Goal: Transaction & Acquisition: Subscribe to service/newsletter

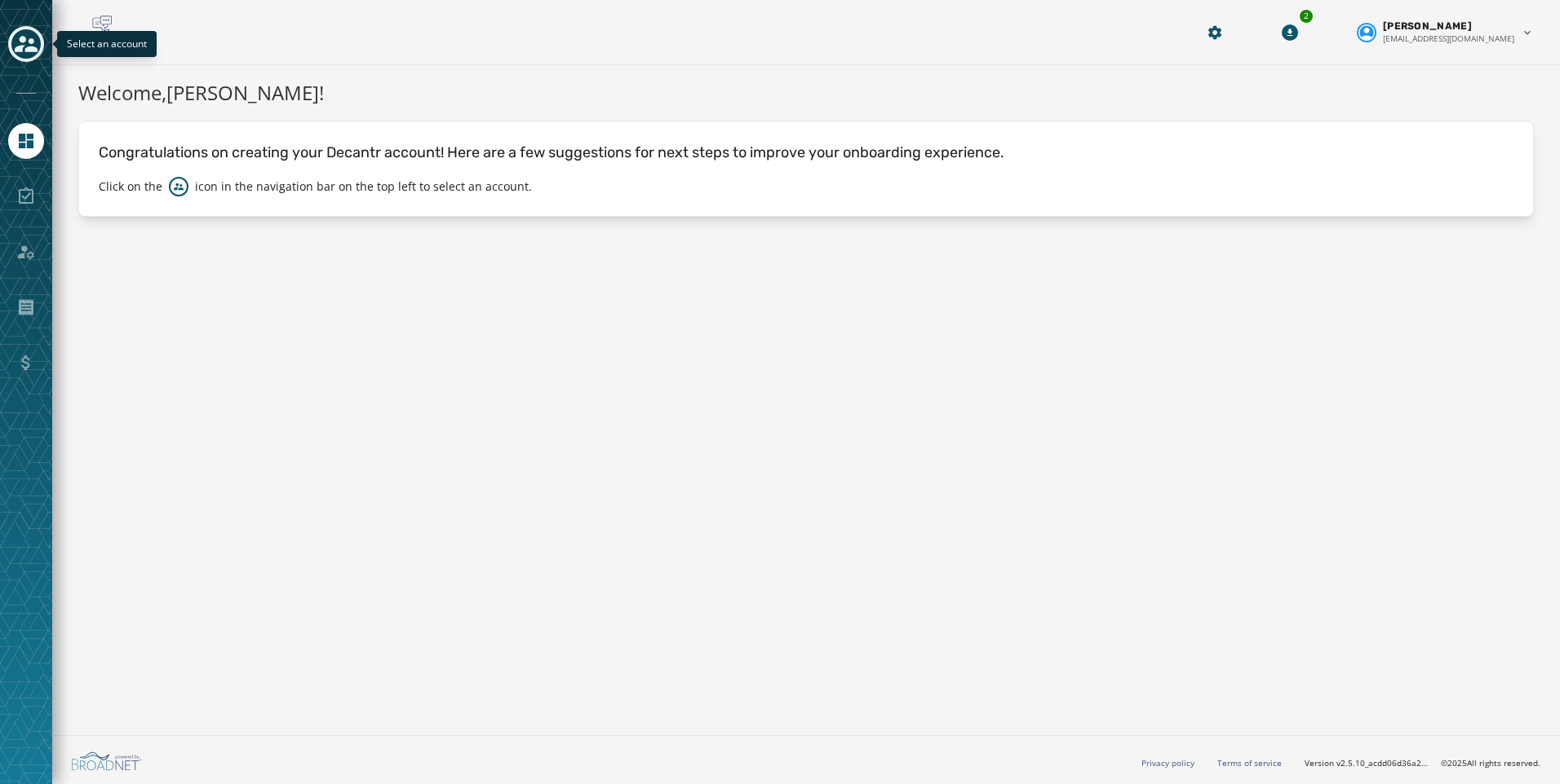
click at [35, 38] on icon "Toggle account select drawer" at bounding box center [26, 44] width 23 height 23
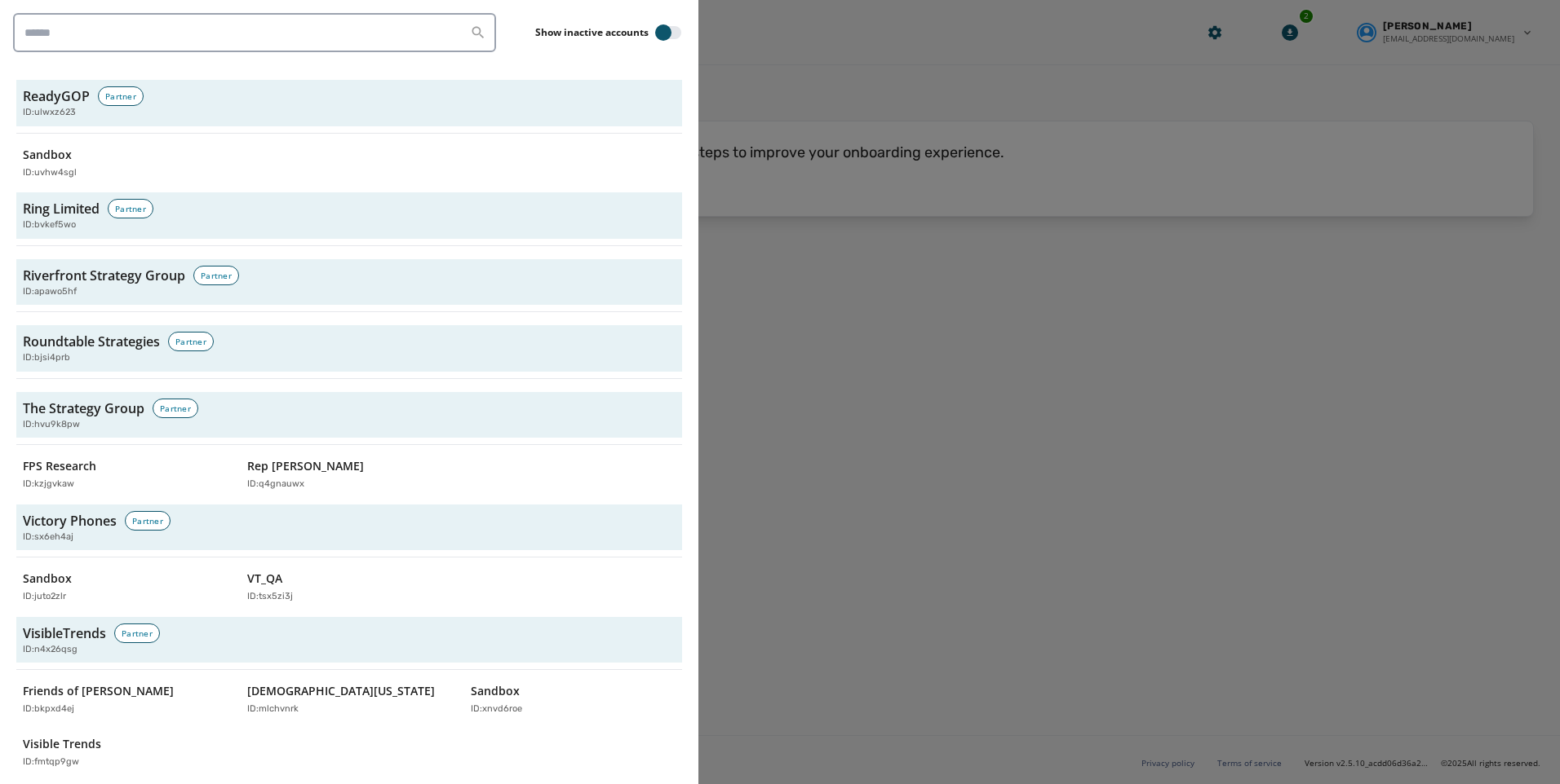
scroll to position [4973, 0]
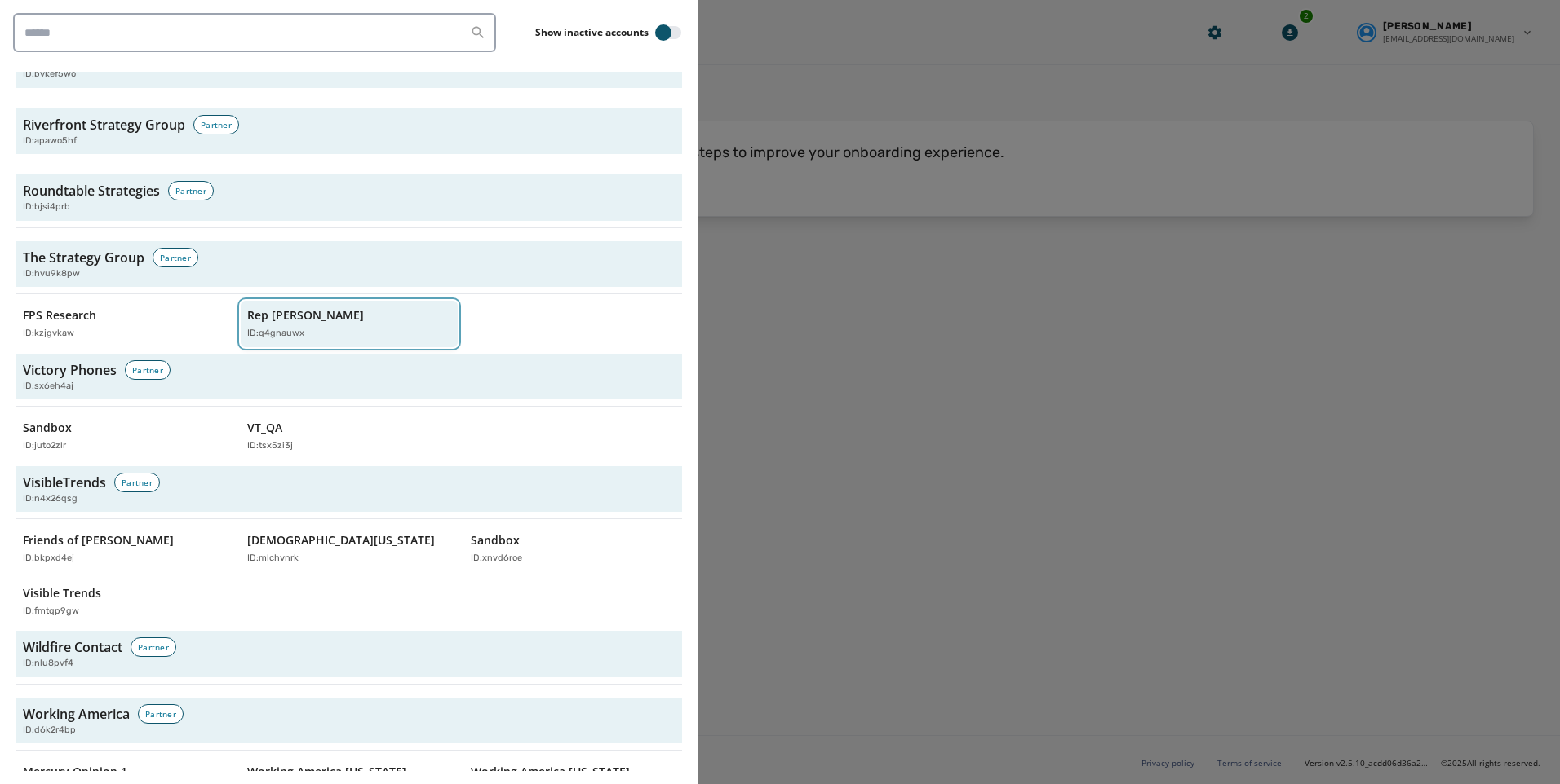
click at [266, 308] on p "Rep [PERSON_NAME]" at bounding box center [305, 316] width 116 height 16
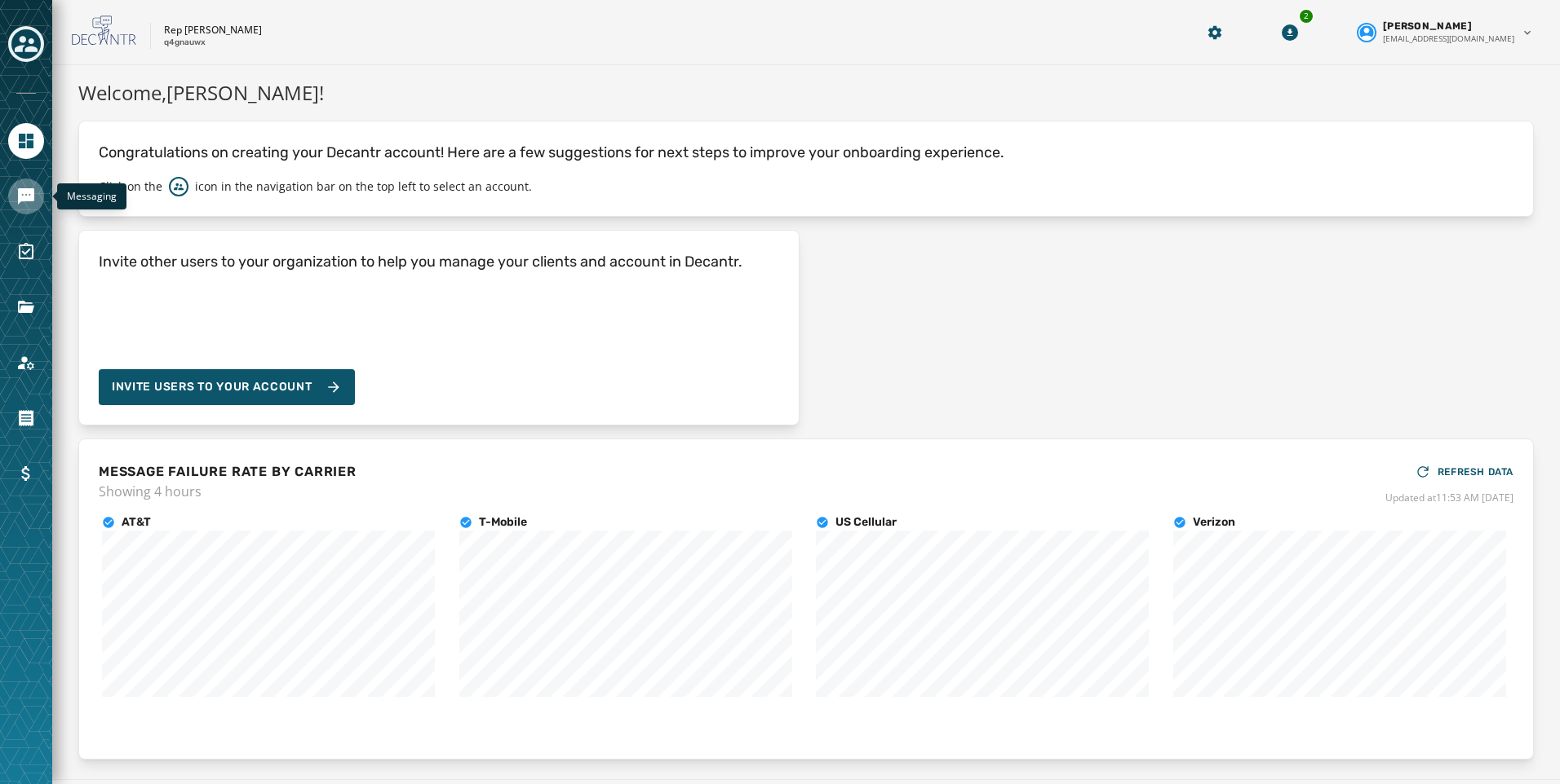
click at [25, 197] on icon "Navigate to Messaging" at bounding box center [26, 196] width 16 height 16
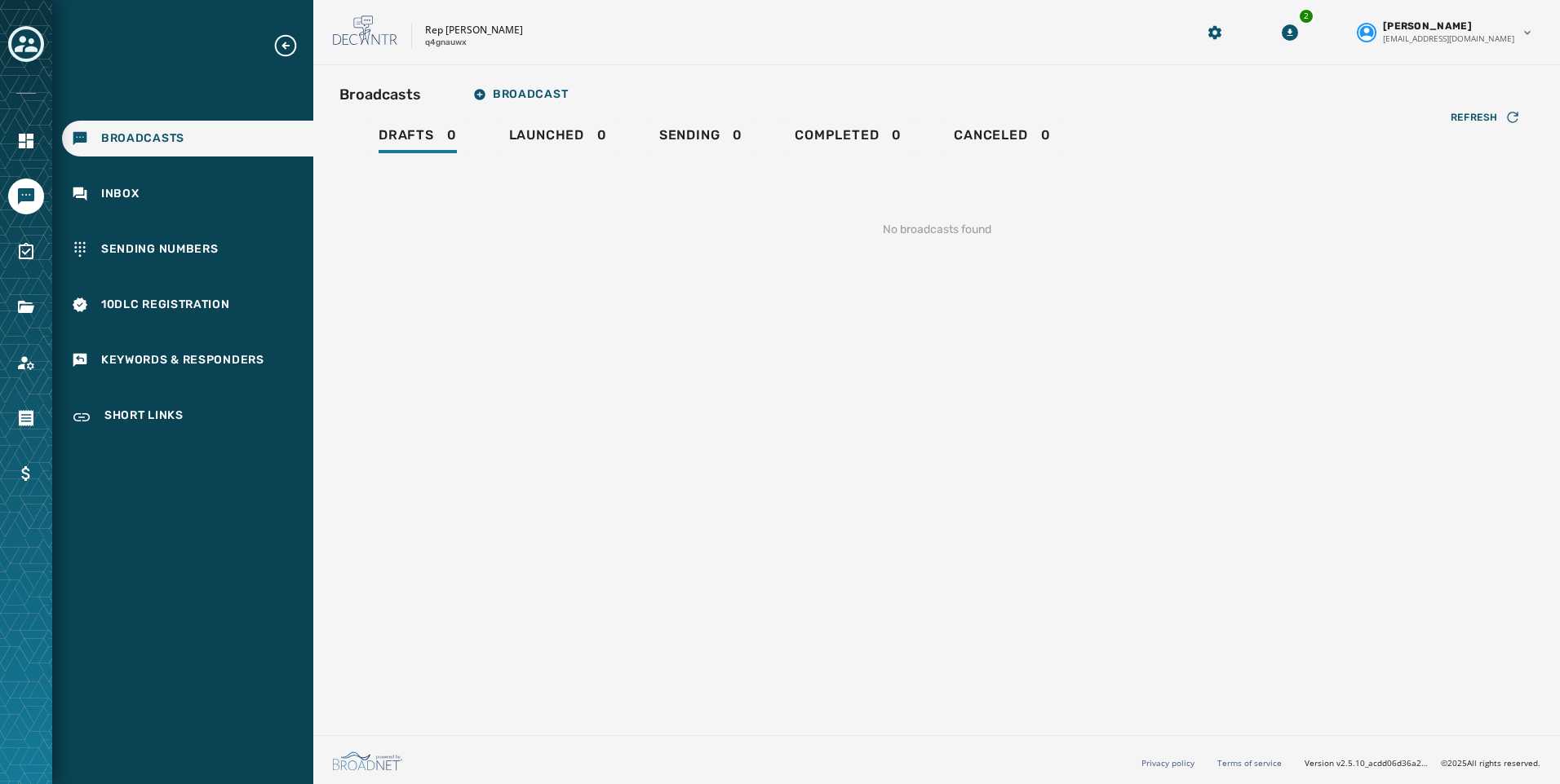
click at [132, 229] on div "Broadcasts Inbox Sending Numbers 10DLC Registration Keywords & Responders Short…" at bounding box center [182, 235] width 261 height 404
click at [189, 249] on span "Sending Numbers" at bounding box center [160, 249] width 117 height 16
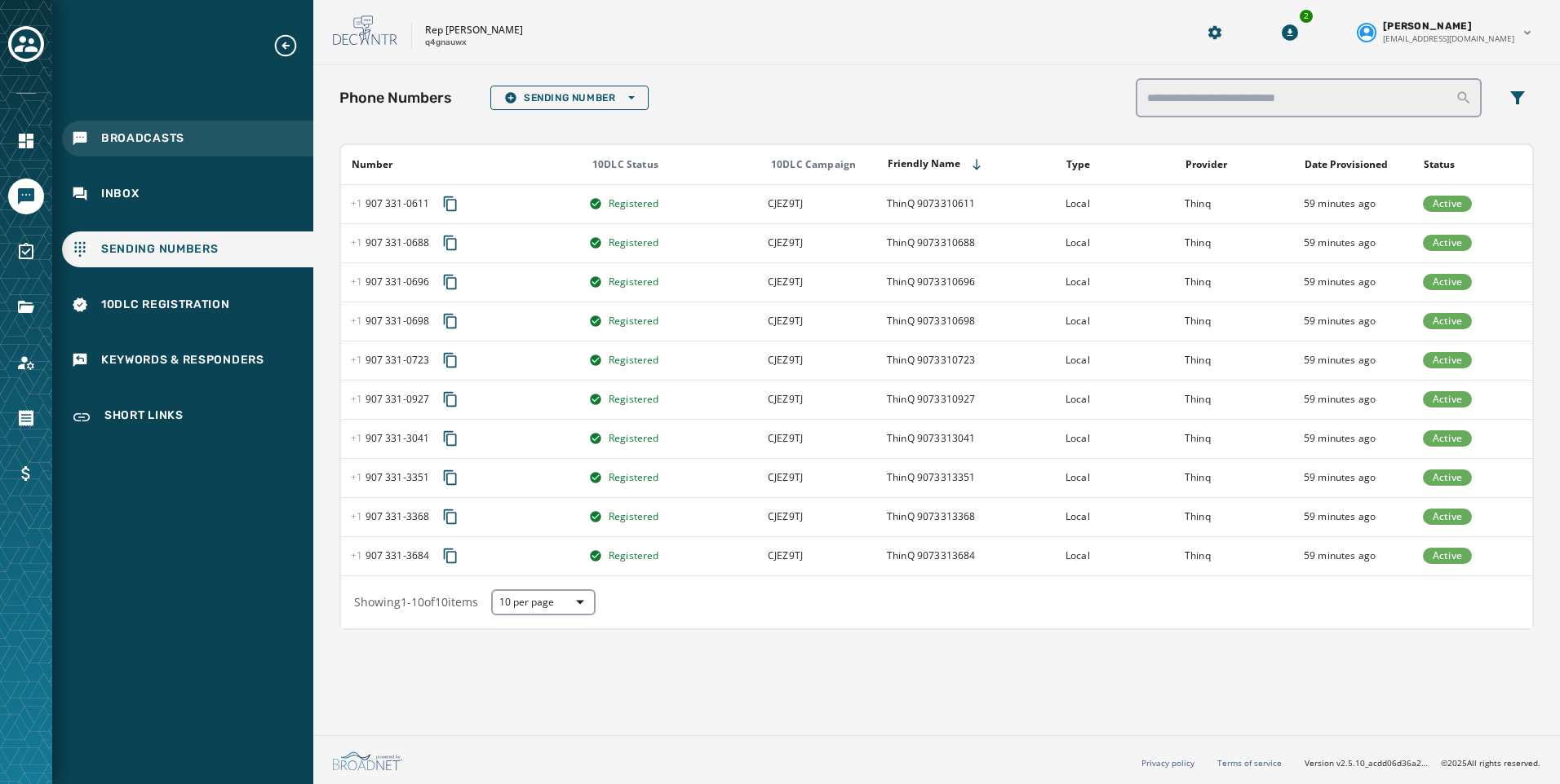
click at [141, 137] on span "Broadcasts" at bounding box center [142, 139] width 83 height 16
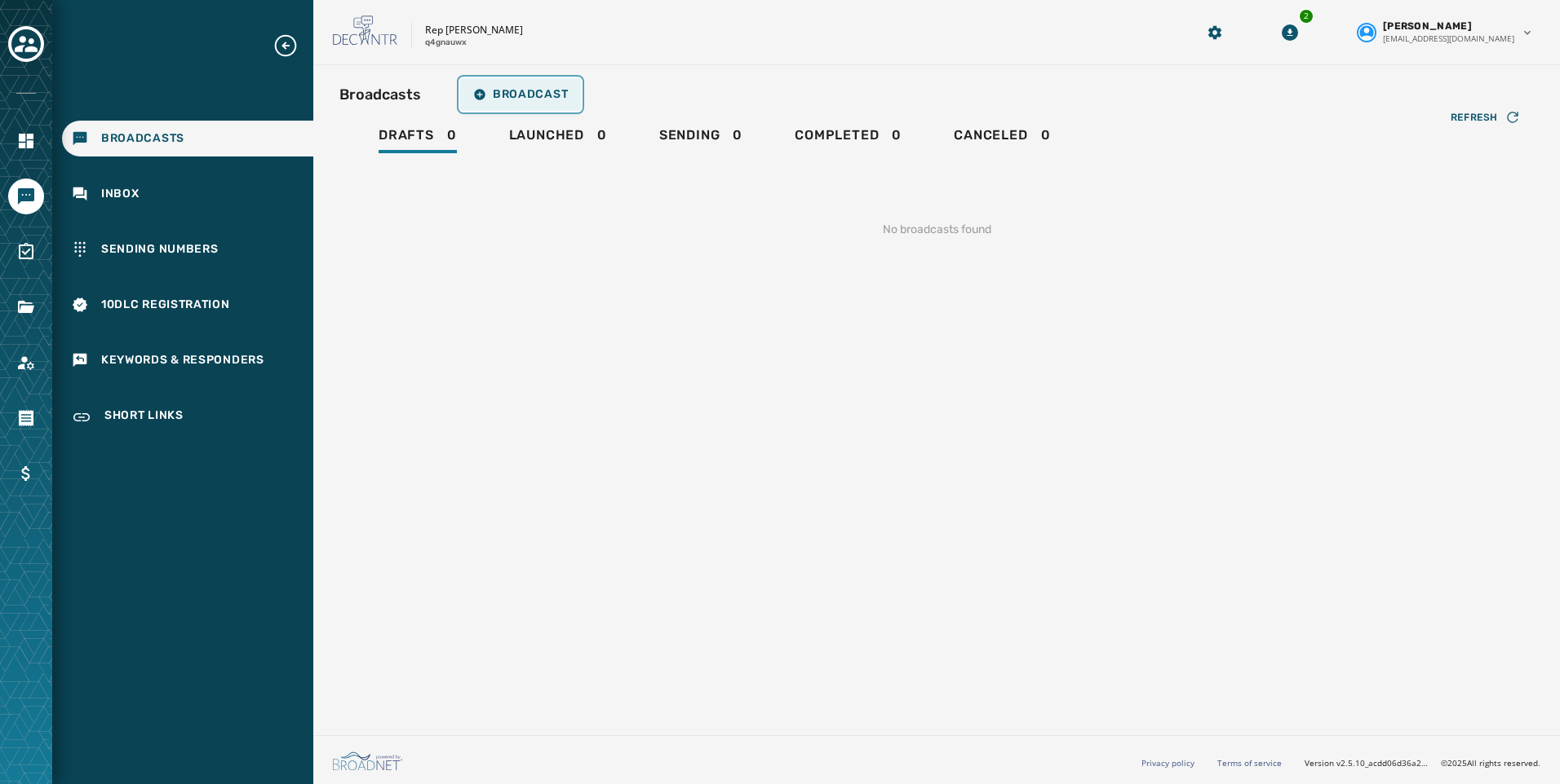
click at [512, 89] on span "Broadcast" at bounding box center [521, 95] width 94 height 13
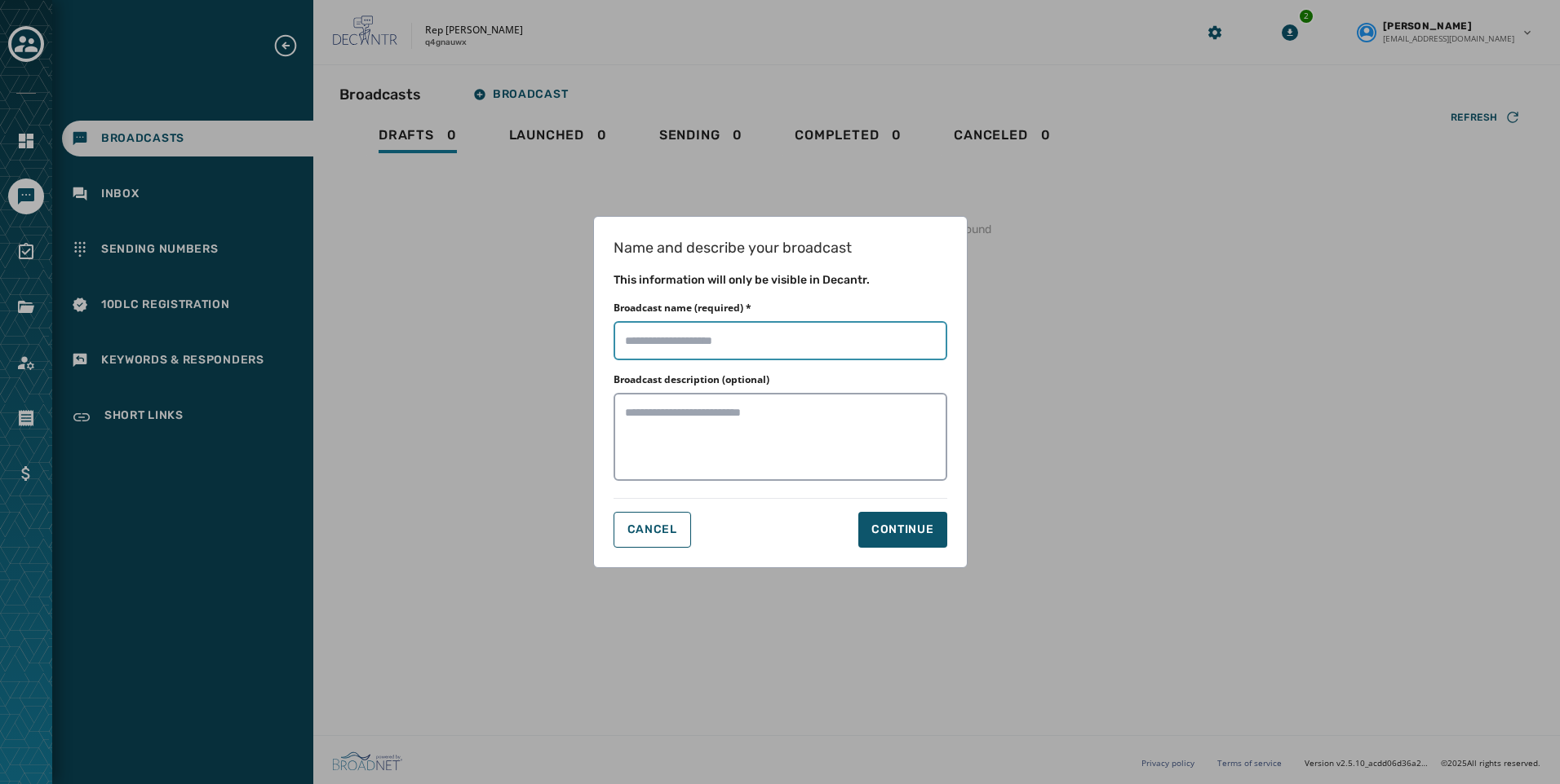
click at [688, 341] on input "Broadcast name (required) *" at bounding box center [780, 341] width 334 height 39
type input "**********"
drag, startPoint x: 784, startPoint y: 543, endPoint x: 826, endPoint y: 542, distance: 42.0
click at [784, 543] on div "Cancel Continue" at bounding box center [780, 529] width 334 height 36
click at [921, 532] on div "Continue" at bounding box center [902, 529] width 63 height 16
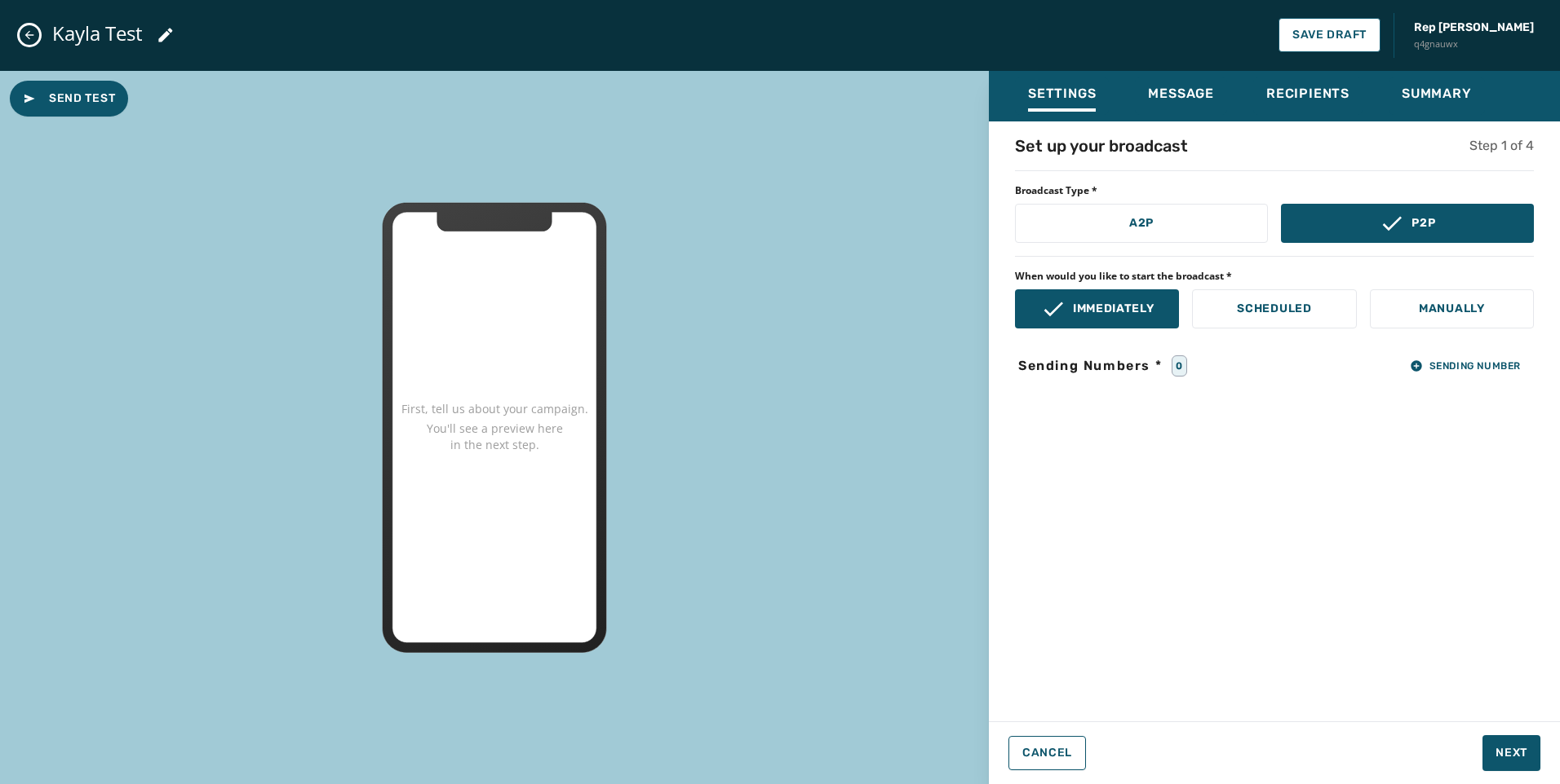
click at [1449, 349] on div "Set up your broadcast Step 1 of 4 Broadcast Type * A2P P2P When would you like …" at bounding box center [1273, 417] width 571 height 565
click at [1455, 358] on button "Sending Number" at bounding box center [1465, 367] width 137 height 23
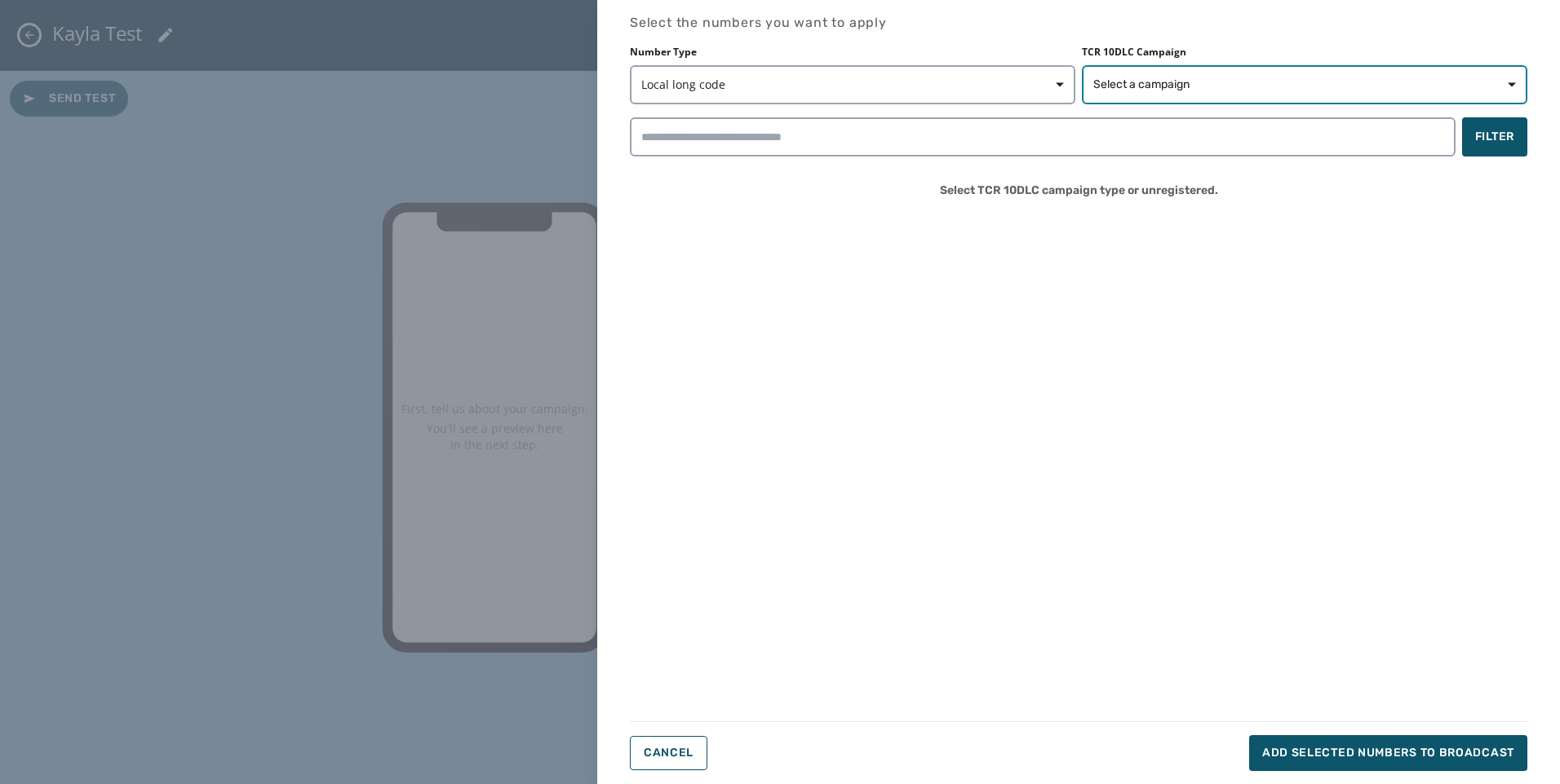
click at [1112, 92] on span "Select a campaign" at bounding box center [1141, 85] width 96 height 16
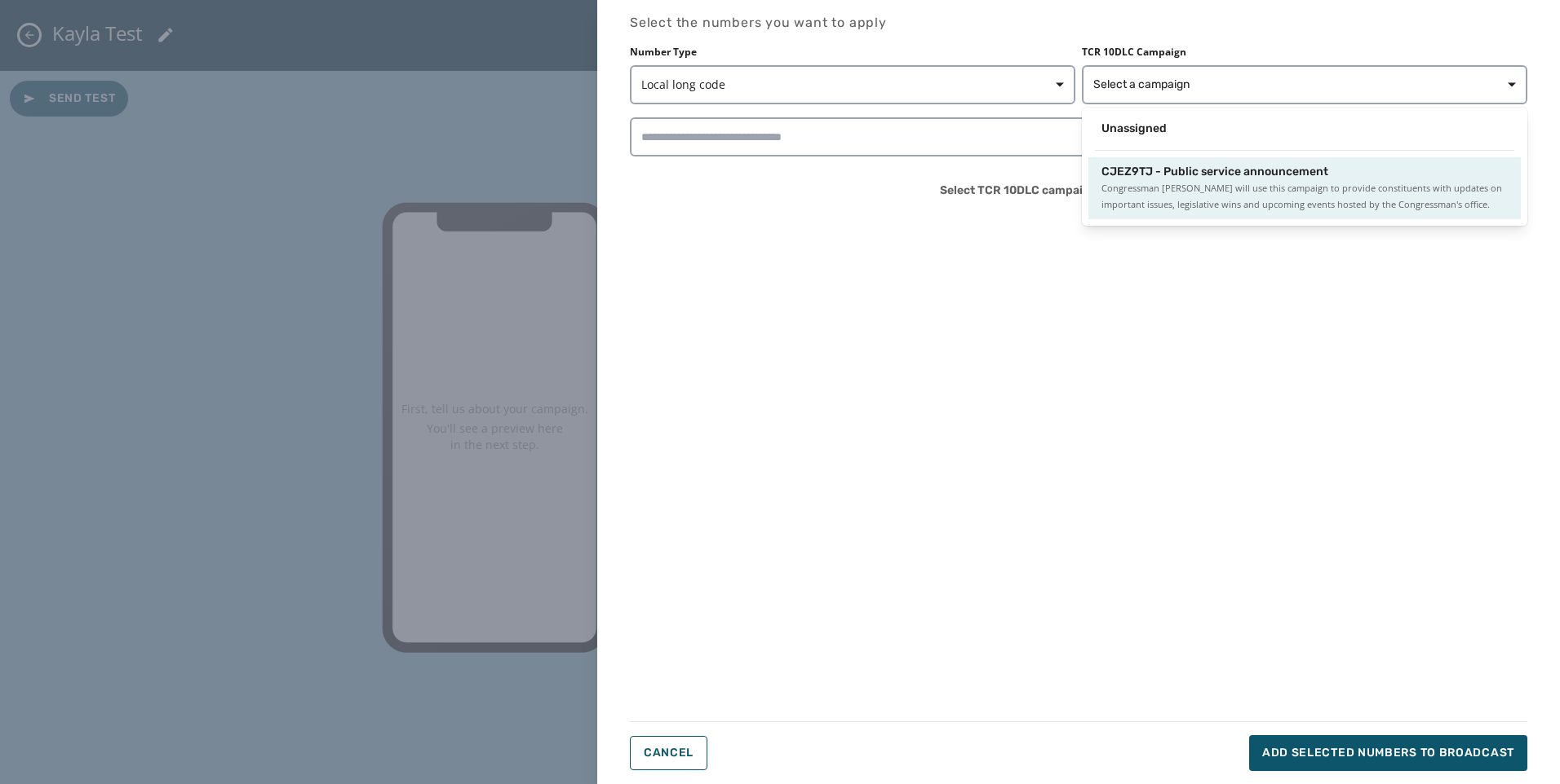
click at [1139, 179] on span "CJEZ9TJ - Public service announcement" at bounding box center [1215, 171] width 227 height 16
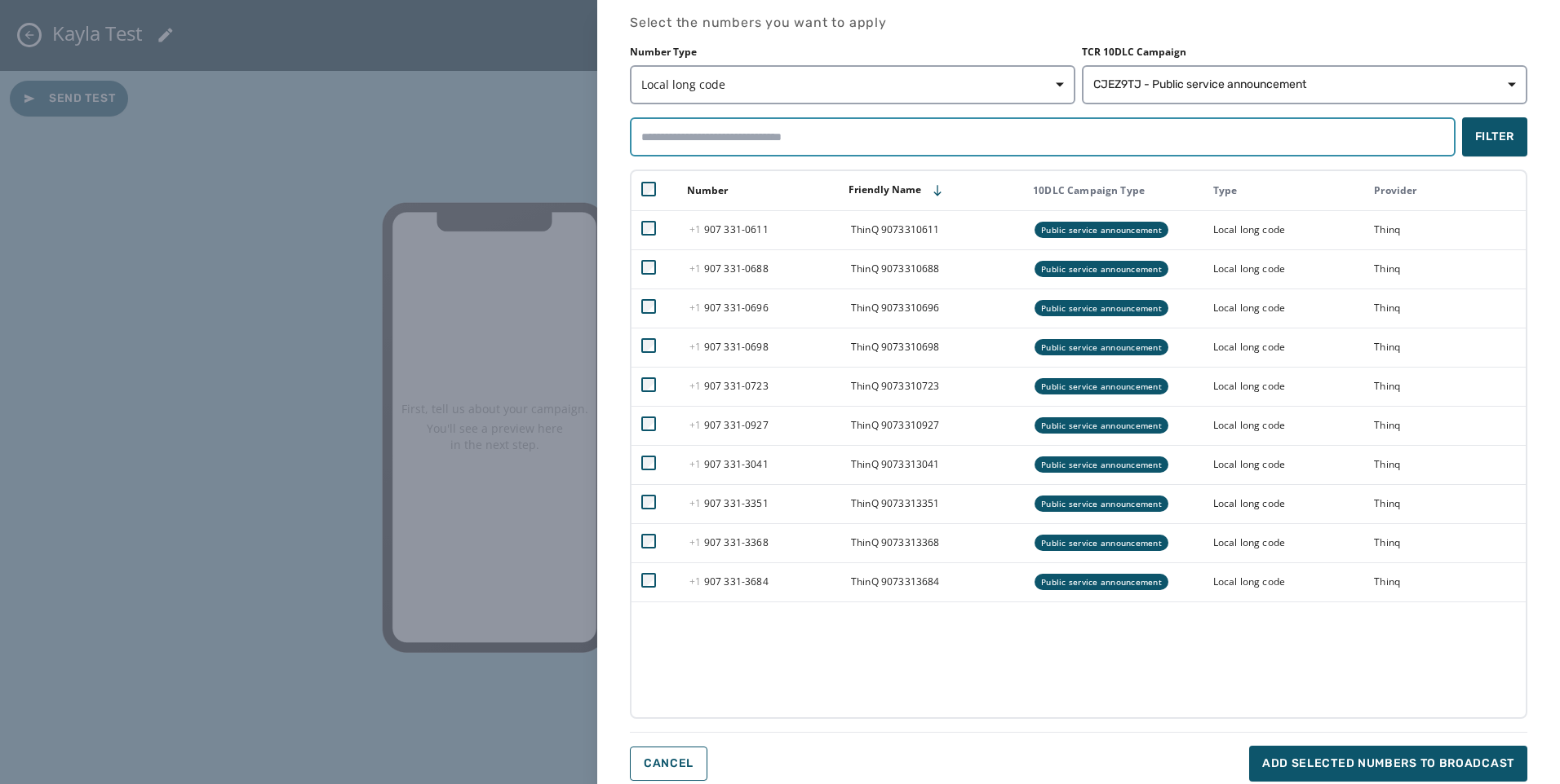
drag, startPoint x: 889, startPoint y: 127, endPoint x: 870, endPoint y: 148, distance: 28.3
click at [888, 127] on input "search" at bounding box center [1042, 137] width 826 height 39
click at [649, 141] on input "search" at bounding box center [1042, 137] width 826 height 39
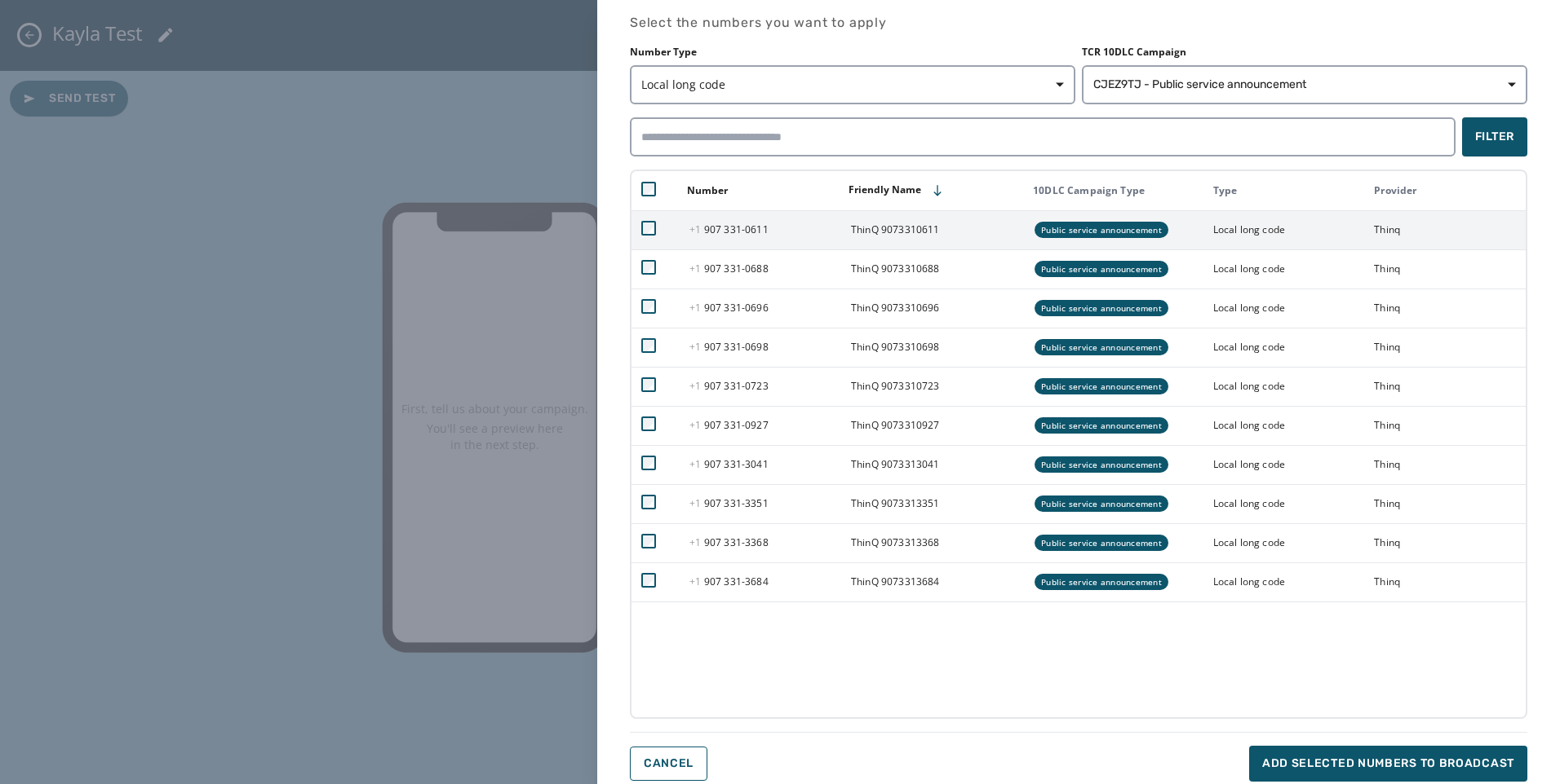
click at [655, 215] on td at bounding box center [655, 230] width 48 height 39
click at [652, 220] on td at bounding box center [655, 230] width 48 height 39
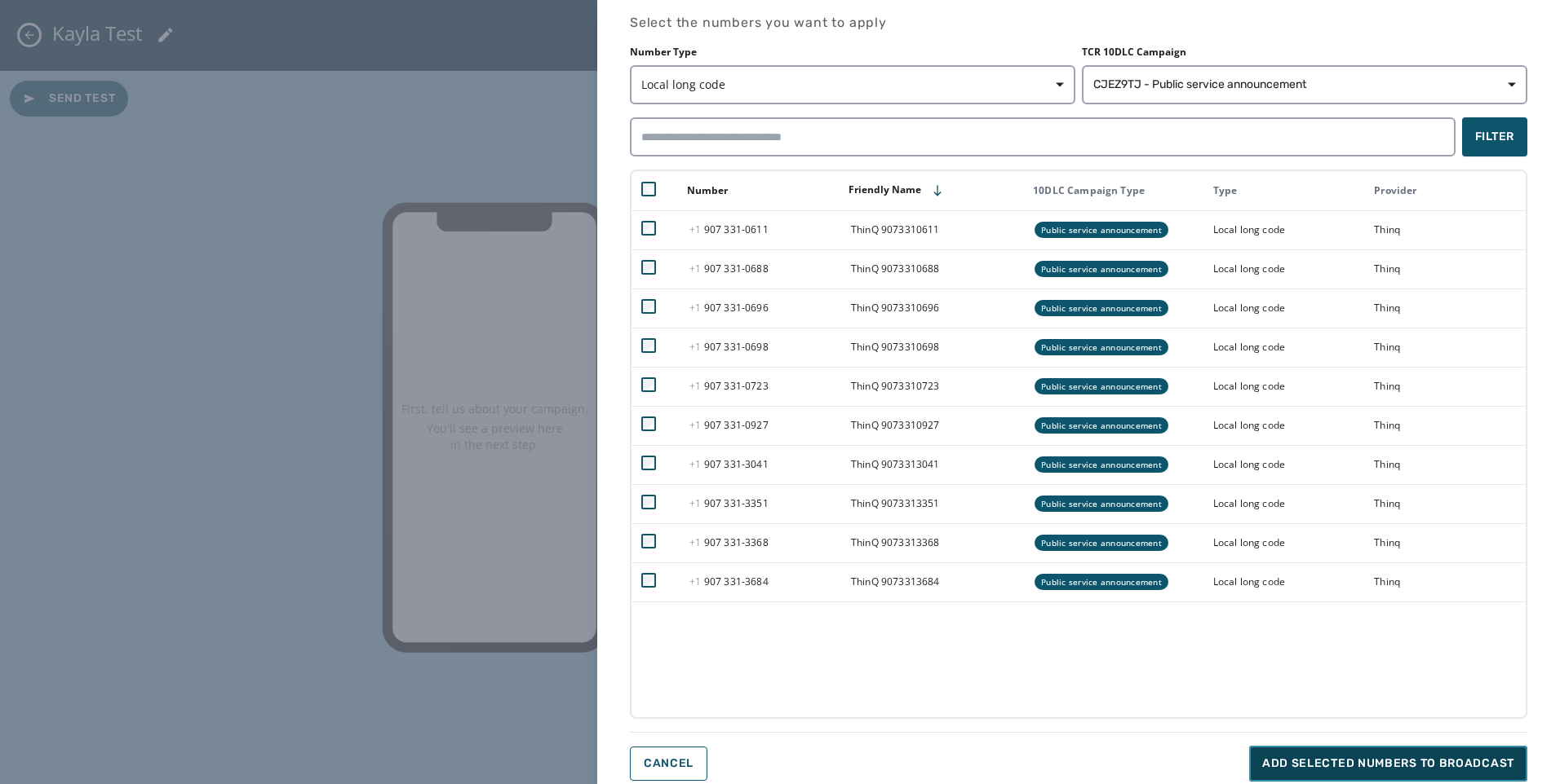
click at [1384, 770] on span "Add selected numbers to broadcast" at bounding box center [1388, 764] width 252 height 16
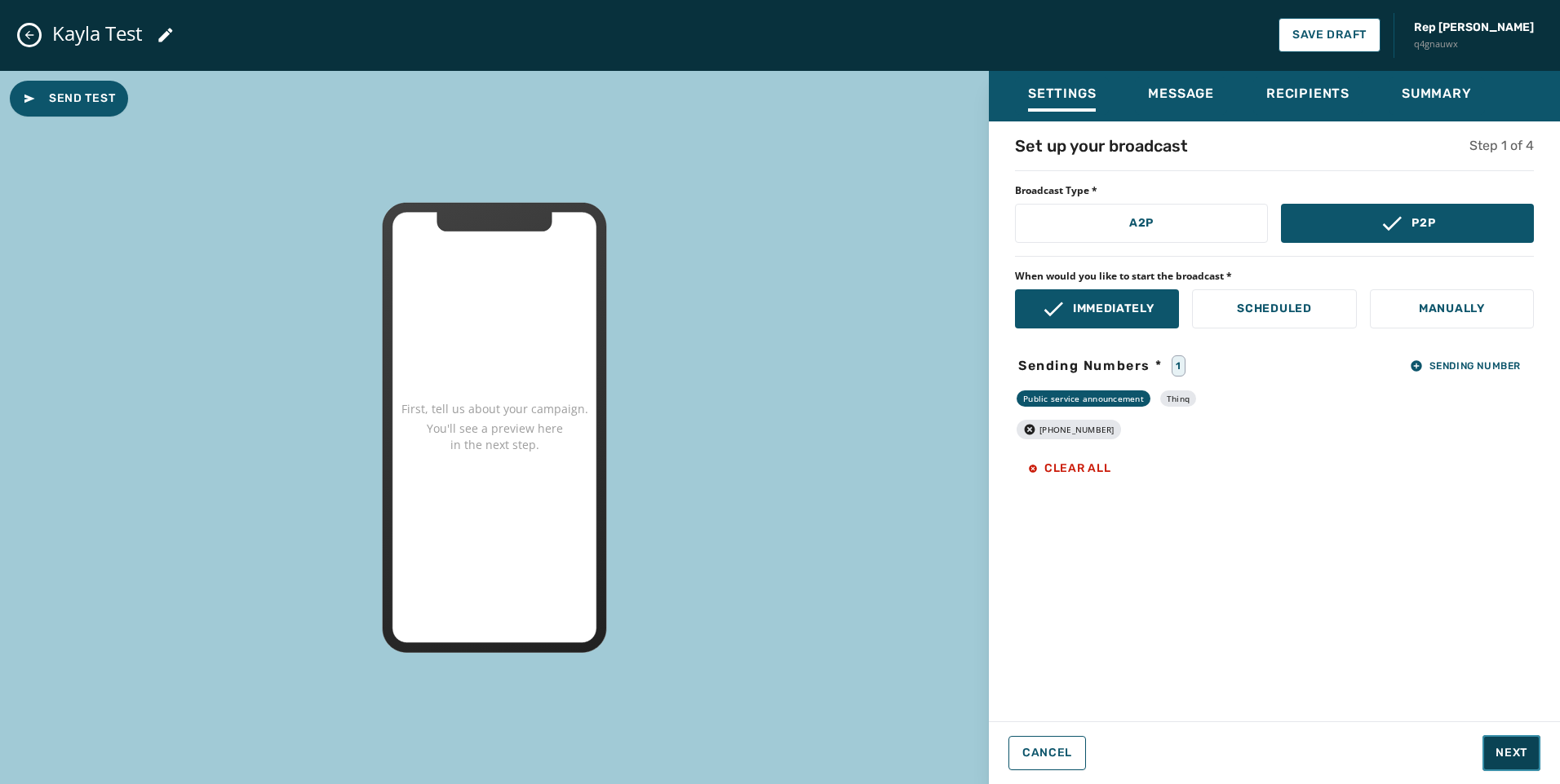
click at [1522, 752] on span "Next" at bounding box center [1511, 753] width 32 height 16
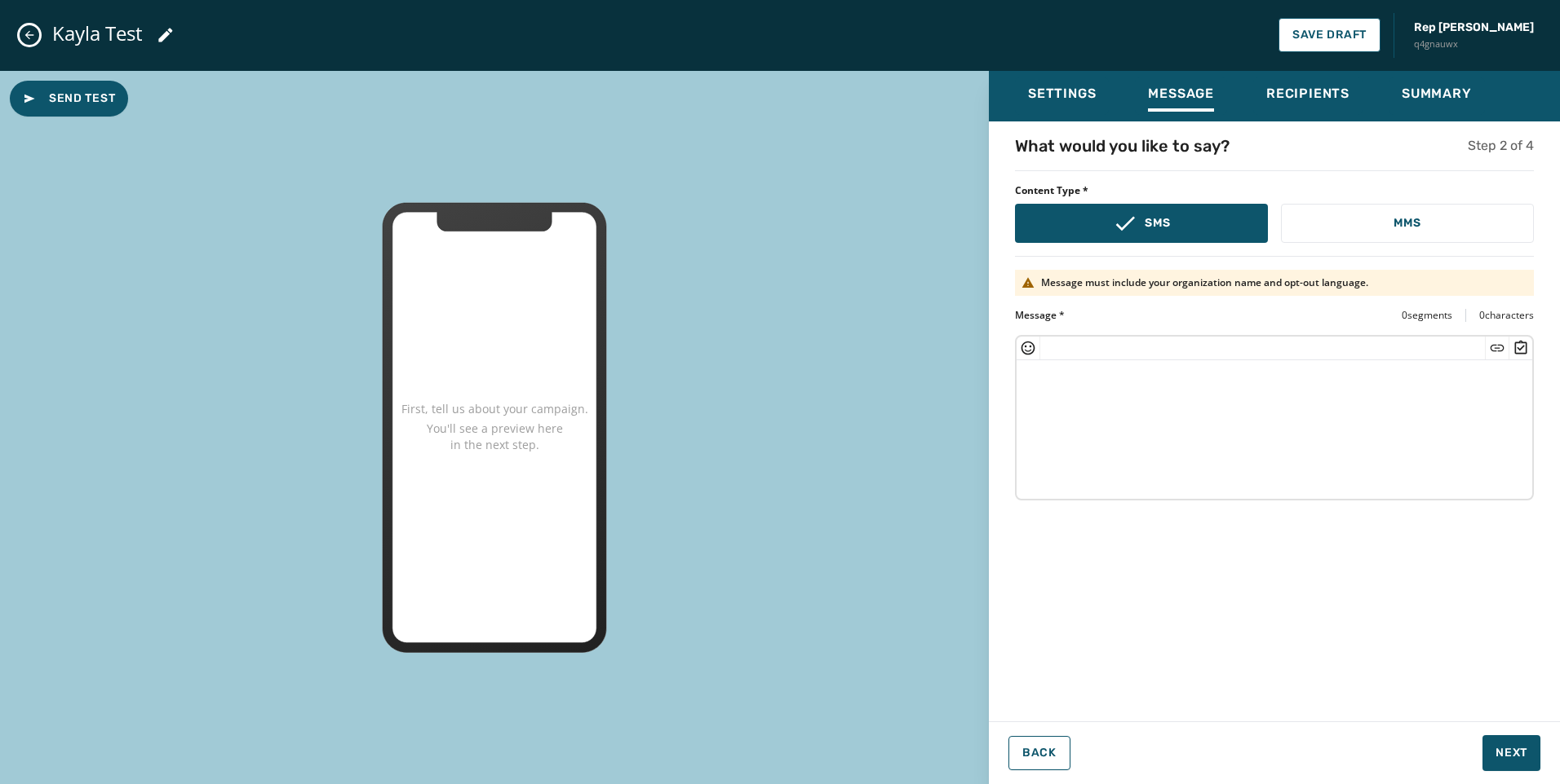
click at [1059, 405] on textarea at bounding box center [1274, 427] width 516 height 134
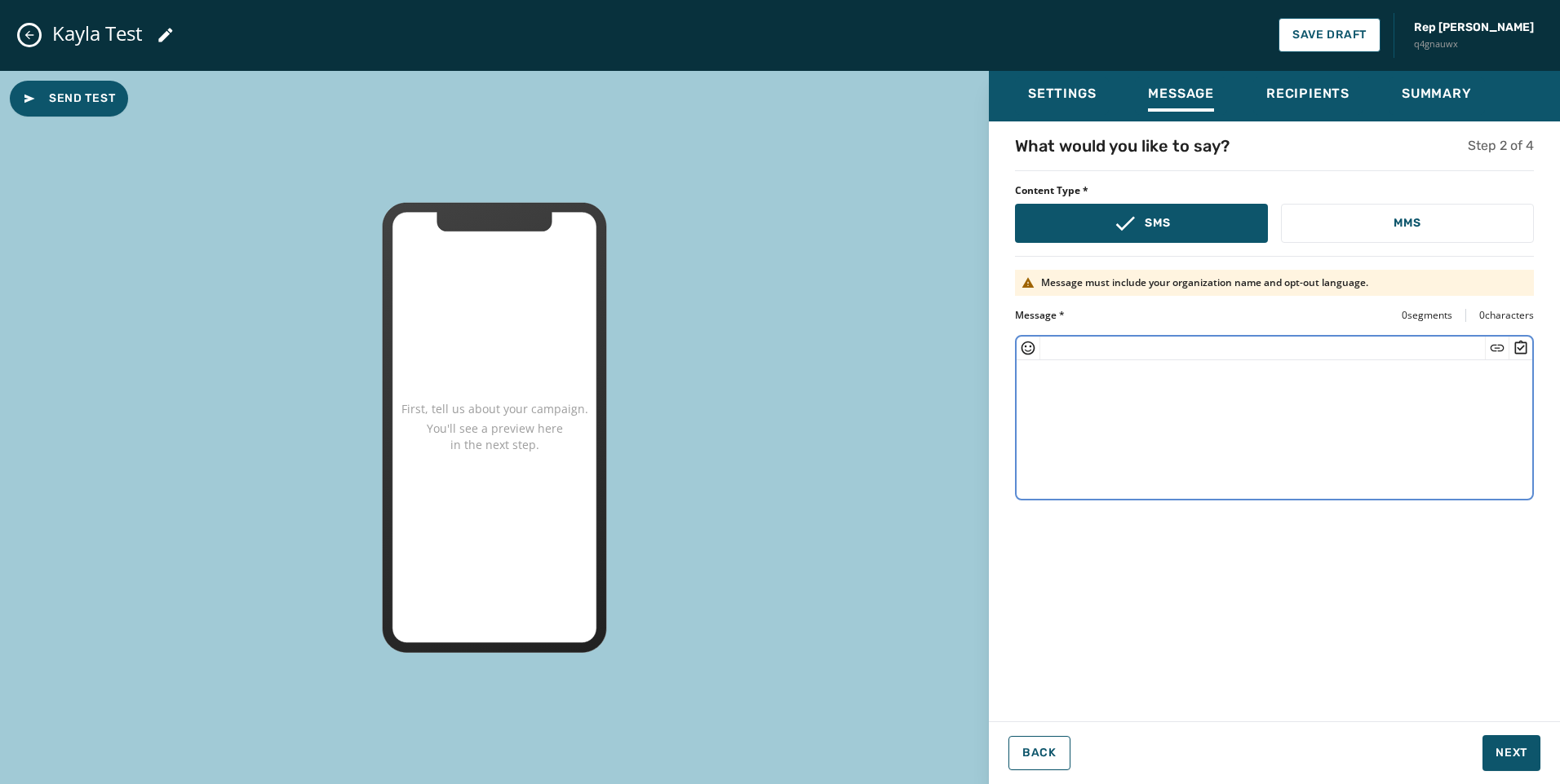
paste textarea "**********"
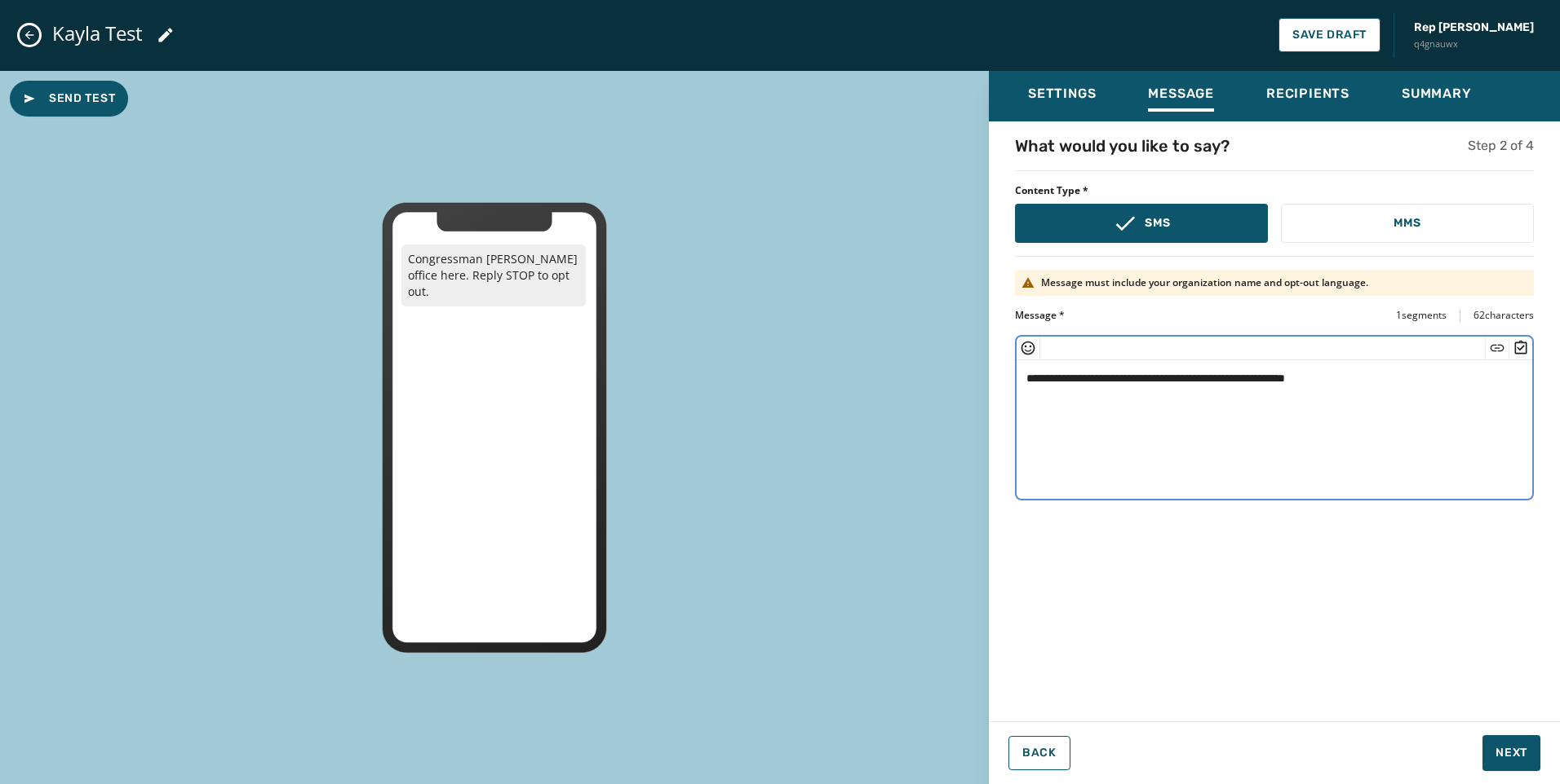
click at [1262, 407] on textarea "**********" at bounding box center [1274, 427] width 516 height 134
type textarea "**********"
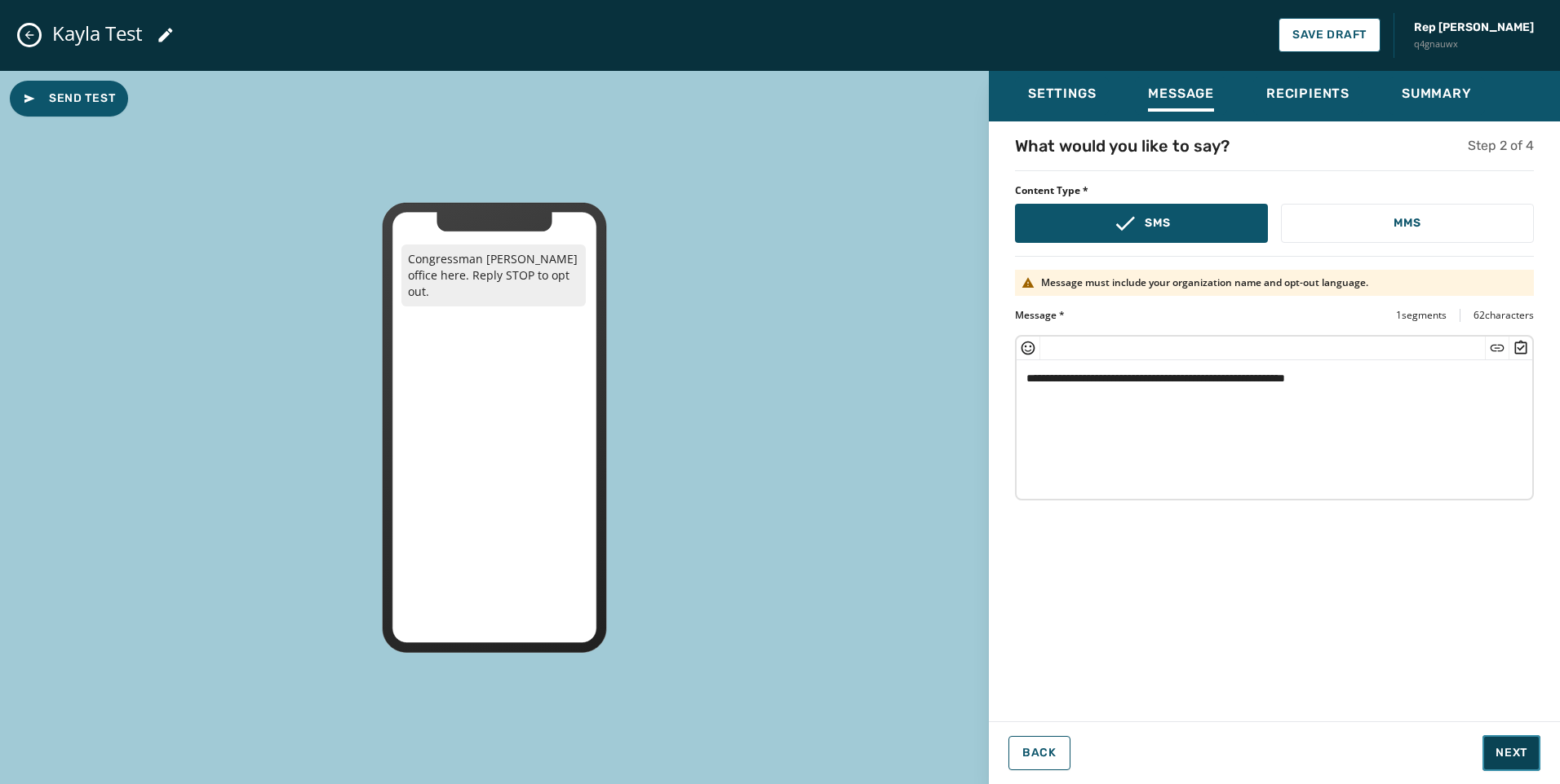
click at [1518, 750] on span "Next" at bounding box center [1511, 753] width 32 height 16
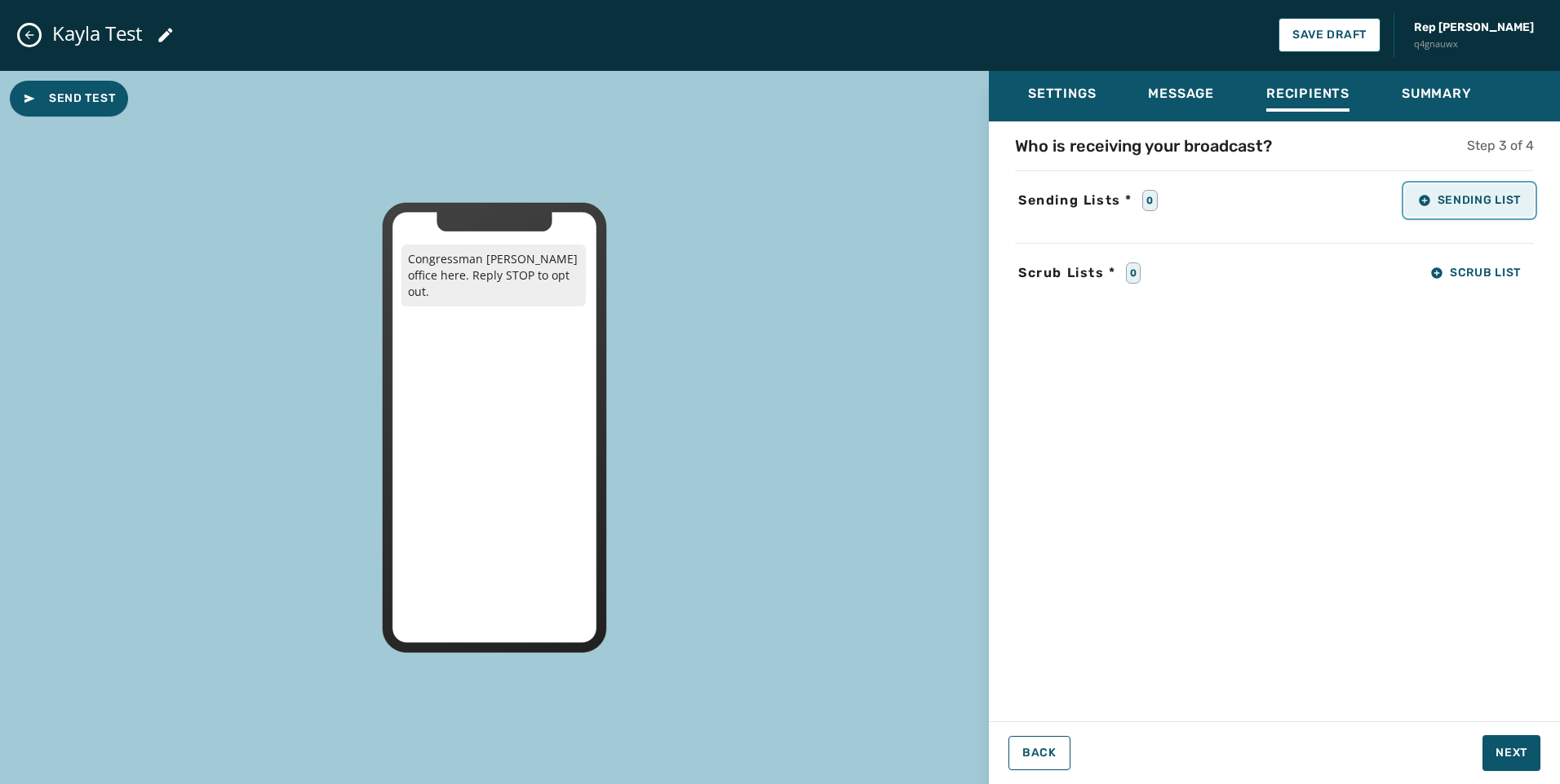
click at [1461, 200] on span "Sending List" at bounding box center [1469, 201] width 103 height 13
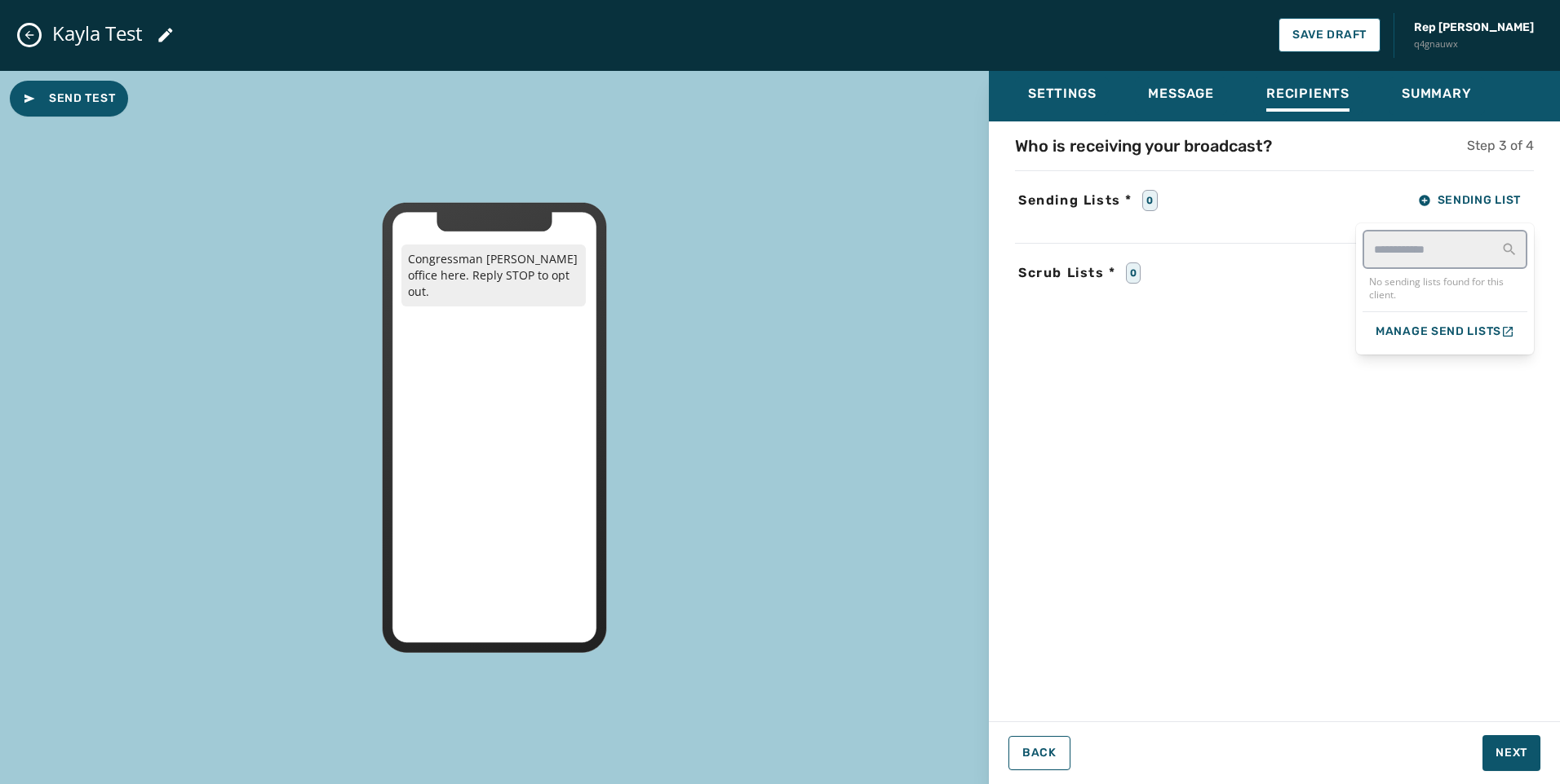
click at [1262, 310] on div "Who is receiving your broadcast? Step 3 of 4 Sending Lists * 0 Sending List No …" at bounding box center [1273, 417] width 571 height 565
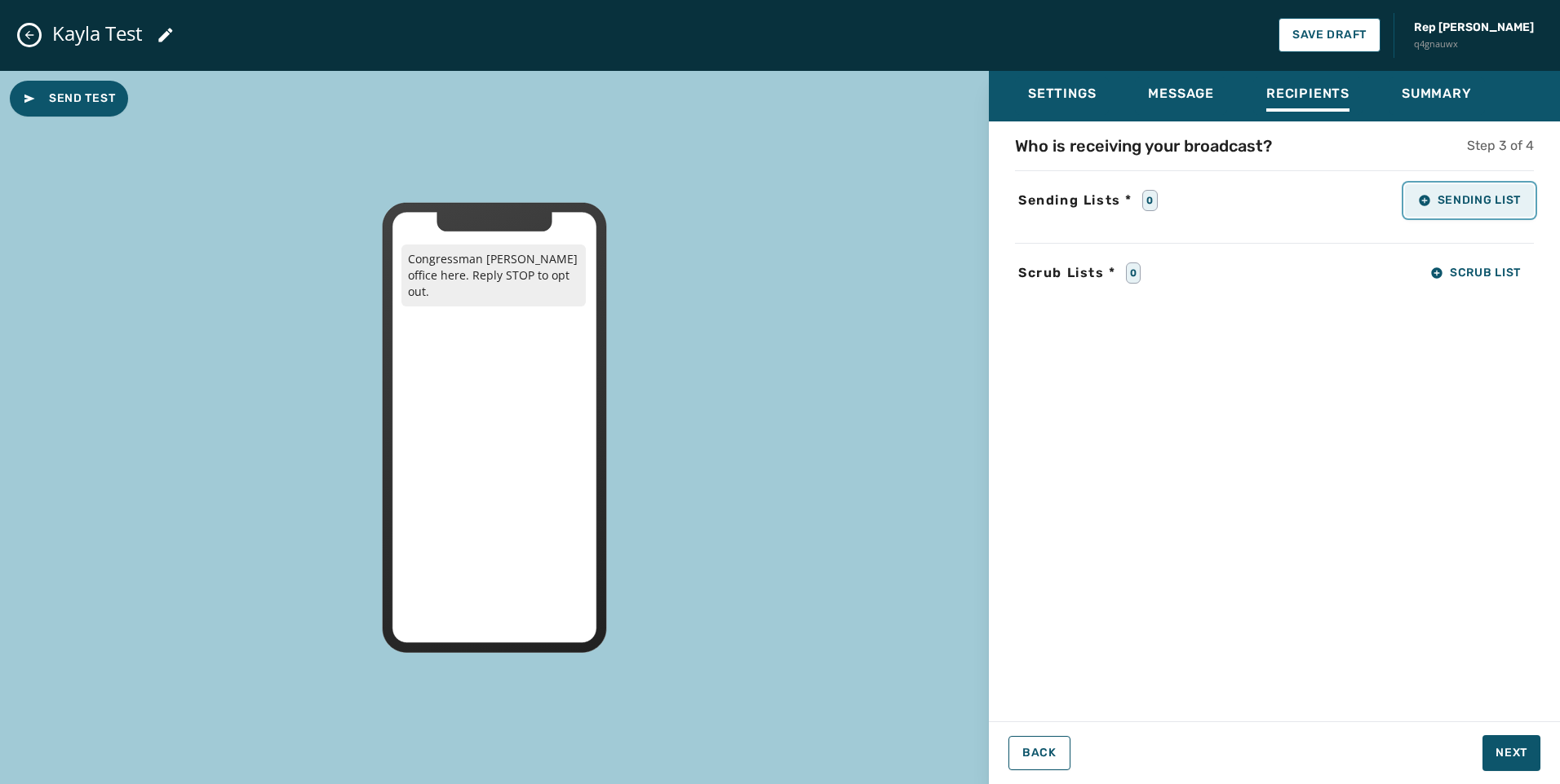
click at [1496, 190] on button "Sending List" at bounding box center [1470, 201] width 129 height 33
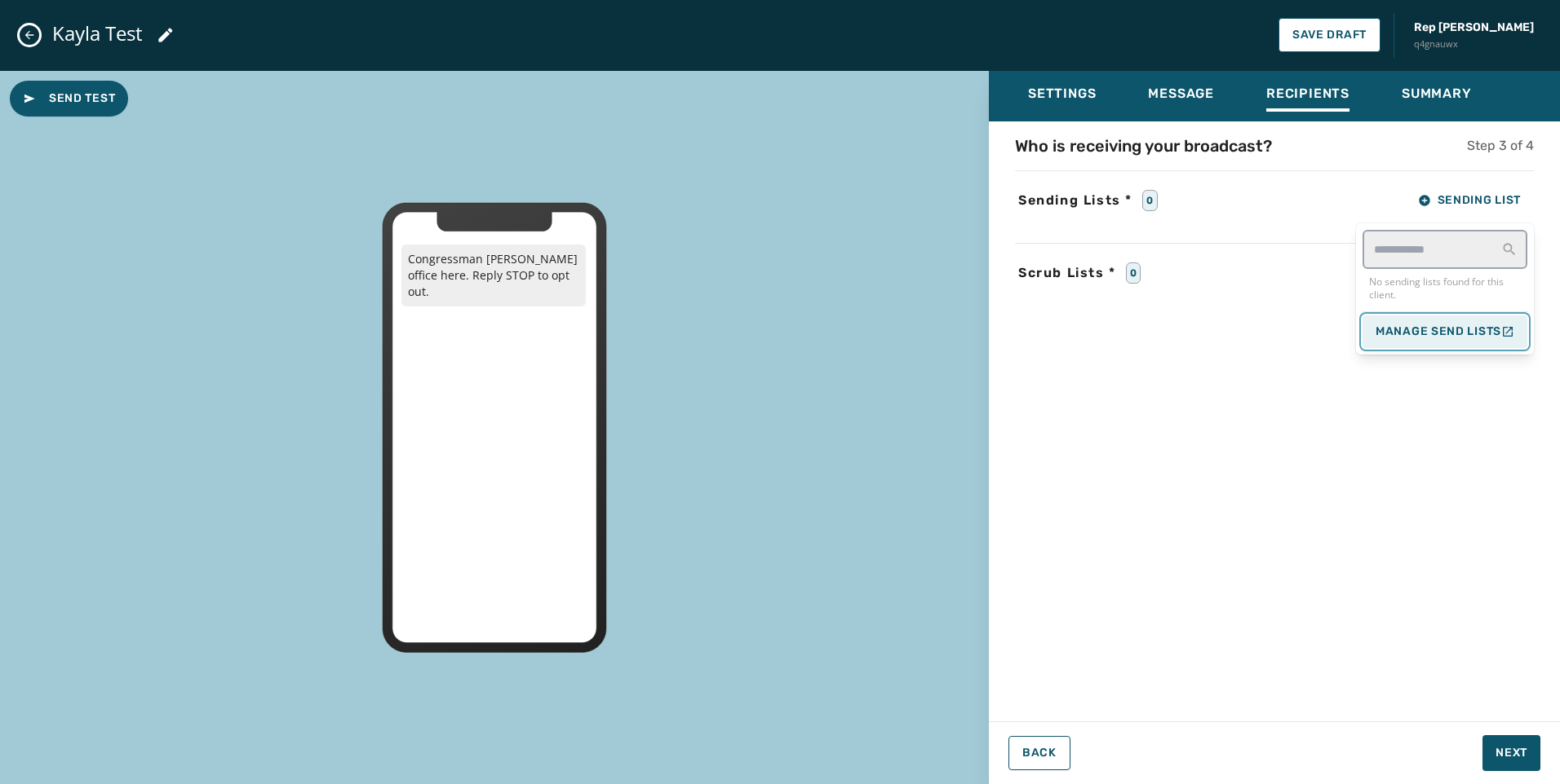
click at [1456, 329] on span "Manage Send Lists" at bounding box center [1438, 332] width 126 height 13
click at [1232, 389] on div "Who is receiving your broadcast? Step 3 of 4 Sending Lists * 0 Sending List Kay…" at bounding box center [1273, 417] width 571 height 565
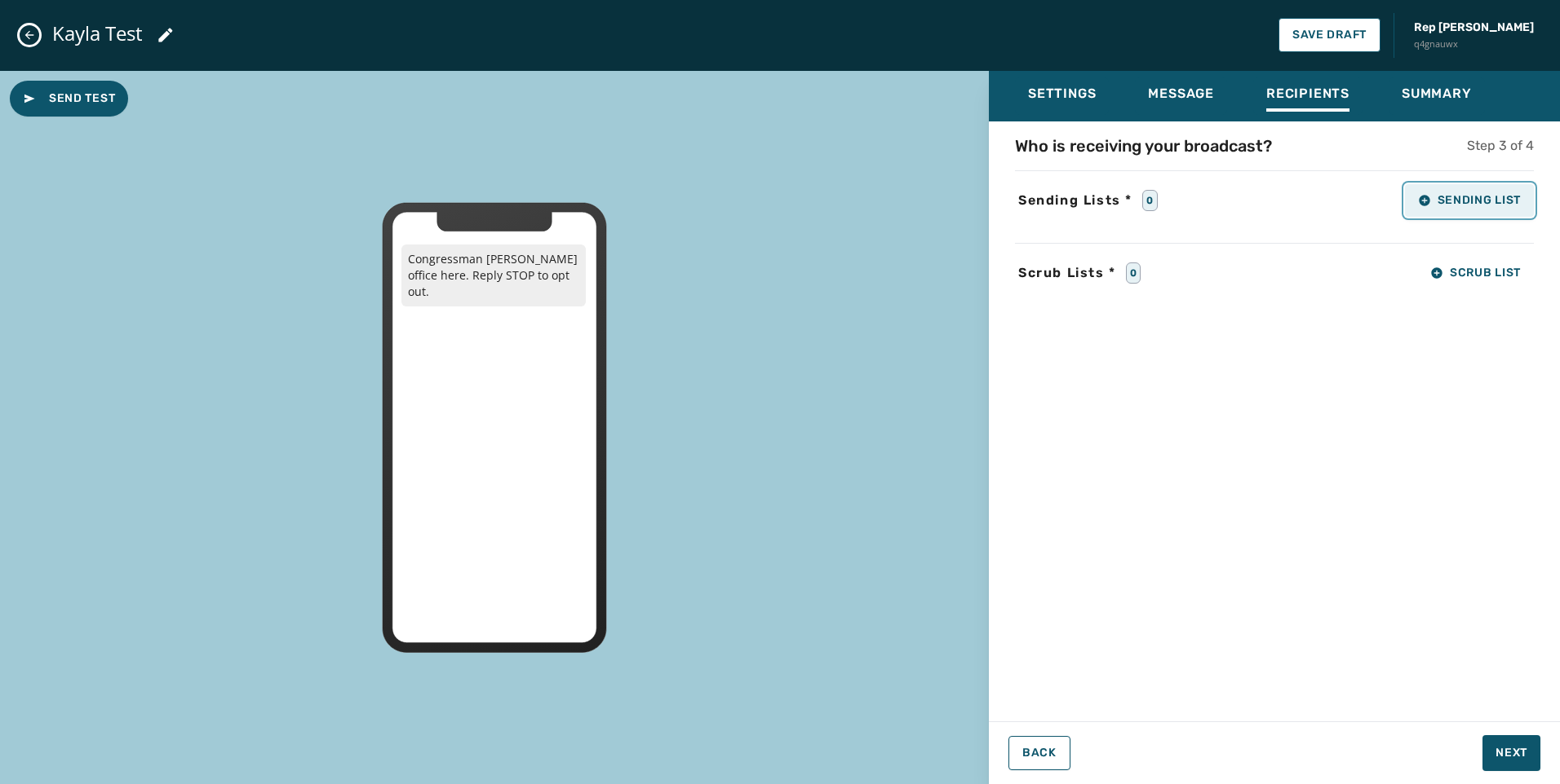
click at [1485, 206] on span "Sending List" at bounding box center [1469, 201] width 103 height 13
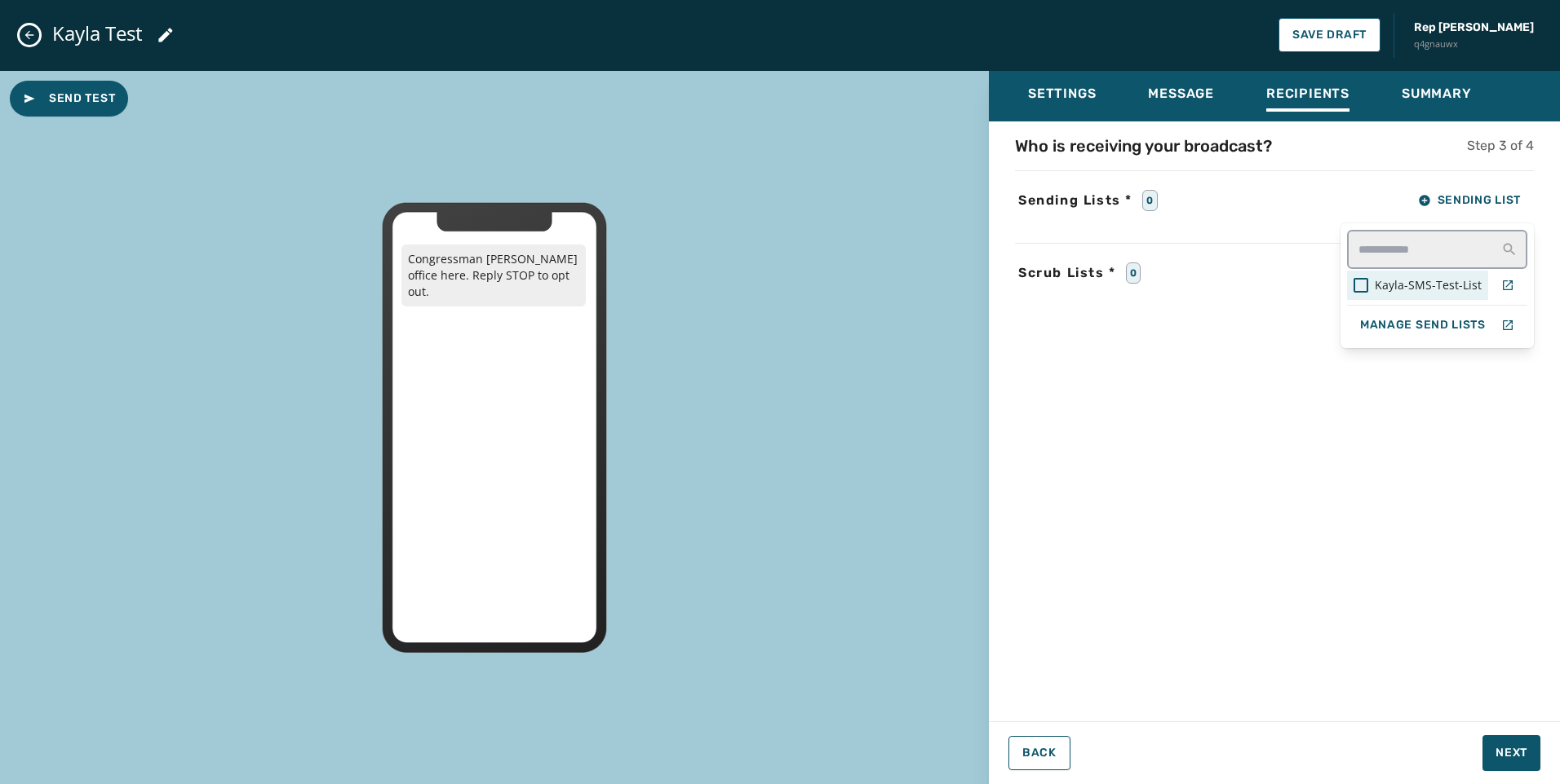
click at [1429, 283] on span "Kayla-SMS-Test-List" at bounding box center [1427, 285] width 107 height 16
click at [1445, 567] on div "Who is receiving your broadcast? Step 3 of 4 Sending Lists * 1 Sending List Kay…" at bounding box center [1273, 417] width 571 height 565
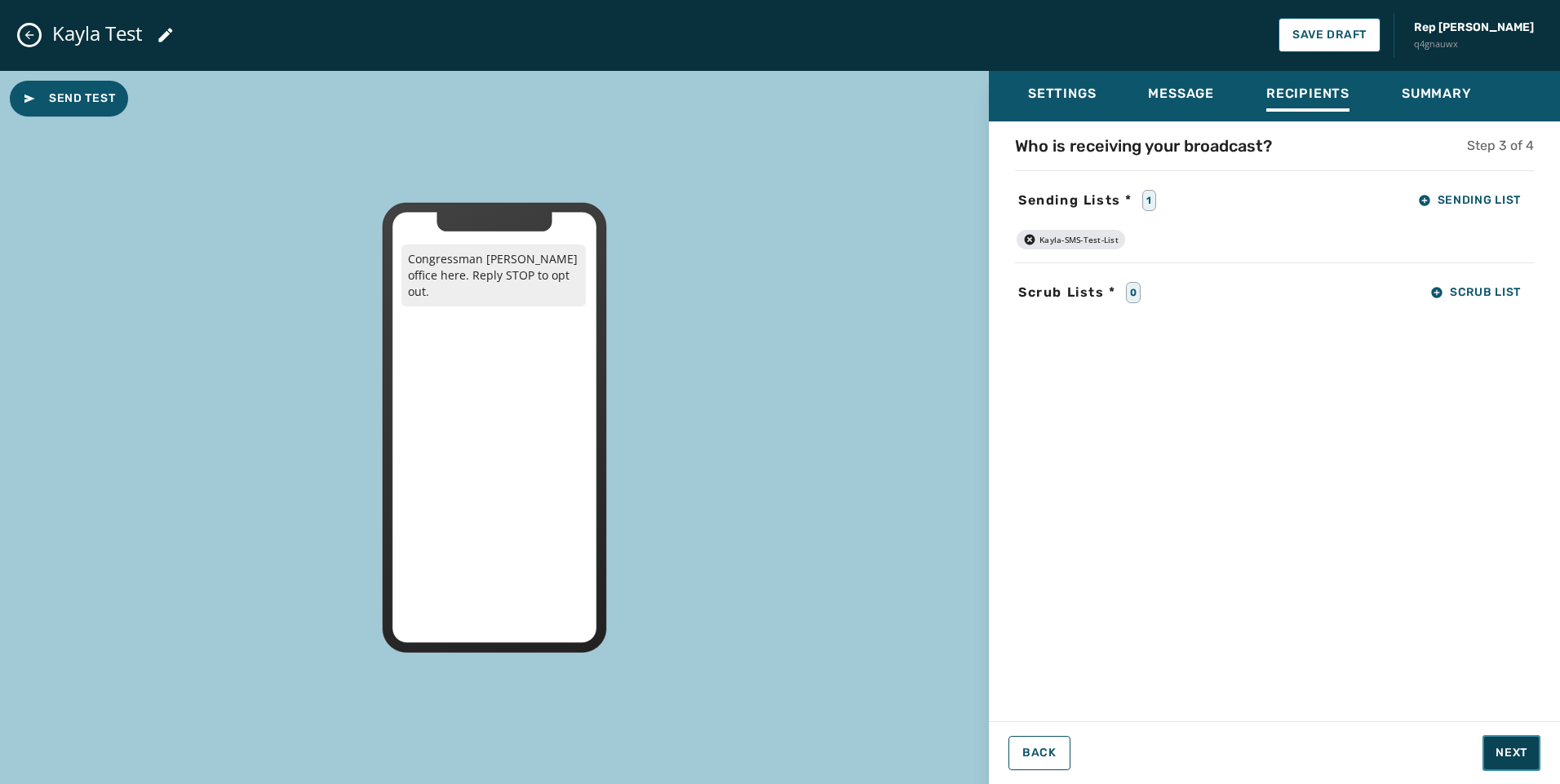
click at [1514, 741] on button "Next" at bounding box center [1511, 753] width 58 height 36
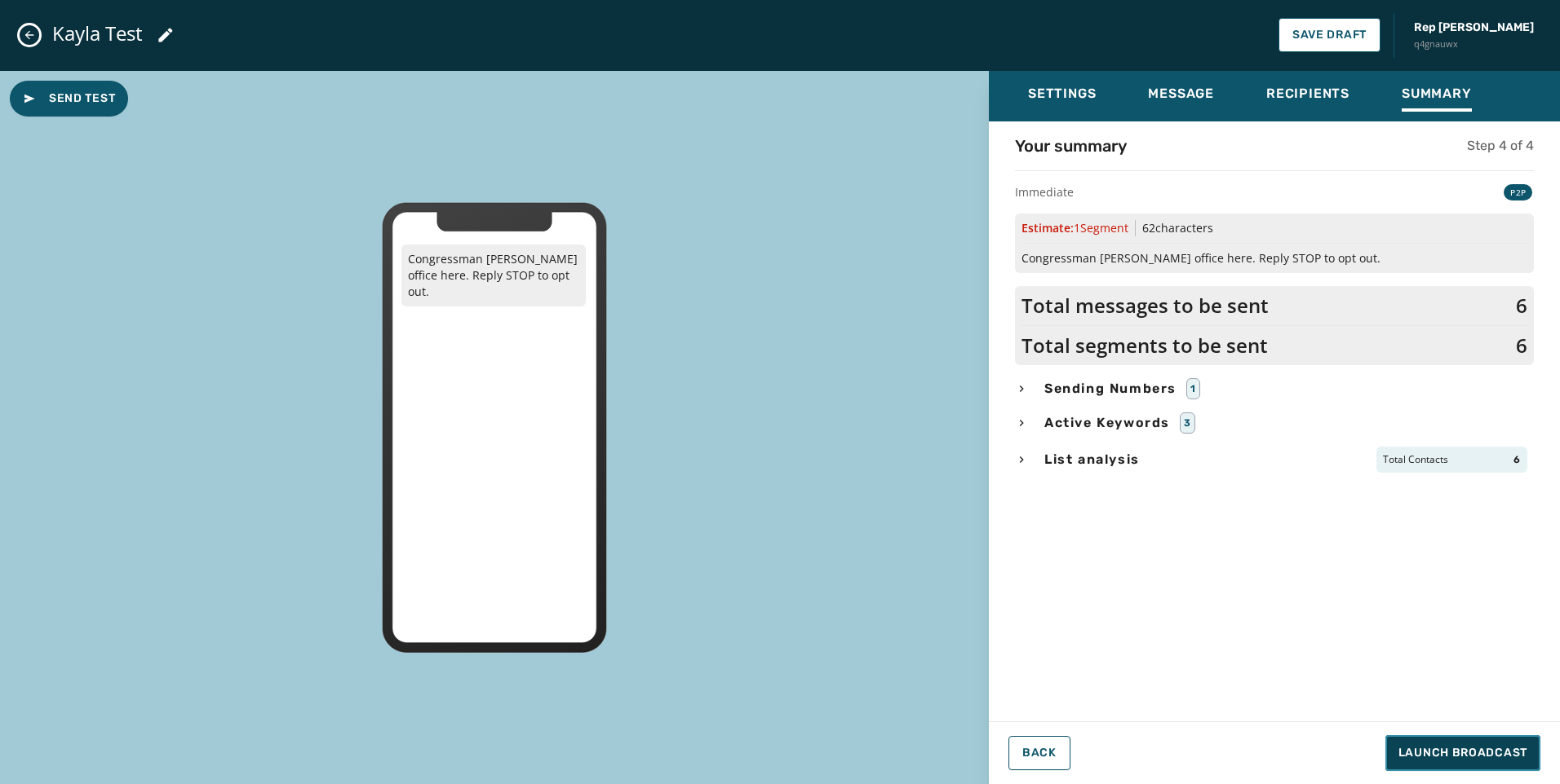
click at [1481, 746] on span "Launch Broadcast" at bounding box center [1463, 753] width 129 height 16
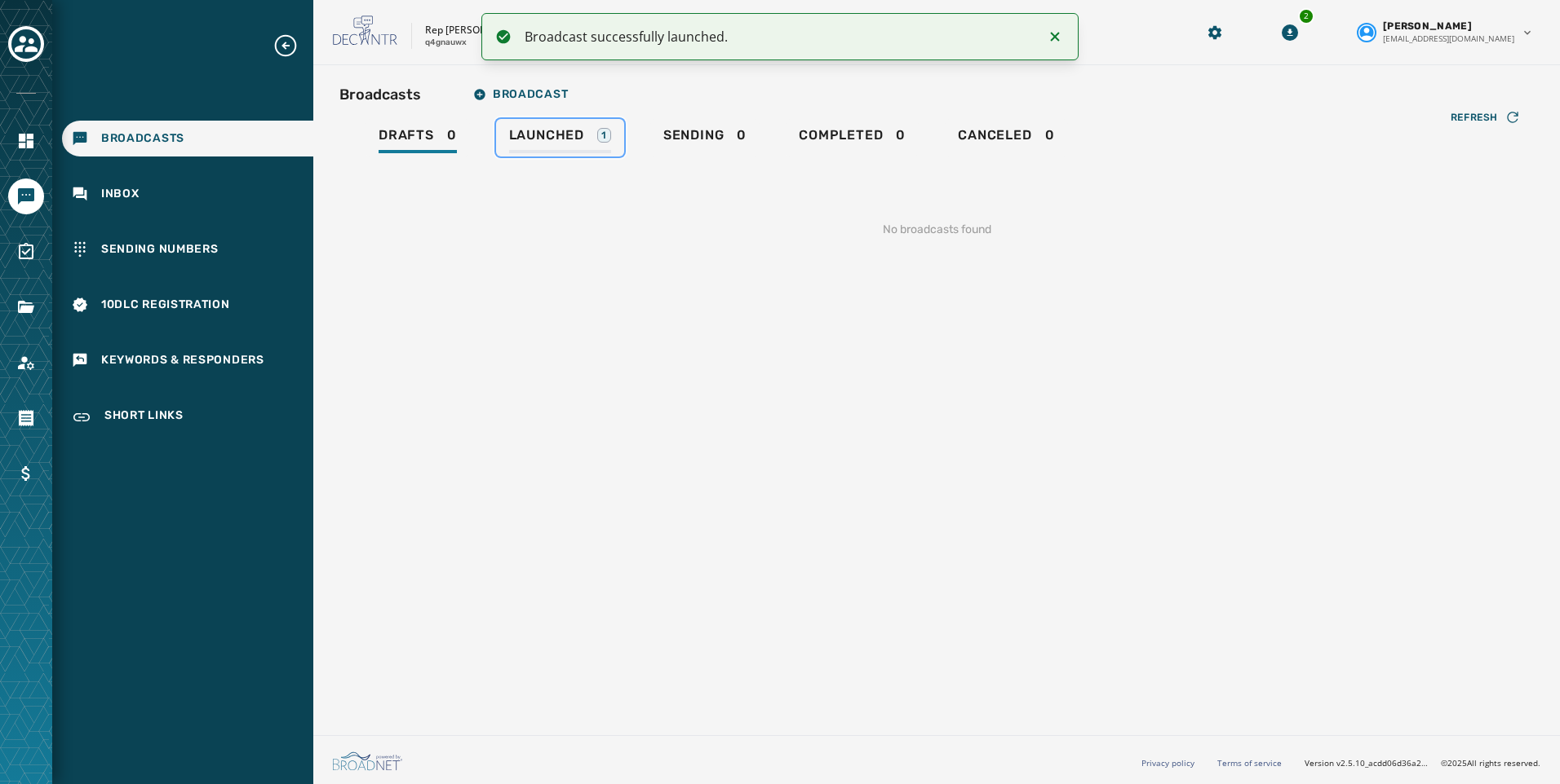
click at [579, 135] on span "Launched" at bounding box center [547, 135] width 75 height 16
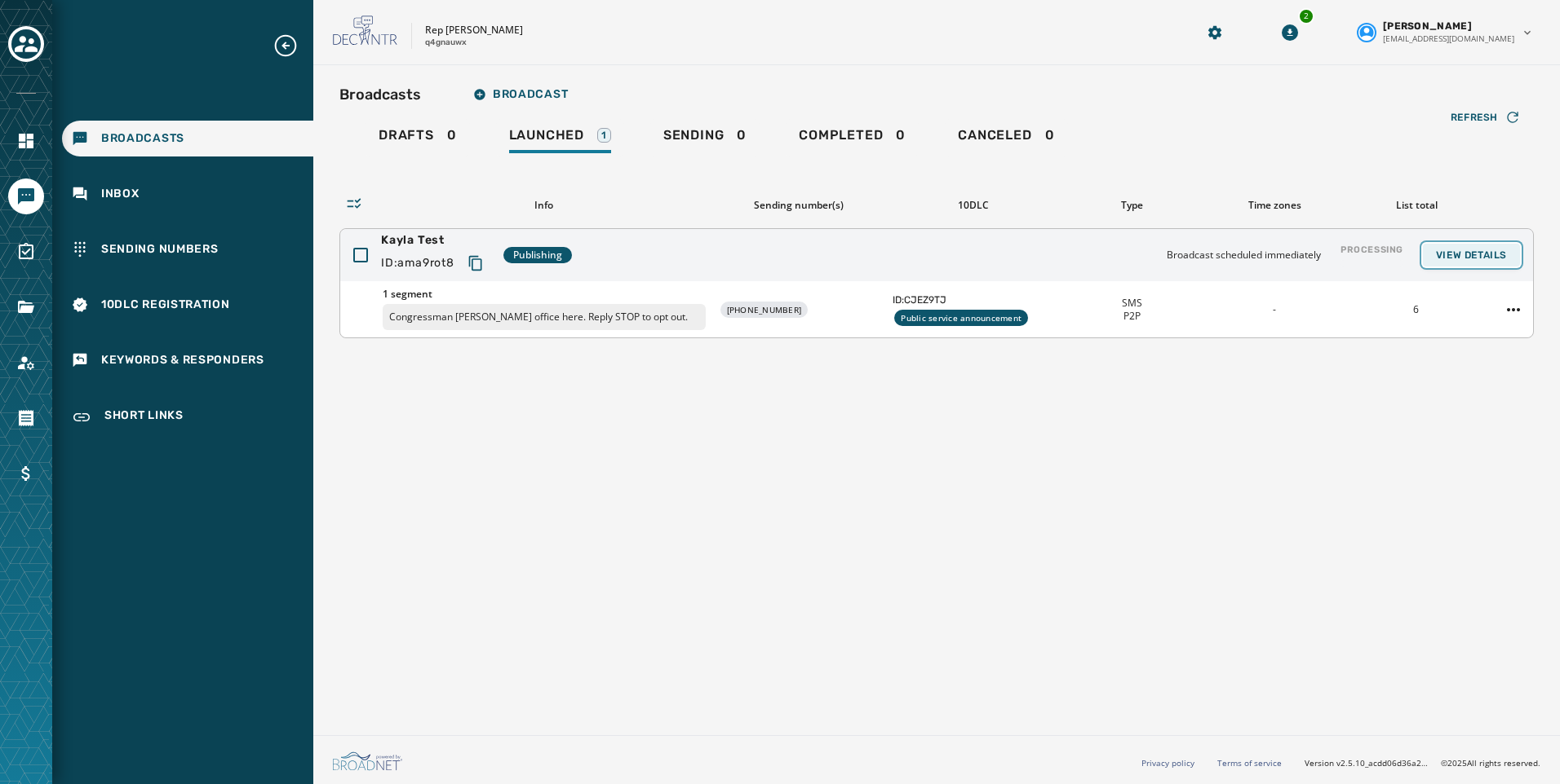
click at [1474, 249] on span "View Details" at bounding box center [1471, 256] width 71 height 13
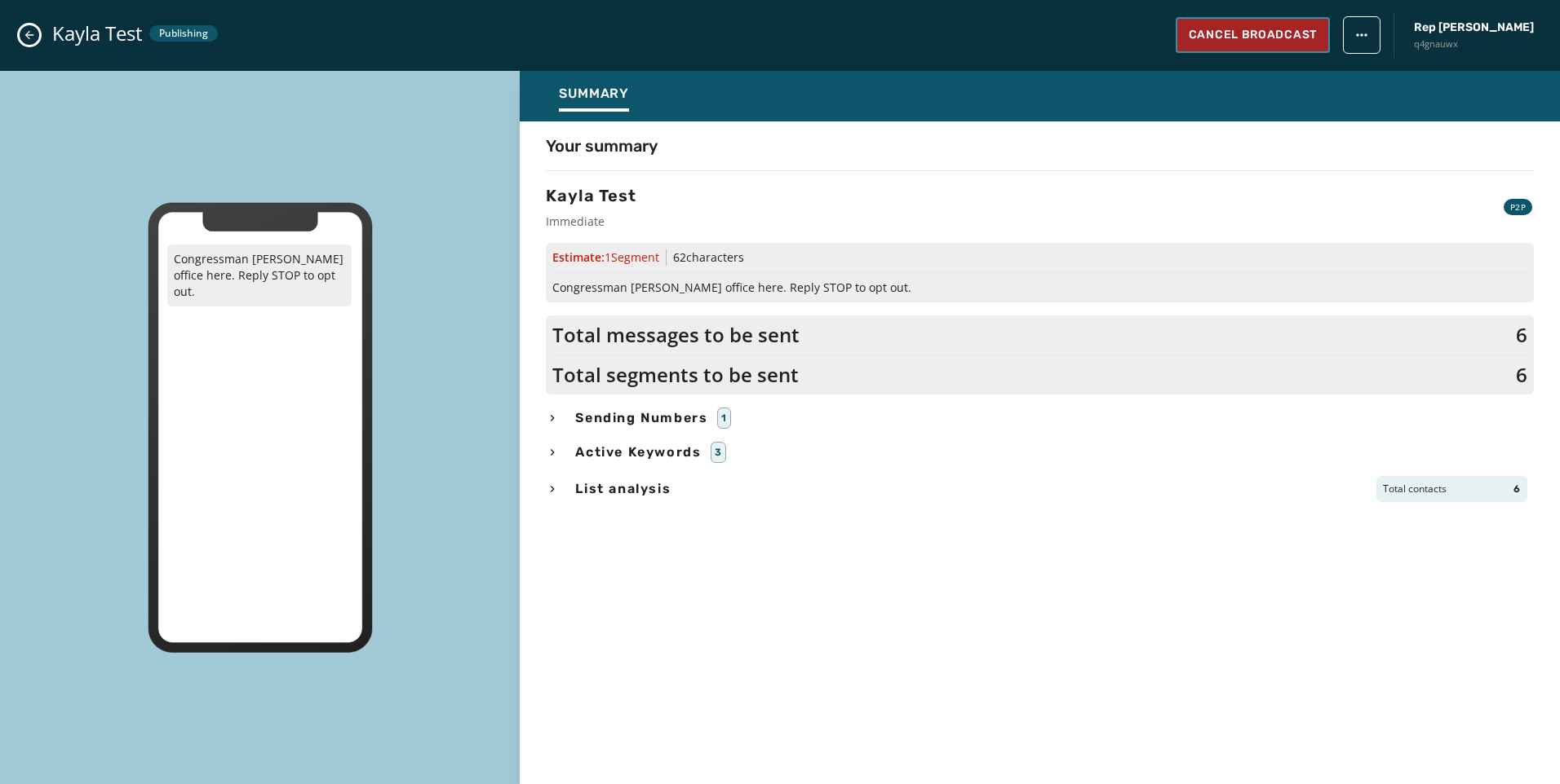
click at [1293, 35] on span "Cancel Broadcast" at bounding box center [1252, 35] width 128 height 16
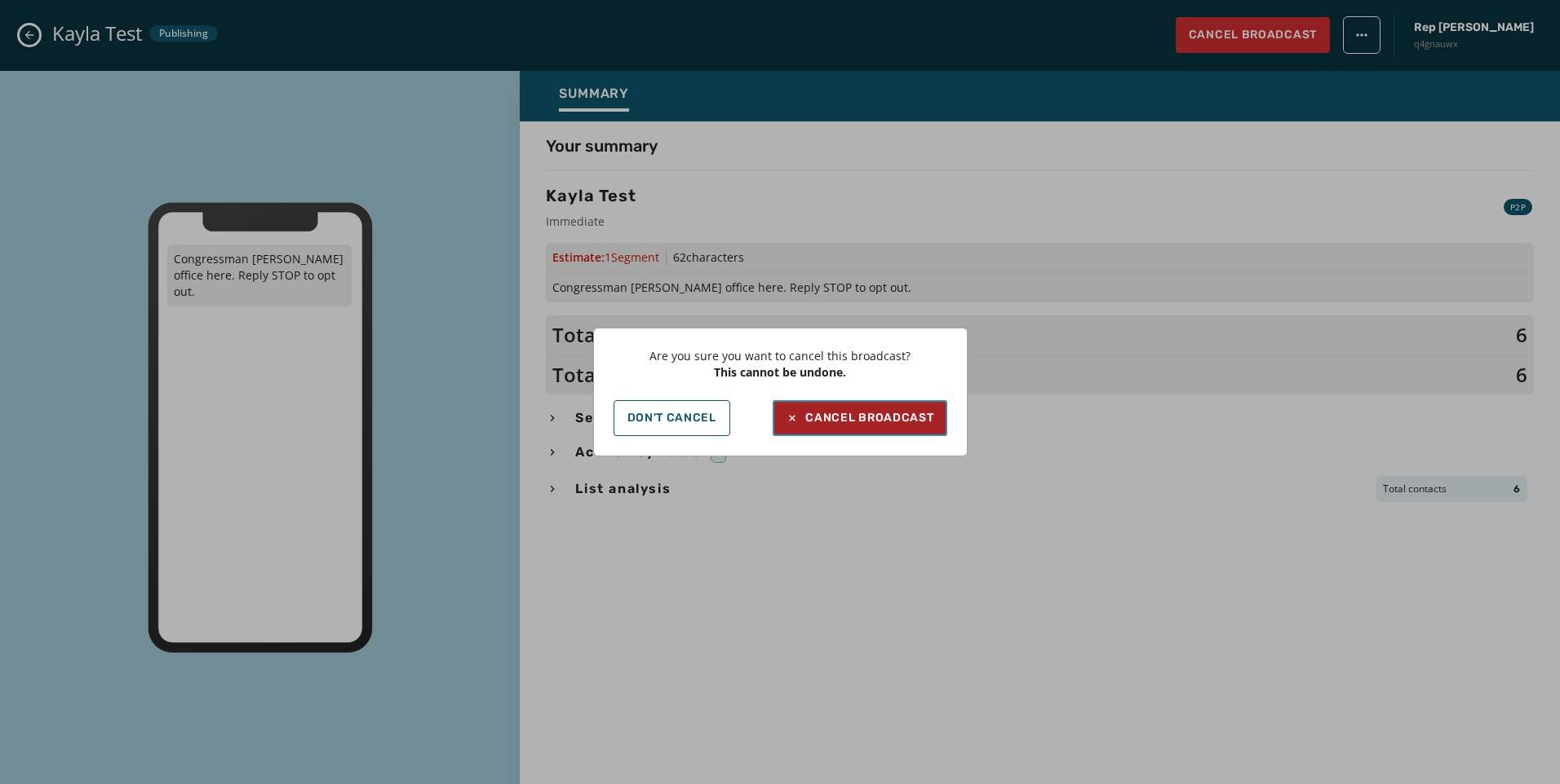
click at [877, 421] on div "Cancel Broadcast" at bounding box center [858, 417] width 147 height 16
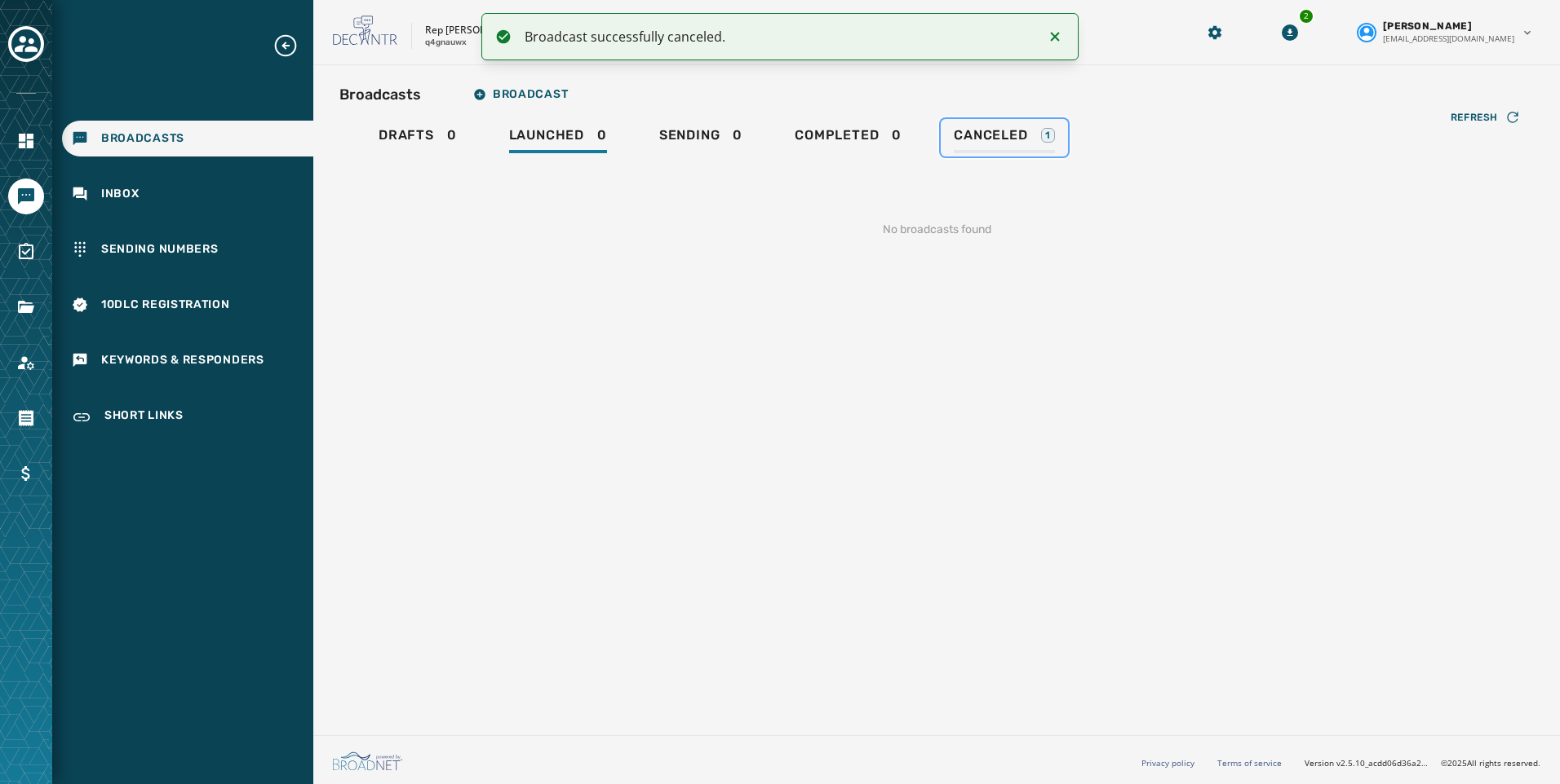
click at [1033, 127] on div "Canceled 1" at bounding box center [1004, 139] width 100 height 26
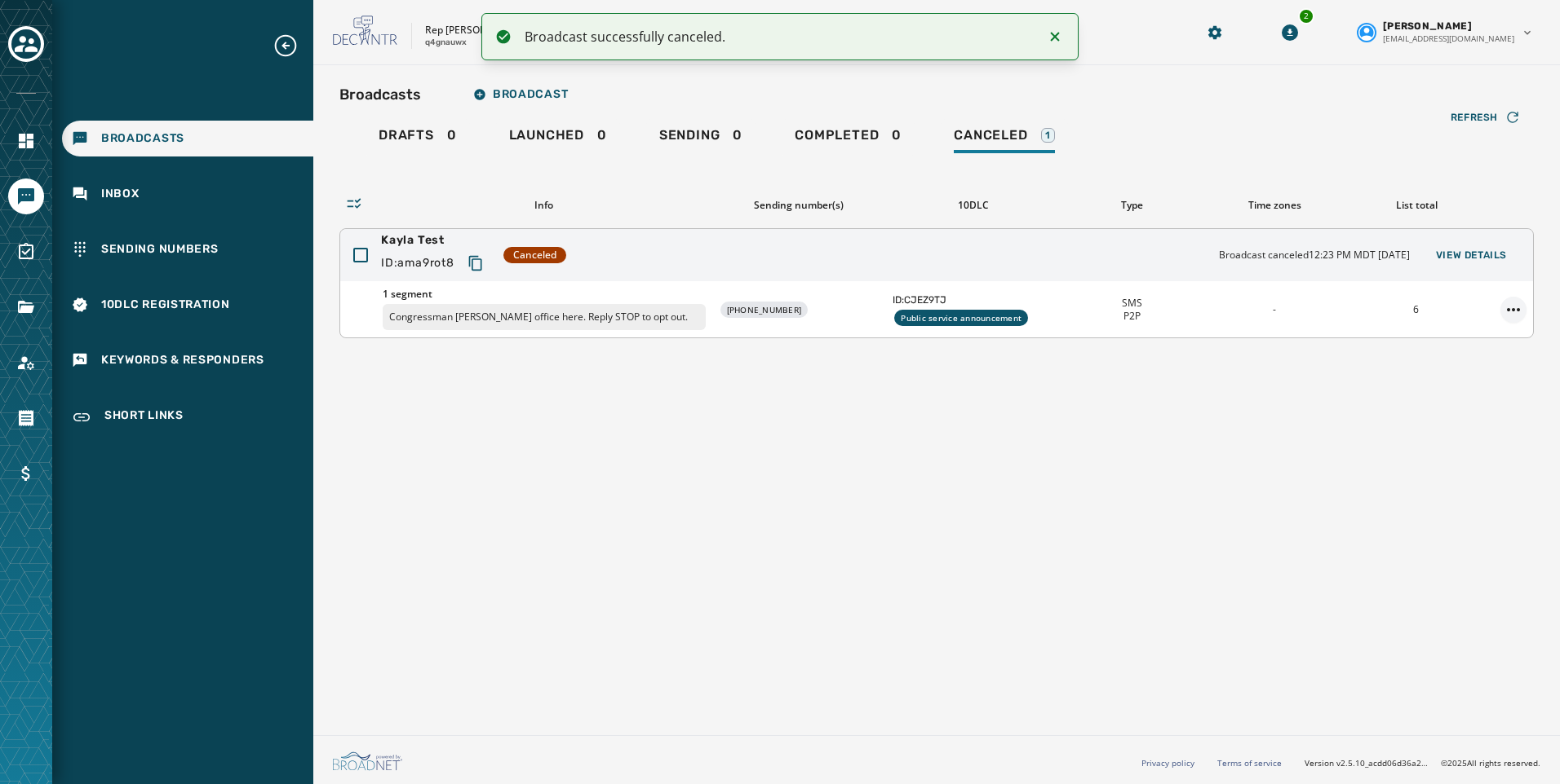
click at [1509, 302] on html "Broadcast successfully canceled. Broadcasts Inbox Sending Numbers 10DLC Registr…" at bounding box center [780, 392] width 1560 height 784
click at [1485, 360] on div "Delete broadcast" at bounding box center [1468, 362] width 118 height 26
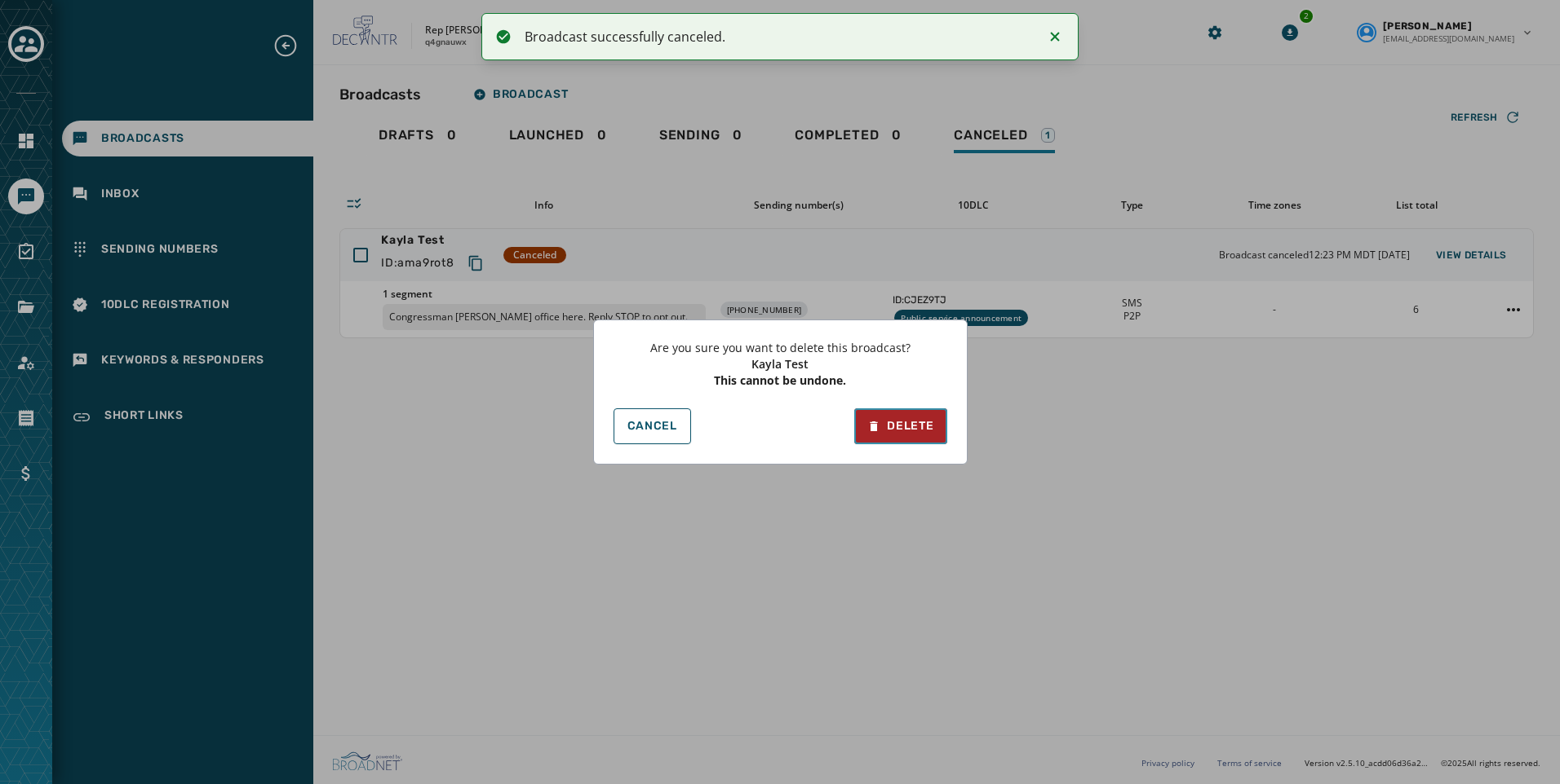
click at [926, 425] on div "Delete" at bounding box center [900, 426] width 66 height 16
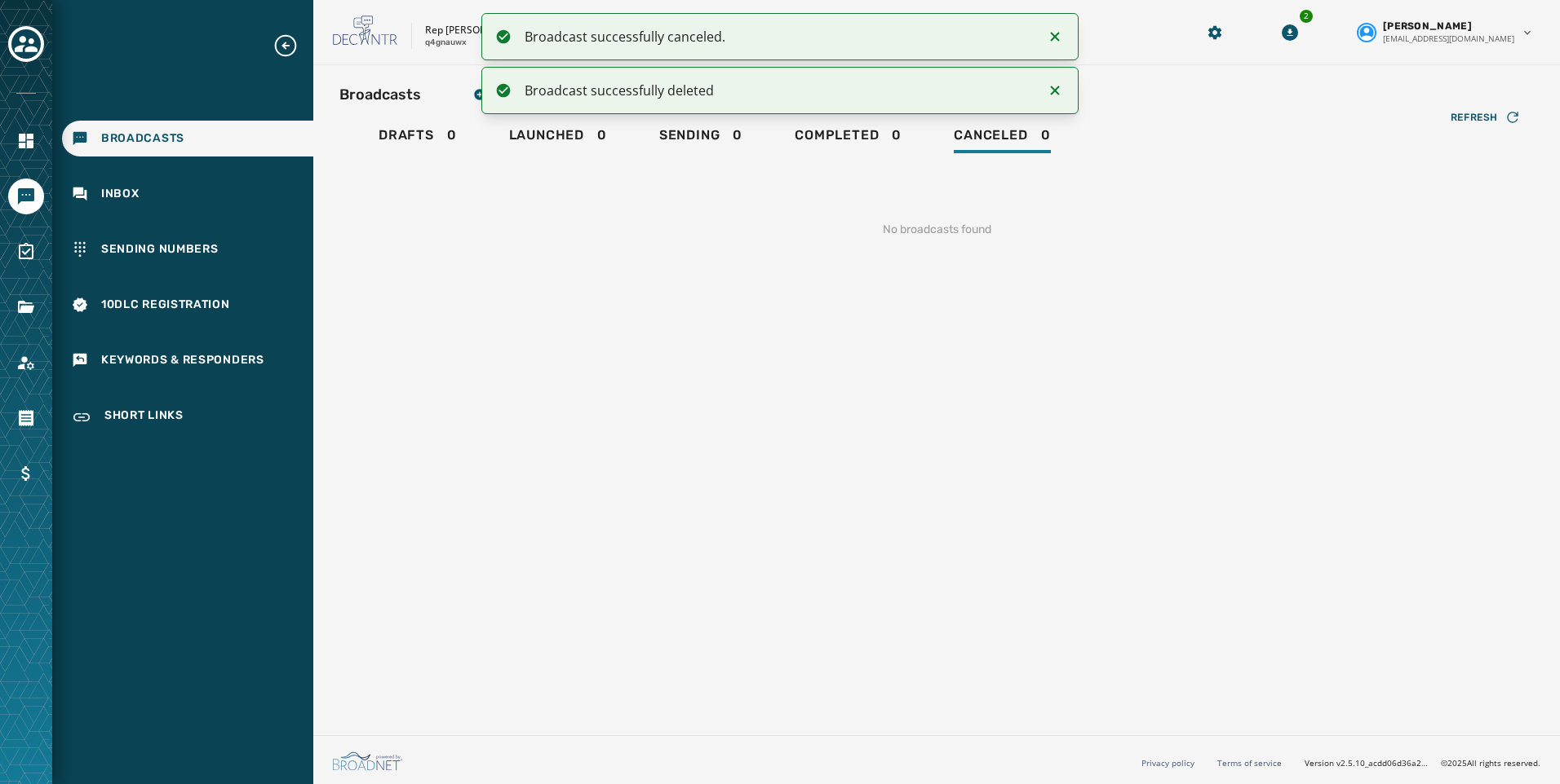
click at [1058, 89] on icon "Notifications (F8)" at bounding box center [1055, 90] width 19 height 19
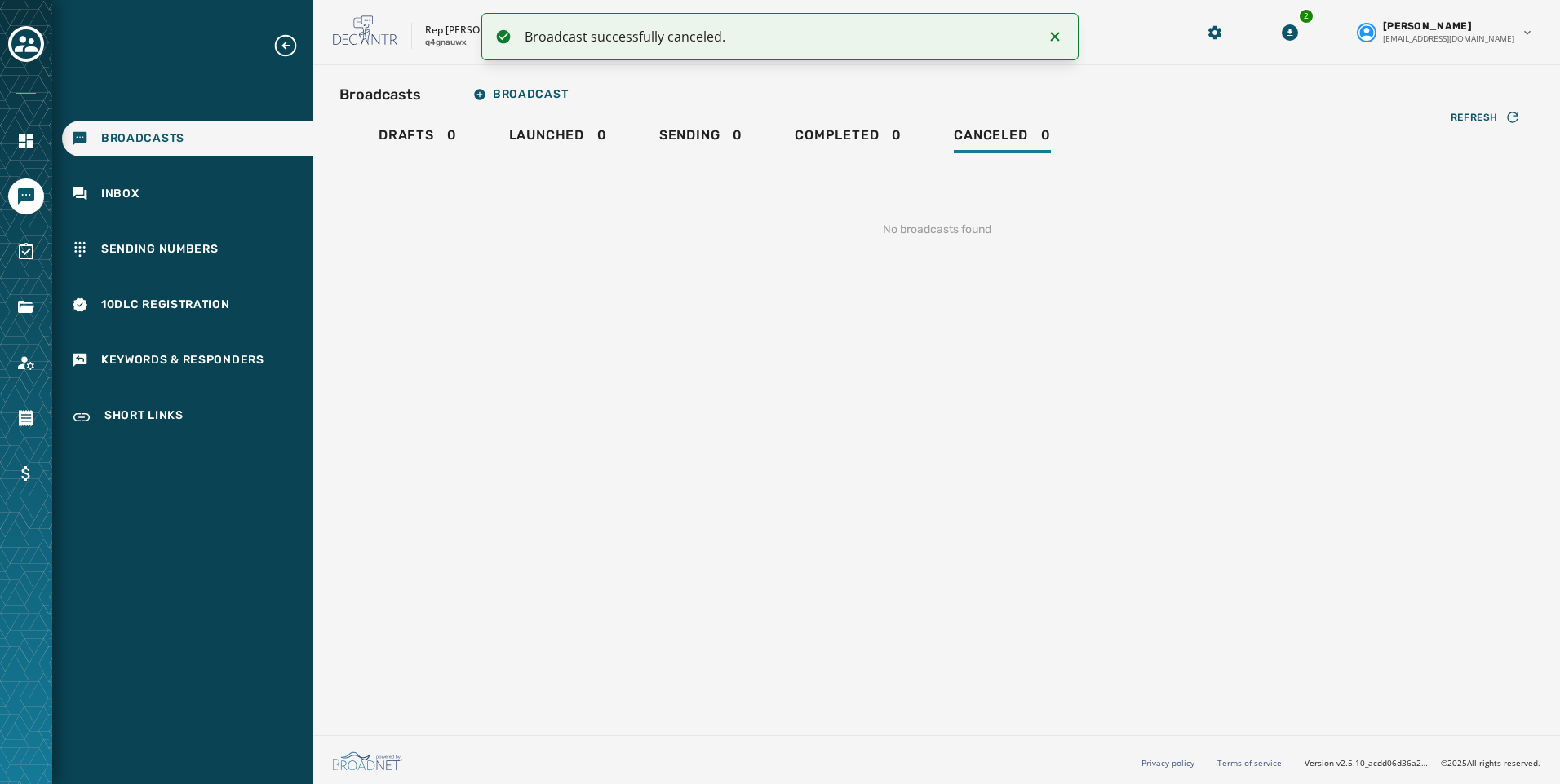
click at [1061, 41] on icon "Notifications (F8)" at bounding box center [1055, 37] width 19 height 19
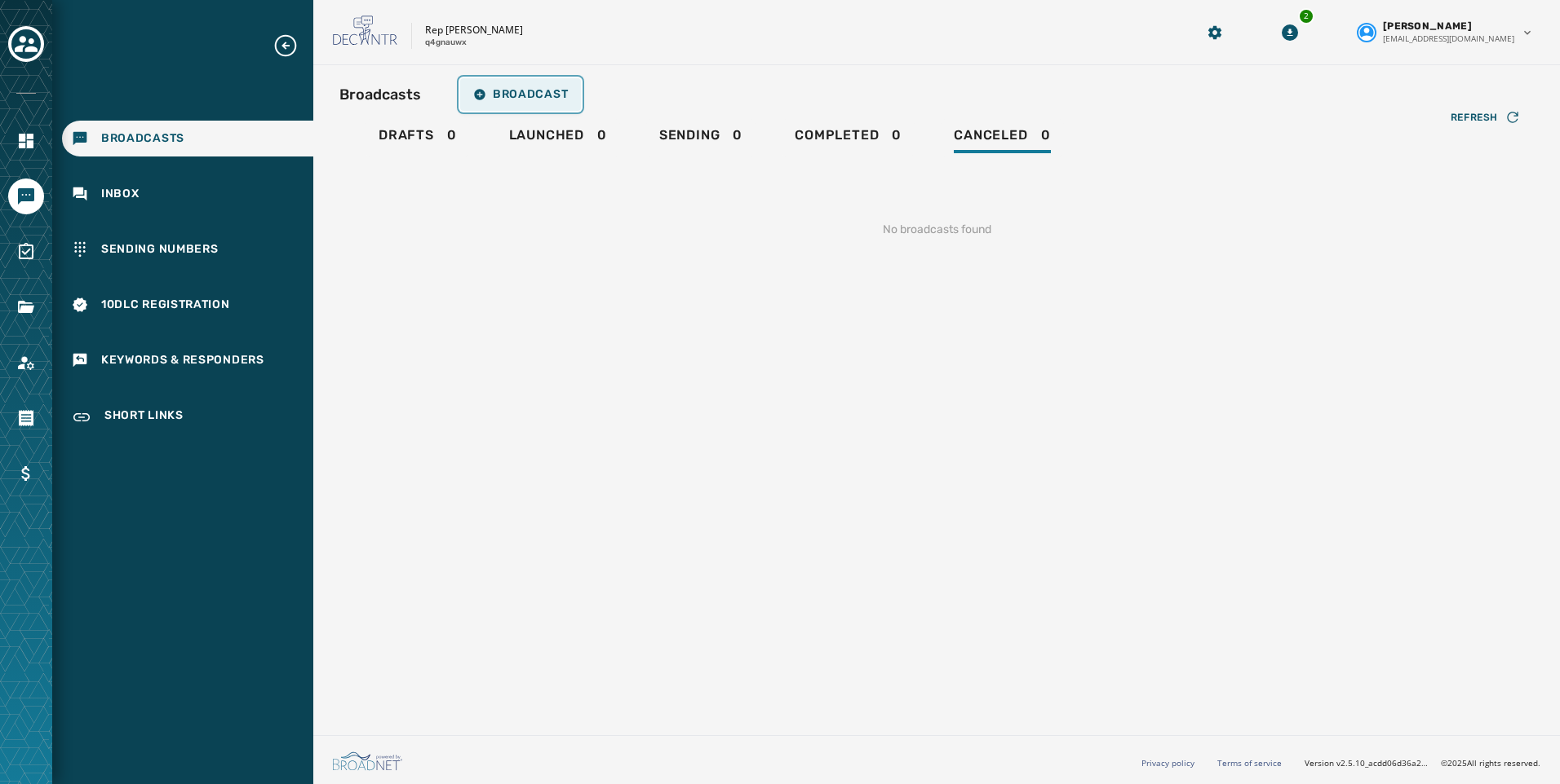
click at [512, 99] on span "Broadcast" at bounding box center [521, 95] width 94 height 13
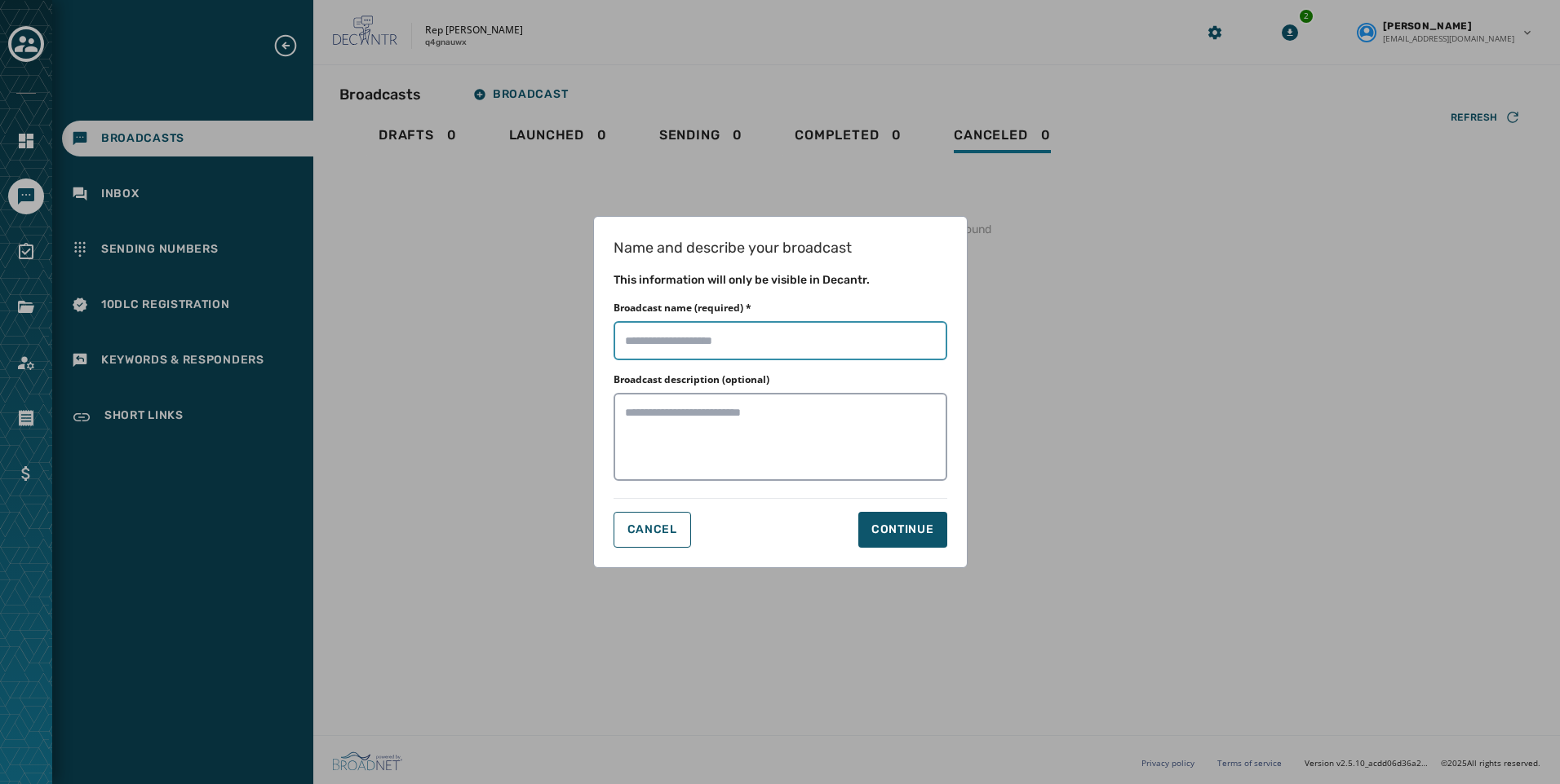
click at [739, 348] on input "Broadcast name (required) *" at bounding box center [780, 341] width 334 height 39
type input "**********"
click at [936, 557] on div "Name and describe your broadcast This information will only be visible in Decan…" at bounding box center [780, 392] width 374 height 352
click at [918, 541] on button "Continue" at bounding box center [903, 529] width 89 height 36
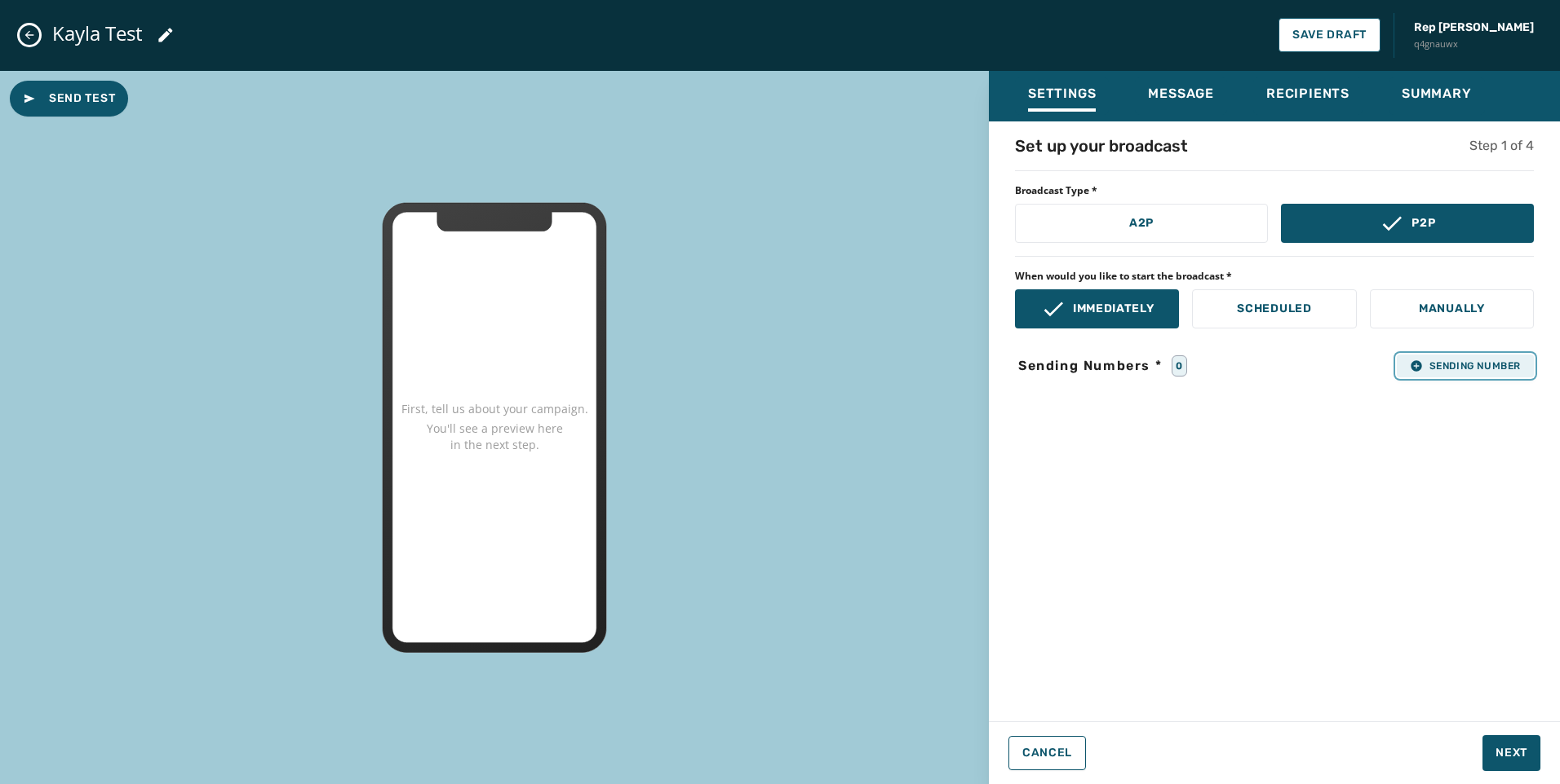
click at [1469, 365] on span "Sending Number" at bounding box center [1465, 367] width 111 height 13
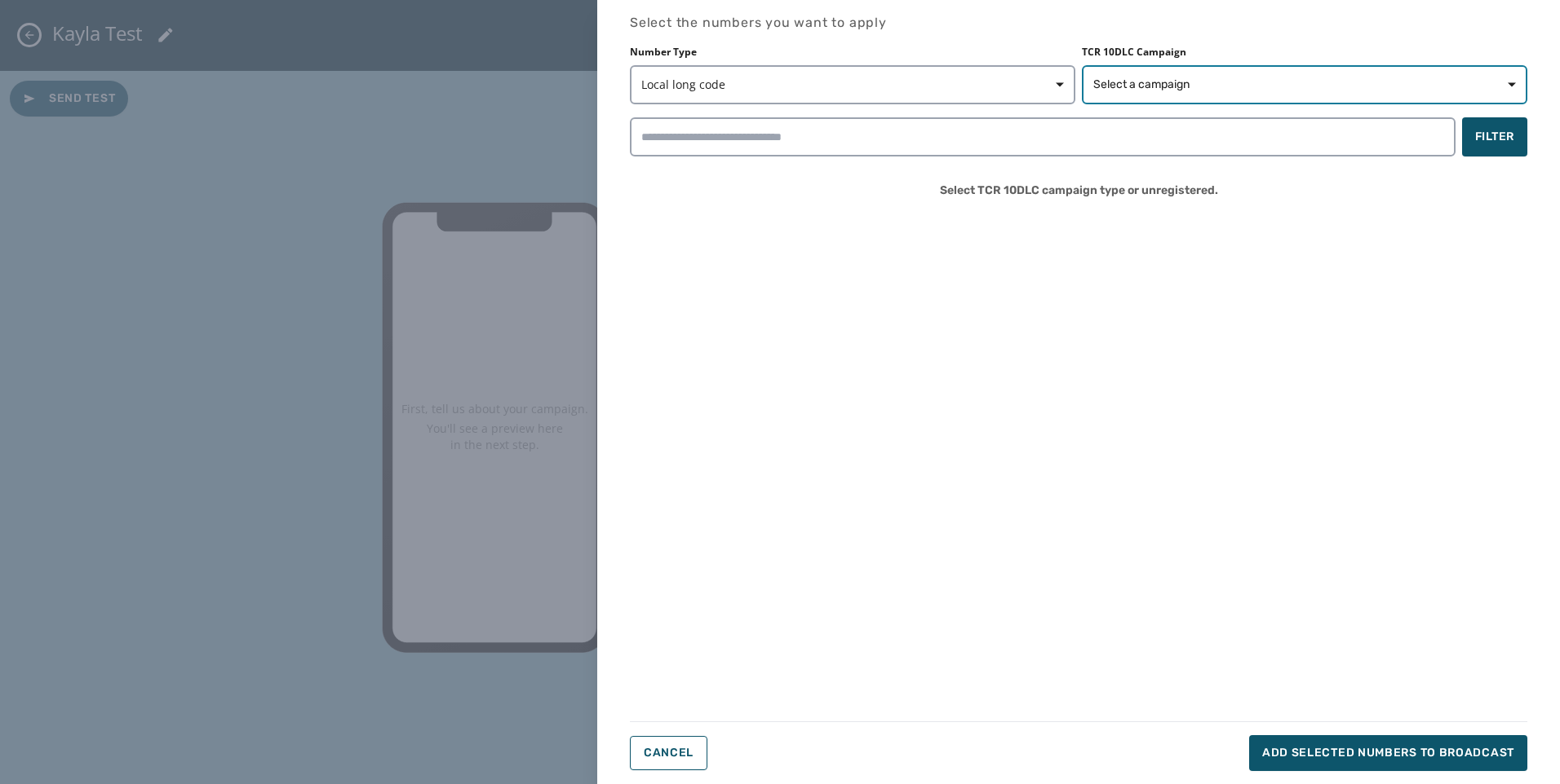
click at [1189, 78] on span "Select a campaign" at bounding box center [1141, 85] width 96 height 16
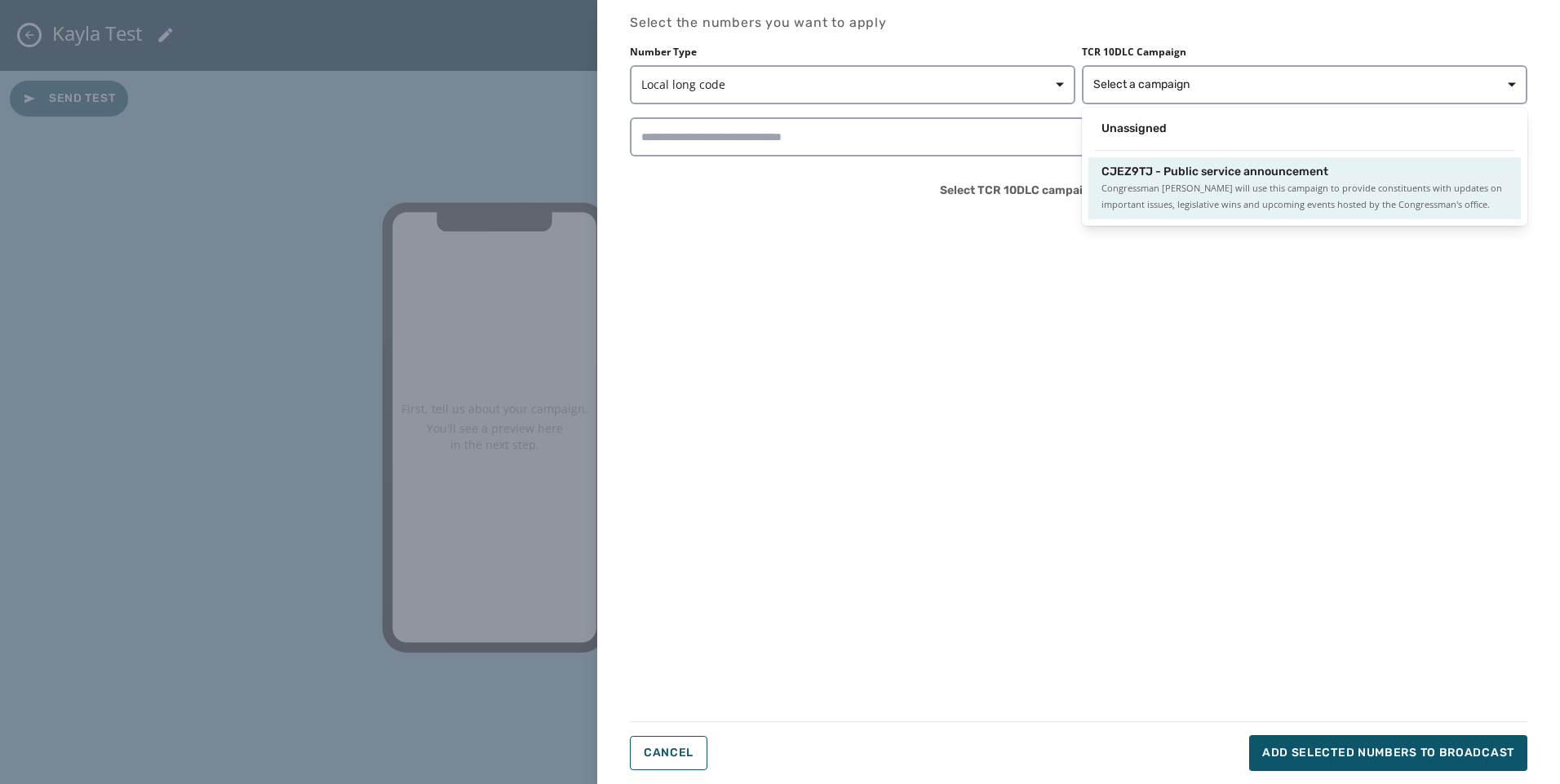
click at [1170, 165] on span "CJEZ9TJ - Public service announcement" at bounding box center [1215, 171] width 227 height 16
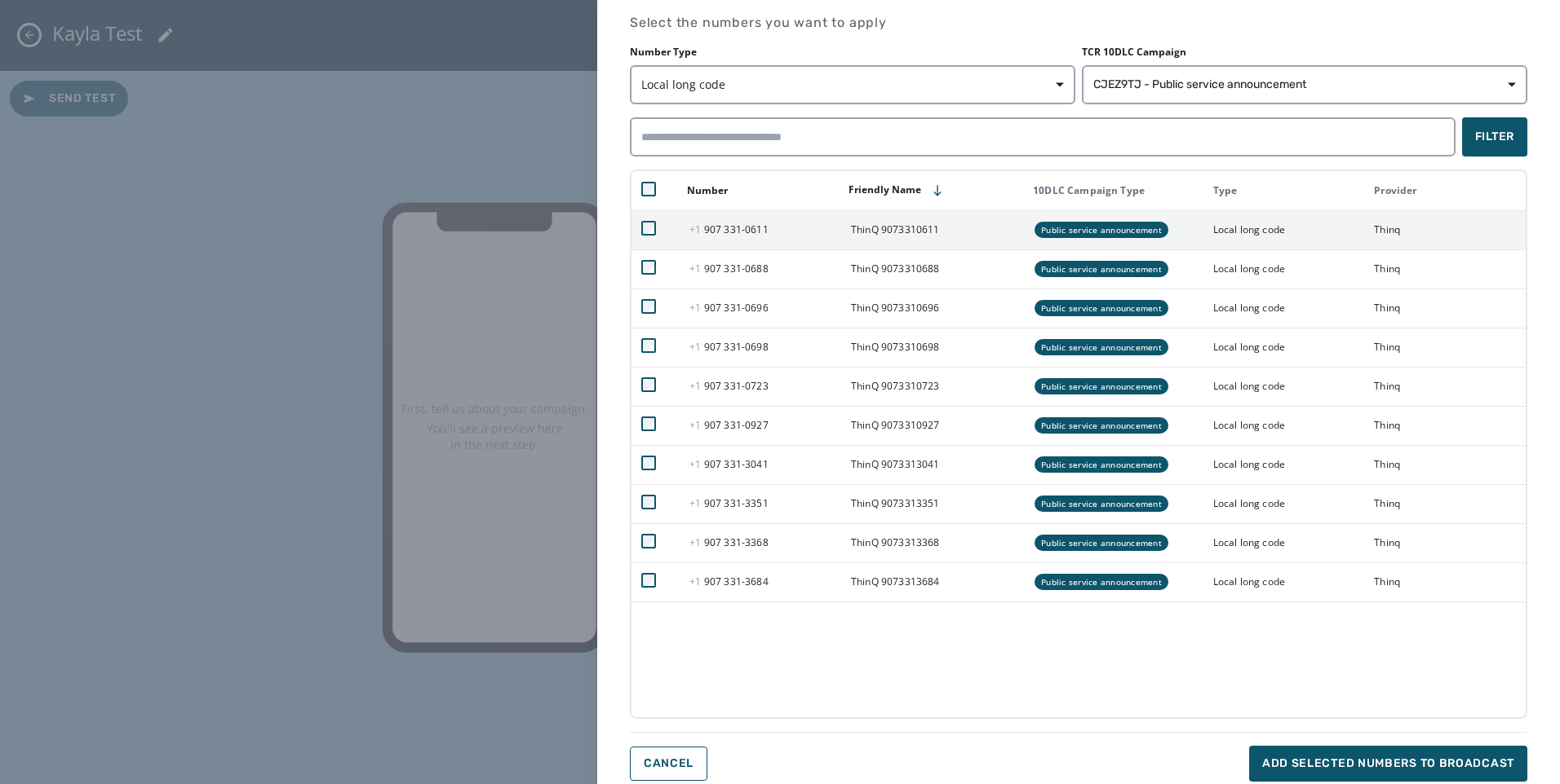
click at [655, 231] on td at bounding box center [655, 230] width 48 height 39
click at [640, 229] on td at bounding box center [655, 230] width 48 height 39
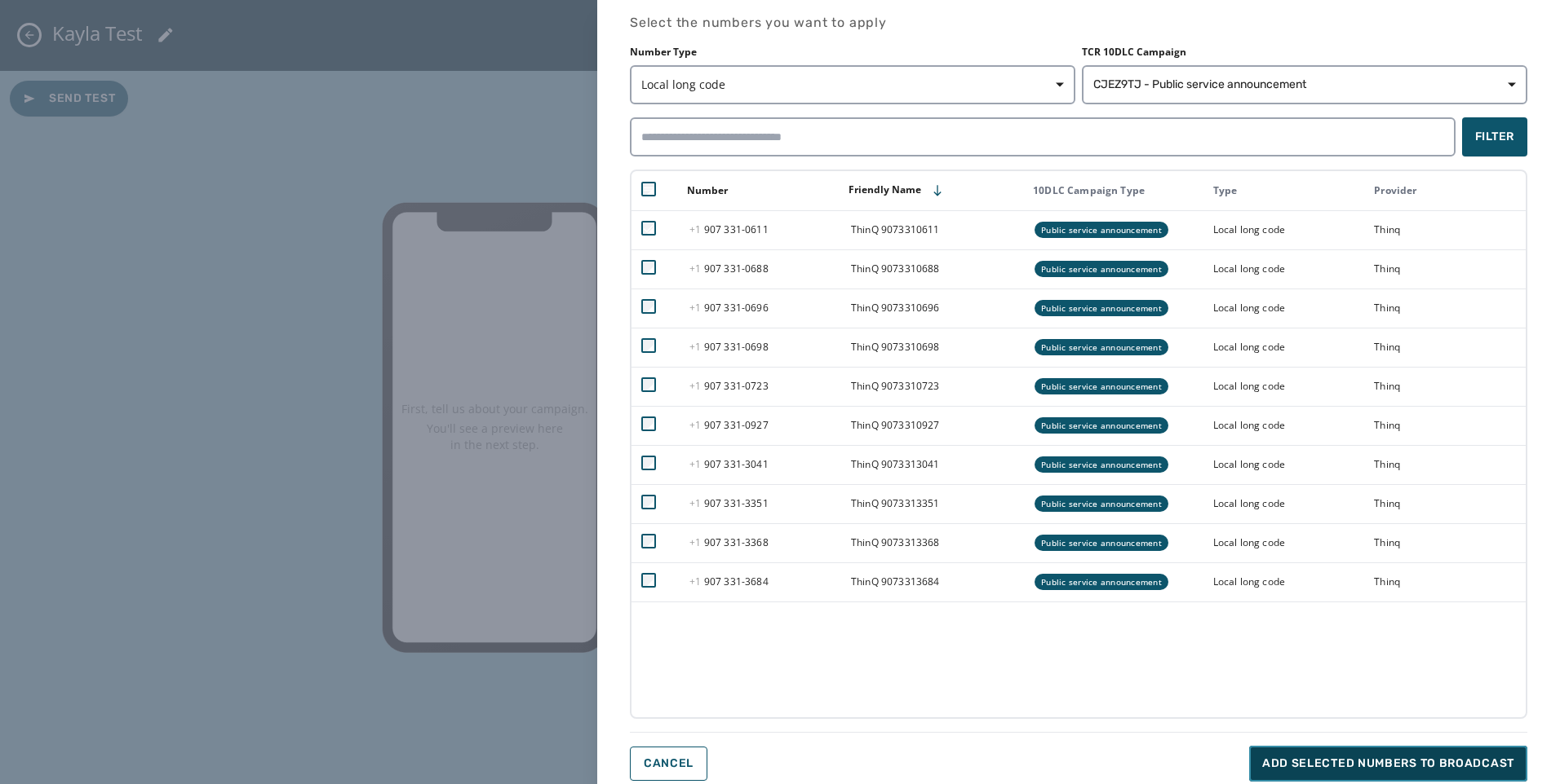
click at [1397, 762] on span "Add selected numbers to broadcast" at bounding box center [1388, 764] width 252 height 16
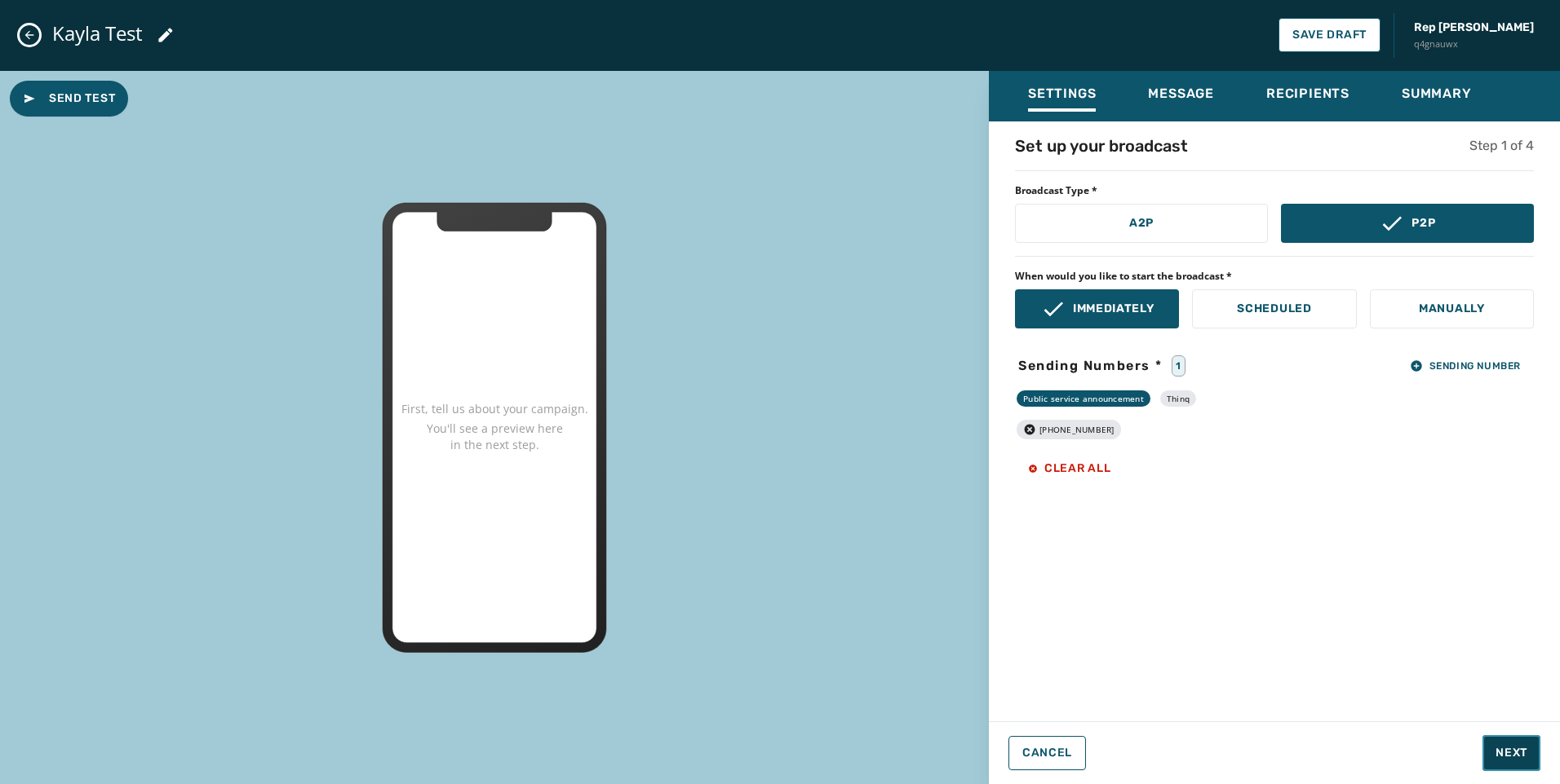
click at [1517, 755] on span "Next" at bounding box center [1511, 753] width 32 height 16
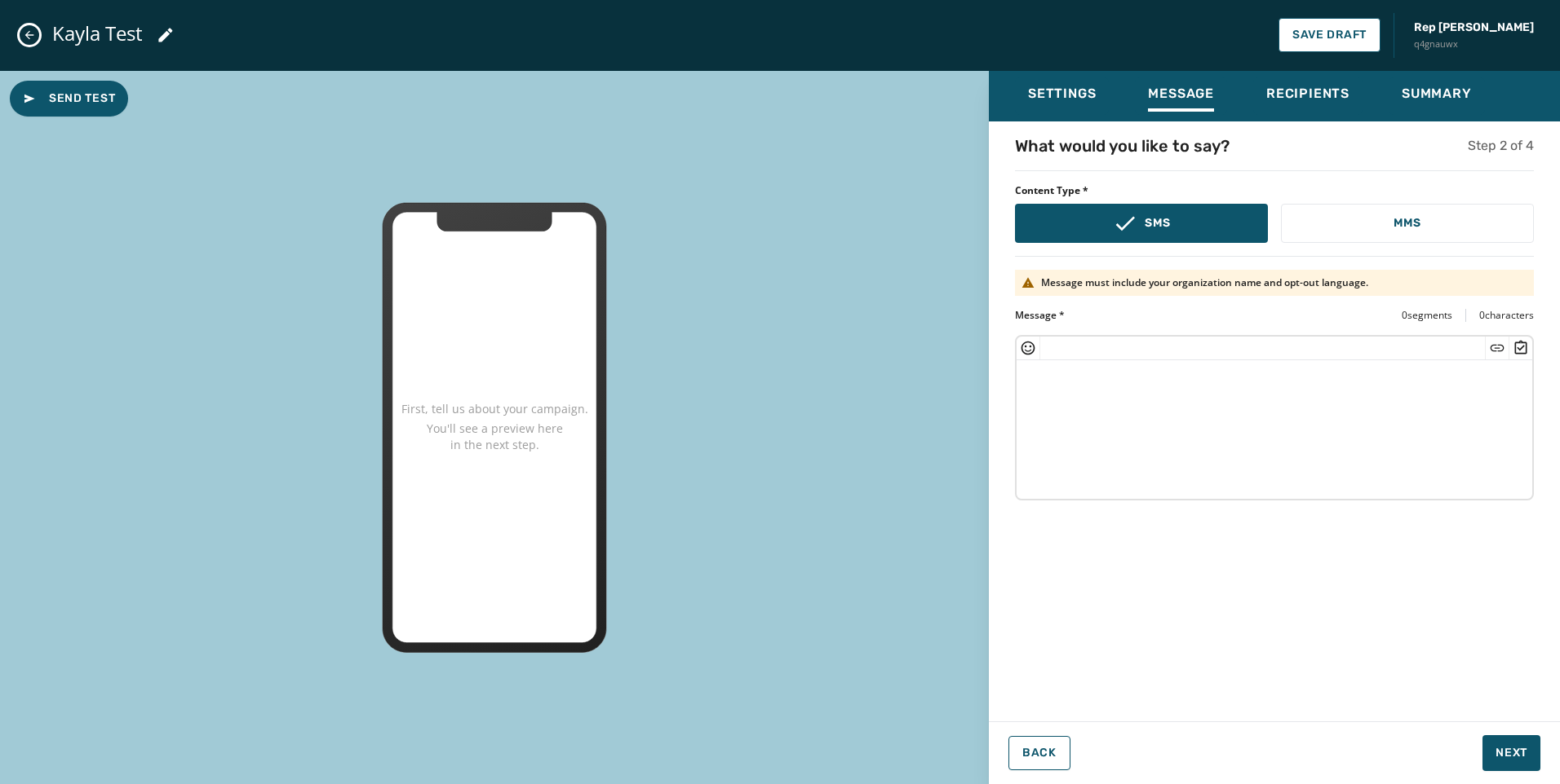
click at [1310, 436] on textarea at bounding box center [1274, 427] width 516 height 134
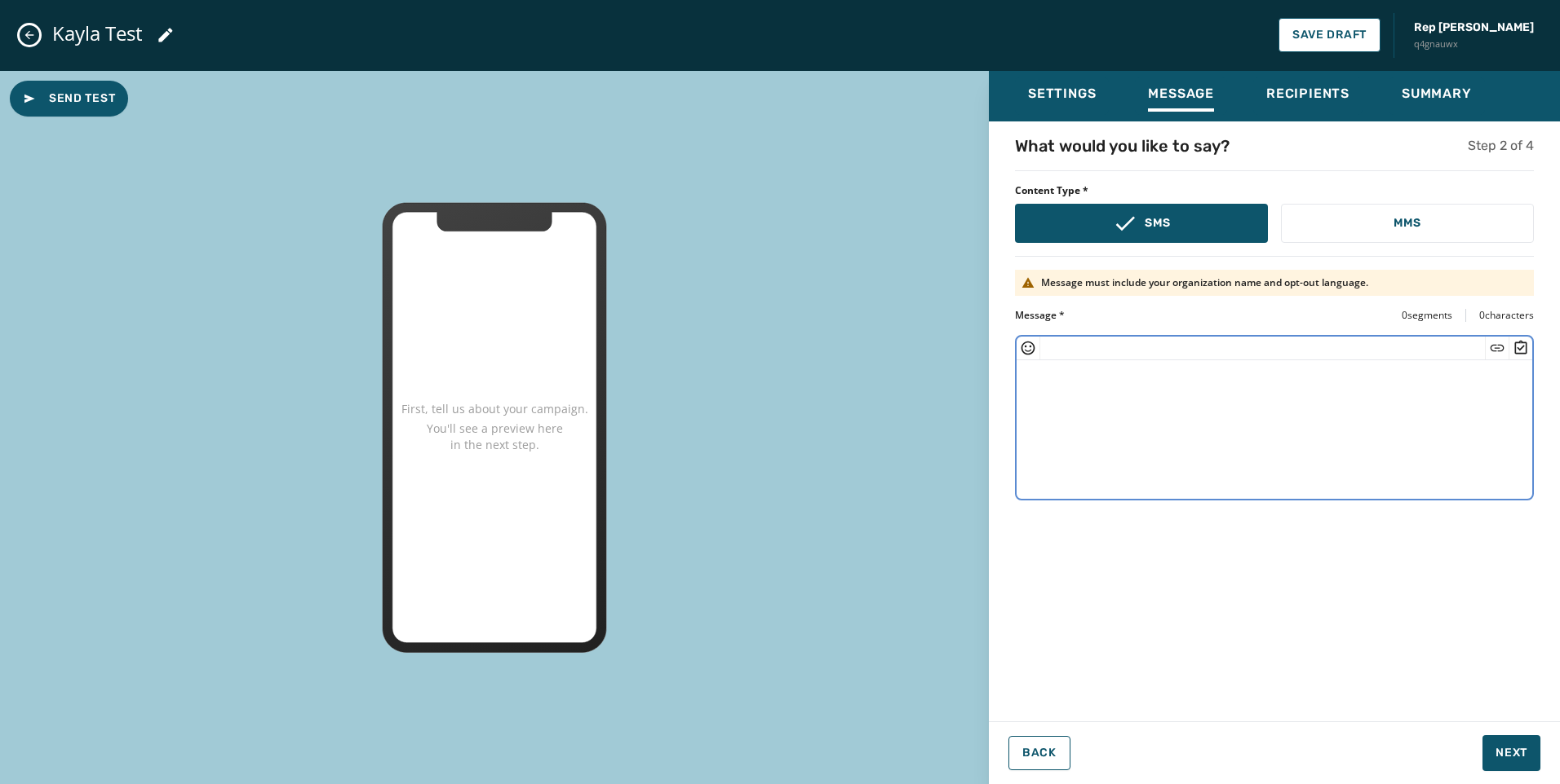
drag, startPoint x: 1310, startPoint y: 436, endPoint x: 1118, endPoint y: 417, distance: 192.9
click at [1118, 417] on textarea at bounding box center [1274, 427] width 516 height 134
click at [1245, 424] on textarea at bounding box center [1274, 427] width 516 height 134
paste textarea "**********"
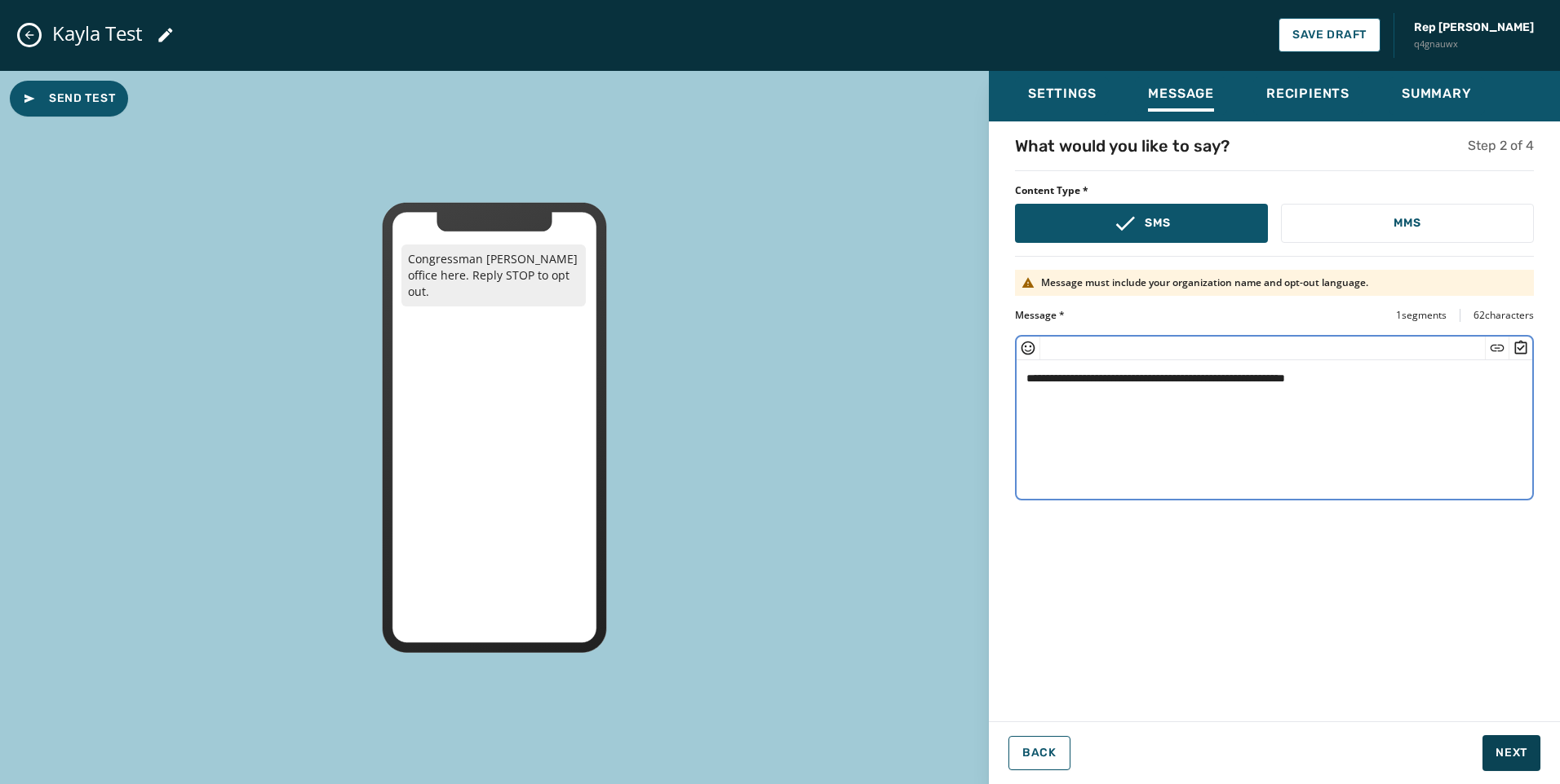
type textarea "**********"
click at [1519, 754] on span "Next" at bounding box center [1511, 753] width 32 height 16
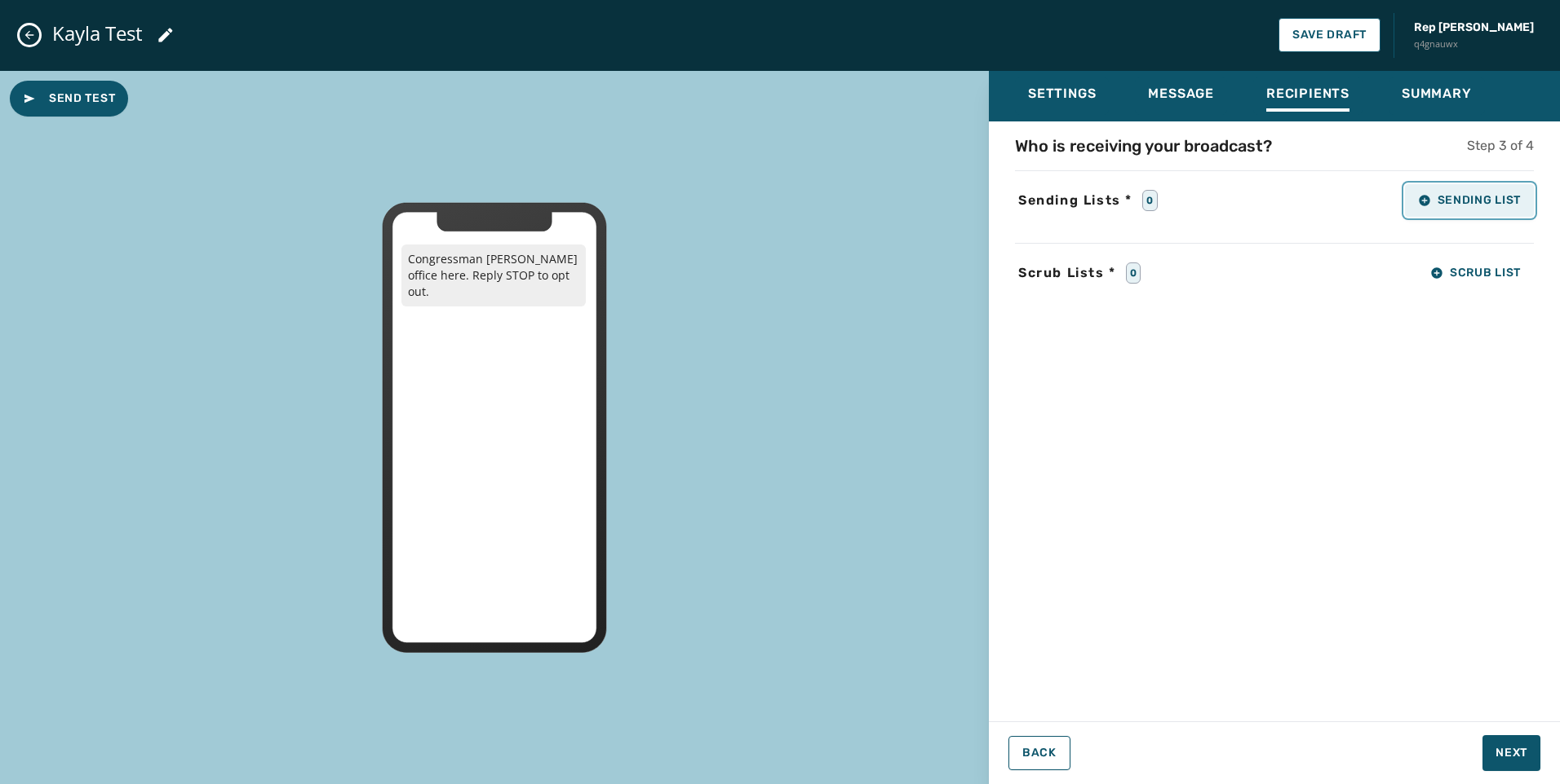
click at [1486, 201] on span "Sending List" at bounding box center [1469, 201] width 103 height 13
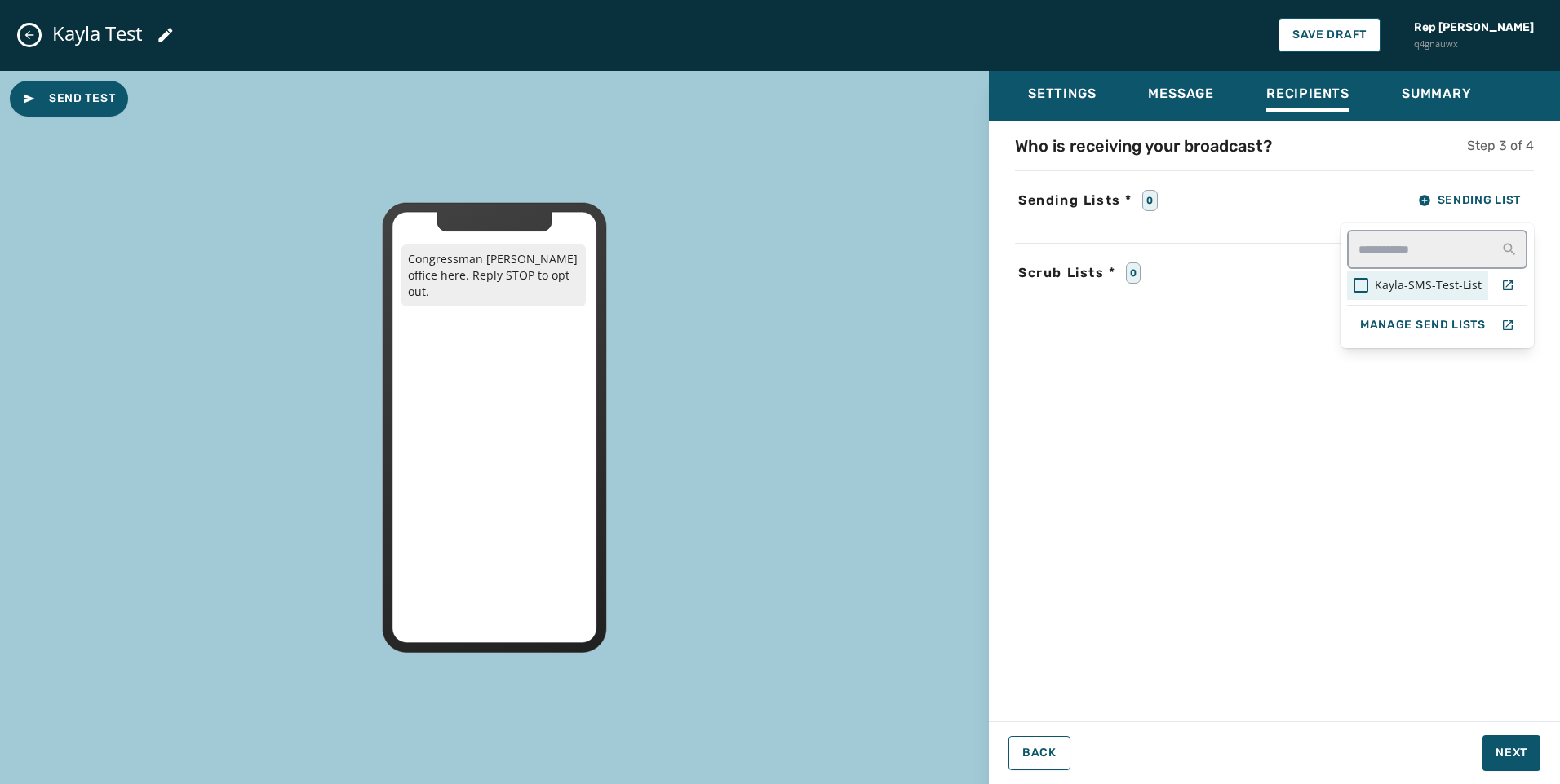
click at [1437, 293] on div "Kayla-SMS-Test-List" at bounding box center [1417, 285] width 141 height 30
click at [1405, 431] on div "Who is receiving your broadcast? Step 3 of 4 Sending Lists * 1 Sending List Kay…" at bounding box center [1273, 417] width 571 height 565
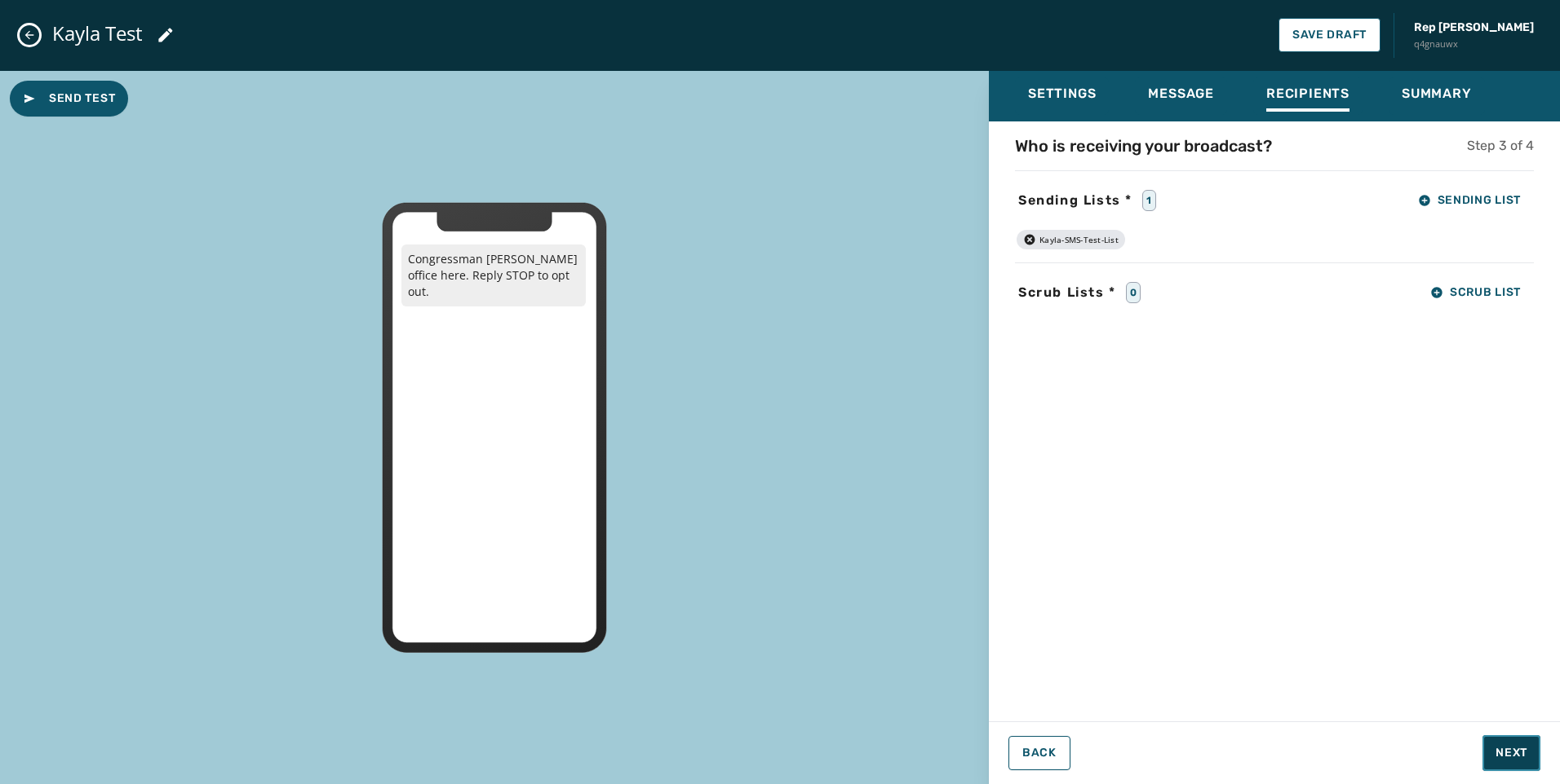
click at [1504, 755] on span "Next" at bounding box center [1511, 753] width 32 height 16
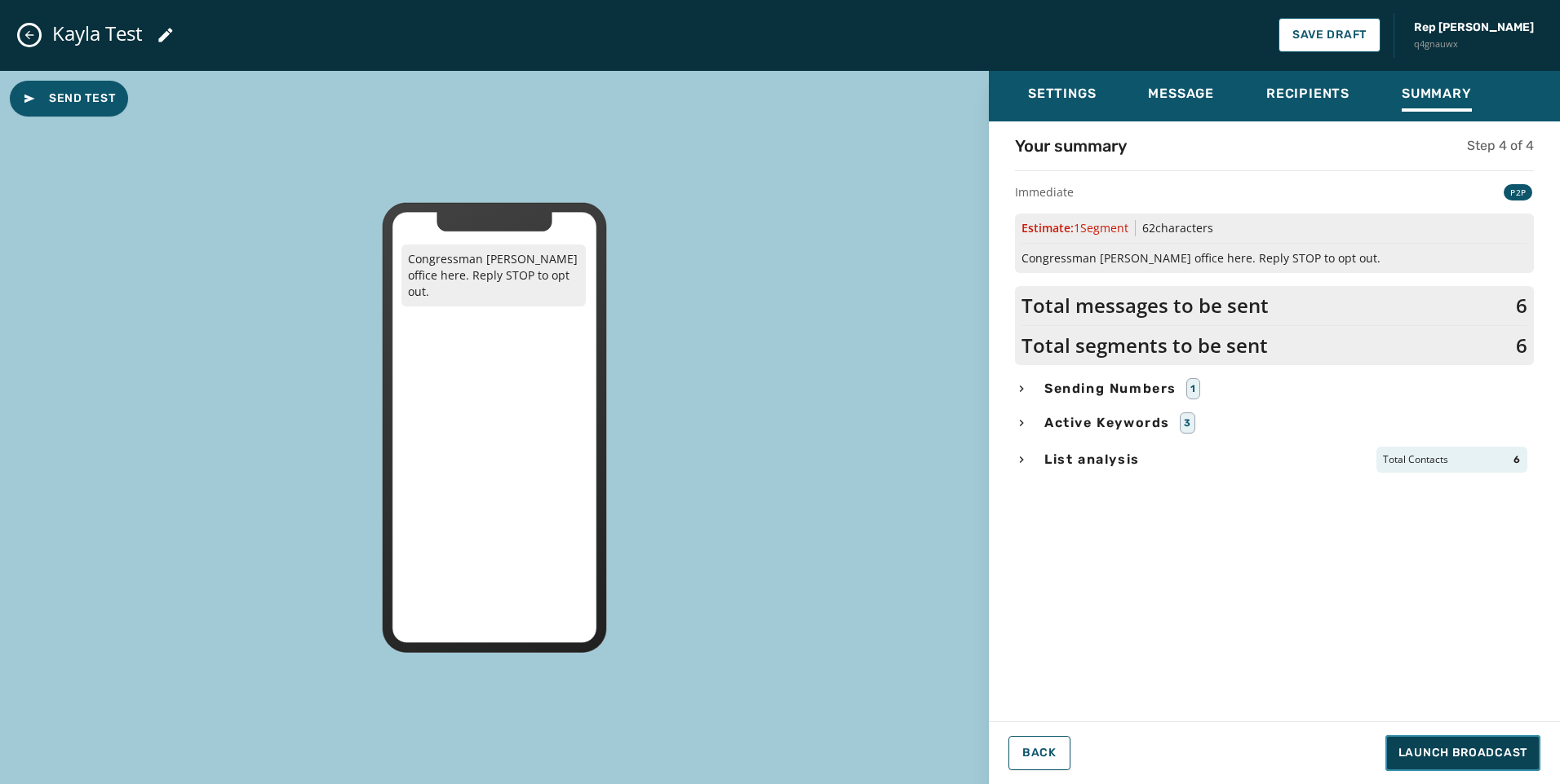
click at [1504, 755] on span "Launch Broadcast" at bounding box center [1463, 753] width 129 height 16
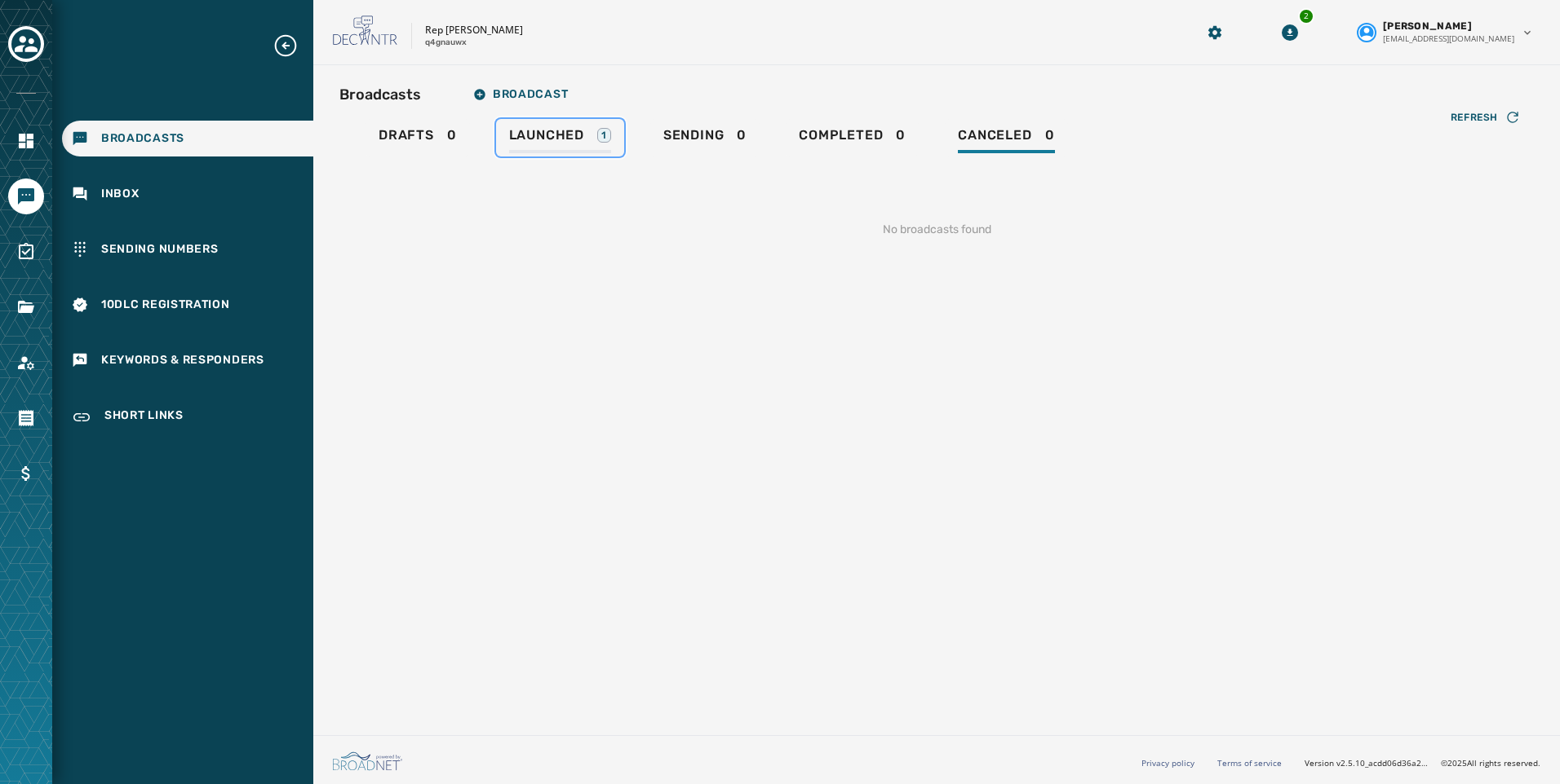
click at [552, 139] on span "Launched" at bounding box center [547, 135] width 75 height 16
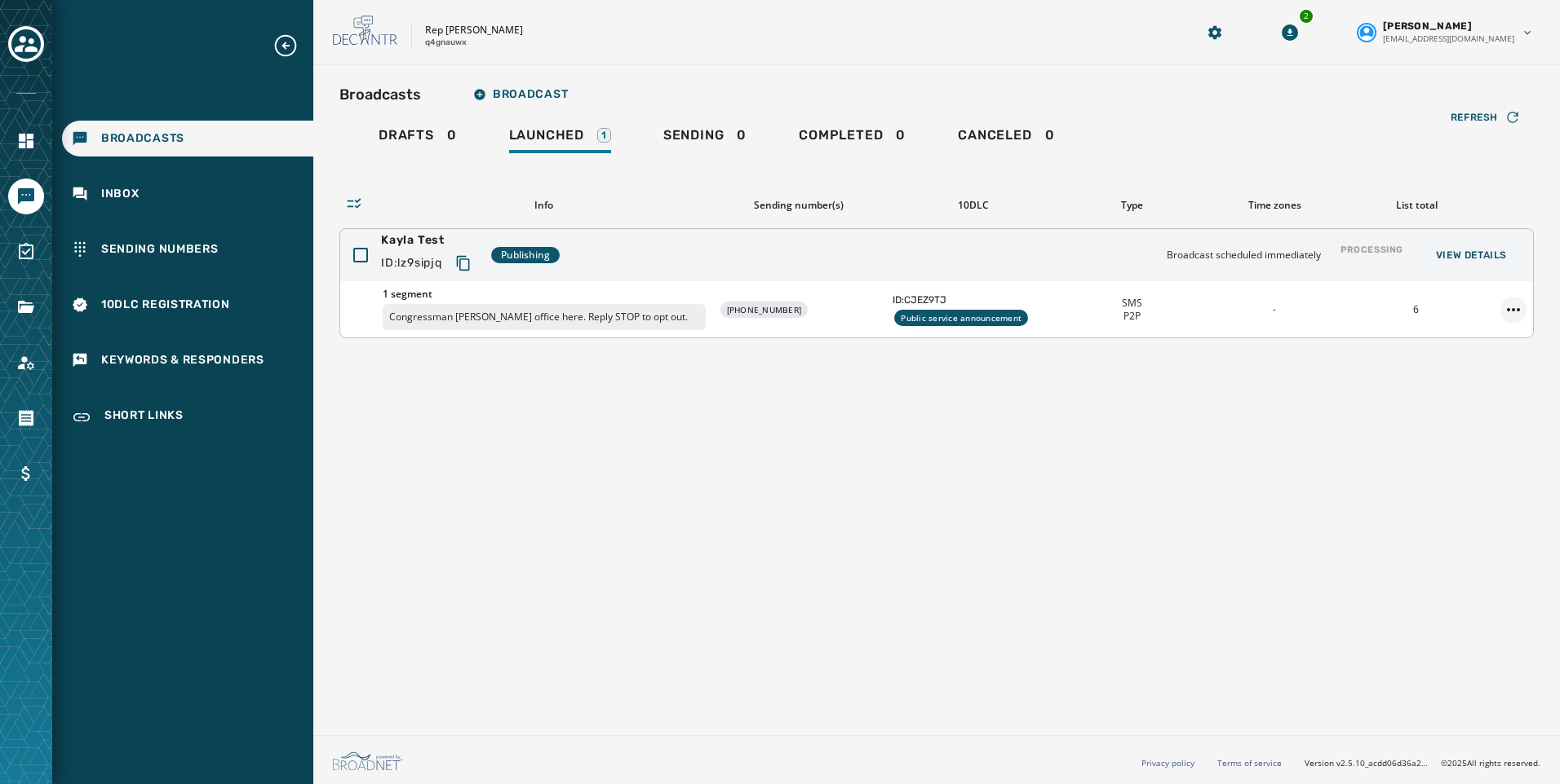
click at [1507, 309] on html "Broadcasts Inbox Sending Numbers 10DLC Registration Keywords & Responders Short…" at bounding box center [780, 392] width 1560 height 784
click at [1503, 371] on div "Delete broadcast" at bounding box center [1468, 362] width 118 height 26
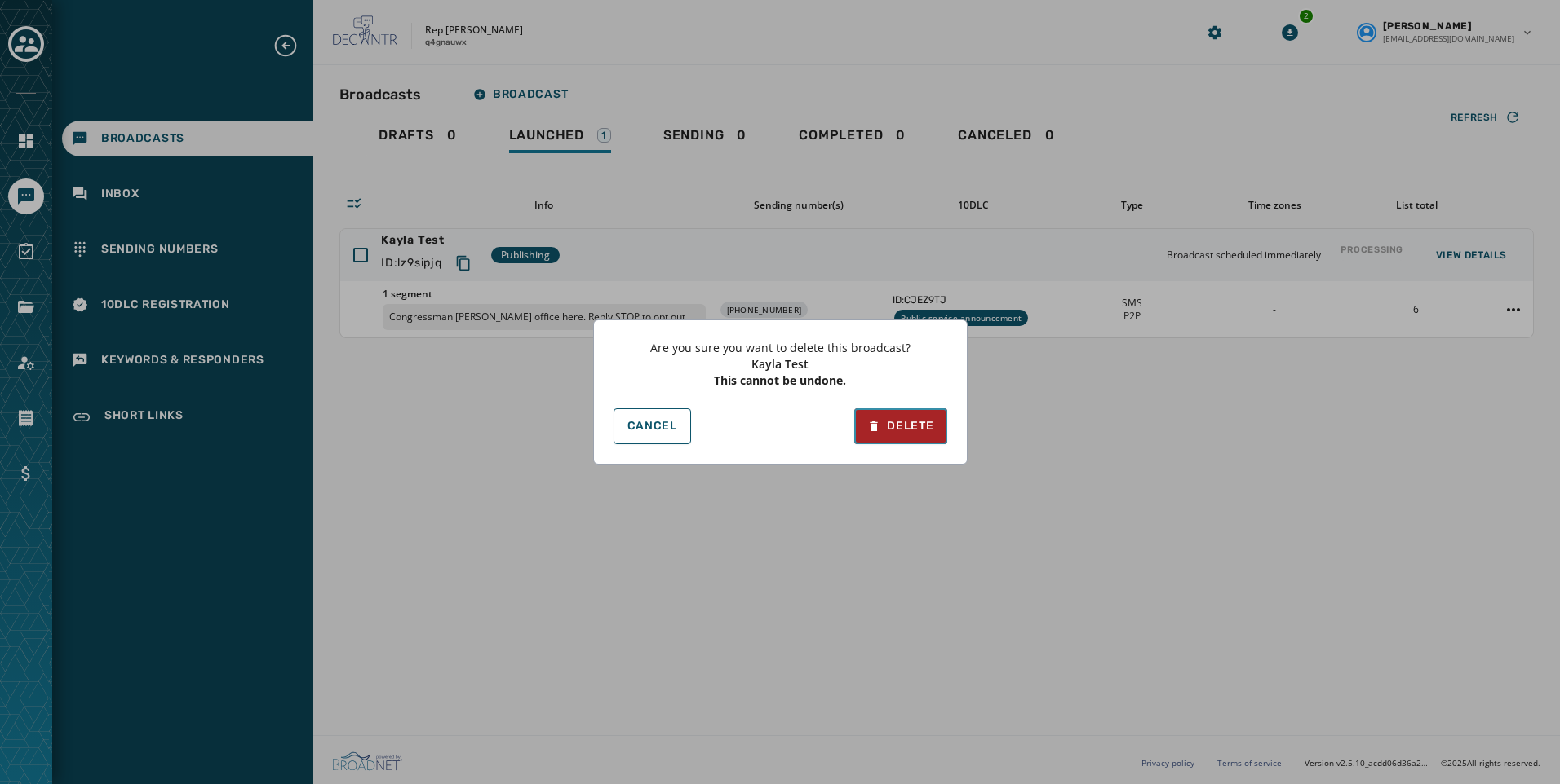
click at [884, 433] on div "Delete" at bounding box center [900, 426] width 66 height 16
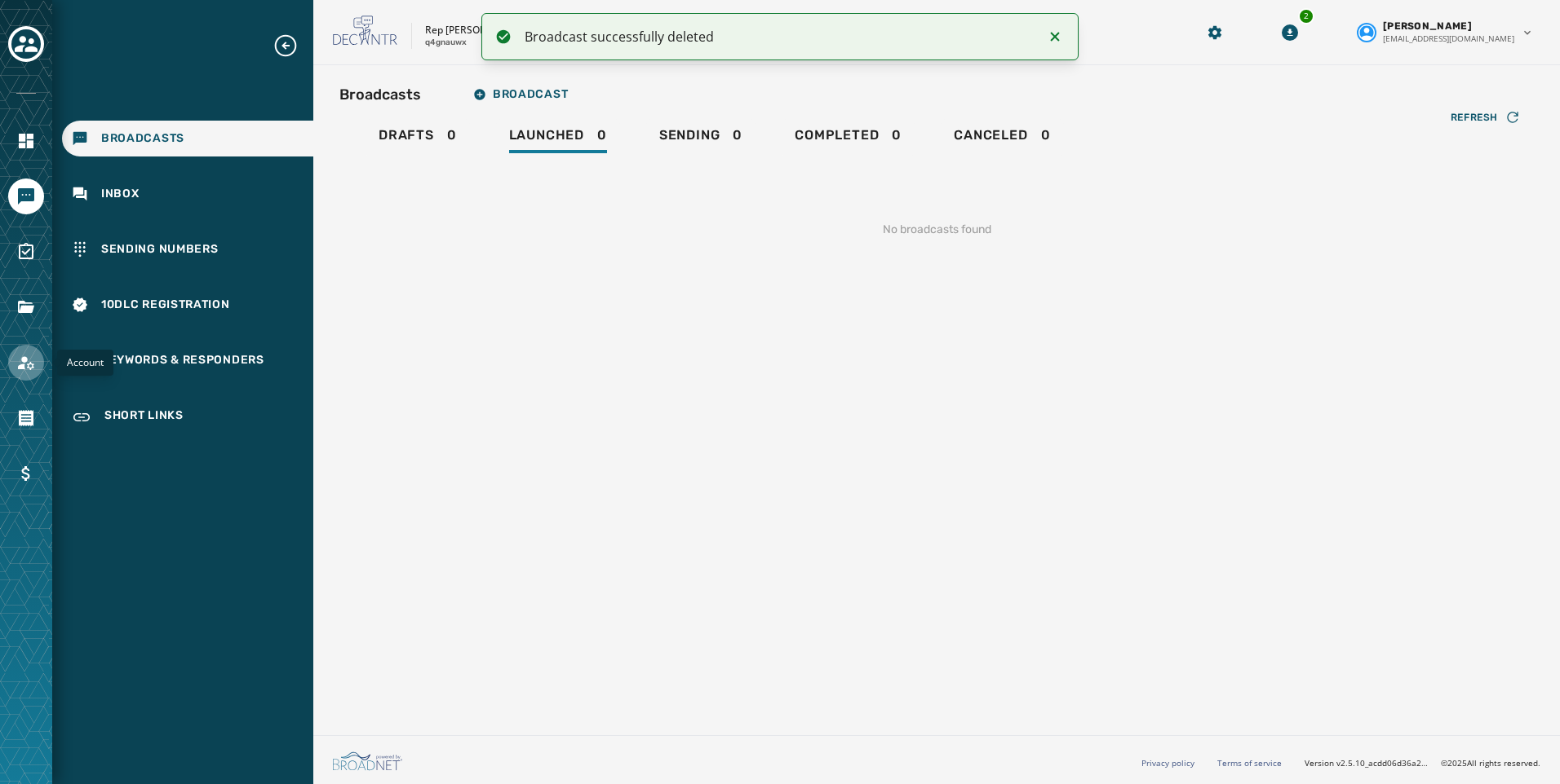
click at [21, 355] on icon "Navigate to Account" at bounding box center [26, 363] width 19 height 19
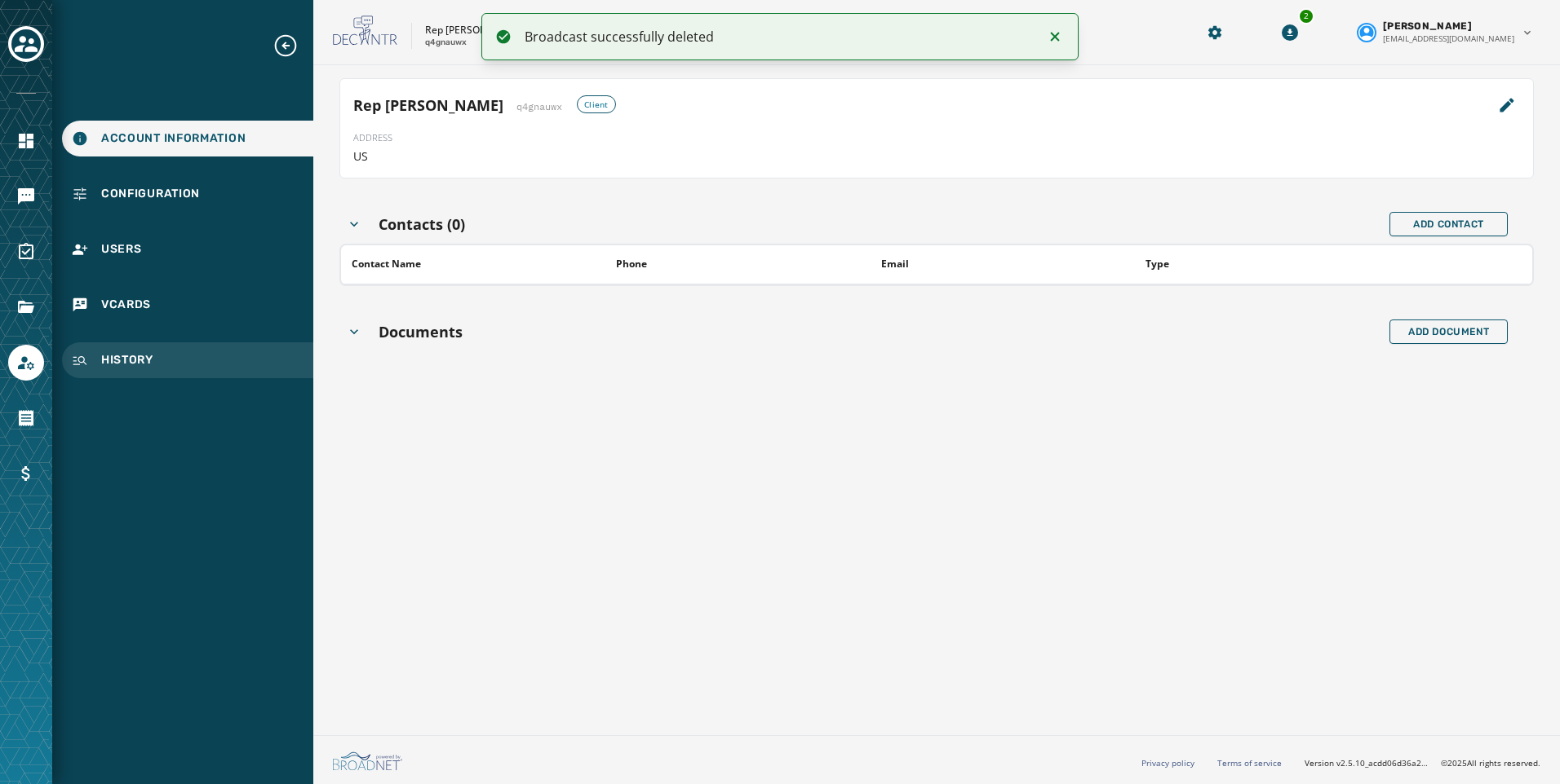
click at [134, 355] on span "History" at bounding box center [127, 360] width 52 height 16
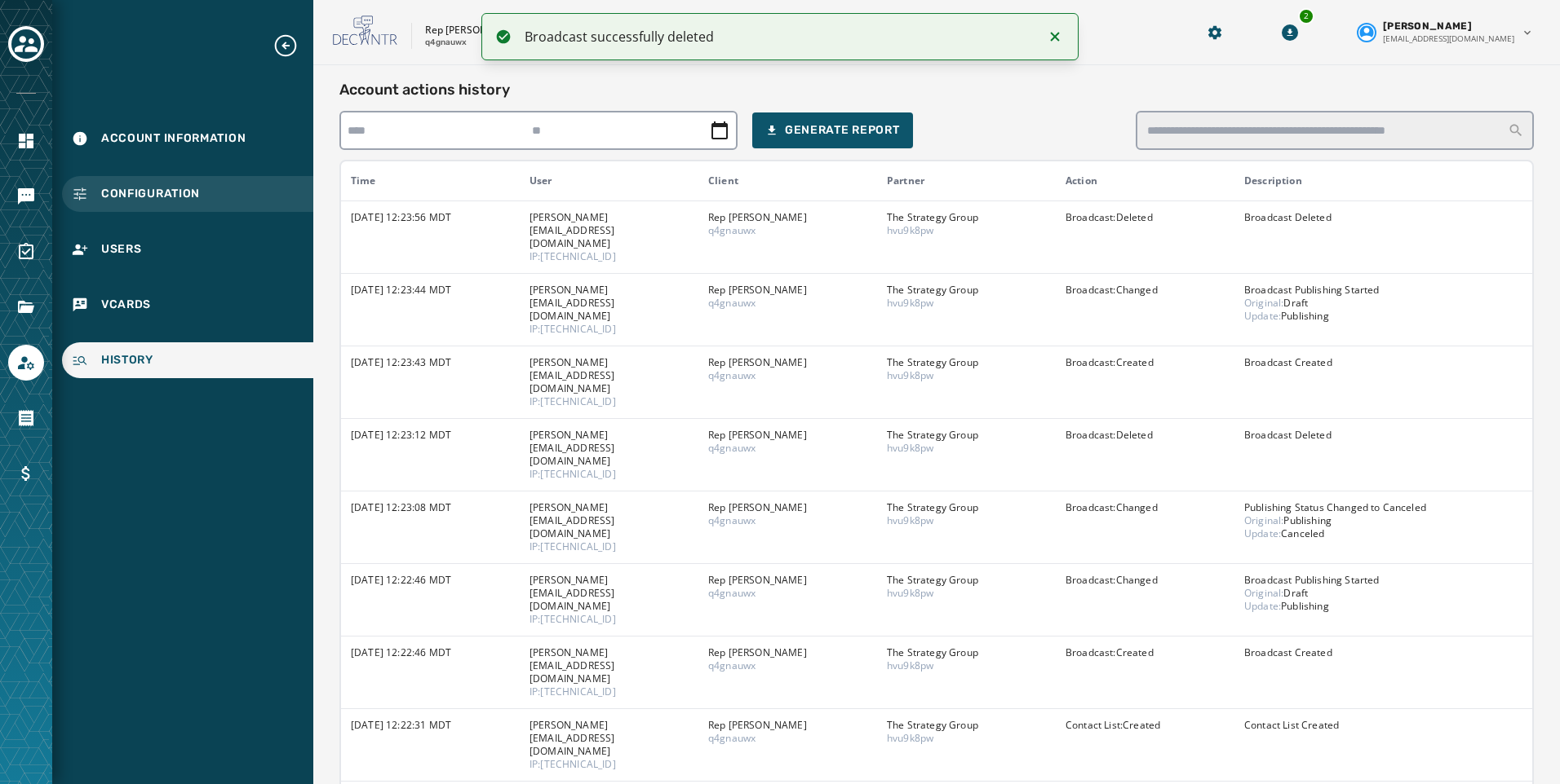
click at [129, 189] on span "Configuration" at bounding box center [150, 193] width 99 height 16
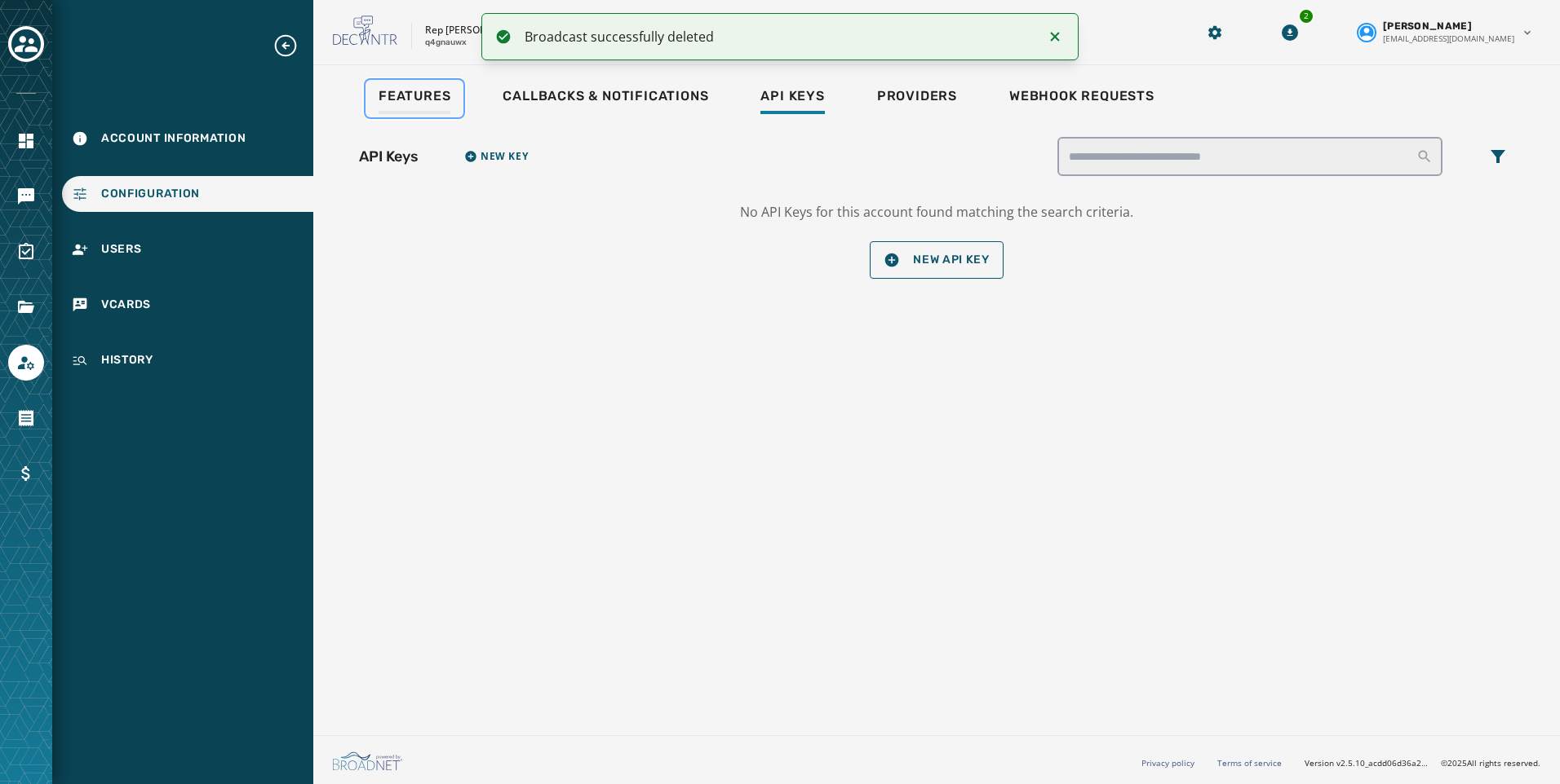
click at [418, 99] on span "Features" at bounding box center [414, 96] width 72 height 16
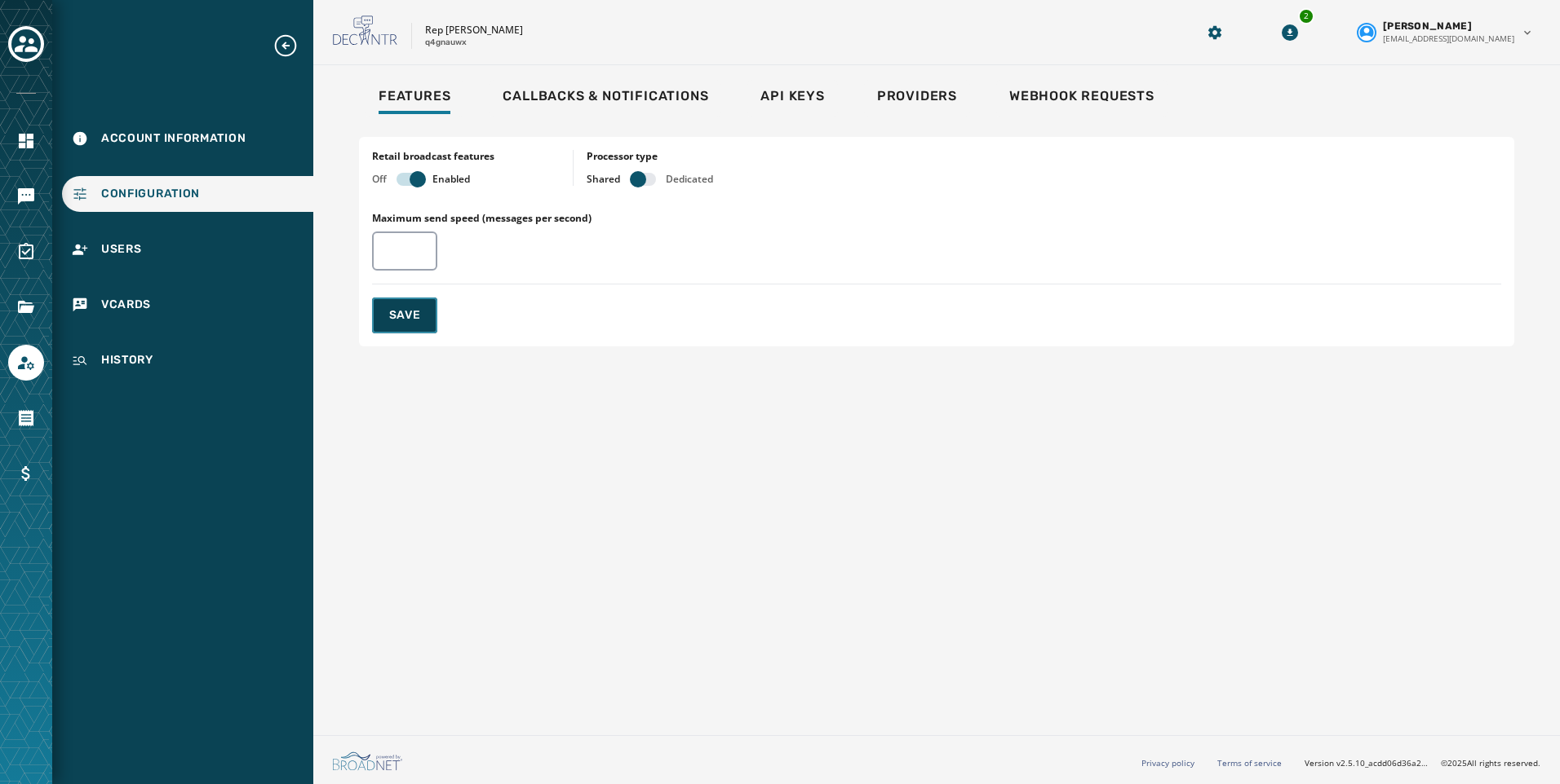
click at [404, 314] on span "Save" at bounding box center [404, 316] width 32 height 16
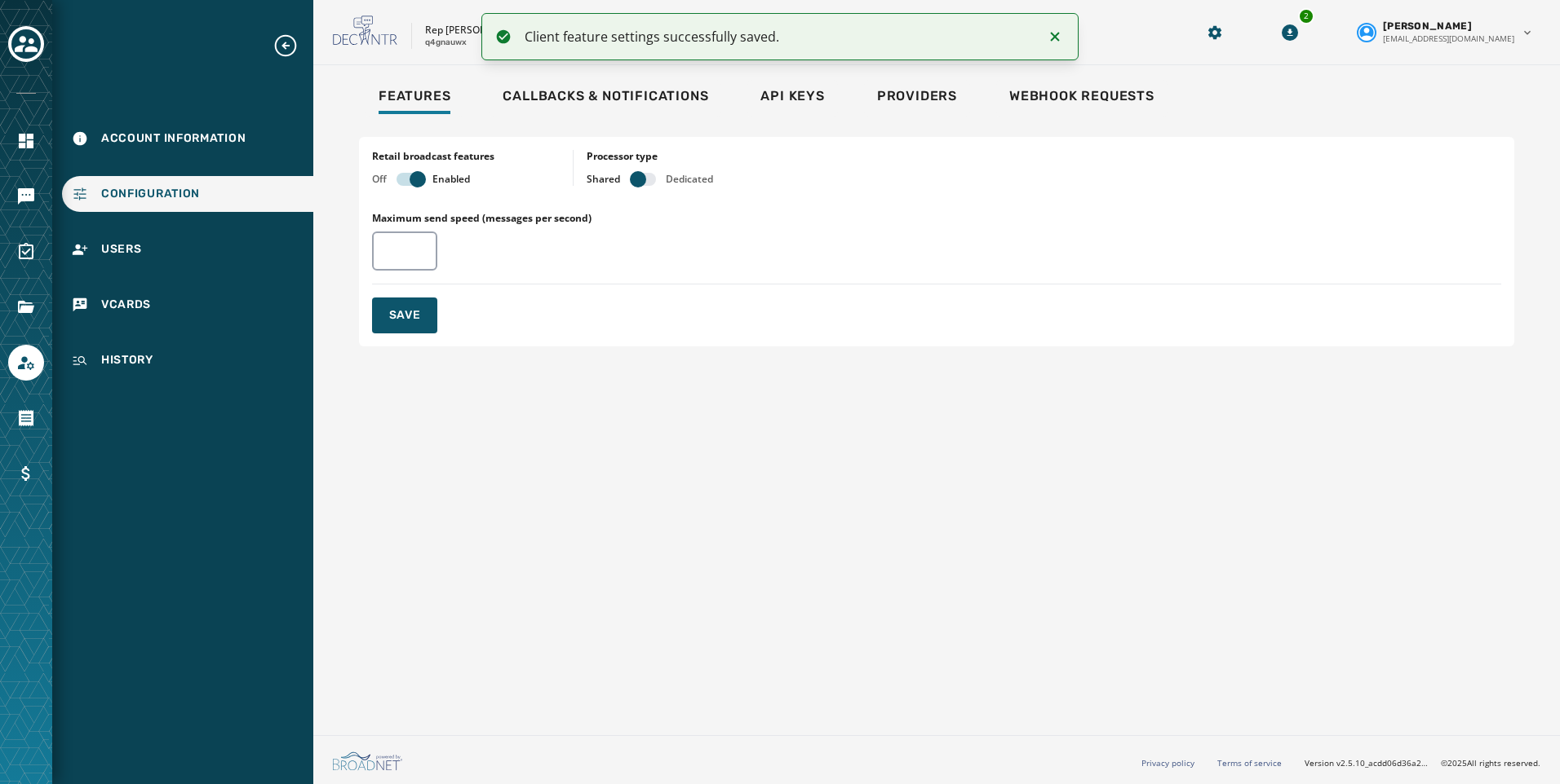
click at [1047, 31] on icon "Notifications (F8)" at bounding box center [1055, 37] width 19 height 19
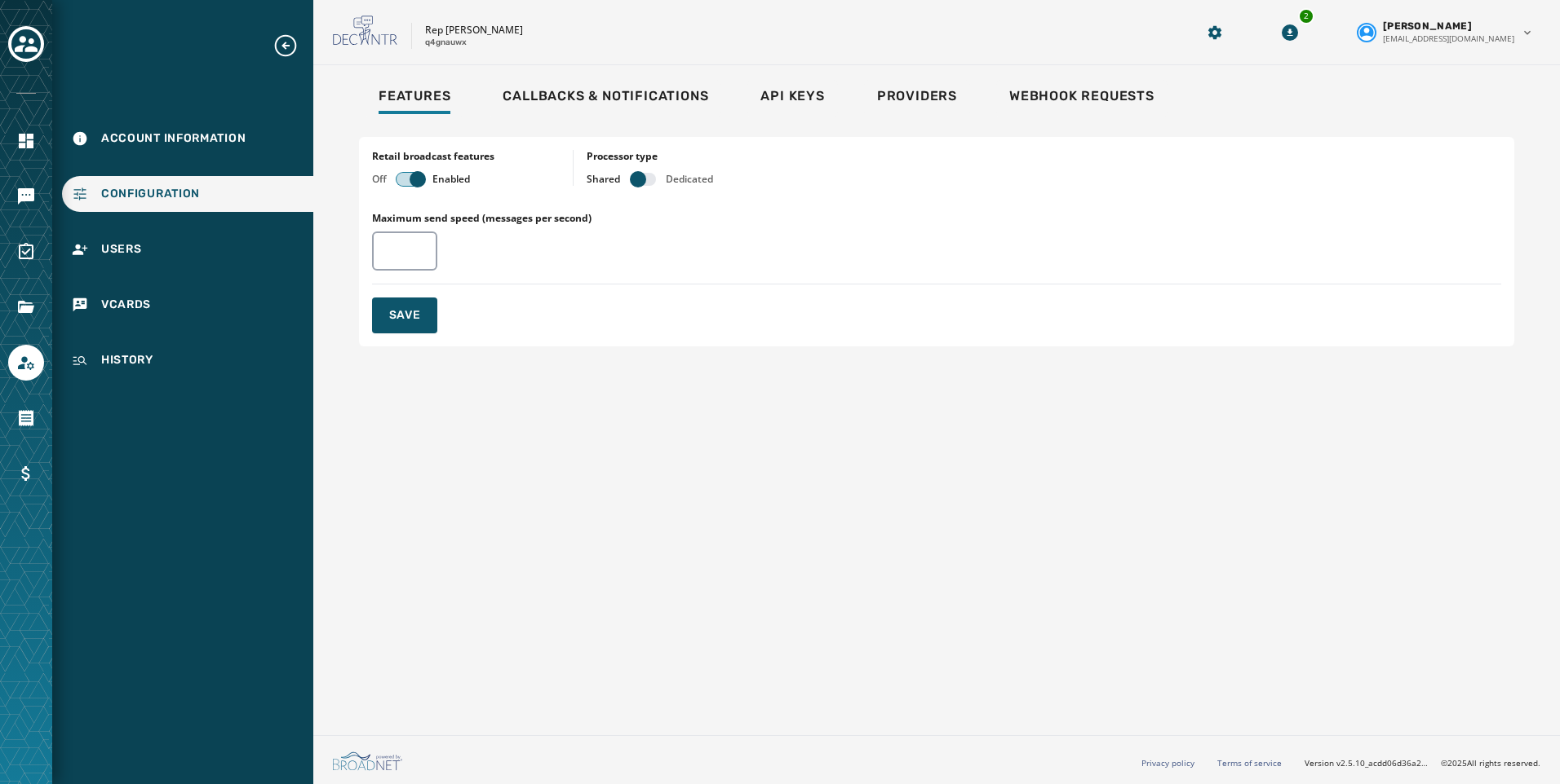
click at [405, 184] on button "button" at bounding box center [409, 180] width 26 height 13
click at [397, 182] on span "button" at bounding box center [404, 179] width 16 height 16
click at [417, 320] on span "Save" at bounding box center [404, 316] width 32 height 16
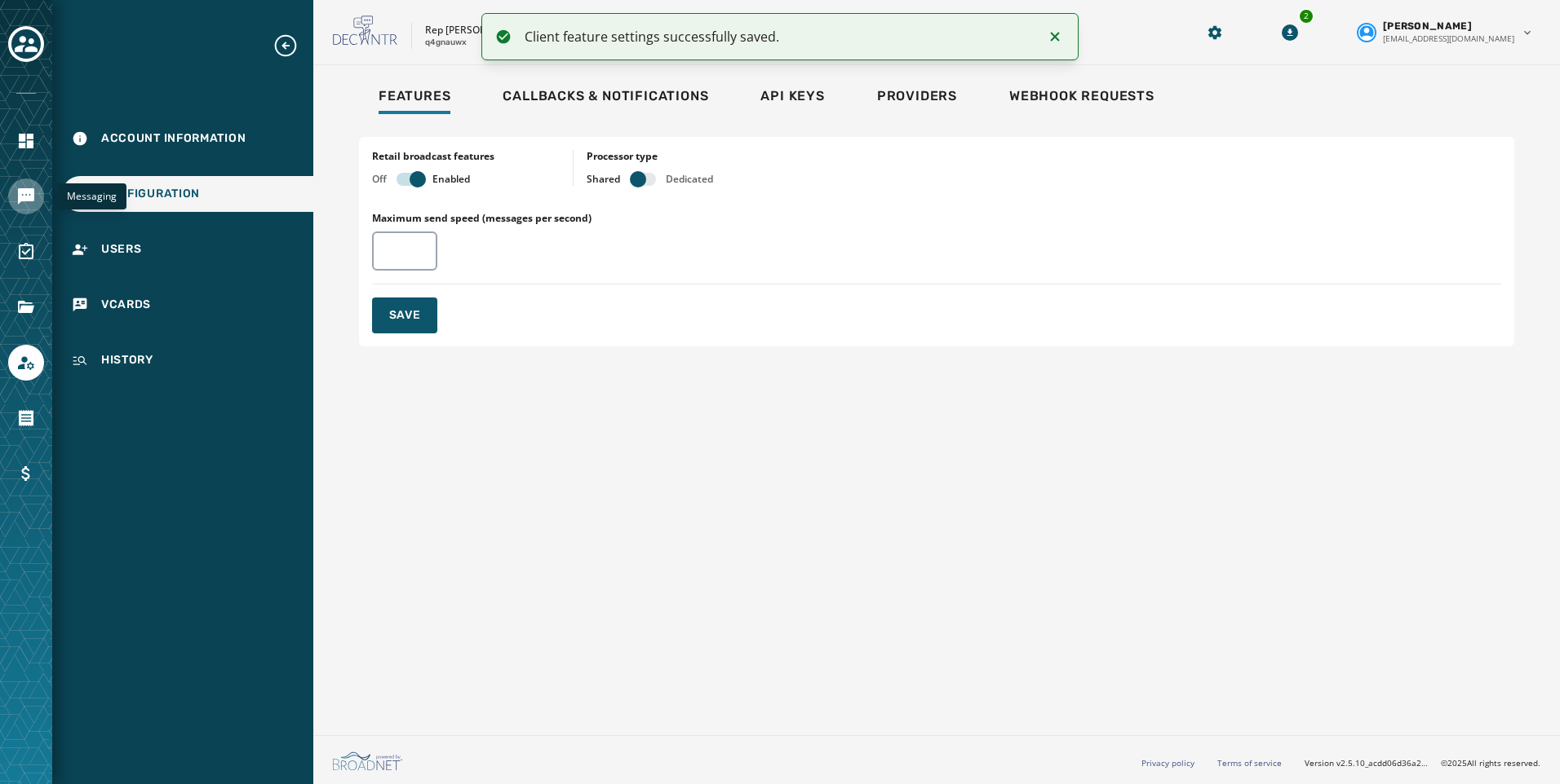
click at [30, 184] on link "Navigate to Messaging" at bounding box center [25, 196] width 36 height 36
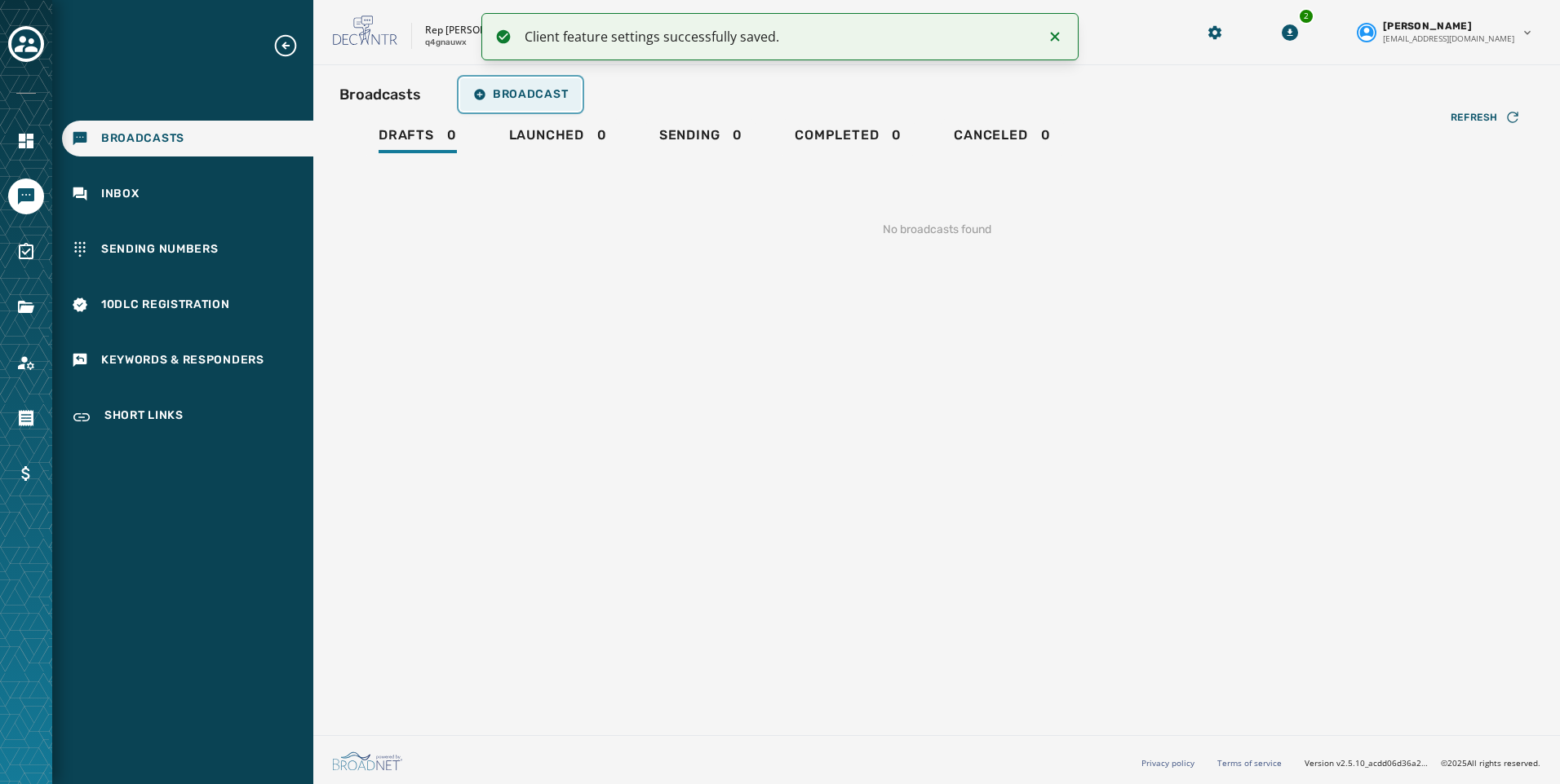
click at [504, 100] on span "Broadcast" at bounding box center [521, 95] width 94 height 13
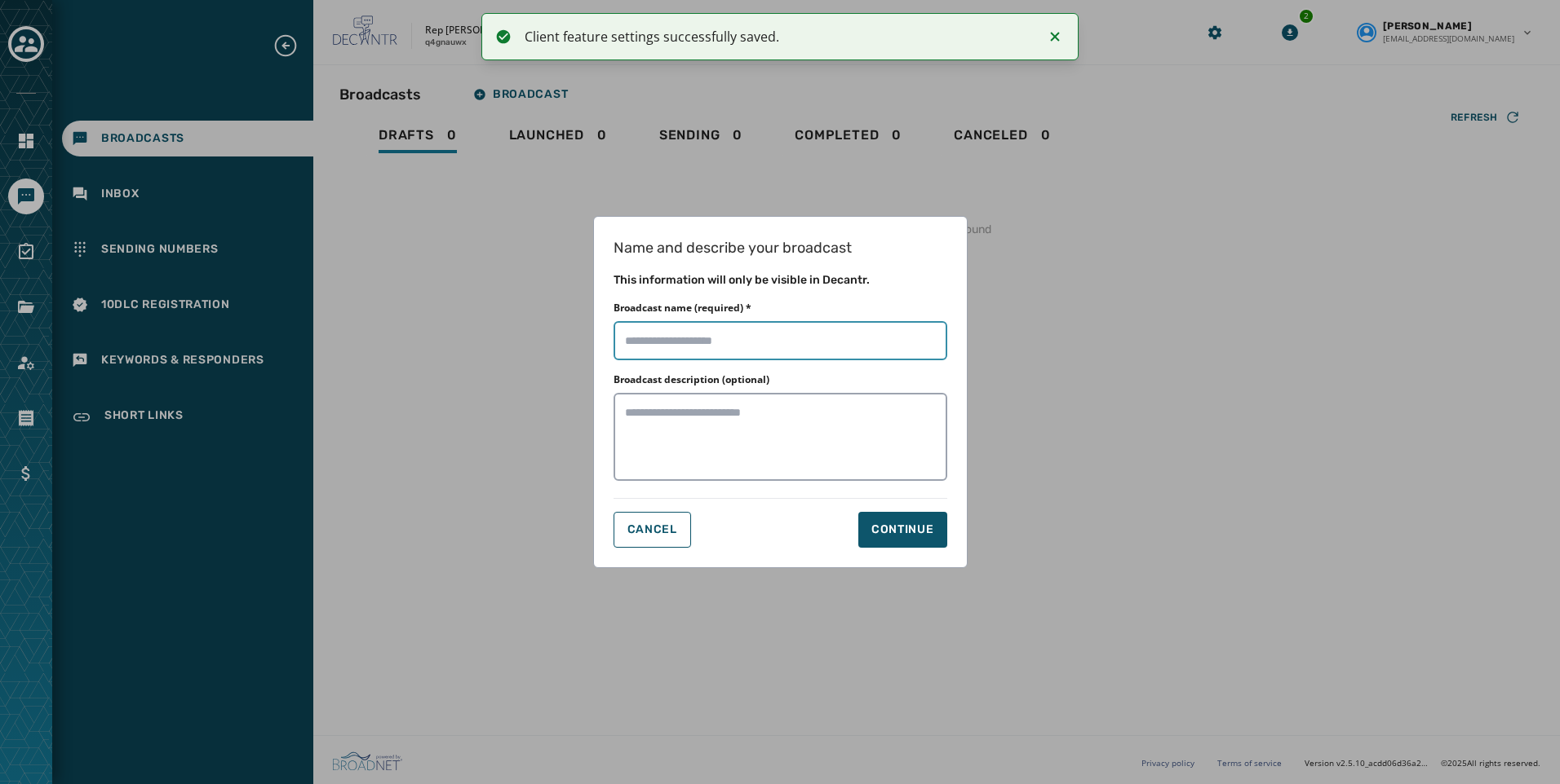
click at [682, 332] on input "Broadcast name (required) *" at bounding box center [780, 341] width 334 height 39
type input "**********"
click at [917, 535] on div "Continue" at bounding box center [902, 529] width 63 height 16
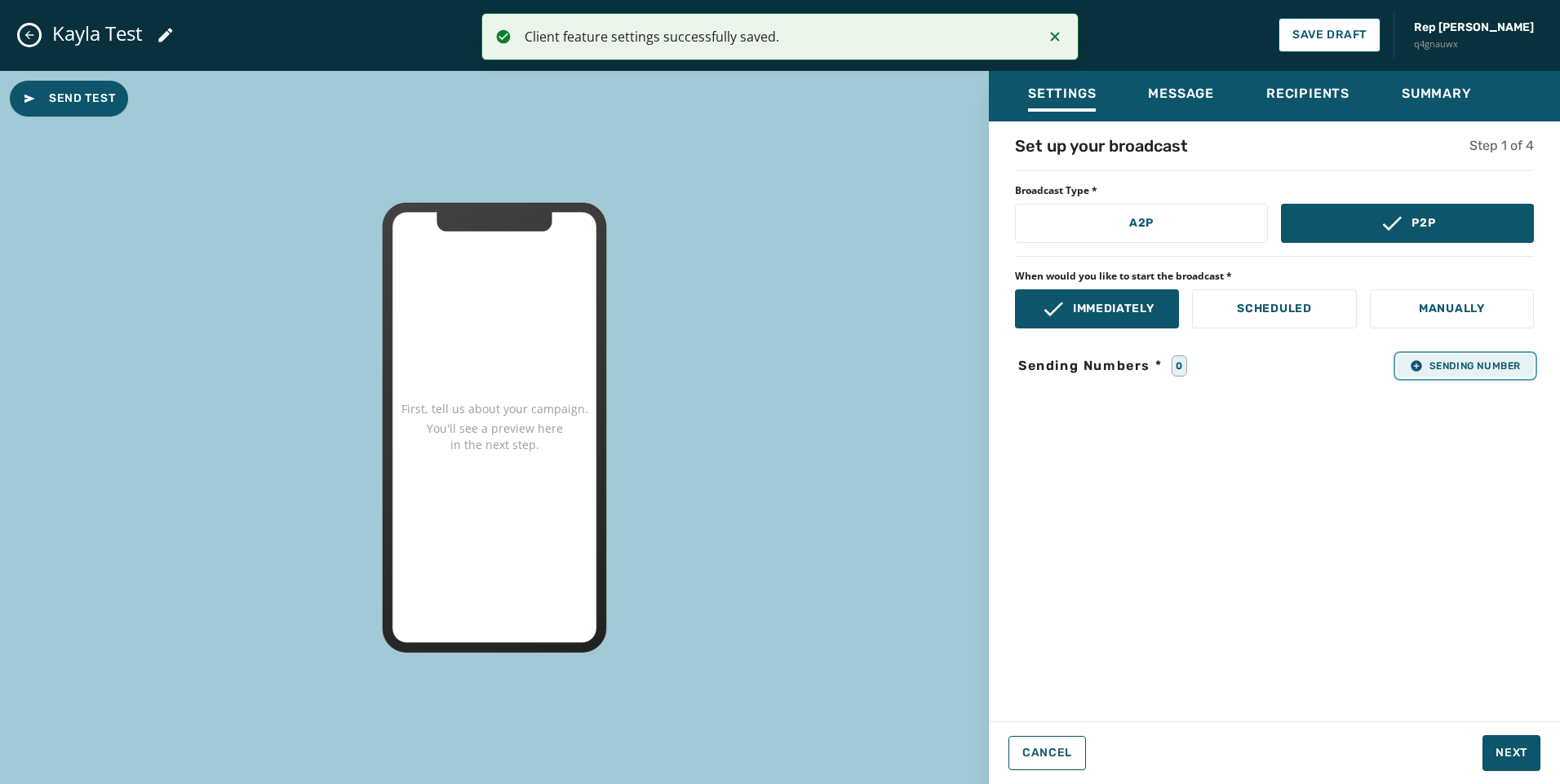
click at [1420, 367] on icon "button" at bounding box center [1417, 367] width 13 height 13
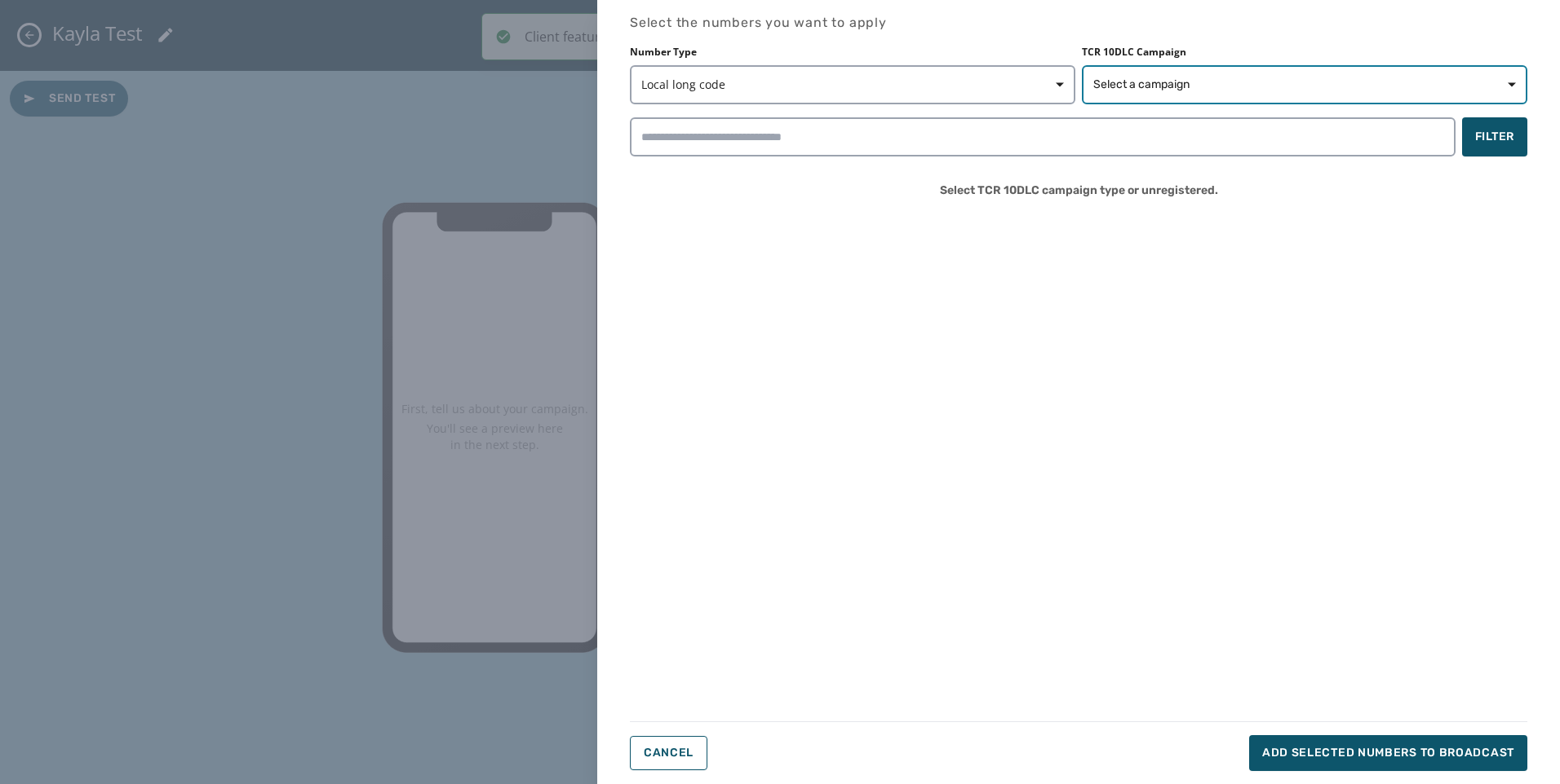
click at [1194, 67] on button "Select a campaign" at bounding box center [1304, 85] width 446 height 39
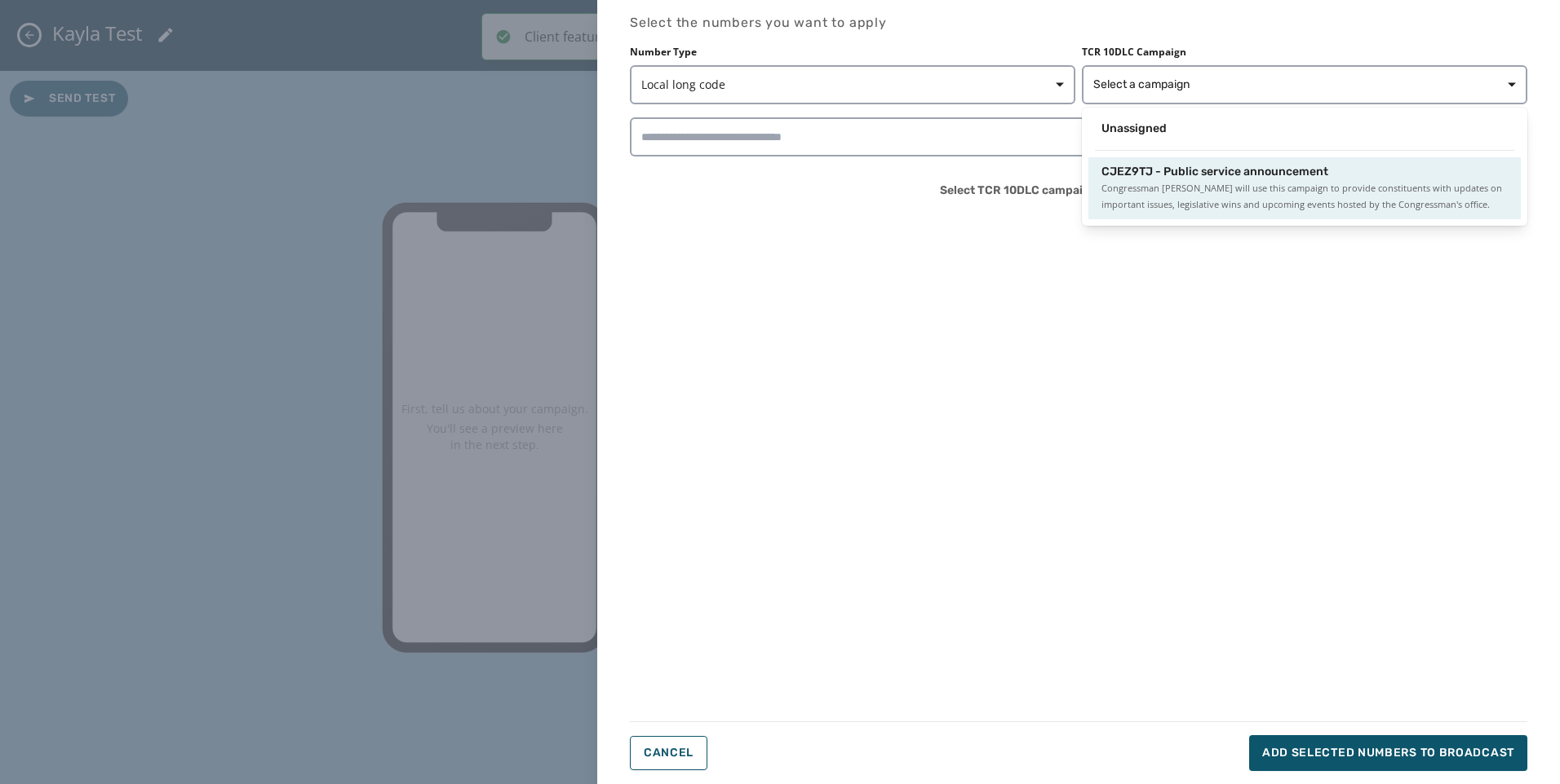
click at [1173, 164] on span "CJEZ9TJ - Public service announcement" at bounding box center [1215, 171] width 227 height 16
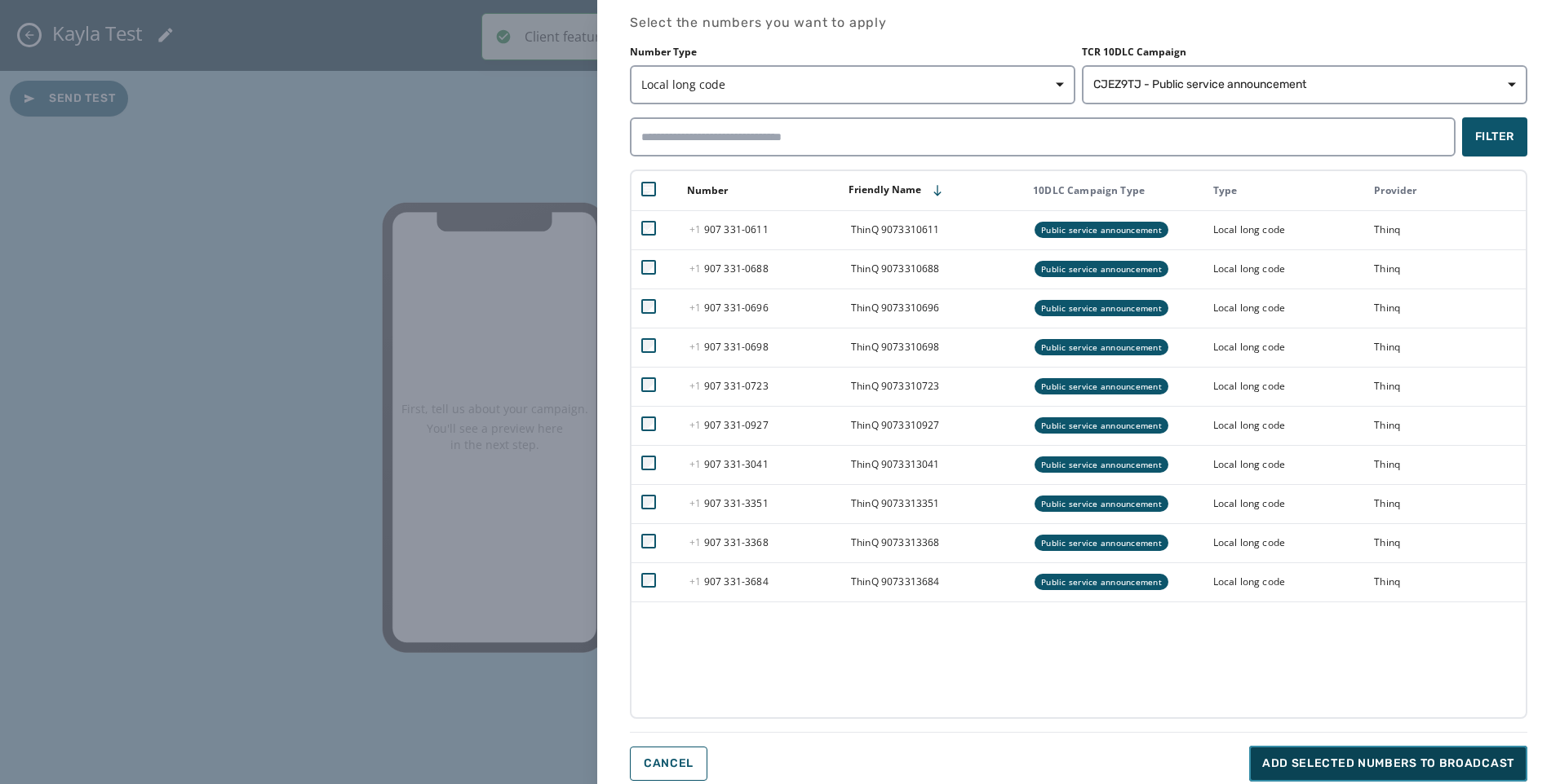
click at [1332, 770] on span "Add selected numbers to broadcast" at bounding box center [1388, 764] width 252 height 16
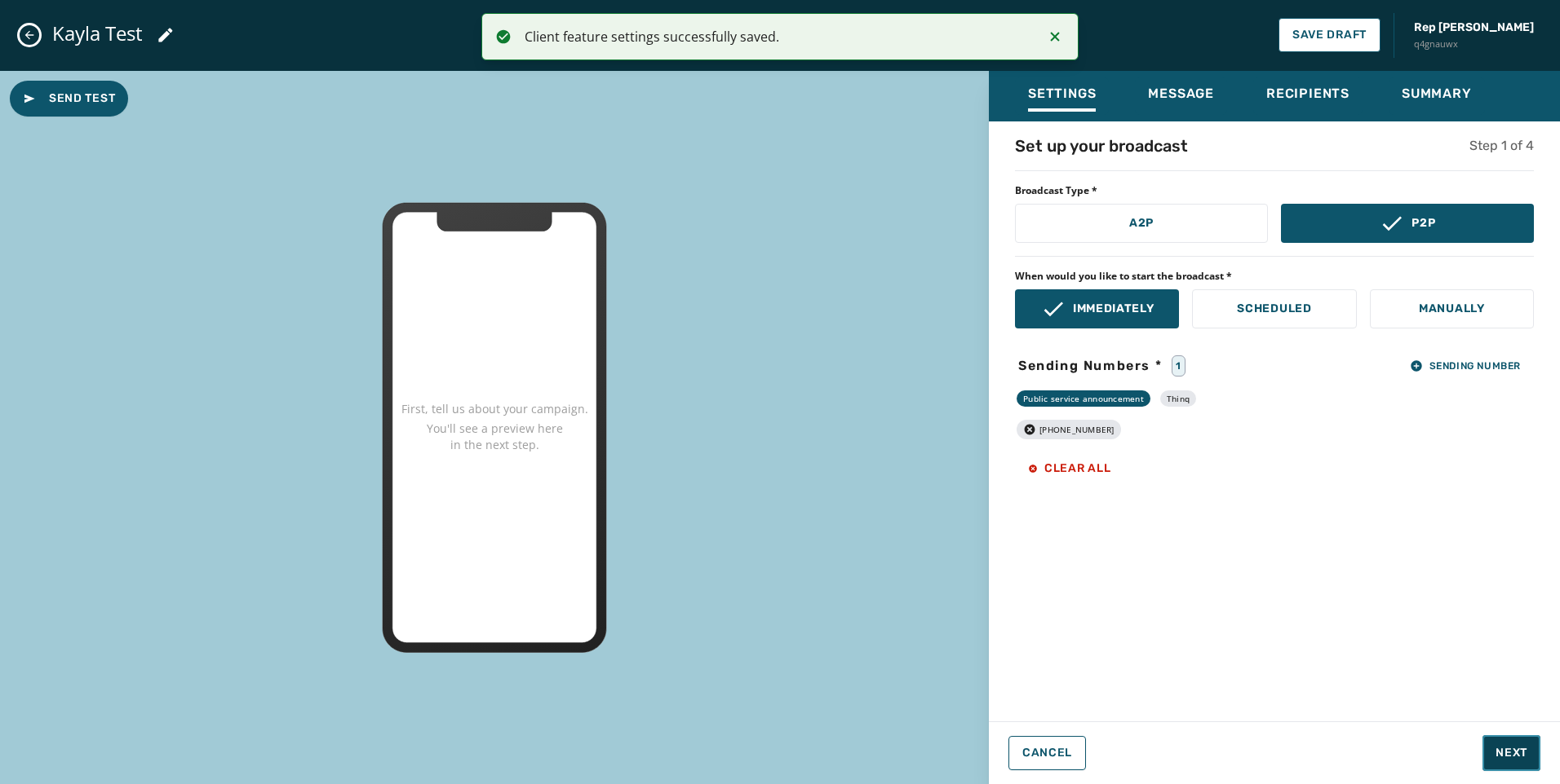
click at [1512, 757] on span "Next" at bounding box center [1511, 753] width 32 height 16
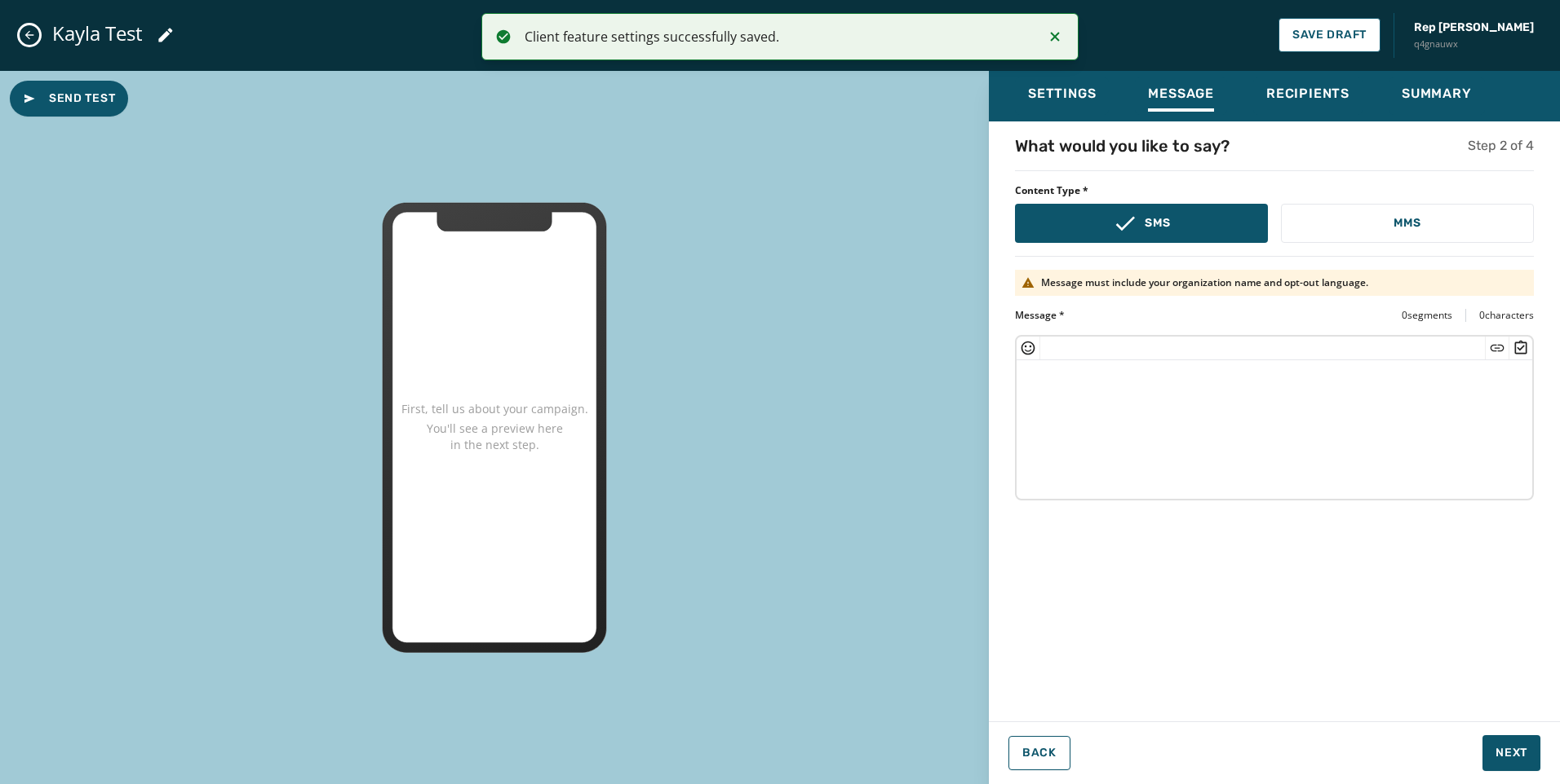
click at [1216, 436] on textarea at bounding box center [1274, 427] width 516 height 134
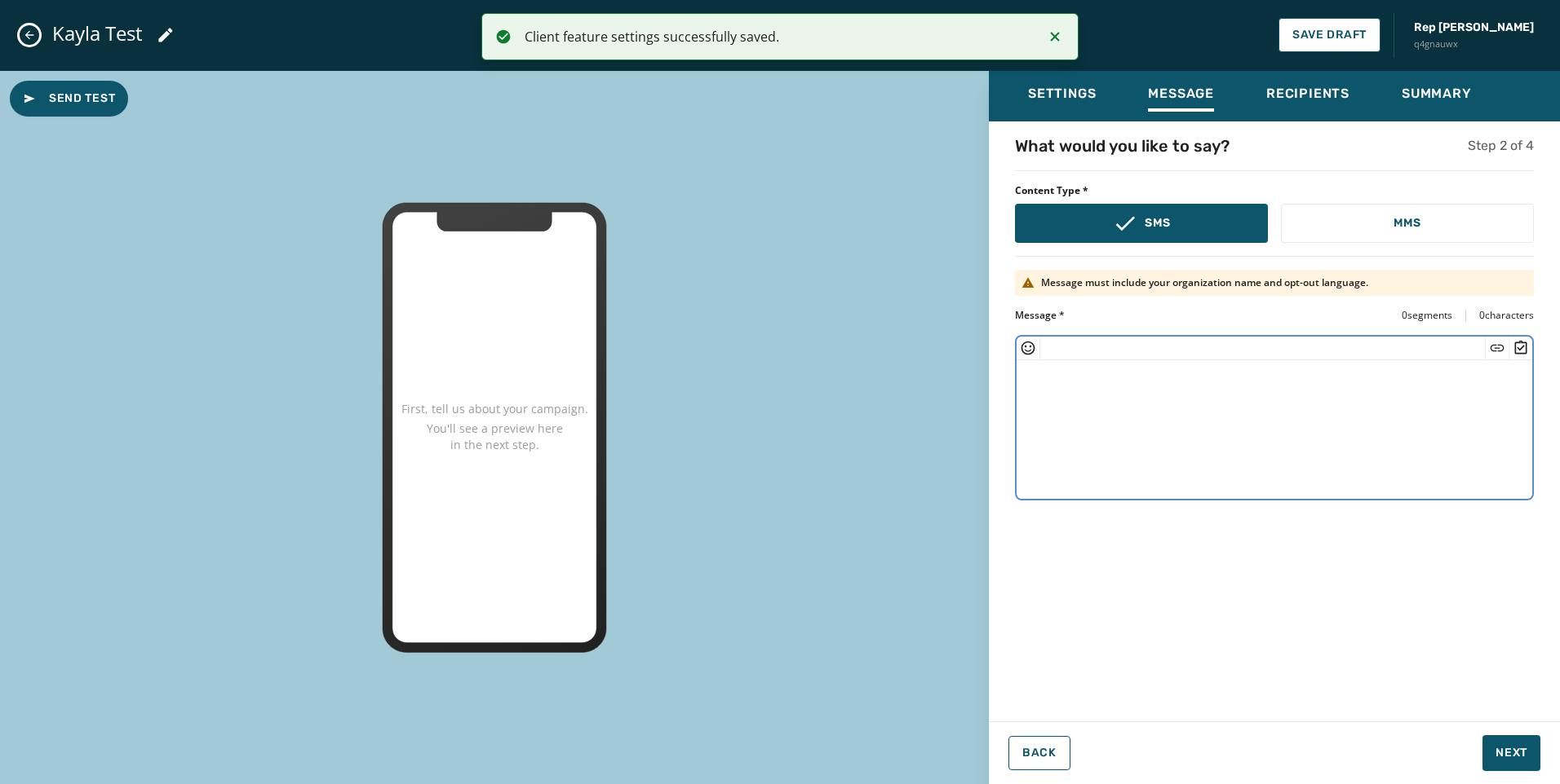
paste textarea "**********"
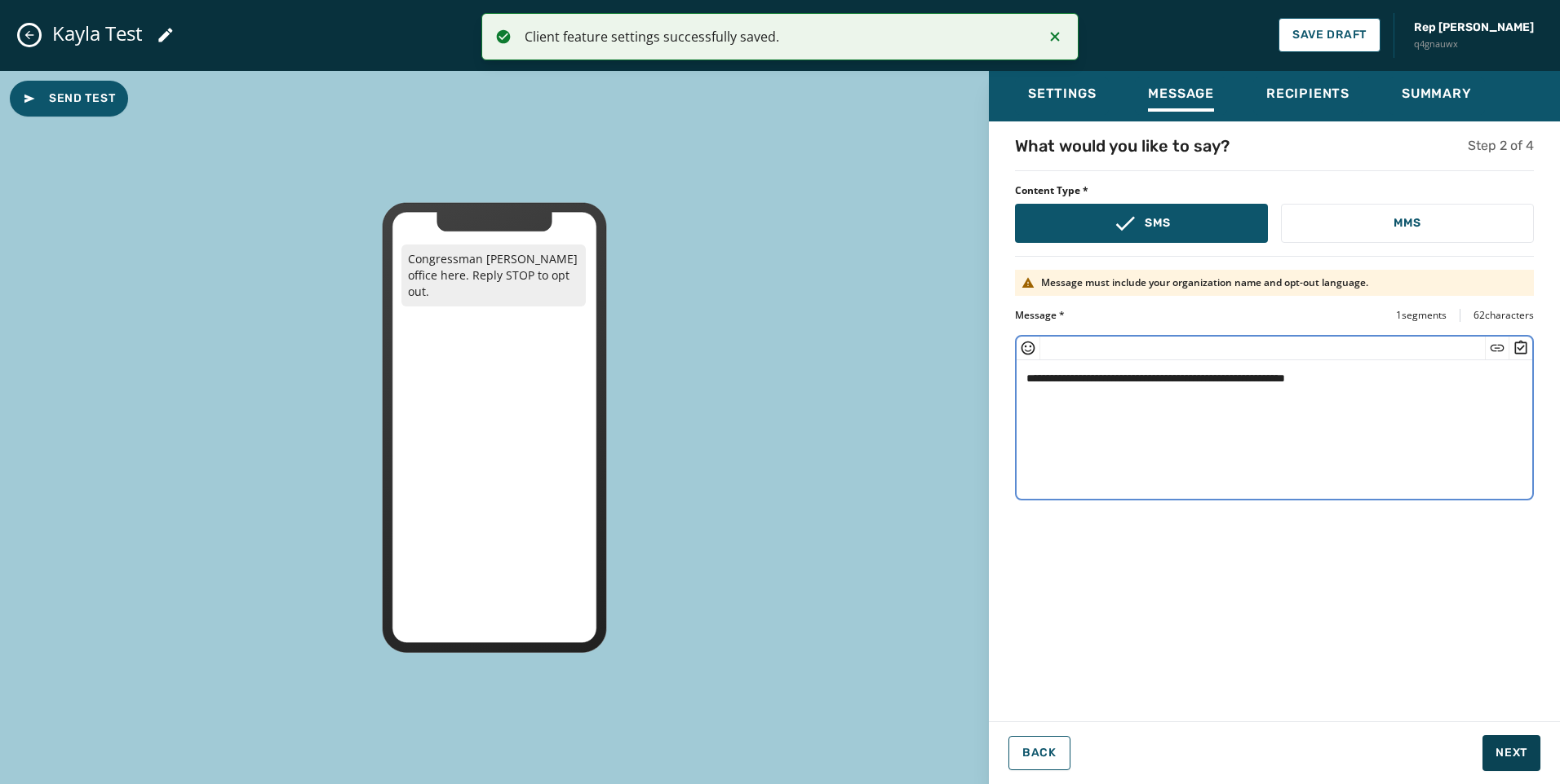
type textarea "**********"
click at [1514, 756] on span "Next" at bounding box center [1511, 753] width 32 height 16
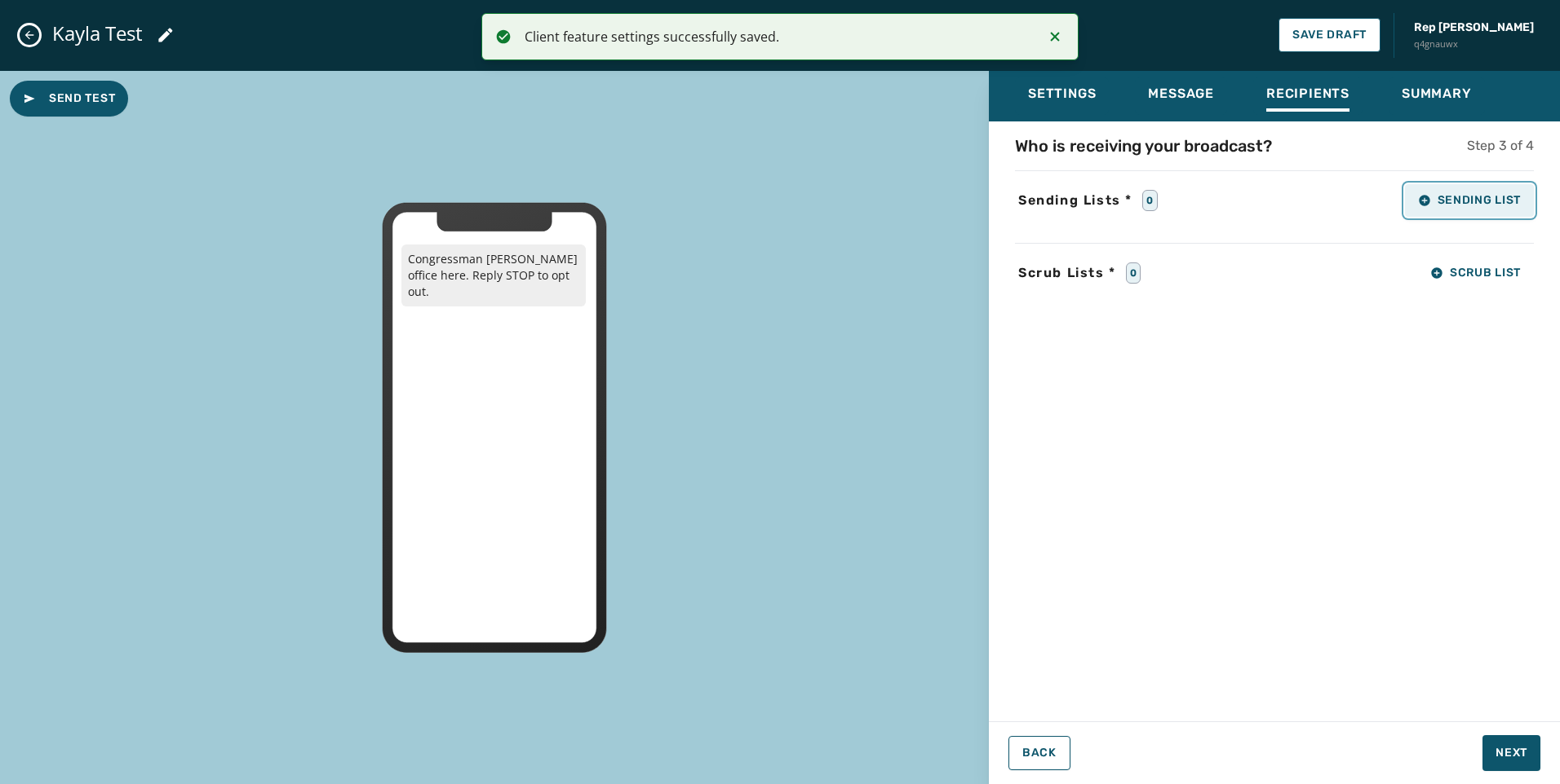
click at [1453, 210] on button "Sending List" at bounding box center [1470, 201] width 129 height 33
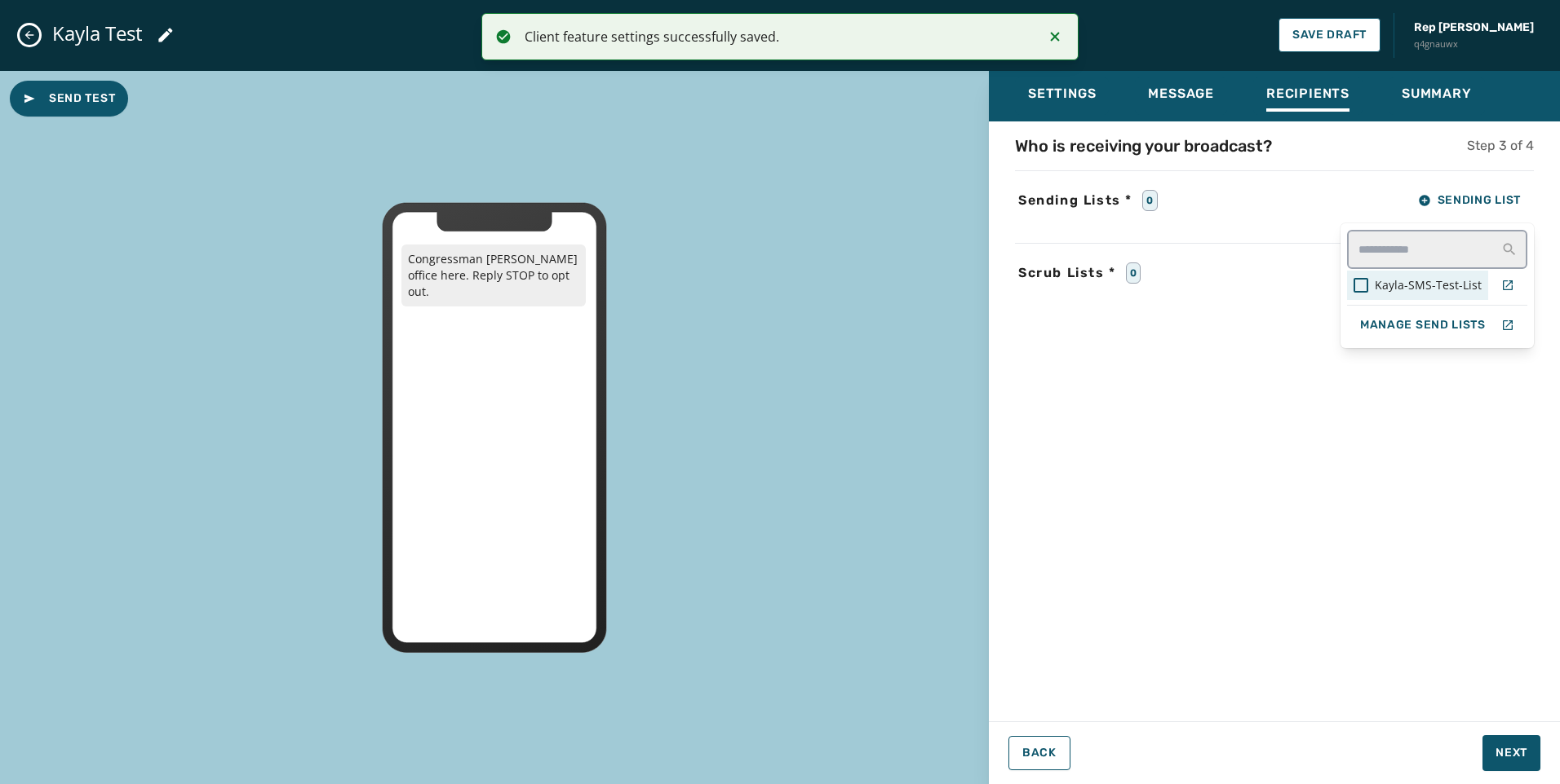
click at [1444, 287] on span "Kayla-SMS-Test-List" at bounding box center [1427, 285] width 107 height 16
click at [1514, 750] on div "Settings Message Recipients Summary Who is receiving your broadcast? Step 3 of …" at bounding box center [1273, 421] width 571 height 701
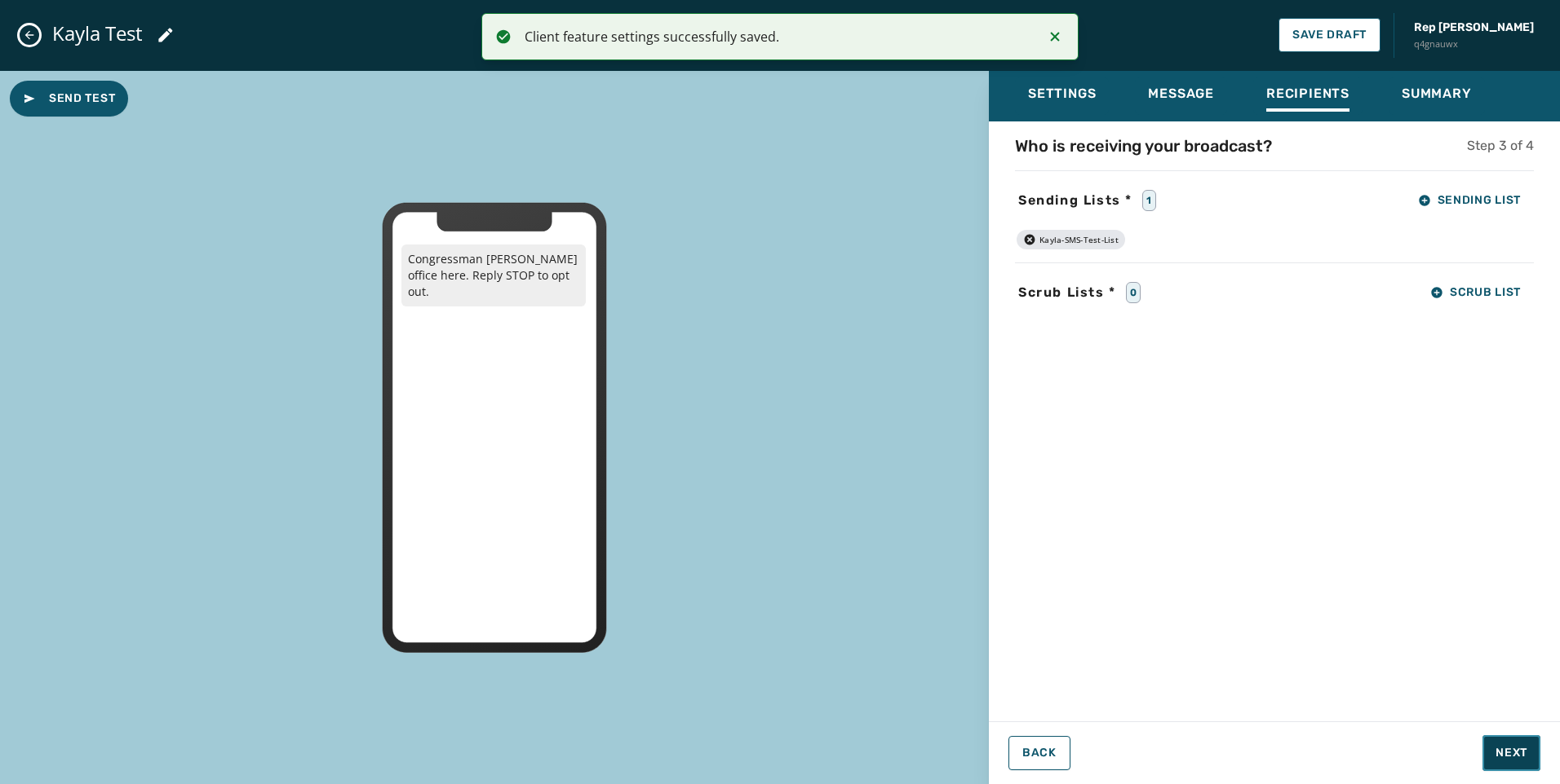
click at [1499, 746] on span "Next" at bounding box center [1511, 753] width 32 height 16
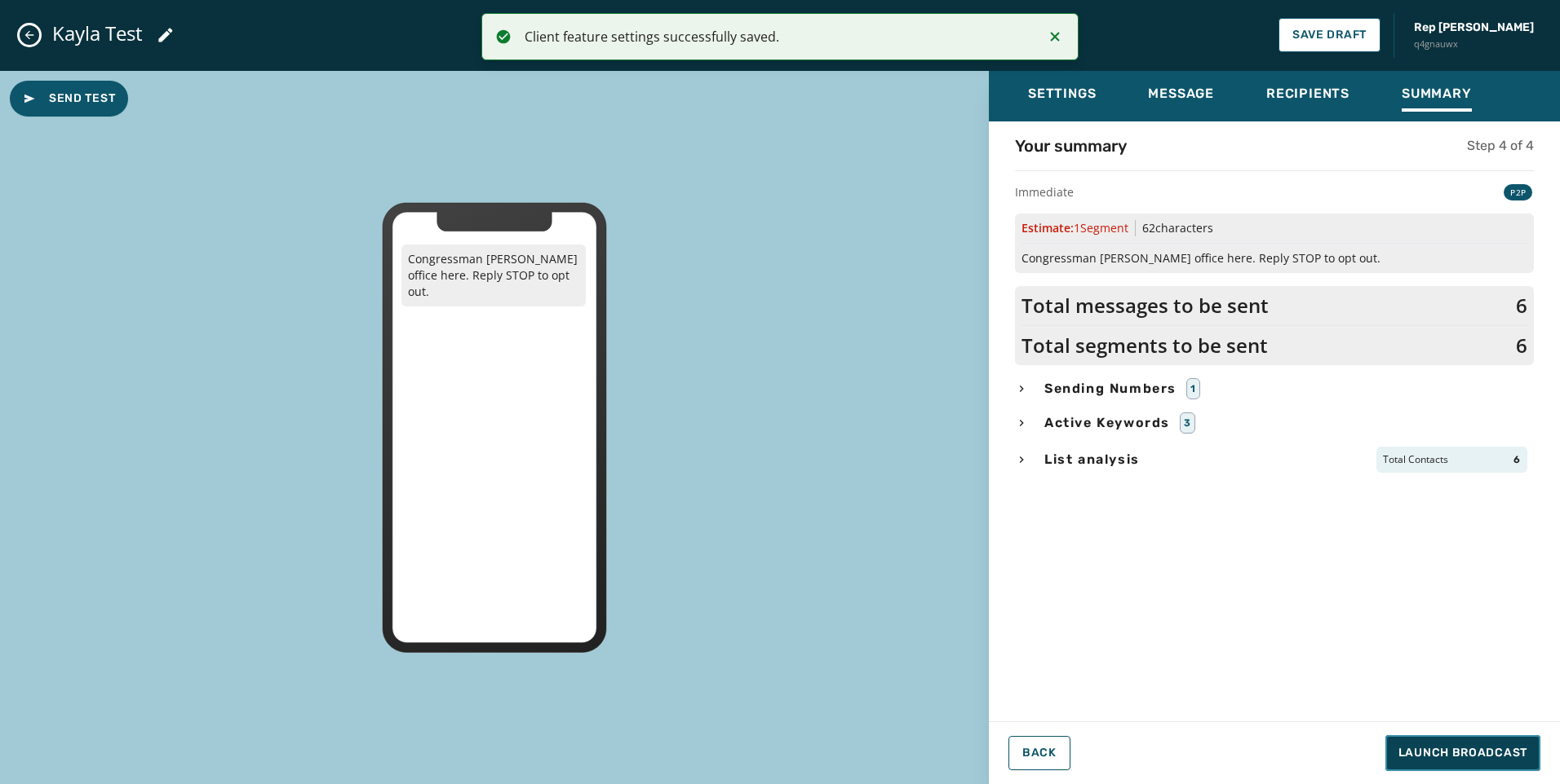
click at [1496, 738] on button "Launch Broadcast" at bounding box center [1462, 753] width 155 height 36
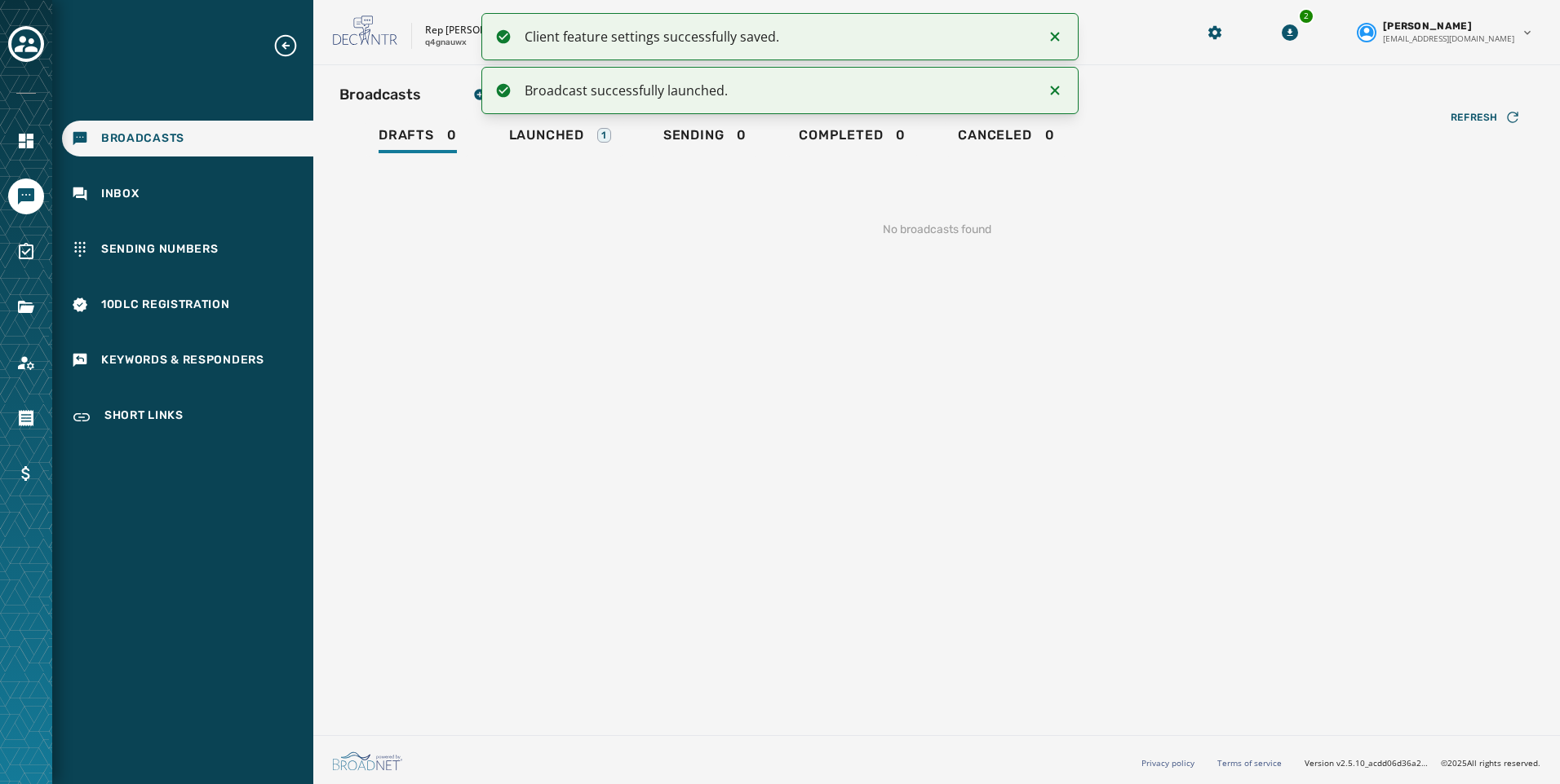
click at [1051, 44] on icon "Notifications (F8)" at bounding box center [1055, 37] width 19 height 19
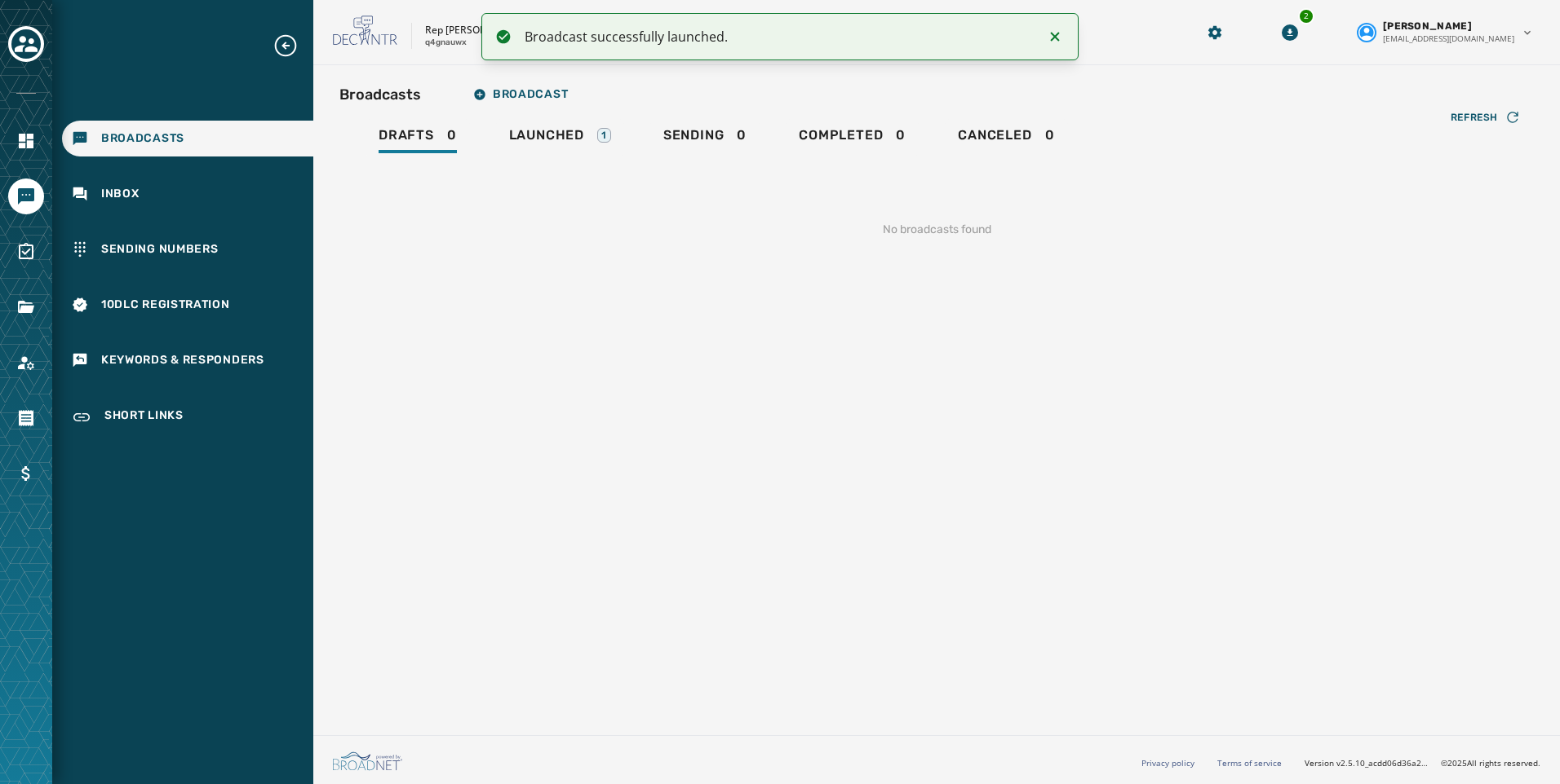
click at [1051, 44] on icon "Notifications (F8)" at bounding box center [1055, 37] width 19 height 19
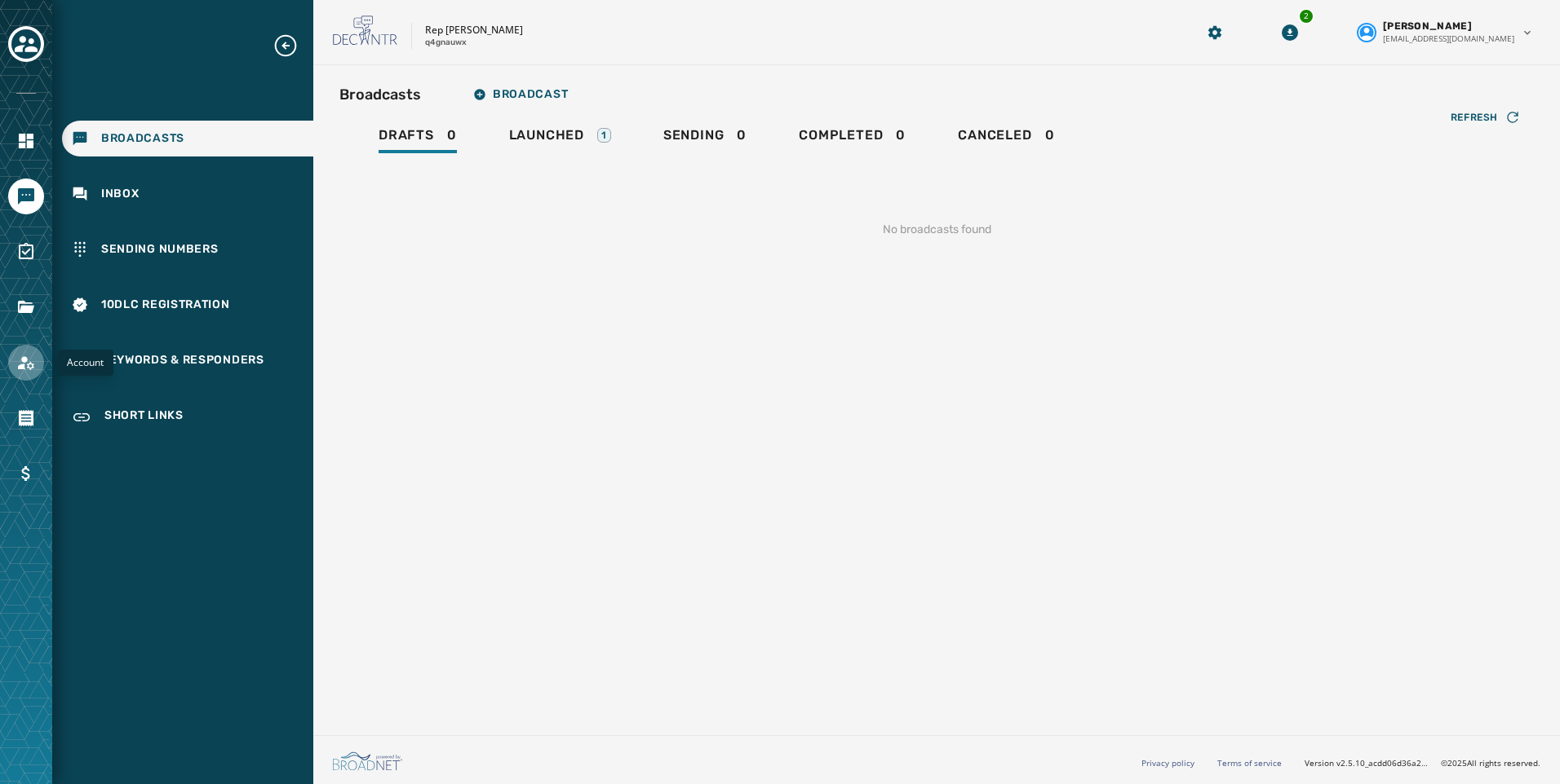
click at [13, 370] on link "Navigate to Account" at bounding box center [25, 363] width 36 height 36
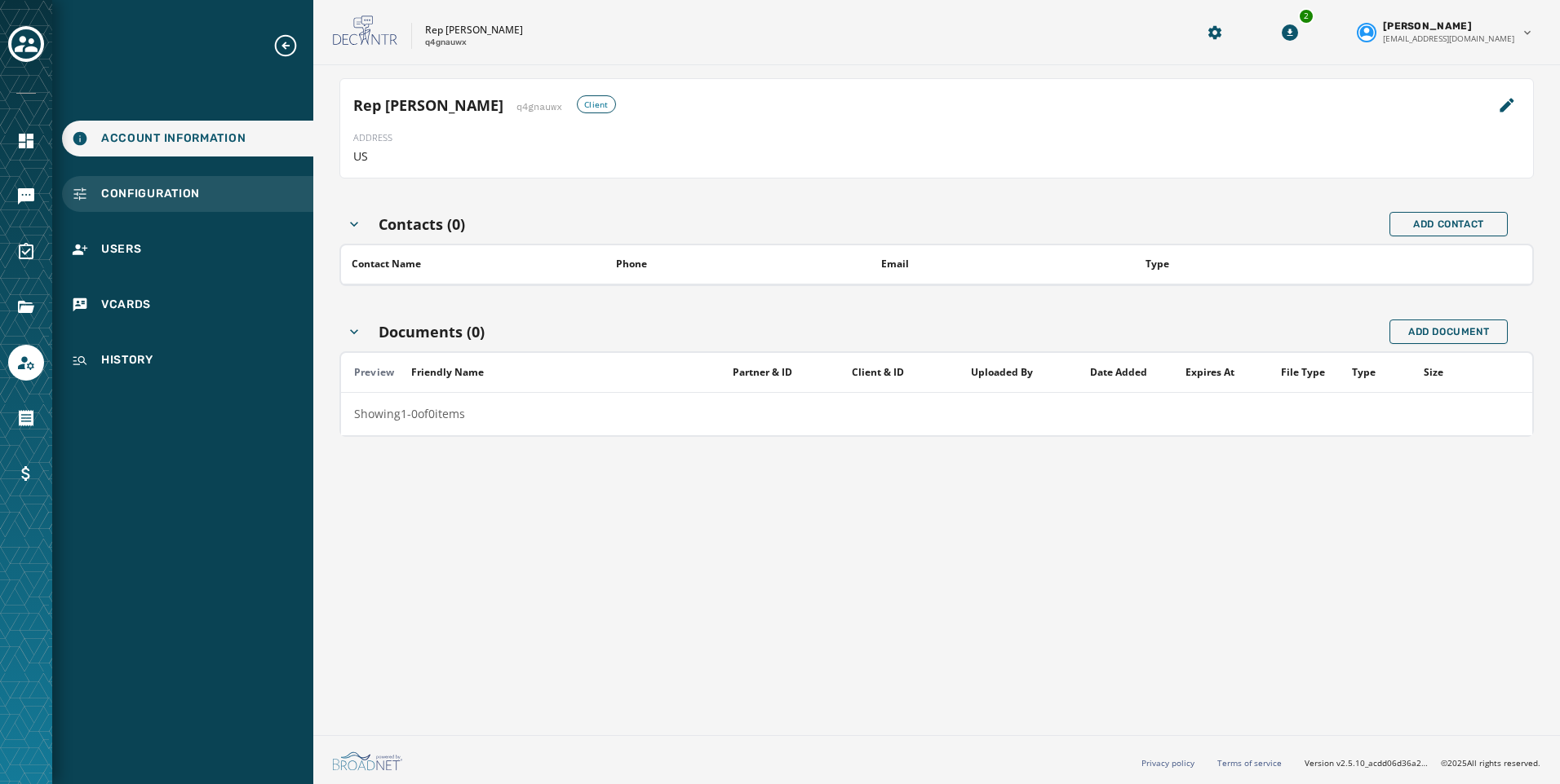
click at [120, 198] on span "Configuration" at bounding box center [150, 193] width 99 height 16
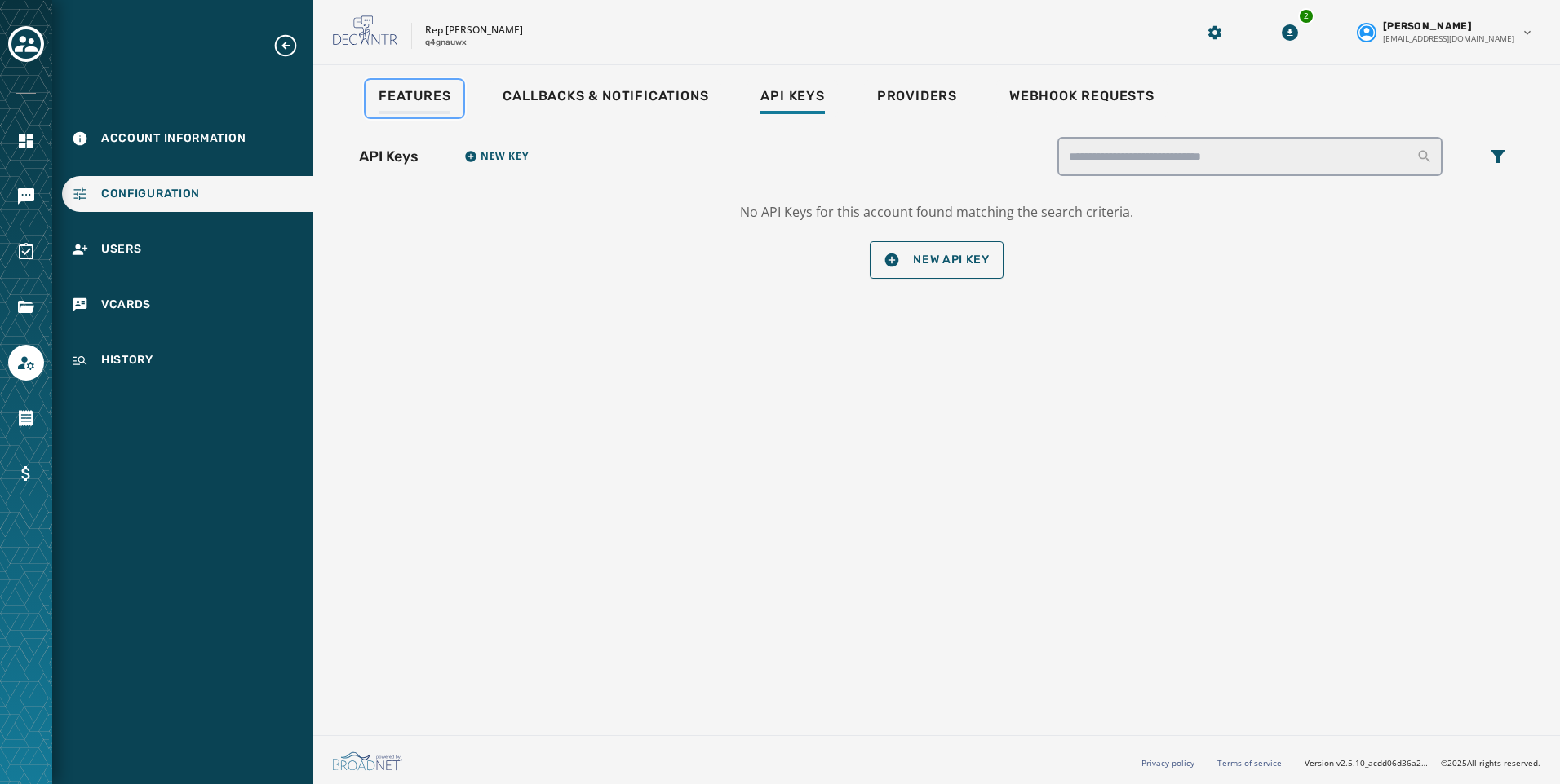
click at [442, 99] on span "Features" at bounding box center [414, 96] width 72 height 16
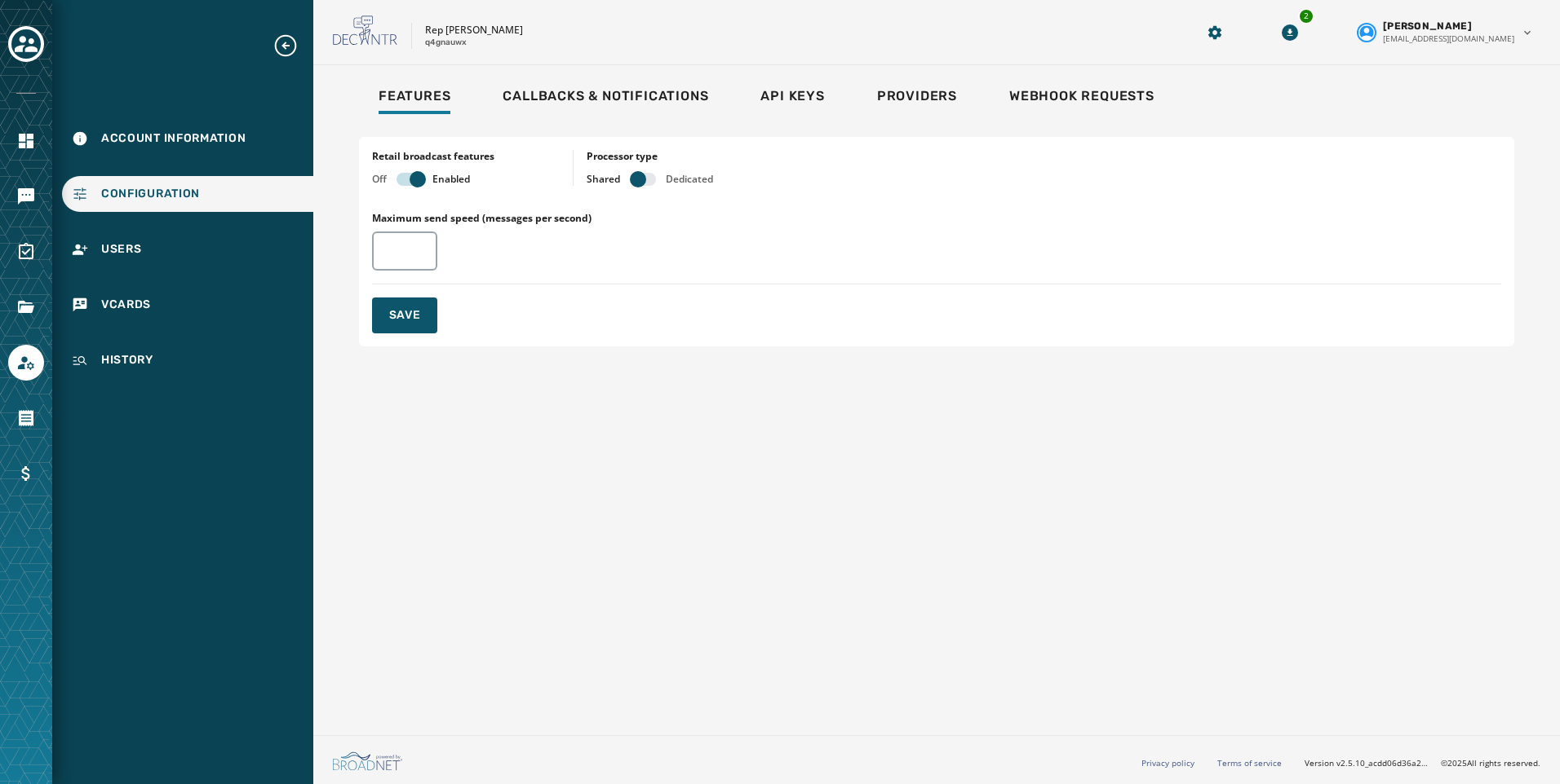
click at [7, 195] on div at bounding box center [26, 392] width 52 height 784
click at [21, 195] on icon "Navigate to Messaging" at bounding box center [26, 196] width 16 height 16
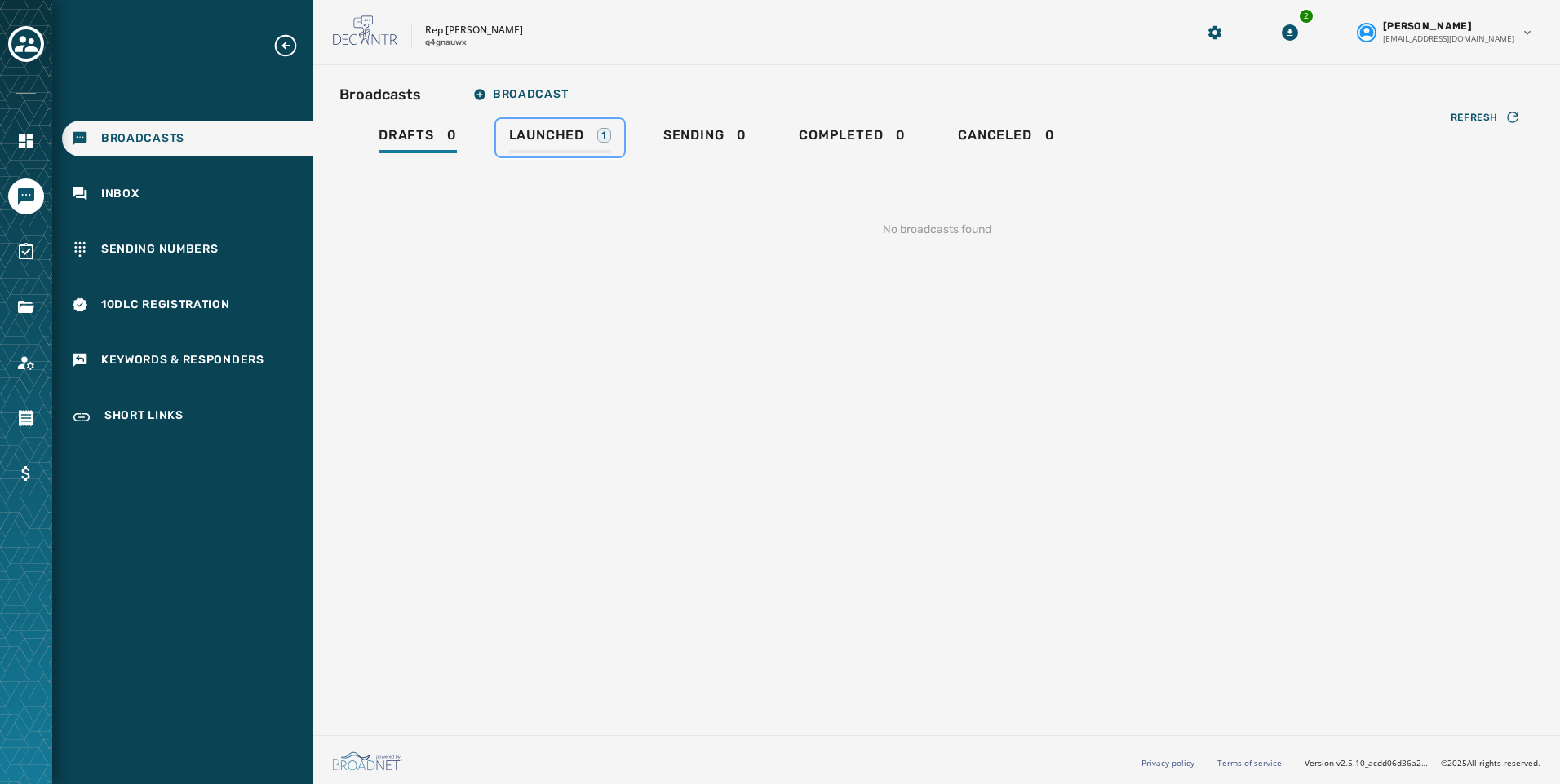
click at [536, 142] on span "Launched" at bounding box center [547, 135] width 75 height 16
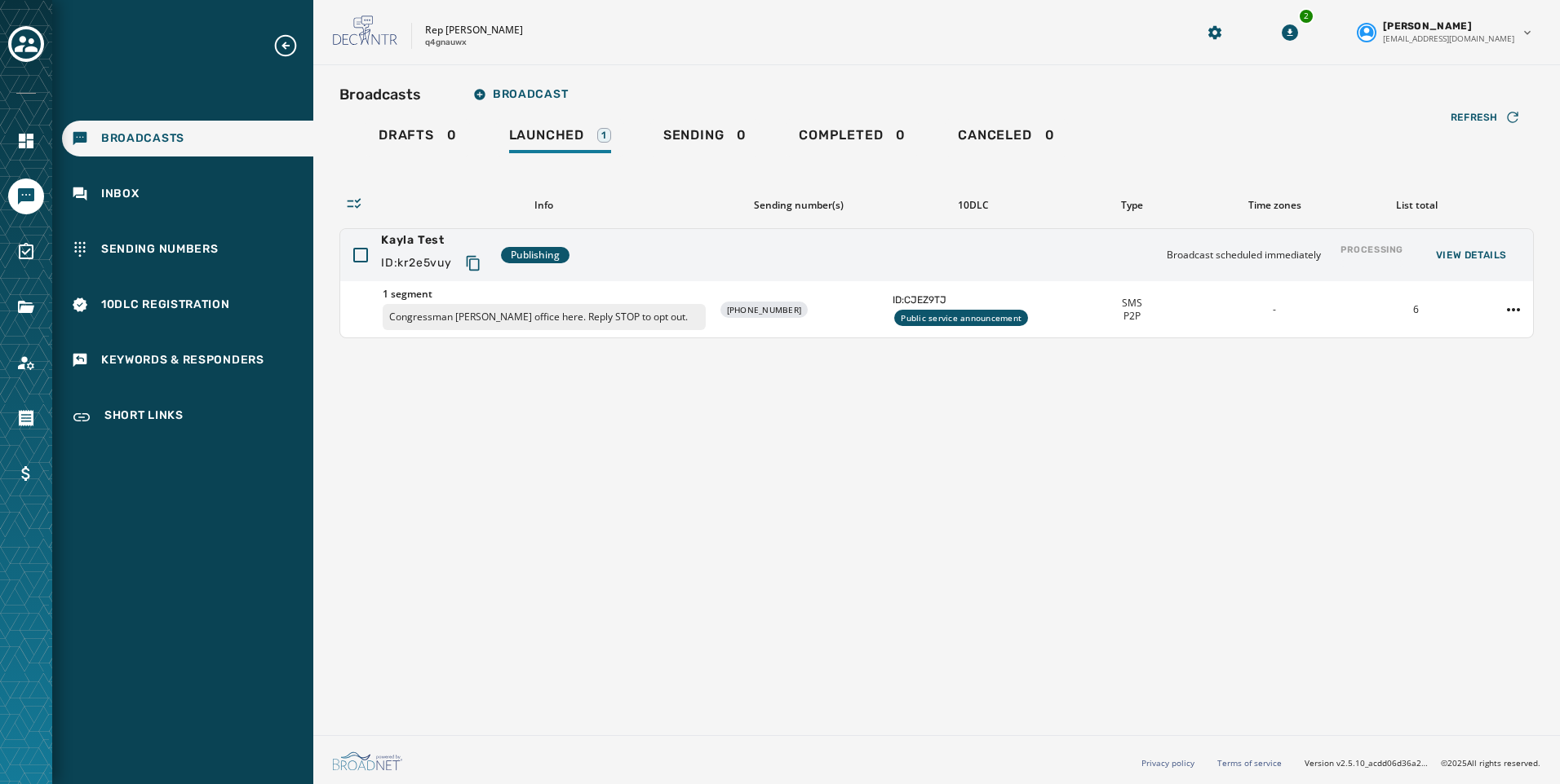
drag, startPoint x: 964, startPoint y: 425, endPoint x: 581, endPoint y: 421, distance: 383.0
click at [965, 425] on div "Broadcasts Broadcast Drafts 0 Launched 1 Sending 0 Completed 0 Canceled 0 Refre…" at bounding box center [935, 397] width 1246 height 664
click at [27, 363] on icon "Navigate to Account" at bounding box center [26, 363] width 19 height 19
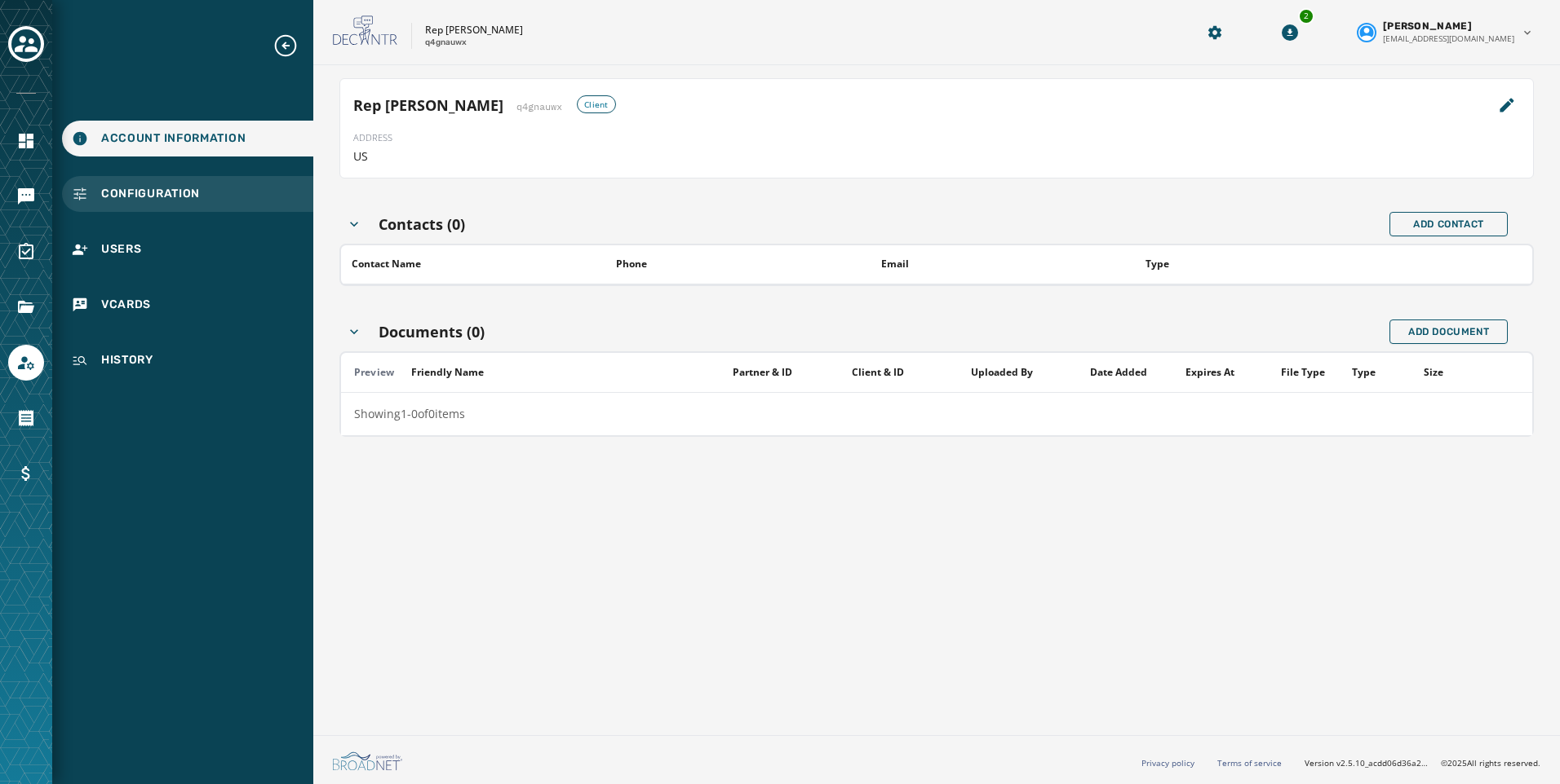
click at [133, 209] on div "Configuration" at bounding box center [187, 193] width 251 height 36
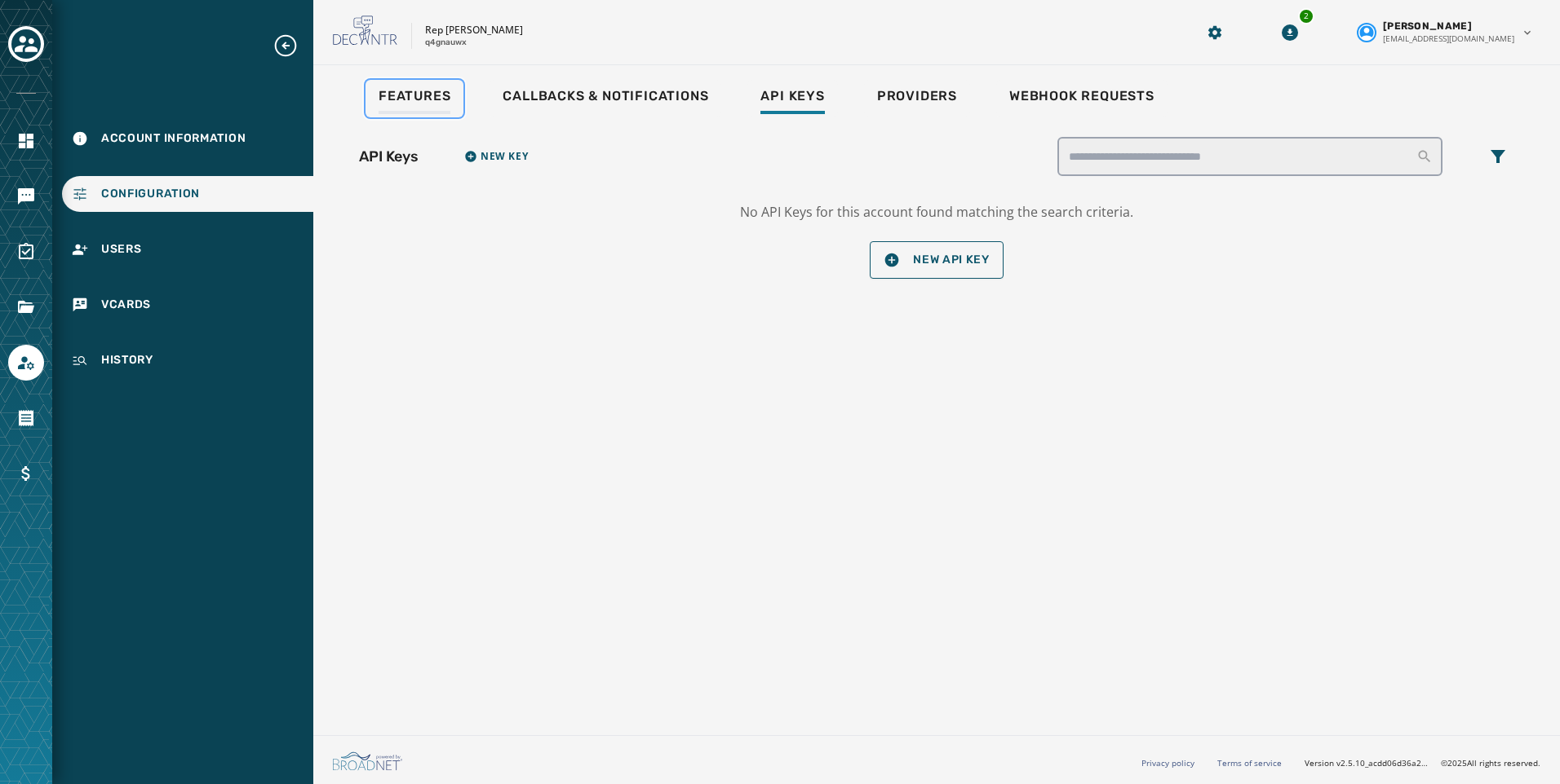
click at [405, 97] on span "Features" at bounding box center [414, 96] width 72 height 16
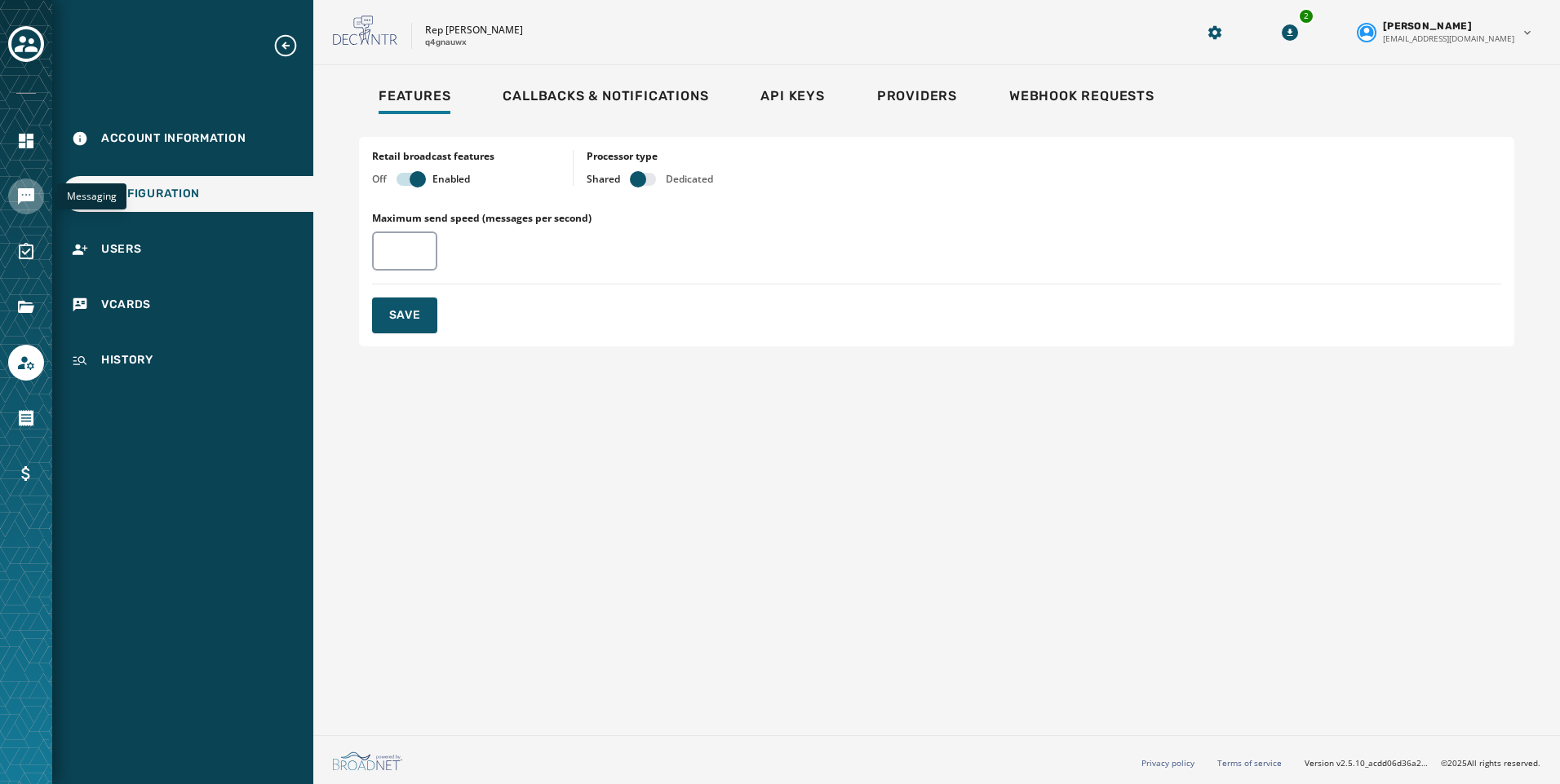
click at [12, 199] on link "Navigate to Messaging" at bounding box center [25, 196] width 36 height 36
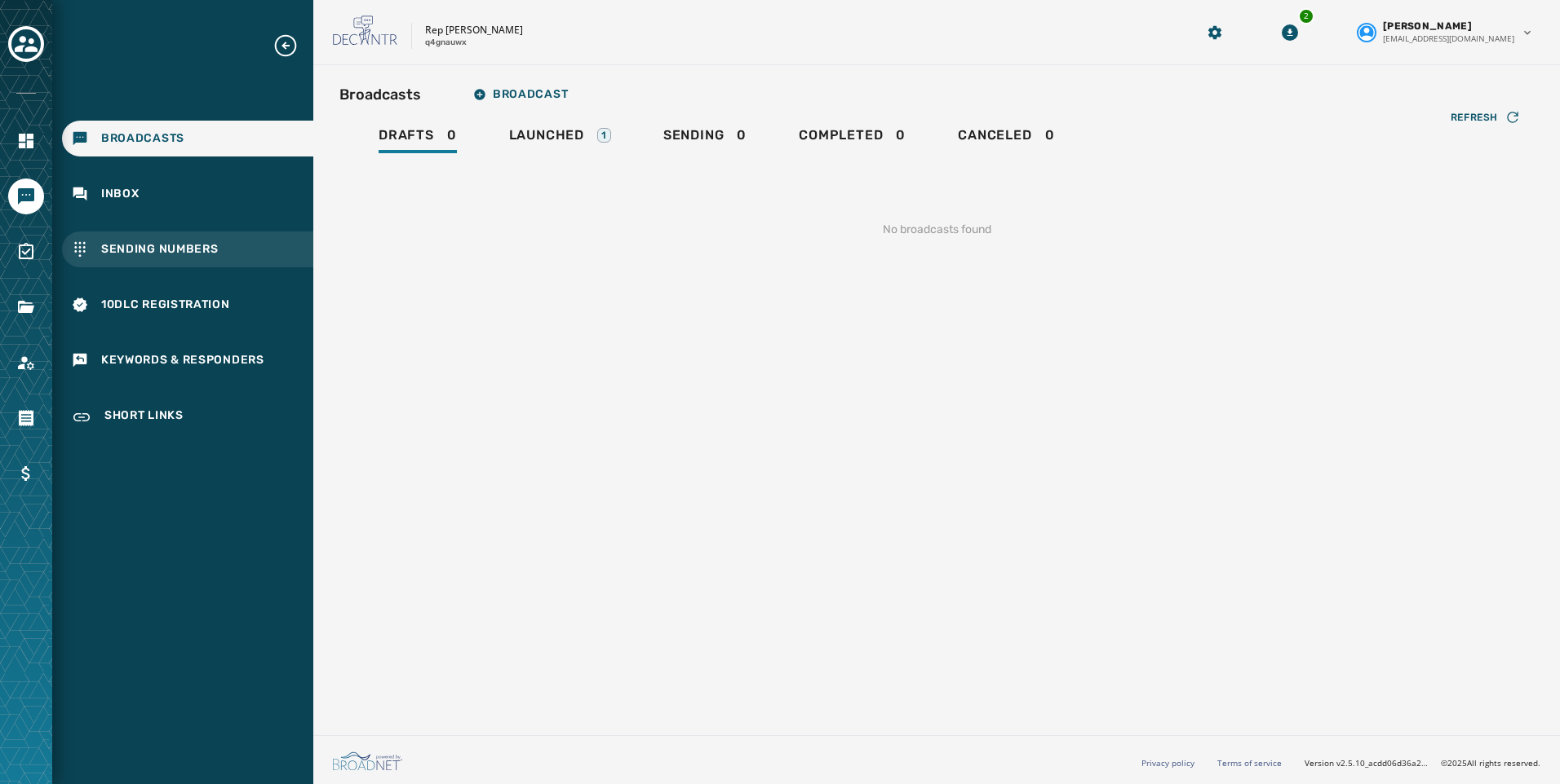
click at [177, 243] on span "Sending Numbers" at bounding box center [160, 249] width 117 height 16
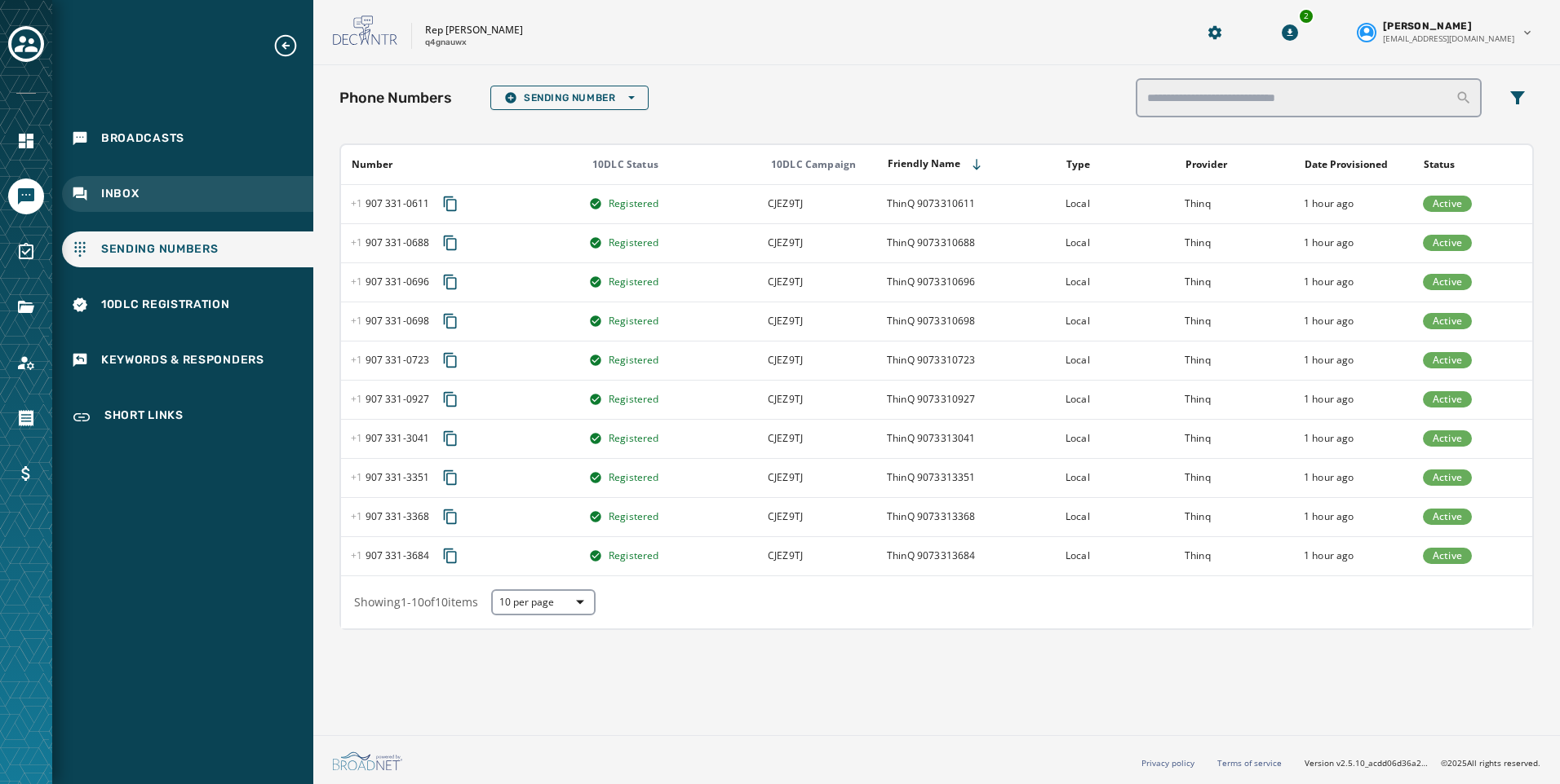
click at [116, 187] on span "Inbox" at bounding box center [120, 193] width 38 height 16
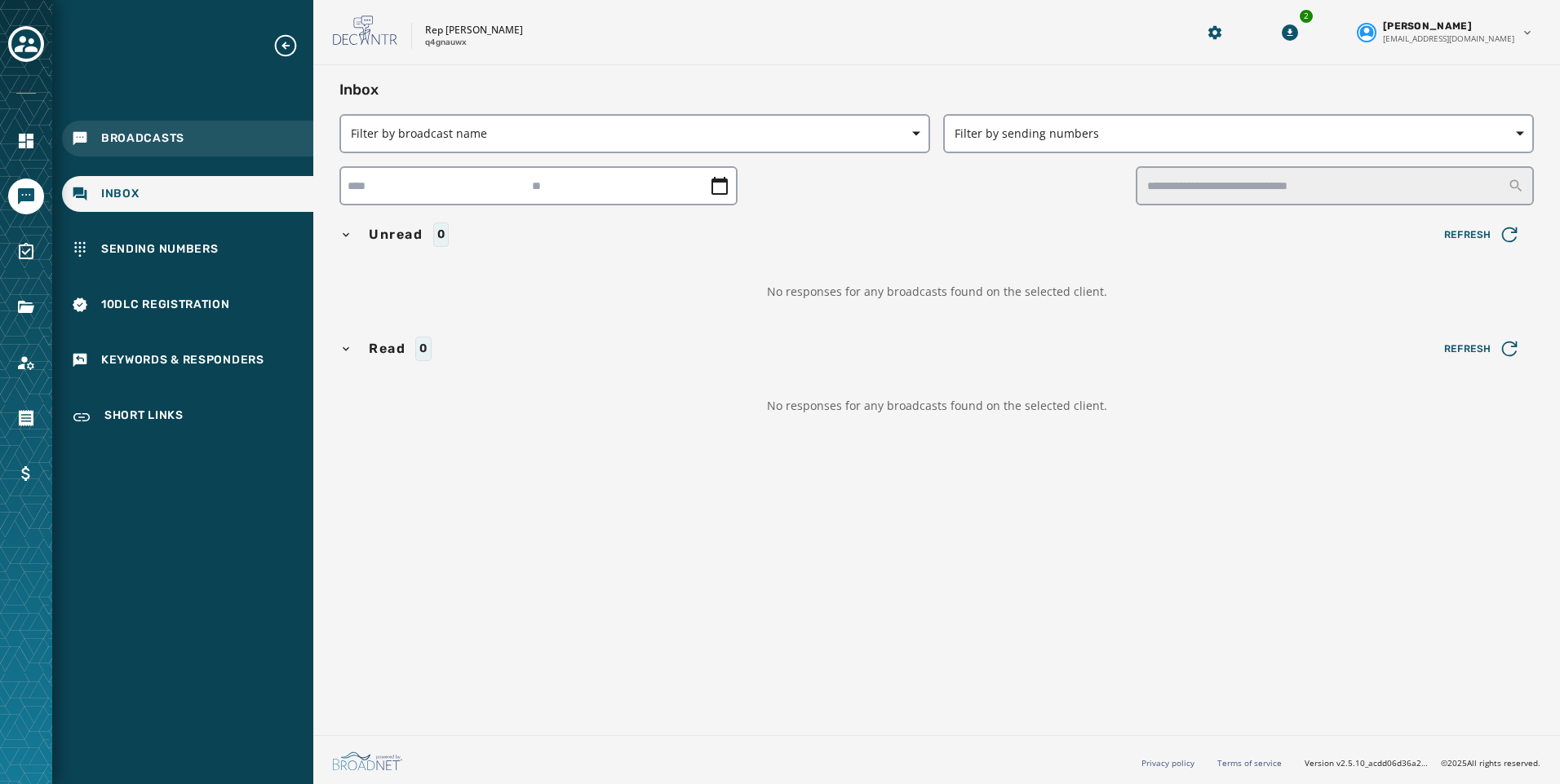
click at [134, 139] on span "Broadcasts" at bounding box center [142, 139] width 83 height 16
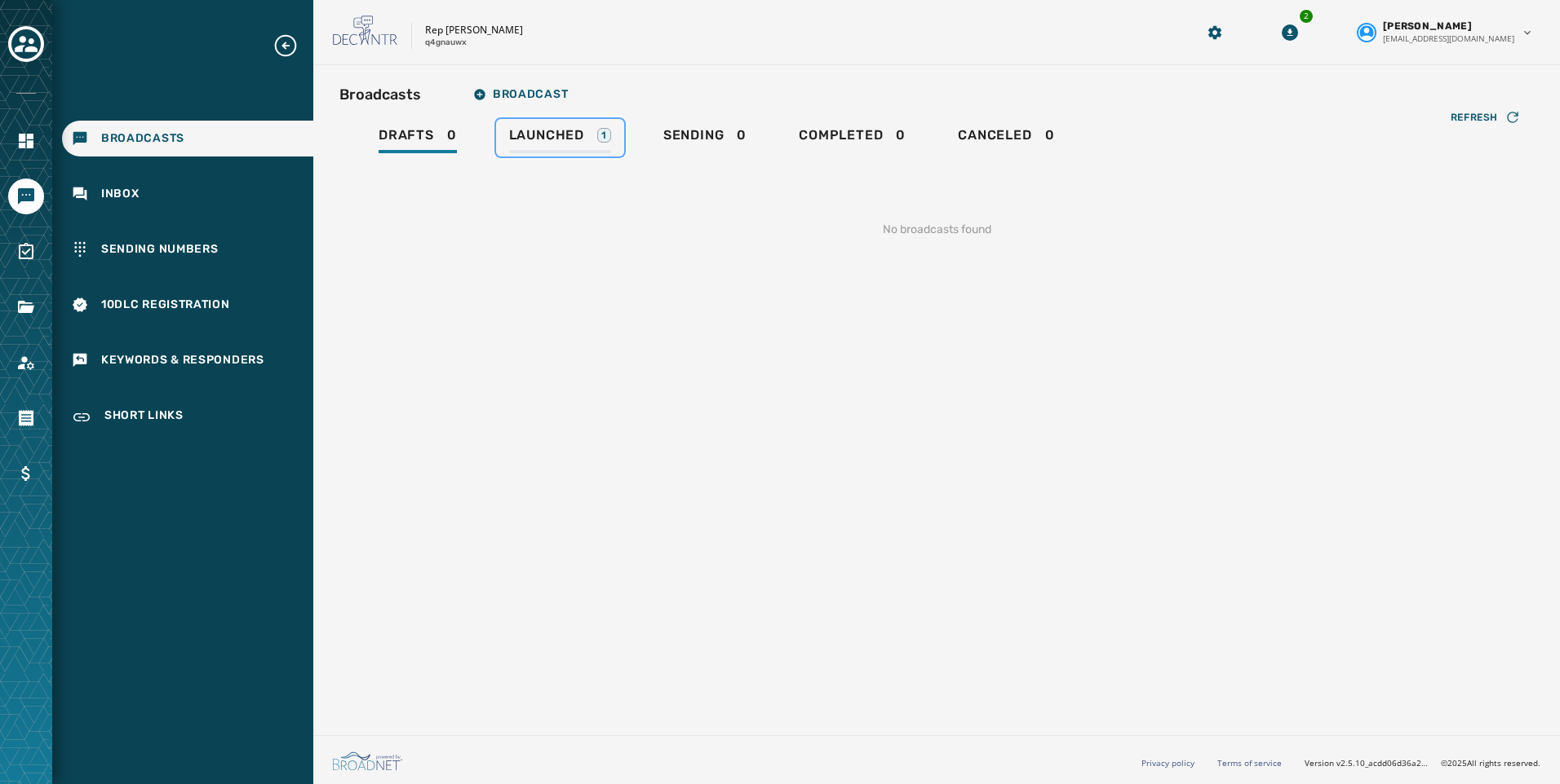
click at [550, 133] on span "Launched" at bounding box center [547, 135] width 75 height 16
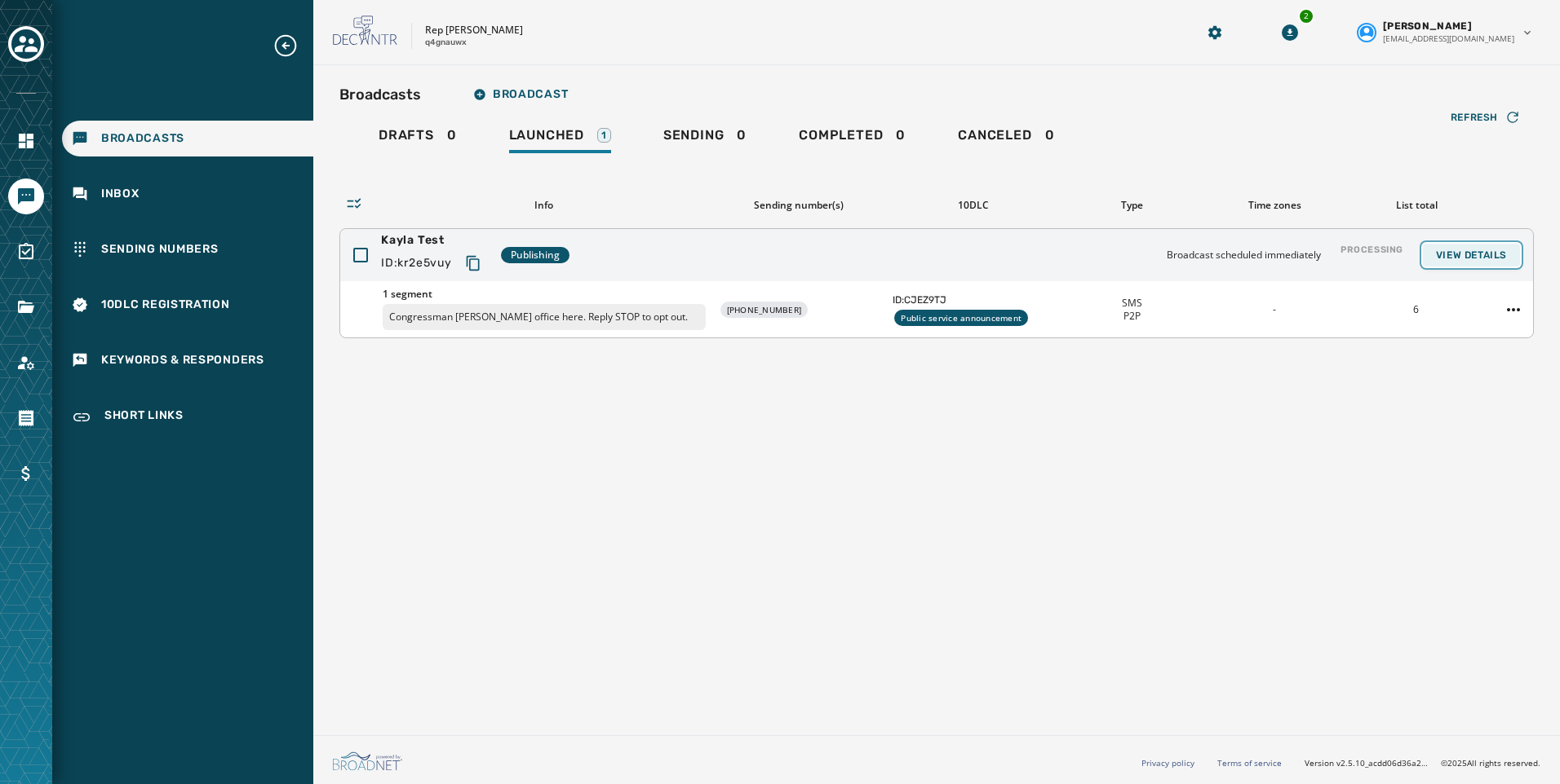
click at [1462, 257] on span "View Details" at bounding box center [1471, 256] width 71 height 13
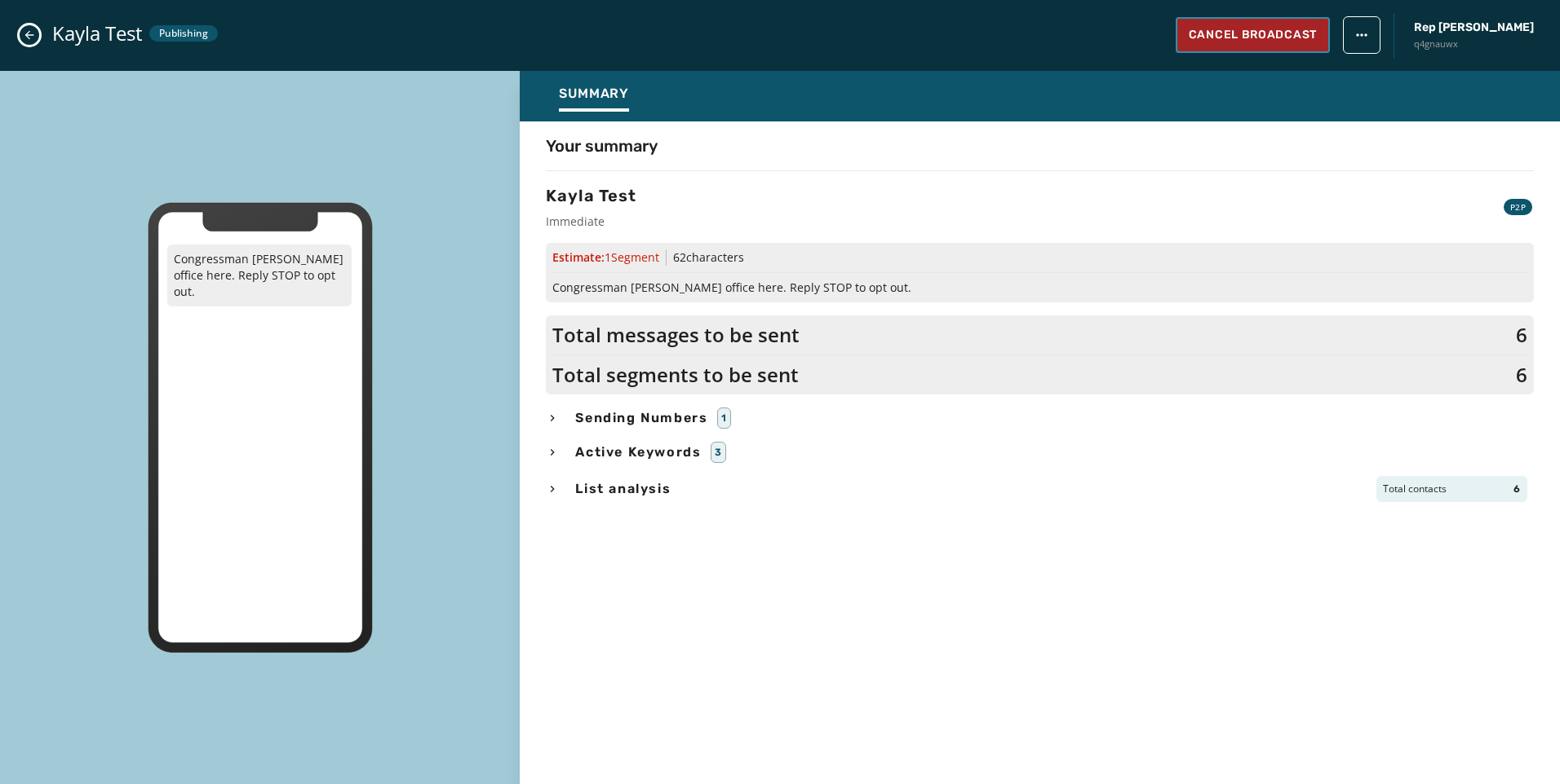
click at [1269, 35] on span "Cancel Broadcast" at bounding box center [1252, 35] width 128 height 16
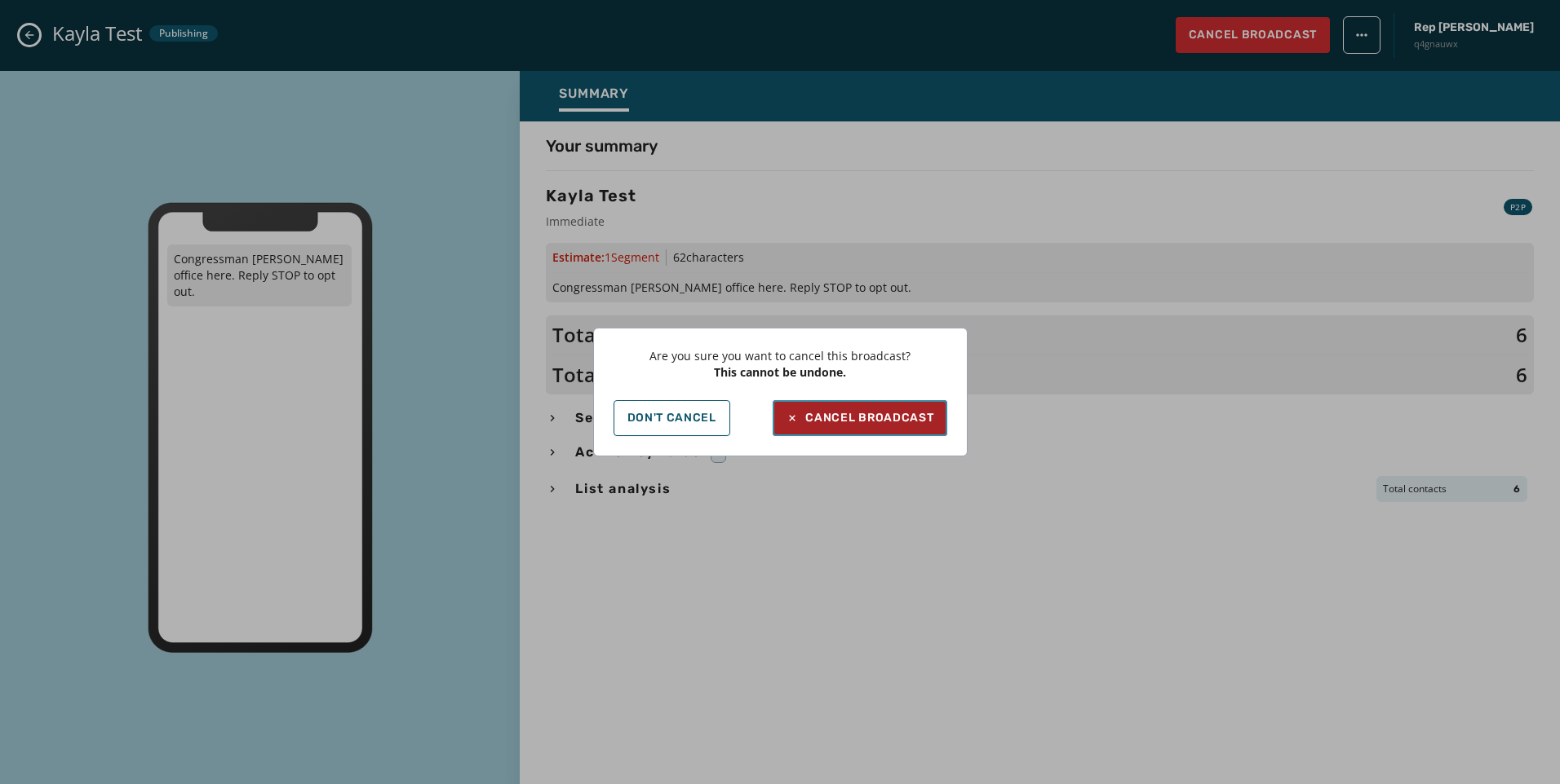
click at [893, 422] on div "Cancel Broadcast" at bounding box center [858, 417] width 147 height 16
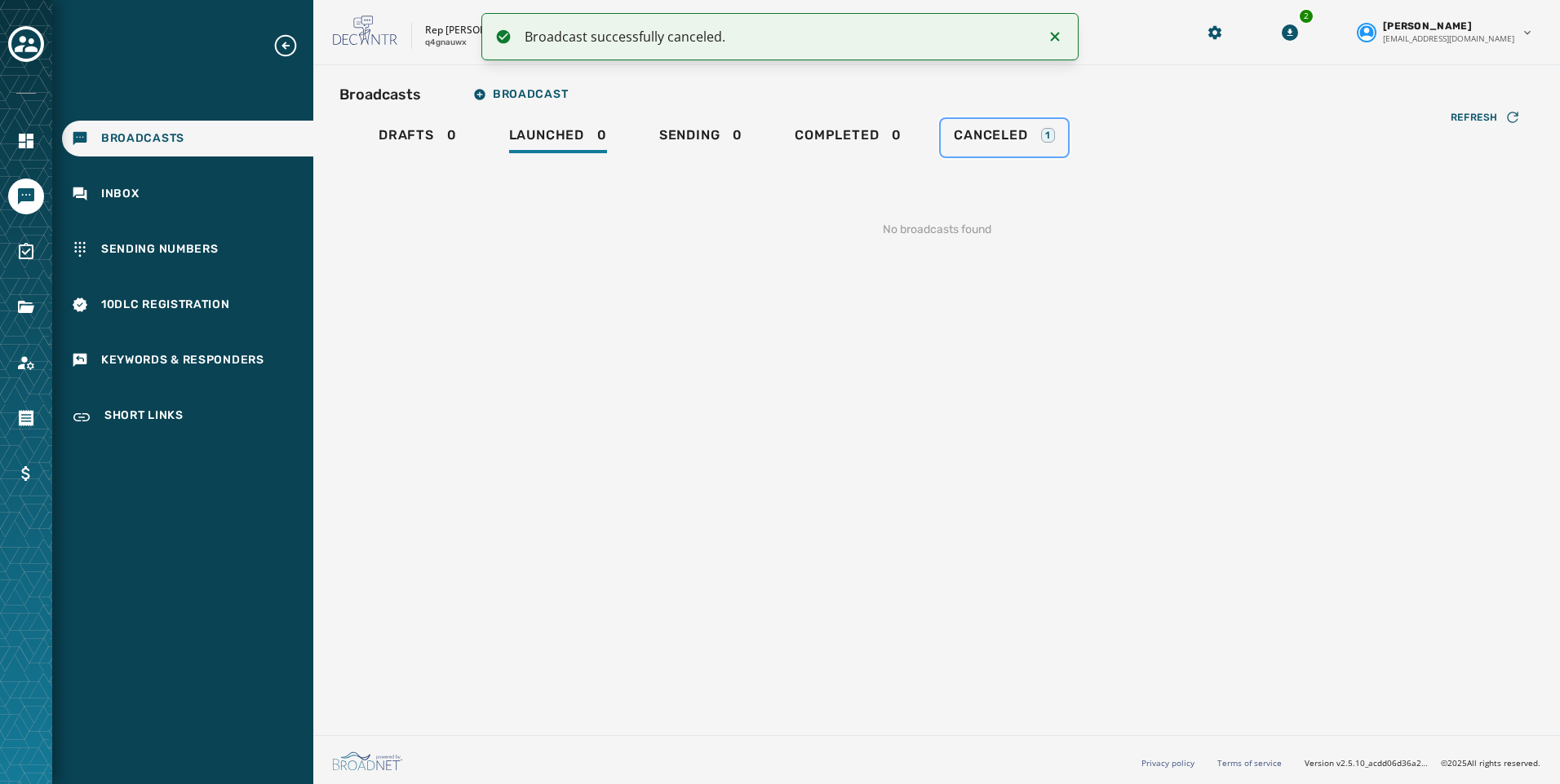
drag, startPoint x: 962, startPoint y: 125, endPoint x: 1166, endPoint y: 182, distance: 211.8
click at [962, 125] on link "Canceled 1" at bounding box center [1003, 138] width 126 height 38
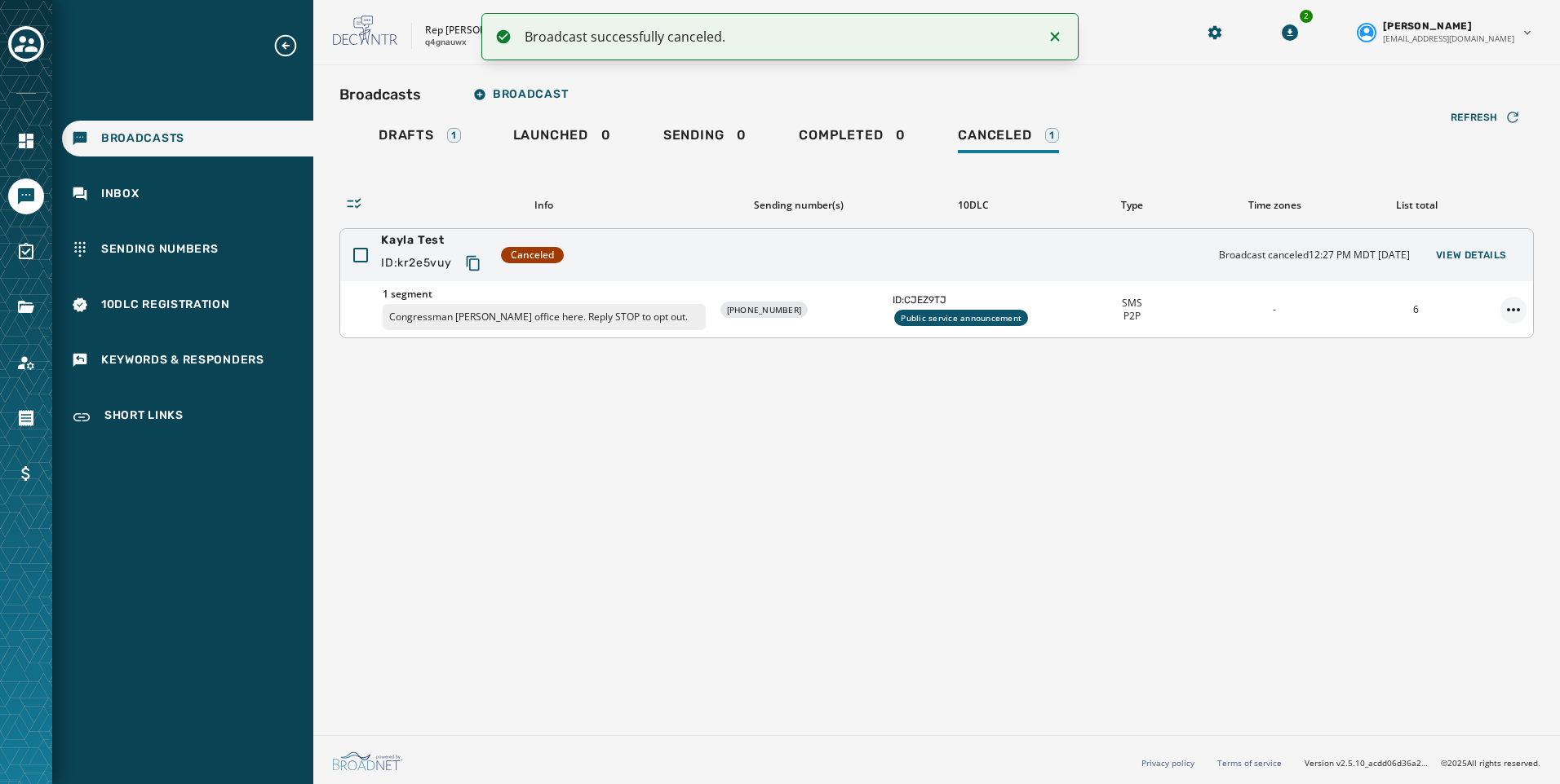
click at [1504, 303] on html "Broadcast successfully canceled. Broadcasts Inbox Sending Numbers 10DLC Registr…" at bounding box center [780, 392] width 1560 height 784
click at [570, 419] on html "Broadcast successfully canceled. Broadcasts Inbox Sending Numbers 10DLC Registr…" at bounding box center [780, 392] width 1560 height 784
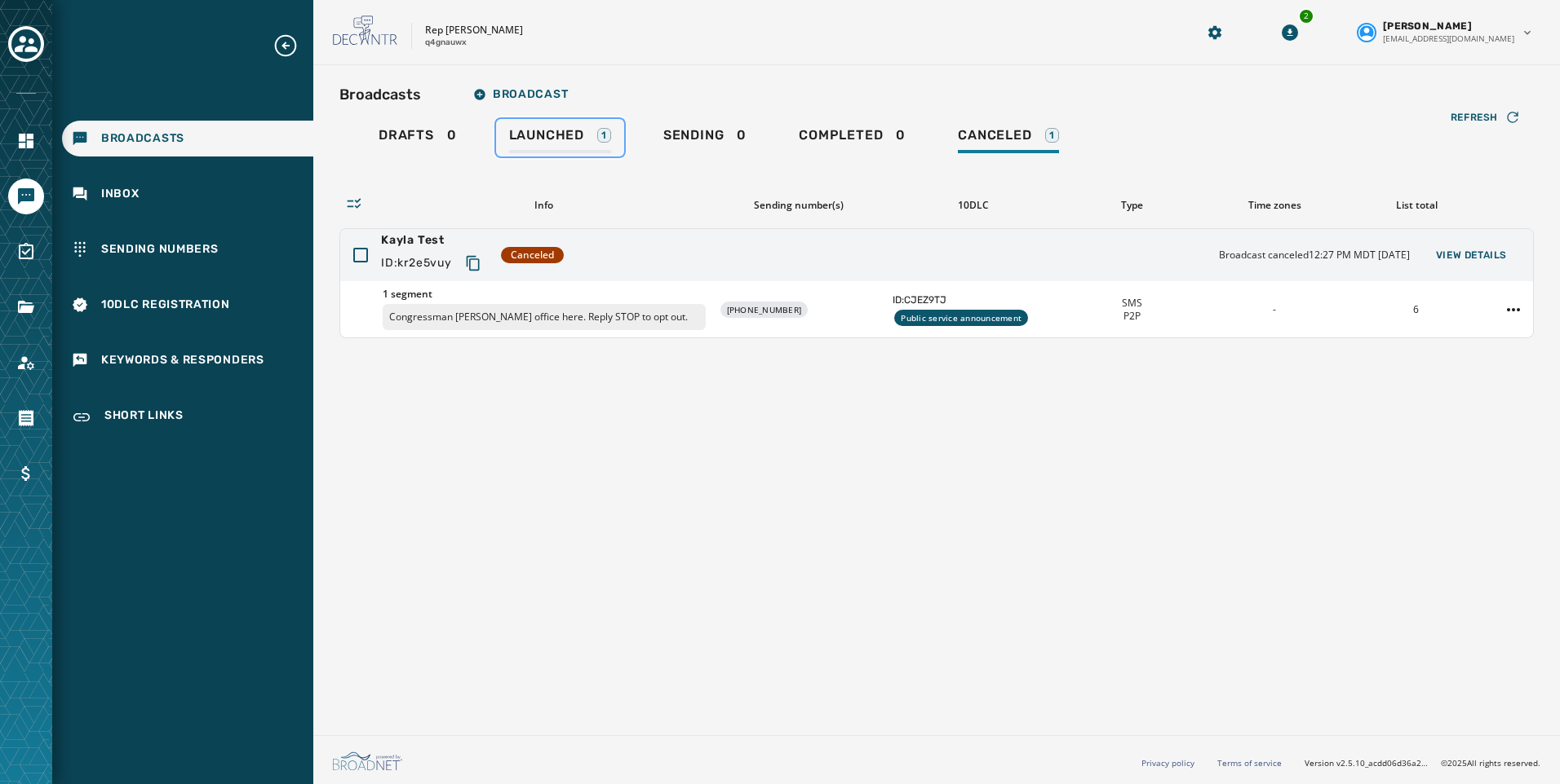
click at [525, 141] on span "Launched" at bounding box center [547, 135] width 75 height 16
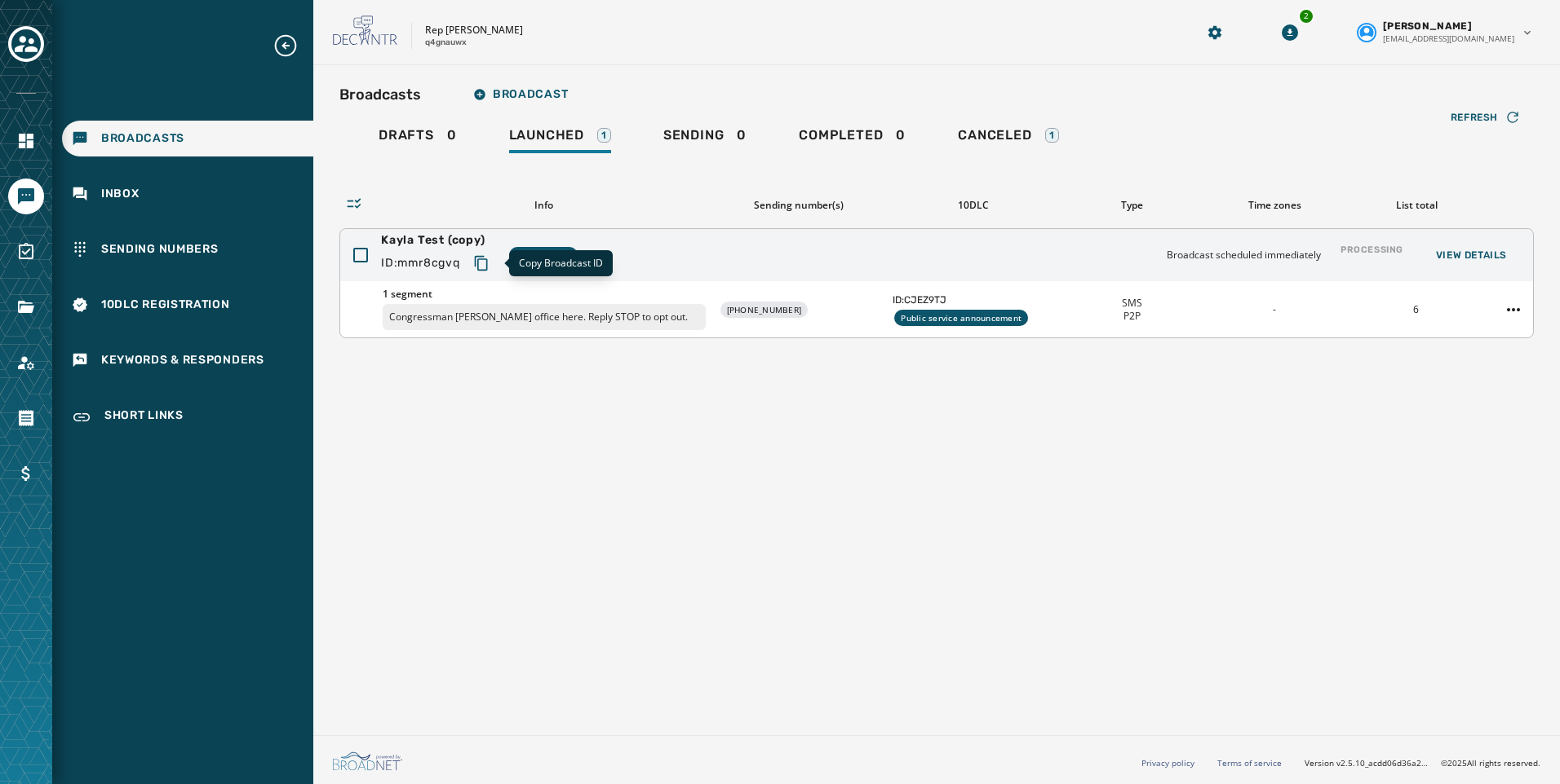
click at [481, 266] on icon "Copy text to clipboard" at bounding box center [480, 263] width 13 height 14
drag, startPoint x: 472, startPoint y: 43, endPoint x: 421, endPoint y: 33, distance: 52.0
click at [421, 33] on div "Rep Nick Begich q4gnauwx" at bounding box center [744, 33] width 822 height 35
click at [552, 375] on div "Broadcasts Broadcast Drafts 0 Launched 1 Sending 0 Completed 0 Canceled 1 Refre…" at bounding box center [935, 397] width 1246 height 664
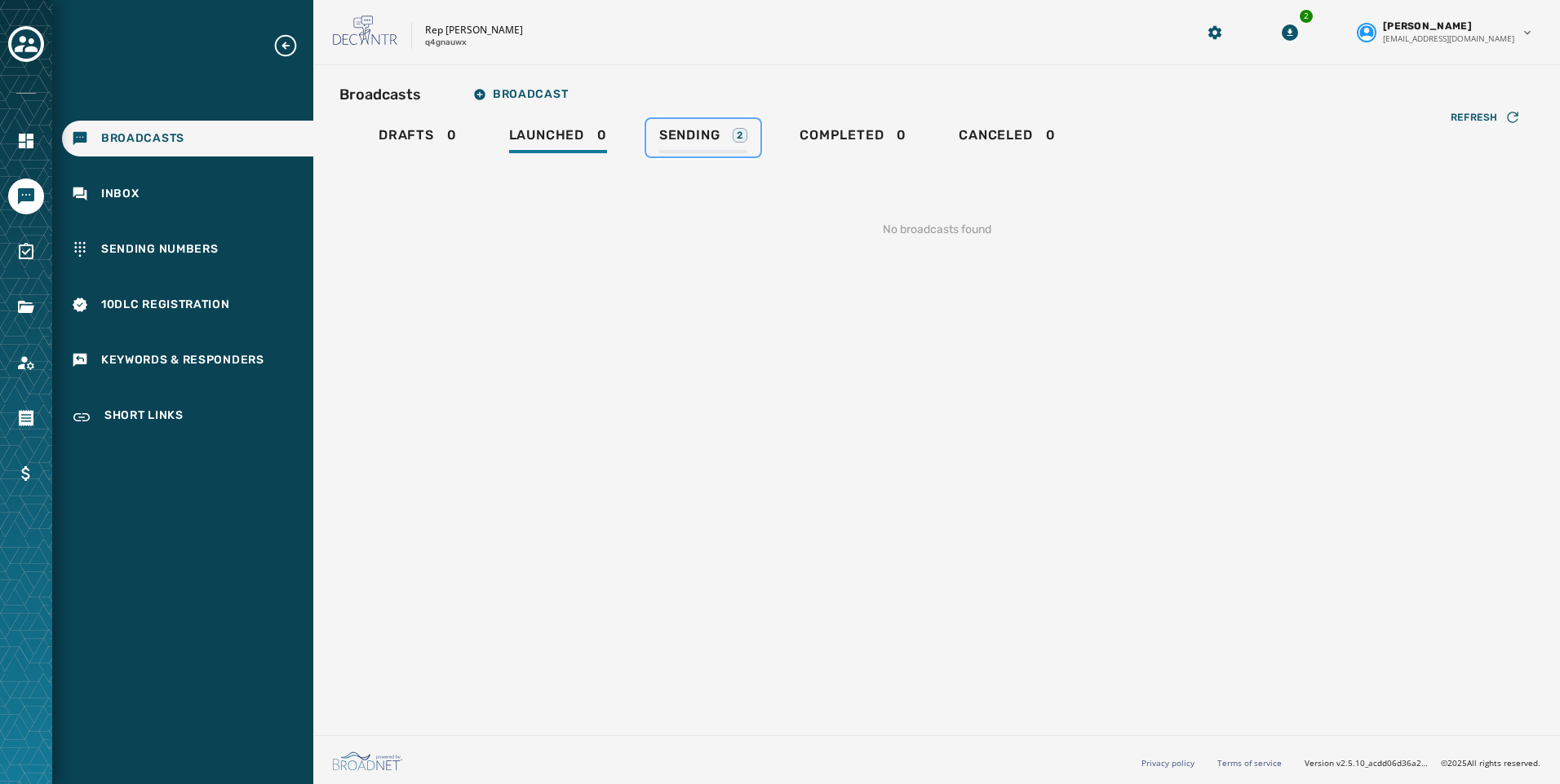
click at [706, 149] on div "Sending 2" at bounding box center [703, 139] width 89 height 26
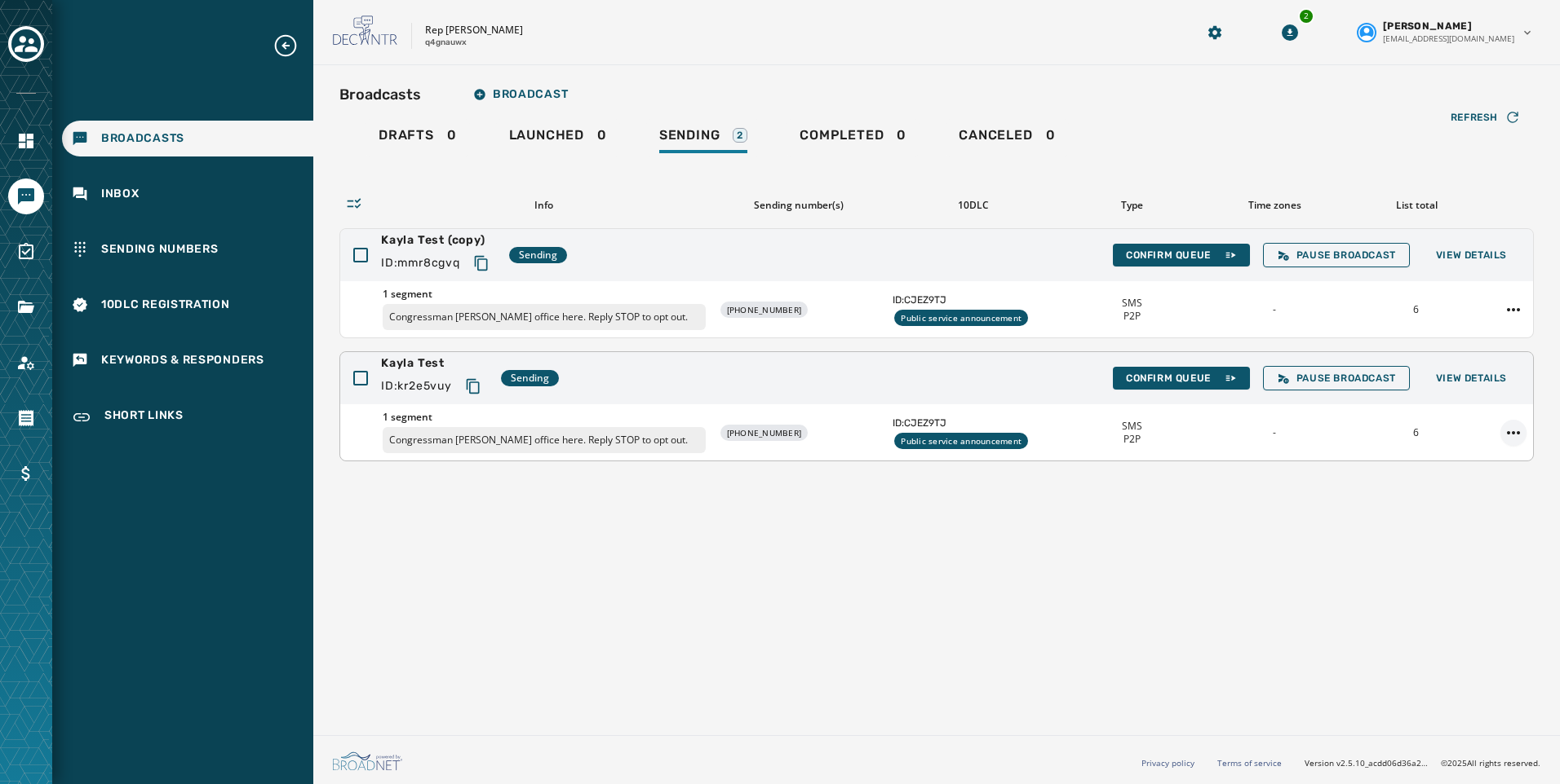
click at [1506, 434] on html "Broadcasts Inbox Sending Numbers 10DLC Registration Keywords & Responders Short…" at bounding box center [780, 392] width 1560 height 784
click at [1512, 477] on div "Delete broadcast" at bounding box center [1468, 485] width 118 height 26
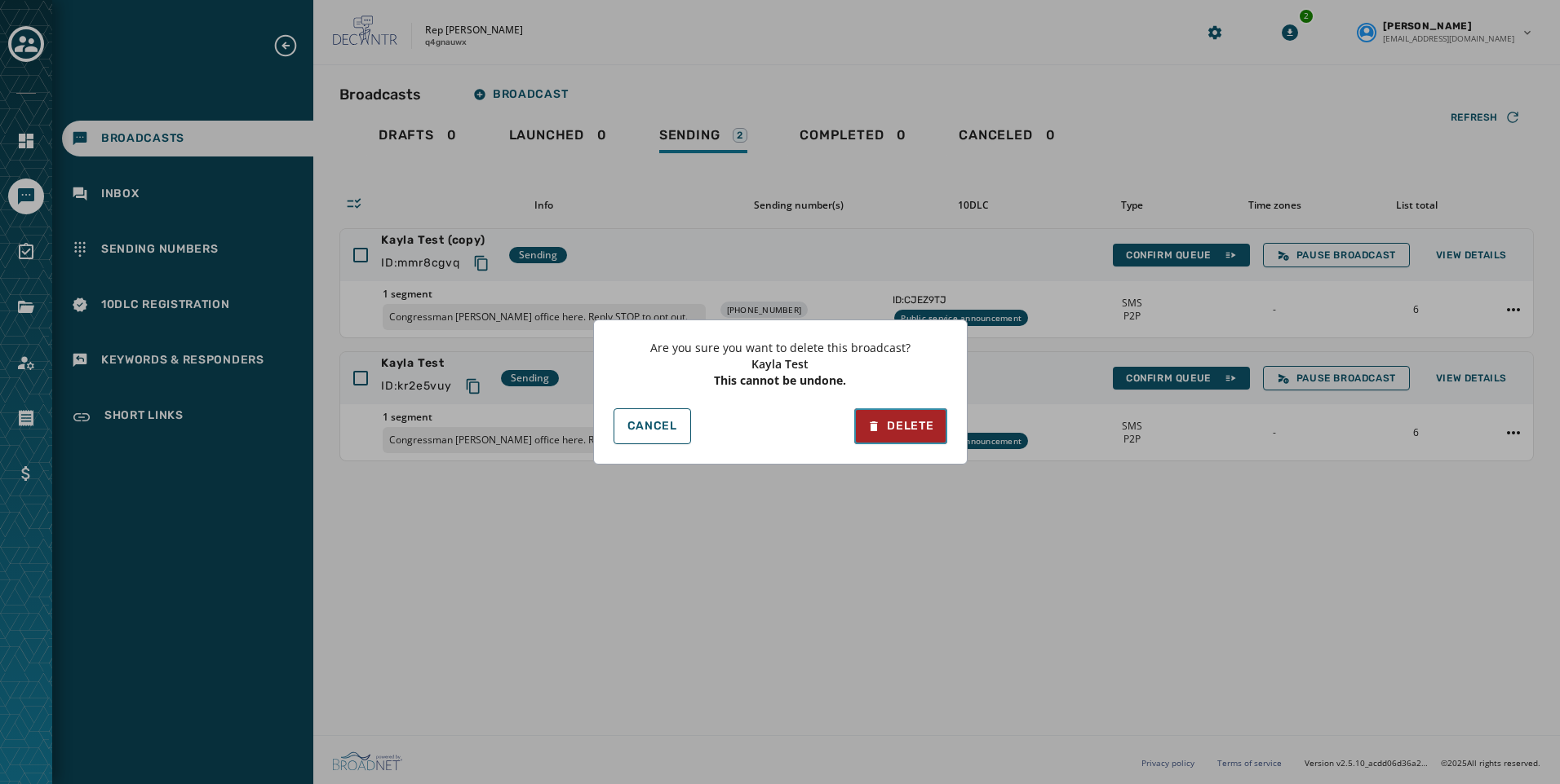
click at [887, 426] on div "Delete" at bounding box center [900, 426] width 66 height 16
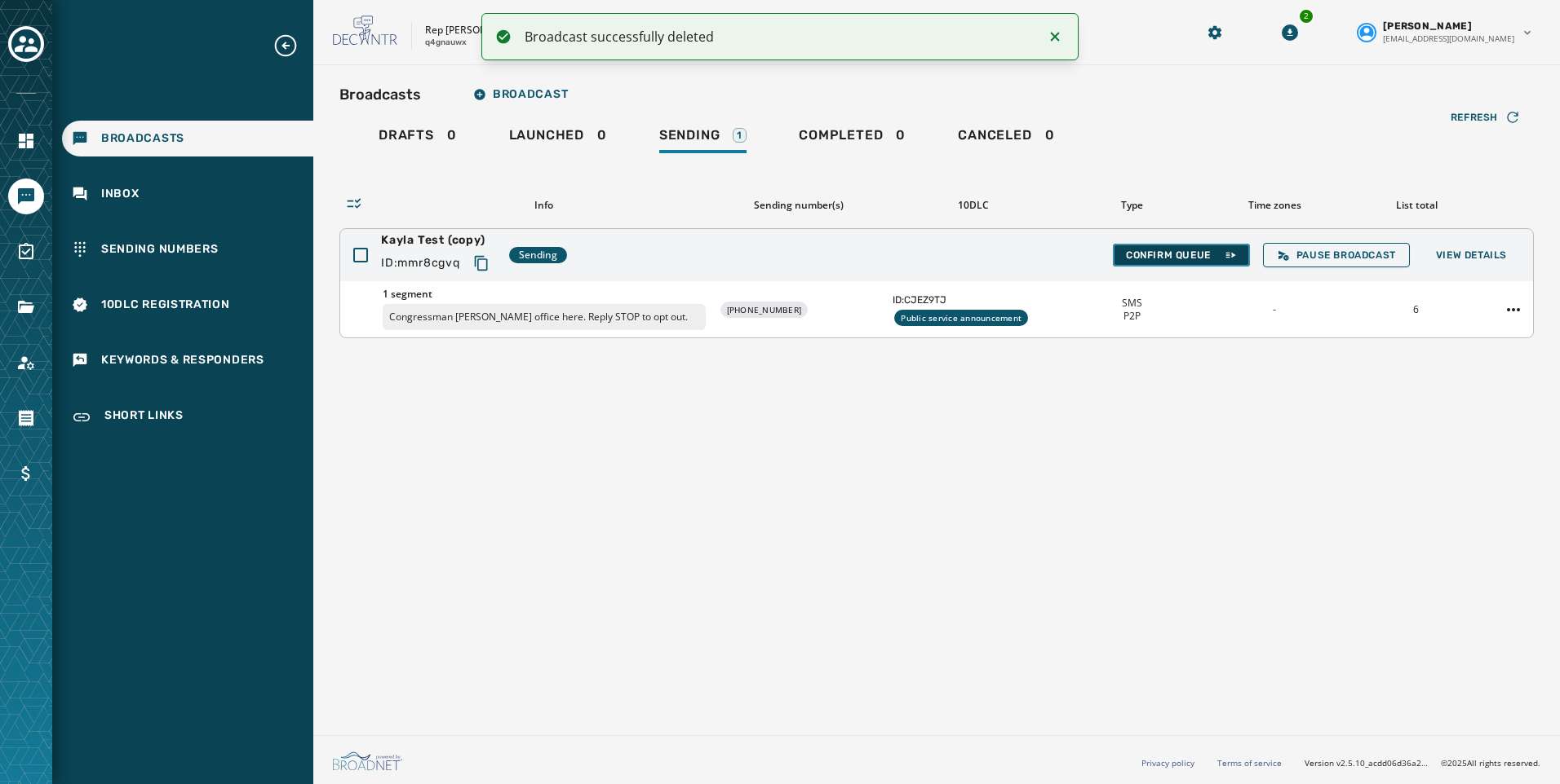
click at [1152, 256] on span "Confirm Queue" at bounding box center [1181, 256] width 111 height 13
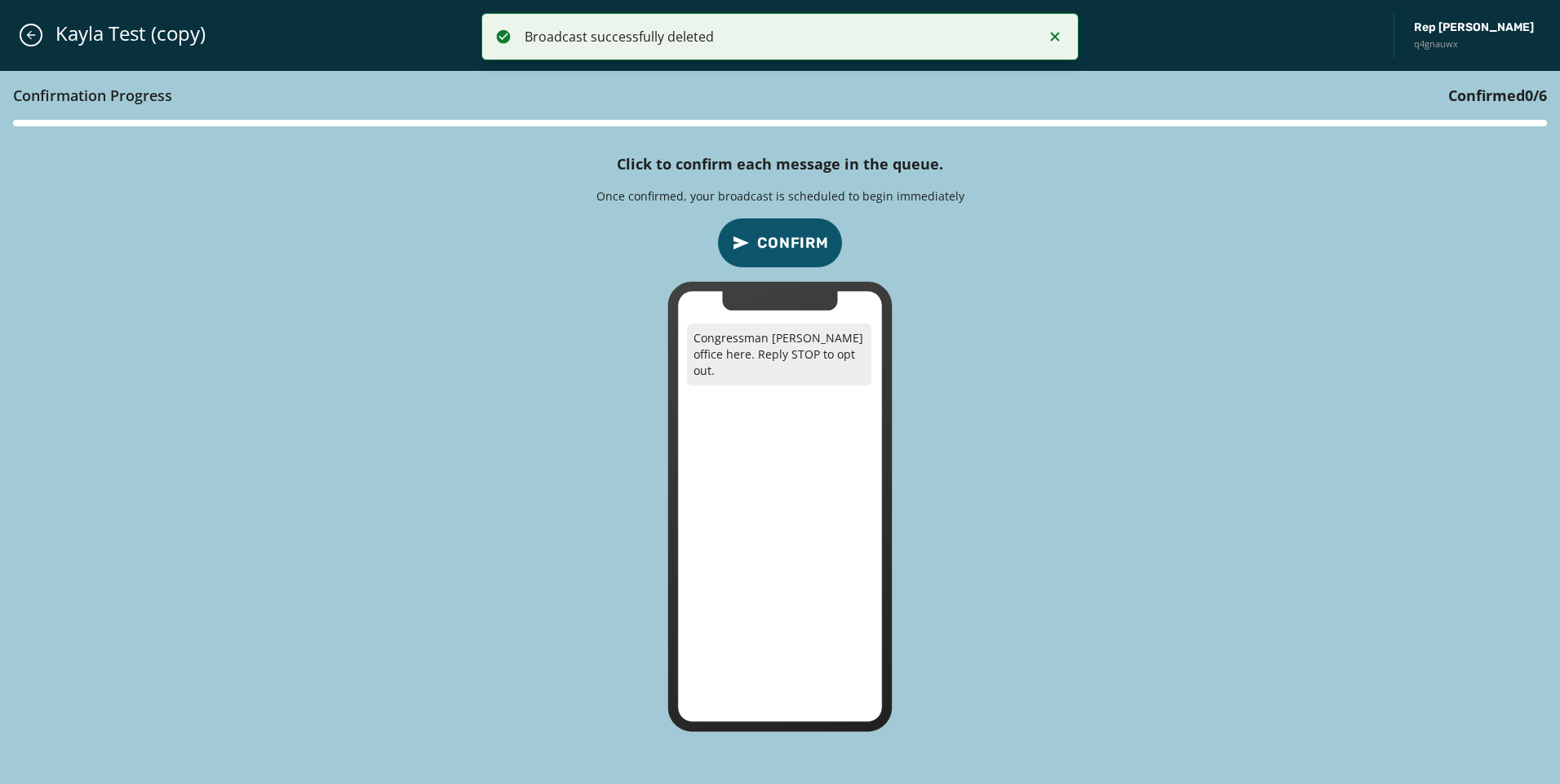
click at [774, 239] on span "Confirm" at bounding box center [793, 243] width 72 height 23
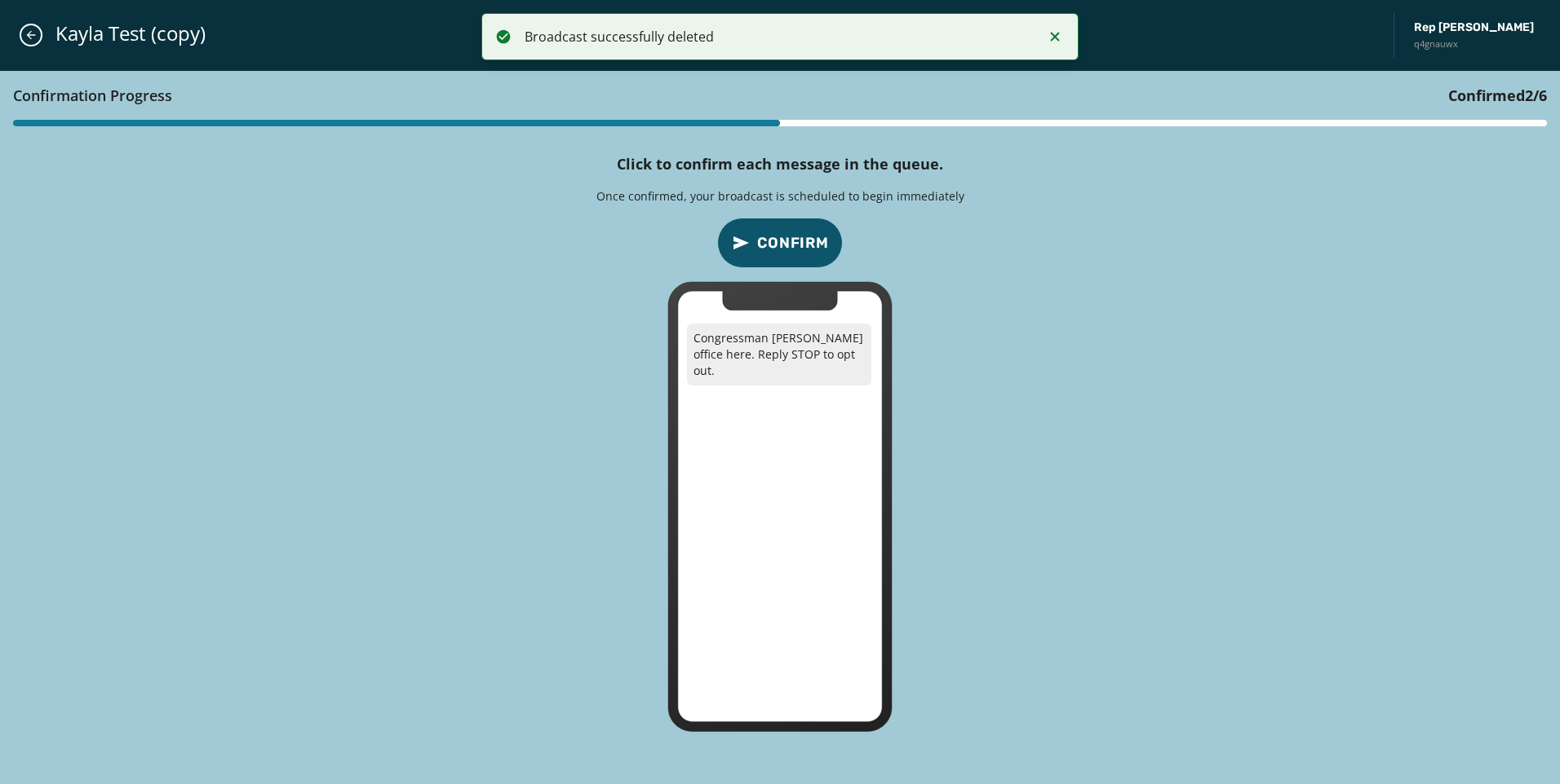
click at [774, 239] on span "Confirm" at bounding box center [793, 243] width 72 height 23
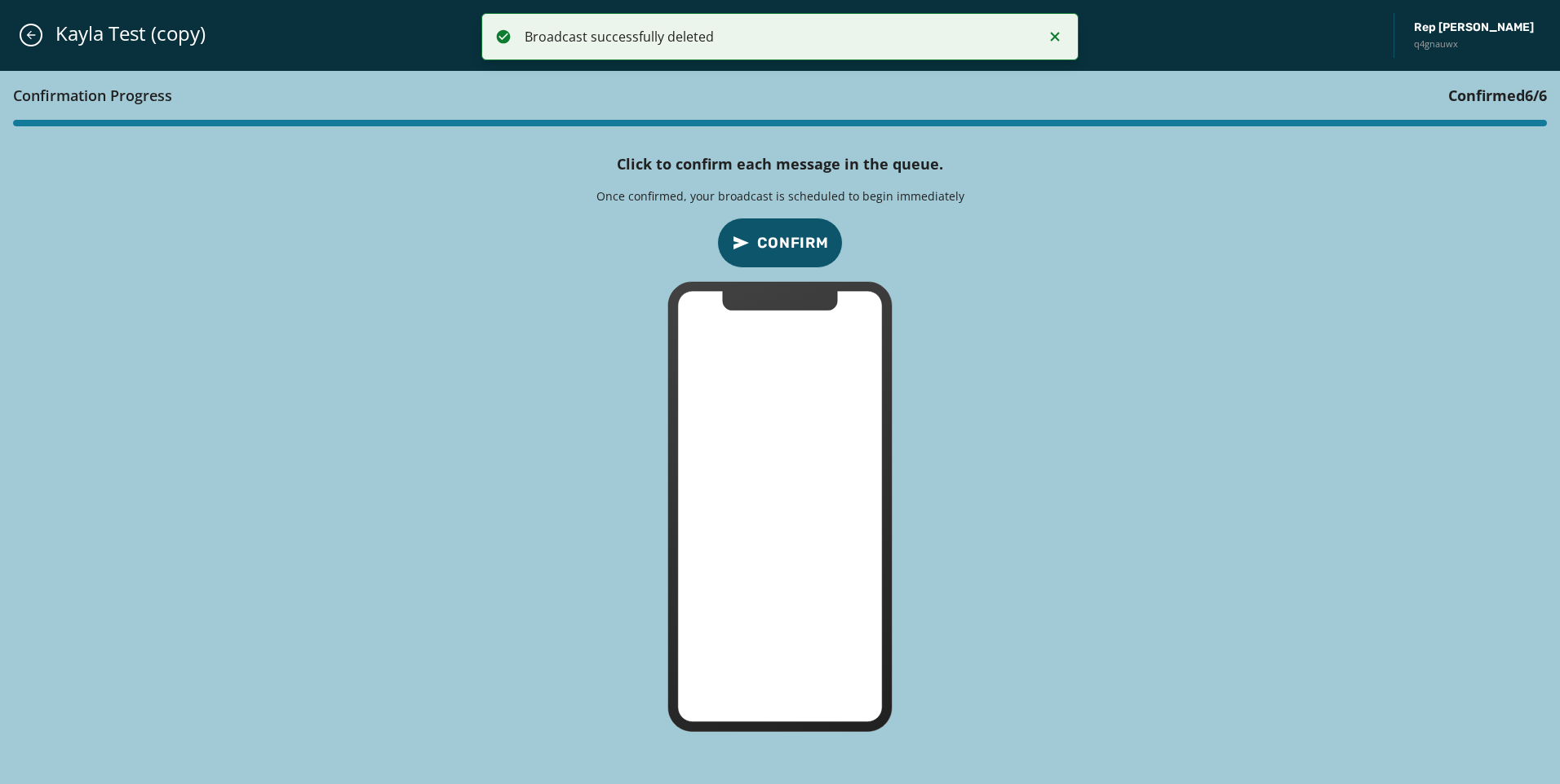
click at [774, 239] on span "Confirm" at bounding box center [793, 243] width 72 height 23
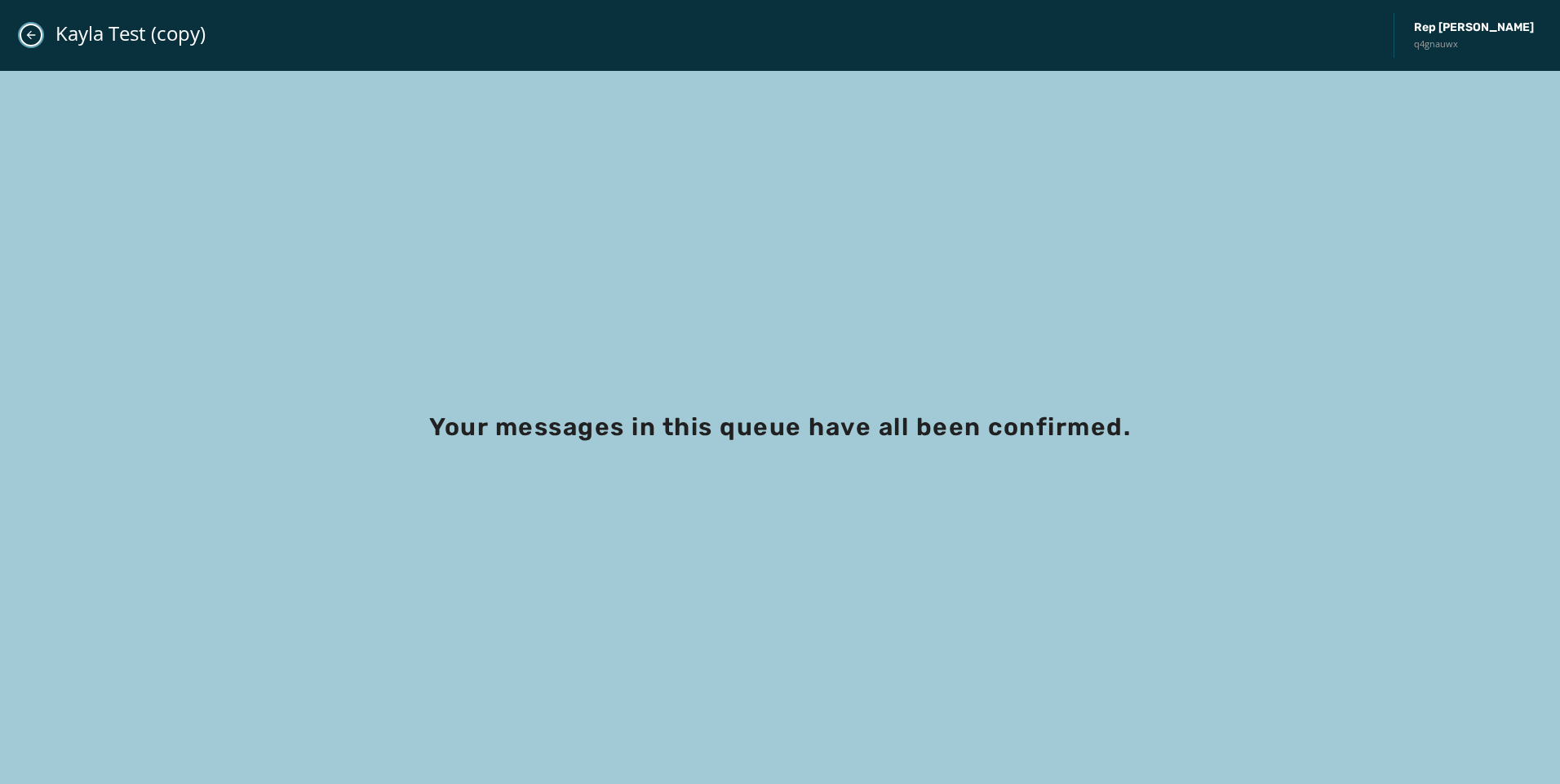
click at [36, 35] on icon "Close admin drawer" at bounding box center [31, 36] width 13 height 13
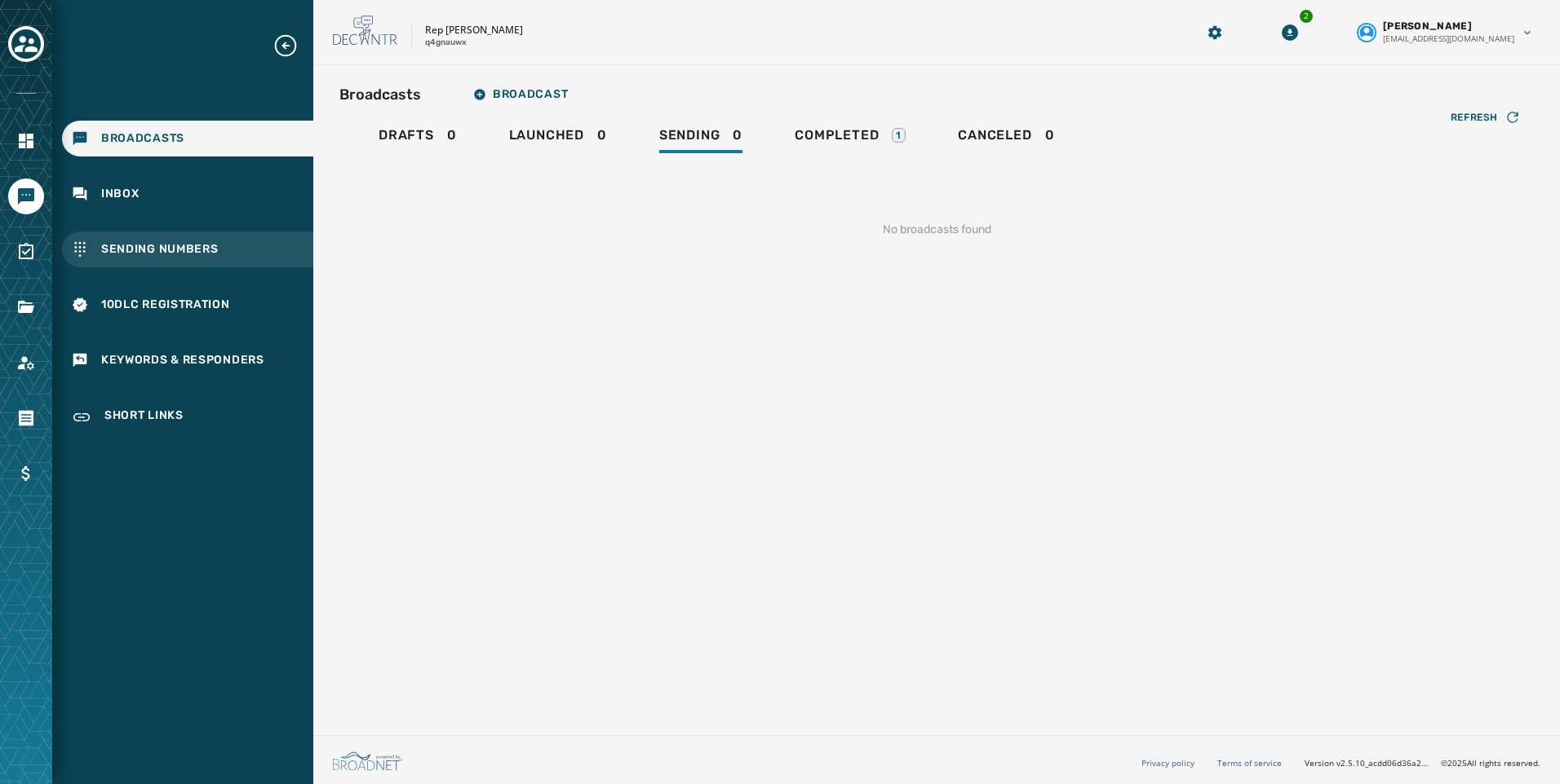
click at [126, 241] on span "Sending Numbers" at bounding box center [160, 249] width 117 height 16
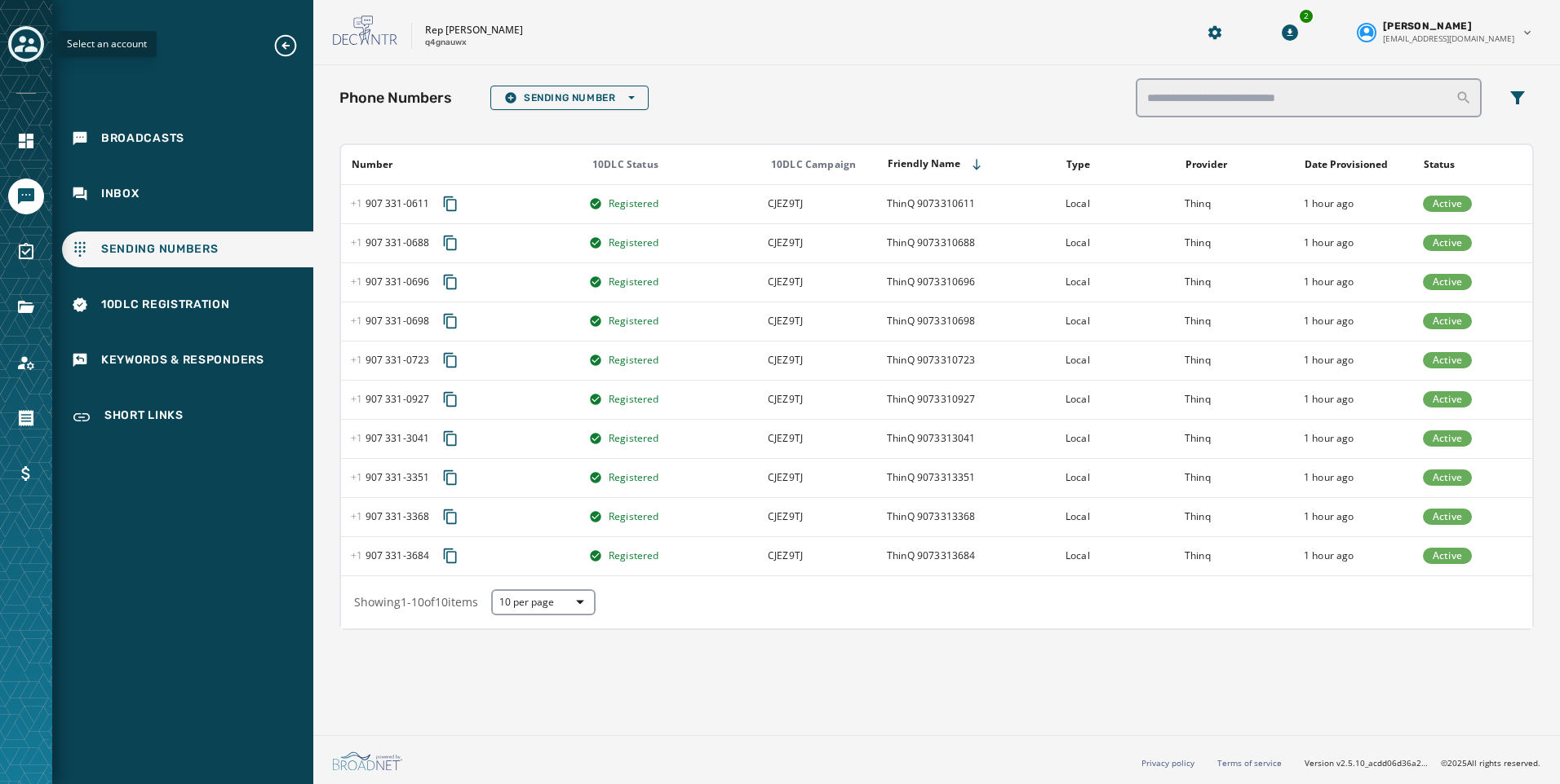
click at [31, 35] on icon "Toggle account select drawer" at bounding box center [26, 44] width 23 height 23
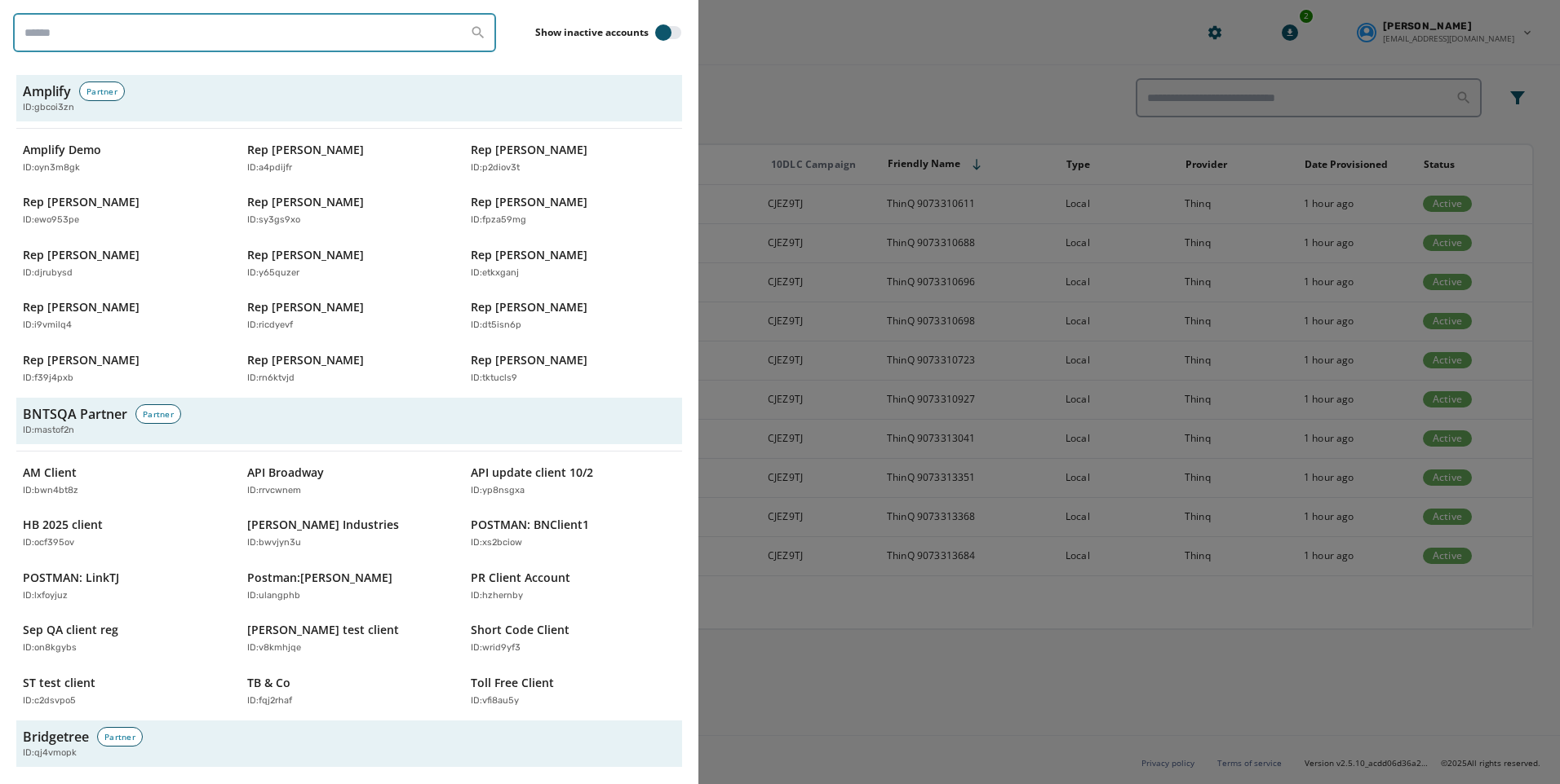
click at [60, 23] on input "search" at bounding box center [255, 33] width 483 height 39
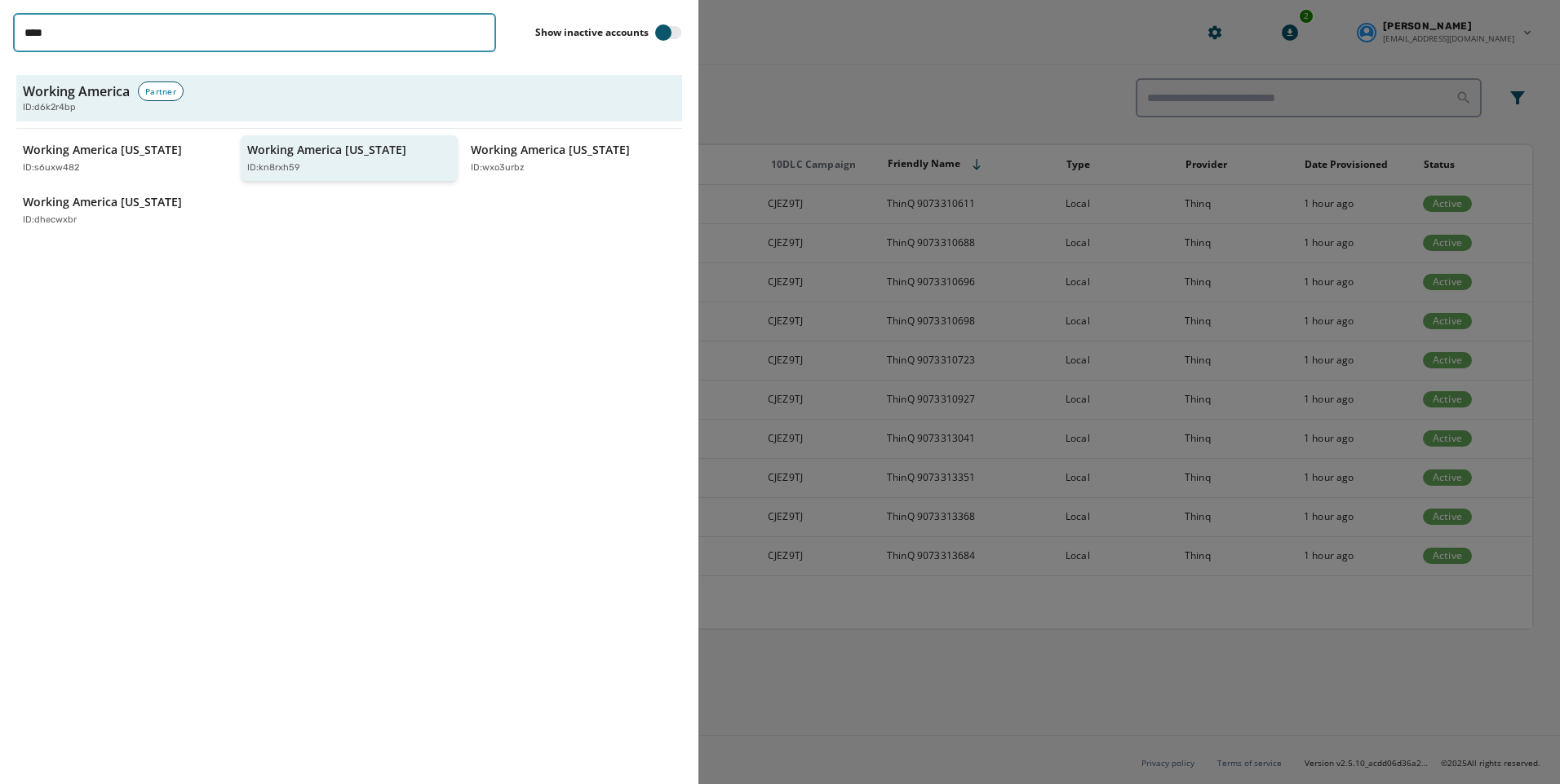
type input "****"
click at [360, 149] on p "Working America Ohio" at bounding box center [326, 149] width 159 height 16
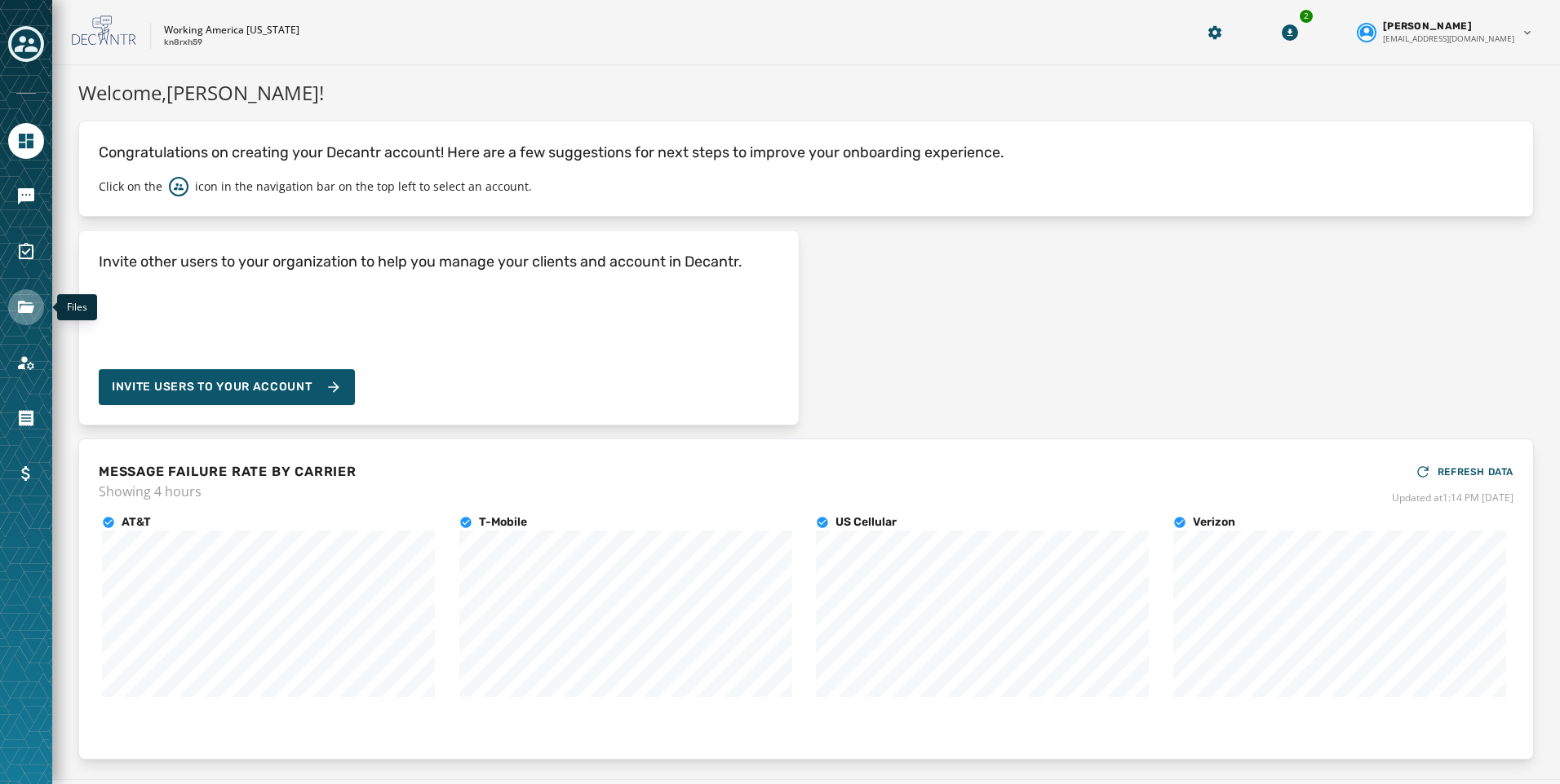
click at [29, 311] on icon "Navigate to Files" at bounding box center [26, 307] width 16 height 13
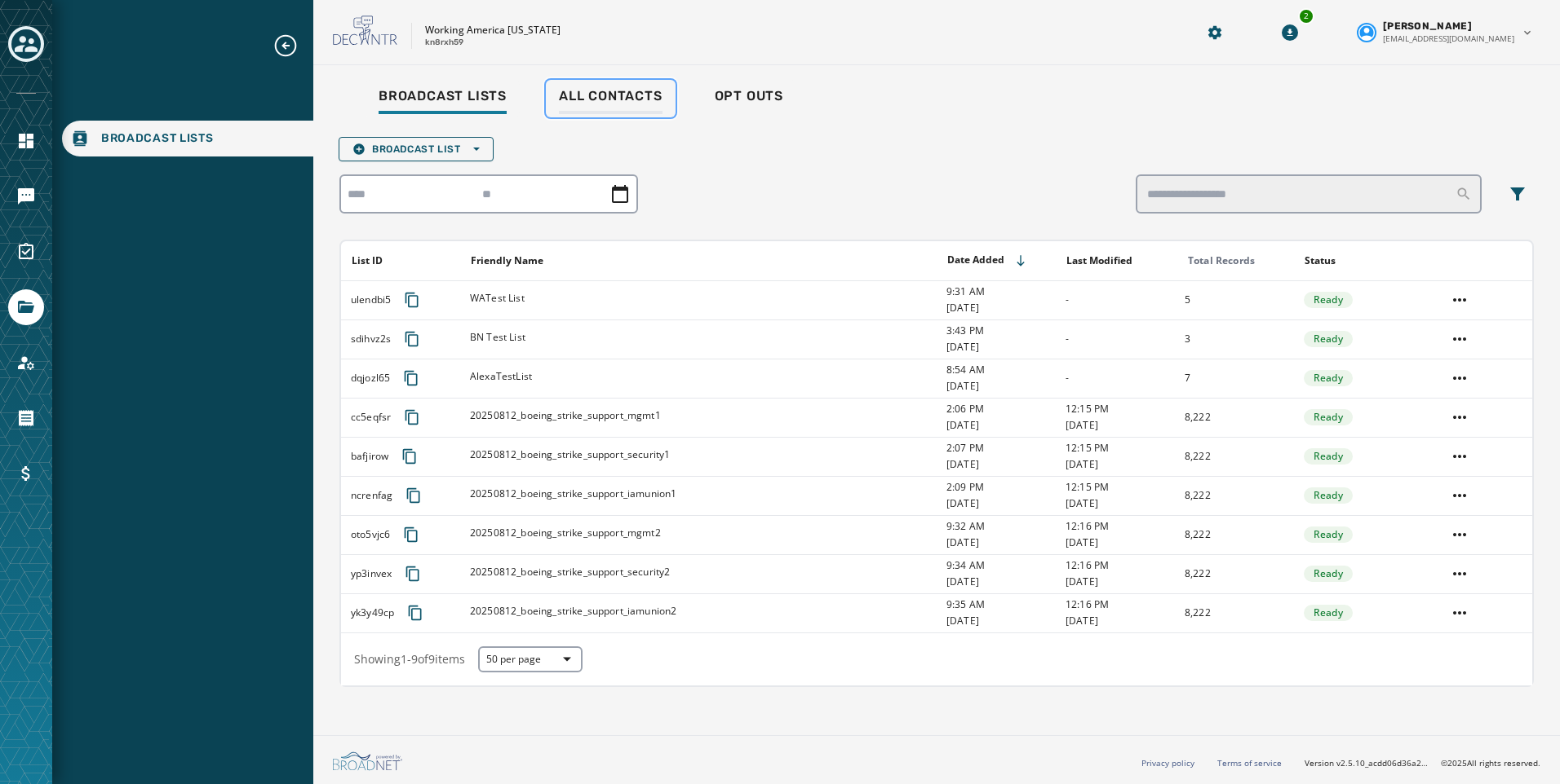
click at [628, 84] on link "All Contacts" at bounding box center [610, 98] width 130 height 38
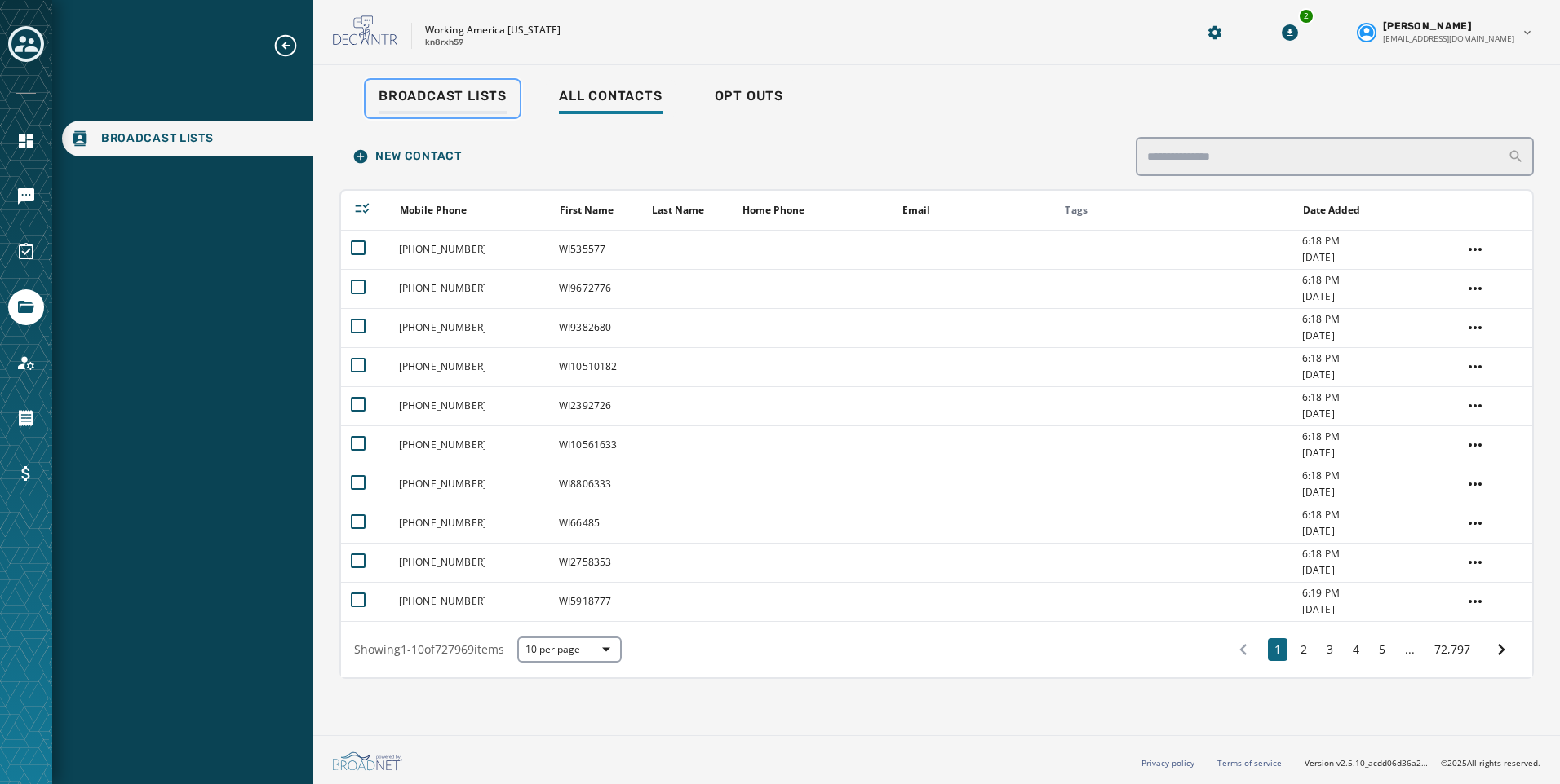
click at [488, 90] on span "Broadcast Lists" at bounding box center [442, 96] width 128 height 16
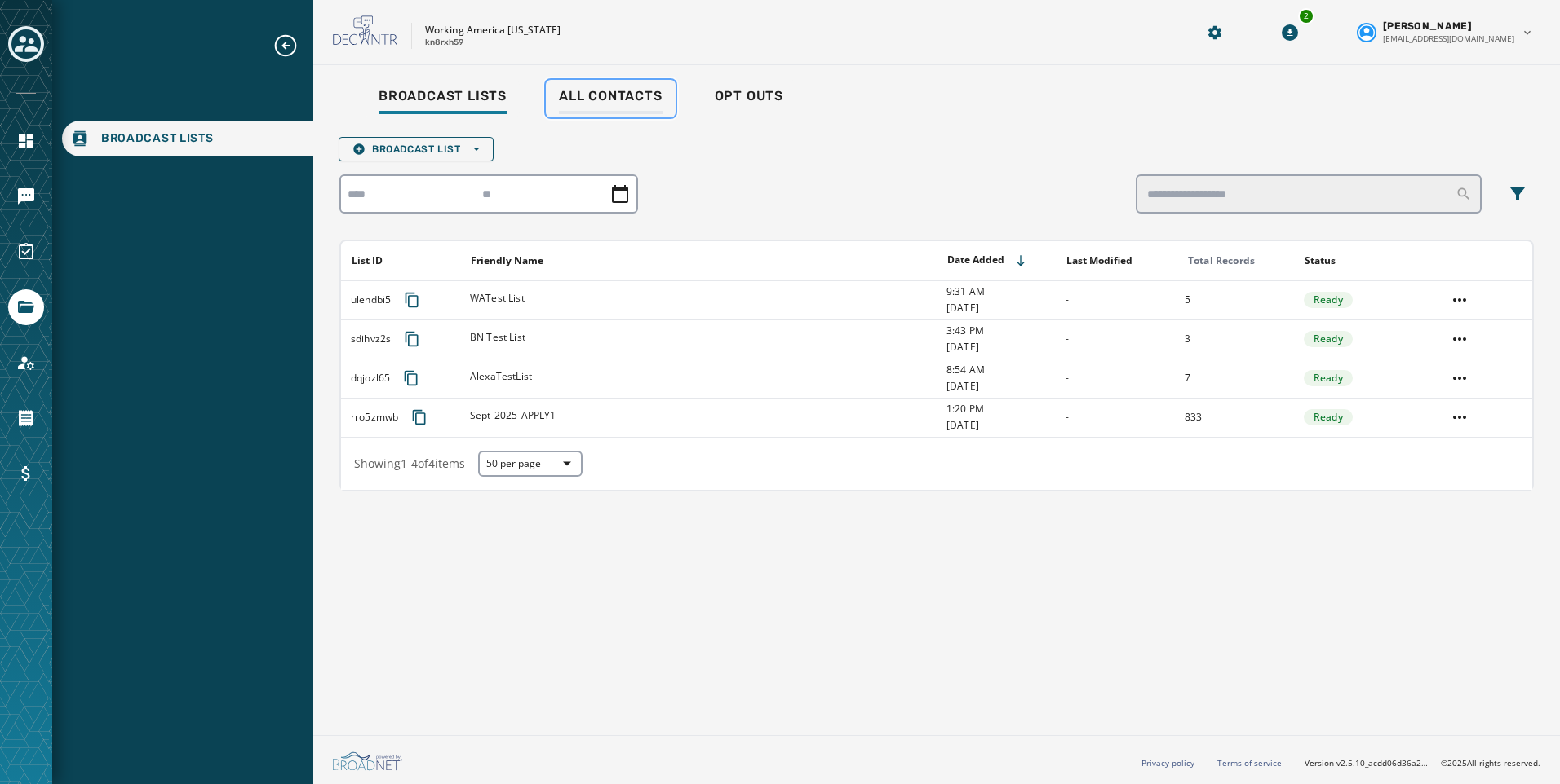
click at [585, 94] on span "All Contacts" at bounding box center [611, 96] width 104 height 16
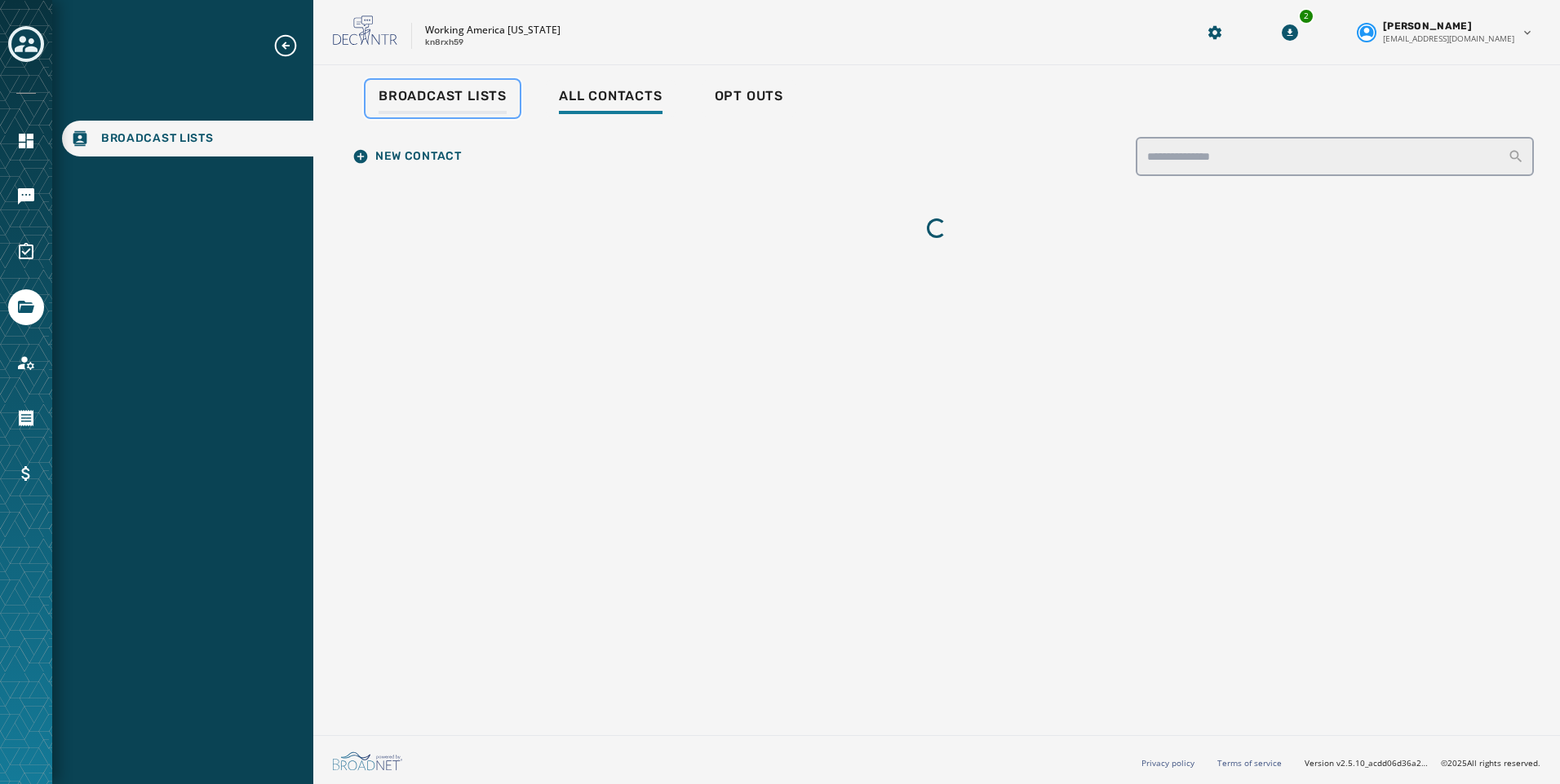
click at [477, 89] on span "Broadcast Lists" at bounding box center [442, 96] width 128 height 16
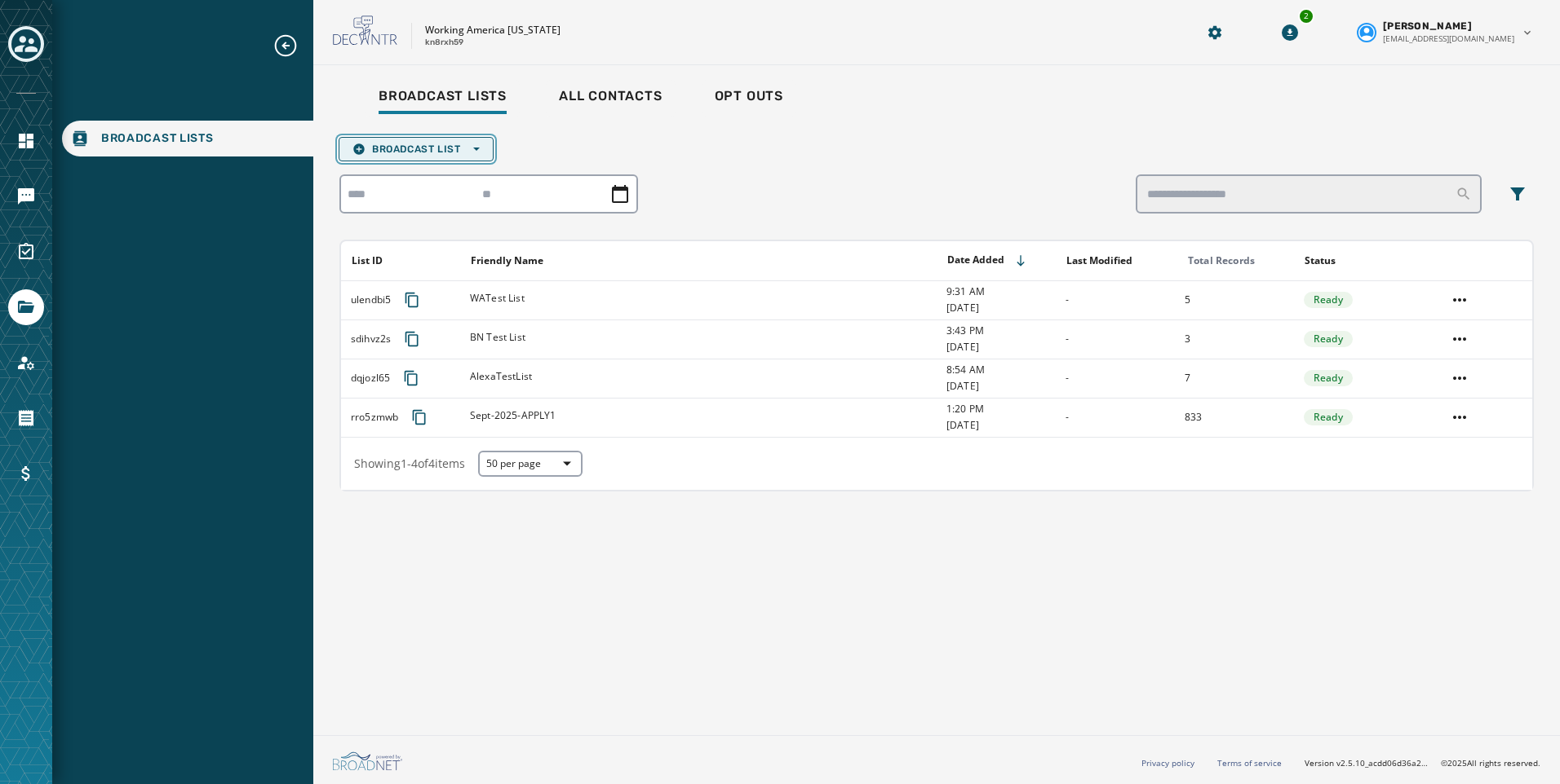
click at [421, 137] on button "Broadcast List Open options" at bounding box center [416, 148] width 155 height 24
click at [437, 174] on span "Upload List" at bounding box center [416, 174] width 127 height 13
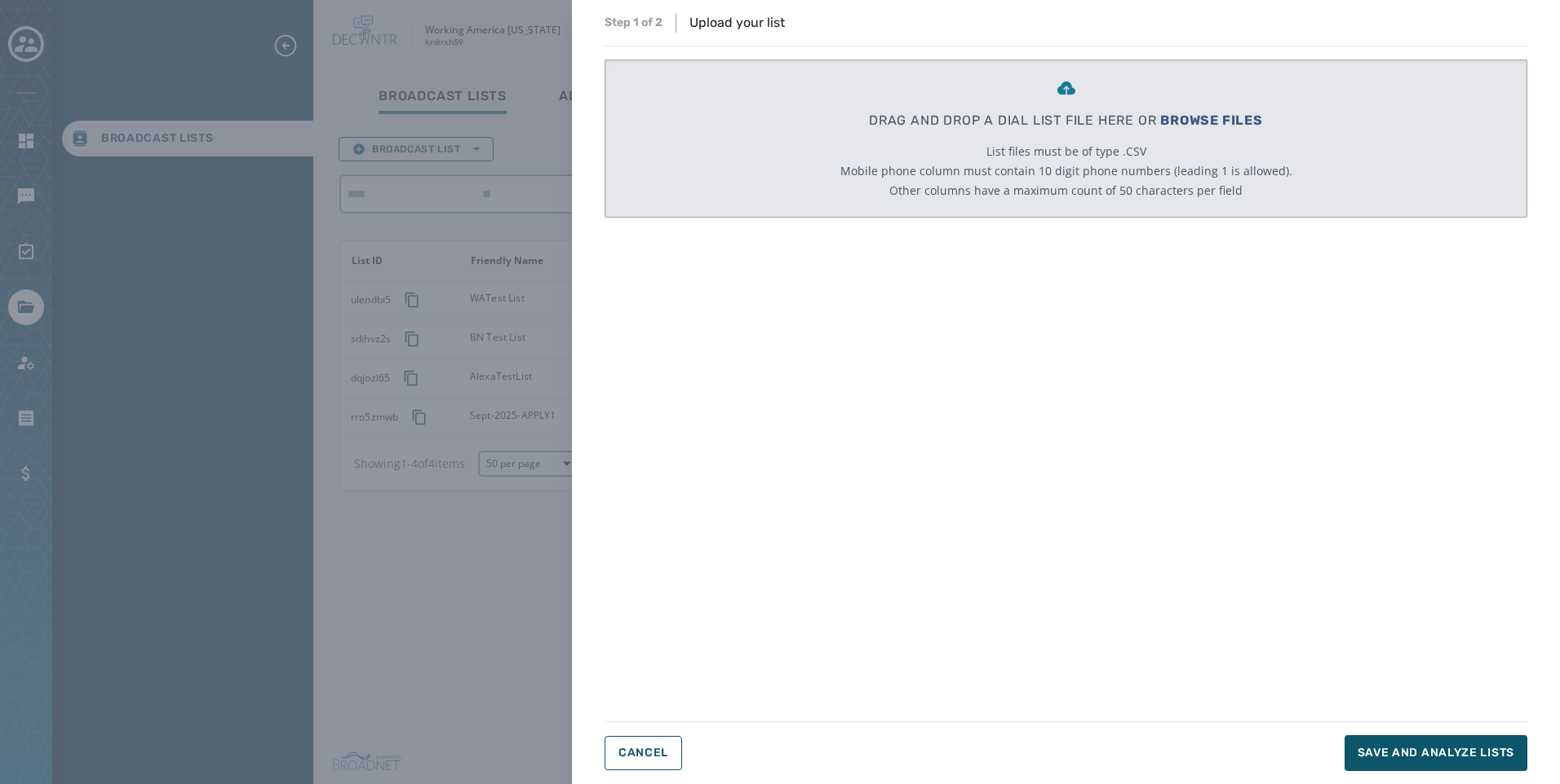
click at [1228, 126] on span "BROWSE FILES" at bounding box center [1211, 120] width 103 height 15
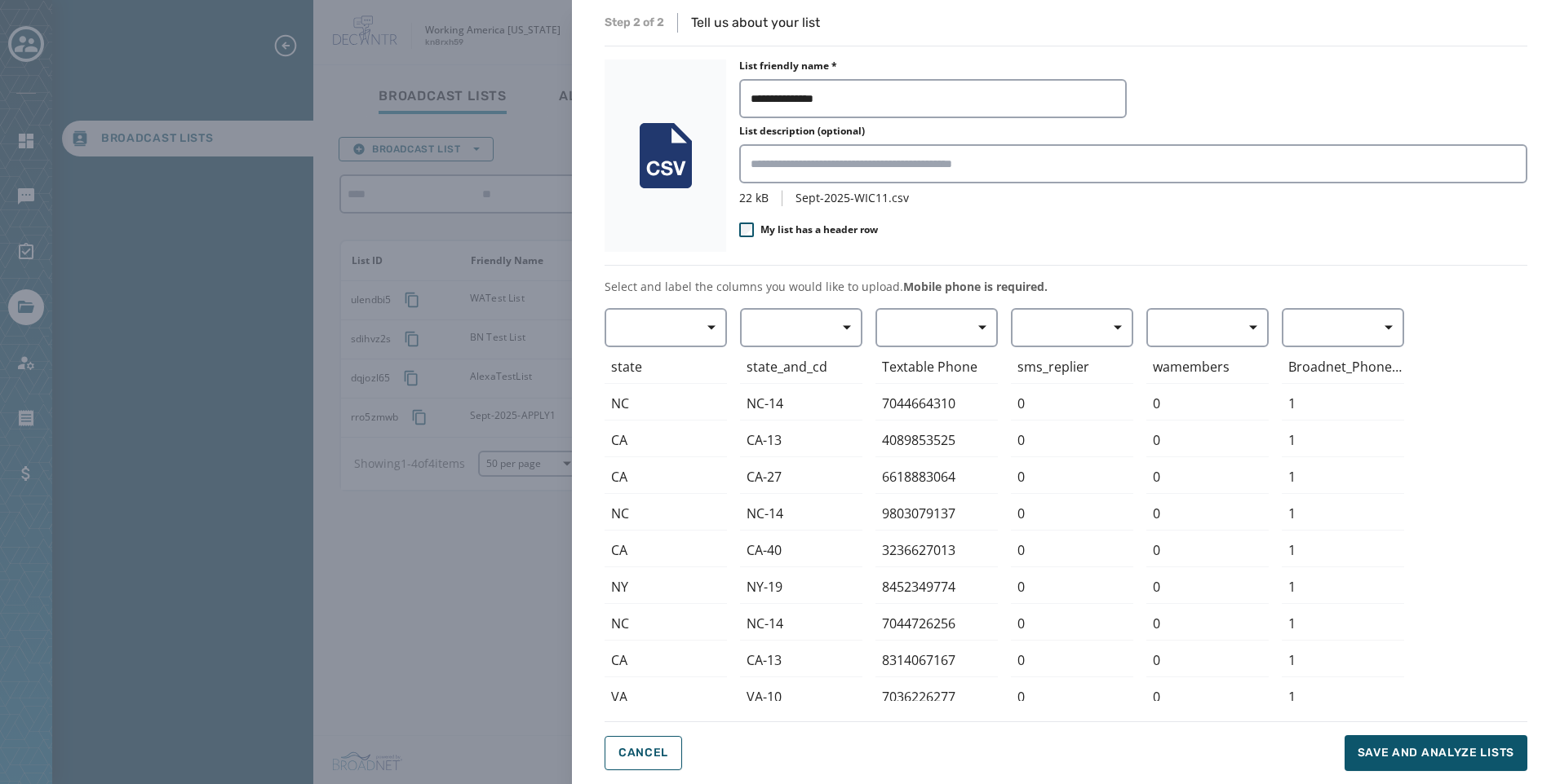
type input "**********"
click at [649, 760] on button "Cancel" at bounding box center [643, 753] width 78 height 35
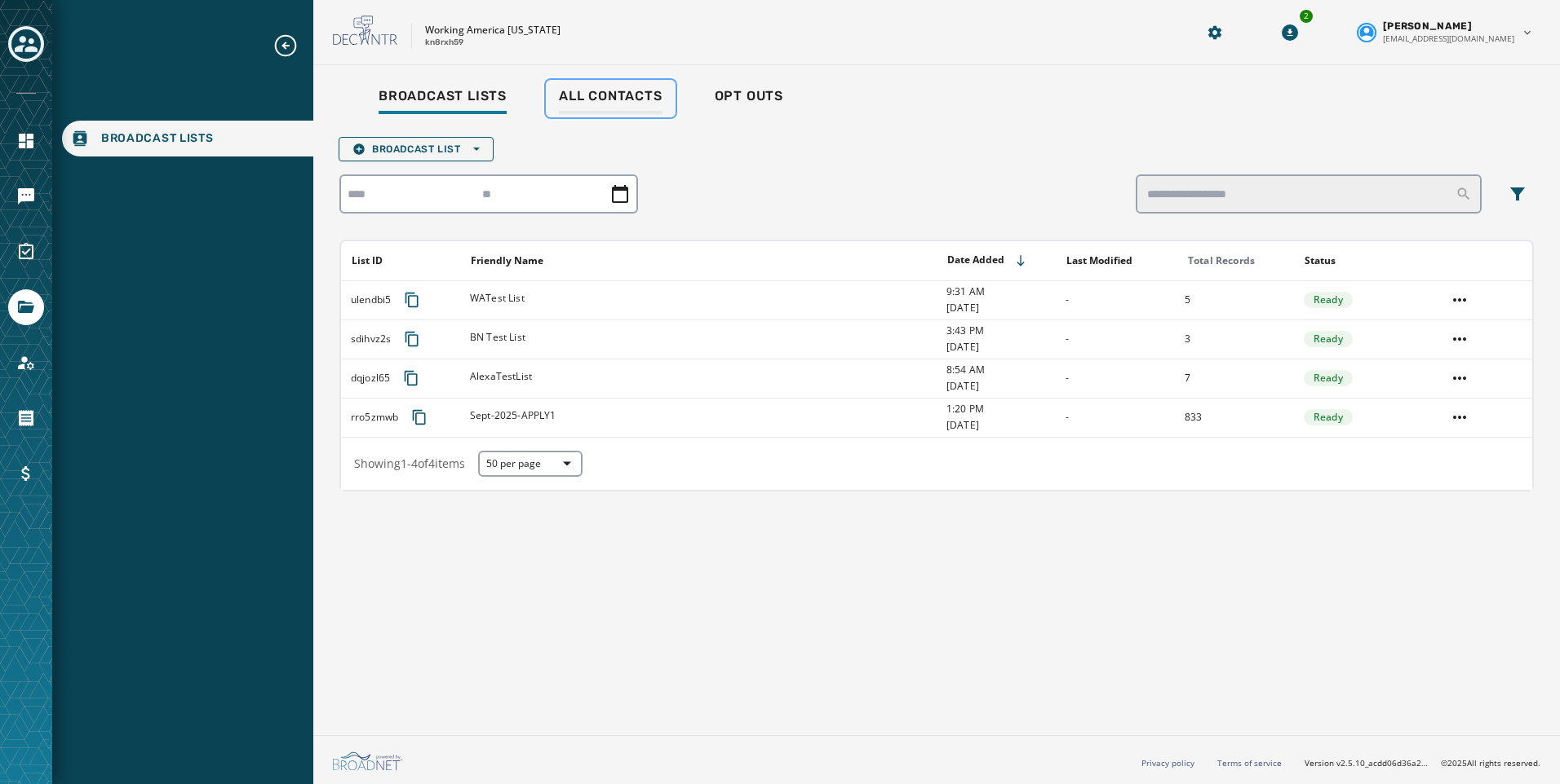
click at [619, 99] on span "All Contacts" at bounding box center [611, 96] width 104 height 16
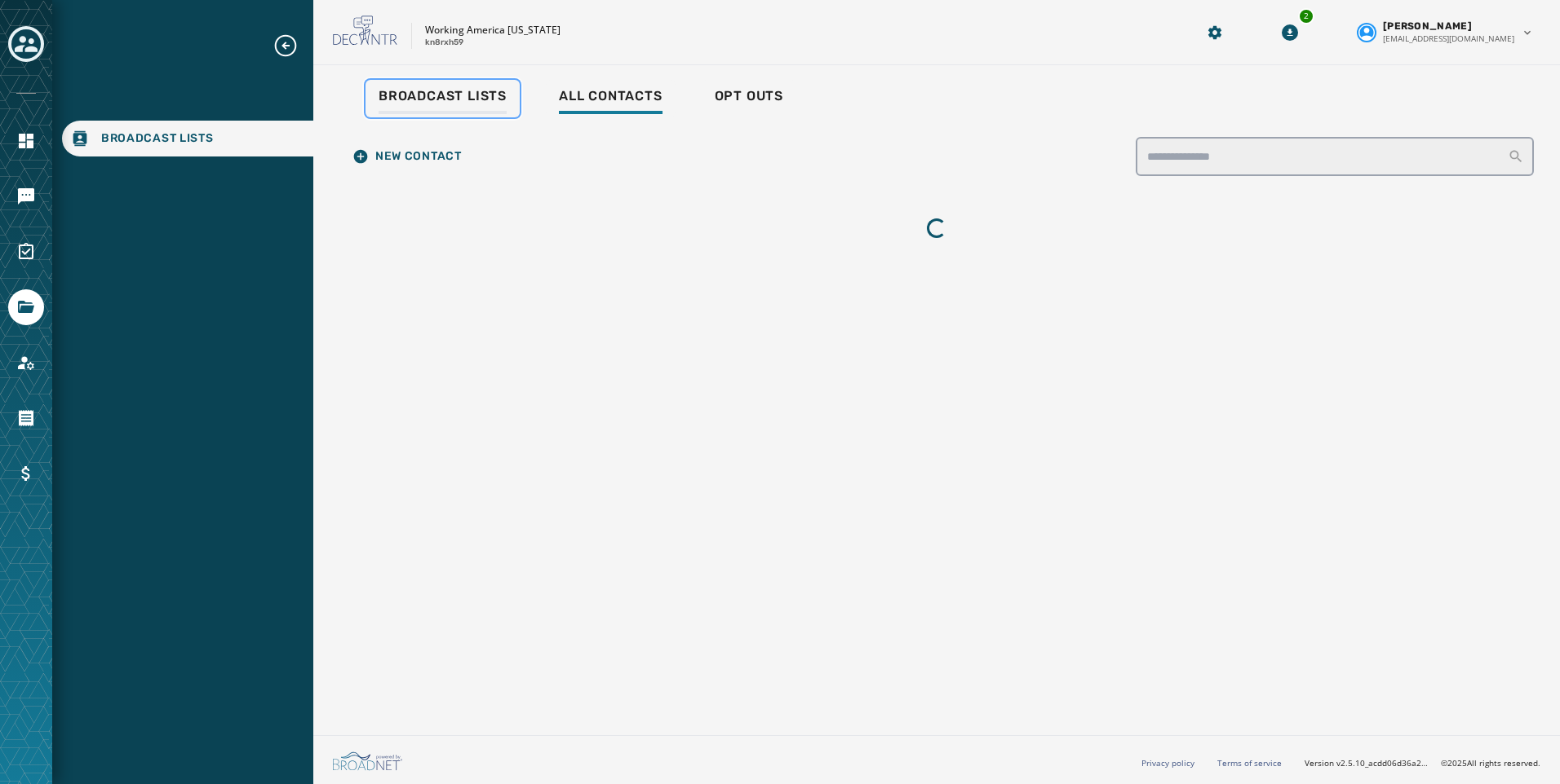
click at [469, 110] on div "Broadcast Lists" at bounding box center [442, 101] width 128 height 26
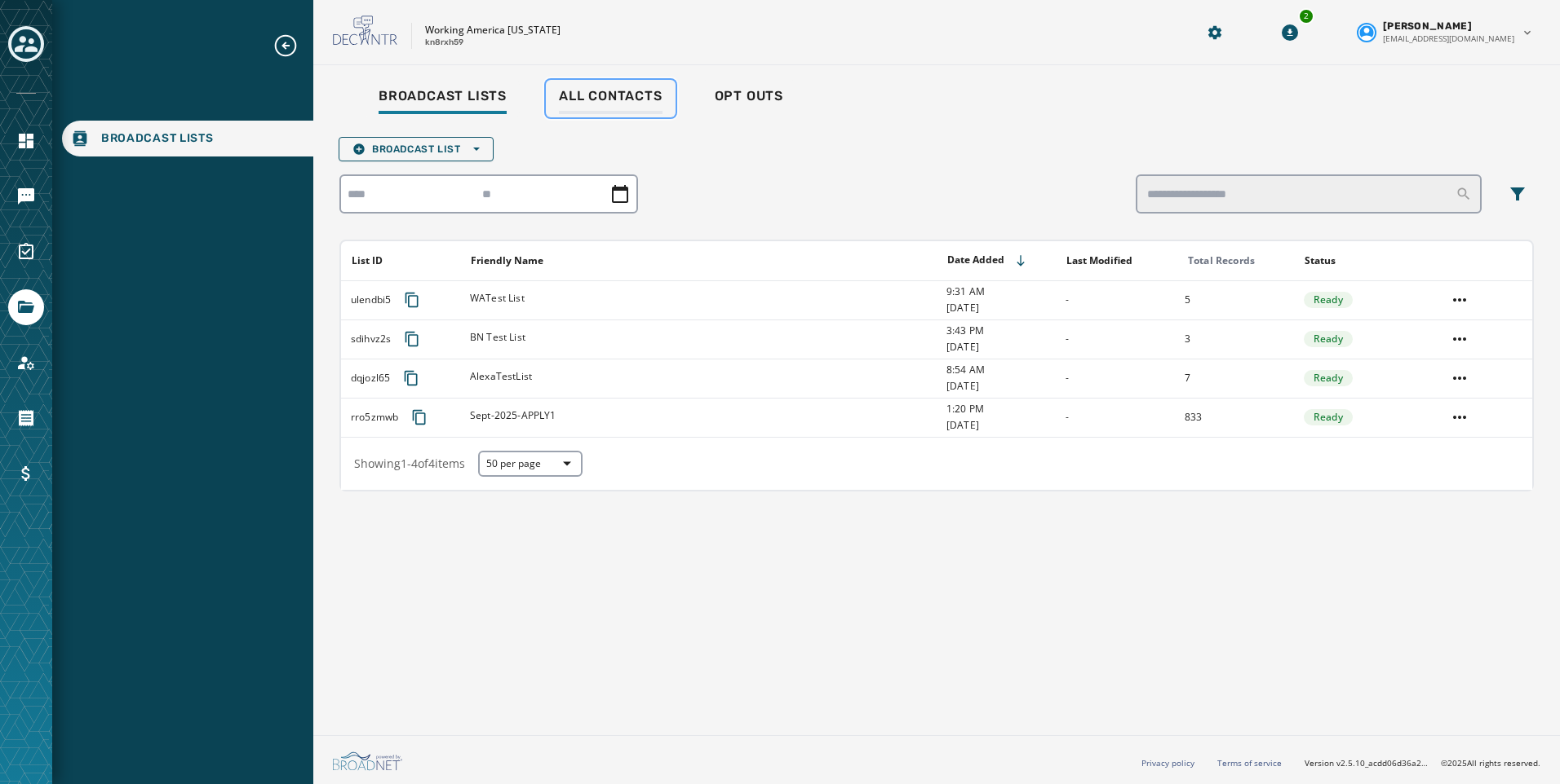
click at [577, 92] on span "All Contacts" at bounding box center [611, 96] width 104 height 16
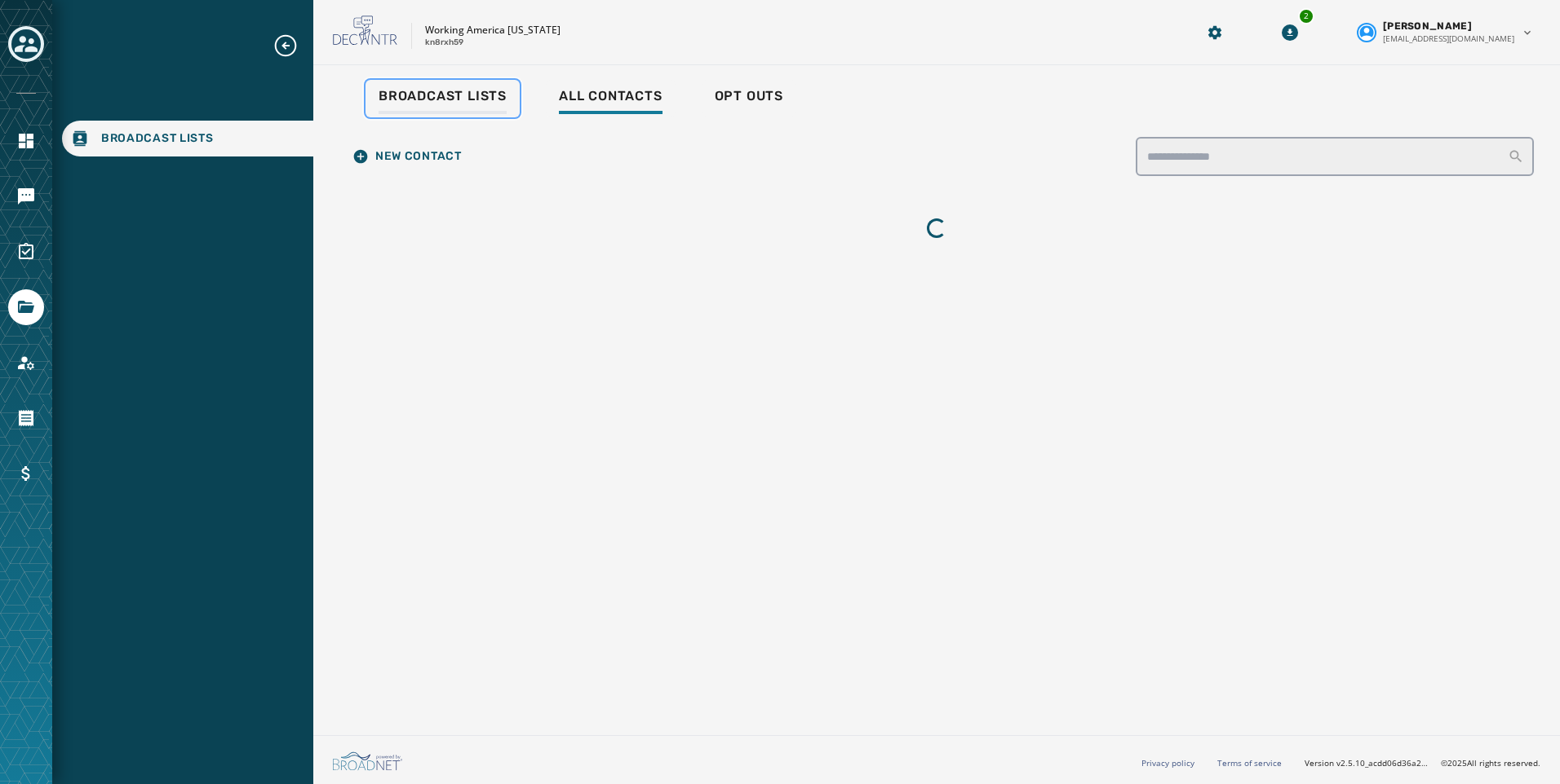
click at [400, 105] on div "Broadcast Lists" at bounding box center [442, 101] width 128 height 26
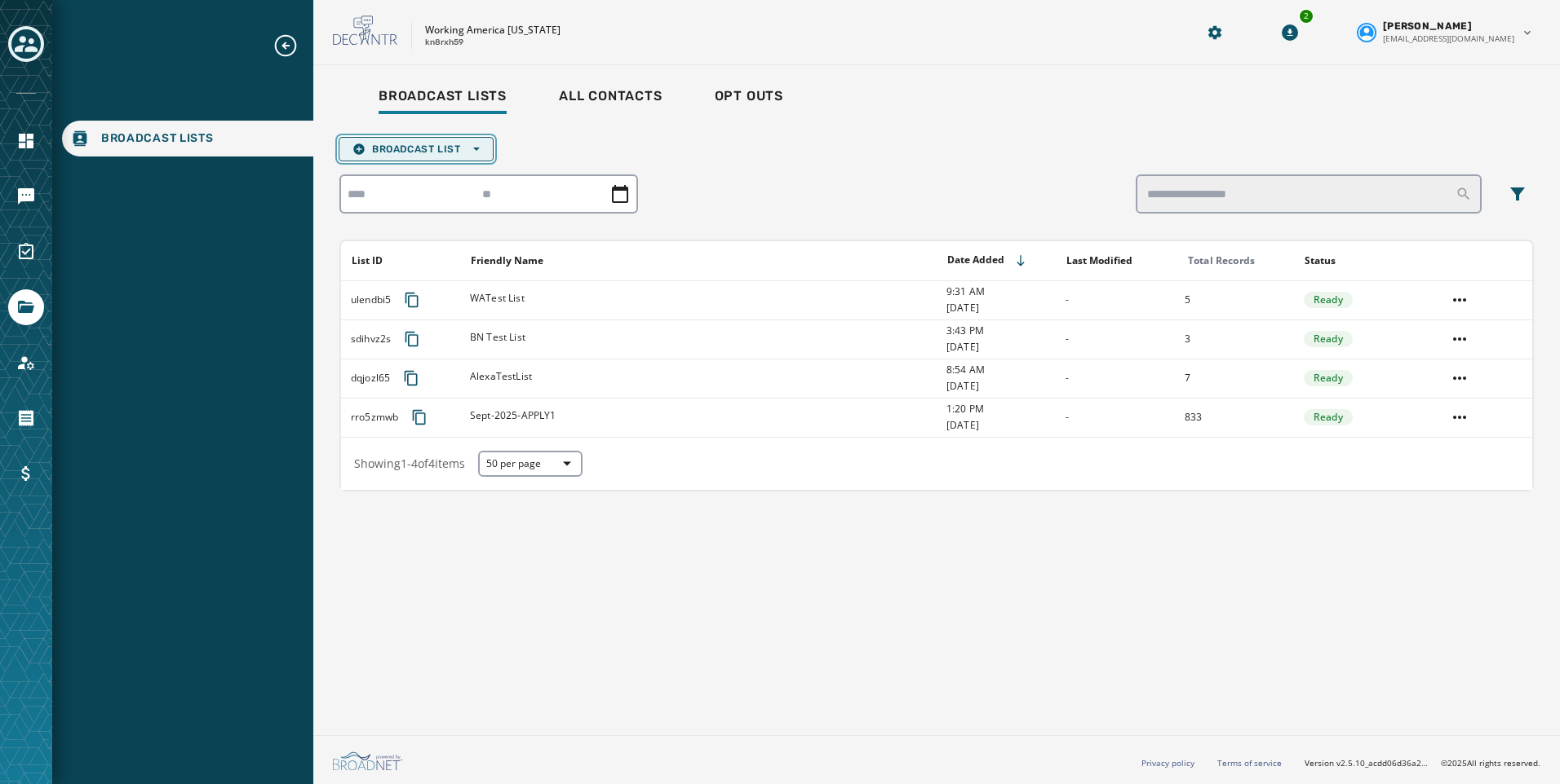
click at [421, 151] on span "Broadcast List Open options" at bounding box center [416, 149] width 127 height 13
click at [420, 164] on button "Upload List" at bounding box center [416, 174] width 153 height 23
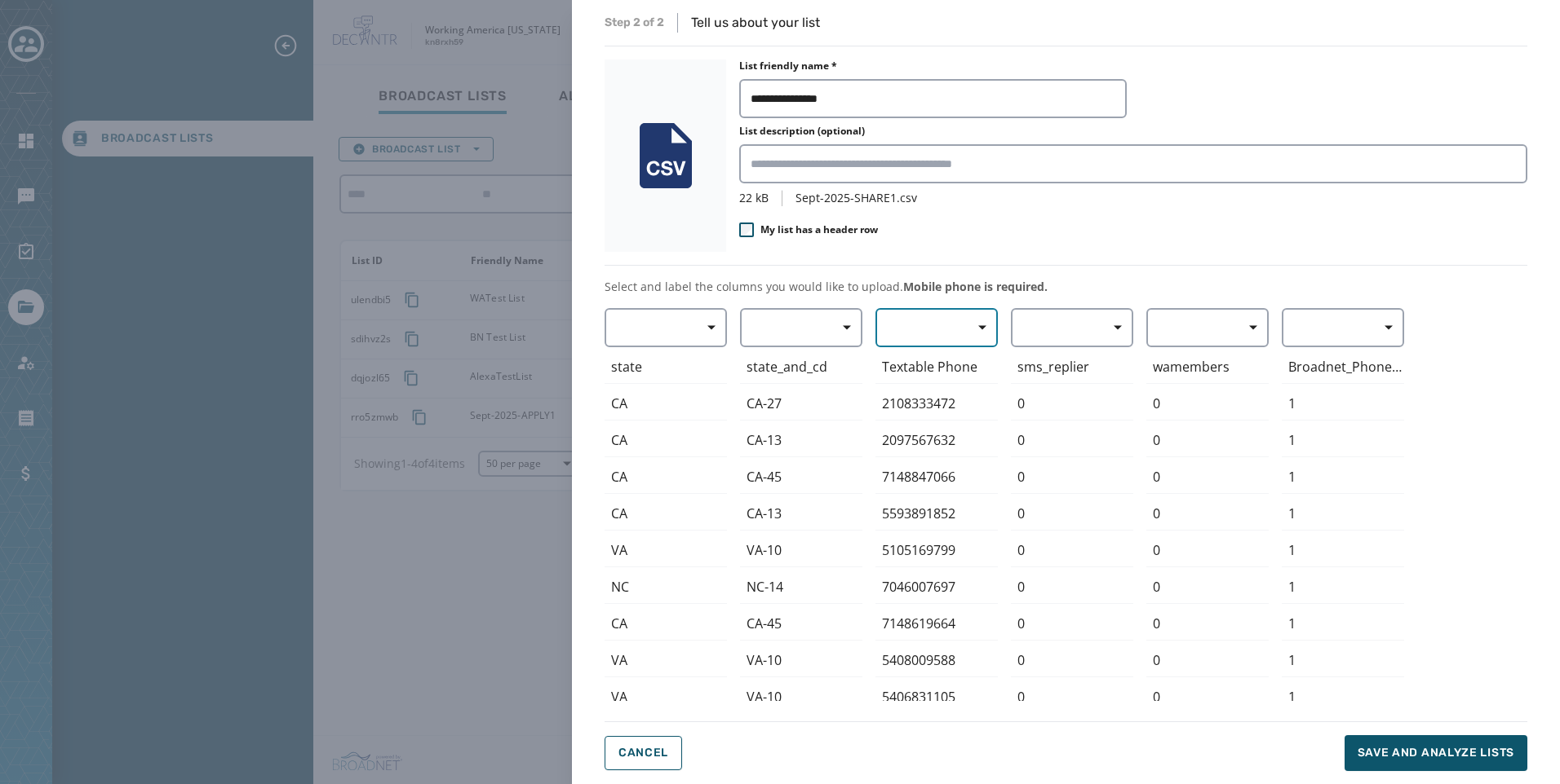
click at [938, 332] on button "button" at bounding box center [935, 327] width 122 height 39
click at [938, 368] on span "Mobile Phone" at bounding box center [933, 365] width 75 height 16
click at [1398, 746] on span "Save and analyze lists" at bounding box center [1435, 753] width 157 height 16
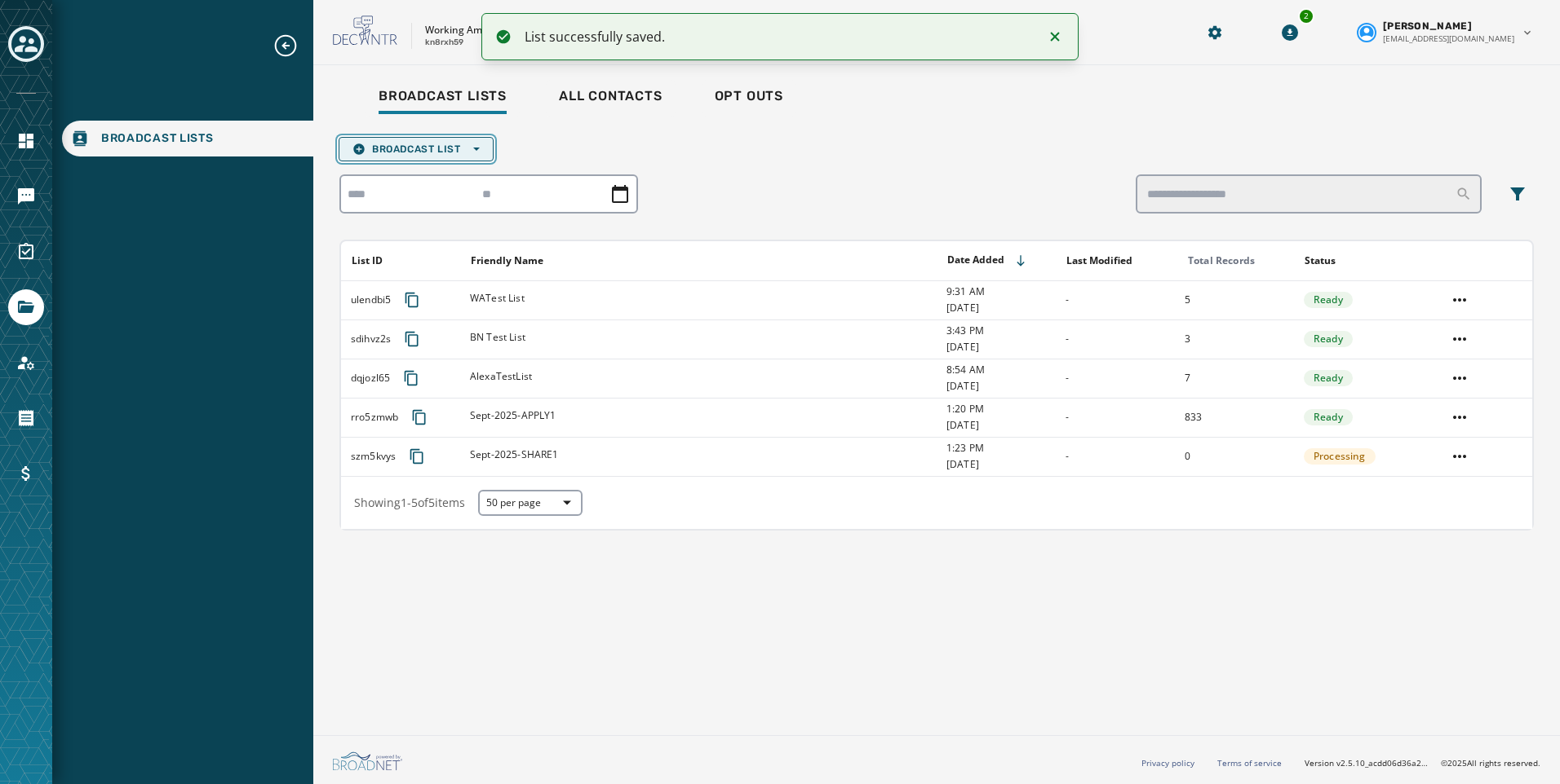
click at [440, 152] on span "Broadcast List Open options" at bounding box center [416, 149] width 127 height 13
click at [439, 169] on span "Upload List" at bounding box center [416, 174] width 127 height 13
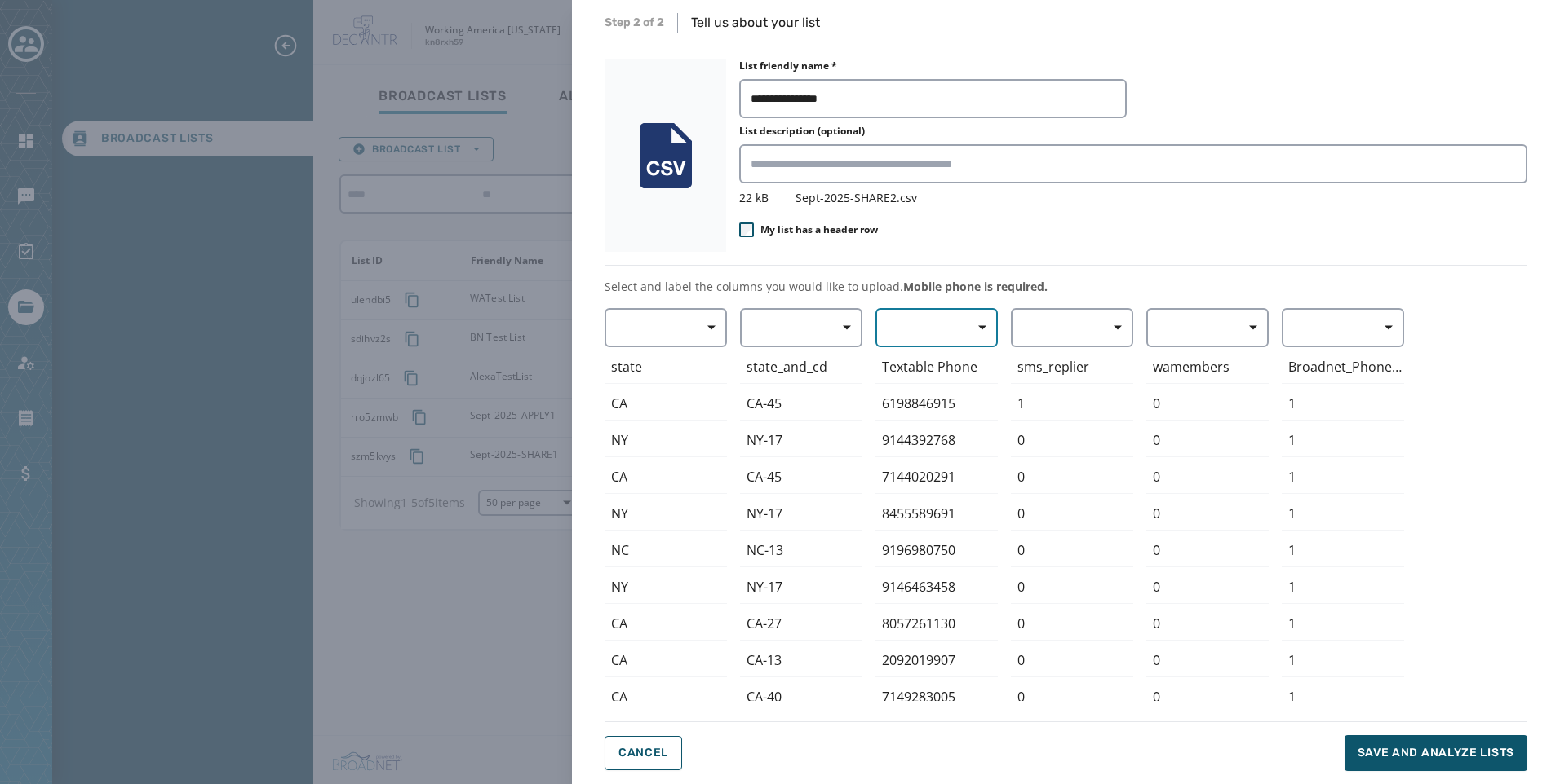
click at [964, 318] on span "button" at bounding box center [976, 328] width 39 height 33
click at [956, 367] on span "Mobile Phone" at bounding box center [933, 365] width 75 height 16
click at [1436, 741] on button "Save and analyze lists" at bounding box center [1436, 753] width 183 height 36
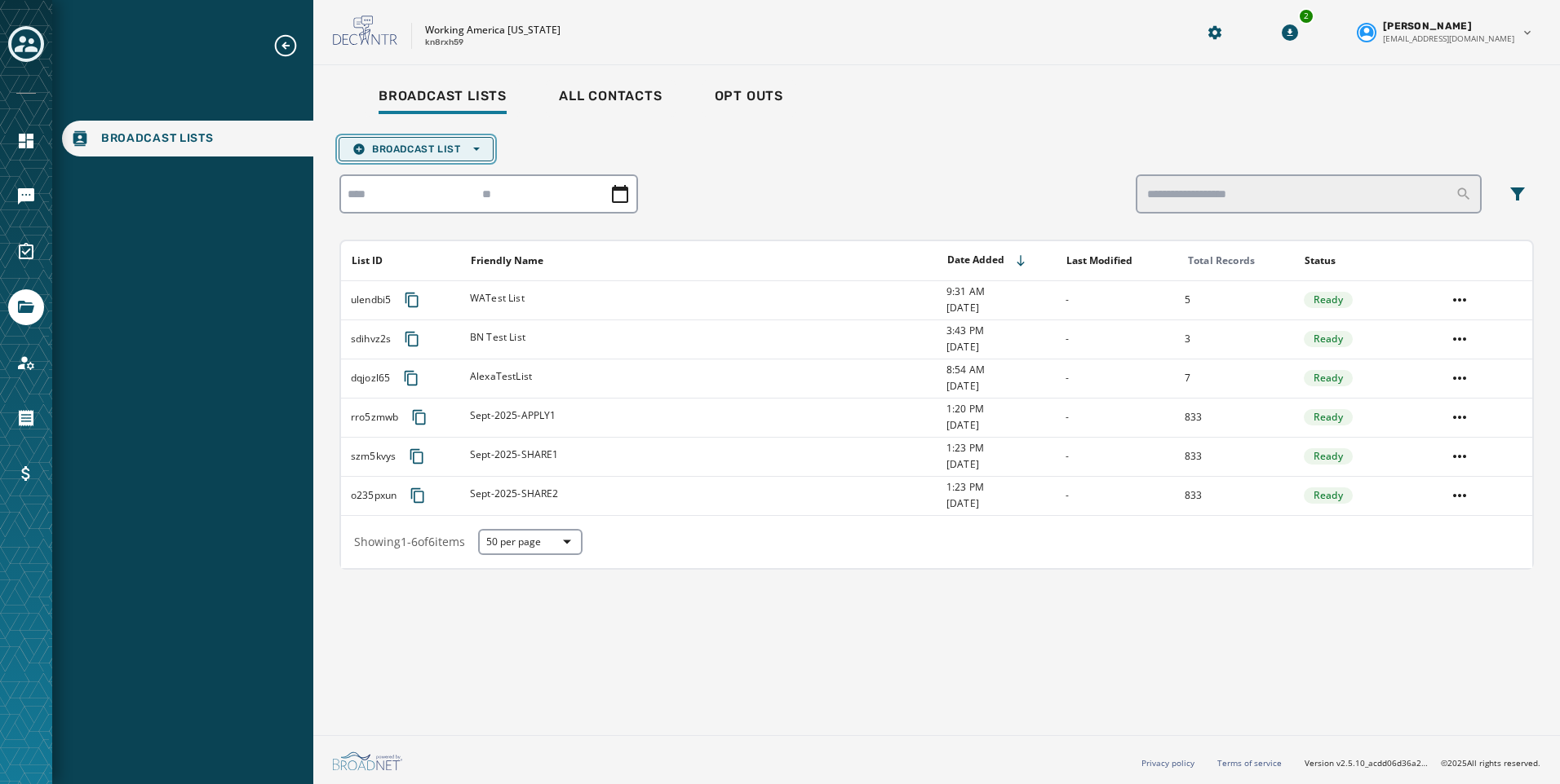
click at [413, 139] on button "Broadcast List Open options" at bounding box center [416, 148] width 155 height 24
click at [431, 174] on span "Upload List" at bounding box center [416, 174] width 127 height 13
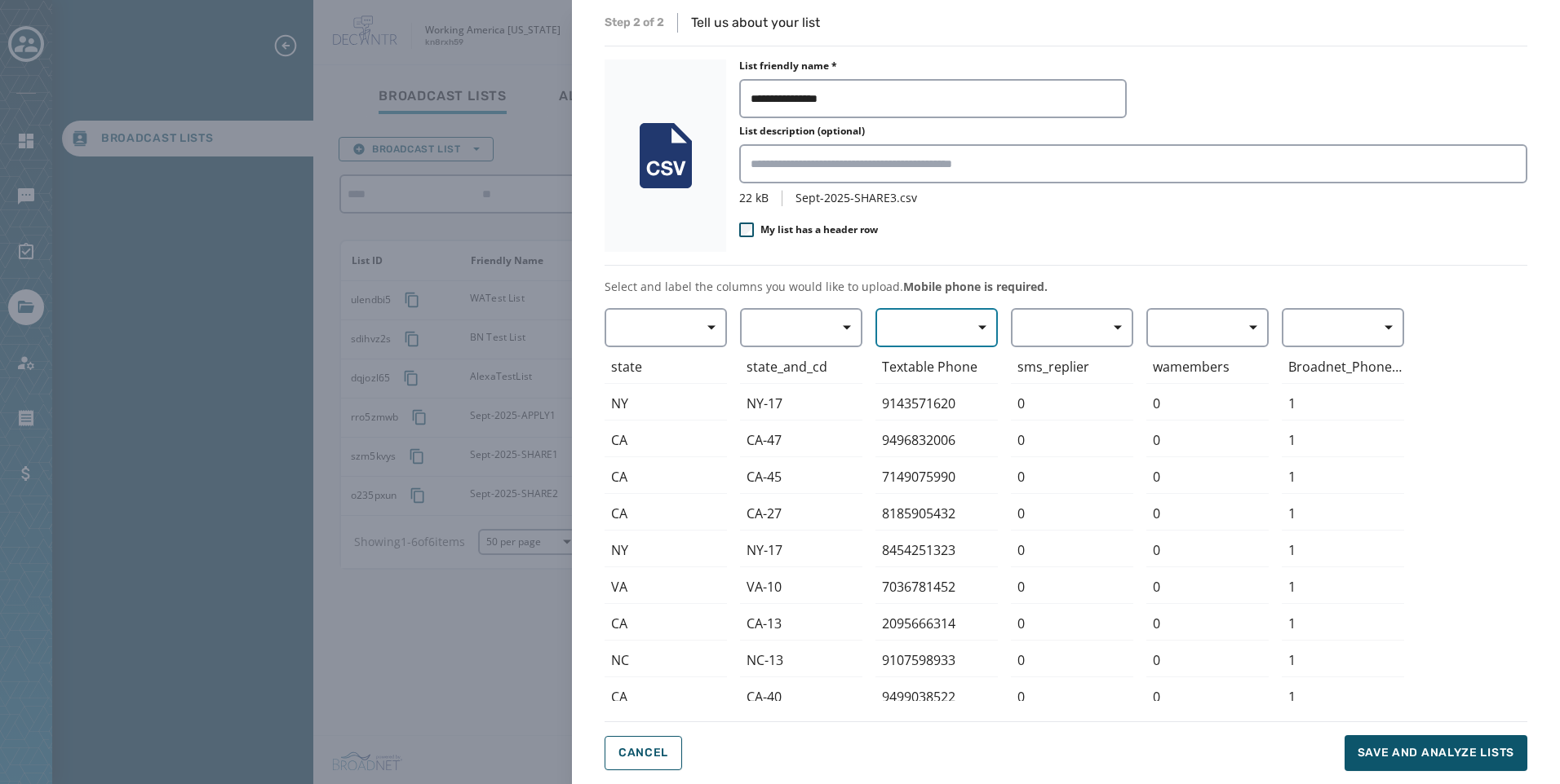
click at [917, 345] on button "button" at bounding box center [935, 327] width 122 height 39
click at [932, 372] on span "Mobile Phone" at bounding box center [933, 365] width 75 height 16
click at [1419, 750] on span "Save and analyze lists" at bounding box center [1435, 753] width 157 height 16
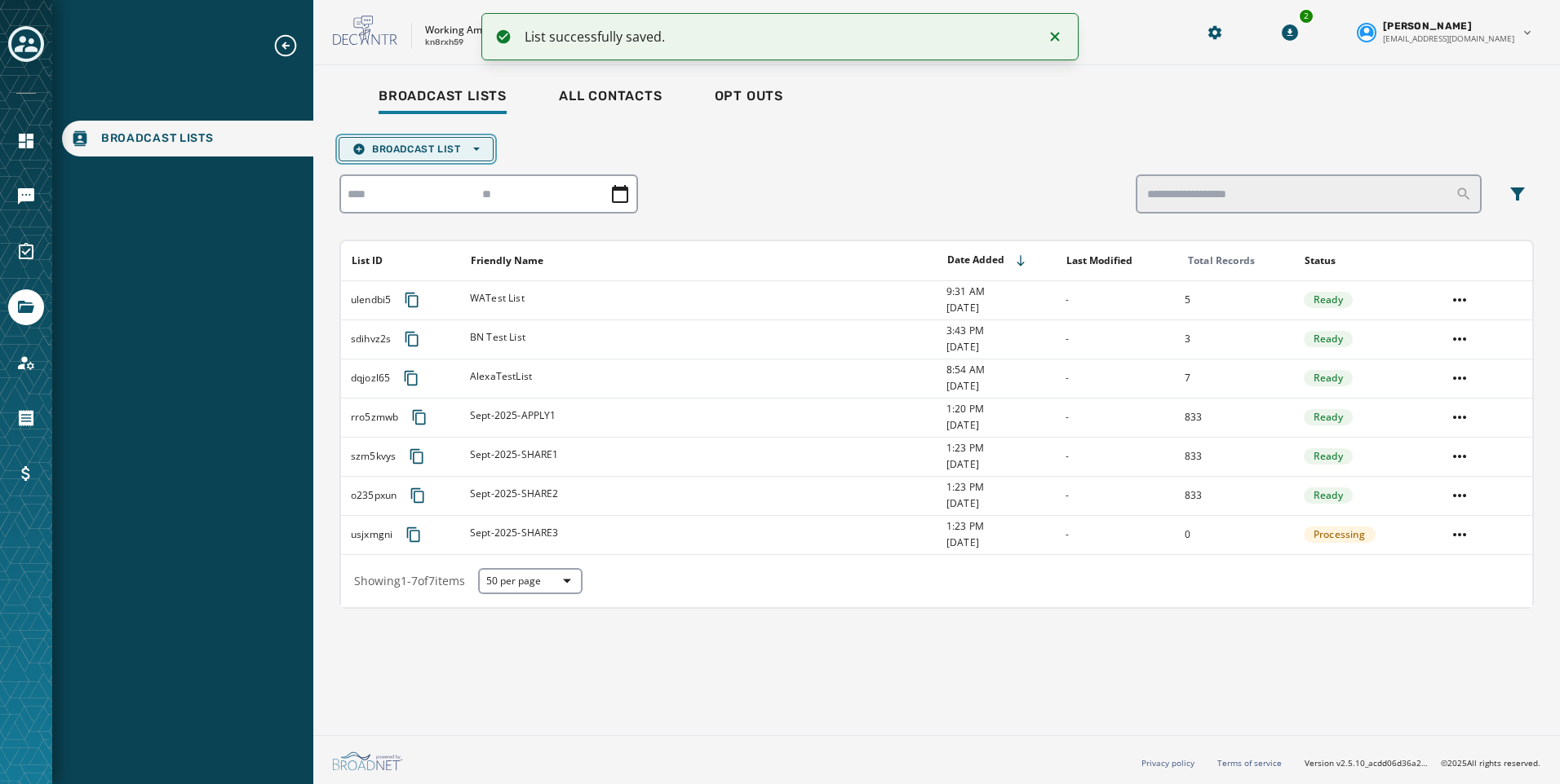
drag, startPoint x: 475, startPoint y: 149, endPoint x: 474, endPoint y: 158, distance: 9.1
click at [474, 150] on icon "button" at bounding box center [476, 149] width 7 height 7
click at [429, 176] on span "Upload List" at bounding box center [416, 174] width 127 height 13
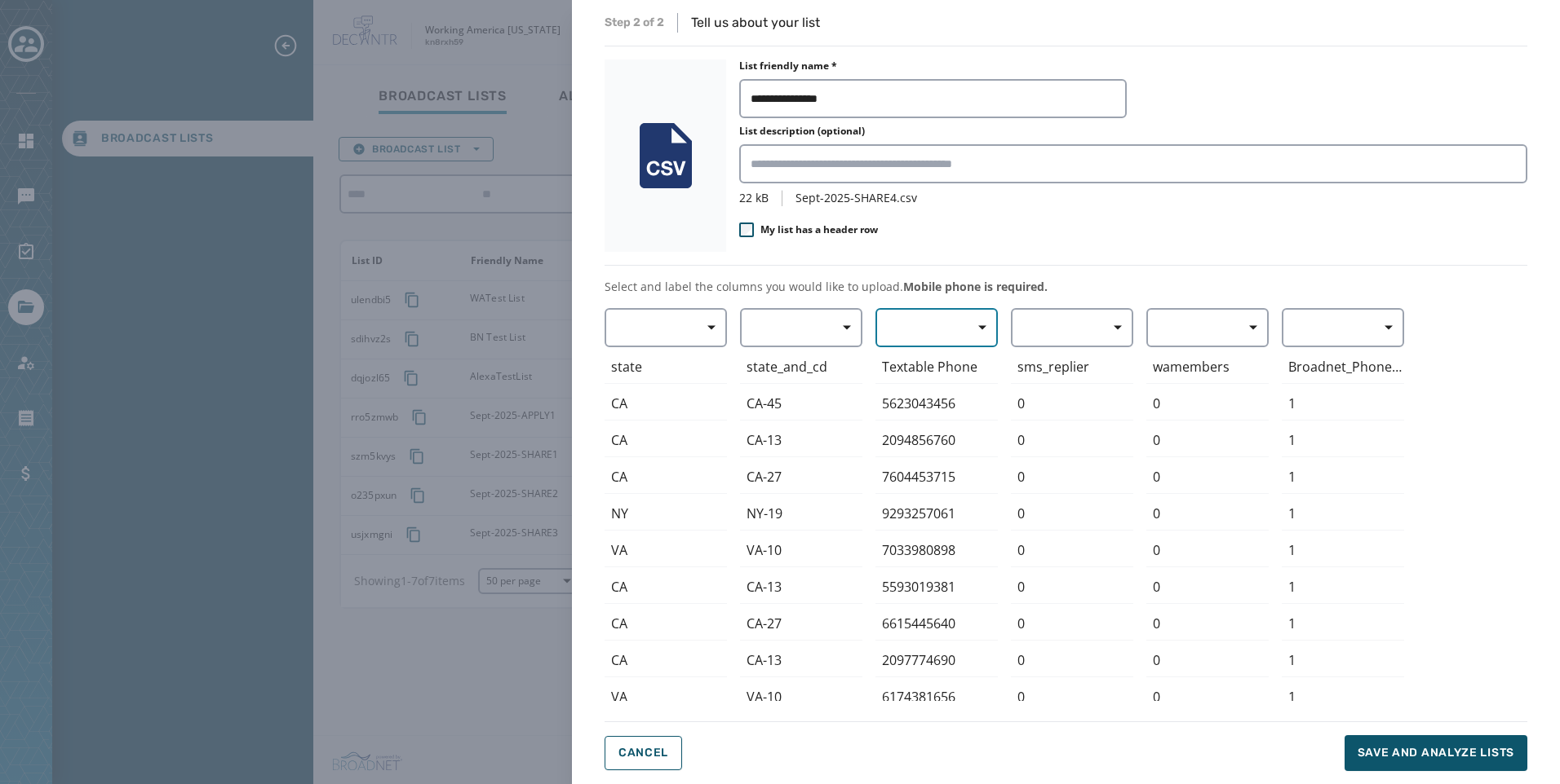
click at [951, 333] on button "button" at bounding box center [935, 327] width 122 height 39
click at [928, 369] on span "Mobile Phone" at bounding box center [933, 365] width 75 height 16
click at [1476, 757] on span "Save and analyze lists" at bounding box center [1435, 753] width 157 height 16
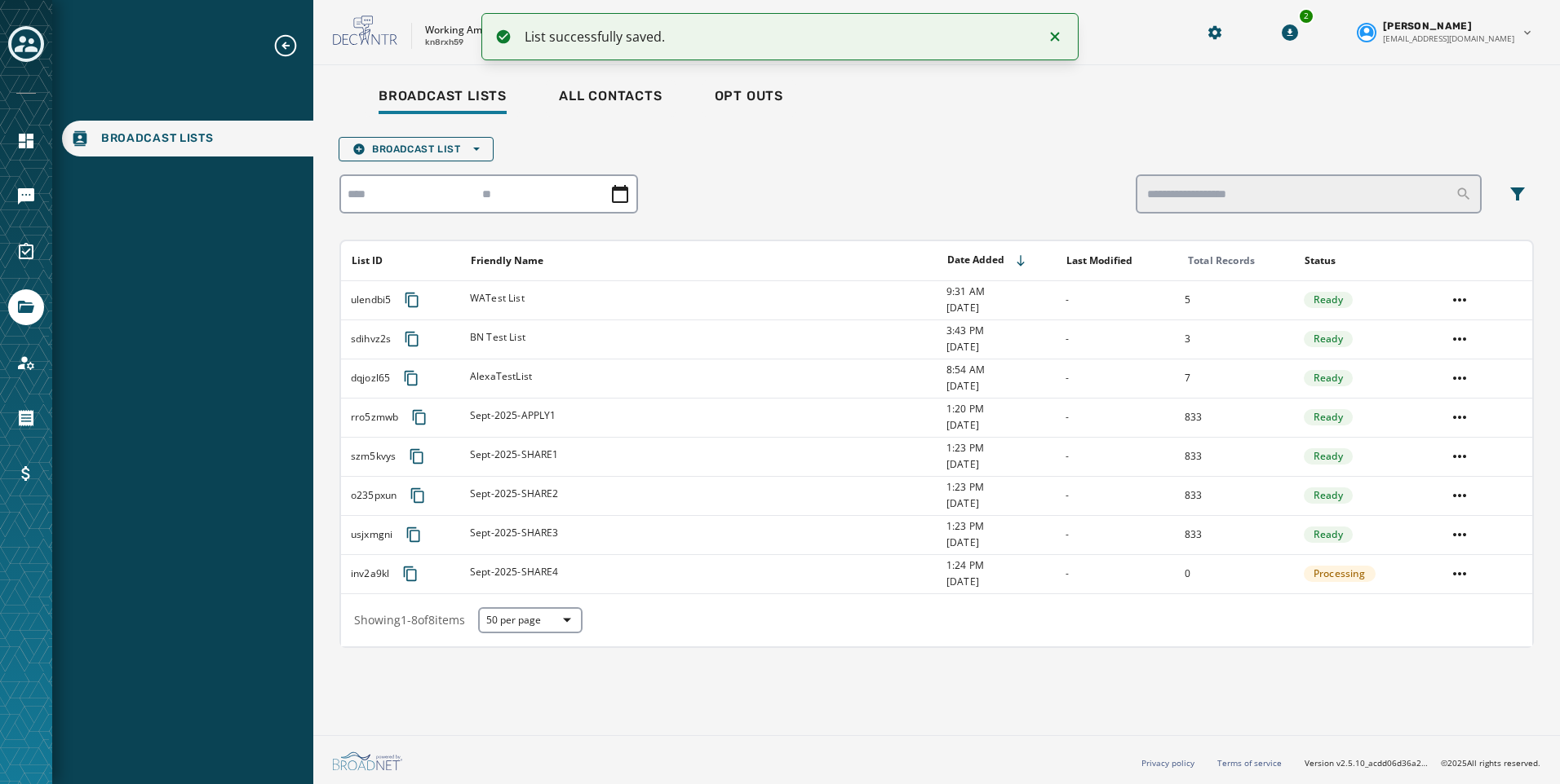
click at [458, 133] on div "Broadcast List Open options List ID Friendly Name Date Added Last Modified Tota…" at bounding box center [936, 390] width 1194 height 518
click at [457, 154] on span "Broadcast List Open options" at bounding box center [416, 149] width 127 height 13
click at [436, 174] on span "Upload List" at bounding box center [416, 174] width 127 height 13
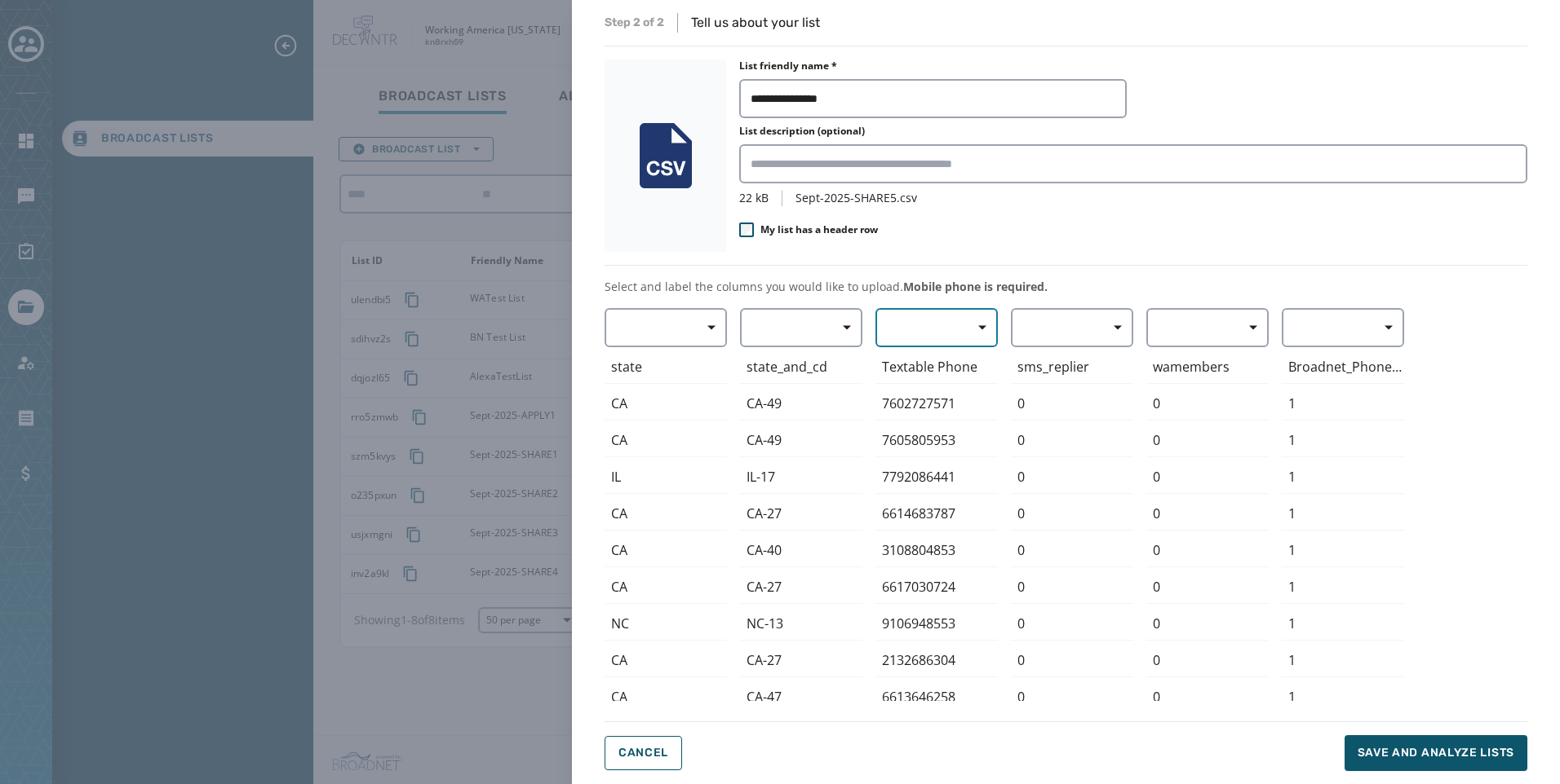
click at [943, 320] on button "button" at bounding box center [935, 327] width 122 height 39
click at [938, 369] on span "Mobile Phone" at bounding box center [933, 365] width 75 height 16
click at [1399, 757] on span "Save and analyze lists" at bounding box center [1435, 753] width 157 height 16
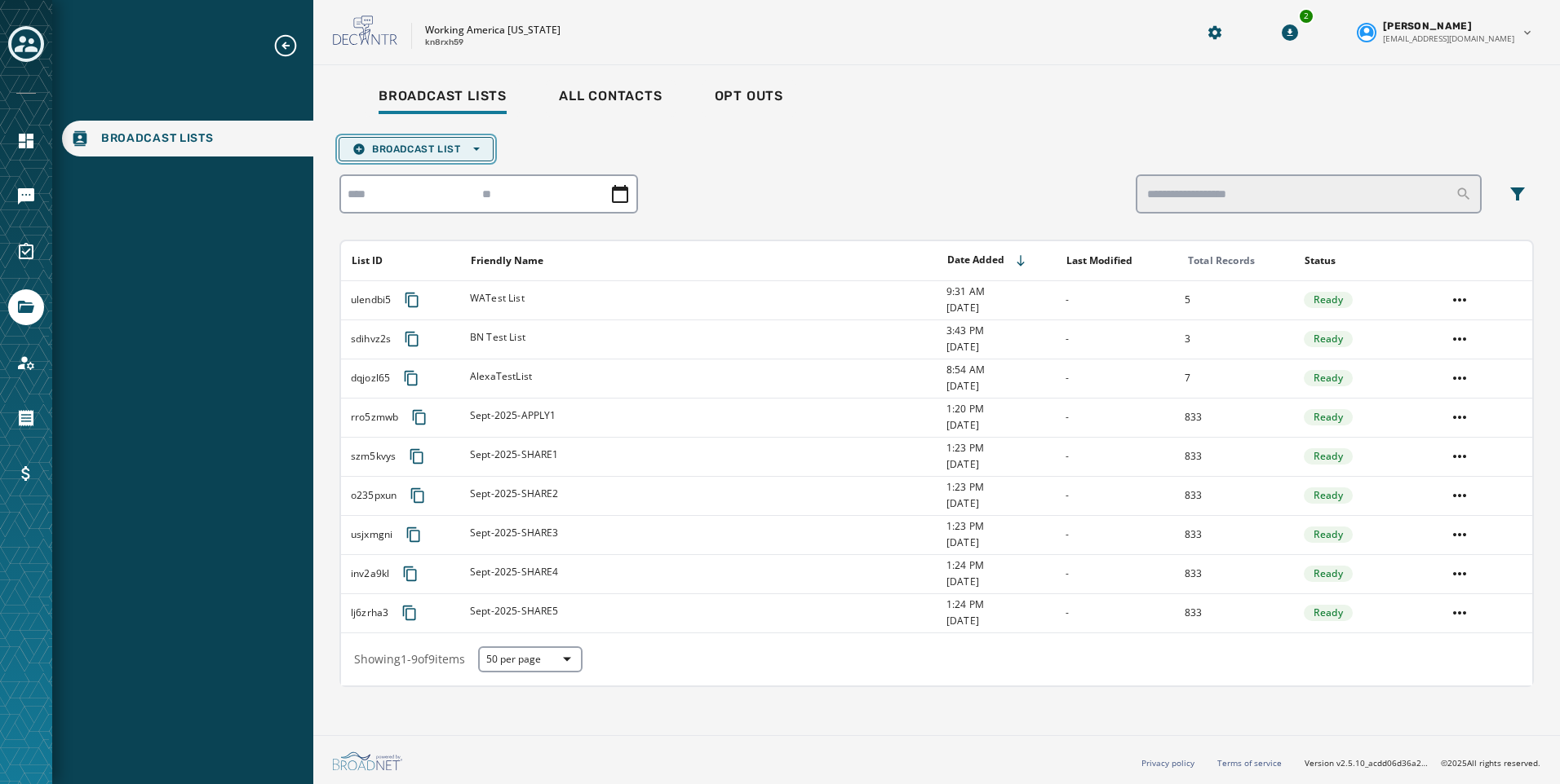
click at [374, 160] on button "Broadcast List Open options" at bounding box center [416, 148] width 155 height 24
click at [379, 165] on button "Upload List" at bounding box center [416, 174] width 153 height 23
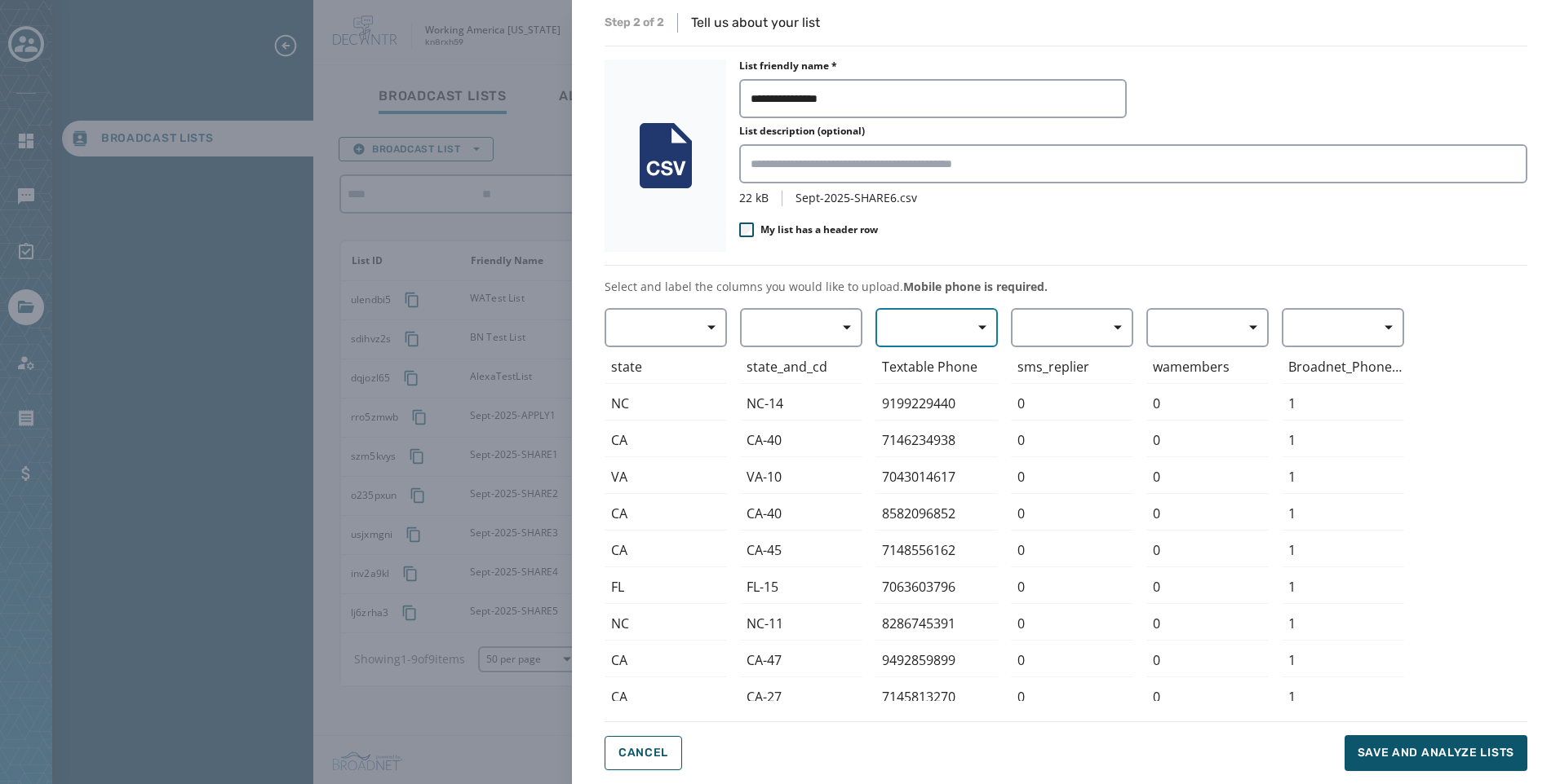
click at [911, 326] on button "button" at bounding box center [935, 327] width 122 height 39
click at [930, 362] on span "Mobile Phone" at bounding box center [933, 365] width 75 height 16
click at [1401, 761] on span "Save and analyze lists" at bounding box center [1435, 753] width 157 height 16
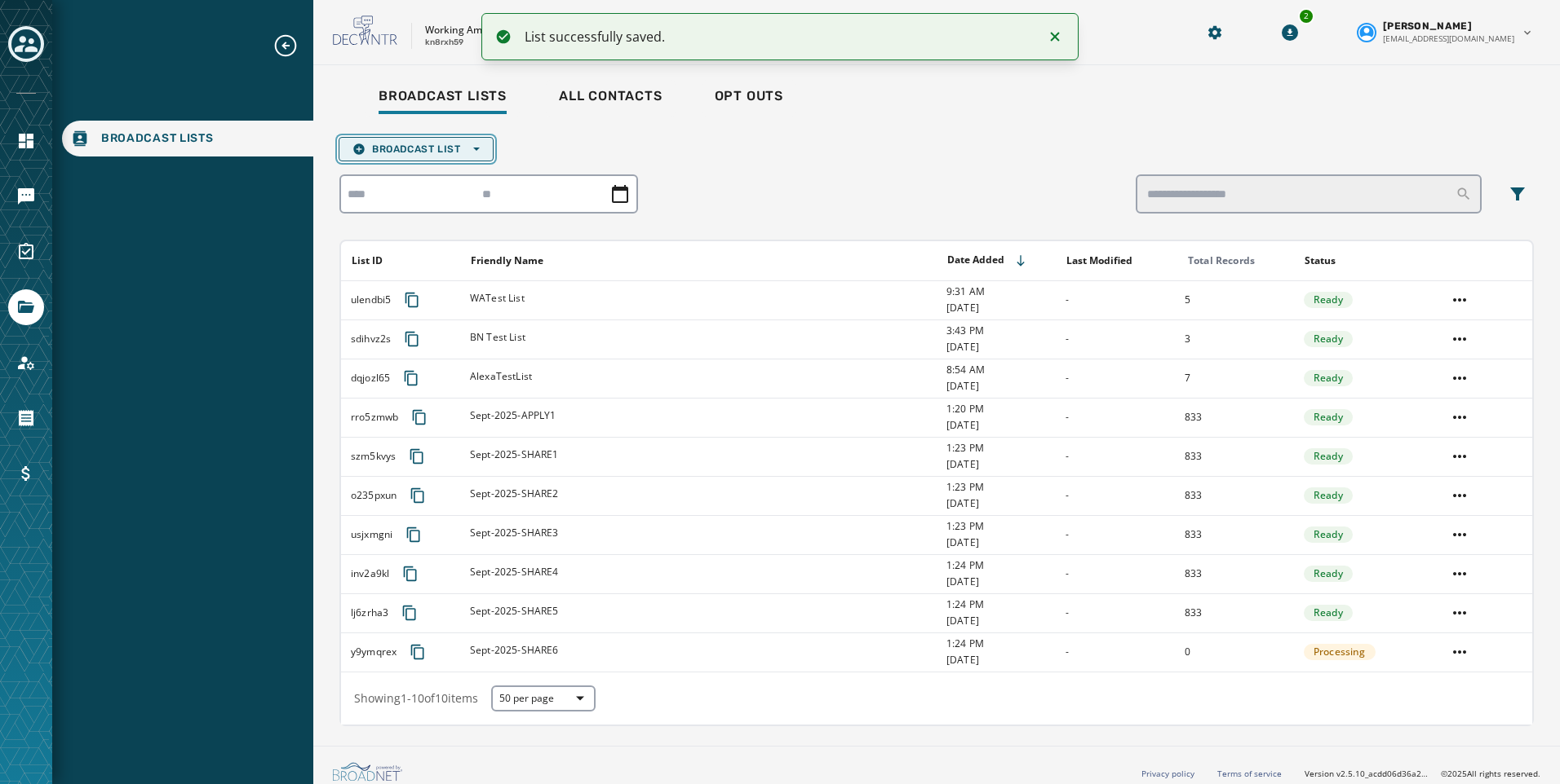
click at [452, 147] on span "Broadcast List Open options" at bounding box center [416, 149] width 127 height 13
click at [439, 174] on span "Upload List" at bounding box center [416, 174] width 127 height 13
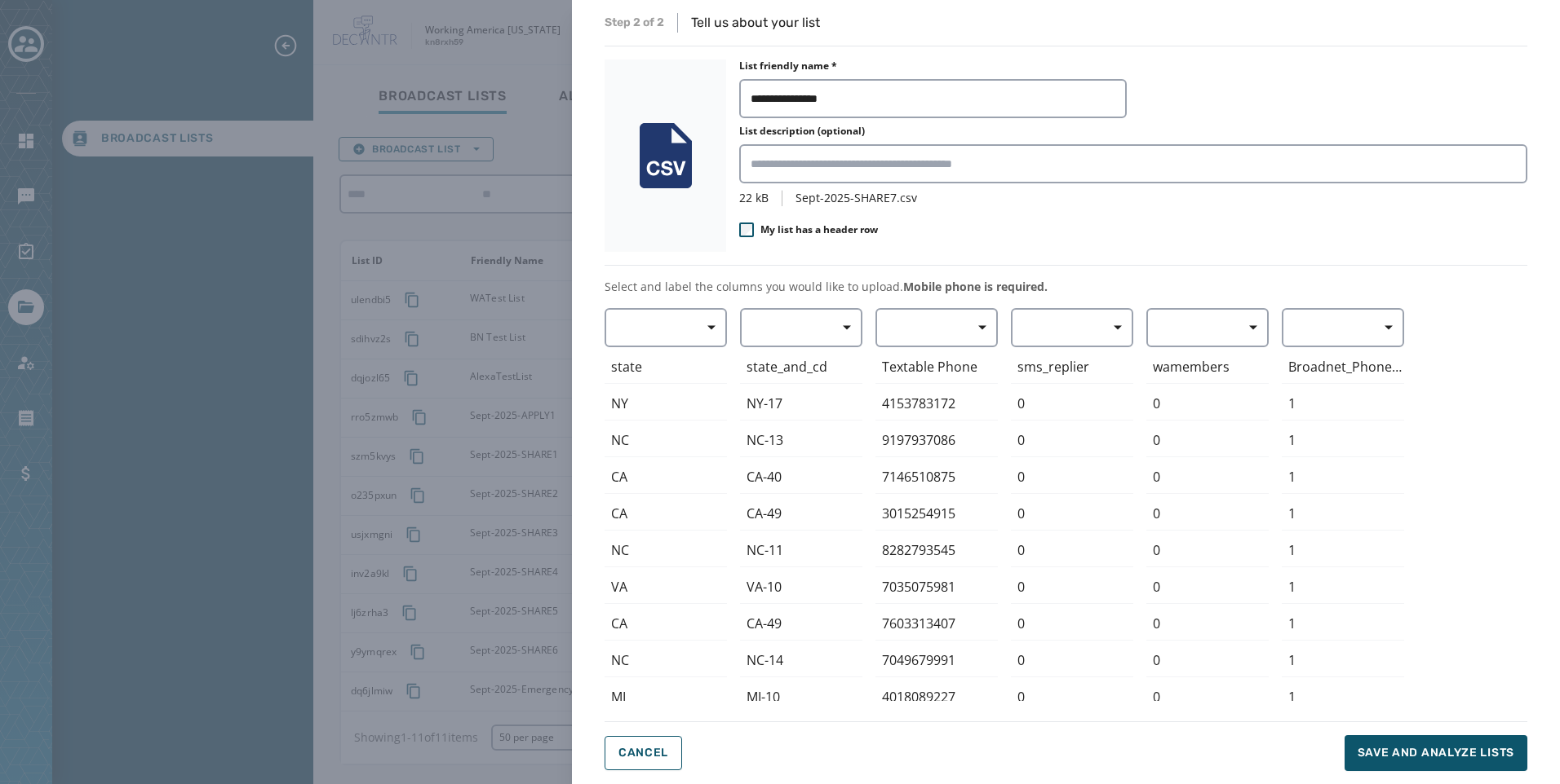
click at [962, 308] on div "**********" at bounding box center [1065, 392] width 923 height 758
click at [961, 334] on span "button" at bounding box center [976, 328] width 39 height 33
click at [917, 371] on span "Mobile Phone" at bounding box center [933, 365] width 75 height 16
click at [1405, 746] on span "Save and analyze lists" at bounding box center [1435, 753] width 157 height 16
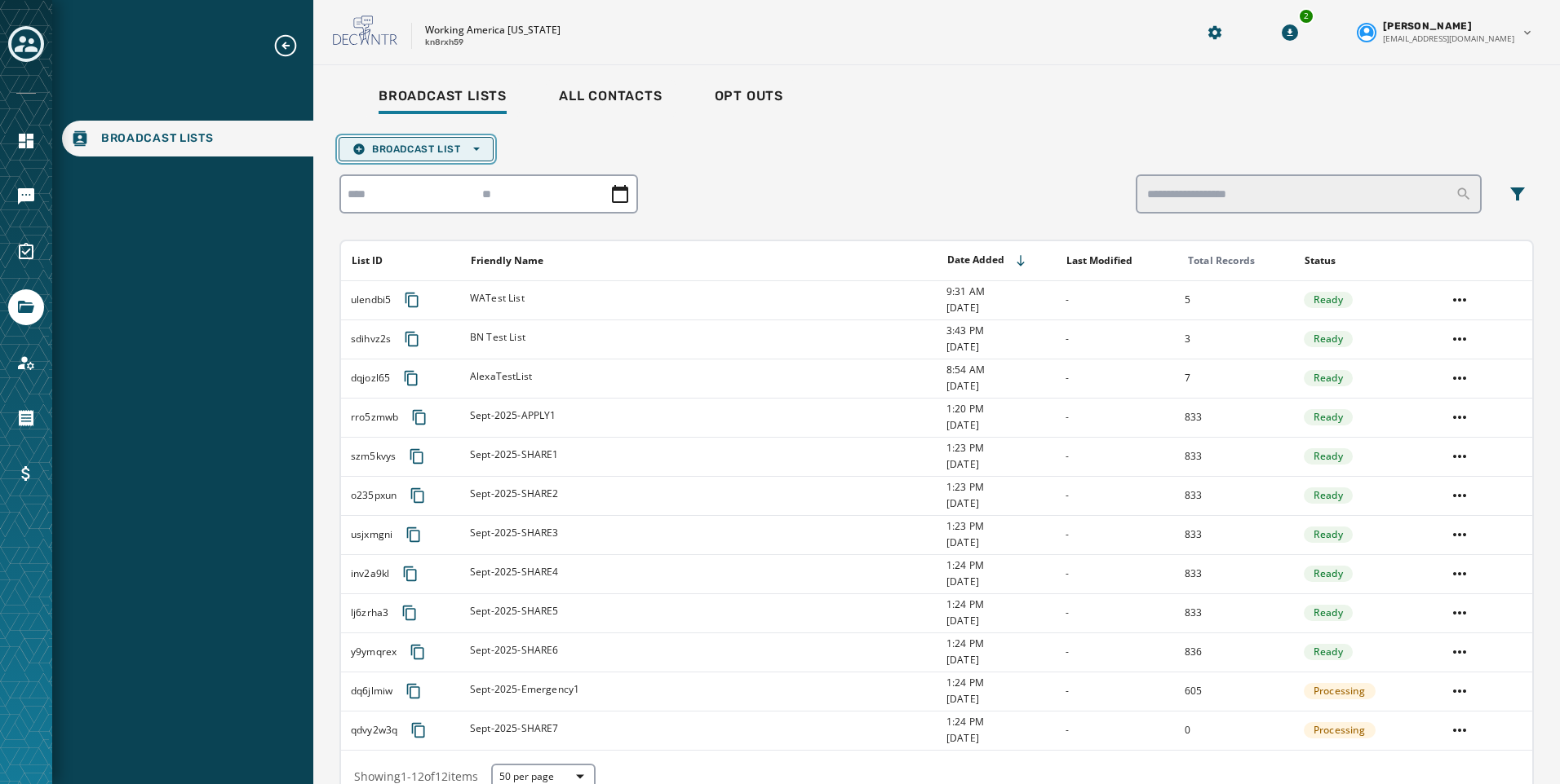
click at [436, 153] on span "Broadcast List Open options" at bounding box center [416, 149] width 127 height 13
click at [447, 178] on span "Upload List" at bounding box center [416, 174] width 127 height 13
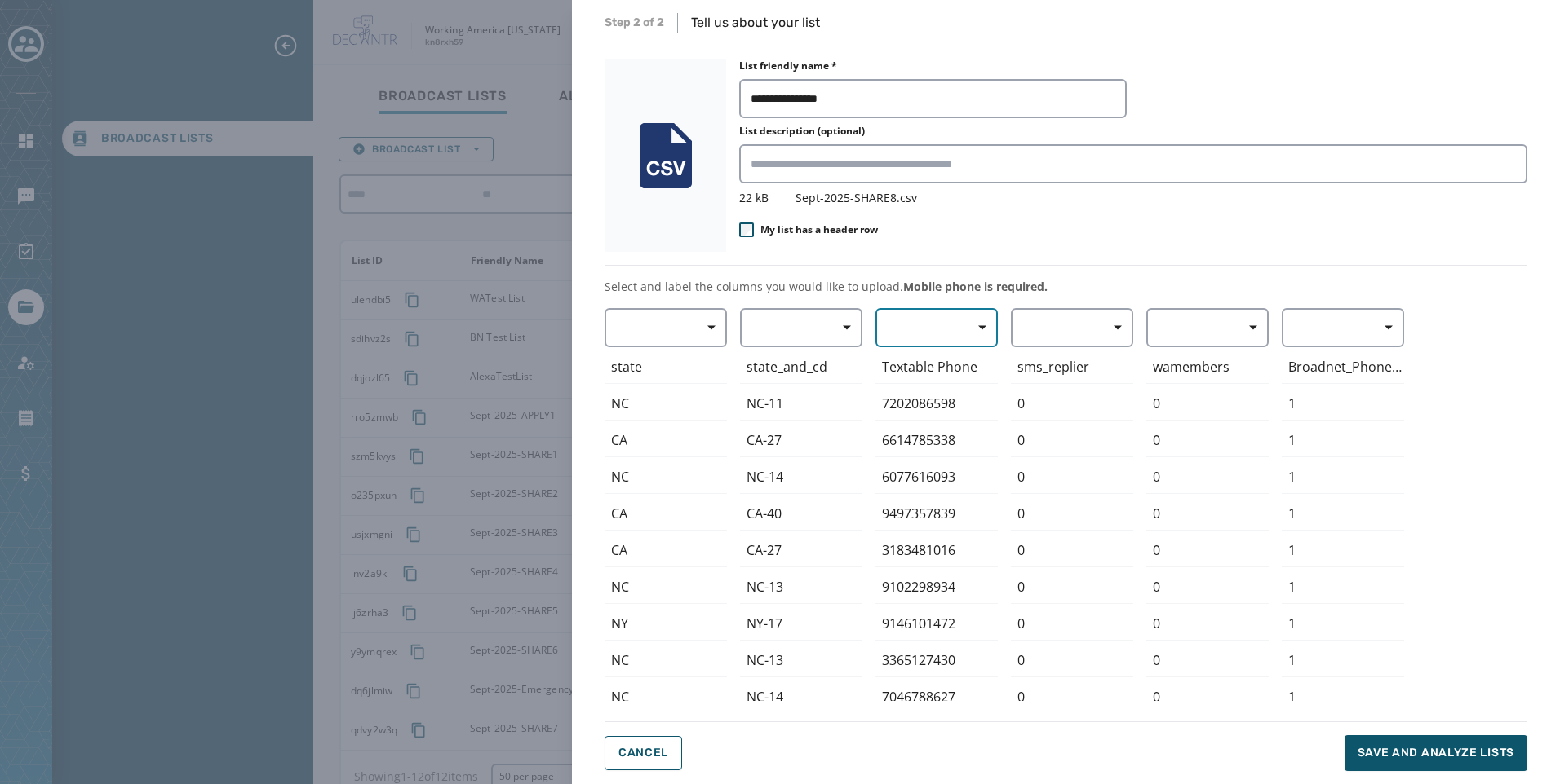
click at [932, 343] on button "button" at bounding box center [935, 327] width 122 height 39
click at [936, 367] on span "Mobile Phone" at bounding box center [933, 365] width 75 height 16
click at [1410, 738] on button "Save and analyze lists" at bounding box center [1436, 753] width 183 height 36
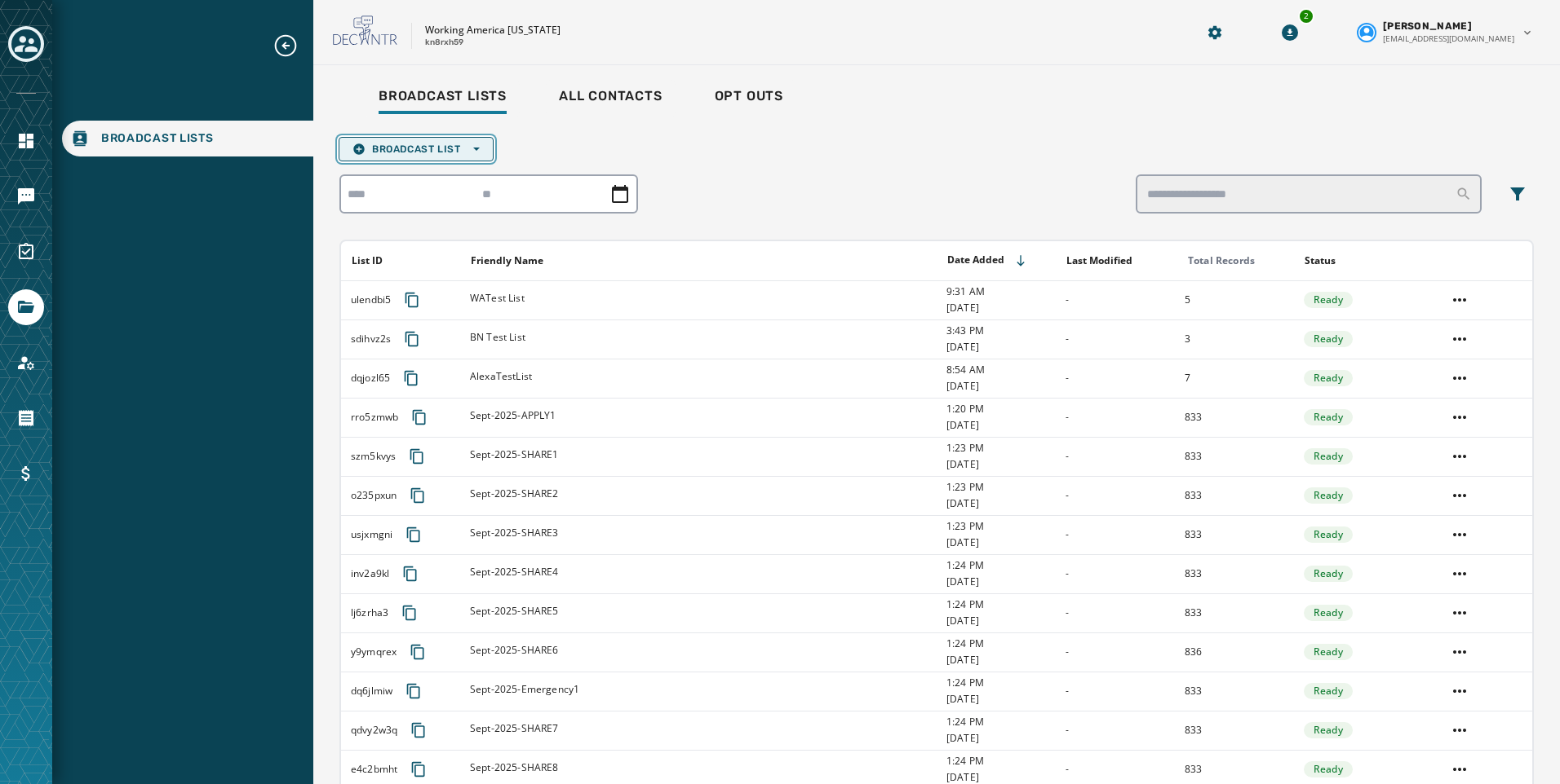
click at [442, 144] on span "Broadcast List Open options" at bounding box center [416, 149] width 127 height 13
click at [435, 170] on span "Upload List" at bounding box center [416, 174] width 127 height 13
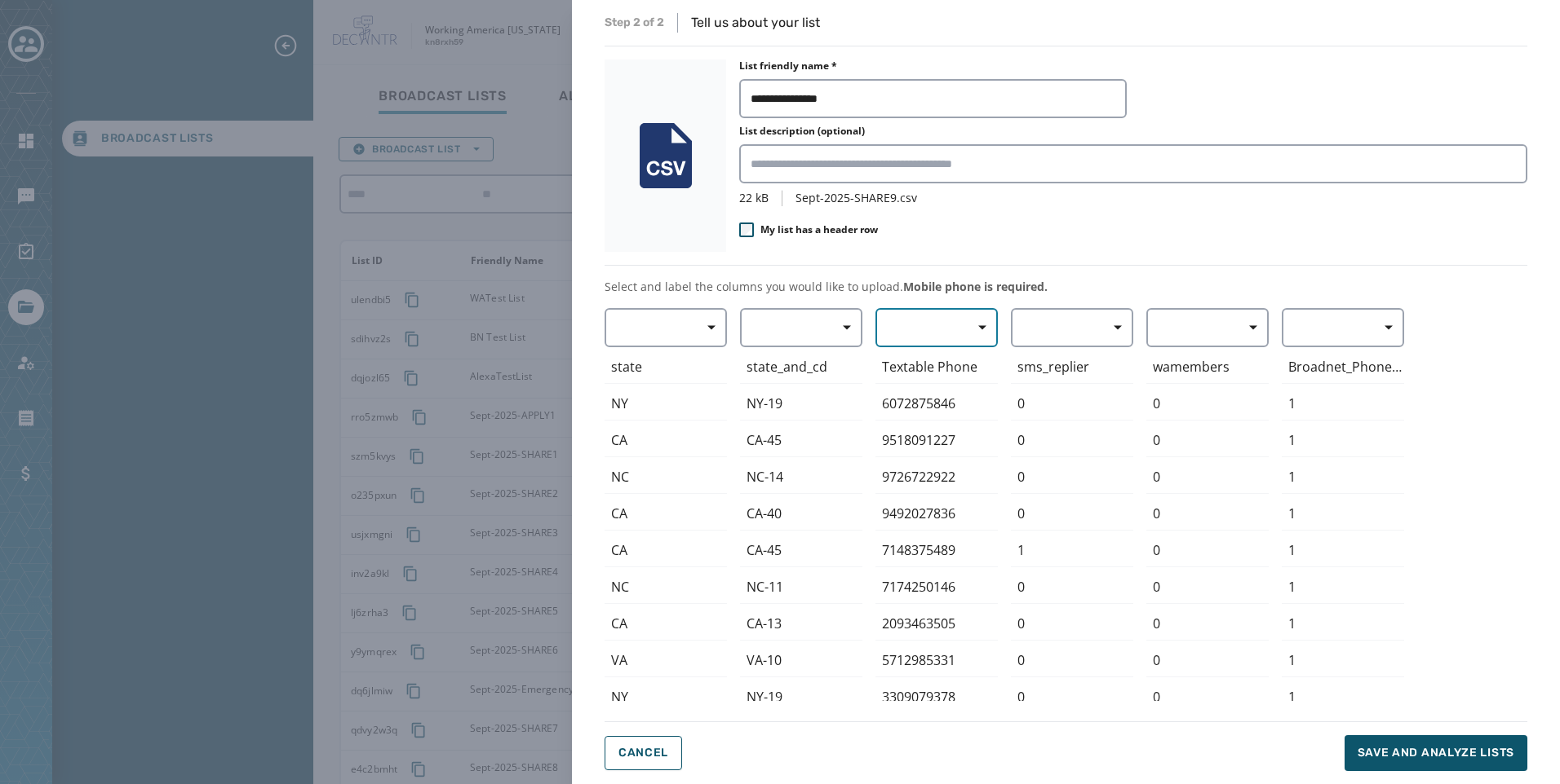
click at [923, 322] on button "button" at bounding box center [935, 327] width 122 height 39
click at [931, 361] on span "Mobile Phone" at bounding box center [933, 365] width 75 height 16
click at [1416, 742] on button "Save and analyze lists" at bounding box center [1436, 753] width 183 height 36
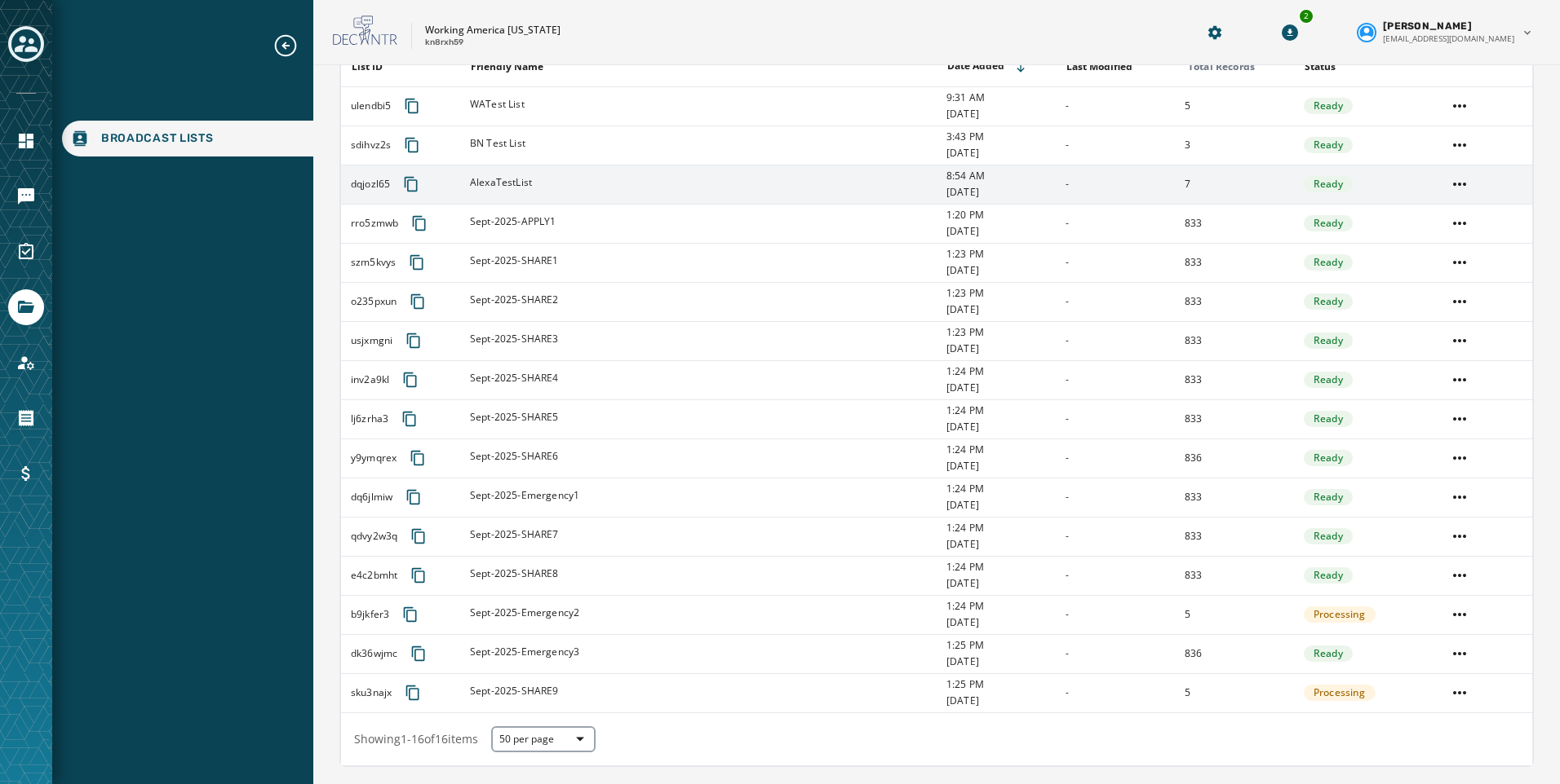
scroll to position [1, 0]
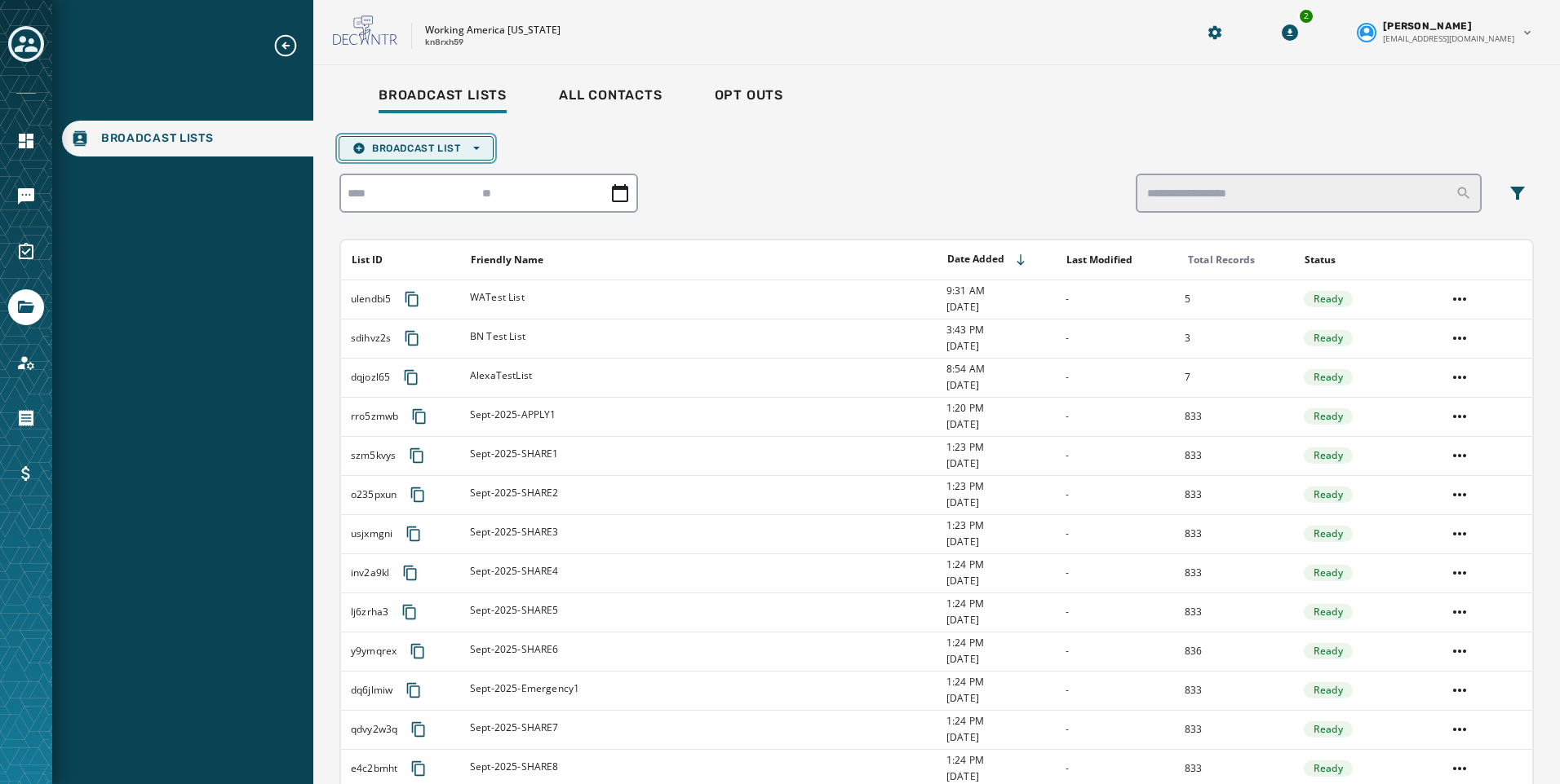
click at [422, 157] on button "Broadcast List Open options" at bounding box center [416, 148] width 155 height 24
click at [434, 177] on span "Upload List" at bounding box center [416, 173] width 127 height 13
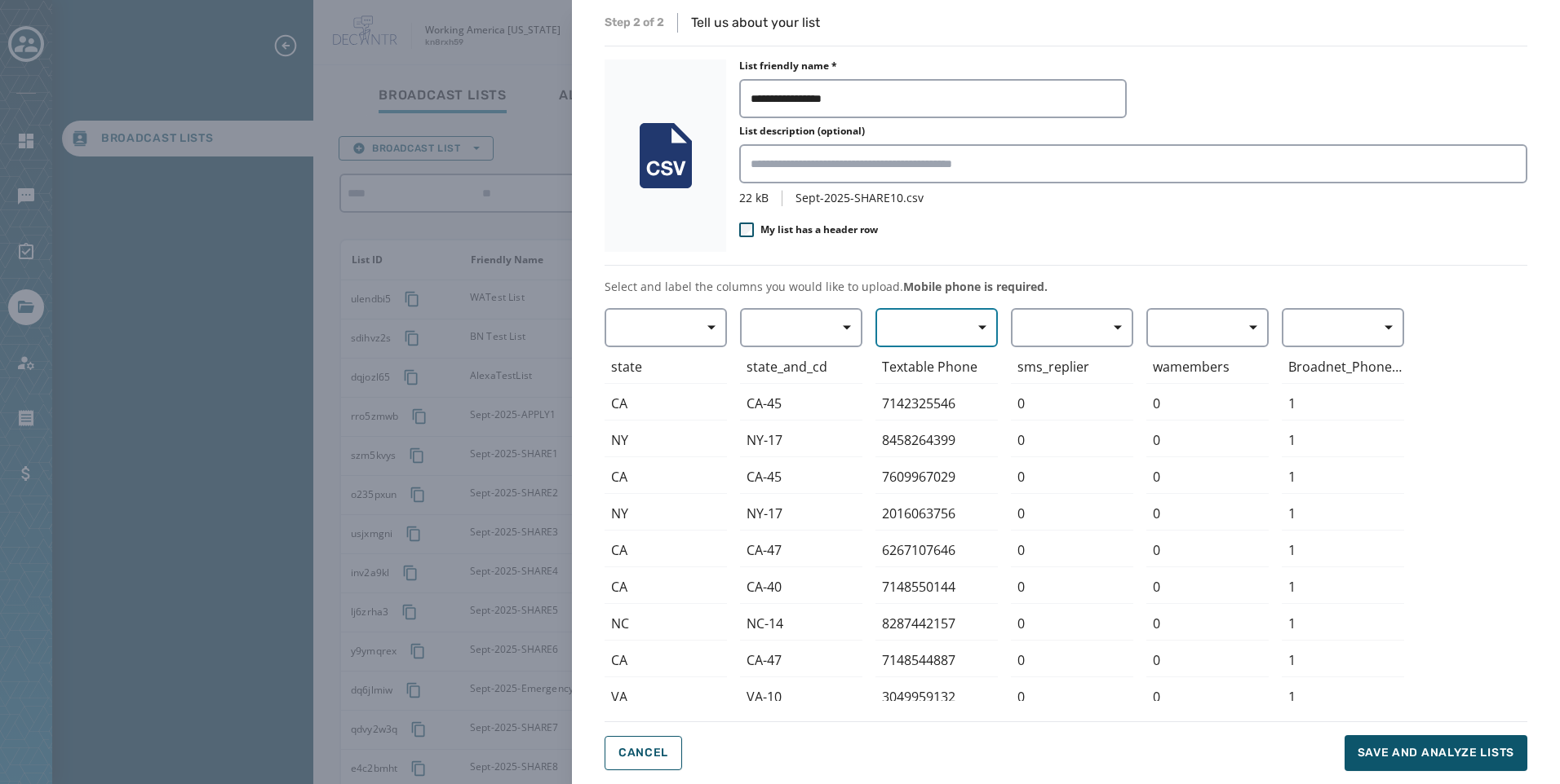
click at [955, 326] on button "button" at bounding box center [935, 327] width 122 height 39
click at [948, 361] on span "Mobile Phone" at bounding box center [933, 365] width 75 height 16
click at [1431, 746] on span "Save and analyze lists" at bounding box center [1435, 753] width 157 height 16
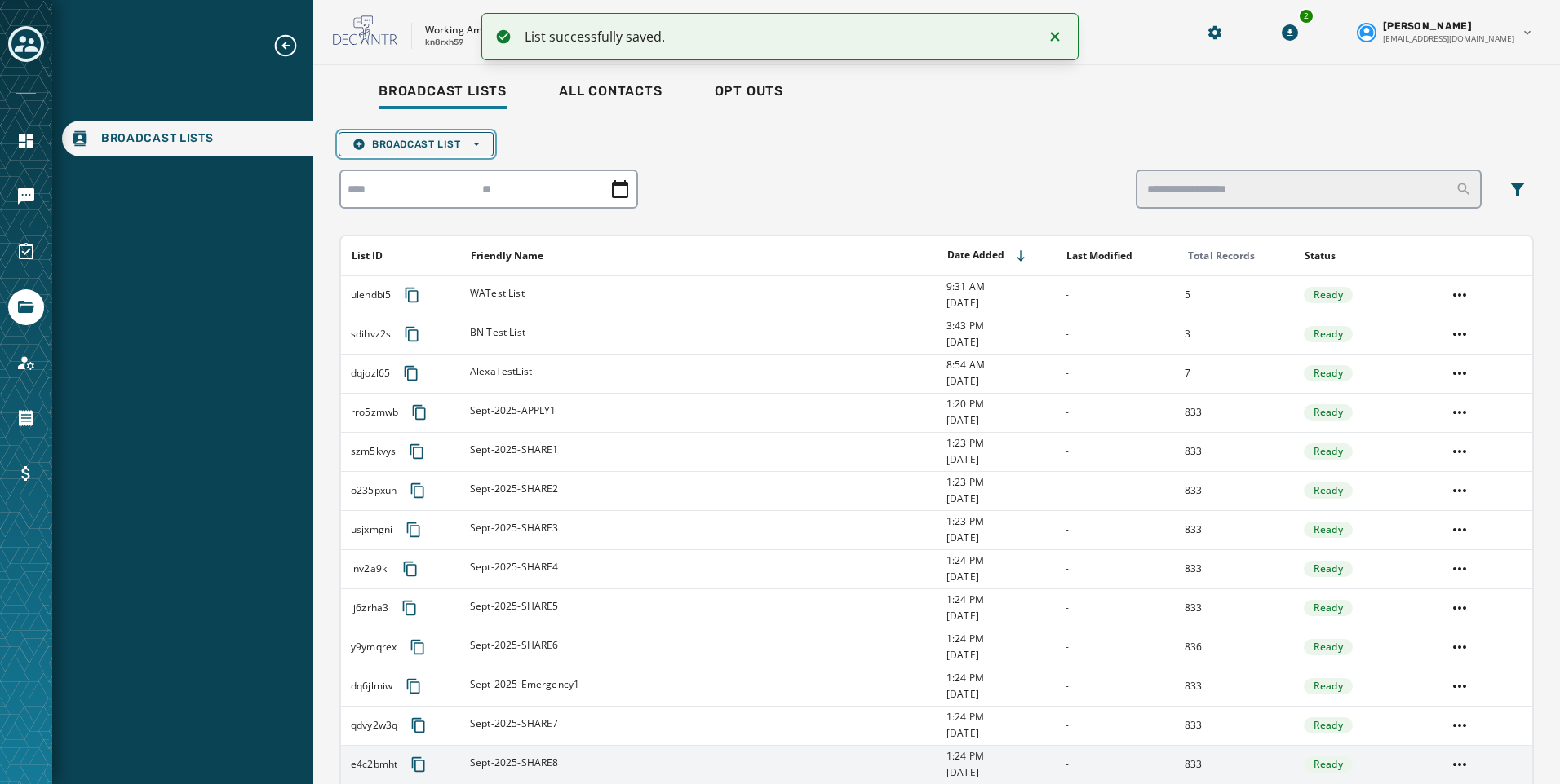
scroll to position [0, 0]
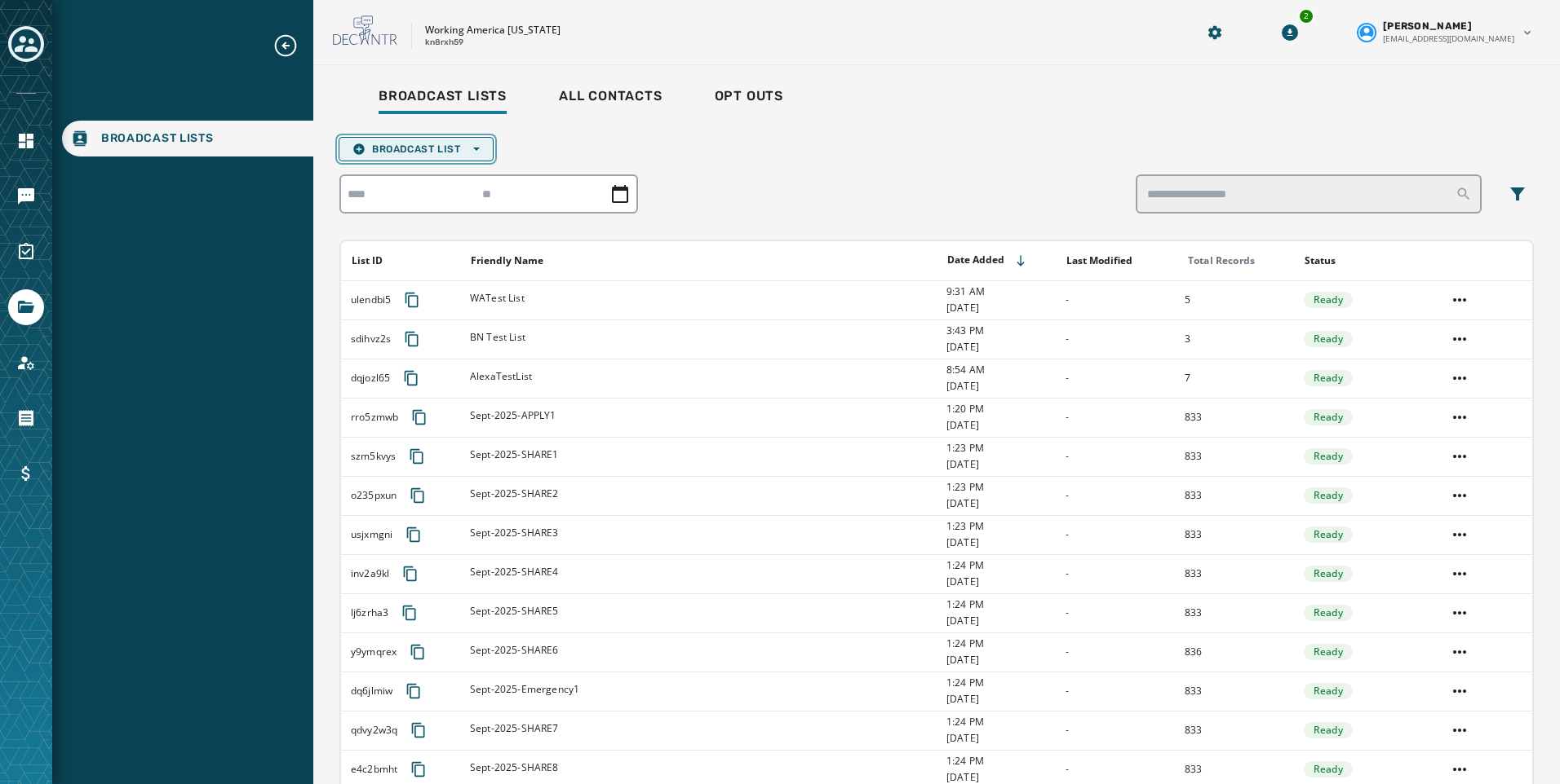
click at [454, 144] on span "Broadcast List Open options" at bounding box center [416, 149] width 127 height 13
click at [446, 174] on span "Upload List" at bounding box center [416, 174] width 127 height 13
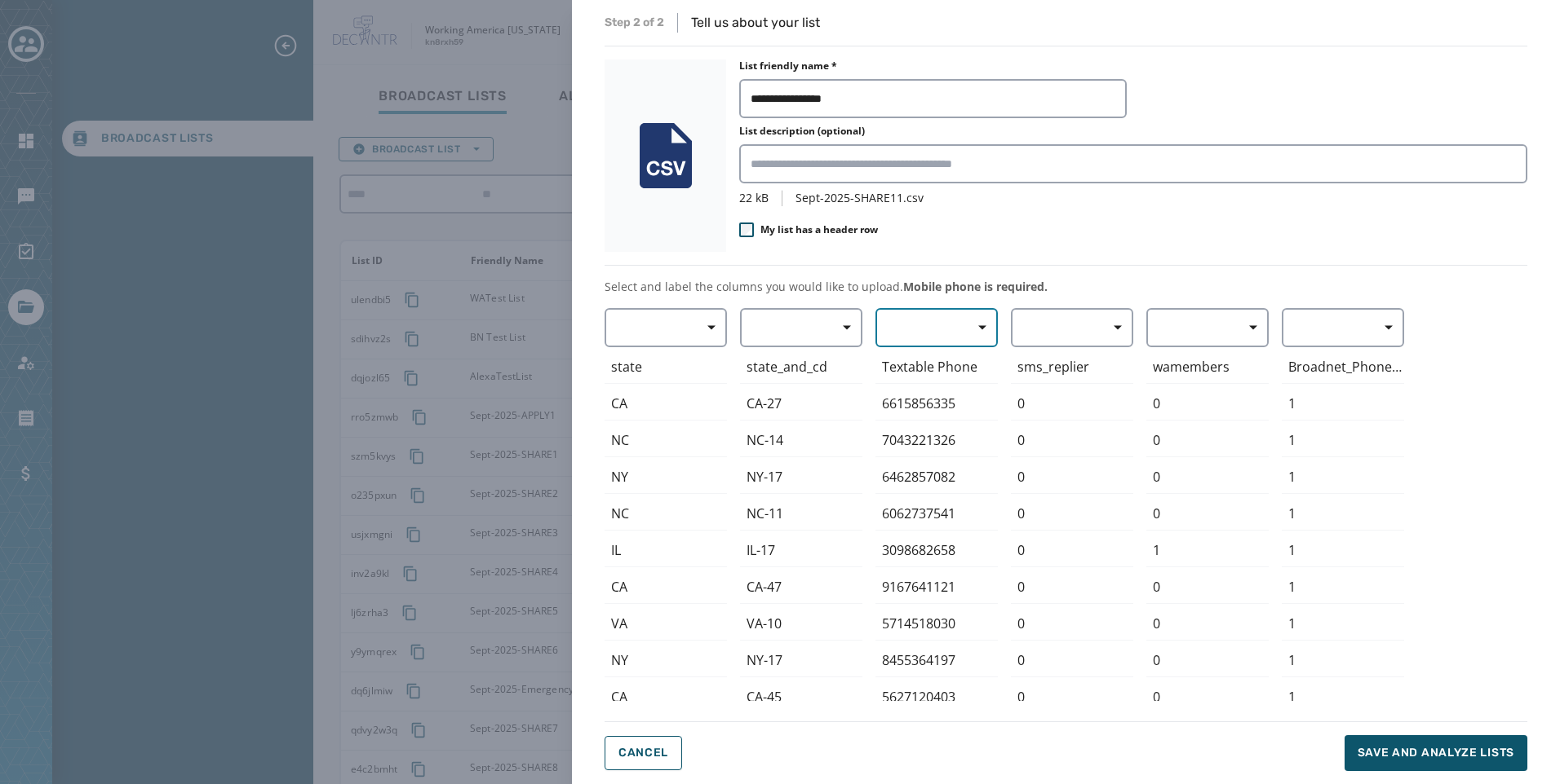
click at [901, 335] on button "button" at bounding box center [935, 327] width 122 height 39
click at [912, 371] on span "Mobile Phone" at bounding box center [933, 365] width 75 height 16
click at [1420, 752] on span "Save and analyze lists" at bounding box center [1435, 753] width 157 height 16
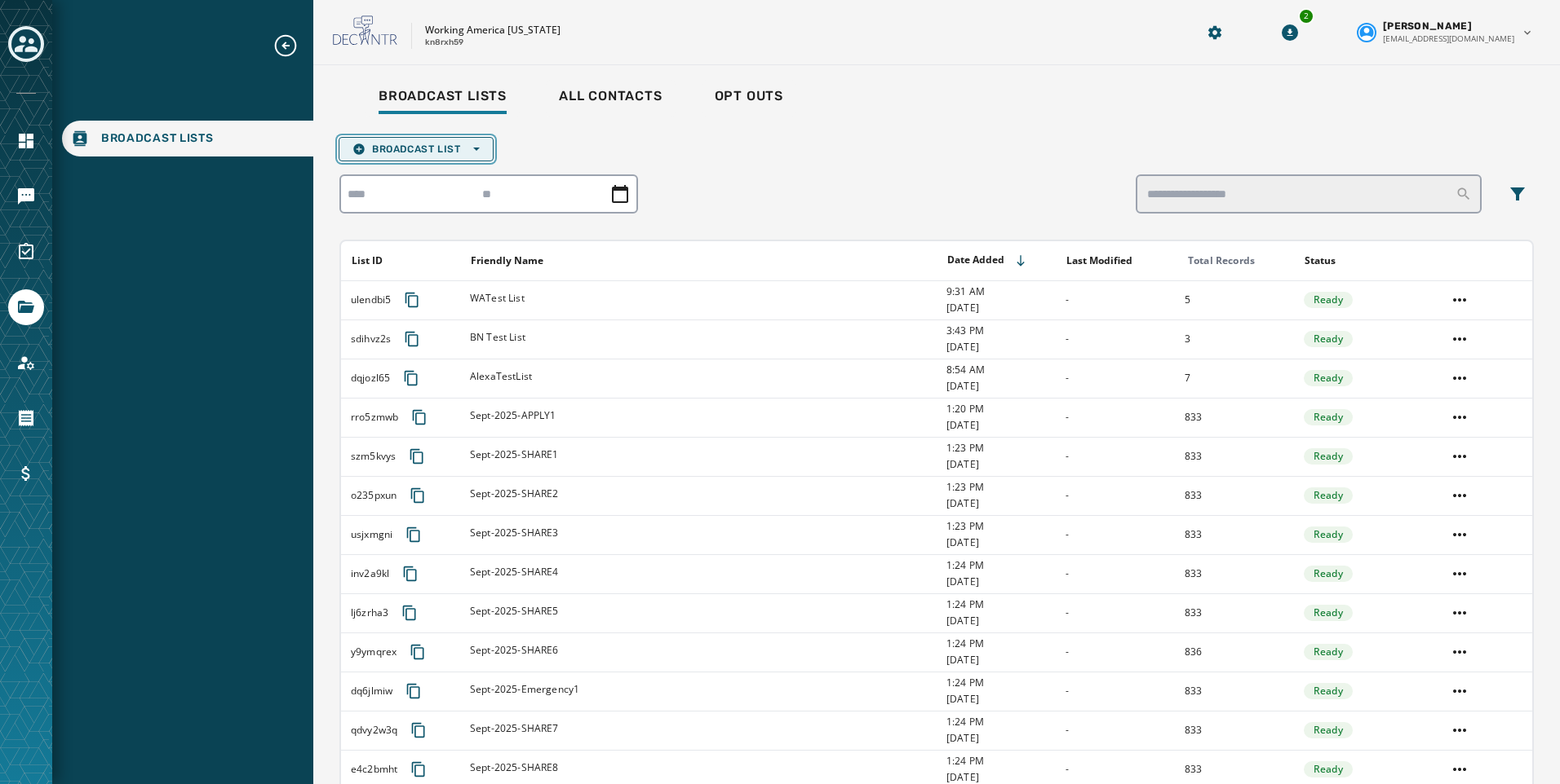
click at [425, 150] on span "Broadcast List Open options" at bounding box center [416, 149] width 127 height 13
click at [428, 171] on span "Upload List" at bounding box center [416, 174] width 127 height 13
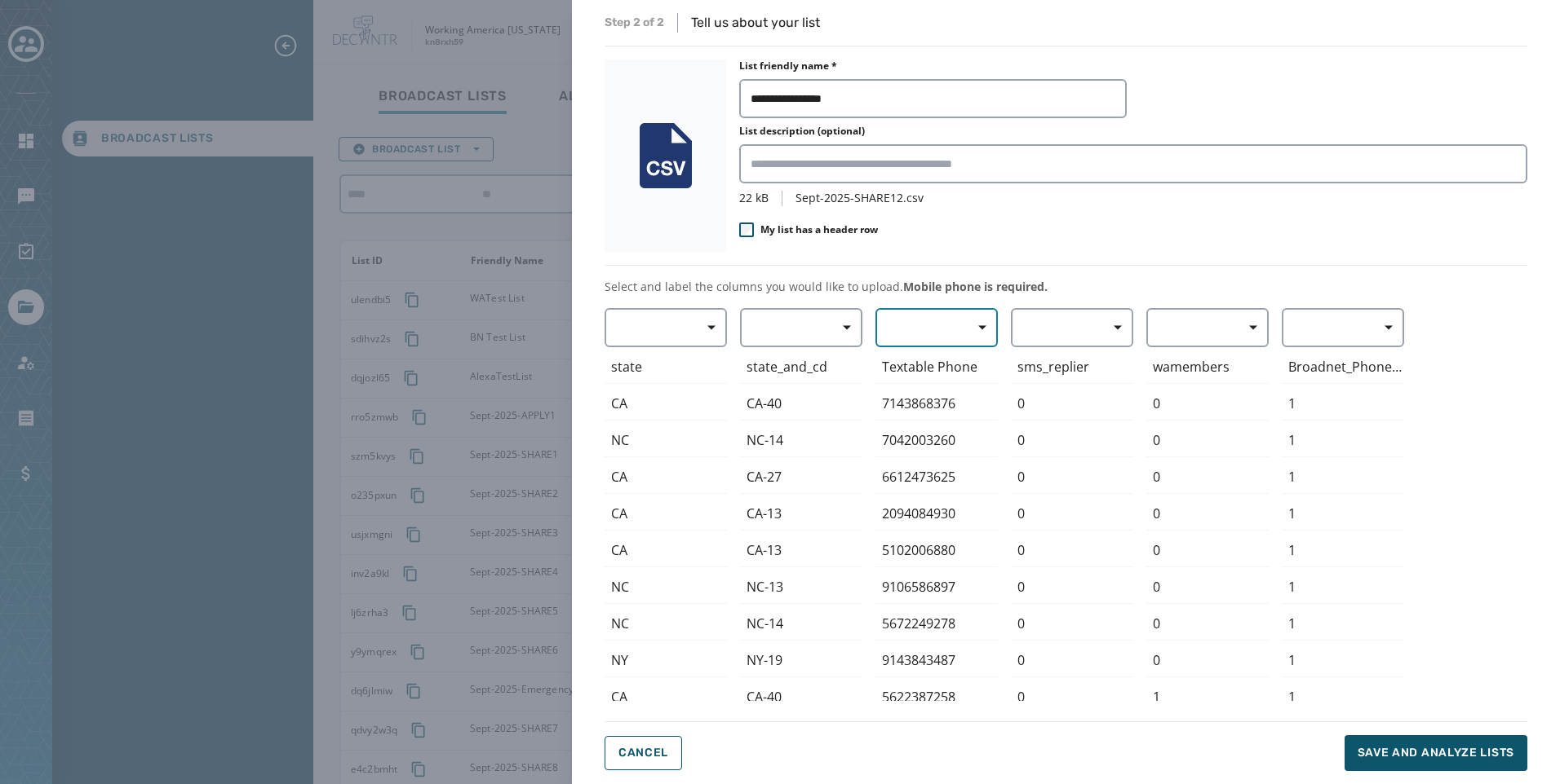
click at [954, 336] on button "button" at bounding box center [935, 327] width 122 height 39
click at [945, 368] on span "Mobile Phone" at bounding box center [933, 365] width 75 height 16
click at [1422, 751] on span "Save and analyze lists" at bounding box center [1435, 753] width 157 height 16
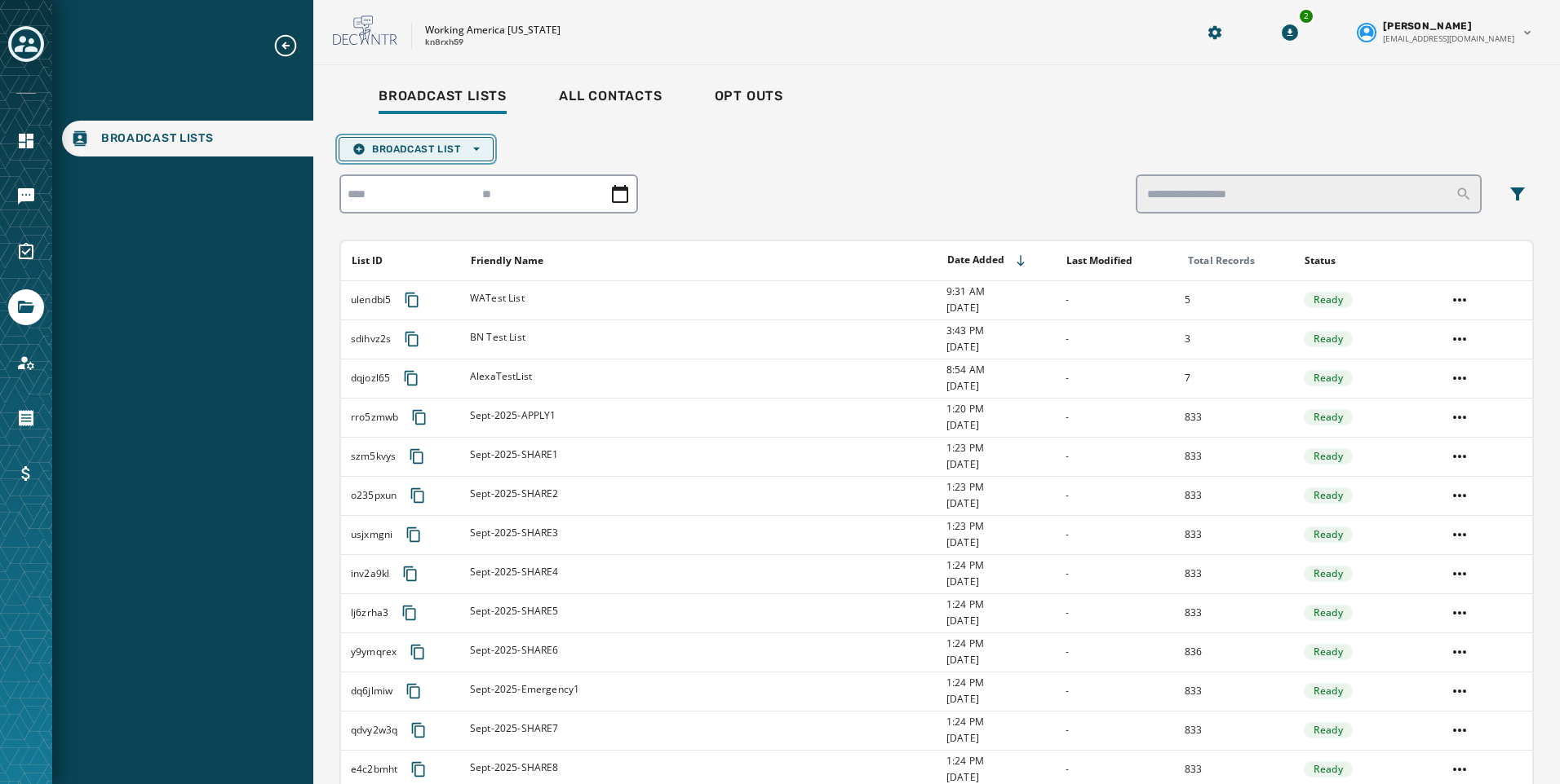
click at [413, 141] on button "Broadcast List Open options" at bounding box center [416, 148] width 155 height 24
click at [415, 173] on span "Upload List" at bounding box center [416, 174] width 127 height 13
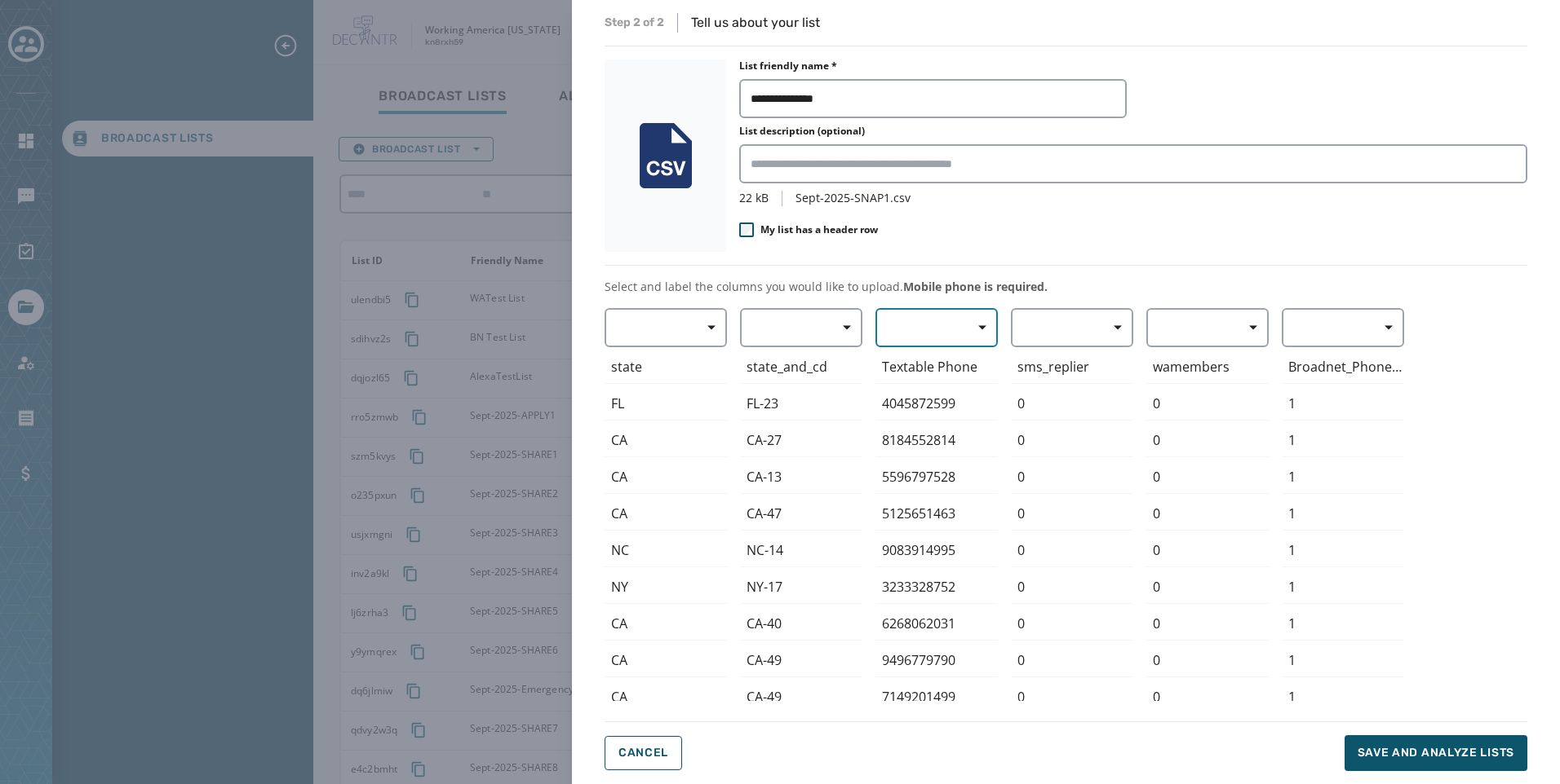
click at [946, 329] on button "button" at bounding box center [935, 327] width 122 height 39
click at [939, 369] on span "Mobile Phone" at bounding box center [933, 365] width 75 height 16
click at [1422, 750] on span "Save and analyze lists" at bounding box center [1435, 753] width 157 height 16
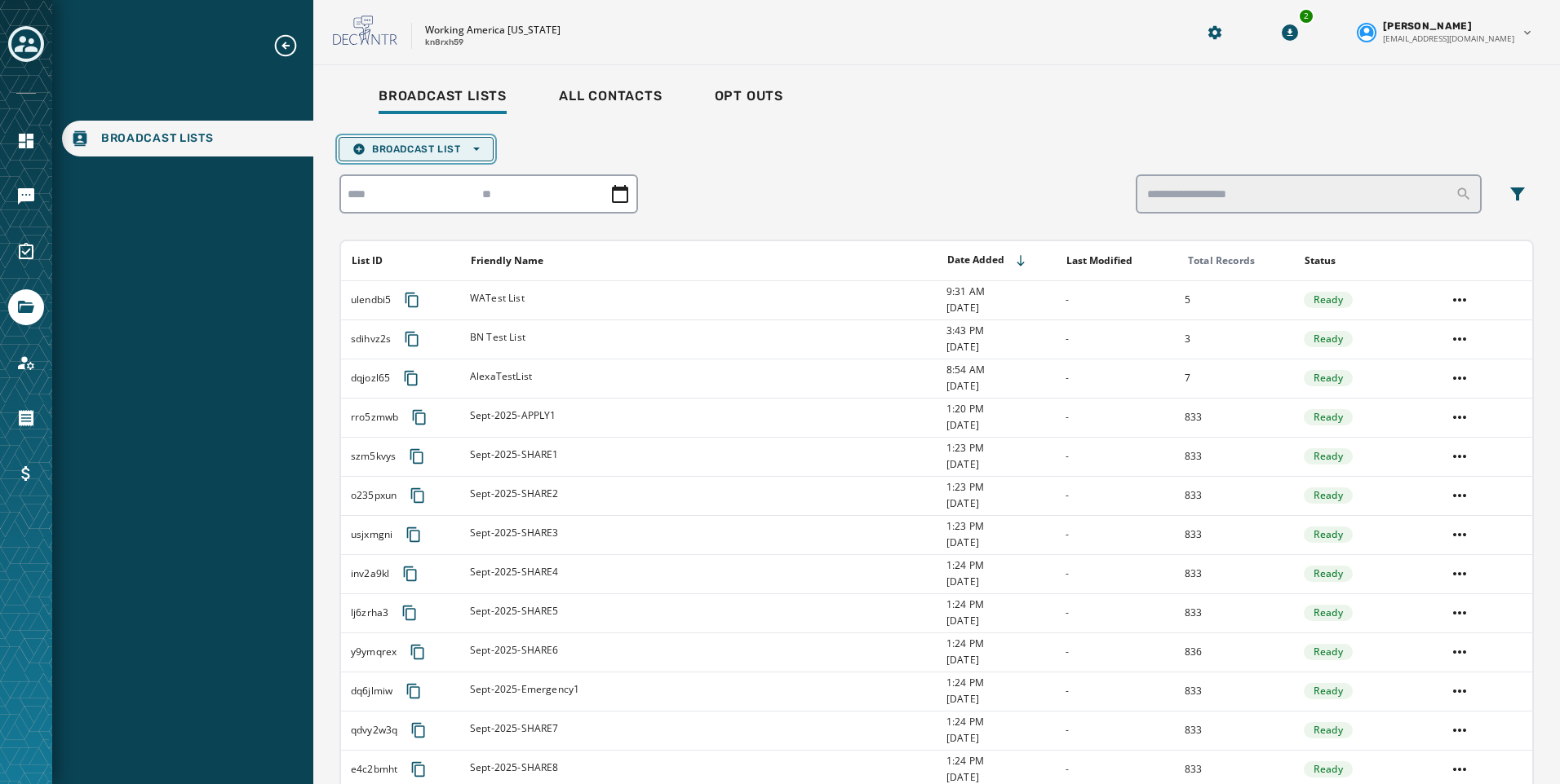
click at [442, 158] on button "Broadcast List Open options" at bounding box center [416, 148] width 155 height 24
click at [445, 178] on span "Upload List" at bounding box center [416, 174] width 127 height 13
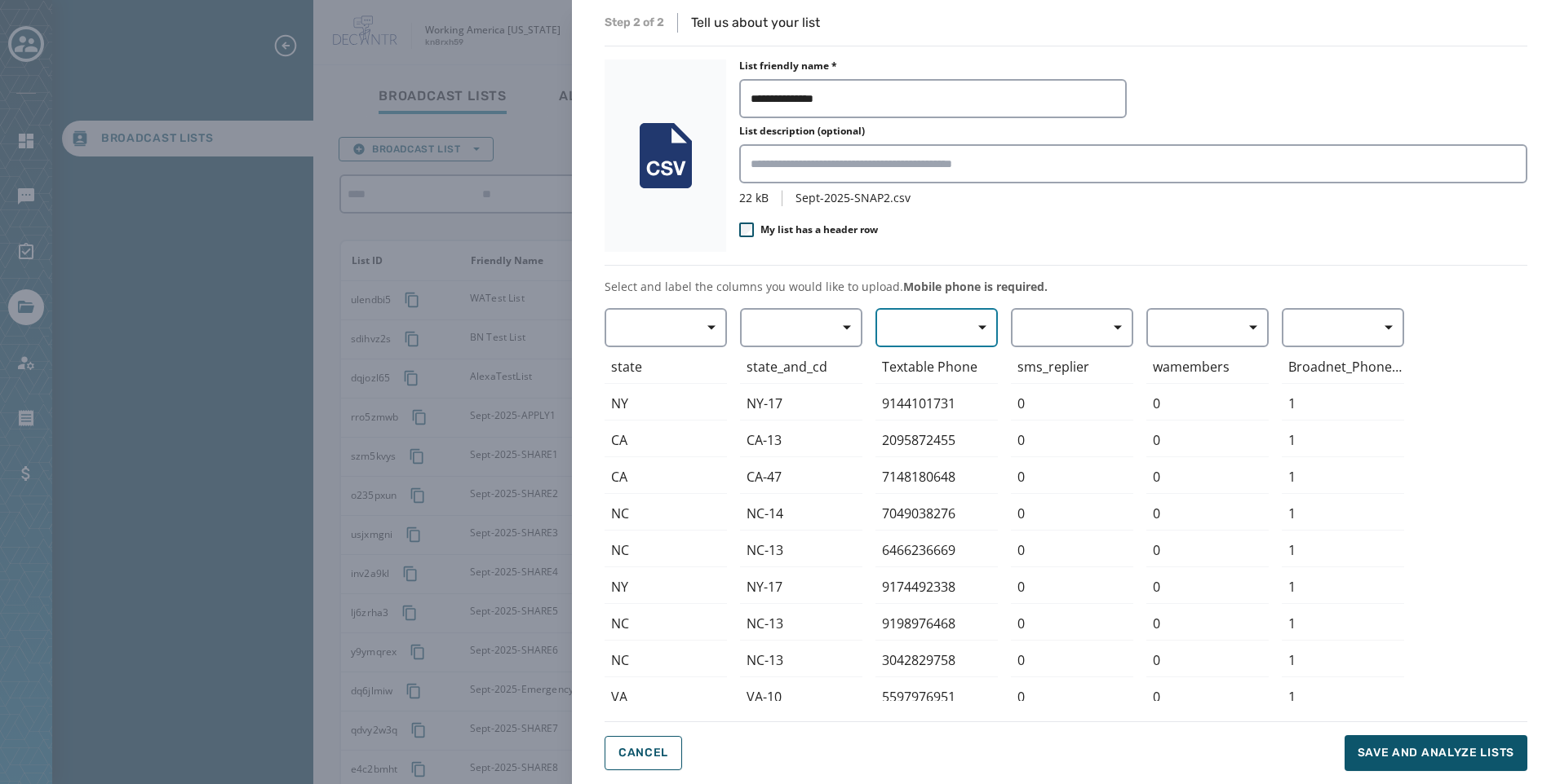
click at [892, 327] on button "button" at bounding box center [935, 327] width 122 height 39
click at [896, 367] on span "Mobile Phone" at bounding box center [933, 365] width 75 height 16
click at [1419, 743] on button "Save and analyze lists" at bounding box center [1436, 753] width 183 height 36
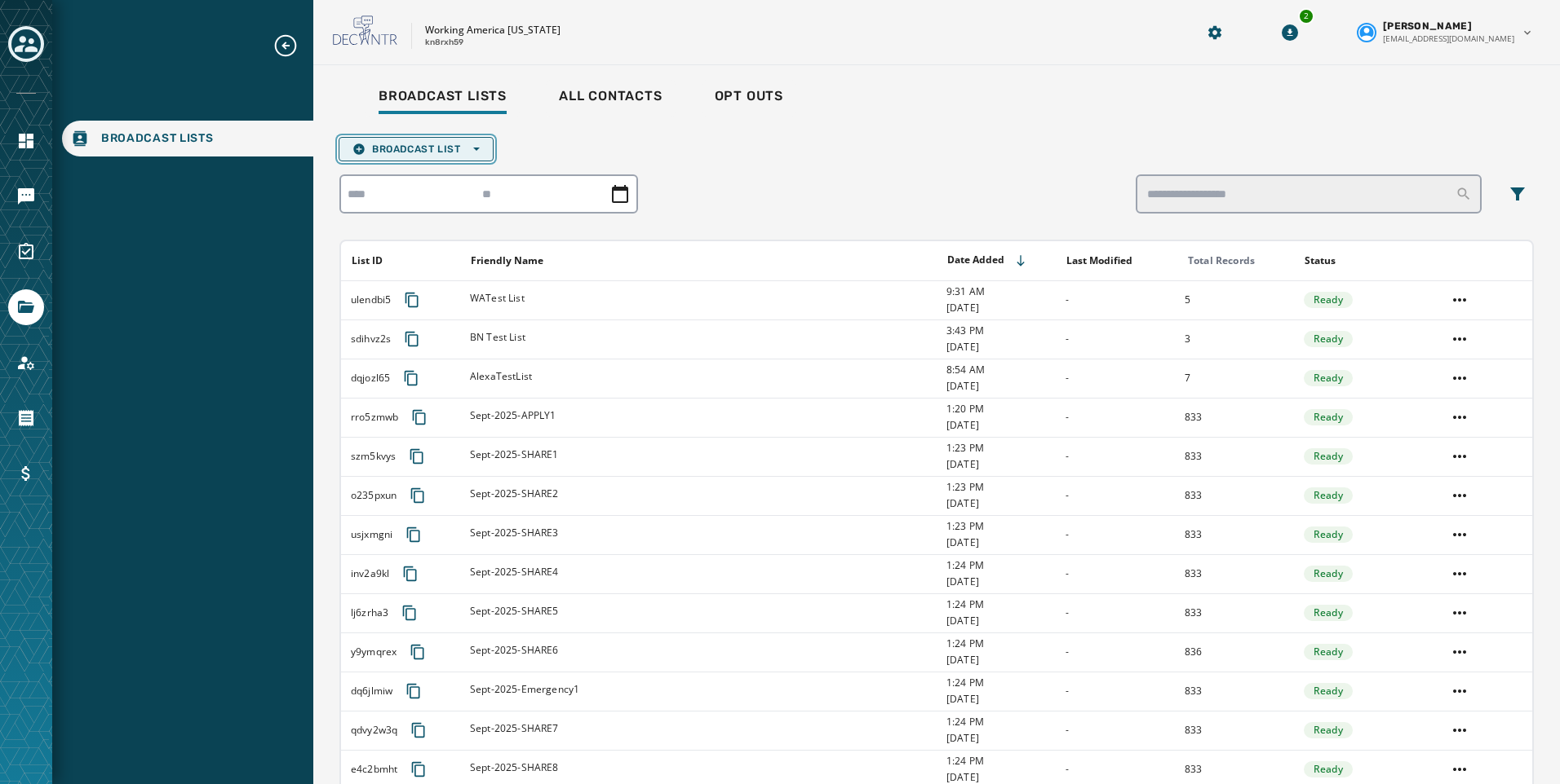
click at [425, 149] on span "Broadcast List Open options" at bounding box center [416, 149] width 127 height 13
click at [424, 168] on span "Upload List" at bounding box center [416, 174] width 127 height 13
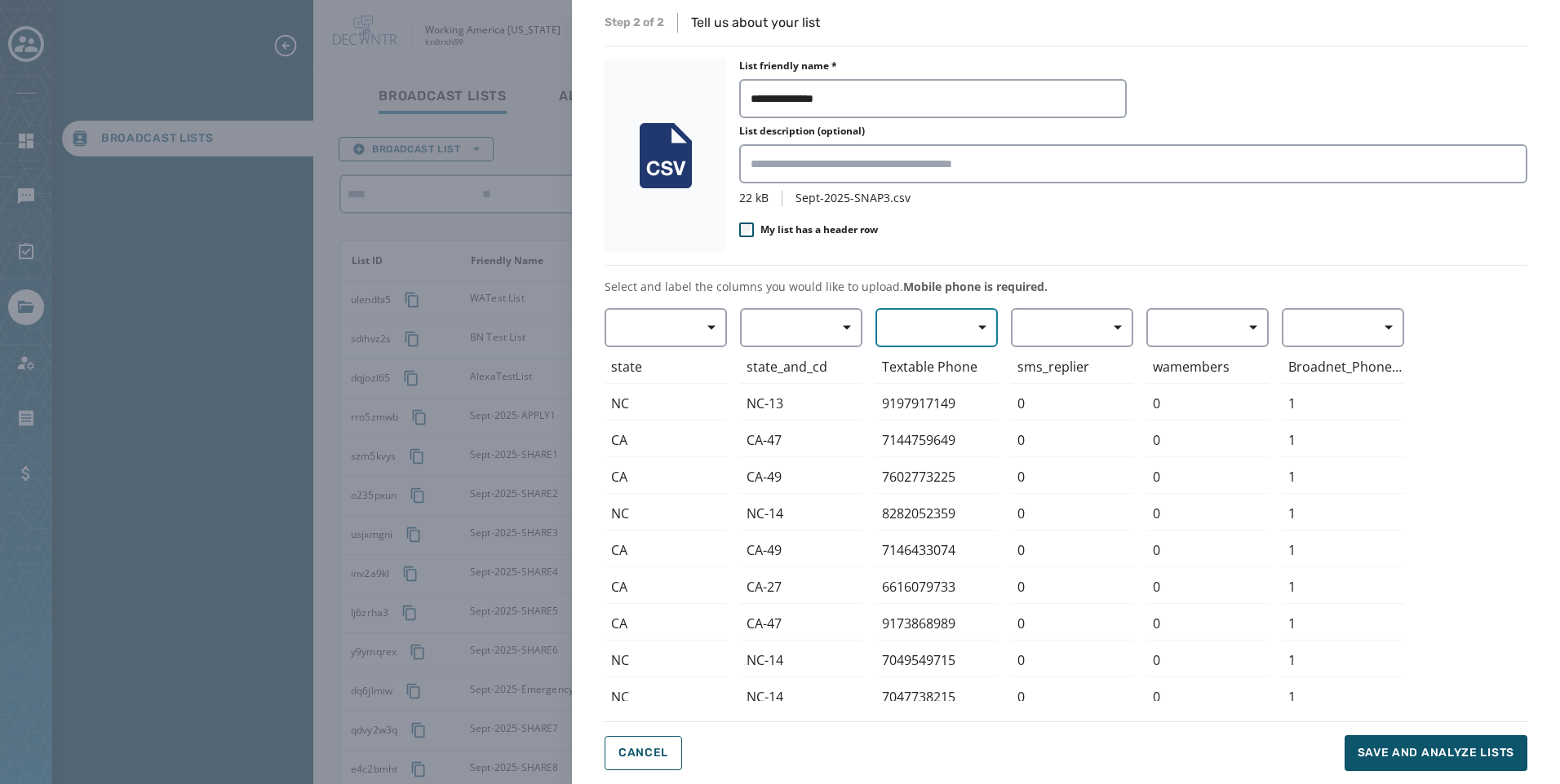
click at [902, 333] on button "button" at bounding box center [935, 327] width 122 height 39
click at [909, 361] on span "Mobile Phone" at bounding box center [933, 365] width 75 height 16
click at [1442, 758] on span "Save and analyze lists" at bounding box center [1435, 753] width 157 height 16
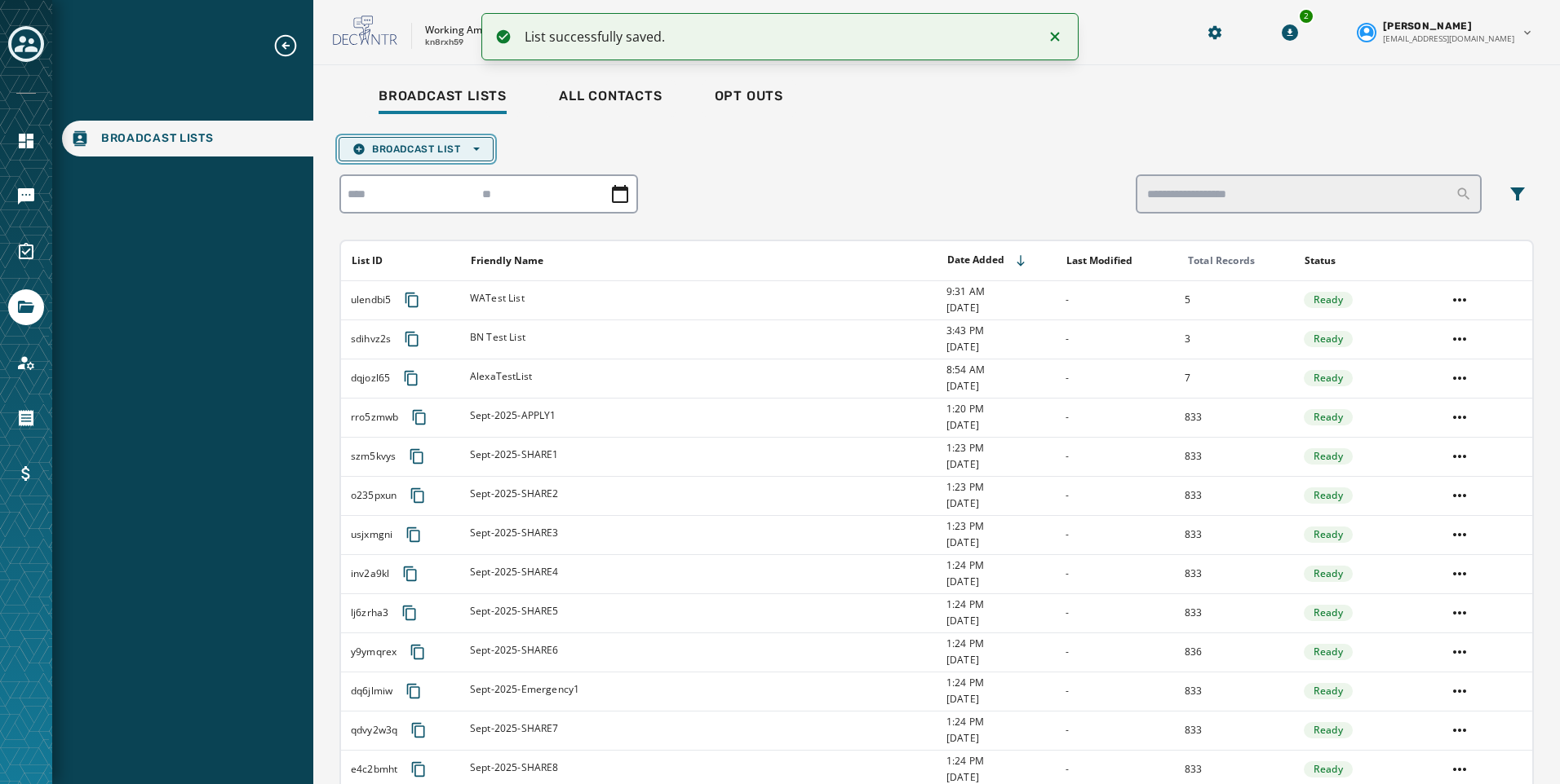
click at [452, 146] on span "Broadcast List Open options" at bounding box center [416, 149] width 127 height 13
click at [445, 177] on span "Upload List" at bounding box center [416, 174] width 127 height 13
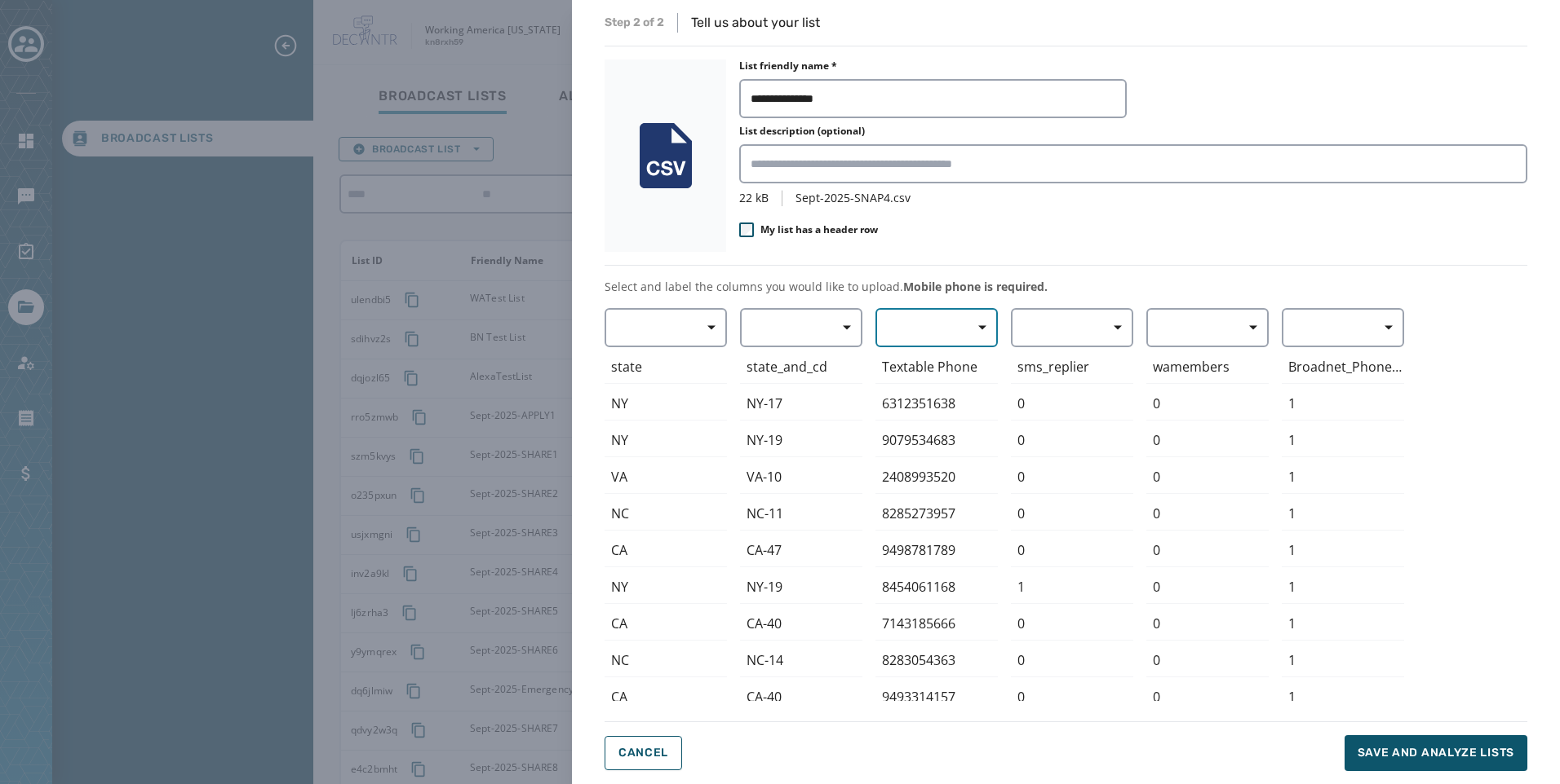
click at [918, 334] on button "button" at bounding box center [935, 327] width 122 height 39
click at [919, 361] on span "Mobile Phone" at bounding box center [933, 365] width 75 height 16
click at [1434, 761] on span "Save and analyze lists" at bounding box center [1435, 753] width 157 height 16
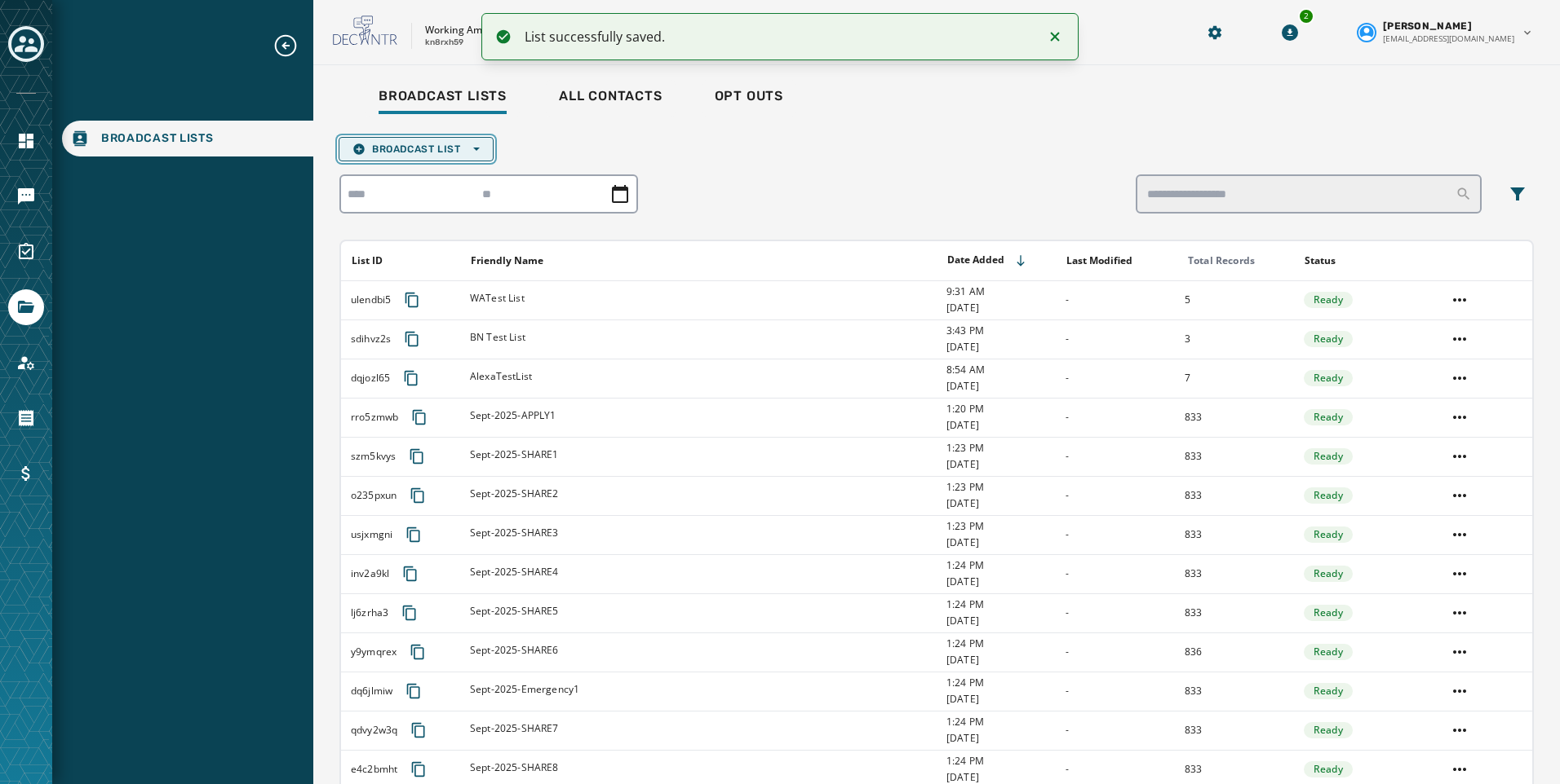
click at [445, 155] on span "Broadcast List Open options" at bounding box center [416, 149] width 127 height 13
click at [419, 176] on span "Upload List" at bounding box center [416, 174] width 127 height 13
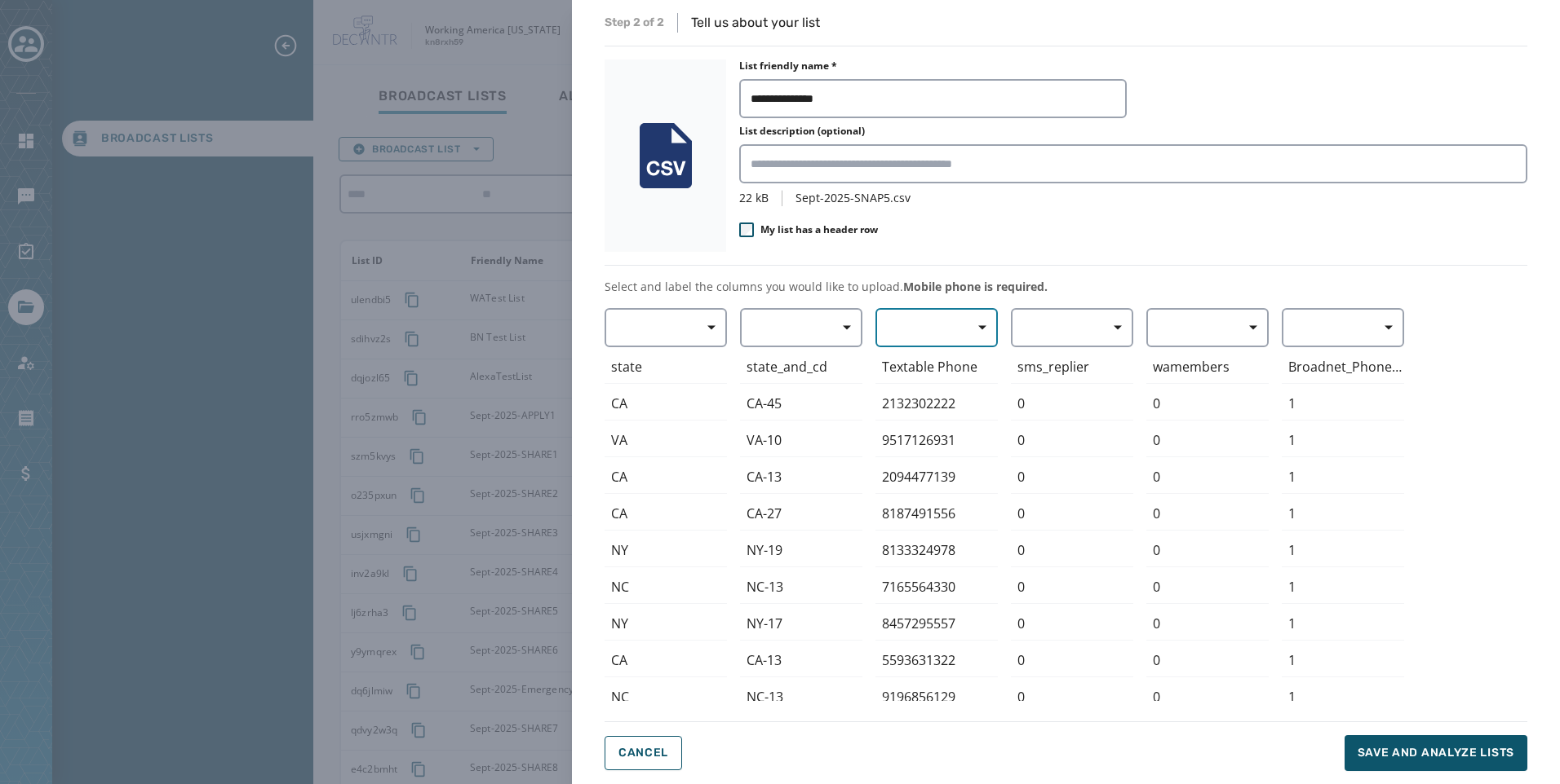
click at [926, 323] on button "button" at bounding box center [935, 327] width 122 height 39
click at [937, 364] on span "Mobile Phone" at bounding box center [933, 365] width 75 height 16
click at [1441, 751] on span "Save and analyze lists" at bounding box center [1435, 753] width 157 height 16
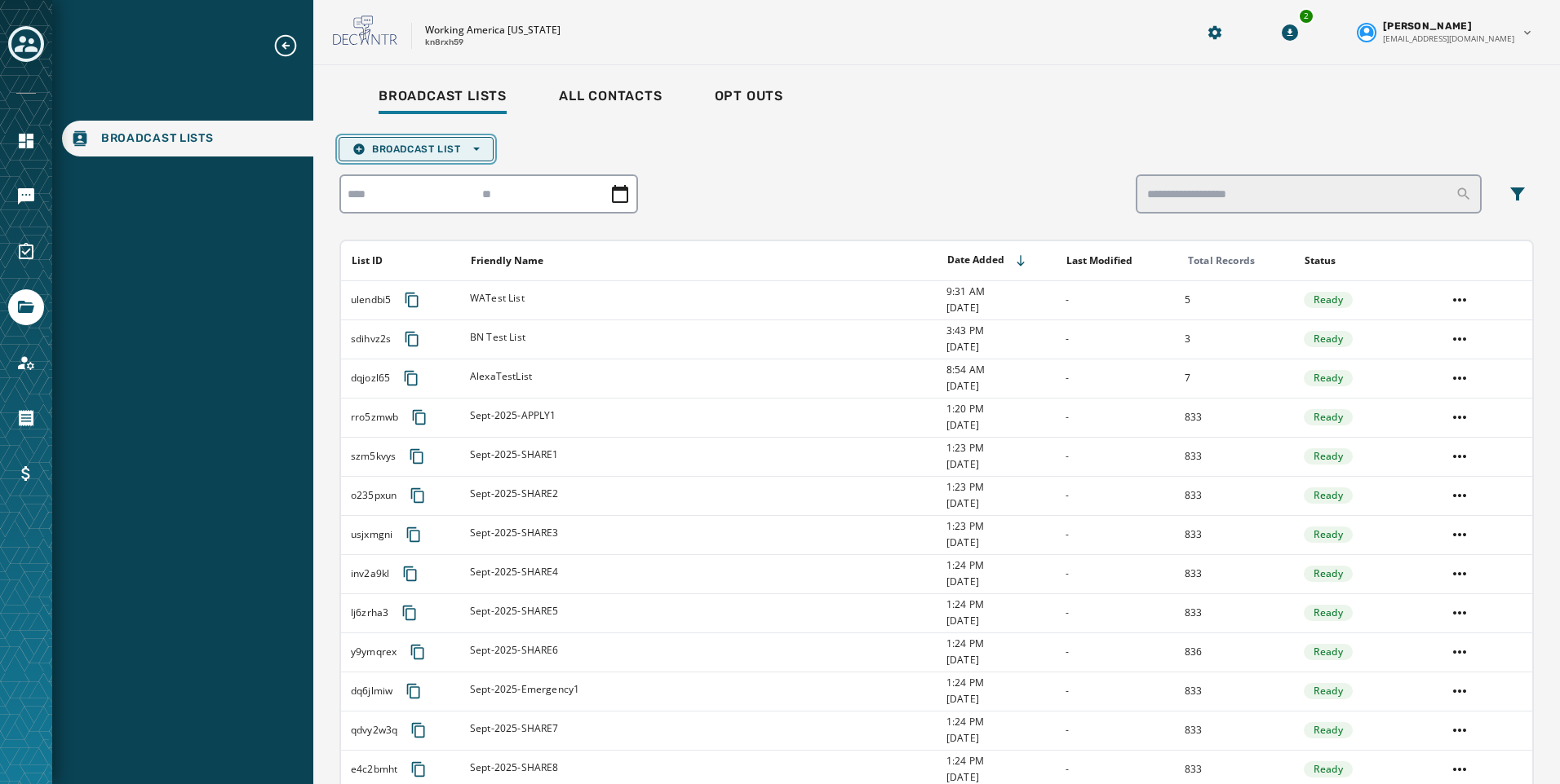
click at [428, 156] on button "Broadcast List Open options" at bounding box center [416, 148] width 155 height 24
click at [427, 165] on button "Upload List" at bounding box center [416, 174] width 153 height 23
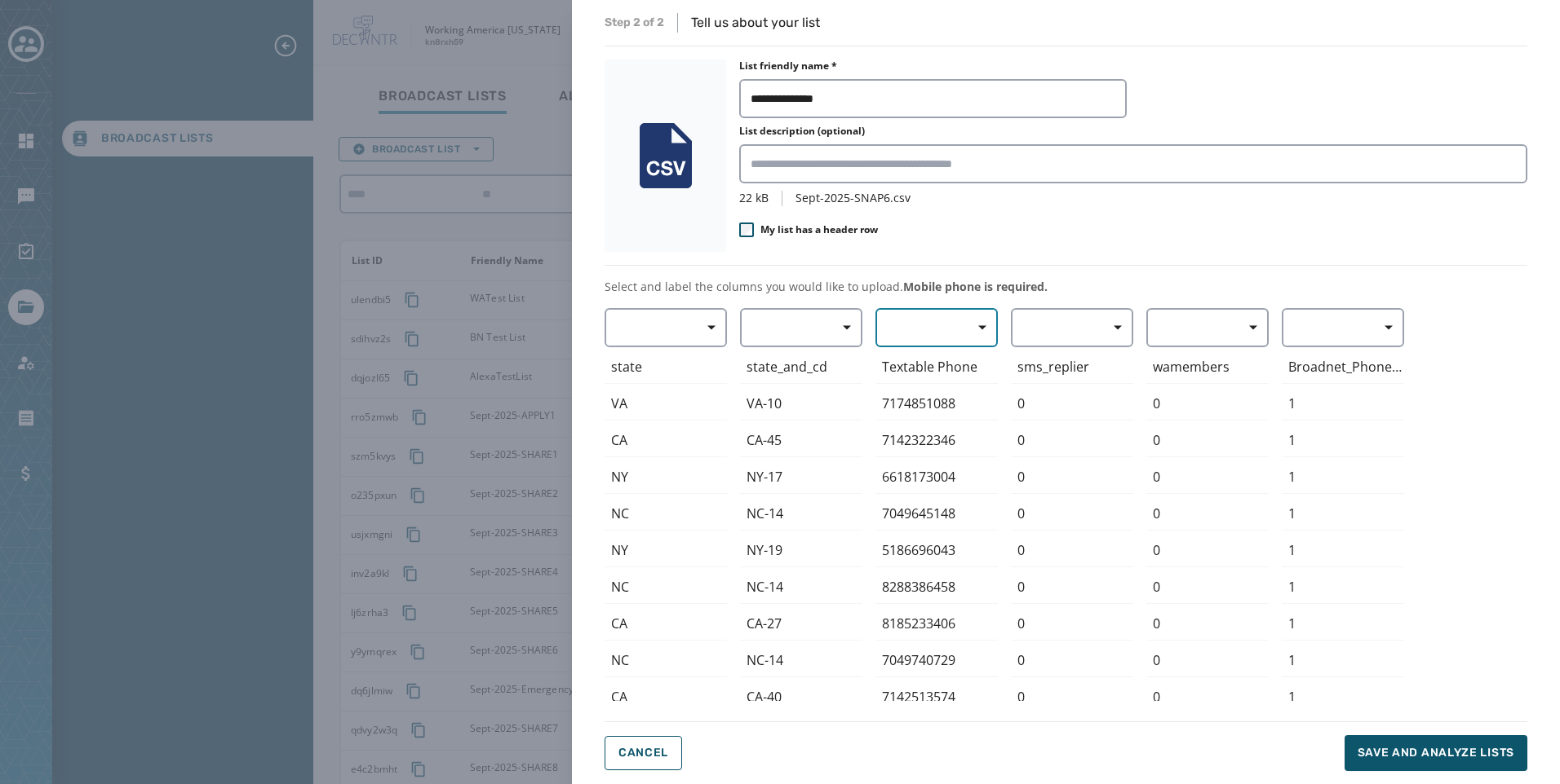
click at [943, 335] on button "button" at bounding box center [935, 327] width 122 height 39
click at [949, 360] on span "Mobile Phone" at bounding box center [933, 365] width 75 height 16
click at [1470, 762] on button "Save and analyze lists" at bounding box center [1436, 753] width 183 height 36
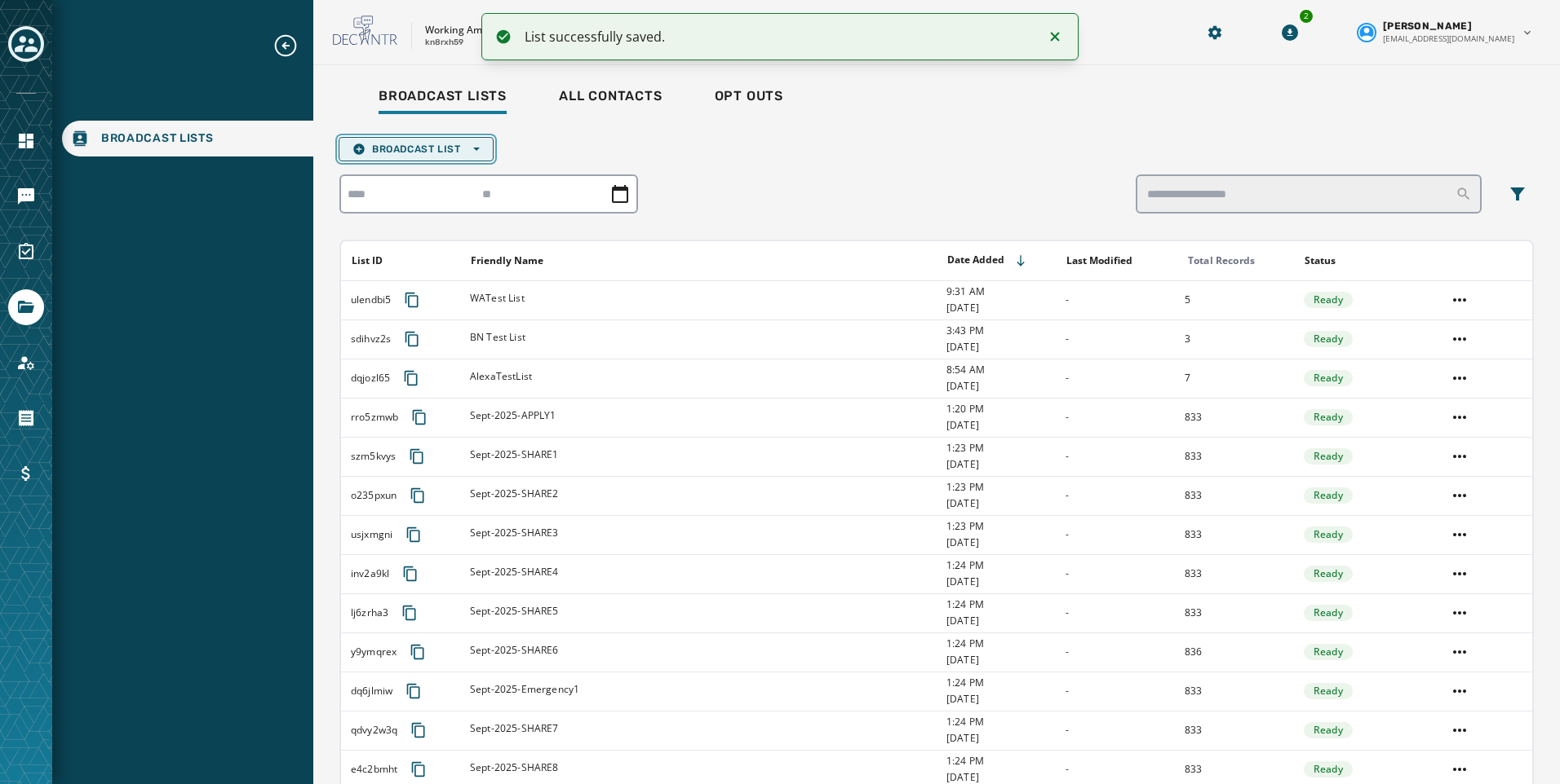
click at [421, 151] on span "Broadcast List Open options" at bounding box center [416, 149] width 127 height 13
click at [414, 174] on span "Upload List" at bounding box center [416, 174] width 127 height 13
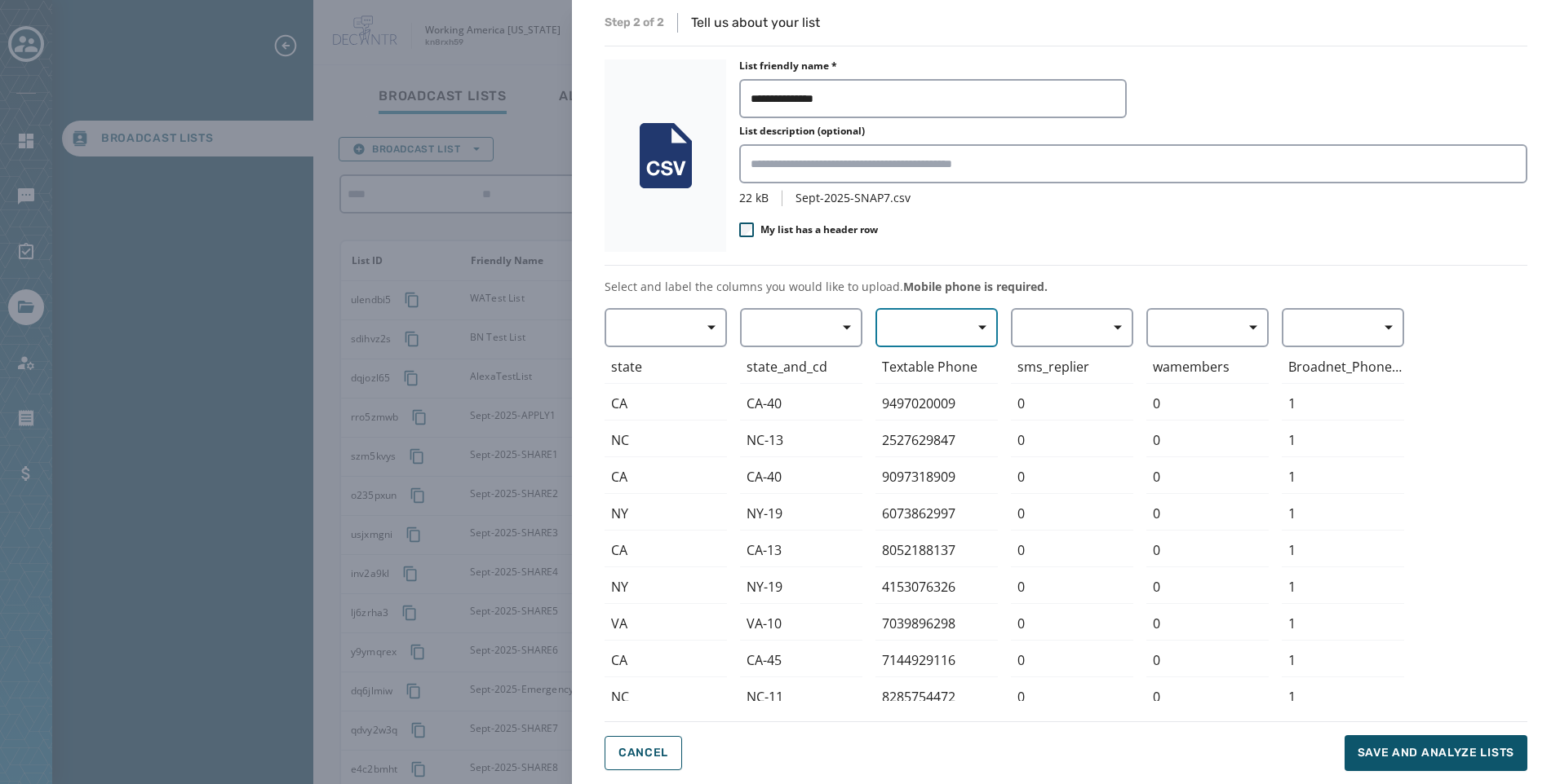
click at [910, 323] on button "button" at bounding box center [935, 327] width 122 height 39
click at [916, 362] on span "Mobile Phone" at bounding box center [933, 365] width 75 height 16
click at [1422, 753] on span "Save and analyze lists" at bounding box center [1435, 753] width 157 height 16
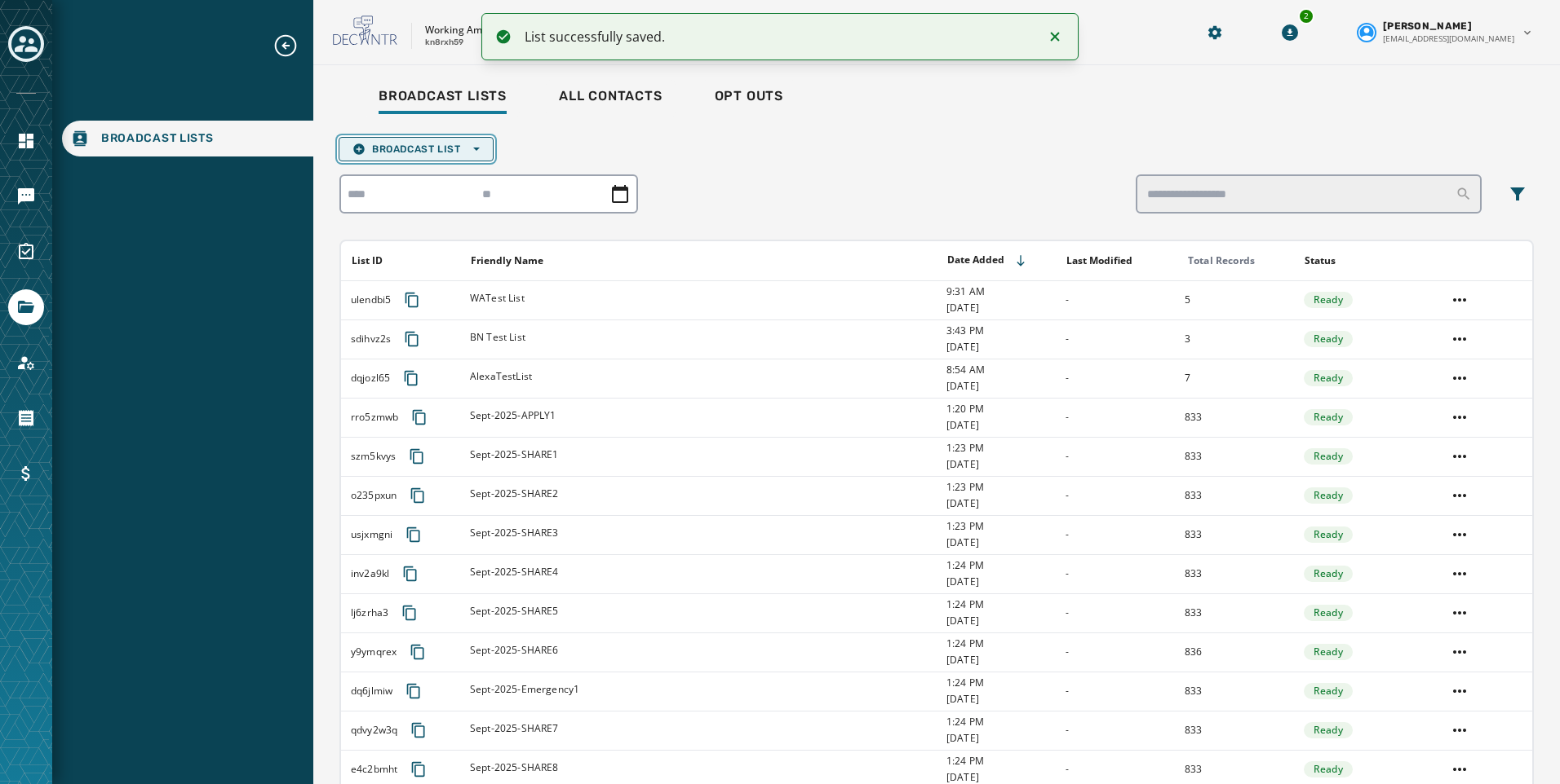
click at [379, 152] on span "Broadcast List Open options" at bounding box center [416, 149] width 127 height 13
click at [394, 177] on span "Upload List" at bounding box center [416, 174] width 127 height 13
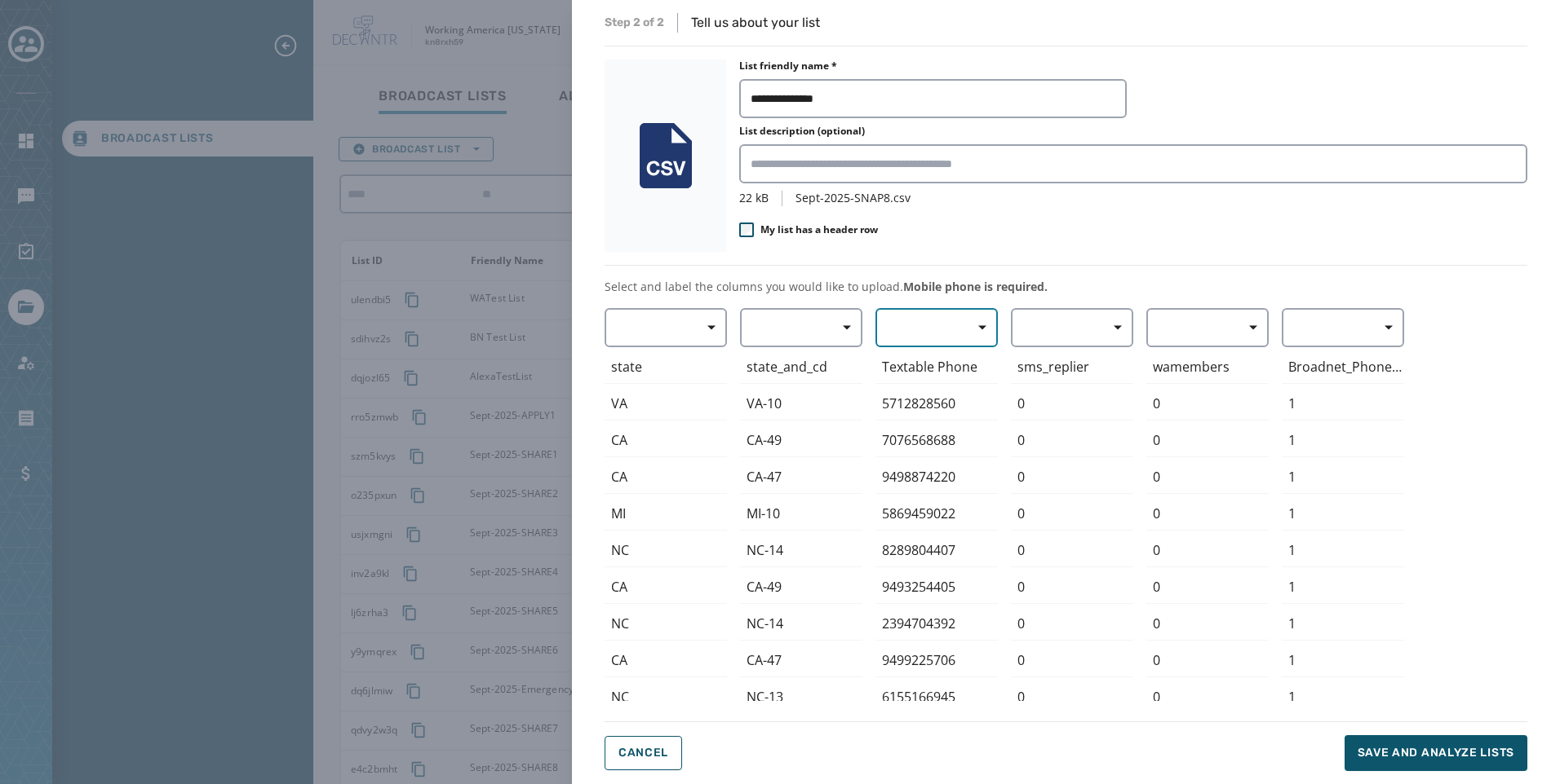
click at [926, 339] on button "button" at bounding box center [935, 327] width 122 height 39
click at [922, 364] on span "Mobile Phone" at bounding box center [933, 365] width 75 height 16
click at [1417, 759] on span "Save and analyze lists" at bounding box center [1435, 753] width 157 height 16
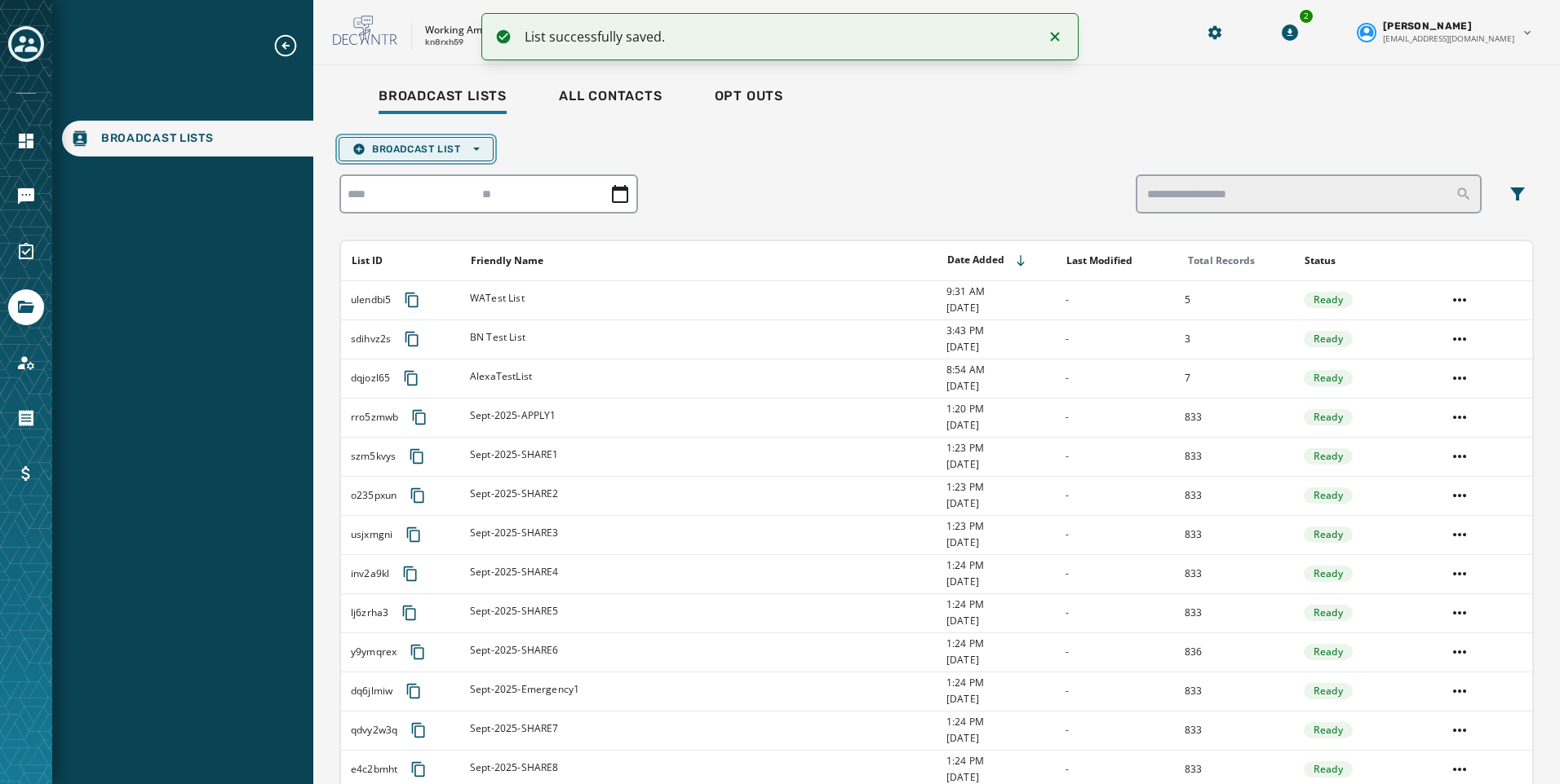
click at [425, 141] on button "Broadcast List Open options" at bounding box center [416, 148] width 155 height 24
click at [427, 176] on span "Upload List" at bounding box center [416, 174] width 127 height 13
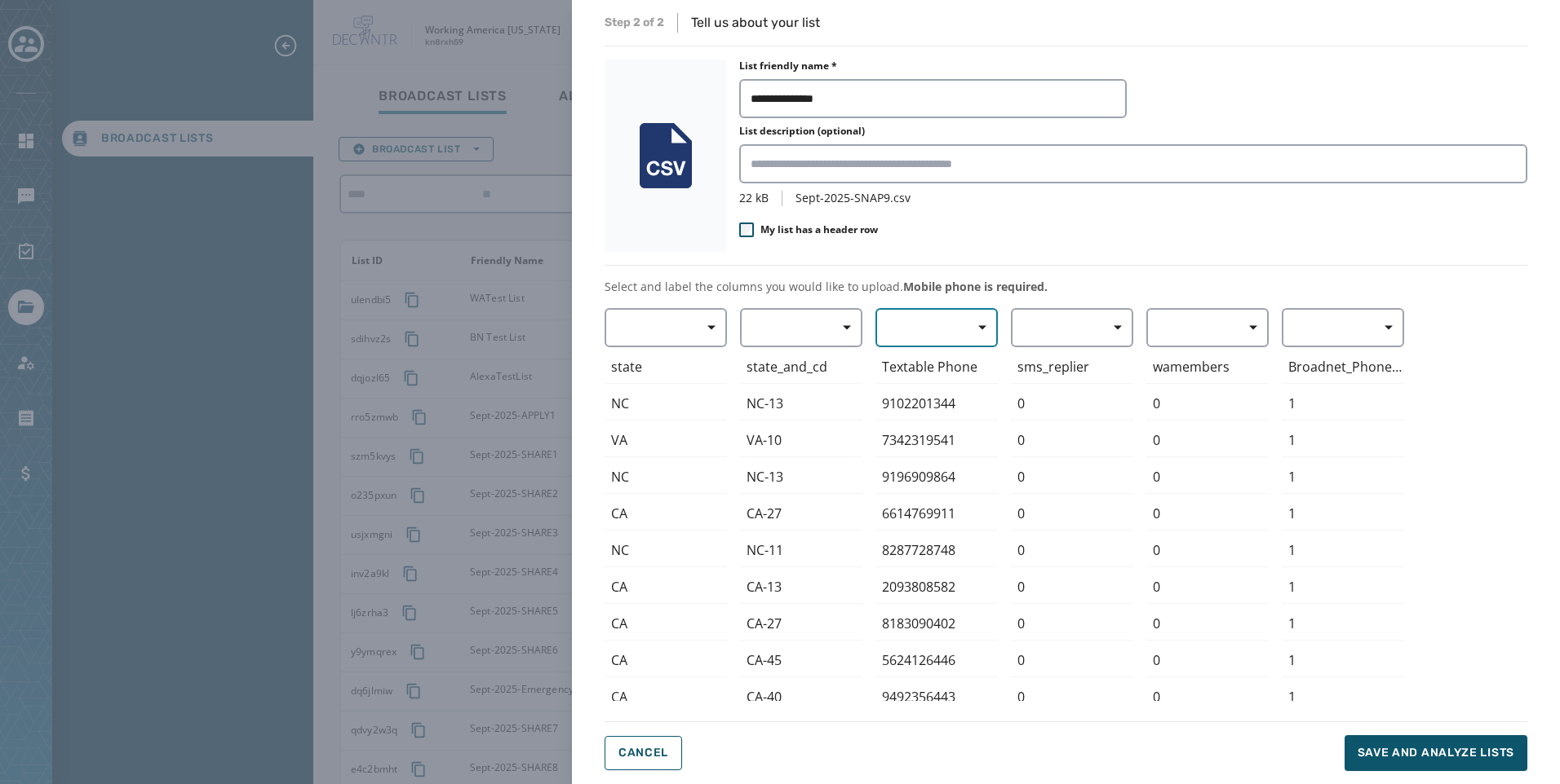
click at [966, 325] on span "button" at bounding box center [976, 328] width 39 height 33
click at [958, 361] on span "Mobile Phone" at bounding box center [933, 365] width 75 height 16
click at [1404, 752] on span "Save and analyze lists" at bounding box center [1435, 753] width 157 height 16
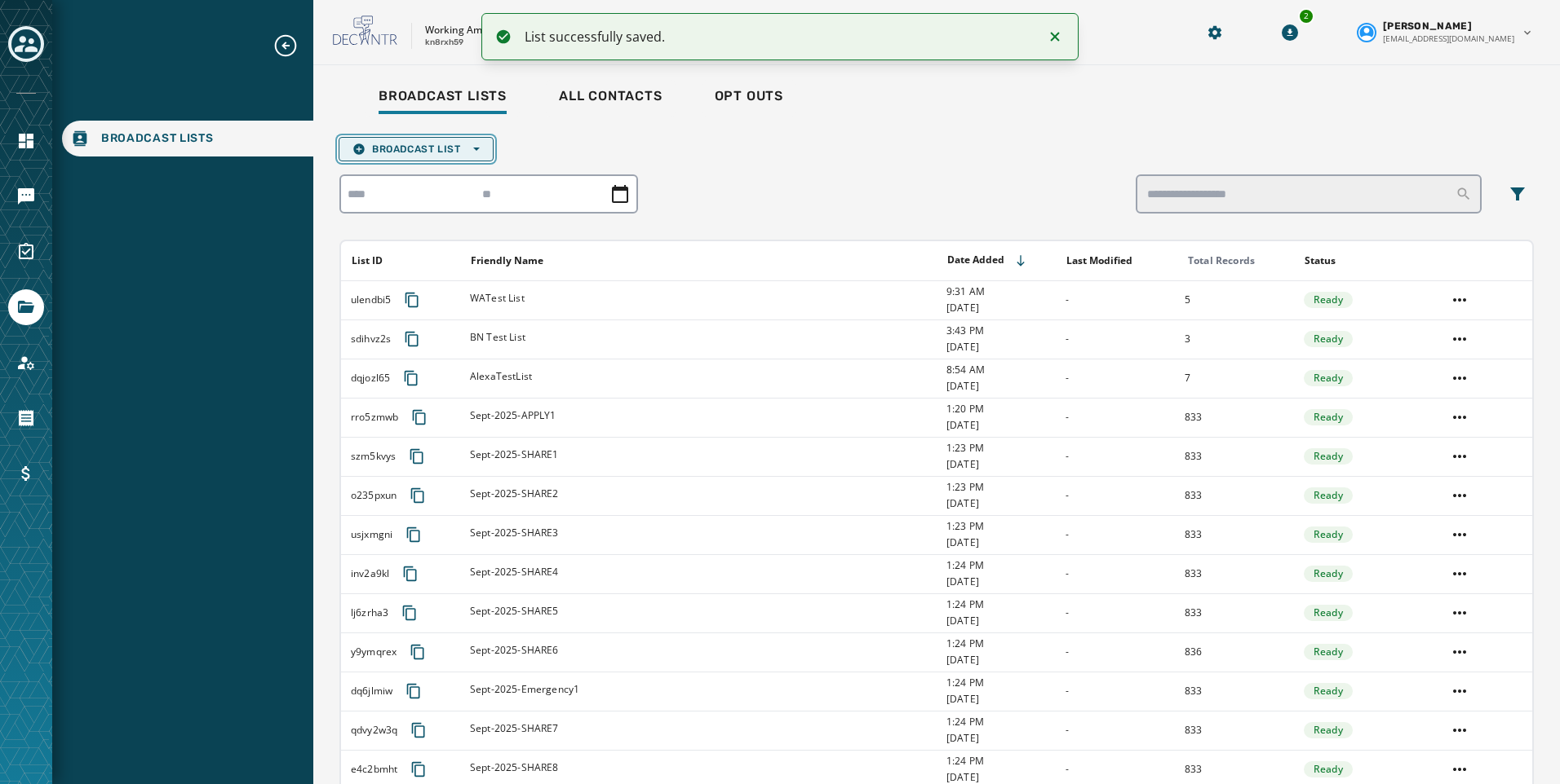
click at [359, 146] on icon "button" at bounding box center [358, 148] width 11 height 11
click at [373, 180] on button "Upload List" at bounding box center [416, 174] width 153 height 23
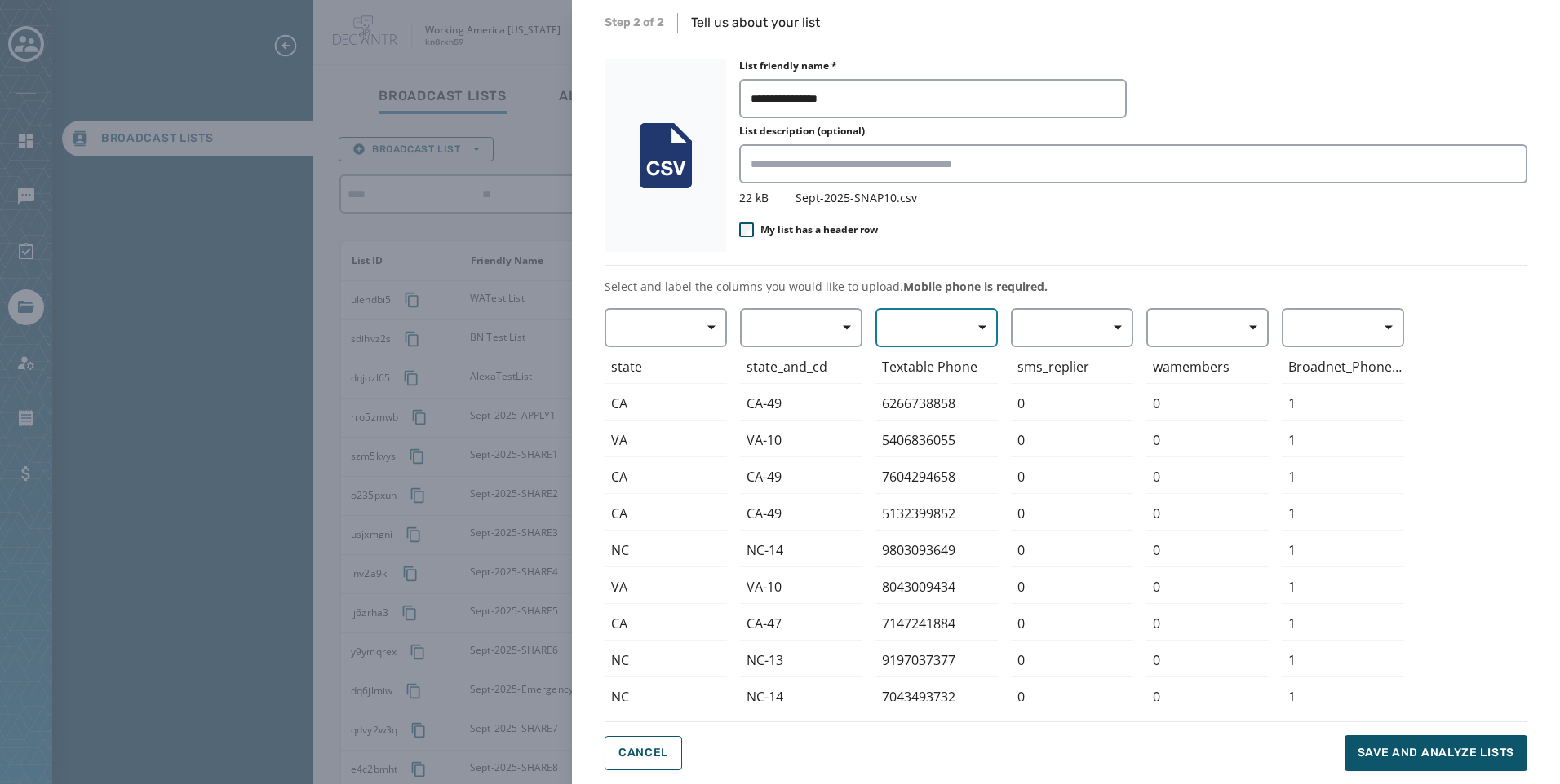
click at [929, 332] on button "button" at bounding box center [935, 327] width 122 height 39
click at [937, 362] on span "Mobile Phone" at bounding box center [933, 365] width 75 height 16
click at [1405, 746] on span "Save and analyze lists" at bounding box center [1435, 753] width 157 height 16
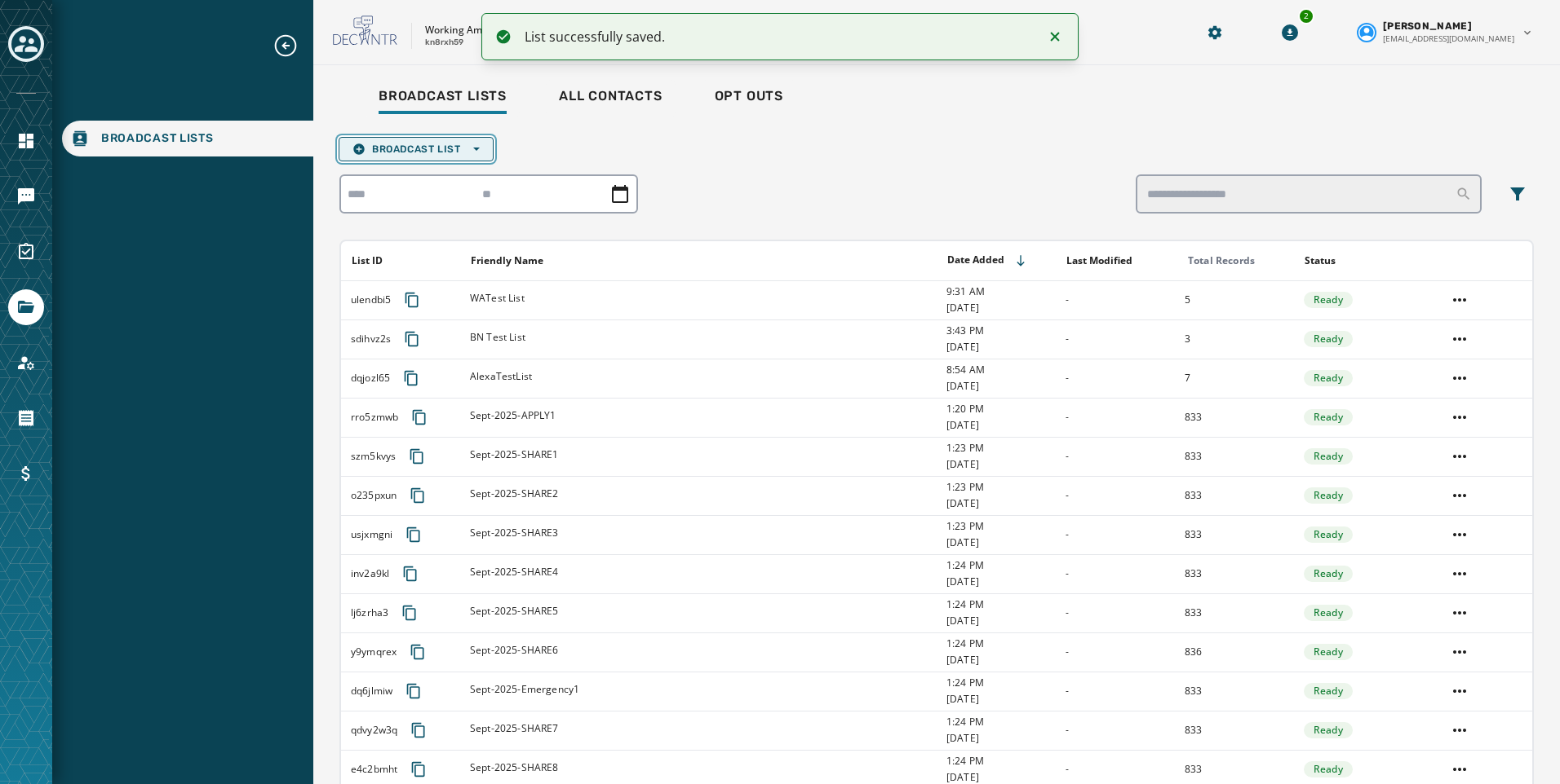
click at [423, 155] on span "Broadcast List Open options" at bounding box center [416, 149] width 127 height 13
click at [417, 168] on span "Upload List" at bounding box center [416, 174] width 127 height 13
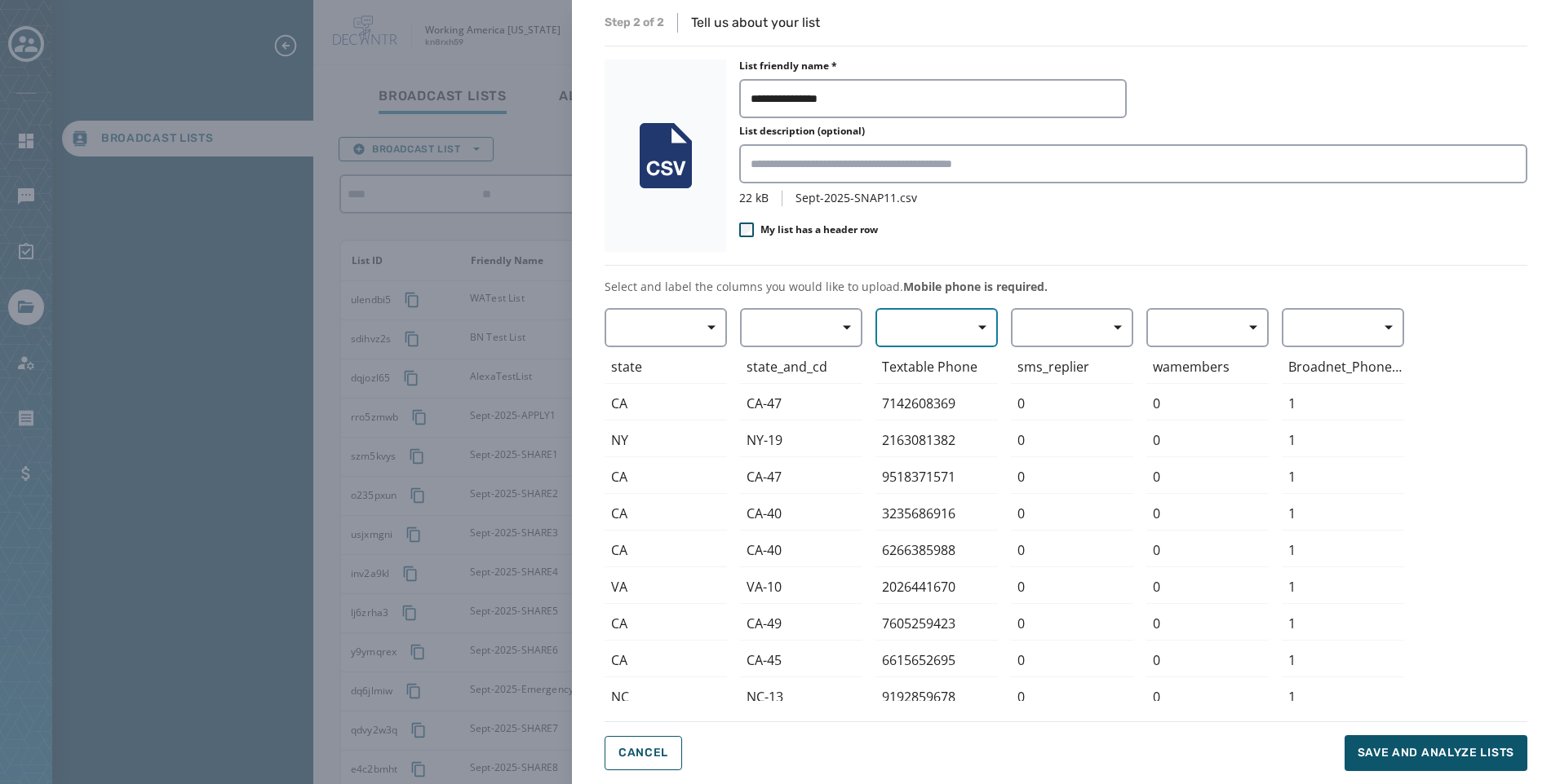
click at [946, 332] on button "button" at bounding box center [935, 327] width 122 height 39
click at [942, 361] on span "Mobile Phone" at bounding box center [933, 365] width 75 height 16
click at [1432, 743] on button "Save and analyze lists" at bounding box center [1436, 753] width 183 height 36
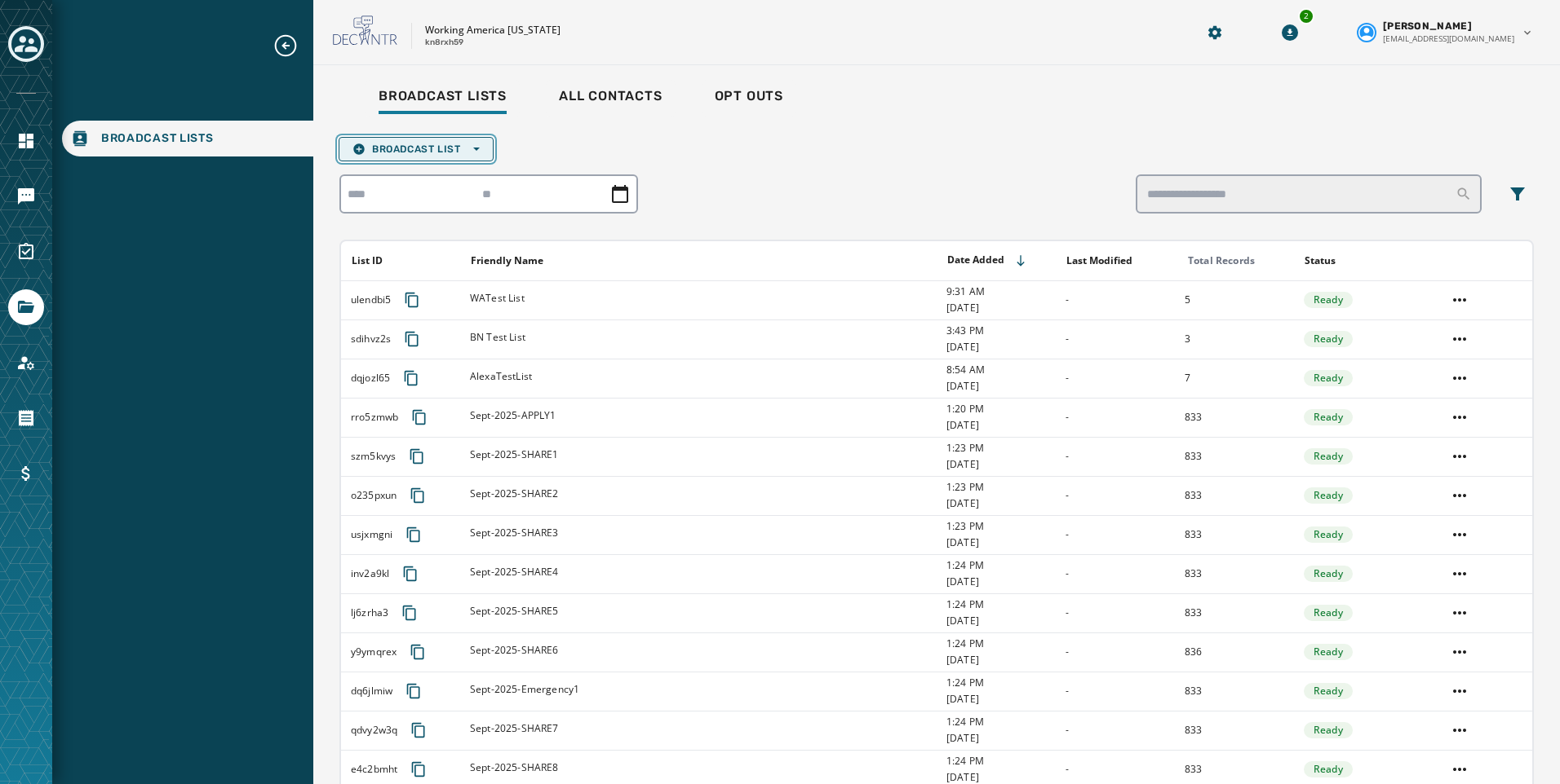
click at [422, 147] on span "Broadcast List Open options" at bounding box center [416, 149] width 127 height 13
click at [426, 178] on span "Upload List" at bounding box center [416, 174] width 127 height 13
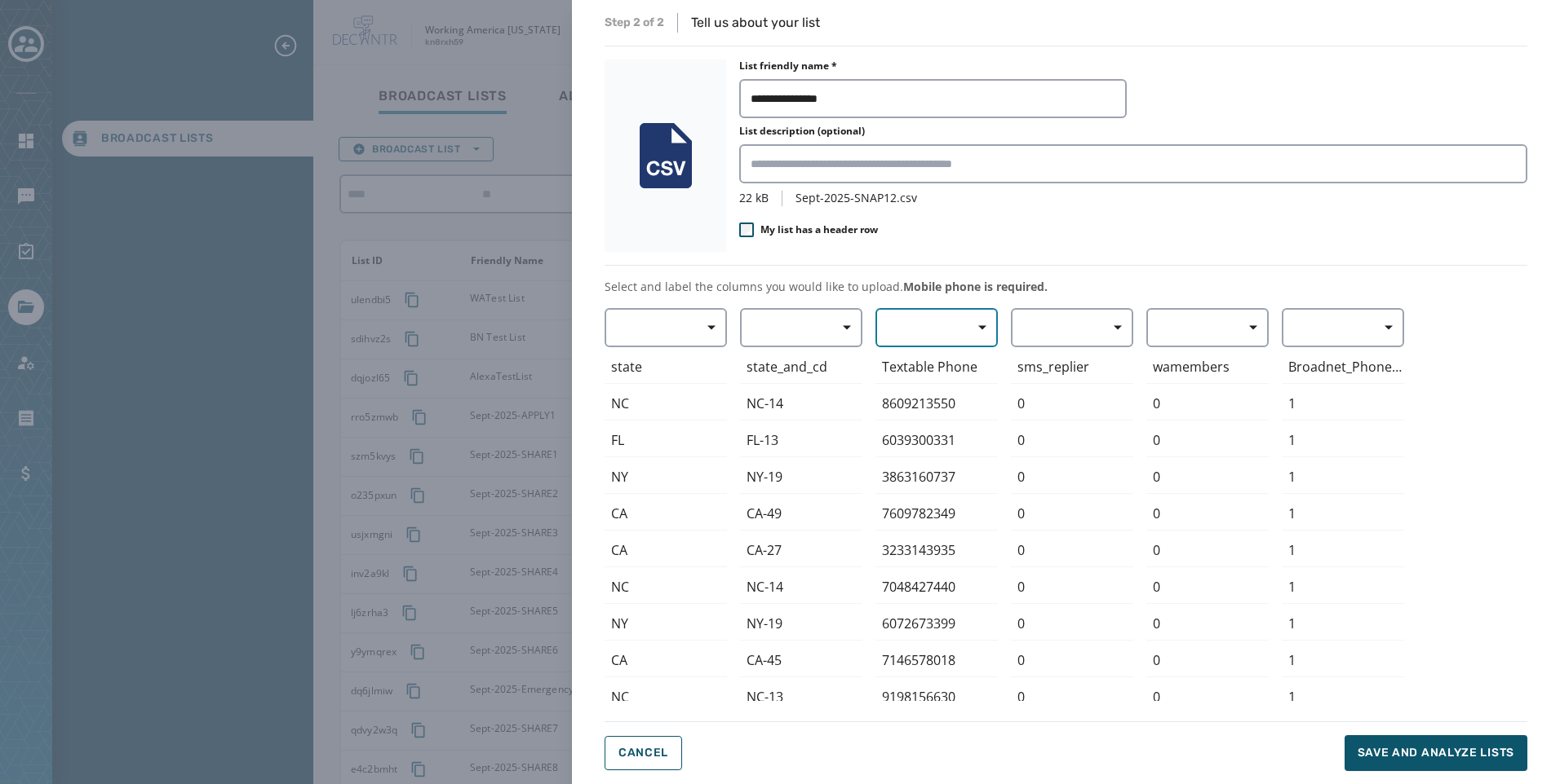
click at [904, 337] on button "button" at bounding box center [935, 327] width 122 height 39
click at [919, 367] on span "Mobile Phone" at bounding box center [933, 365] width 75 height 16
click at [1409, 742] on button "Save and analyze lists" at bounding box center [1436, 753] width 183 height 36
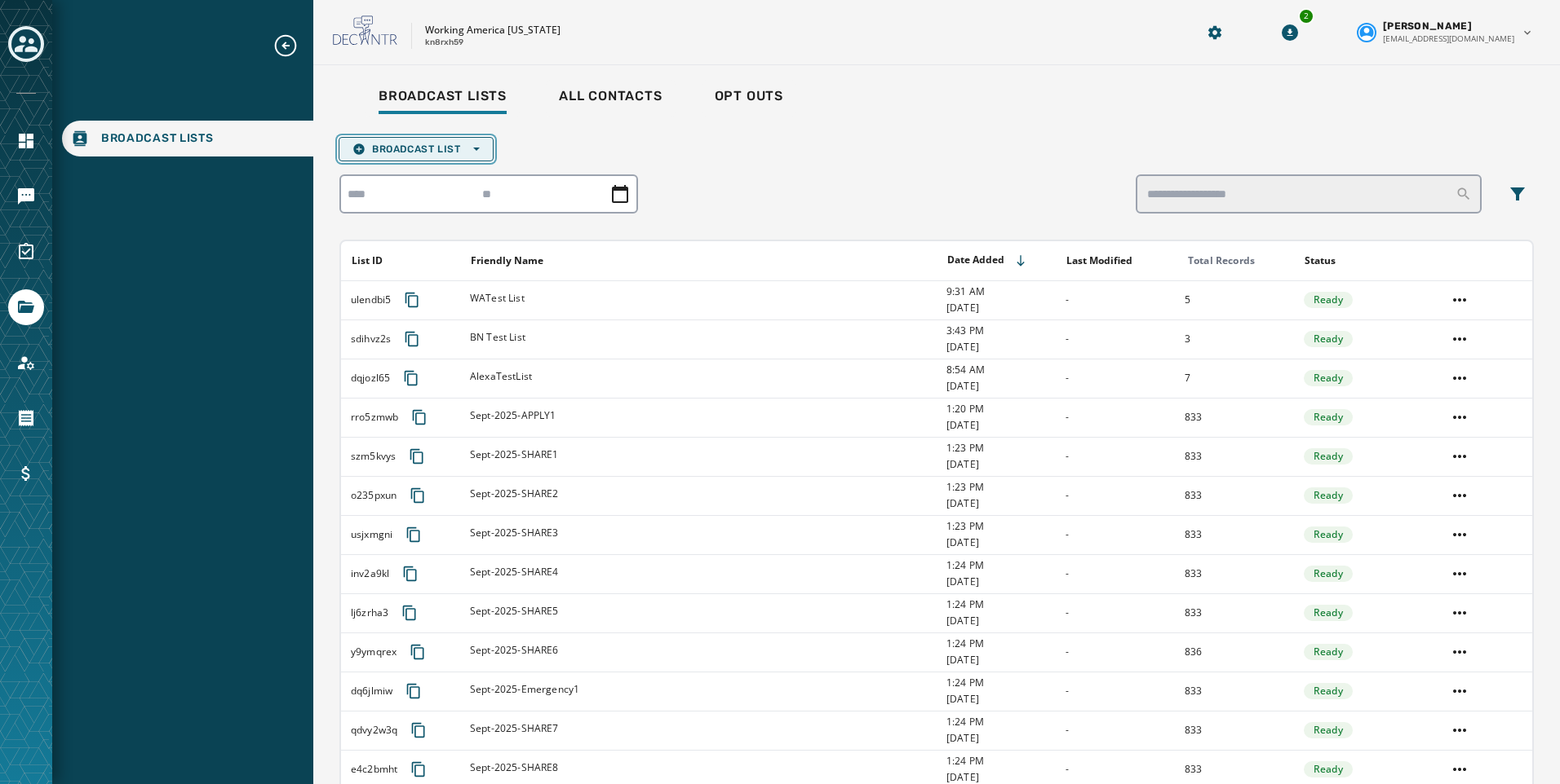
click at [405, 144] on span "Broadcast List Open options" at bounding box center [416, 149] width 127 height 13
click at [405, 172] on span "Upload List" at bounding box center [416, 174] width 127 height 13
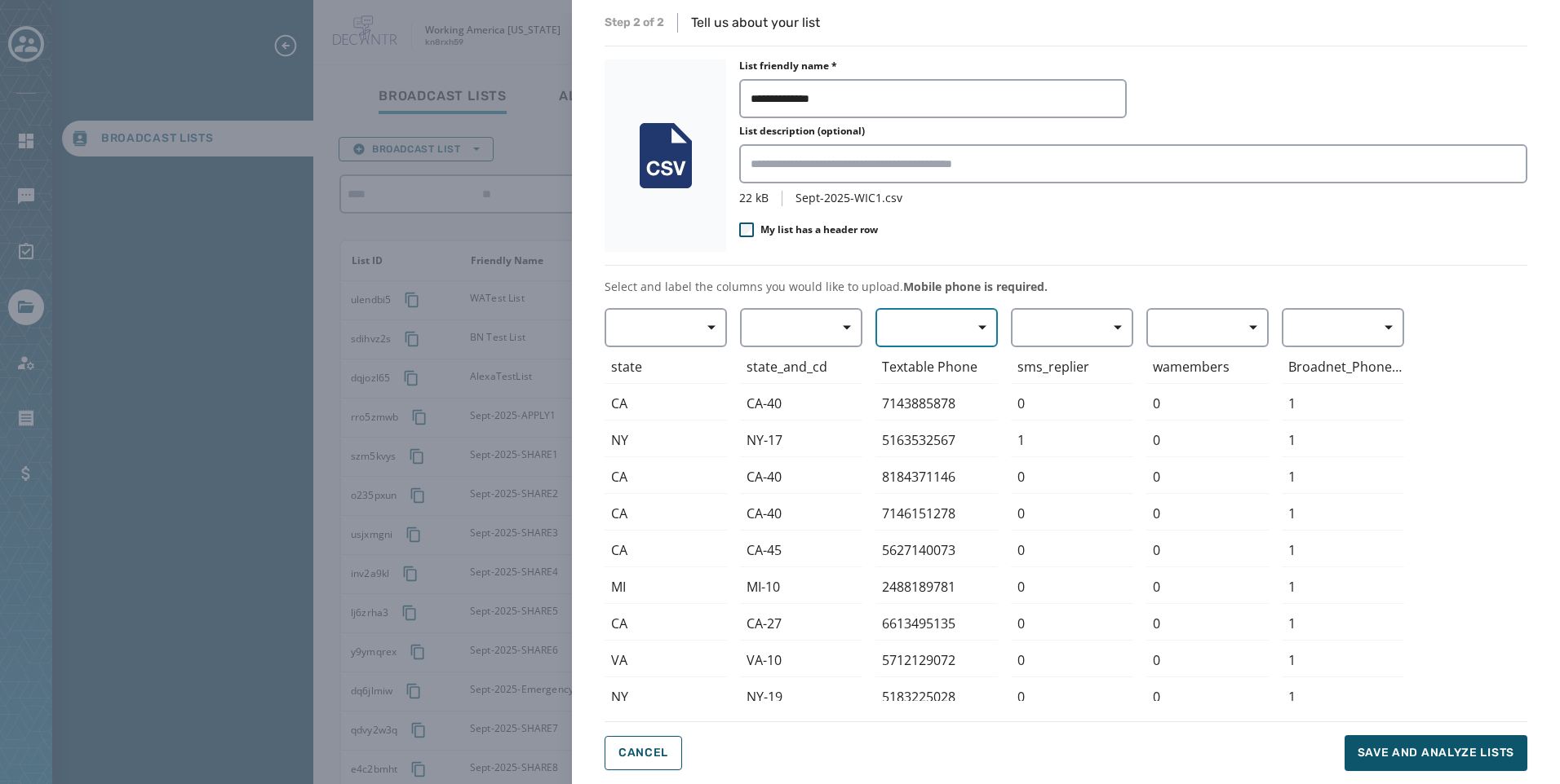
click at [921, 335] on button "button" at bounding box center [935, 327] width 122 height 39
click at [918, 364] on span "Mobile Phone" at bounding box center [933, 365] width 75 height 16
click at [1417, 746] on span "Save and analyze lists" at bounding box center [1435, 753] width 157 height 16
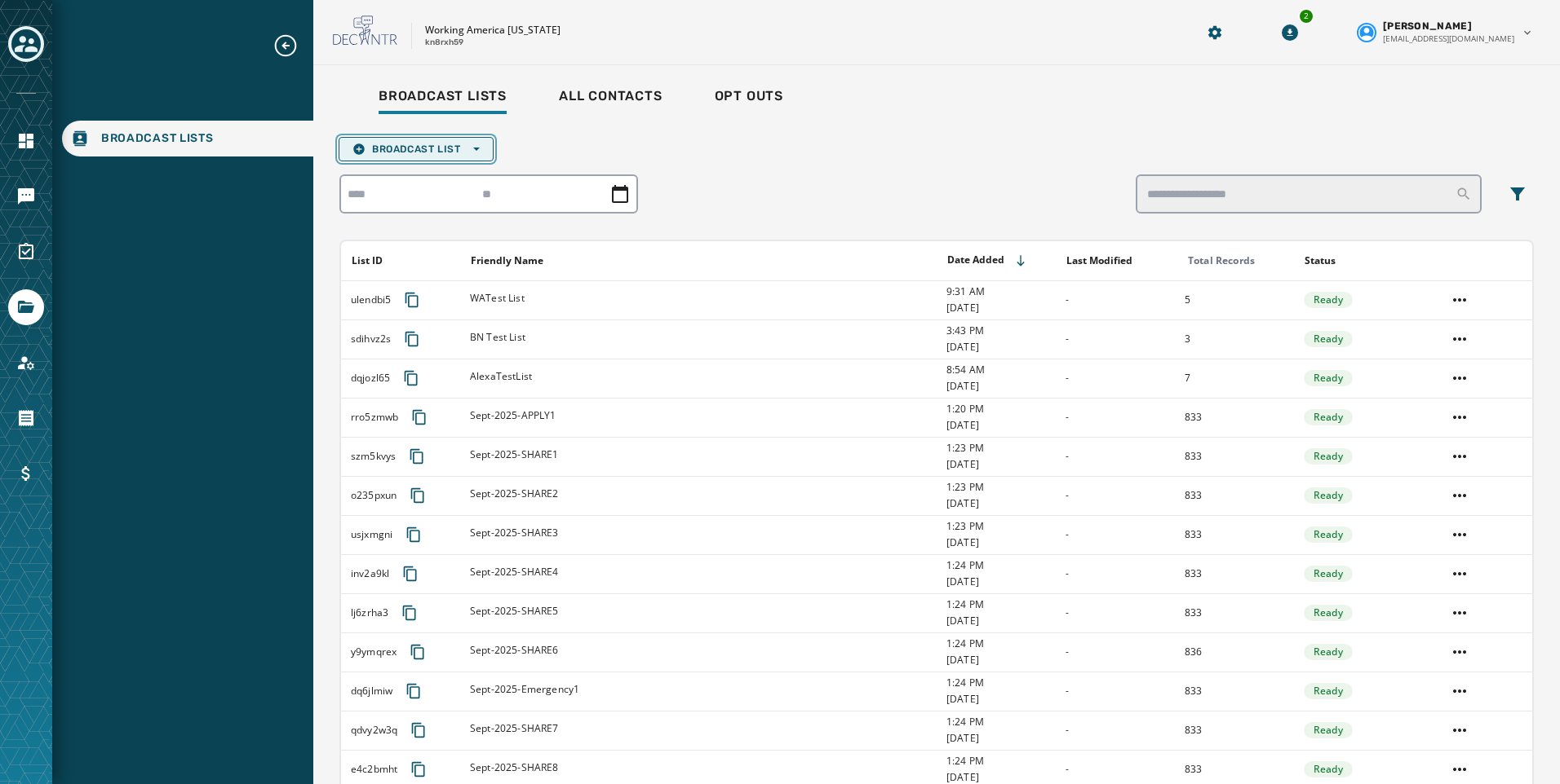
drag, startPoint x: 425, startPoint y: 146, endPoint x: 425, endPoint y: 157, distance: 11.0
click at [425, 147] on span "Broadcast List Open options" at bounding box center [416, 149] width 127 height 13
click at [422, 175] on span "Upload List" at bounding box center [416, 174] width 127 height 13
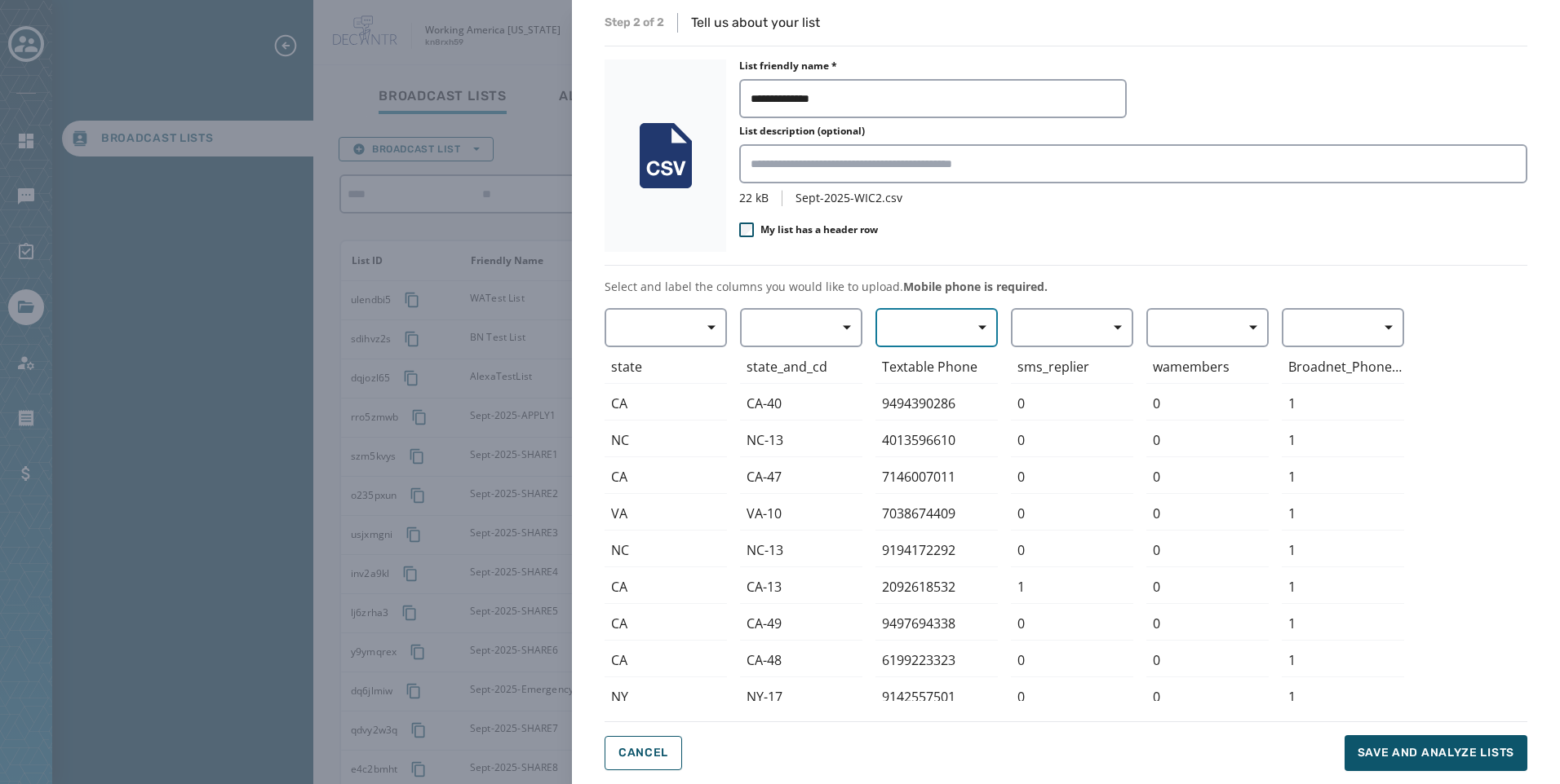
click at [933, 341] on button "button" at bounding box center [935, 327] width 122 height 39
click at [939, 370] on span "Mobile Phone" at bounding box center [933, 365] width 75 height 16
click at [1399, 746] on span "Save and analyze lists" at bounding box center [1435, 753] width 157 height 16
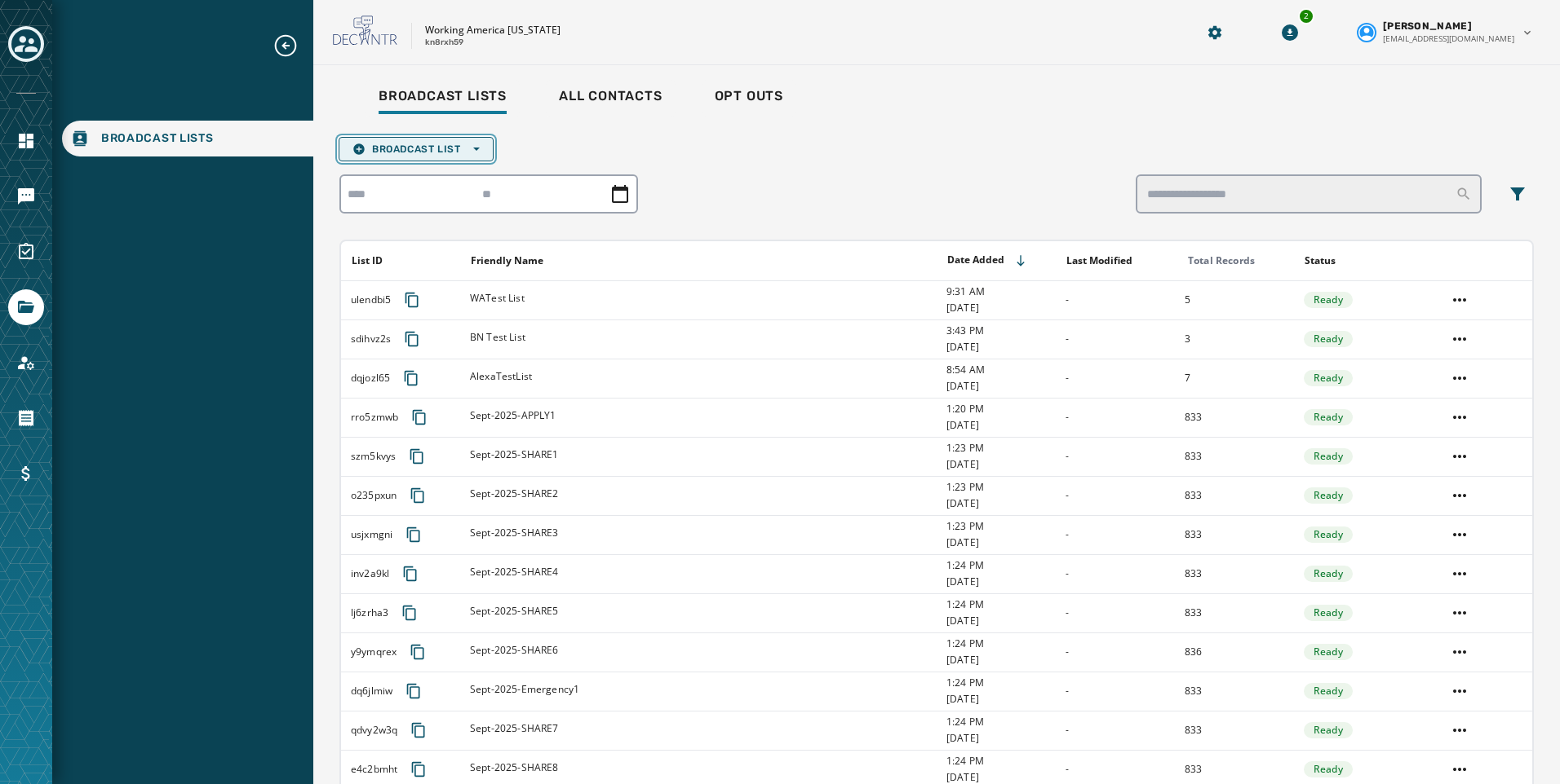
click at [443, 139] on button "Broadcast List Open options" at bounding box center [416, 148] width 155 height 24
click at [450, 169] on span "Upload List" at bounding box center [416, 174] width 127 height 13
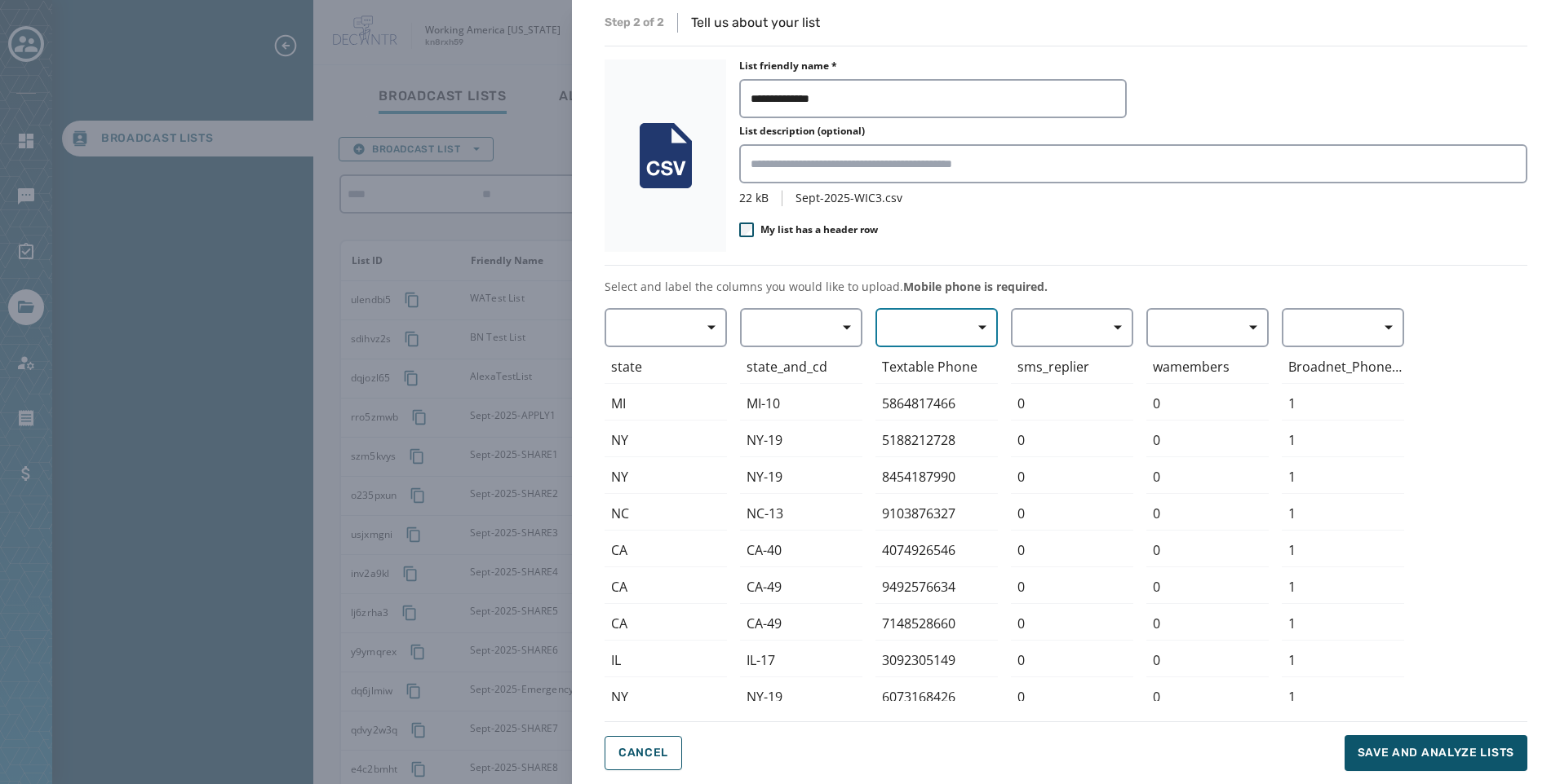
click at [923, 336] on button "button" at bounding box center [935, 327] width 122 height 39
click at [938, 372] on span "Mobile Phone" at bounding box center [933, 365] width 75 height 16
click at [1406, 755] on span "Save and analyze lists" at bounding box center [1435, 753] width 157 height 16
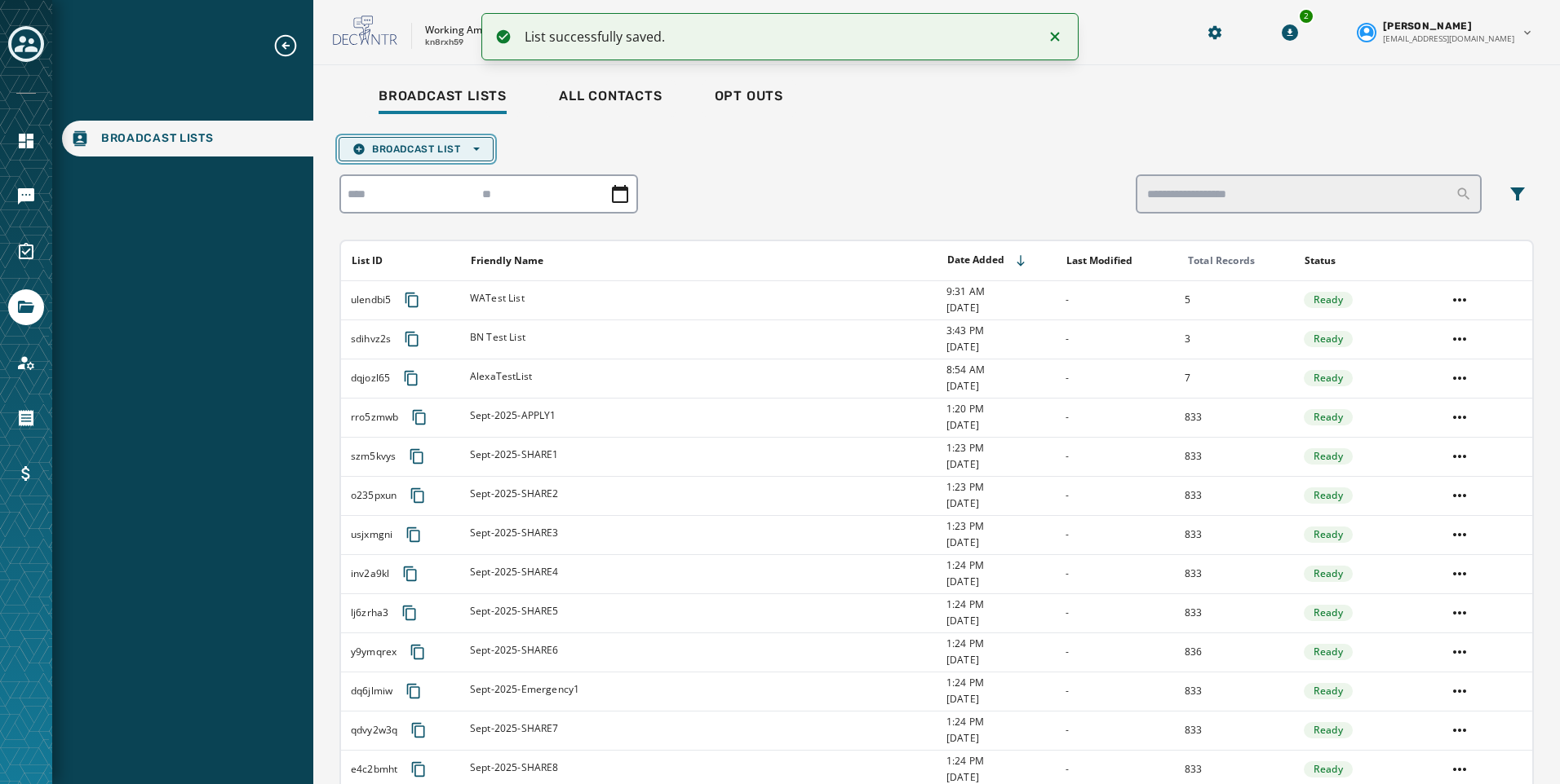
click at [424, 150] on span "Broadcast List Open options" at bounding box center [416, 149] width 127 height 13
click at [414, 170] on span "Upload List" at bounding box center [416, 174] width 127 height 13
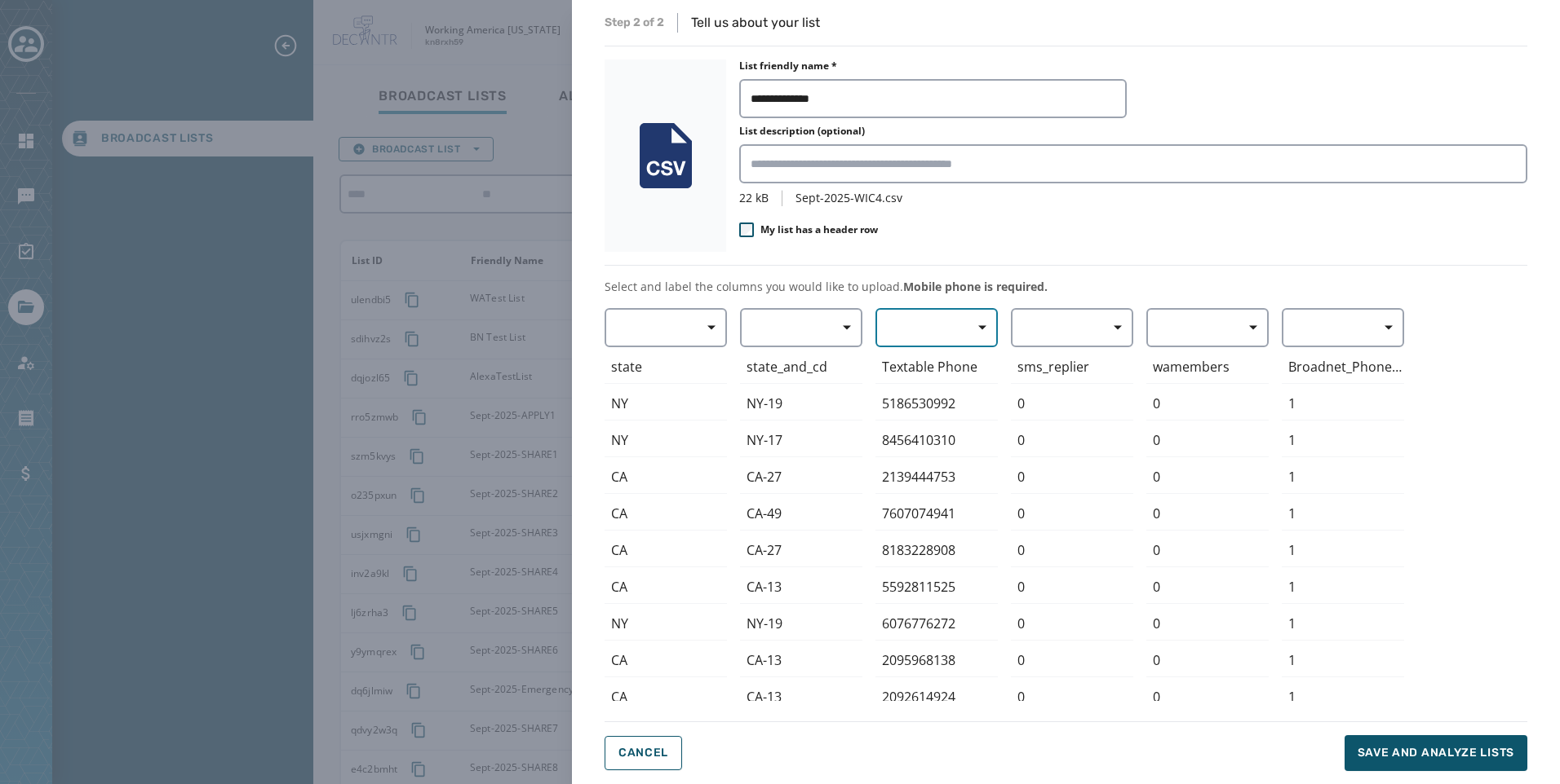
click at [923, 329] on button "button" at bounding box center [935, 327] width 122 height 39
click at [932, 367] on span "Mobile Phone" at bounding box center [933, 365] width 75 height 16
click at [1446, 756] on span "Save and analyze lists" at bounding box center [1435, 753] width 157 height 16
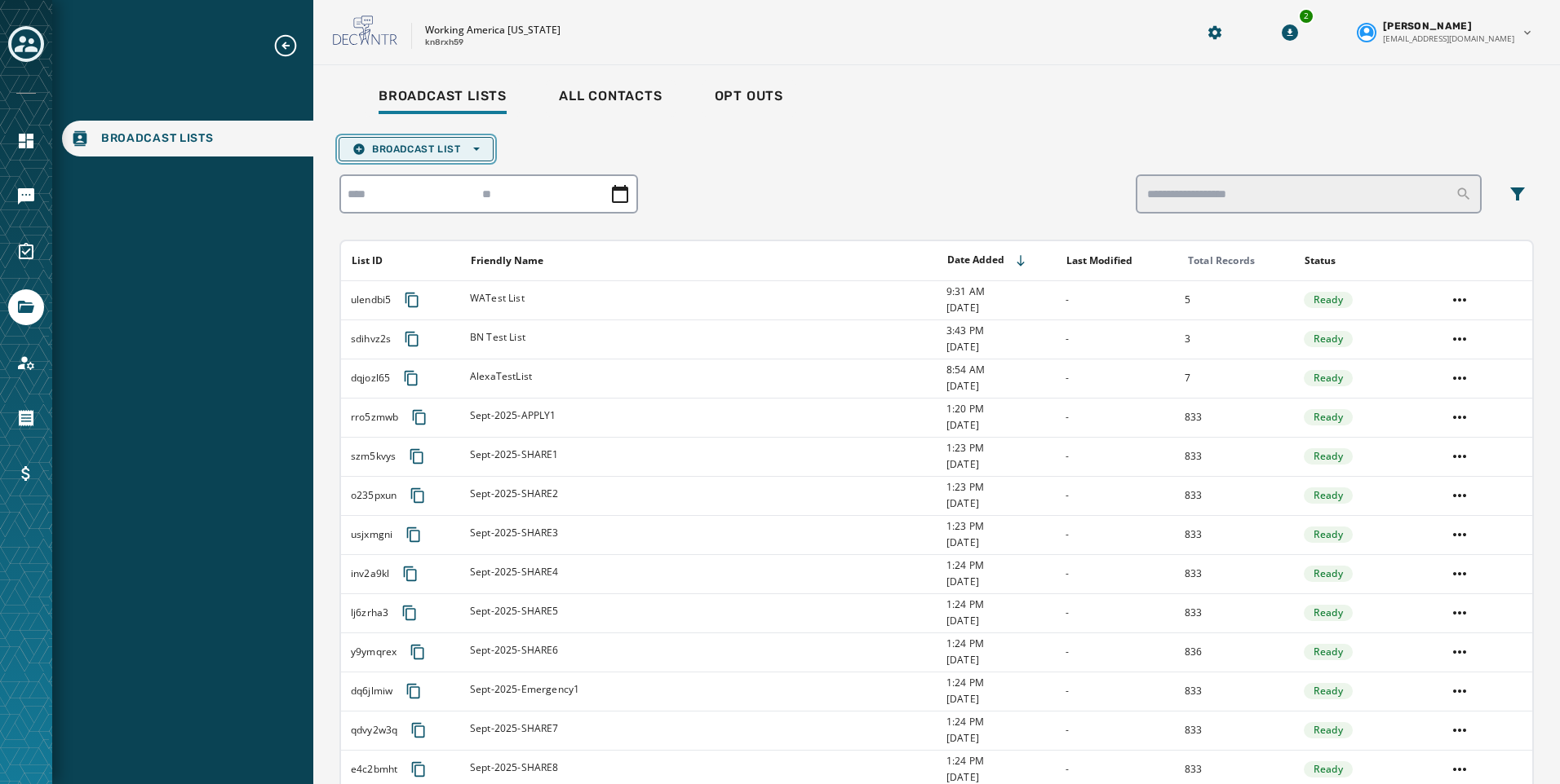
click at [398, 143] on span "Broadcast List Open options" at bounding box center [416, 149] width 127 height 13
click at [405, 176] on span "Upload List" at bounding box center [416, 174] width 127 height 13
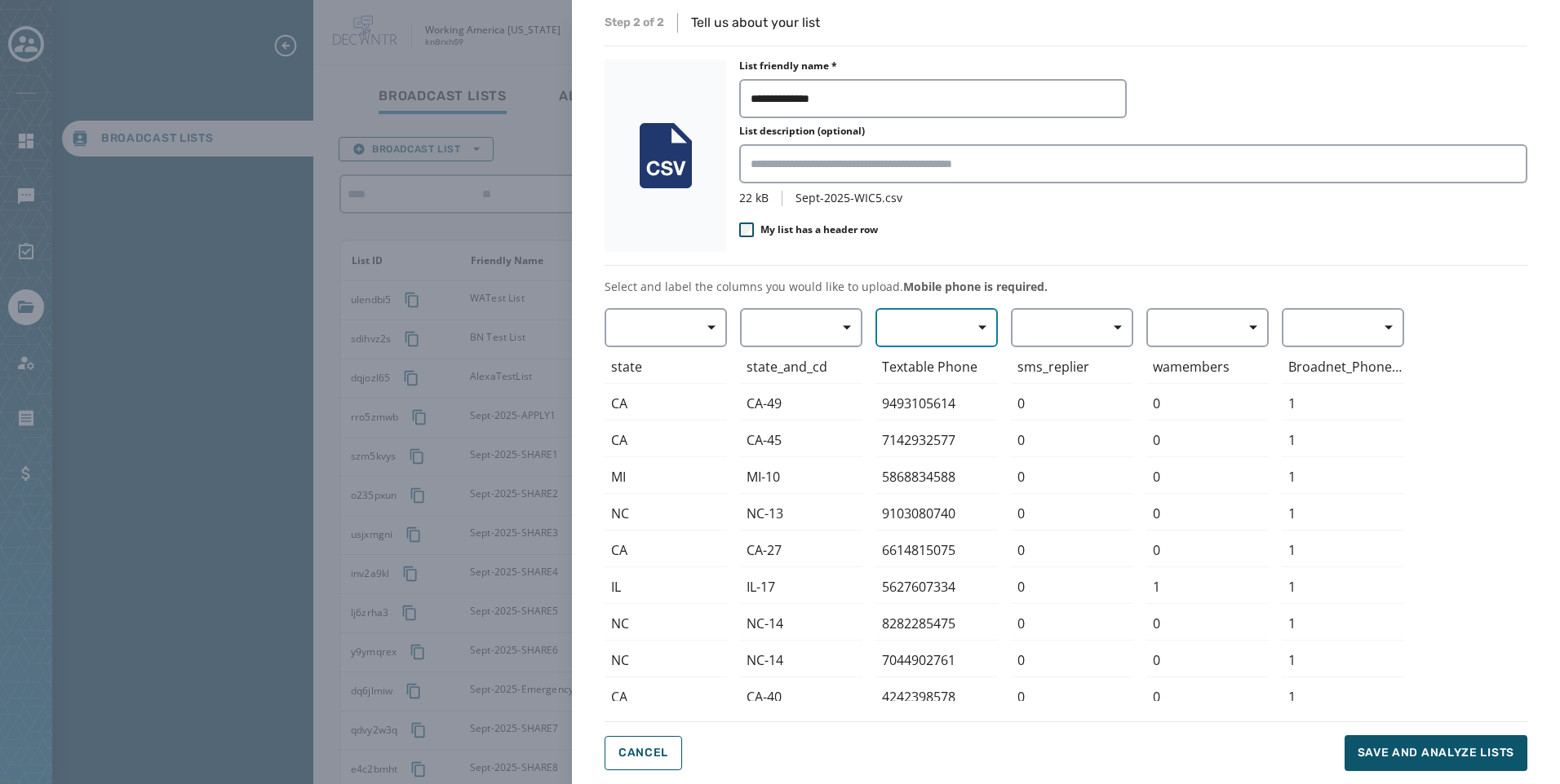
click at [923, 328] on button "button" at bounding box center [935, 327] width 122 height 39
click at [933, 377] on div "Mobile Phone" at bounding box center [932, 365] width 115 height 30
click at [1470, 744] on button "Save and analyze lists" at bounding box center [1436, 753] width 183 height 36
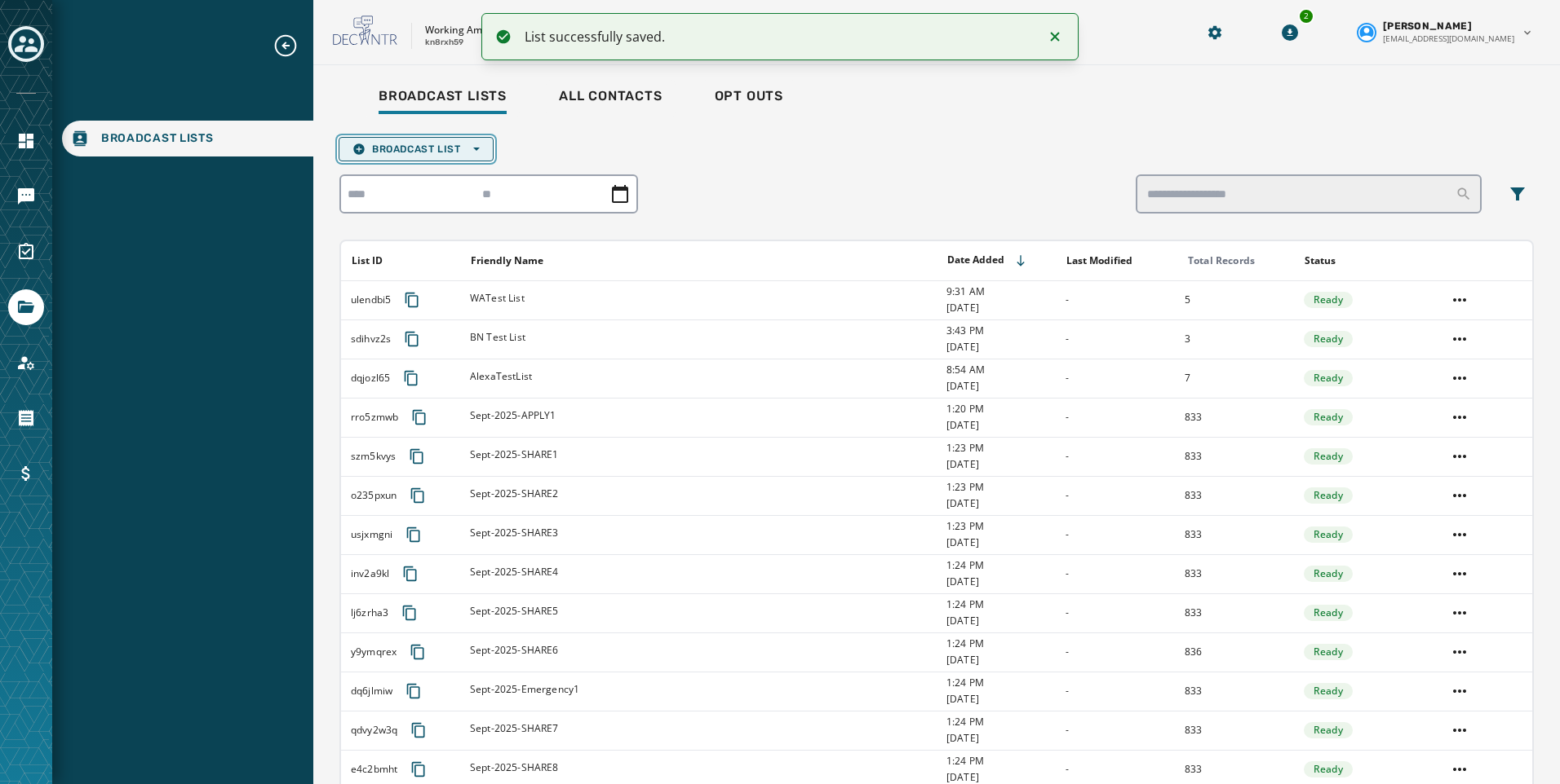
click at [398, 144] on span "Broadcast List Open options" at bounding box center [416, 149] width 127 height 13
click at [404, 178] on span "Upload List" at bounding box center [416, 174] width 127 height 13
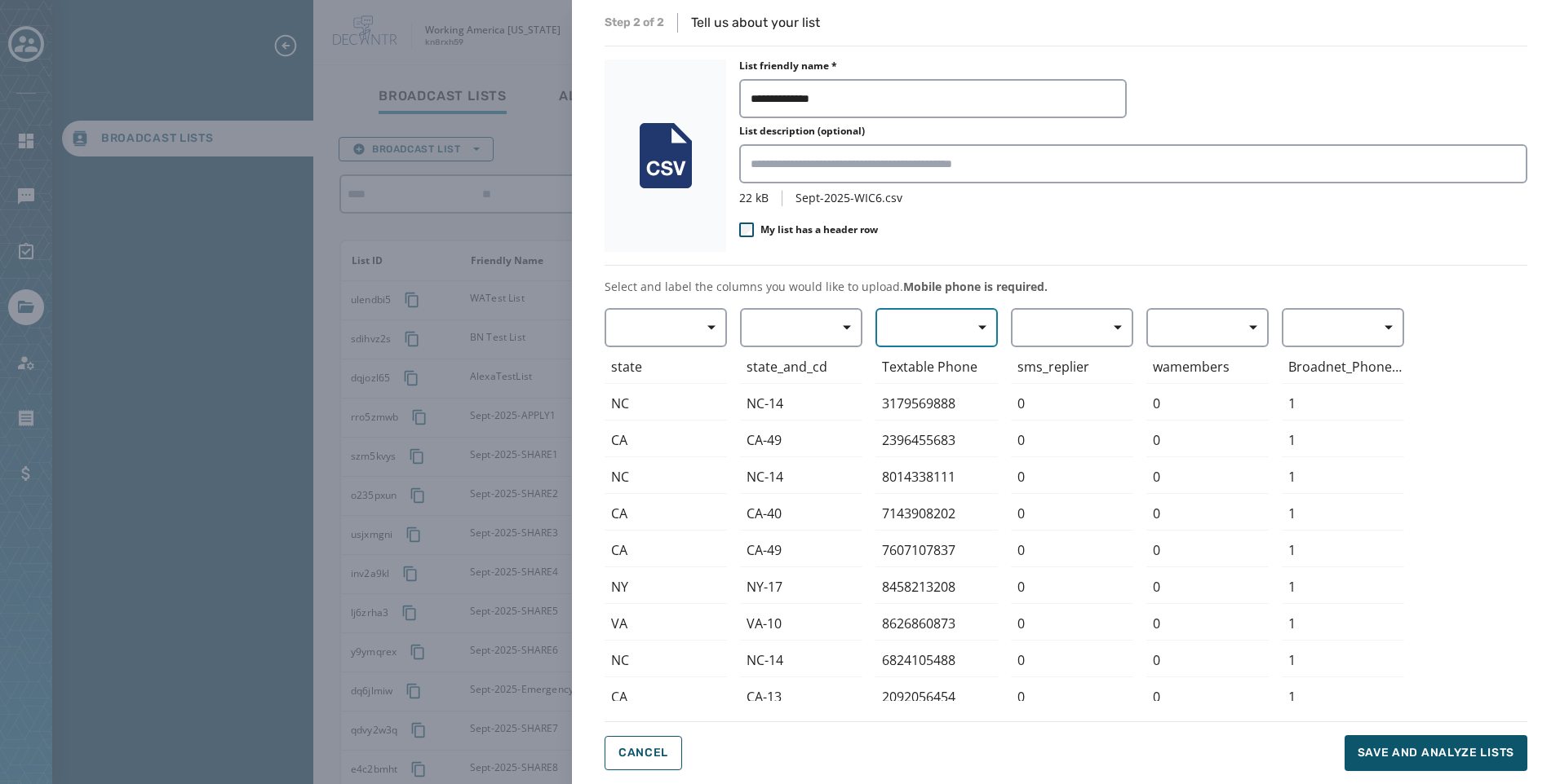
click at [931, 326] on button "button" at bounding box center [935, 327] width 122 height 39
click at [924, 369] on span "Mobile Phone" at bounding box center [933, 365] width 75 height 16
click at [1394, 760] on span "Save and analyze lists" at bounding box center [1435, 753] width 157 height 16
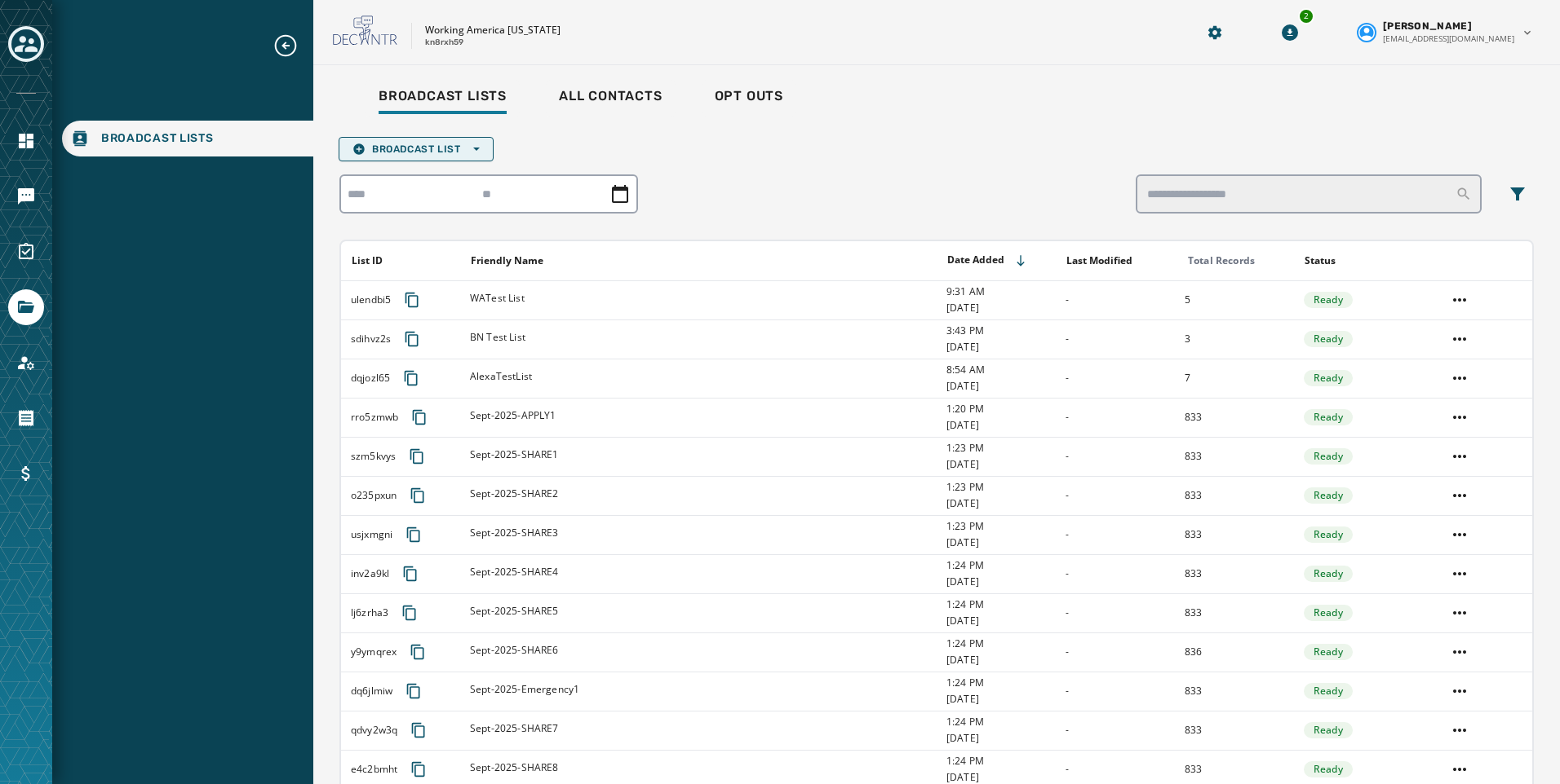
drag, startPoint x: 408, startPoint y: 163, endPoint x: 402, endPoint y: 156, distance: 9.2
click at [402, 156] on button "Broadcast List Open options" at bounding box center [416, 148] width 155 height 24
click at [400, 171] on span "Upload List" at bounding box center [416, 174] width 127 height 13
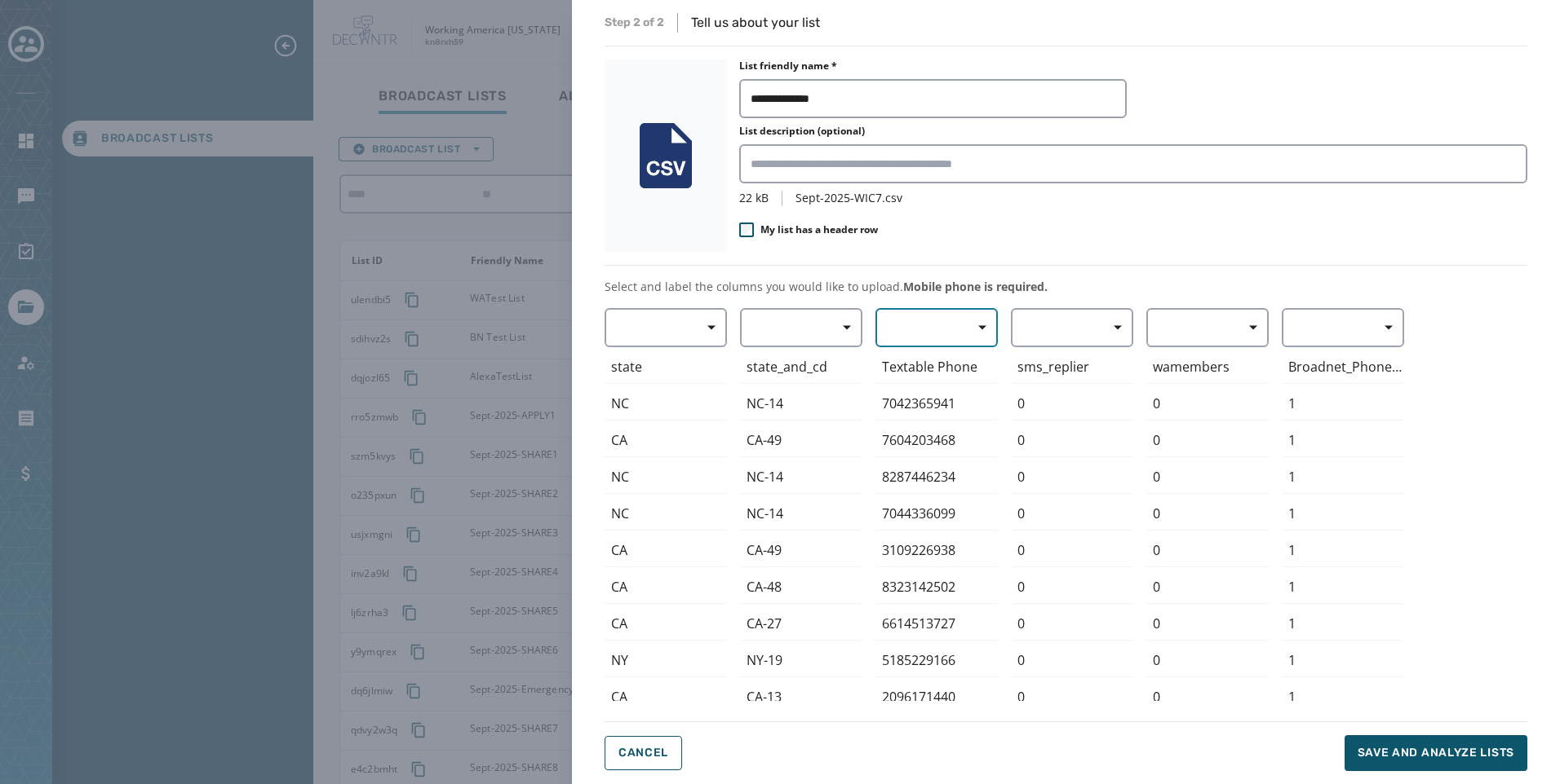
click at [908, 333] on button "button" at bounding box center [935, 327] width 122 height 39
click at [912, 358] on span "Mobile Phone" at bounding box center [933, 365] width 75 height 16
click at [1397, 747] on span "Save and analyze lists" at bounding box center [1435, 753] width 157 height 16
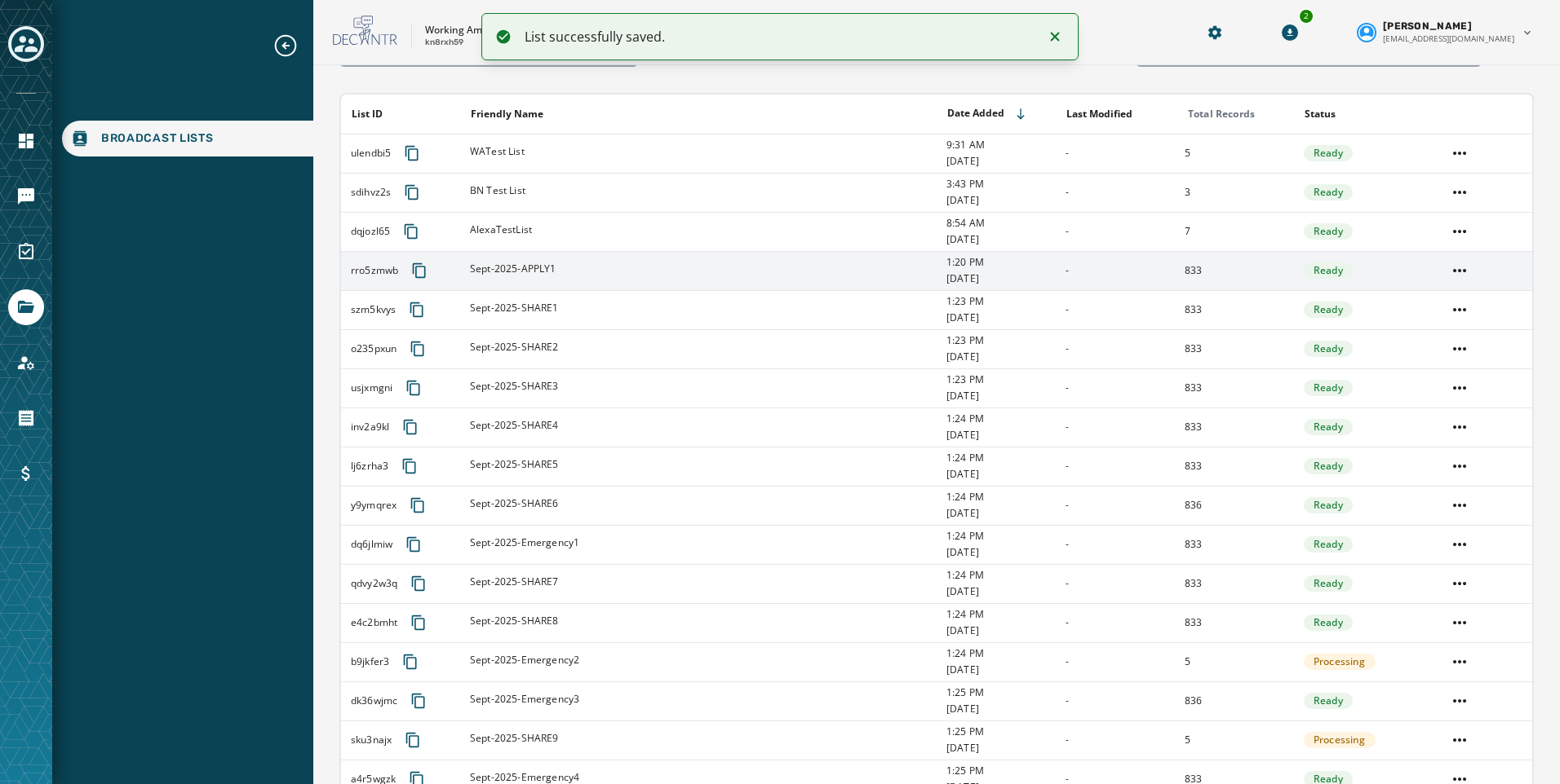
scroll to position [164, 0]
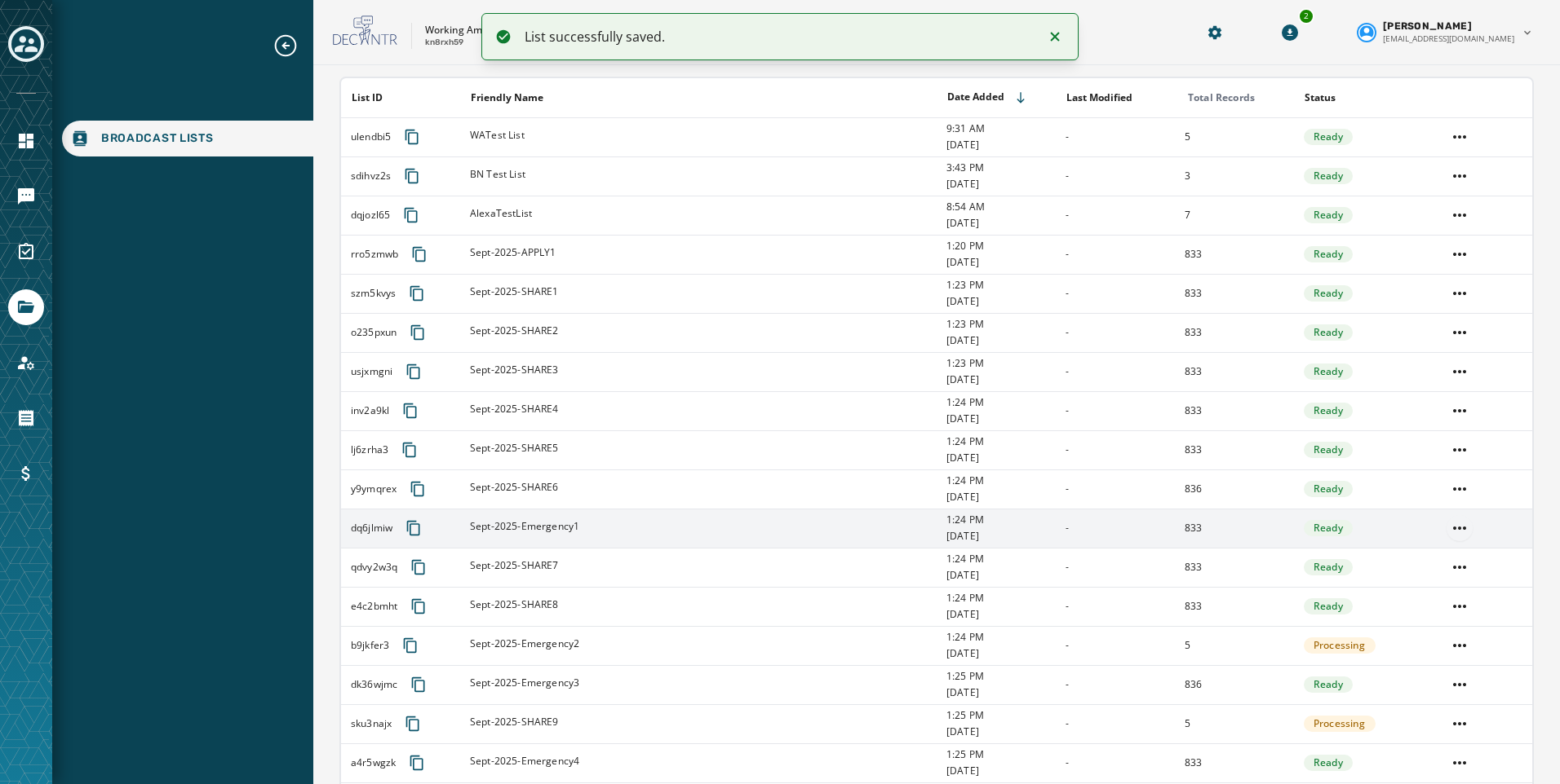
click at [1446, 523] on html "List successfully saved. Broadcast Lists Skip To Main Content Working America O…" at bounding box center [780, 392] width 1560 height 784
click at [1453, 591] on div "Delete list" at bounding box center [1448, 587] width 73 height 26
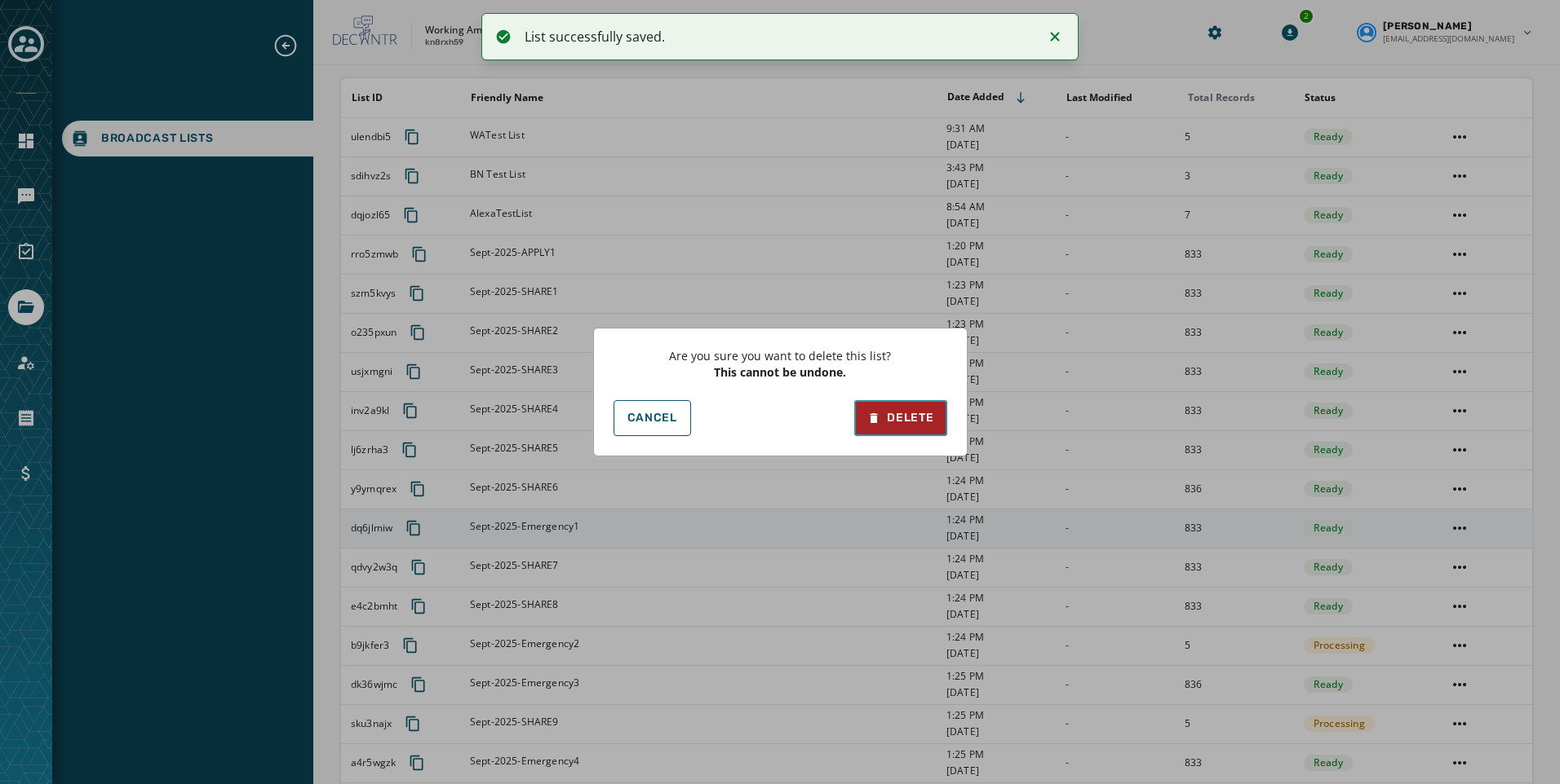
click at [879, 412] on icon at bounding box center [874, 417] width 13 height 16
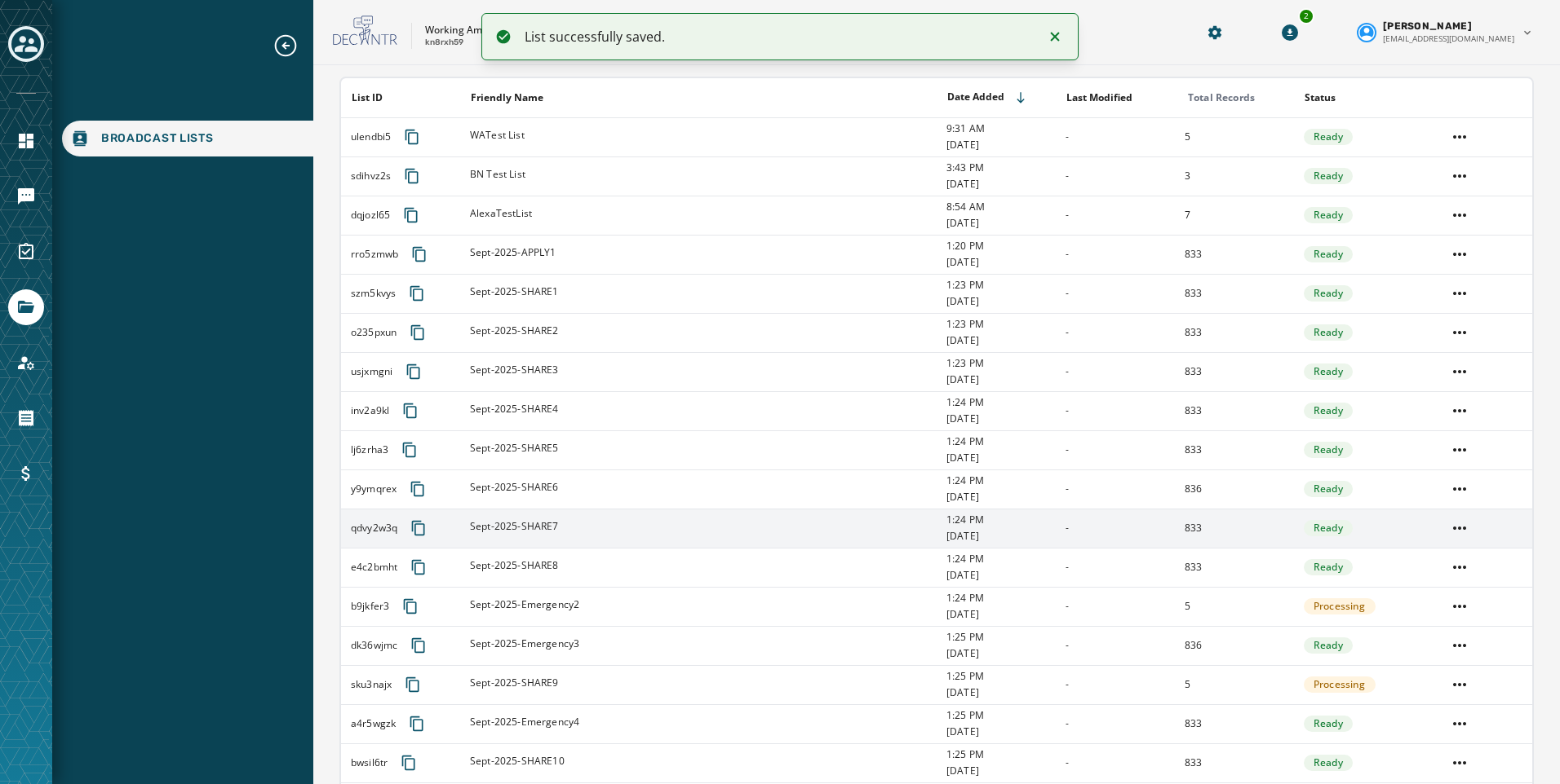
click at [1452, 605] on html "List successfully saved. Broadcast Lists Skip To Main Content Working America O…" at bounding box center [780, 392] width 1560 height 784
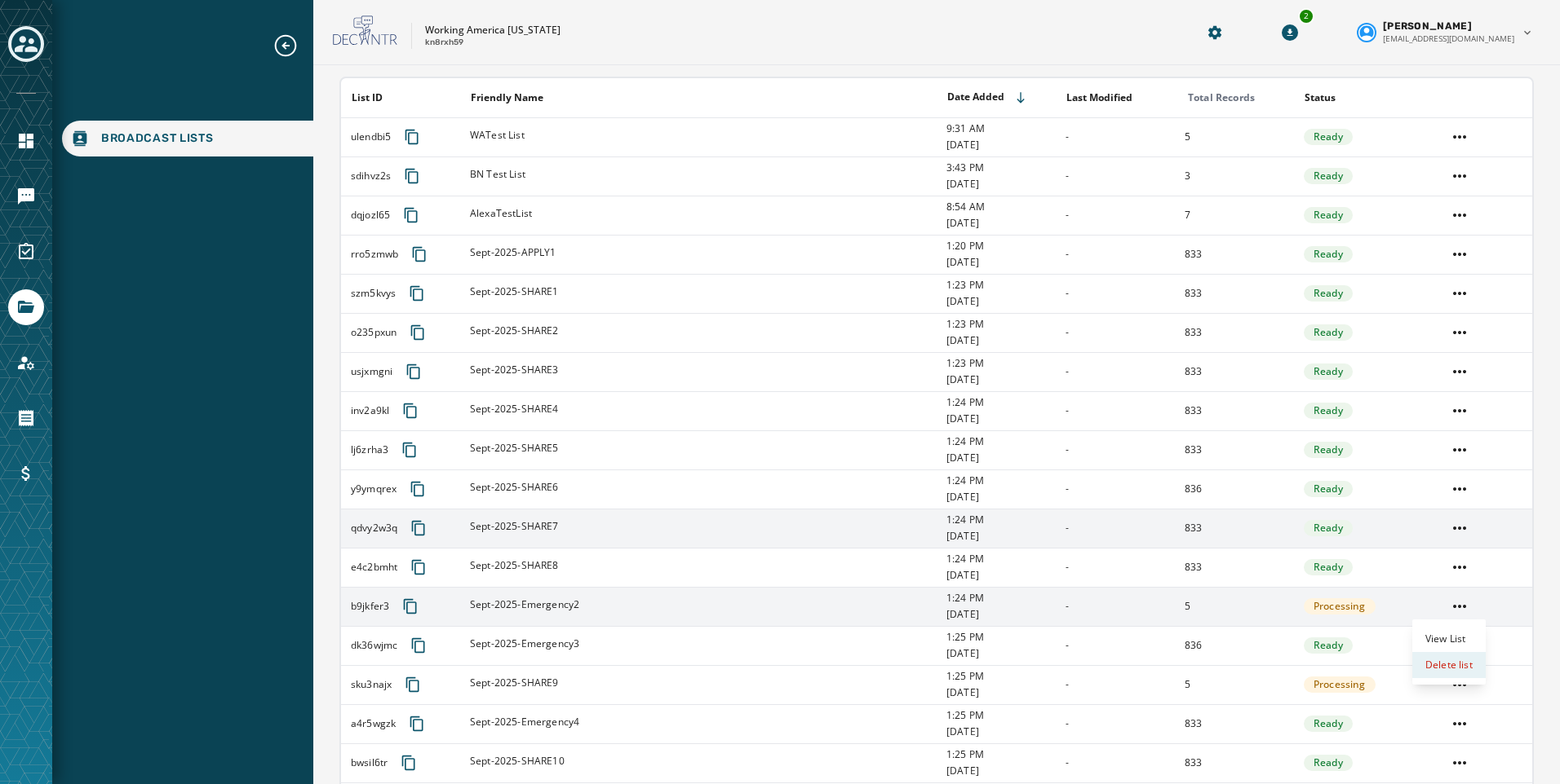
click at [1427, 669] on div "Delete list" at bounding box center [1448, 665] width 73 height 26
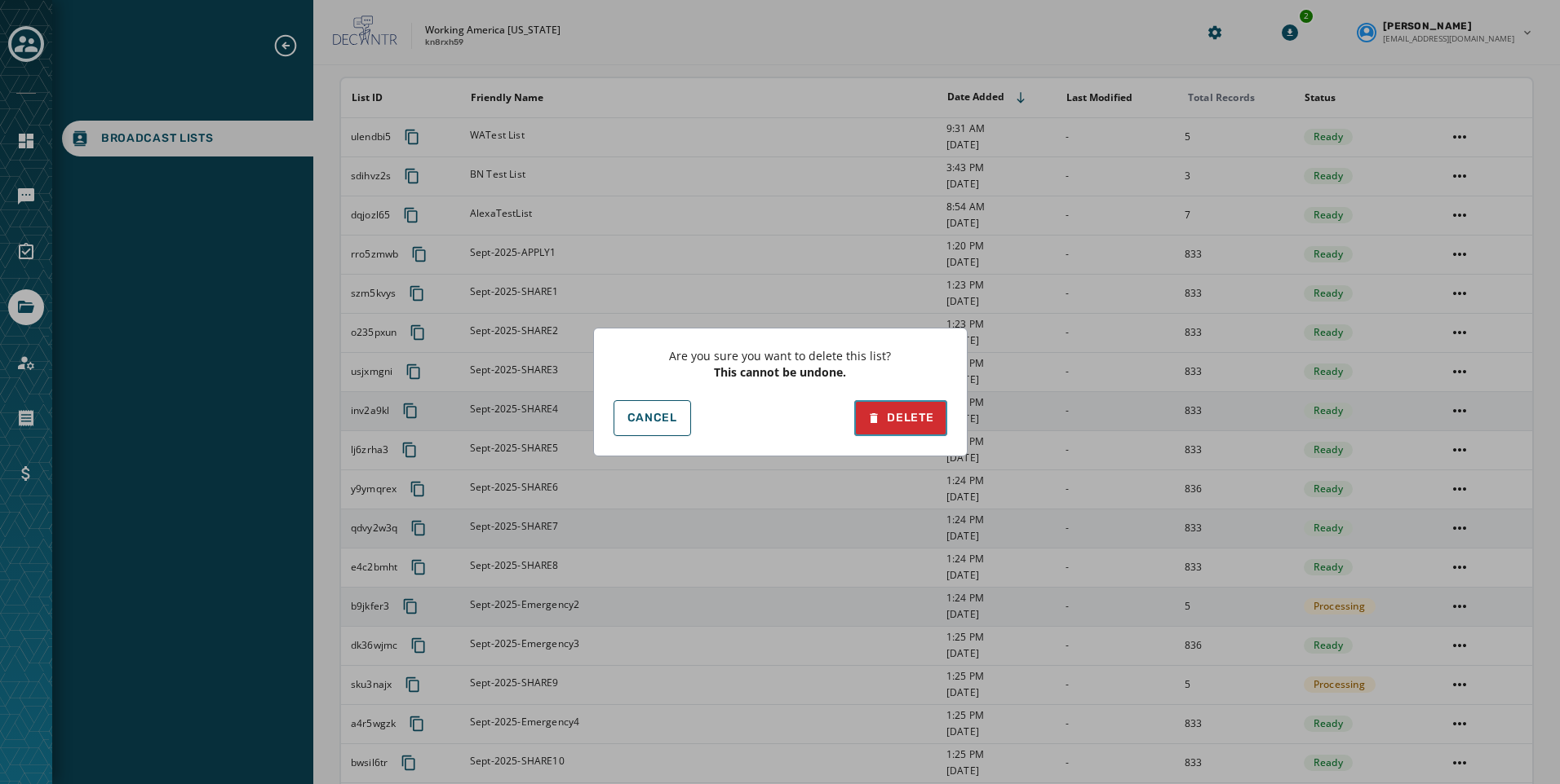
click at [905, 422] on div "Delete" at bounding box center [900, 417] width 66 height 16
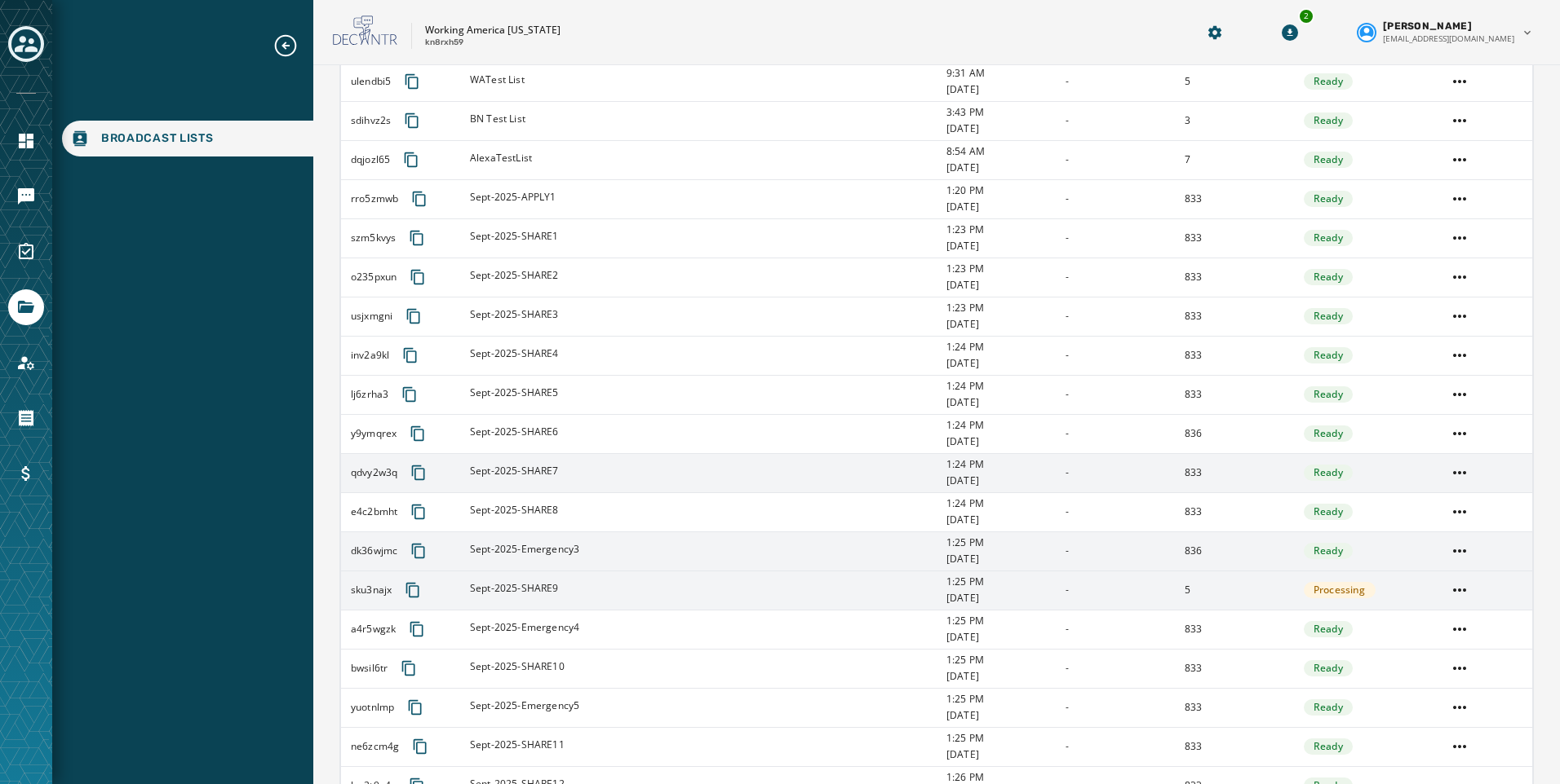
scroll to position [244, 0]
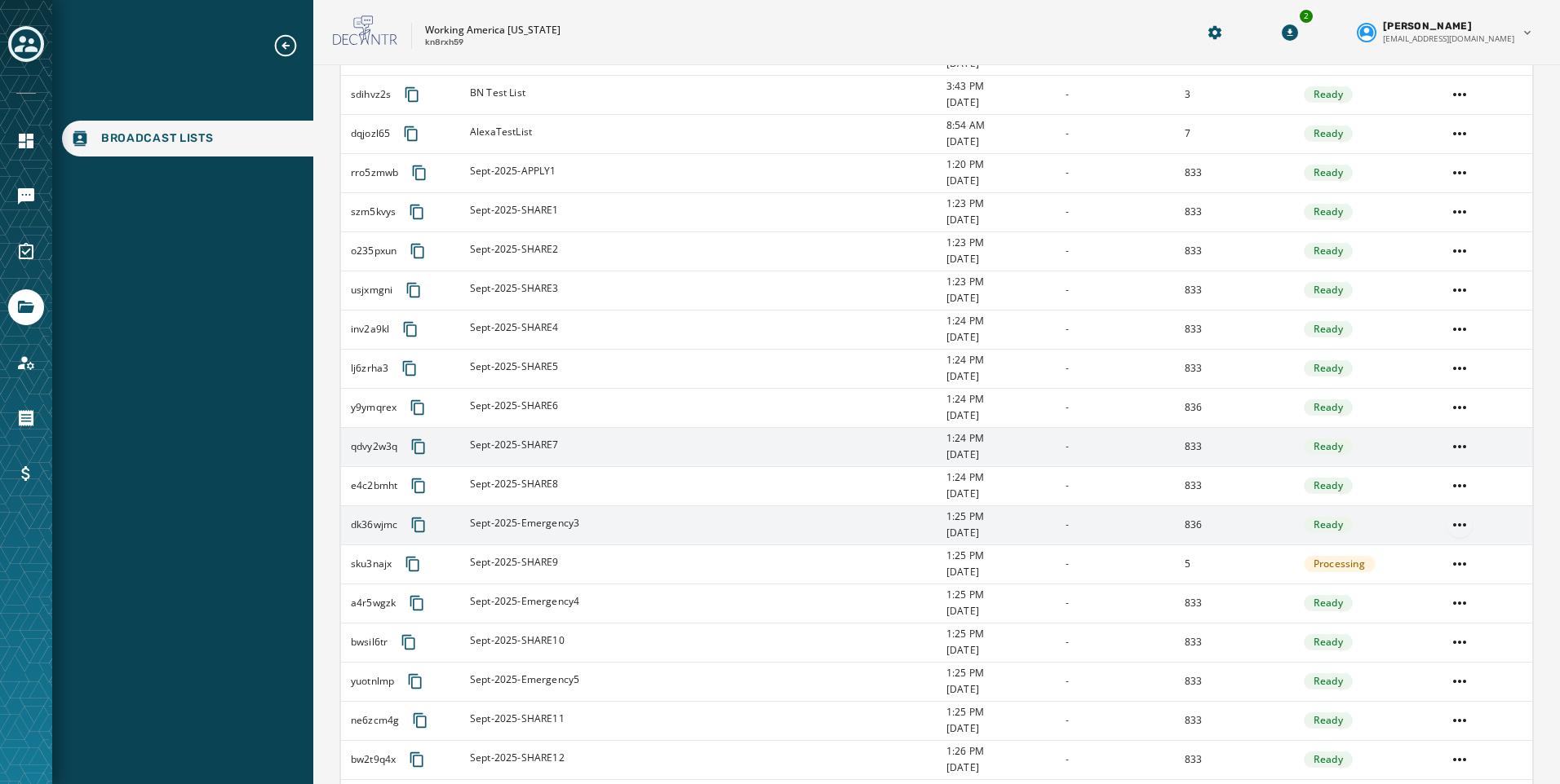
click at [1448, 523] on html "Broadcast Lists Skip To Main Content Working America Ohio kn8rxh59 2 Kayla Lloy…" at bounding box center [780, 392] width 1560 height 784
click at [1433, 580] on div "Delete list" at bounding box center [1448, 583] width 73 height 26
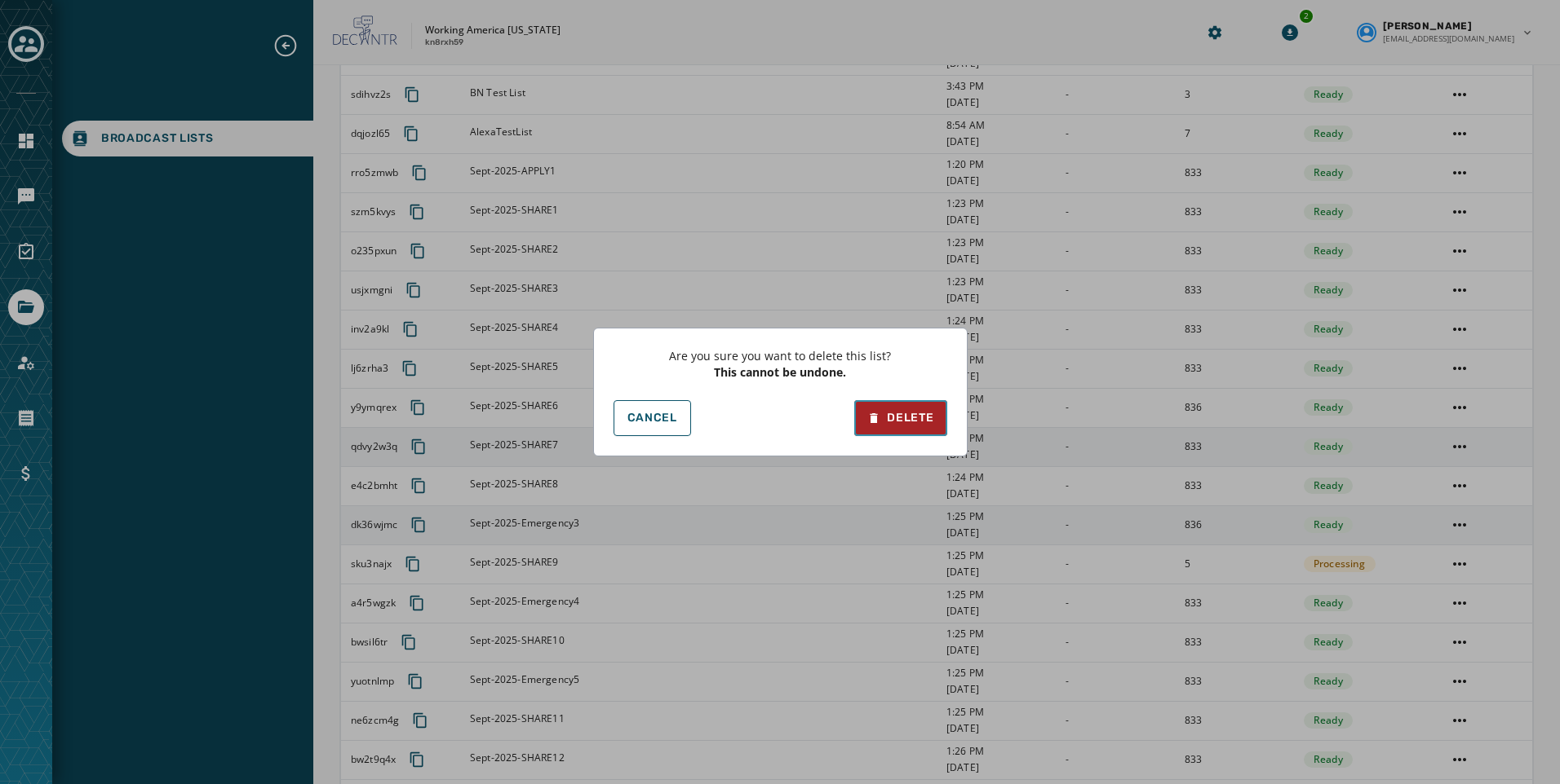
click at [904, 409] on button "Delete" at bounding box center [900, 417] width 92 height 36
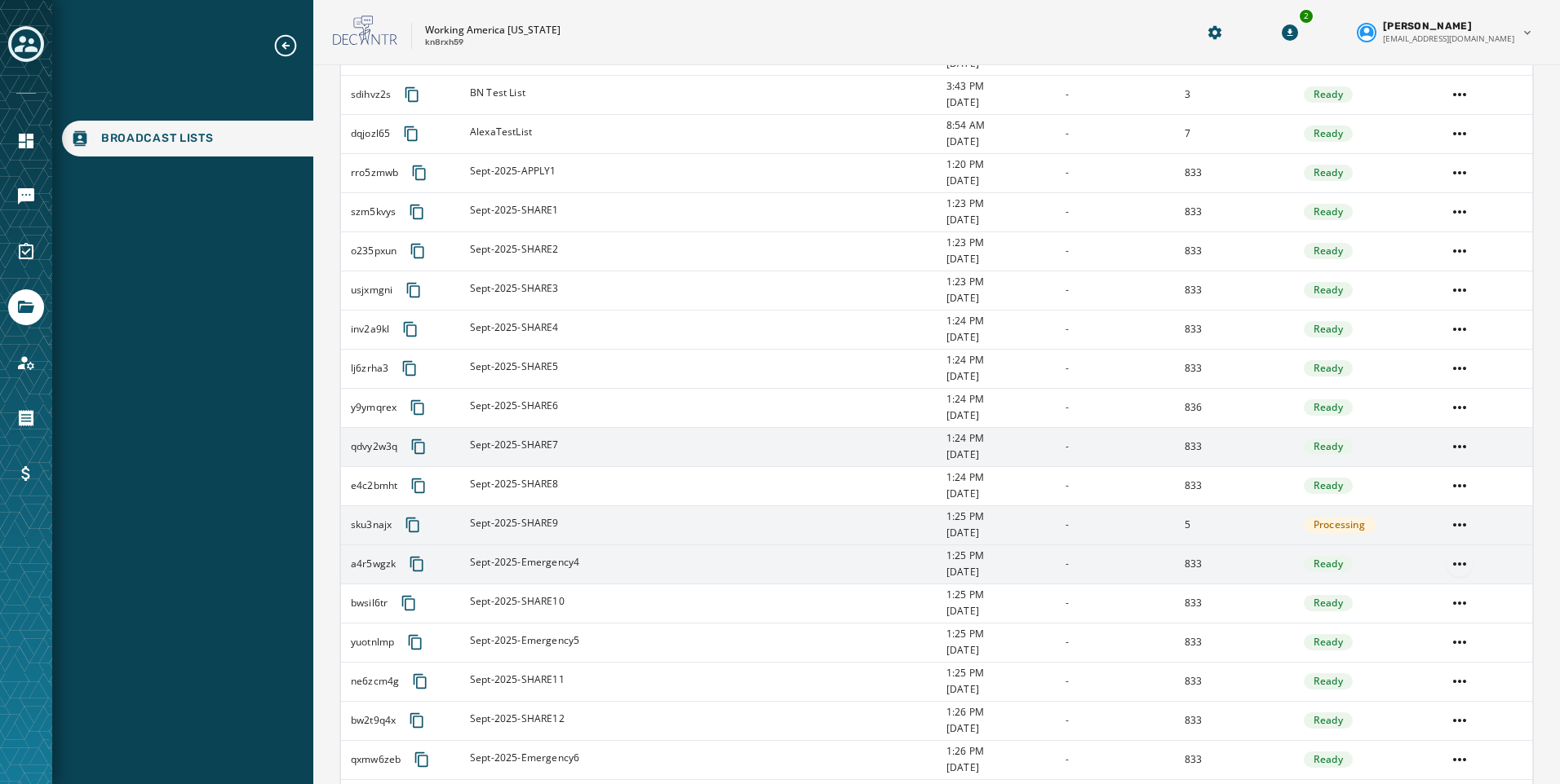
click at [1442, 554] on html "Broadcast Lists Skip To Main Content Working America Ohio kn8rxh59 2 Kayla Lloy…" at bounding box center [780, 392] width 1560 height 784
click at [1451, 628] on div "Delete list" at bounding box center [1448, 622] width 73 height 26
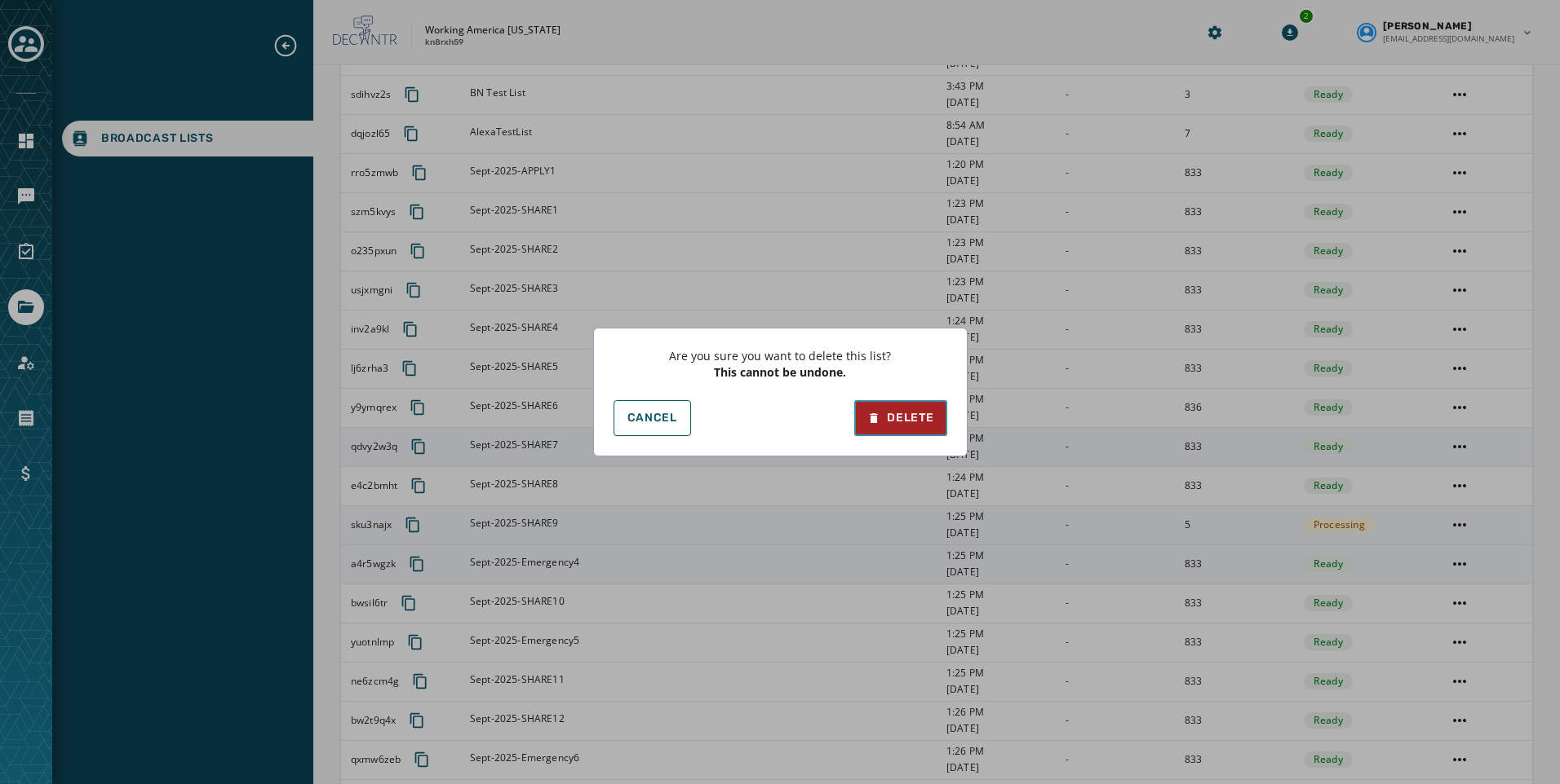
click at [916, 420] on div "Delete" at bounding box center [900, 417] width 66 height 16
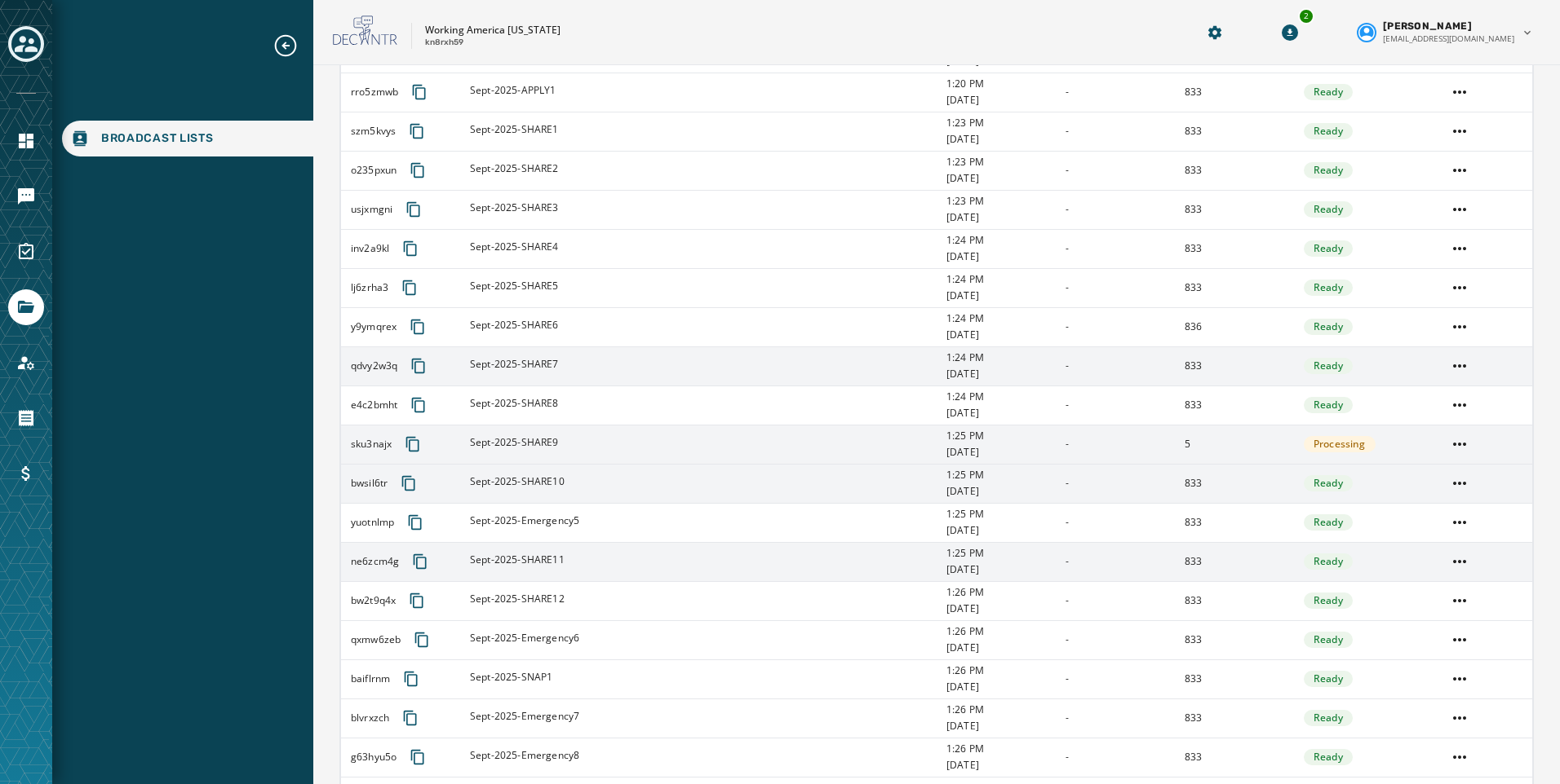
scroll to position [326, 0]
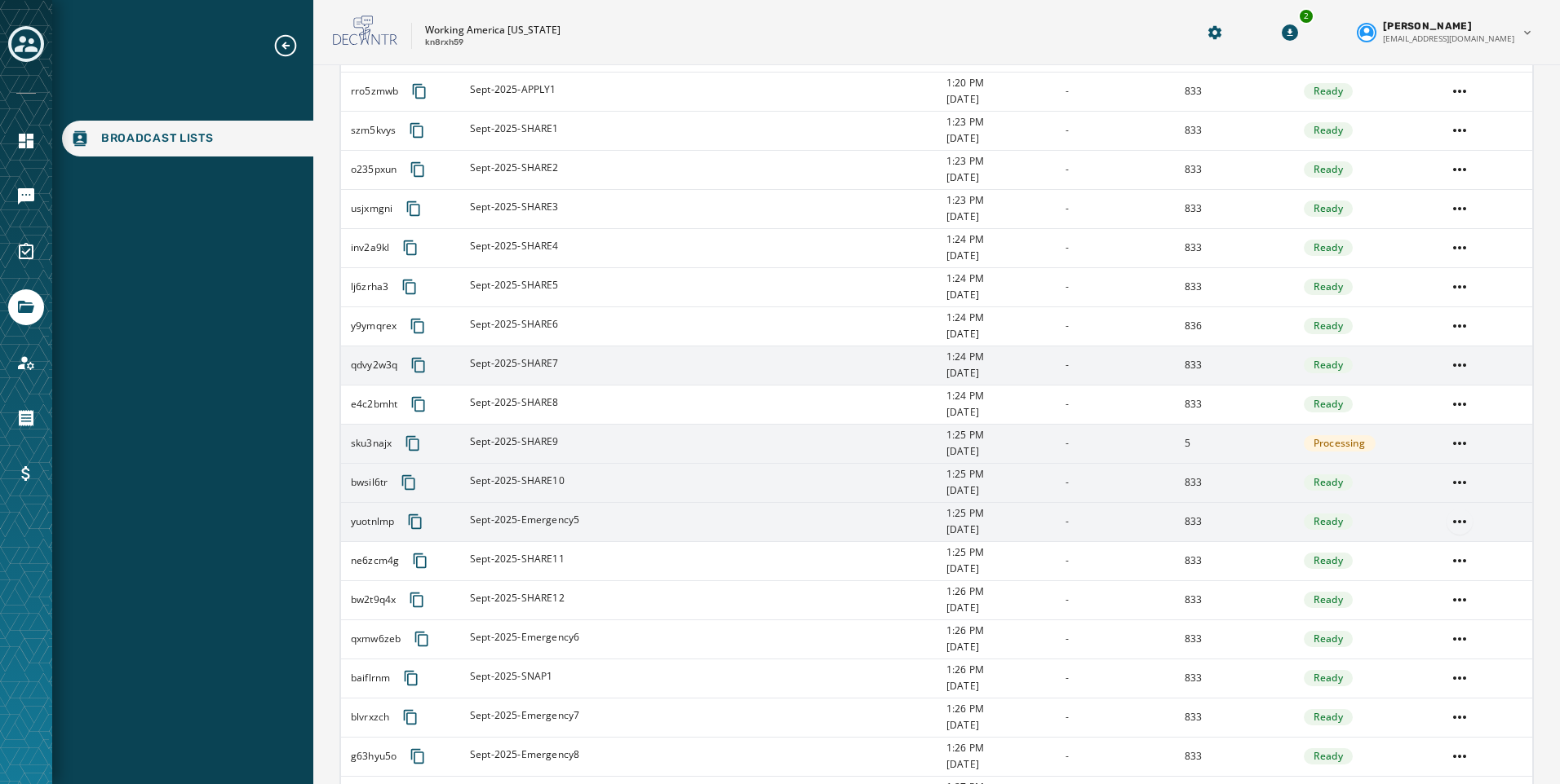
click at [1458, 522] on html "Broadcast Lists Skip To Main Content Working America Ohio kn8rxh59 2 Kayla Lloy…" at bounding box center [780, 392] width 1560 height 784
click at [1448, 577] on div "Delete list" at bounding box center [1448, 580] width 73 height 26
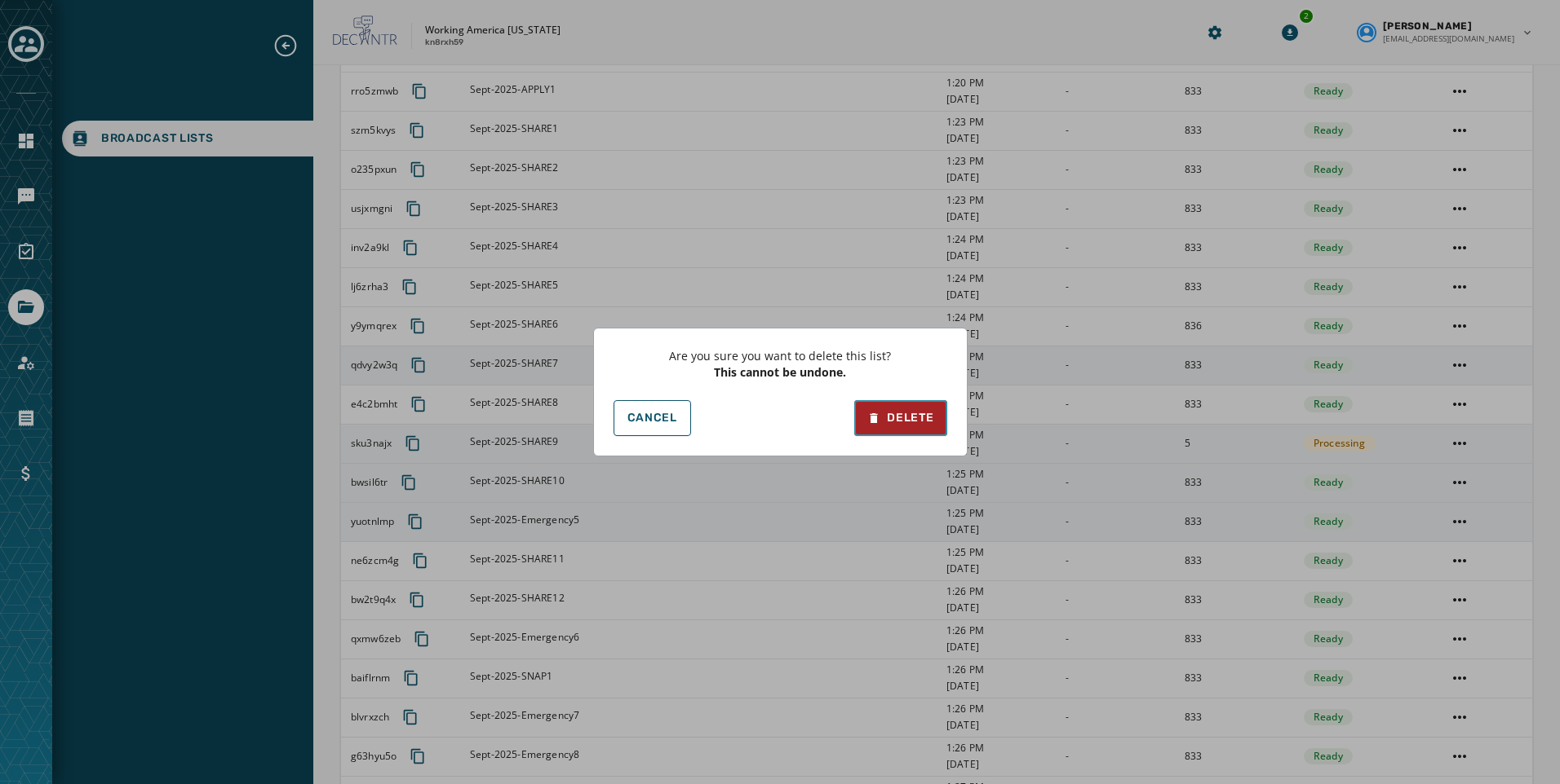
click at [888, 420] on div "Delete" at bounding box center [900, 417] width 66 height 16
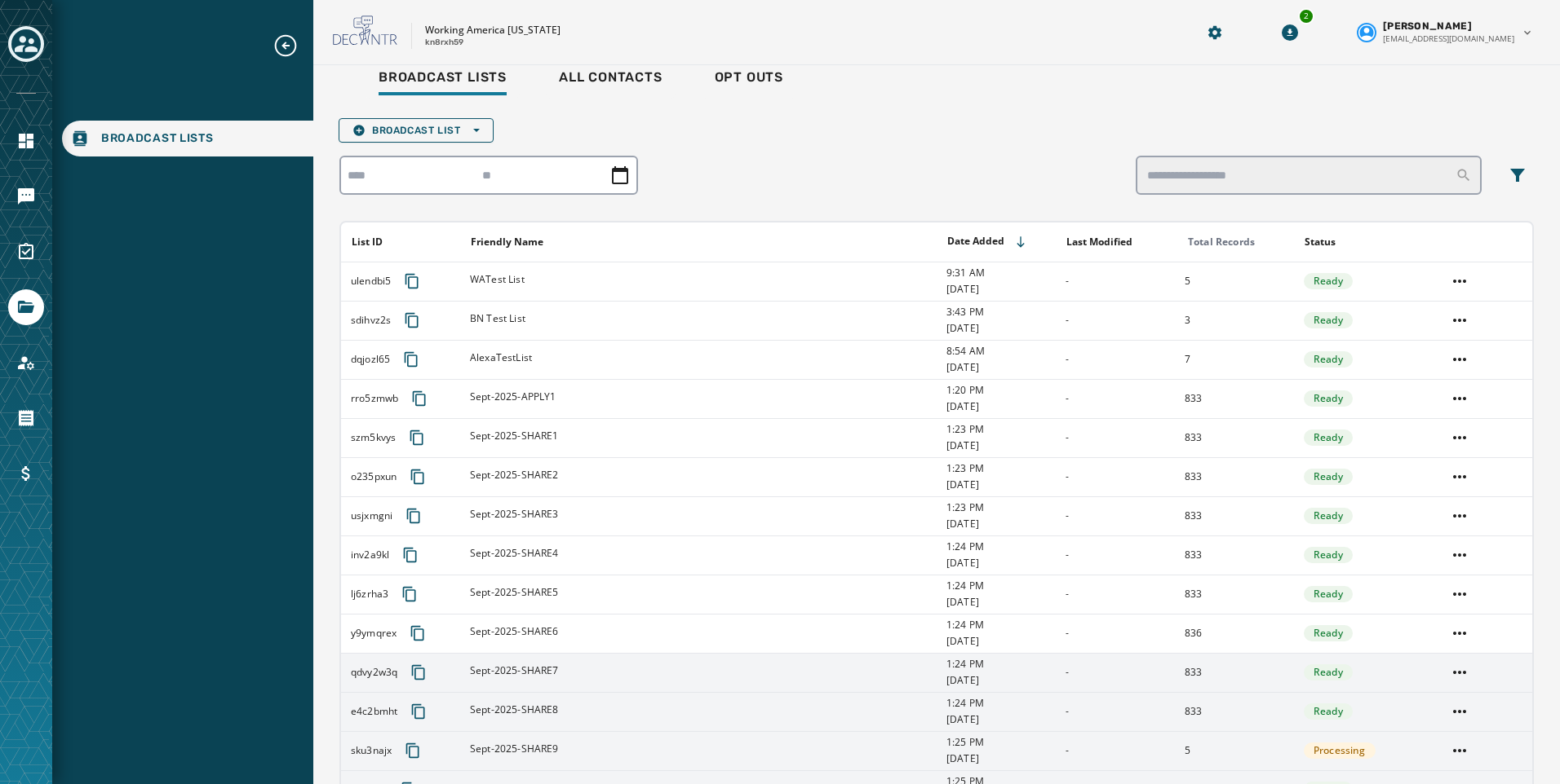
scroll to position [0, 0]
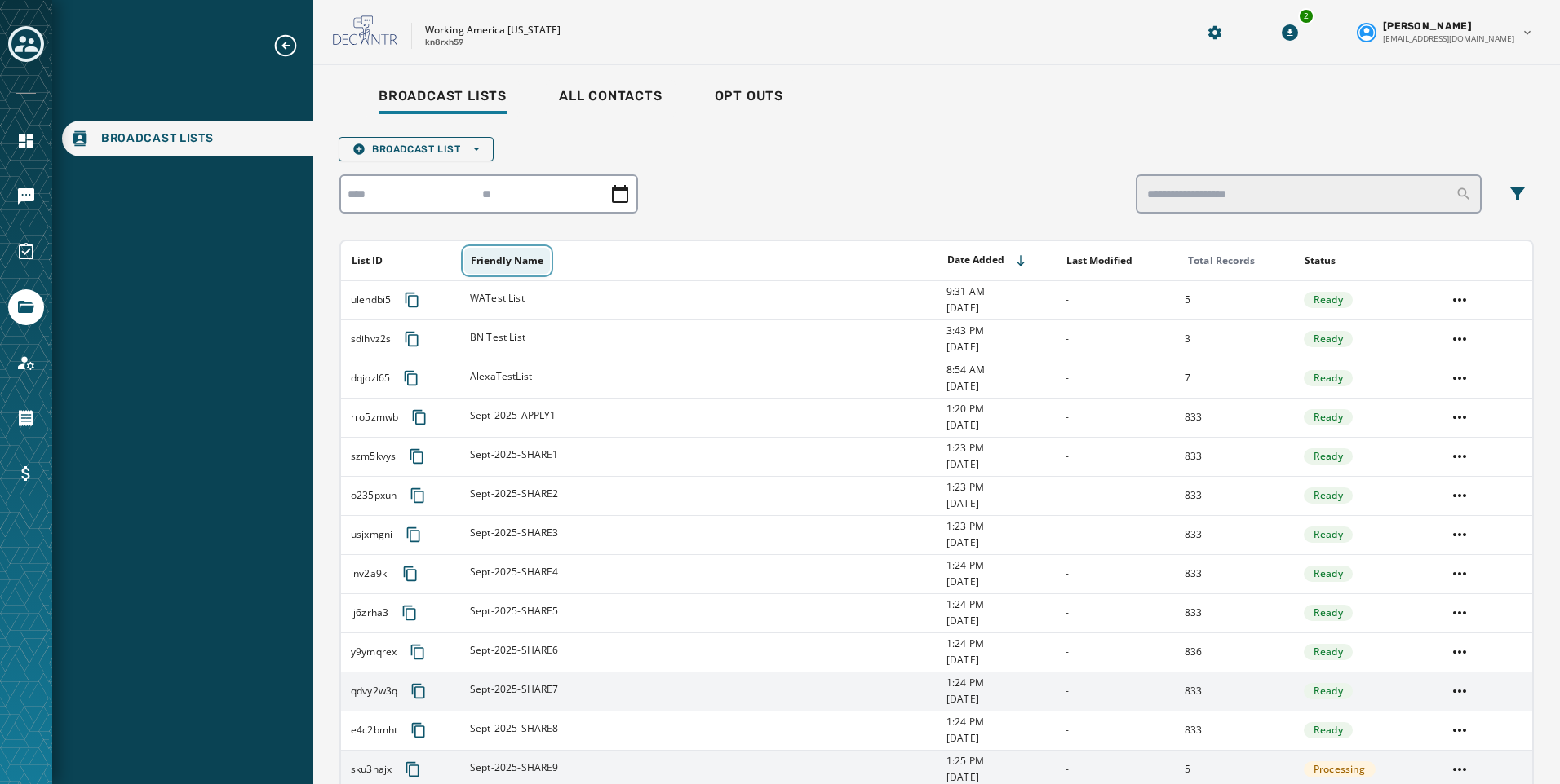
click at [510, 262] on button "Friendly Name" at bounding box center [506, 261] width 86 height 26
drag, startPoint x: 441, startPoint y: 147, endPoint x: 440, endPoint y: 157, distance: 10.0
click at [441, 147] on span "Broadcast List Open options" at bounding box center [416, 149] width 127 height 13
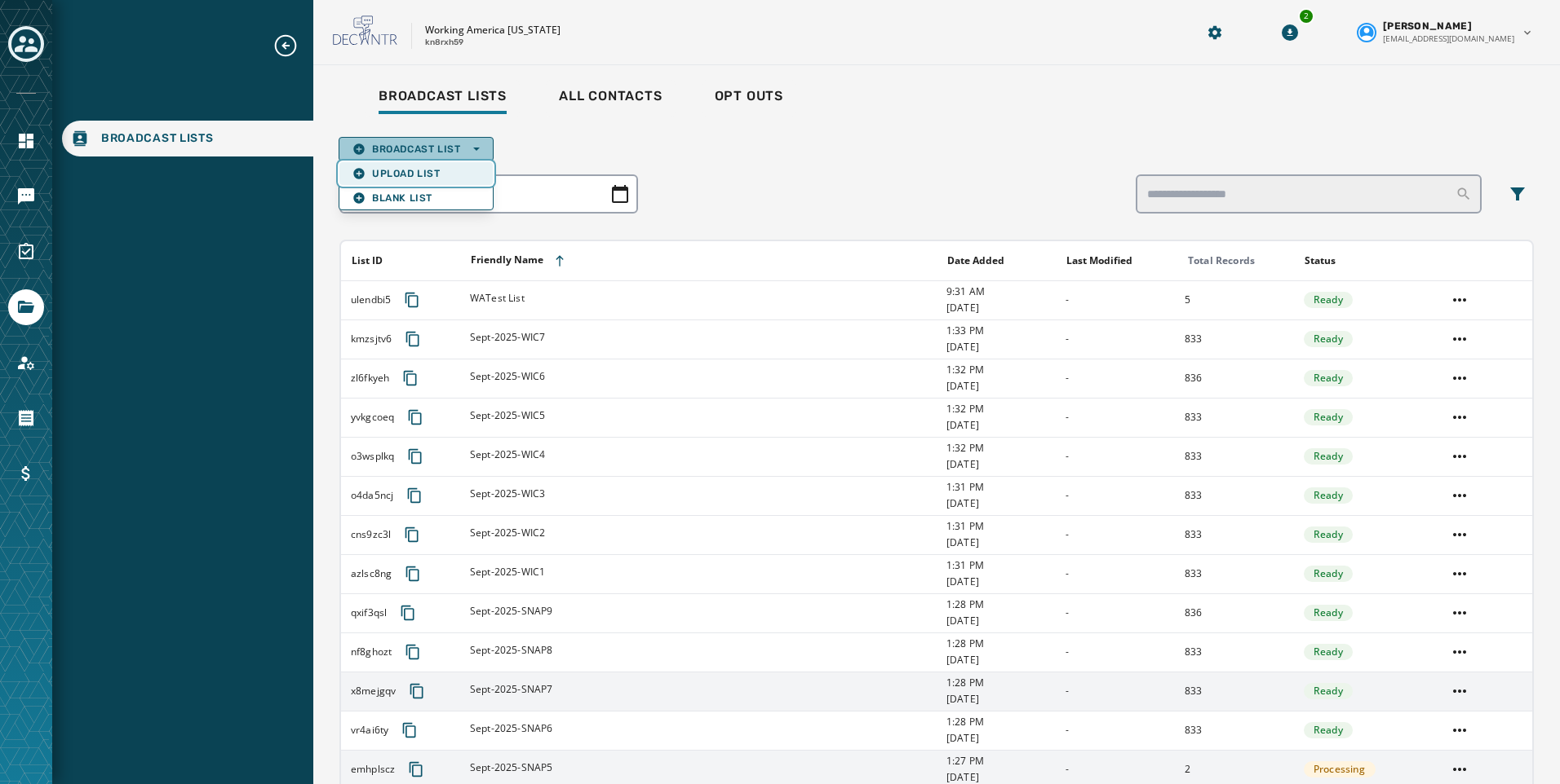
click at [442, 175] on span "Upload List" at bounding box center [416, 174] width 127 height 13
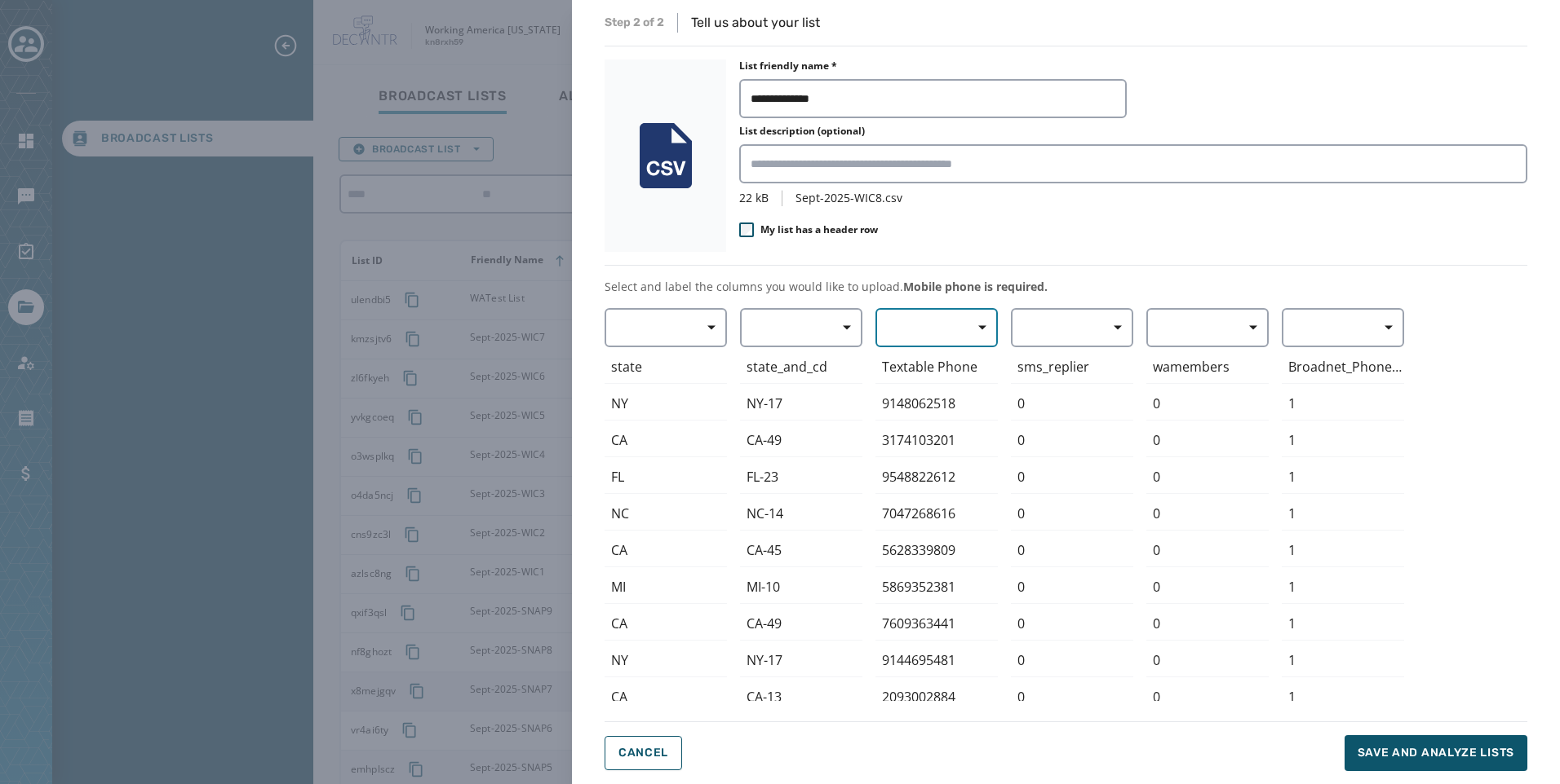
click at [923, 318] on button "button" at bounding box center [935, 327] width 122 height 39
click at [945, 361] on span "Mobile Phone" at bounding box center [933, 365] width 75 height 16
click at [1463, 744] on button "Save and analyze lists" at bounding box center [1436, 753] width 183 height 36
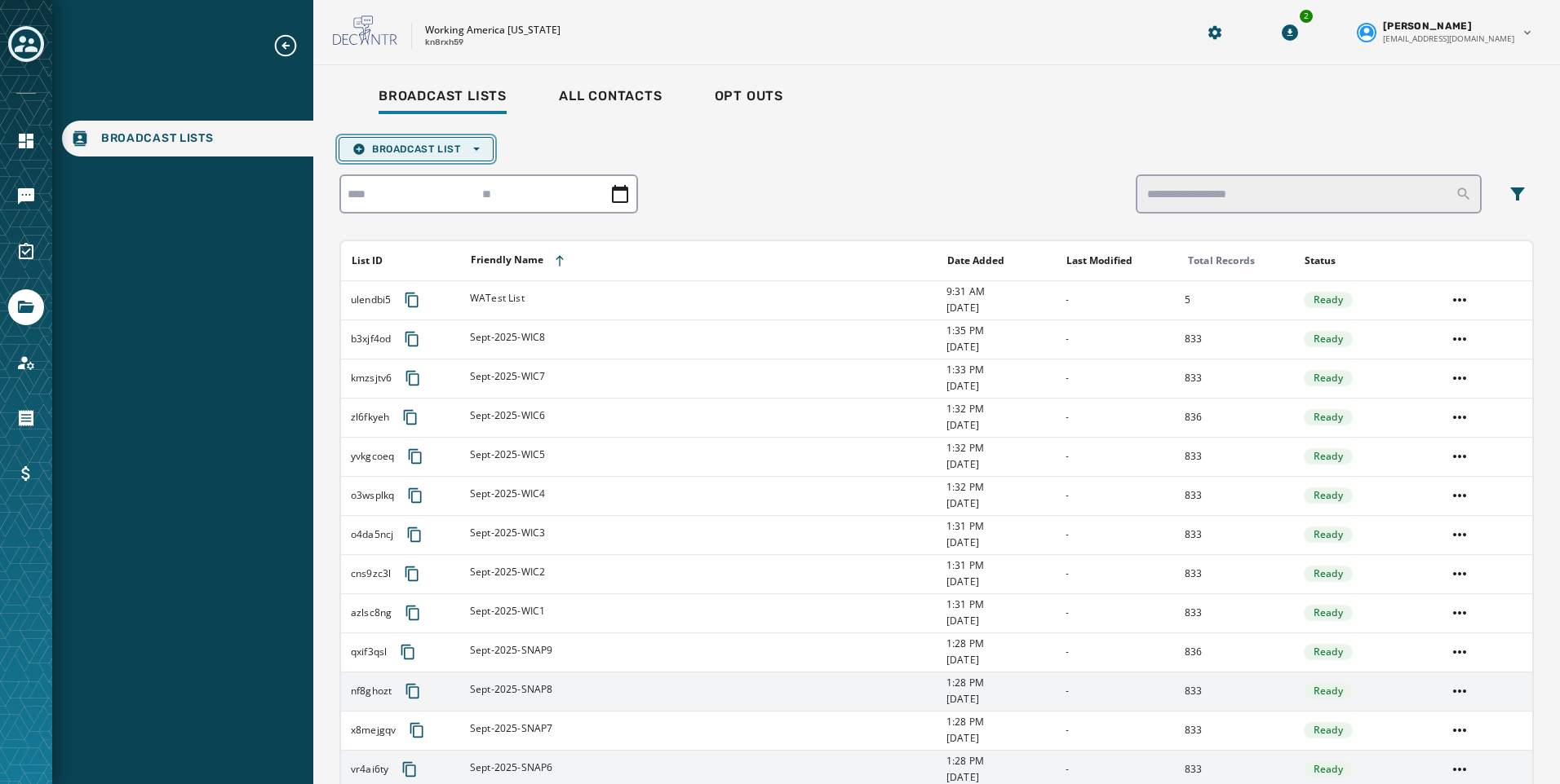
click at [423, 141] on button "Broadcast List Open options" at bounding box center [416, 148] width 155 height 24
click at [422, 182] on button "Upload List" at bounding box center [416, 174] width 153 height 23
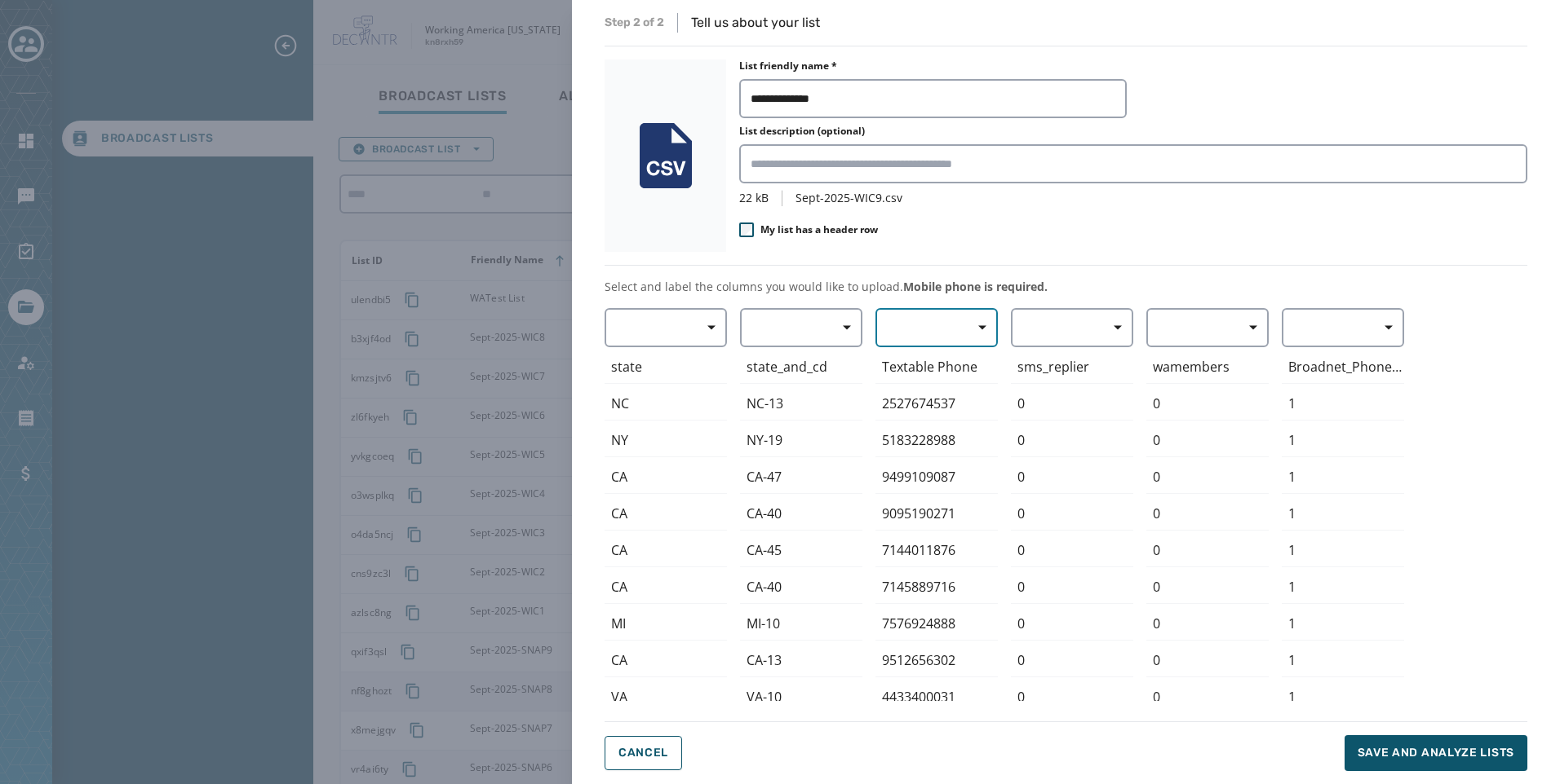
click at [933, 331] on button "button" at bounding box center [935, 327] width 122 height 39
click at [925, 369] on span "Mobile Phone" at bounding box center [933, 365] width 75 height 16
click at [1399, 741] on button "Save and analyze lists" at bounding box center [1436, 753] width 183 height 36
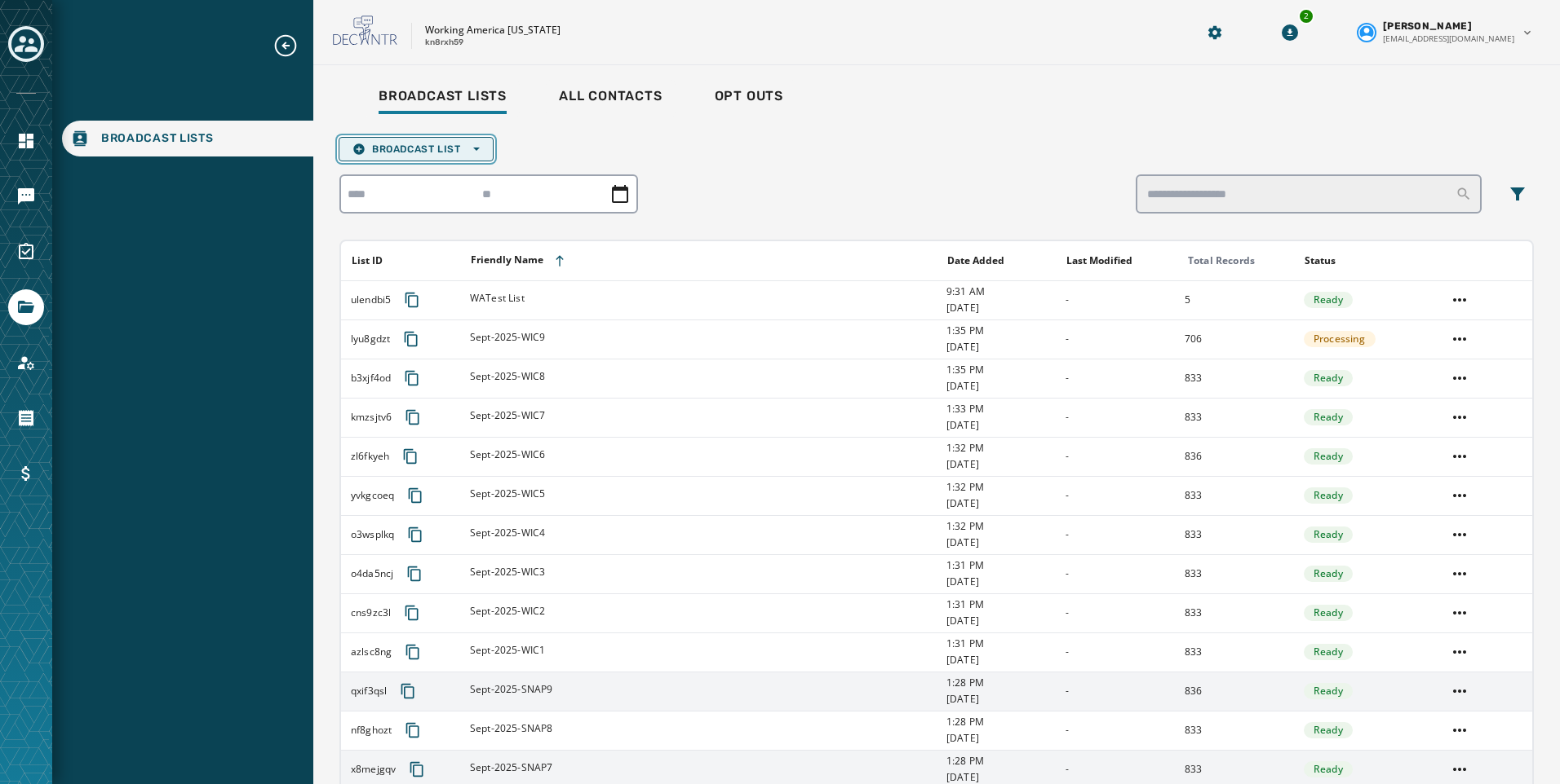
click at [422, 149] on span "Broadcast List Open options" at bounding box center [416, 149] width 127 height 13
click at [427, 170] on span "Upload List" at bounding box center [416, 174] width 127 height 13
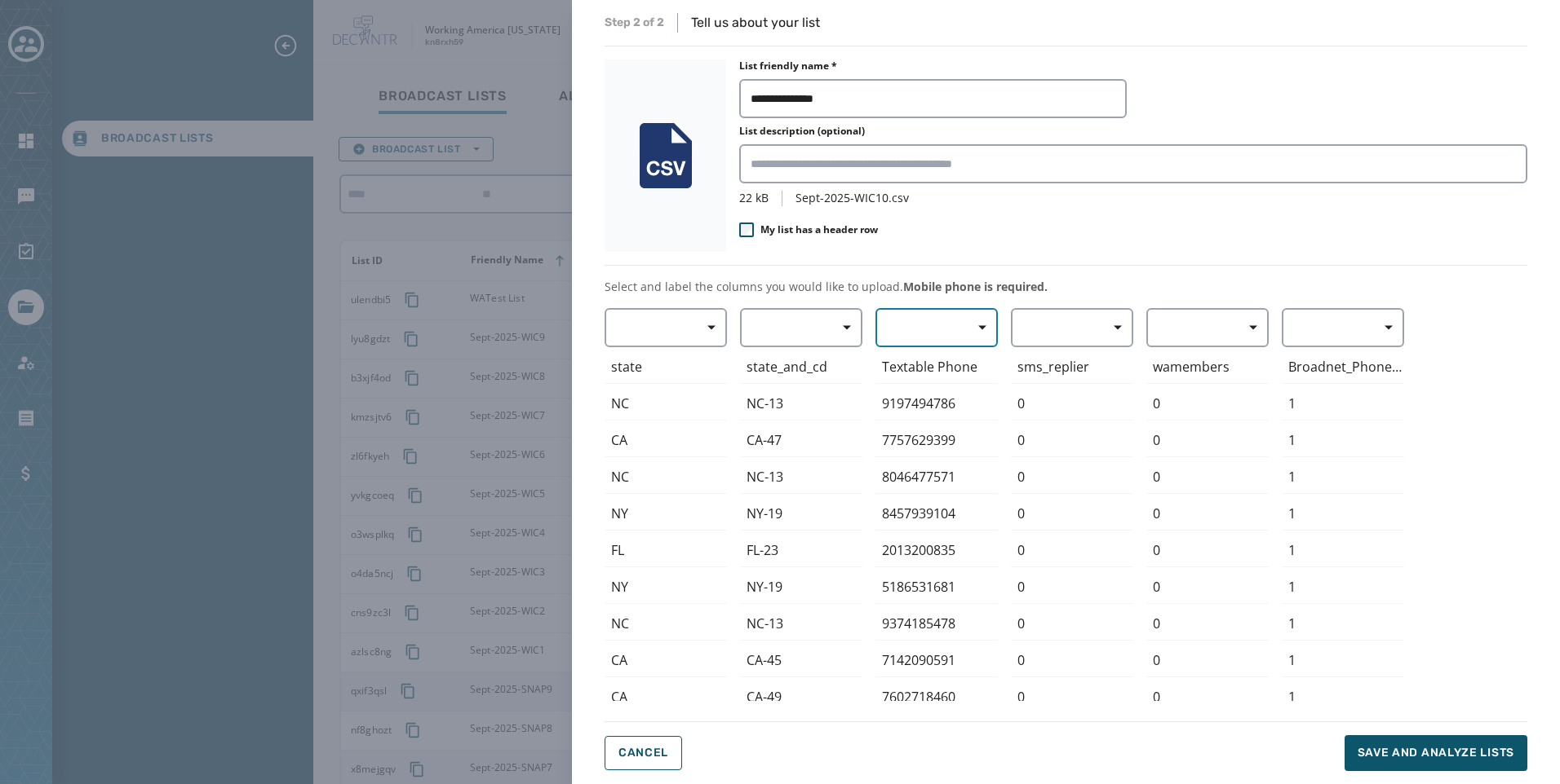
click at [939, 319] on button "button" at bounding box center [935, 327] width 122 height 39
click at [956, 366] on span "Mobile Phone" at bounding box center [933, 365] width 75 height 16
click at [1428, 745] on button "Save and analyze lists" at bounding box center [1436, 753] width 183 height 36
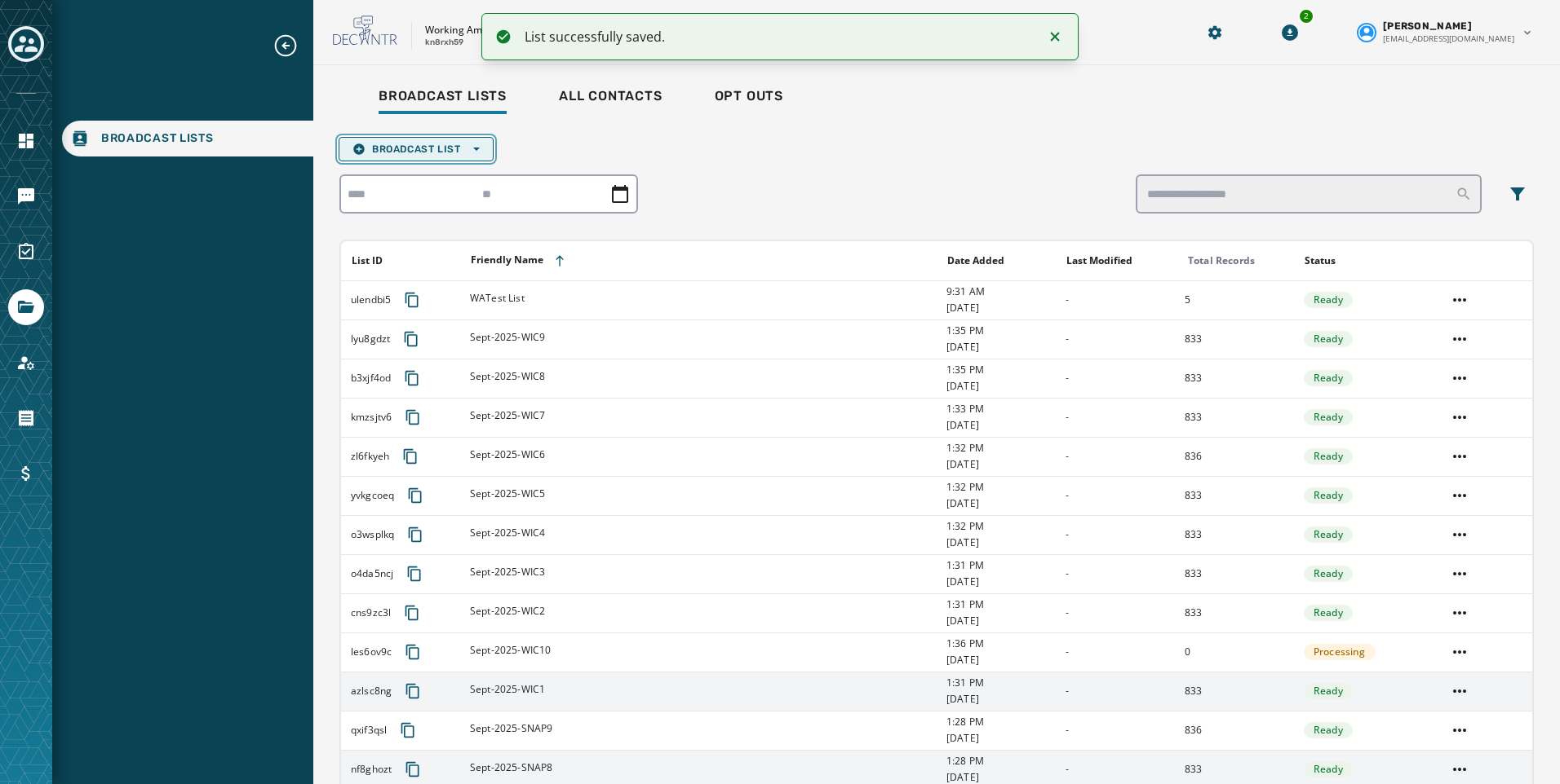
click at [436, 147] on span "Broadcast List Open options" at bounding box center [416, 149] width 127 height 13
click at [436, 172] on span "Upload List" at bounding box center [416, 174] width 127 height 13
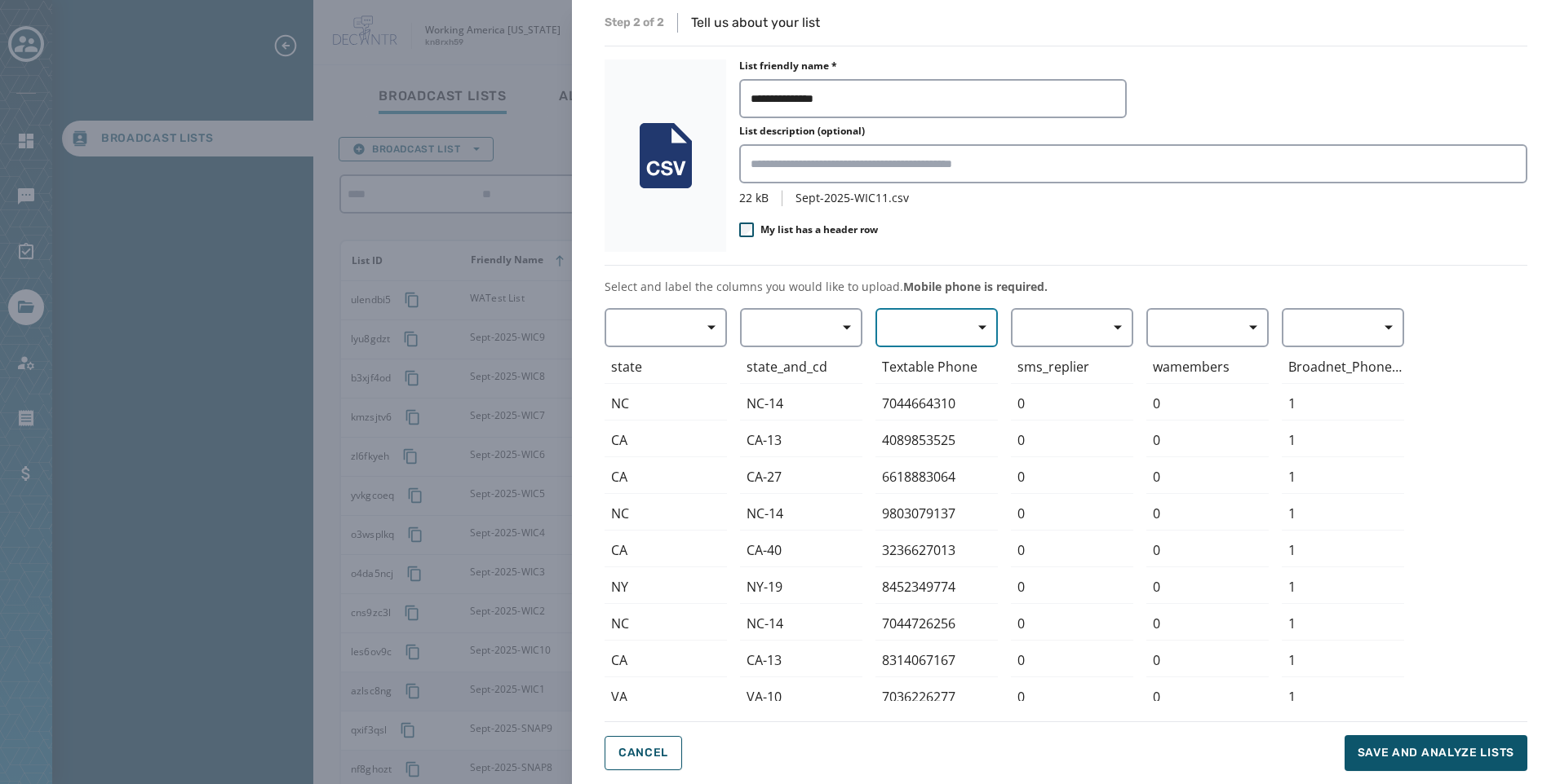
drag, startPoint x: 926, startPoint y: 319, endPoint x: 943, endPoint y: 348, distance: 33.6
click at [925, 319] on button "button" at bounding box center [935, 327] width 122 height 39
click at [947, 357] on span "Mobile Phone" at bounding box center [933, 365] width 75 height 16
click at [1411, 741] on button "Save and analyze lists" at bounding box center [1436, 753] width 183 height 36
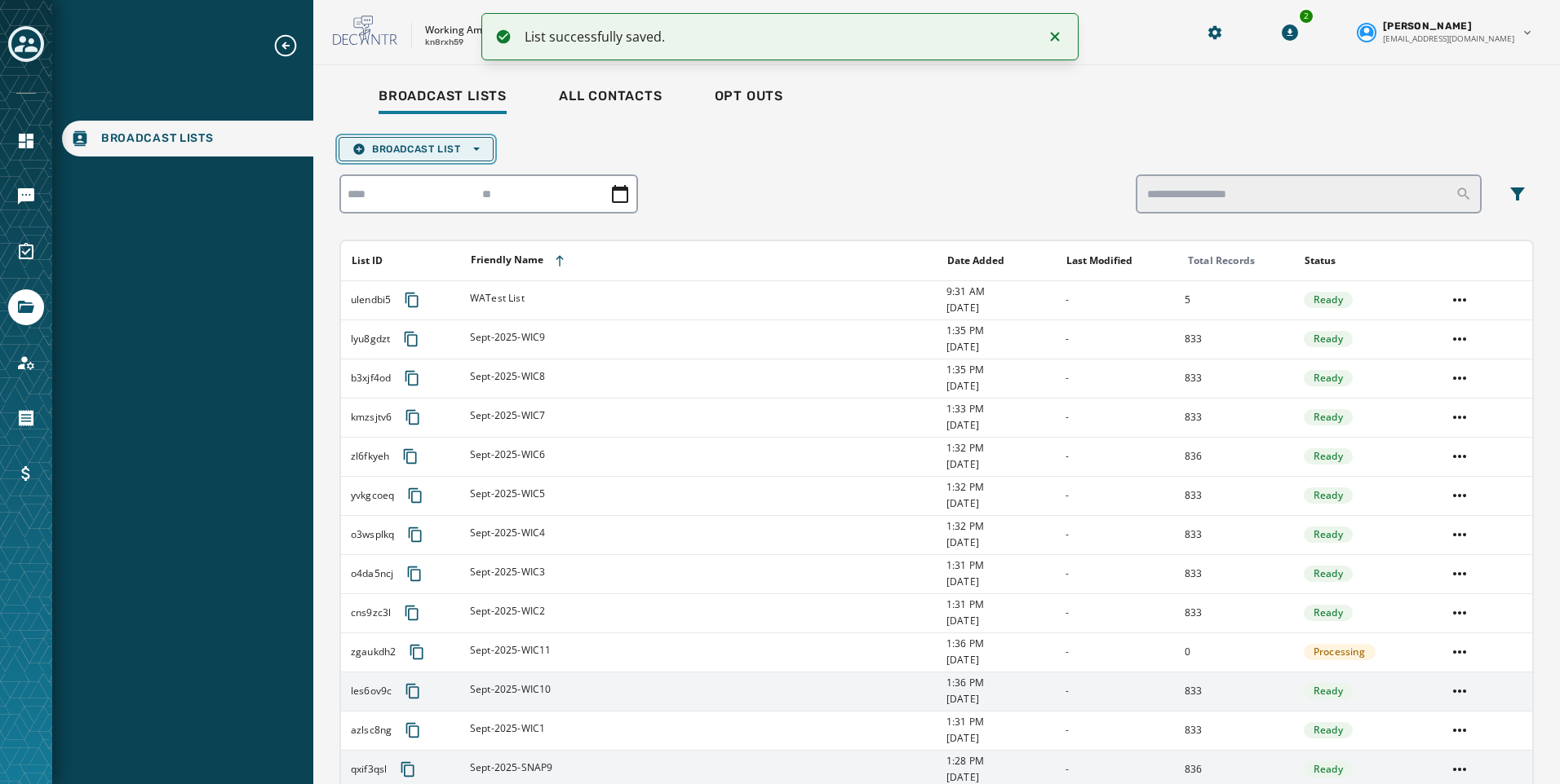
click at [394, 157] on button "Broadcast List Open options" at bounding box center [416, 148] width 155 height 24
click at [381, 179] on span "Upload List" at bounding box center [416, 174] width 127 height 13
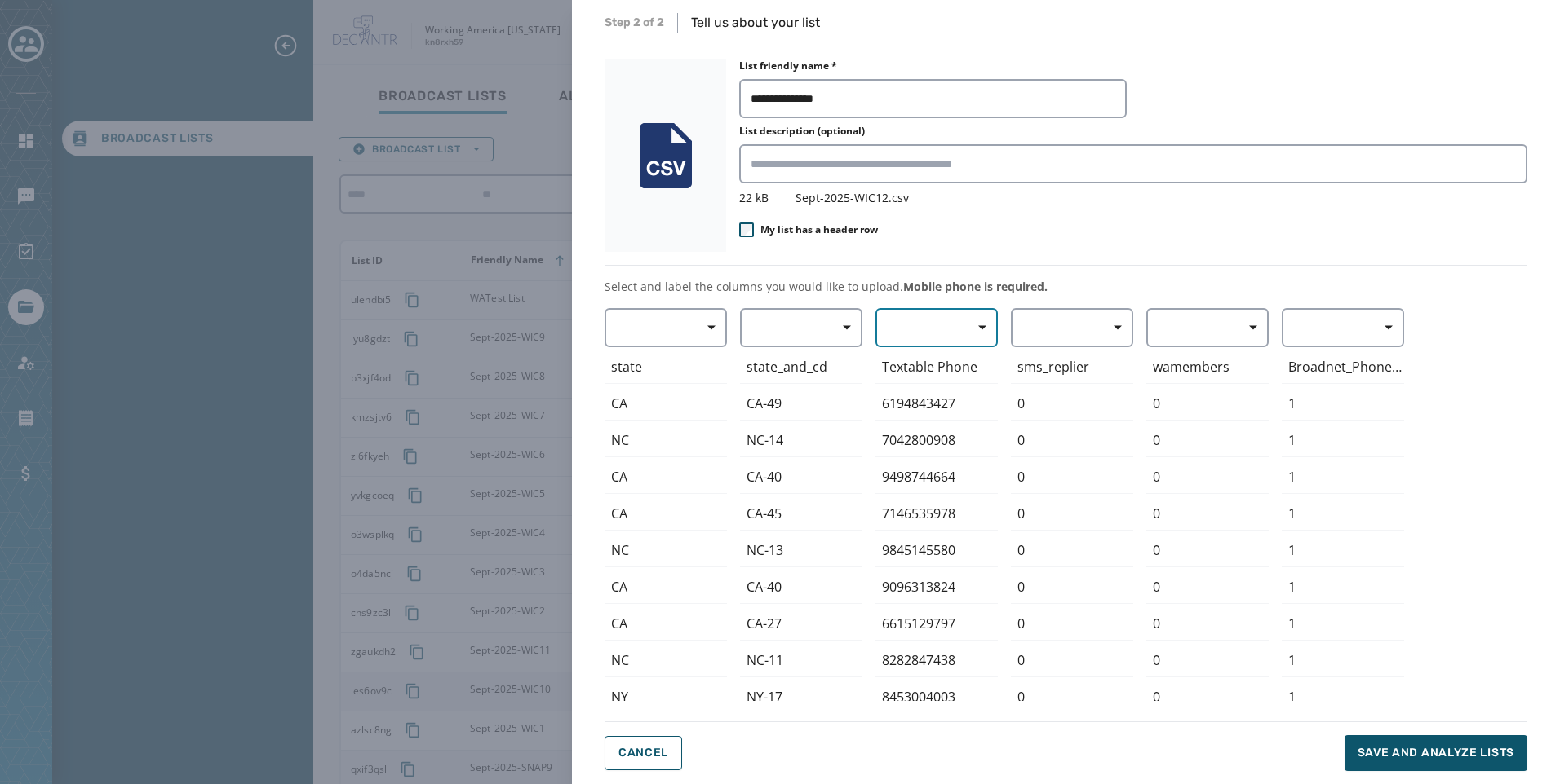
click at [925, 327] on button "button" at bounding box center [935, 327] width 122 height 39
click at [933, 361] on span "Mobile Phone" at bounding box center [933, 365] width 75 height 16
click at [1436, 730] on div "**********" at bounding box center [1065, 392] width 923 height 758
click at [1444, 750] on span "Save and analyze lists" at bounding box center [1435, 753] width 157 height 16
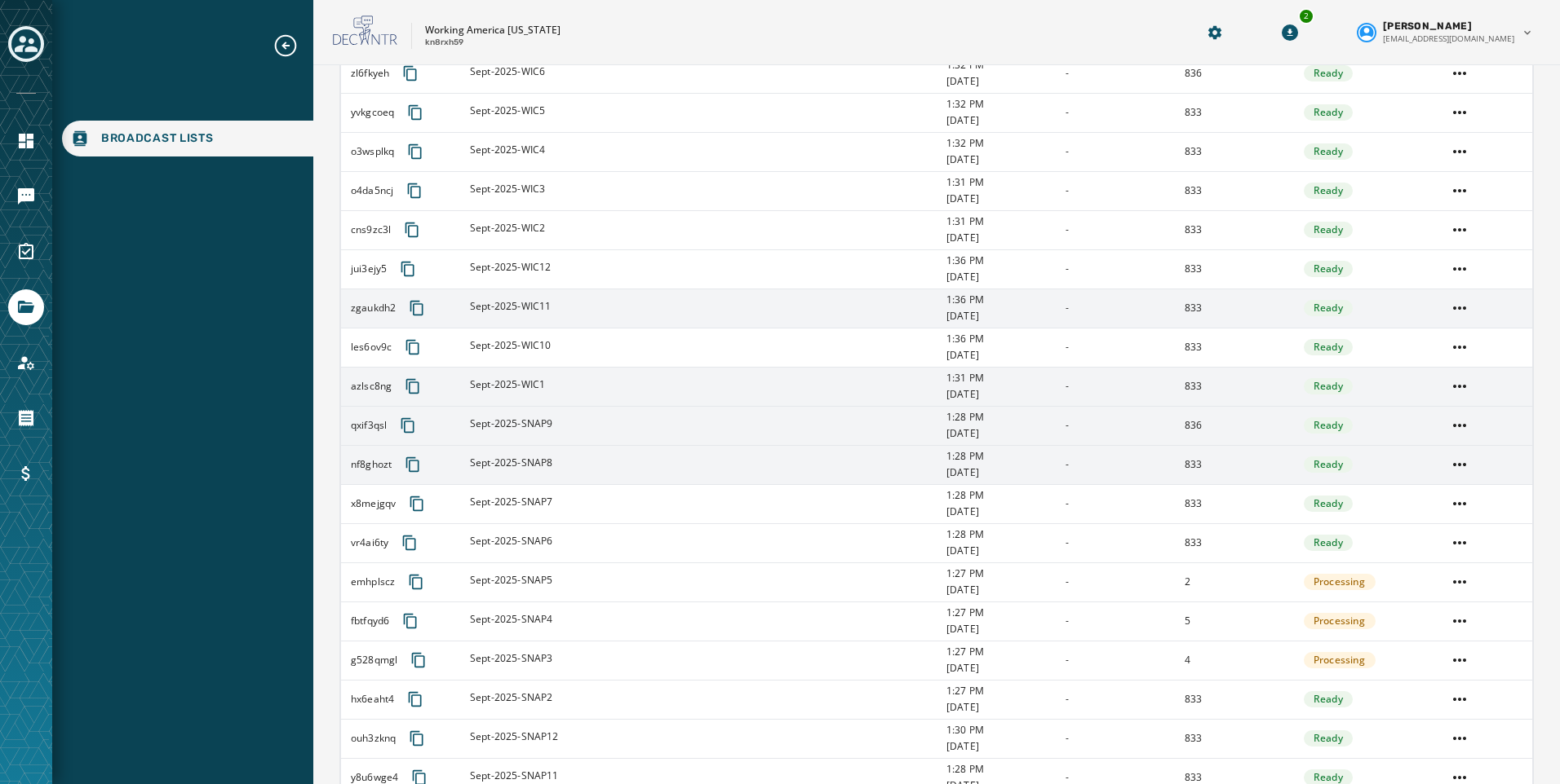
scroll to position [408, 0]
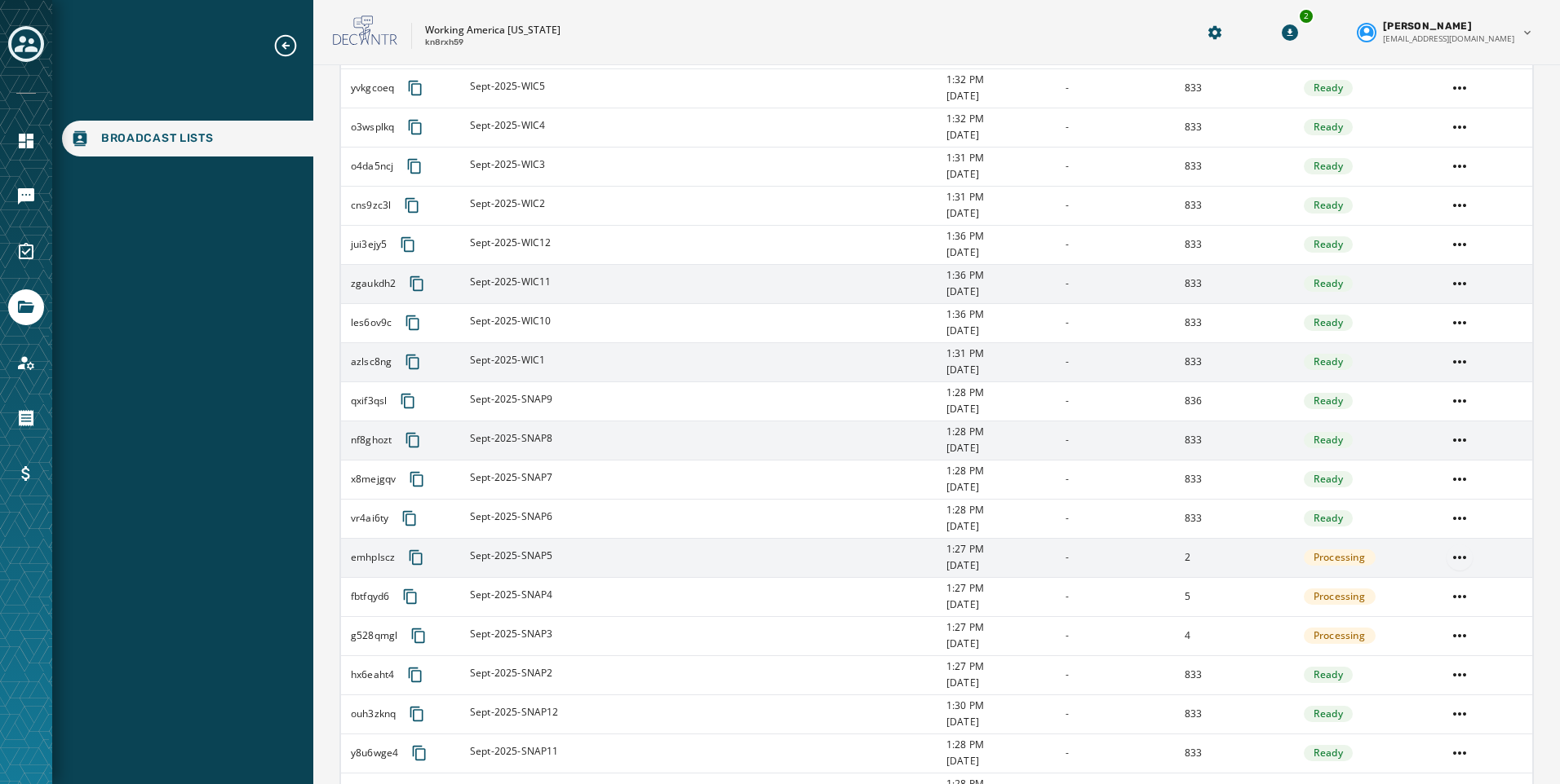
click at [1454, 564] on html "Broadcast Lists Skip To Main Content Working America Ohio kn8rxh59 2 Kayla Lloy…" at bounding box center [780, 392] width 1560 height 784
click at [1444, 614] on div "Delete list" at bounding box center [1448, 616] width 73 height 26
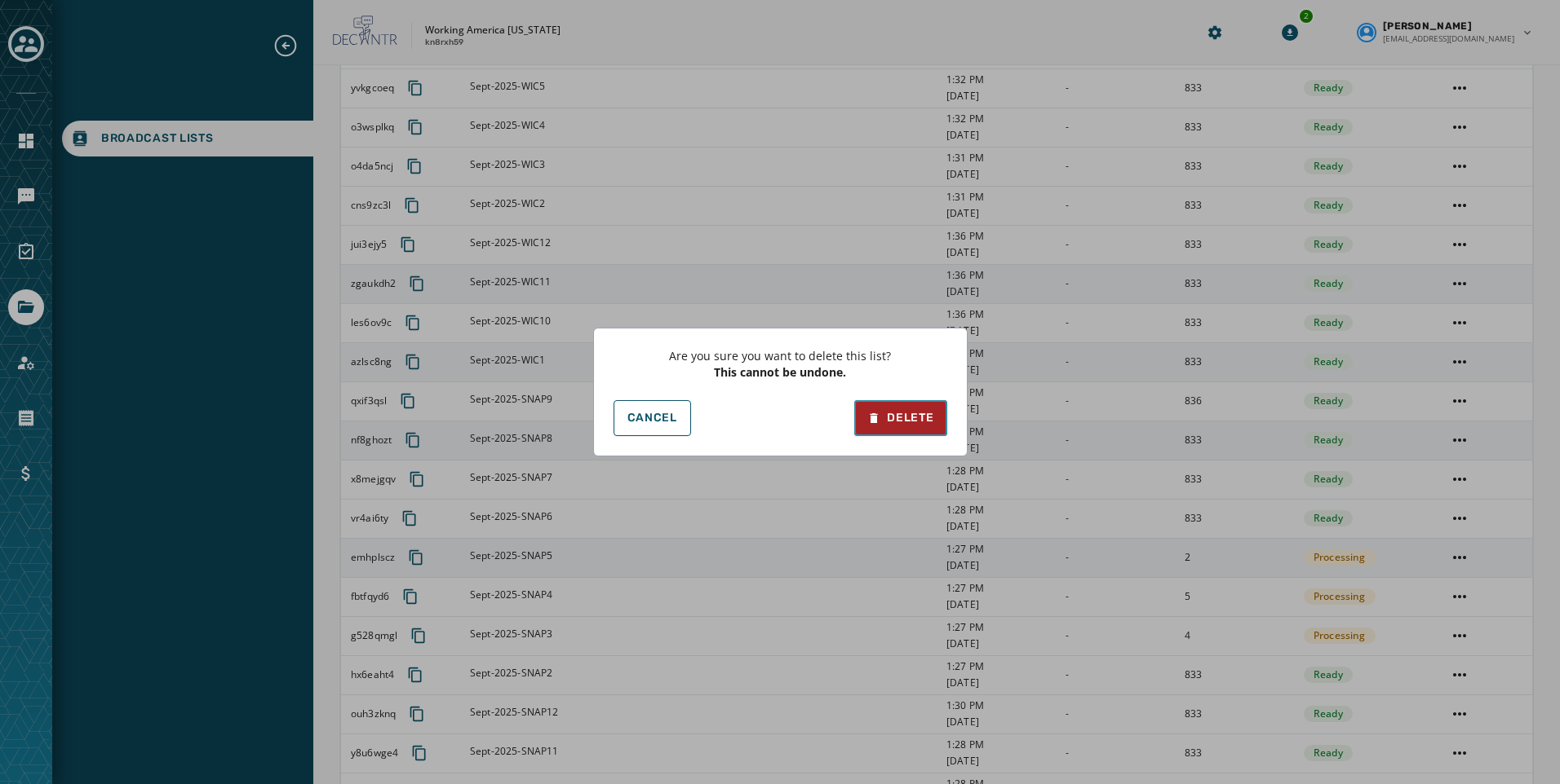
click at [895, 435] on button "Delete" at bounding box center [900, 417] width 92 height 36
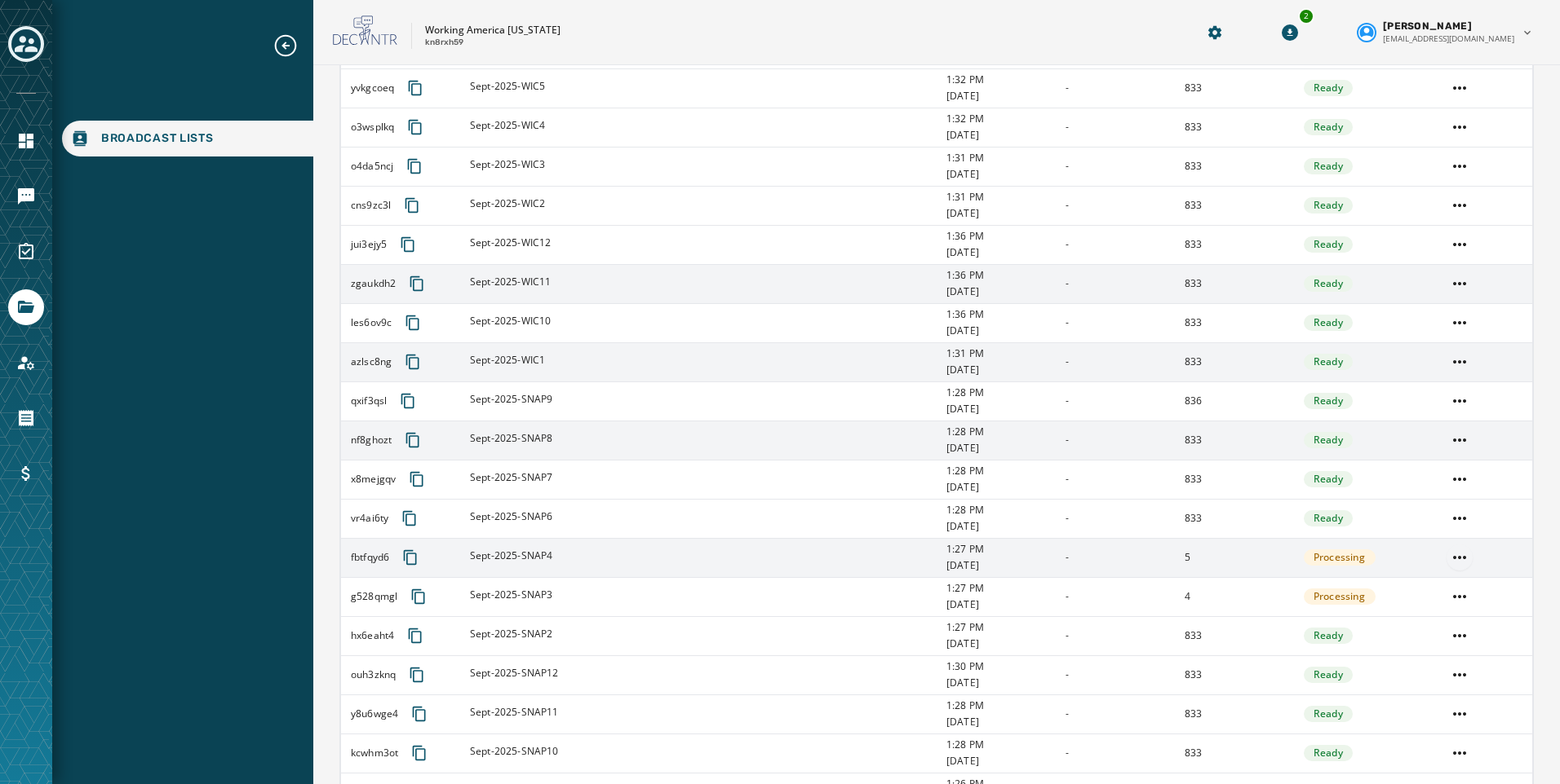
click at [1449, 560] on html "Broadcast Lists Skip To Main Content Working America Ohio kn8rxh59 2 Kayla Lloy…" at bounding box center [780, 392] width 1560 height 784
click at [1447, 618] on div "Delete list" at bounding box center [1448, 616] width 73 height 26
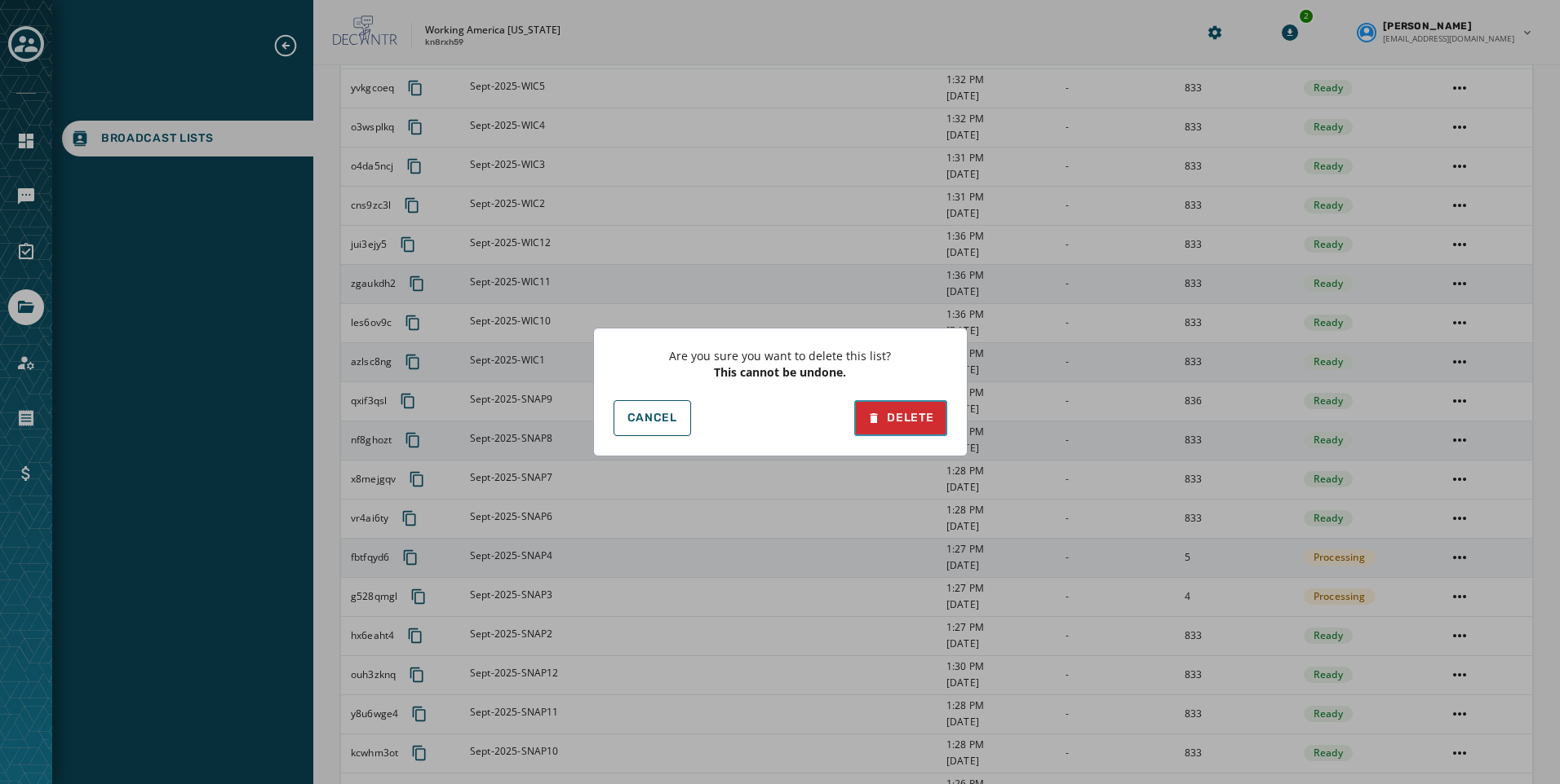
drag, startPoint x: 889, startPoint y: 422, endPoint x: 1025, endPoint y: 457, distance: 140.4
click at [888, 422] on div "Delete" at bounding box center [900, 417] width 66 height 16
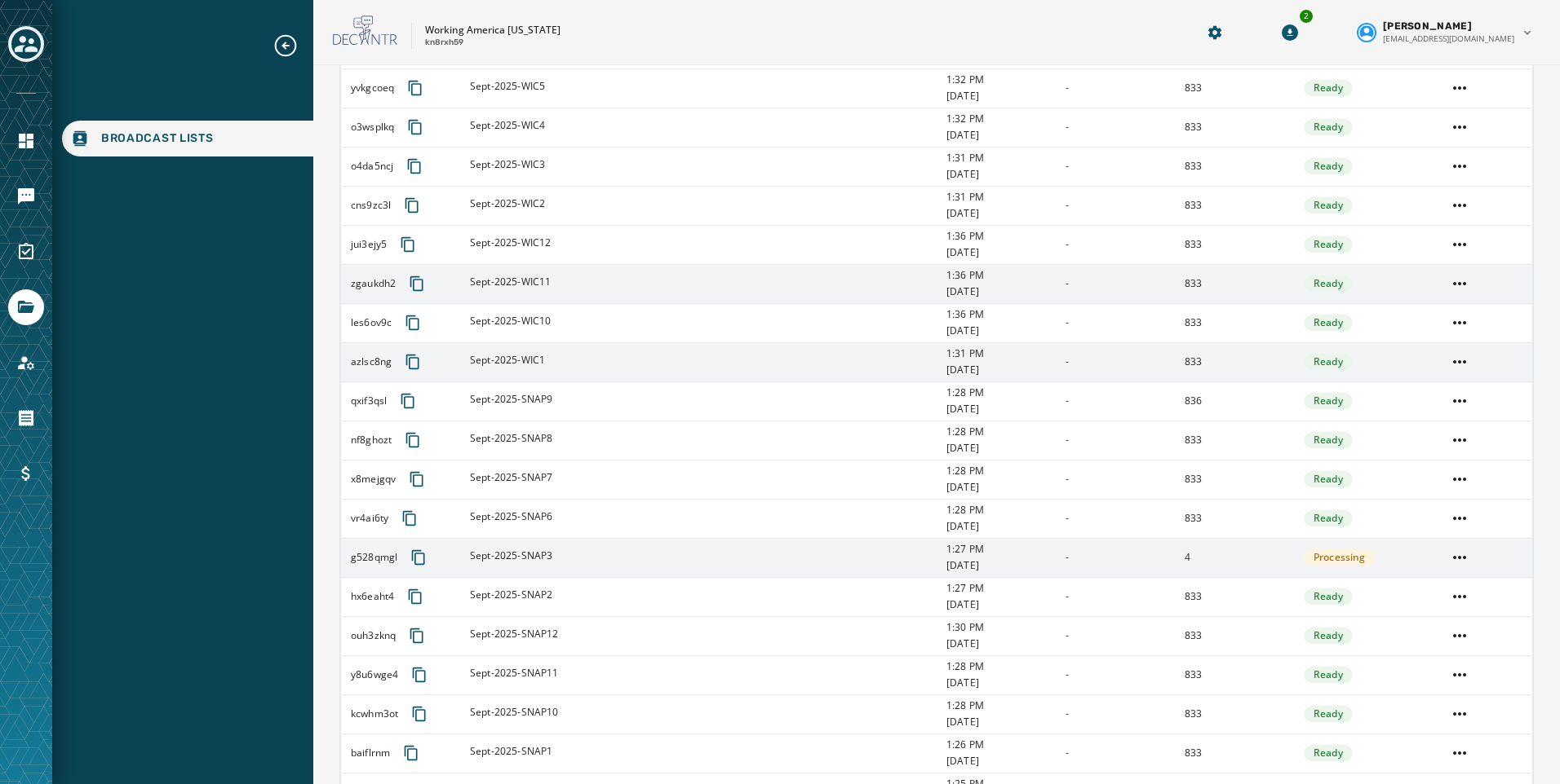
click at [1447, 557] on html "Broadcast Lists Skip To Main Content Working America Ohio kn8rxh59 2 Kayla Lloy…" at bounding box center [780, 392] width 1560 height 784
click at [1446, 613] on div "Delete list" at bounding box center [1448, 616] width 73 height 26
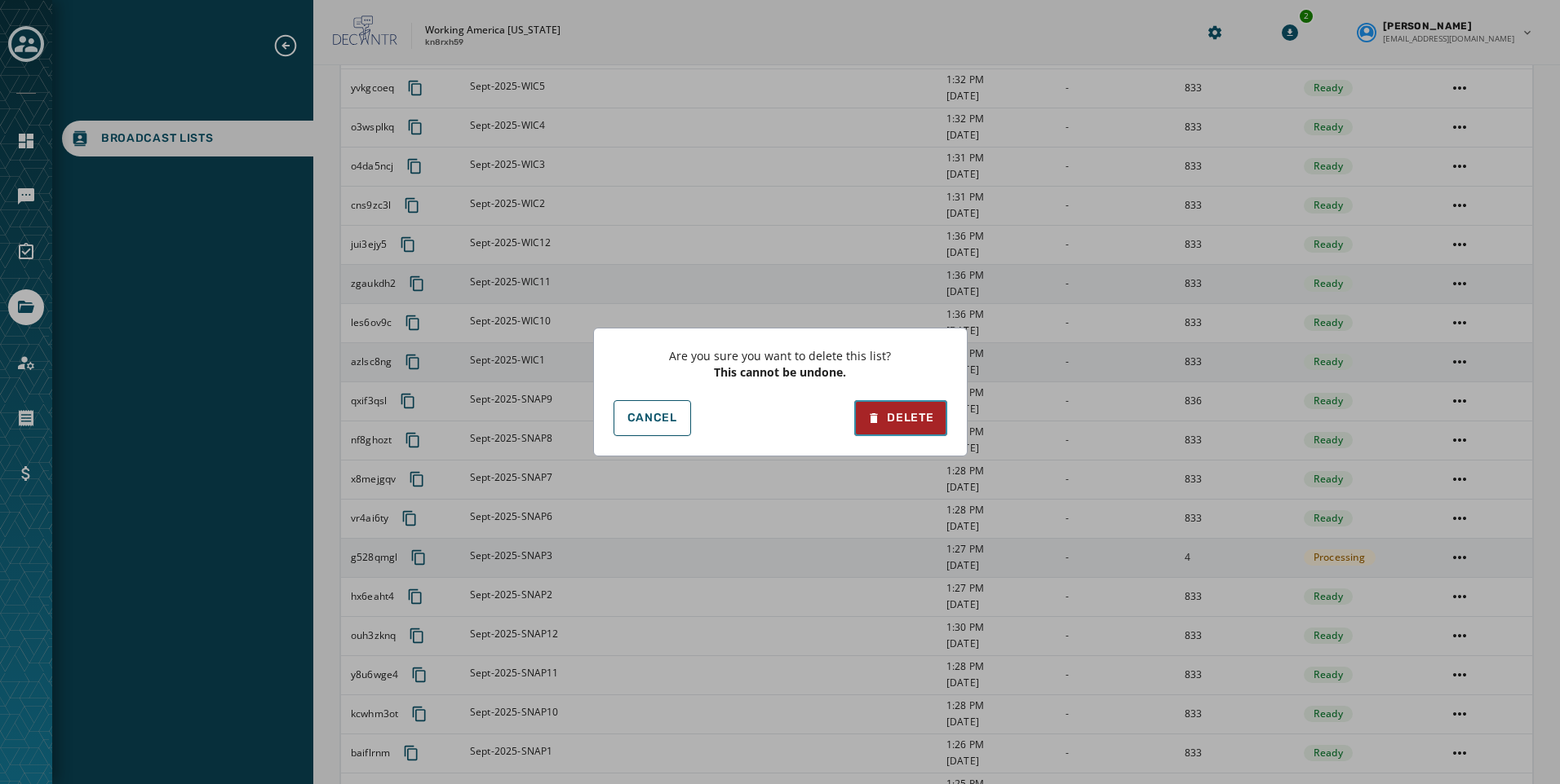
click at [917, 418] on div "Delete" at bounding box center [900, 417] width 66 height 16
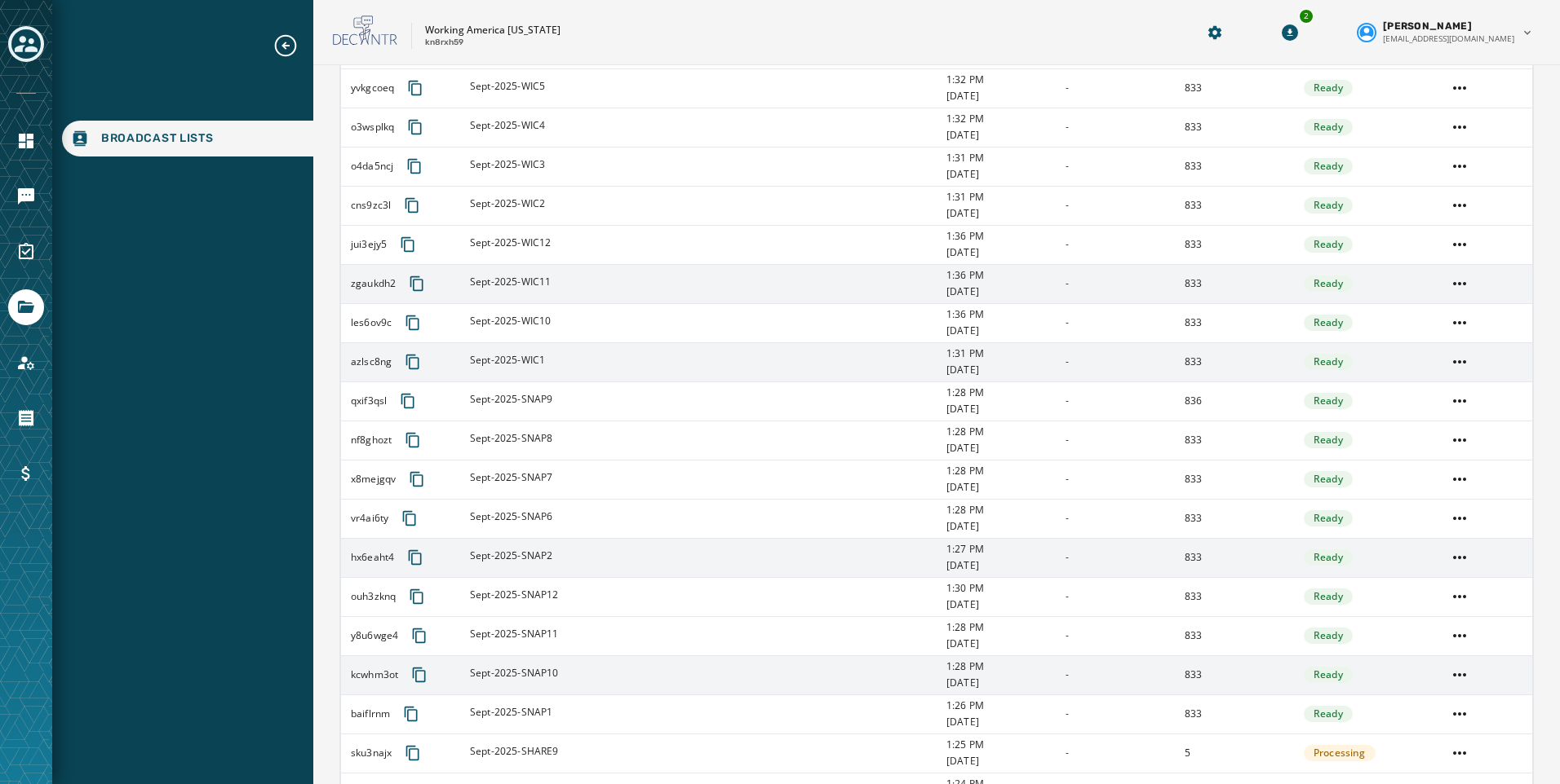
click at [563, 675] on div "Sept-2025-SNAP10" at bounding box center [703, 674] width 466 height 16
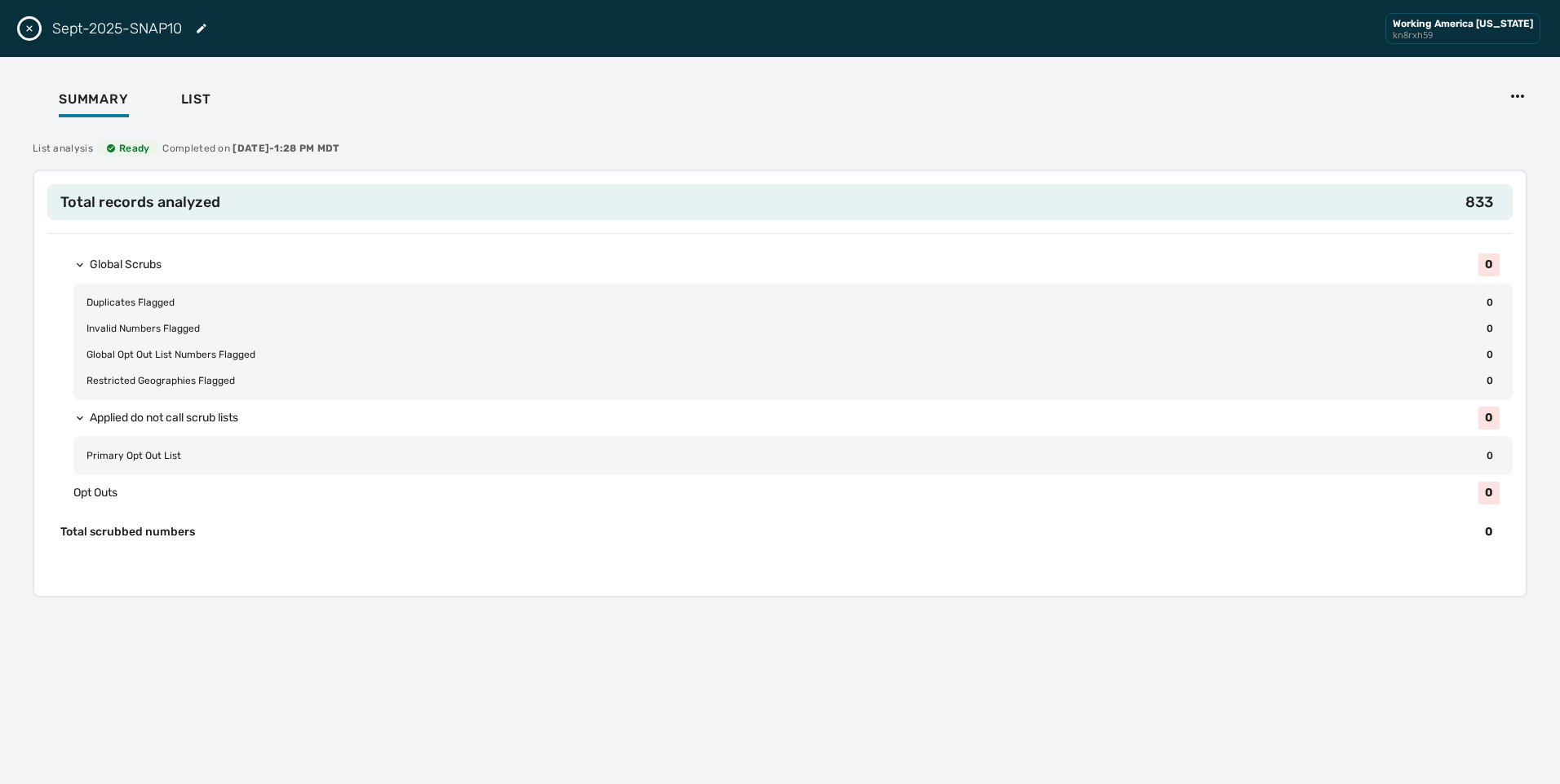
click at [37, 19] on div "Sept-2025-SNAP10 Working America Ohio kn8rxh59" at bounding box center [780, 28] width 1560 height 57
click at [30, 18] on div "Sept-2025-SNAP10 Working America Ohio kn8rxh59" at bounding box center [780, 28] width 1560 height 57
click at [28, 26] on icon "Close drawer" at bounding box center [30, 29] width 13 height 13
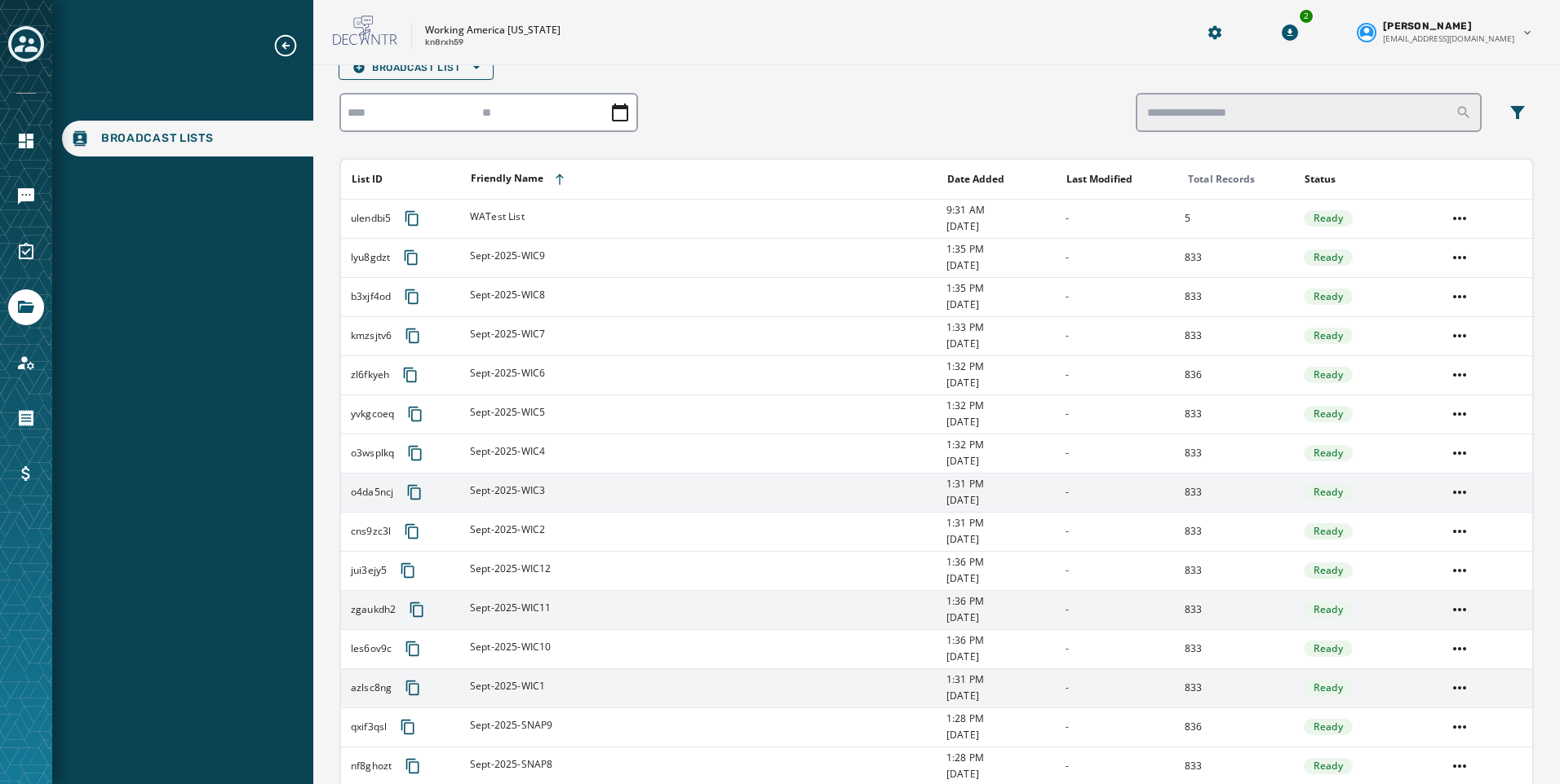
scroll to position [0, 0]
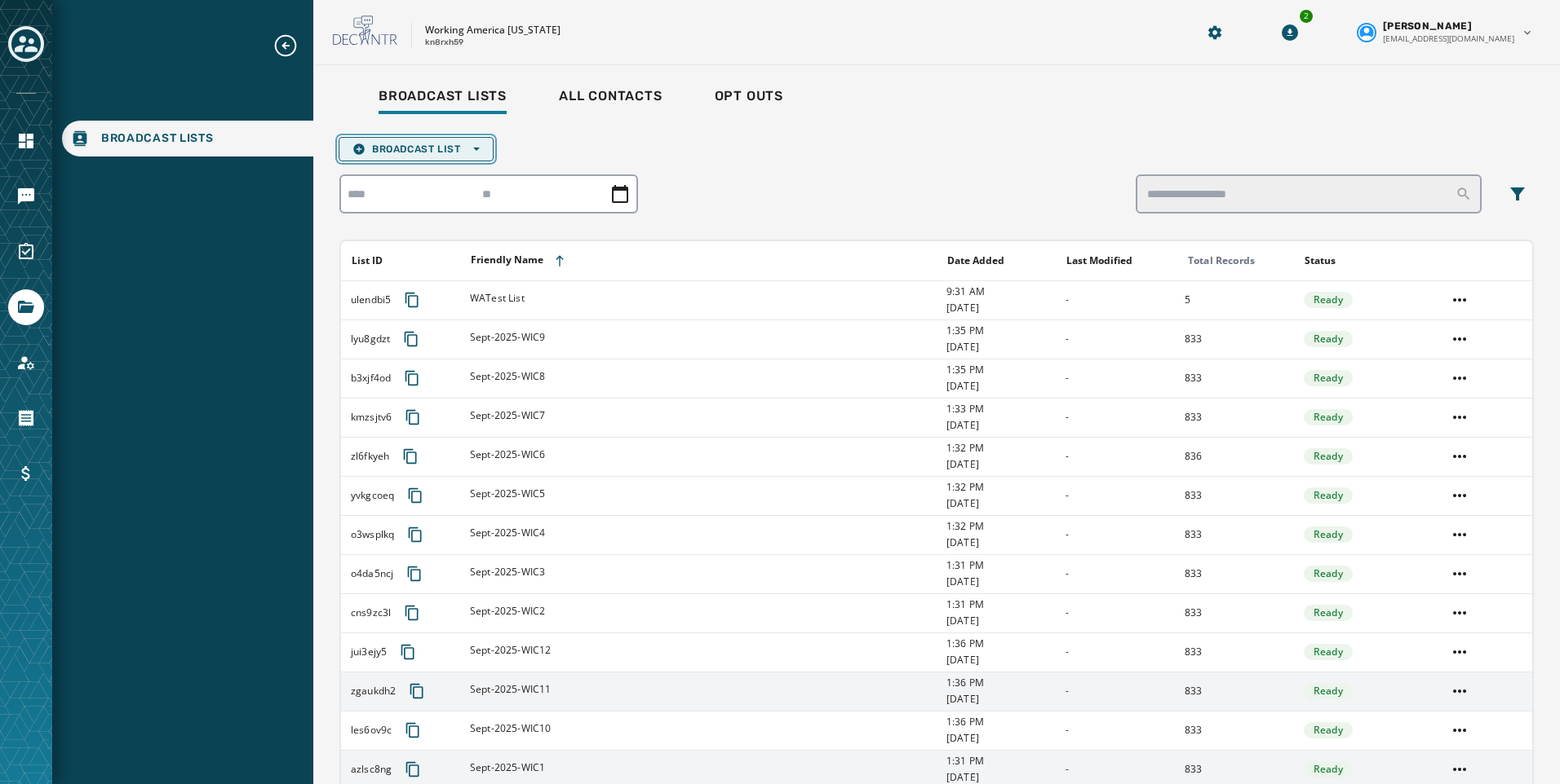
click at [449, 154] on span "Broadcast List Open options" at bounding box center [416, 149] width 127 height 13
click at [452, 177] on span "Upload List" at bounding box center [416, 174] width 127 height 13
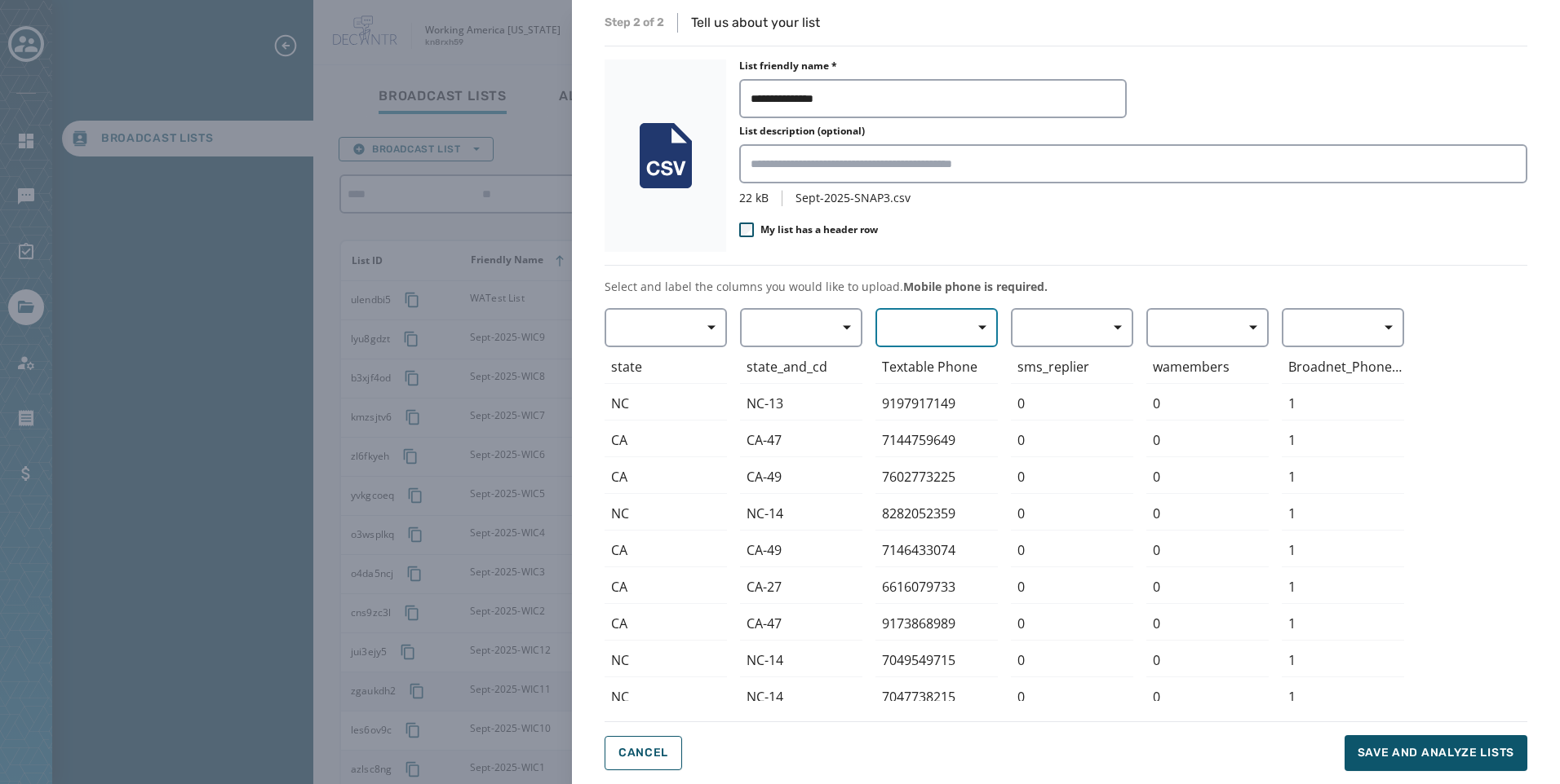
click at [956, 340] on button "button" at bounding box center [935, 327] width 122 height 39
click at [956, 371] on span "Mobile Phone" at bounding box center [933, 365] width 75 height 16
click at [1369, 749] on span "Save and analyze lists" at bounding box center [1435, 753] width 157 height 16
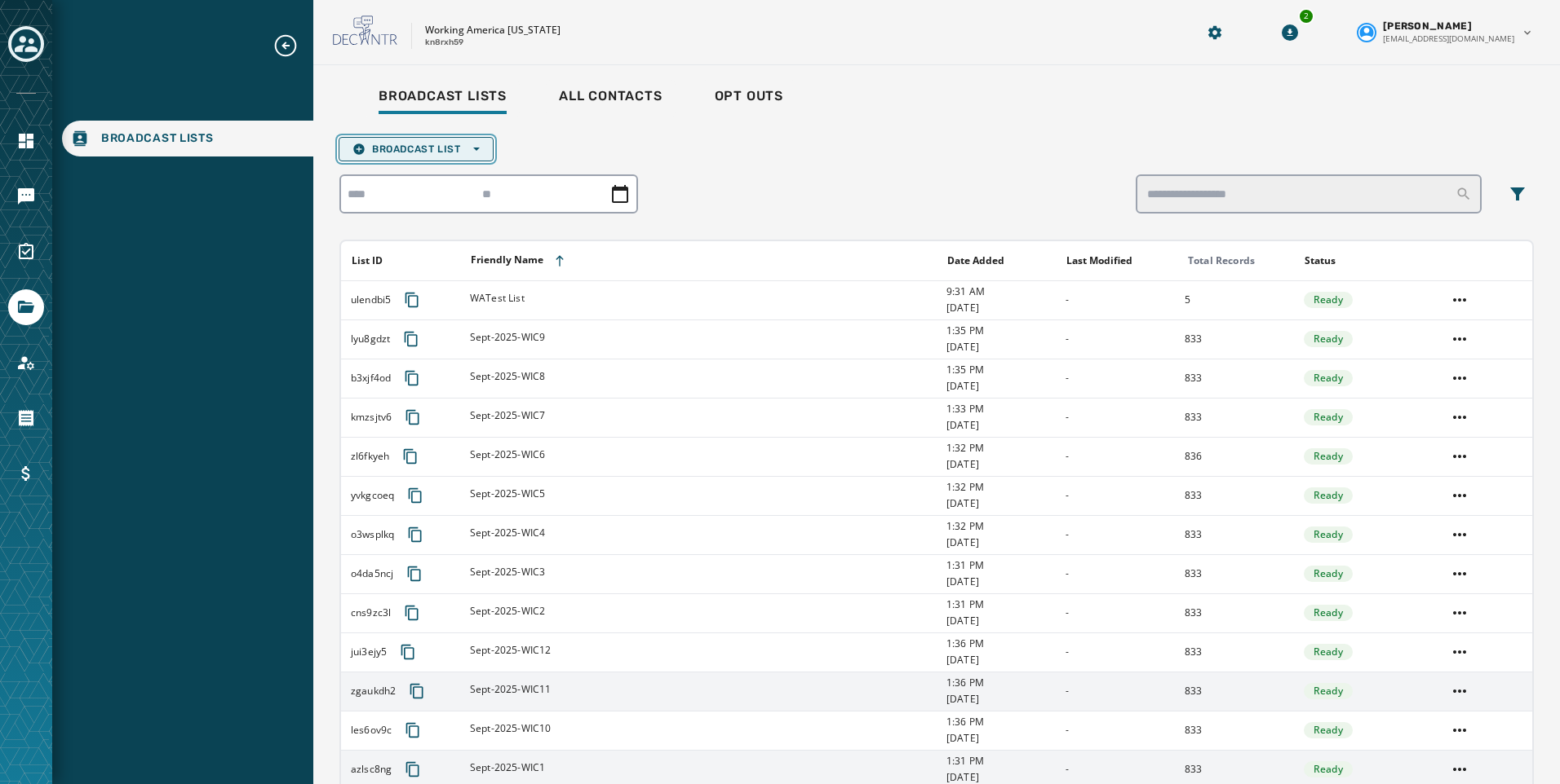
click at [438, 153] on span "Broadcast List Open options" at bounding box center [416, 149] width 127 height 13
click at [448, 176] on span "Upload List" at bounding box center [416, 174] width 127 height 13
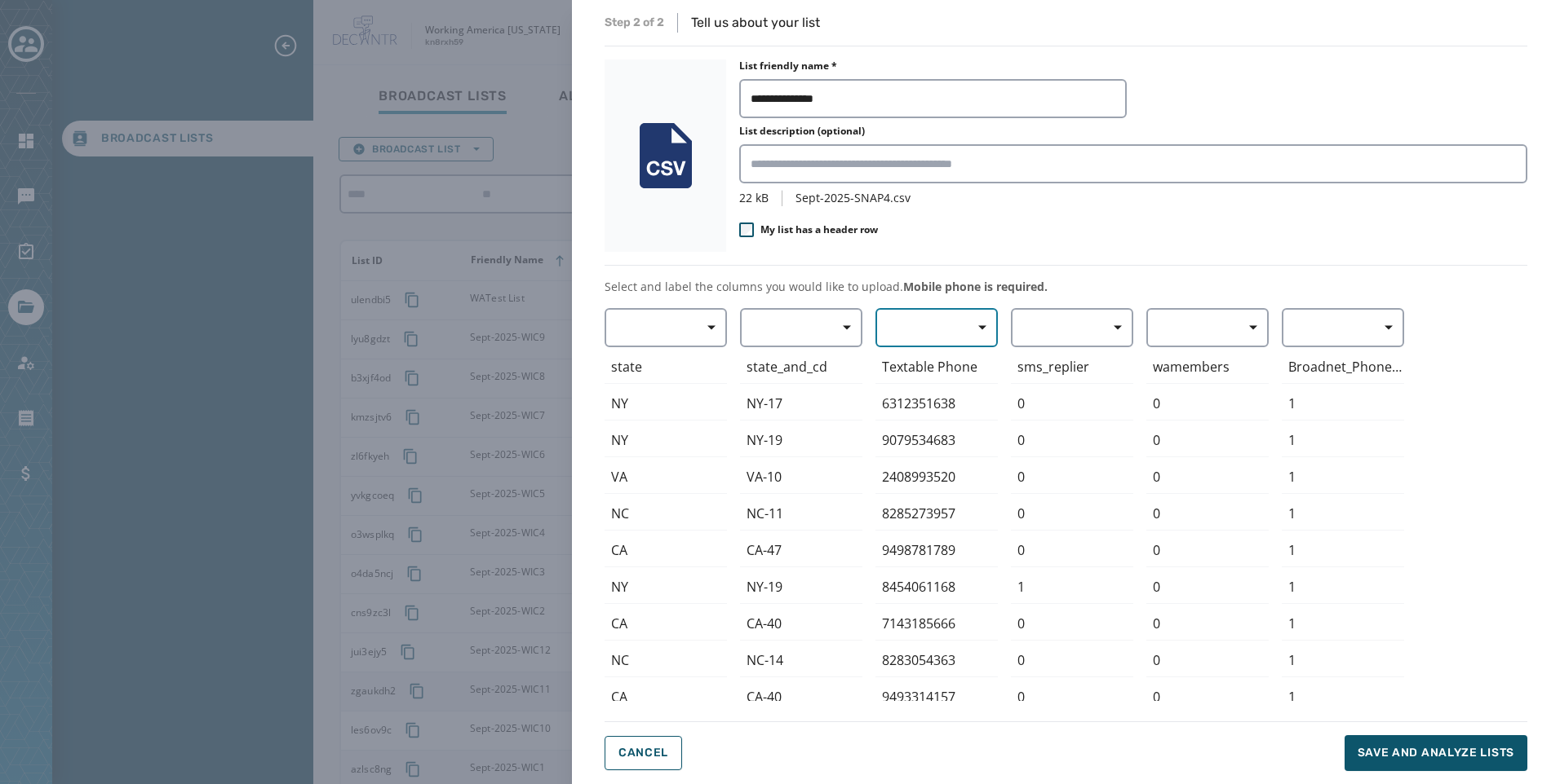
click at [908, 329] on button "button" at bounding box center [935, 327] width 122 height 39
click at [925, 364] on span "Mobile Phone" at bounding box center [933, 365] width 75 height 16
click at [1423, 747] on span "Save and analyze lists" at bounding box center [1435, 753] width 157 height 16
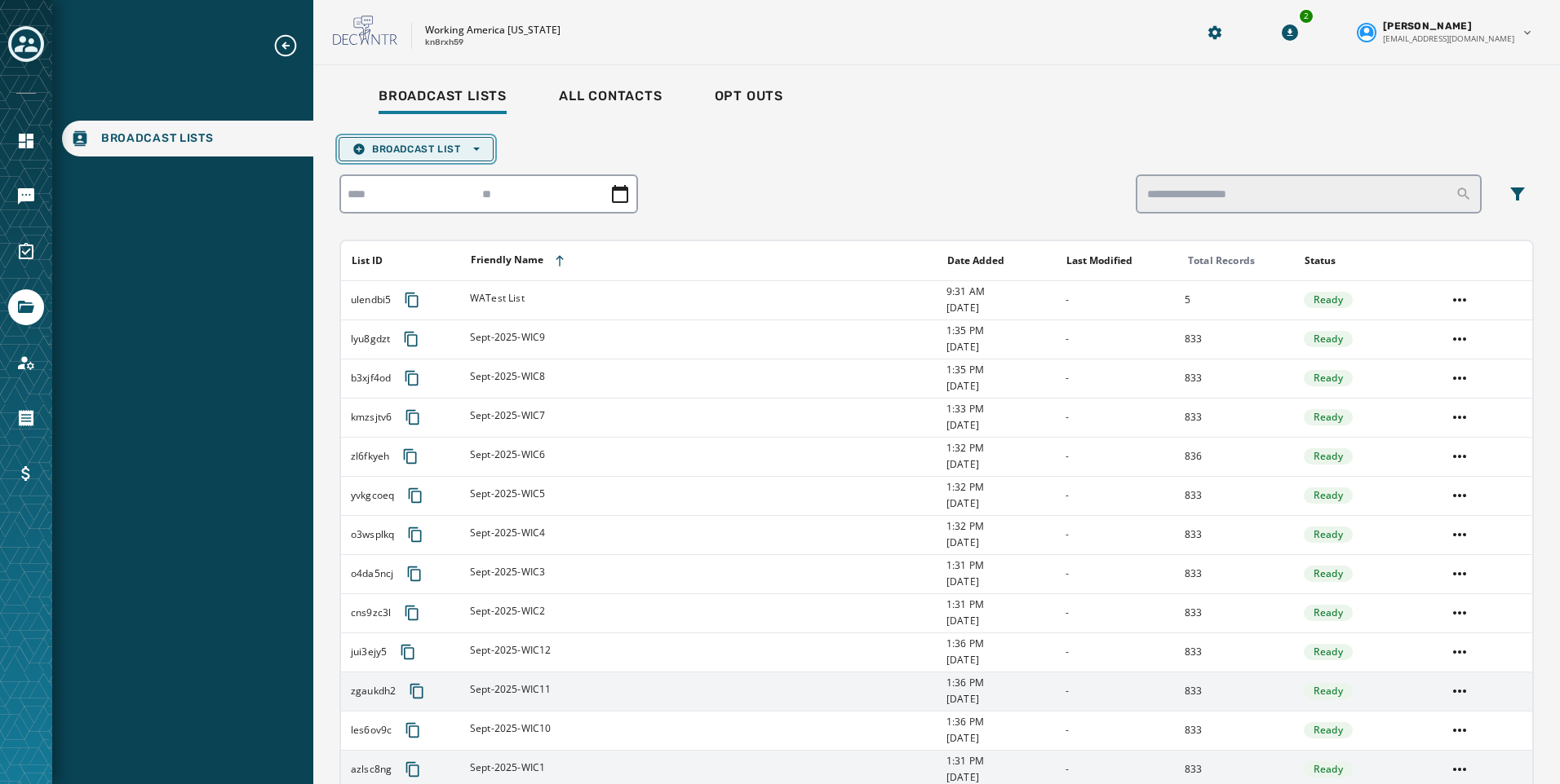
click at [463, 149] on span "Broadcast List Open options" at bounding box center [416, 149] width 127 height 13
click at [451, 171] on span "Upload List" at bounding box center [416, 174] width 127 height 13
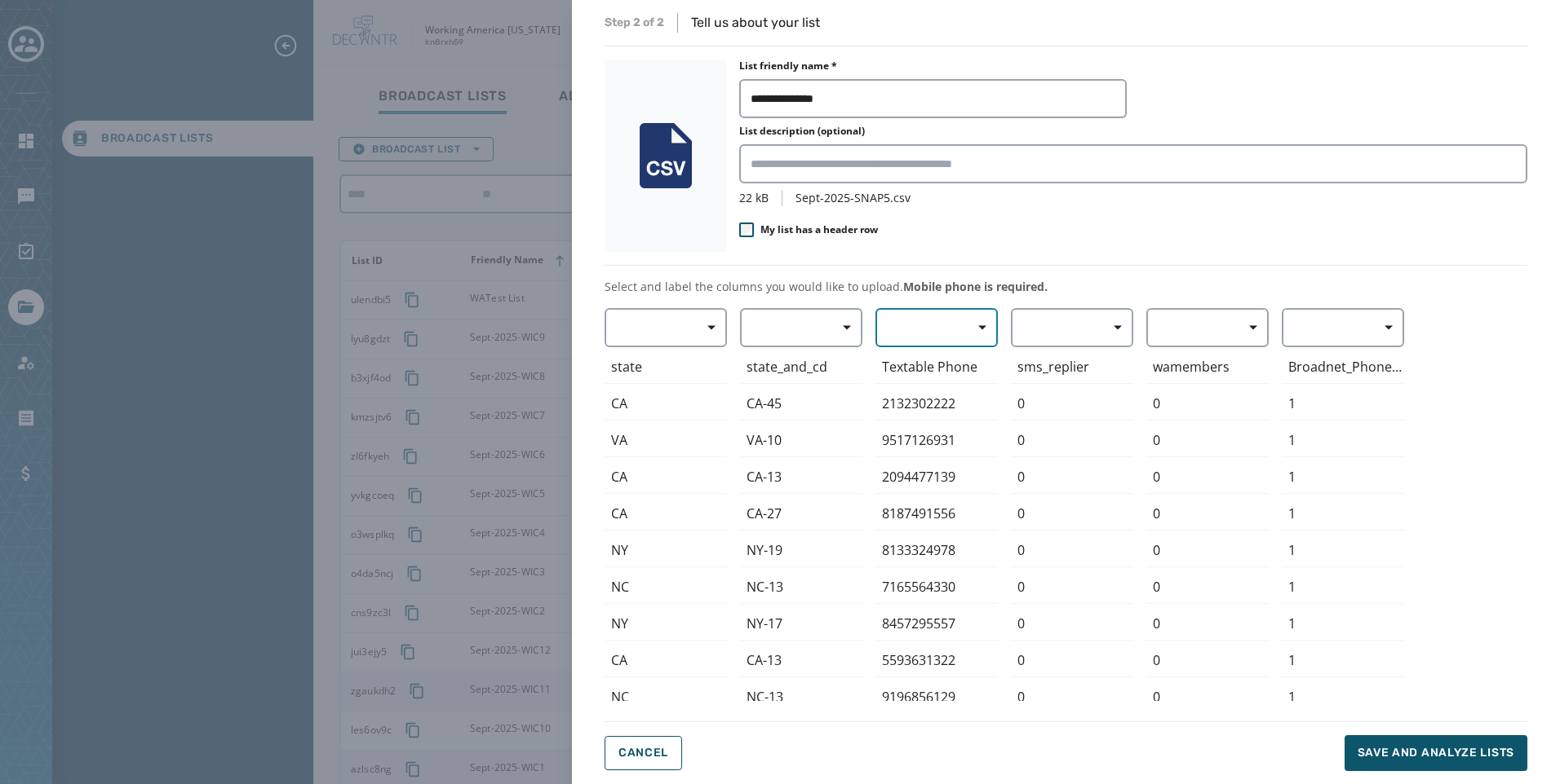
click at [918, 332] on button "button" at bounding box center [935, 327] width 122 height 39
click at [920, 365] on span "Mobile Phone" at bounding box center [933, 365] width 75 height 16
click at [1465, 750] on span "Save and analyze lists" at bounding box center [1435, 753] width 157 height 16
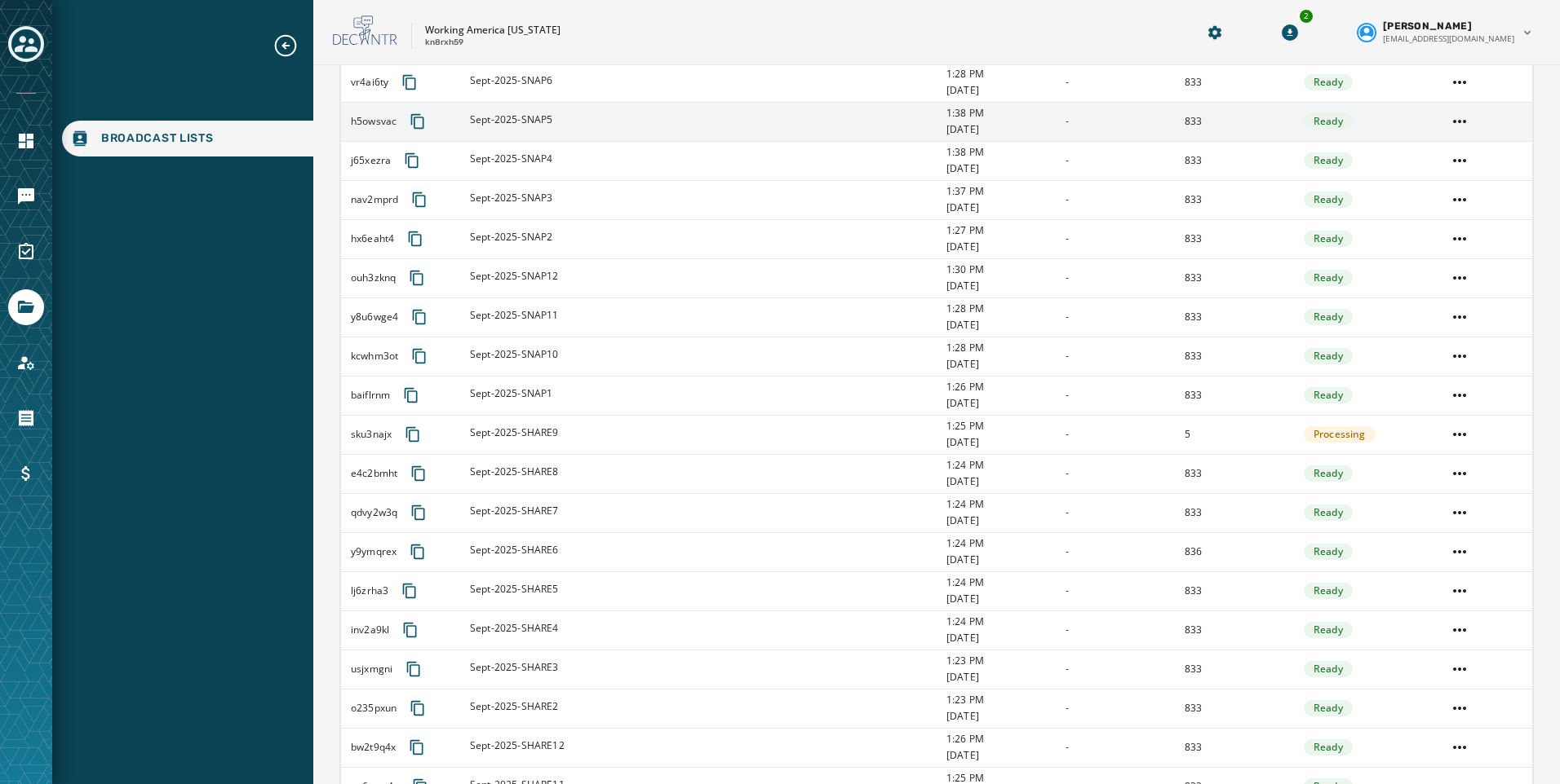
scroll to position [816, 0]
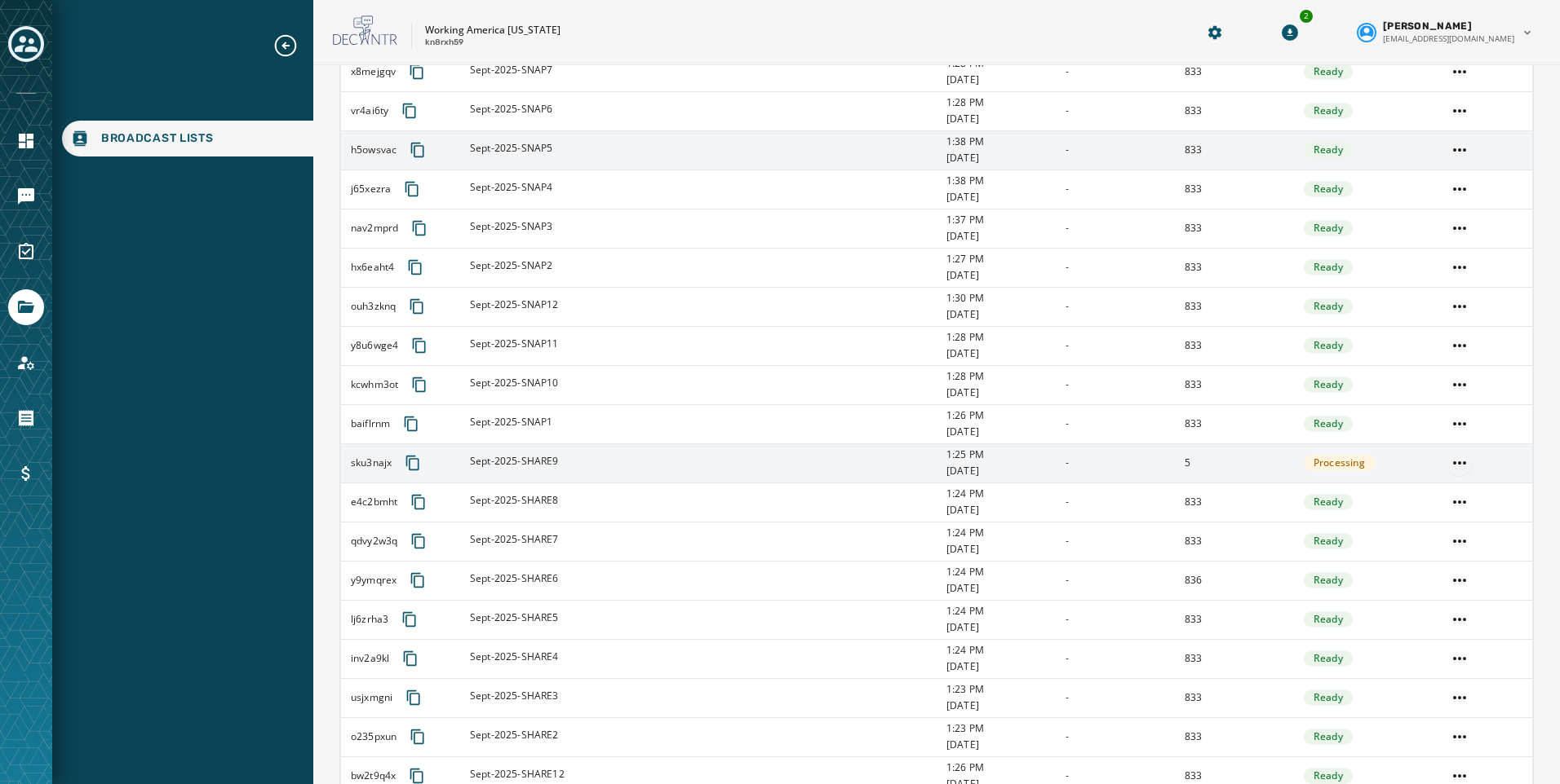
click at [1449, 462] on html "Broadcast Lists Skip To Main Content Working America Ohio kn8rxh59 2 Kayla Lloy…" at bounding box center [780, 392] width 1560 height 784
click at [1445, 521] on div "Delete list" at bounding box center [1448, 521] width 73 height 26
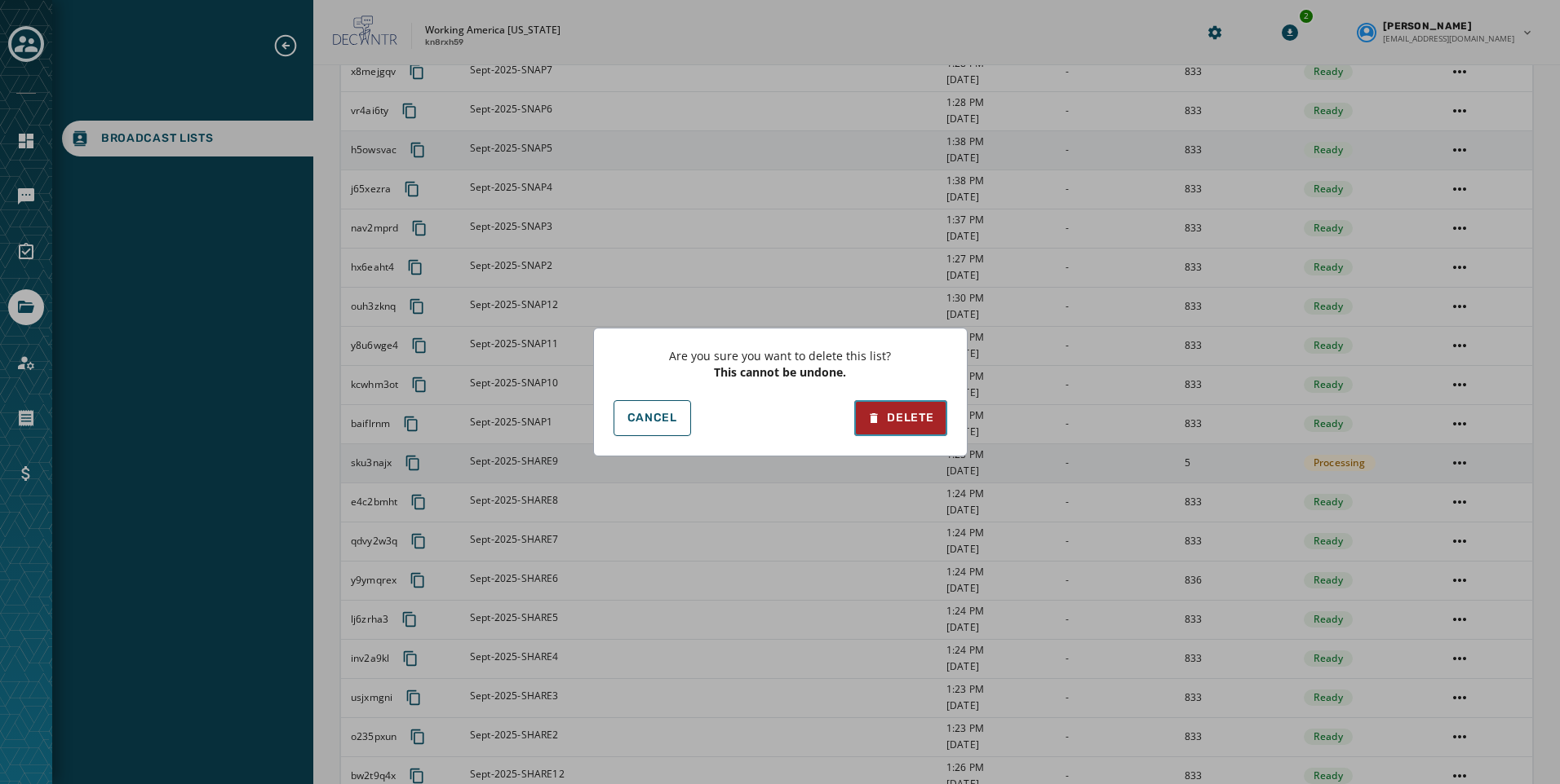
click at [885, 412] on div "Delete" at bounding box center [900, 417] width 66 height 16
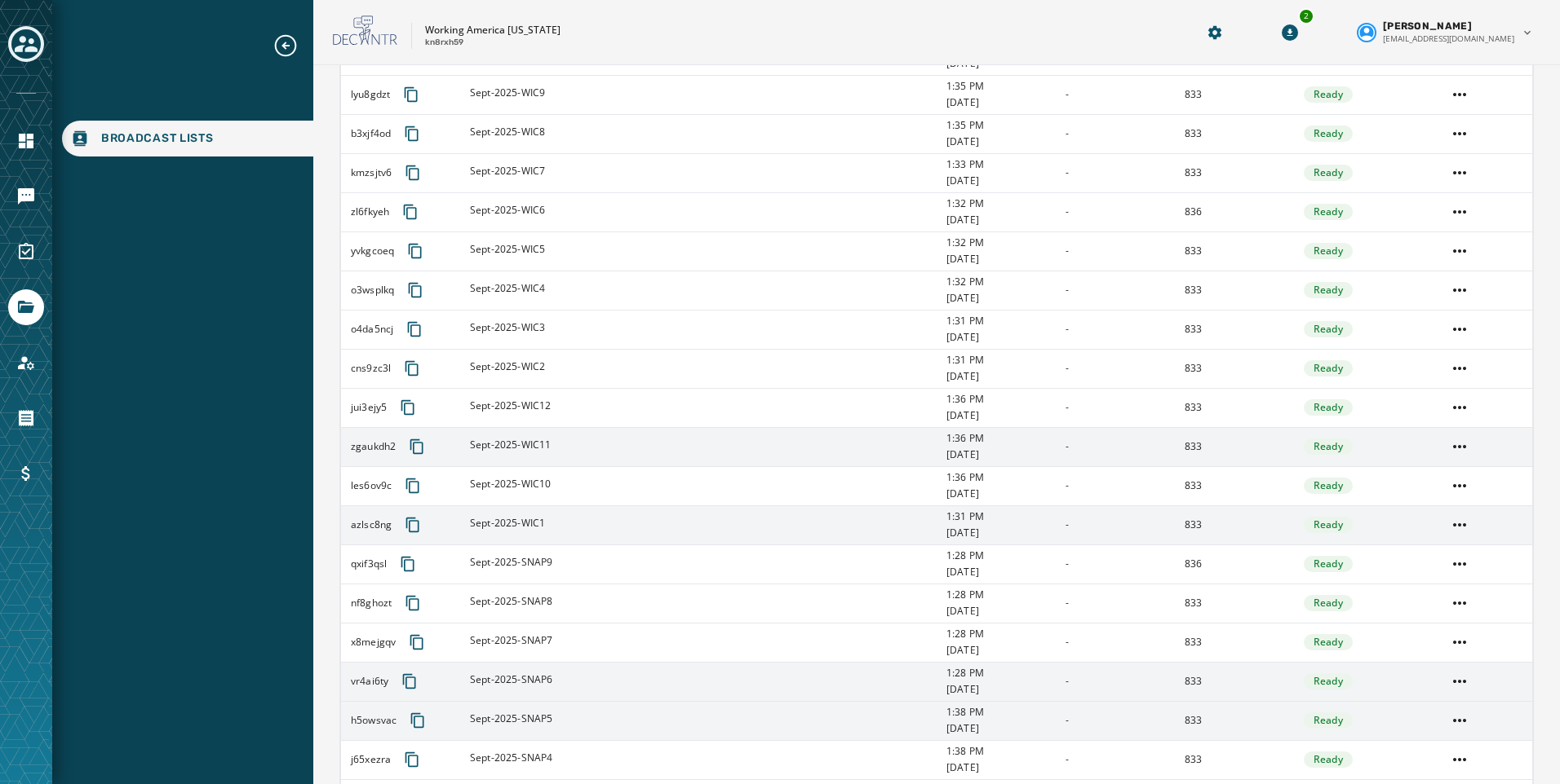
scroll to position [0, 0]
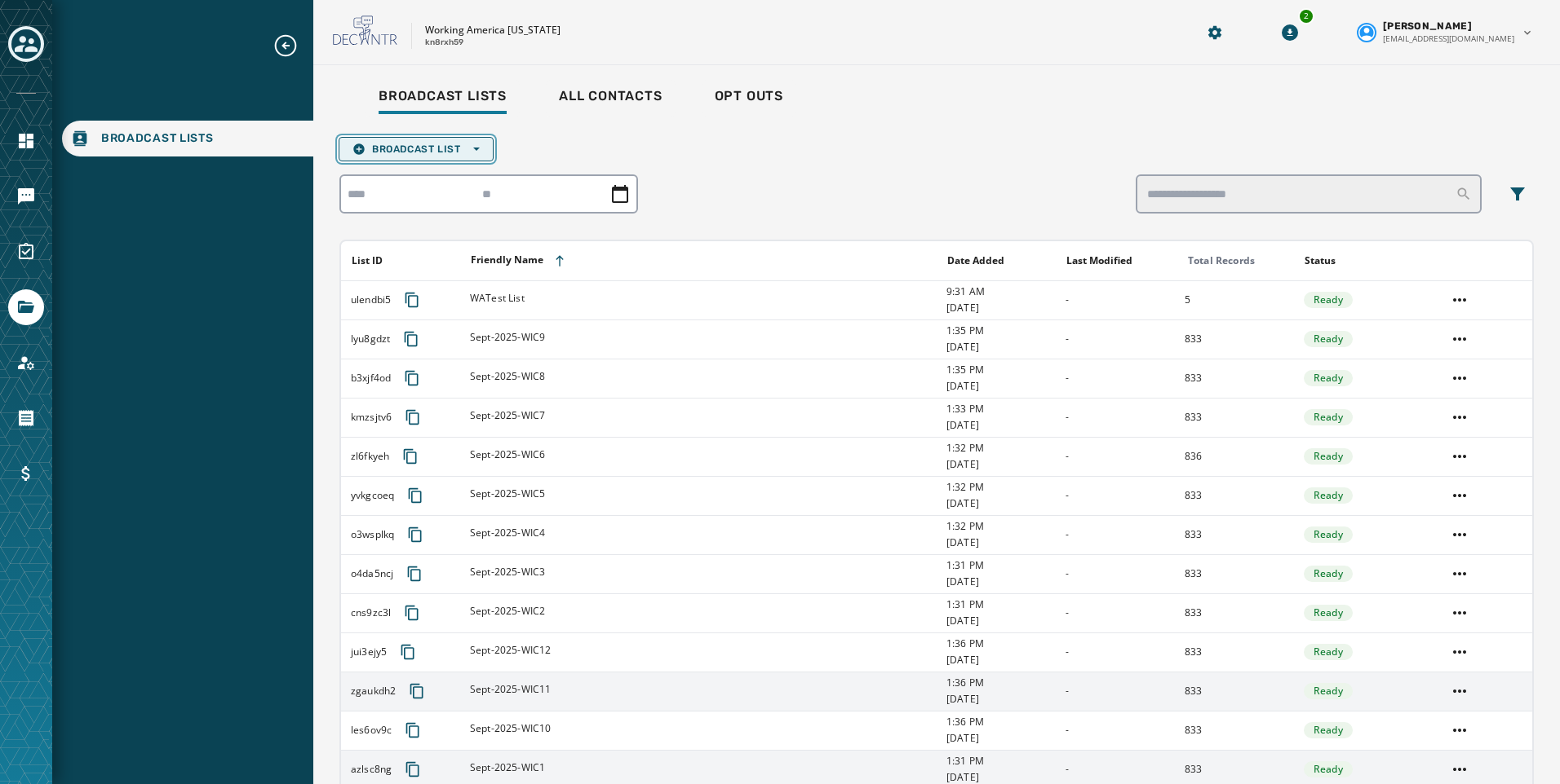
click at [375, 157] on button "Broadcast List Open options" at bounding box center [416, 148] width 155 height 24
click at [397, 177] on span "Upload List" at bounding box center [416, 174] width 127 height 13
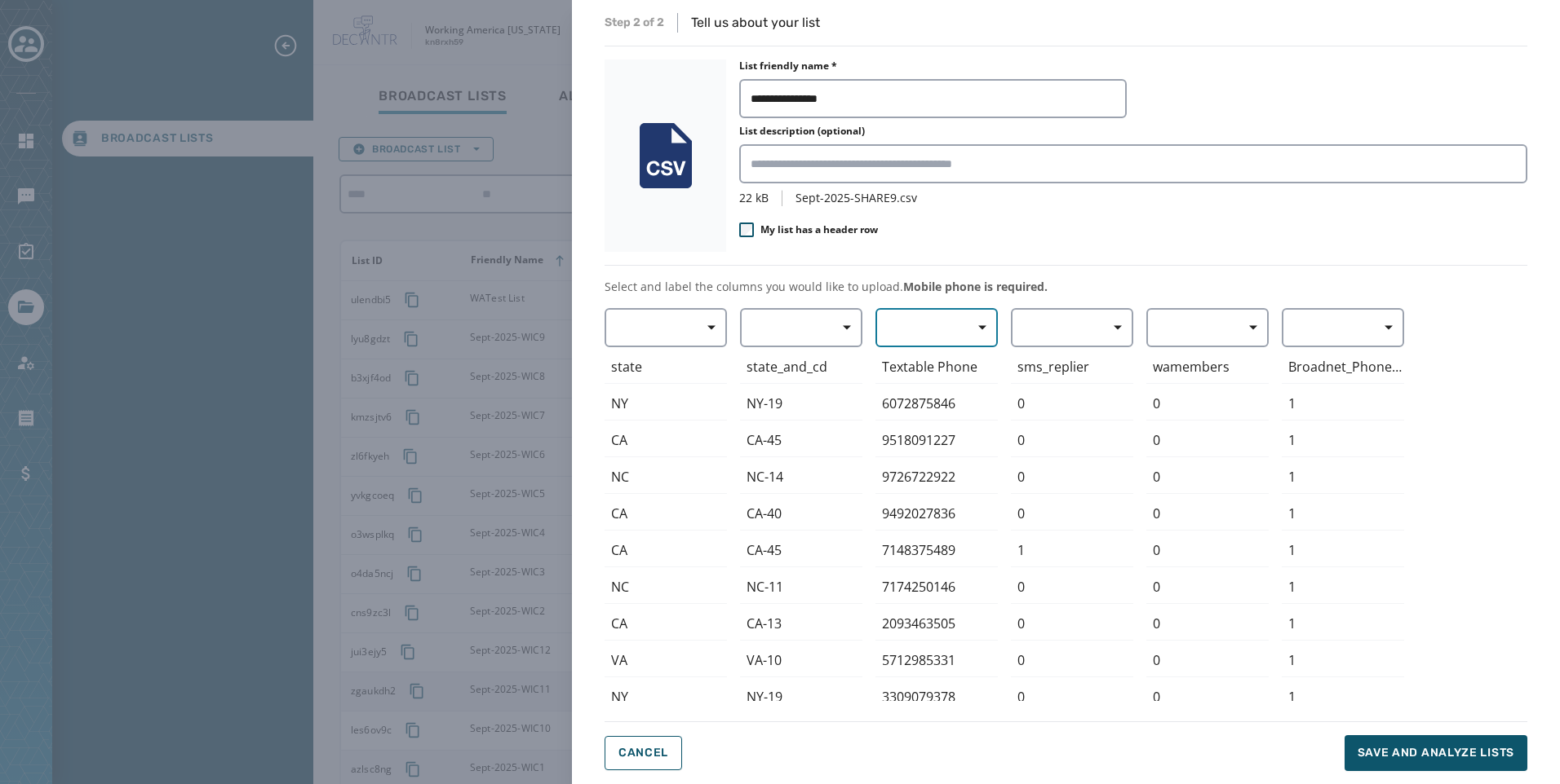
click at [929, 334] on button "button" at bounding box center [935, 327] width 122 height 39
click at [923, 369] on span "Mobile Phone" at bounding box center [933, 365] width 75 height 16
click at [1419, 746] on span "Save and analyze lists" at bounding box center [1435, 753] width 157 height 16
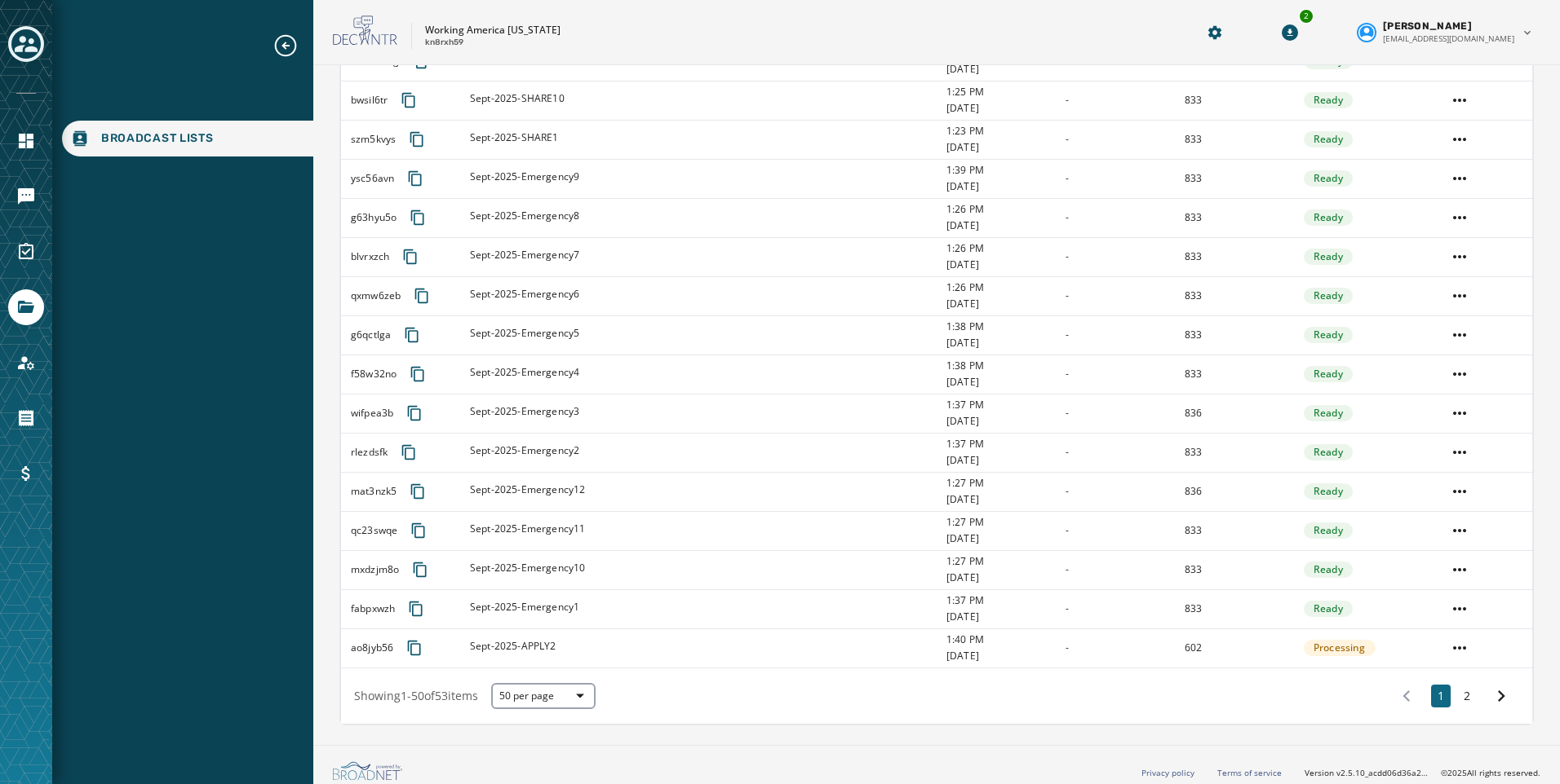
scroll to position [1580, 0]
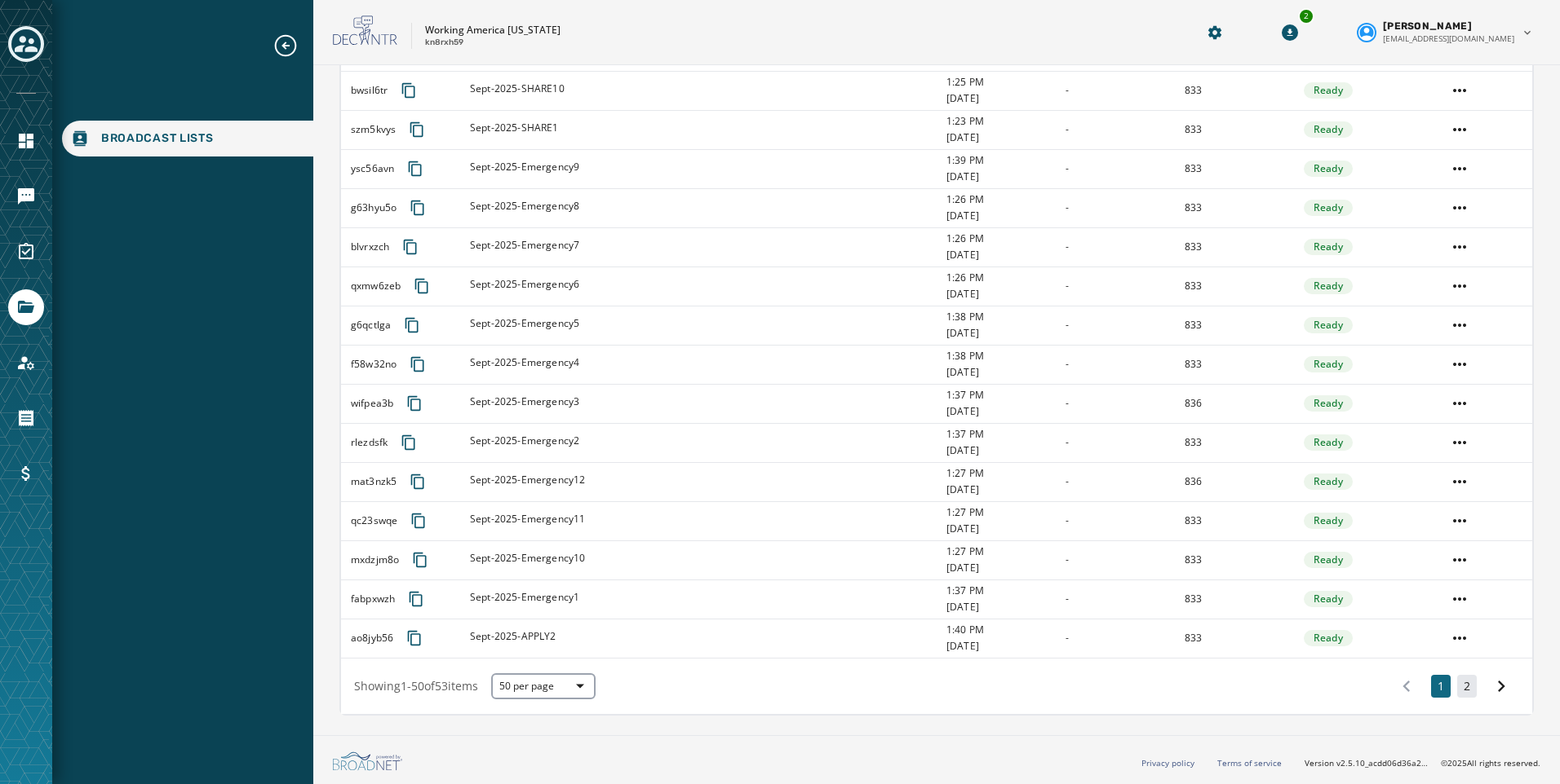
click at [1457, 690] on button "2" at bounding box center [1467, 687] width 19 height 23
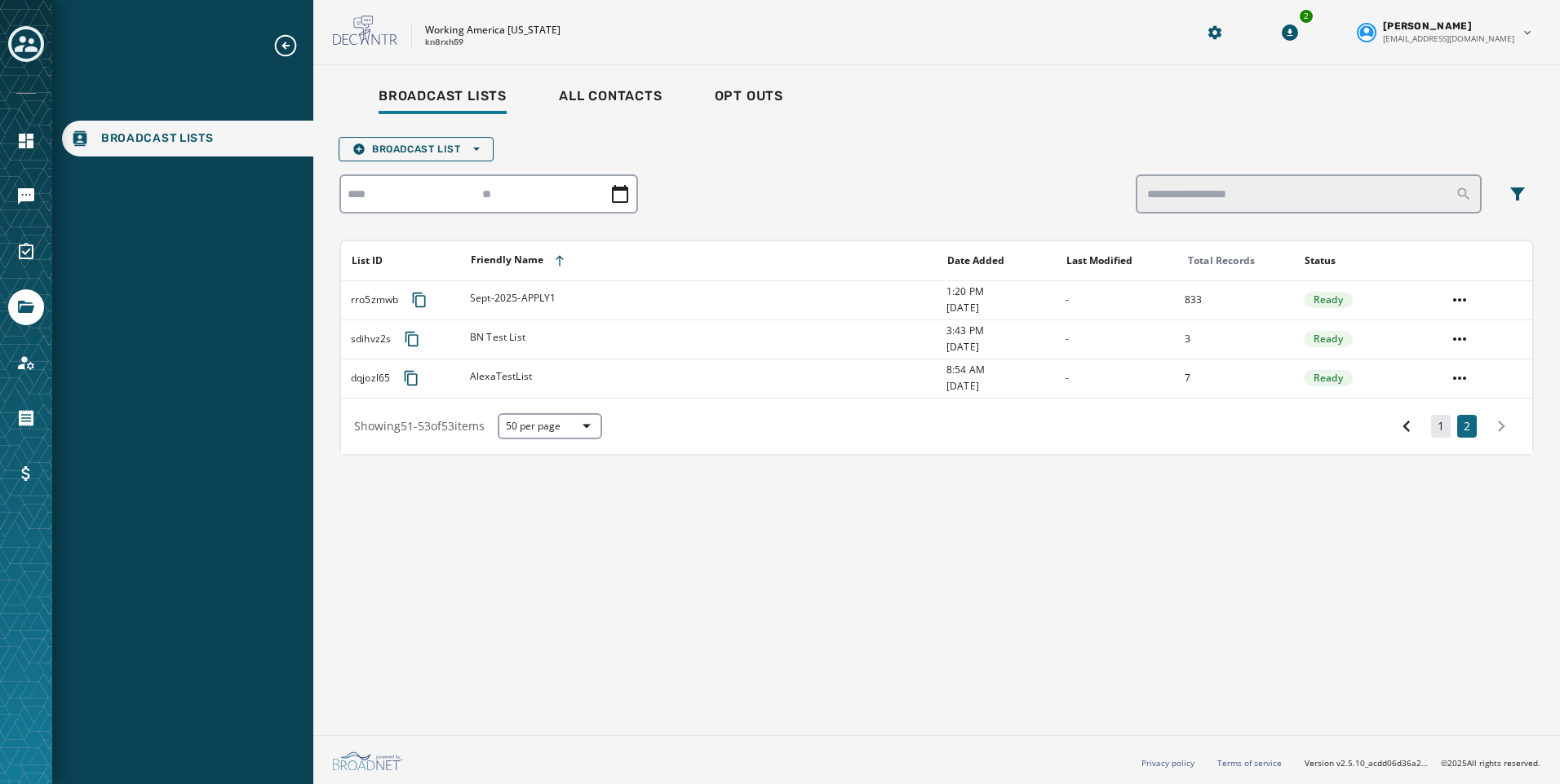
click at [1433, 420] on button "1" at bounding box center [1441, 426] width 19 height 23
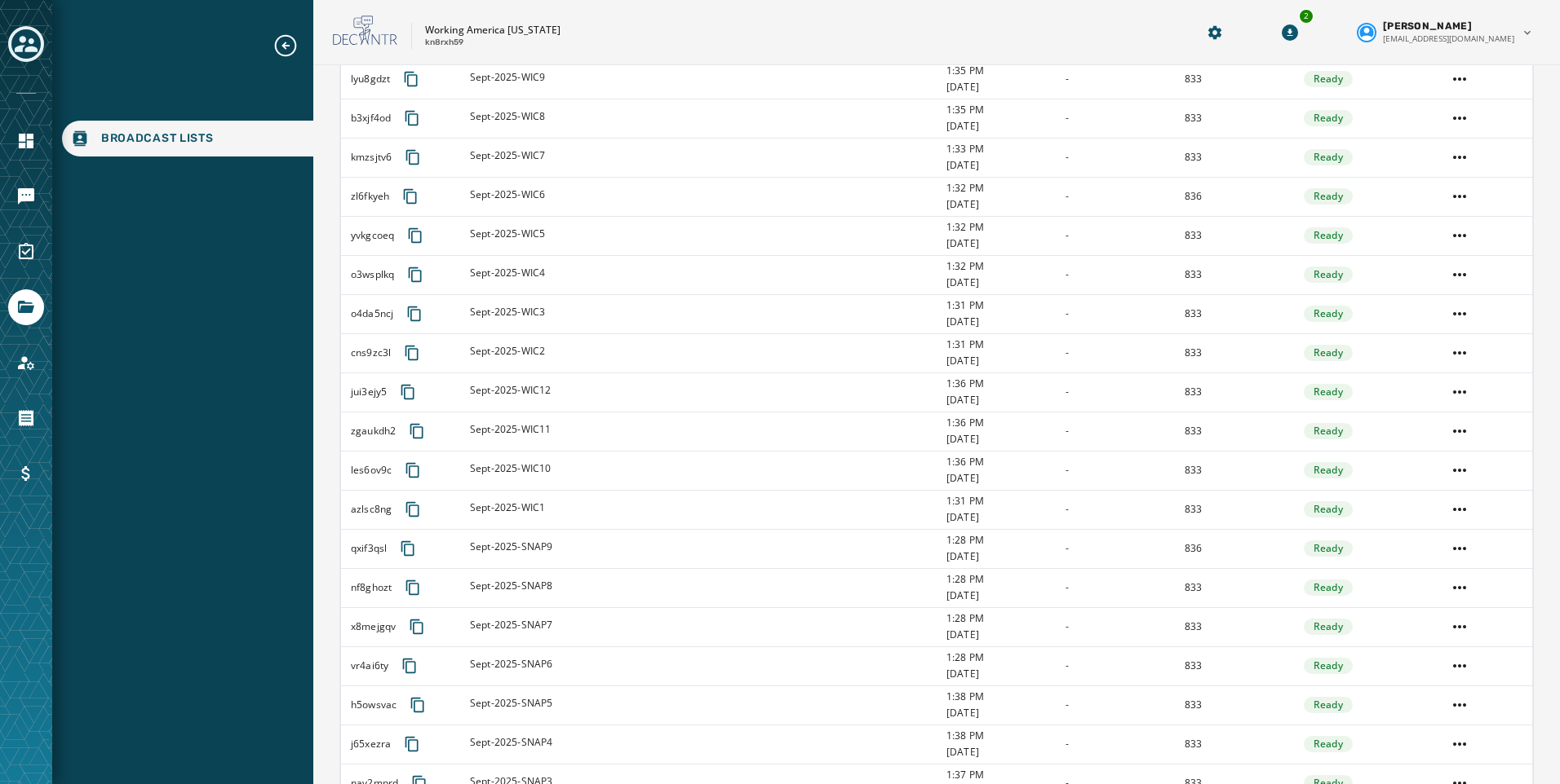
scroll to position [112, 0]
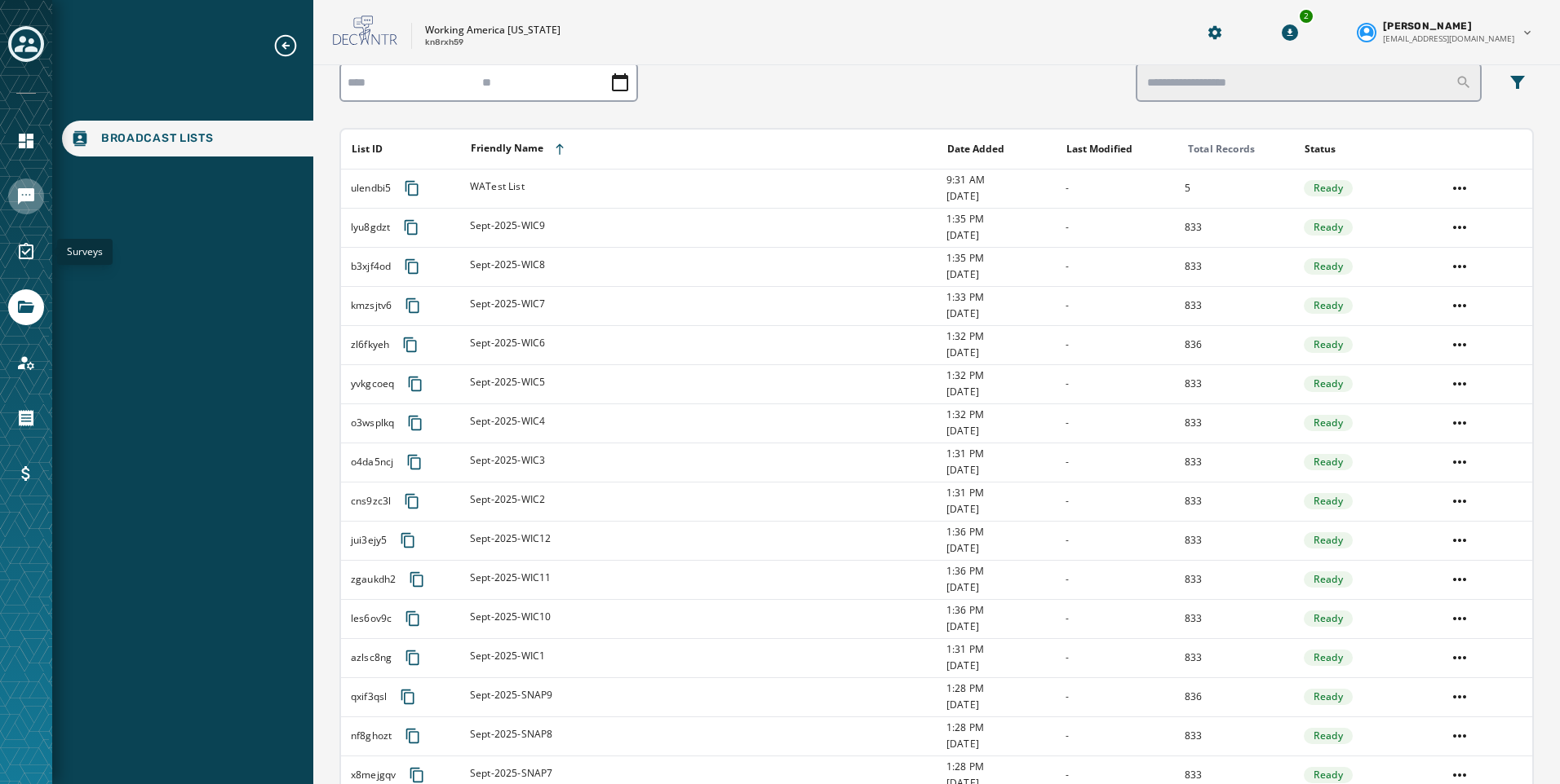
click at [26, 191] on icon "Navigate to Messaging" at bounding box center [26, 196] width 16 height 16
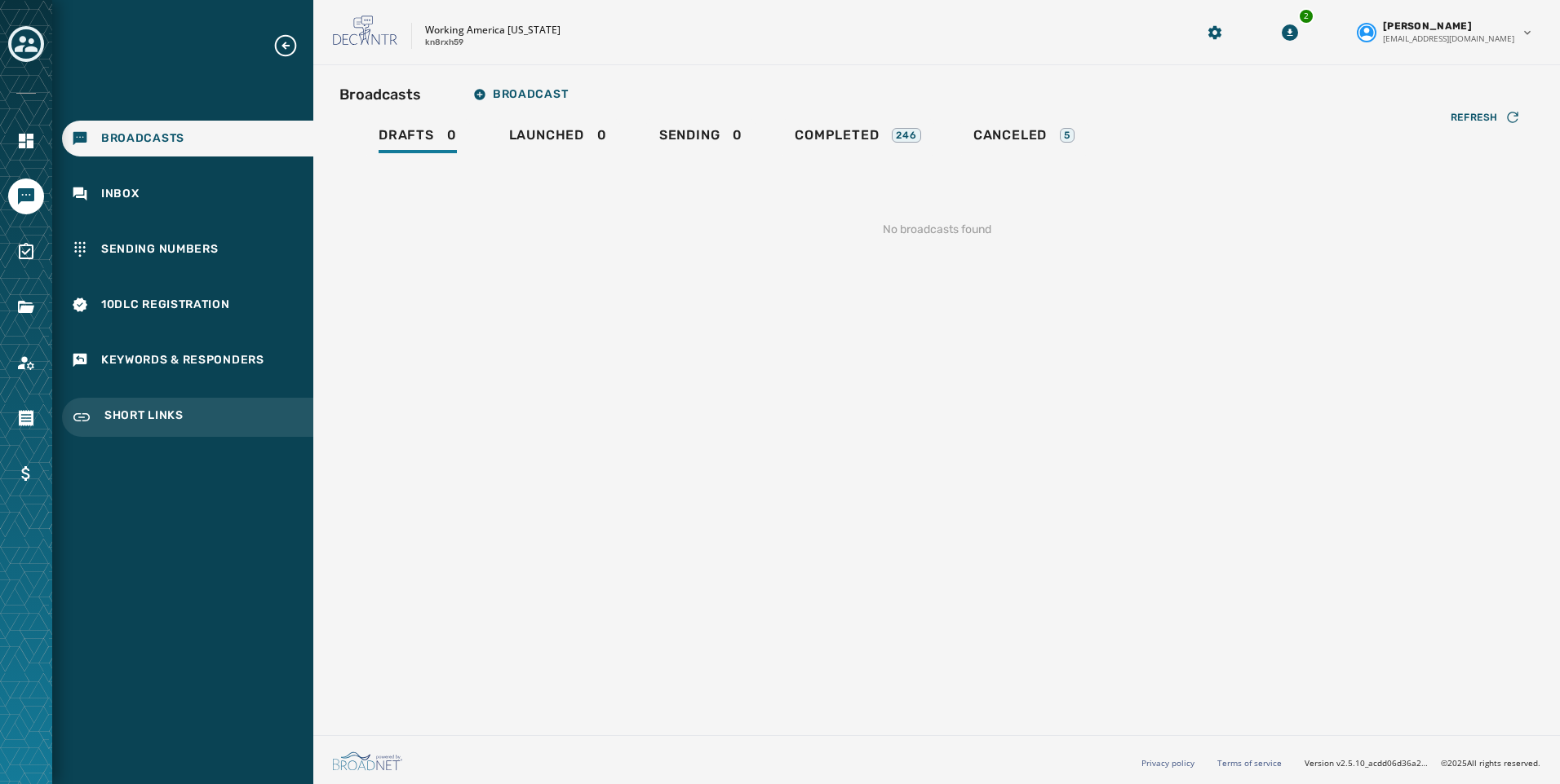
click at [141, 403] on div "Short Links" at bounding box center [187, 417] width 251 height 39
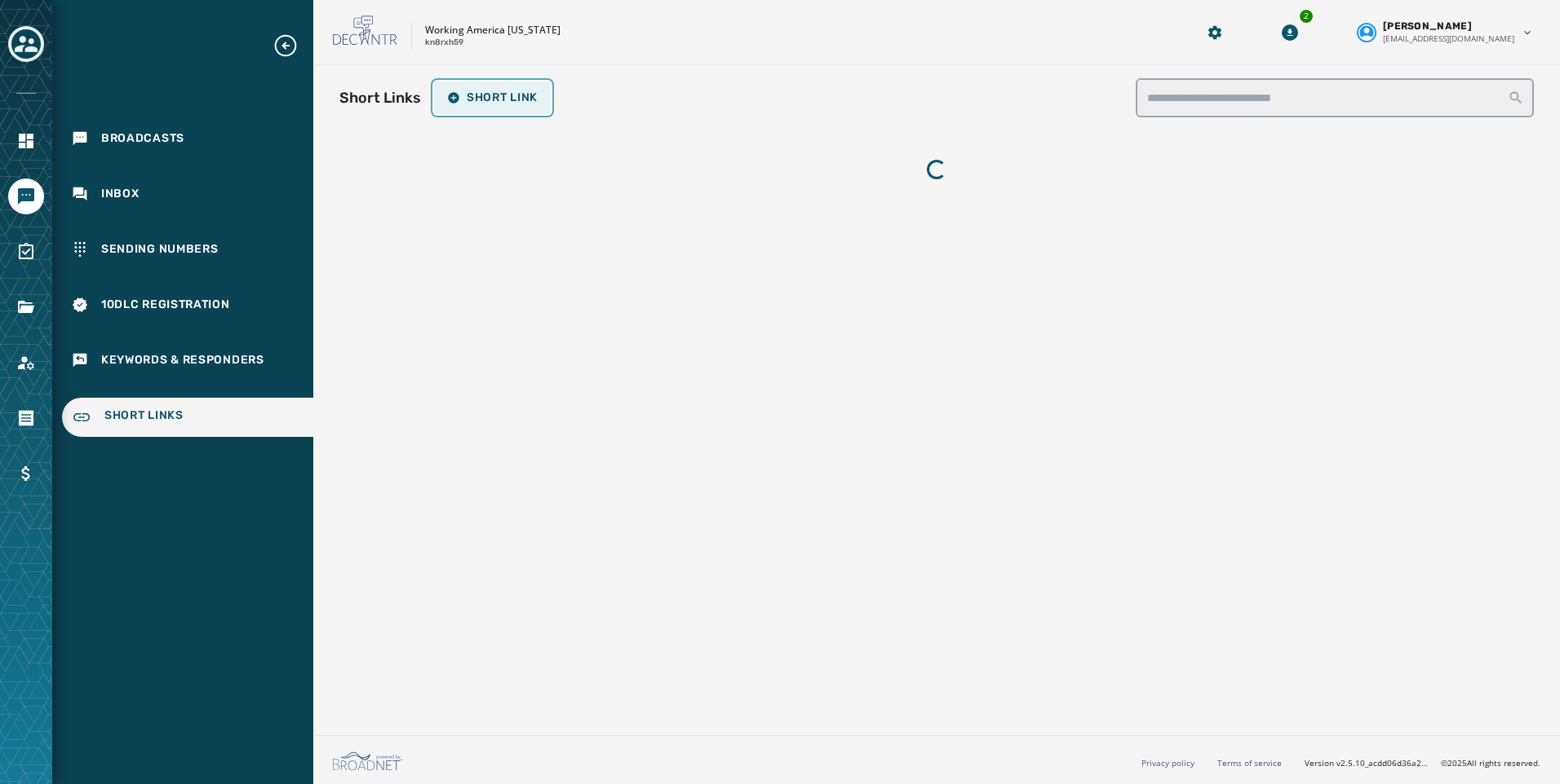
click at [534, 93] on span "Short Link" at bounding box center [492, 98] width 90 height 13
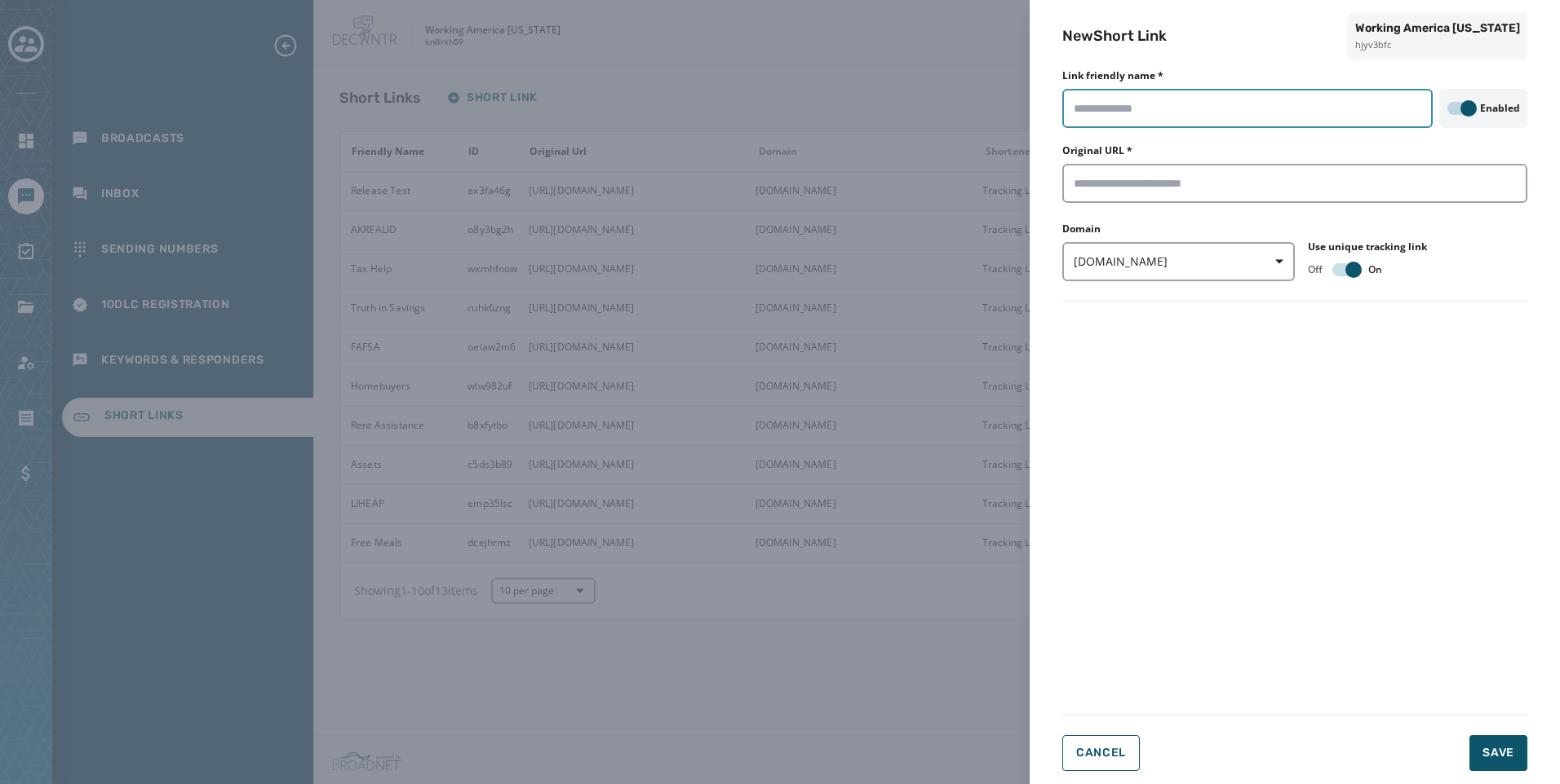
click at [1164, 107] on input "Link friendly name *" at bounding box center [1247, 108] width 371 height 39
type input "****"
click at [1170, 171] on input "Original URL *" at bounding box center [1294, 183] width 465 height 39
paste input "**********"
type input "**********"
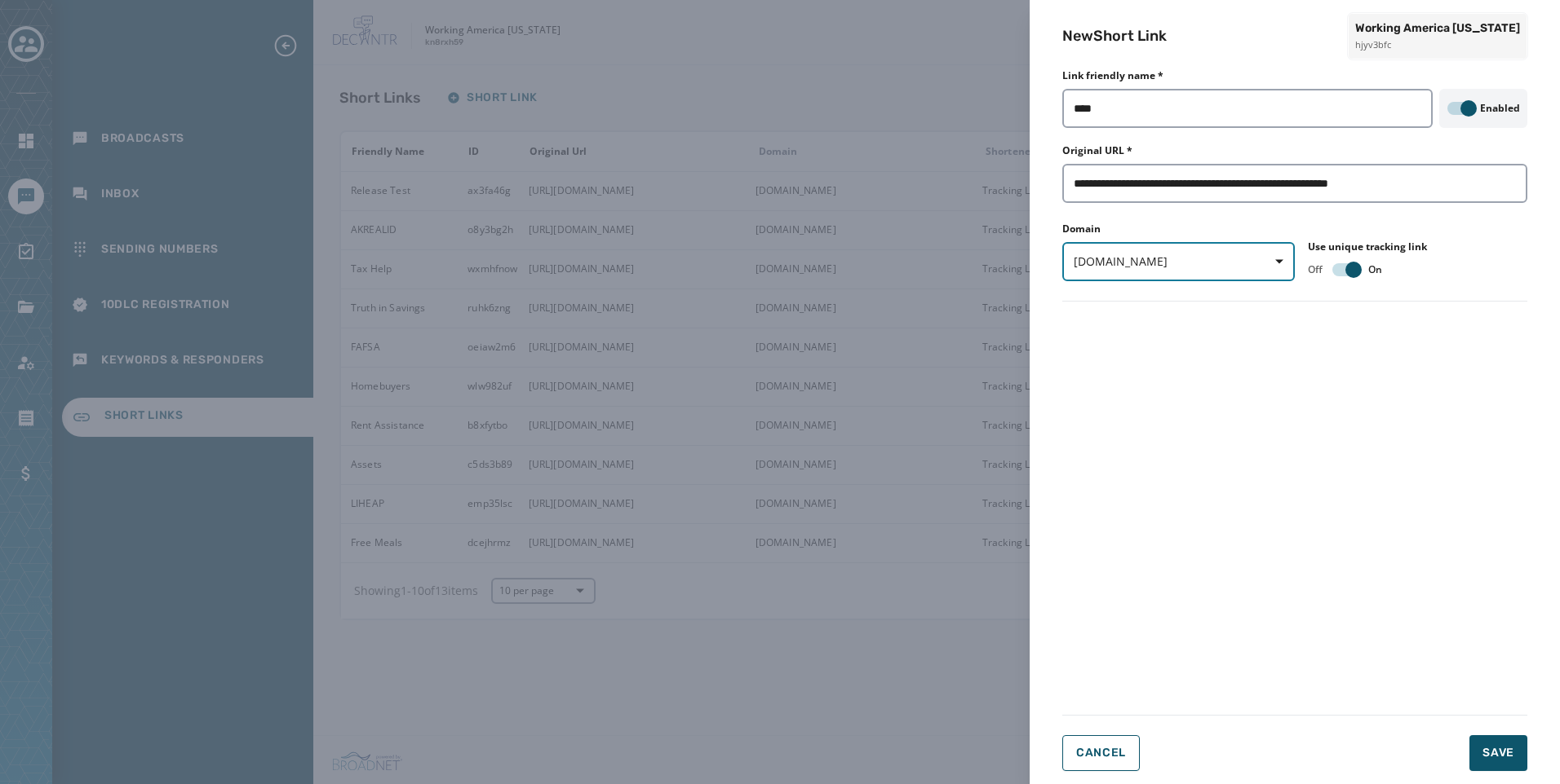
click at [1136, 260] on span "[DOMAIN_NAME]" at bounding box center [1178, 262] width 210 height 16
click at [1107, 331] on span "wkam.org" at bounding box center [1130, 328] width 96 height 16
click at [1282, 346] on form "**********" at bounding box center [1294, 425] width 465 height 693
click at [1508, 752] on span "Save" at bounding box center [1497, 753] width 32 height 16
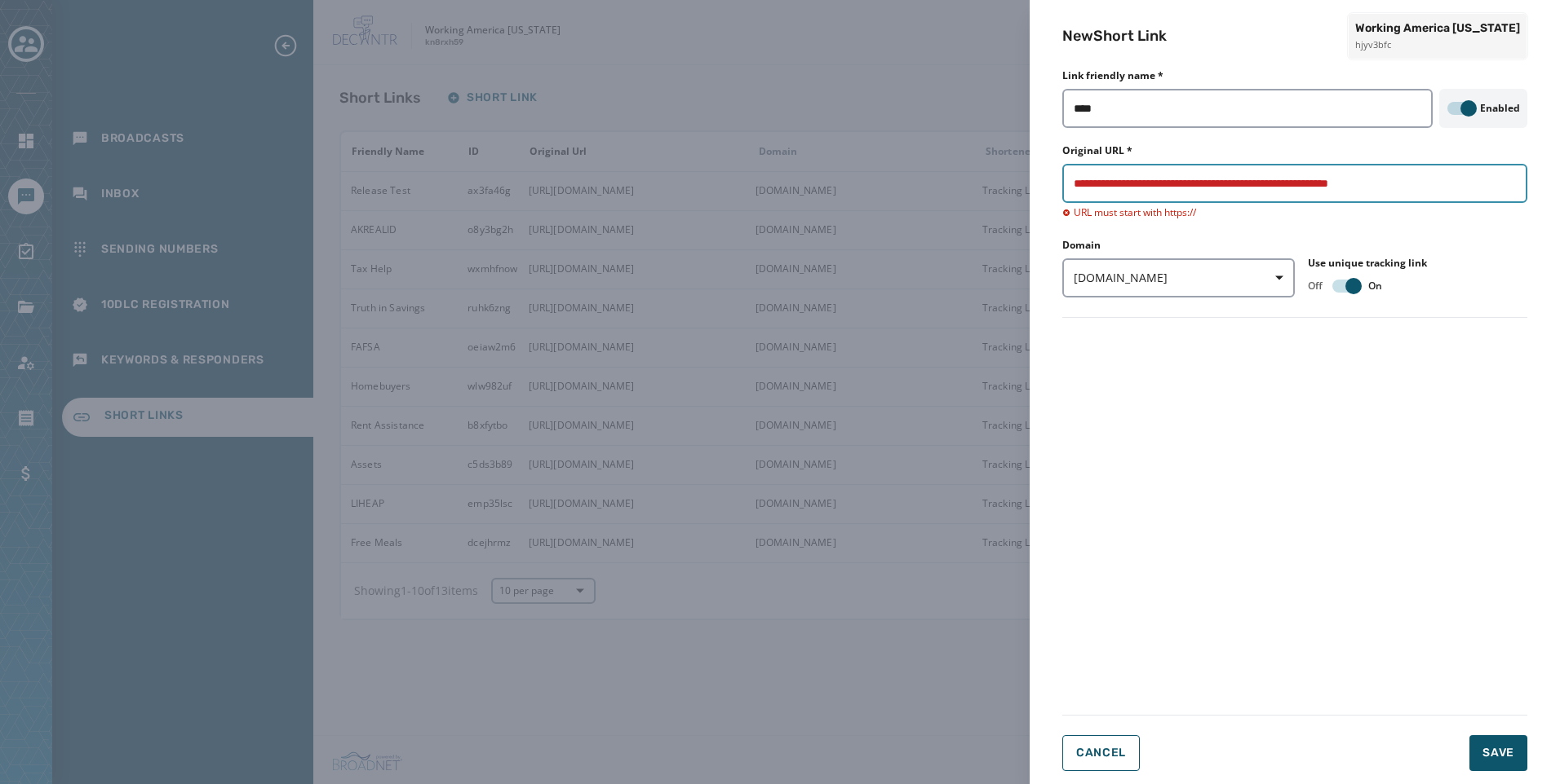
click at [1464, 182] on input "**********" at bounding box center [1294, 183] width 465 height 39
drag, startPoint x: 1478, startPoint y: 187, endPoint x: 962, endPoint y: 187, distance: 516.0
click at [962, 187] on div "**********" at bounding box center [780, 392] width 1560 height 784
click at [1159, 190] on input "Original URL *" at bounding box center [1294, 183] width 465 height 39
paste input "**********"
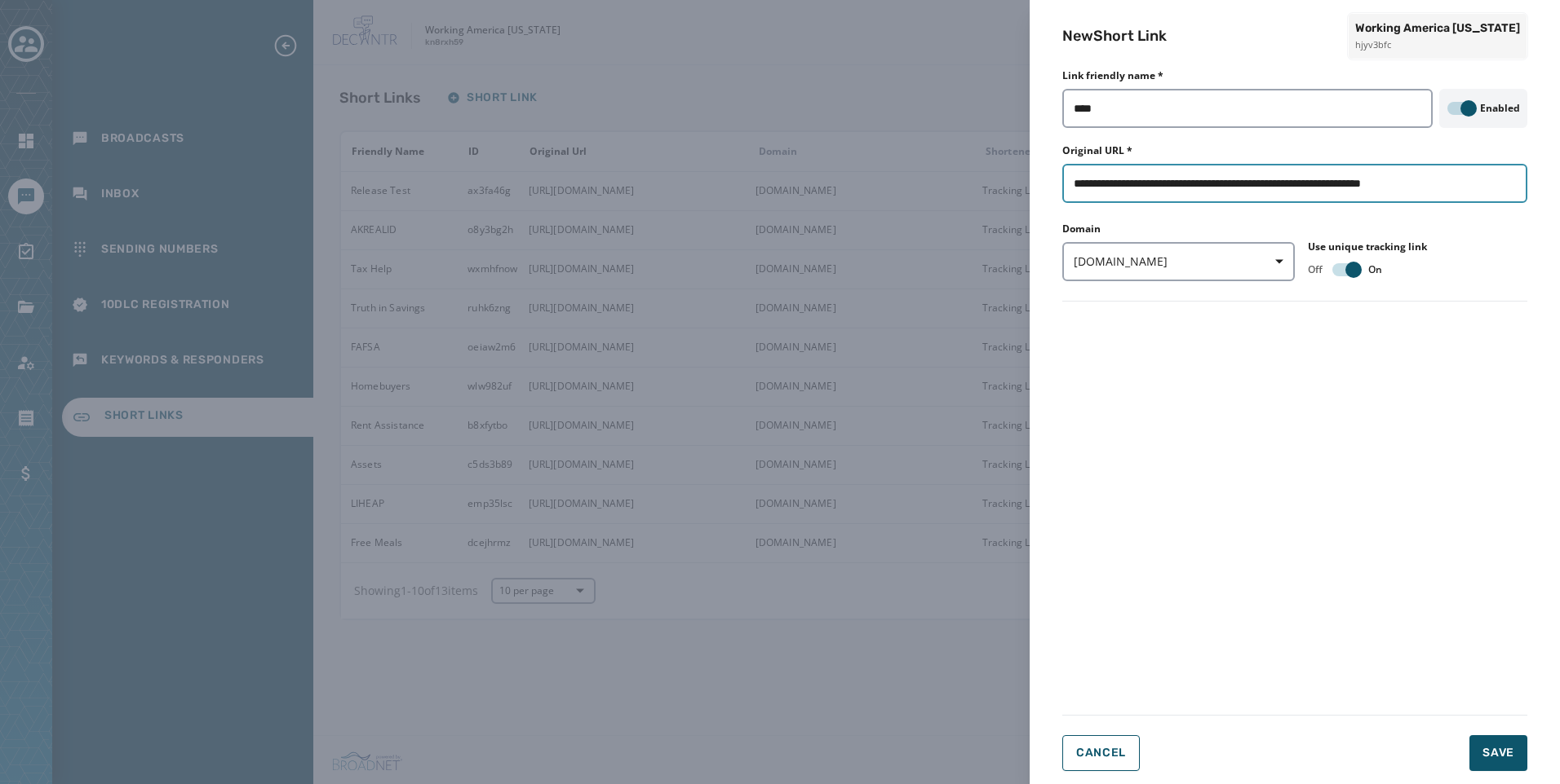
type input "**********"
drag, startPoint x: 1210, startPoint y: 432, endPoint x: 1483, endPoint y: 669, distance: 361.5
click at [1209, 432] on form "**********" at bounding box center [1294, 425] width 465 height 693
click at [1496, 755] on span "Save" at bounding box center [1497, 753] width 32 height 16
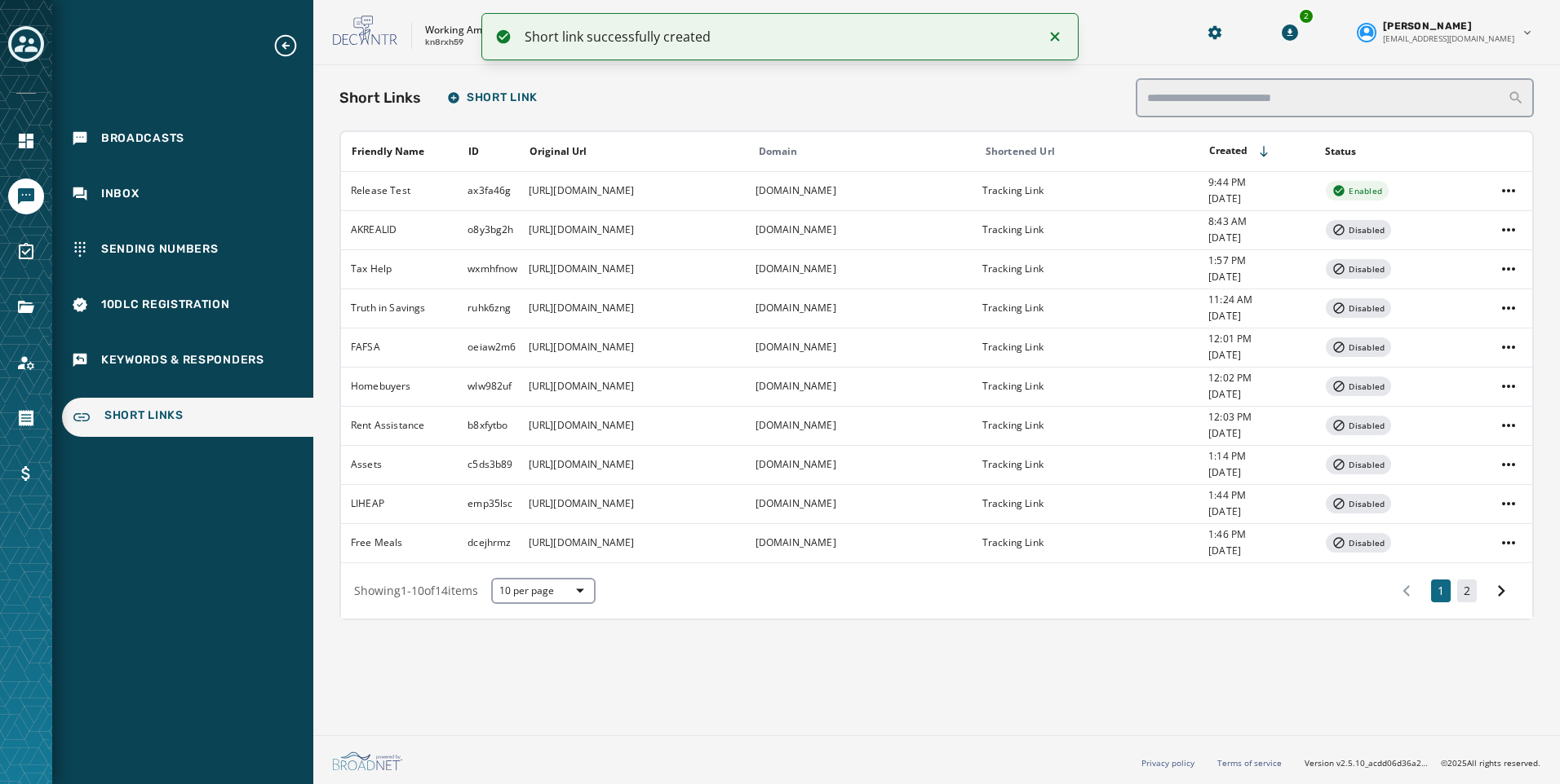
click at [1465, 588] on button "2" at bounding box center [1467, 592] width 19 height 23
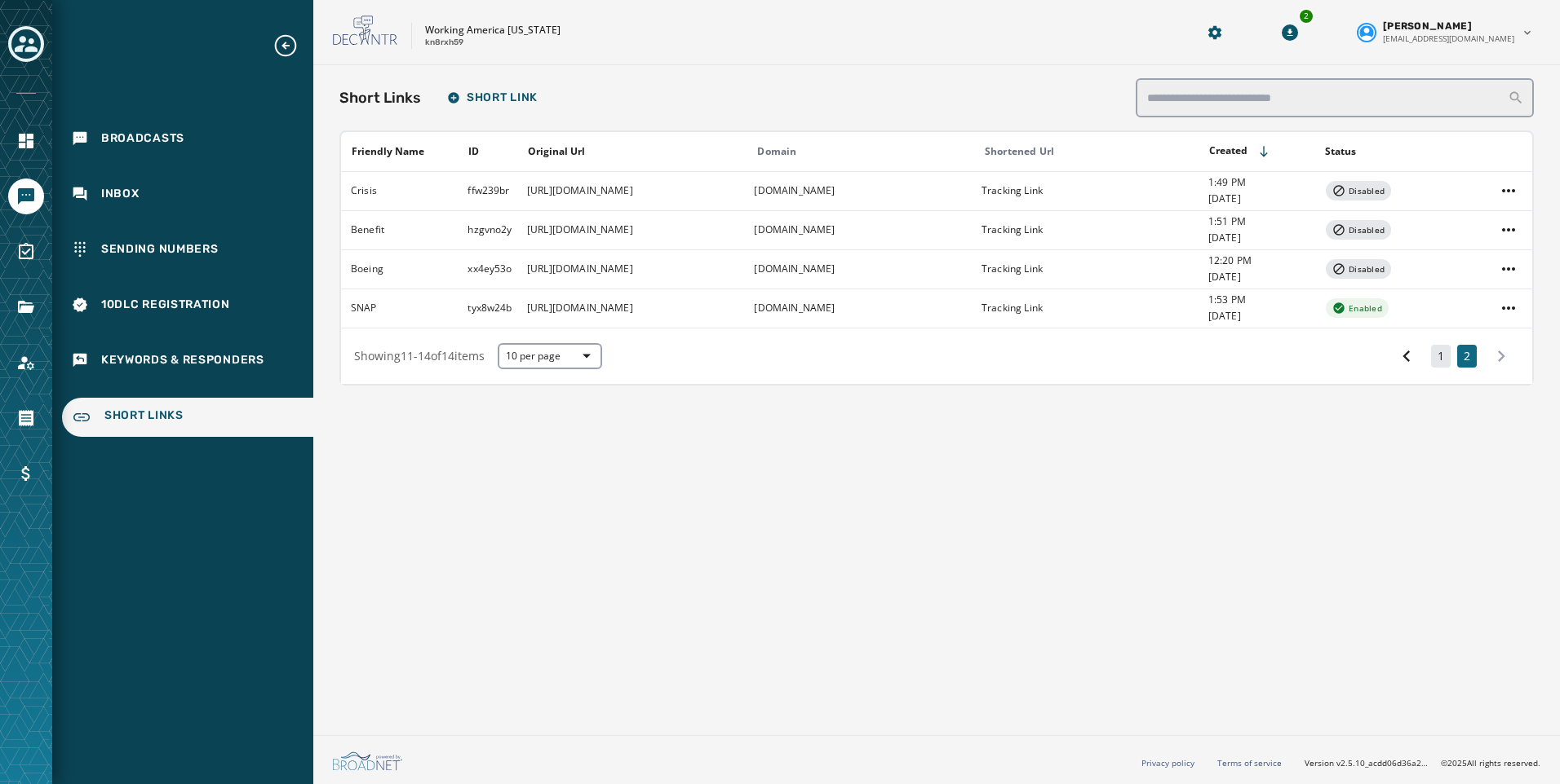
click at [1437, 359] on button "1" at bounding box center [1441, 357] width 19 height 23
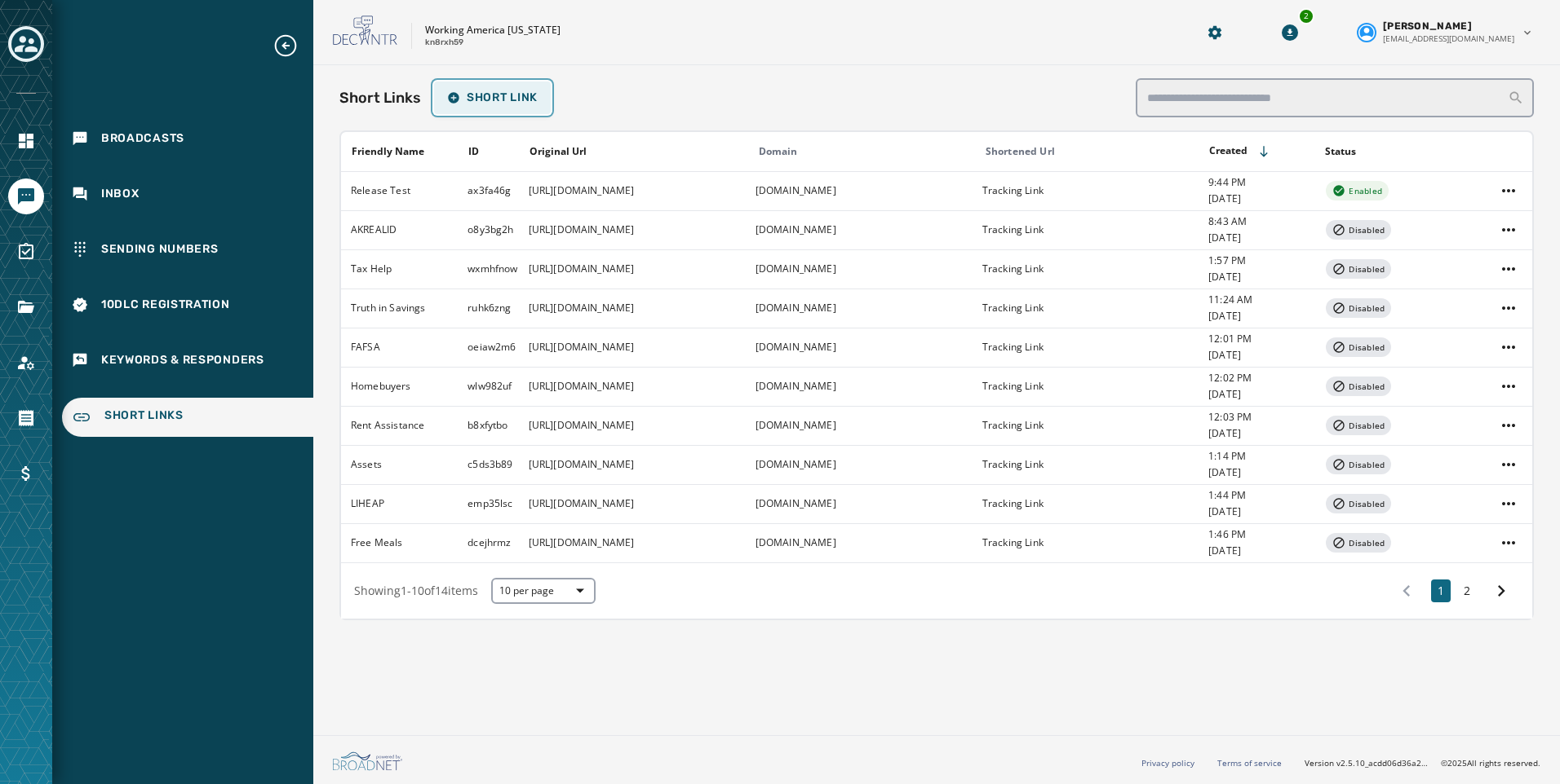
click at [461, 94] on span "Short Link" at bounding box center [492, 98] width 90 height 13
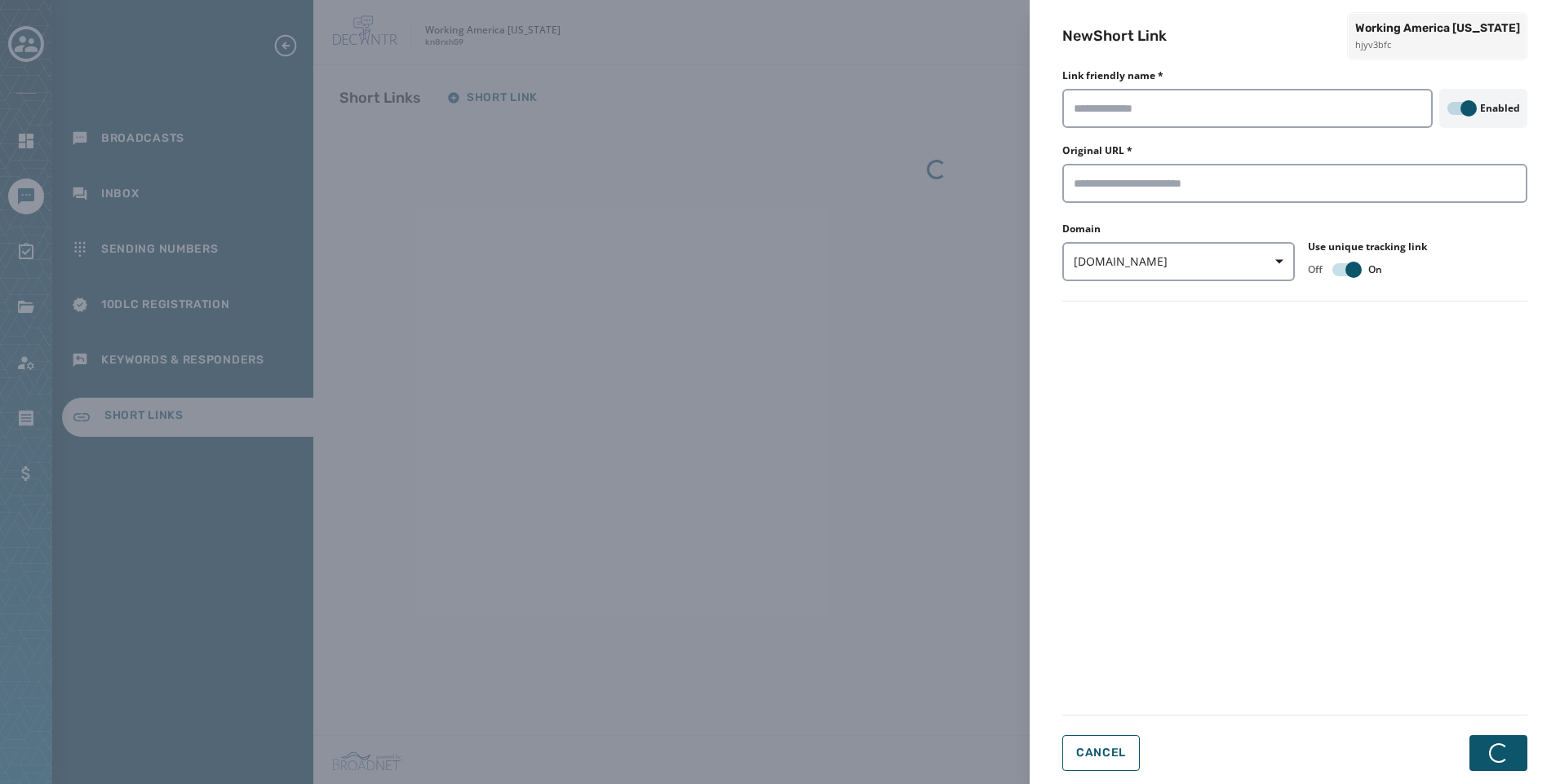
click at [1167, 81] on div "Link friendly name *" at bounding box center [1247, 98] width 371 height 59
click at [1168, 90] on input "Link friendly name *" at bounding box center [1247, 108] width 371 height 39
type input "***"
click at [1183, 168] on input "Original URL *" at bounding box center [1294, 183] width 465 height 39
paste input "**********"
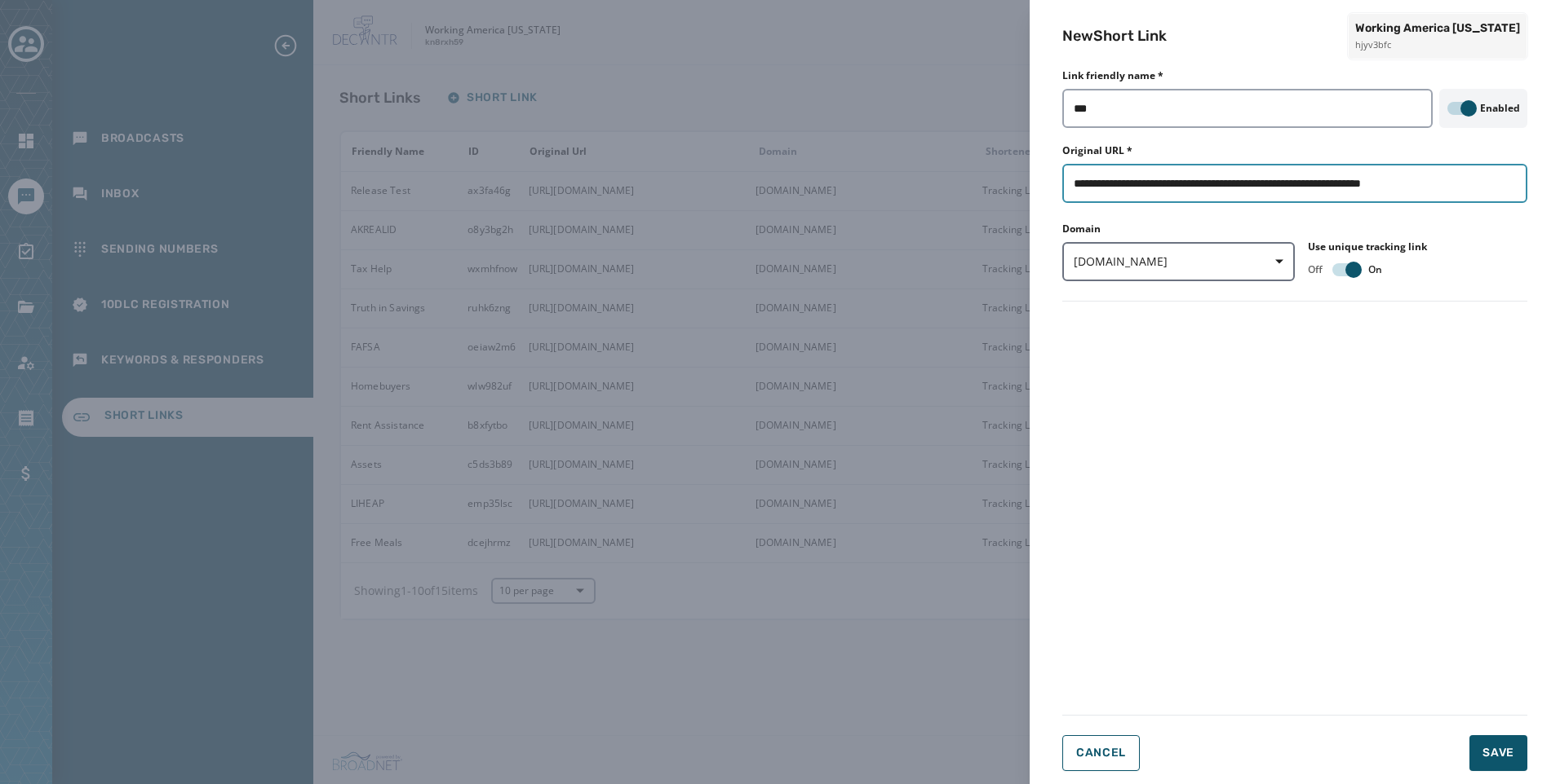
type input "**********"
click at [1202, 256] on span "[DOMAIN_NAME]" at bounding box center [1178, 262] width 210 height 16
click at [1125, 329] on span "wkam.org" at bounding box center [1130, 328] width 96 height 16
click at [1503, 751] on span "Save" at bounding box center [1497, 753] width 32 height 16
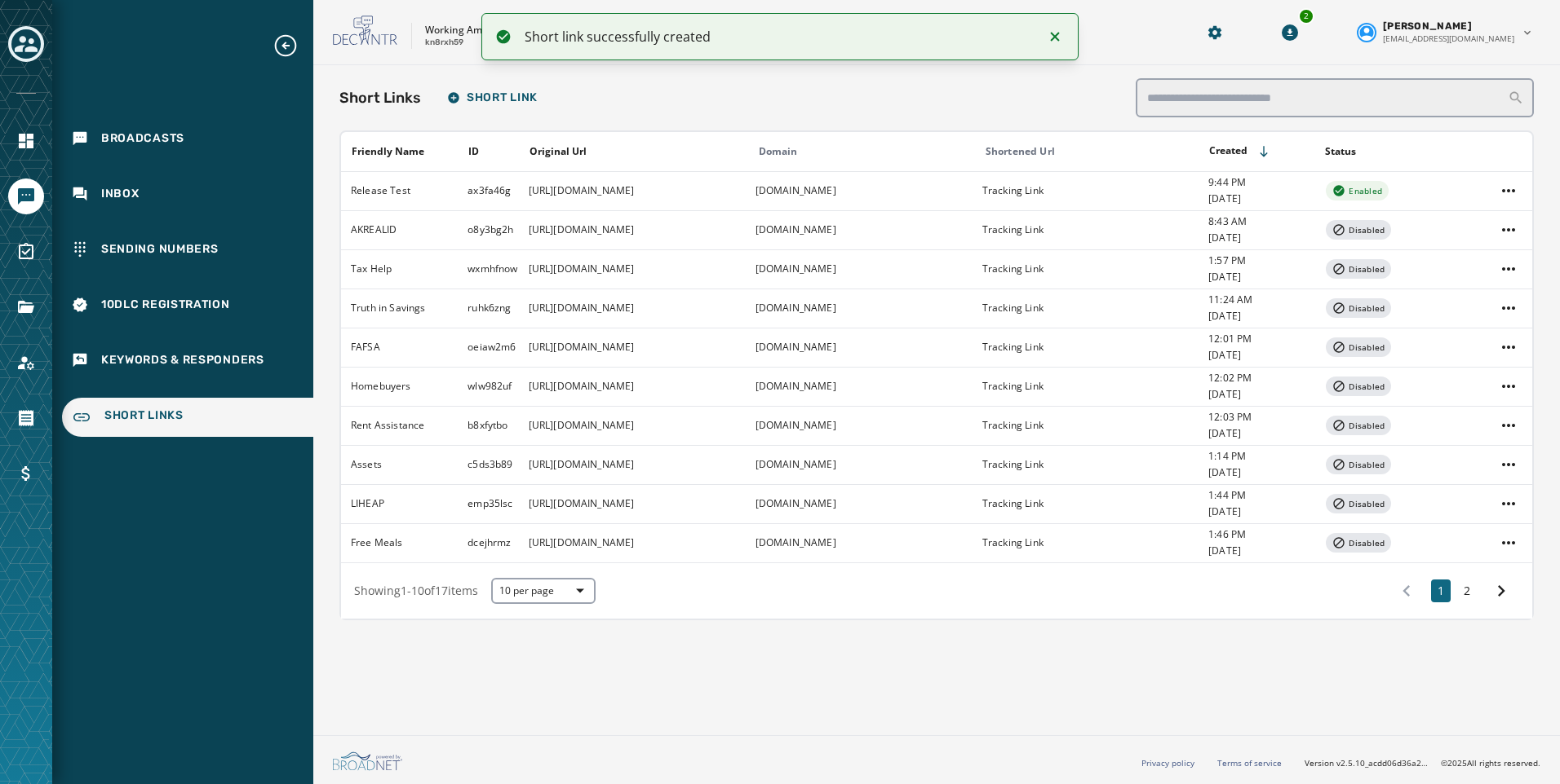
drag, startPoint x: 1467, startPoint y: 591, endPoint x: 1445, endPoint y: 584, distance: 23.1
click at [1467, 591] on button "2" at bounding box center [1467, 592] width 19 height 23
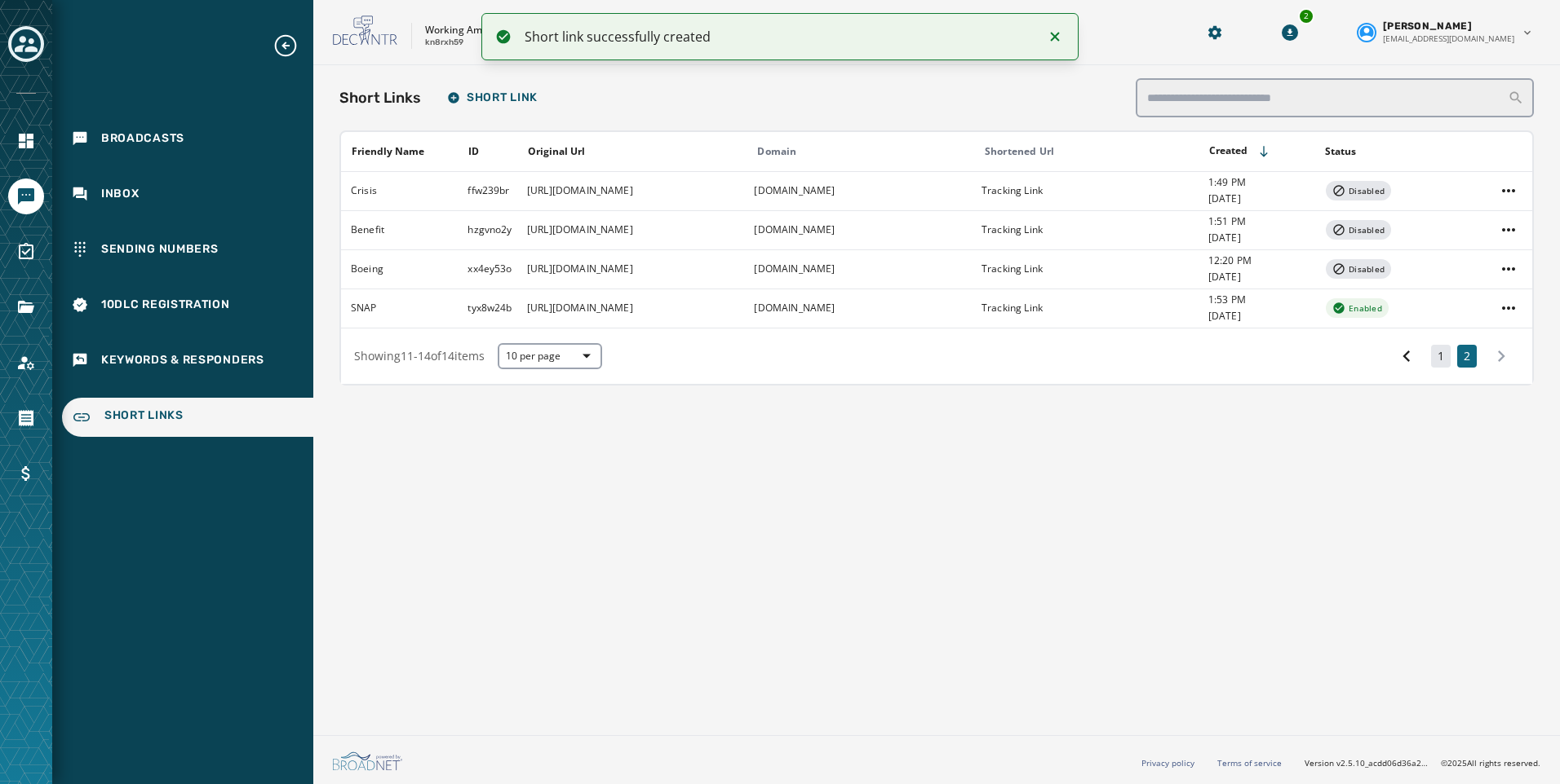
click at [1440, 366] on button "1" at bounding box center [1441, 357] width 19 height 23
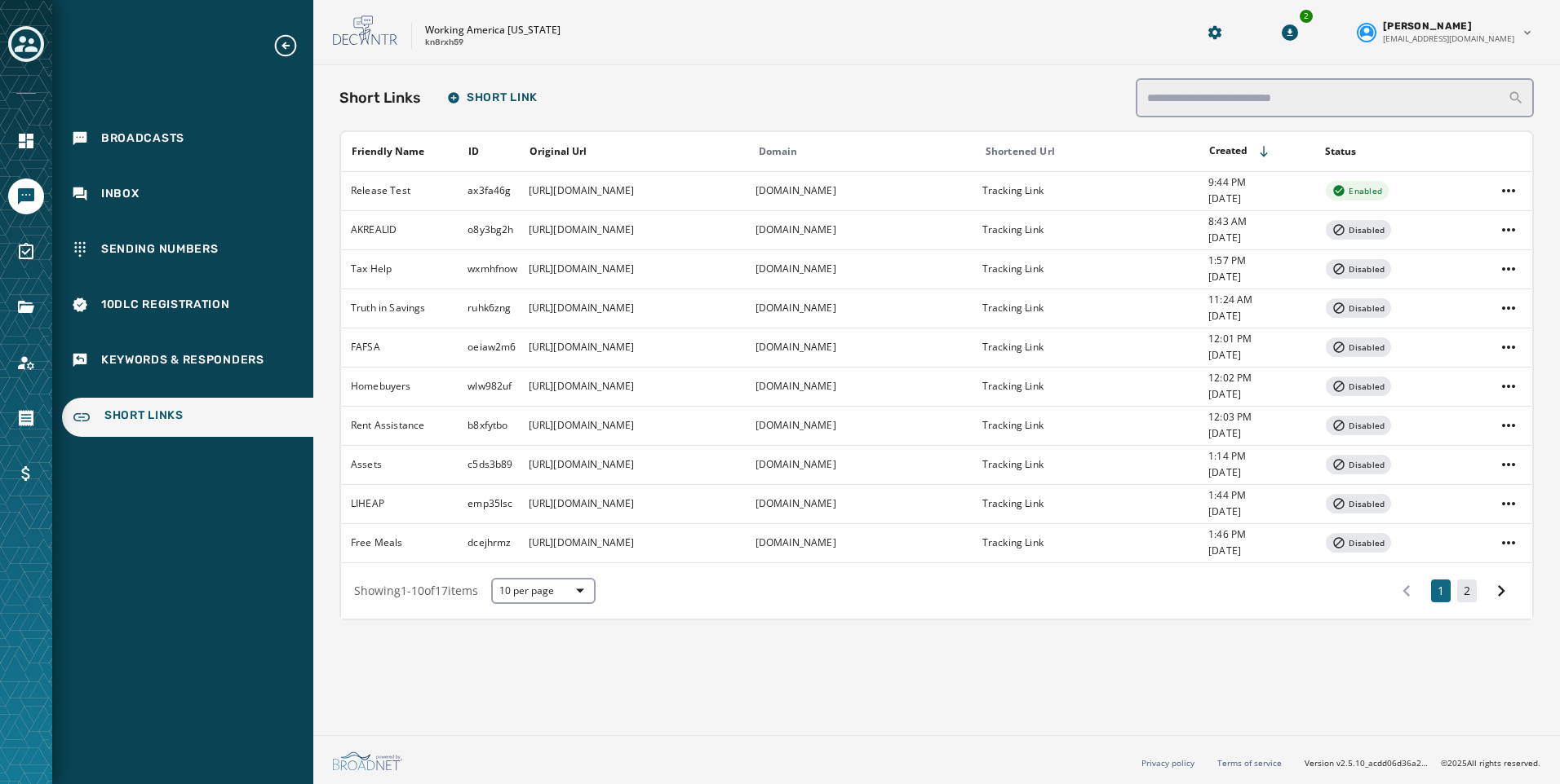
click at [1473, 596] on button "2" at bounding box center [1467, 592] width 19 height 23
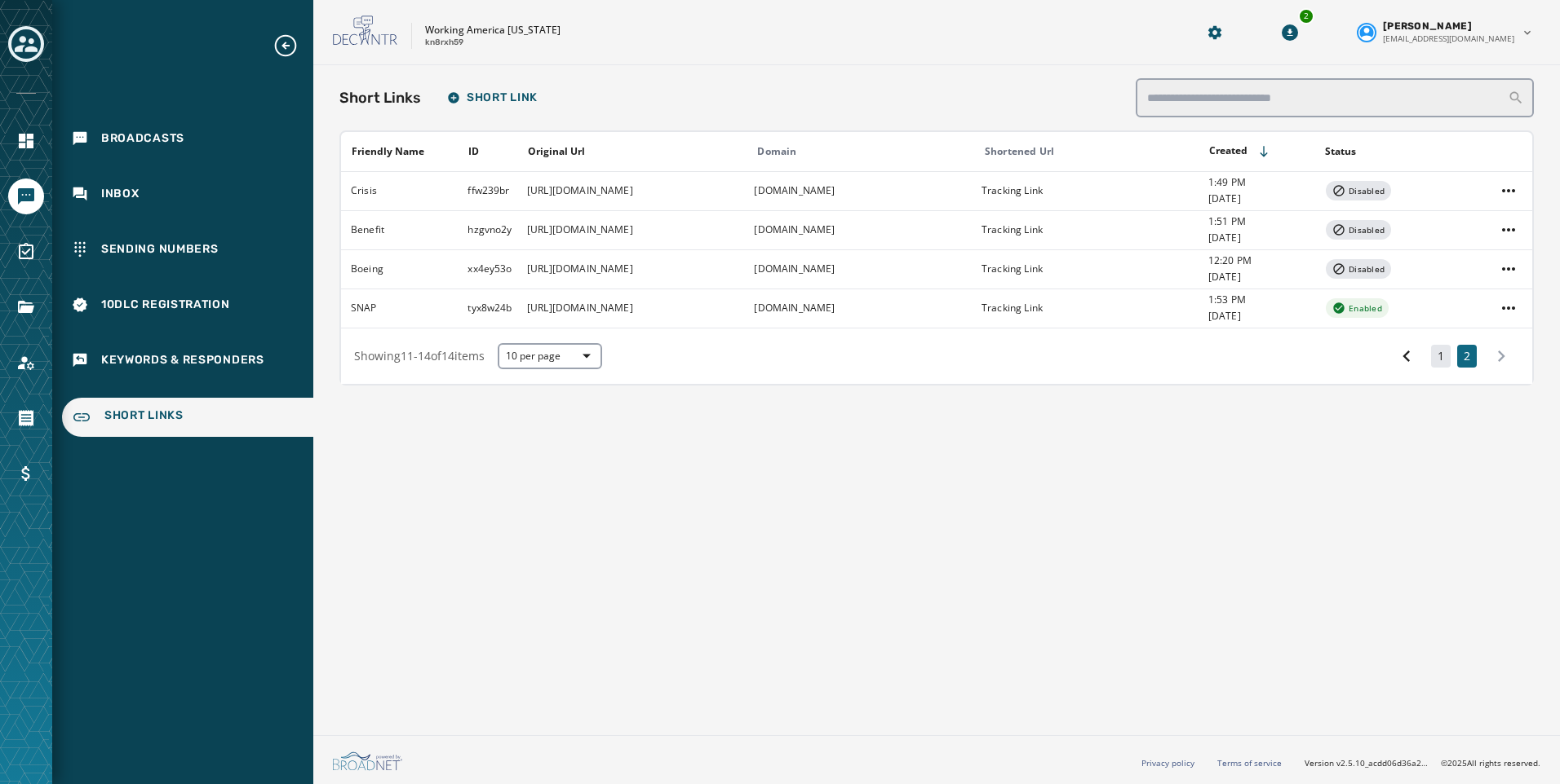
click at [1445, 353] on button "1" at bounding box center [1441, 357] width 19 height 23
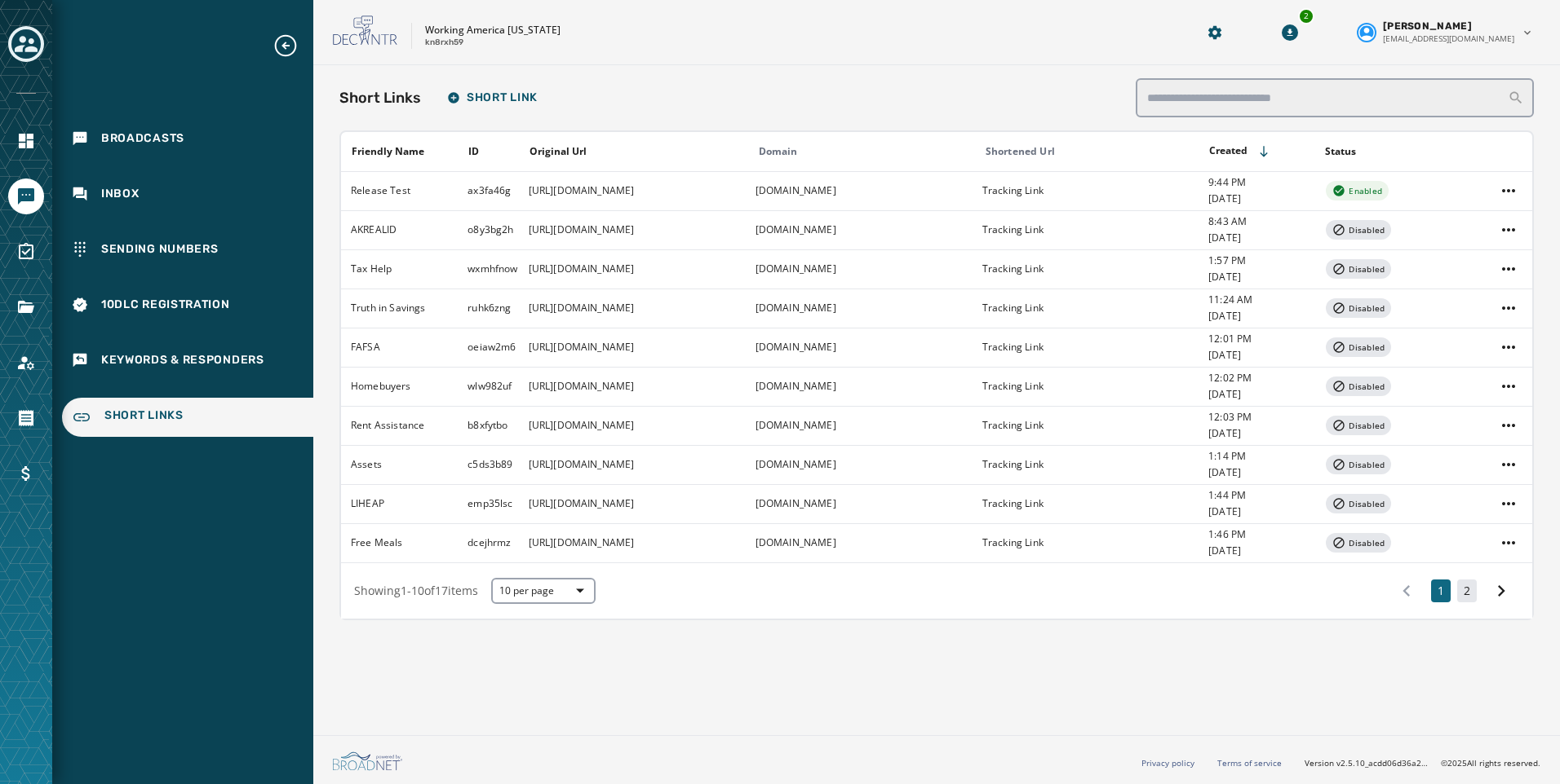
click at [1464, 589] on button "2" at bounding box center [1467, 592] width 19 height 23
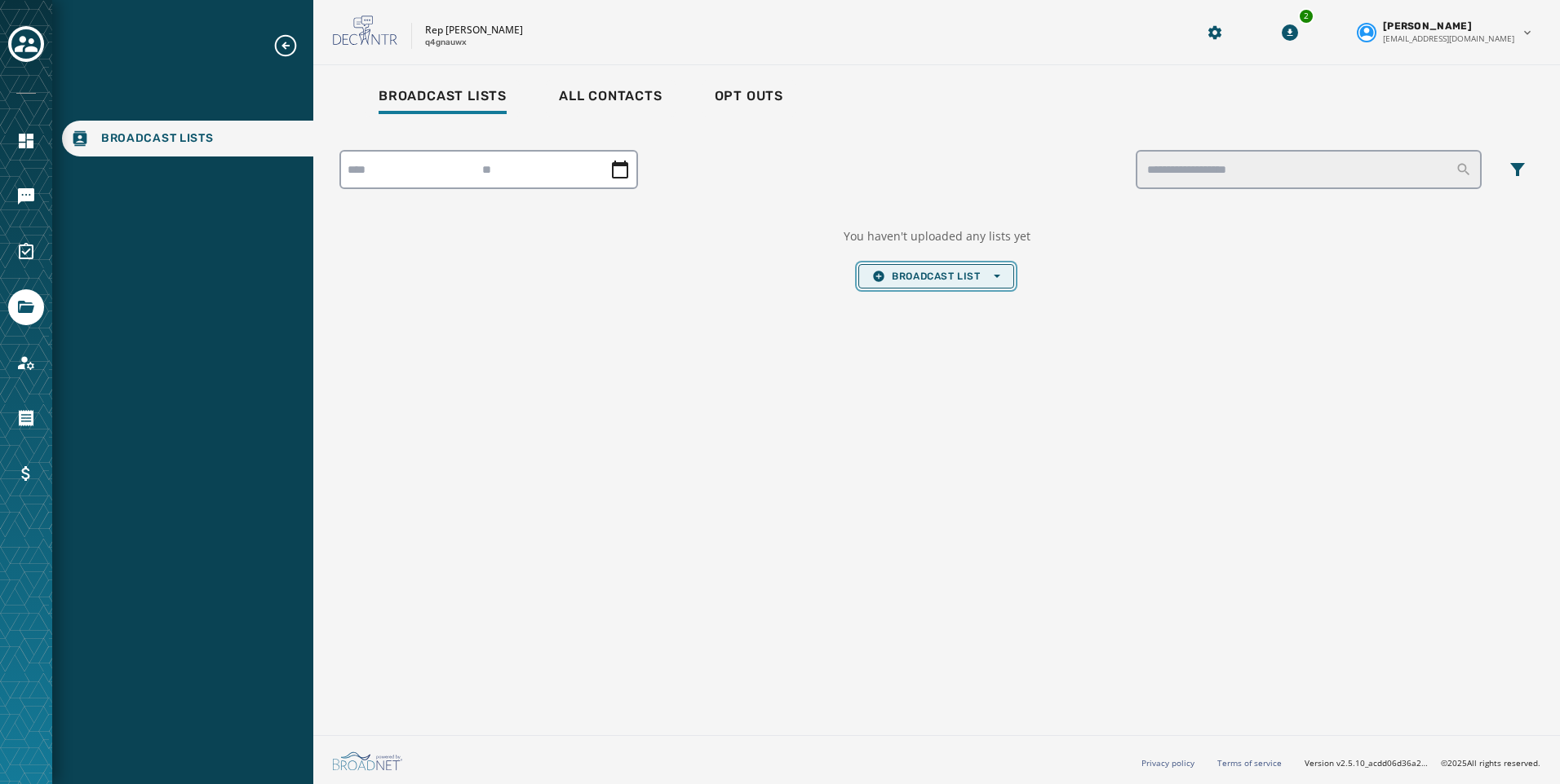
click at [907, 276] on span "Broadcast List Open options" at bounding box center [935, 277] width 127 height 13
click at [905, 294] on span "Upload List" at bounding box center [935, 301] width 127 height 13
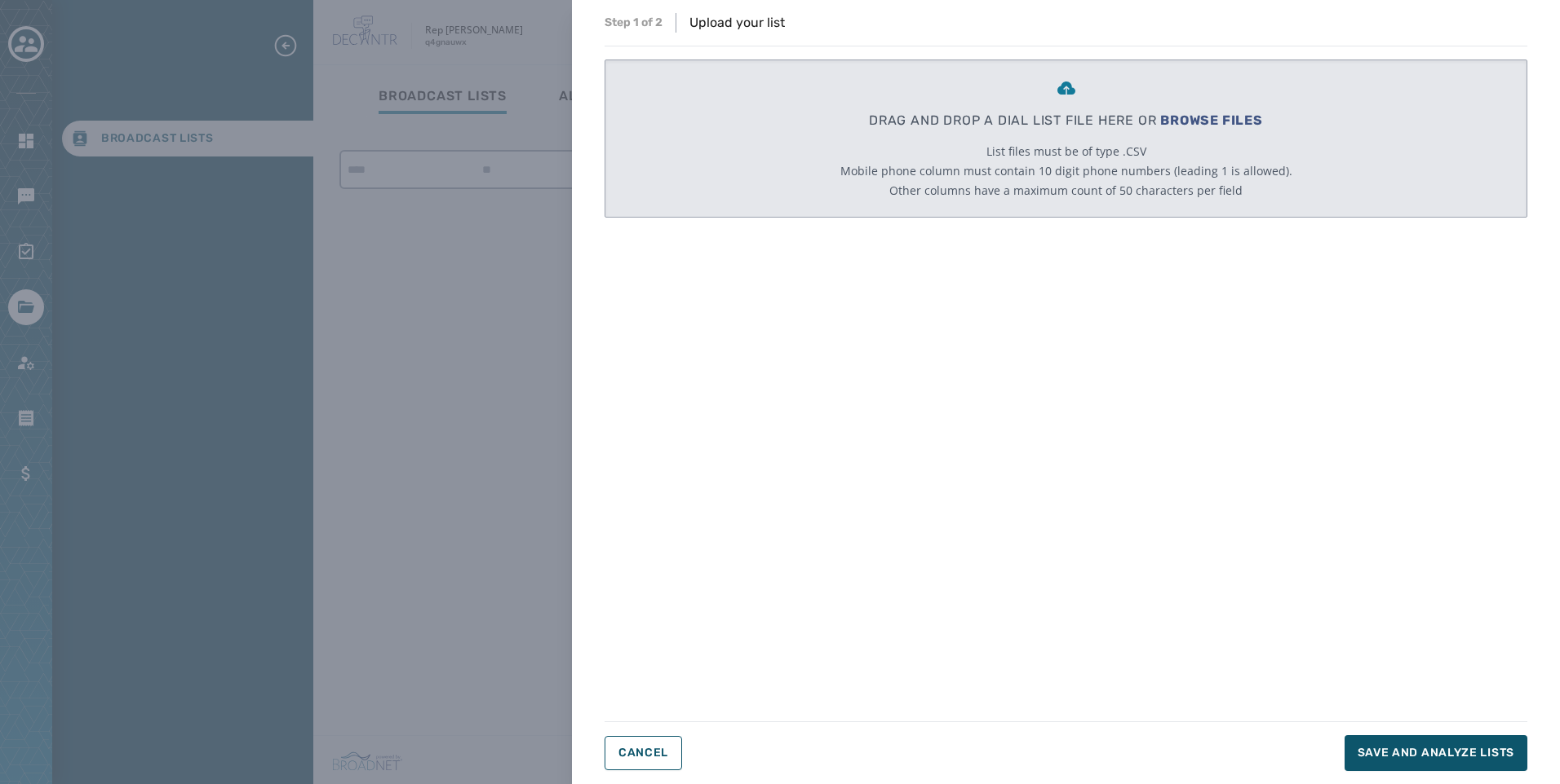
click at [1196, 115] on span "BROWSE FILES" at bounding box center [1211, 120] width 103 height 15
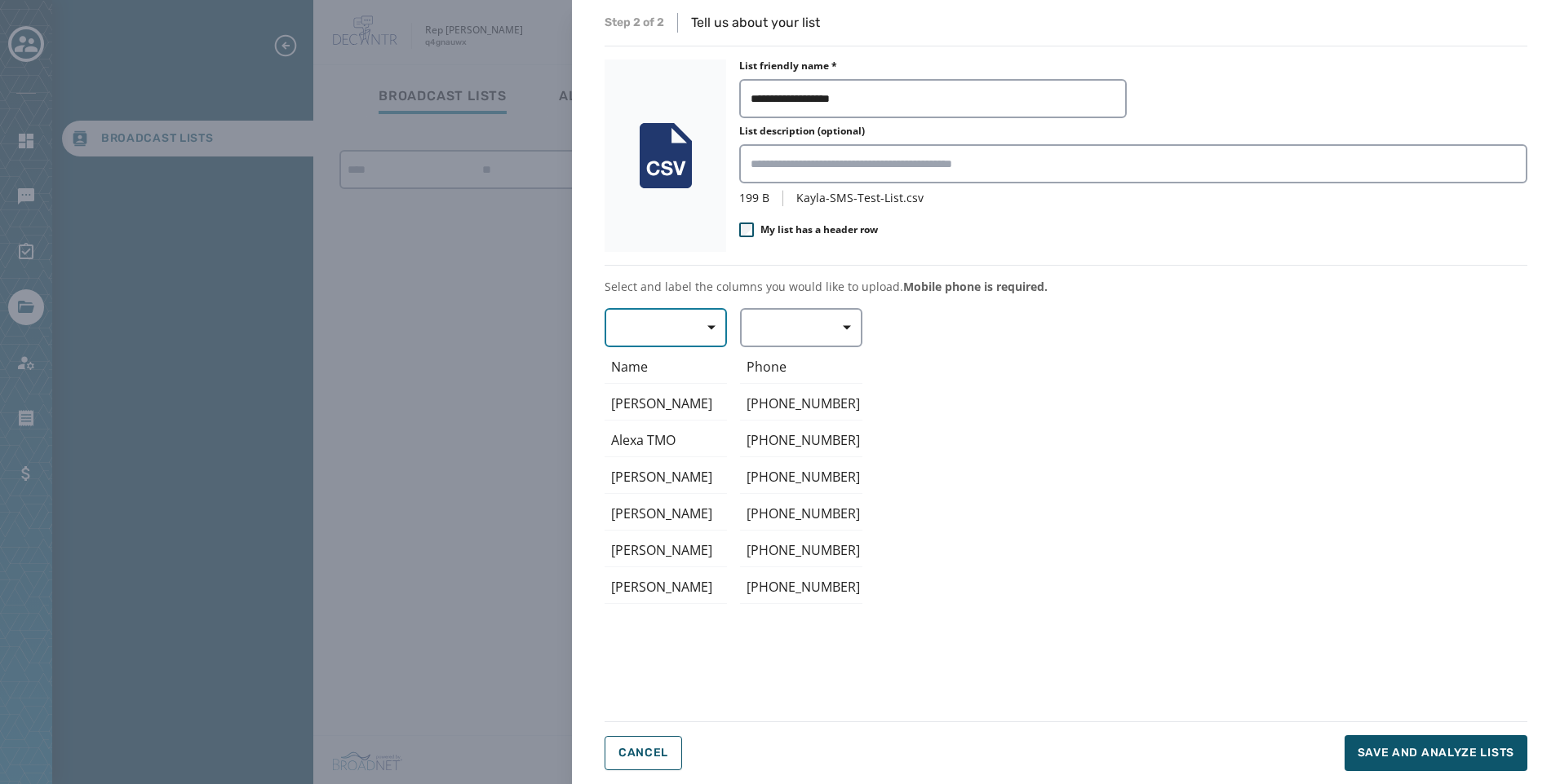
click at [620, 329] on button "button" at bounding box center [665, 327] width 122 height 39
click at [672, 429] on span "First Name" at bounding box center [661, 423] width 75 height 16
click at [780, 341] on button "button" at bounding box center [801, 327] width 122 height 39
click at [789, 367] on span "Mobile Phone" at bounding box center [797, 365] width 75 height 16
click at [1393, 751] on span "Save and analyze lists" at bounding box center [1435, 753] width 157 height 16
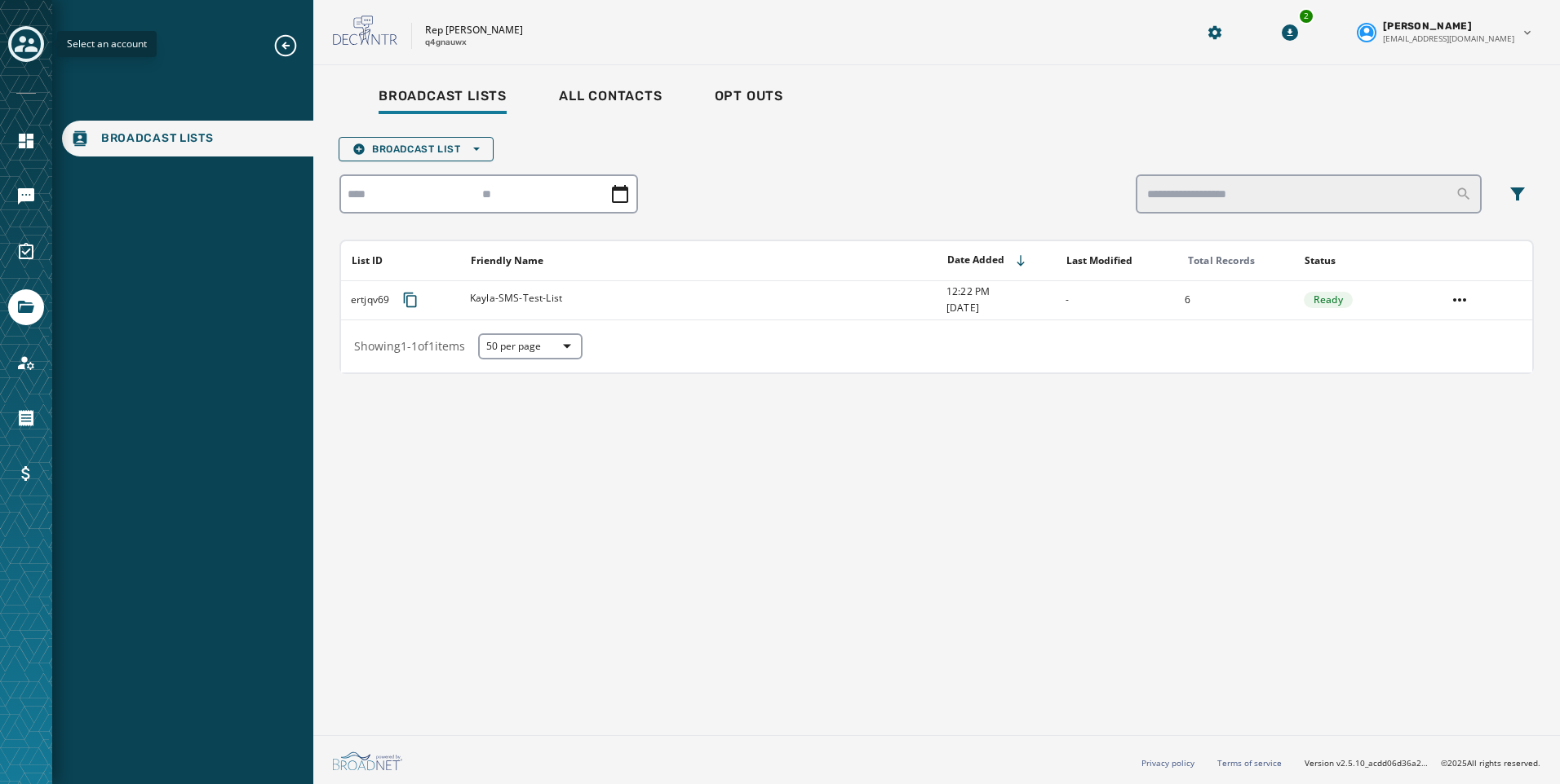
click at [20, 51] on icon "Toggle account select drawer" at bounding box center [26, 43] width 23 height 16
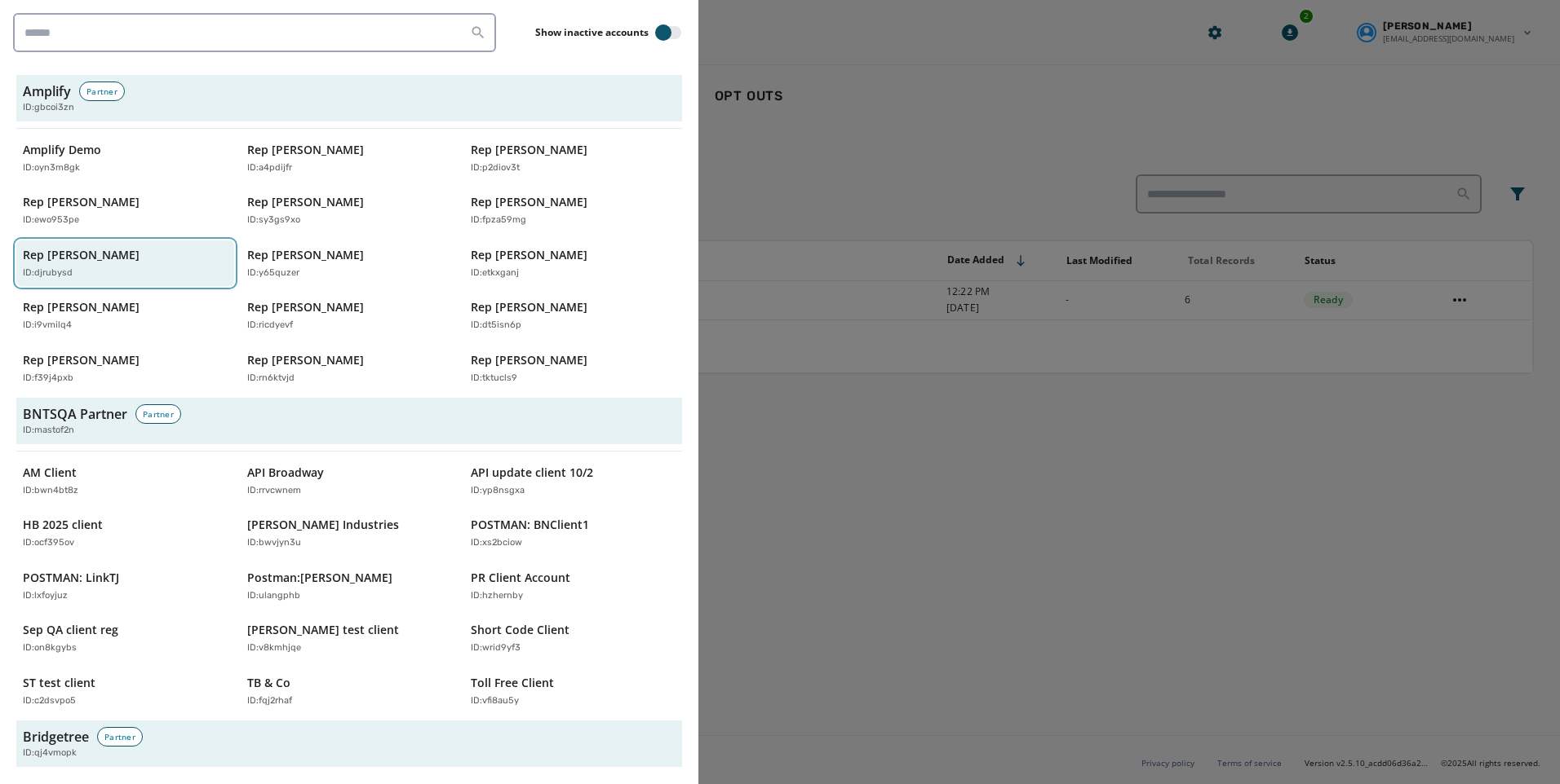
click at [104, 254] on p "Rep [PERSON_NAME]" at bounding box center [81, 255] width 116 height 16
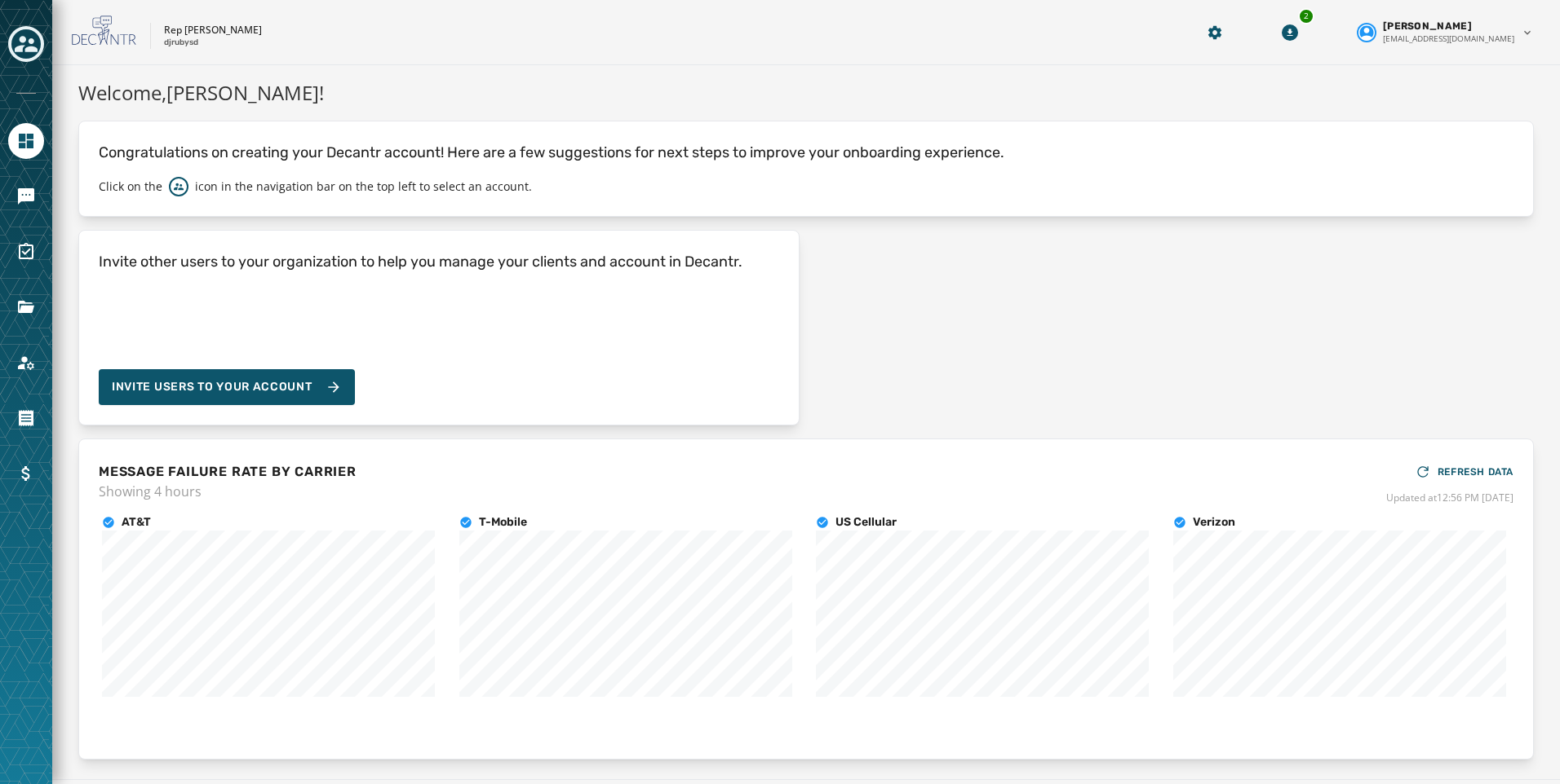
click at [13, 176] on div at bounding box center [26, 392] width 52 height 784
click at [22, 193] on icon "Navigate to Messaging" at bounding box center [26, 196] width 16 height 16
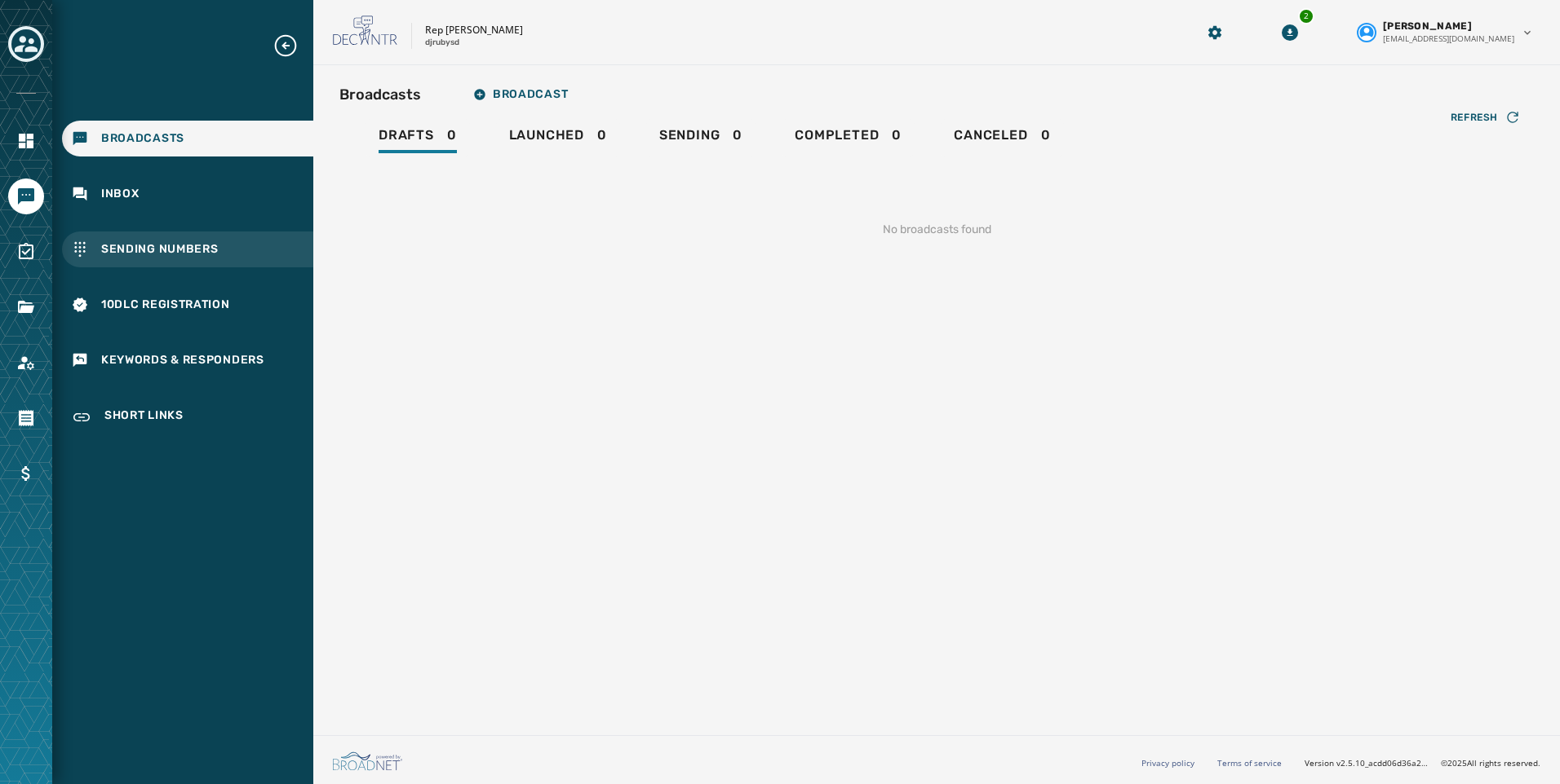
click at [192, 249] on span "Sending Numbers" at bounding box center [160, 249] width 117 height 16
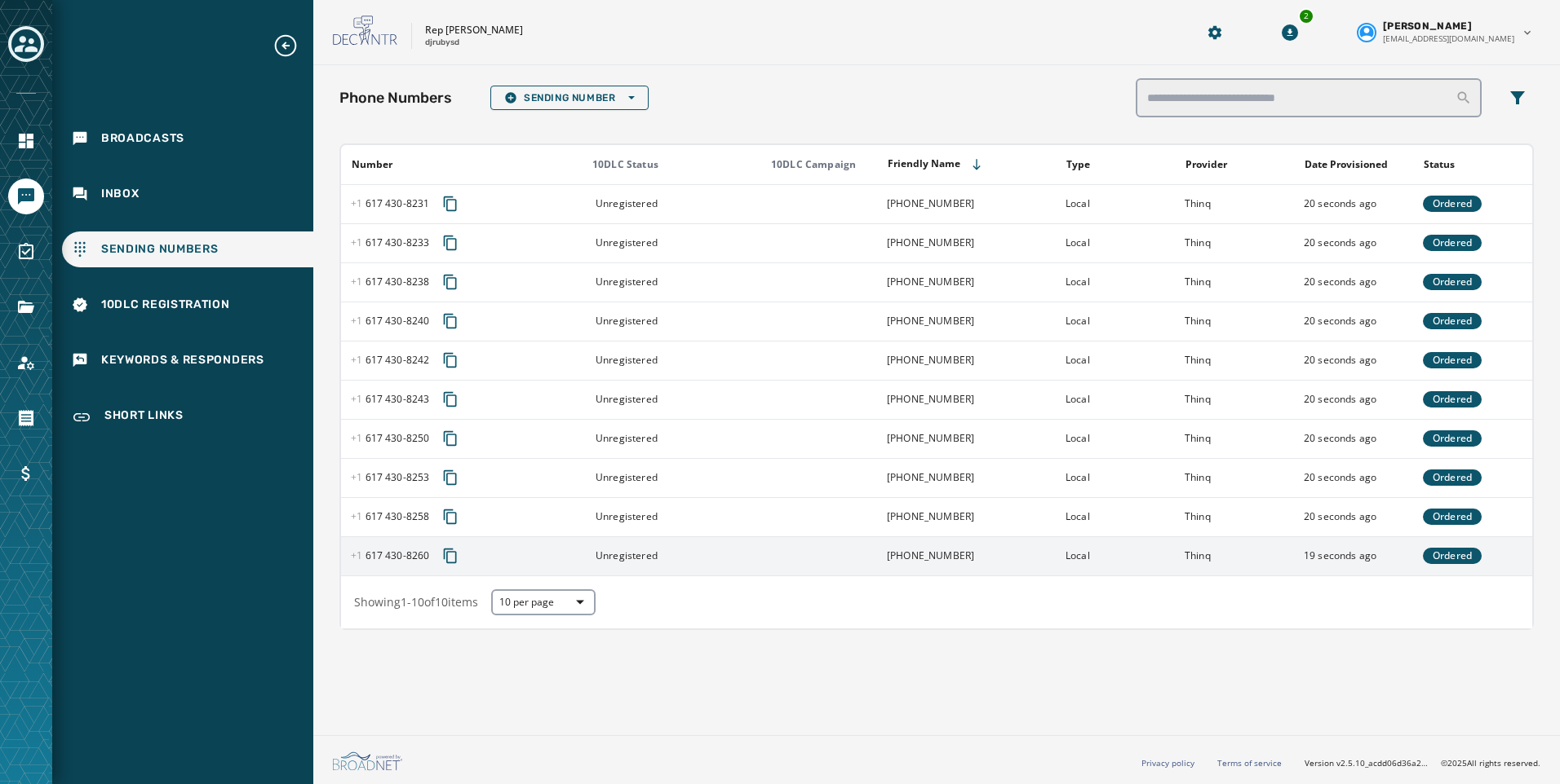
click at [727, 569] on td "Unregistered" at bounding box center [669, 556] width 179 height 39
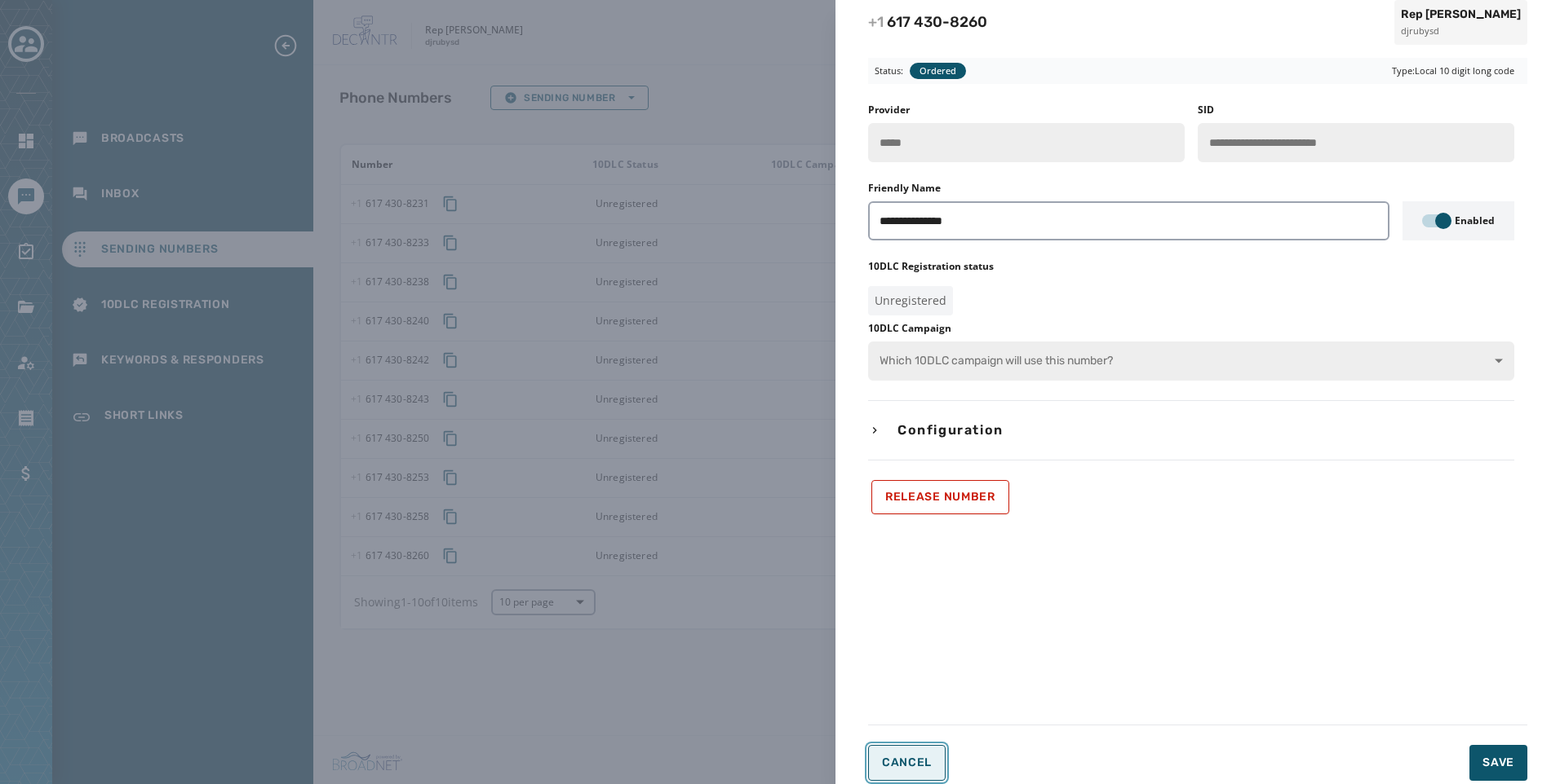
click at [912, 763] on span "Cancel" at bounding box center [907, 764] width 50 height 13
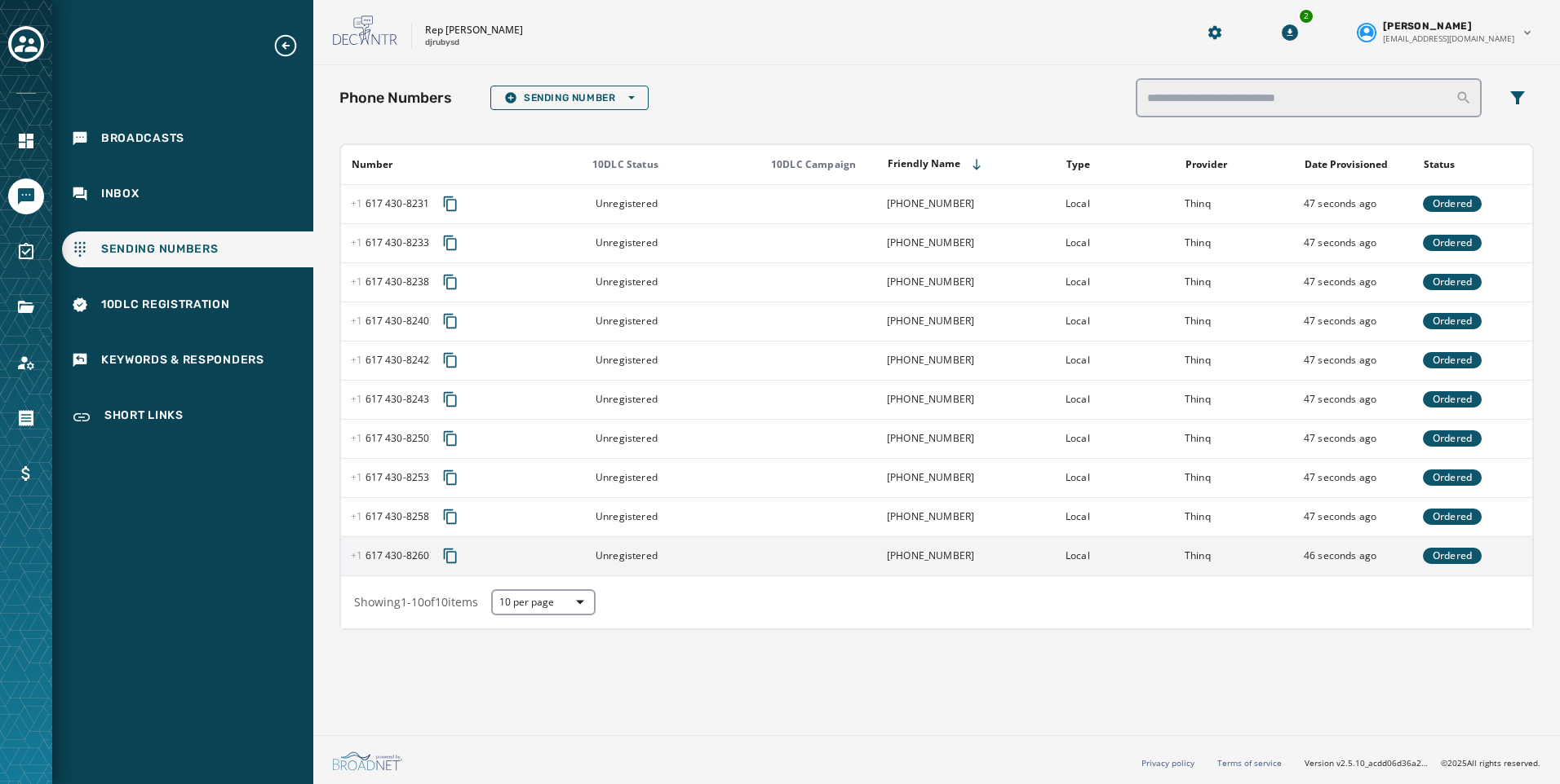
click at [1139, 559] on td "Local" at bounding box center [1115, 556] width 119 height 39
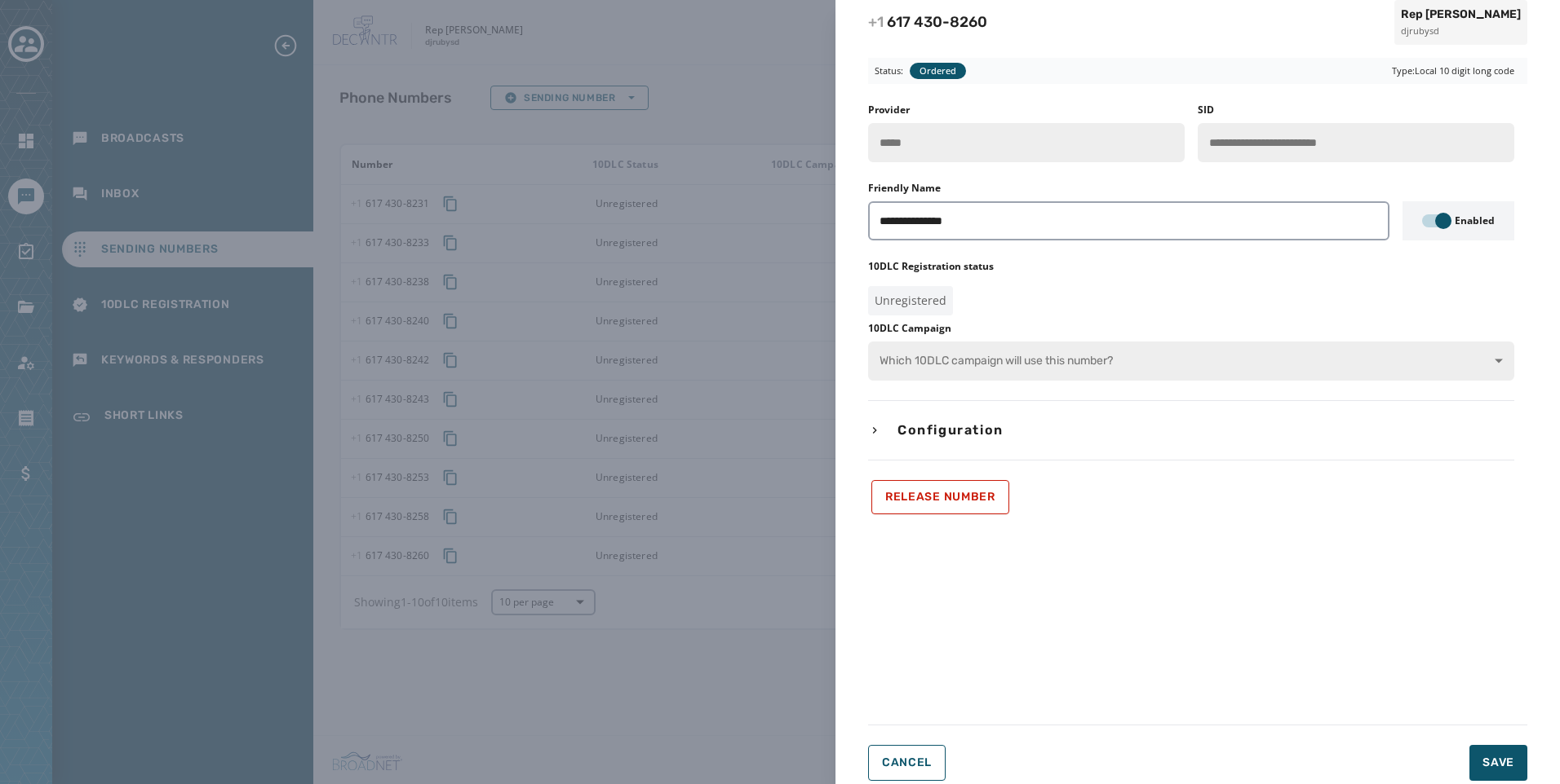
click at [757, 652] on div "**********" at bounding box center [780, 392] width 1560 height 784
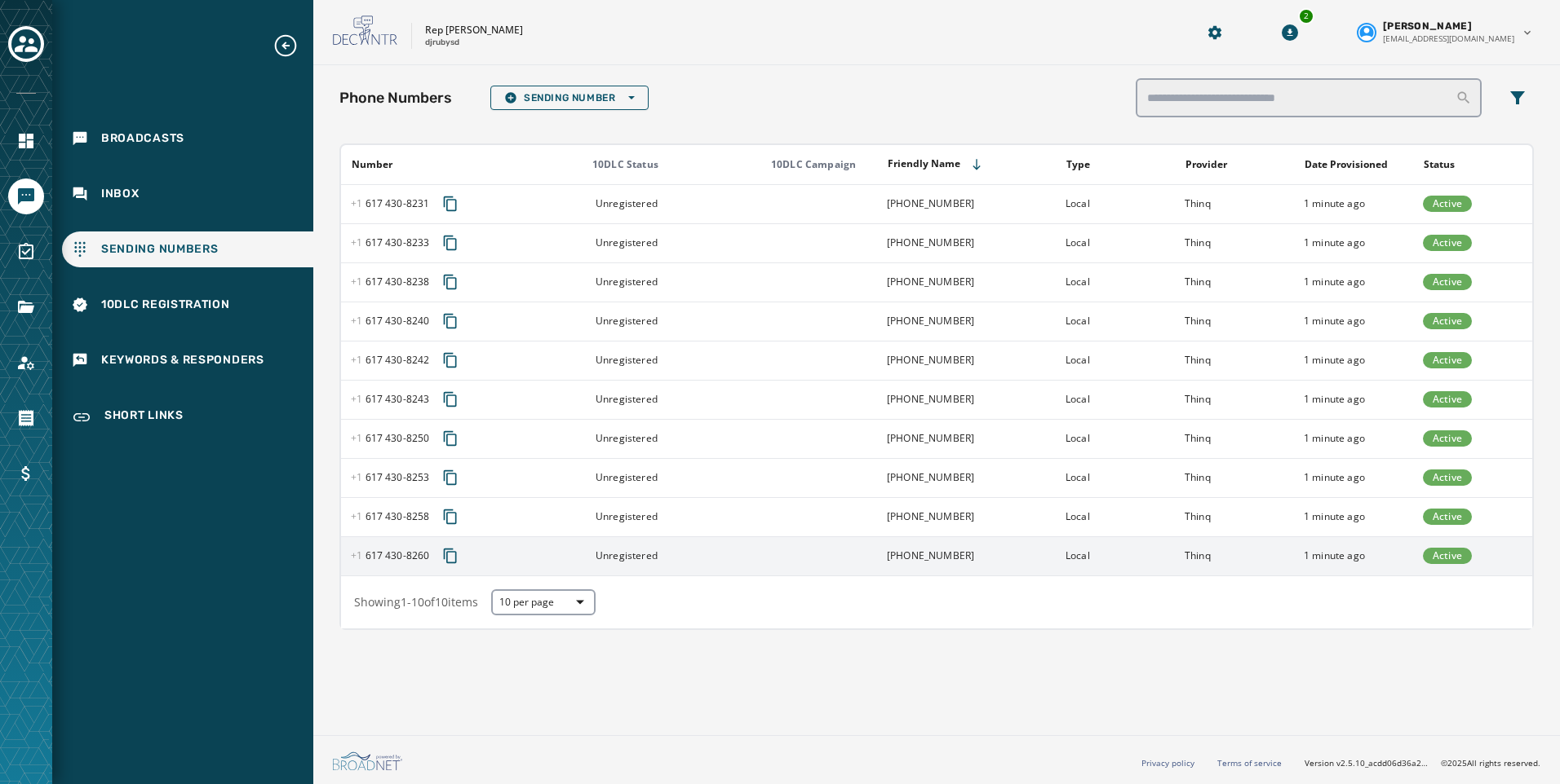
click at [876, 566] on td at bounding box center [817, 556] width 119 height 39
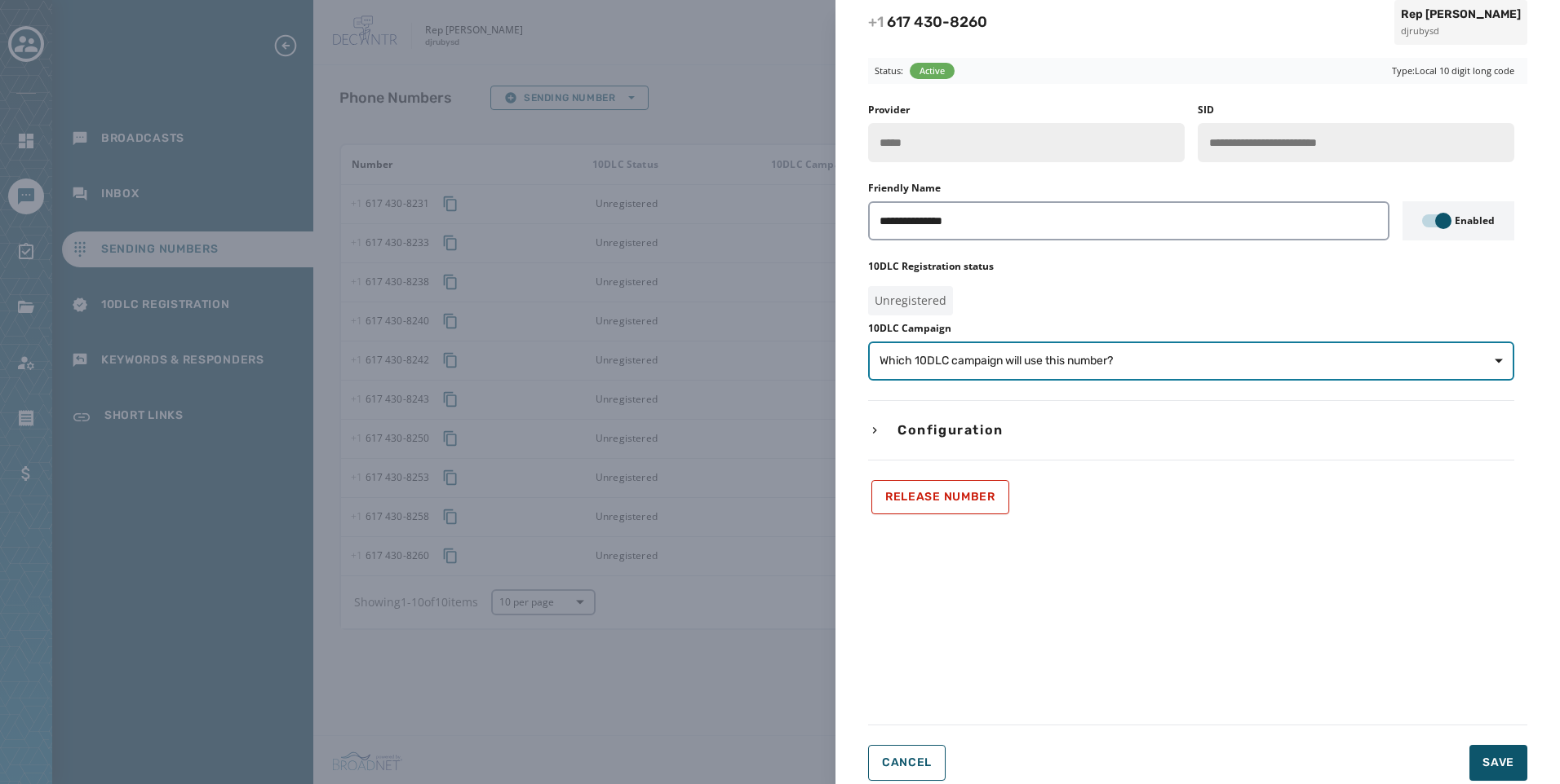
click at [1047, 369] on button "Which 10DLC campaign will use this number?" at bounding box center [1190, 361] width 646 height 39
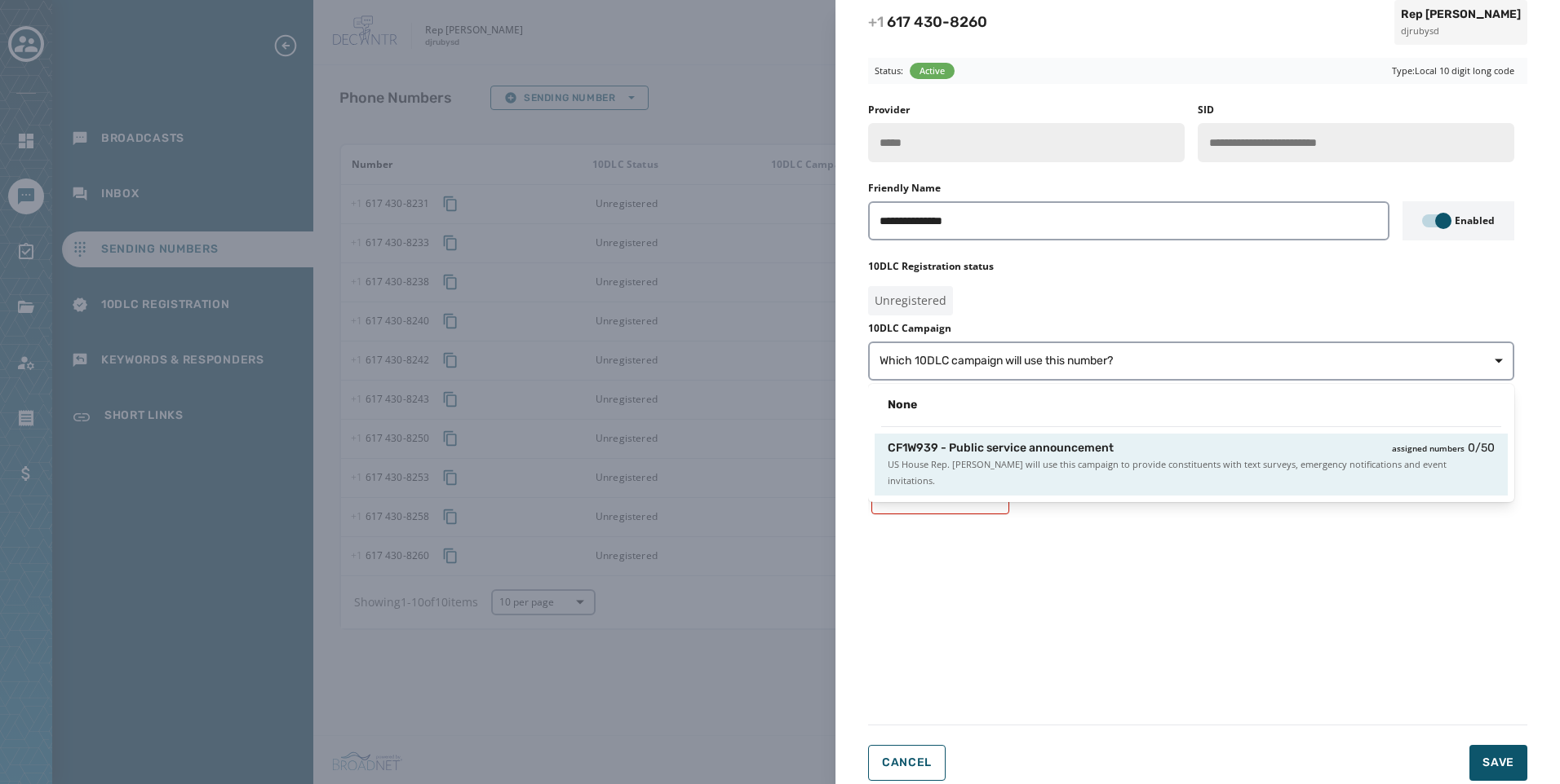
click at [1066, 443] on span "CF1W939 - Public service announcement" at bounding box center [1000, 448] width 226 height 16
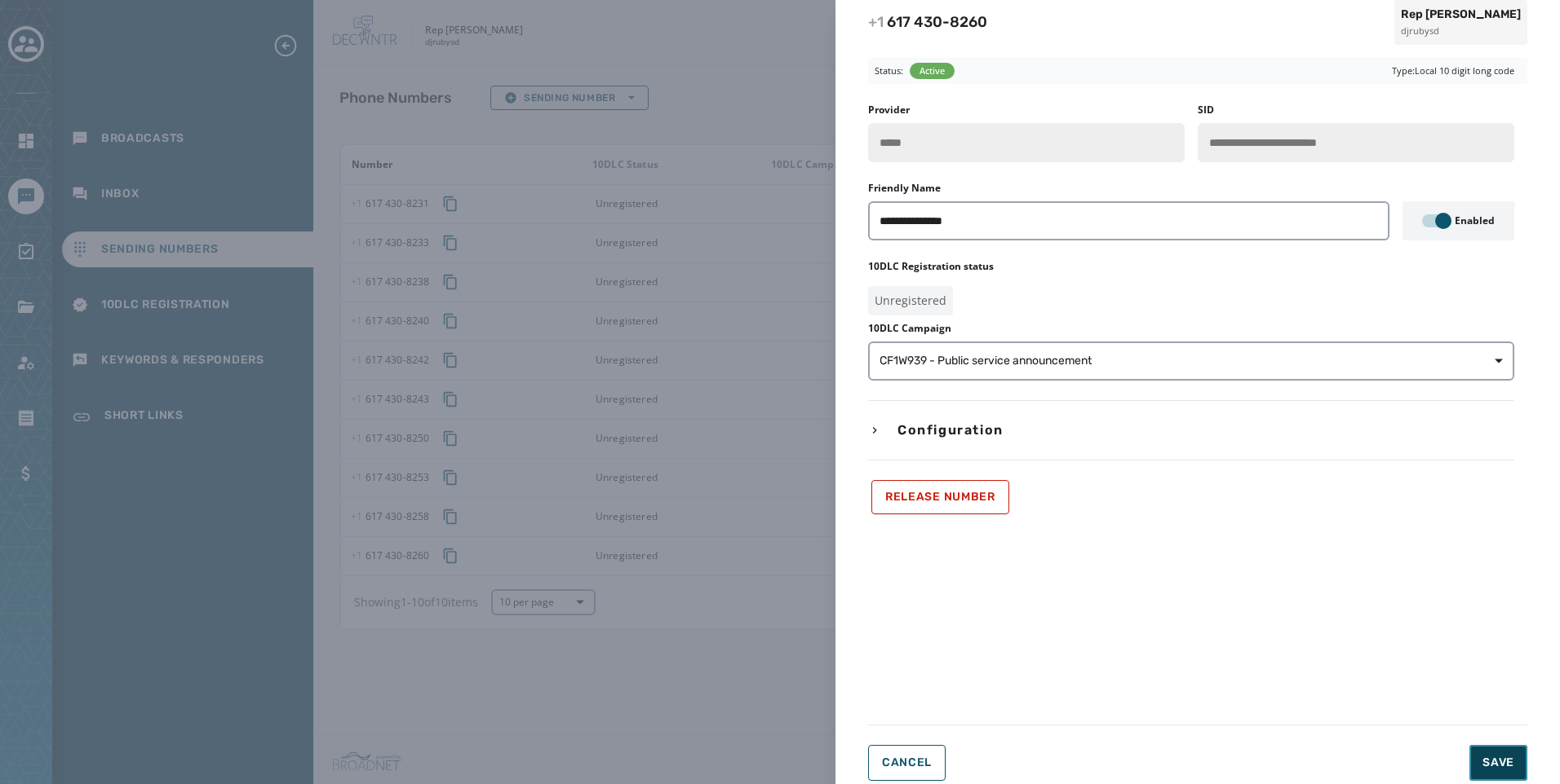
click at [1500, 768] on span "Save" at bounding box center [1497, 763] width 32 height 16
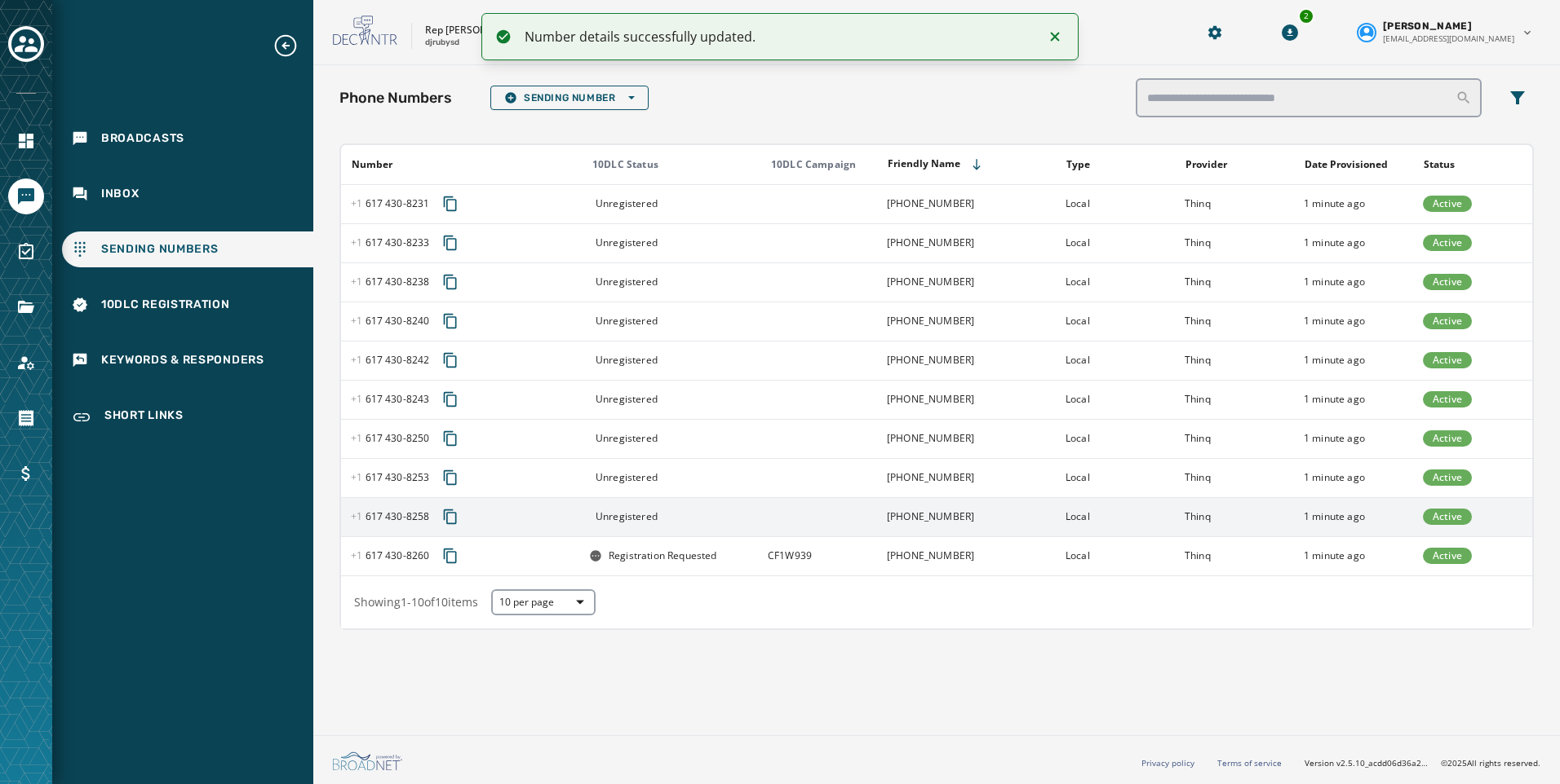
click at [916, 517] on td "[PHONE_NUMBER]" at bounding box center [966, 517] width 179 height 39
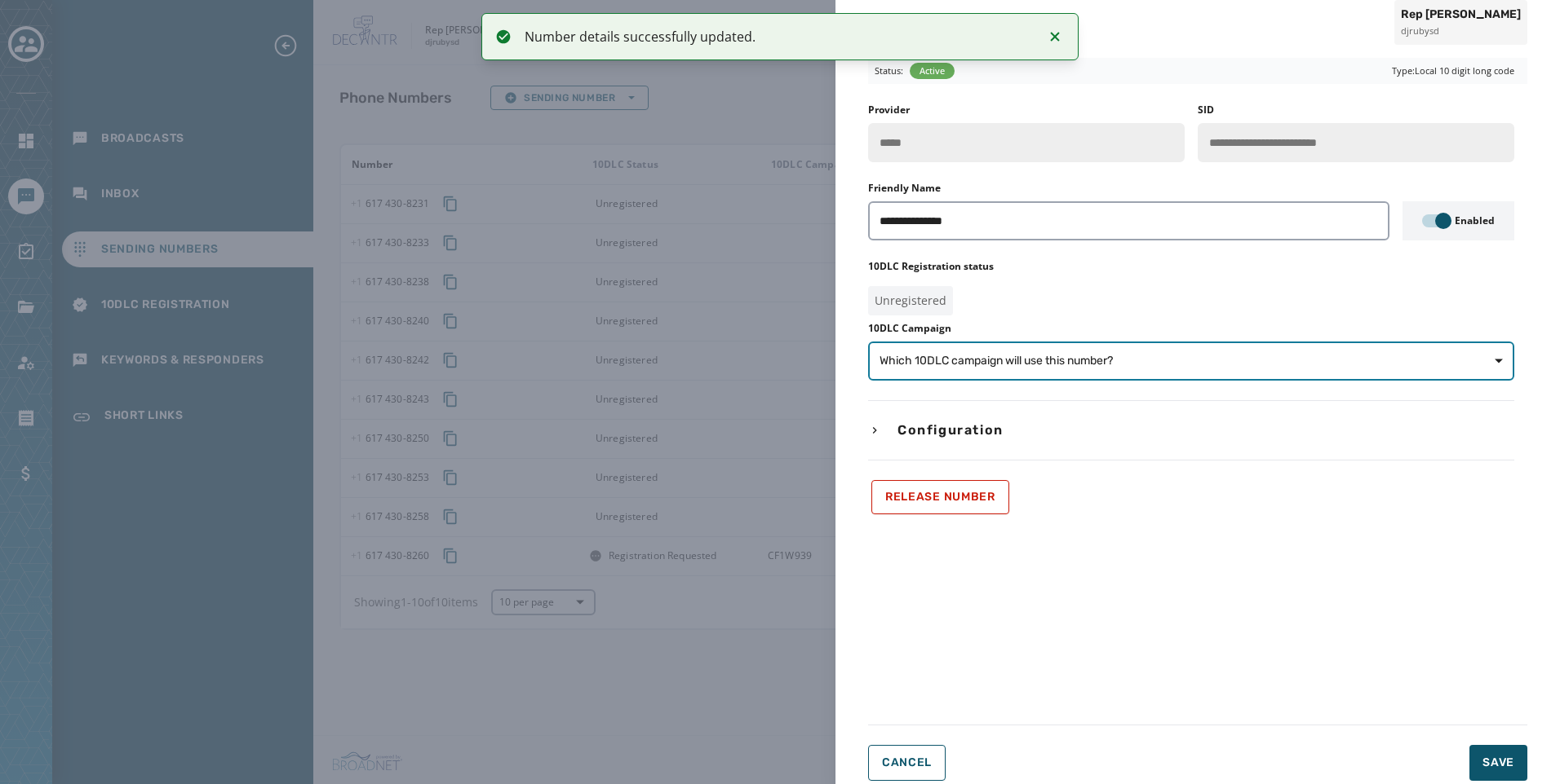
click at [1099, 354] on span "Which 10DLC campaign will use this number?" at bounding box center [996, 361] width 233 height 16
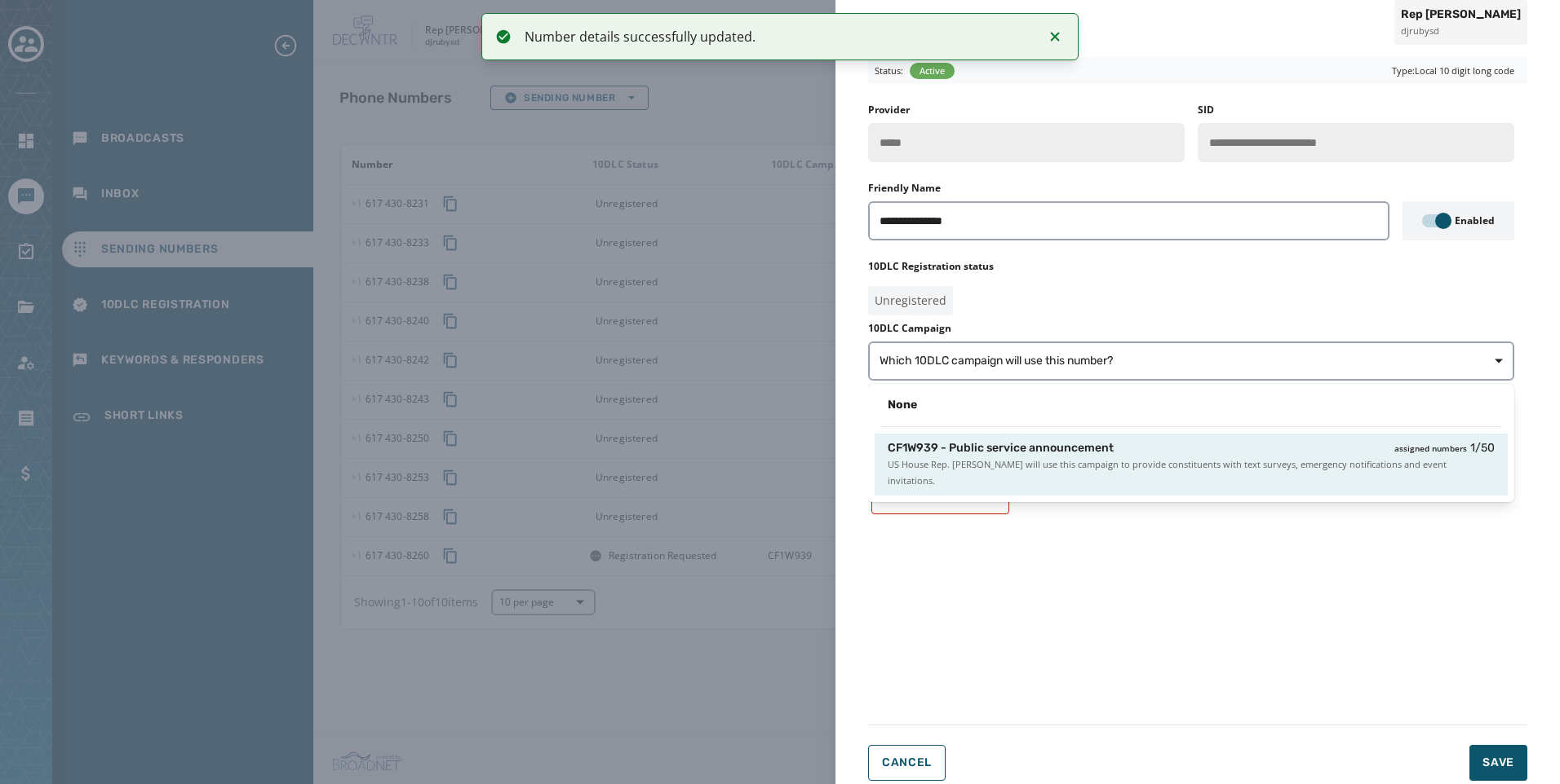
click at [1127, 464] on span "US House Rep. Jake Auchincloss will use this campaign to provide constituents w…" at bounding box center [1190, 473] width 607 height 33
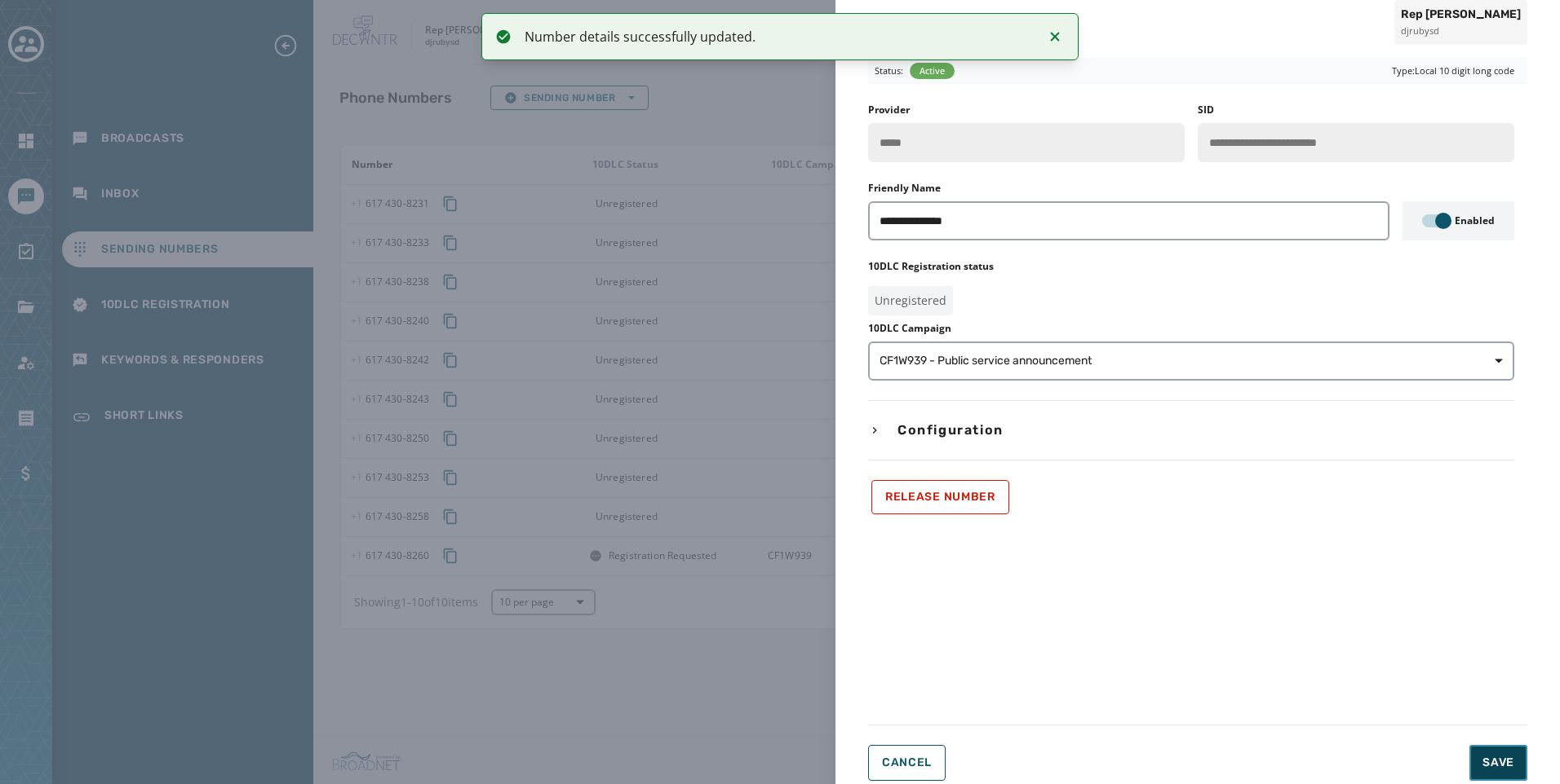
click at [1496, 751] on button "Save" at bounding box center [1498, 763] width 58 height 36
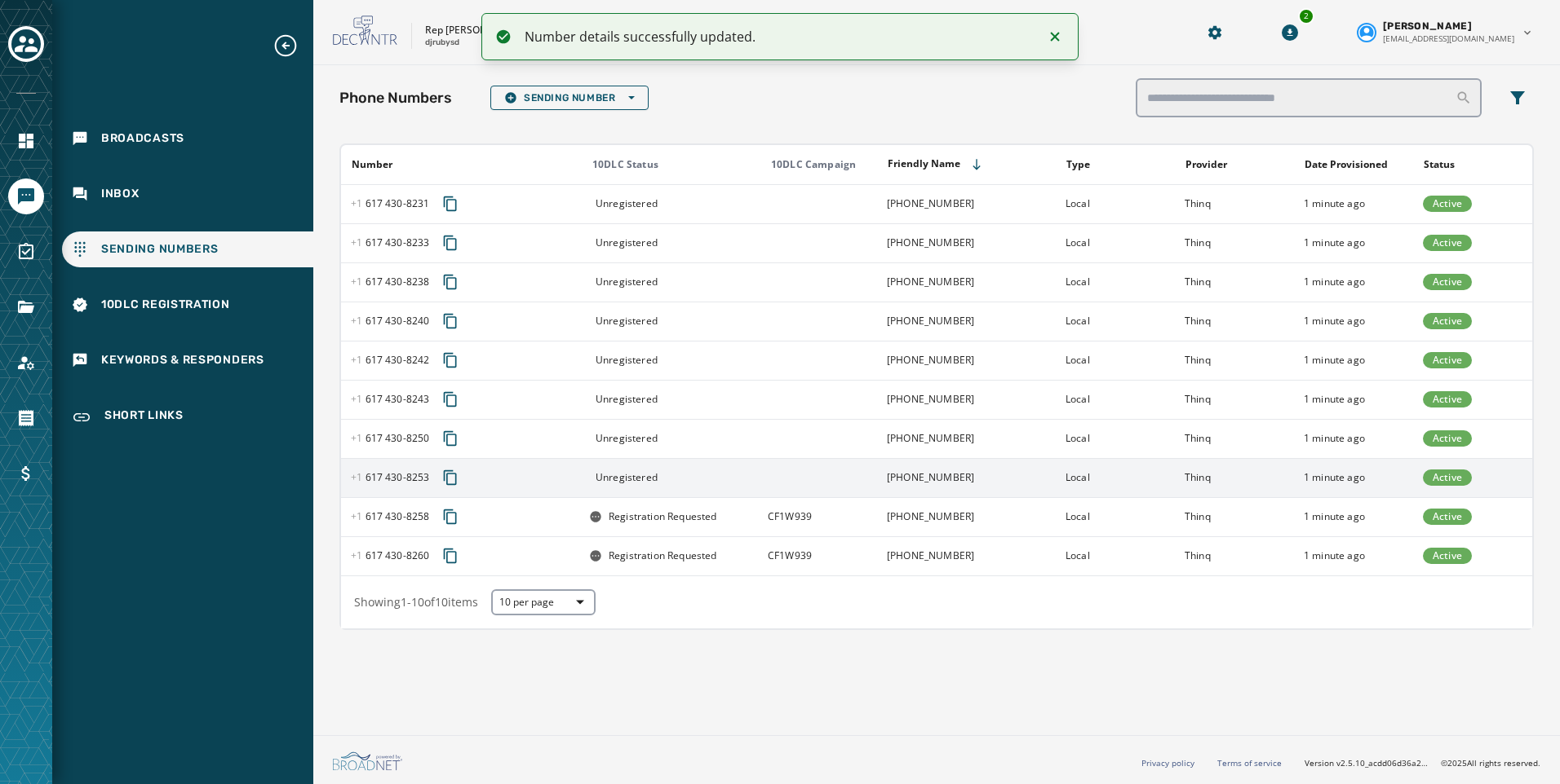
click at [800, 483] on td at bounding box center [817, 477] width 119 height 39
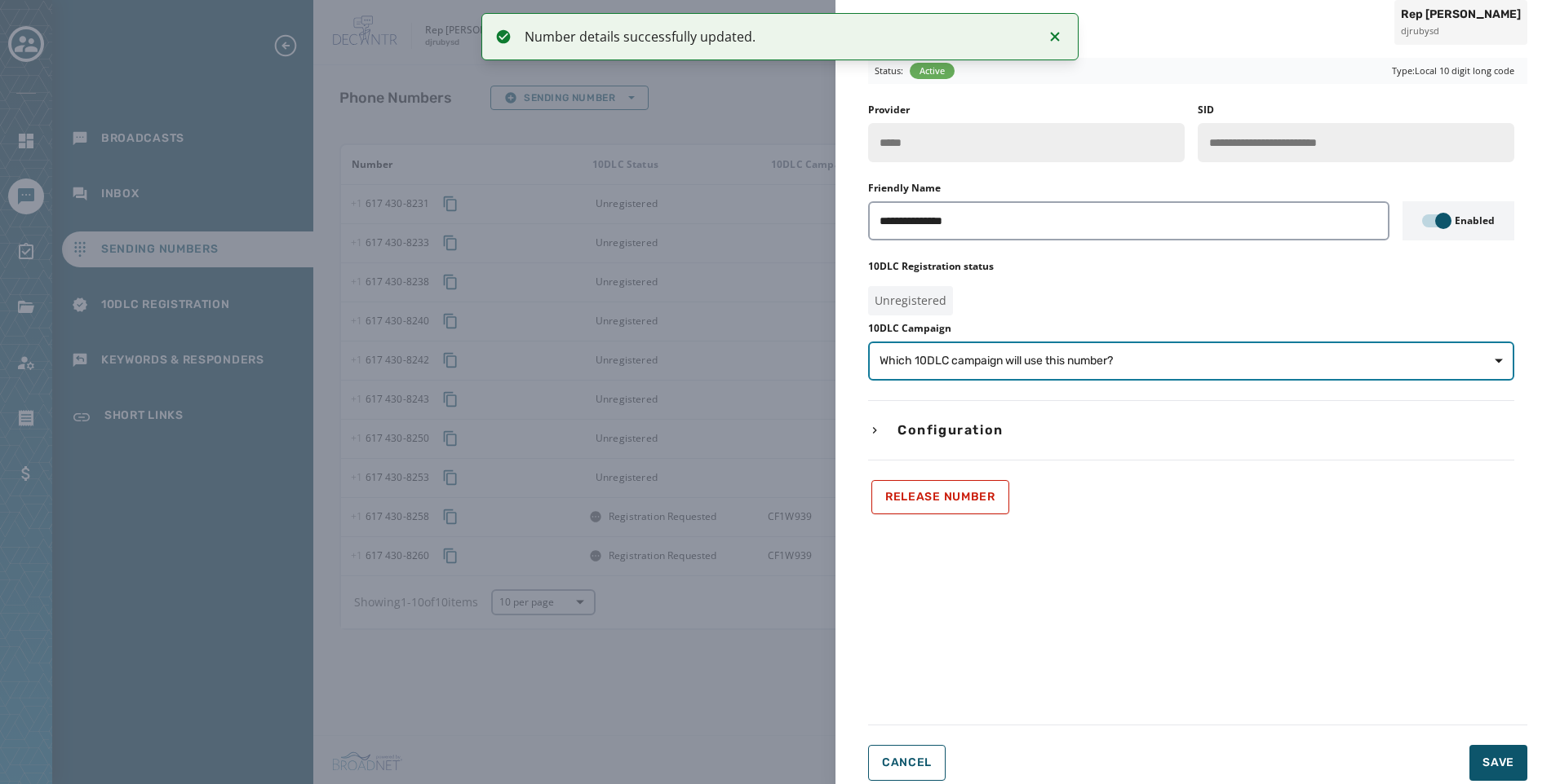
click at [1220, 351] on button "Which 10DLC campaign will use this number?" at bounding box center [1190, 361] width 646 height 39
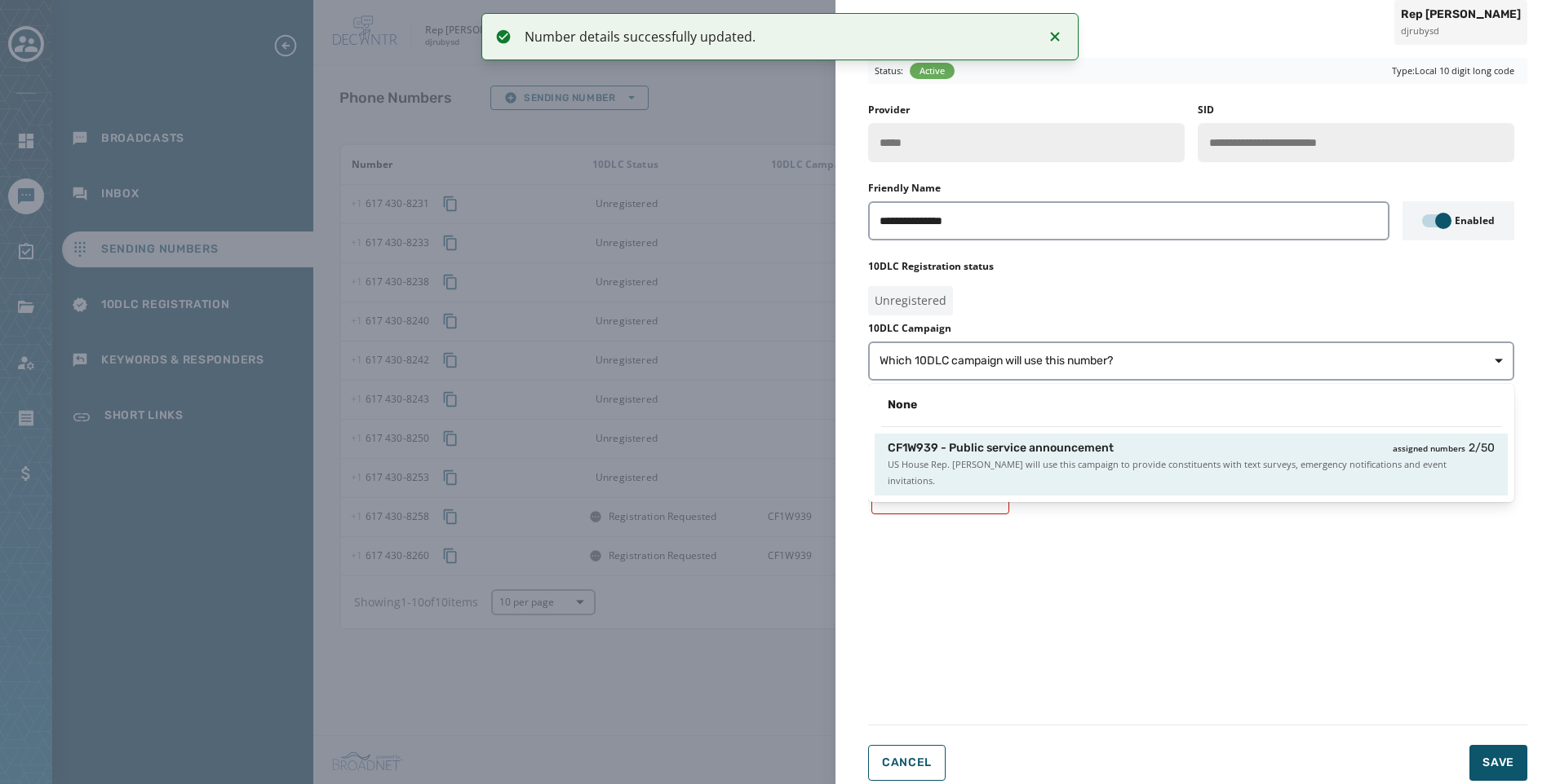
click at [1234, 463] on span "US House Rep. Jake Auchincloss will use this campaign to provide constituents w…" at bounding box center [1190, 473] width 607 height 33
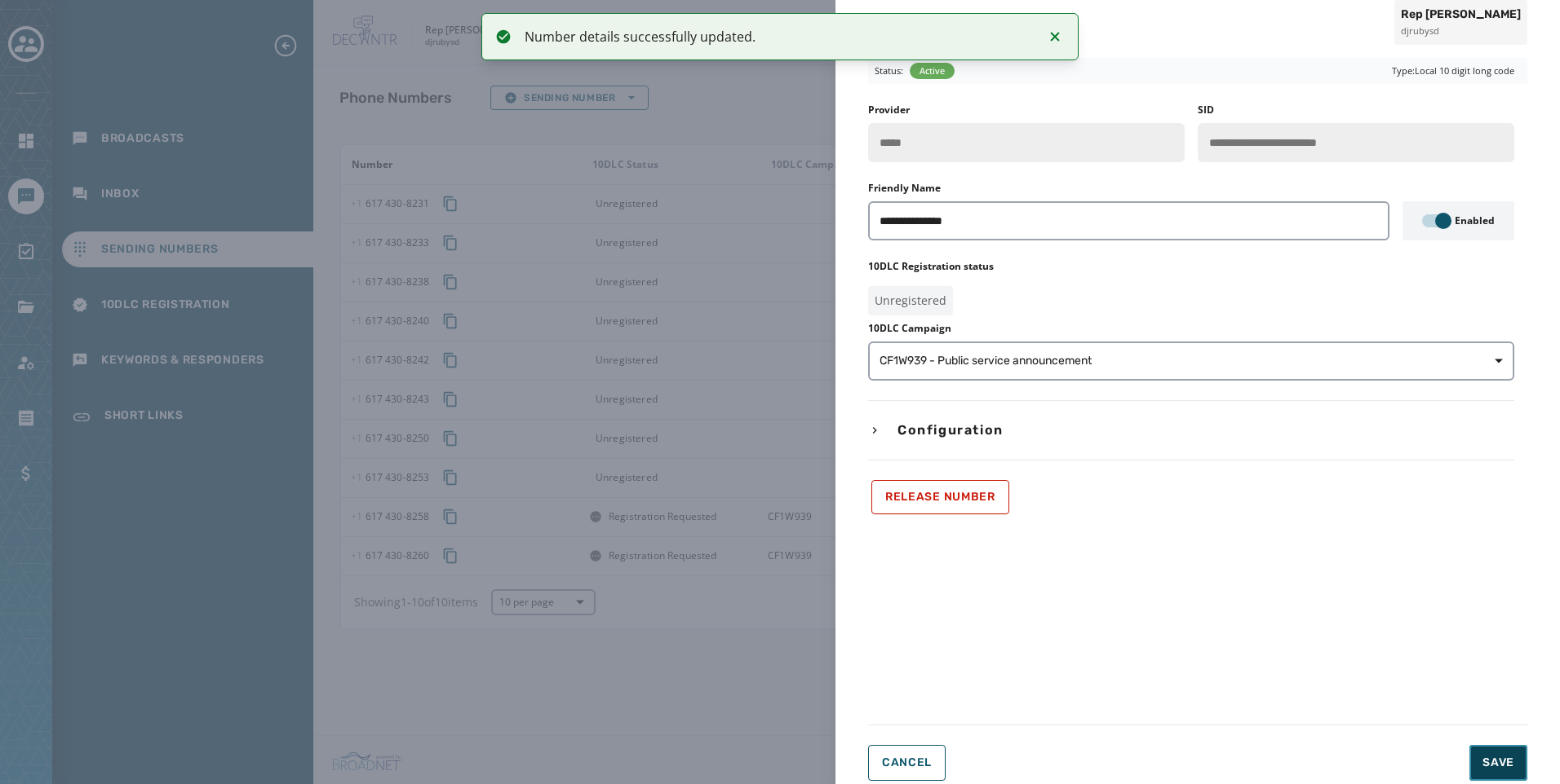
click at [1482, 770] on span "Save" at bounding box center [1497, 763] width 32 height 16
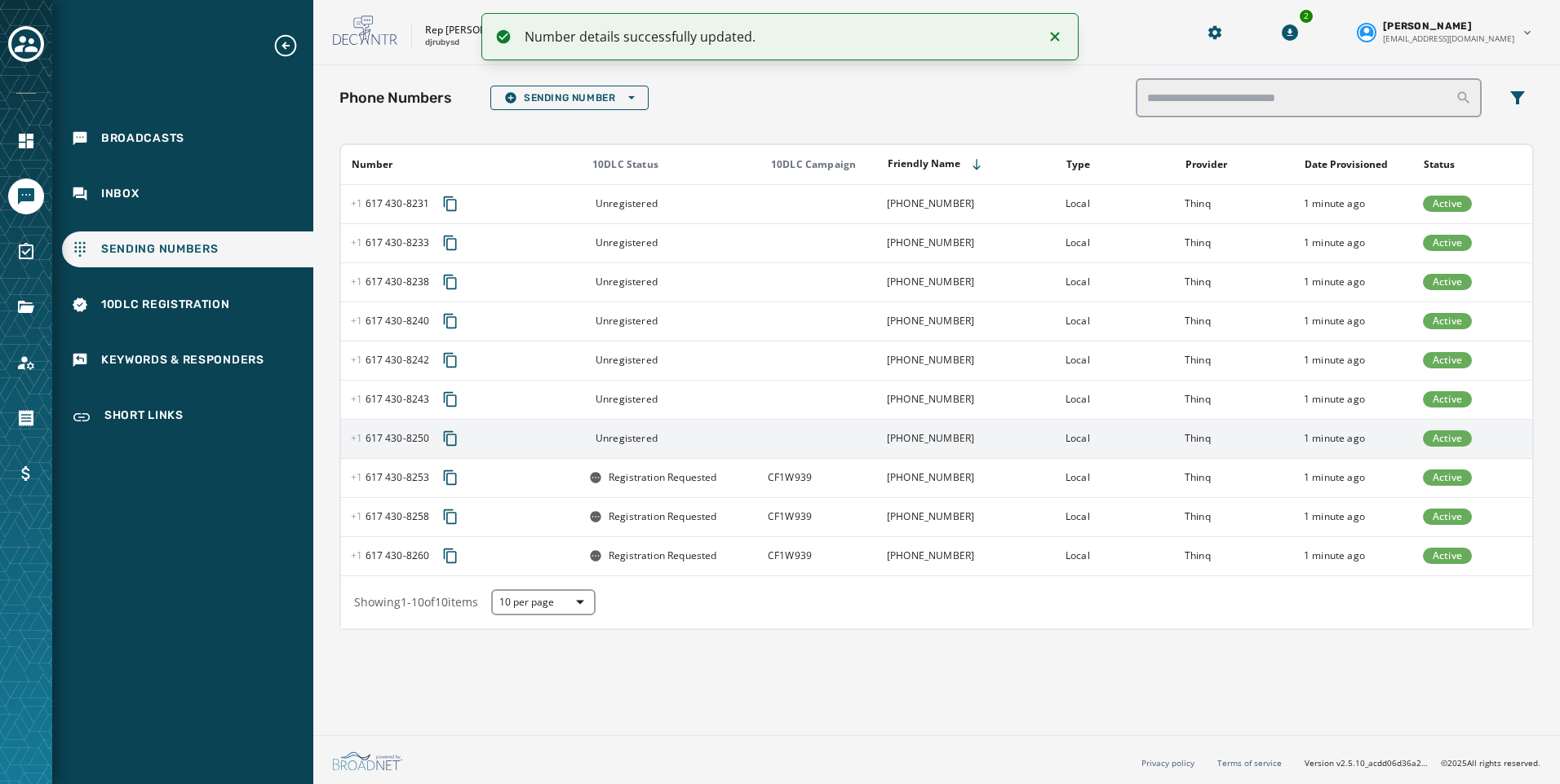
click at [1039, 433] on td "+1 617 430-8250" at bounding box center [966, 439] width 179 height 39
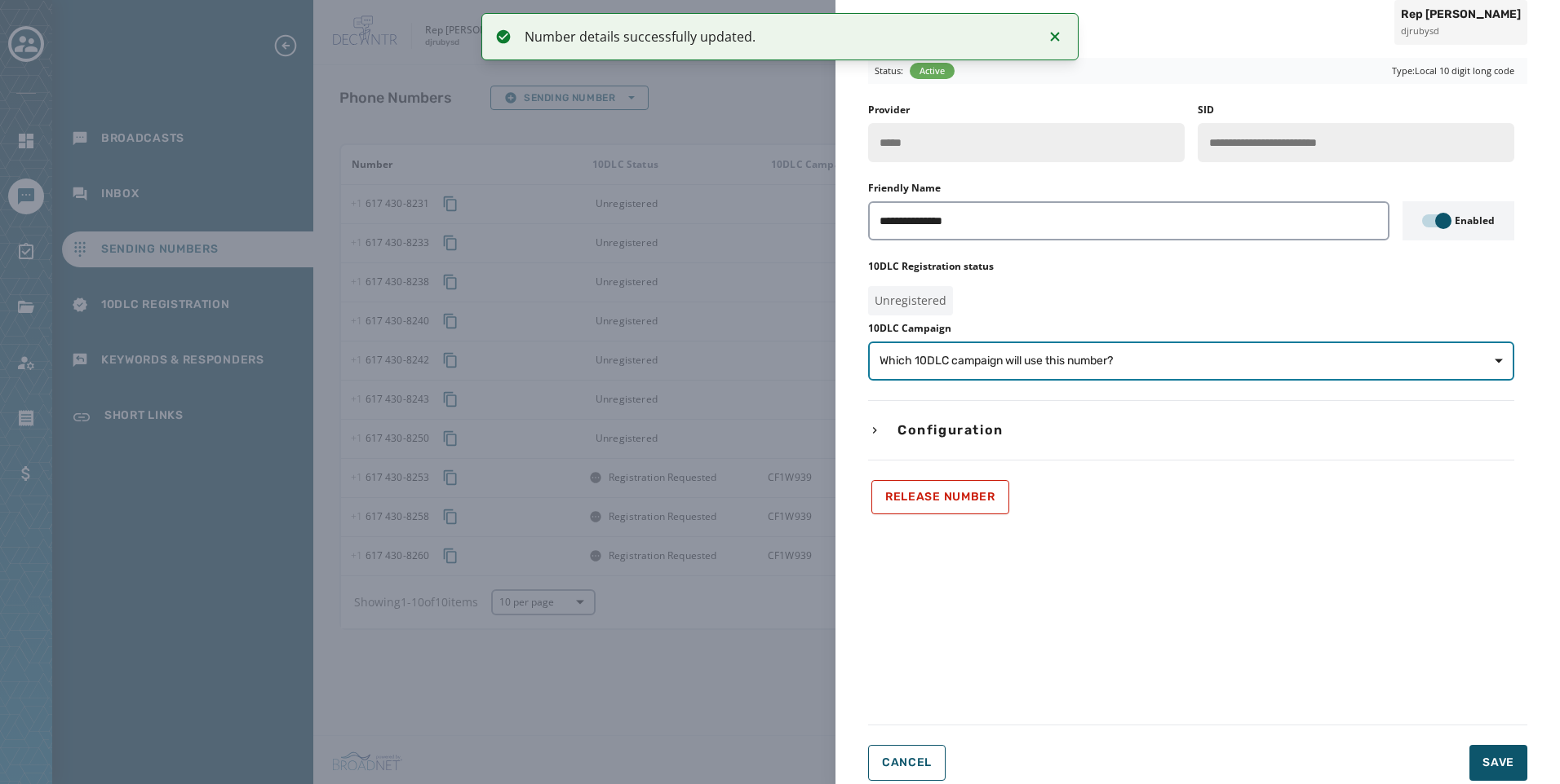
click at [1046, 361] on span "Which 10DLC campaign will use this number?" at bounding box center [996, 361] width 233 height 16
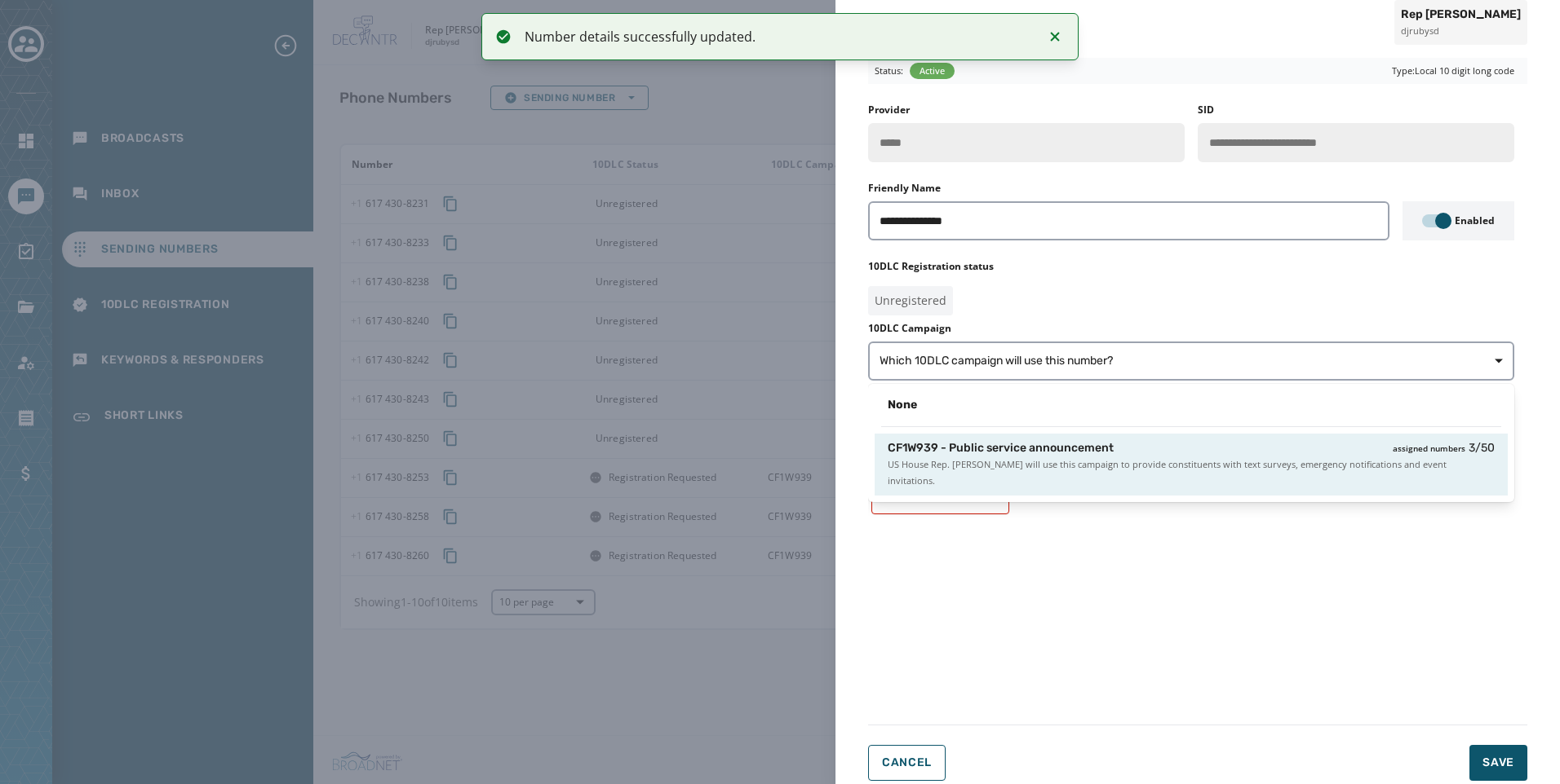
click at [1095, 455] on span "CF1W939 - Public service announcement" at bounding box center [1000, 448] width 226 height 16
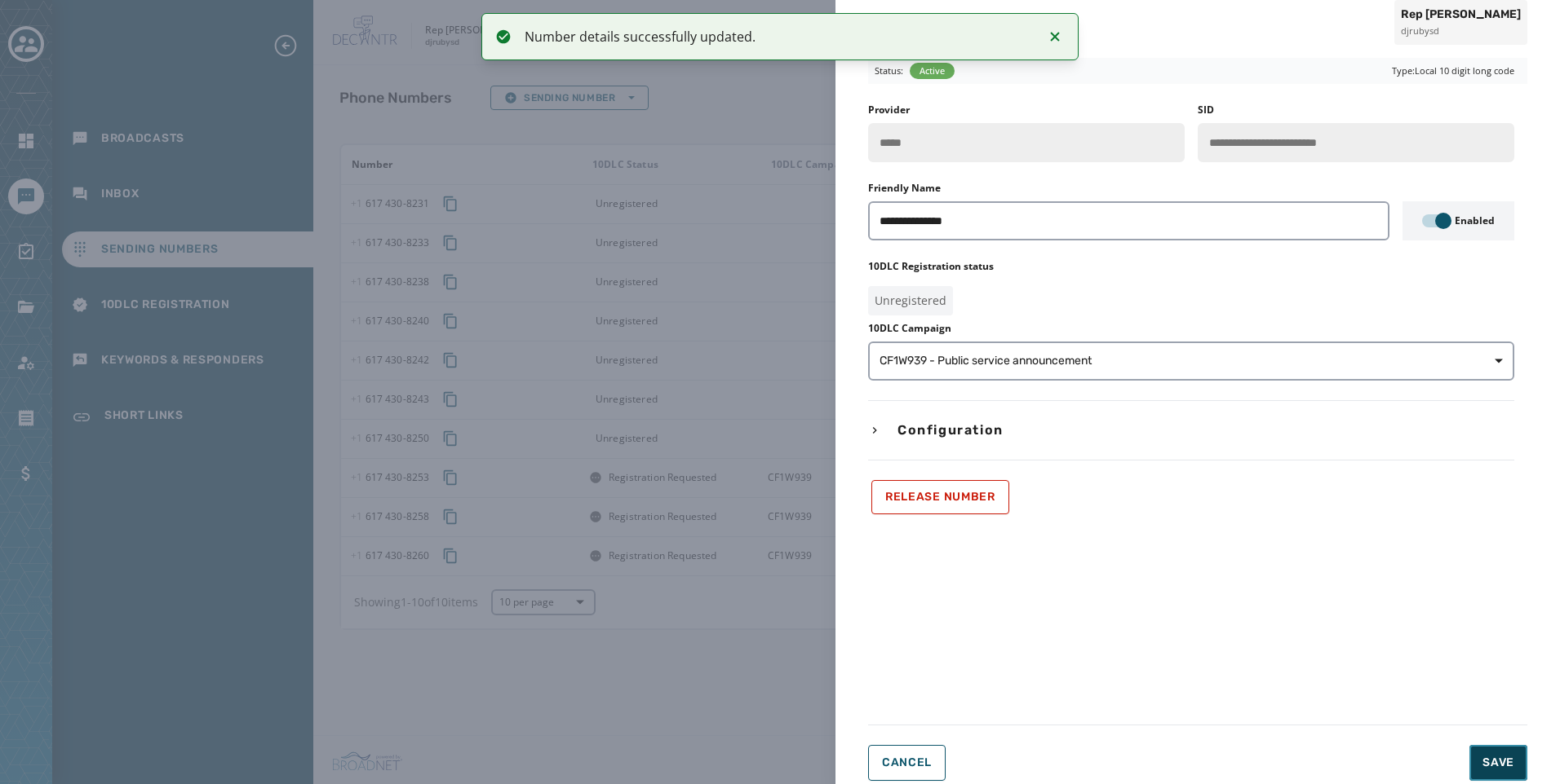
click at [1512, 758] on span "Save" at bounding box center [1497, 763] width 32 height 16
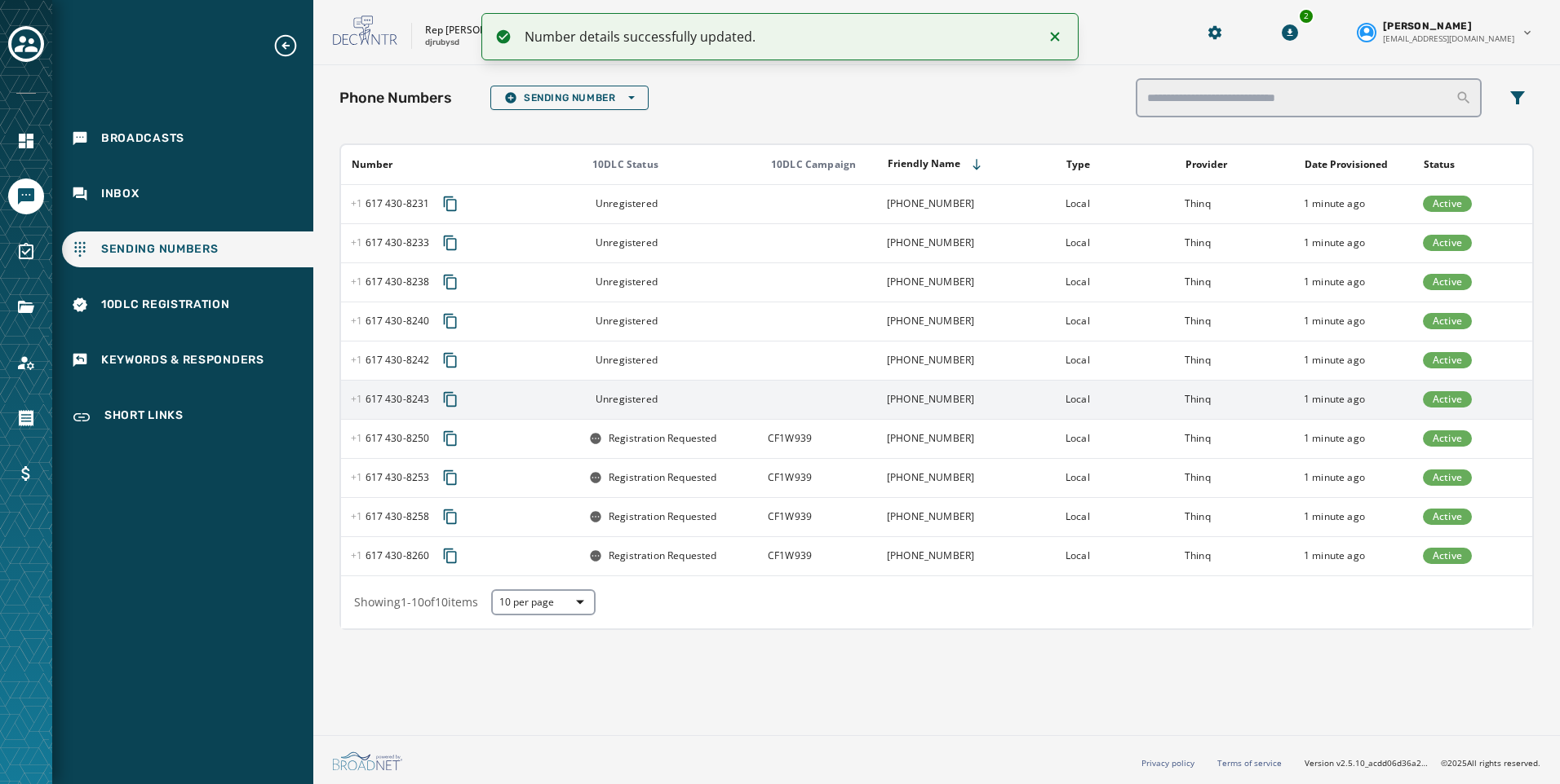
click at [832, 402] on td at bounding box center [817, 399] width 119 height 39
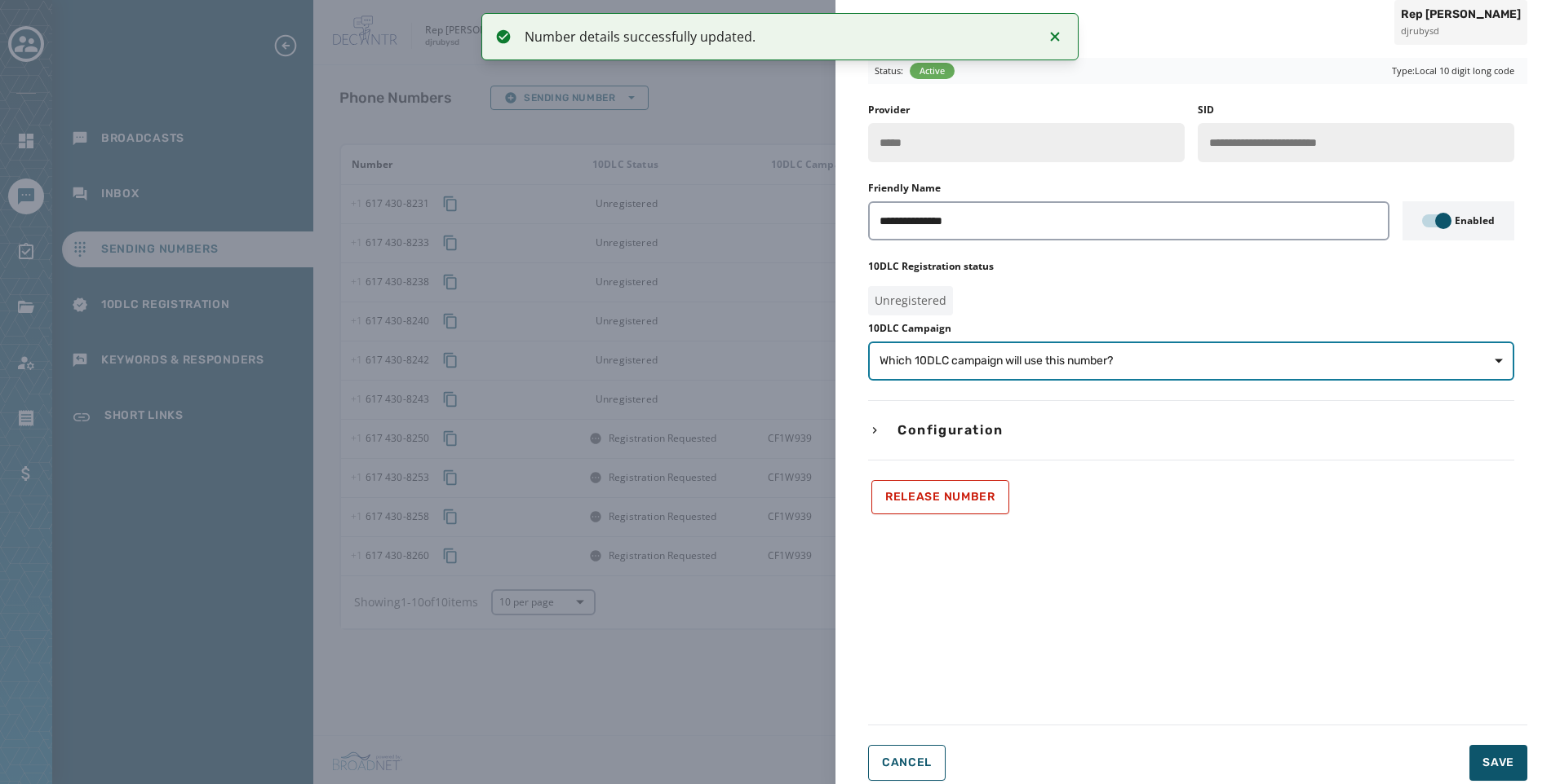
click at [1240, 369] on button "Which 10DLC campaign will use this number?" at bounding box center [1190, 361] width 646 height 39
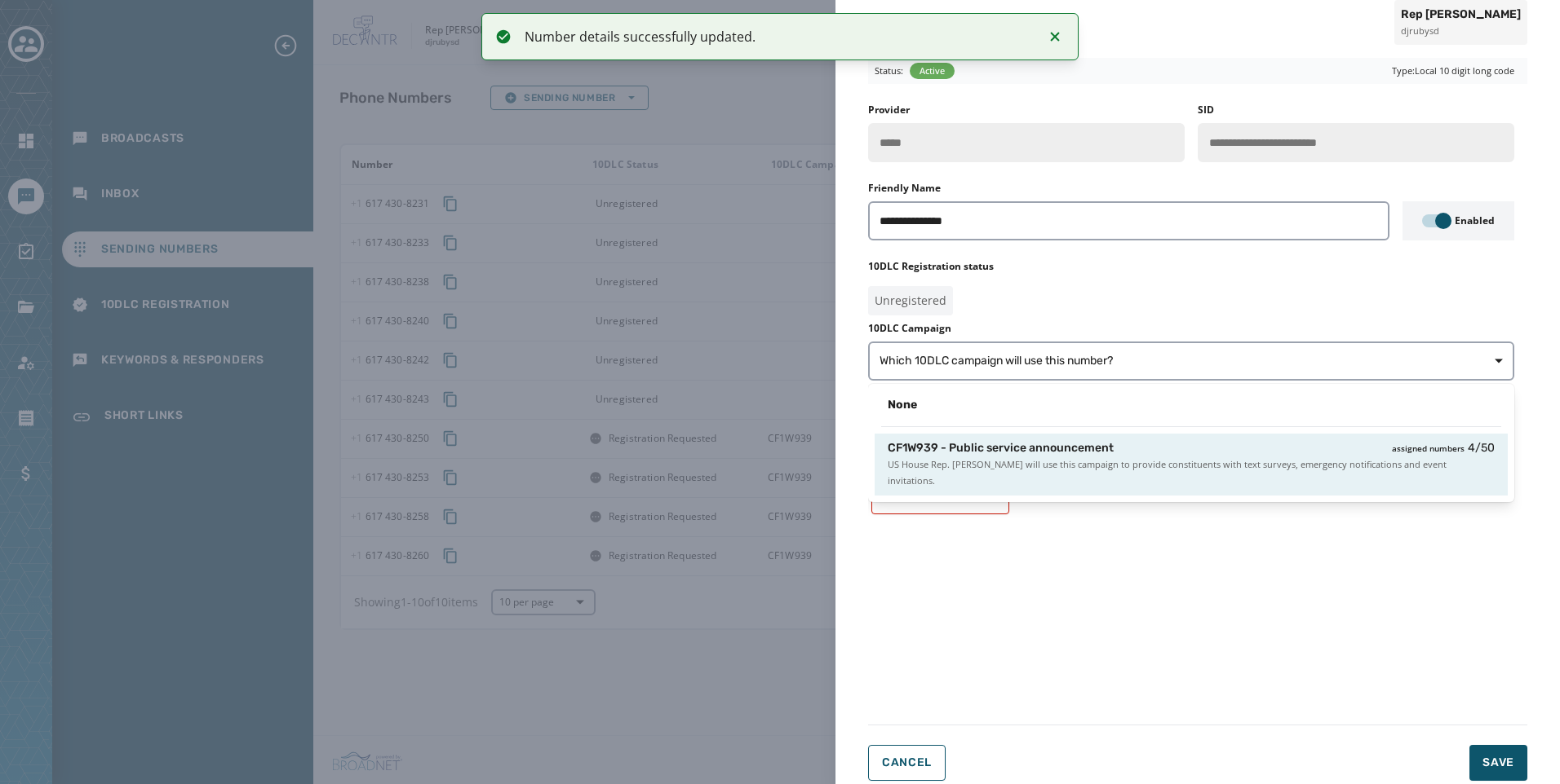
click at [1255, 461] on span "US House Rep. Jake Auchincloss will use this campaign to provide constituents w…" at bounding box center [1190, 473] width 607 height 33
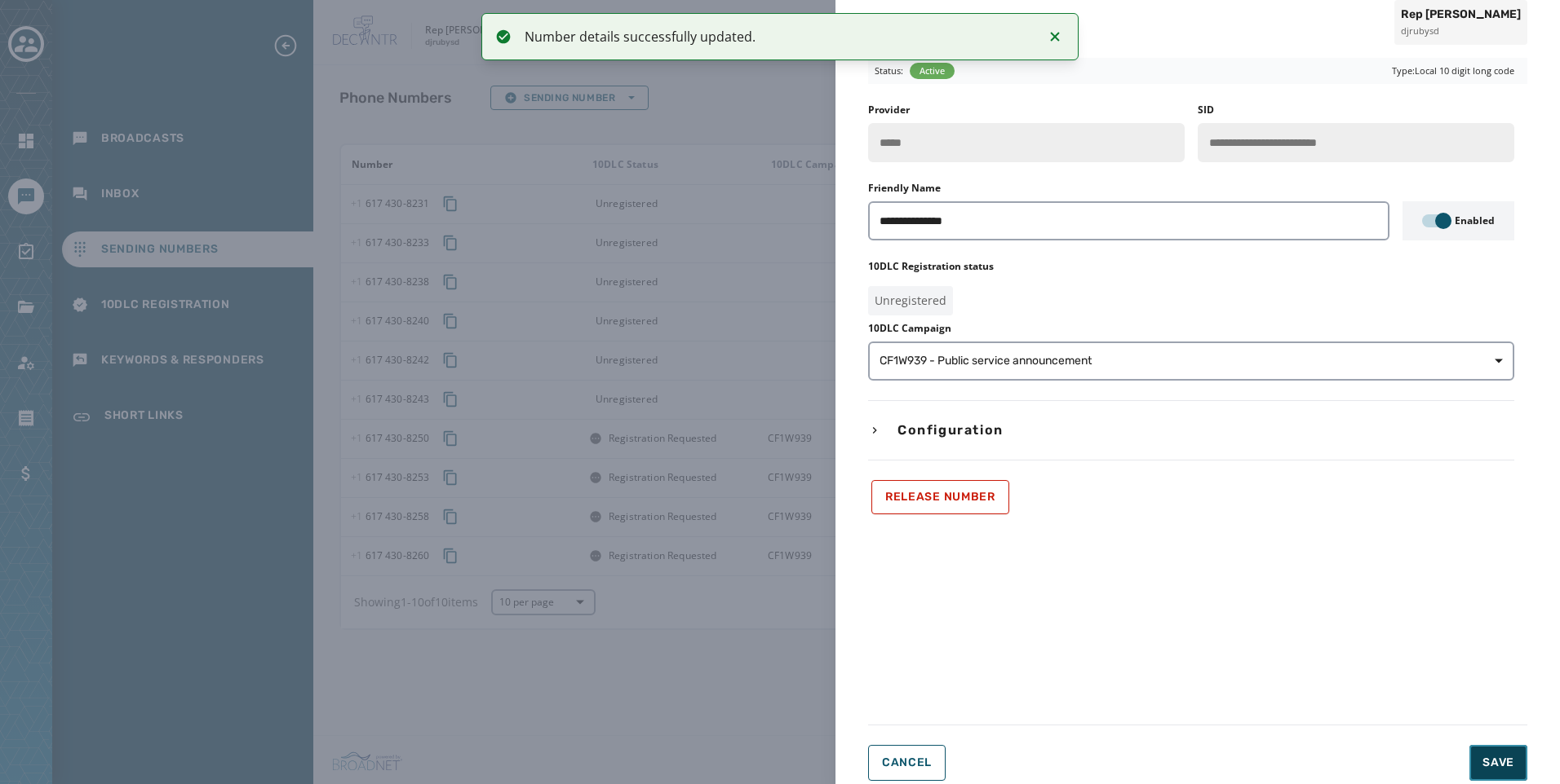
click at [1512, 766] on span "Save" at bounding box center [1497, 763] width 32 height 16
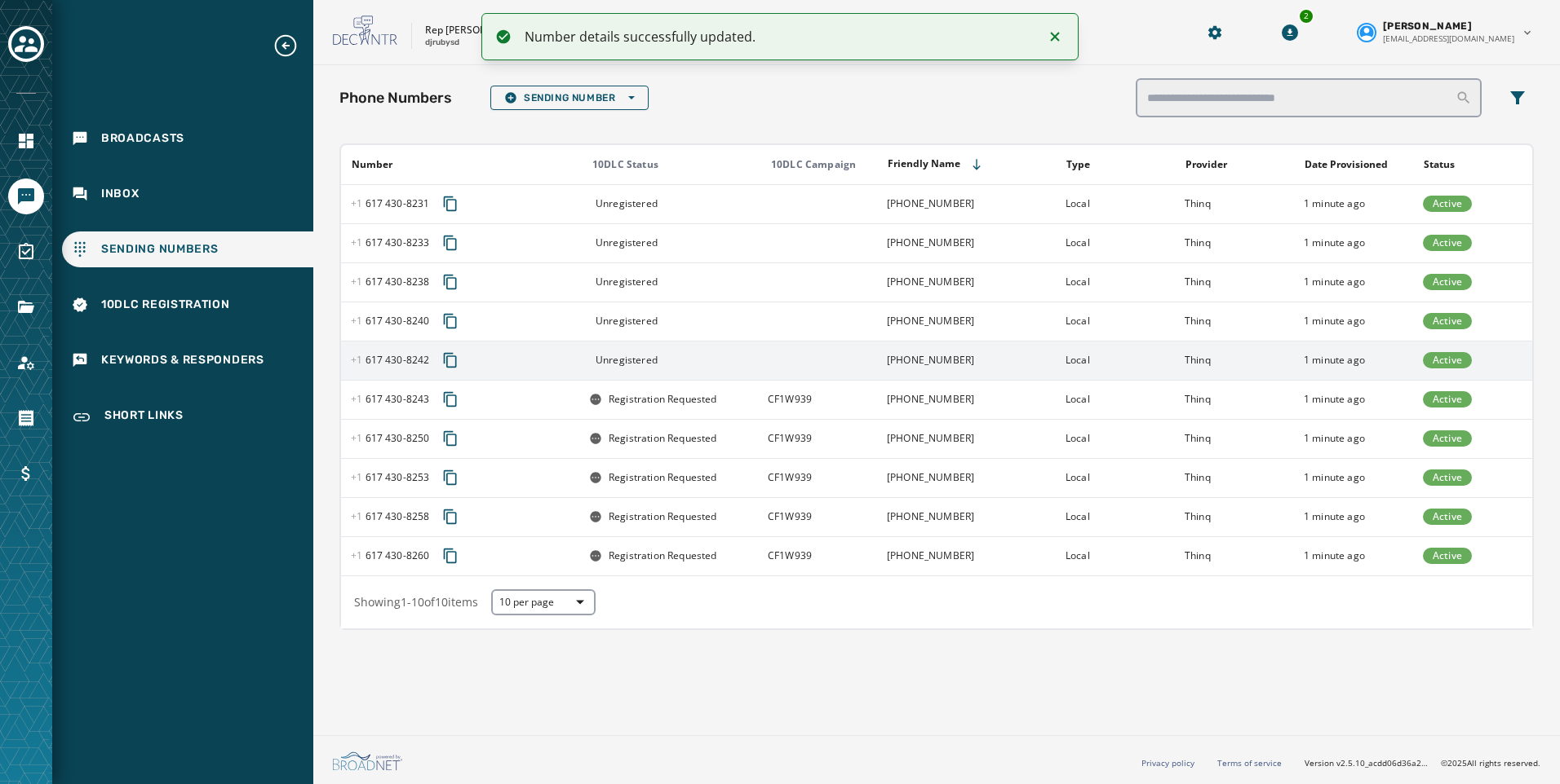
click at [841, 365] on td at bounding box center [817, 360] width 119 height 39
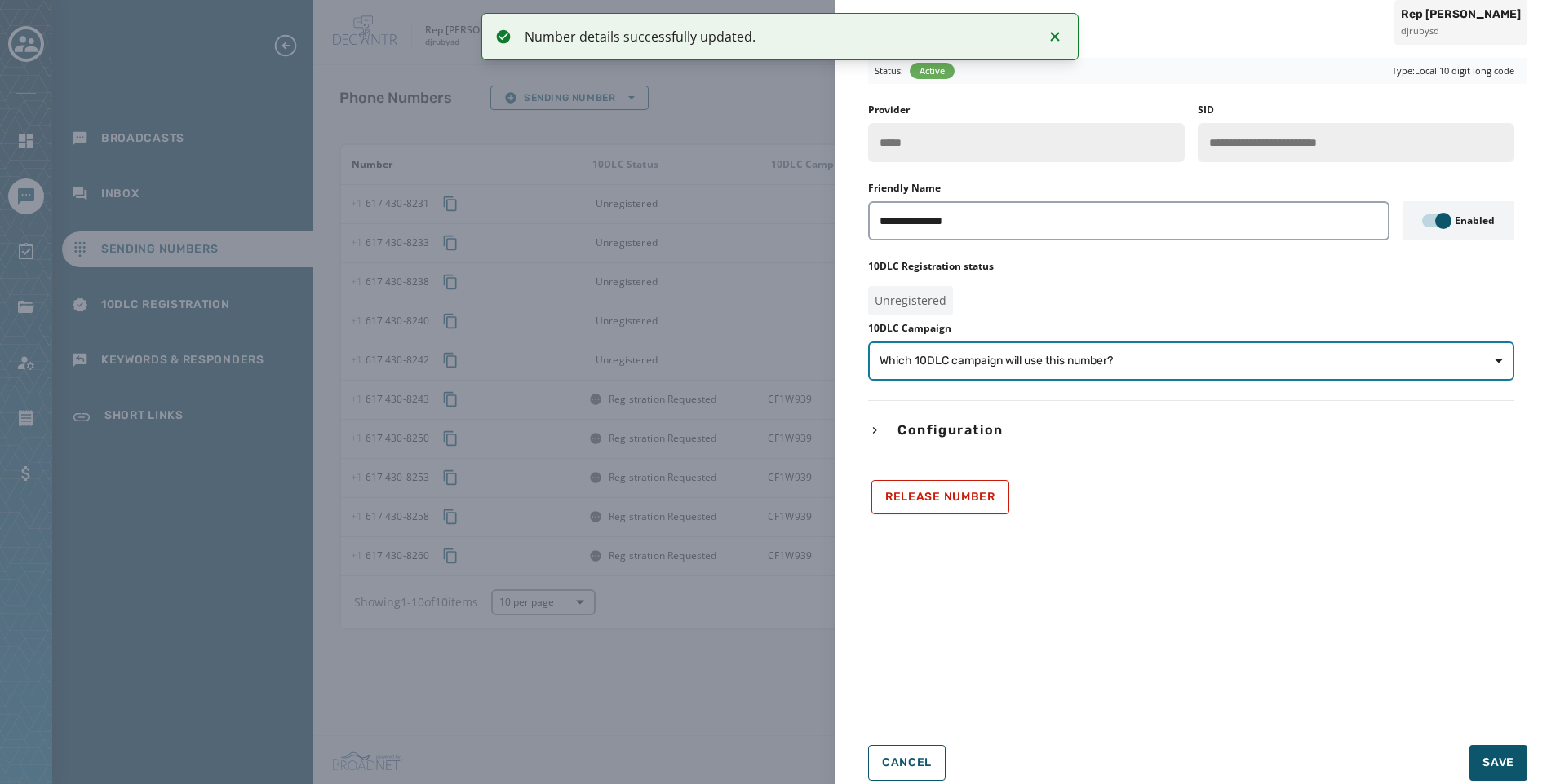
click at [1292, 357] on span "Which 10DLC campaign will use this number?" at bounding box center [1191, 361] width 624 height 16
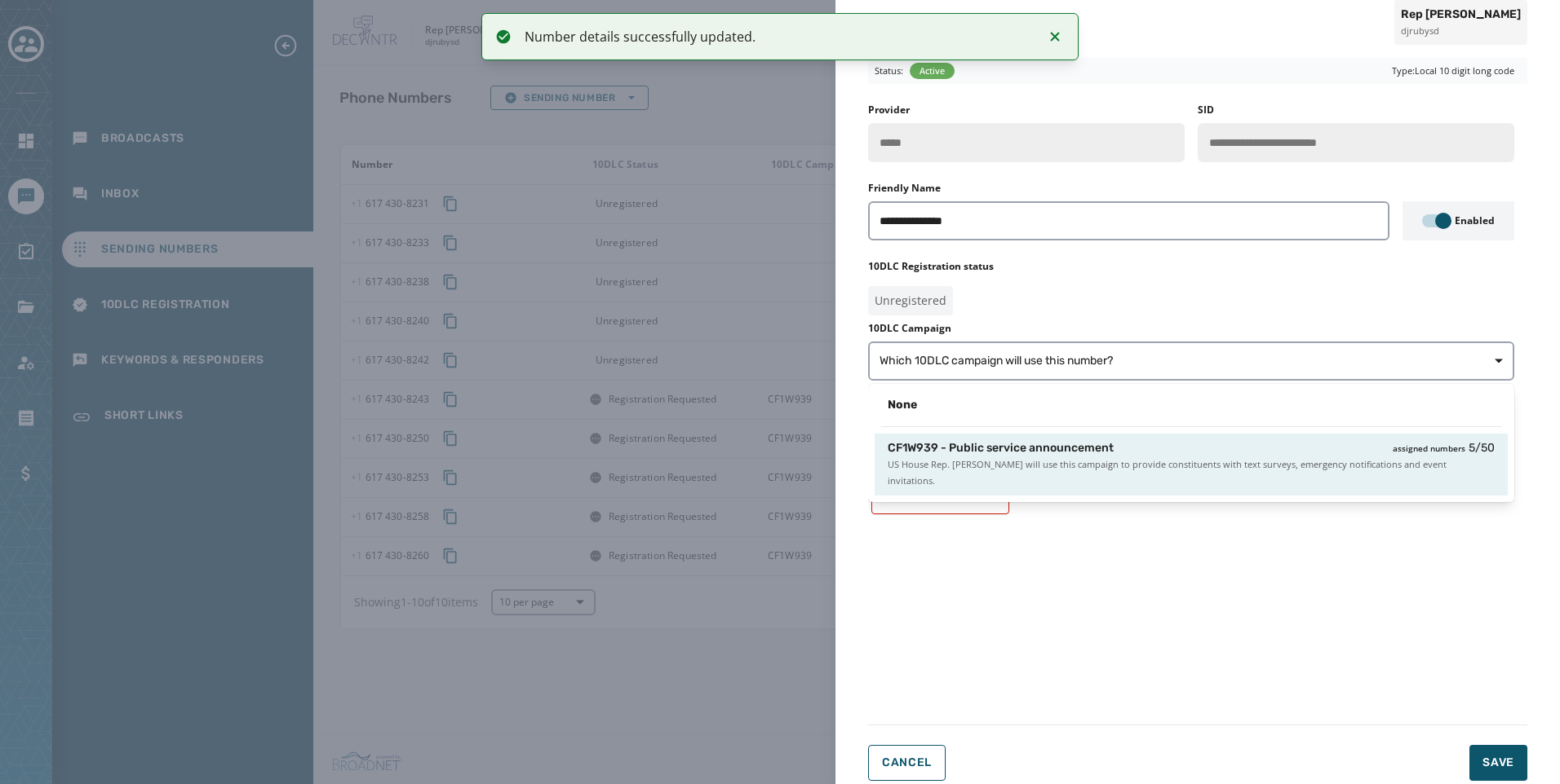
click at [1312, 479] on div "CF1W939 - Public service announcement assigned numbers 5 / 50 US House Rep. Jak…" at bounding box center [1191, 465] width 633 height 62
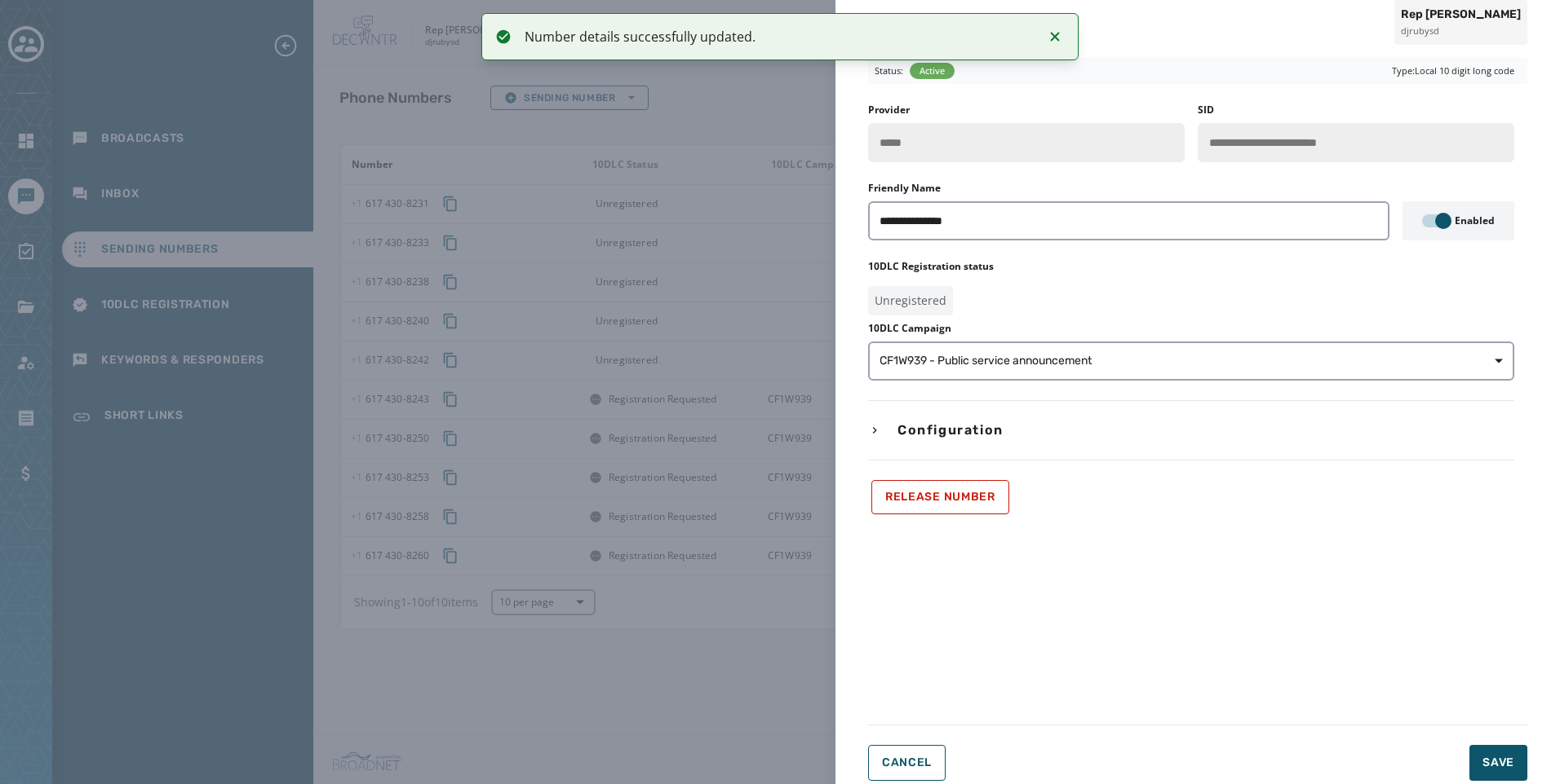
click at [1488, 744] on form "**********" at bounding box center [1197, 419] width 659 height 724
click at [1506, 784] on div "**********" at bounding box center [1197, 420] width 725 height 750
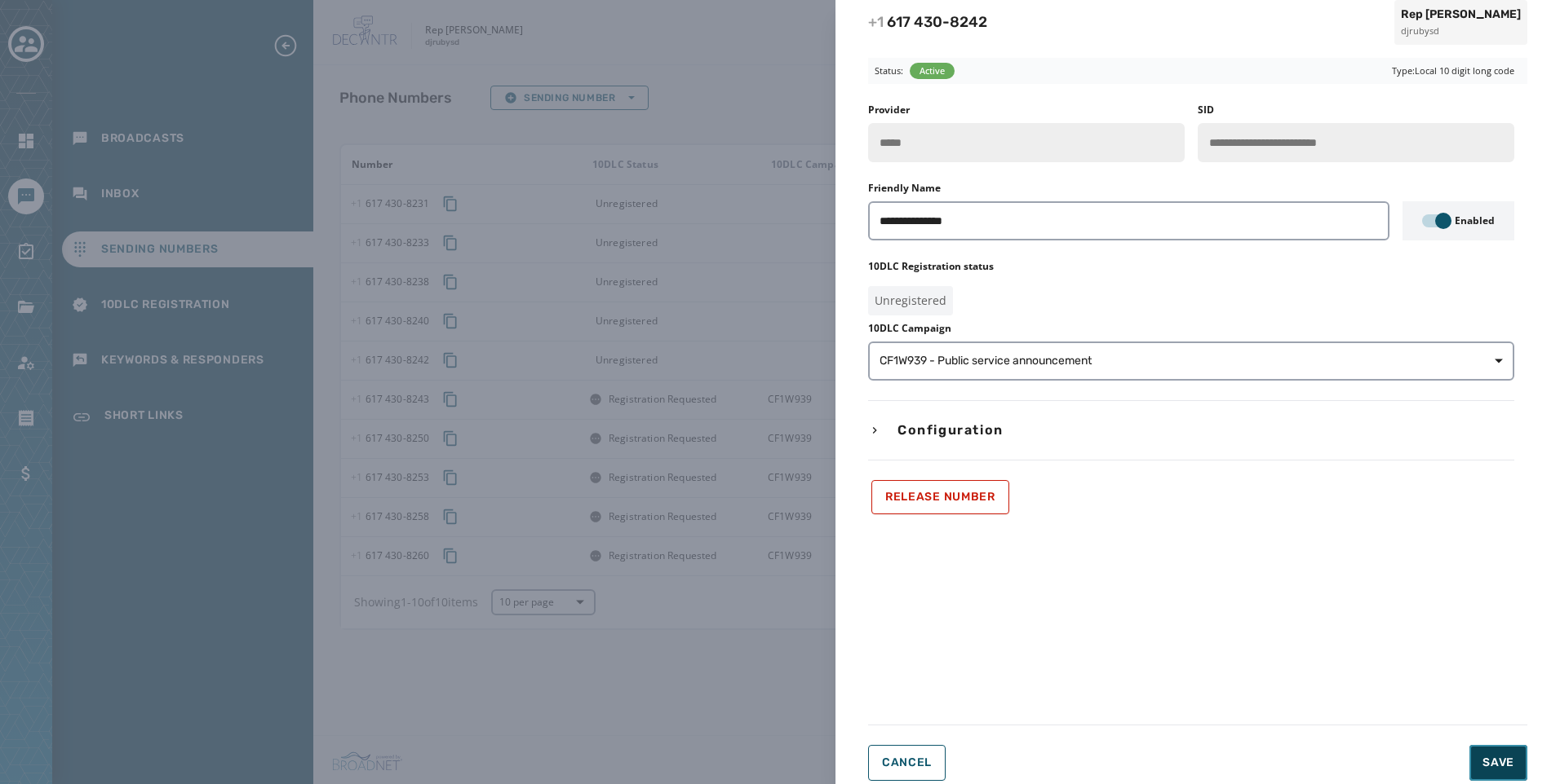
click at [1505, 757] on span "Save" at bounding box center [1497, 763] width 32 height 16
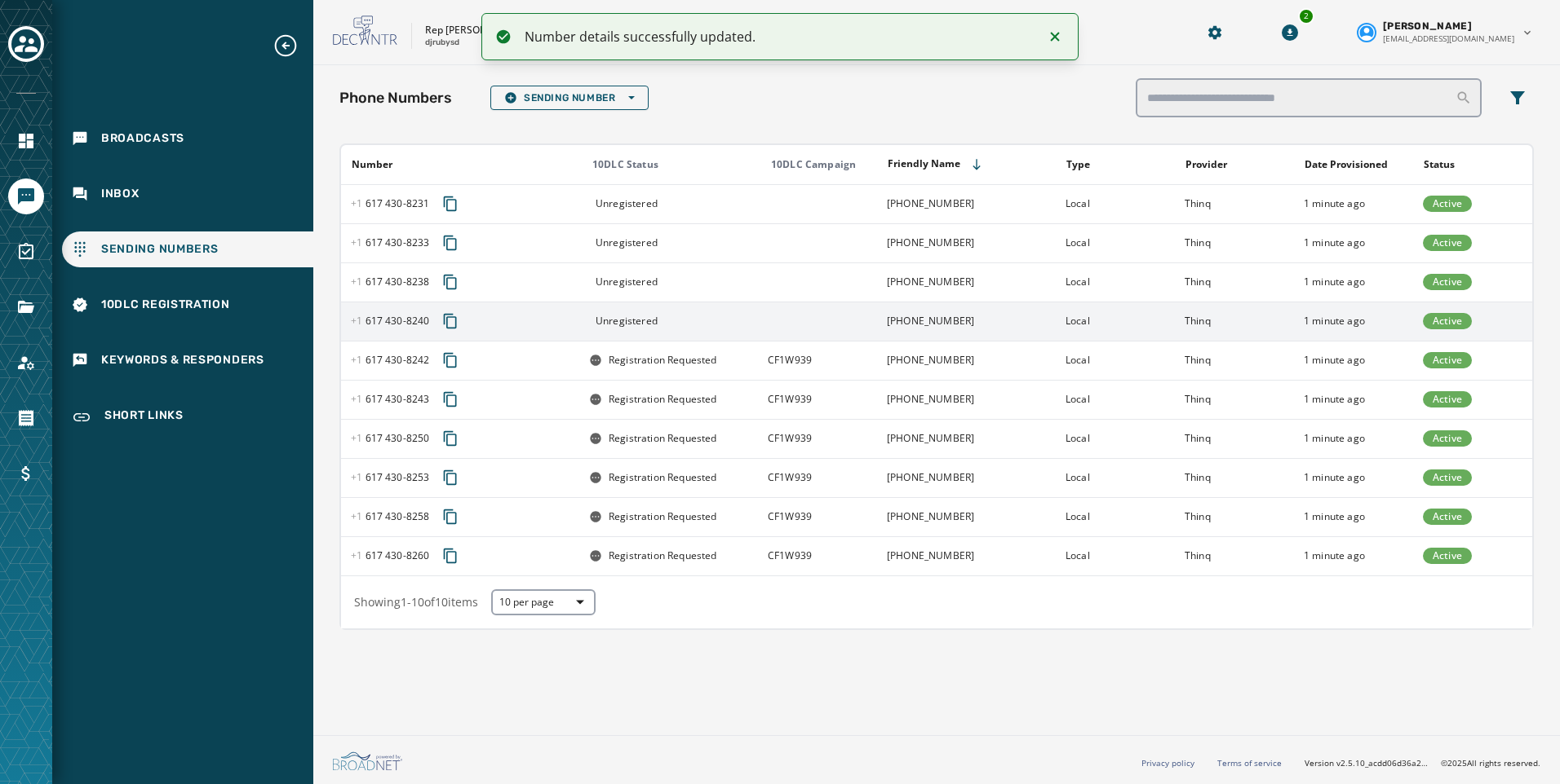
click at [1083, 334] on td "Local" at bounding box center [1115, 321] width 119 height 39
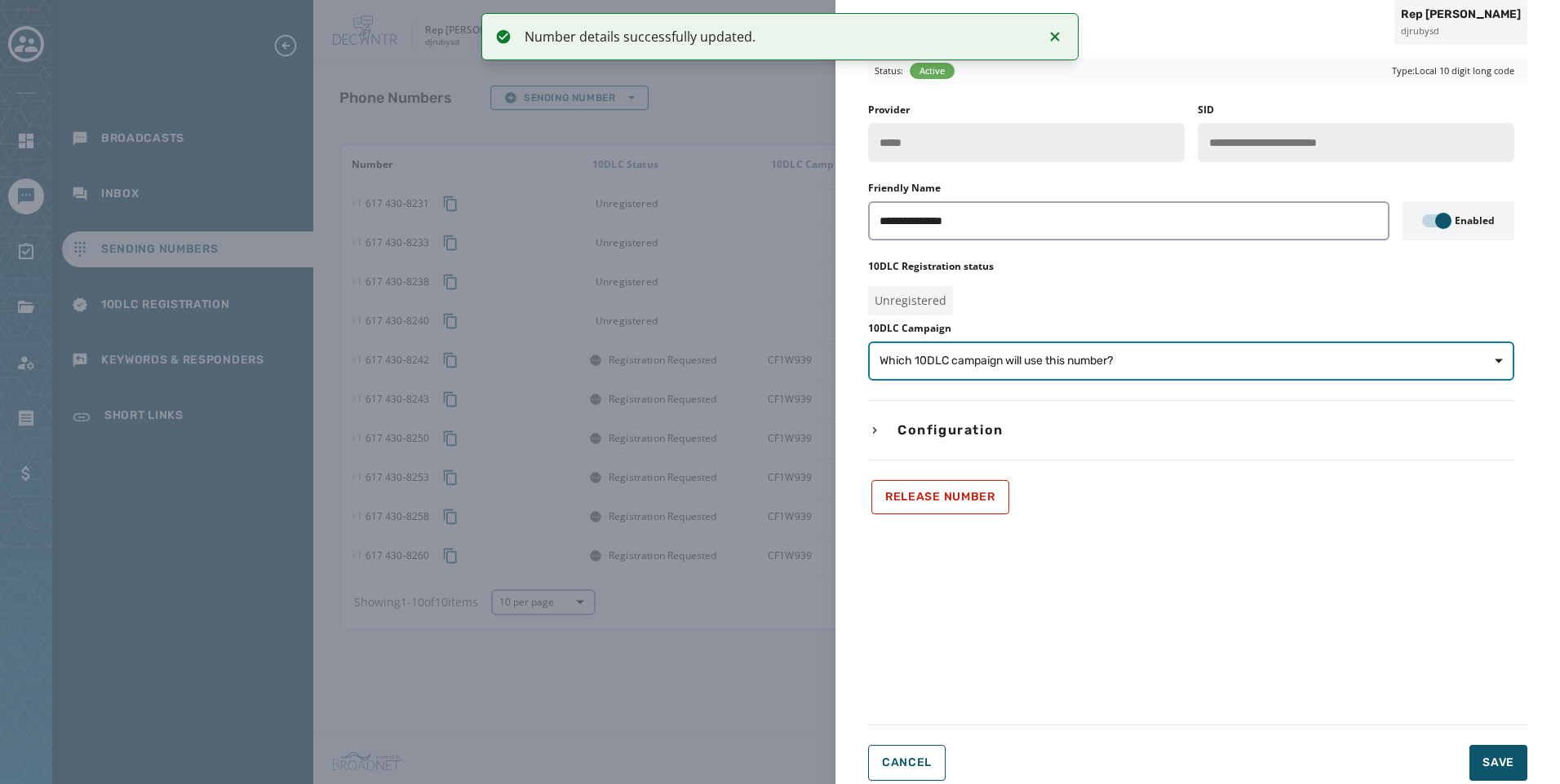
click at [1205, 367] on span "Which 10DLC campaign will use this number?" at bounding box center [1191, 361] width 624 height 16
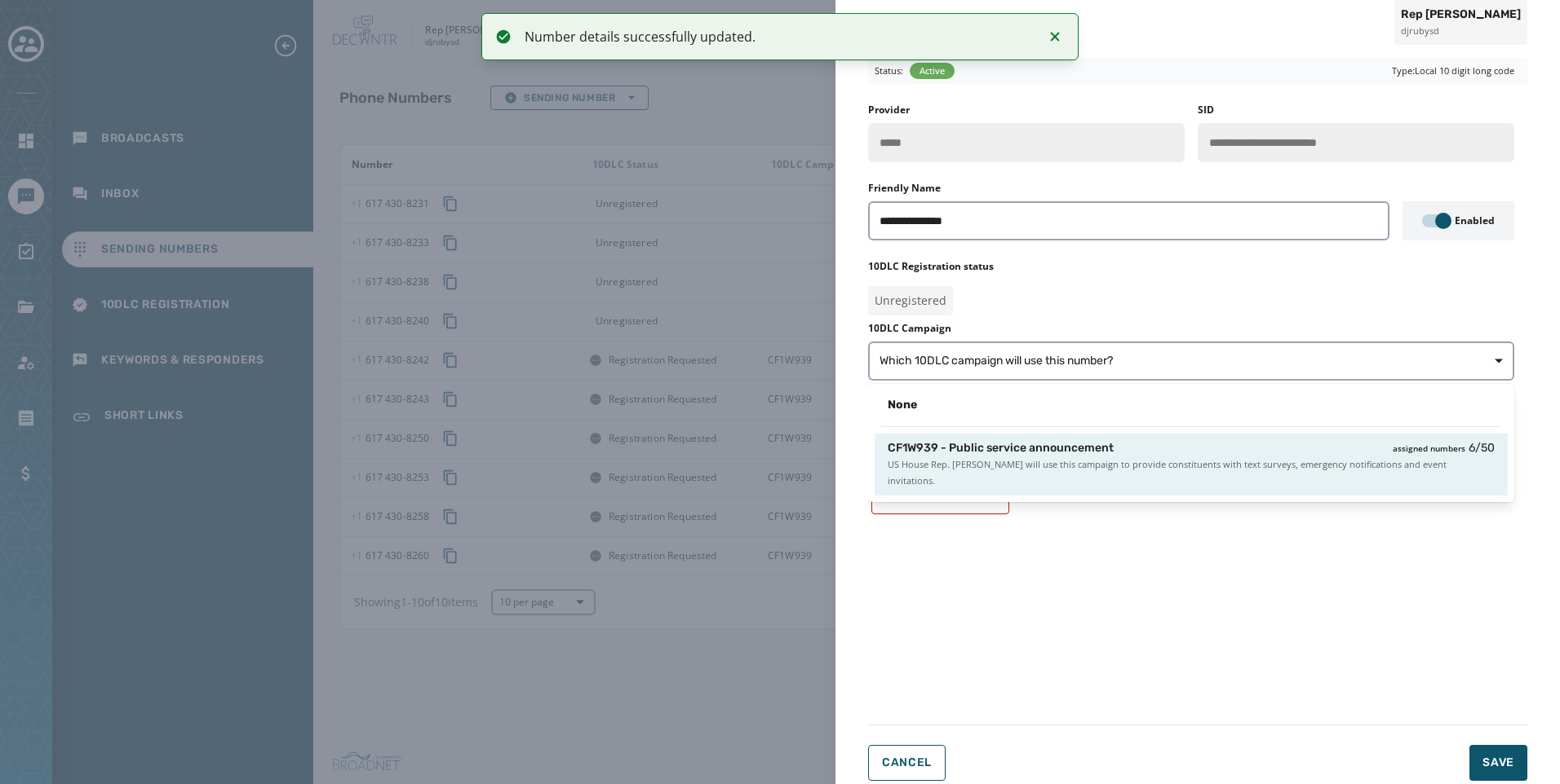
click at [1234, 453] on div "CF1W939 - Public service announcement assigned numbers 6 / 50" at bounding box center [1190, 448] width 607 height 16
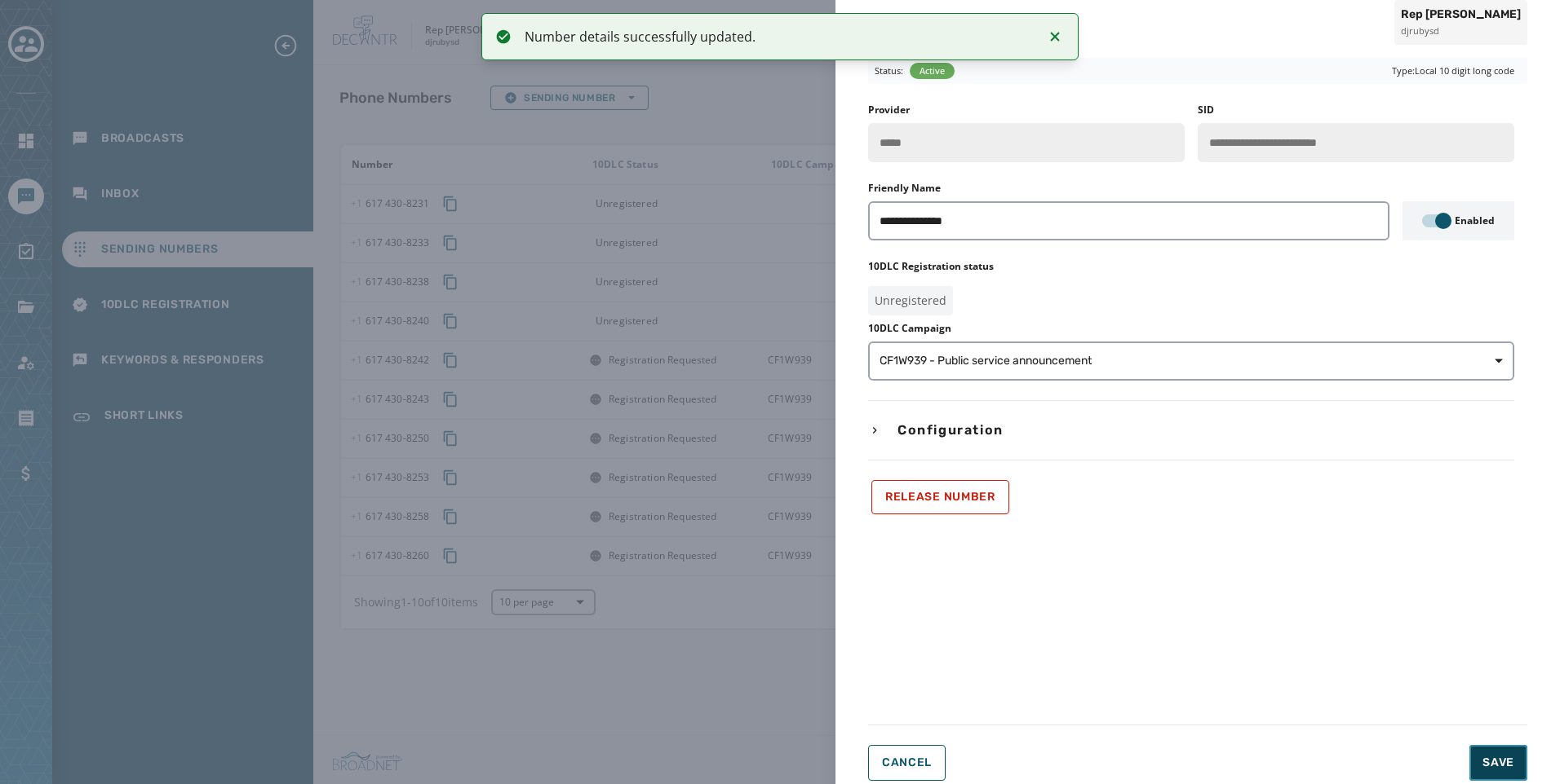
click at [1515, 774] on button "Save" at bounding box center [1498, 763] width 58 height 36
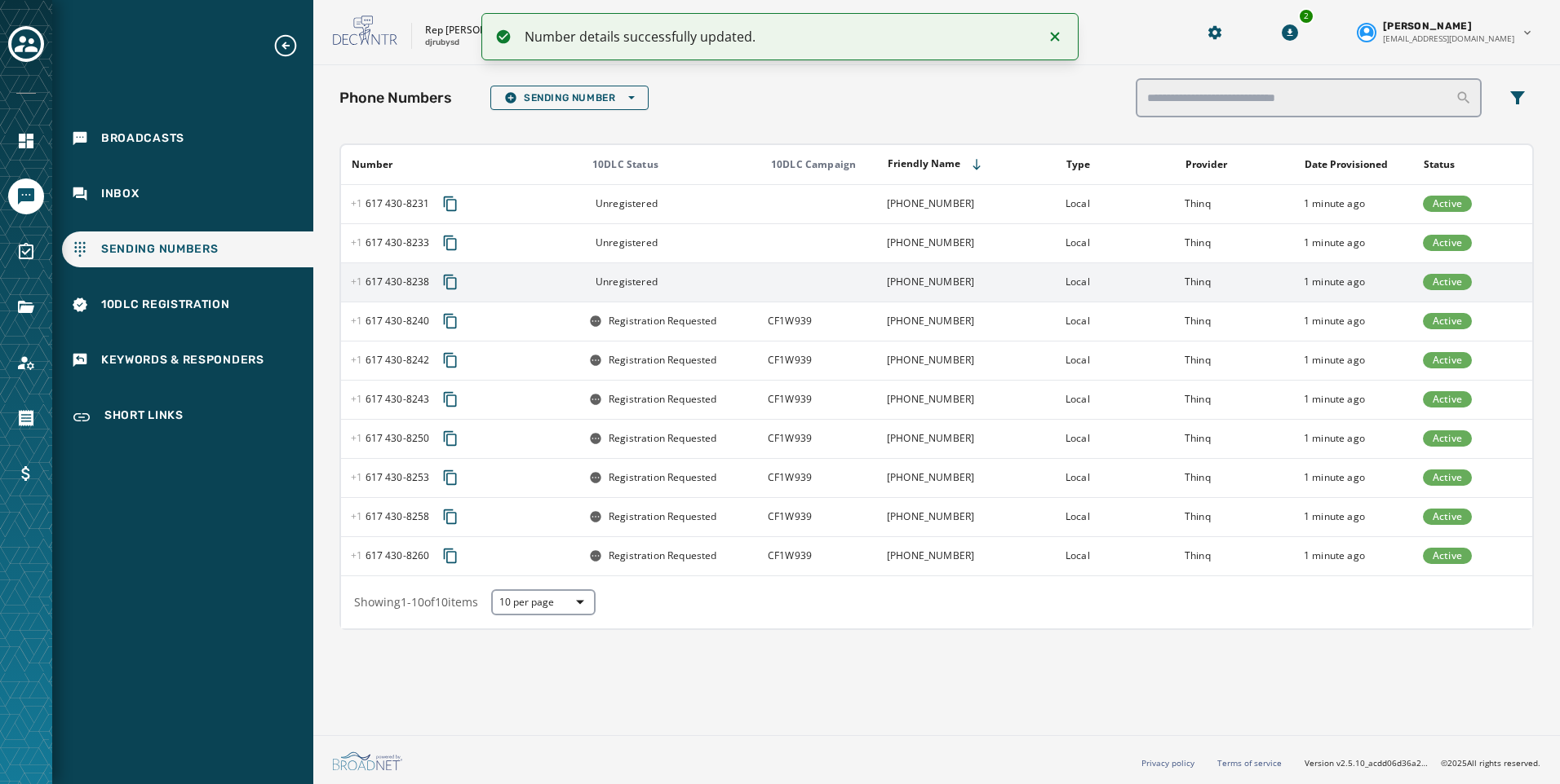
click at [1021, 281] on td "+1 617 430-8238" at bounding box center [966, 282] width 179 height 39
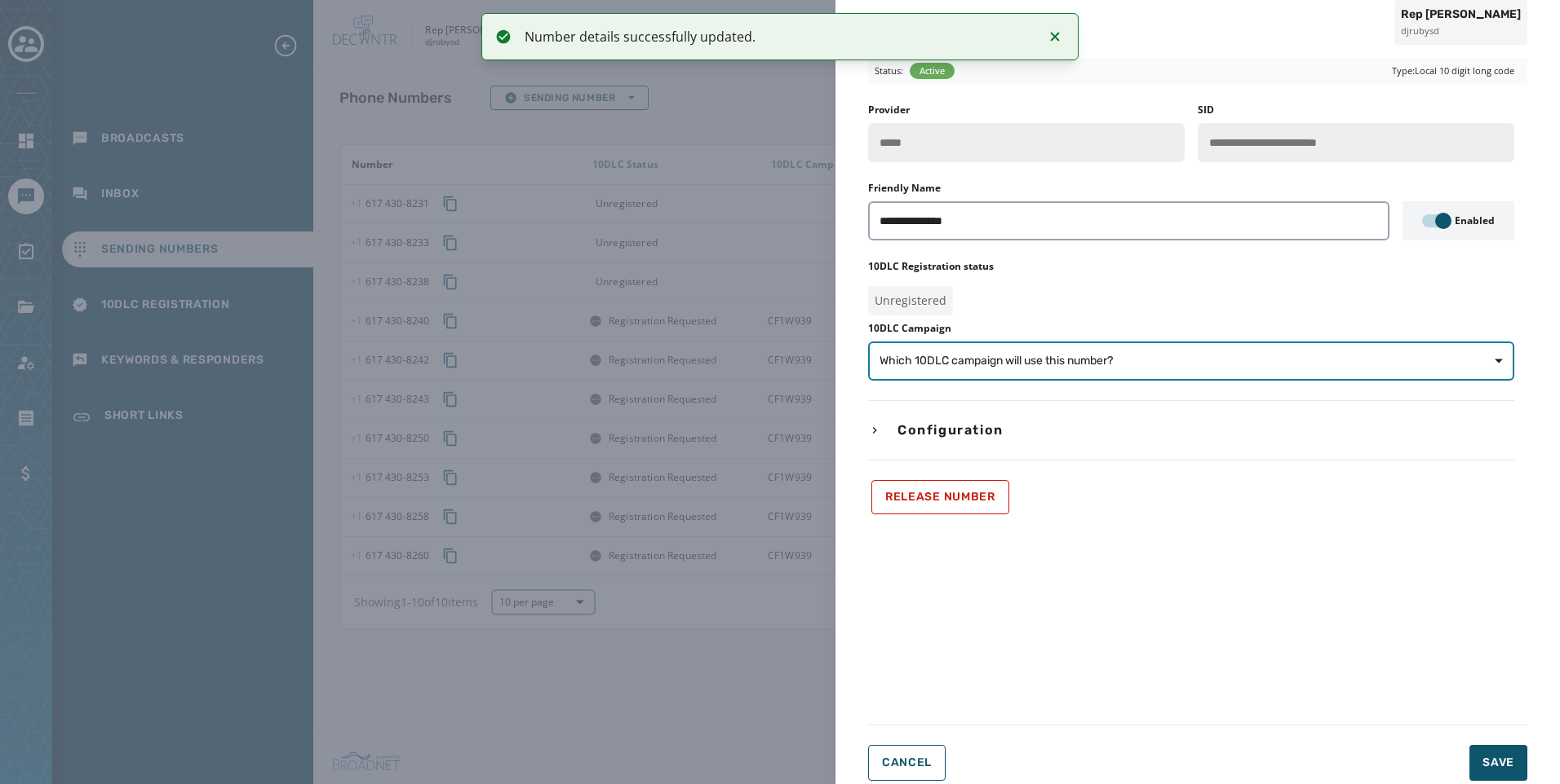
click at [1206, 348] on button "Which 10DLC campaign will use this number?" at bounding box center [1190, 361] width 646 height 39
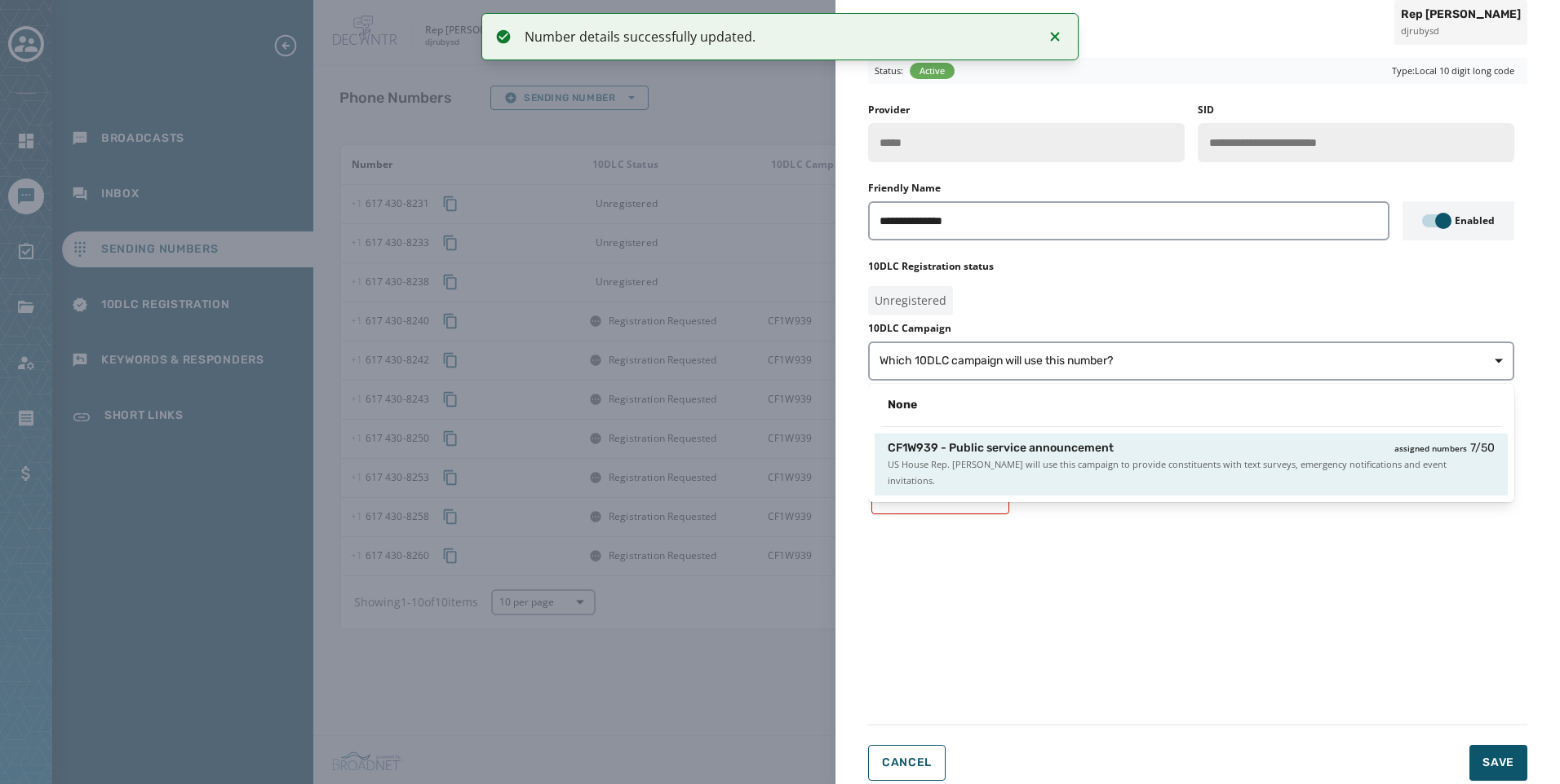
click at [1243, 473] on div "CF1W939 - Public service announcement assigned numbers 7 / 50 US House Rep. Jak…" at bounding box center [1191, 465] width 633 height 62
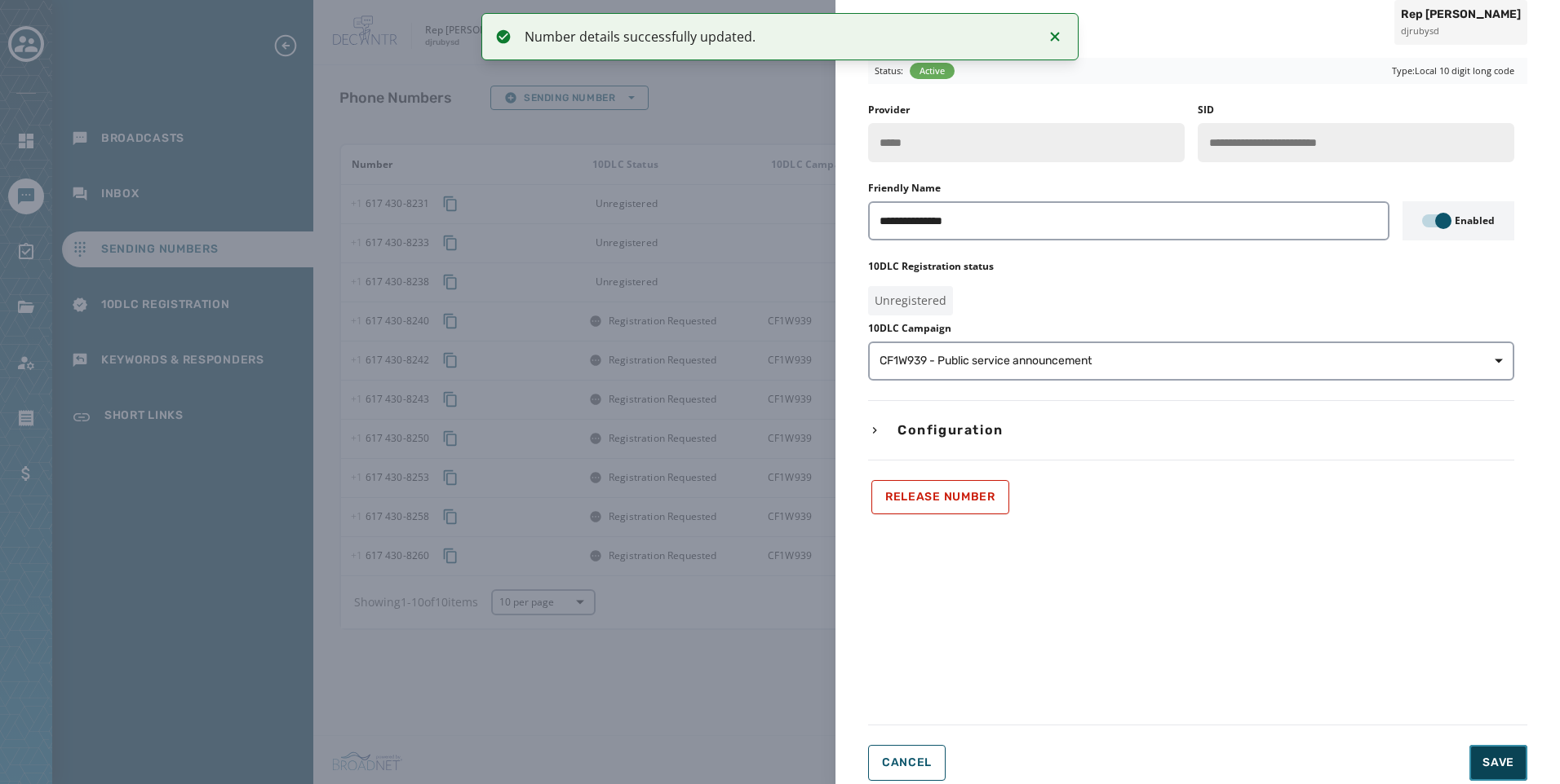
click at [1503, 762] on span "Save" at bounding box center [1497, 763] width 32 height 16
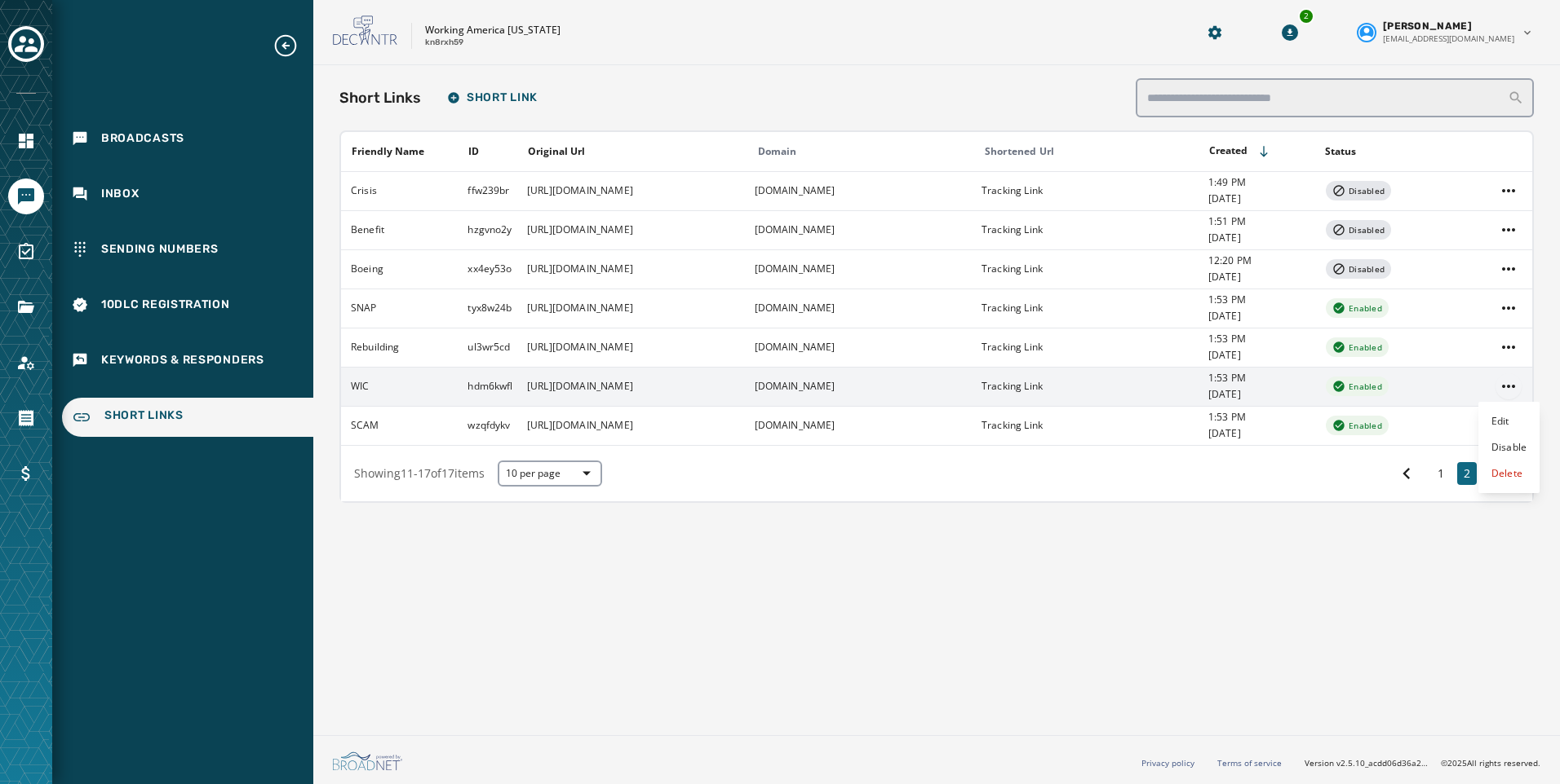
click at [1506, 387] on html "Broadcasts Inbox Sending Numbers 10DLC Registration Keywords & Responders Short…" at bounding box center [780, 392] width 1560 height 784
click at [1483, 472] on div "Delete" at bounding box center [1509, 473] width 62 height 26
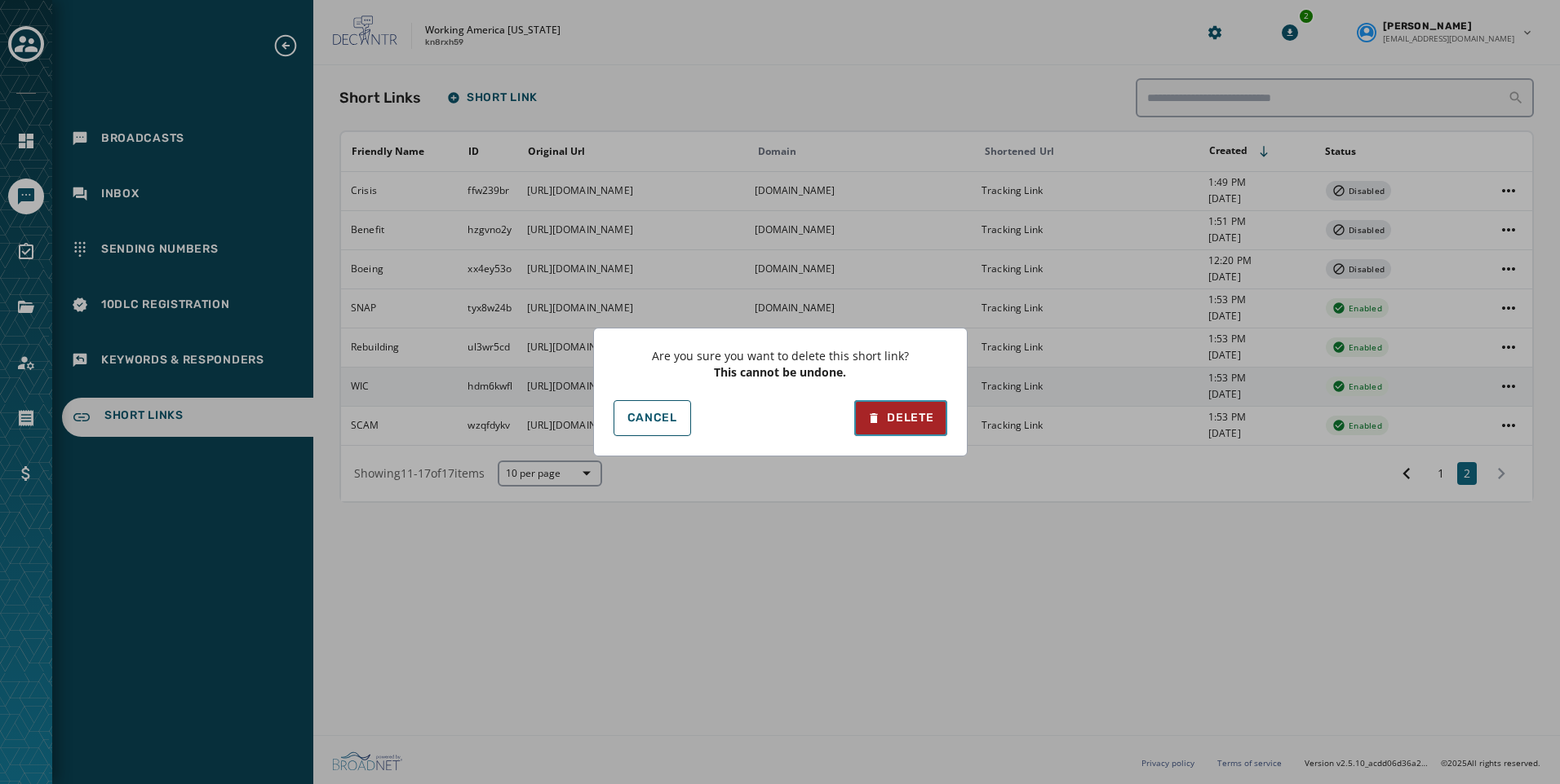
click at [908, 409] on button "Delete" at bounding box center [900, 417] width 92 height 36
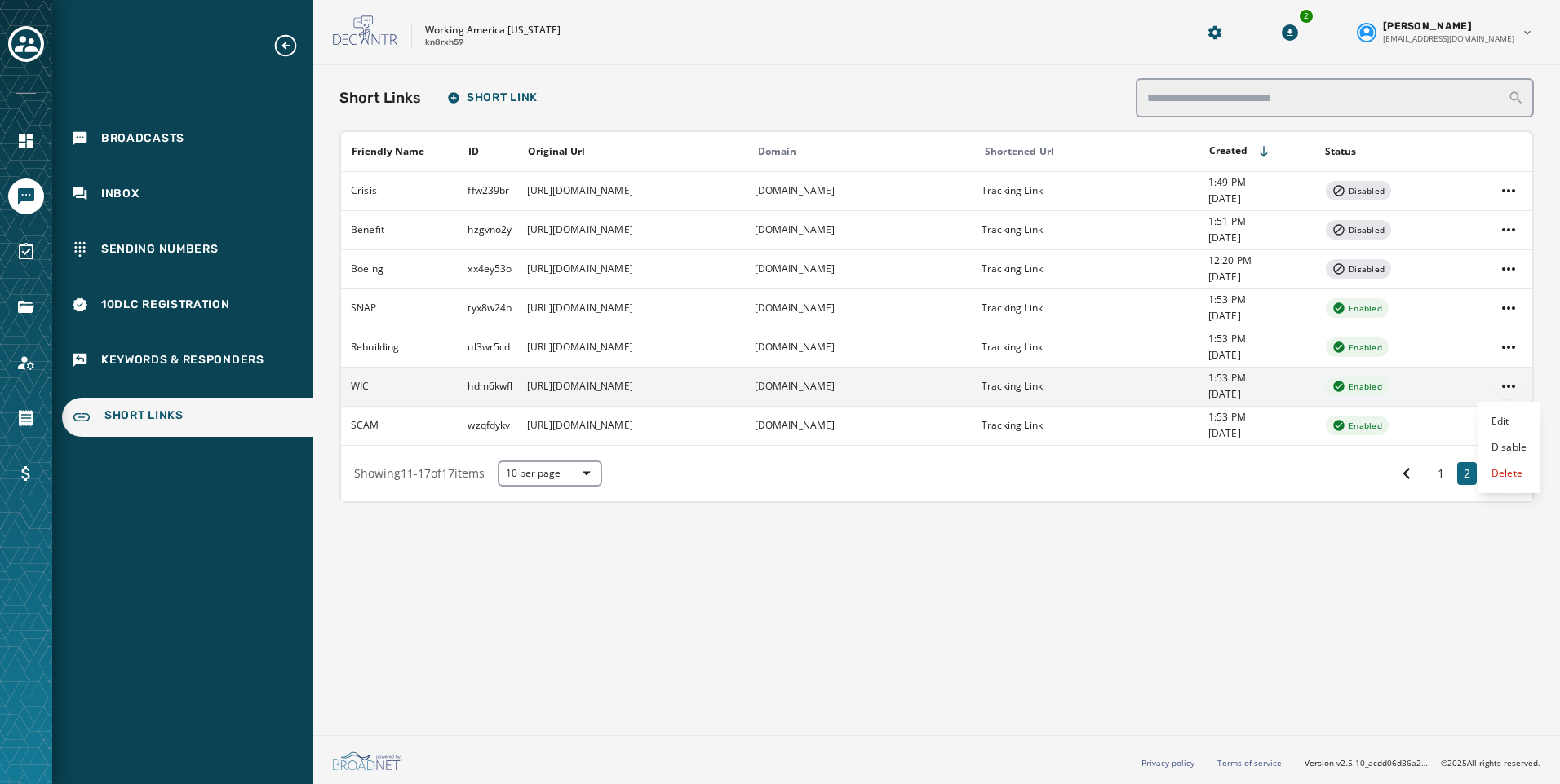
click at [1507, 385] on html "Broadcasts Inbox Sending Numbers 10DLC Registration Keywords & Responders Short…" at bounding box center [780, 392] width 1560 height 784
click at [1506, 421] on div "Edit" at bounding box center [1509, 421] width 62 height 26
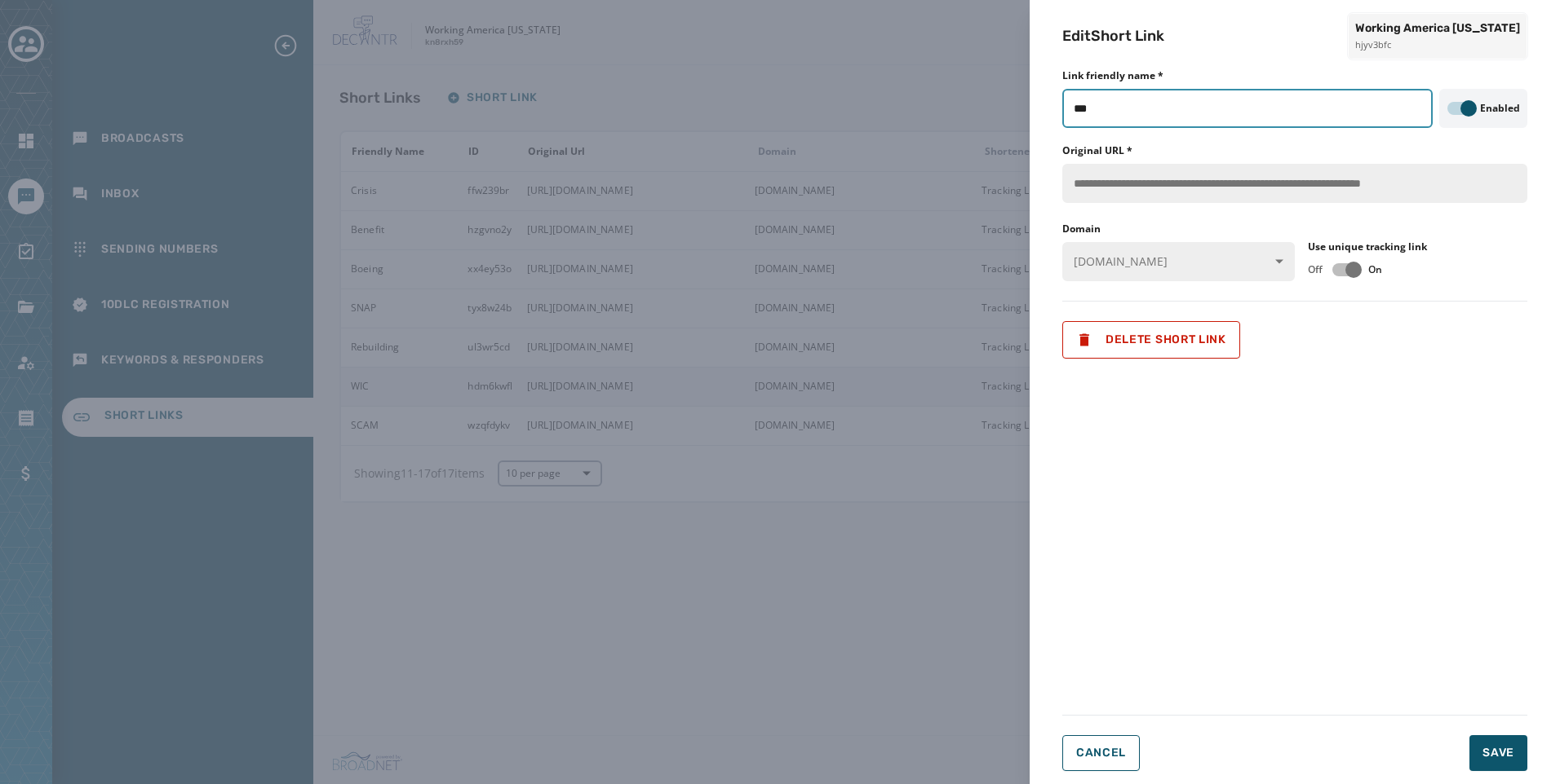
drag, startPoint x: 1164, startPoint y: 115, endPoint x: 768, endPoint y: 118, distance: 396.0
click at [799, 115] on div "**********" at bounding box center [780, 392] width 1560 height 784
click at [1500, 751] on span "Save" at bounding box center [1497, 753] width 32 height 16
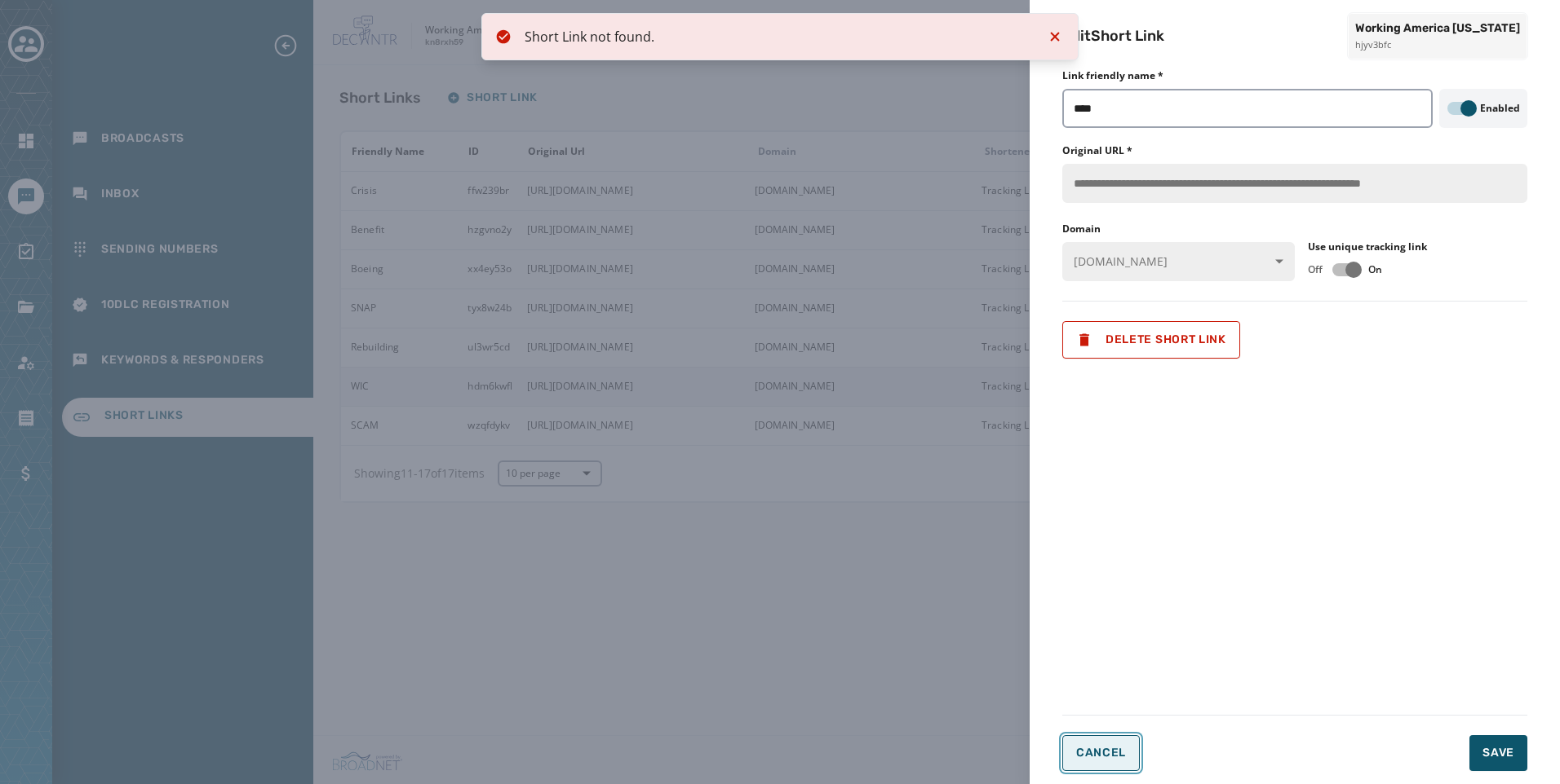
click at [1110, 753] on span "Cancel" at bounding box center [1101, 753] width 50 height 13
type input "***"
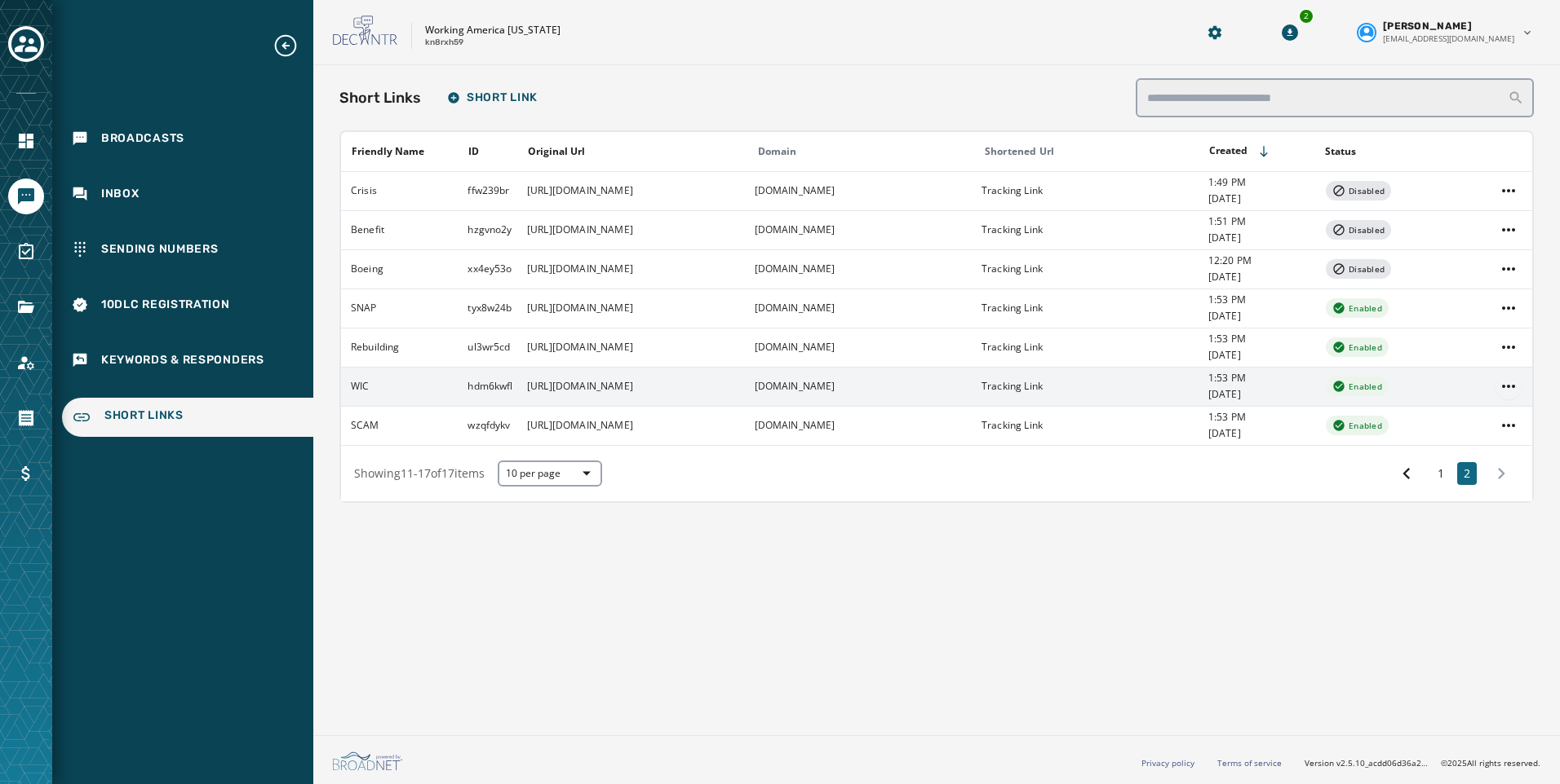
click at [1515, 383] on html "Broadcasts Inbox Sending Numbers 10DLC Registration Keywords & Responders Short…" at bounding box center [780, 392] width 1560 height 784
click at [1505, 467] on div "Delete" at bounding box center [1509, 473] width 62 height 26
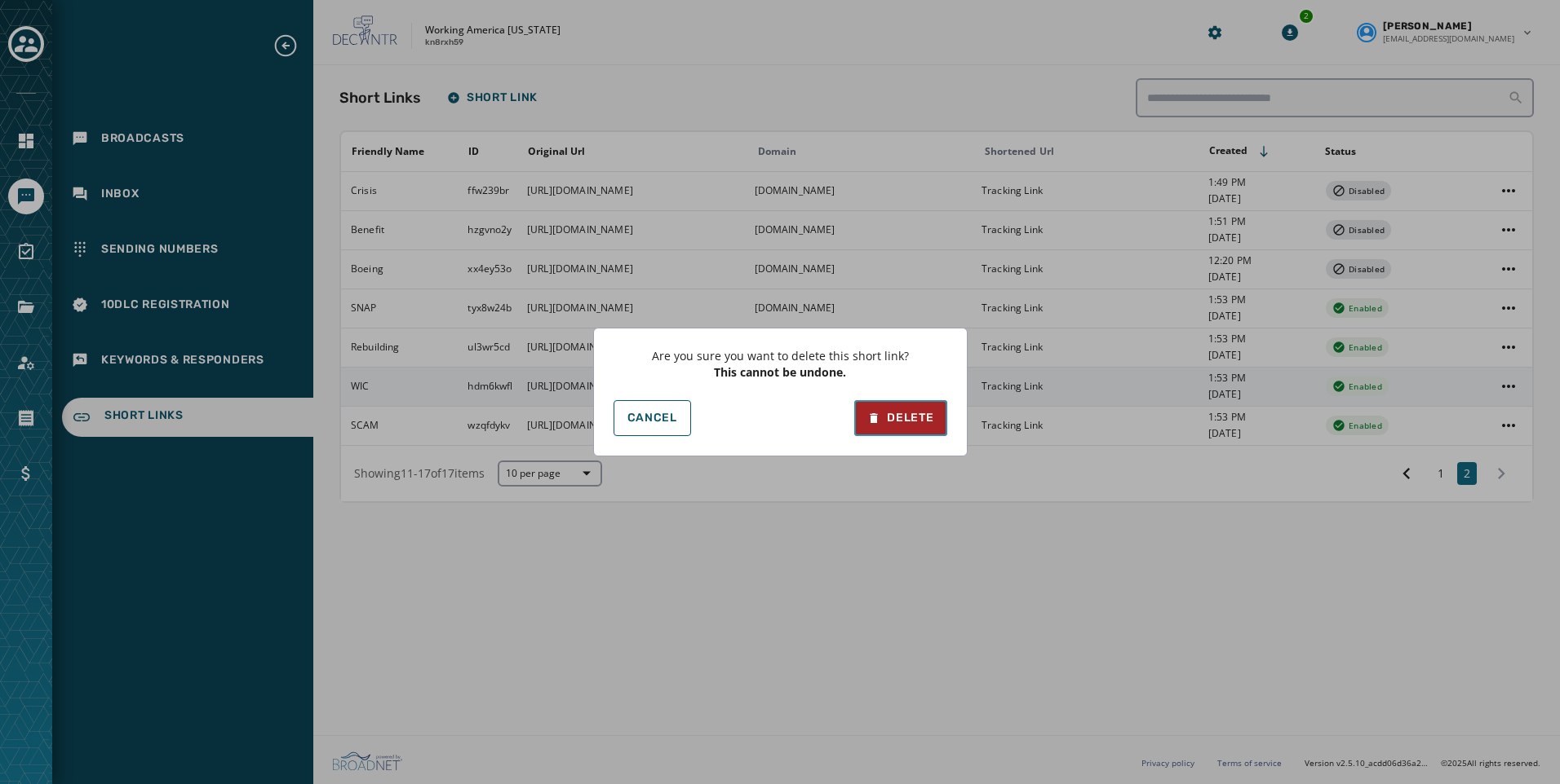
click at [917, 416] on div "Delete" at bounding box center [900, 417] width 66 height 16
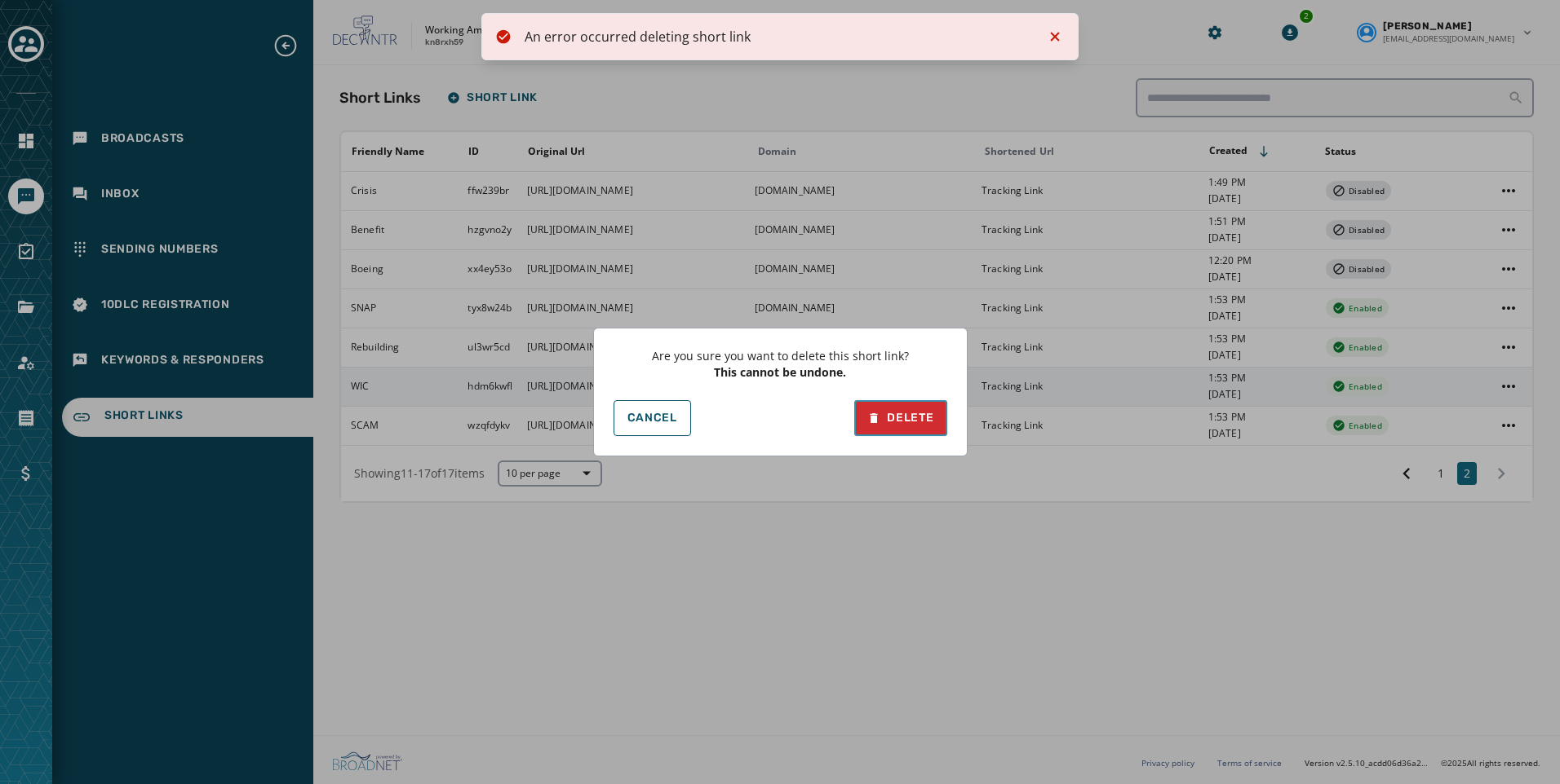
click at [917, 416] on div "Delete" at bounding box center [900, 417] width 66 height 16
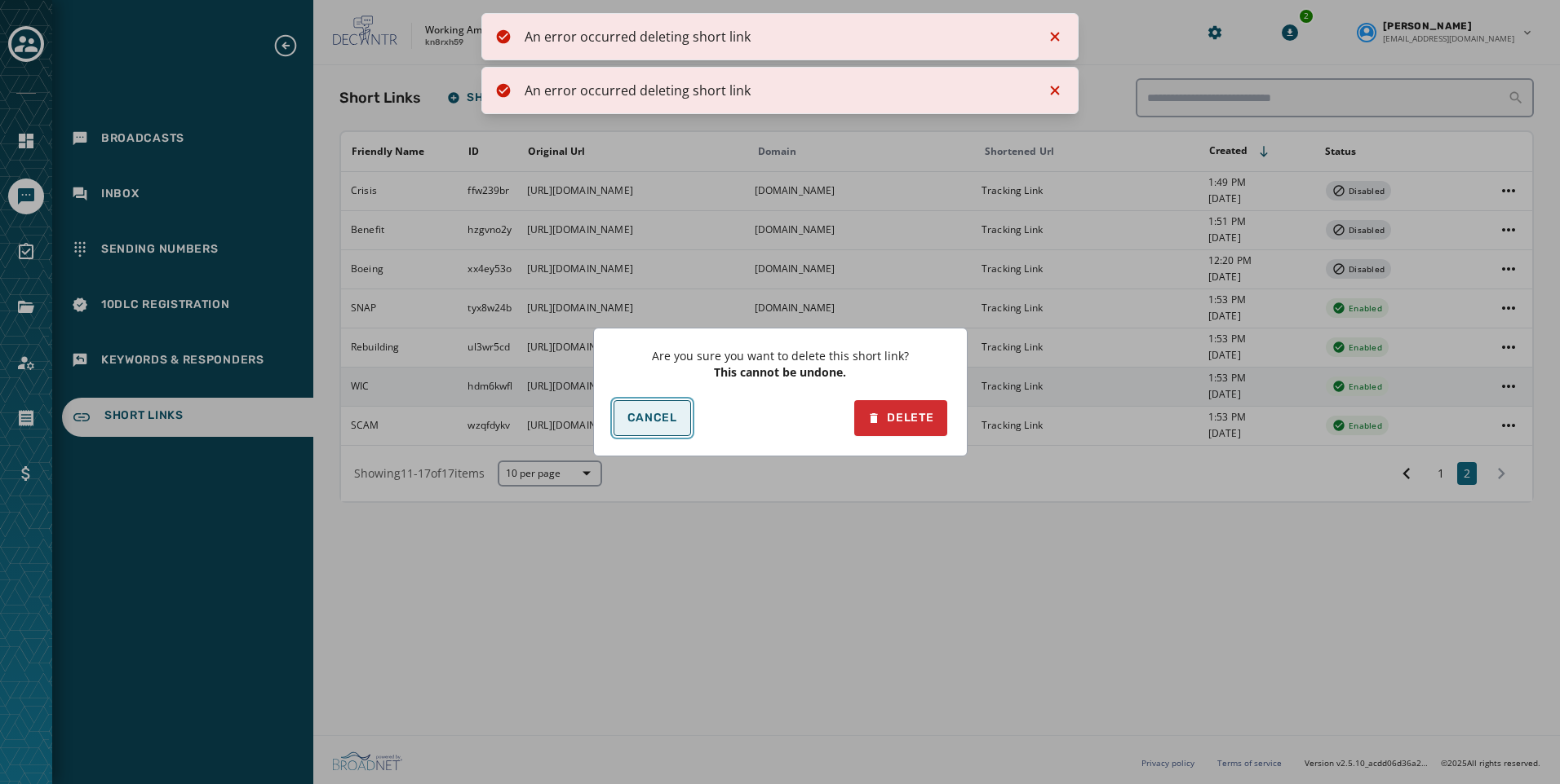
click at [674, 409] on button "Cancel" at bounding box center [652, 417] width 78 height 36
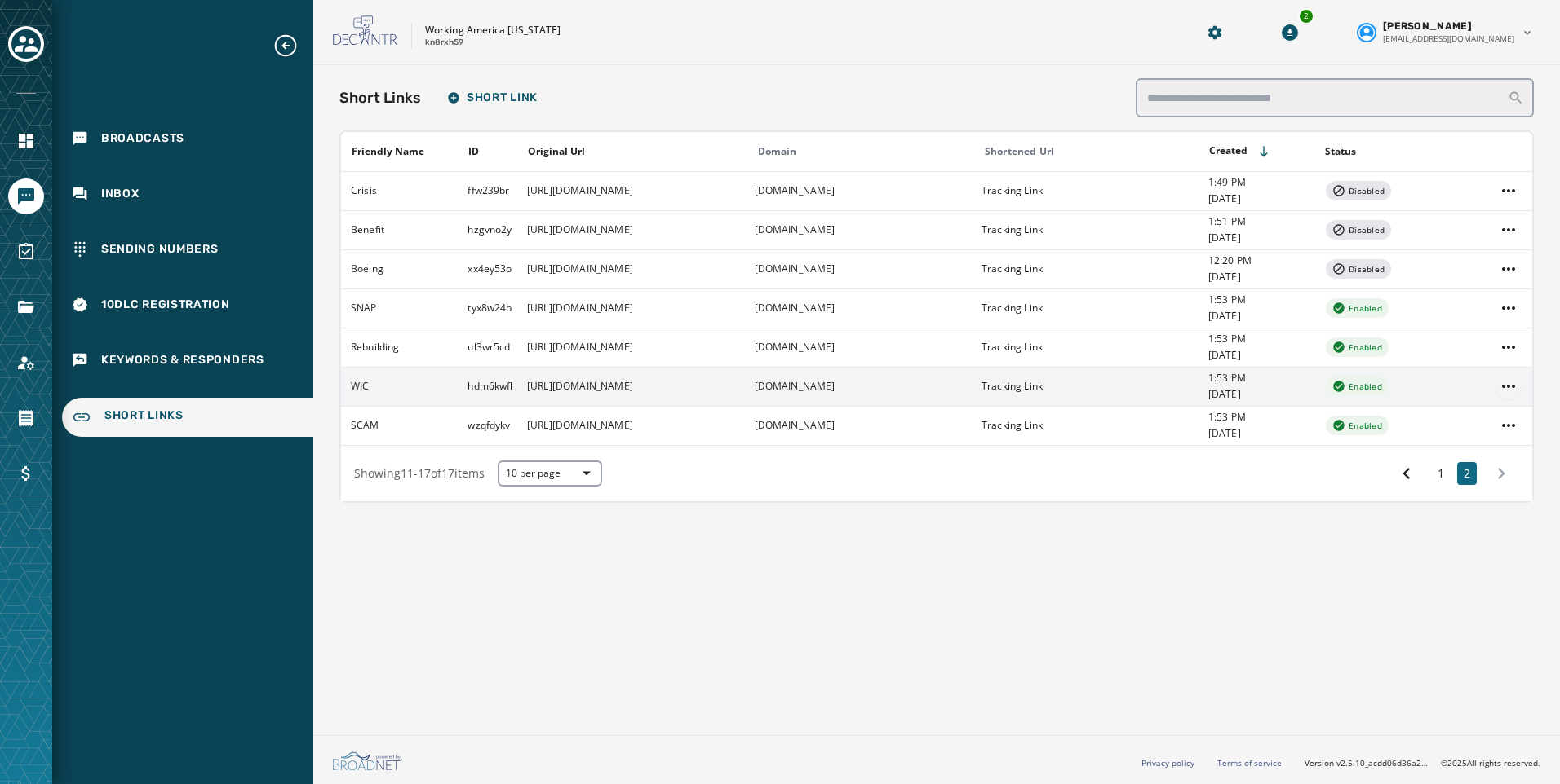
click at [1503, 388] on html "Broadcasts Inbox Sending Numbers 10DLC Registration Keywords & Responders Short…" at bounding box center [780, 392] width 1560 height 784
click at [1503, 476] on div "Delete" at bounding box center [1509, 473] width 62 height 26
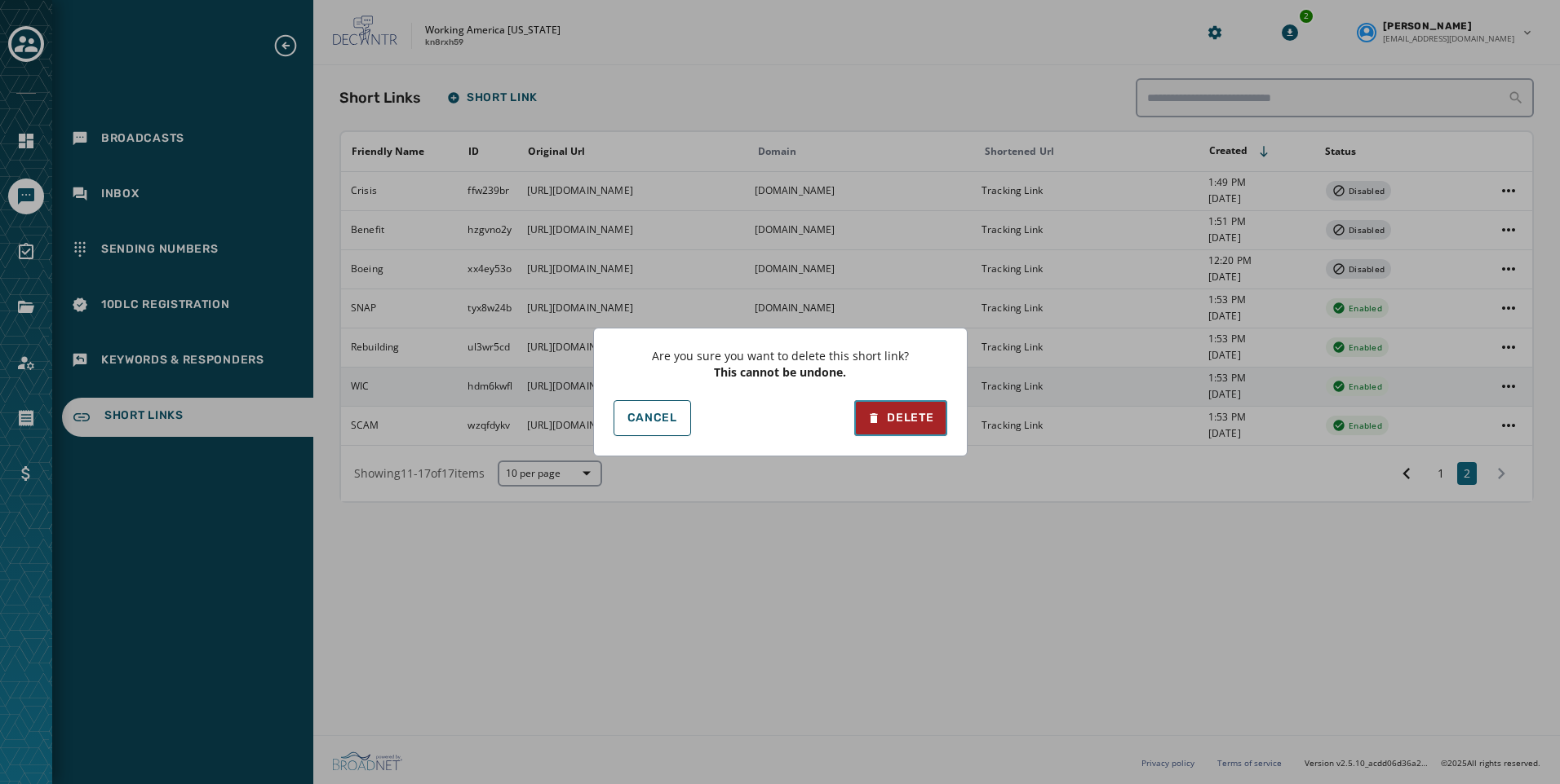
click at [871, 420] on icon at bounding box center [874, 418] width 8 height 10
click at [662, 423] on span "Cancel" at bounding box center [652, 418] width 50 height 13
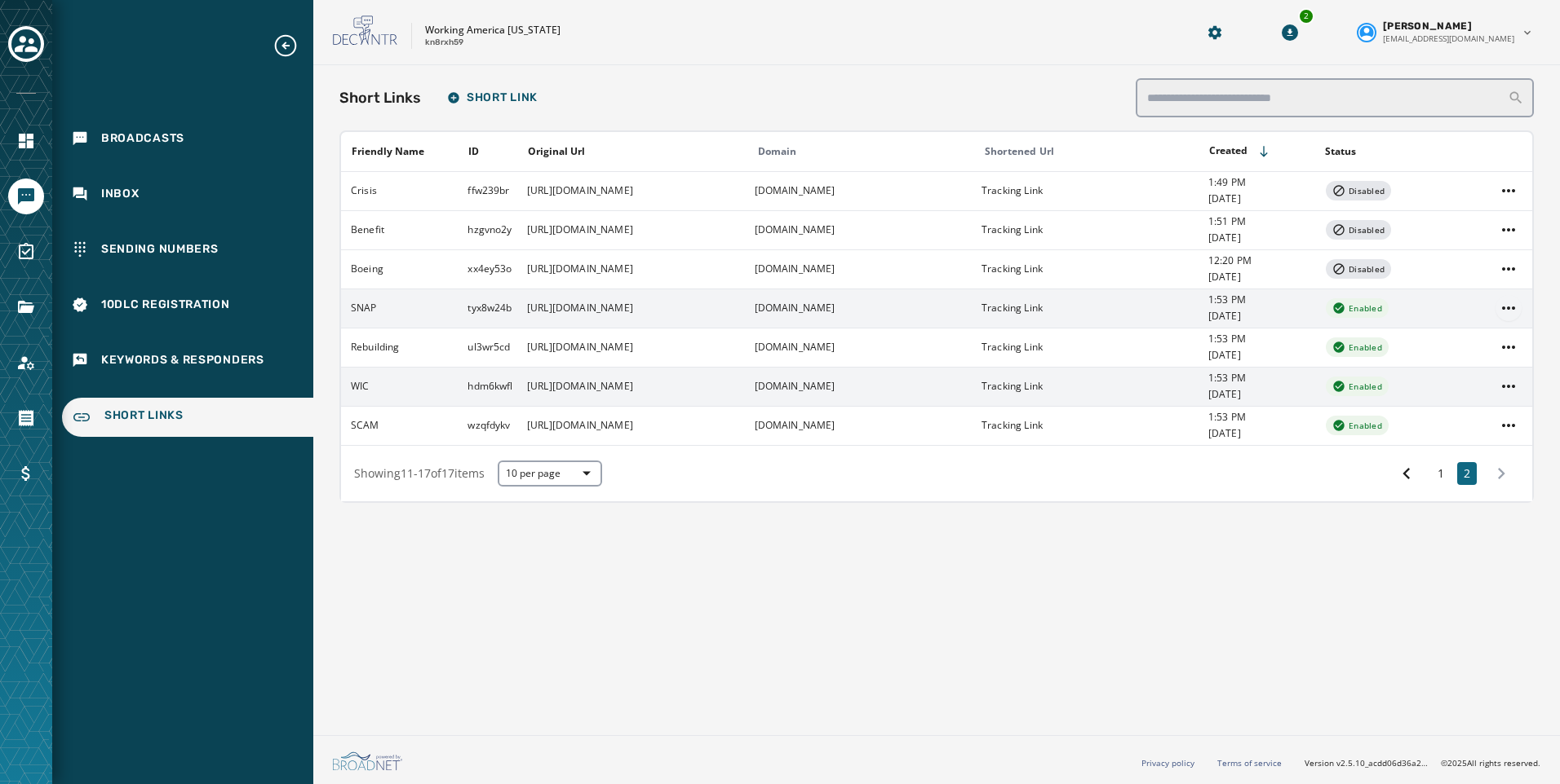
click at [1506, 307] on html "Broadcasts Inbox Sending Numbers 10DLC Registration Keywords & Responders Short…" at bounding box center [780, 392] width 1560 height 784
click at [1494, 394] on div "Delete" at bounding box center [1509, 395] width 62 height 26
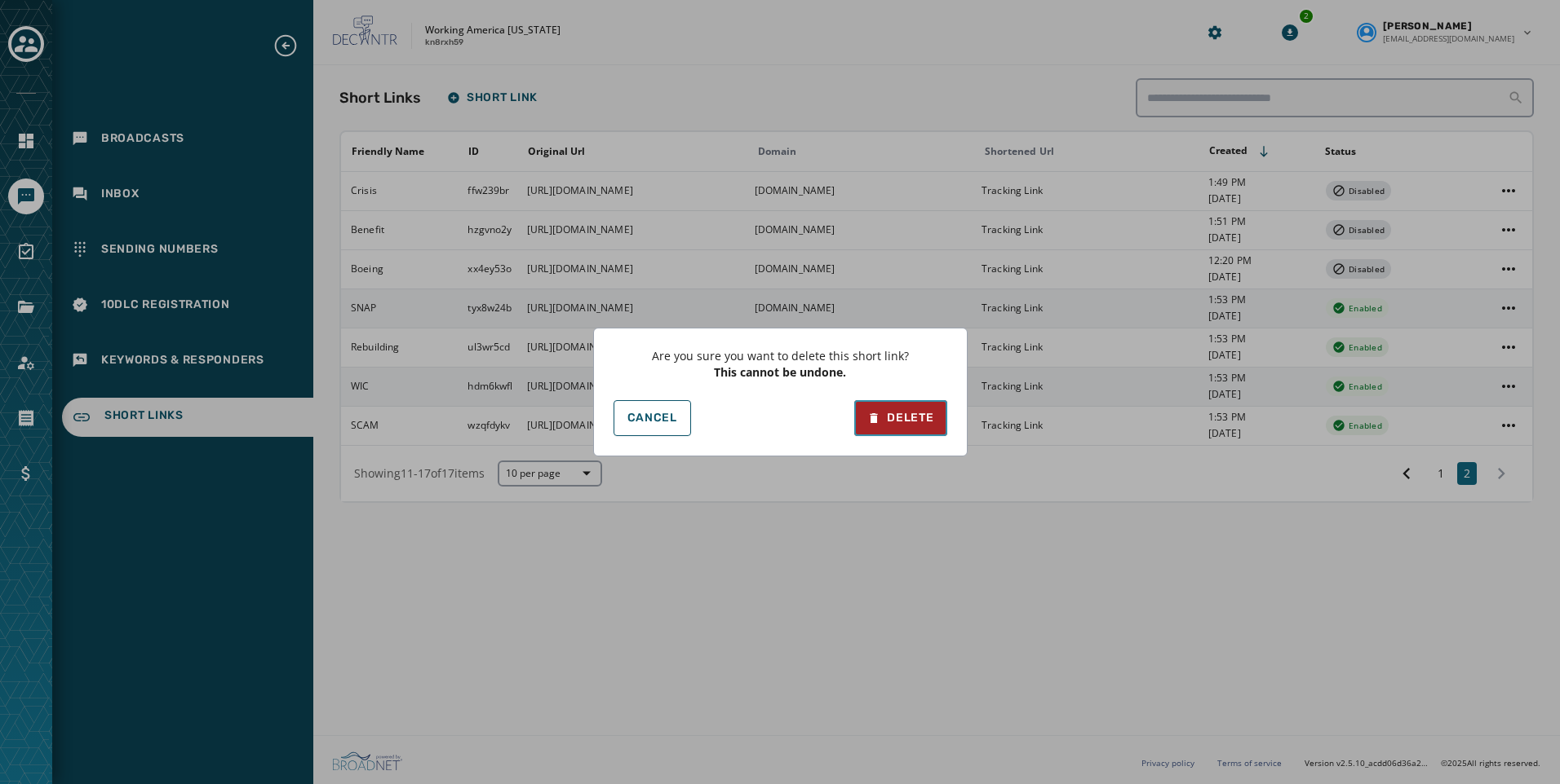
click at [903, 415] on div "Delete" at bounding box center [900, 417] width 66 height 16
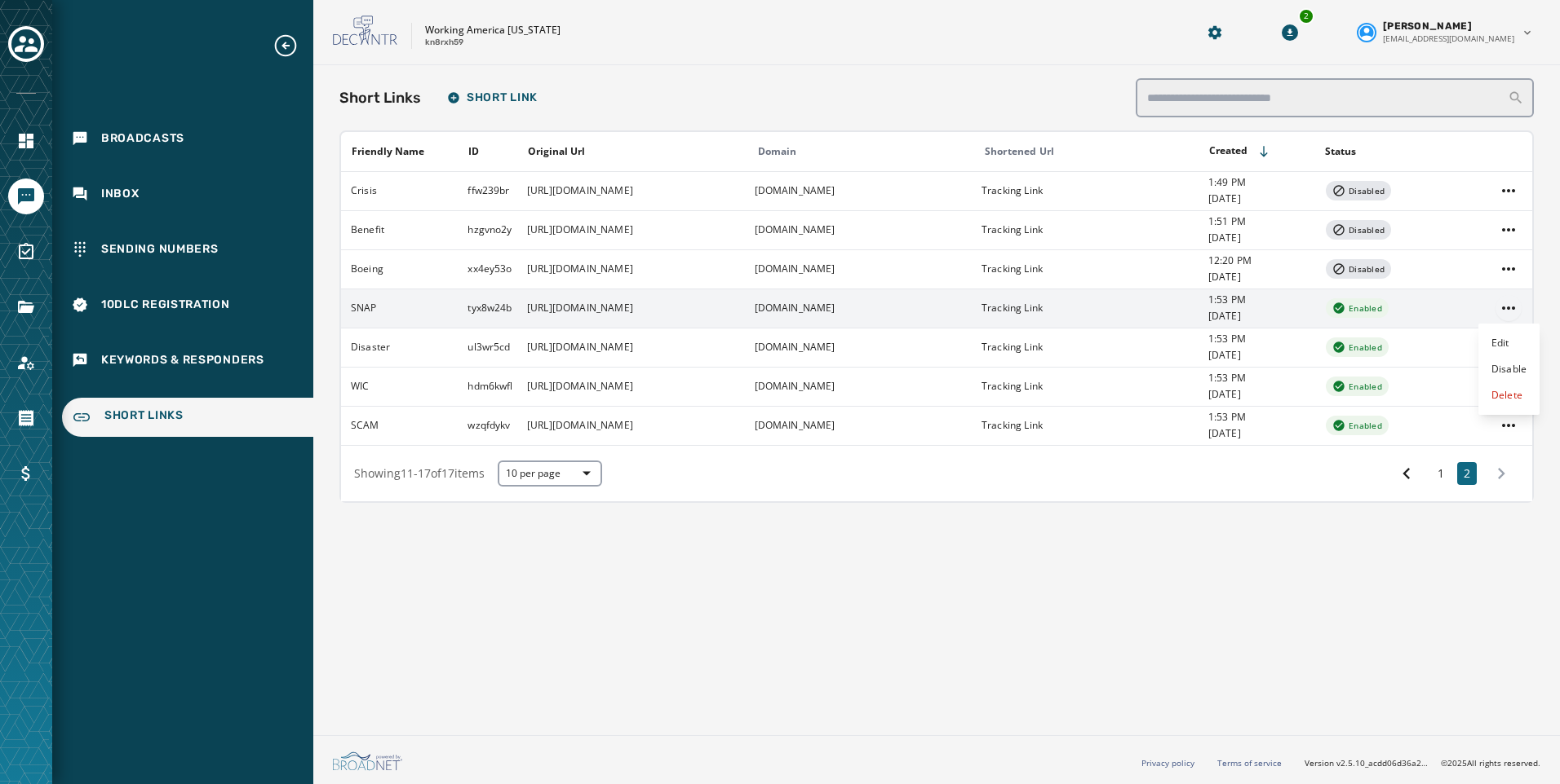
click at [1508, 310] on html "Broadcasts Inbox Sending Numbers 10DLC Registration Keywords & Responders Short…" at bounding box center [780, 392] width 1560 height 784
click at [1505, 345] on div "Edit" at bounding box center [1509, 342] width 62 height 26
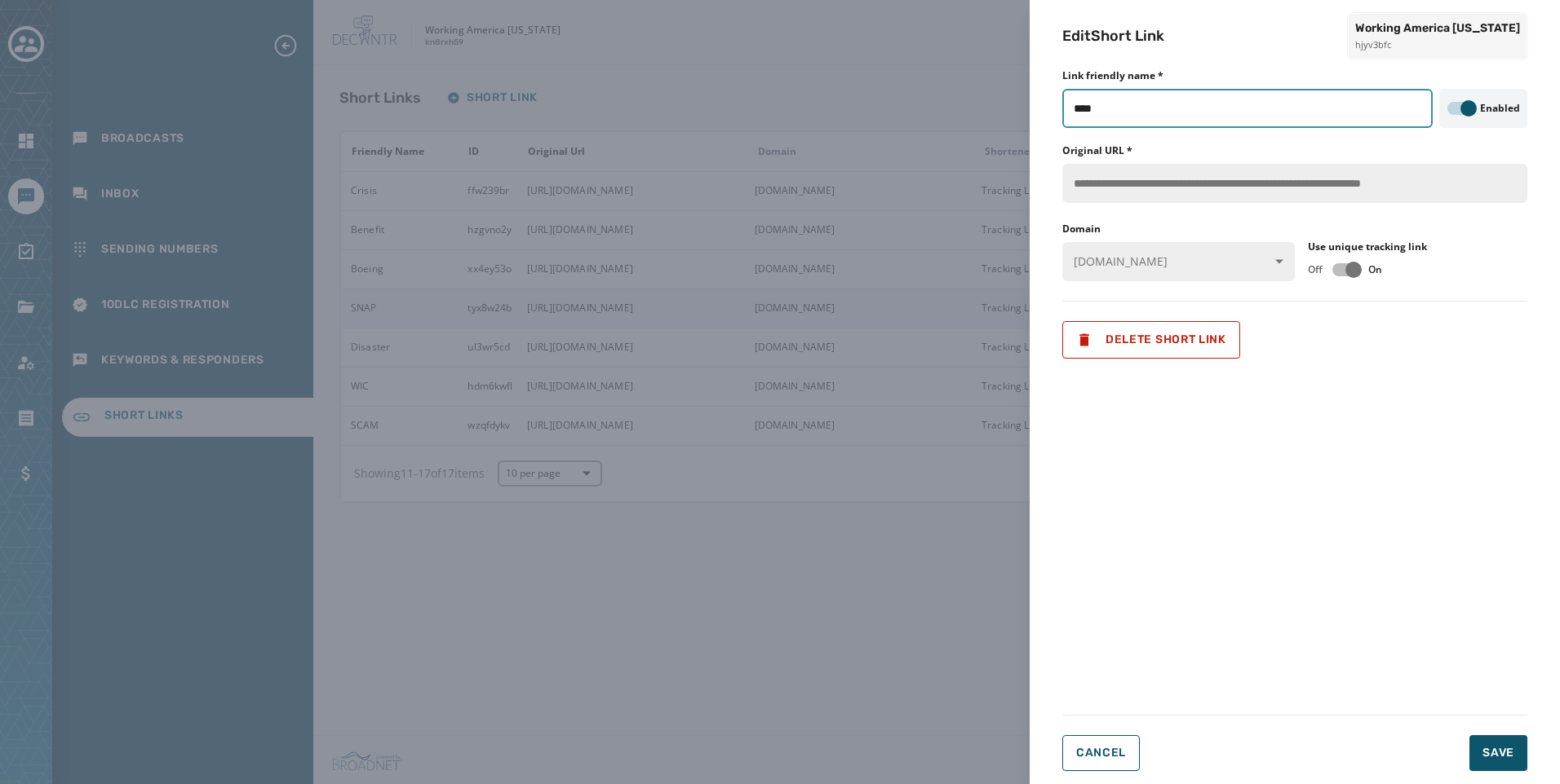
drag, startPoint x: 1164, startPoint y: 113, endPoint x: 995, endPoint y: 101, distance: 169.4
click at [998, 102] on div "**********" at bounding box center [780, 392] width 1560 height 784
type input "****"
click at [1480, 746] on button "Save" at bounding box center [1498, 753] width 58 height 36
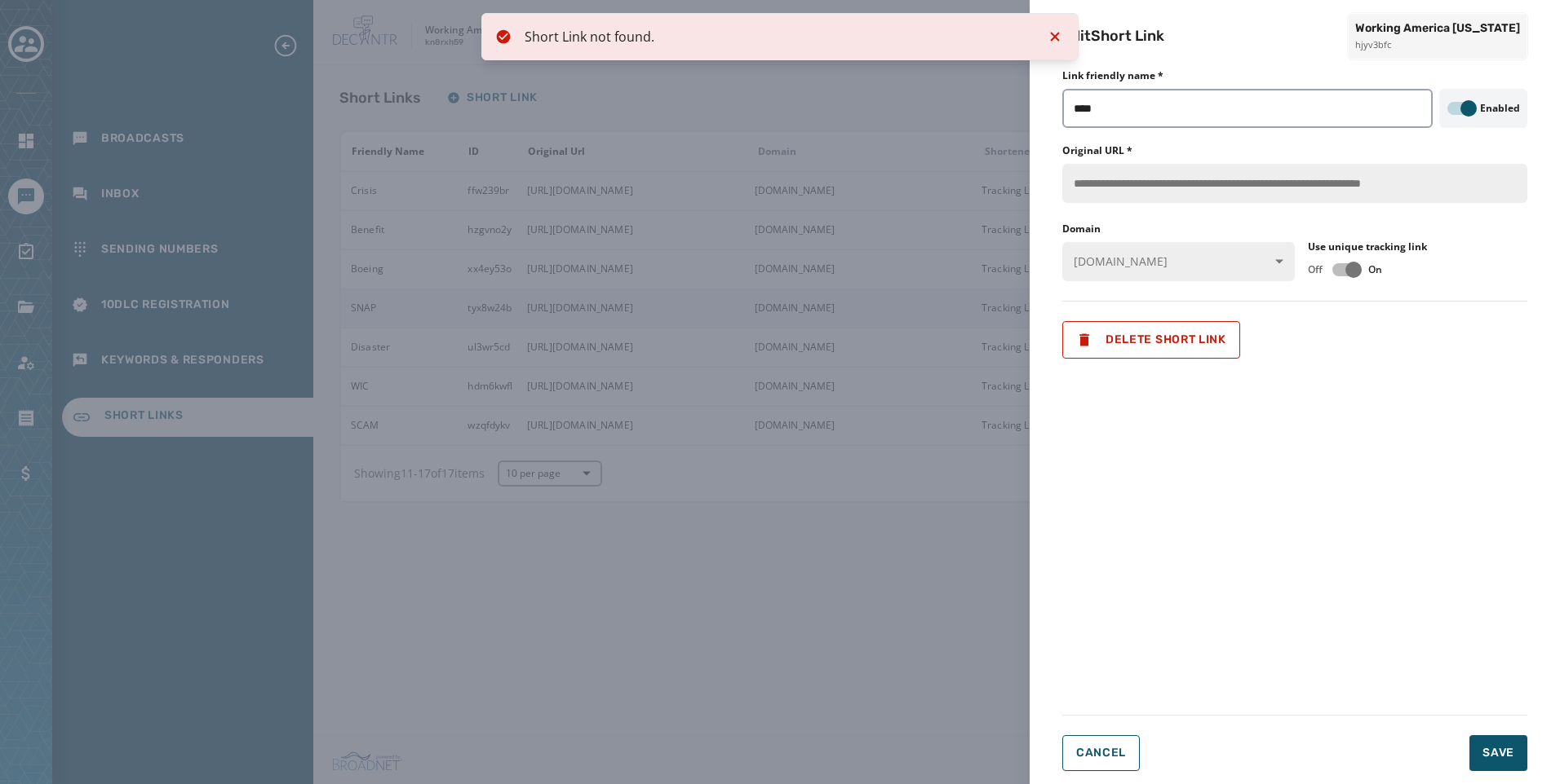
click at [1053, 37] on icon "Notifications (F8)" at bounding box center [1055, 37] width 19 height 19
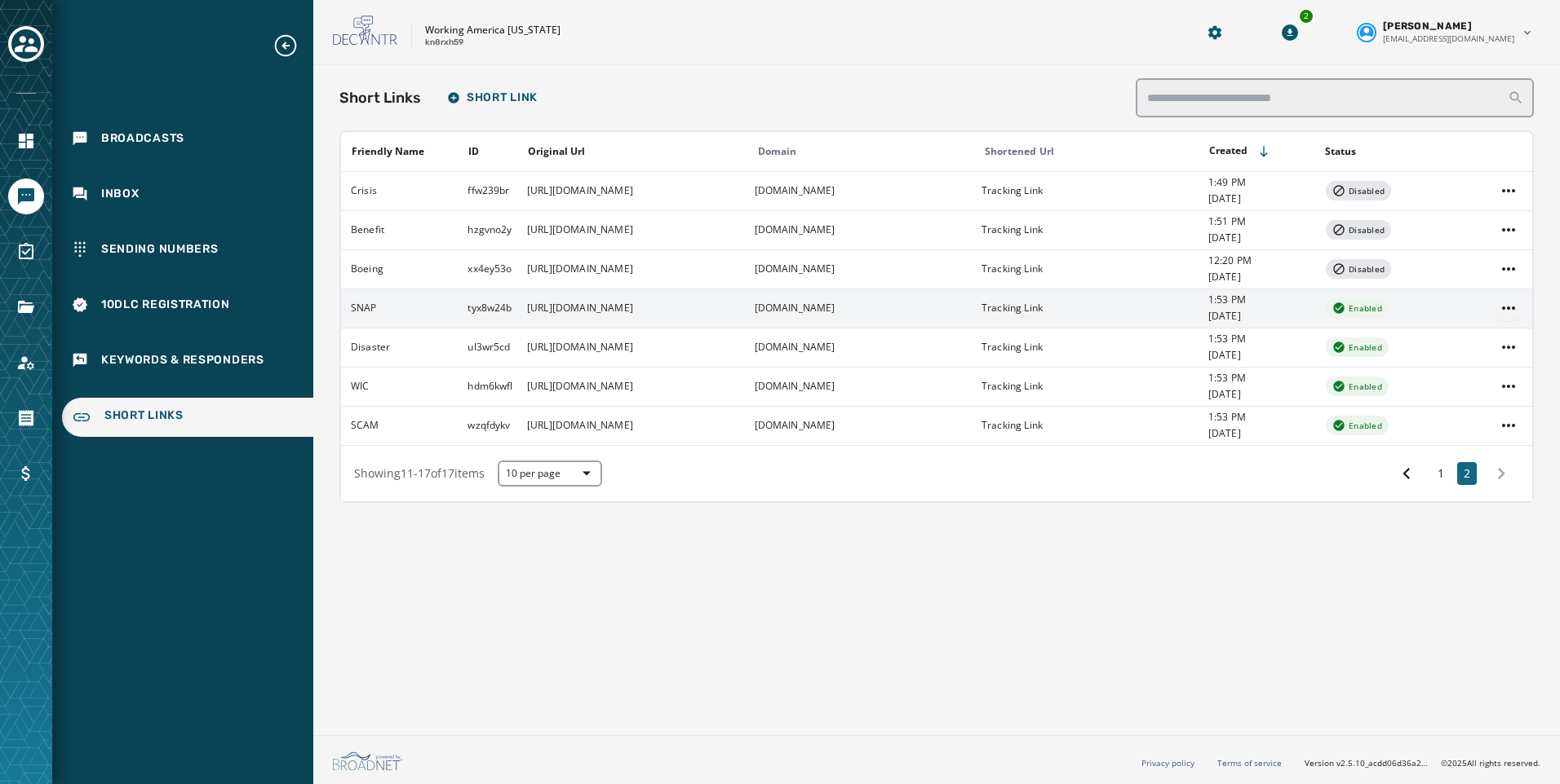
click at [1520, 314] on html "Broadcasts Inbox Sending Numbers 10DLC Registration Keywords & Responders Short…" at bounding box center [780, 392] width 1560 height 784
click at [1516, 396] on div "Delete" at bounding box center [1509, 395] width 62 height 26
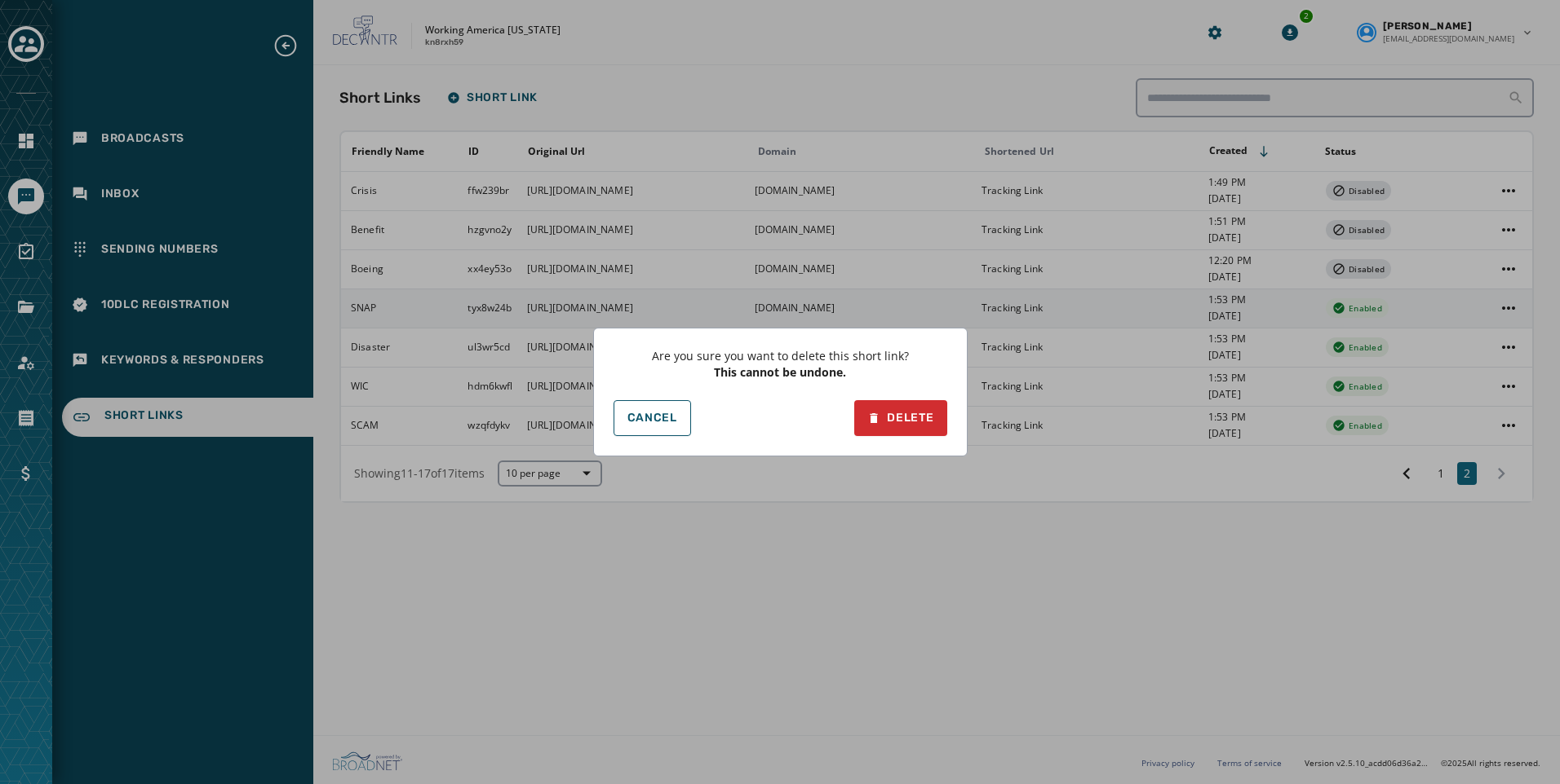
click at [850, 415] on div "Cancel Delete" at bounding box center [780, 417] width 334 height 36
click at [890, 415] on div "Delete" at bounding box center [900, 417] width 66 height 16
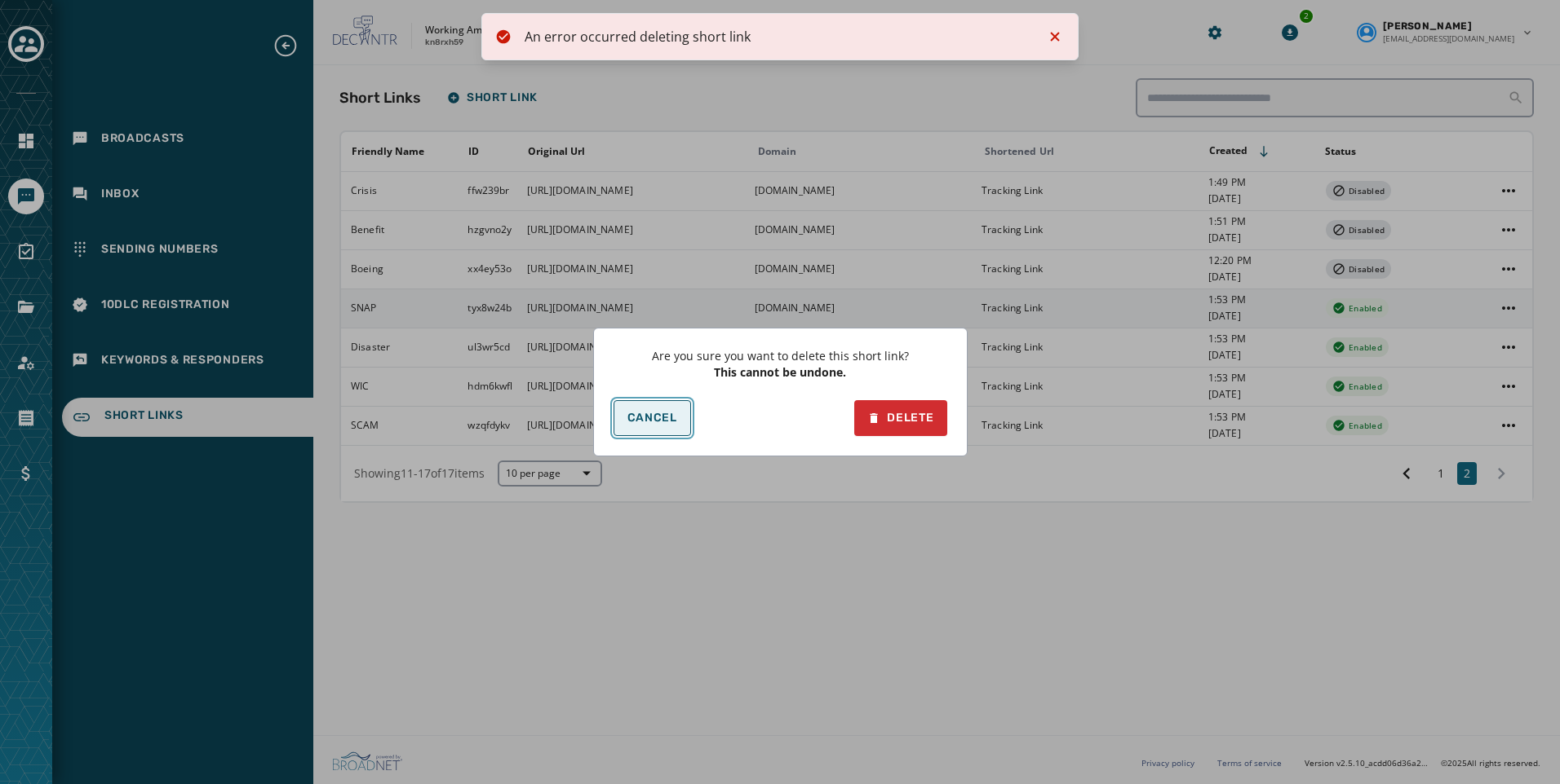
click at [633, 423] on span "Cancel" at bounding box center [652, 418] width 50 height 13
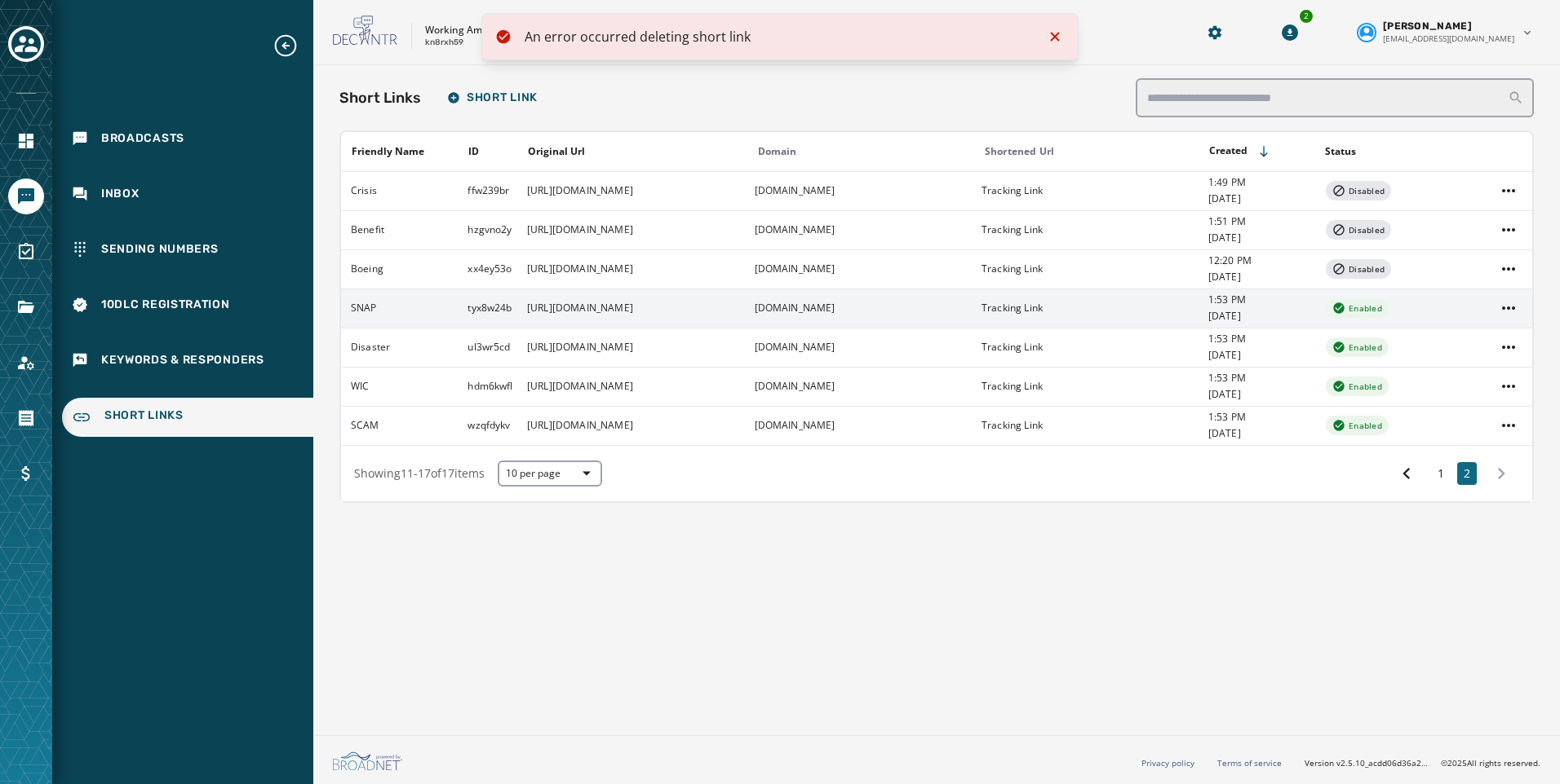
click at [1052, 43] on icon "Notifications (F8)" at bounding box center [1055, 37] width 19 height 19
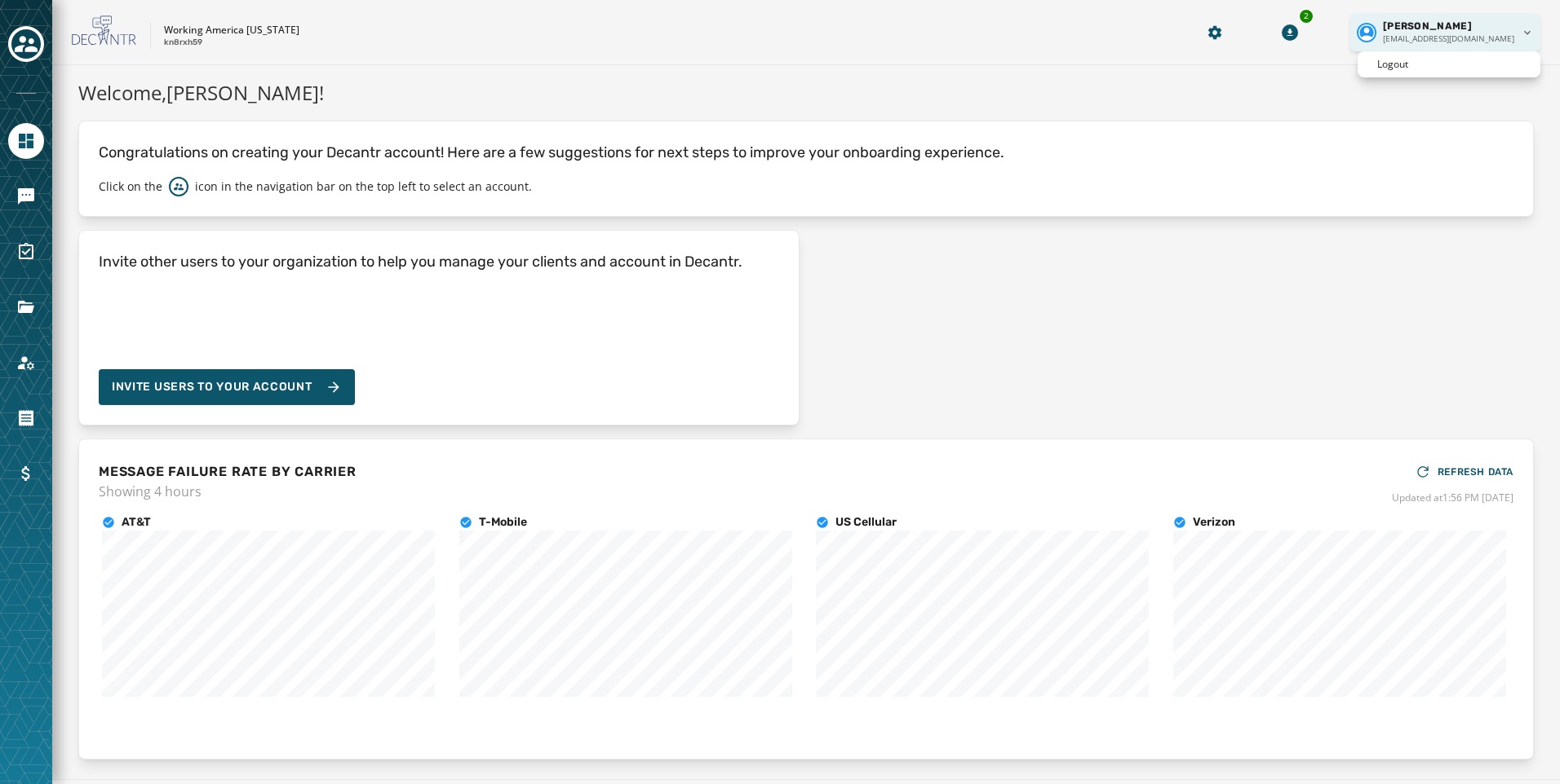
click at [1478, 30] on html "Skip To Main Content Working America [US_STATE] kn8rxh59 2 [PERSON_NAME] [EMAIL…" at bounding box center [780, 392] width 1560 height 784
click at [1394, 82] on html "Skip To Main Content Working America [US_STATE] kn8rxh59 2 [PERSON_NAME] [EMAIL…" at bounding box center [780, 392] width 1560 height 784
click at [1392, 67] on div "Welcome, [PERSON_NAME] ! Congratulations on creating your Decantr account! Here…" at bounding box center [806, 419] width 1507 height 708
click at [1449, 13] on div "Working America [US_STATE] kn8rxh59 2 [PERSON_NAME] [PERSON_NAME][EMAIL_ADDRESS…" at bounding box center [806, 33] width 1507 height 65
click at [1428, 36] on html "Skip To Main Content Working America [US_STATE] kn8rxh59 2 [PERSON_NAME] [EMAIL…" at bounding box center [780, 392] width 1560 height 784
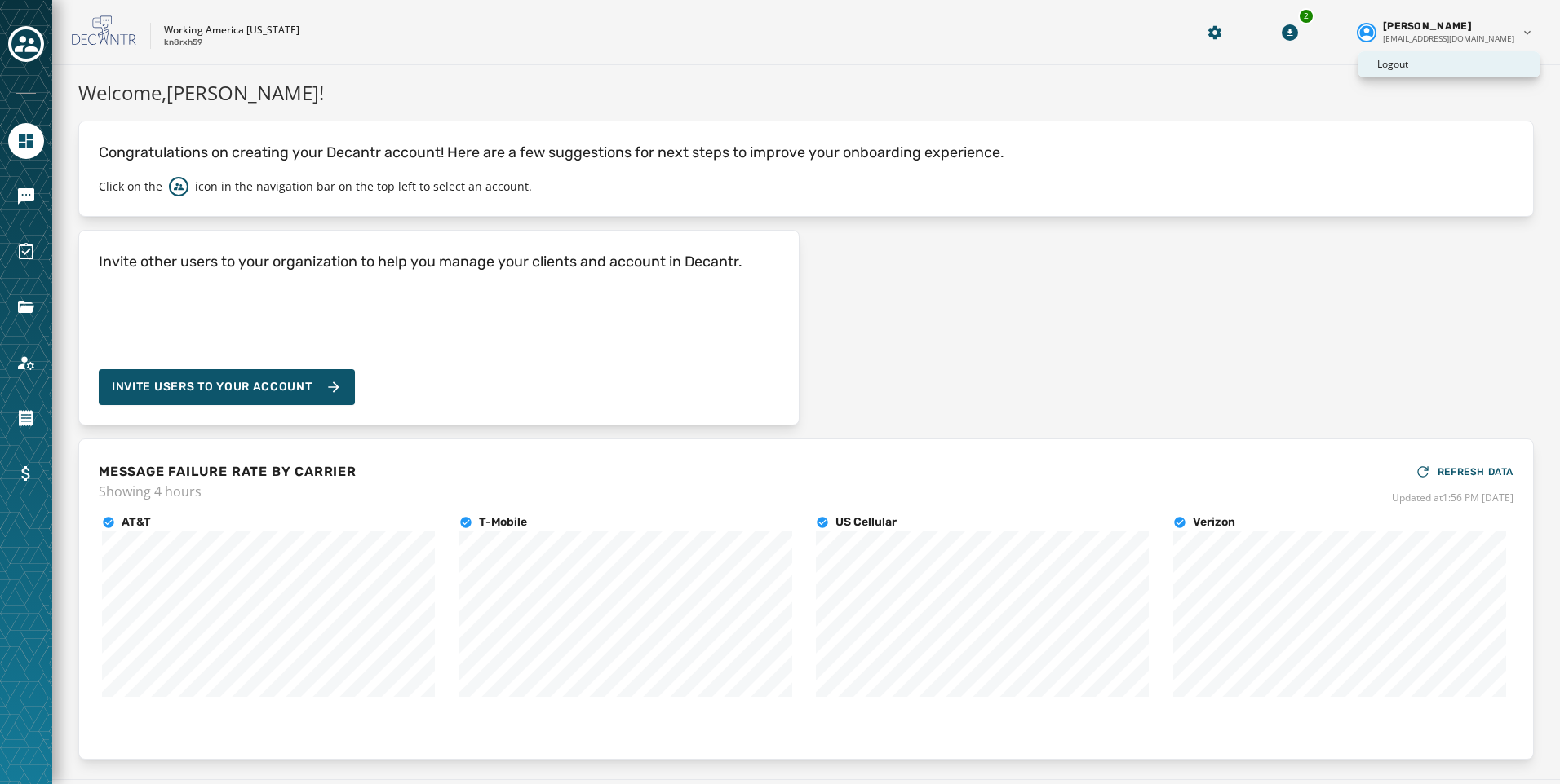
click at [1392, 65] on p "Logout" at bounding box center [1393, 64] width 31 height 13
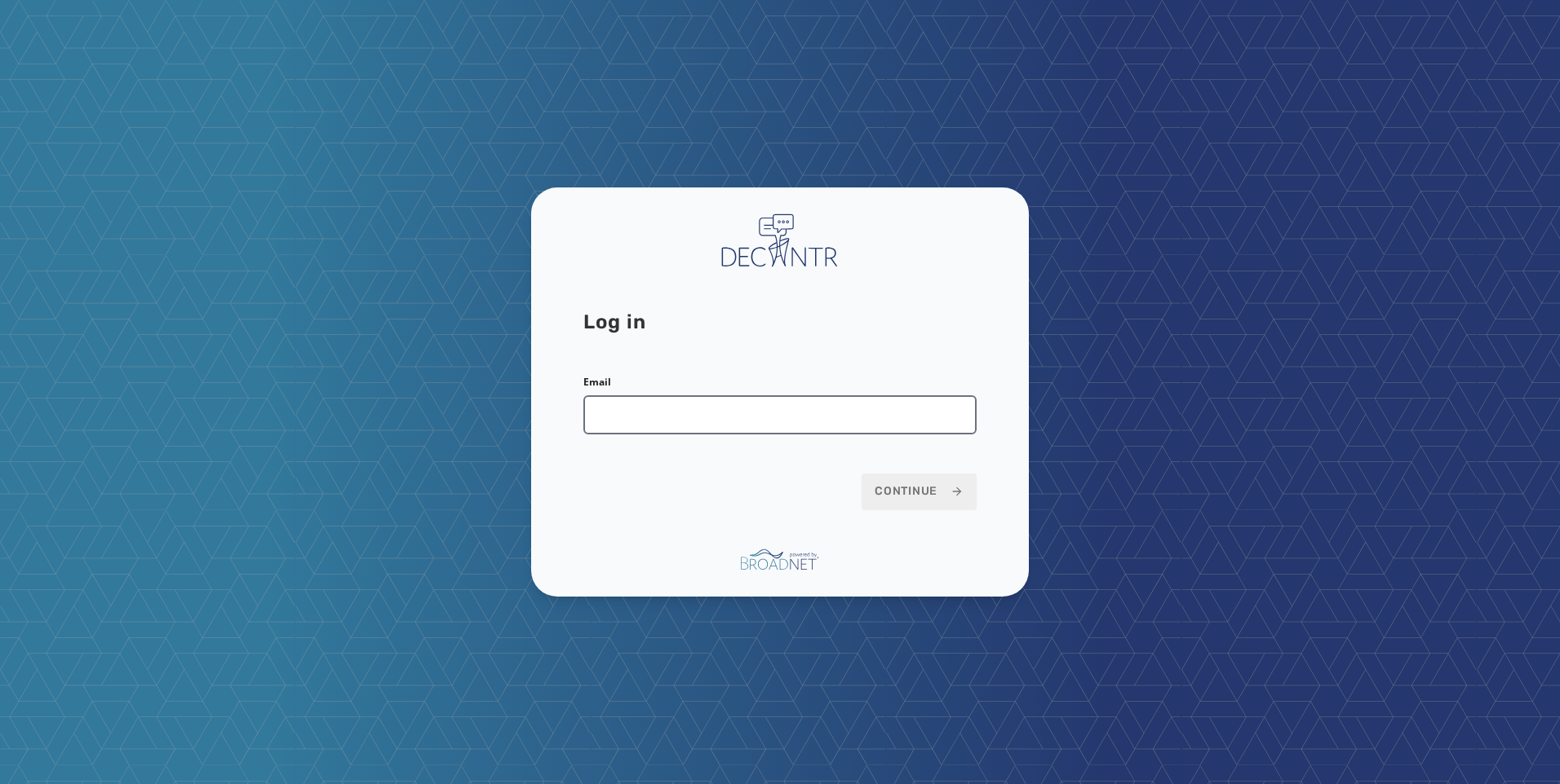
click at [750, 429] on input "Email" at bounding box center [780, 415] width 394 height 39
type input "**********"
click at [930, 490] on span "Continue" at bounding box center [919, 492] width 89 height 16
click at [729, 431] on input "Email" at bounding box center [780, 415] width 394 height 39
type input "**********"
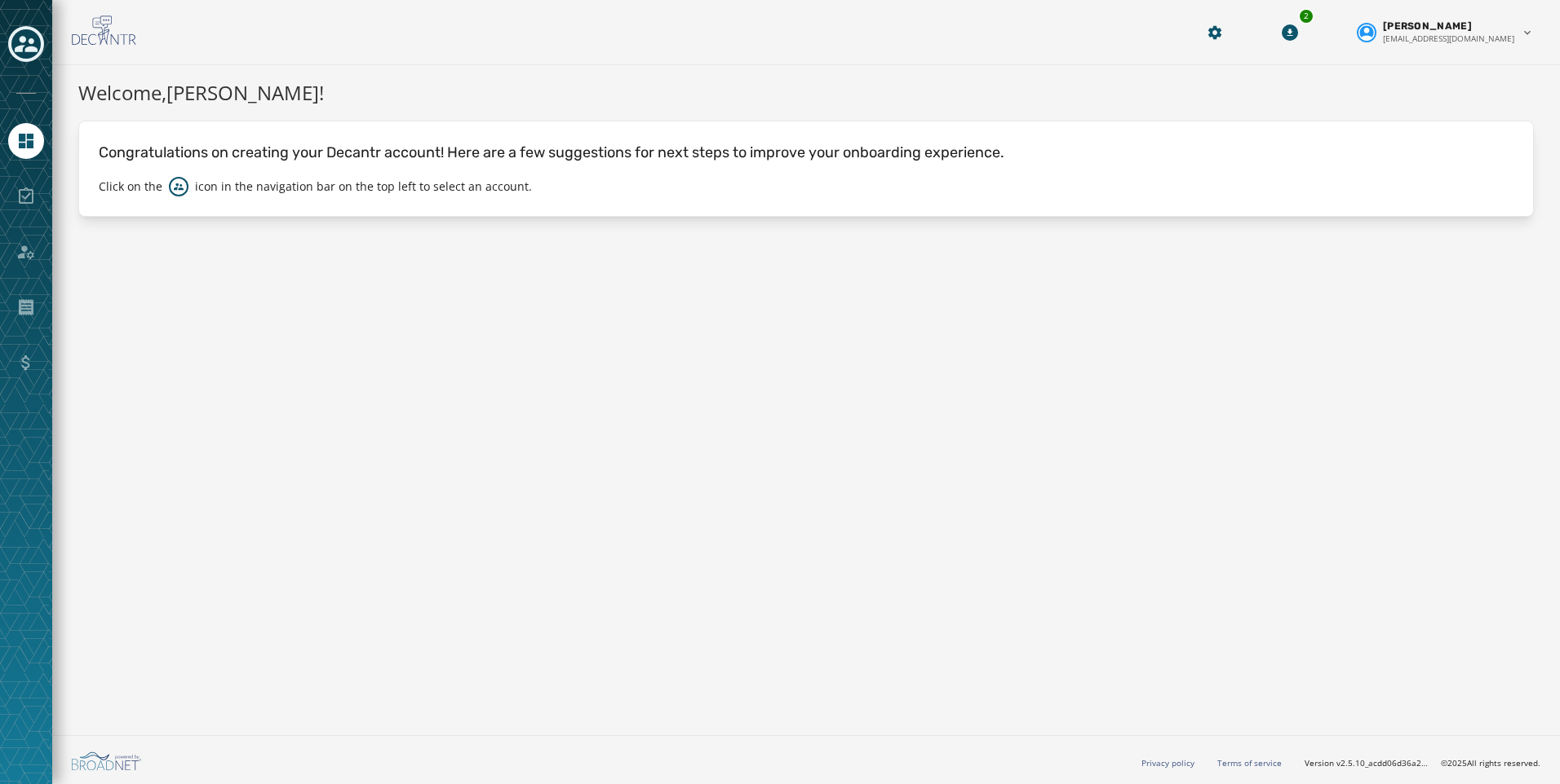
click at [29, 43] on icon "Toggle account select drawer" at bounding box center [26, 44] width 23 height 23
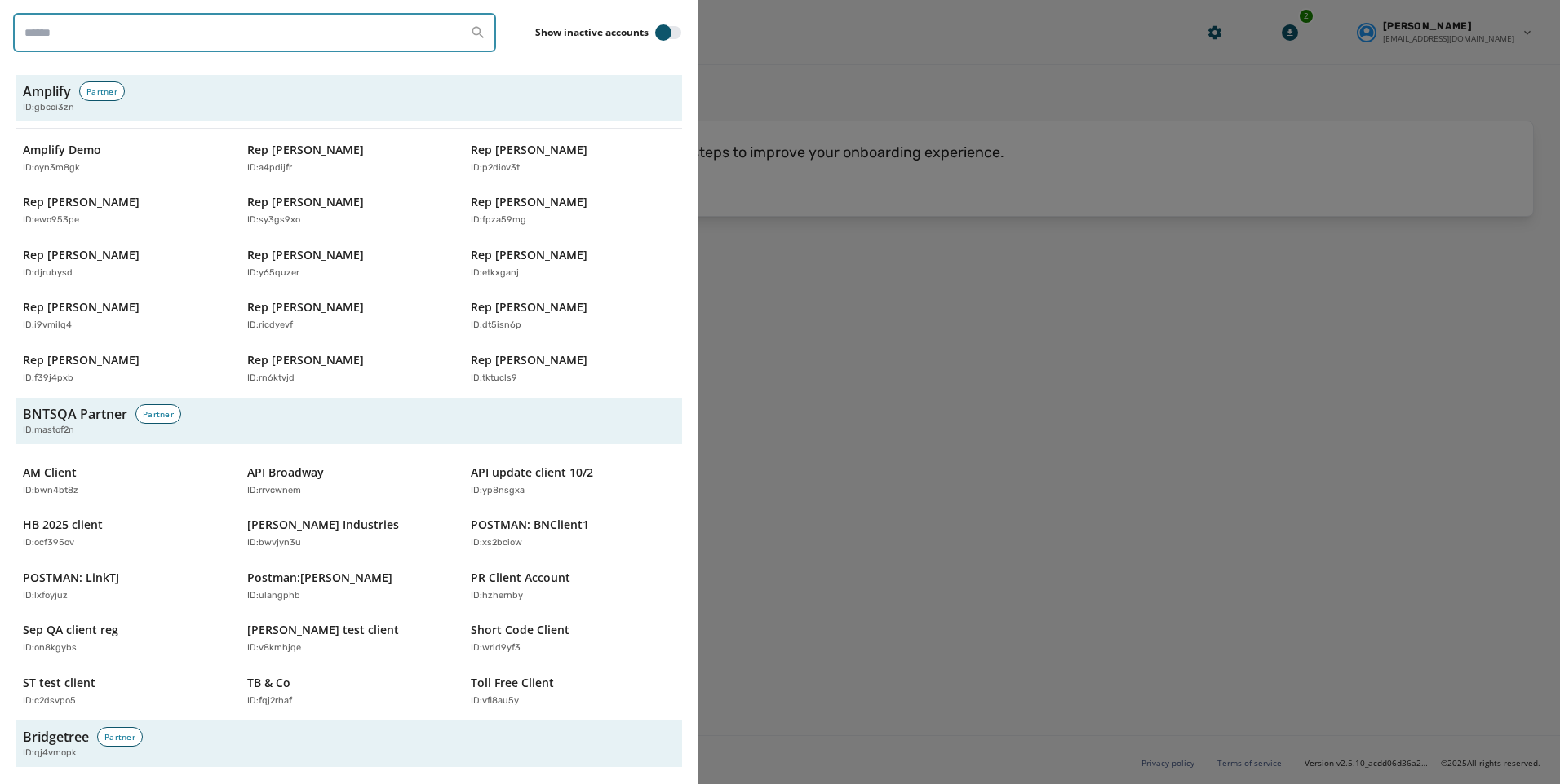
click at [164, 47] on input "search" at bounding box center [255, 33] width 483 height 39
type input "*******"
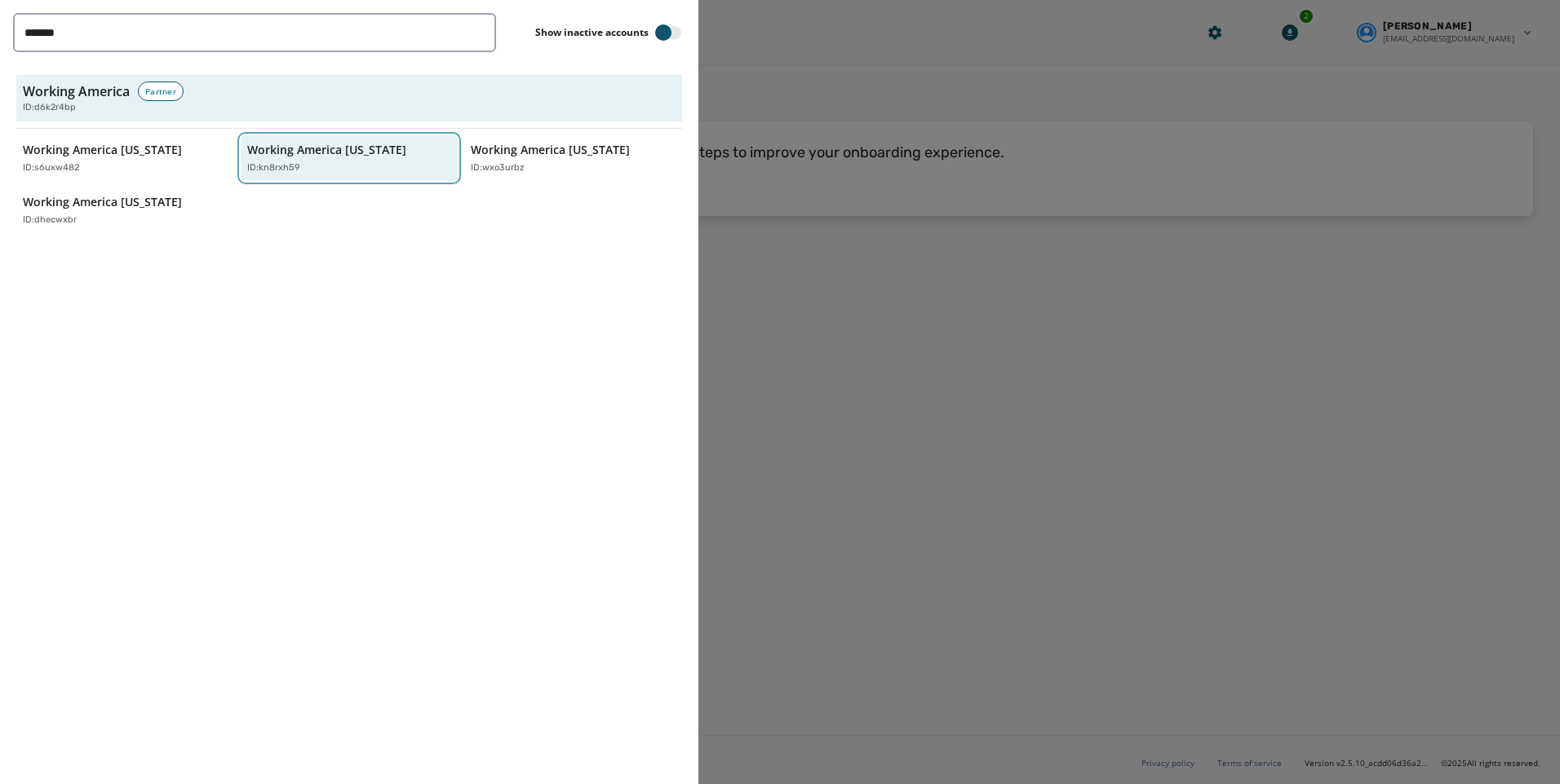
click at [294, 164] on p "ID: kn8rxh59" at bounding box center [273, 168] width 53 height 13
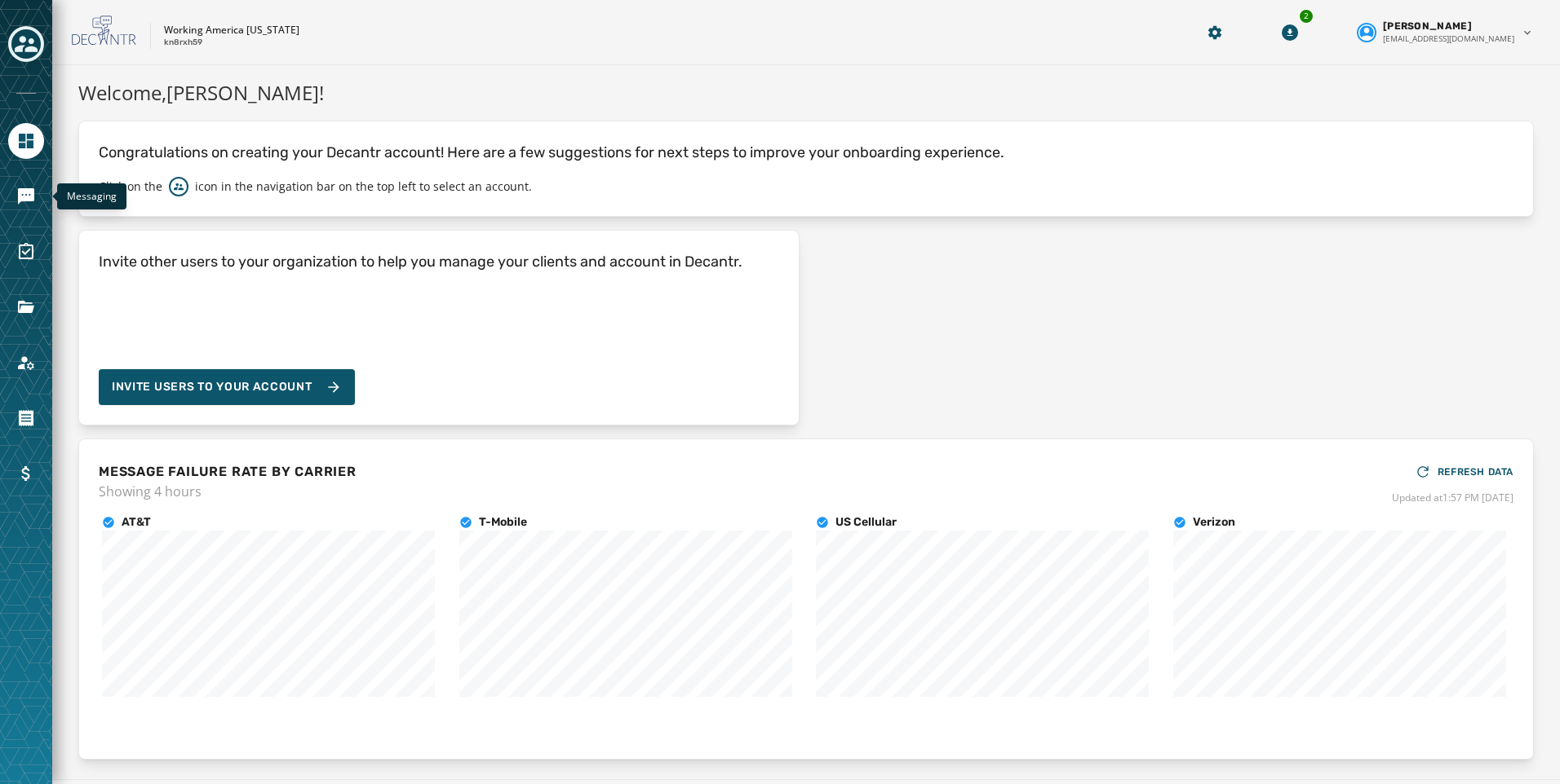
drag, startPoint x: 23, startPoint y: 191, endPoint x: 44, endPoint y: 223, distance: 38.3
click at [23, 191] on icon "Navigate to Messaging" at bounding box center [26, 196] width 16 height 16
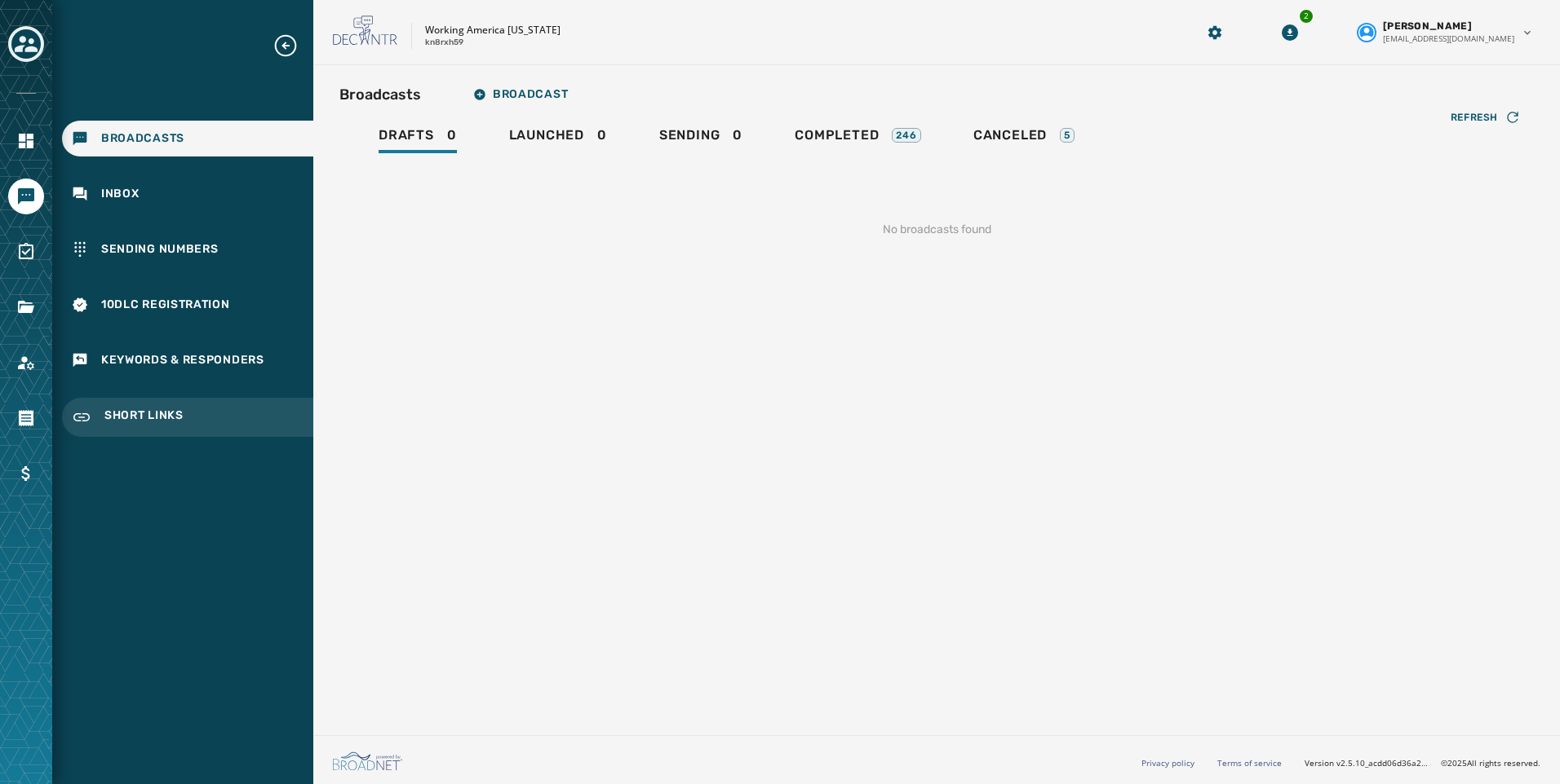
click at [165, 410] on span "Short Links" at bounding box center [143, 417] width 79 height 19
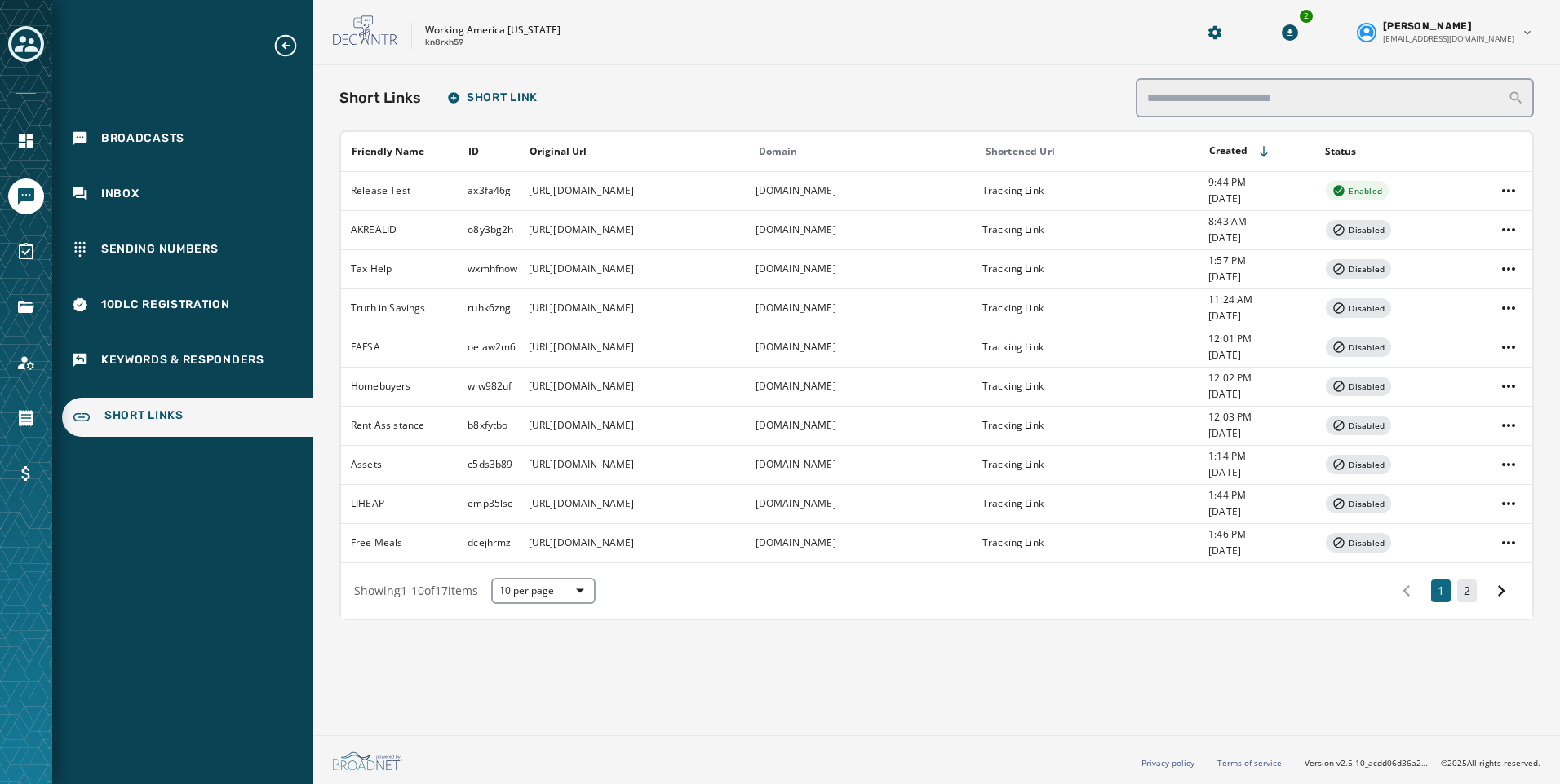
click at [1459, 592] on button "2" at bounding box center [1467, 592] width 19 height 23
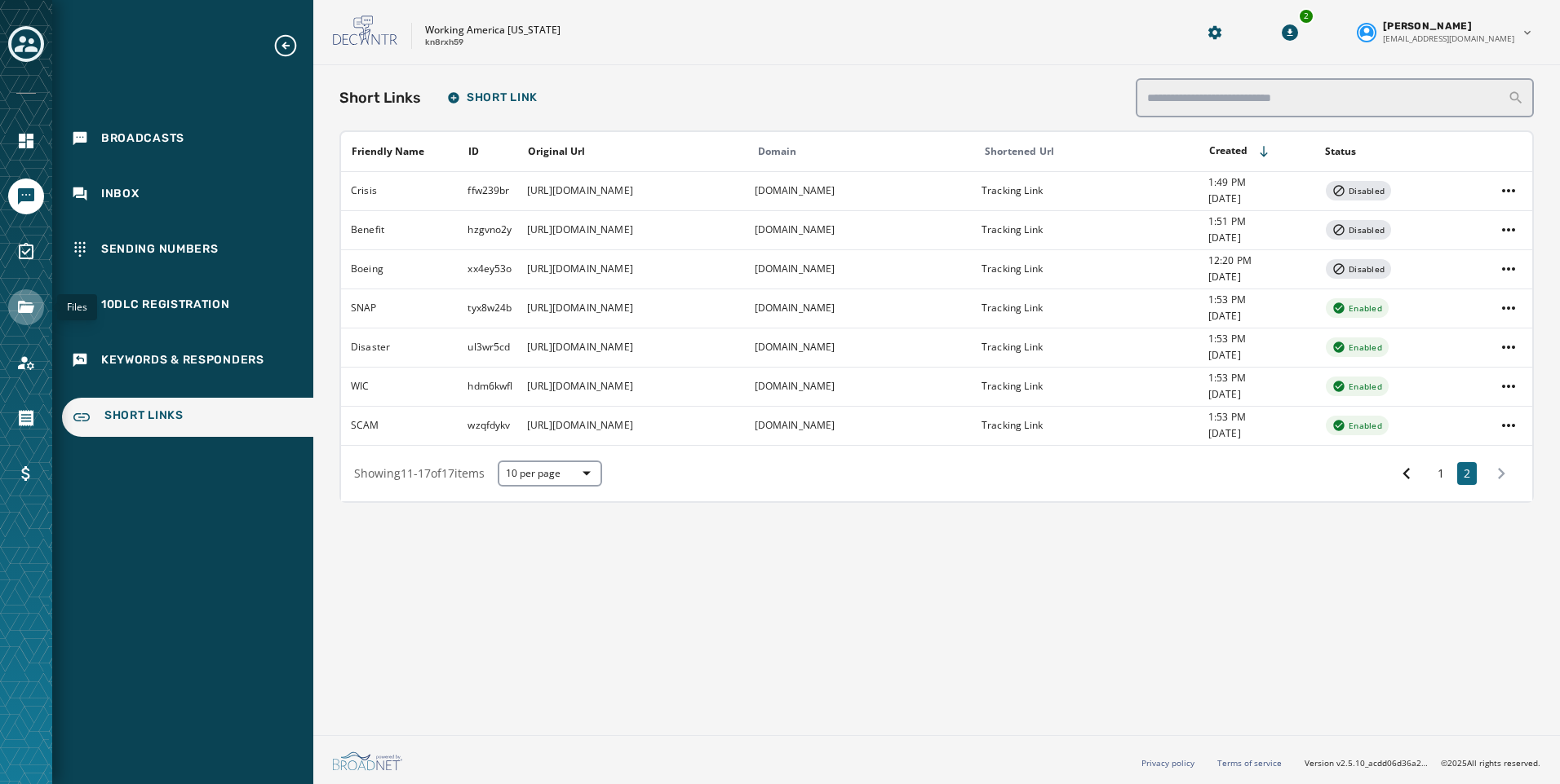
click at [26, 316] on icon "Navigate to Files" at bounding box center [26, 307] width 19 height 19
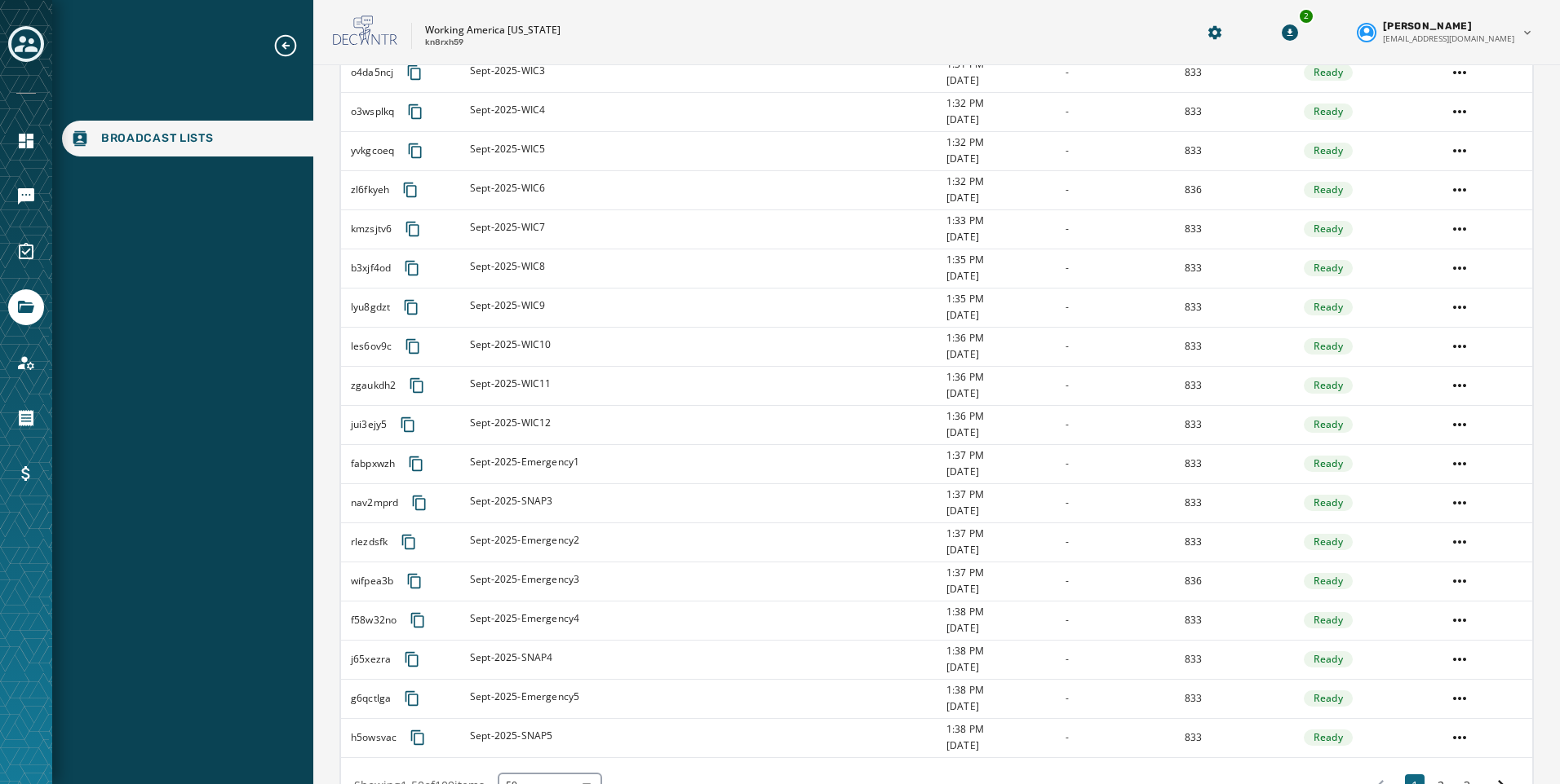
scroll to position [1580, 0]
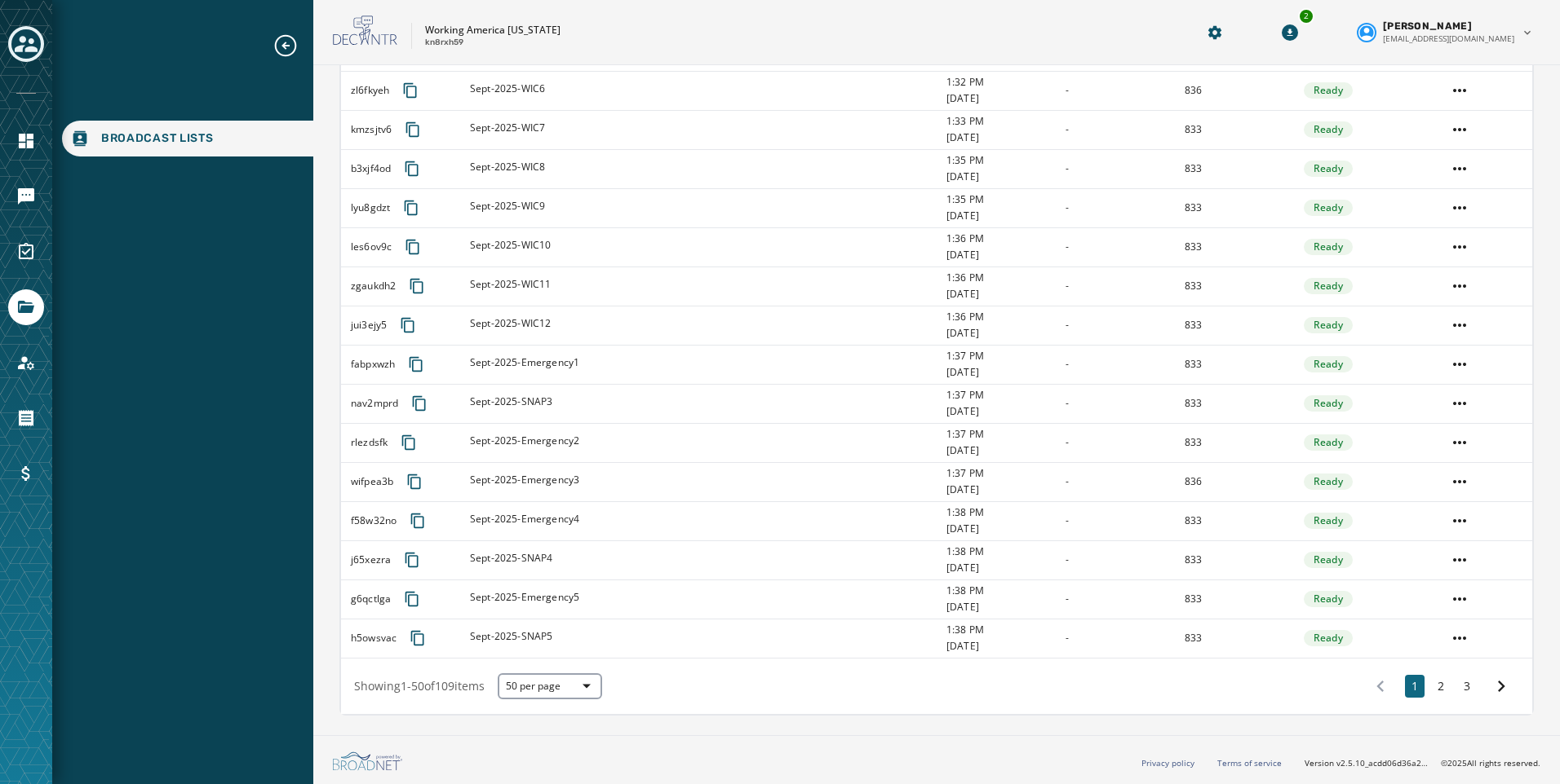
click at [1431, 671] on div "1 2 3" at bounding box center [1440, 686] width 157 height 30
click at [1432, 680] on button "2" at bounding box center [1441, 687] width 19 height 23
click at [33, 179] on link "Navigate to Messaging" at bounding box center [25, 196] width 36 height 36
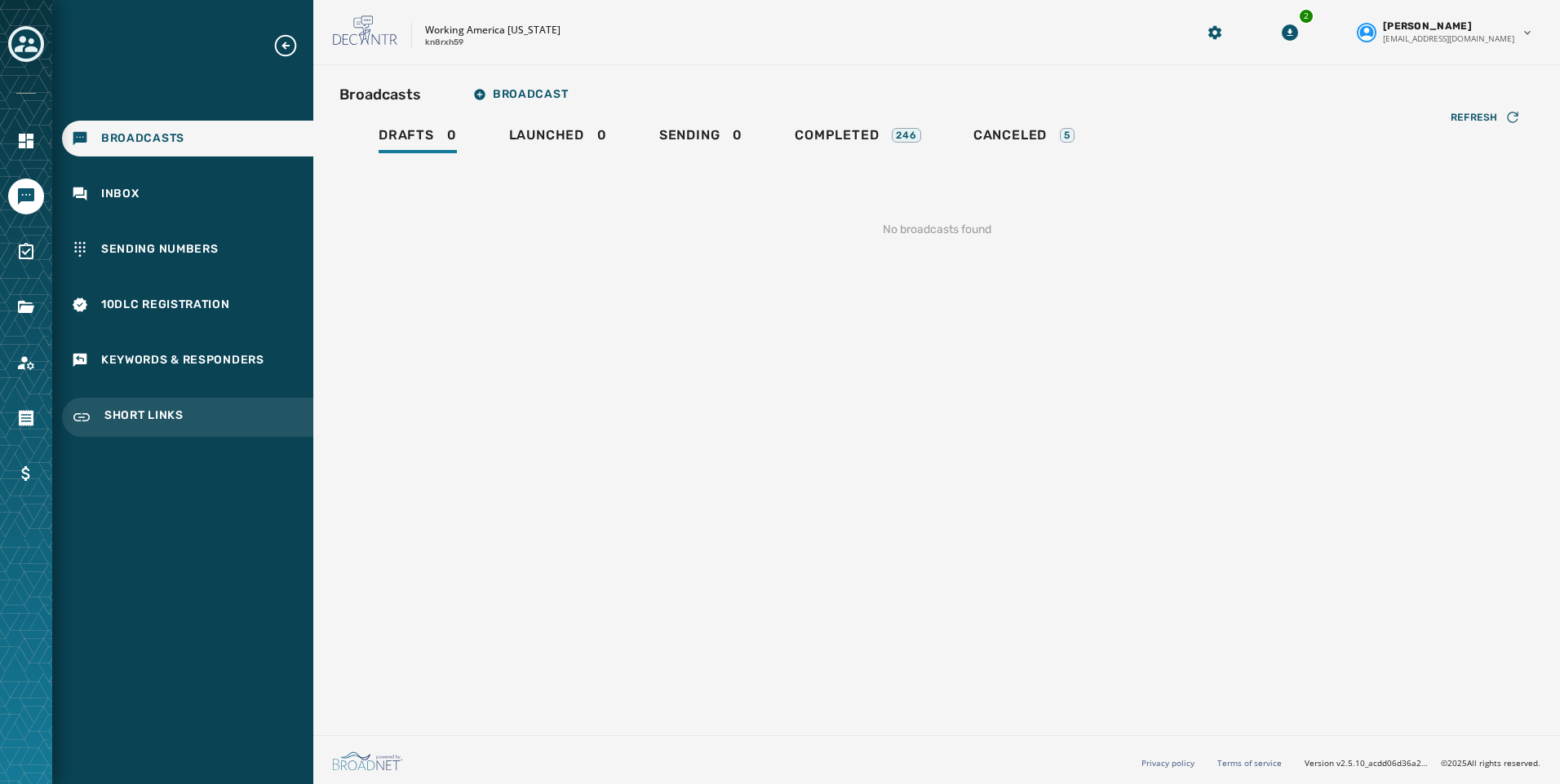
click at [165, 408] on span "Short Links" at bounding box center [143, 417] width 79 height 19
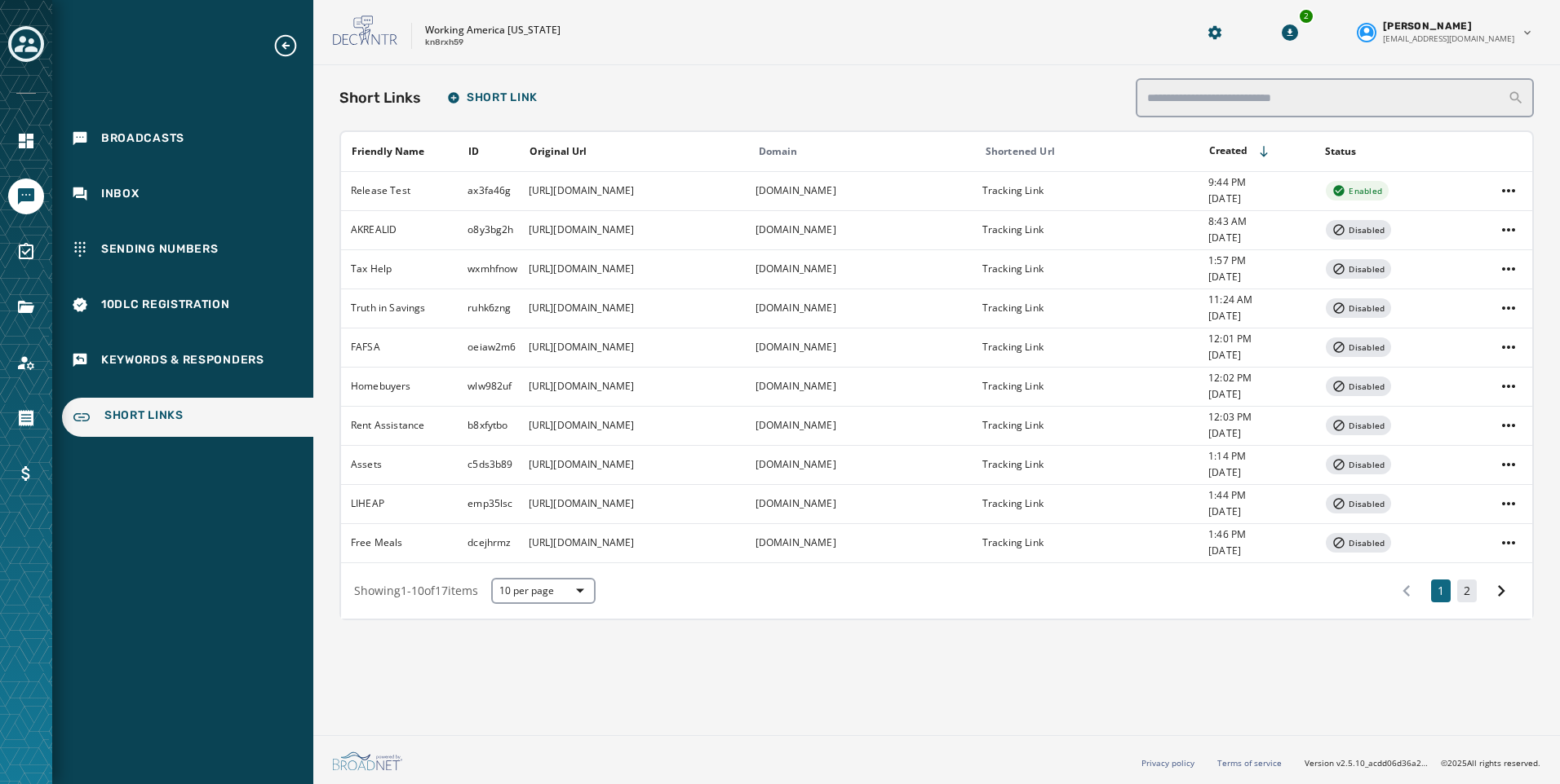
click at [1459, 590] on button "2" at bounding box center [1467, 592] width 19 height 23
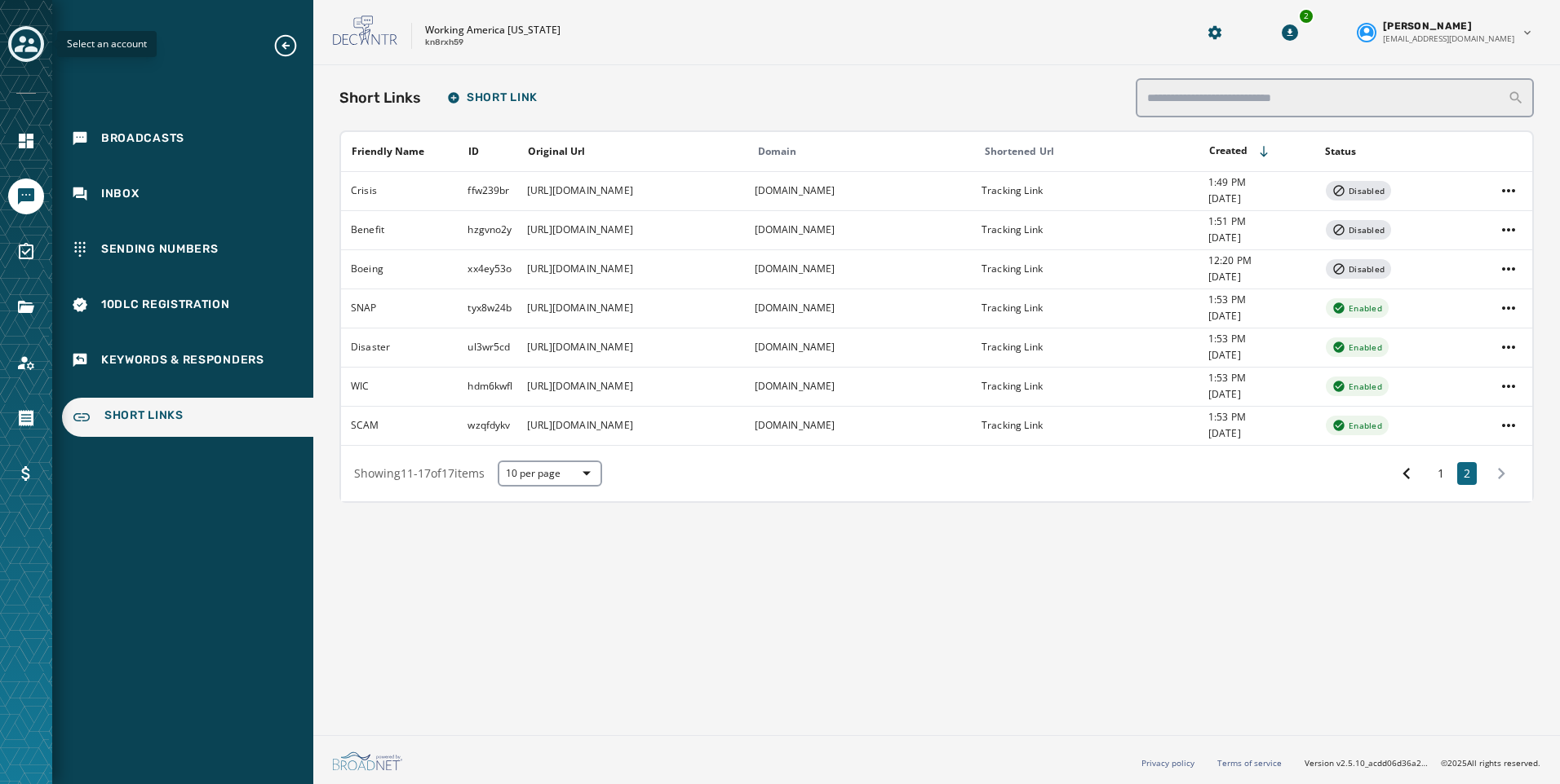
click at [17, 33] on icon "Toggle account select drawer" at bounding box center [26, 44] width 23 height 23
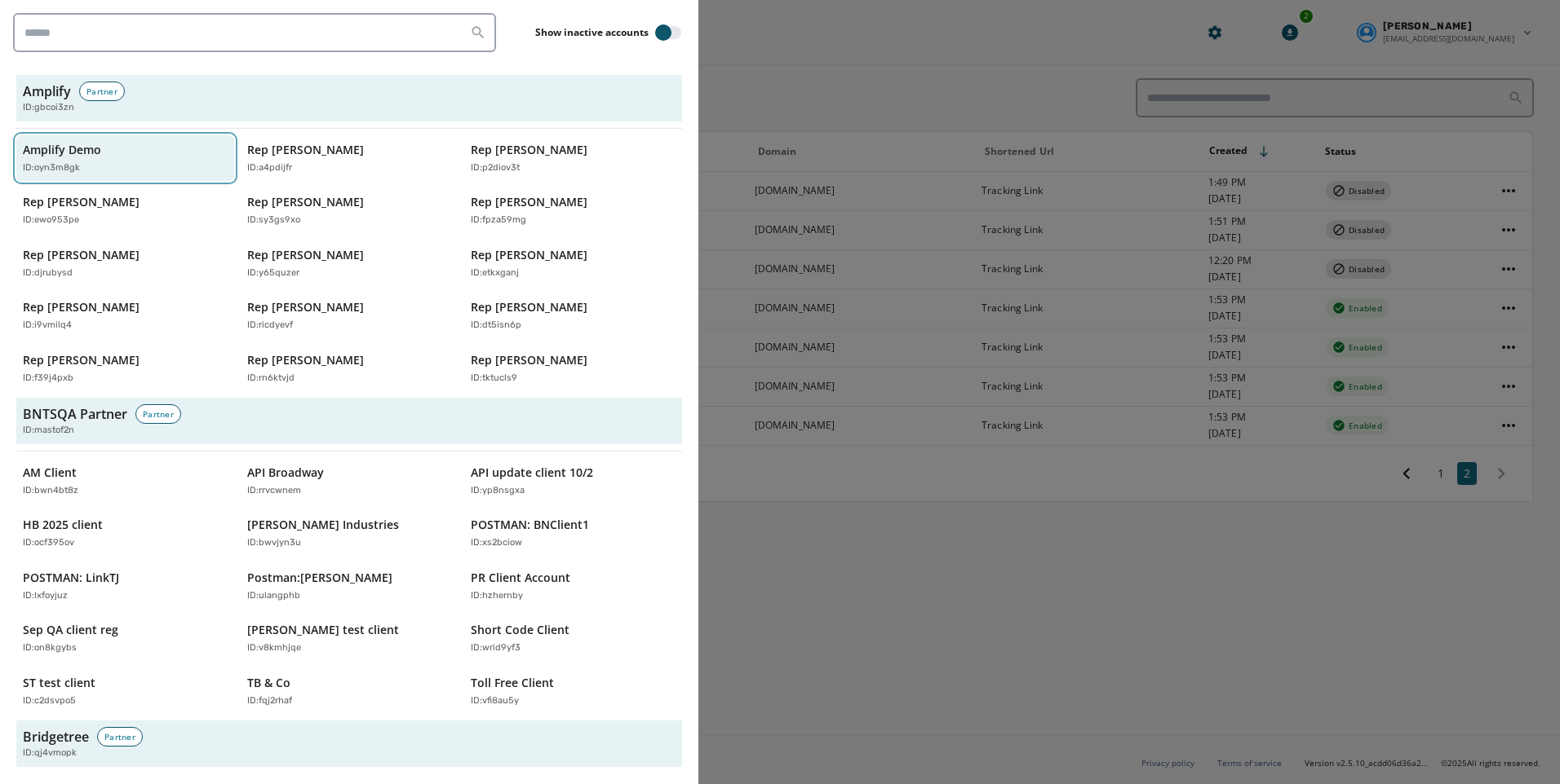
click at [116, 164] on div "ID: oyn3m8gk" at bounding box center [117, 168] width 189 height 13
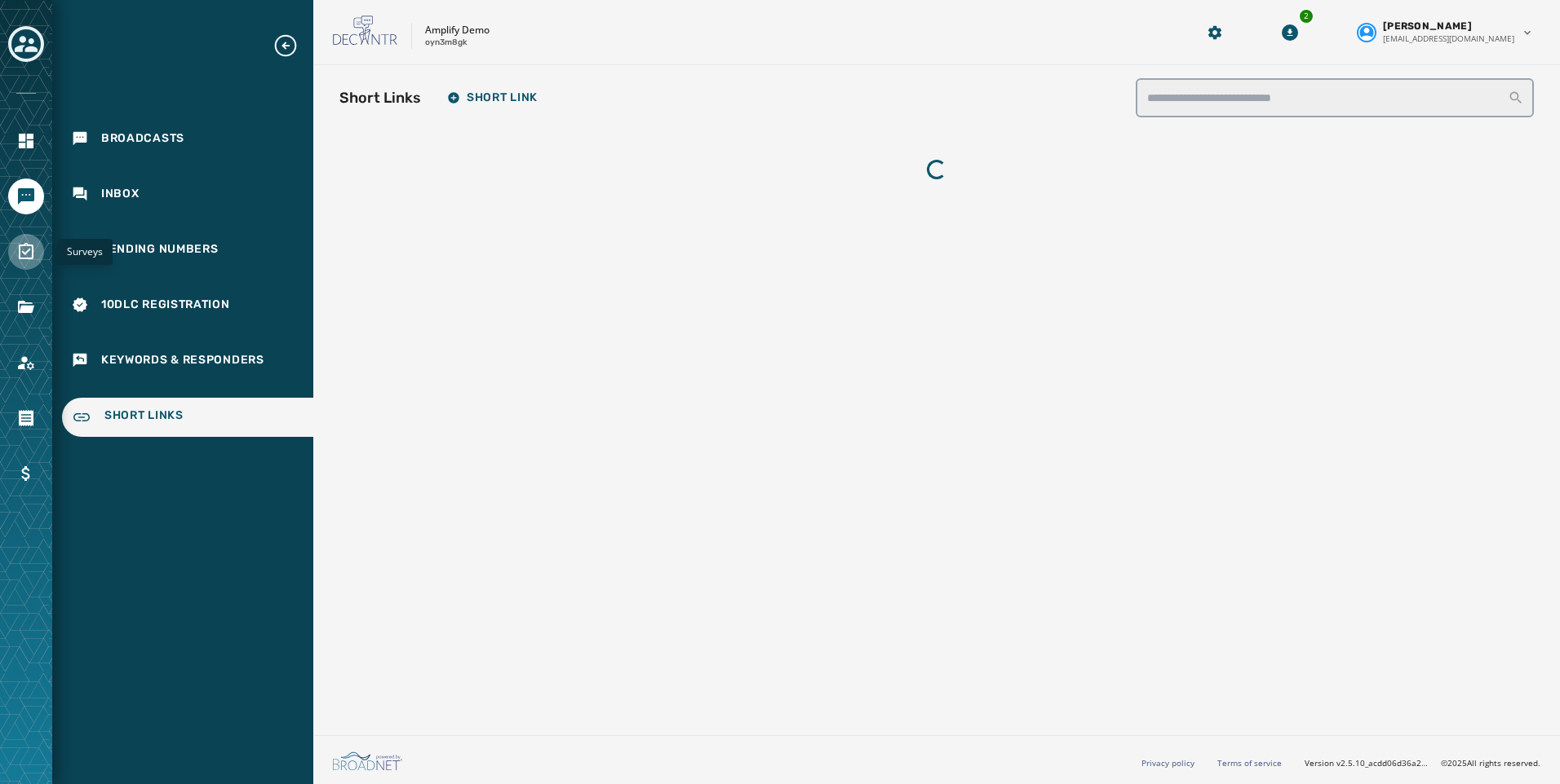
click at [38, 252] on link "Navigate to Surveys" at bounding box center [25, 251] width 36 height 36
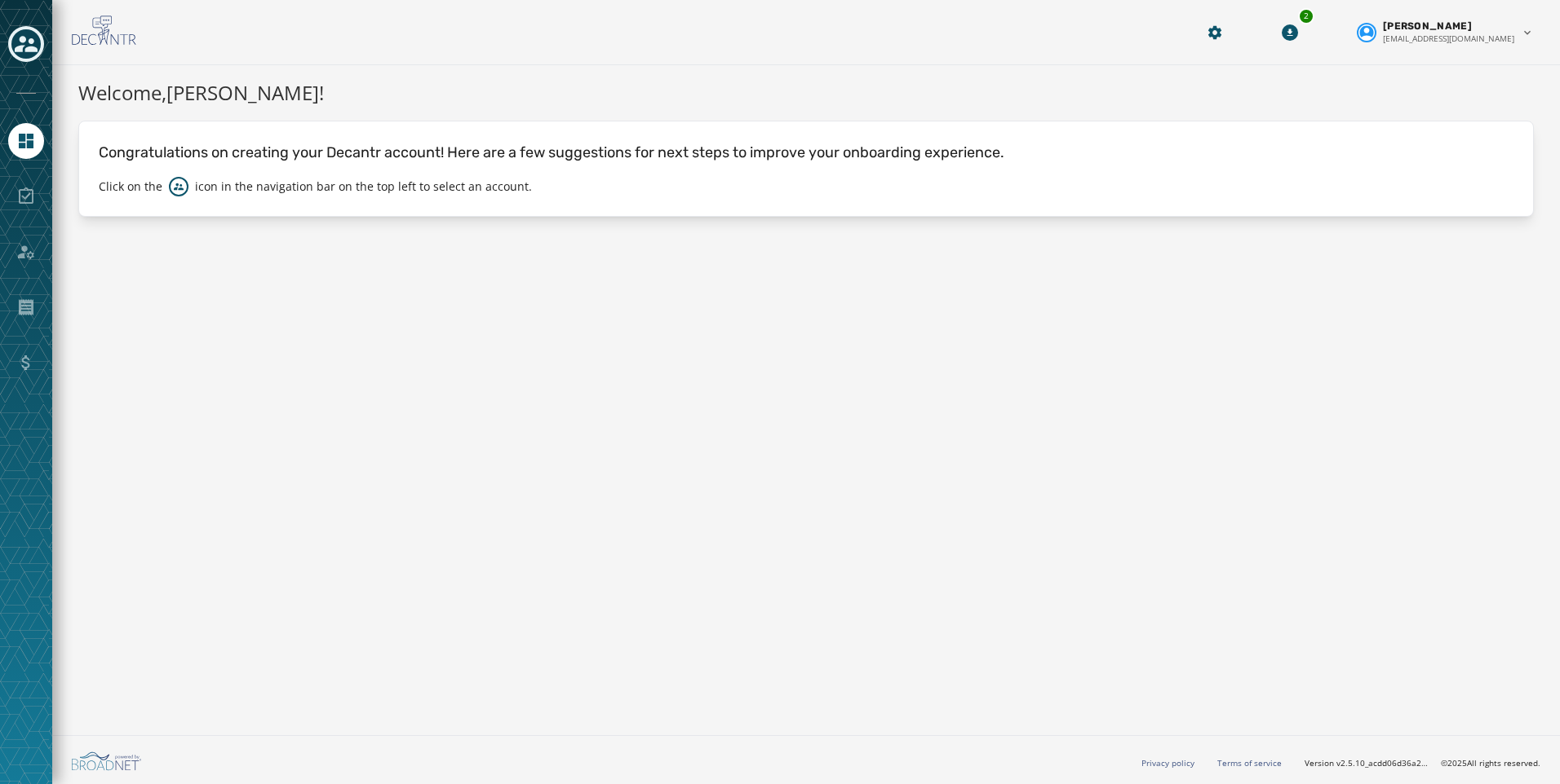
click at [34, 188] on div at bounding box center [25, 196] width 36 height 36
click at [29, 195] on div at bounding box center [25, 196] width 36 height 36
click at [35, 50] on icon "Toggle account select drawer" at bounding box center [26, 43] width 23 height 16
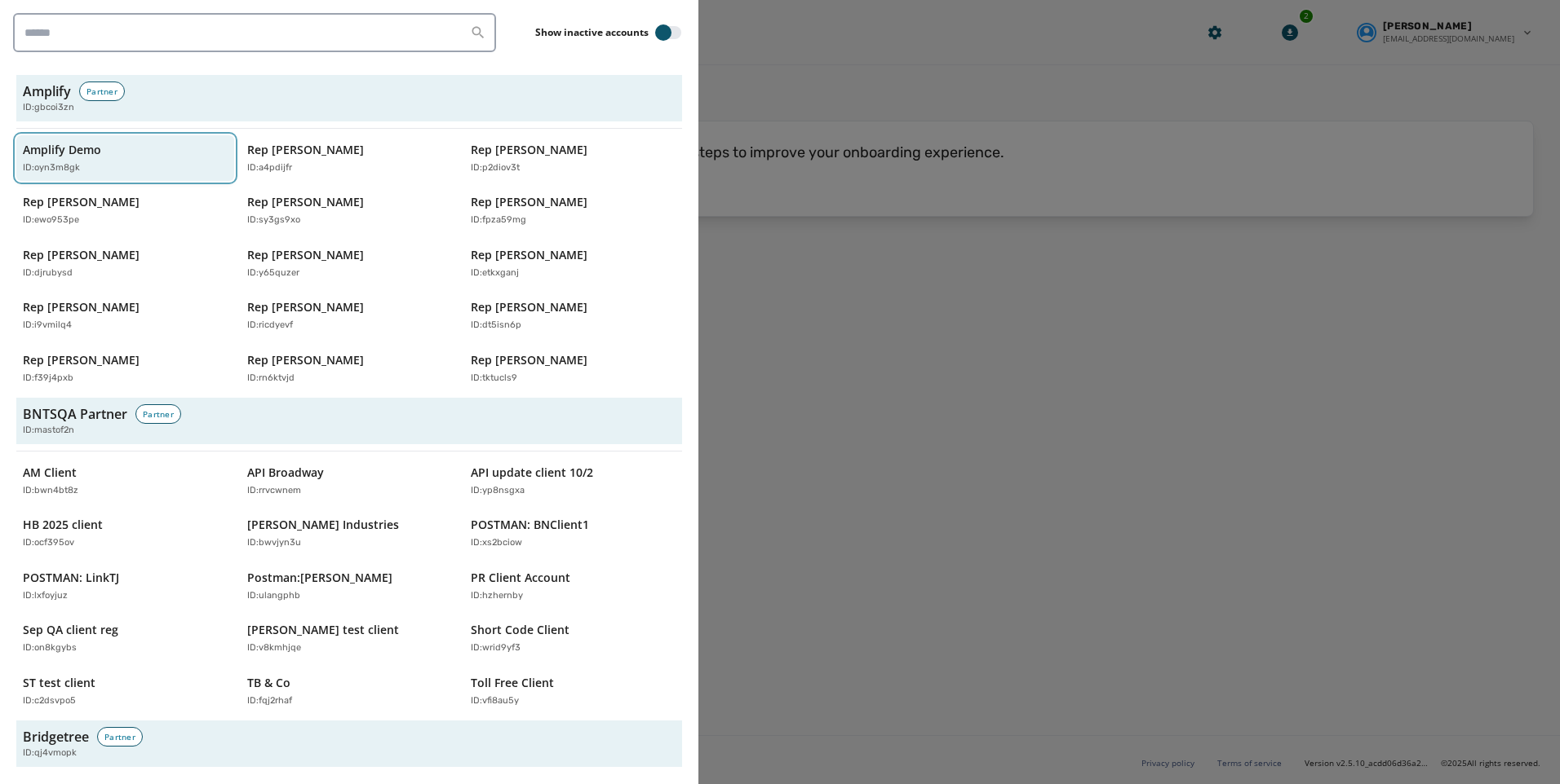
click at [51, 164] on p "ID: oyn3m8gk" at bounding box center [51, 168] width 57 height 13
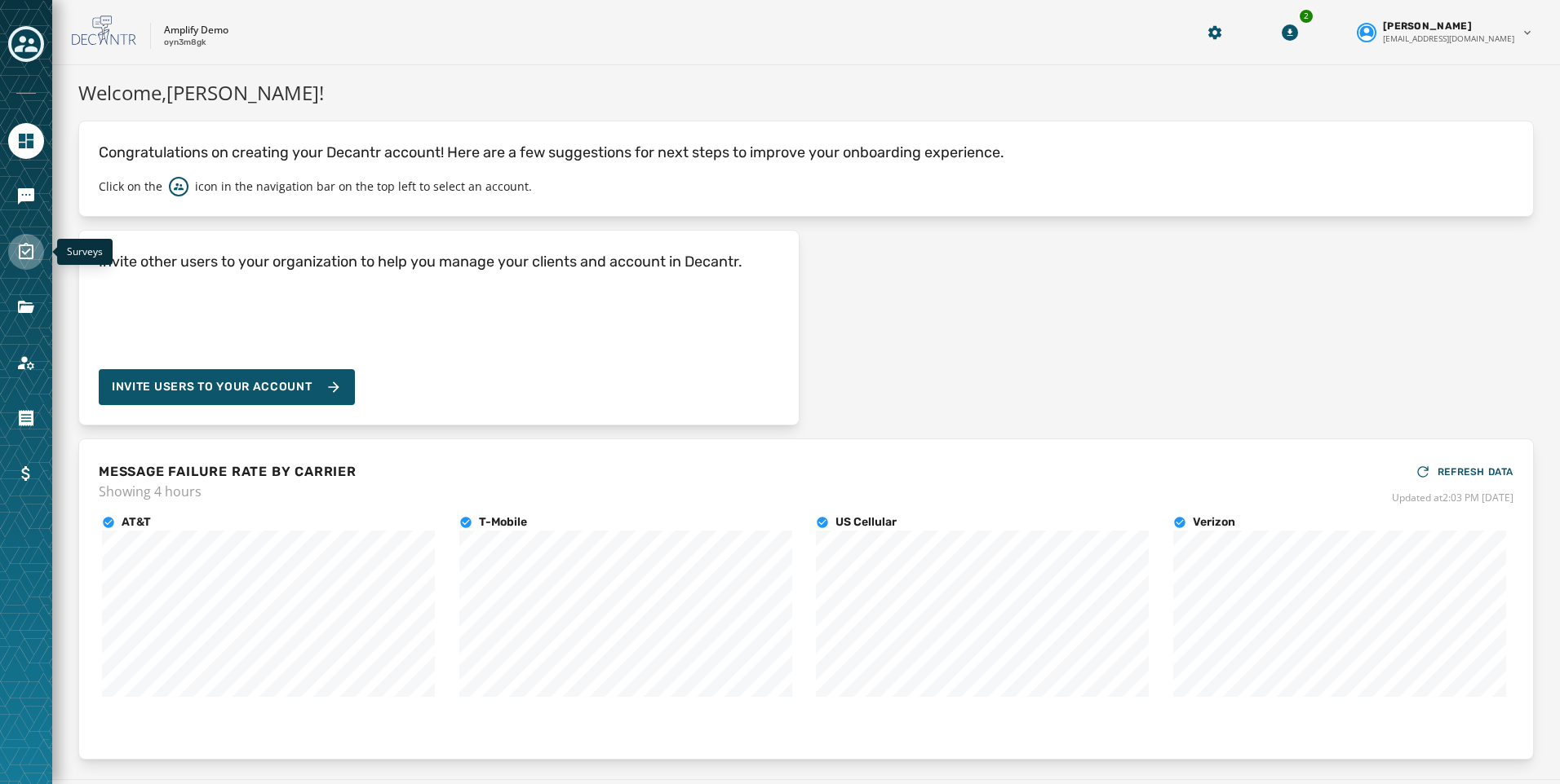
click at [28, 248] on icon "Navigate to Surveys" at bounding box center [26, 252] width 19 height 19
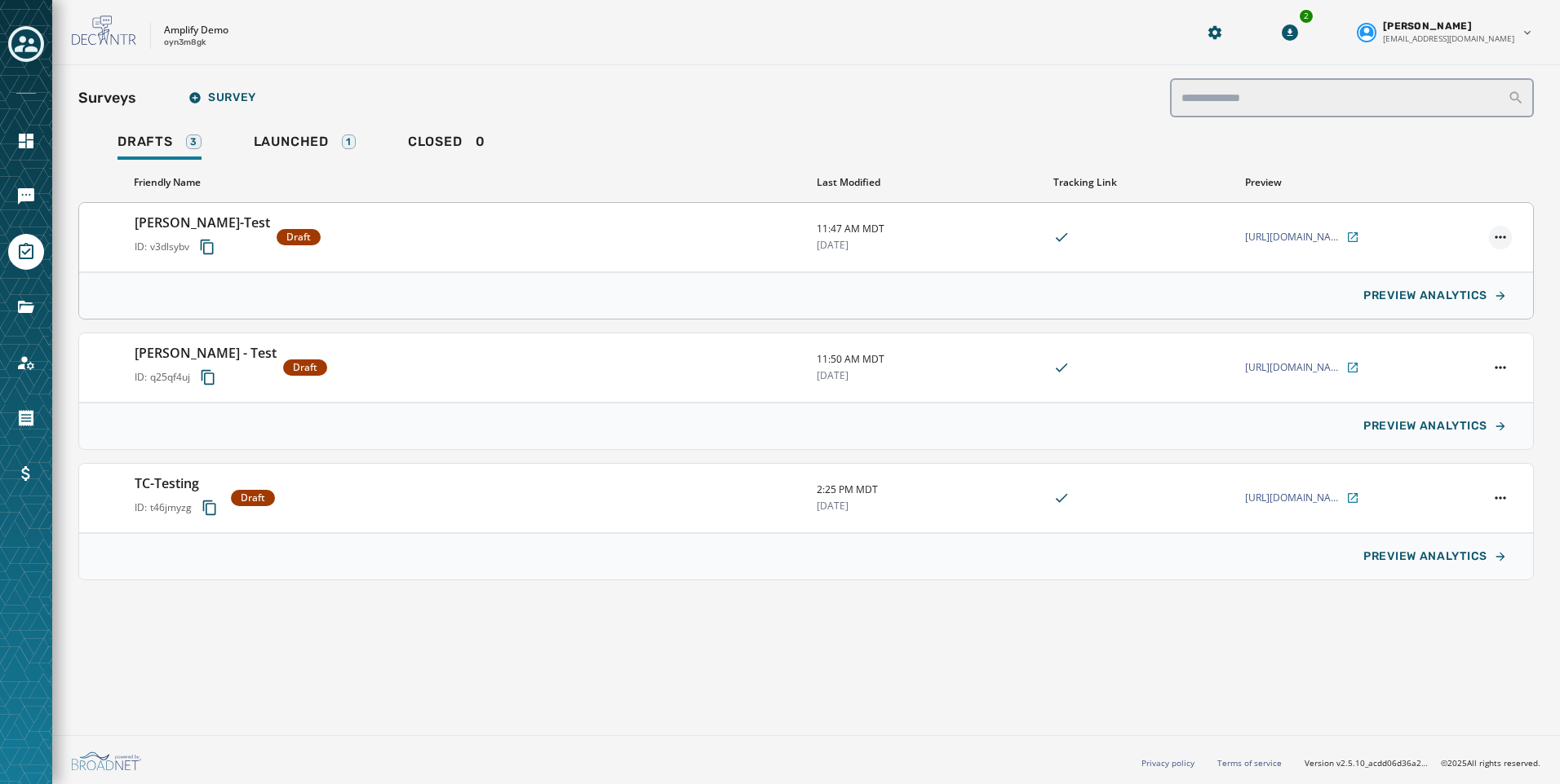
click at [1511, 240] on html "**********" at bounding box center [780, 392] width 1560 height 784
click at [1458, 260] on div "Edit" at bounding box center [1464, 262] width 94 height 26
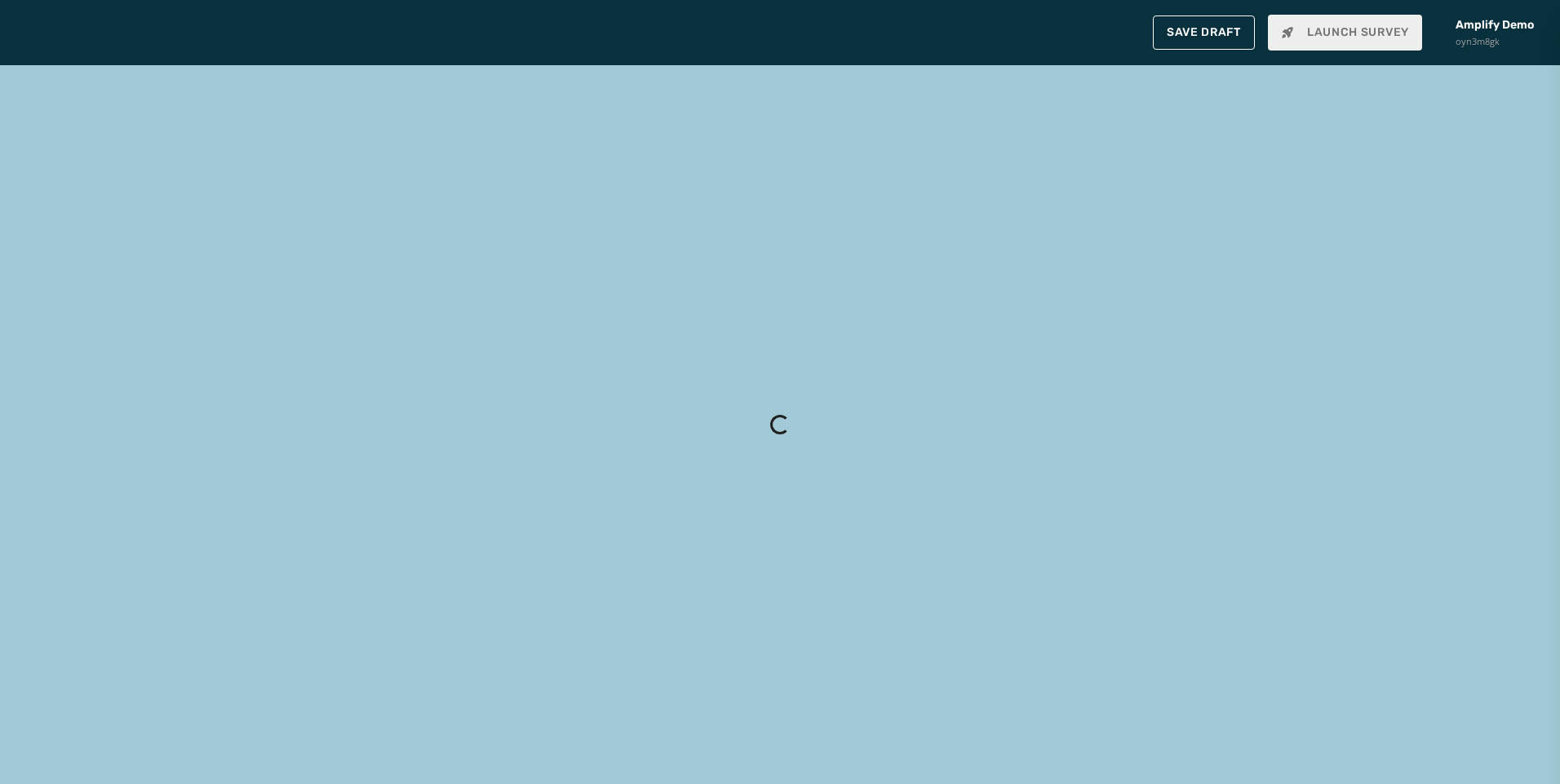
type input "**********"
type textarea "**********"
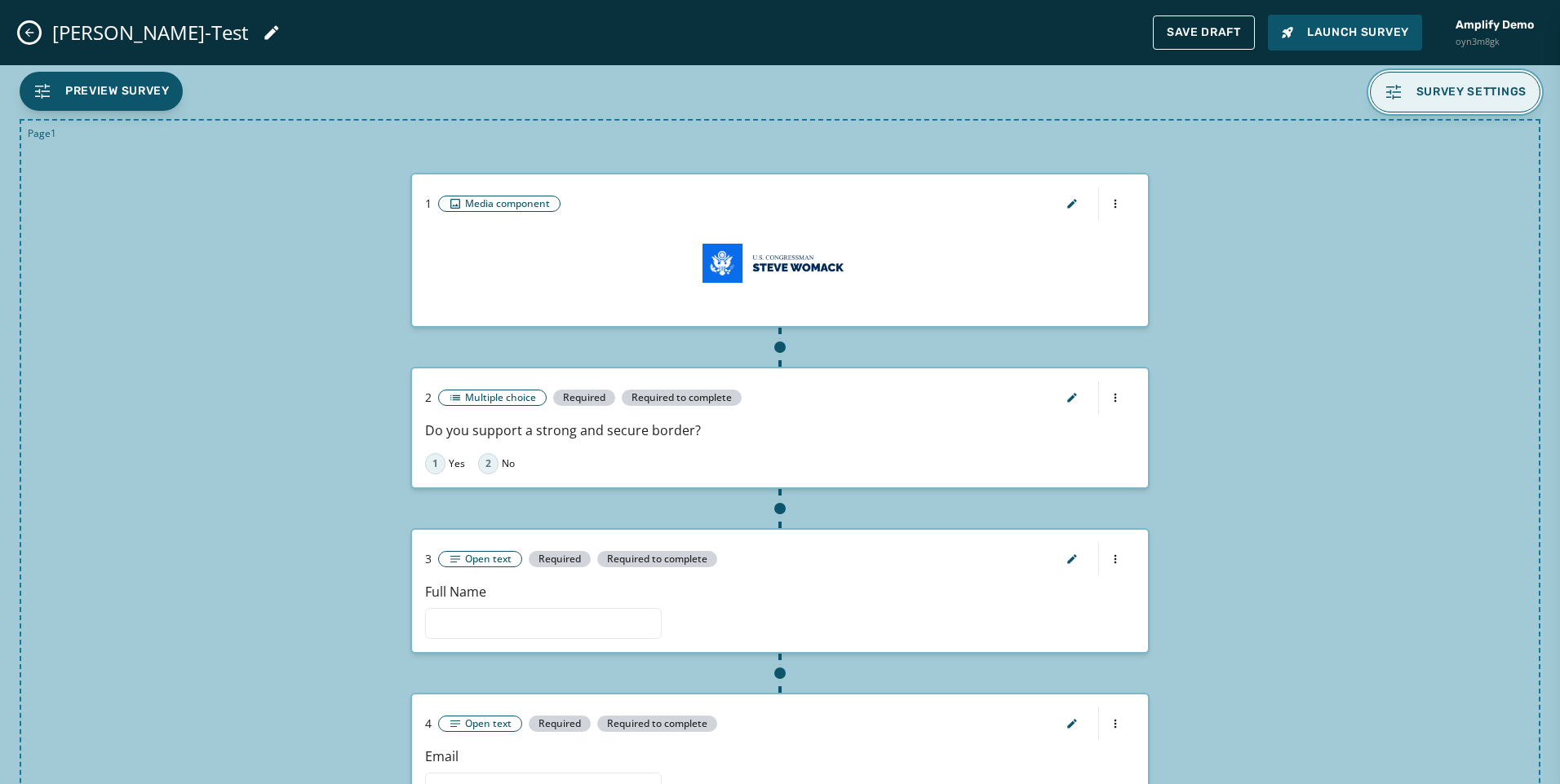
click at [1435, 87] on span "Survey settings" at bounding box center [1470, 92] width 111 height 13
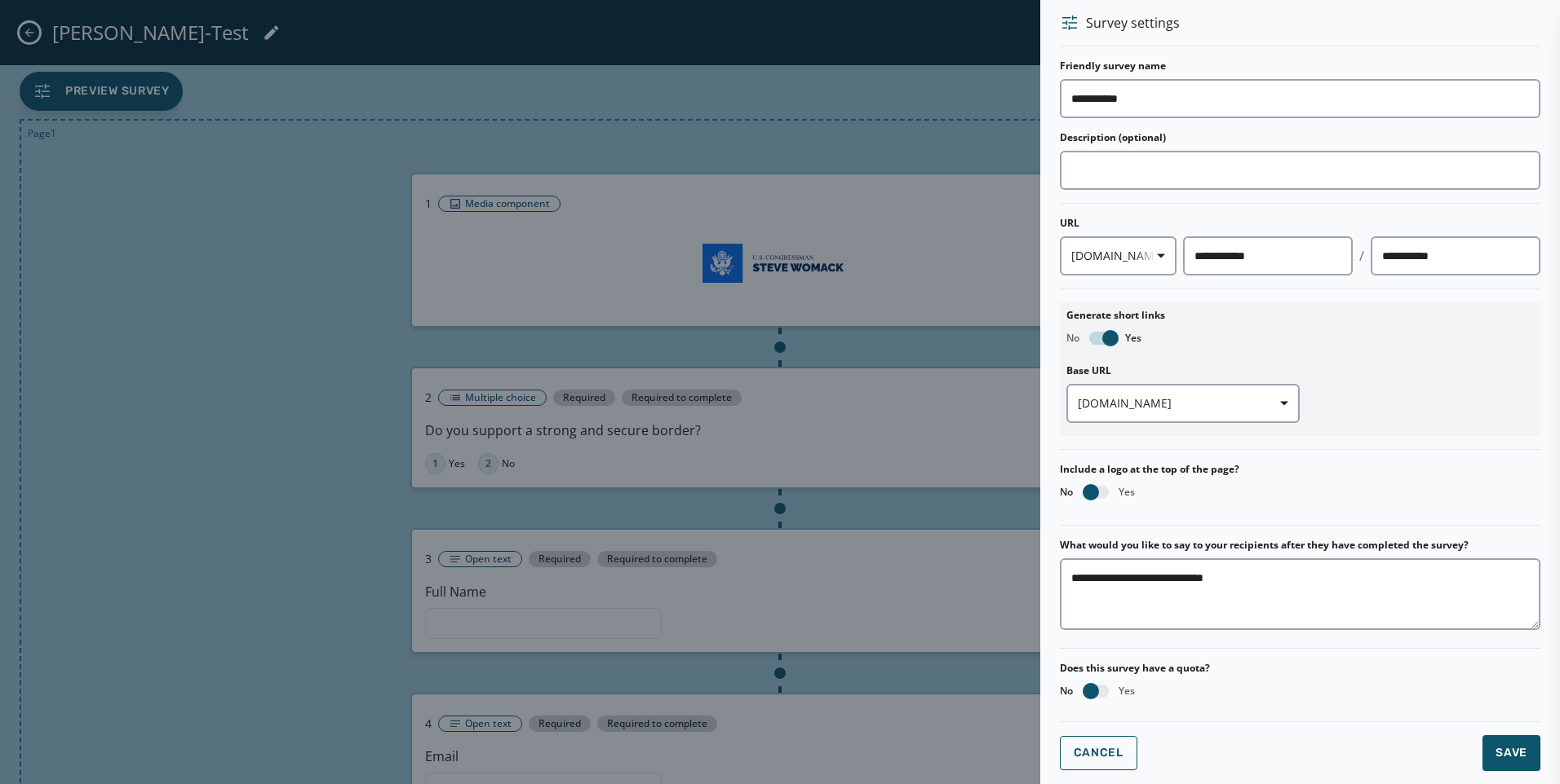
click at [158, 417] on div at bounding box center [780, 392] width 1560 height 784
click at [1083, 738] on button "Cancel" at bounding box center [1098, 753] width 78 height 35
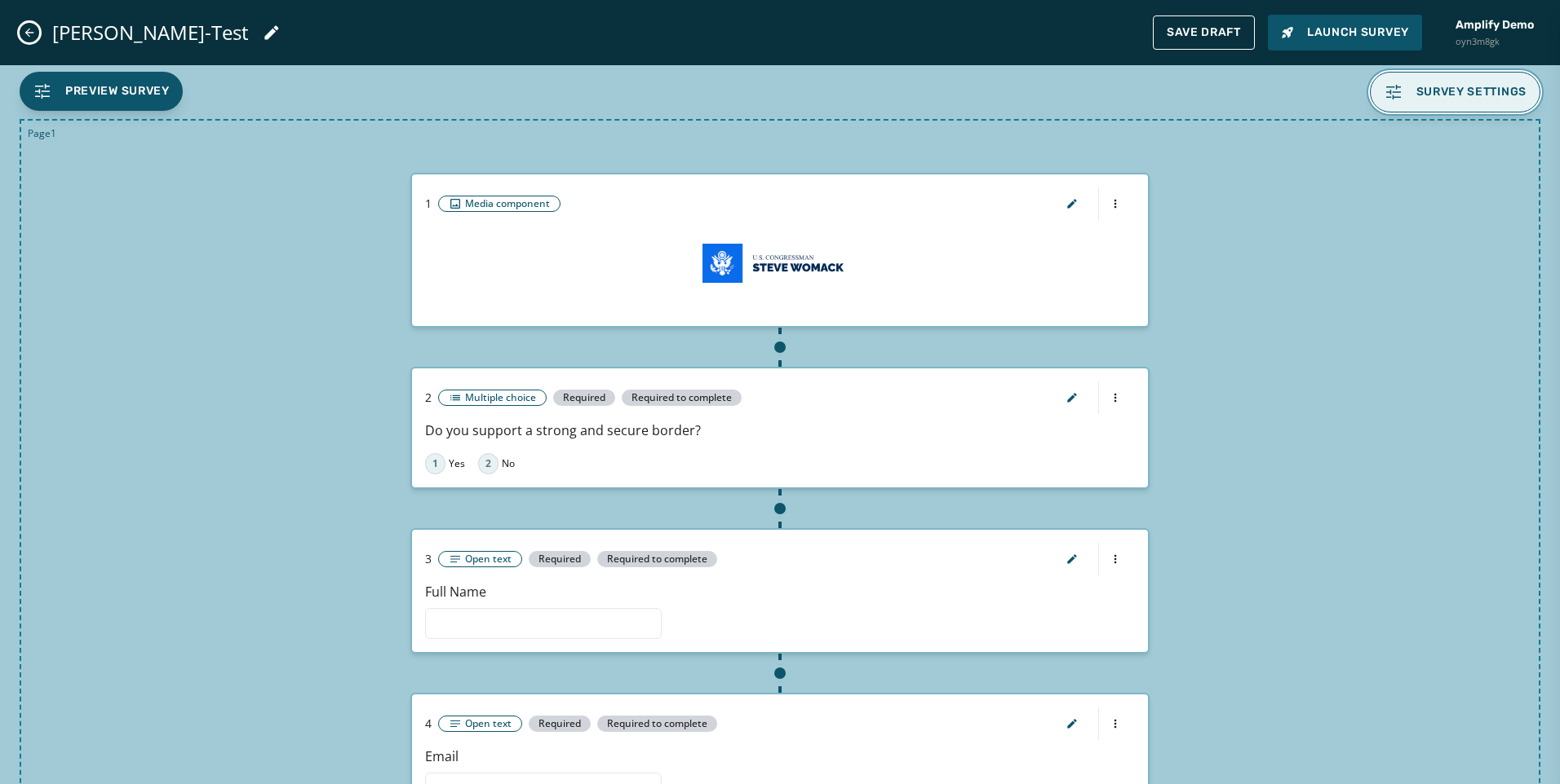
click at [1400, 92] on span "Survey settings" at bounding box center [1455, 92] width 143 height 19
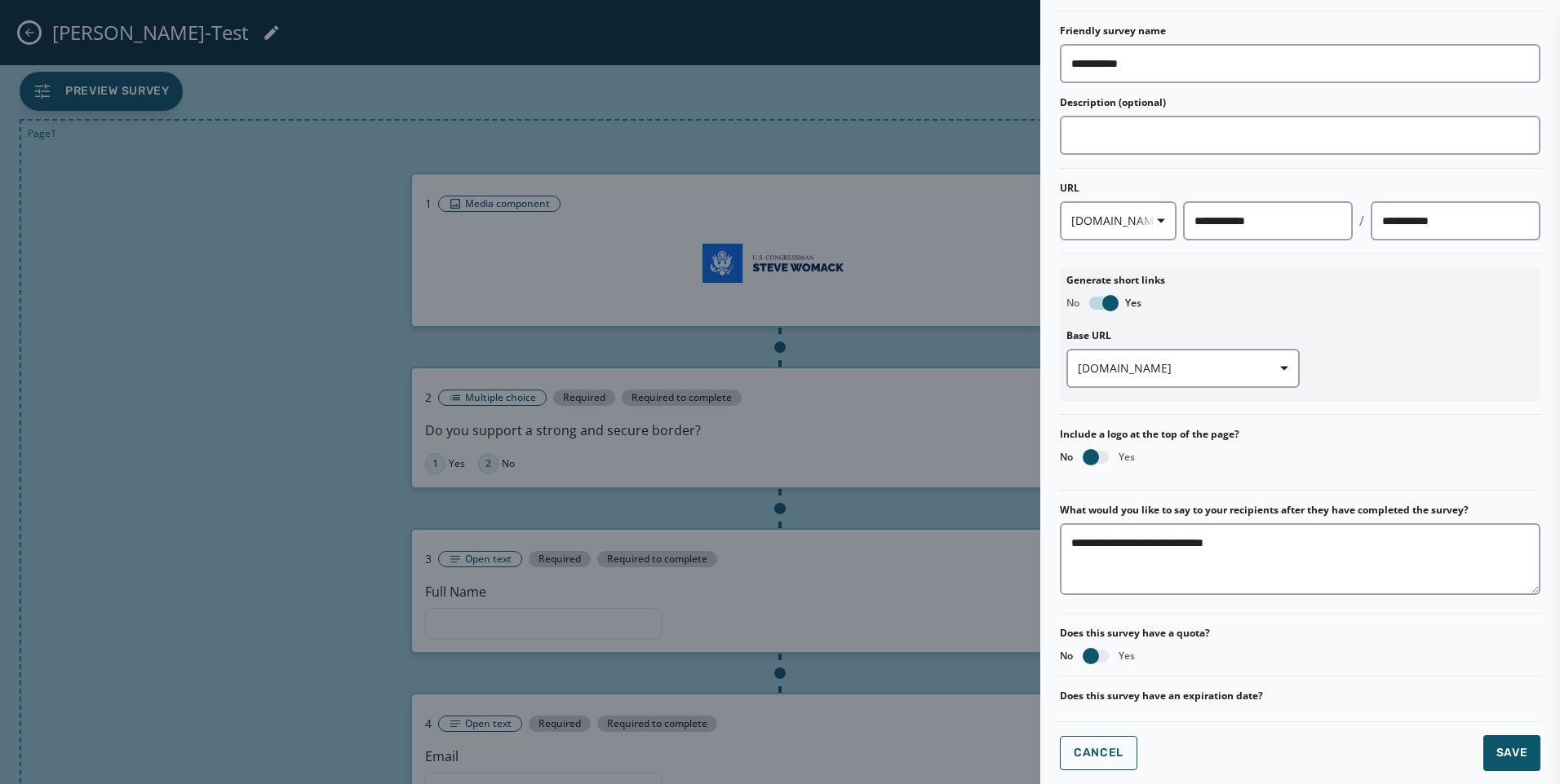
scroll to position [52, 0]
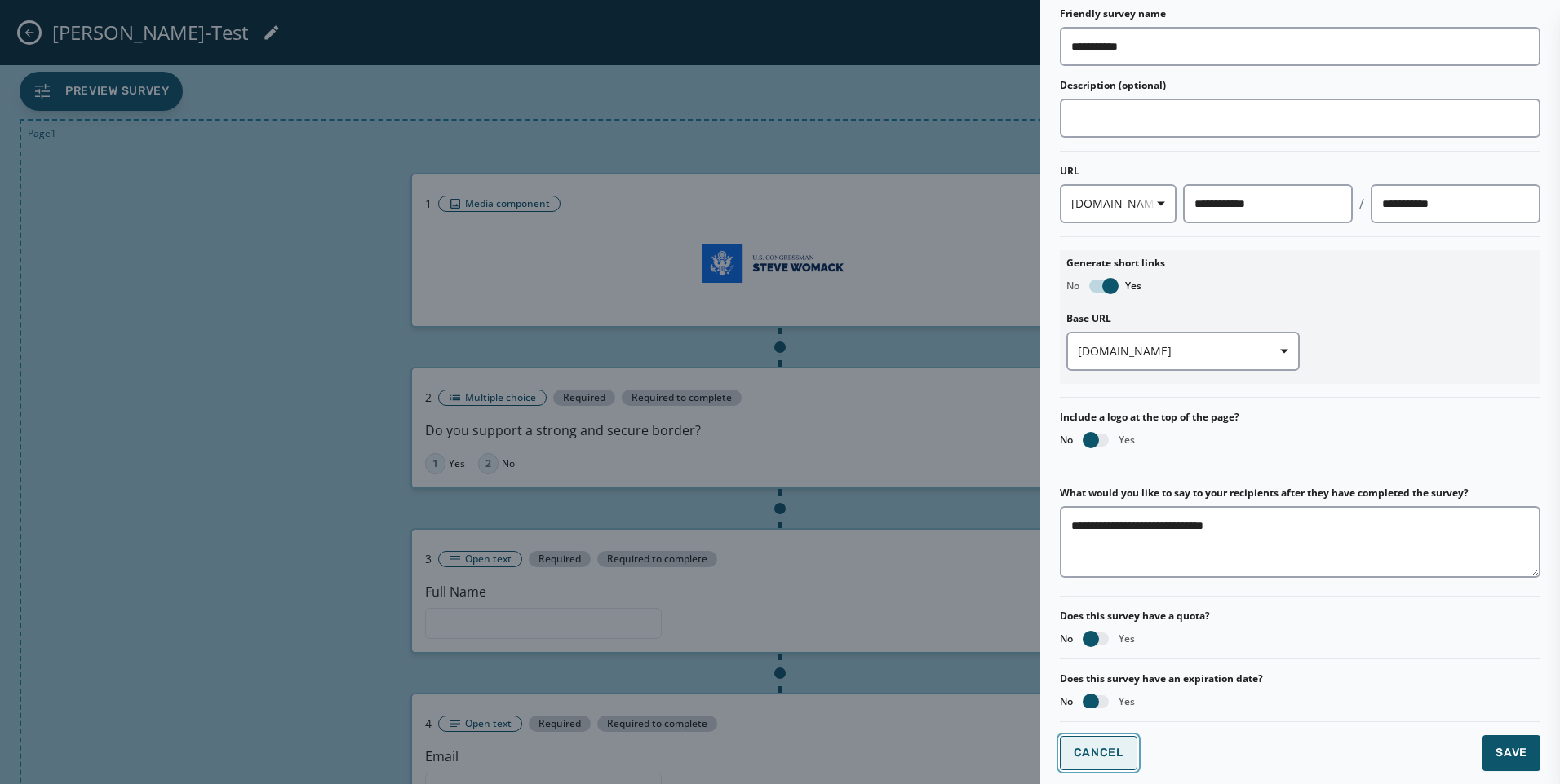
click at [1093, 754] on span "Cancel" at bounding box center [1098, 753] width 50 height 13
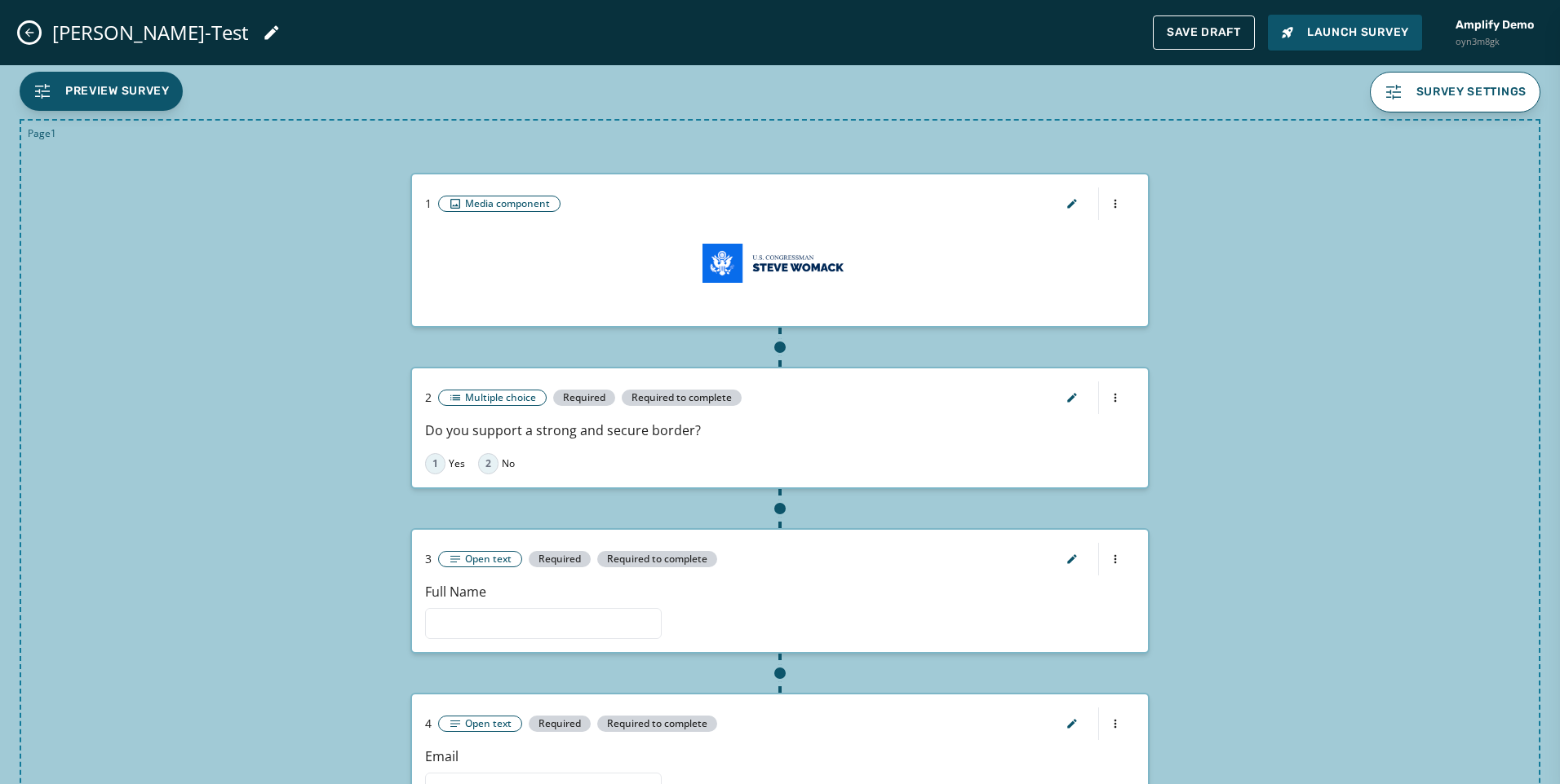
click at [27, 31] on icon "Close admin drawer" at bounding box center [29, 33] width 9 height 9
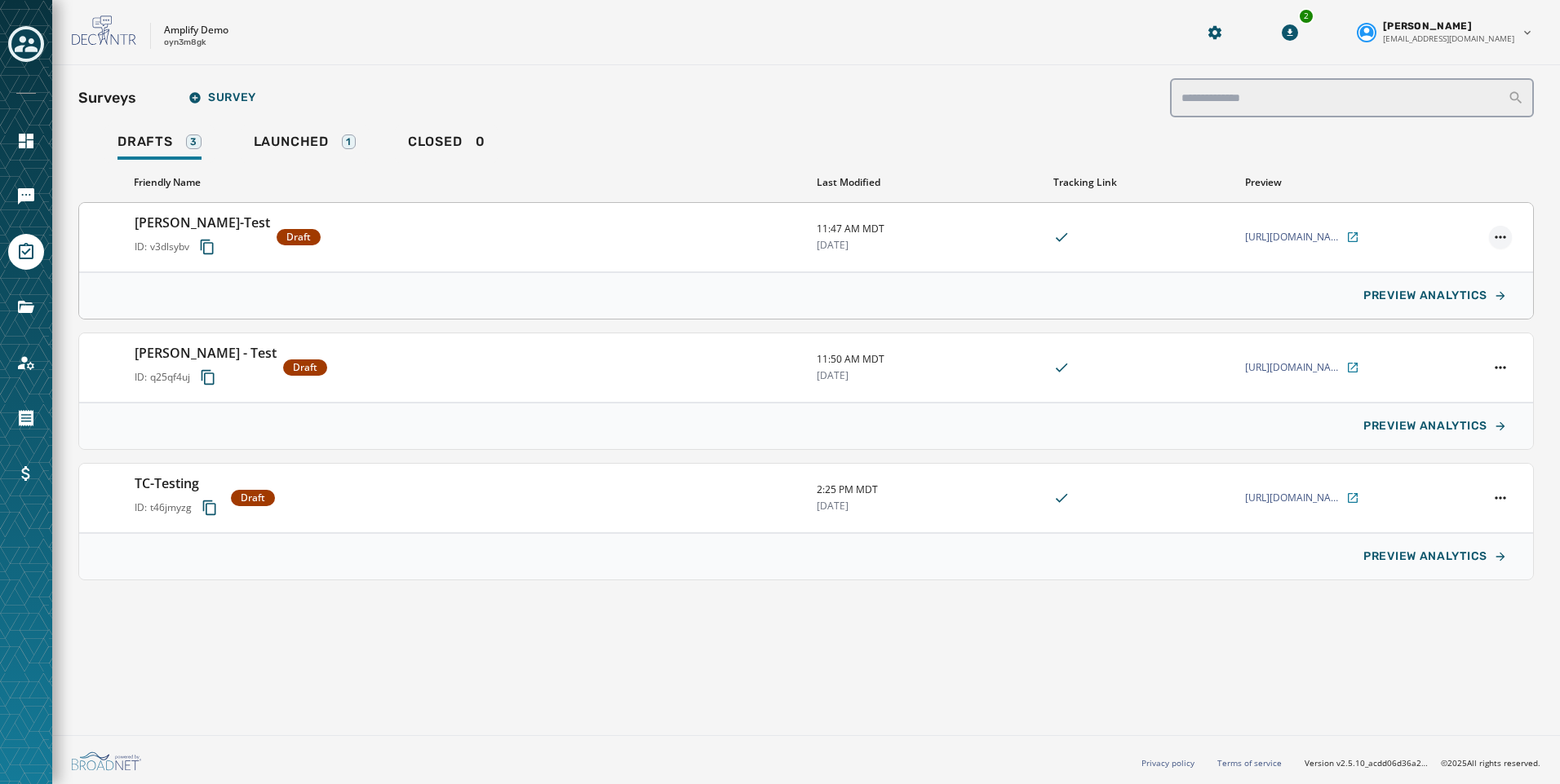
click at [1498, 243] on html "Skip To Main Content Amplify Demo oyn3m8gk 2 Kayla Lloyd klloyd@broadnet.com Su…" at bounding box center [780, 392] width 1560 height 784
click at [1475, 262] on div "Edit" at bounding box center [1464, 262] width 94 height 26
type input "**********"
type textarea "**********"
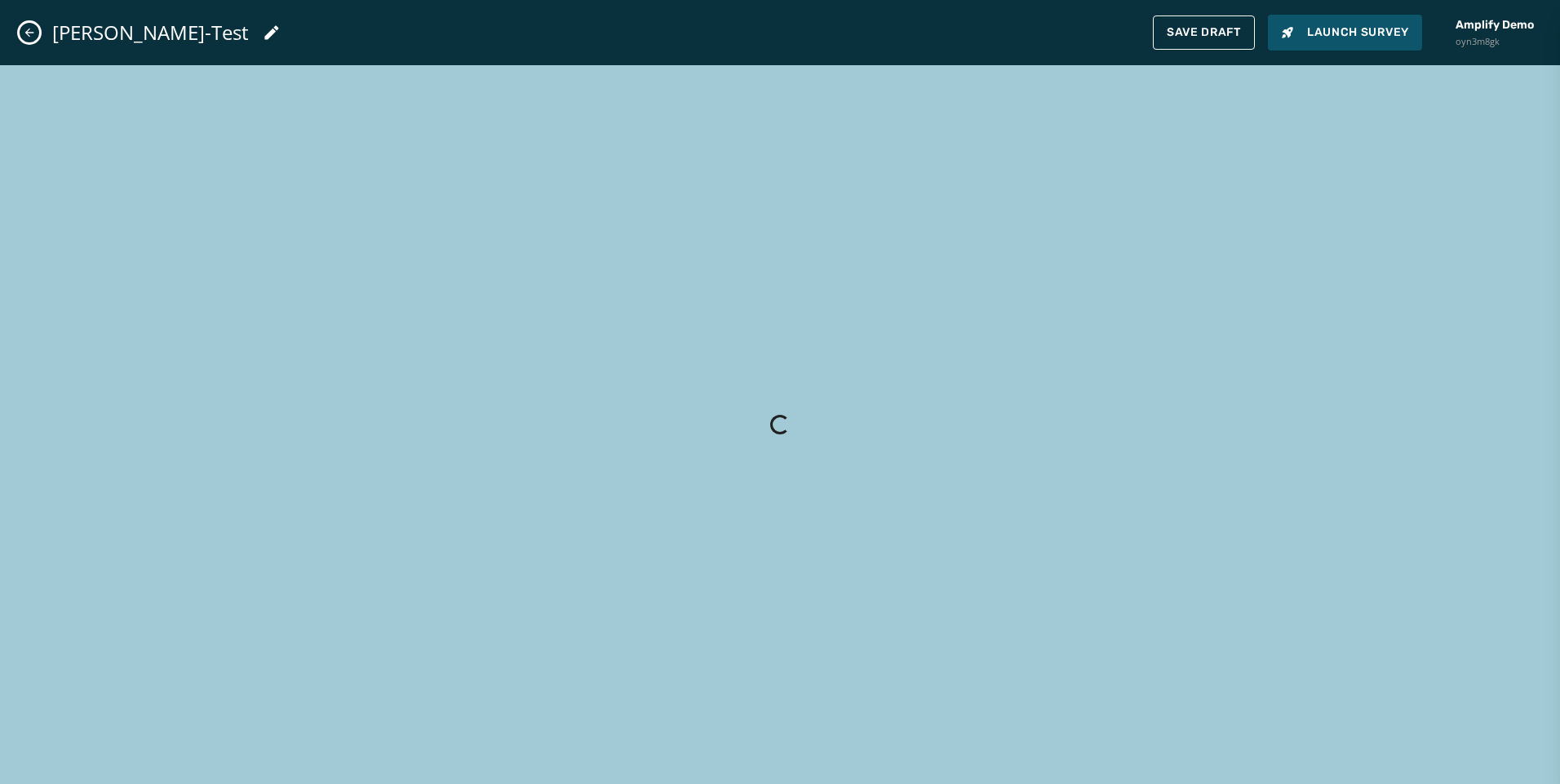
scroll to position [52, 0]
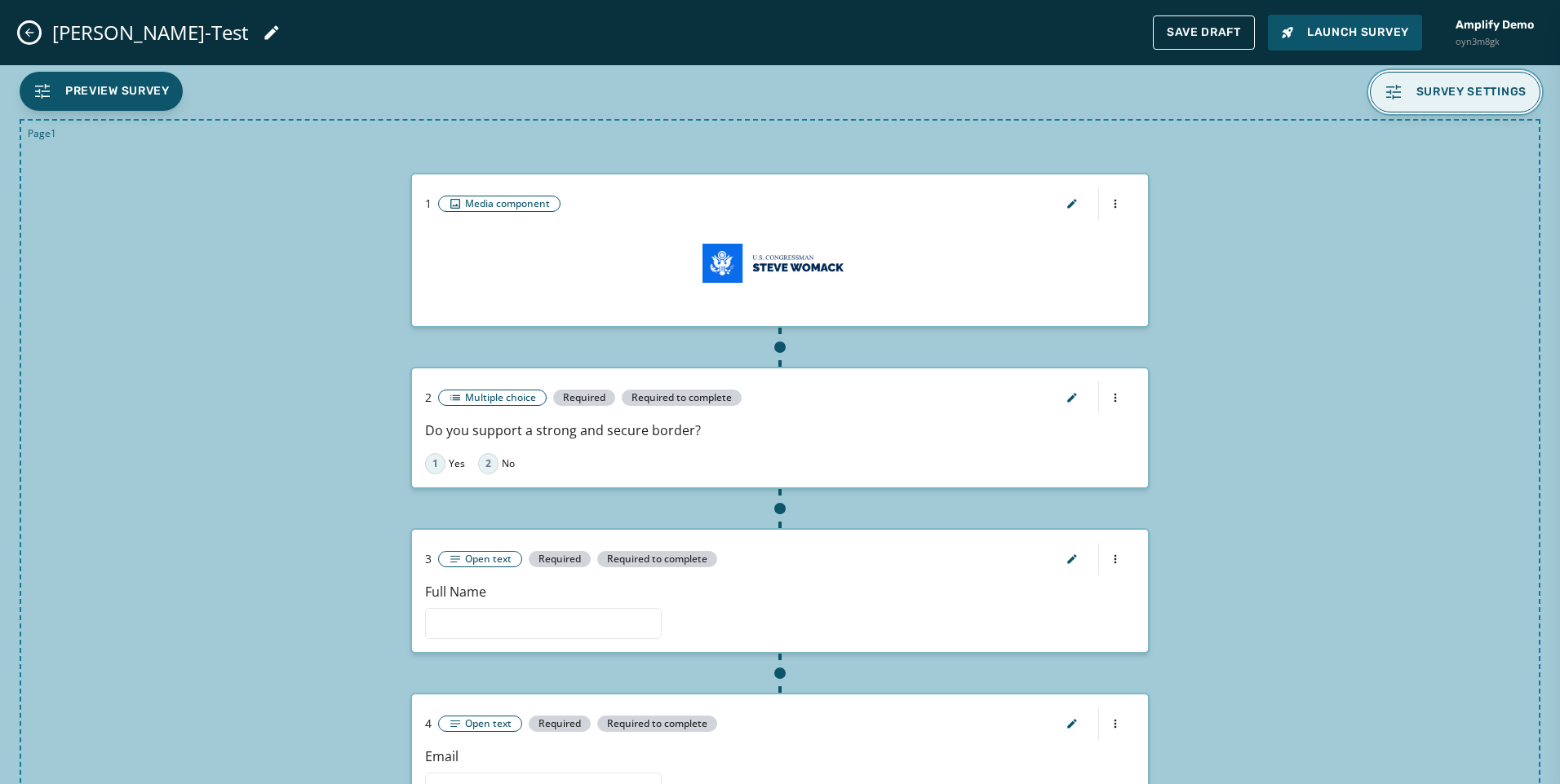
click at [1416, 90] on span "Survey settings" at bounding box center [1470, 92] width 111 height 13
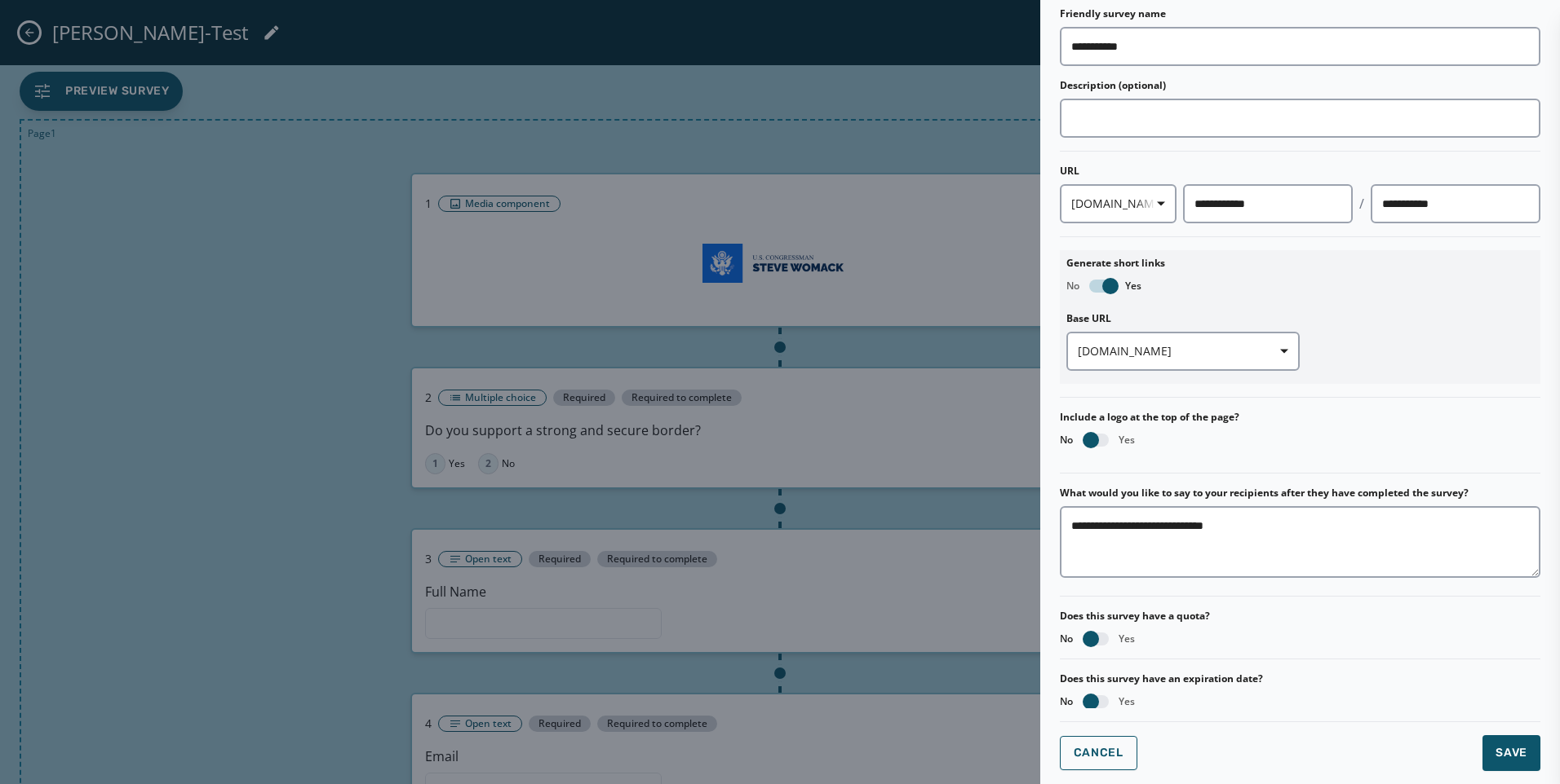
click at [55, 33] on div at bounding box center [780, 392] width 1560 height 784
click at [1085, 768] on button "Cancel" at bounding box center [1098, 753] width 78 height 35
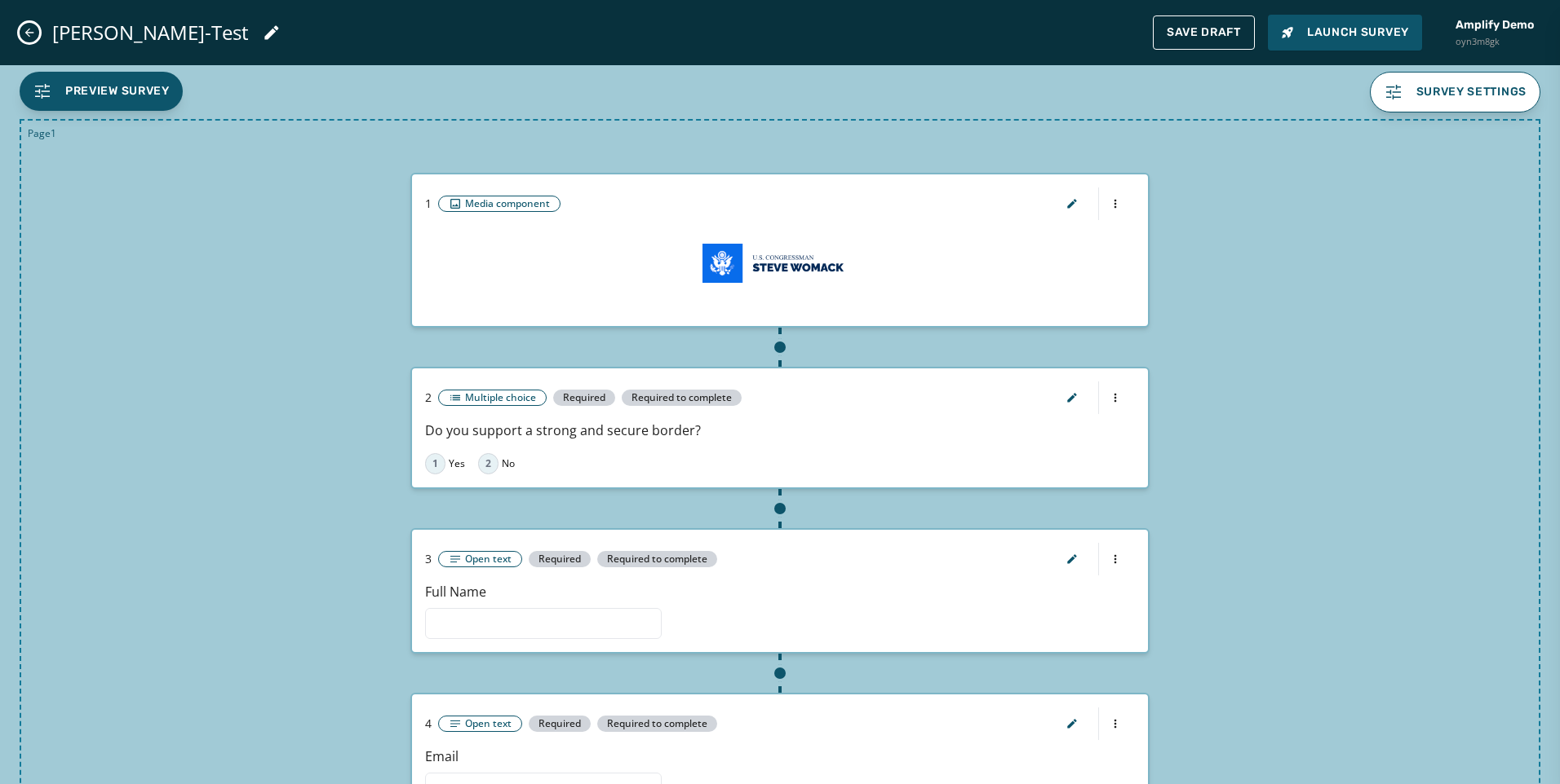
click at [24, 30] on icon "Close admin drawer" at bounding box center [30, 33] width 13 height 13
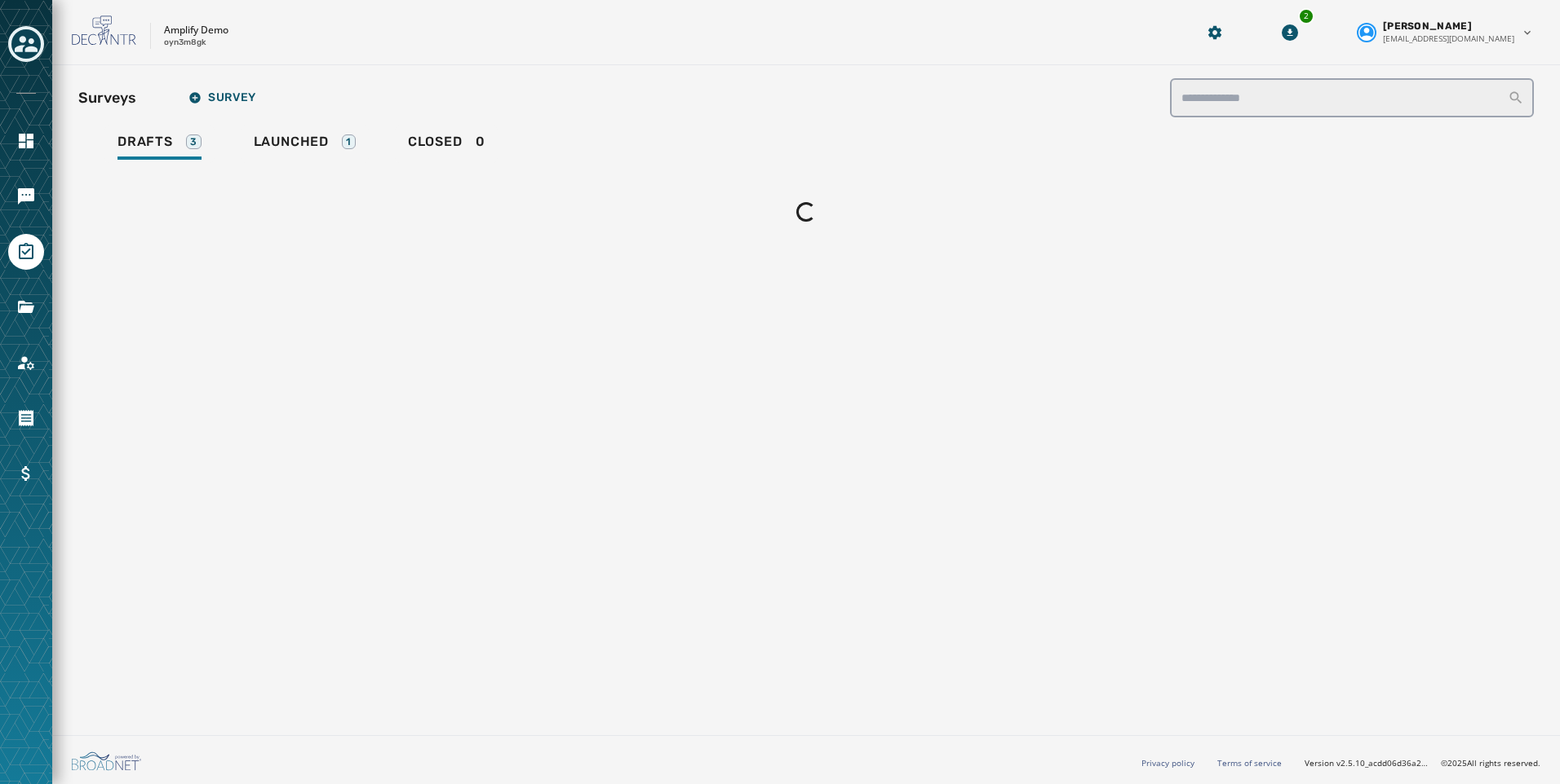
scroll to position [51, 0]
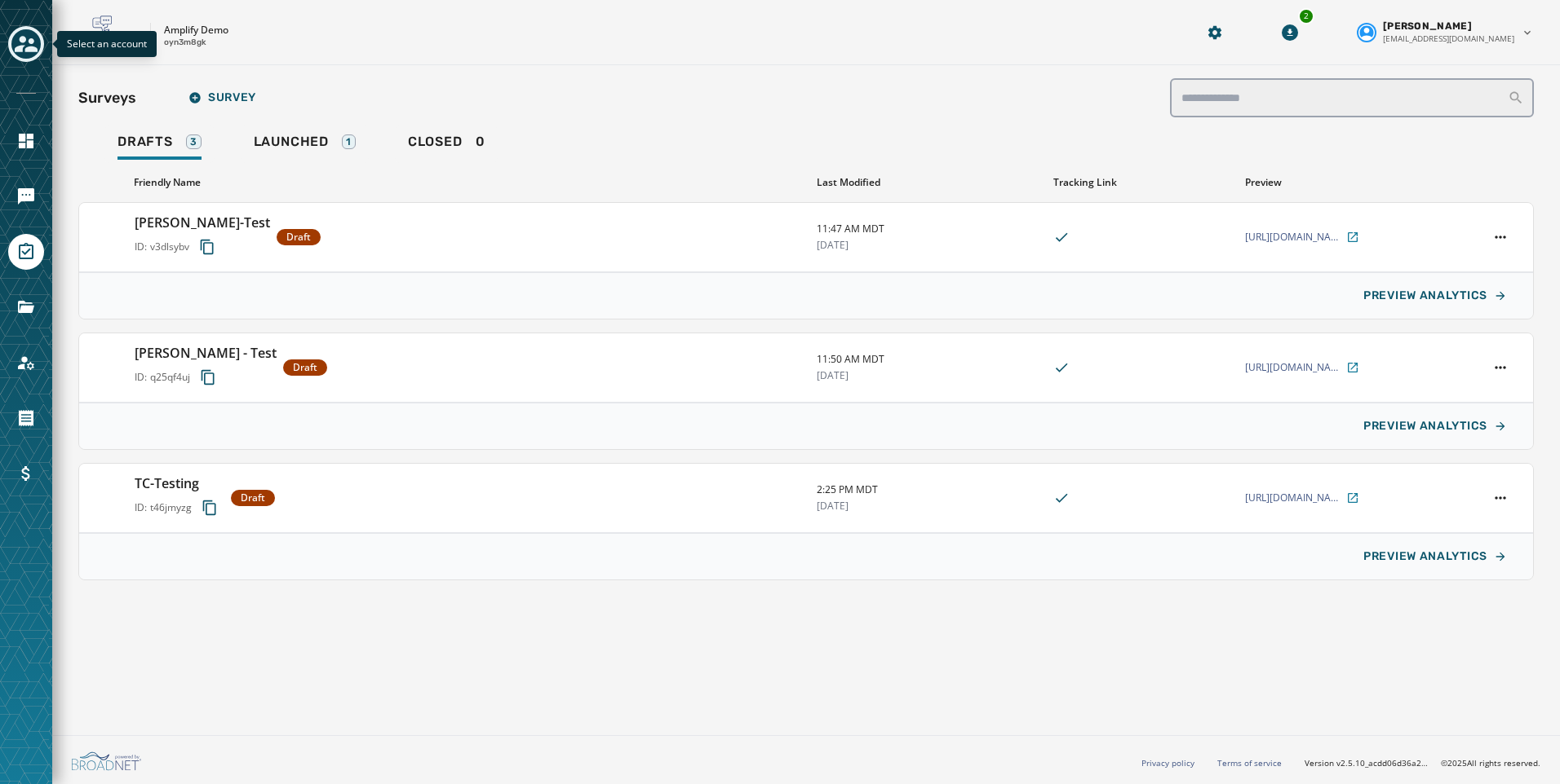
click at [24, 30] on div "Toggle account select drawer" at bounding box center [26, 44] width 30 height 30
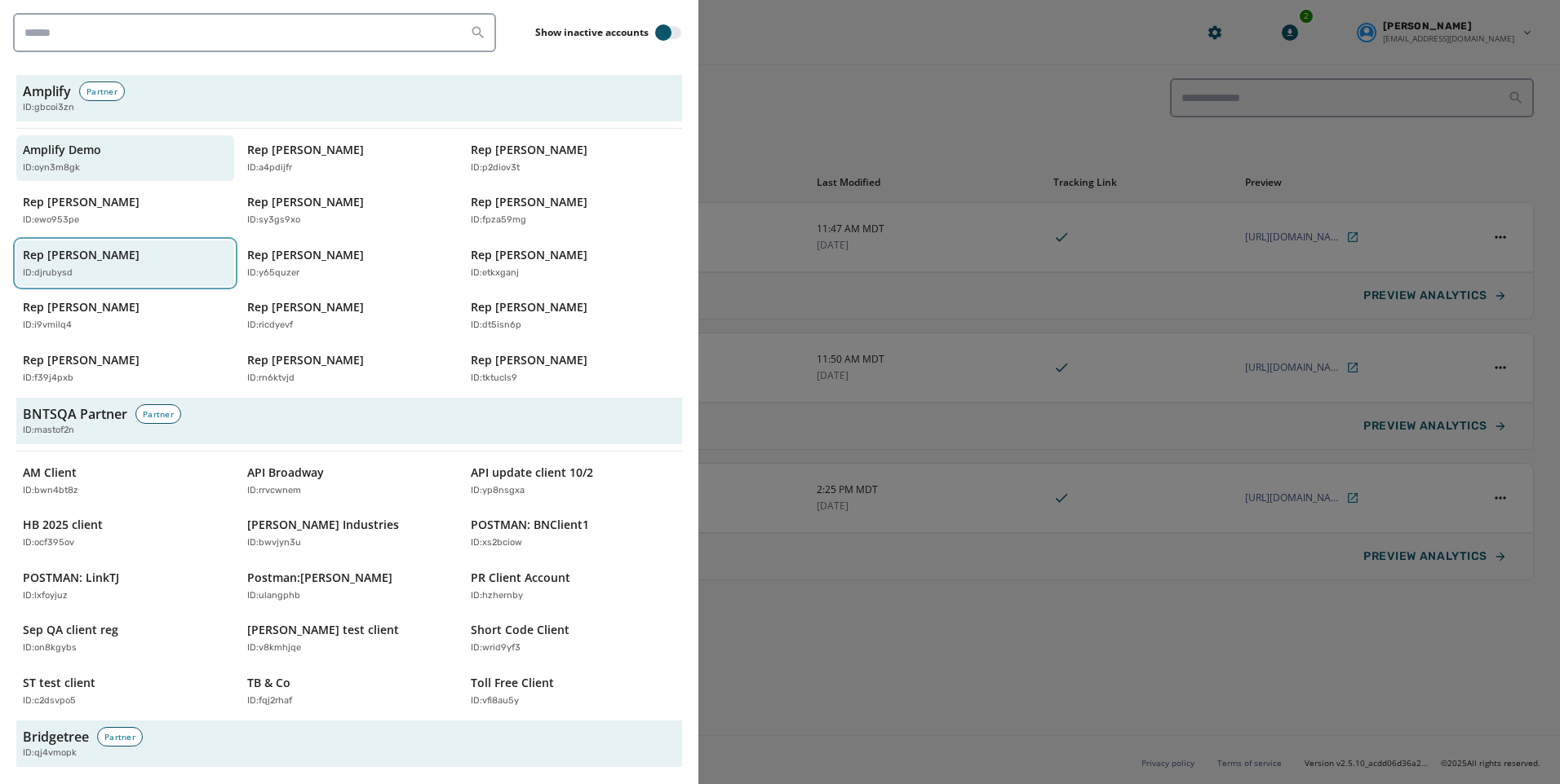
click at [142, 275] on div "ID: djrubysd" at bounding box center [117, 273] width 189 height 13
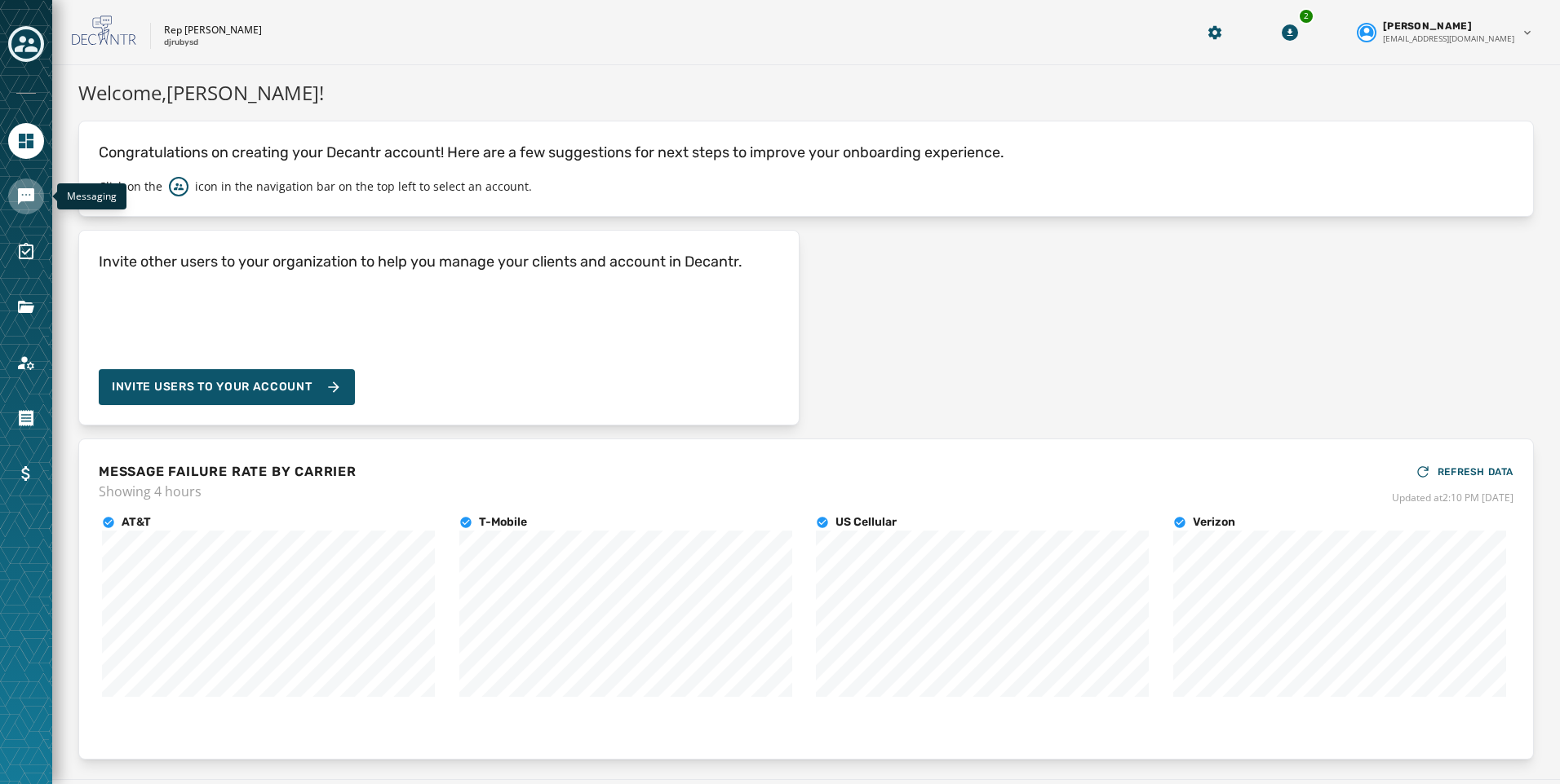
click at [23, 200] on icon "Navigate to Messaging" at bounding box center [26, 196] width 16 height 16
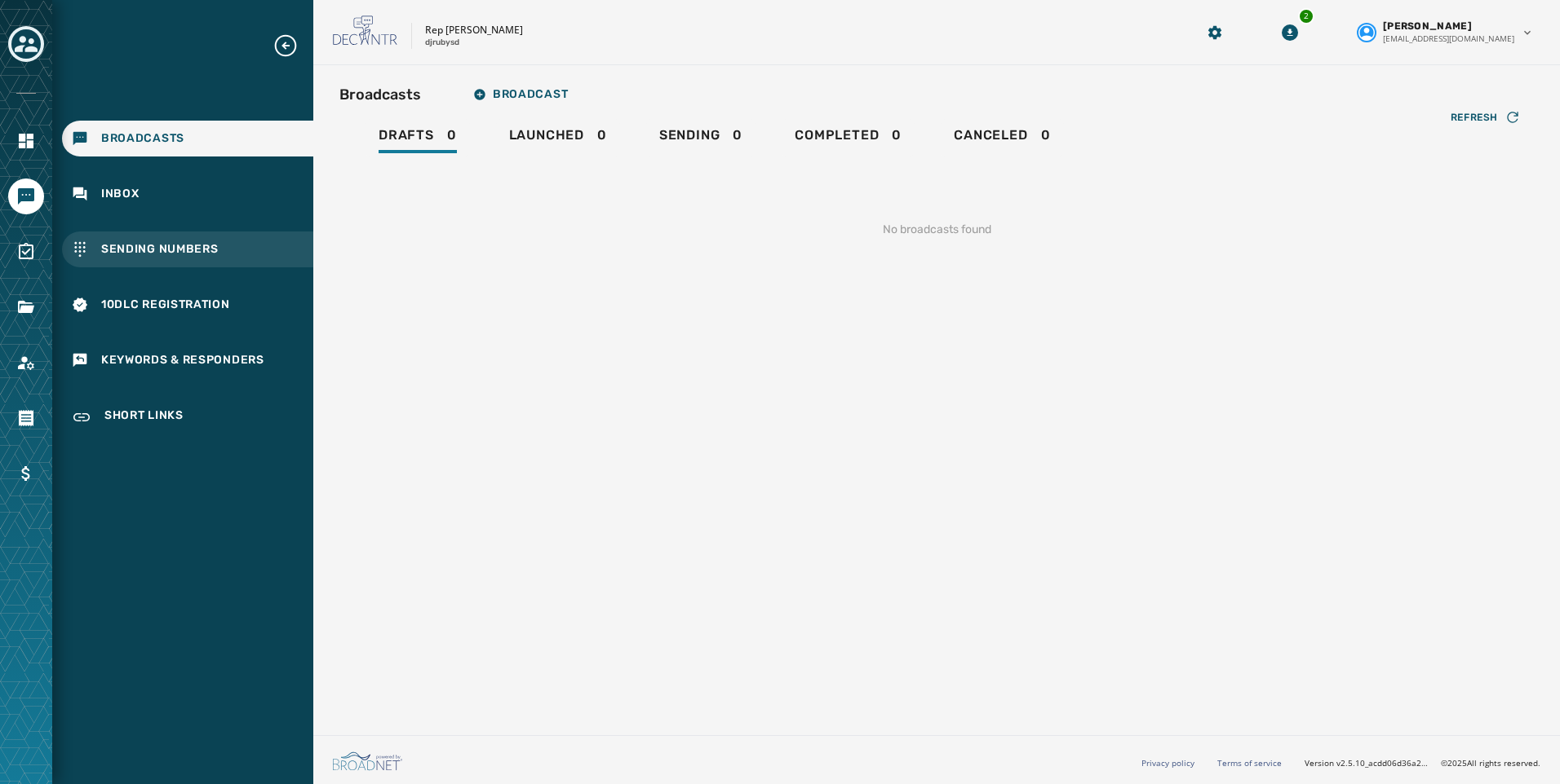
click at [126, 252] on span "Sending Numbers" at bounding box center [160, 249] width 117 height 16
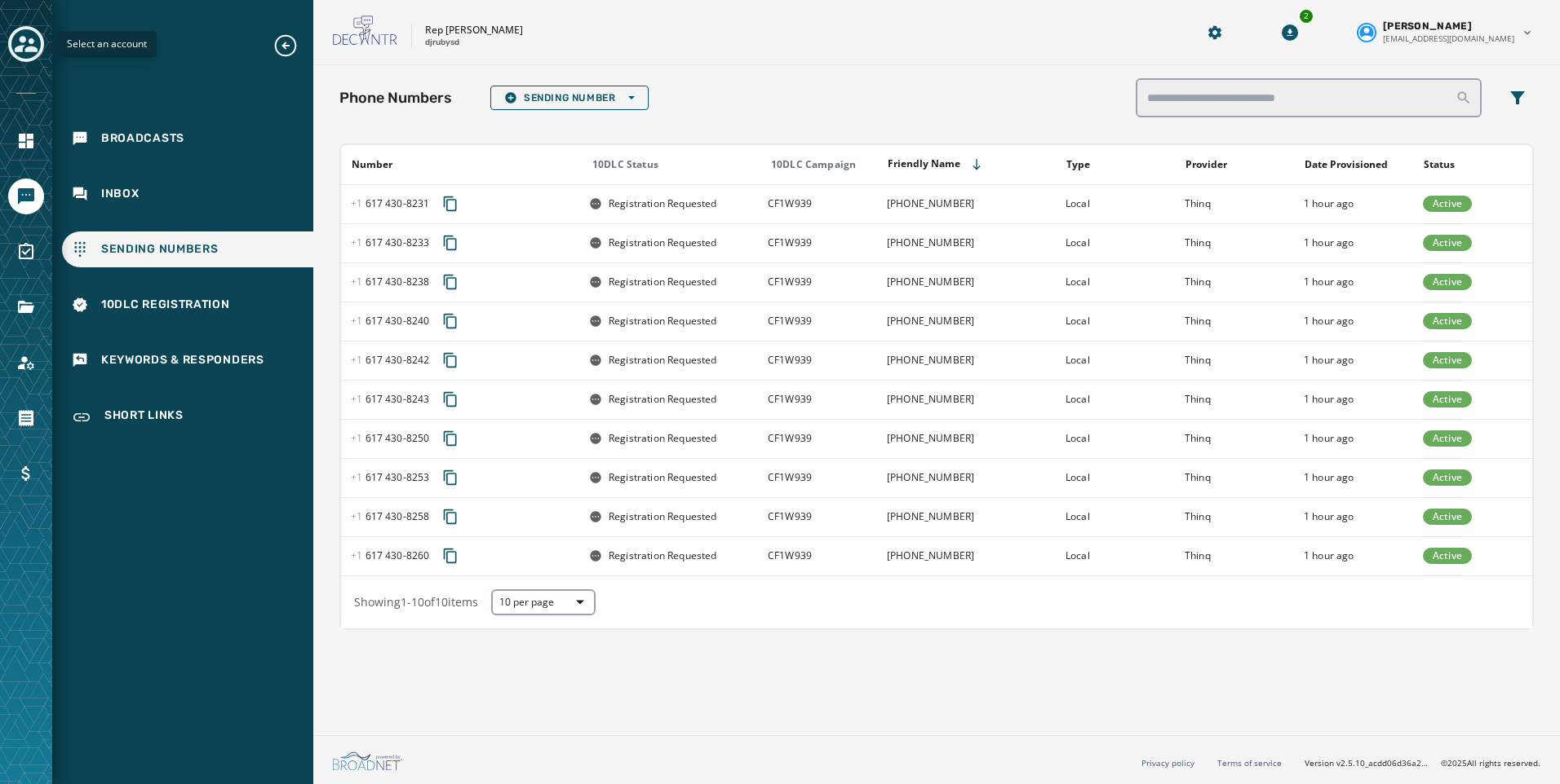
click at [35, 46] on icon "Toggle account select drawer" at bounding box center [26, 44] width 23 height 23
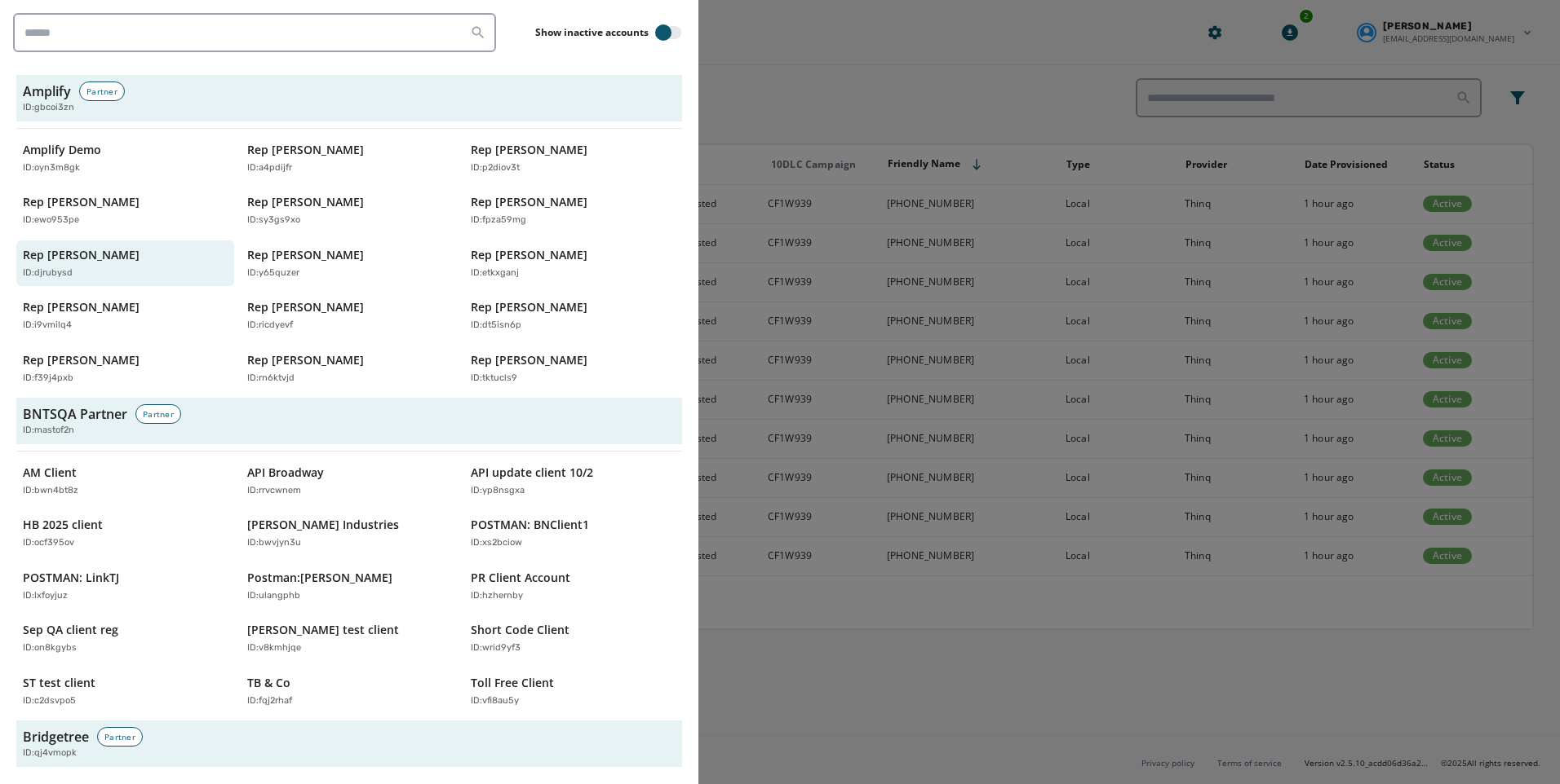
click at [872, 56] on div at bounding box center [780, 392] width 1560 height 784
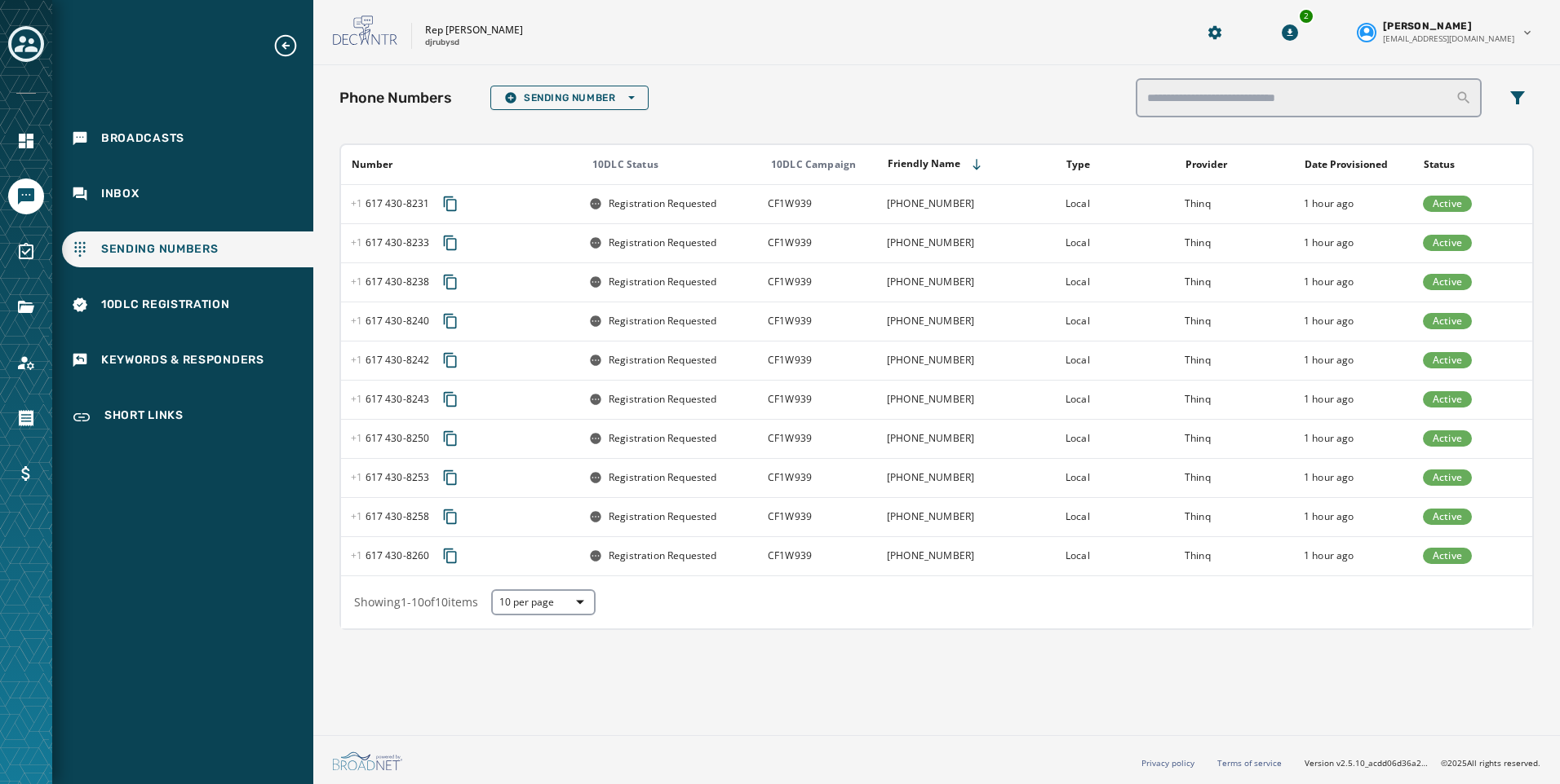
click at [8, 33] on div at bounding box center [26, 392] width 52 height 784
click at [34, 45] on icon "Toggle account select drawer" at bounding box center [26, 44] width 23 height 23
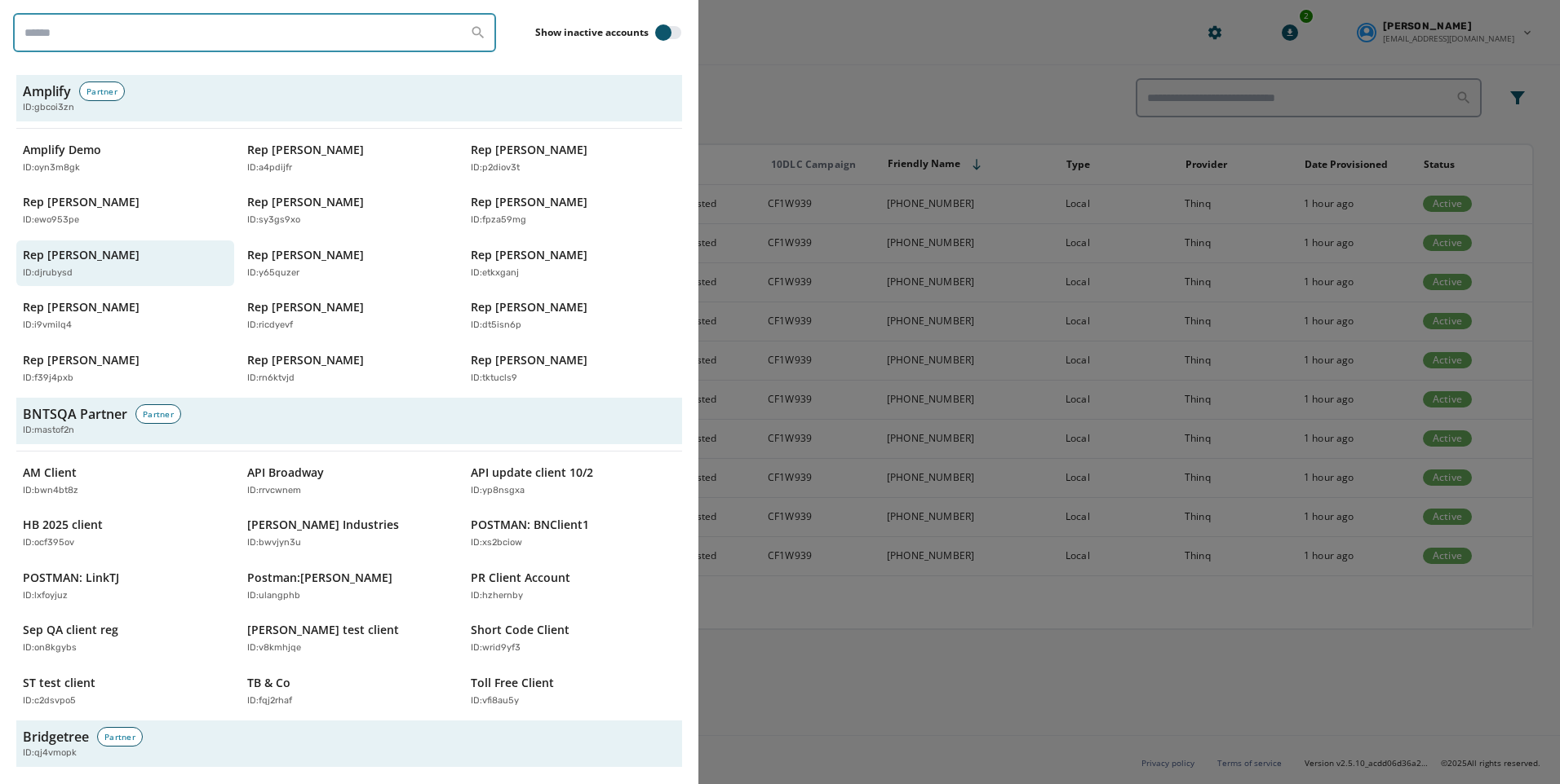
click at [226, 40] on input "search" at bounding box center [255, 33] width 483 height 39
type input "*******"
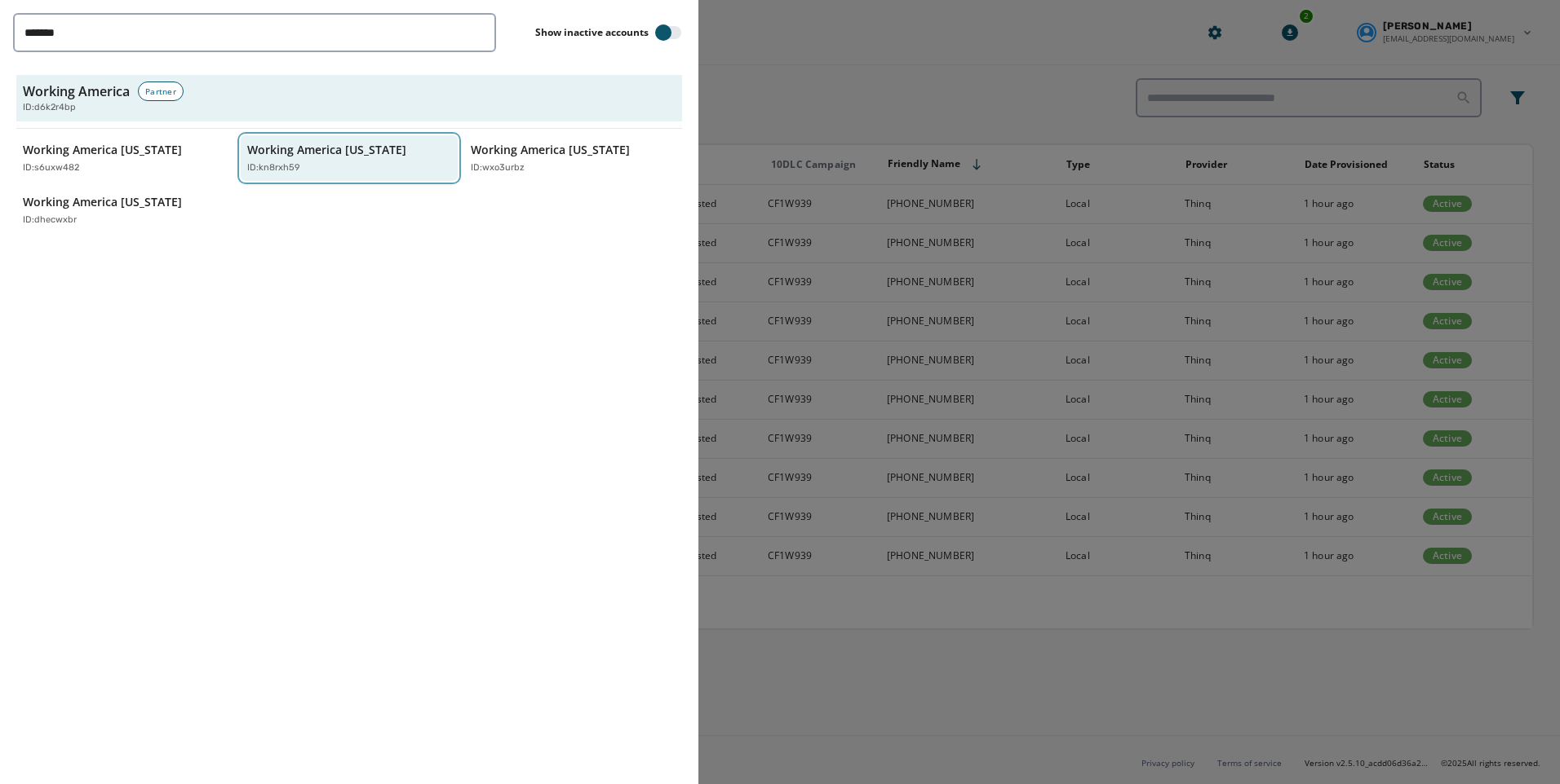
click at [319, 168] on div "ID: kn8rxh59" at bounding box center [342, 168] width 189 height 13
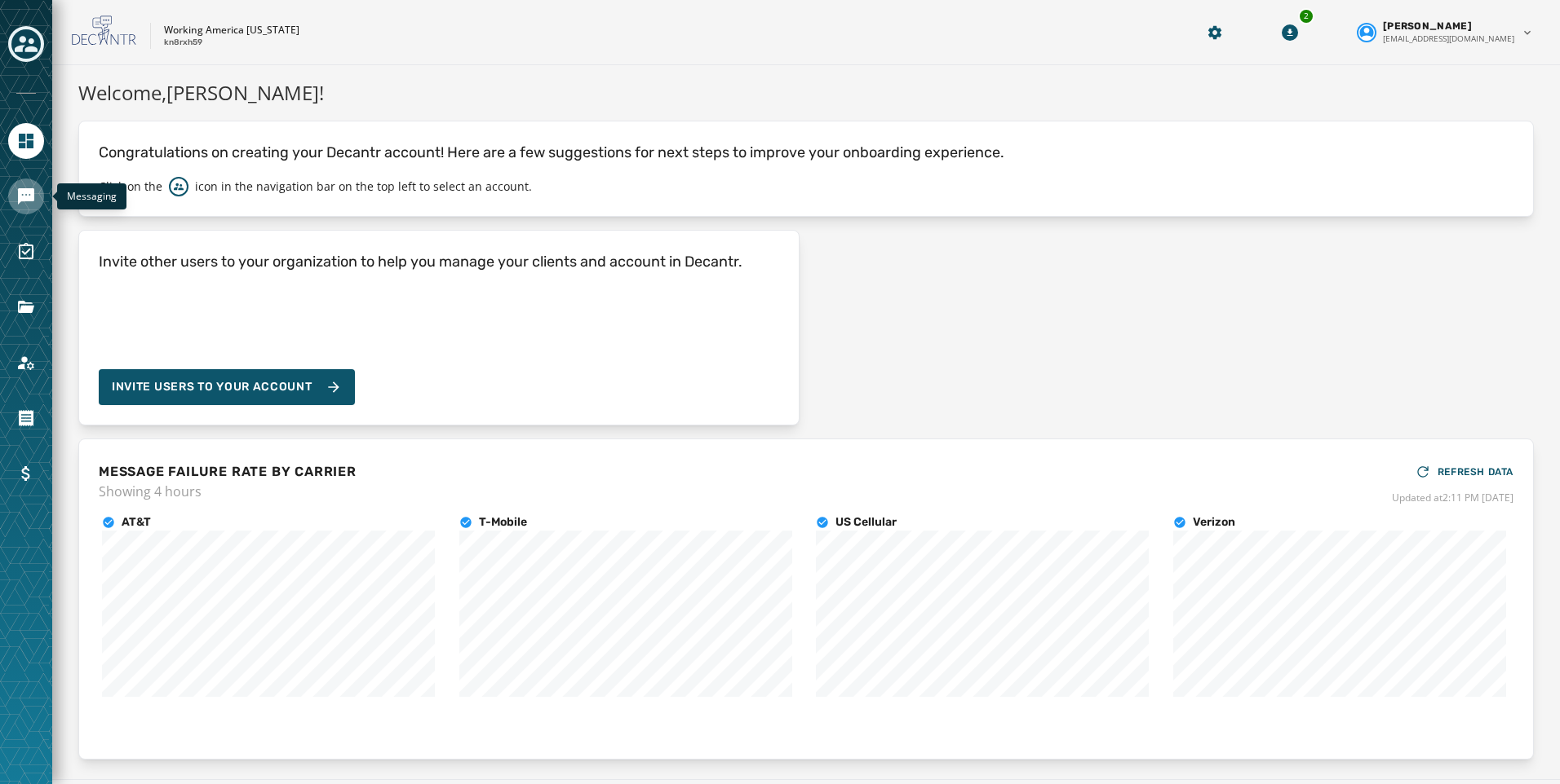
click at [24, 195] on icon "Navigate to Messaging" at bounding box center [26, 196] width 16 height 16
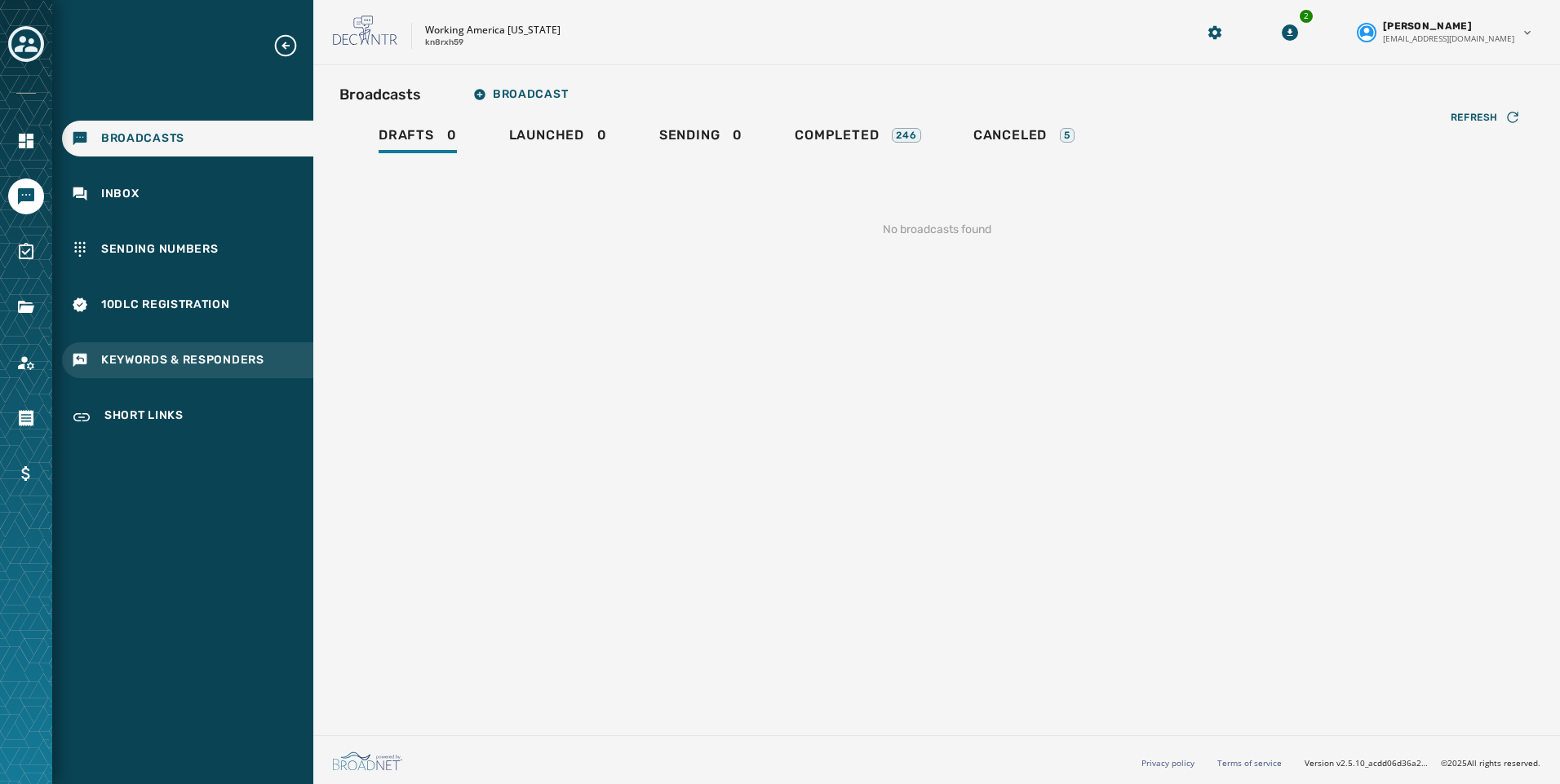
click at [193, 362] on span "Keywords & Responders" at bounding box center [183, 360] width 164 height 16
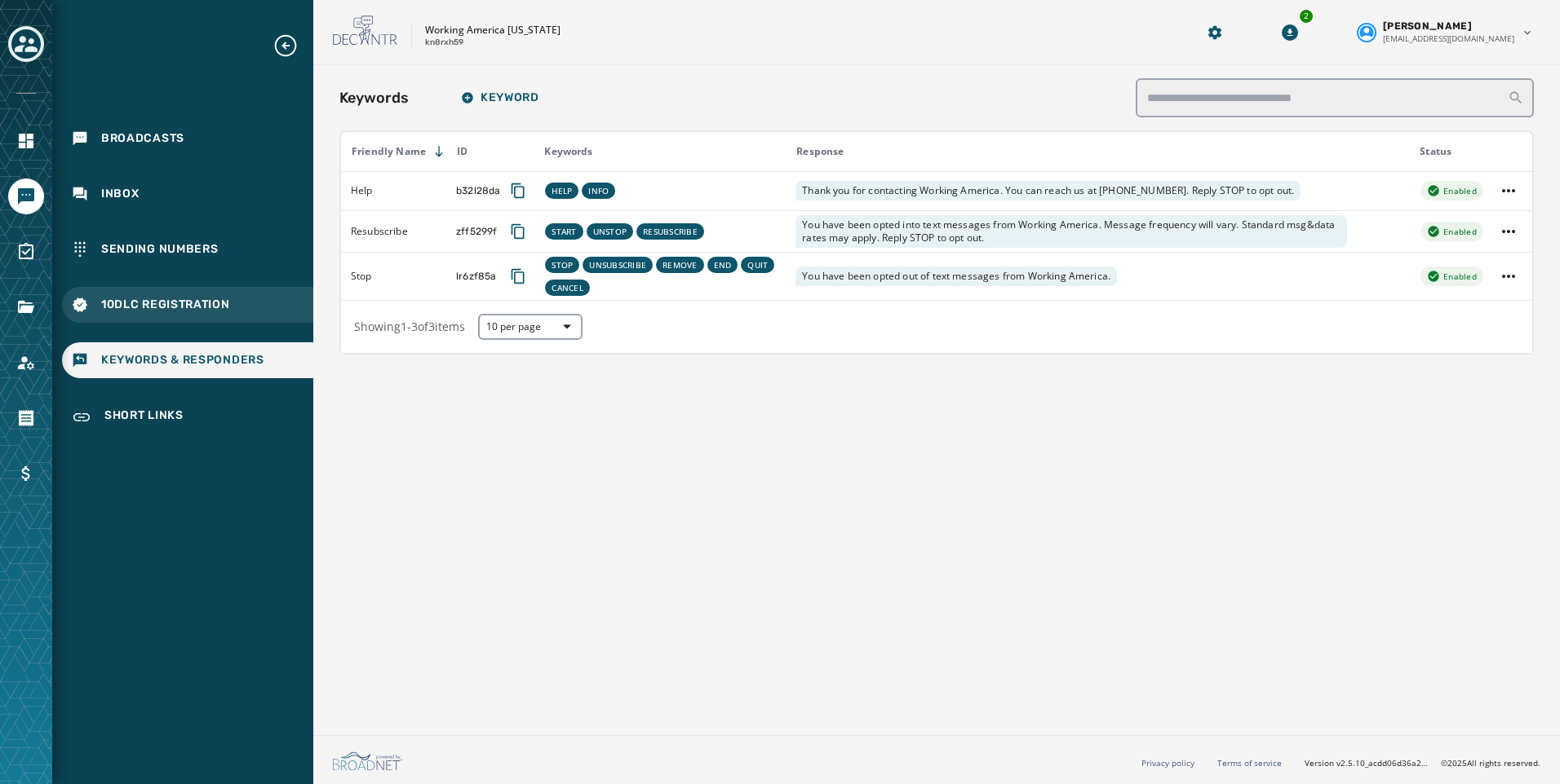
click at [159, 291] on div "10DLC Registration" at bounding box center [187, 304] width 251 height 36
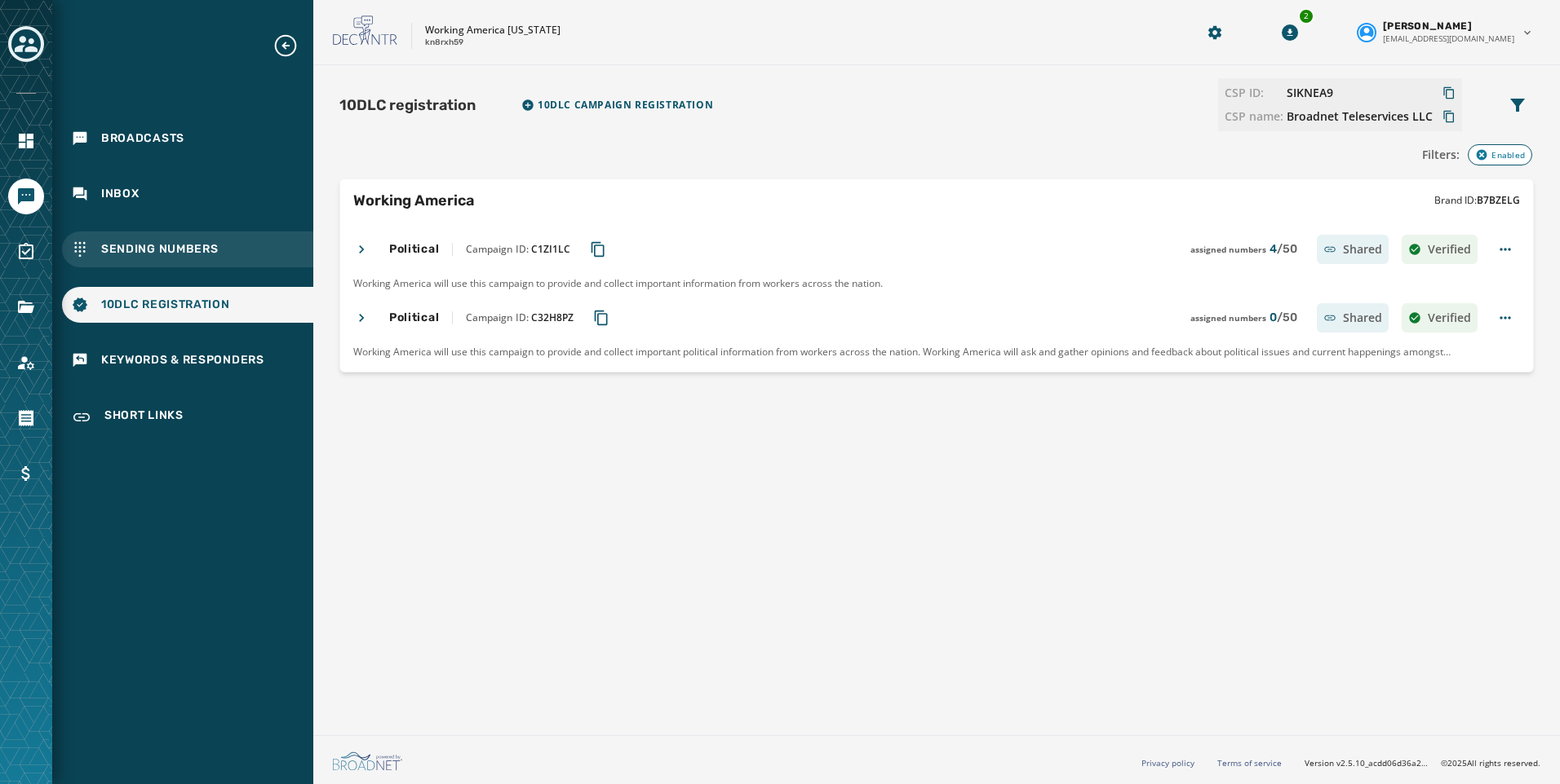
click at [134, 248] on span "Sending Numbers" at bounding box center [160, 249] width 117 height 16
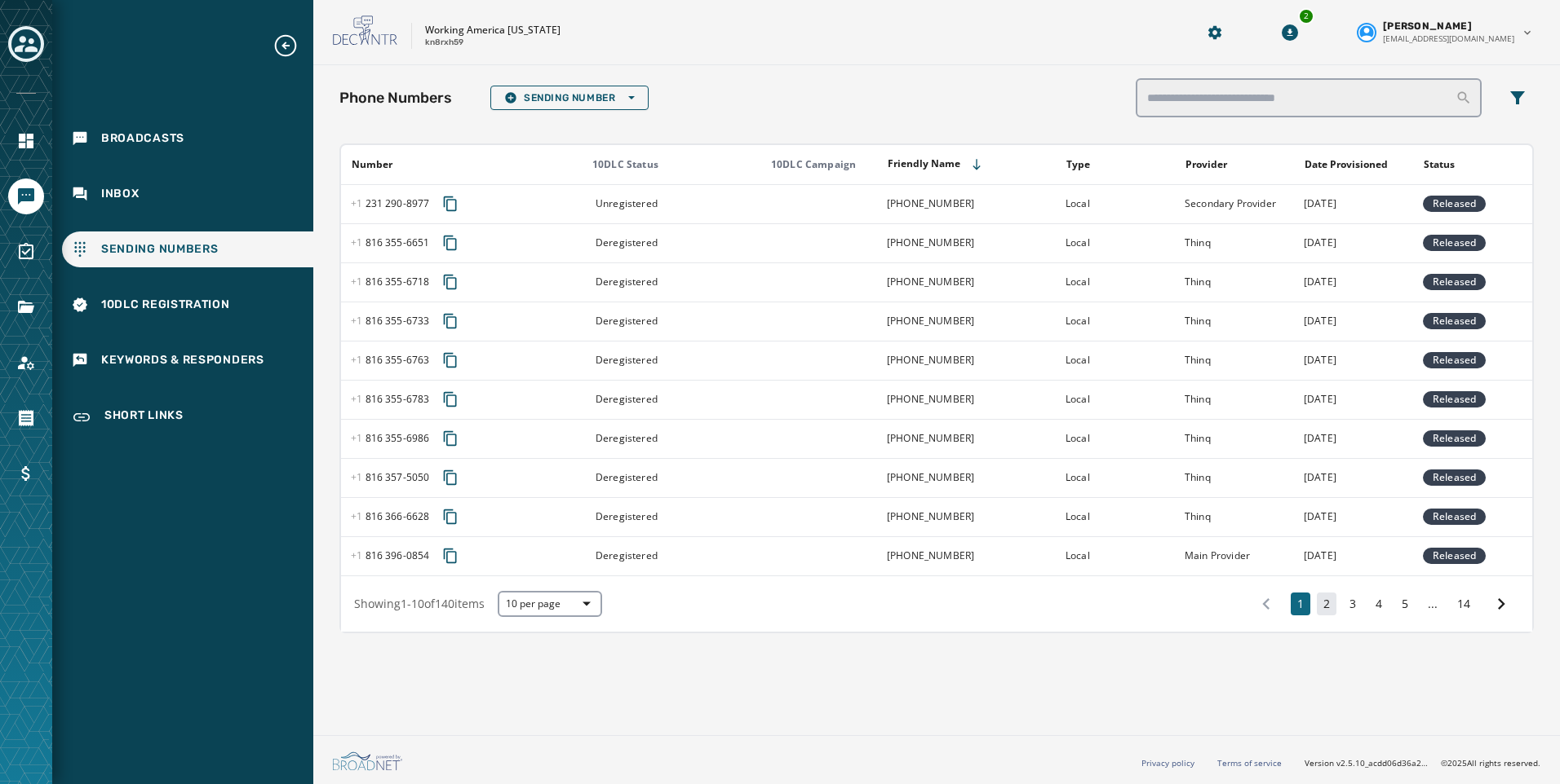
click at [1331, 611] on button "2" at bounding box center [1326, 604] width 19 height 23
click at [1346, 601] on button "3" at bounding box center [1352, 604] width 19 height 23
click at [1380, 603] on button "4" at bounding box center [1378, 604] width 19 height 23
click at [1416, 602] on div "1 ... 3 4 5 ... 14" at bounding box center [1381, 604] width 274 height 30
click at [1410, 604] on button "5" at bounding box center [1404, 604] width 19 height 23
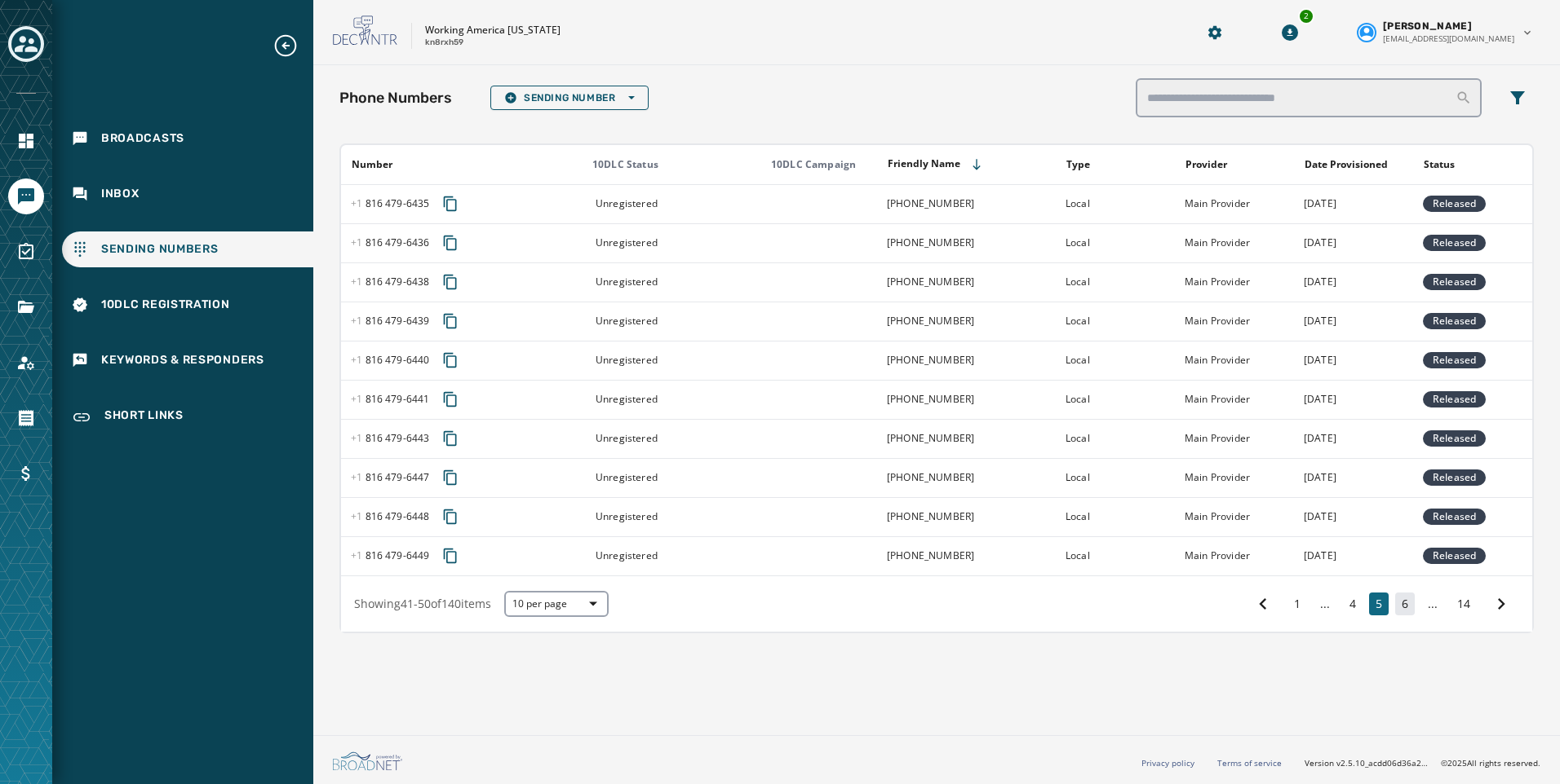
click at [1410, 605] on button "6" at bounding box center [1404, 604] width 19 height 23
click at [130, 137] on span "Broadcasts" at bounding box center [142, 139] width 83 height 16
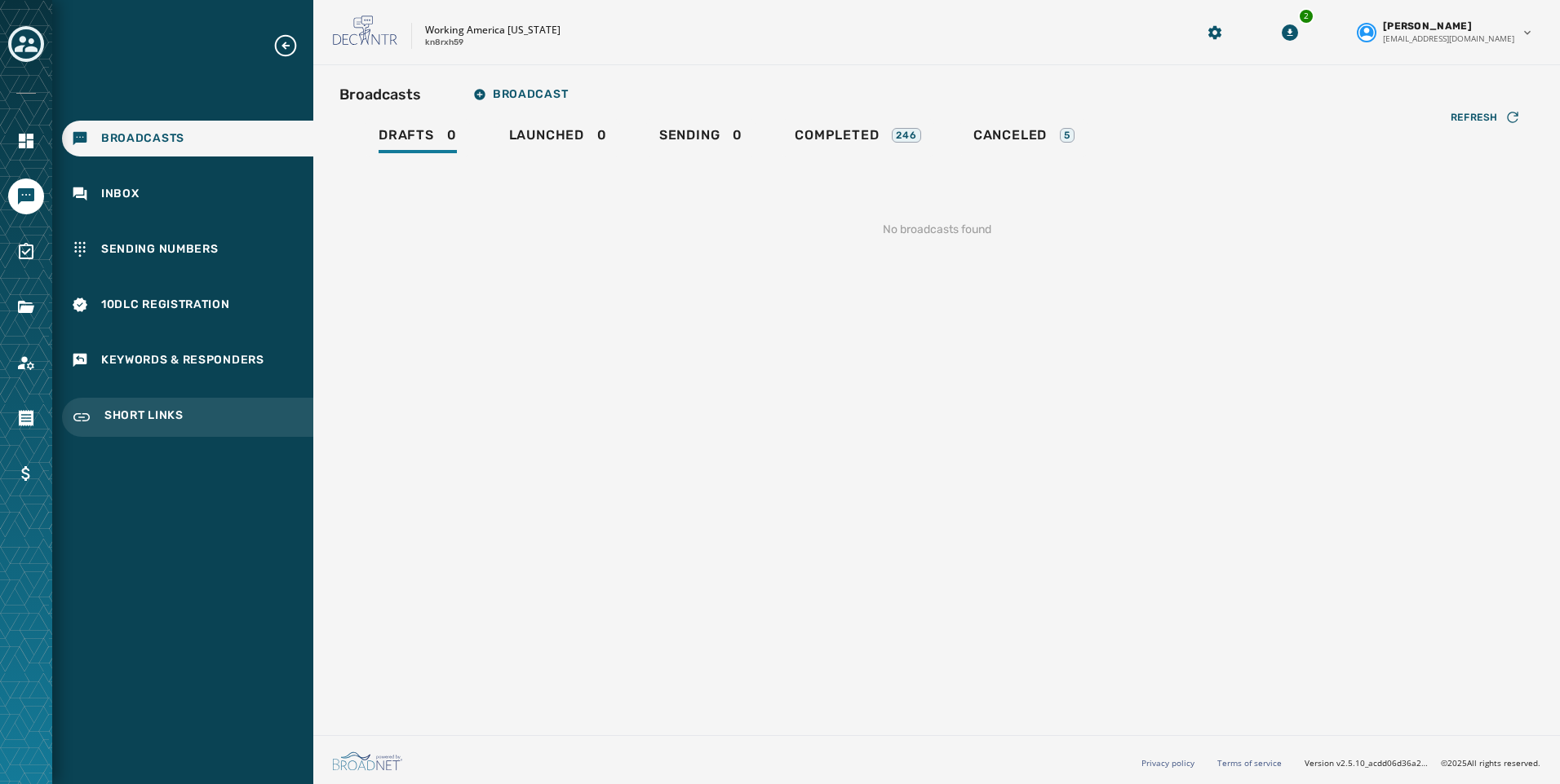
click at [115, 411] on span "Short Links" at bounding box center [143, 417] width 79 height 19
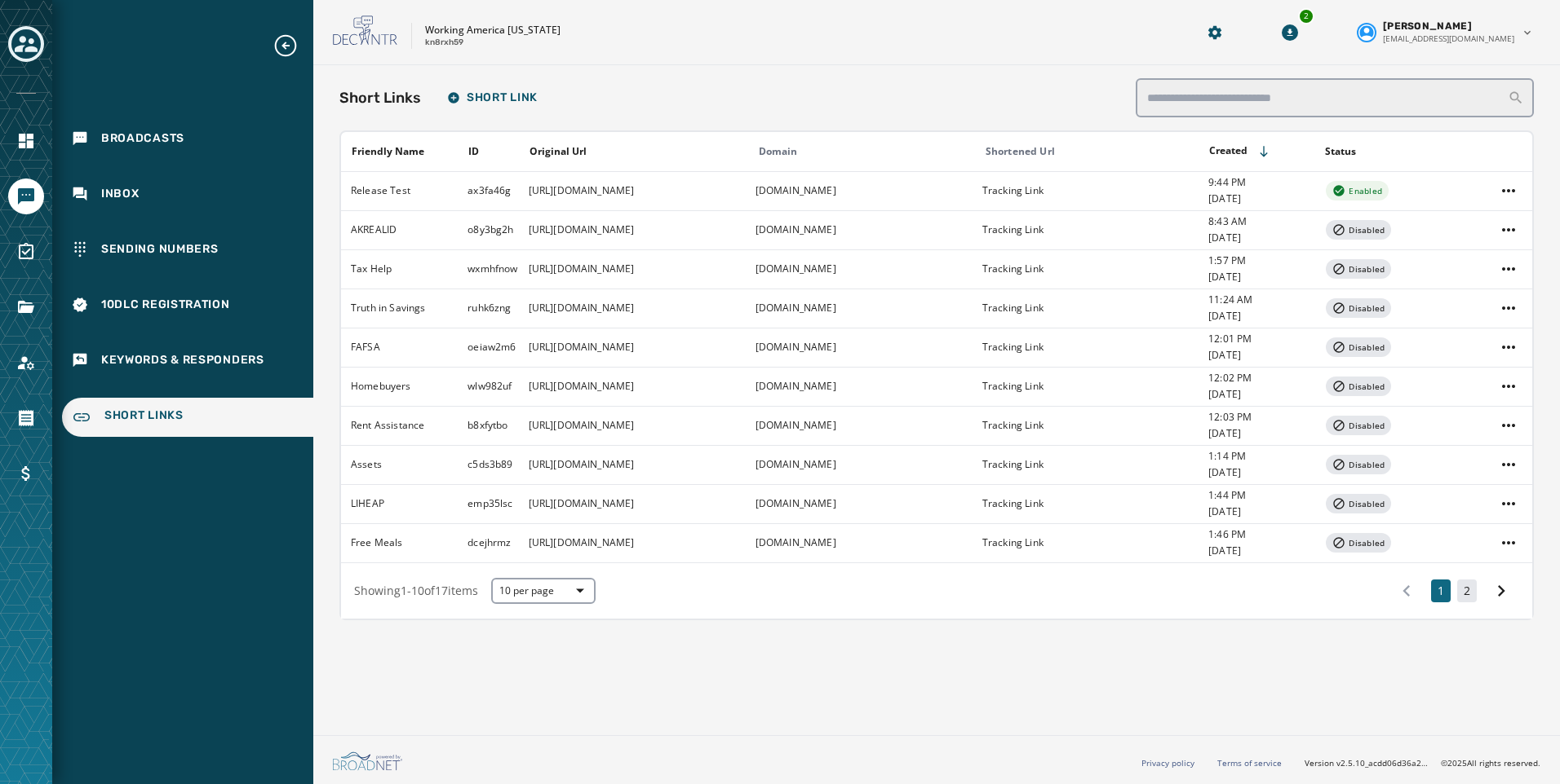
click at [1467, 586] on button "2" at bounding box center [1467, 592] width 19 height 23
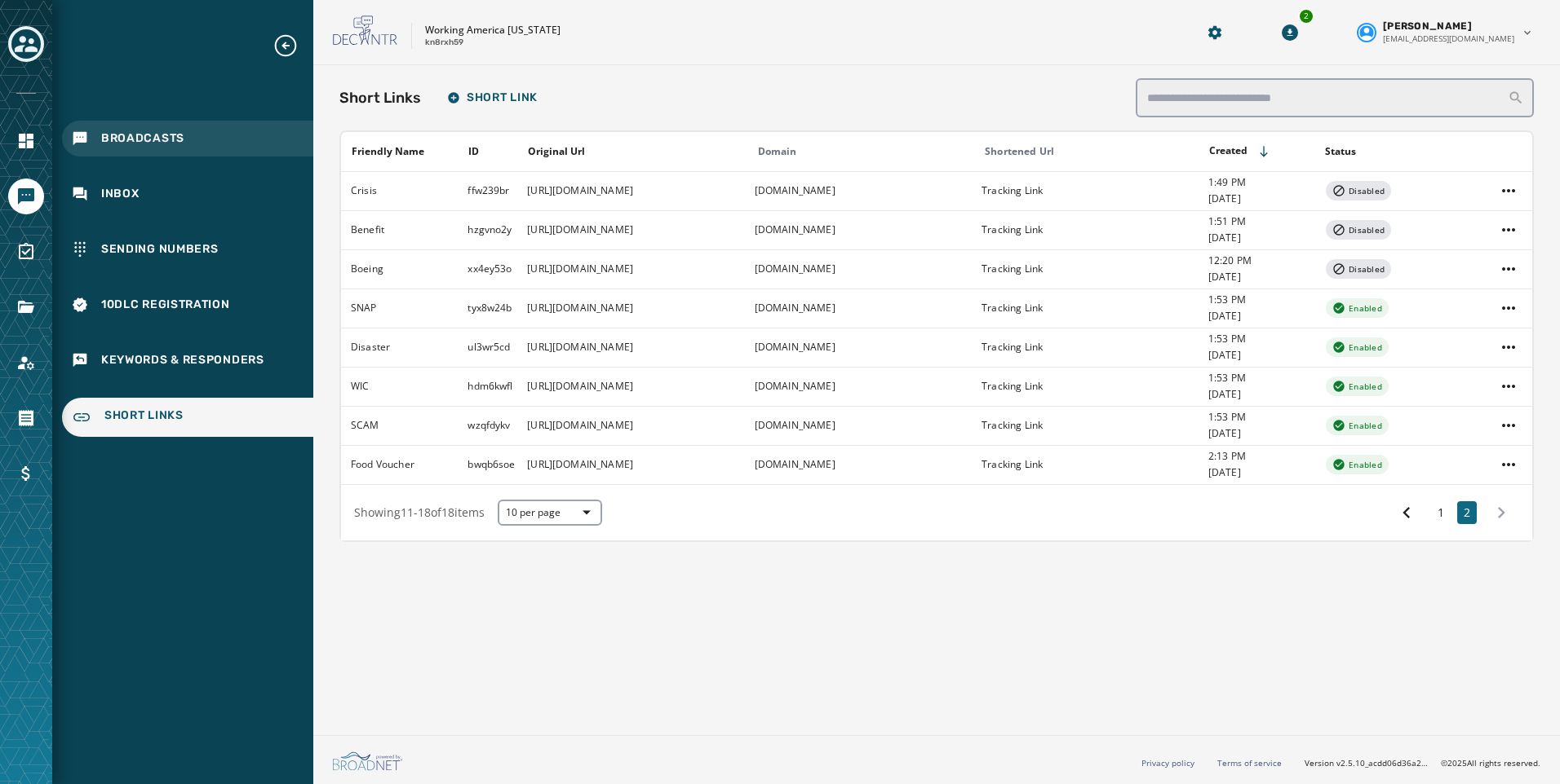
click at [110, 147] on div "Broadcasts" at bounding box center [187, 138] width 251 height 36
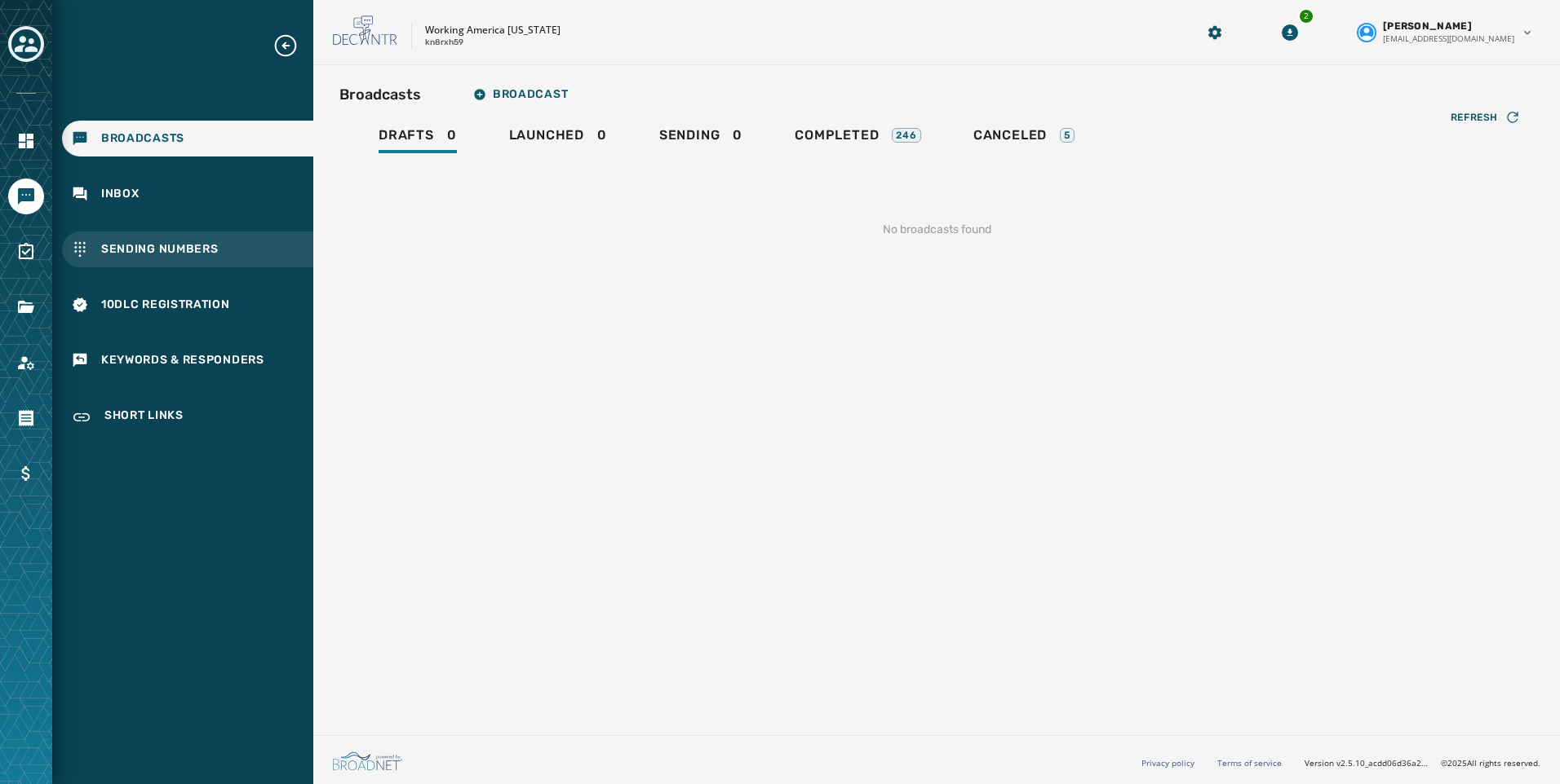
click at [161, 254] on span "Sending Numbers" at bounding box center [160, 249] width 117 height 16
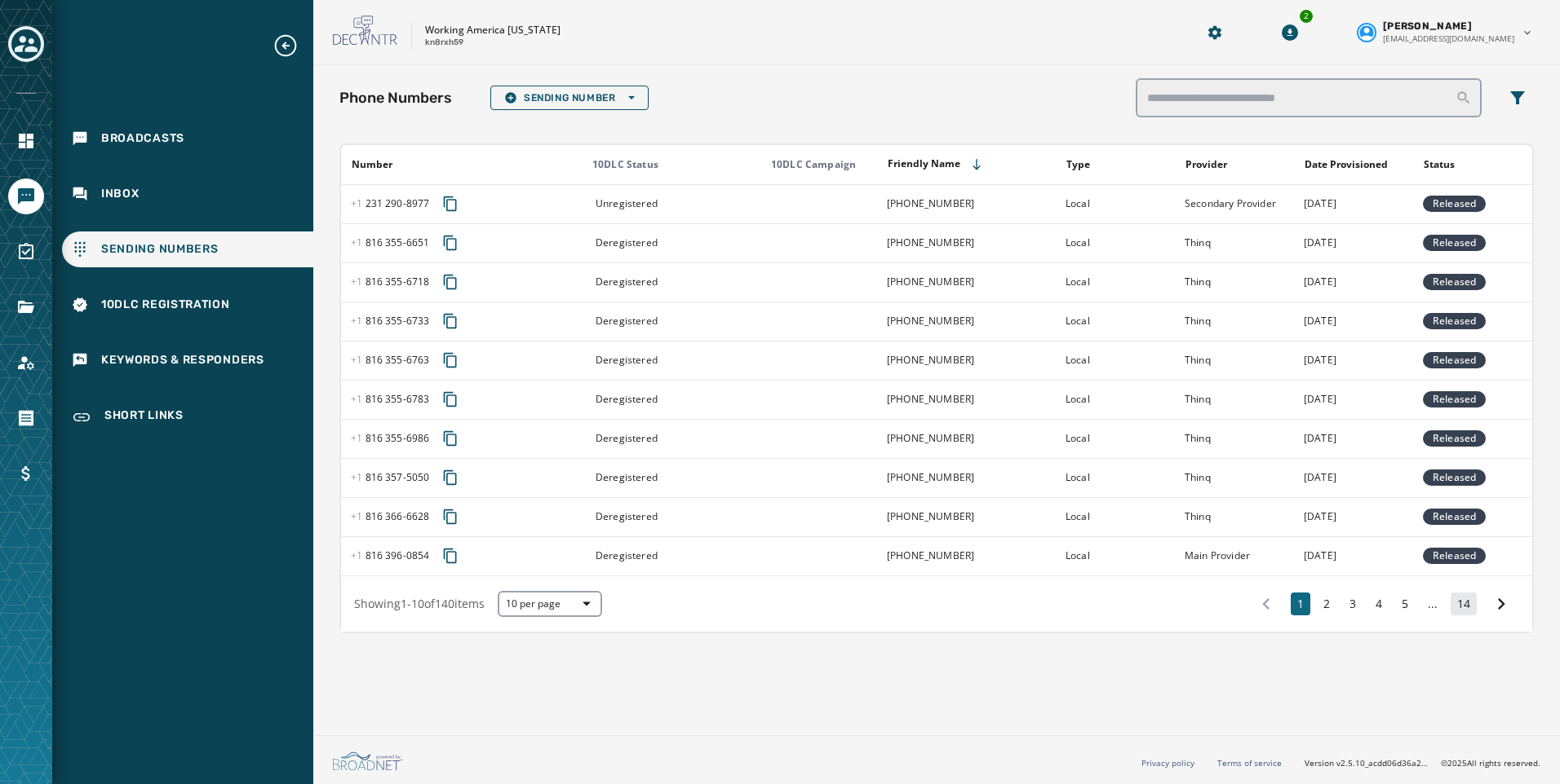
click at [1458, 605] on button "14" at bounding box center [1463, 604] width 26 height 23
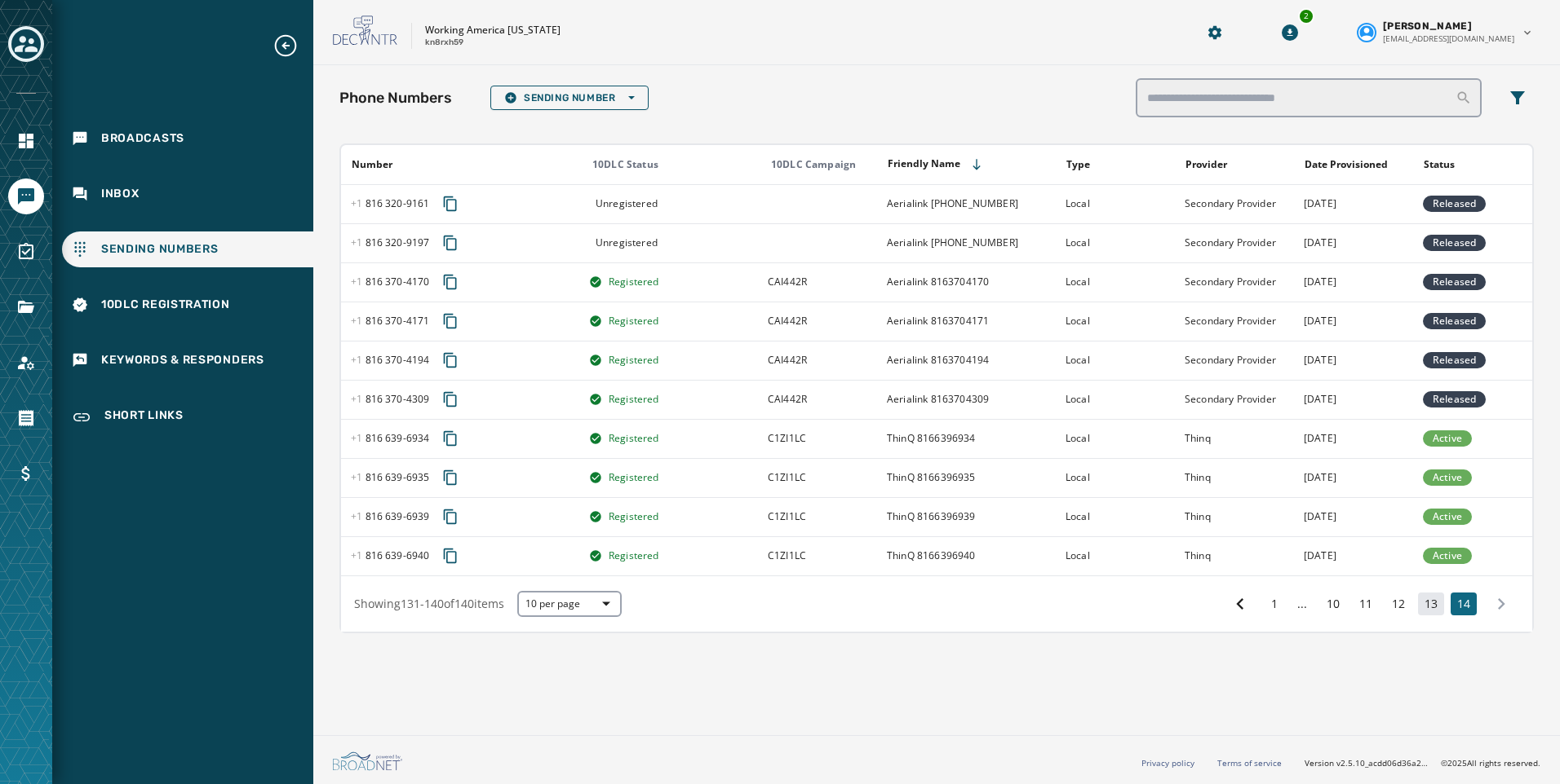
click at [1434, 603] on button "13" at bounding box center [1430, 604] width 26 height 23
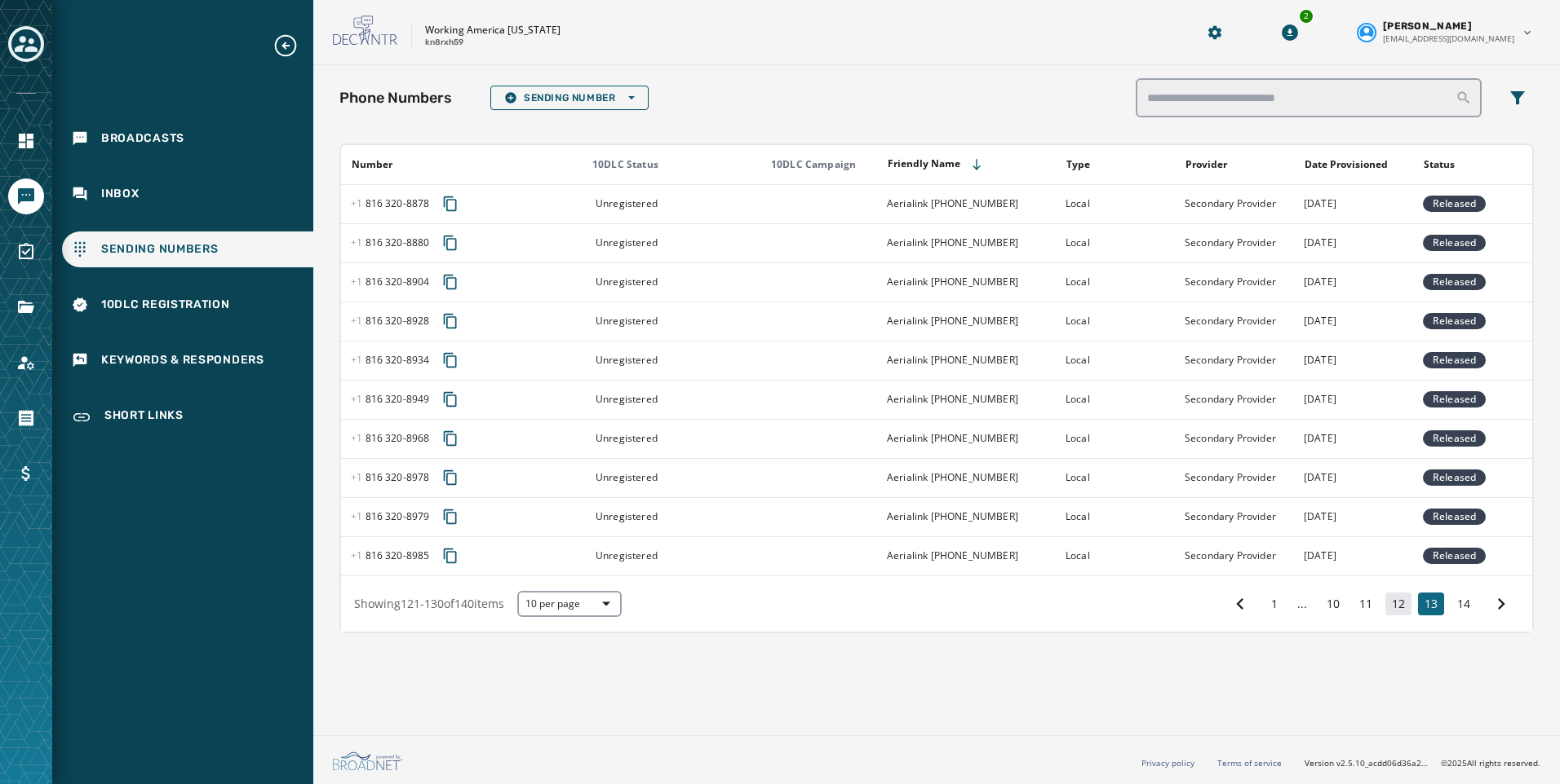
click at [1398, 602] on button "12" at bounding box center [1397, 604] width 26 height 23
click at [1459, 596] on button "14" at bounding box center [1463, 604] width 26 height 23
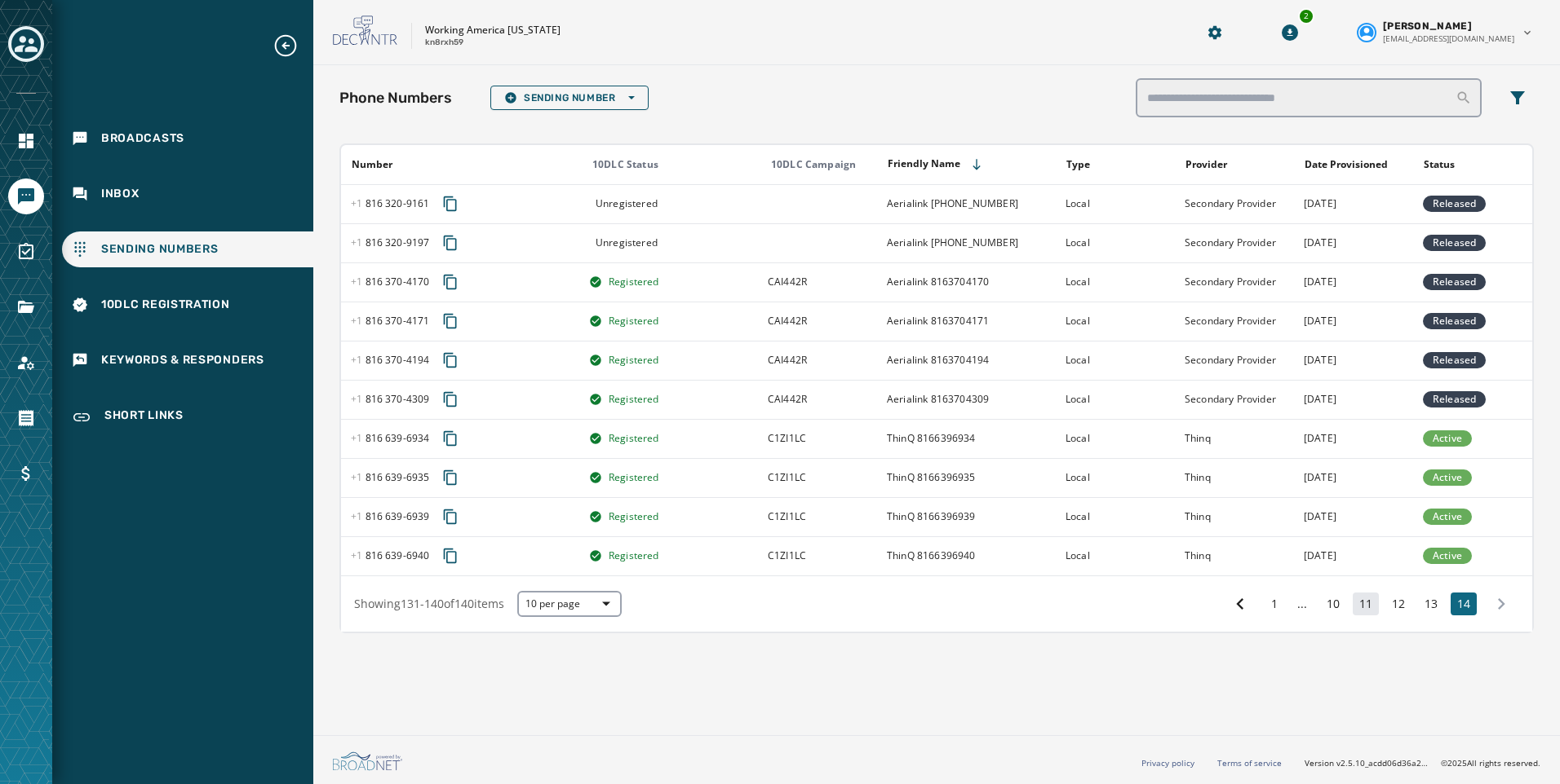
click at [1368, 607] on button "11" at bounding box center [1365, 604] width 26 height 23
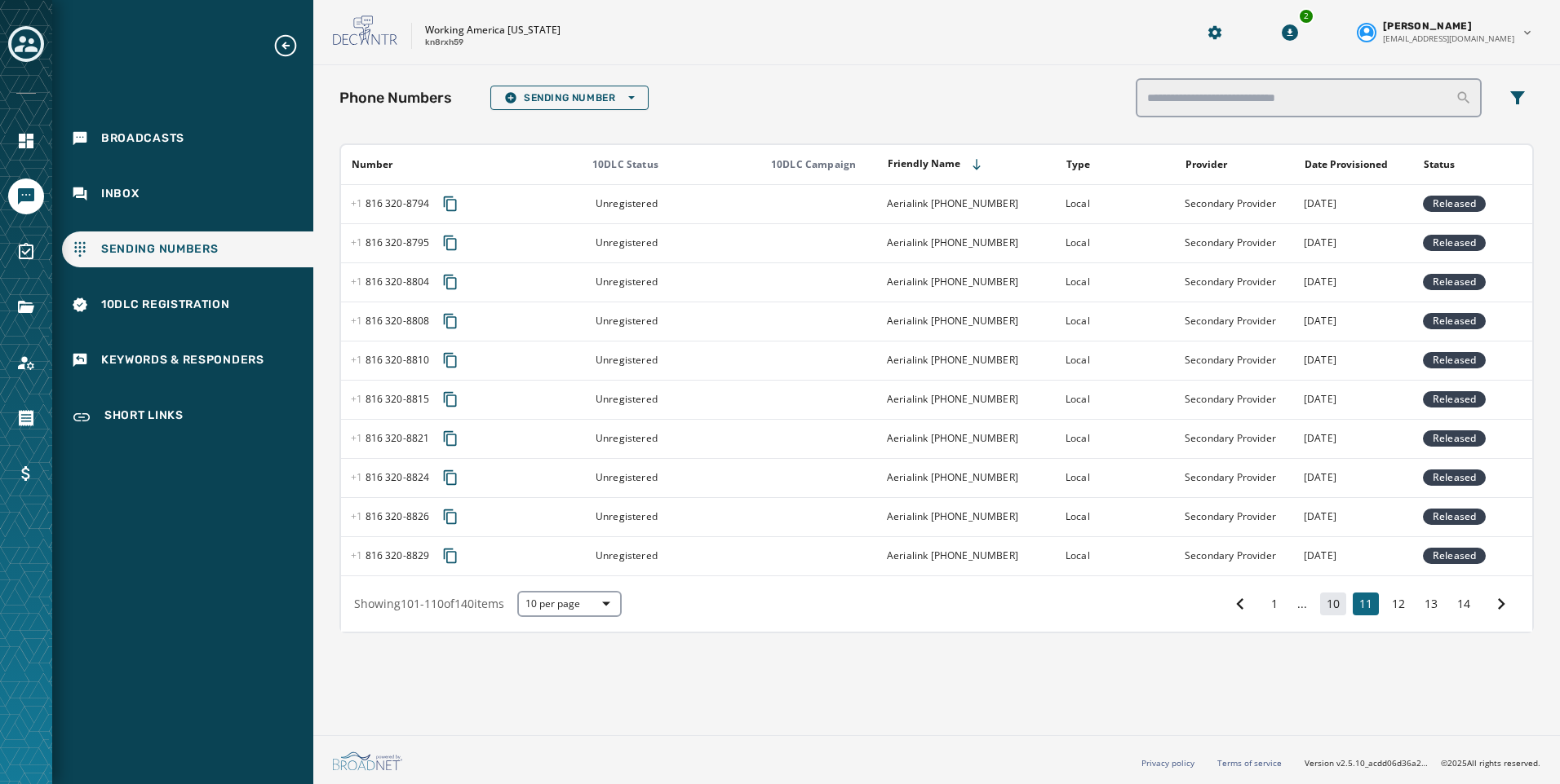
click at [1340, 607] on button "10" at bounding box center [1332, 604] width 26 height 23
click at [1394, 604] on button "11" at bounding box center [1401, 604] width 26 height 23
click at [1392, 598] on button "12" at bounding box center [1397, 604] width 26 height 23
click at [1423, 599] on button "13" at bounding box center [1430, 604] width 26 height 23
click at [1458, 601] on button "14" at bounding box center [1463, 604] width 26 height 23
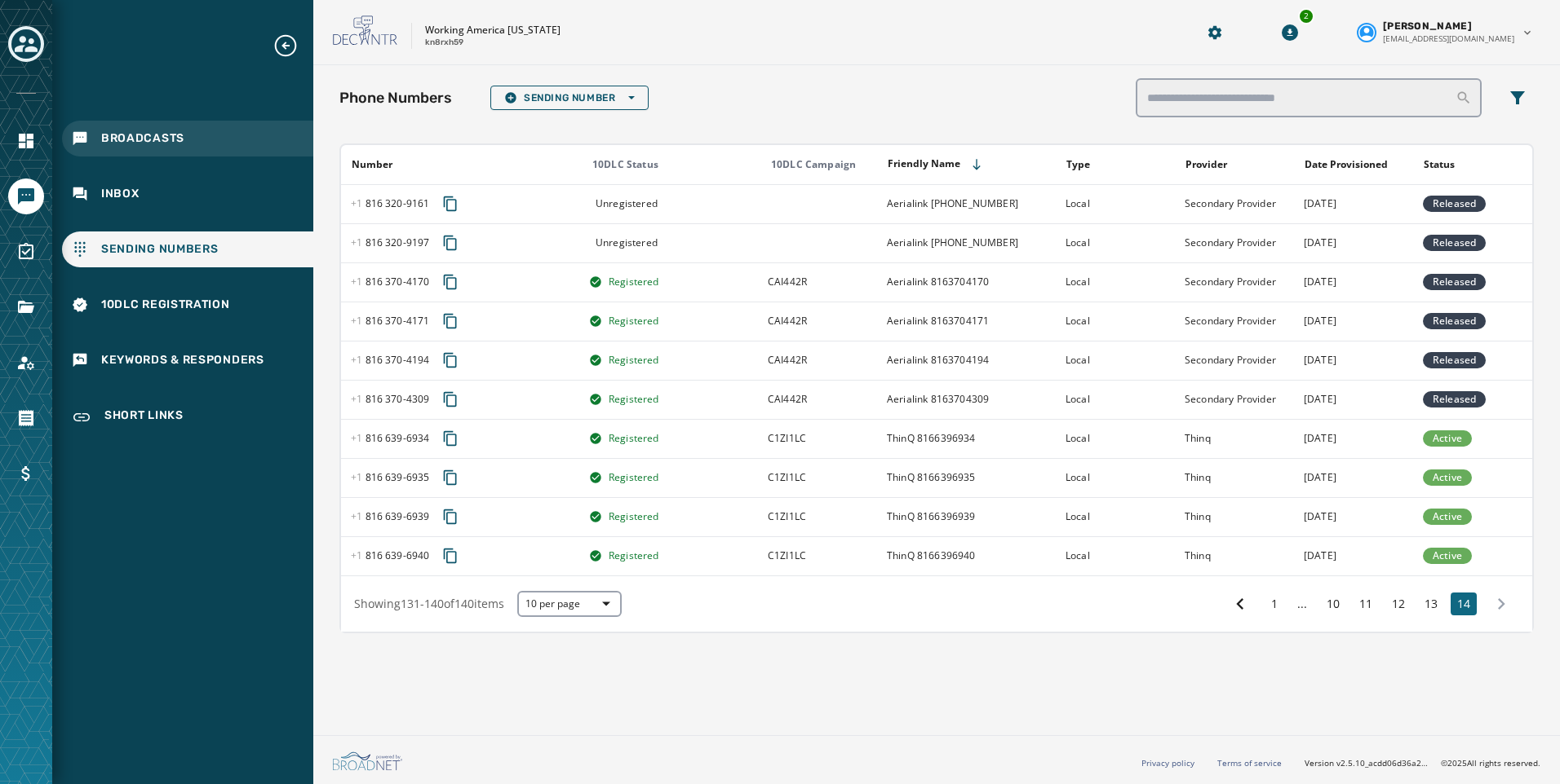
click at [128, 140] on span "Broadcasts" at bounding box center [142, 139] width 83 height 16
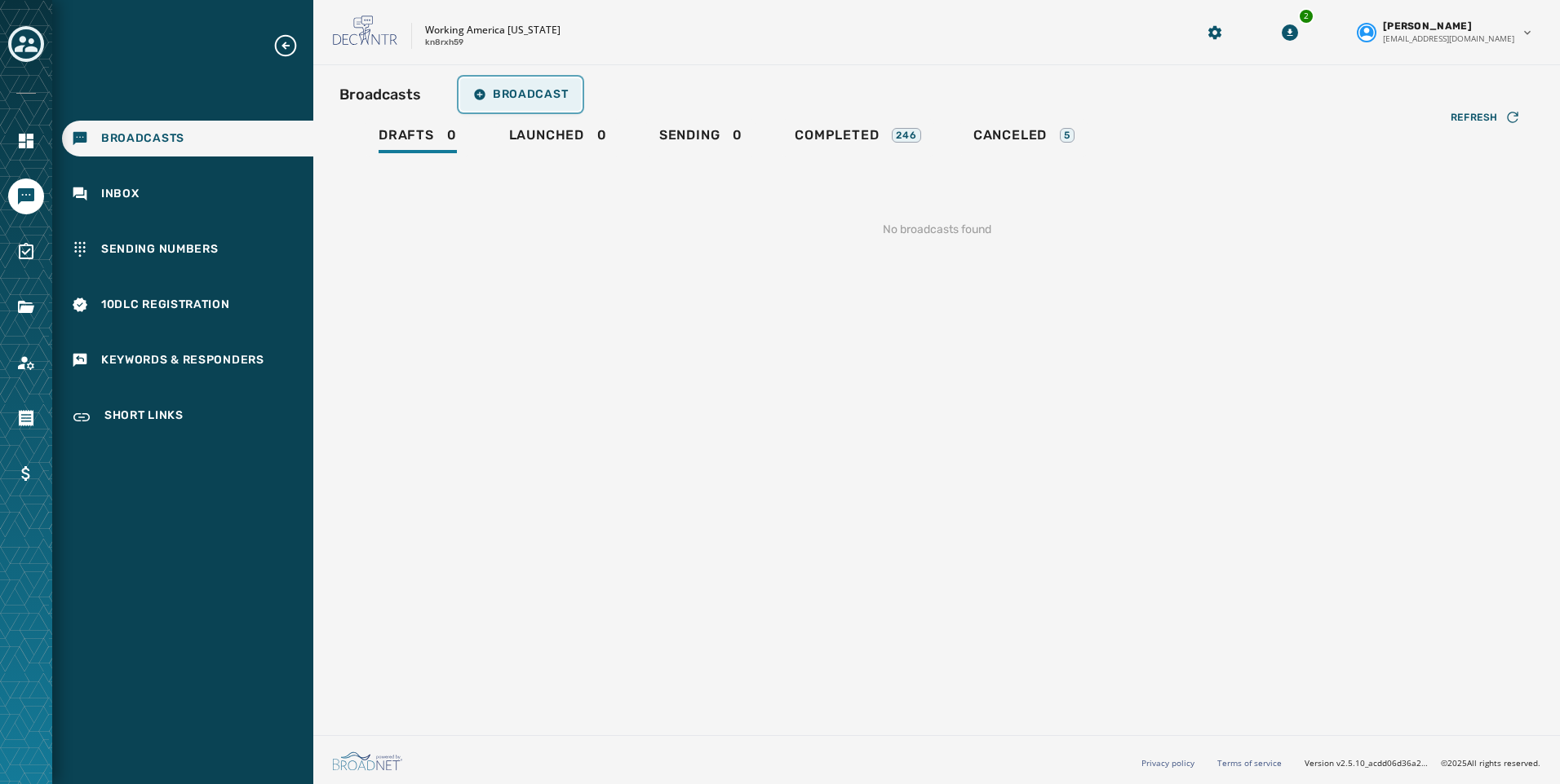
click at [526, 94] on span "Broadcast" at bounding box center [521, 95] width 94 height 13
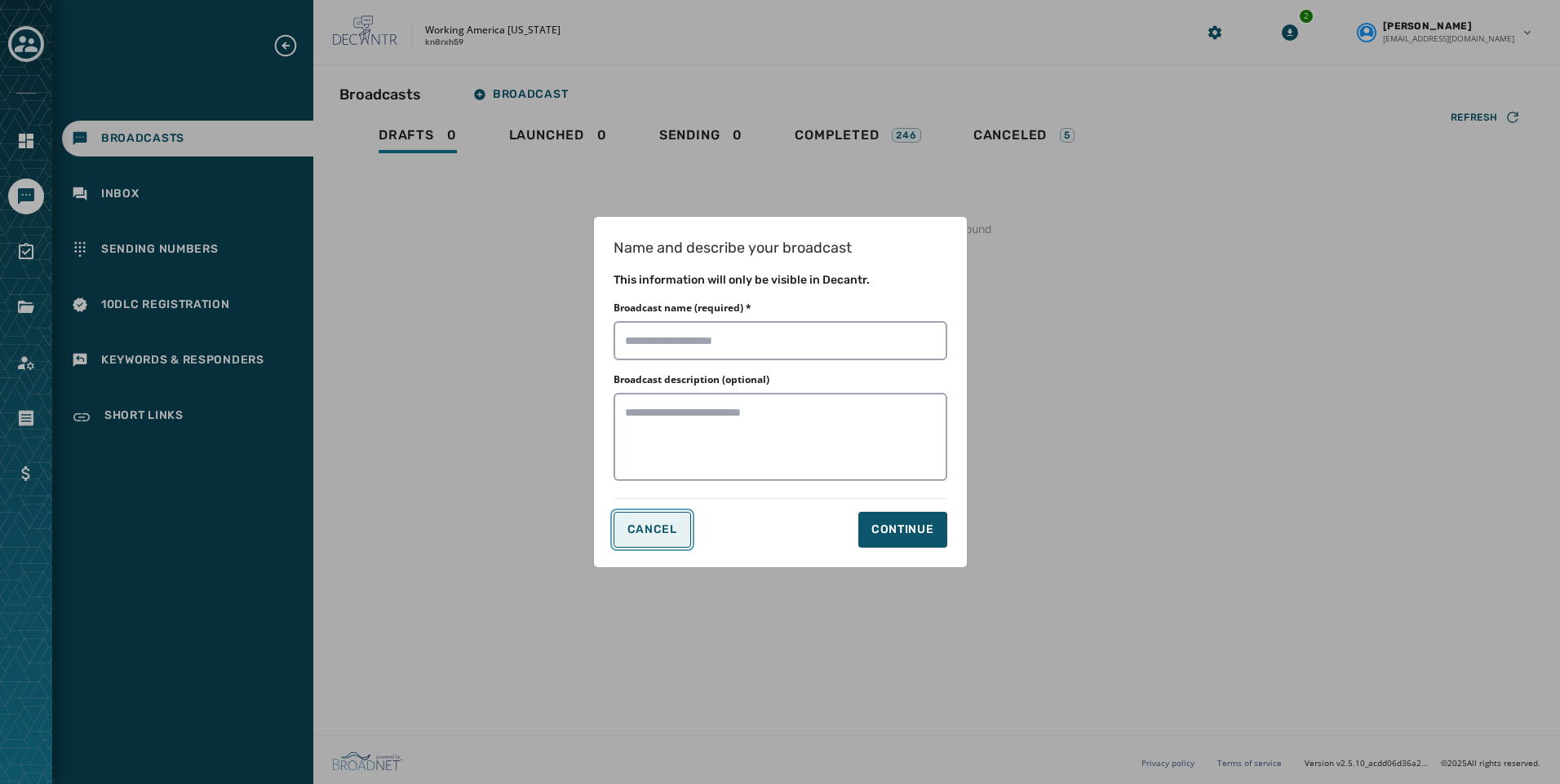
click at [664, 538] on button "Cancel" at bounding box center [652, 529] width 78 height 36
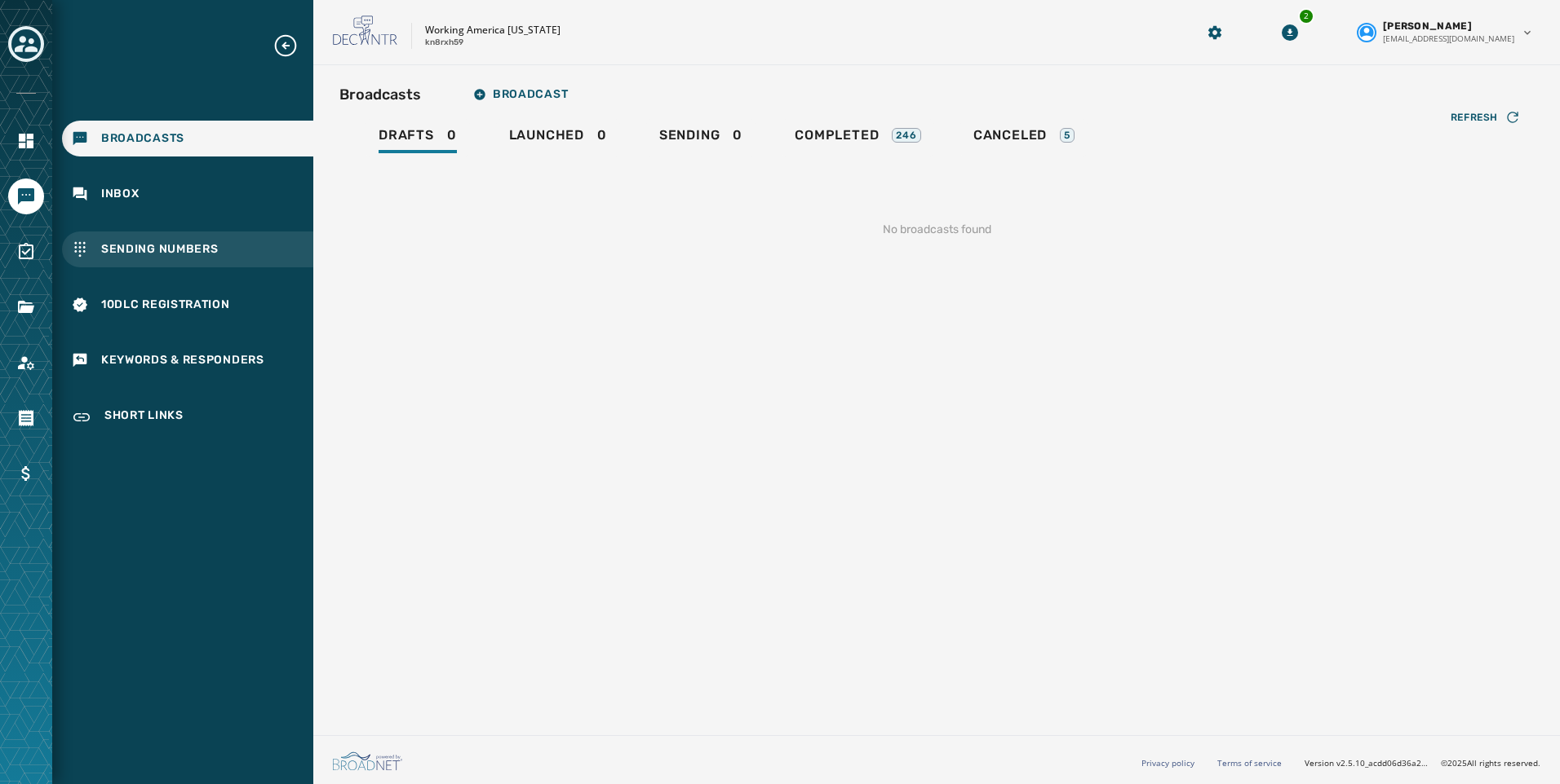
click at [124, 250] on span "Sending Numbers" at bounding box center [160, 249] width 117 height 16
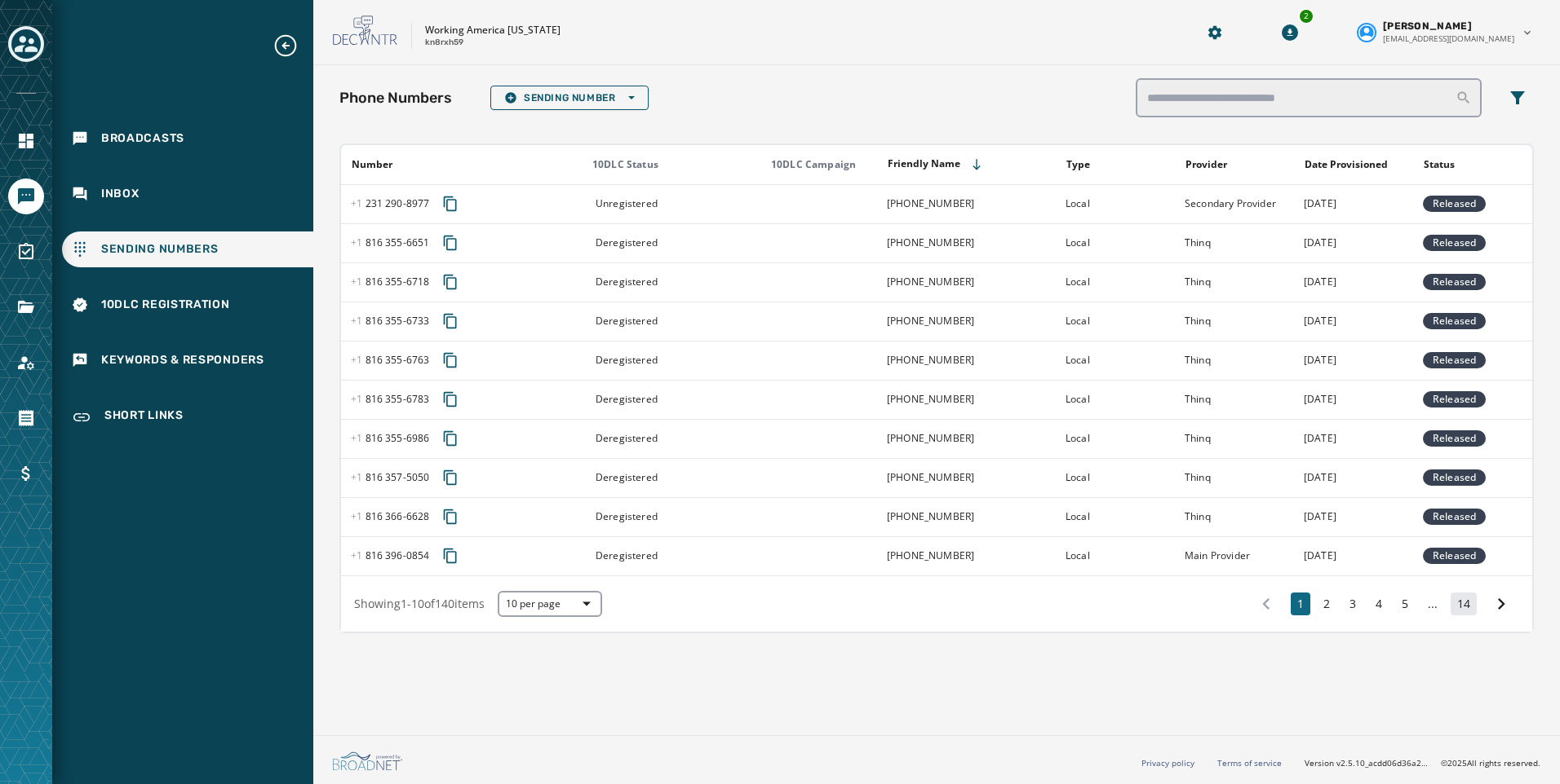
click at [1467, 604] on button "14" at bounding box center [1463, 604] width 26 height 23
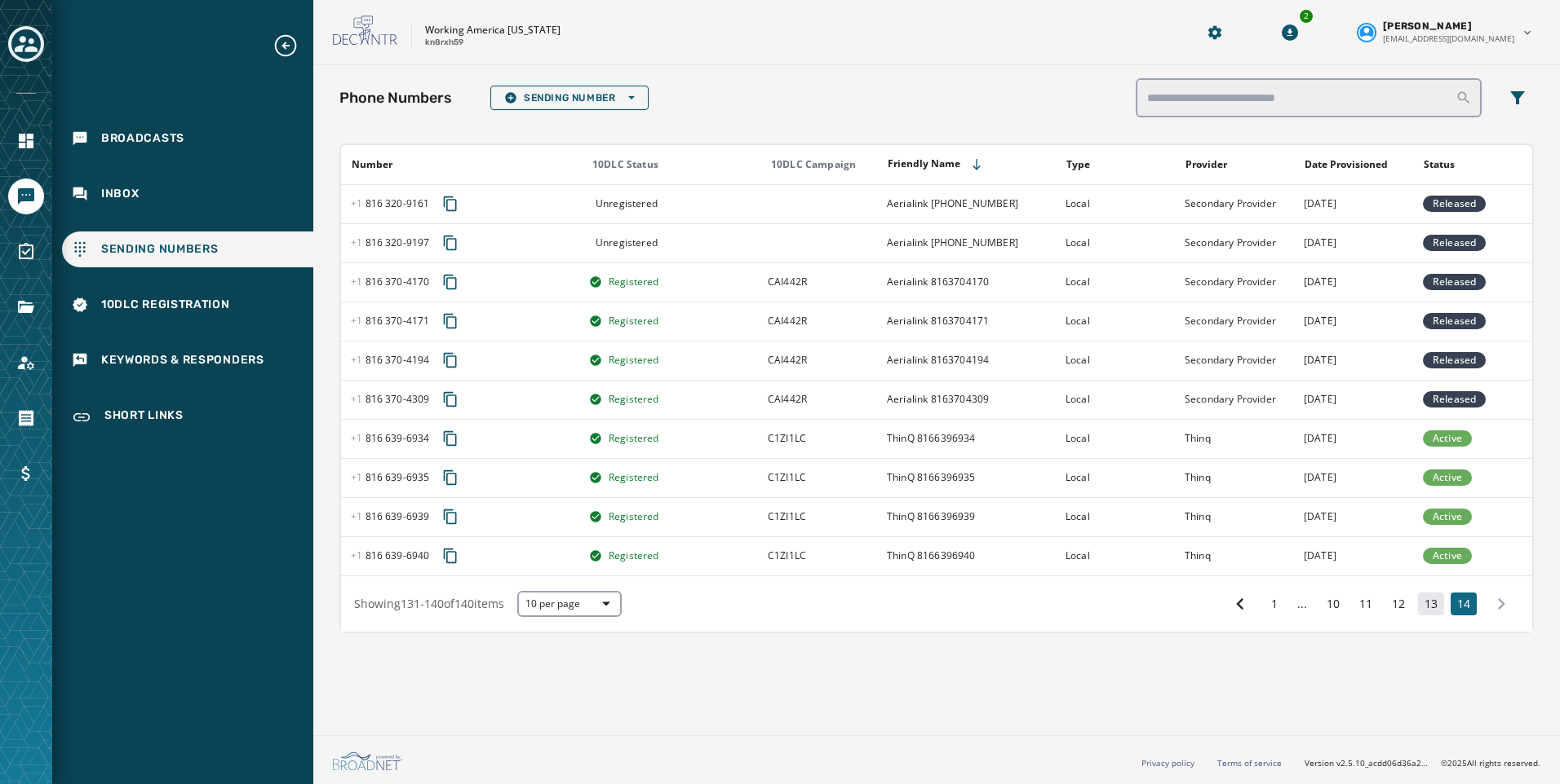
click at [1432, 608] on button "13" at bounding box center [1430, 604] width 26 height 23
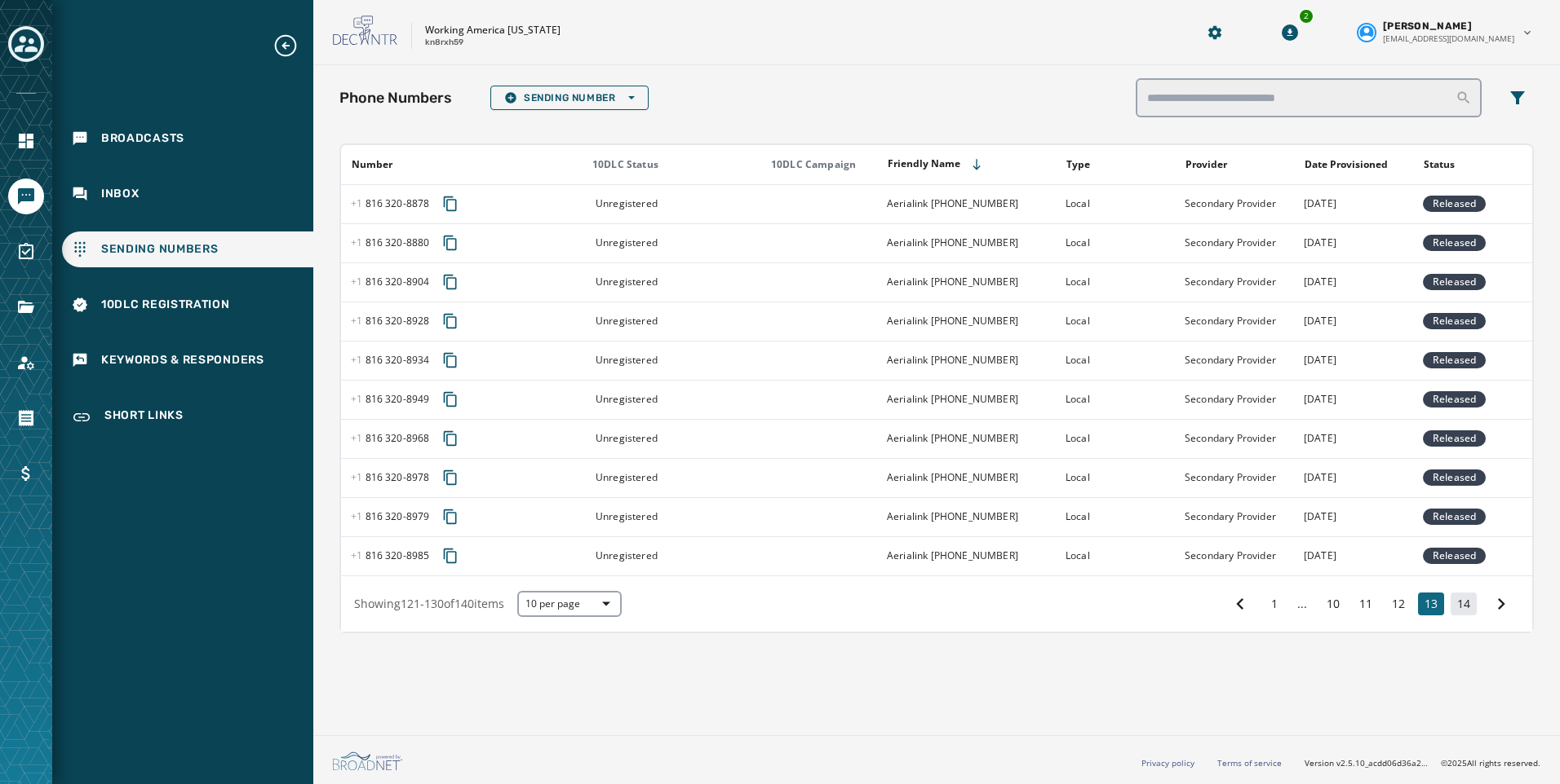
click at [1474, 599] on button "14" at bounding box center [1463, 604] width 26 height 23
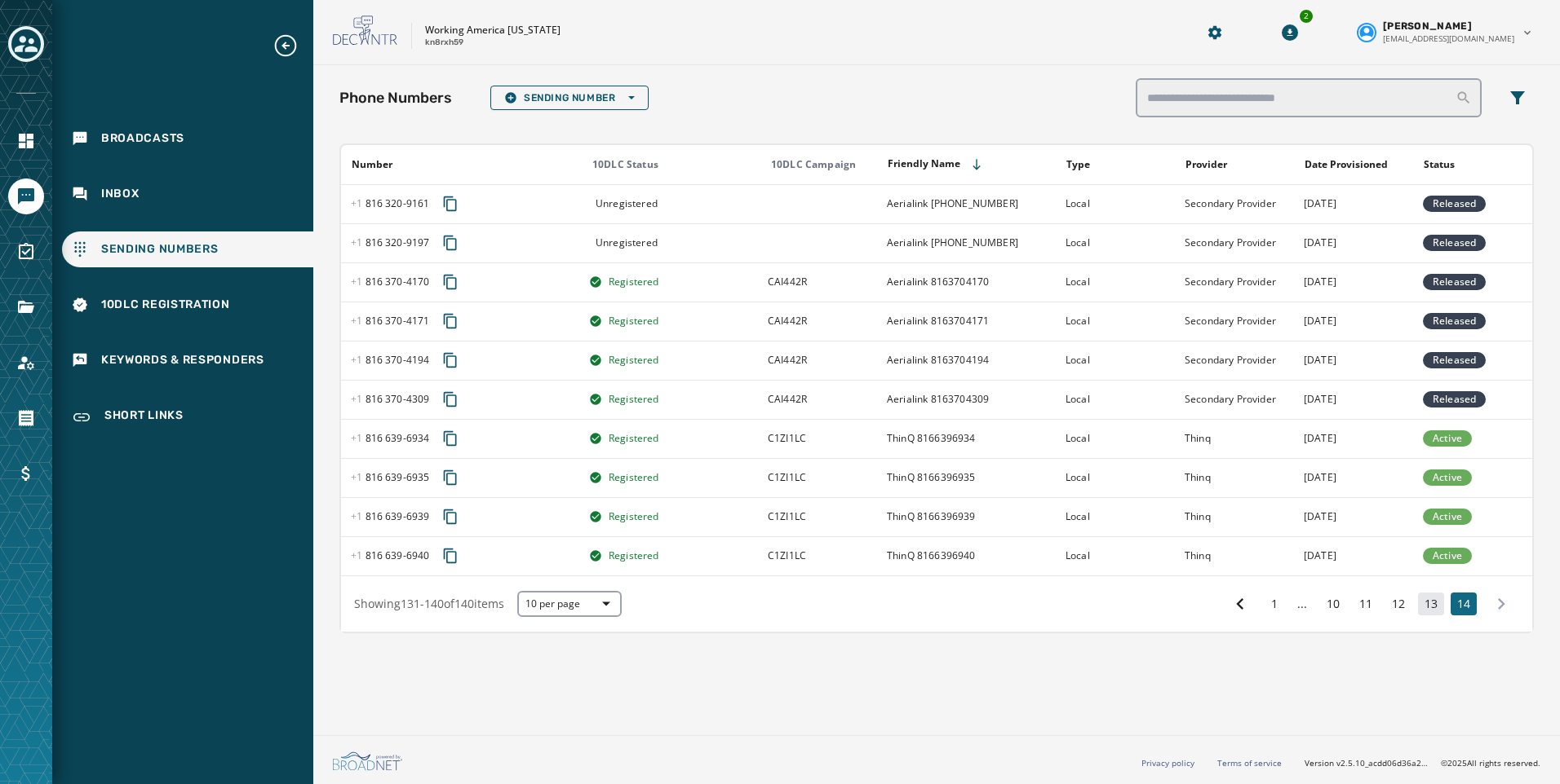
click at [1429, 608] on button "13" at bounding box center [1430, 604] width 26 height 23
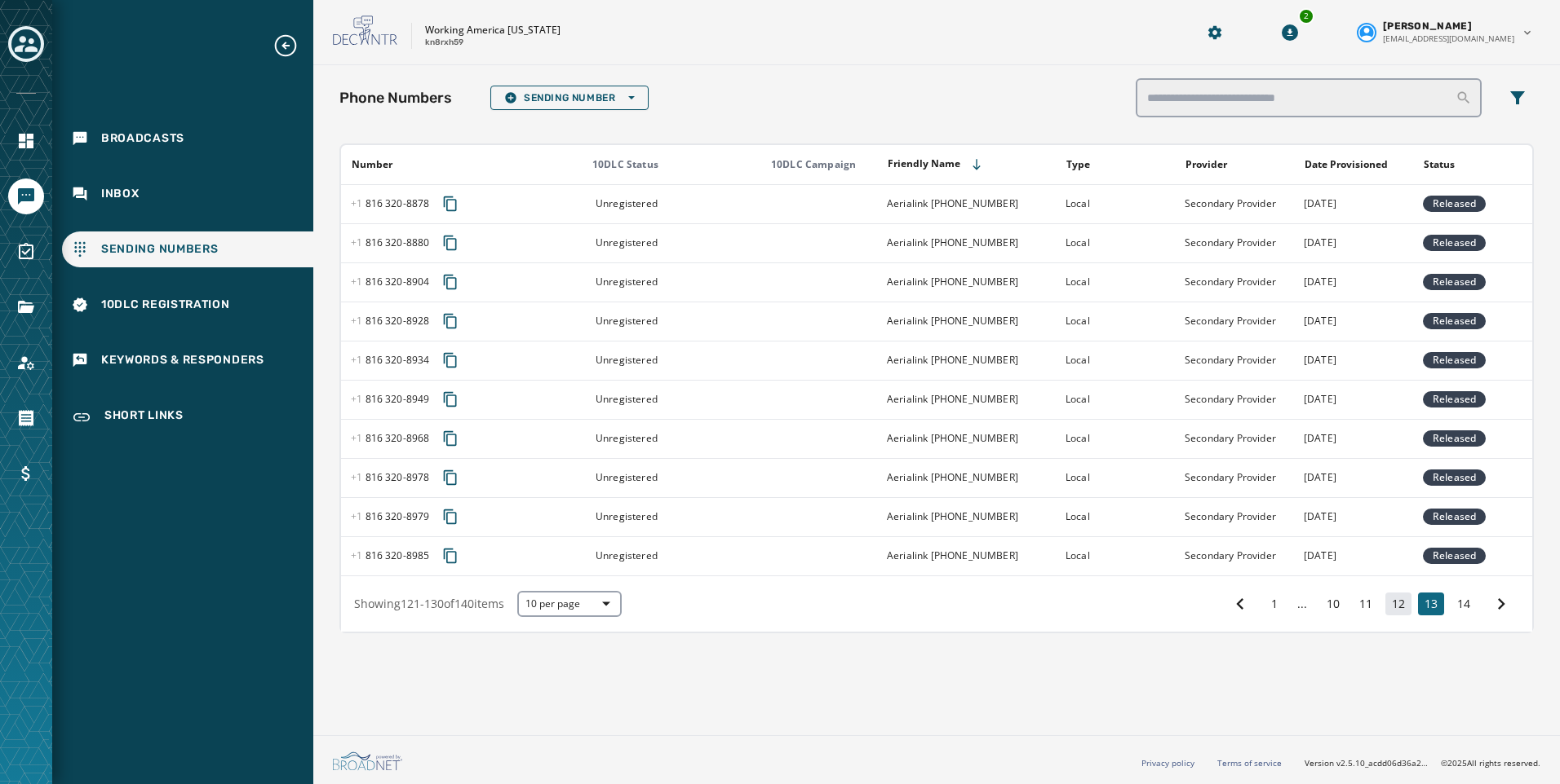
click at [1402, 606] on button "12" at bounding box center [1397, 604] width 26 height 23
click at [1362, 604] on button "11" at bounding box center [1365, 604] width 26 height 23
click at [1337, 607] on button "10" at bounding box center [1332, 604] width 26 height 23
click at [168, 305] on span "10DLC Registration" at bounding box center [166, 305] width 129 height 16
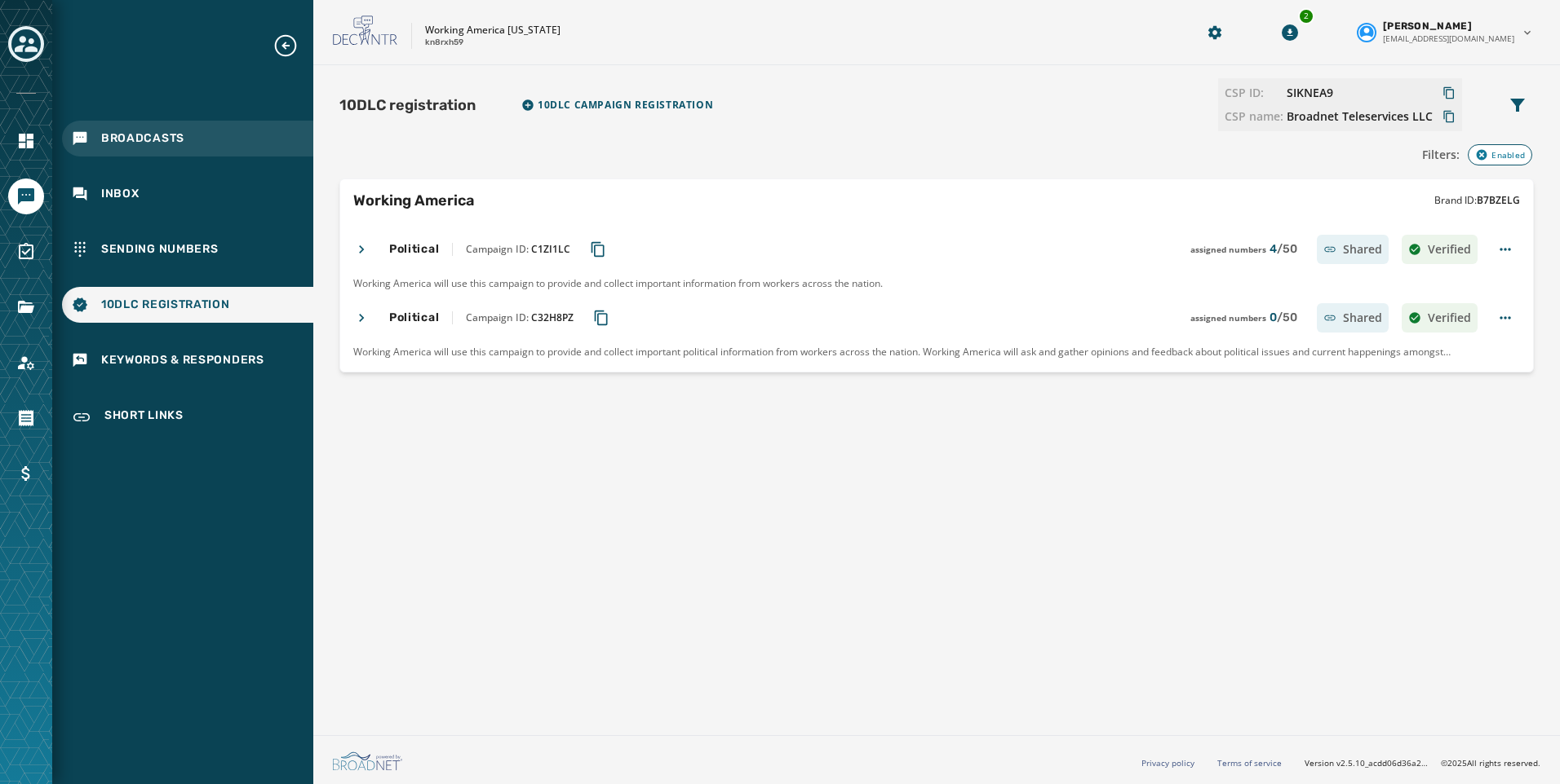
click at [131, 135] on span "Broadcasts" at bounding box center [142, 139] width 83 height 16
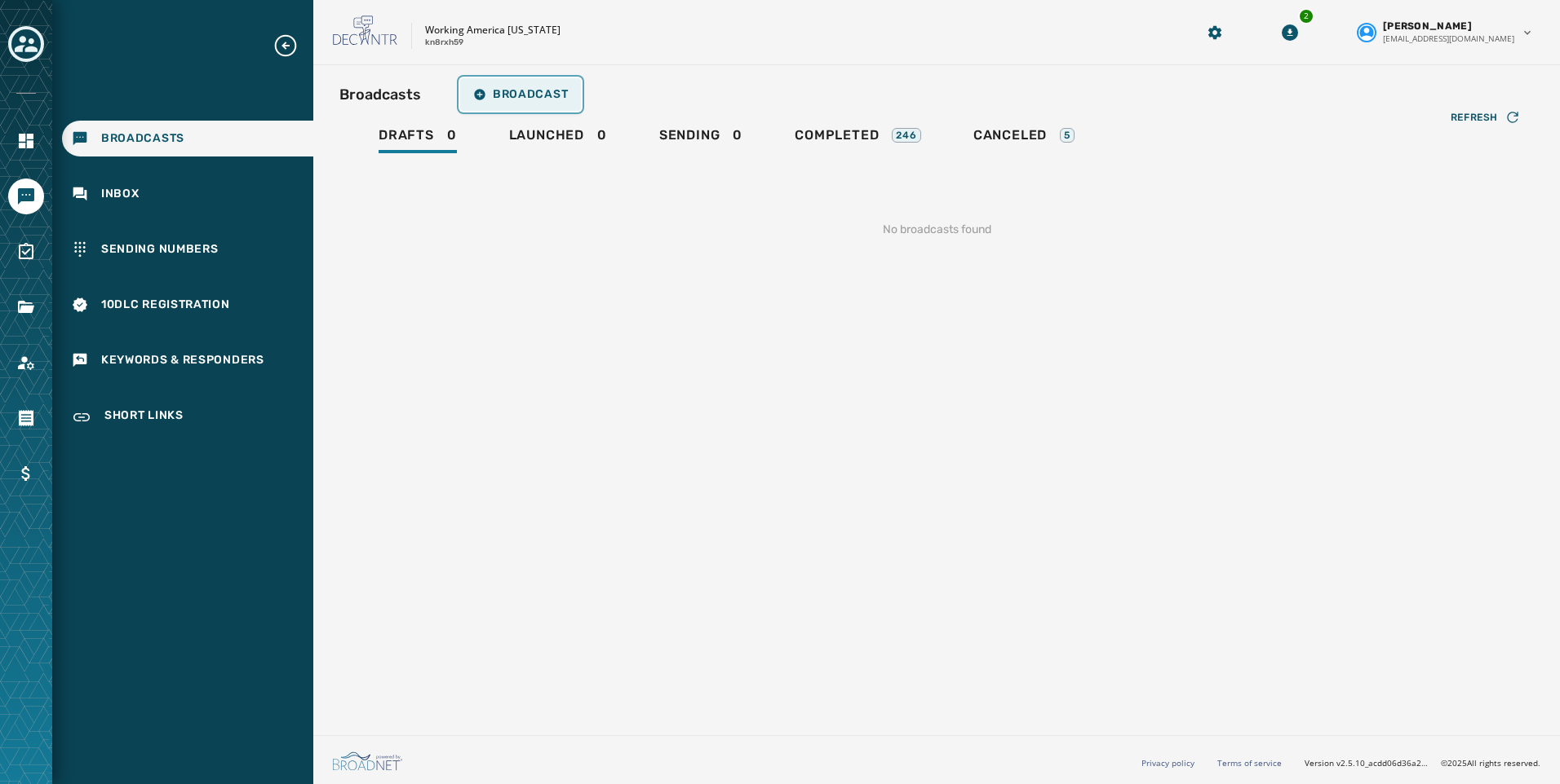
click at [507, 95] on span "Broadcast" at bounding box center [521, 95] width 94 height 13
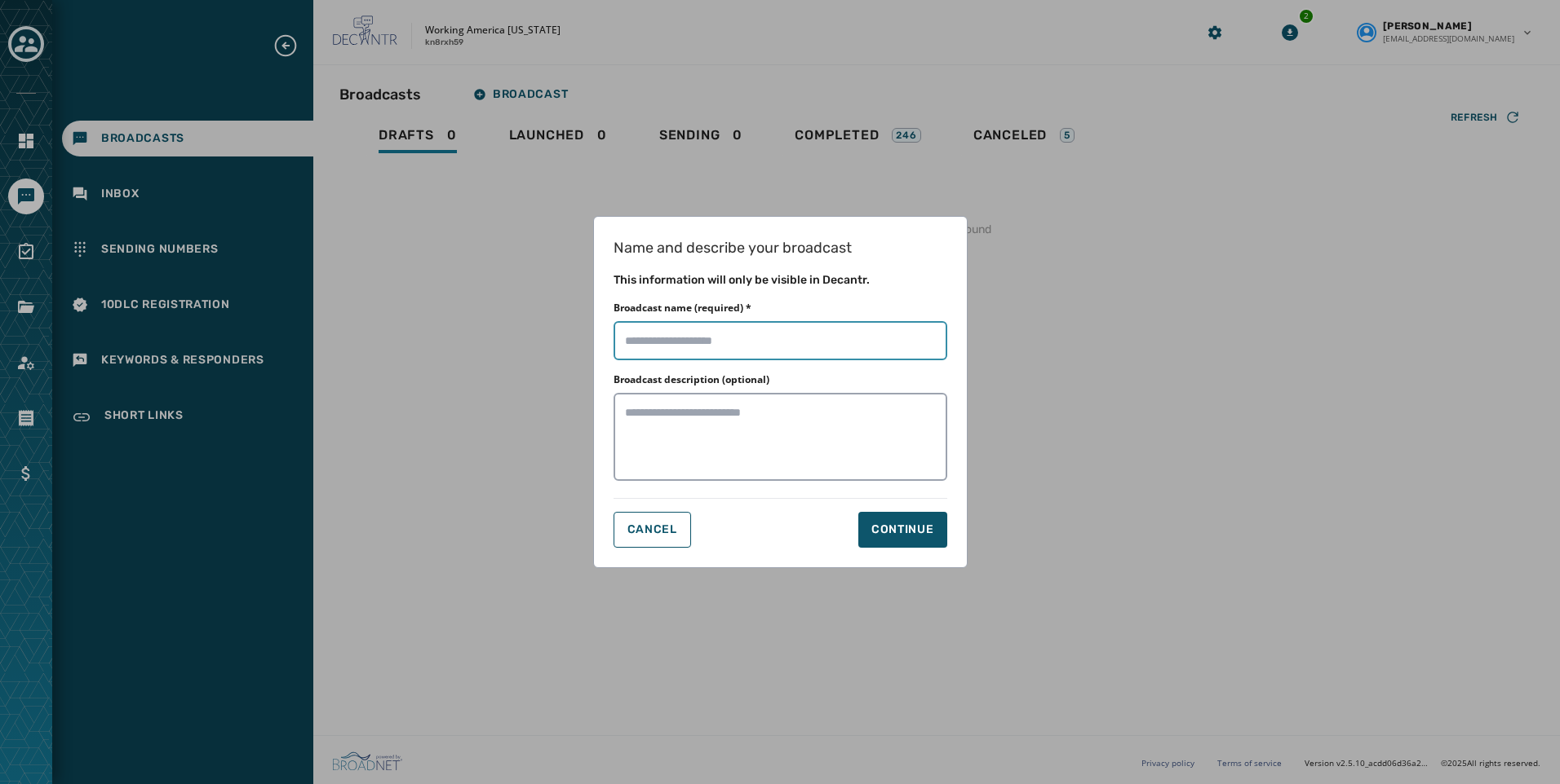
click at [785, 339] on input "Broadcast name (required) *" at bounding box center [780, 341] width 334 height 39
type input "**********"
click at [934, 540] on button "Continue" at bounding box center [903, 529] width 89 height 36
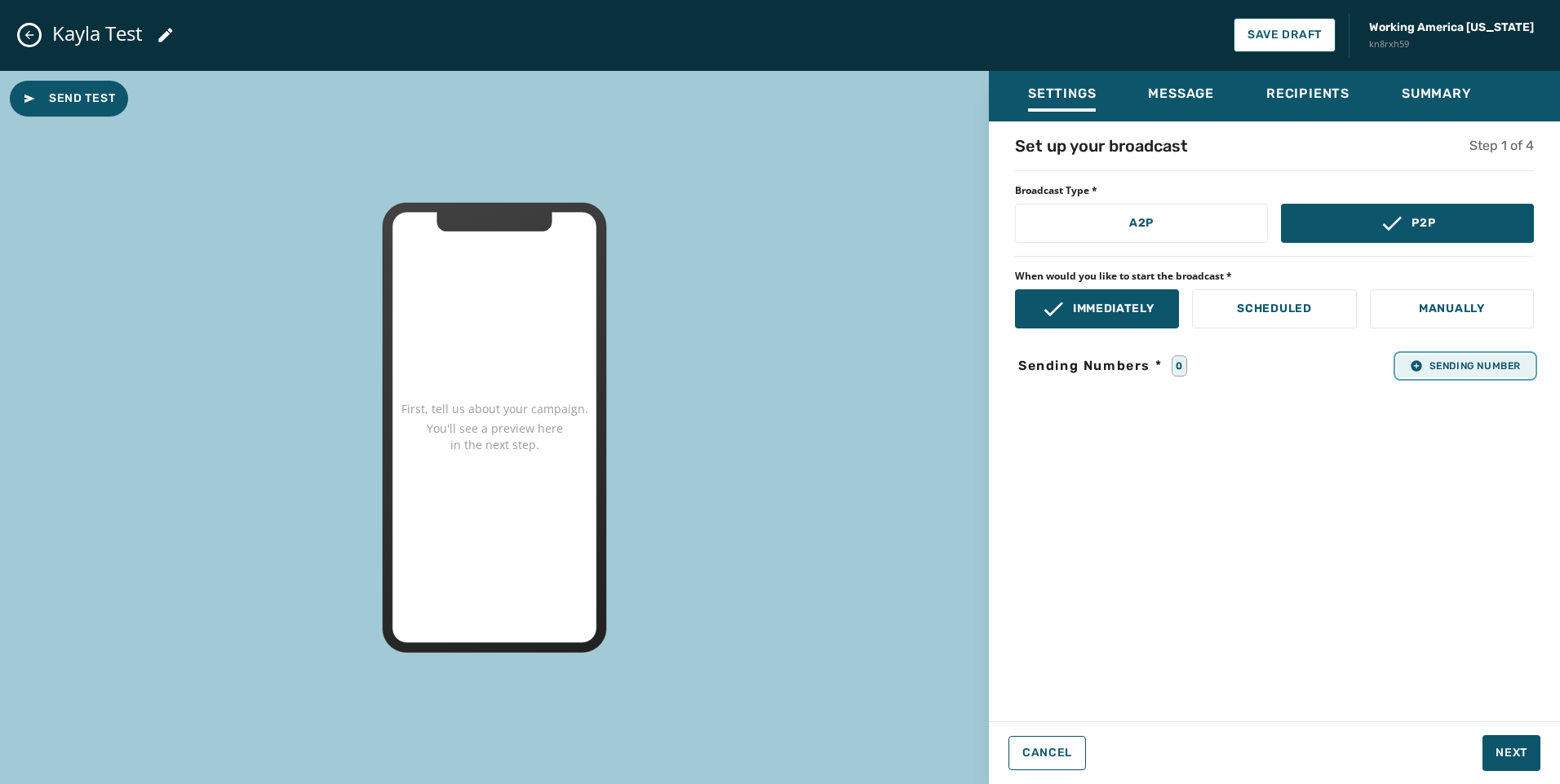
click at [1487, 358] on button "Sending Number" at bounding box center [1465, 367] width 137 height 23
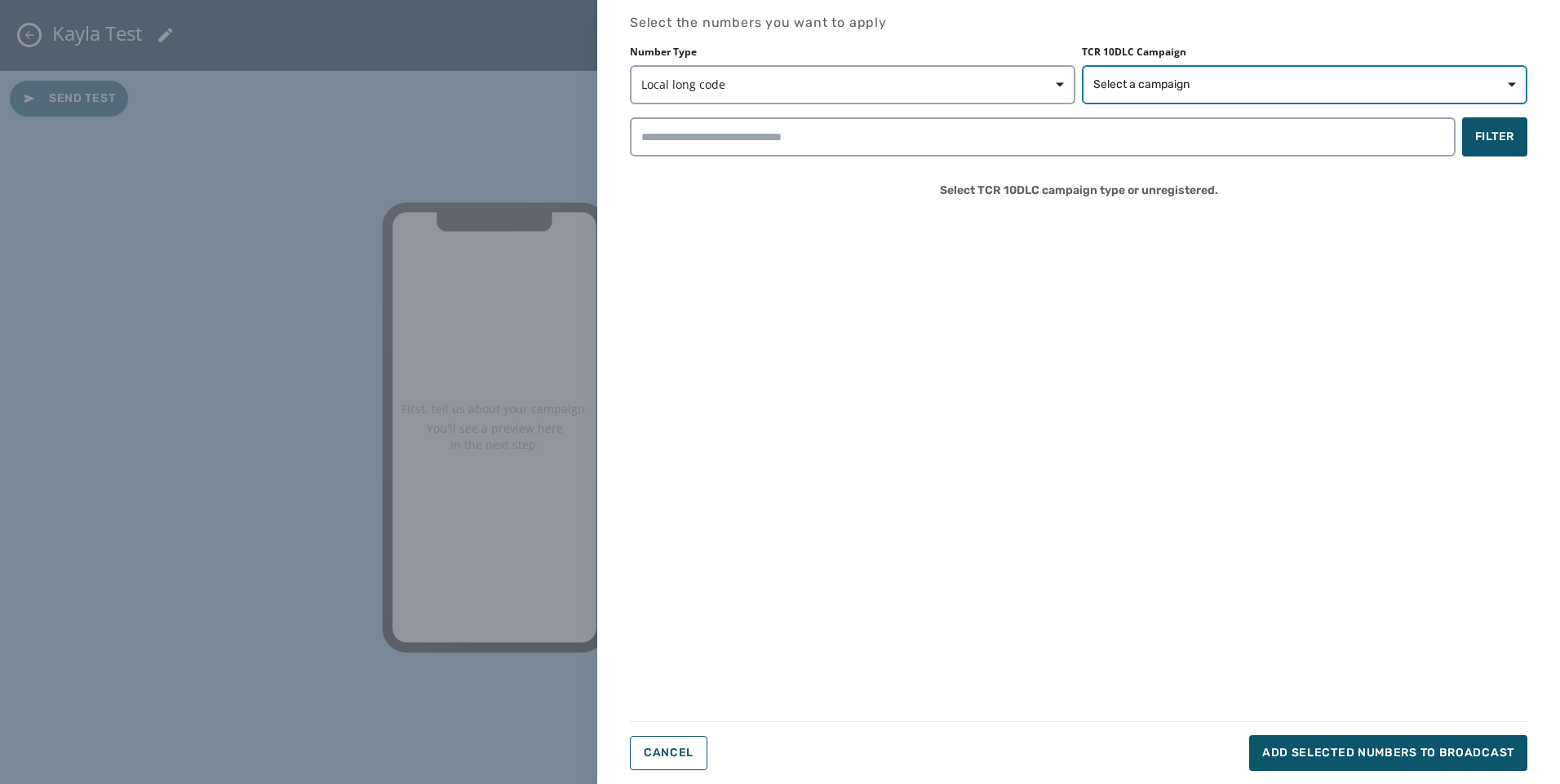
click at [1148, 85] on span "Select a campaign" at bounding box center [1141, 85] width 96 height 16
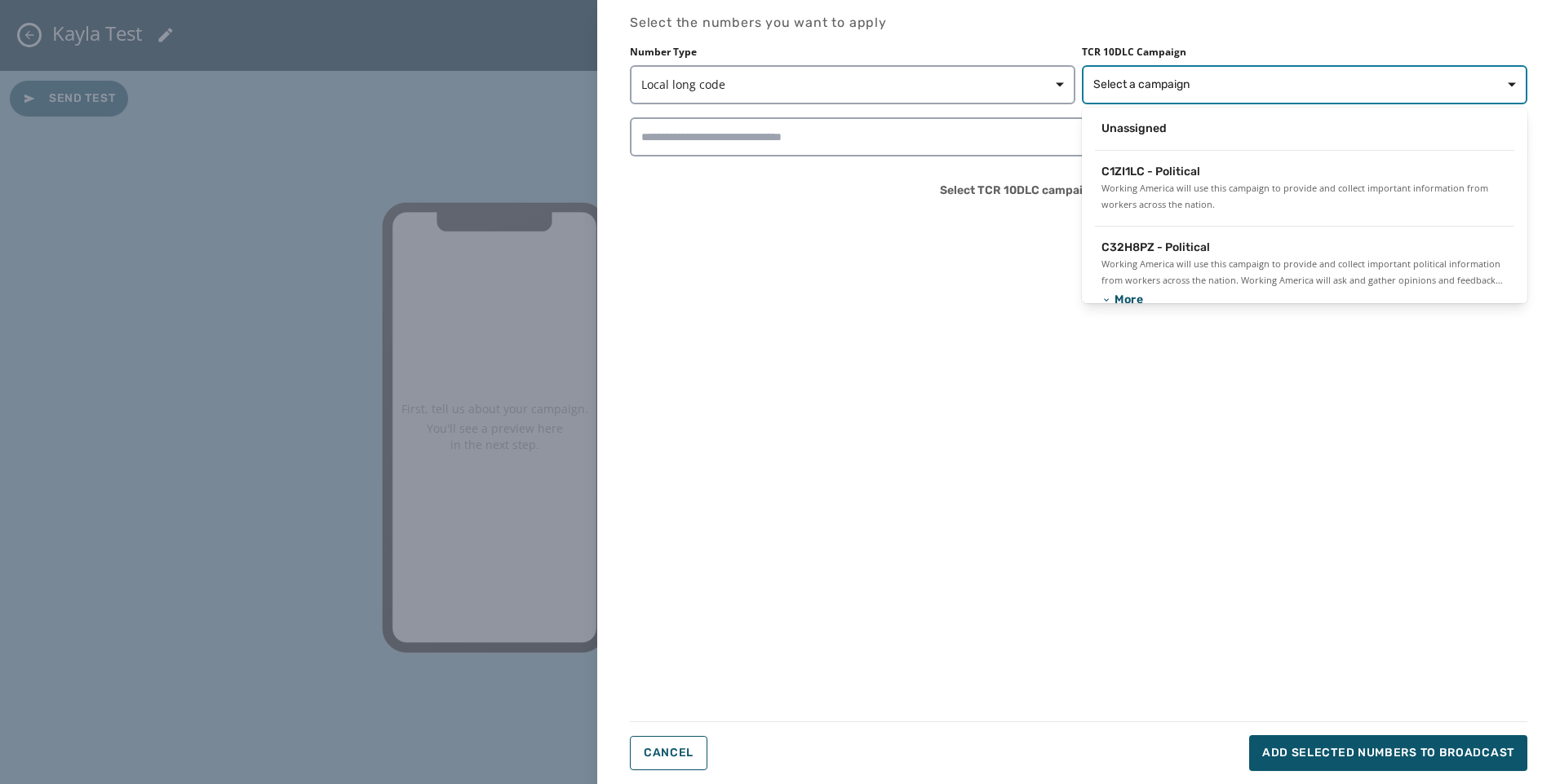
click at [1161, 97] on button "Select a campaign" at bounding box center [1304, 85] width 446 height 39
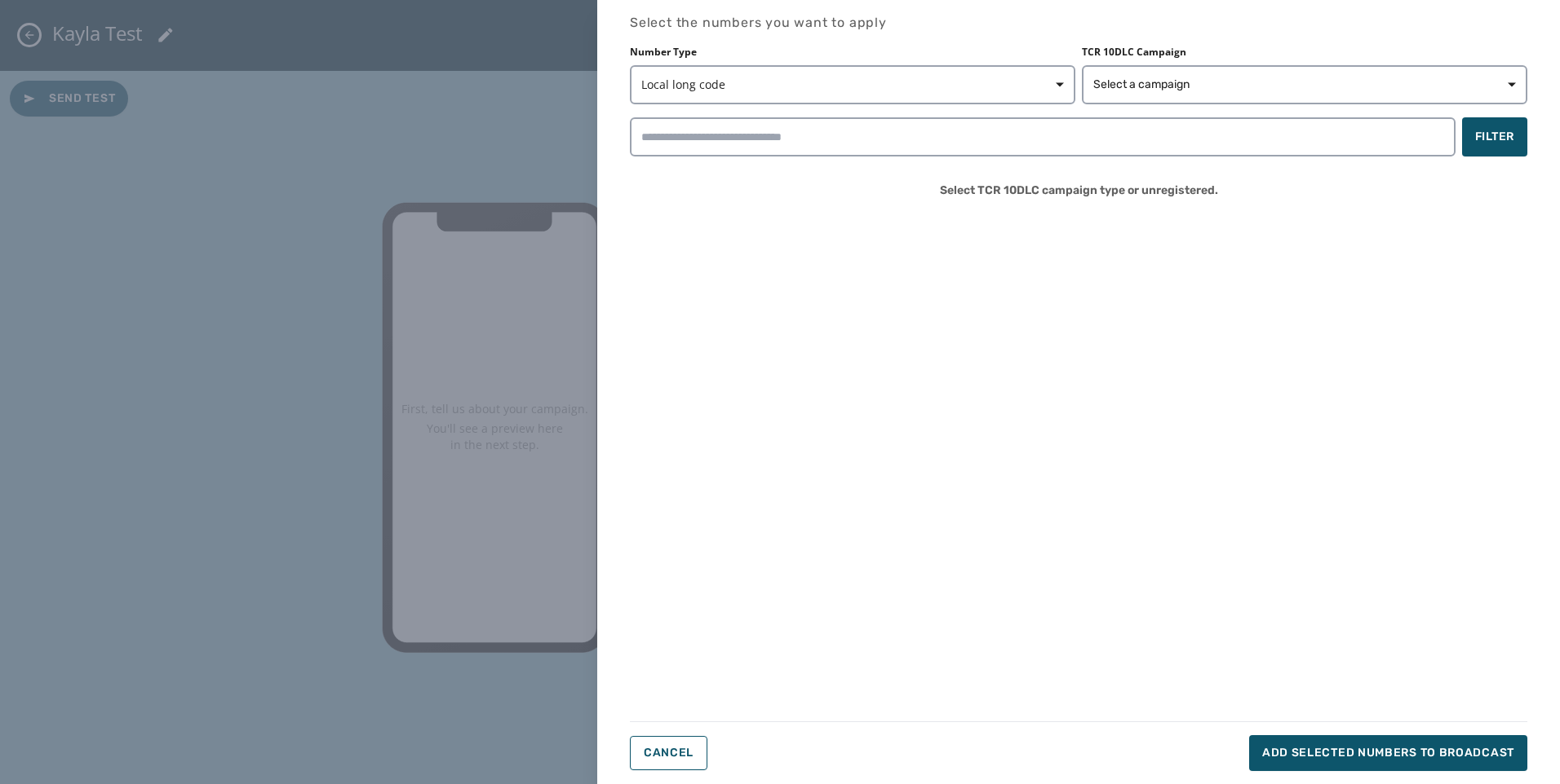
click at [795, 159] on div "Number Type Local long code TCR 10DLC Campaign Select a campaign Filter Select …" at bounding box center [1078, 128] width 897 height 166
click at [789, 139] on input "search" at bounding box center [1042, 137] width 826 height 39
drag, startPoint x: 789, startPoint y: 139, endPoint x: 822, endPoint y: 131, distance: 34.0
click at [789, 139] on input "search" at bounding box center [1042, 137] width 826 height 39
click at [922, 77] on span "Local long code" at bounding box center [852, 85] width 422 height 16
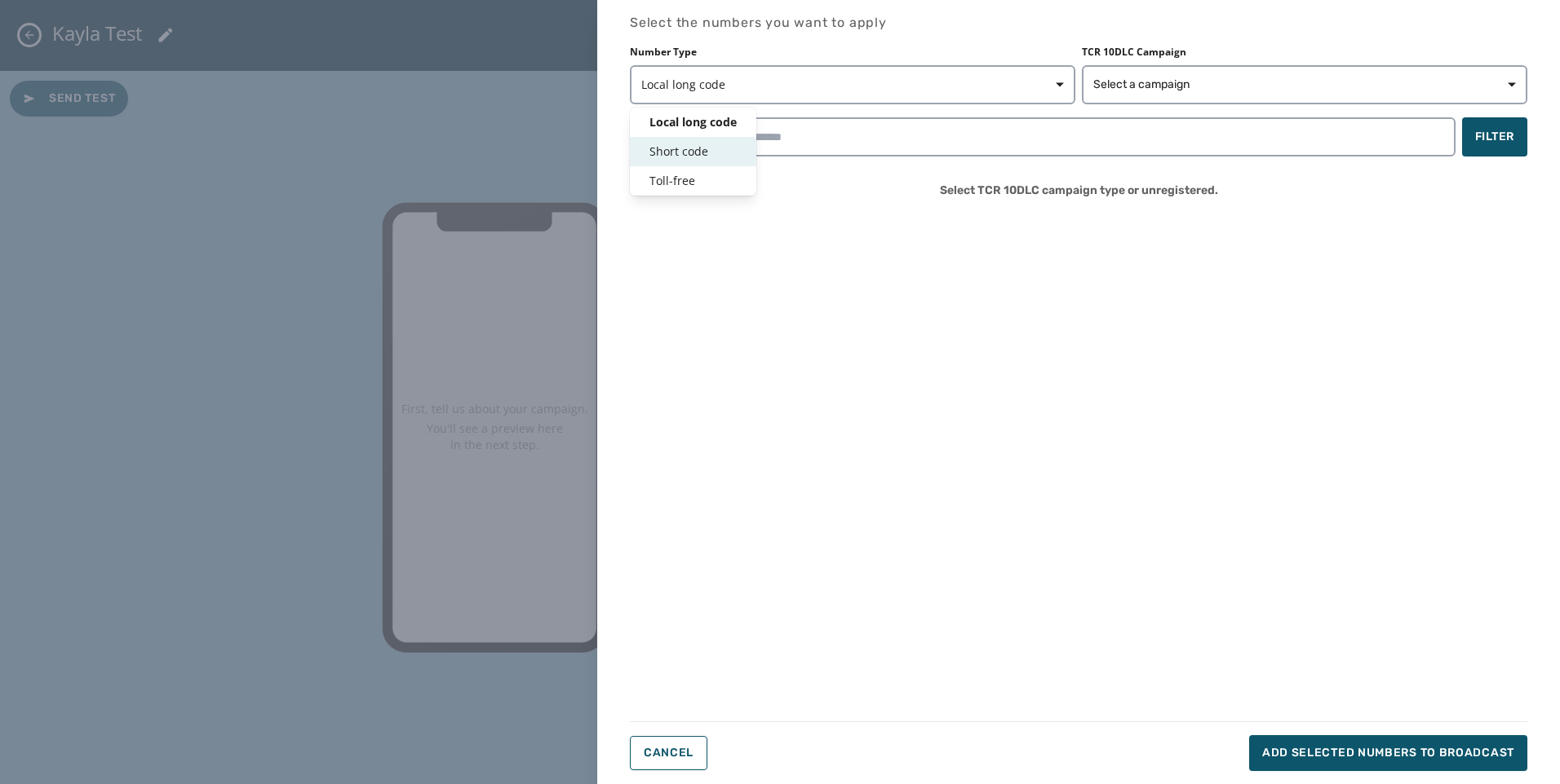
click at [666, 151] on span "Short code" at bounding box center [693, 151] width 88 height 16
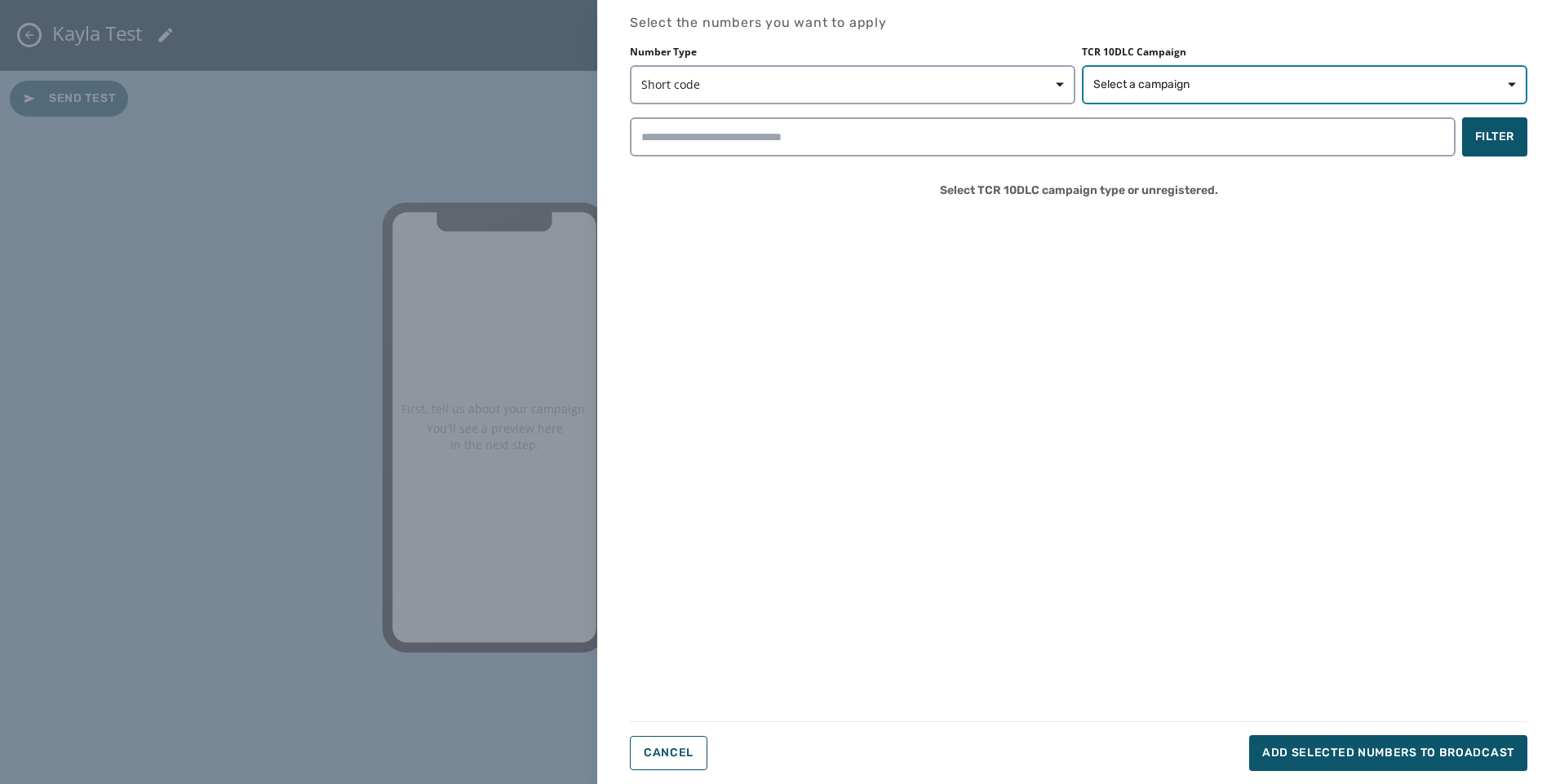
click at [1096, 83] on span "Select a campaign" at bounding box center [1141, 85] width 96 height 16
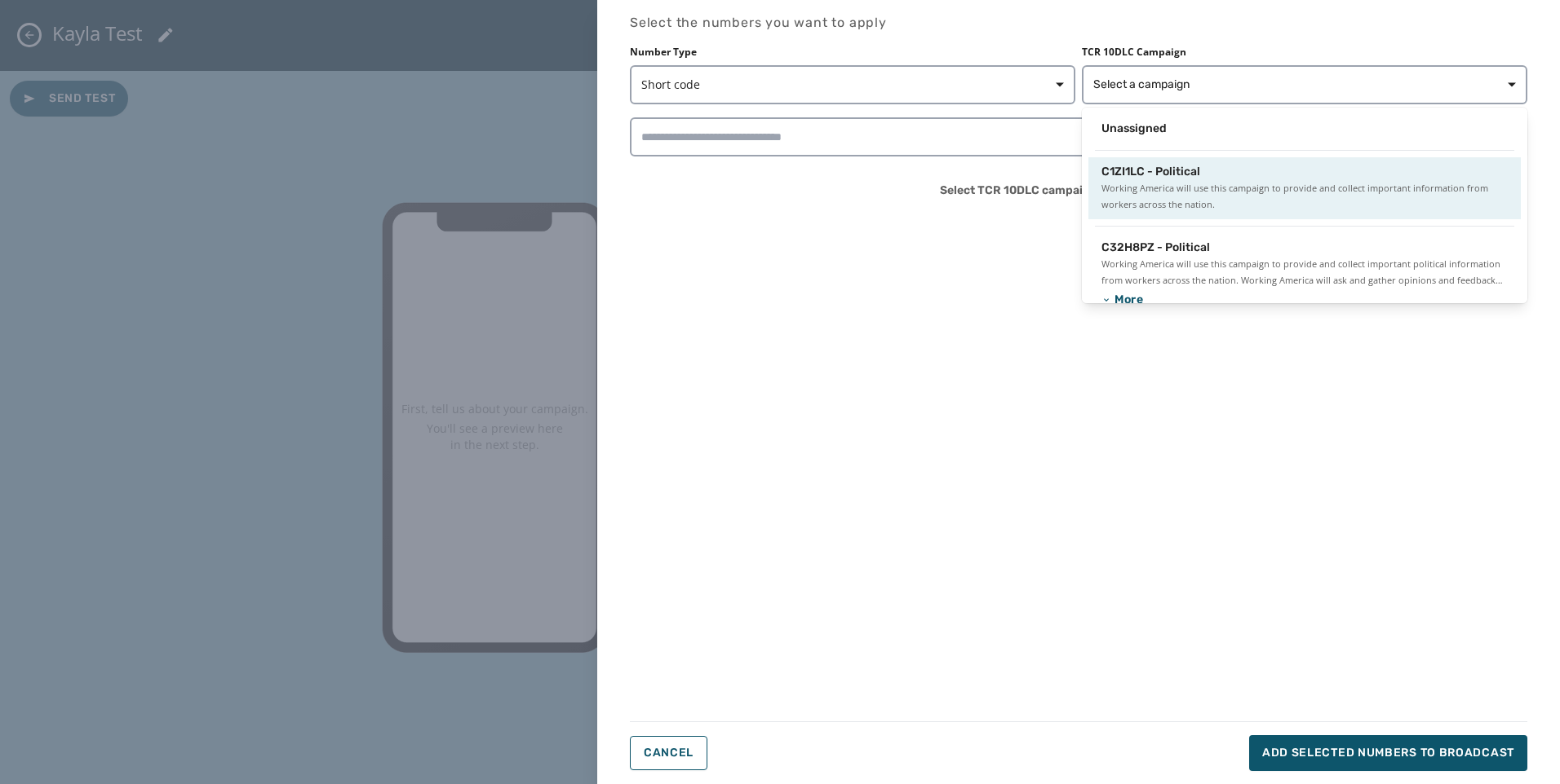
click at [1132, 175] on span "C1ZI1LC - Political" at bounding box center [1150, 171] width 99 height 16
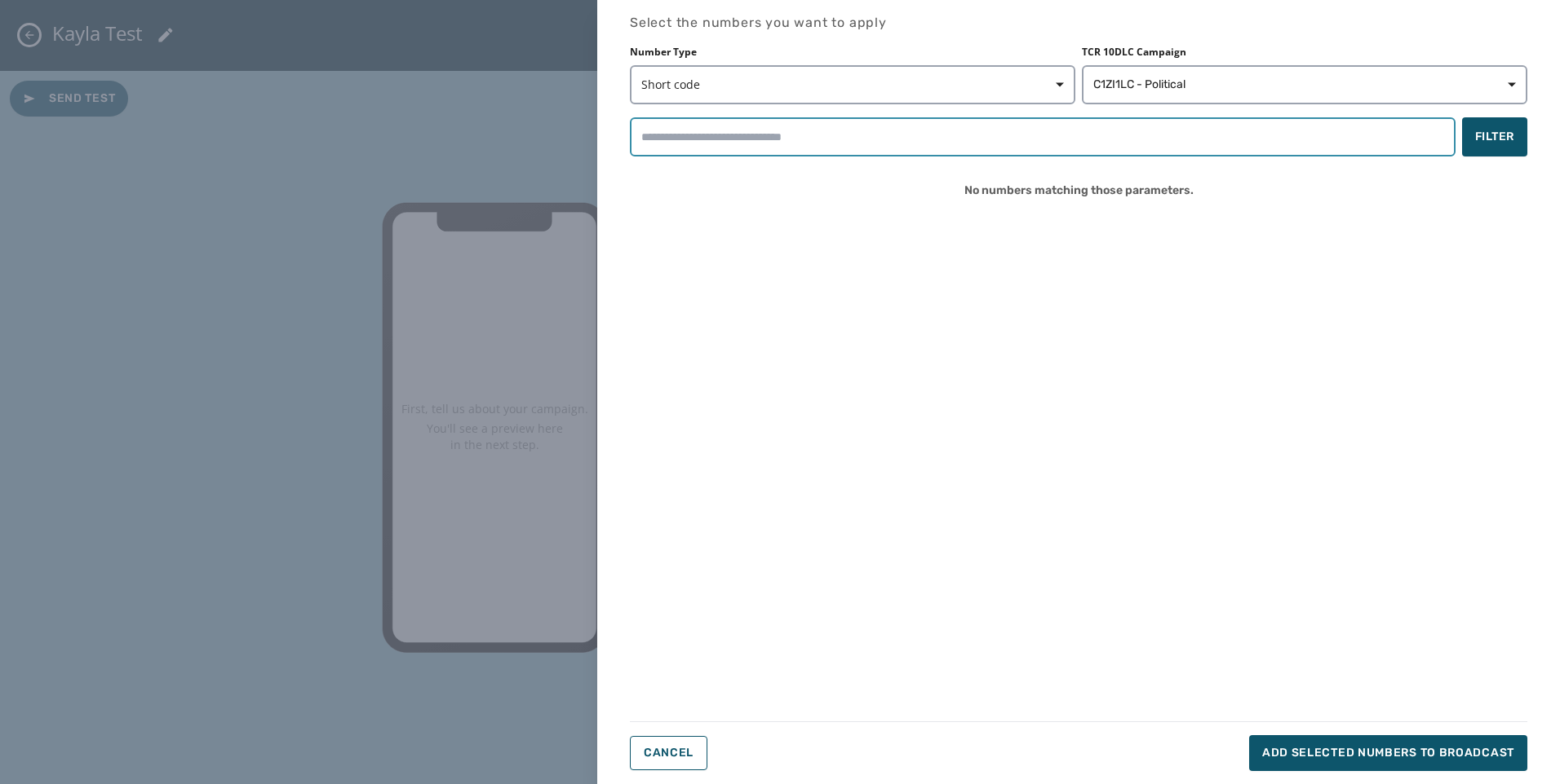
click at [802, 132] on input "search" at bounding box center [1042, 137] width 826 height 39
drag, startPoint x: 1178, startPoint y: 52, endPoint x: 1185, endPoint y: 67, distance: 16.6
click at [1178, 52] on label "TCR 10DLC Campaign" at bounding box center [1304, 52] width 446 height 13
click at [1186, 69] on button "C1ZI1LC - Political" at bounding box center [1304, 85] width 446 height 39
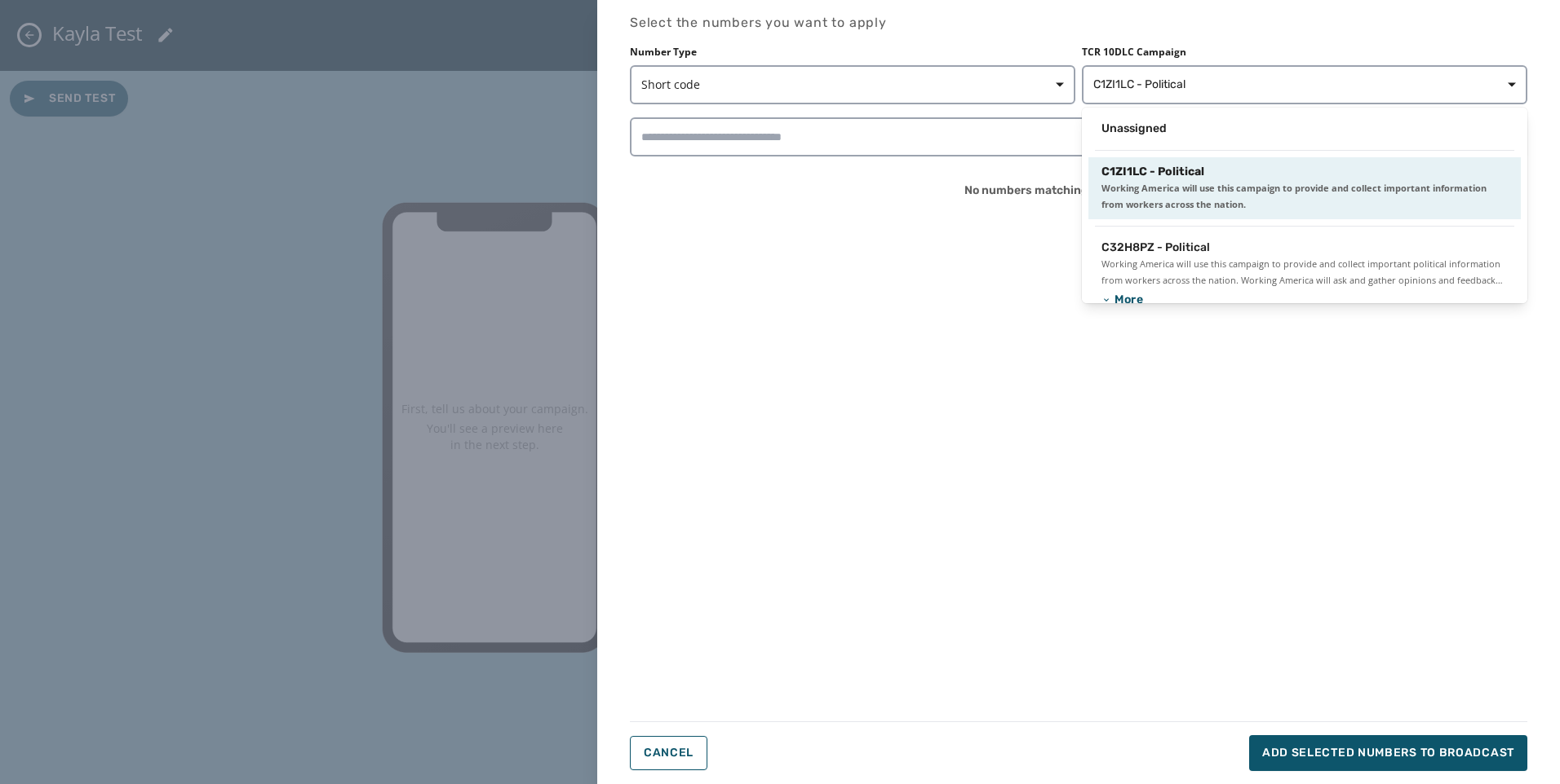
click at [1185, 109] on div "Number Type Short code TCR 10DLC Campaign C1ZI1LC - Political Unassigned C1ZI1L…" at bounding box center [1078, 128] width 897 height 166
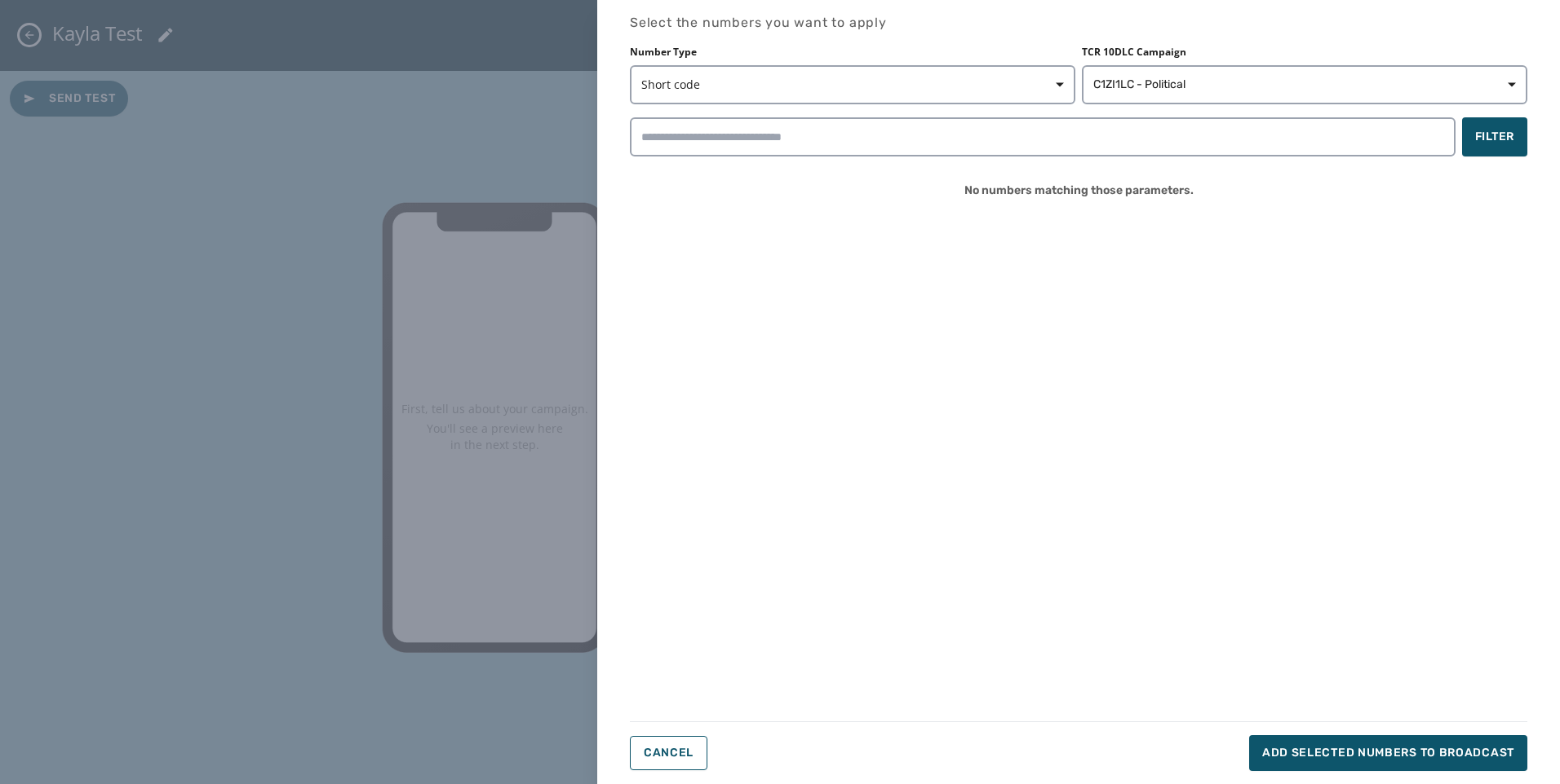
click at [1185, 114] on div "Number Type Short code TCR 10DLC Campaign C1ZI1LC - Political Filter No numbers…" at bounding box center [1078, 128] width 897 height 166
click at [1174, 84] on span "C1ZI1LC - Political" at bounding box center [1139, 85] width 92 height 16
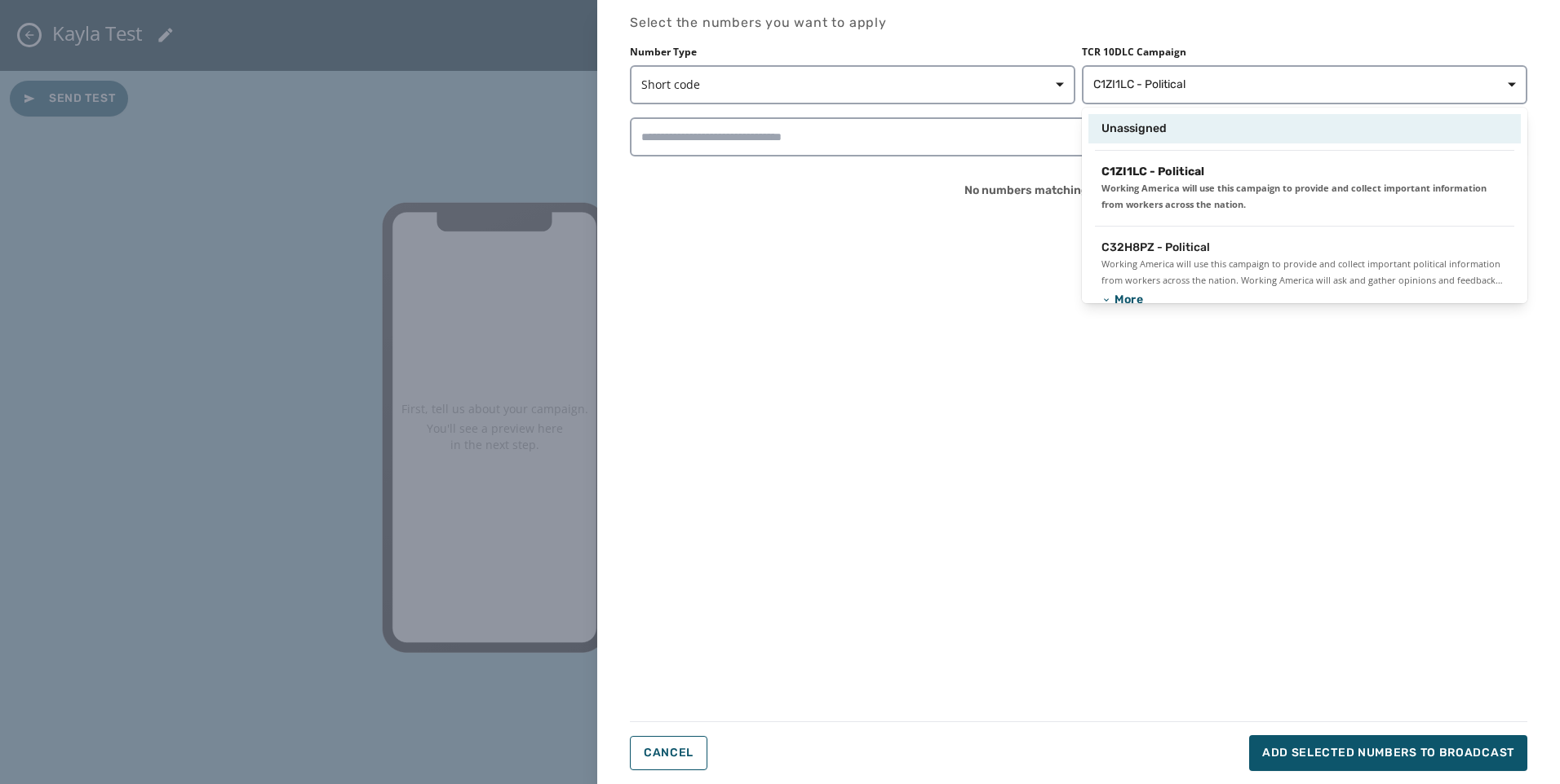
click at [1169, 118] on div "Unassigned" at bounding box center [1304, 129] width 432 height 30
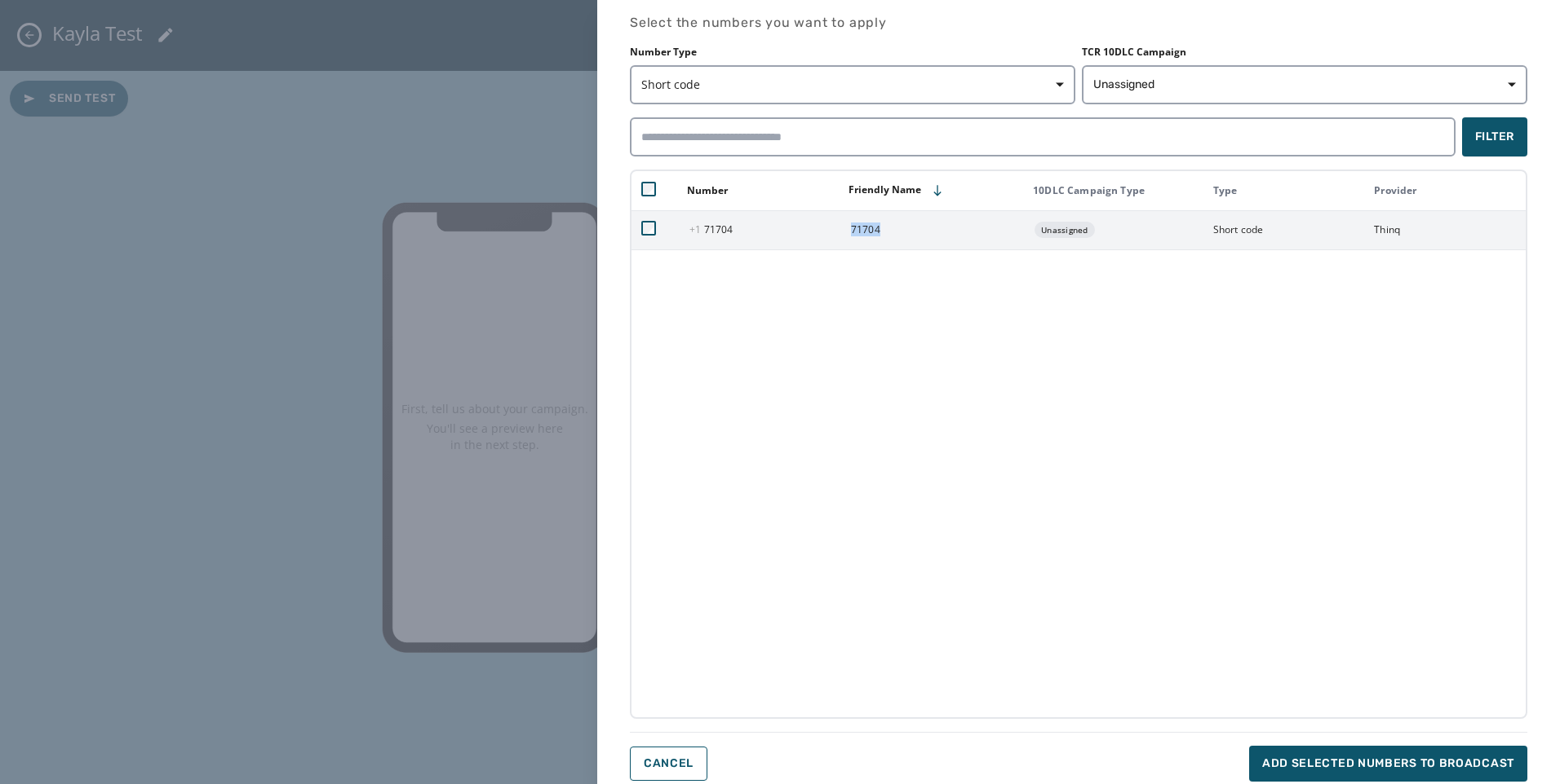
drag, startPoint x: 887, startPoint y: 236, endPoint x: 844, endPoint y: 241, distance: 43.3
click at [844, 241] on td "71704" at bounding box center [932, 230] width 182 height 39
copy td "71704"
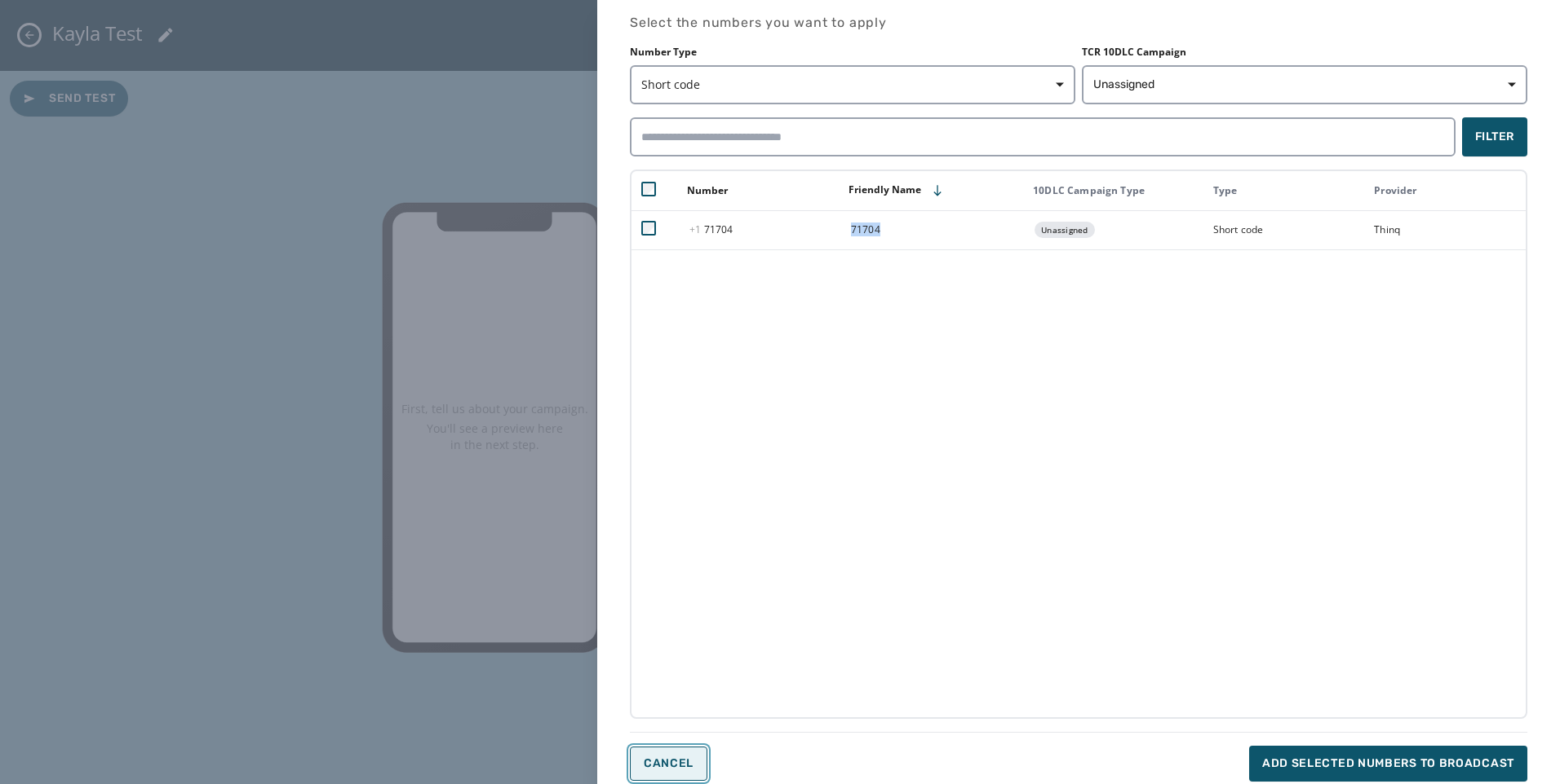
click at [648, 762] on span "Cancel" at bounding box center [669, 764] width 50 height 13
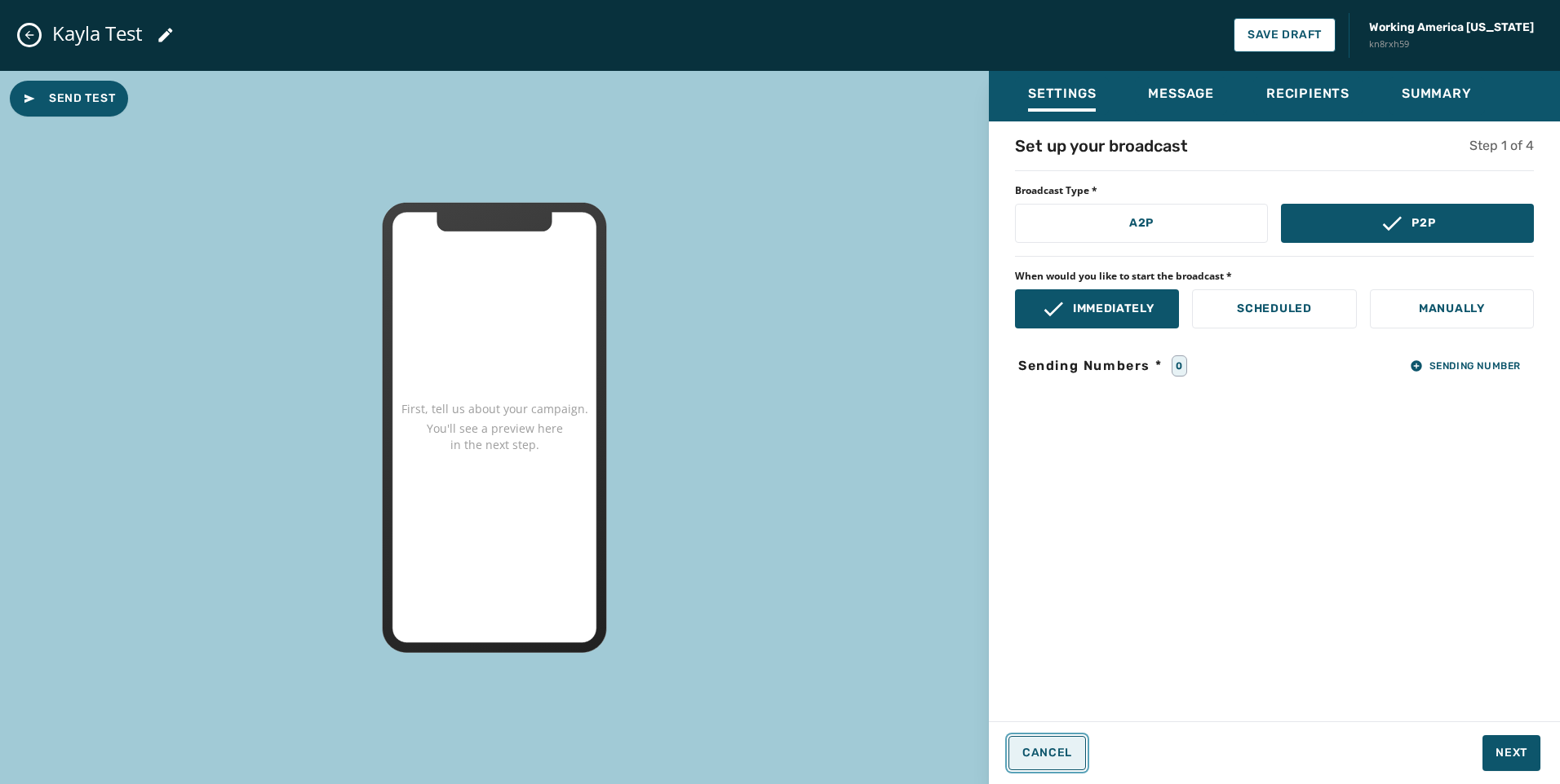
click at [1067, 752] on span "Cancel" at bounding box center [1047, 753] width 50 height 13
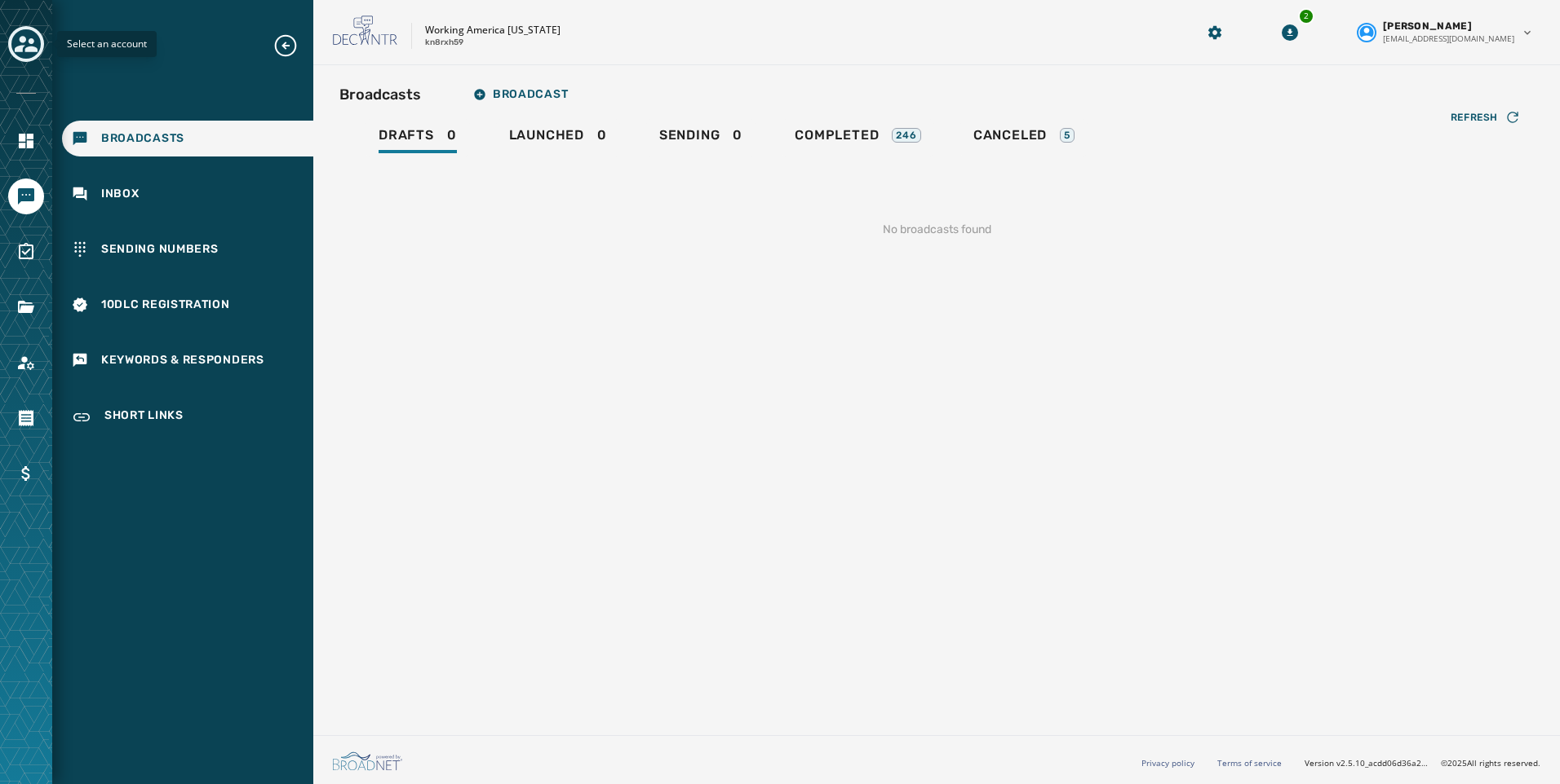
click at [19, 58] on button "Toggle account select drawer" at bounding box center [25, 43] width 36 height 36
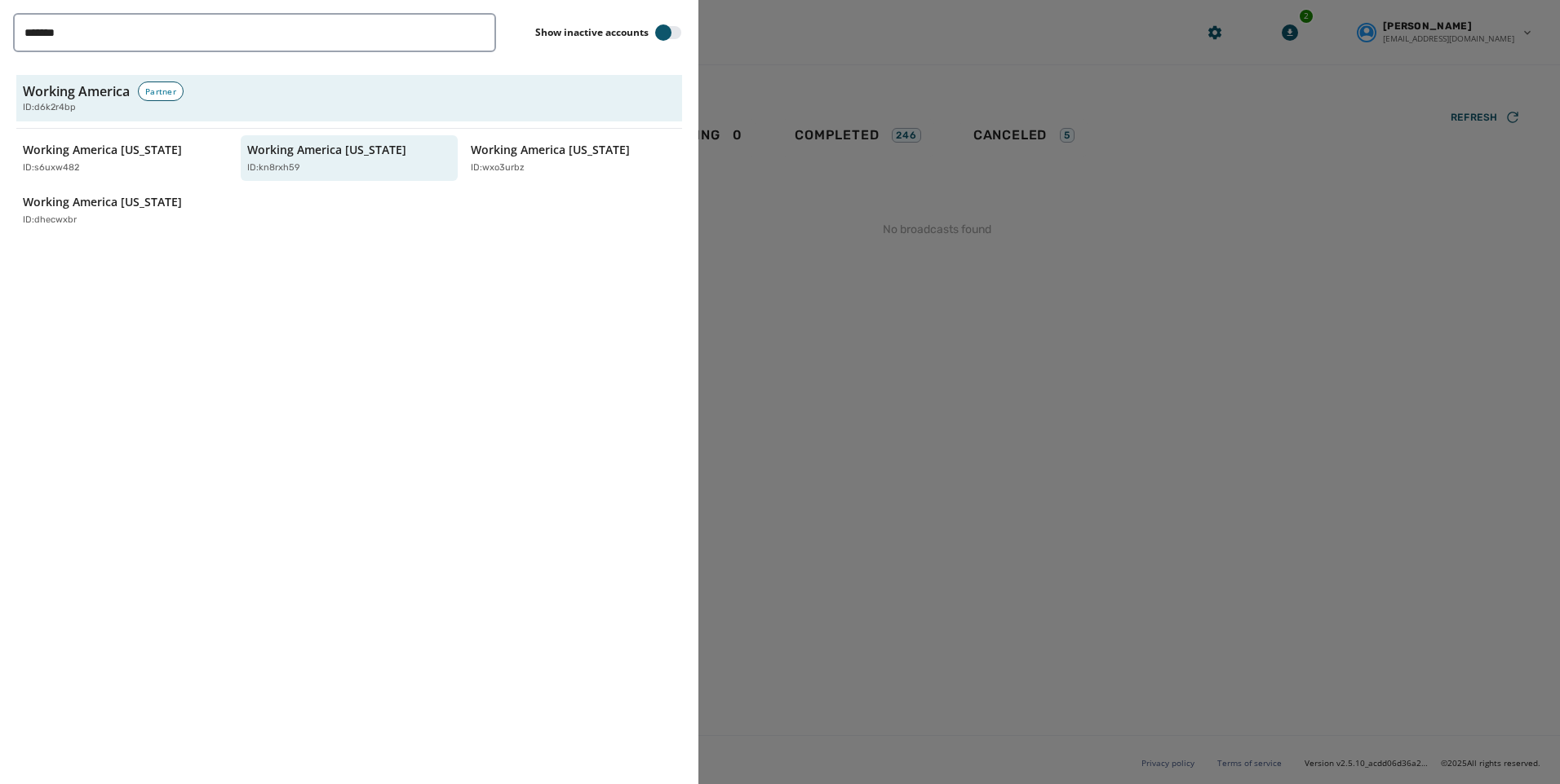
click at [827, 255] on div at bounding box center [780, 392] width 1560 height 784
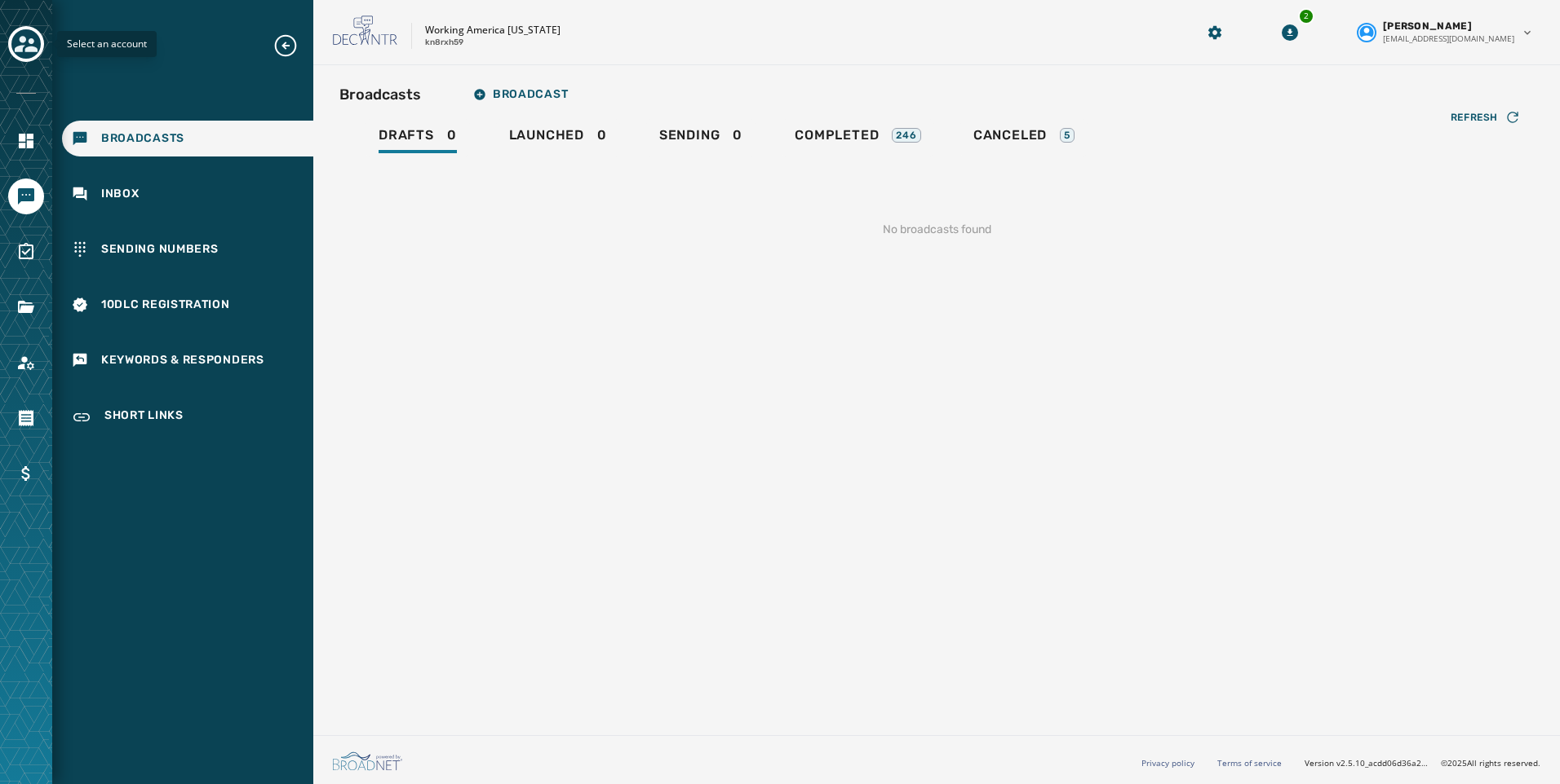
click at [22, 45] on icon "Toggle account select drawer" at bounding box center [26, 43] width 23 height 16
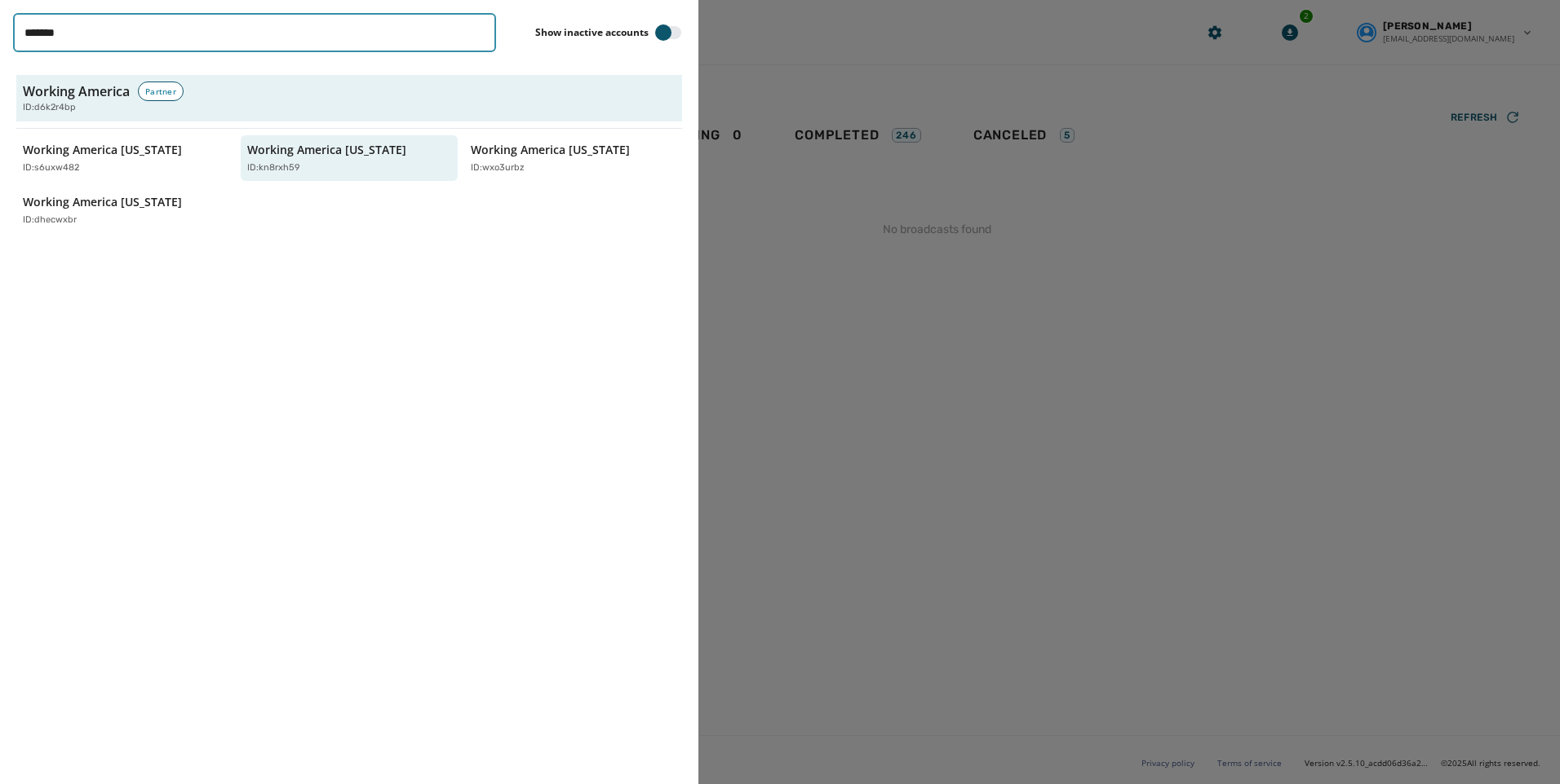
drag, startPoint x: 157, startPoint y: 33, endPoint x: -134, endPoint y: 18, distance: 291.4
click at [0, 18] on html "Broadcasts Inbox Sending Numbers 10DLC Registration Keywords & Responders Short…" at bounding box center [780, 392] width 1560 height 784
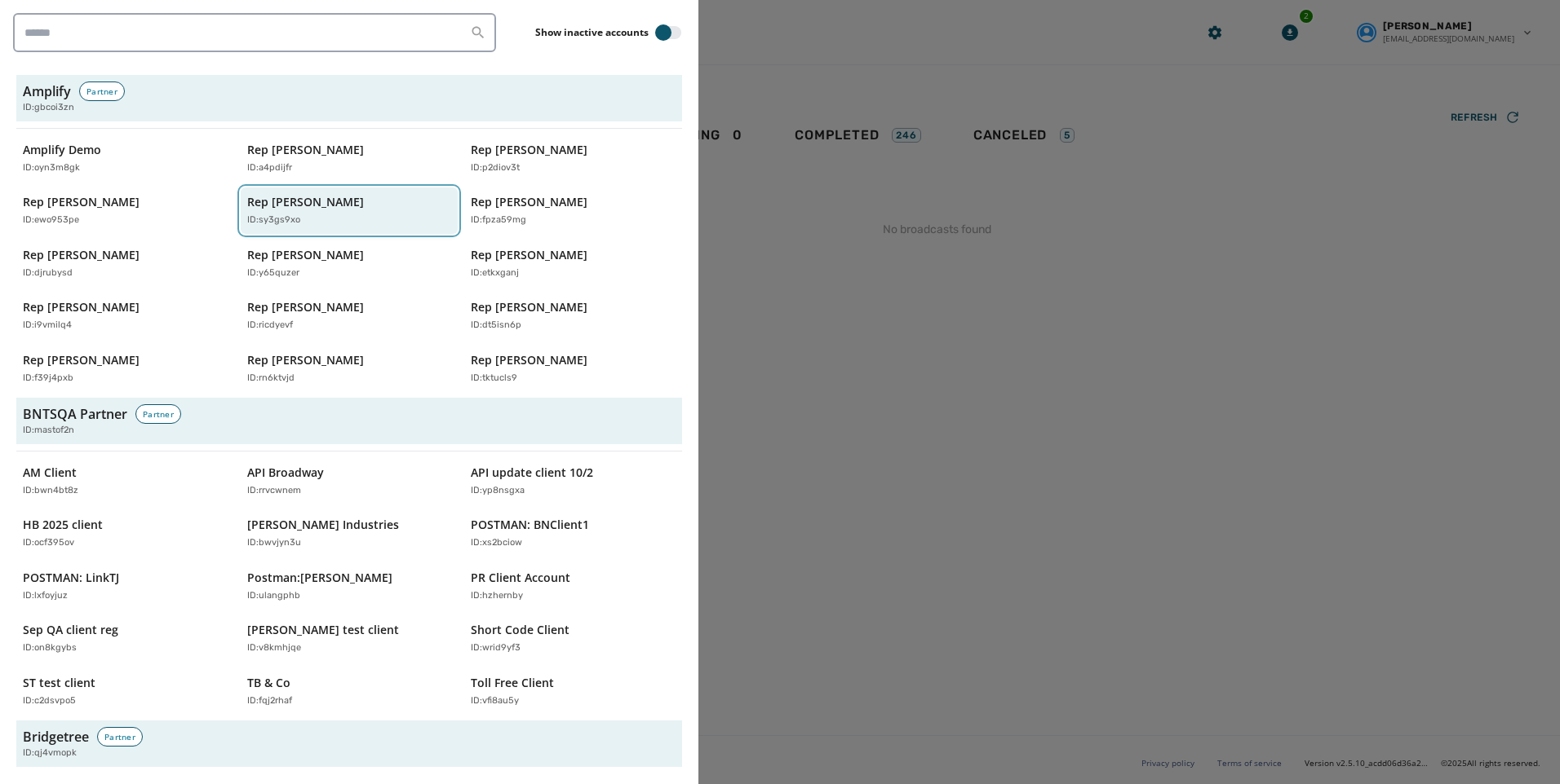
click at [342, 205] on p "Rep Frederica Wilson" at bounding box center [305, 202] width 116 height 16
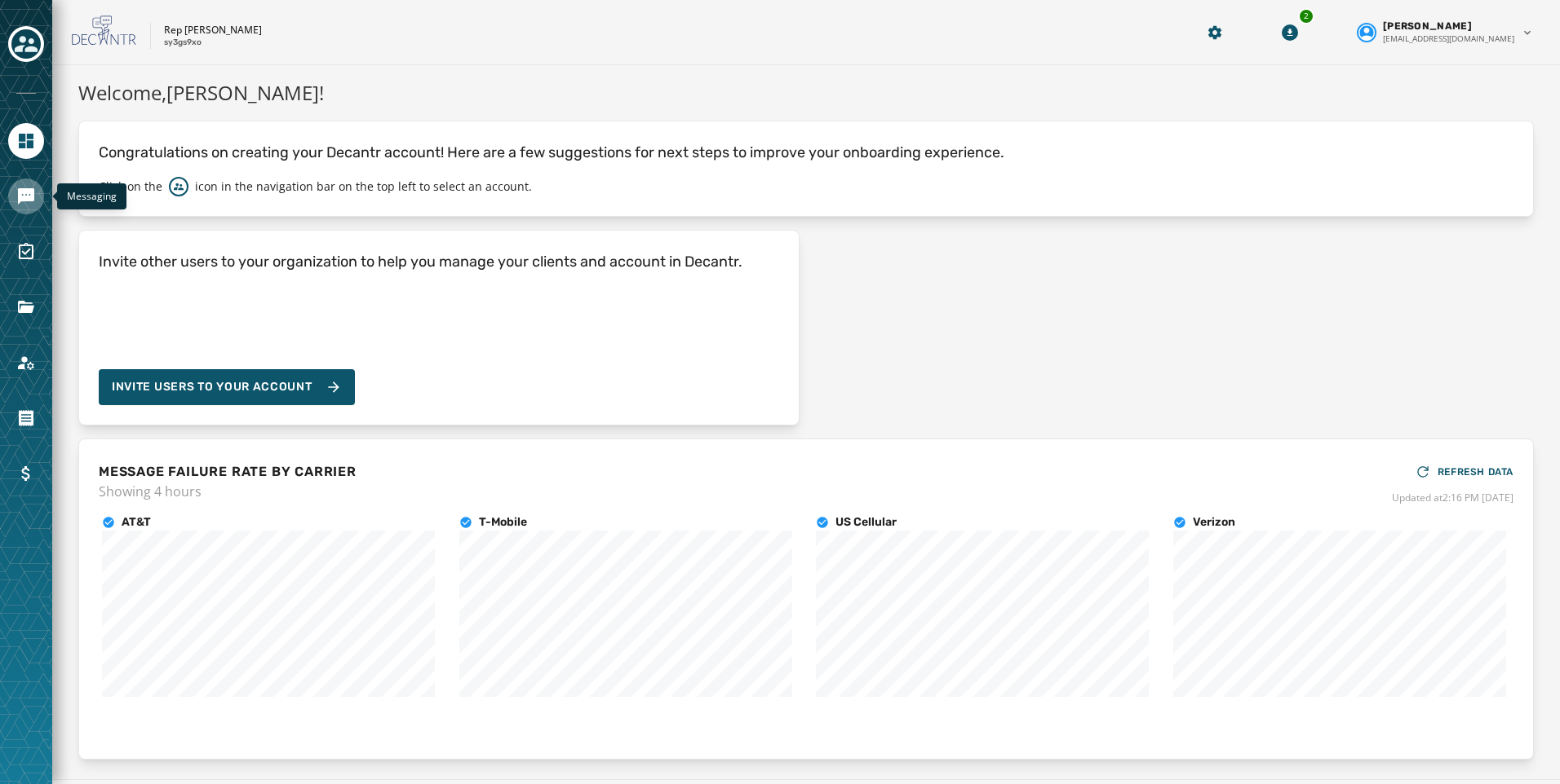
click at [15, 196] on link "Navigate to Messaging" at bounding box center [25, 196] width 36 height 36
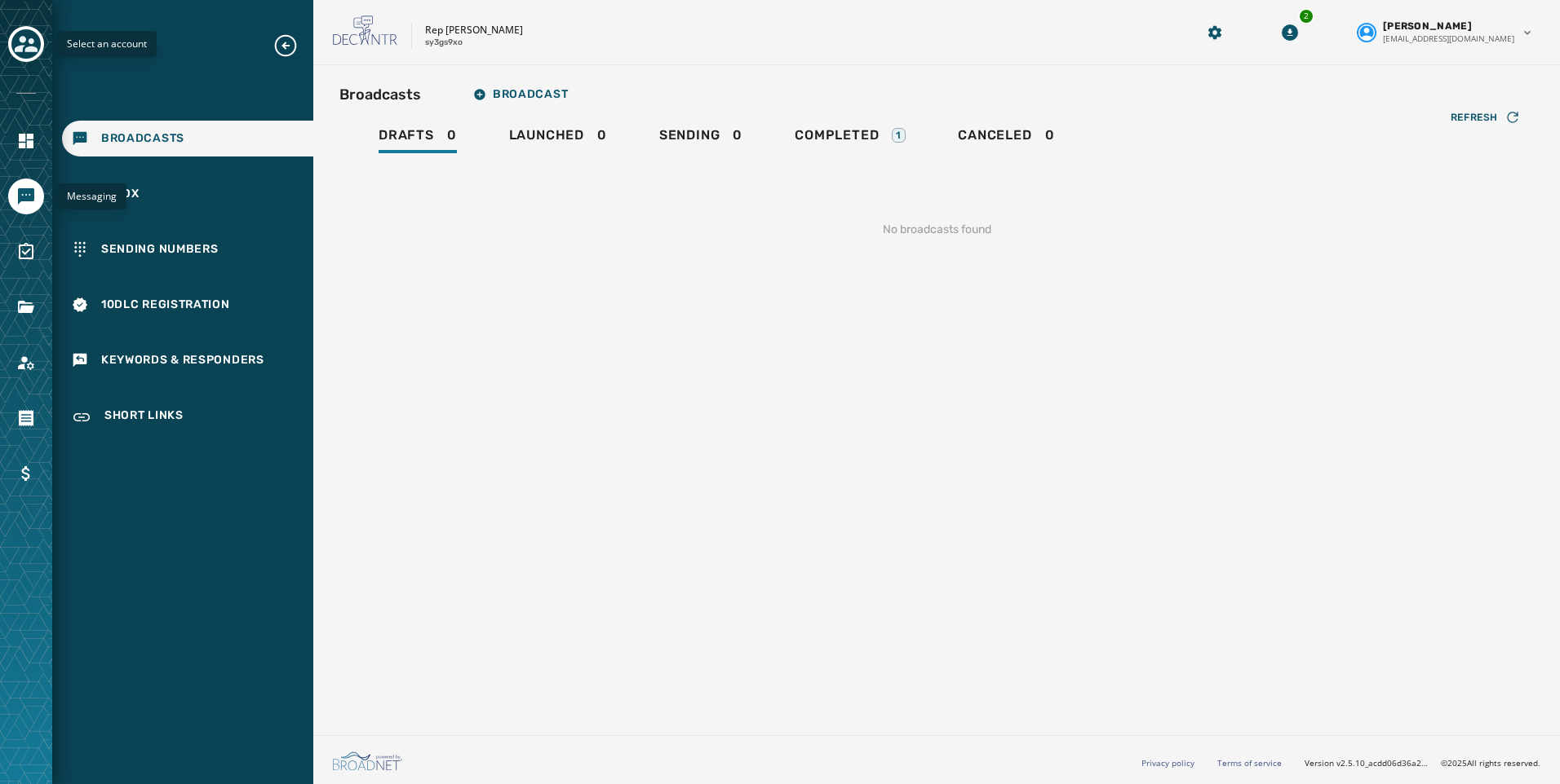
click at [33, 34] on icon "Toggle account select drawer" at bounding box center [26, 44] width 23 height 23
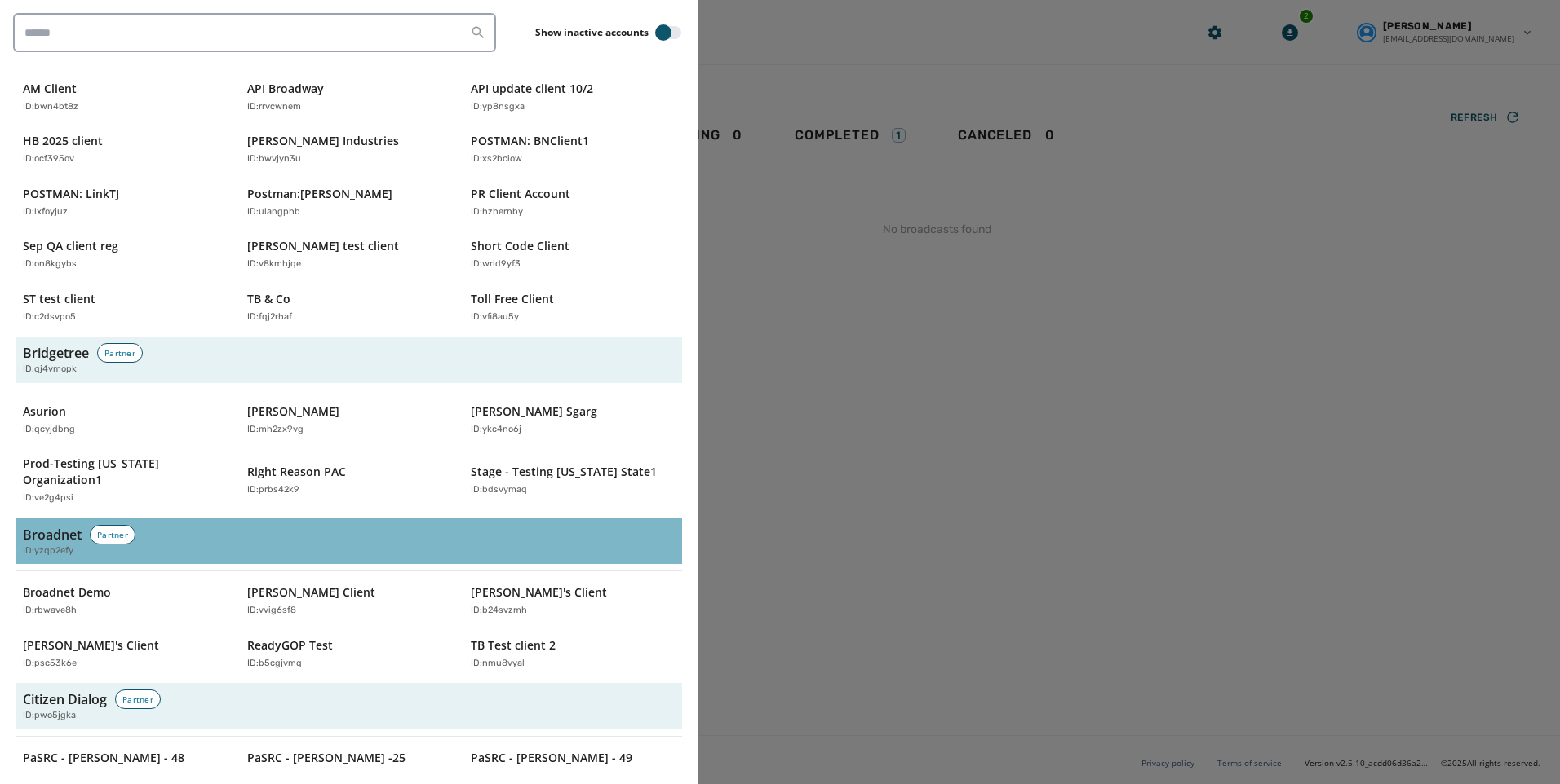
scroll to position [408, 0]
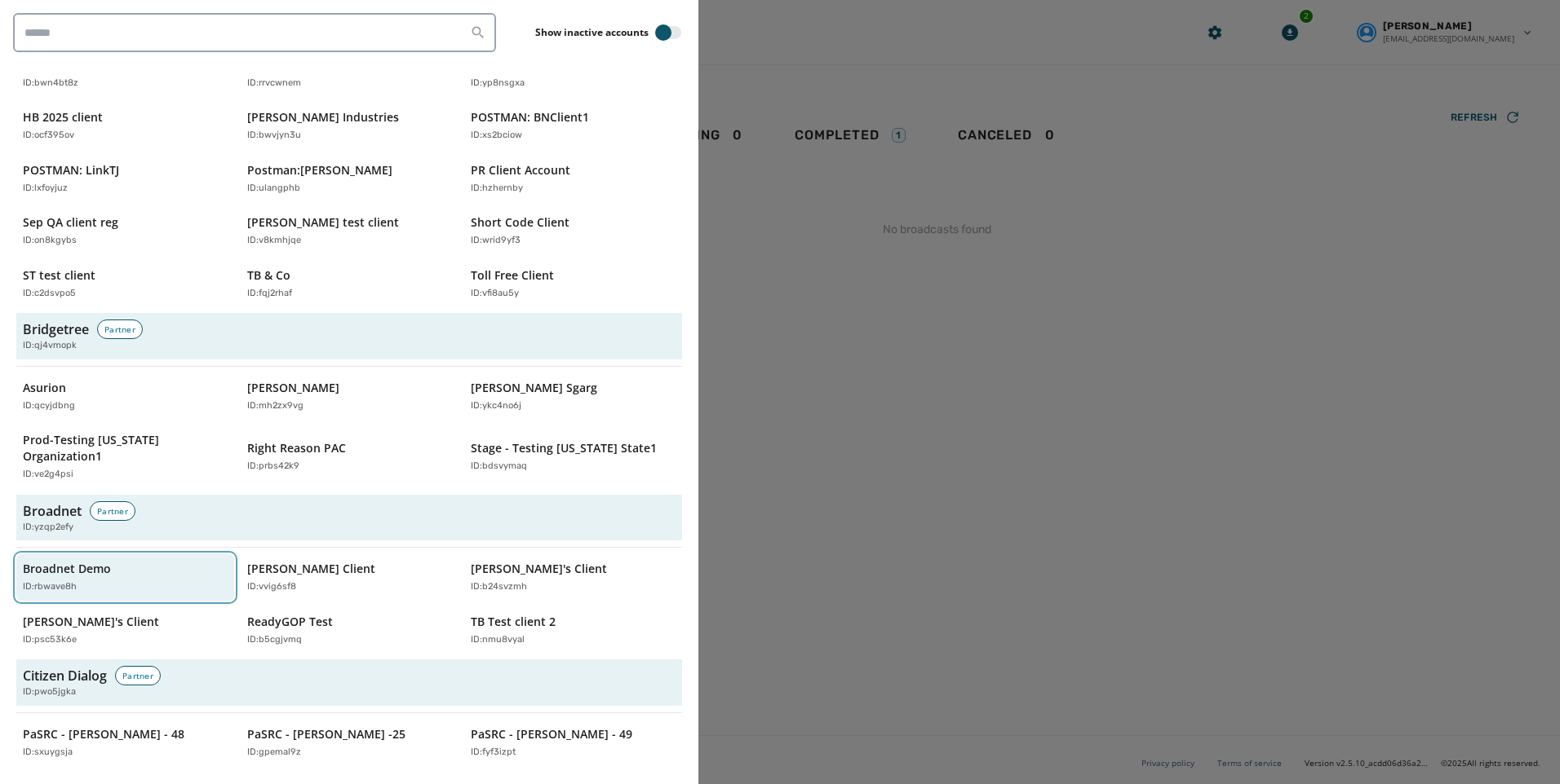
click at [99, 554] on button "Broadnet Demo ID: rbwave8h" at bounding box center [125, 577] width 217 height 46
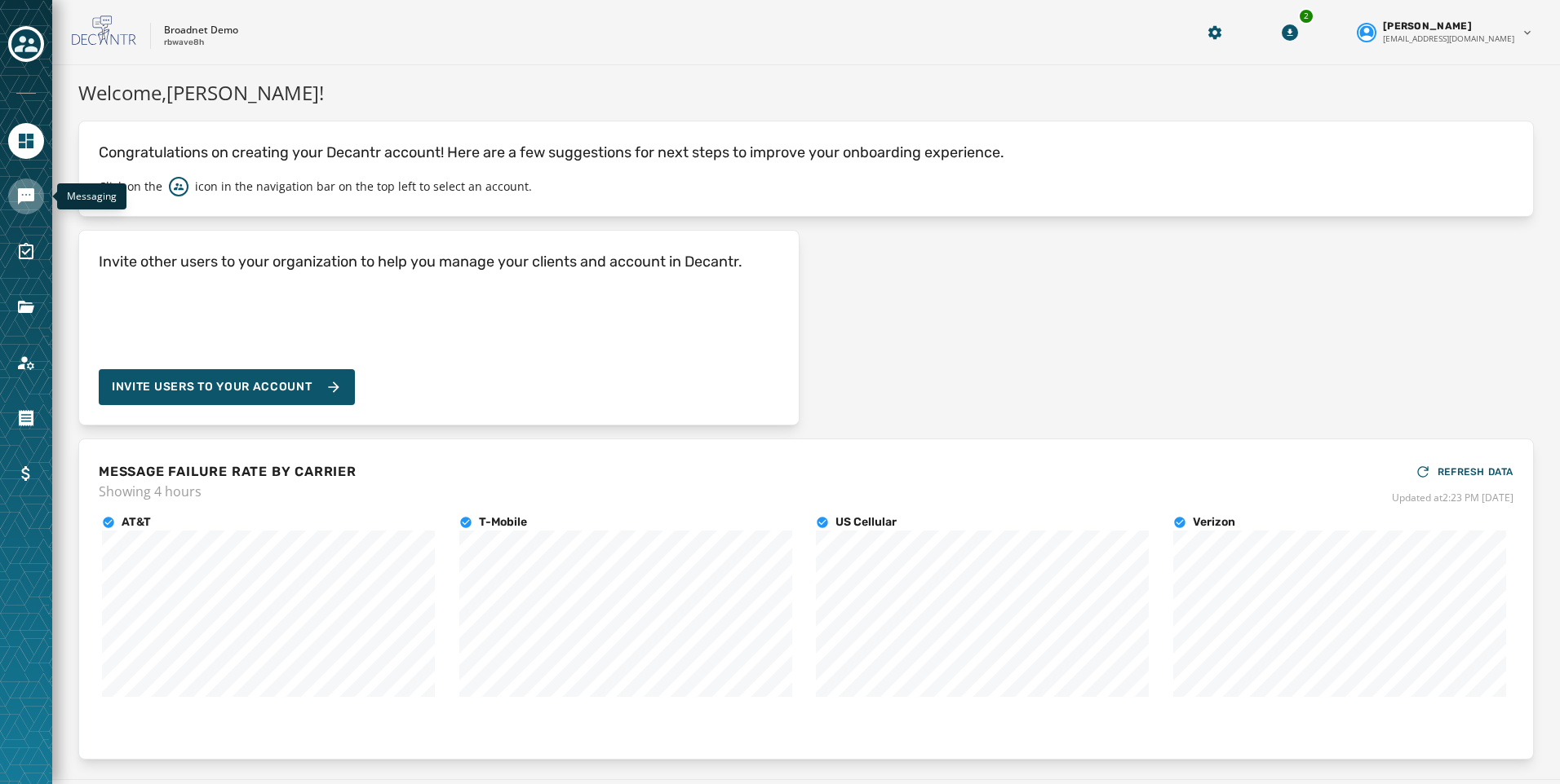
click at [18, 190] on icon "Navigate to Messaging" at bounding box center [26, 196] width 19 height 19
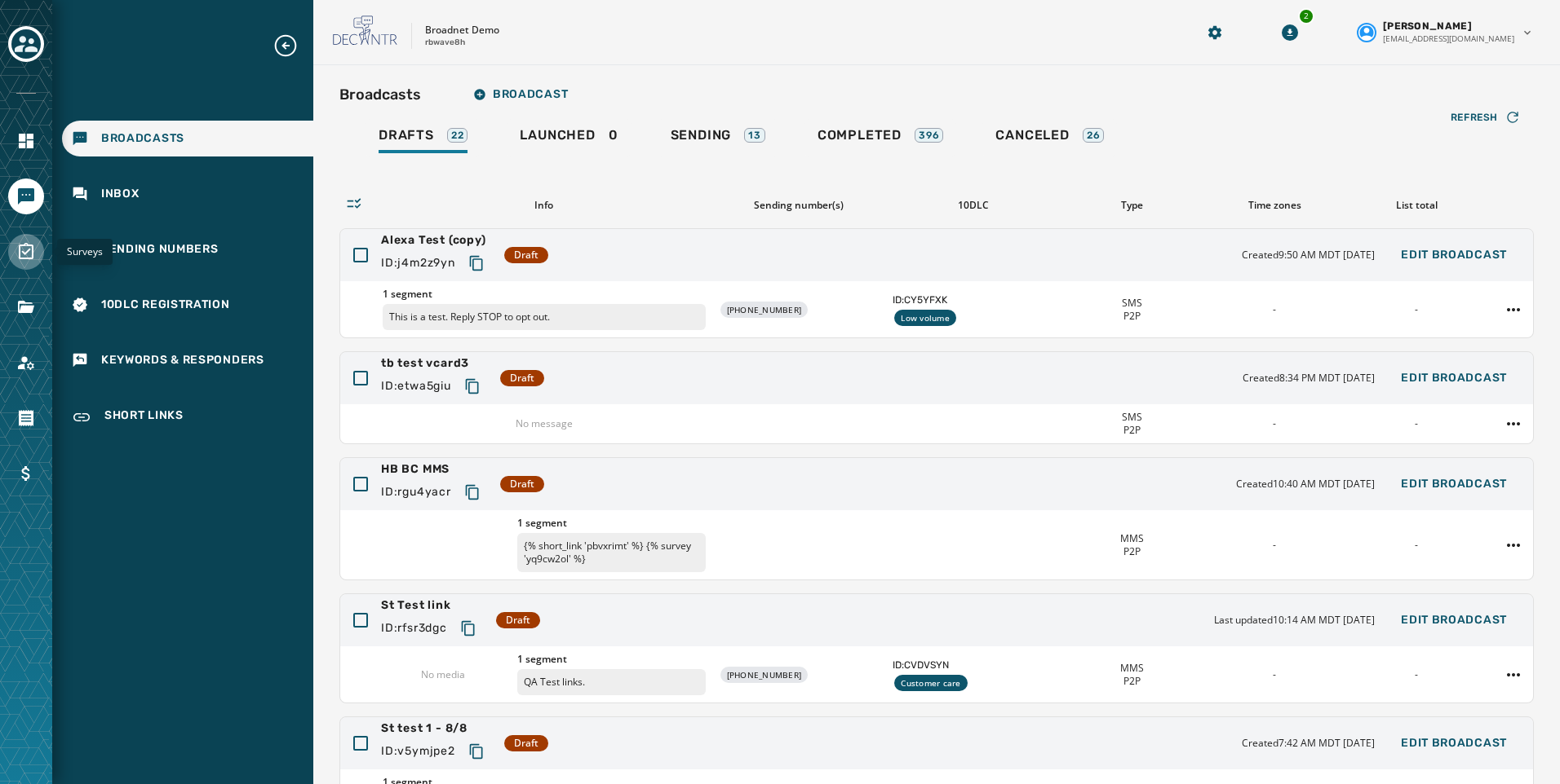
click at [29, 256] on icon "Navigate to Surveys" at bounding box center [26, 252] width 19 height 19
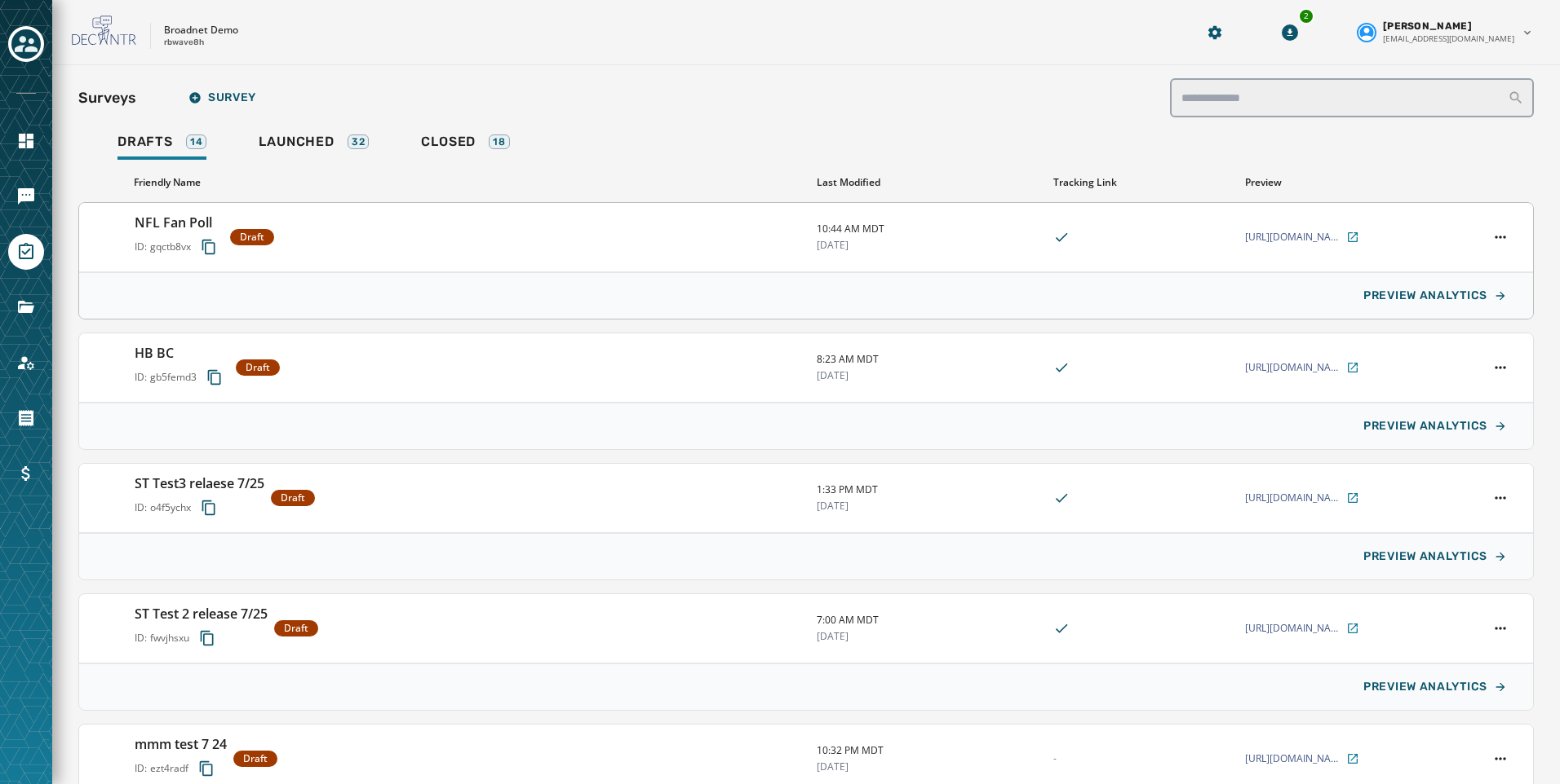
click at [193, 218] on h3 "NFL Fan Poll" at bounding box center [179, 222] width 89 height 19
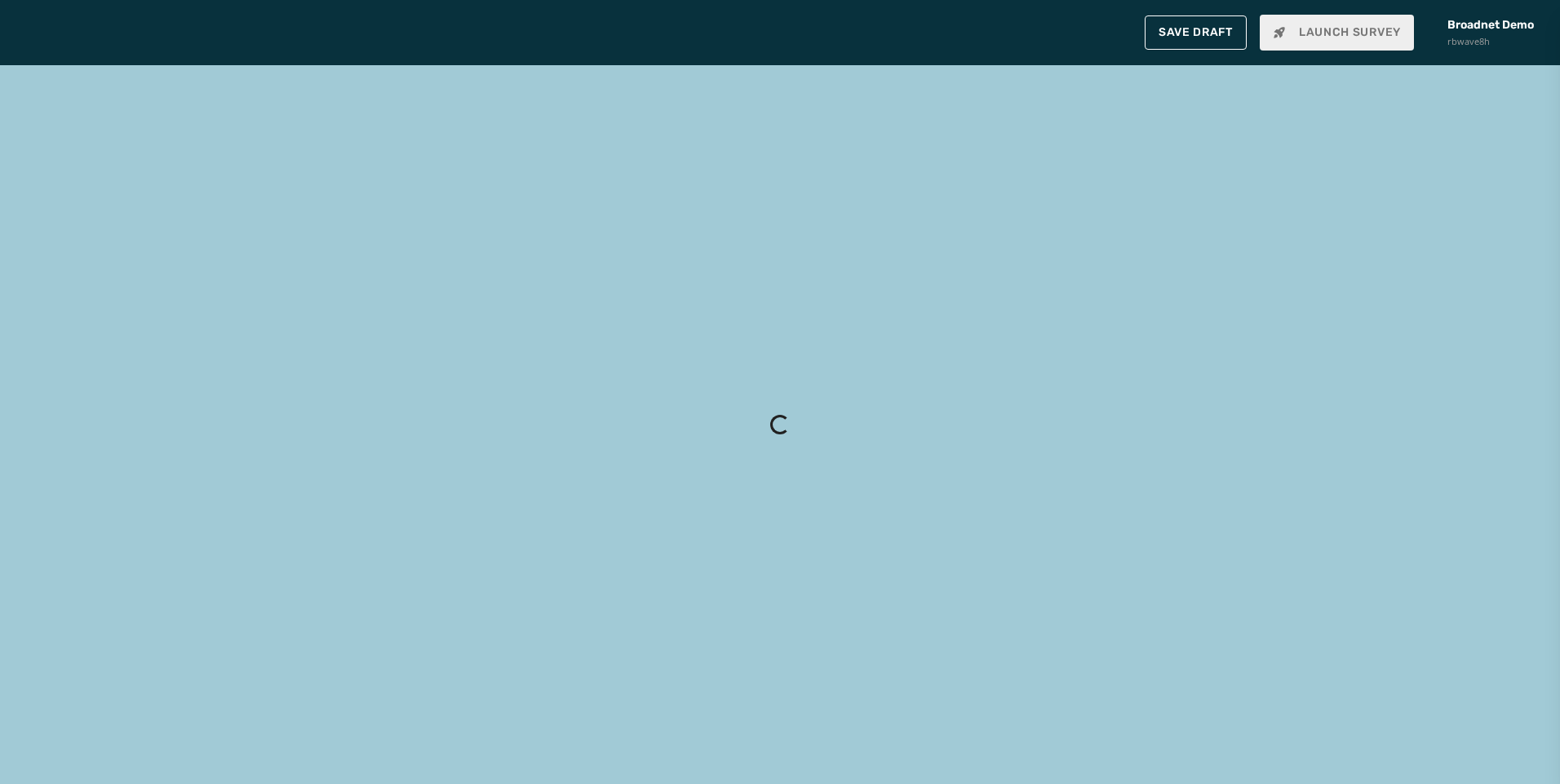
type input "**********"
type textarea "**********"
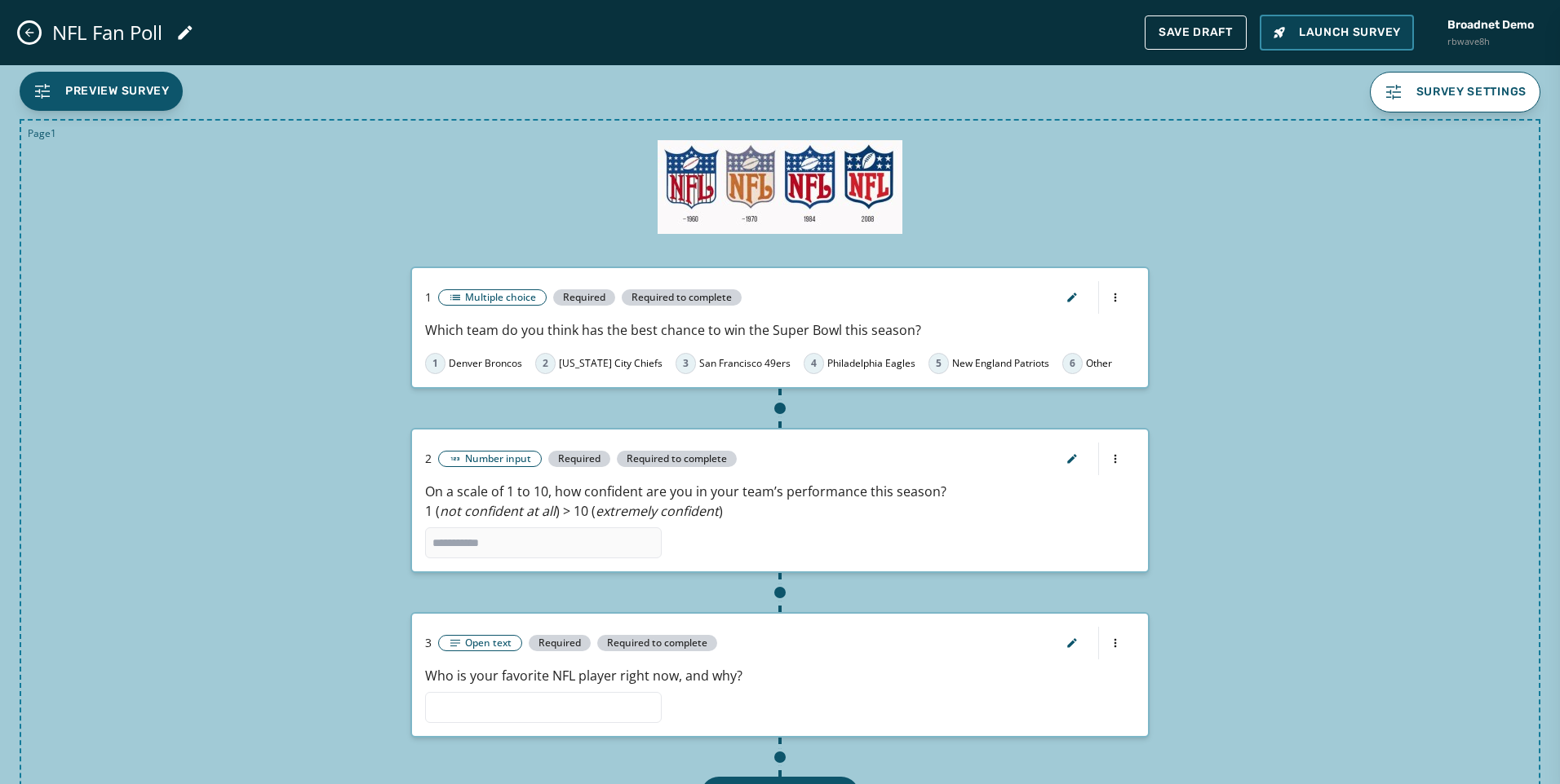
click at [1317, 30] on span "Launch Survey" at bounding box center [1336, 32] width 128 height 16
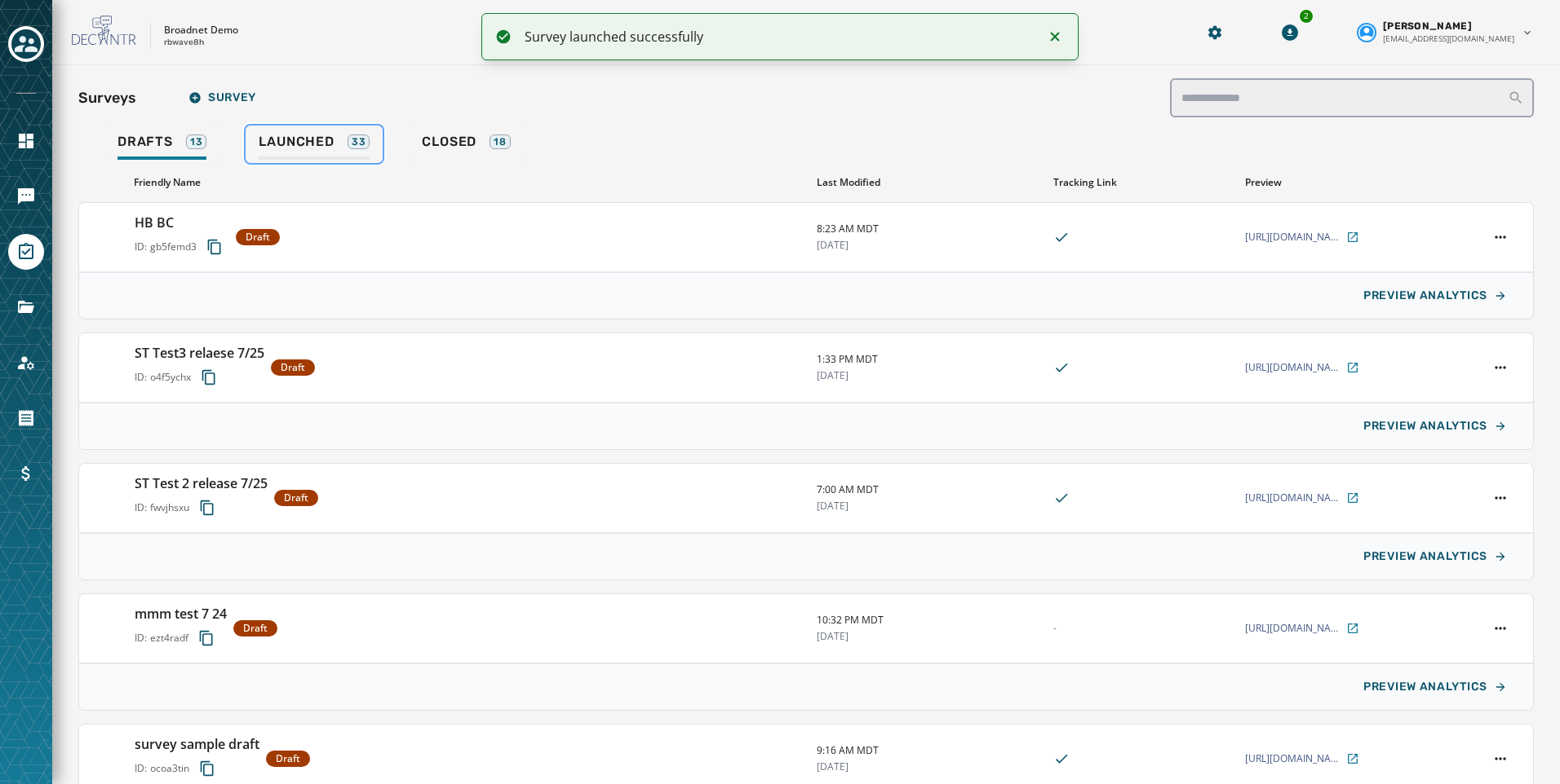
click at [319, 151] on div "Launched 33" at bounding box center [314, 146] width 111 height 26
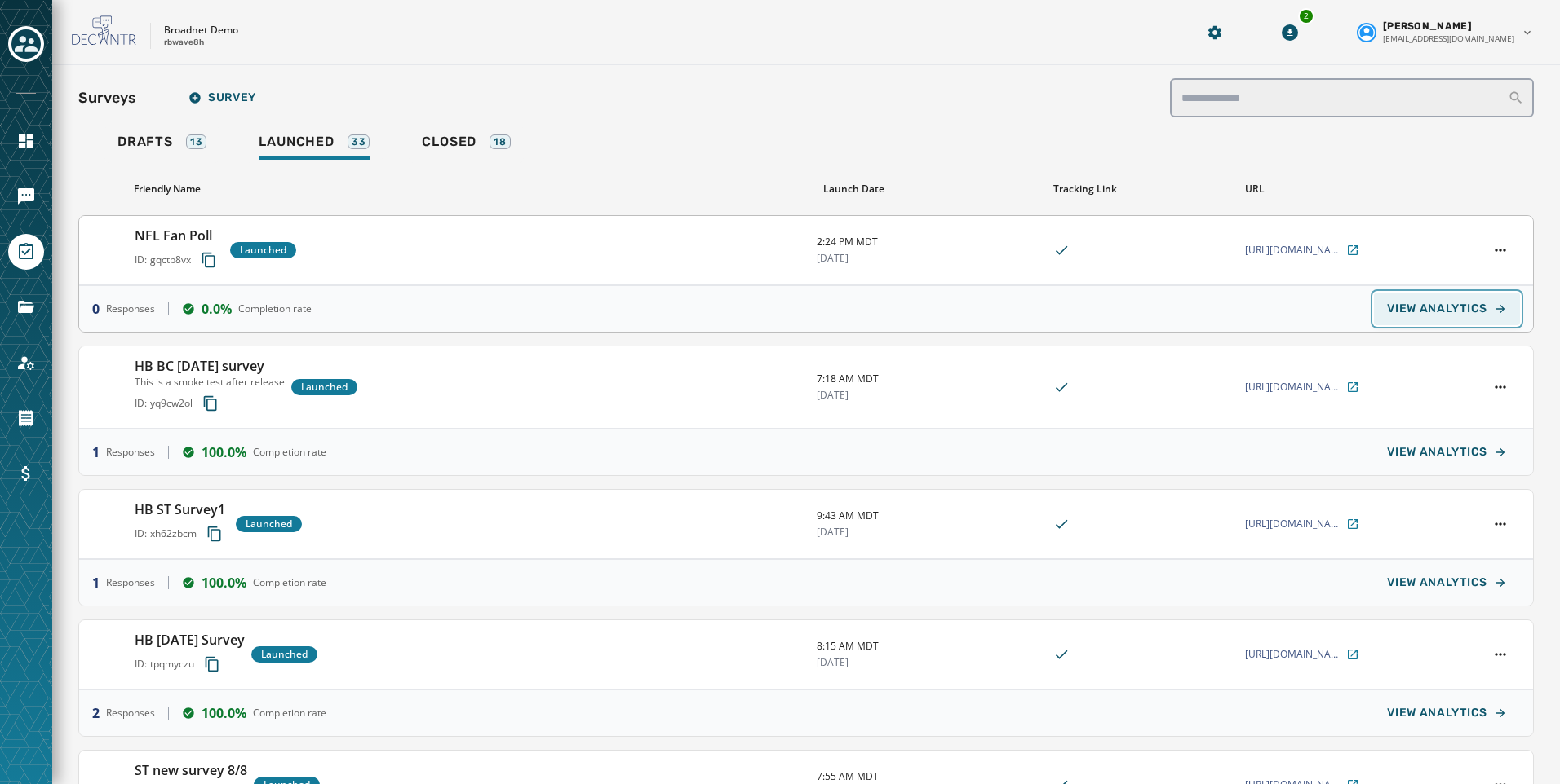
click at [1423, 309] on span "VIEW ANALYTICS" at bounding box center [1437, 309] width 100 height 13
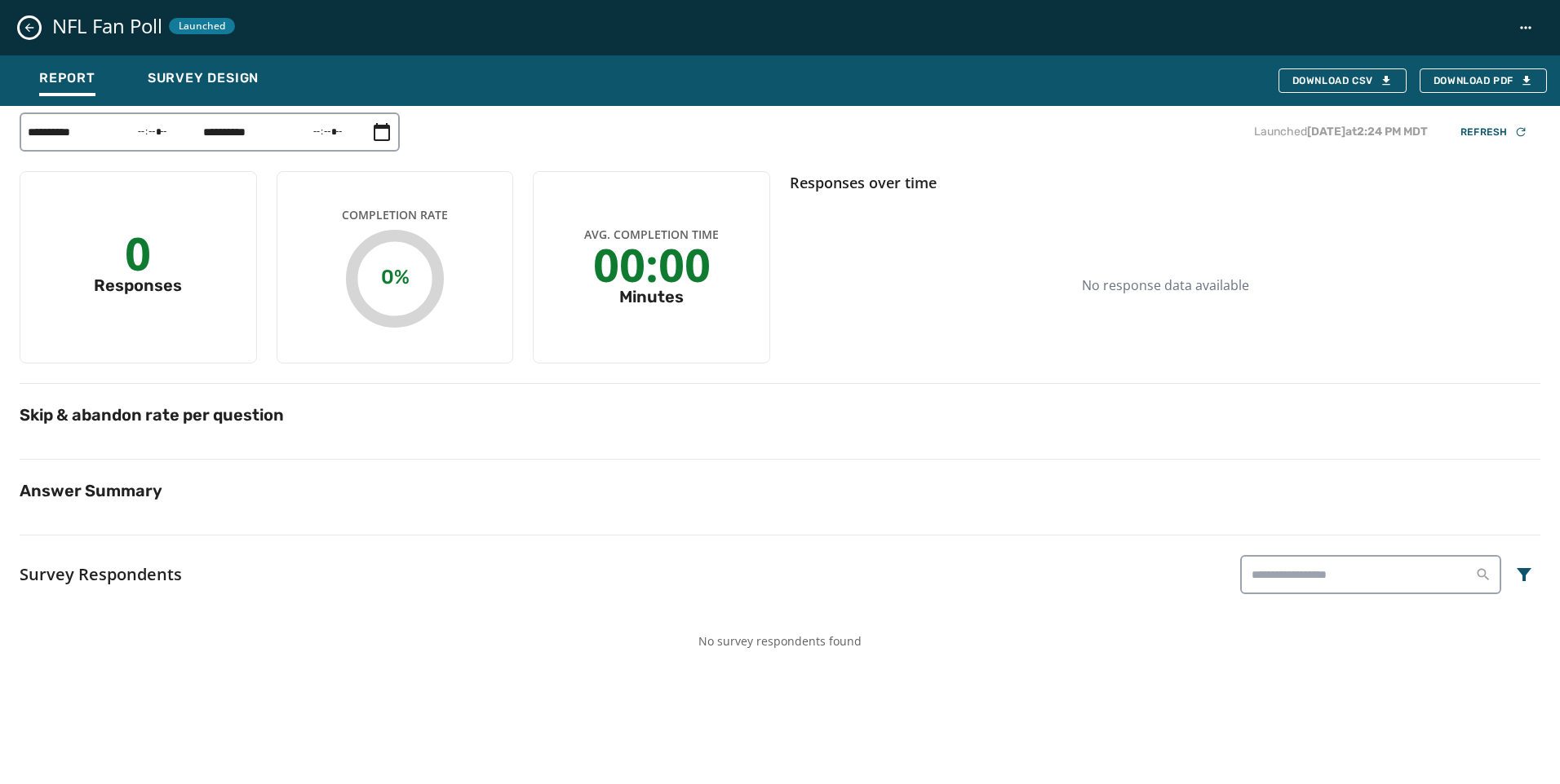
click at [35, 18] on div "NFL Fan Poll Launched" at bounding box center [780, 28] width 1560 height 56
click at [33, 27] on icon "Close survey details drawer" at bounding box center [30, 28] width 13 height 13
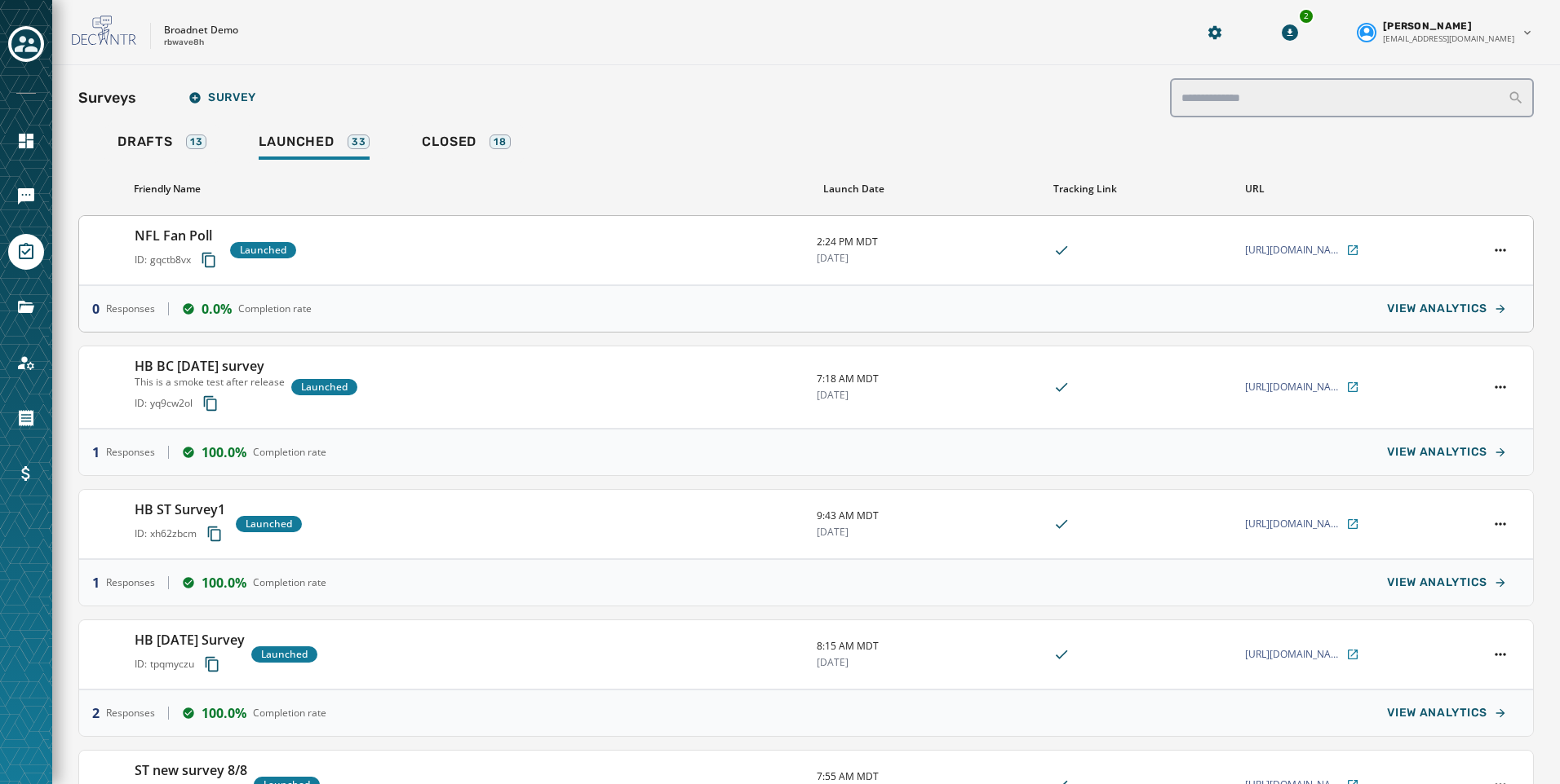
click at [1342, 242] on div "NFL Fan Poll ID: gqctb8vx Launched 2:24 PM MDT 9/10/2025 https://srvy.io/broadn…" at bounding box center [806, 251] width 1453 height 69
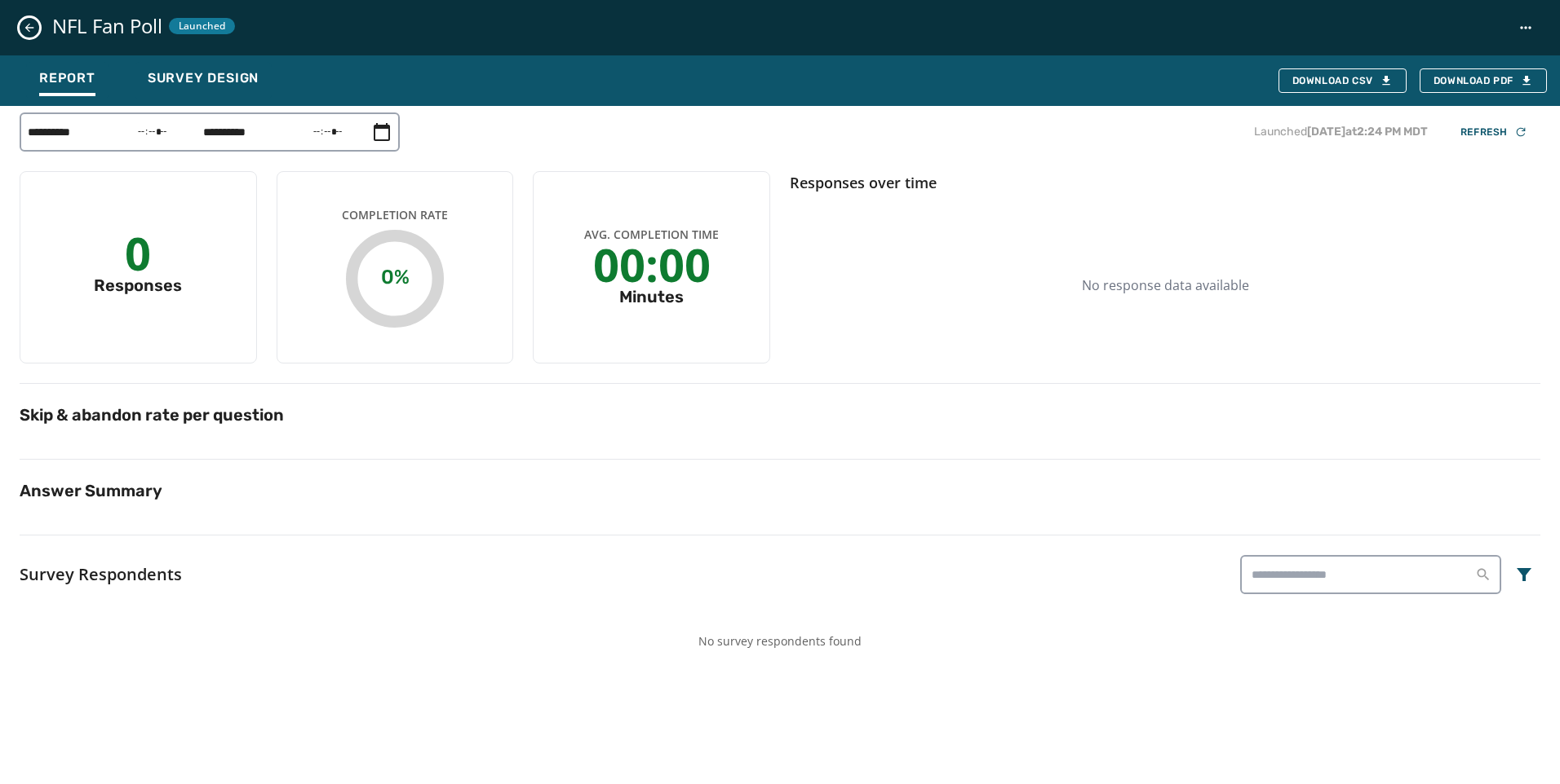
click at [27, 26] on icon "Close survey details drawer" at bounding box center [29, 28] width 9 height 9
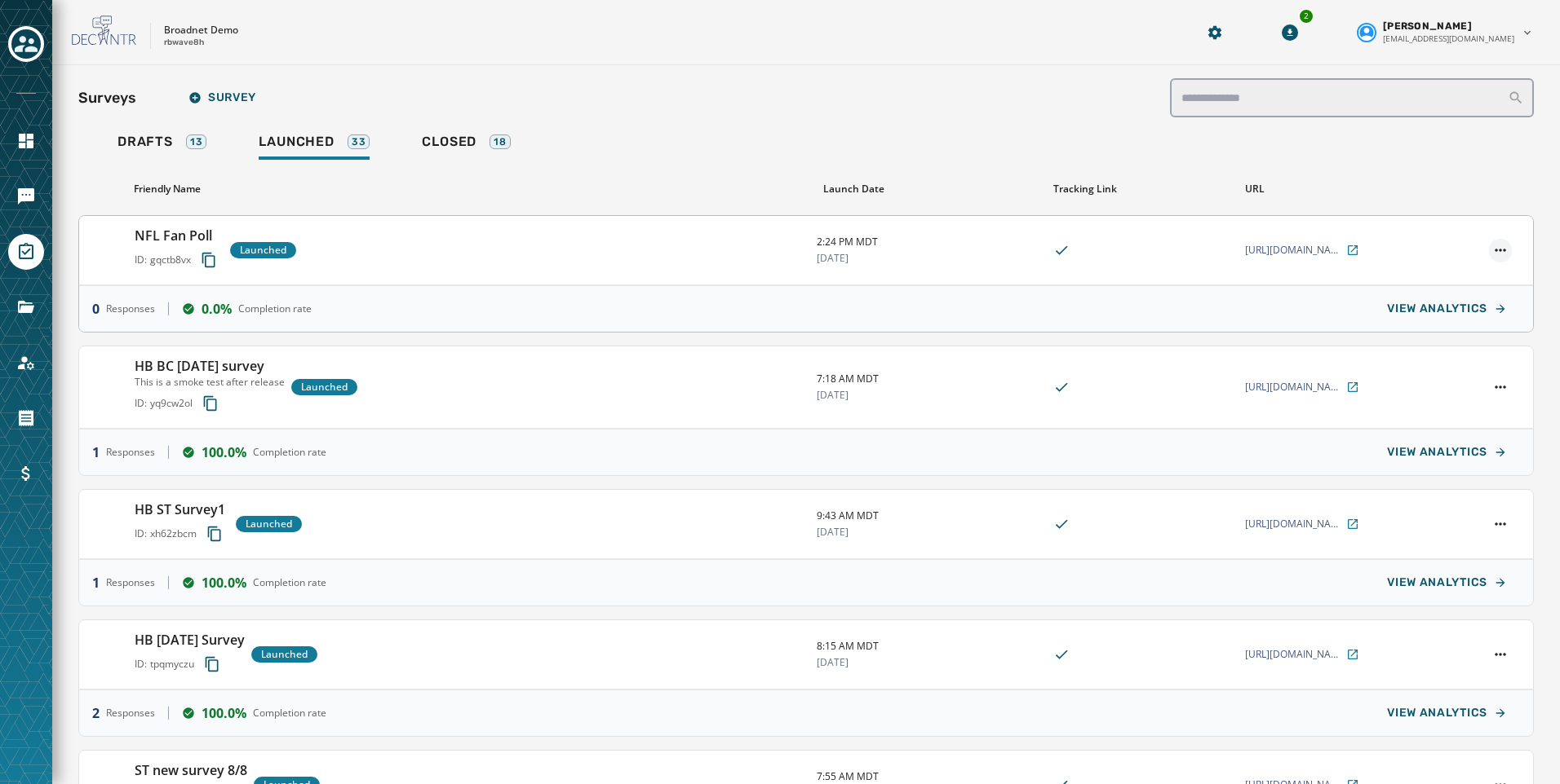
click at [1480, 252] on html "Skip To Main Content Broadnet Demo rbwave8h 2 Kayla Lloyd klloyd@broadnet.com S…" at bounding box center [780, 392] width 1560 height 784
drag, startPoint x: 1270, startPoint y: 250, endPoint x: 1332, endPoint y: 250, distance: 62.0
click at [1270, 250] on html "Skip To Main Content Broadnet Demo rbwave8h 2 Kayla Lloyd klloyd@broadnet.com S…" at bounding box center [780, 392] width 1560 height 784
click at [1346, 248] on icon at bounding box center [1353, 250] width 13 height 13
click at [32, 195] on icon "Navigate to Messaging" at bounding box center [26, 196] width 16 height 16
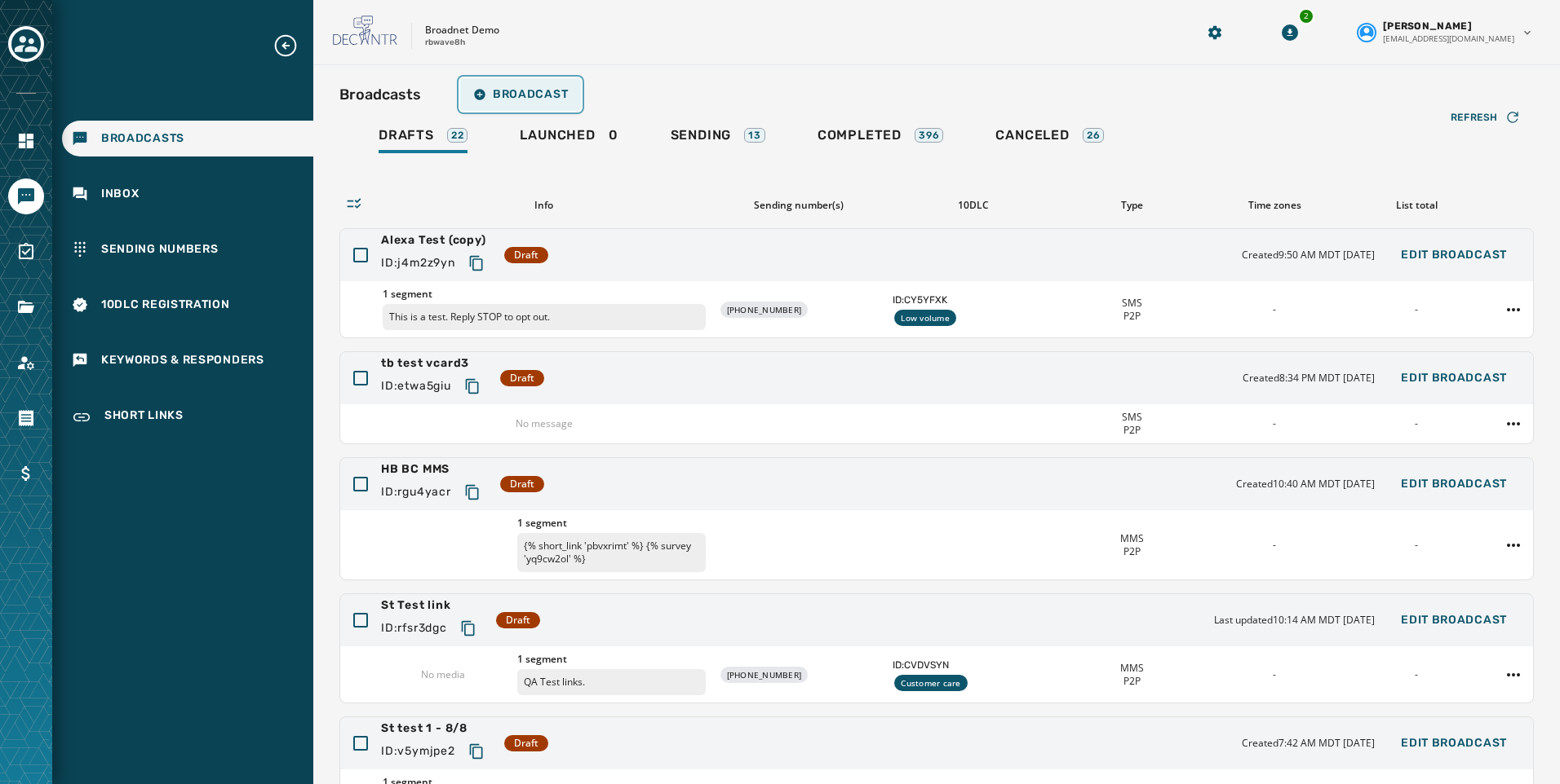
click at [523, 103] on button "Broadcast" at bounding box center [520, 94] width 120 height 33
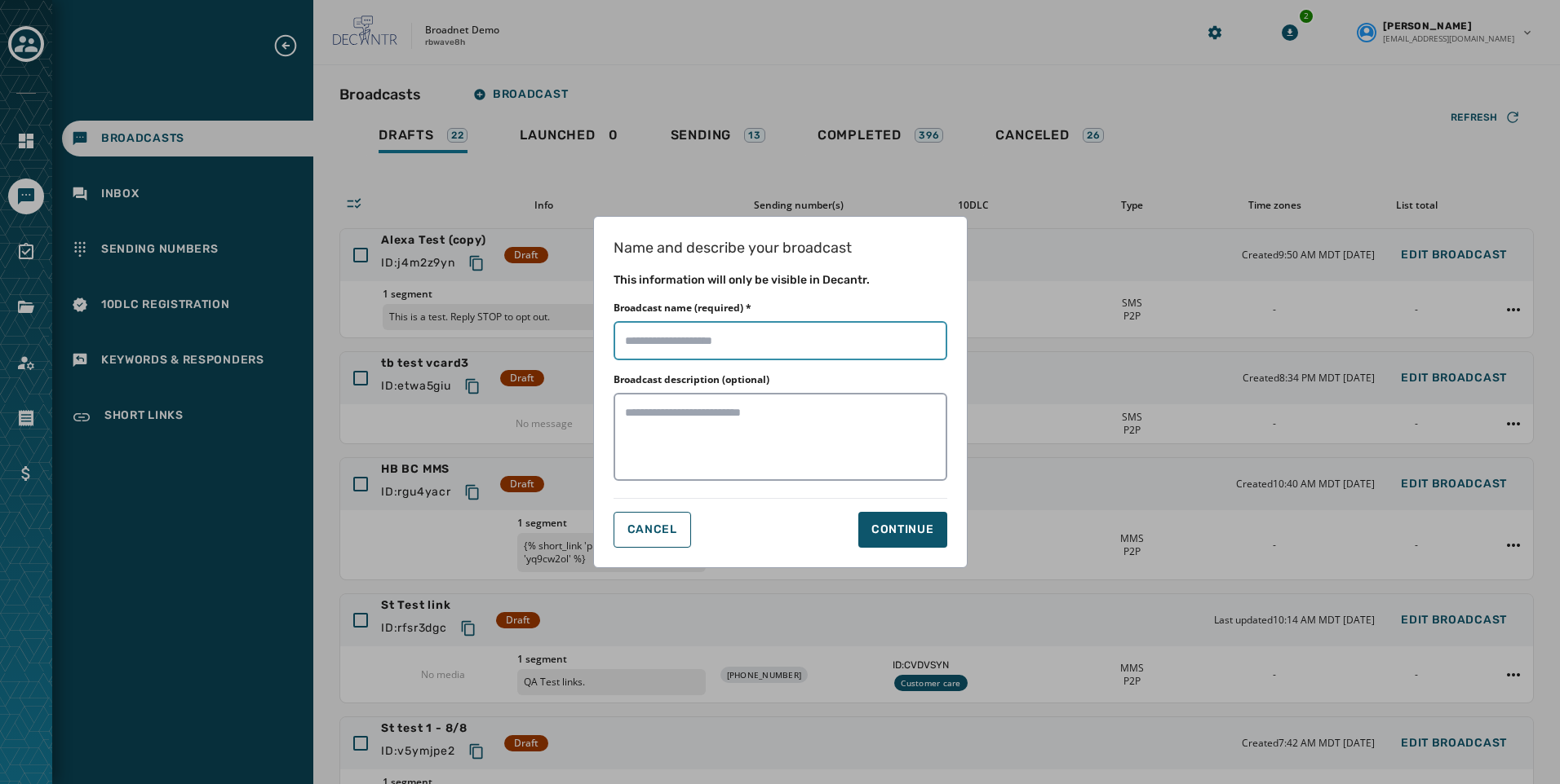
click at [803, 334] on input "Broadcast name (required) *" at bounding box center [780, 341] width 334 height 39
type input "**********"
click at [942, 537] on button "Continue" at bounding box center [903, 529] width 89 height 36
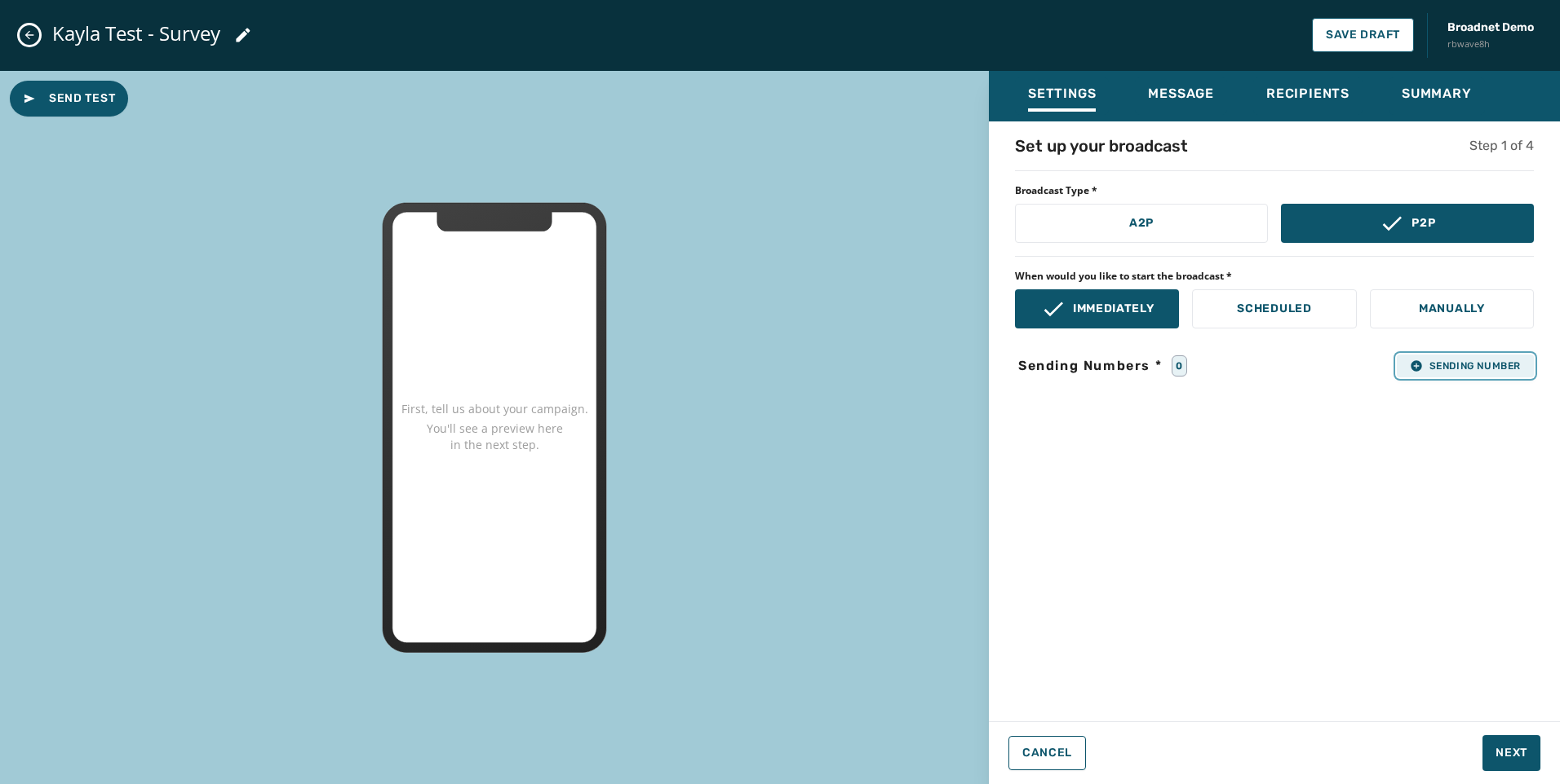
click at [1477, 358] on button "Sending Number" at bounding box center [1465, 367] width 137 height 23
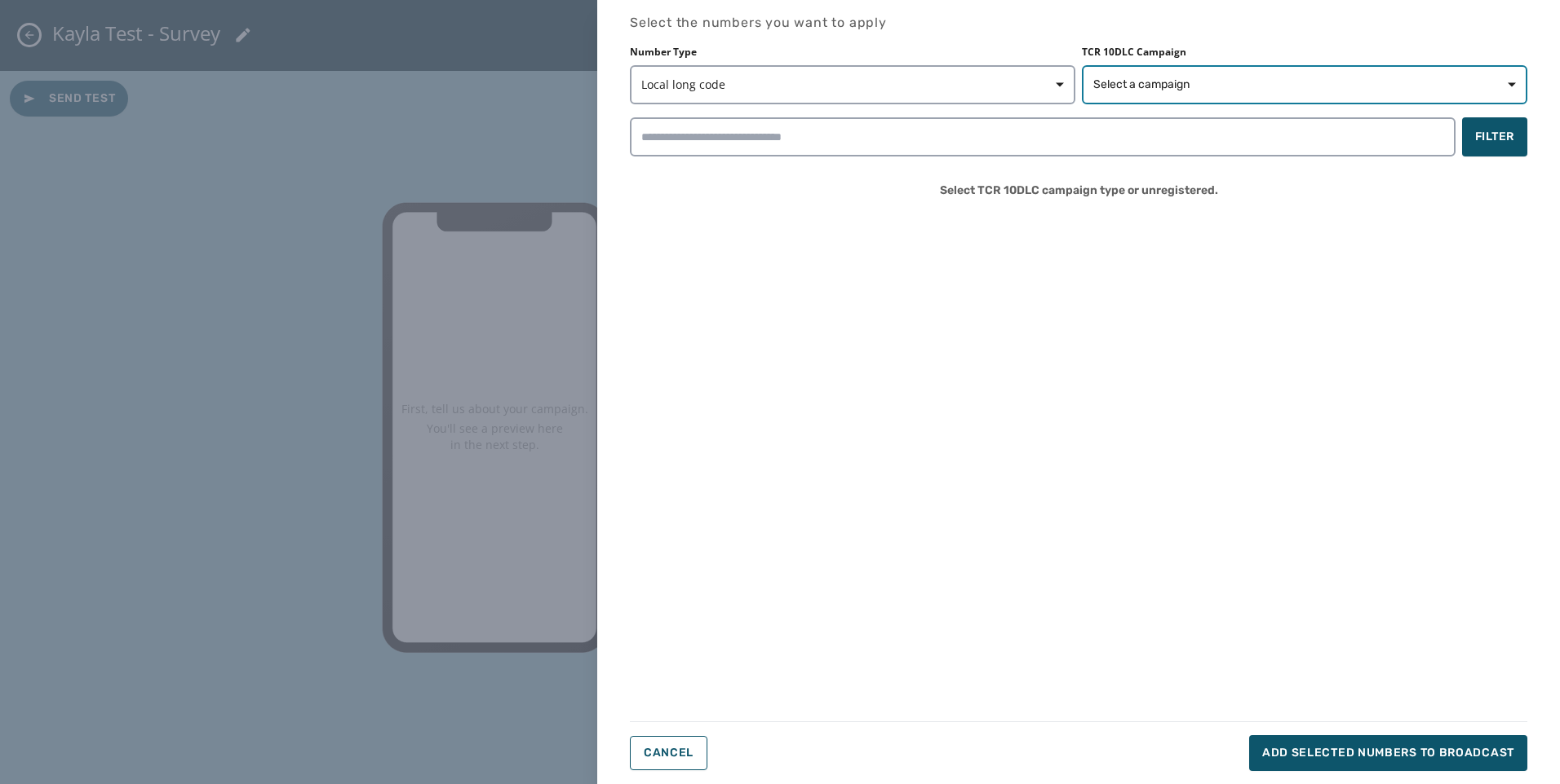
click at [1255, 93] on button "Select a campaign" at bounding box center [1304, 85] width 446 height 39
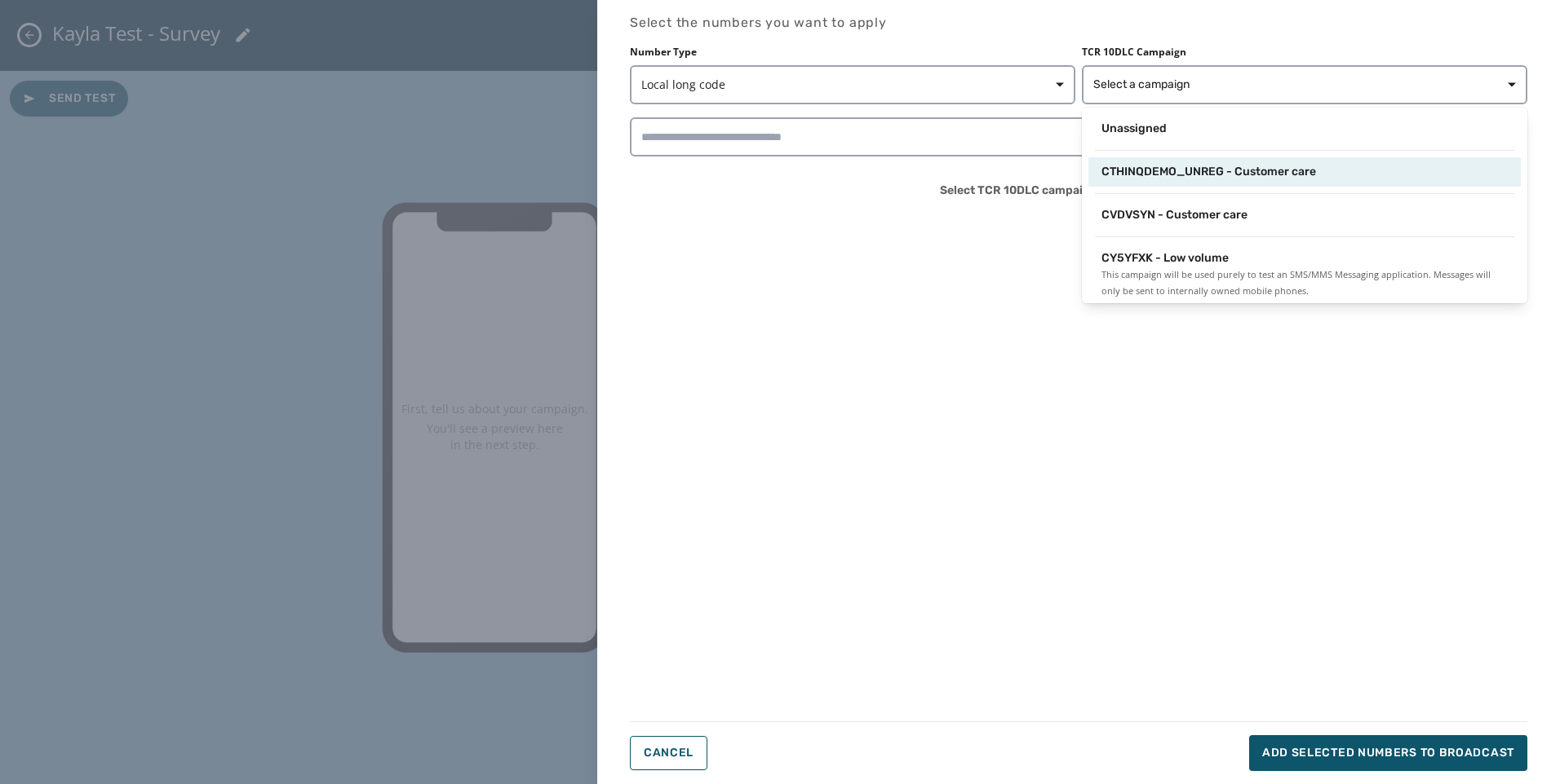
click at [1245, 178] on span "CTHINQDEMO_UNREG - Customer care" at bounding box center [1208, 171] width 215 height 16
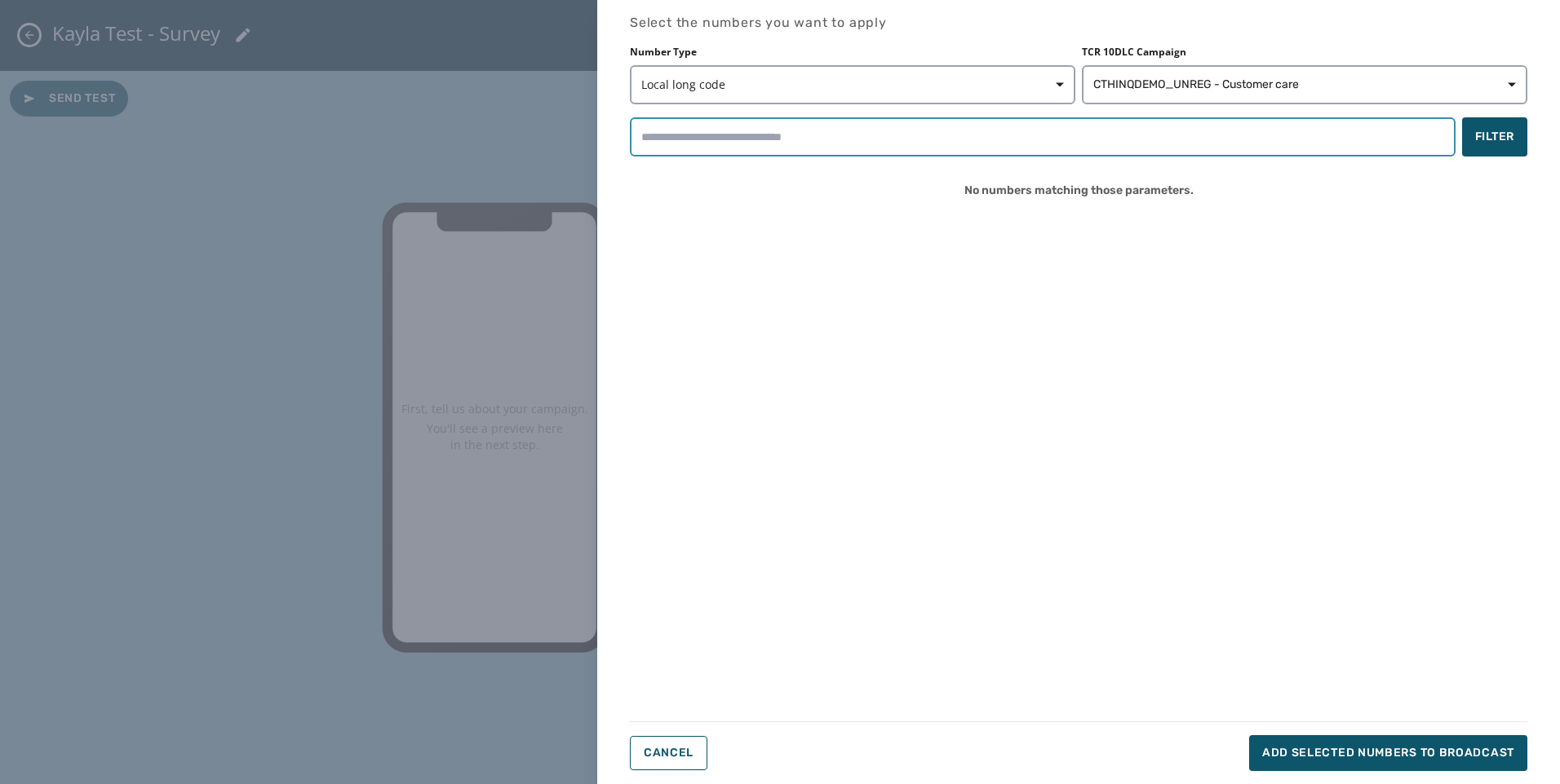
click at [1009, 147] on input "search" at bounding box center [1042, 137] width 826 height 39
click at [1134, 122] on input "search" at bounding box center [1042, 137] width 826 height 39
click at [907, 100] on button "Local long code" at bounding box center [852, 85] width 446 height 39
click at [851, 149] on div "Number Type Local long code Local long code Short code Toll-free TCR 10DLC Camp…" at bounding box center [1078, 128] width 897 height 166
click at [848, 141] on input "search" at bounding box center [1042, 137] width 826 height 39
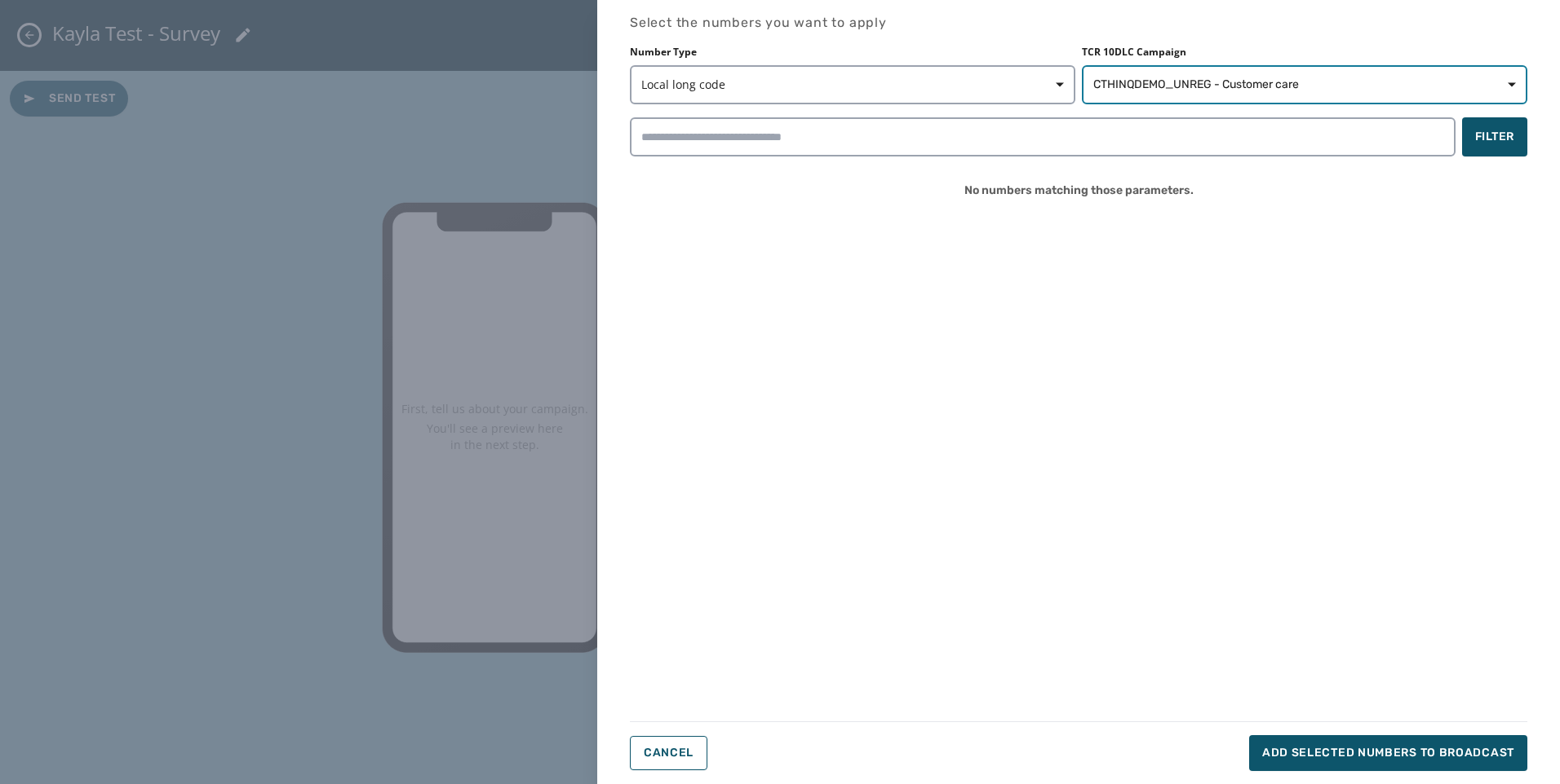
click at [1181, 76] on button "CTHINQDEMO_UNREG - Customer care" at bounding box center [1304, 85] width 446 height 39
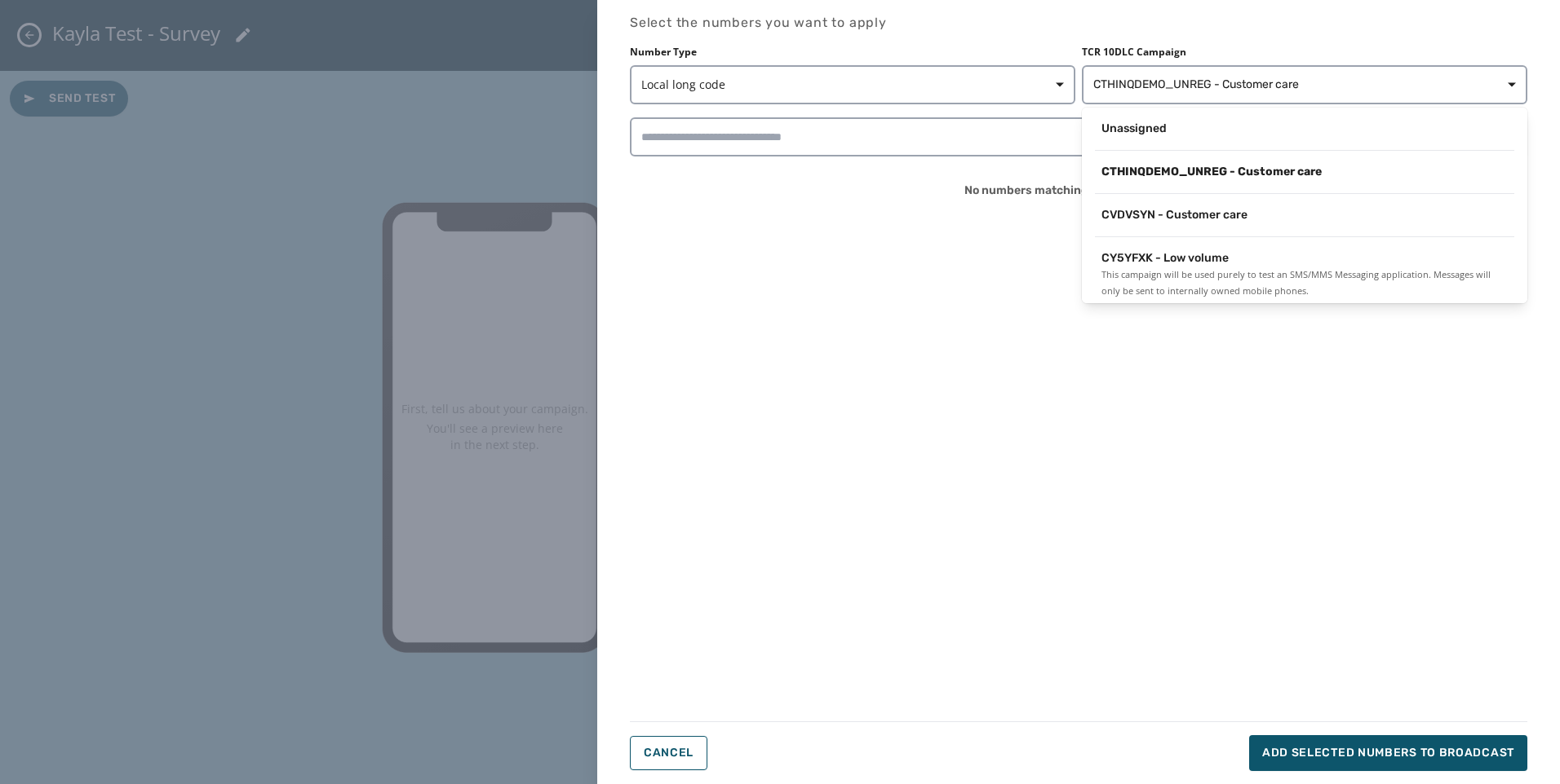
click at [1220, 233] on div "CVDVSYN - Customer care" at bounding box center [1304, 219] width 446 height 37
click at [1207, 217] on span "CVDVSYN - Customer care" at bounding box center [1174, 215] width 146 height 16
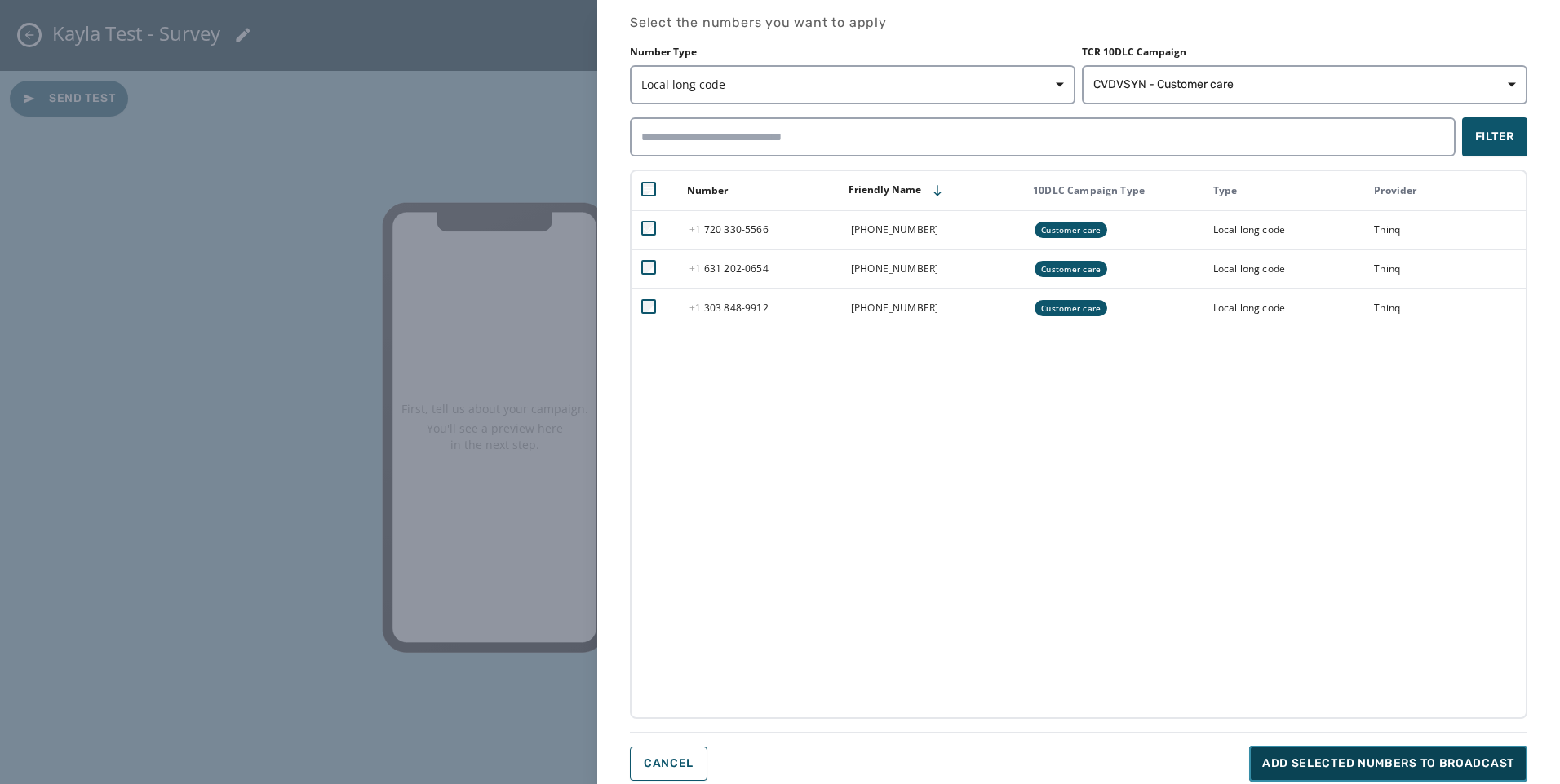
click at [1362, 762] on span "Add selected numbers to broadcast" at bounding box center [1388, 764] width 252 height 16
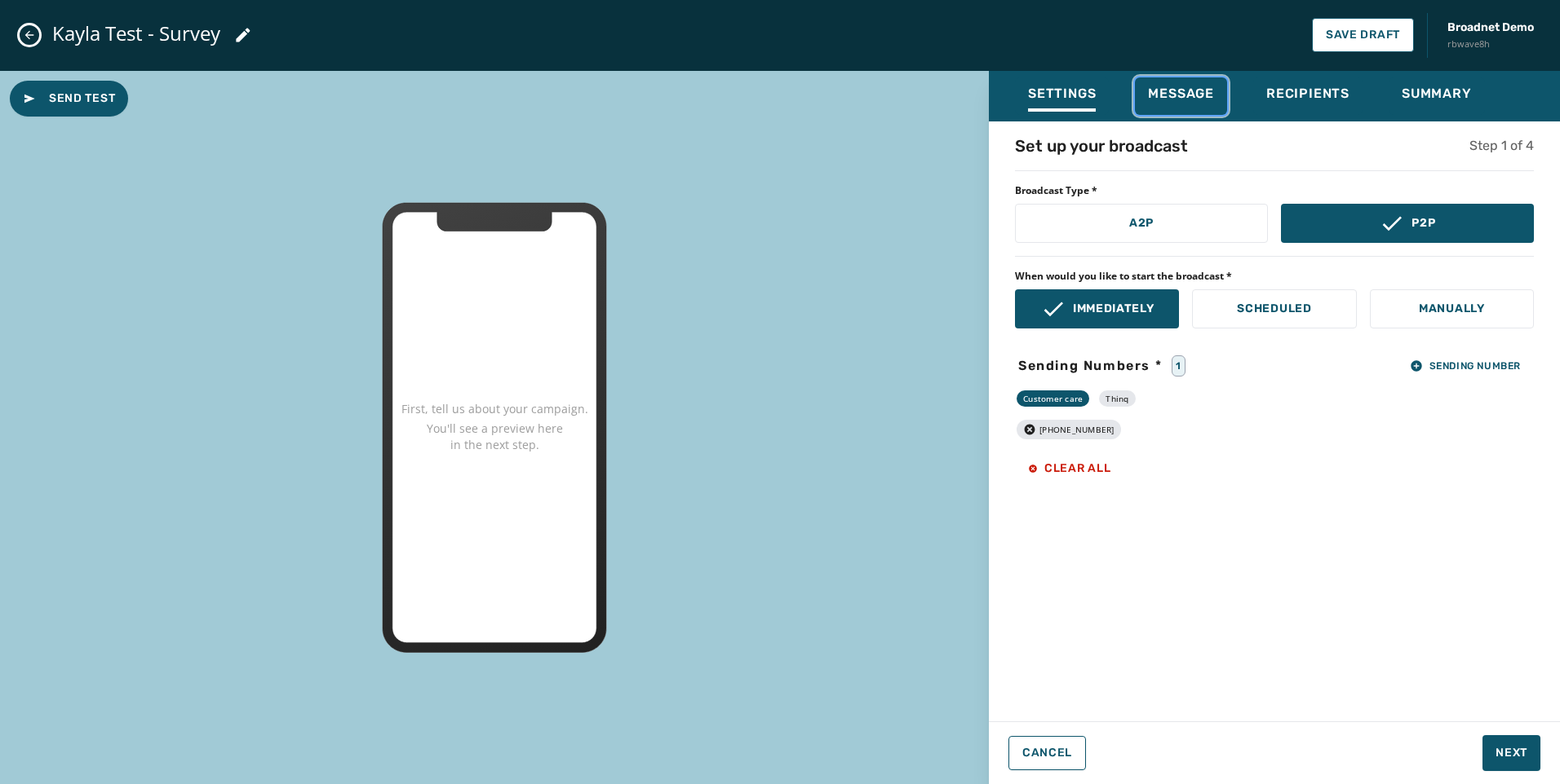
click at [1162, 83] on button "Message" at bounding box center [1181, 96] width 92 height 38
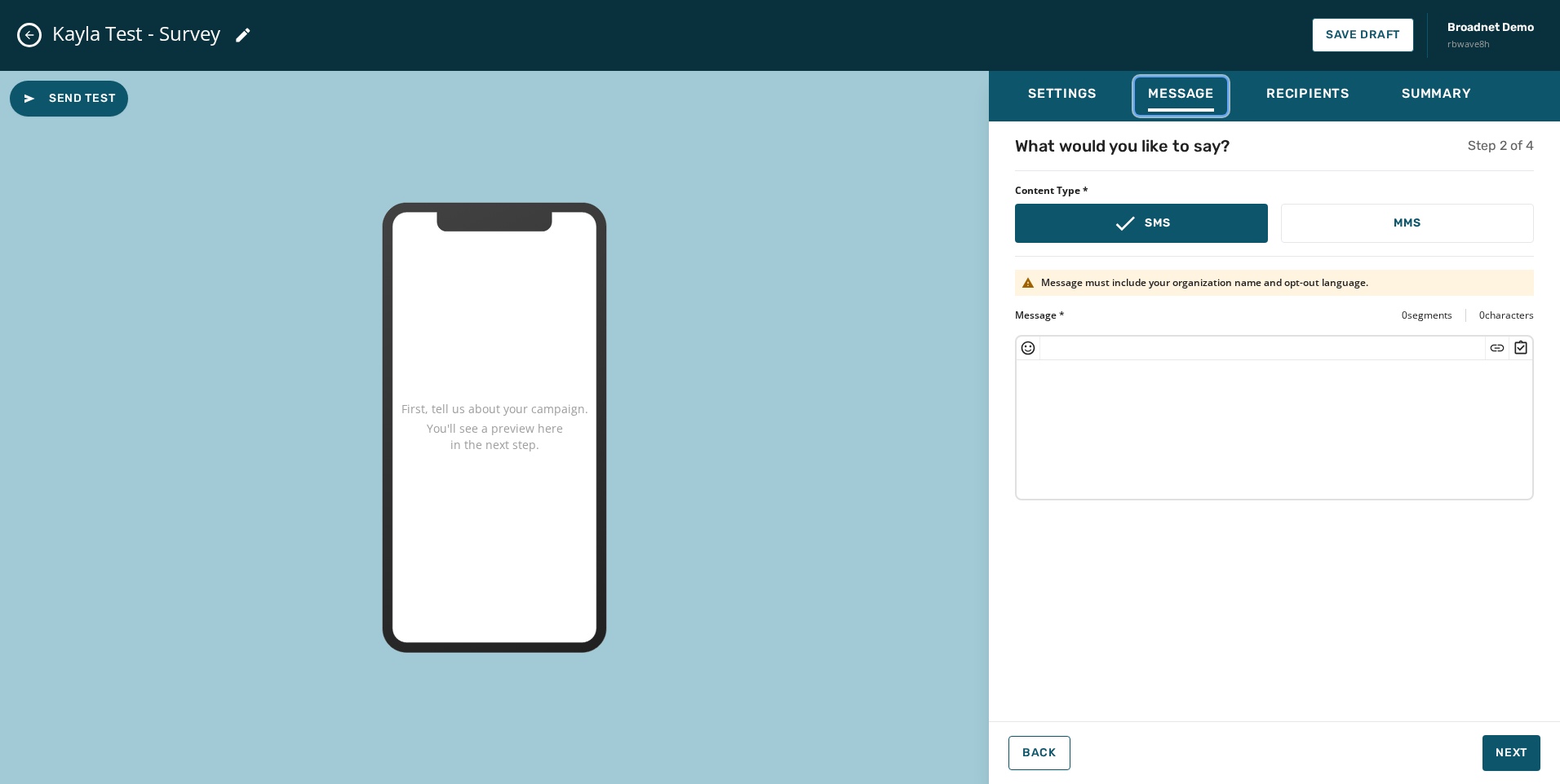
click at [1525, 350] on icon "Insert Survey" at bounding box center [1521, 346] width 13 height 13
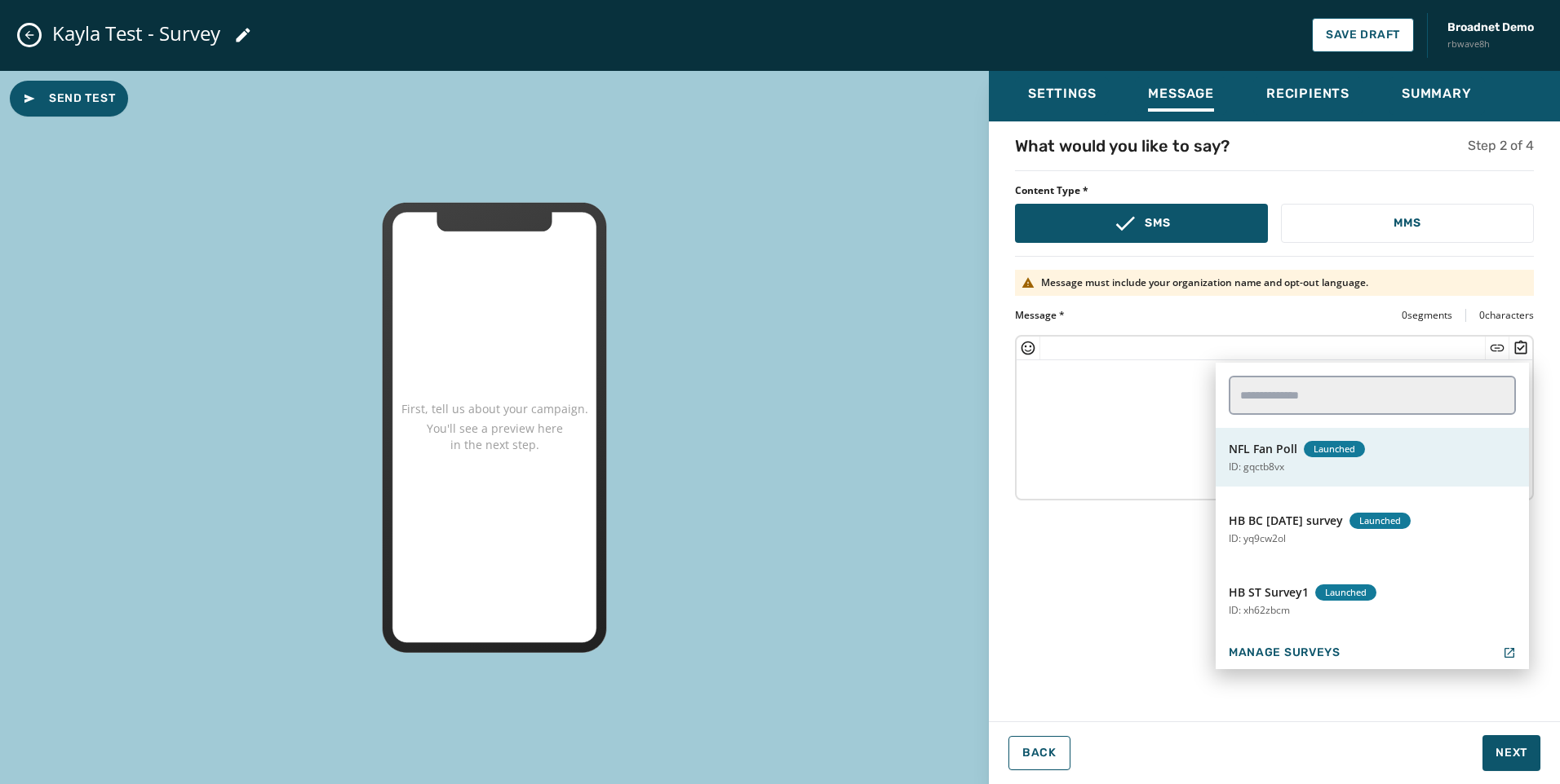
click at [1357, 448] on span "Launched" at bounding box center [1334, 449] width 62 height 16
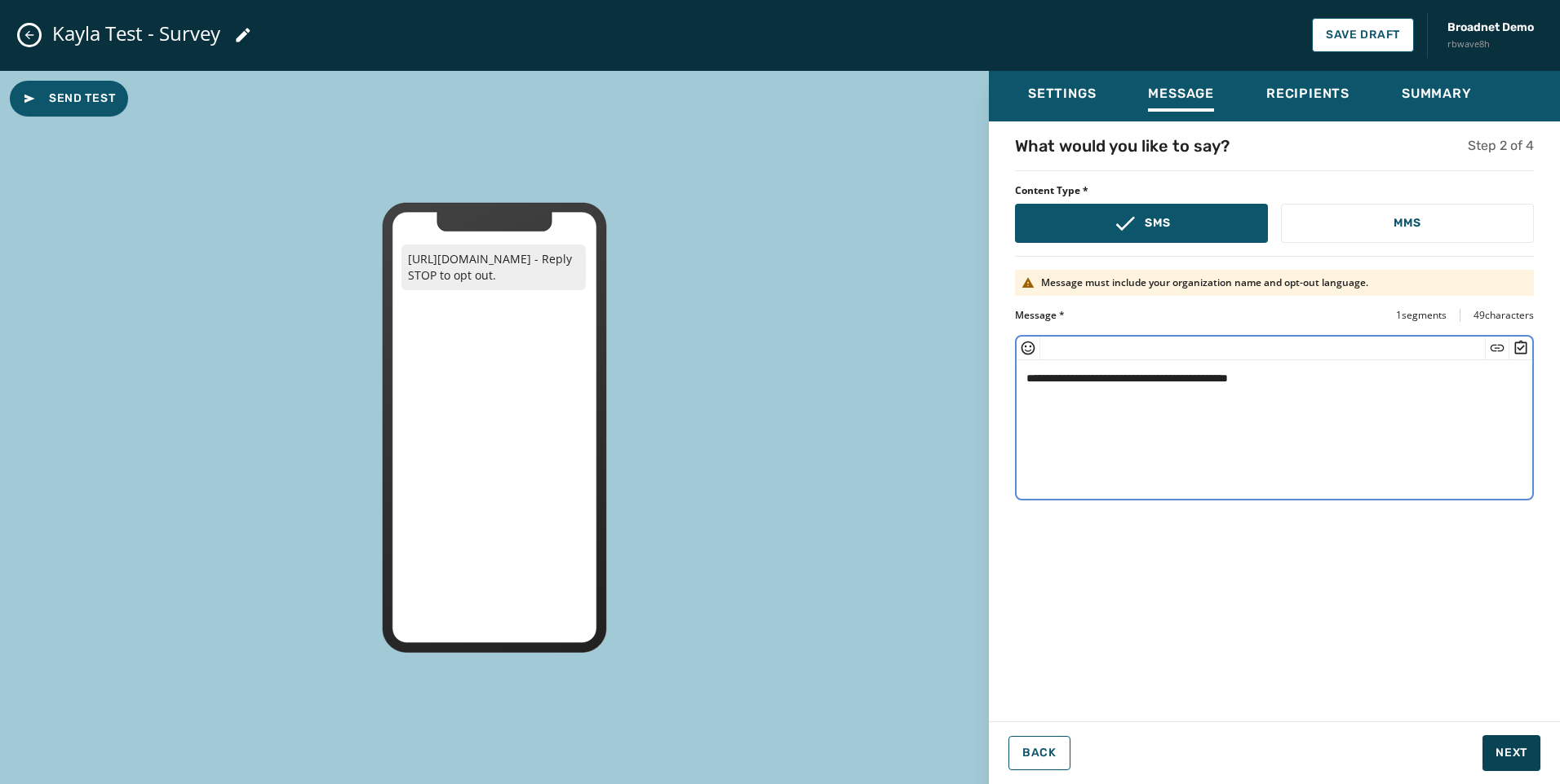
type textarea "**********"
click at [1523, 736] on button "Next" at bounding box center [1511, 753] width 58 height 36
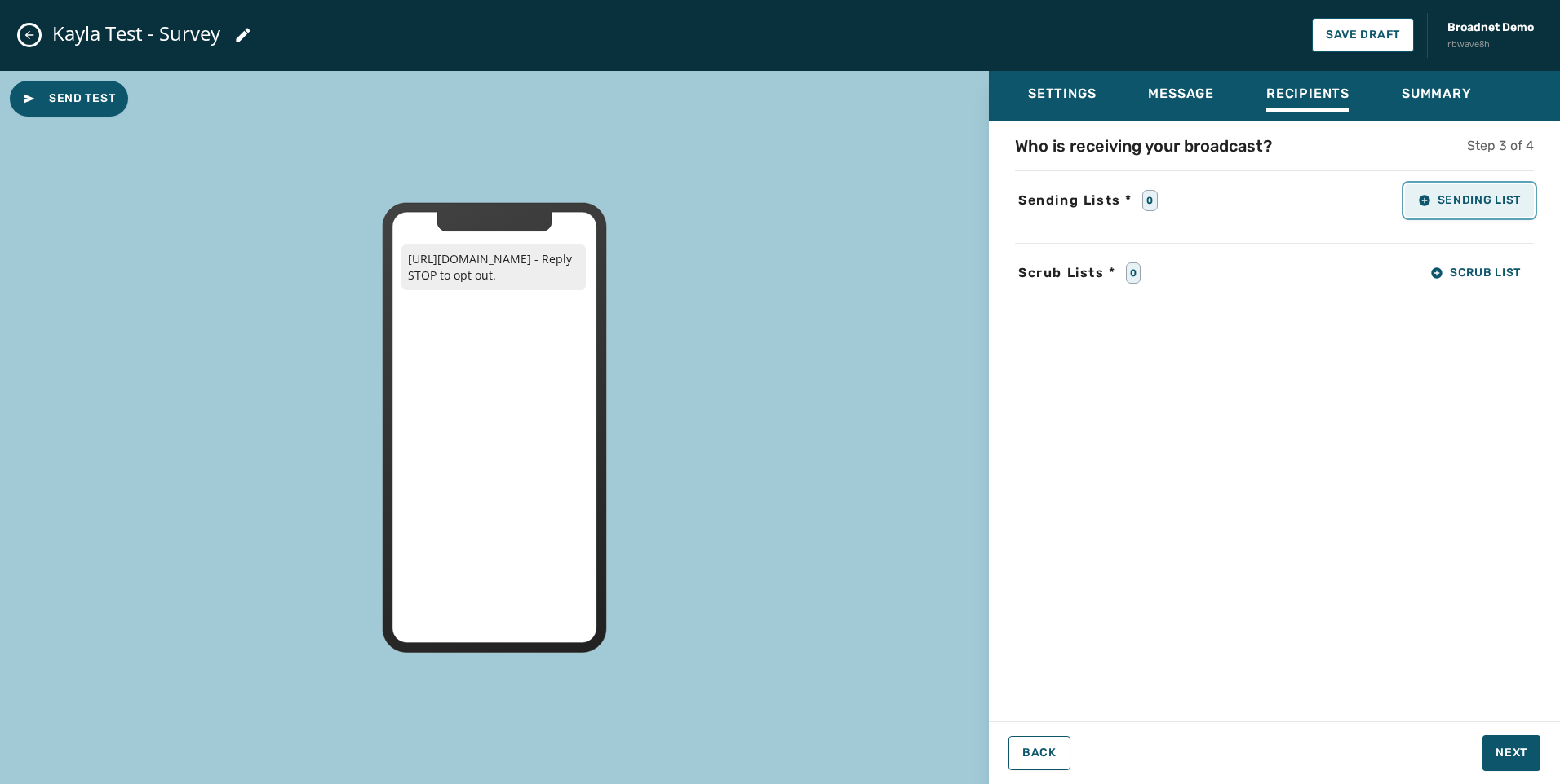
click at [1478, 207] on button "Sending List" at bounding box center [1470, 201] width 129 height 33
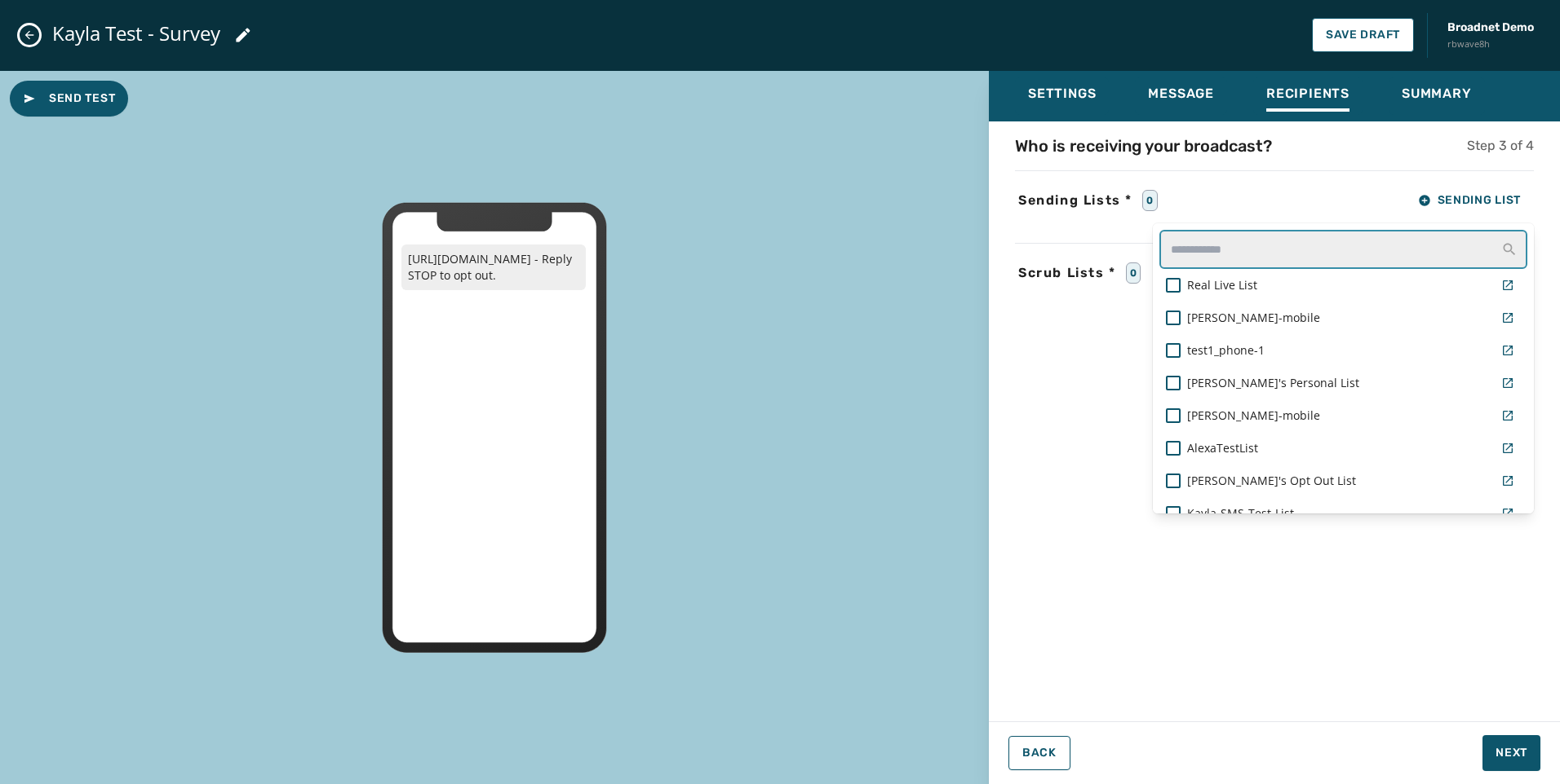
click at [1409, 238] on input "text" at bounding box center [1343, 249] width 368 height 39
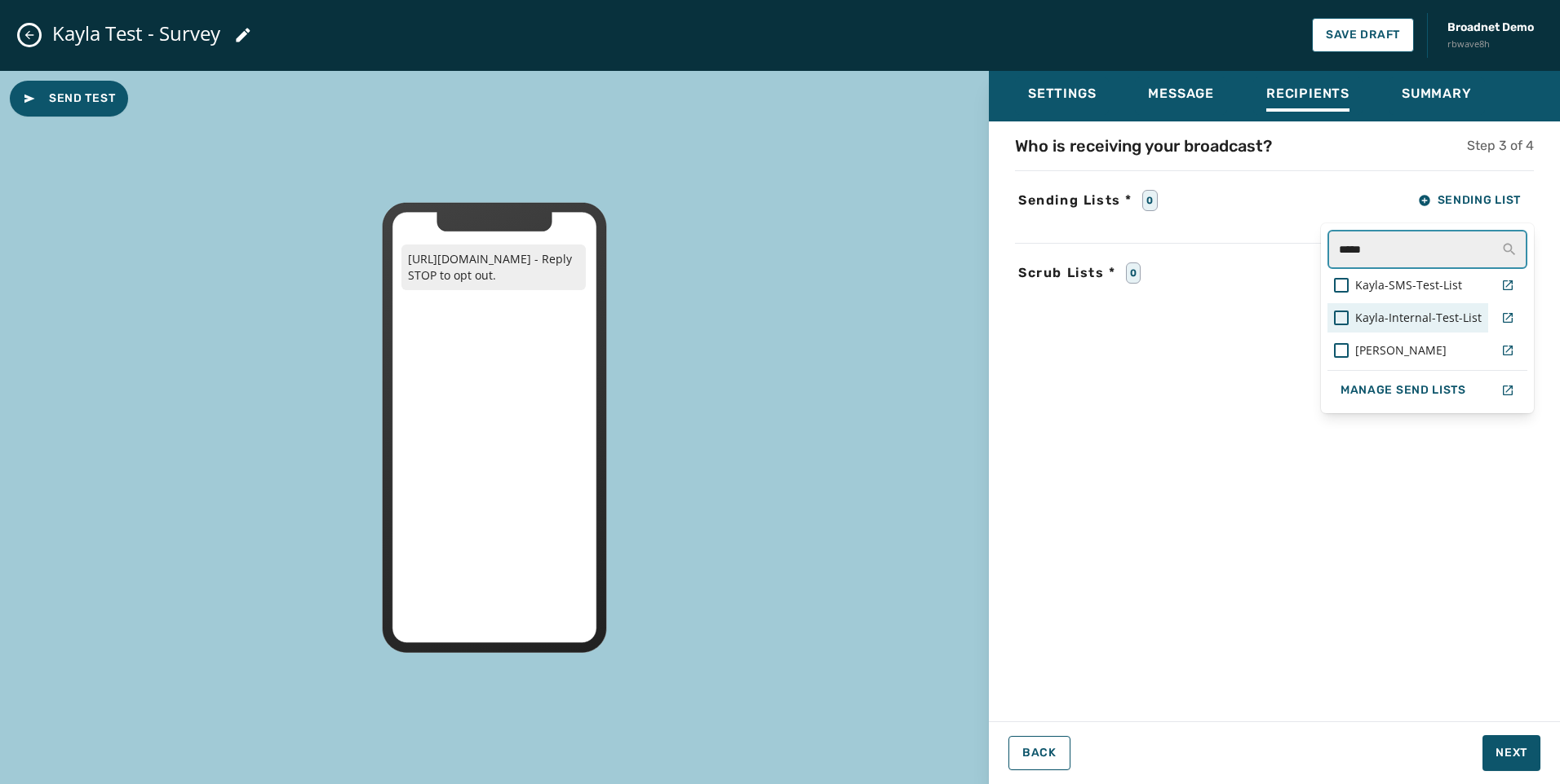
type input "*****"
click at [1399, 318] on span "Kayla-Internal-Test-List" at bounding box center [1418, 317] width 126 height 16
click at [1319, 544] on div "Who is receiving your broadcast? Step 3 of 4 Sending Lists * 1 Sending List ***…" at bounding box center [1273, 417] width 571 height 565
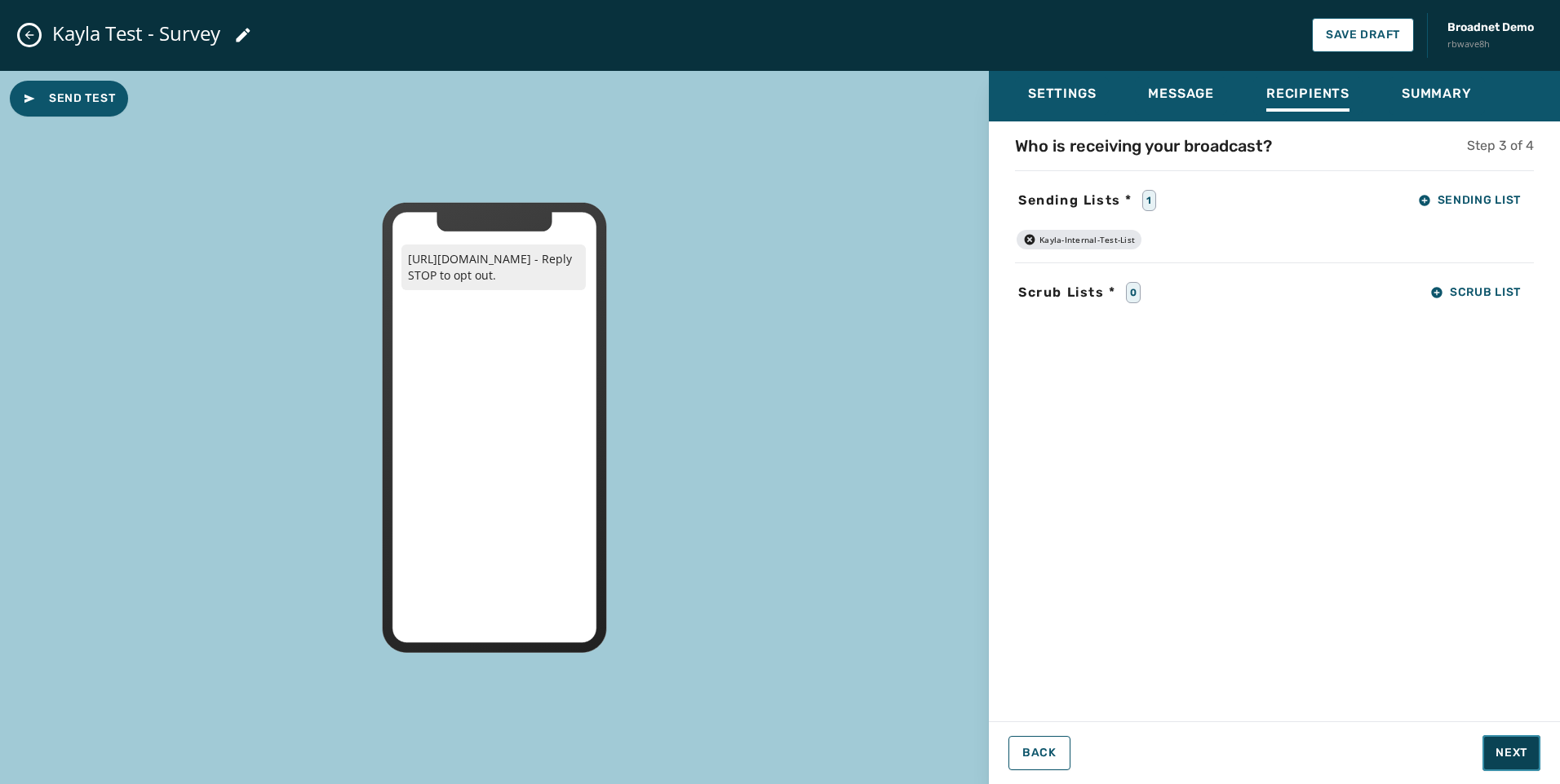
click at [1526, 747] on span "Next" at bounding box center [1511, 753] width 32 height 16
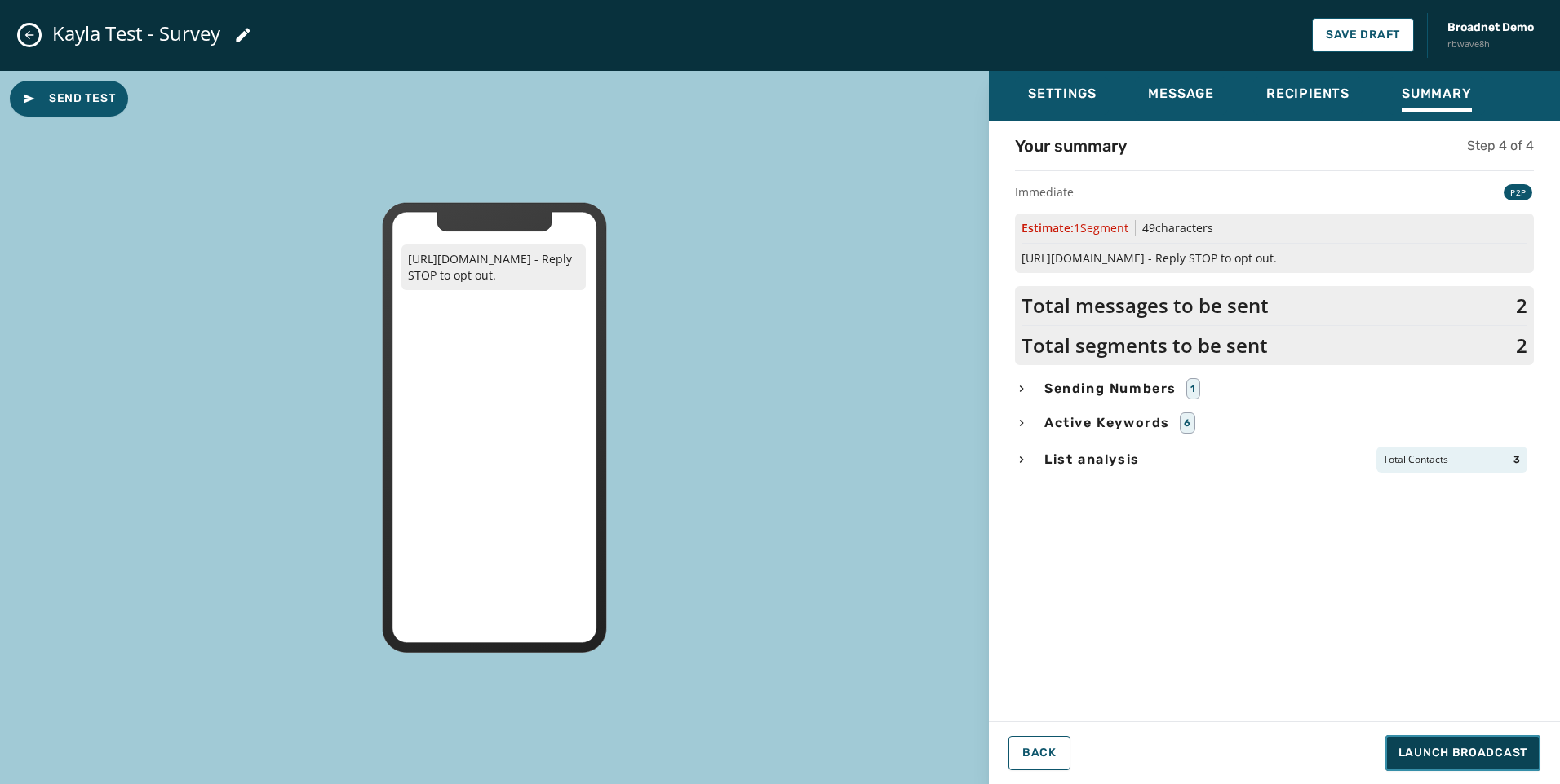
click at [1503, 746] on span "Launch Broadcast" at bounding box center [1463, 753] width 129 height 16
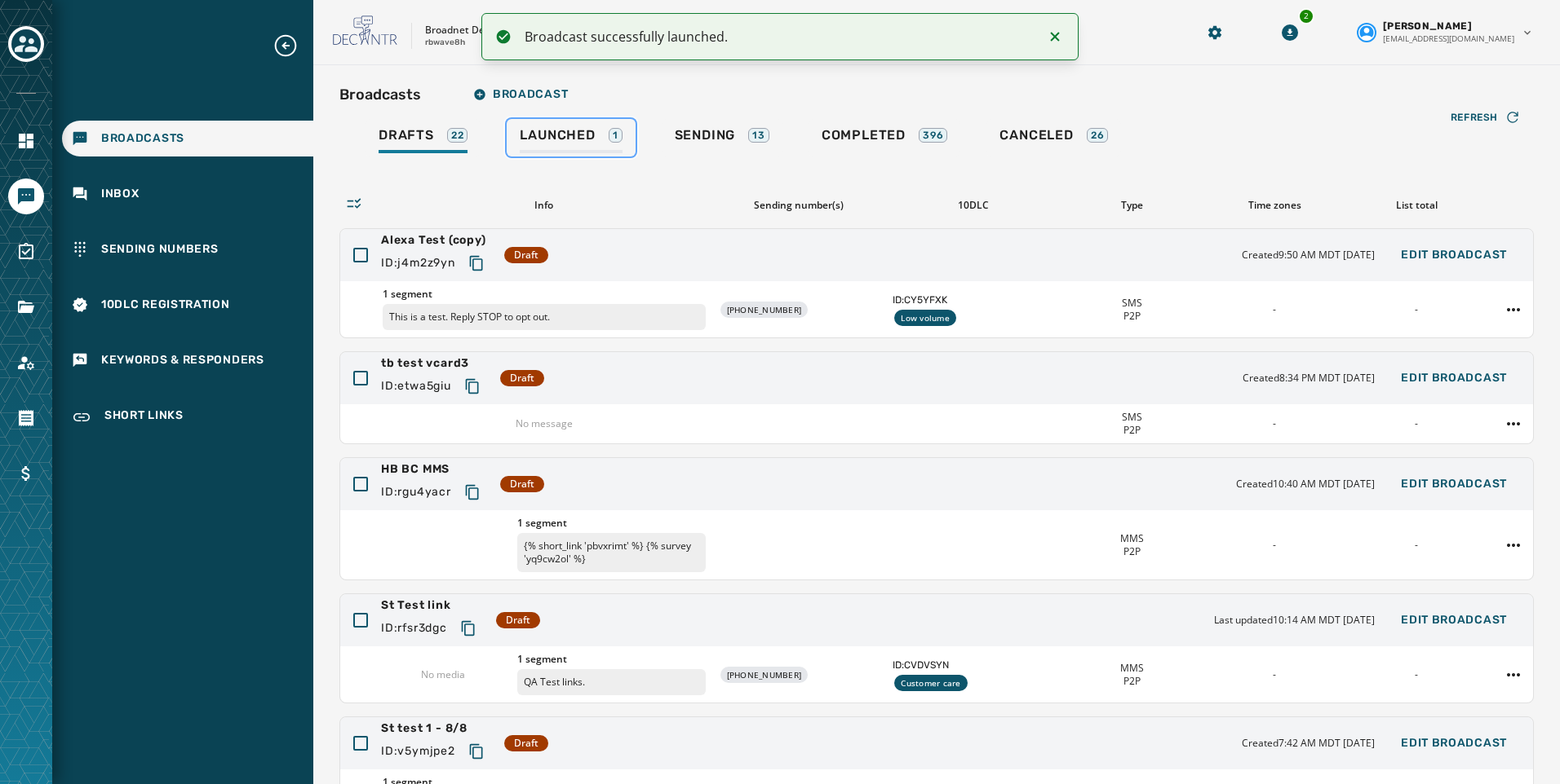
click at [566, 135] on span "Launched" at bounding box center [557, 135] width 75 height 16
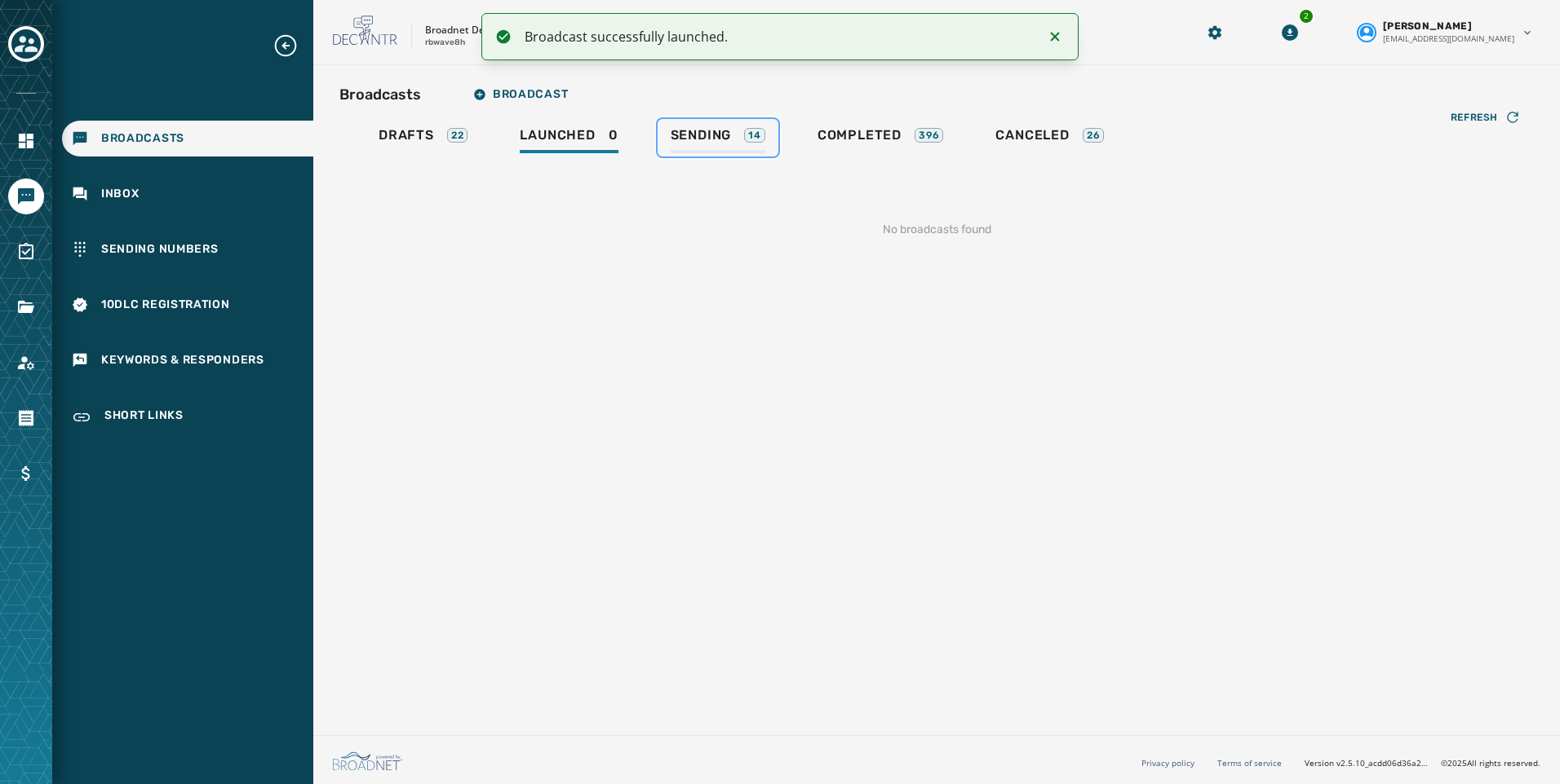
click at [699, 132] on span "Sending" at bounding box center [702, 135] width 62 height 16
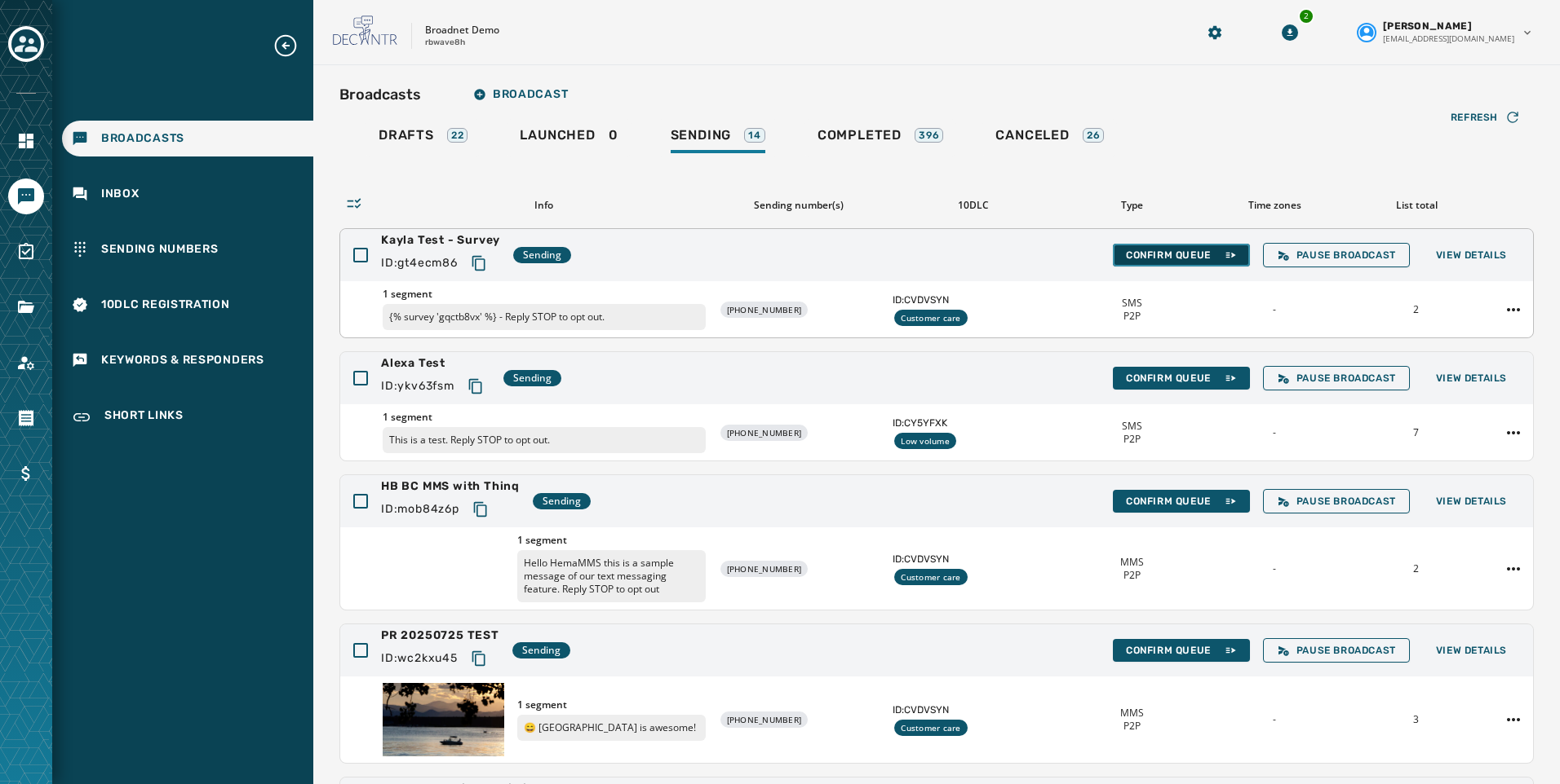
click at [1156, 254] on span "Confirm Queue" at bounding box center [1181, 256] width 111 height 13
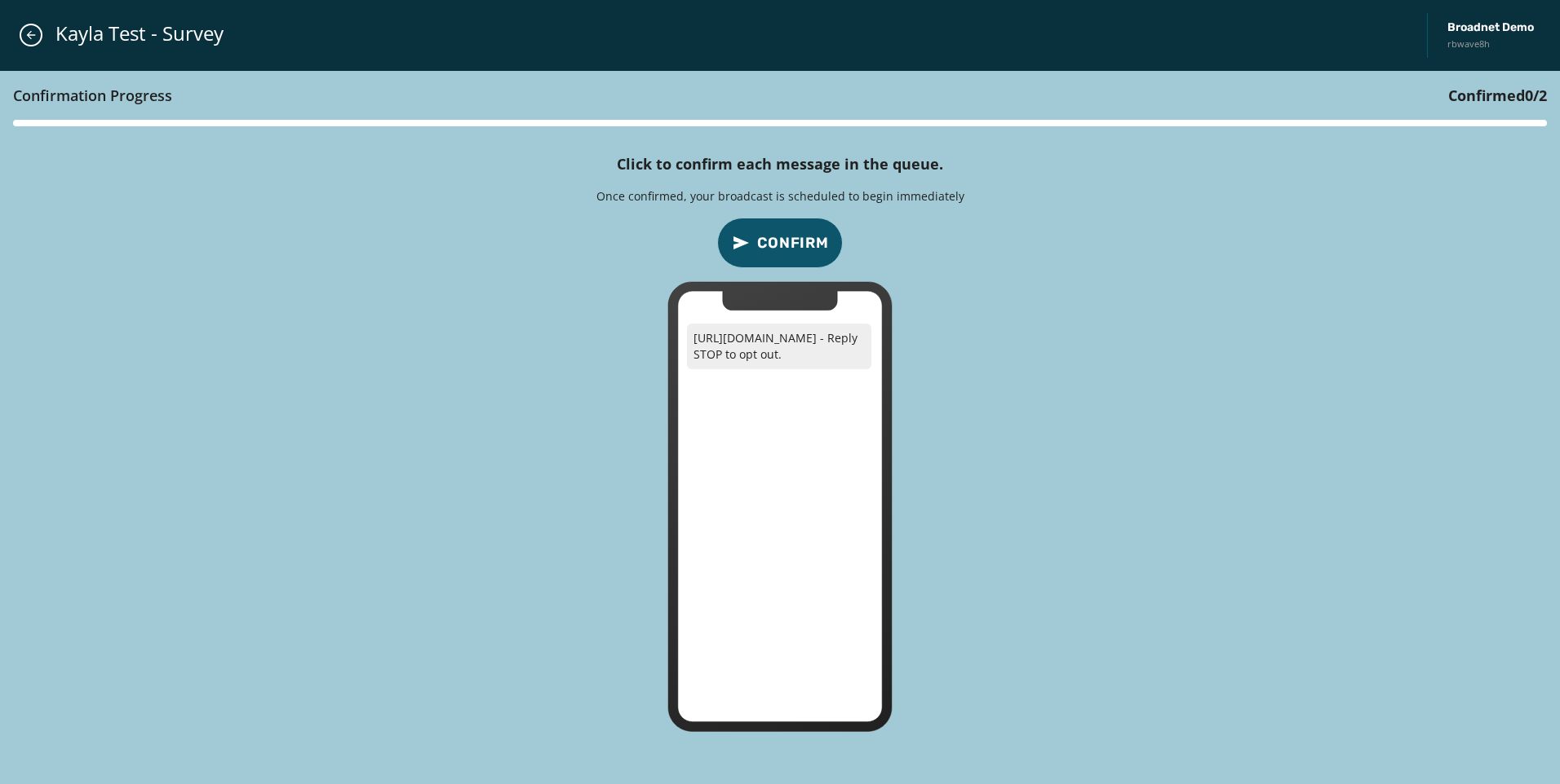
click at [784, 242] on span "Confirm" at bounding box center [793, 243] width 72 height 23
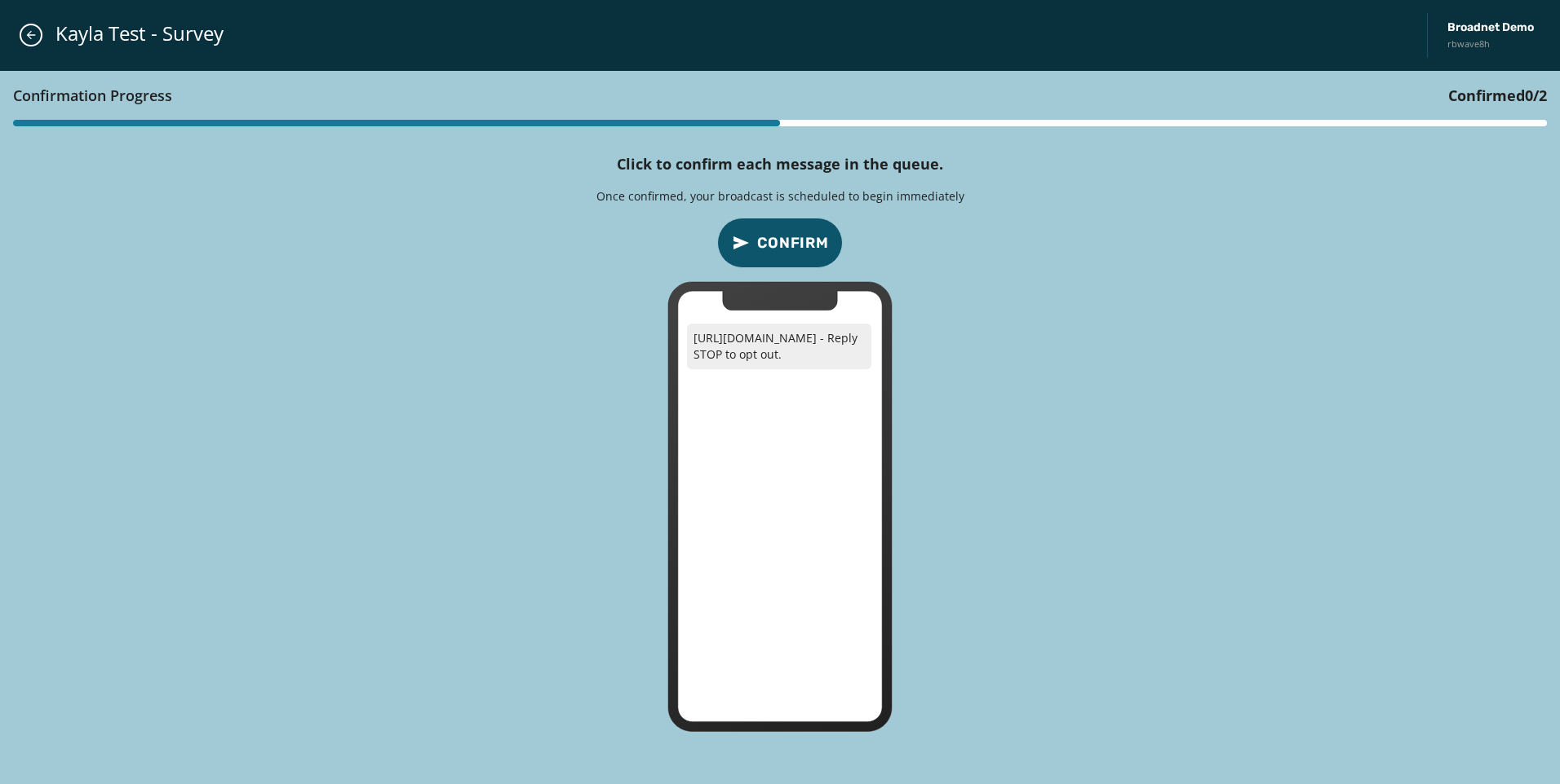
click at [784, 242] on span "Confirm" at bounding box center [793, 243] width 72 height 23
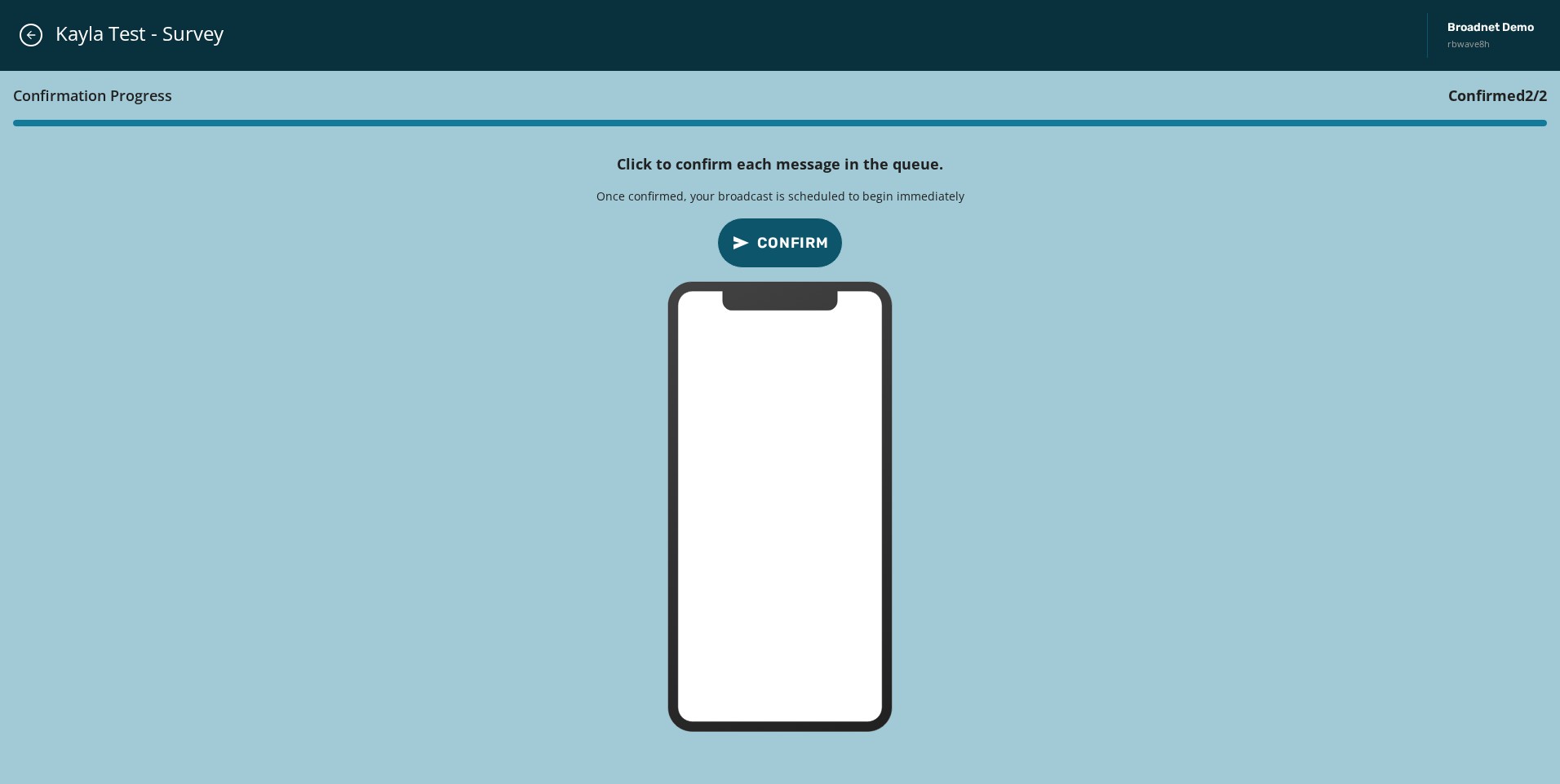
click at [784, 242] on span "Confirm" at bounding box center [793, 243] width 72 height 23
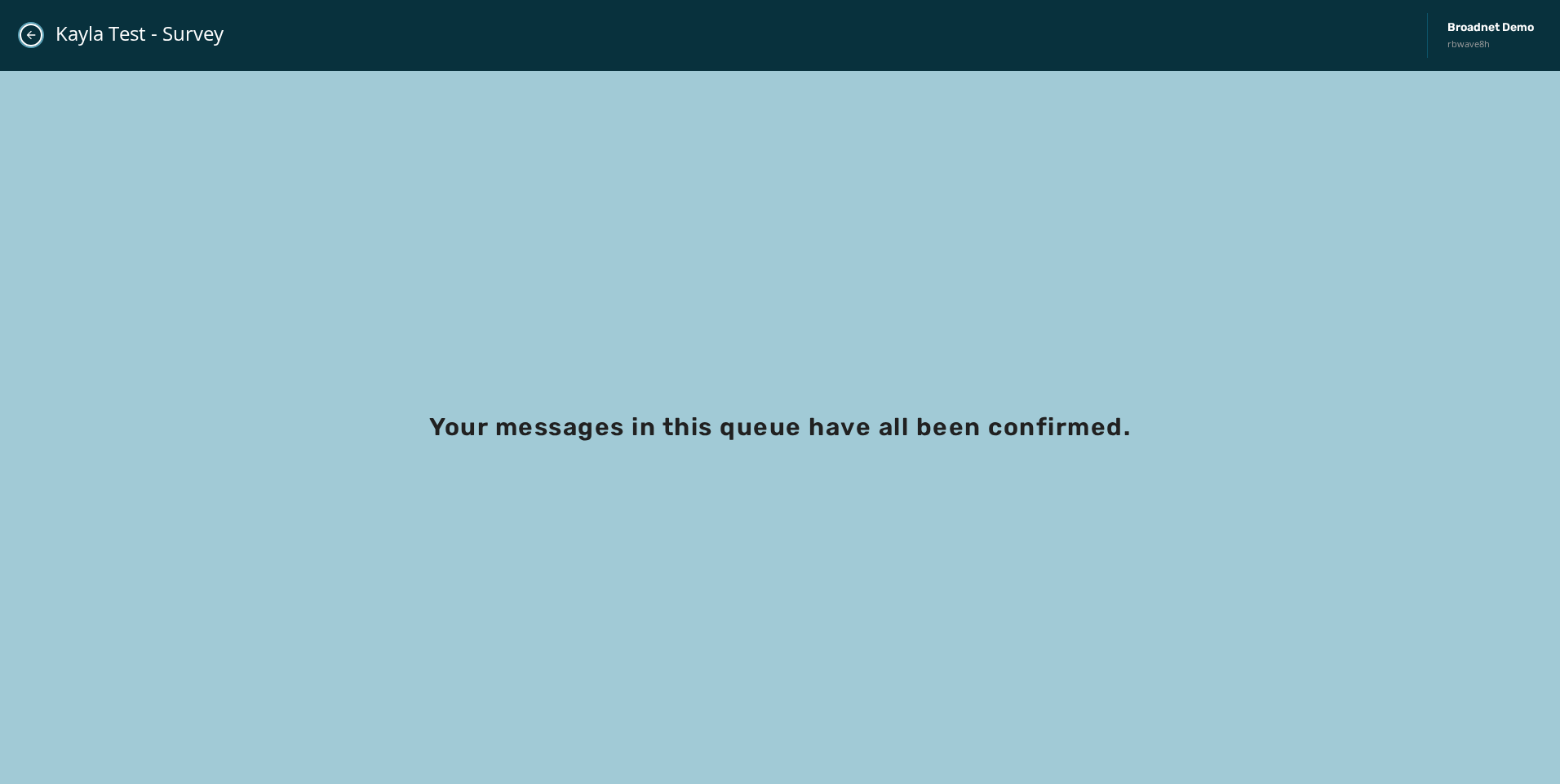
click at [38, 37] on button "Close admin drawer" at bounding box center [31, 36] width 23 height 23
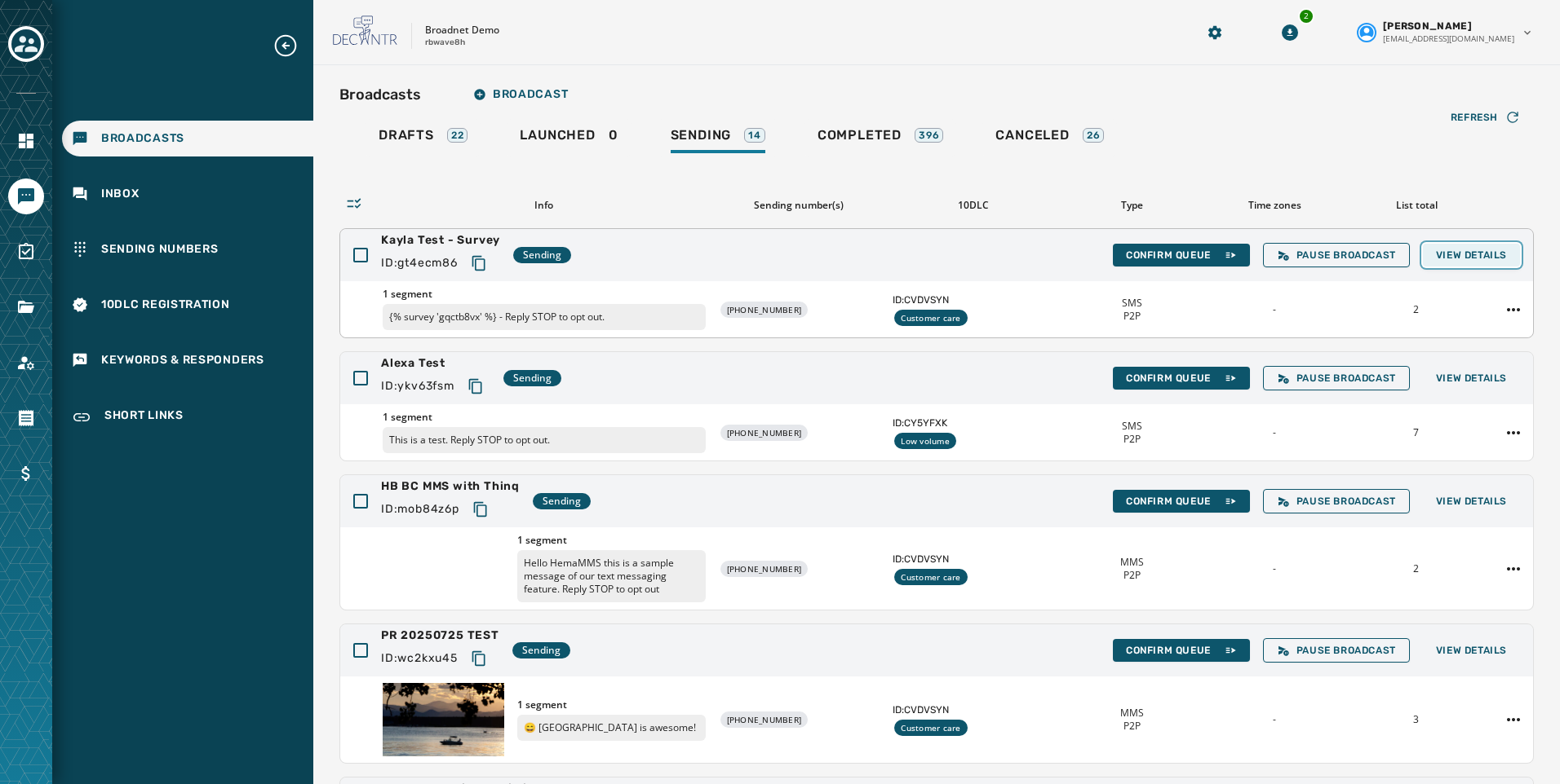
click at [1436, 260] on span "View Details" at bounding box center [1471, 256] width 71 height 13
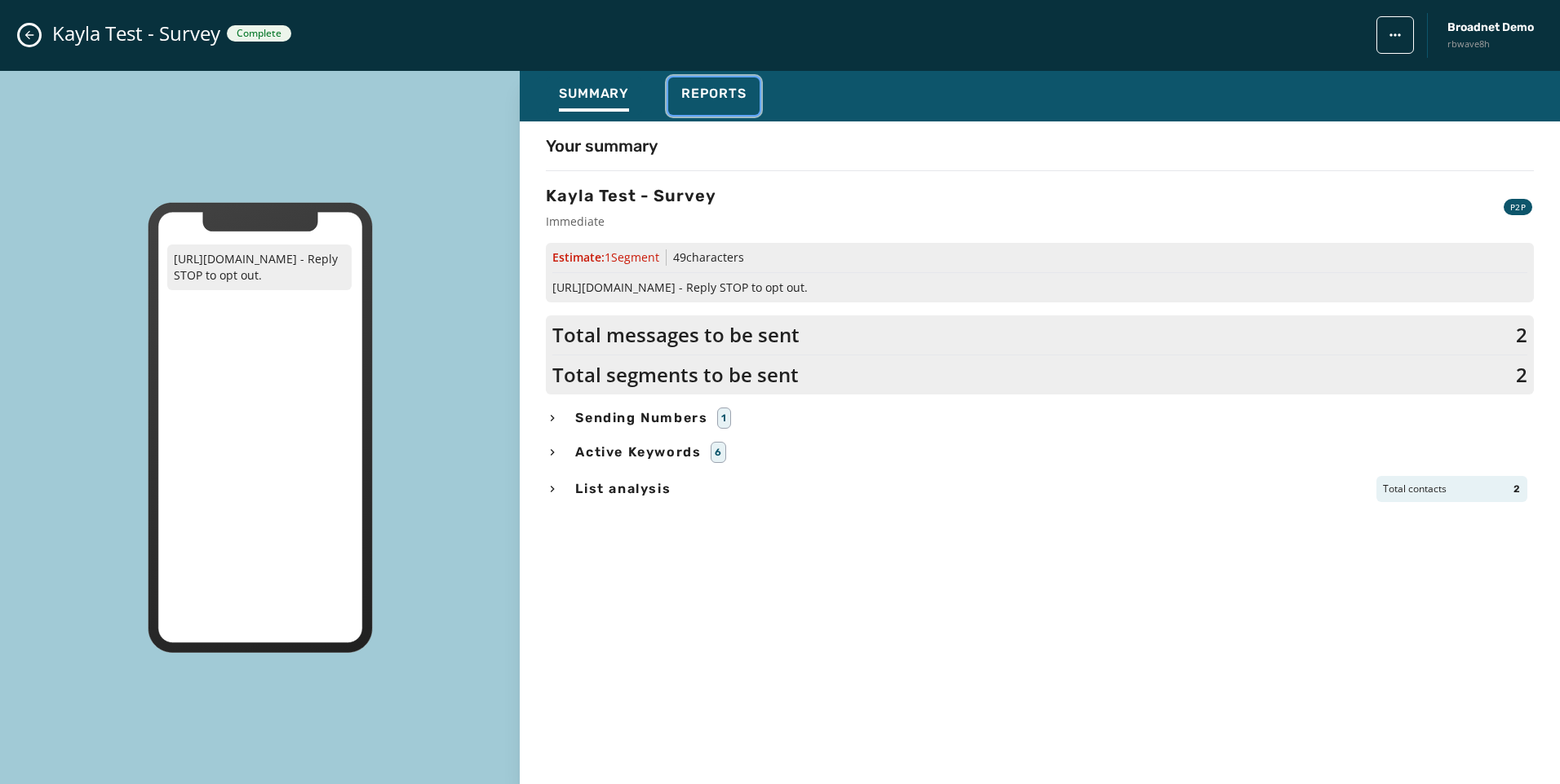
click at [720, 104] on div "Reports" at bounding box center [714, 98] width 65 height 26
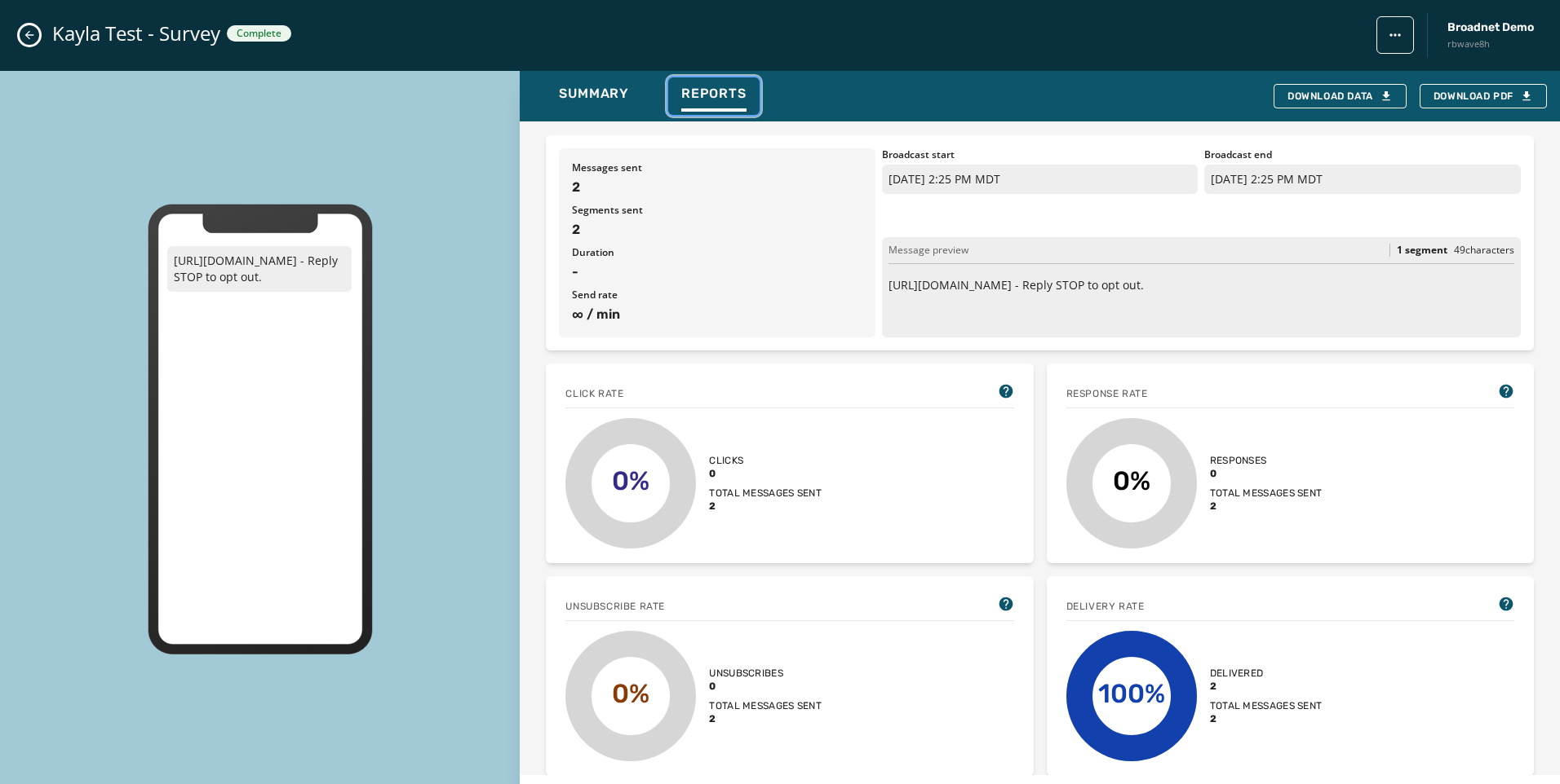
scroll to position [408, 0]
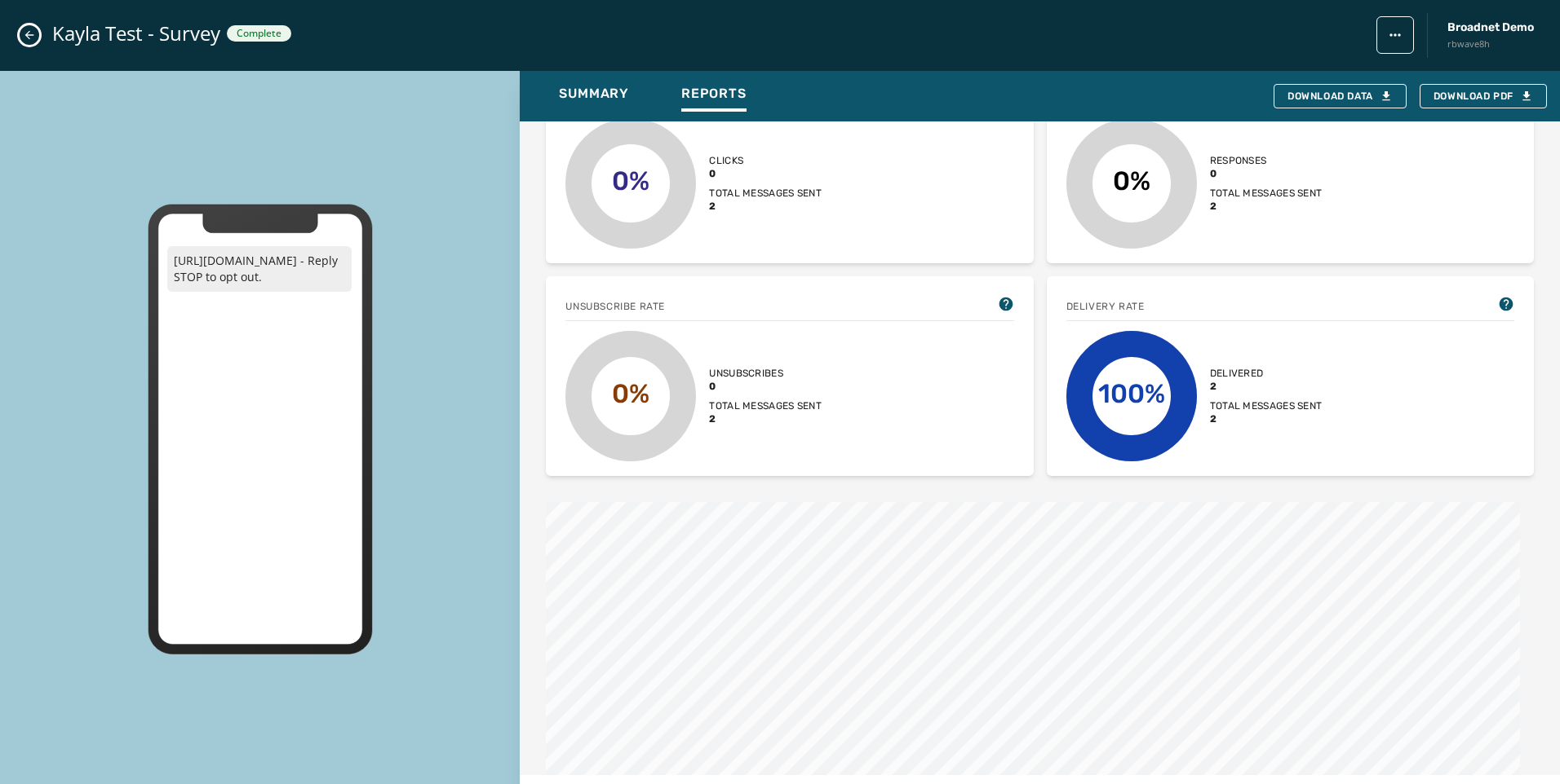
click at [9, 51] on div "Kayla Test - Survey Complete Broadnet Demo rbwave8h" at bounding box center [780, 36] width 1560 height 71
click at [15, 45] on div "Kayla Test - Survey Complete Broadnet Demo rbwave8h" at bounding box center [780, 36] width 1560 height 71
click at [23, 38] on icon "Close admin drawer" at bounding box center [30, 36] width 13 height 13
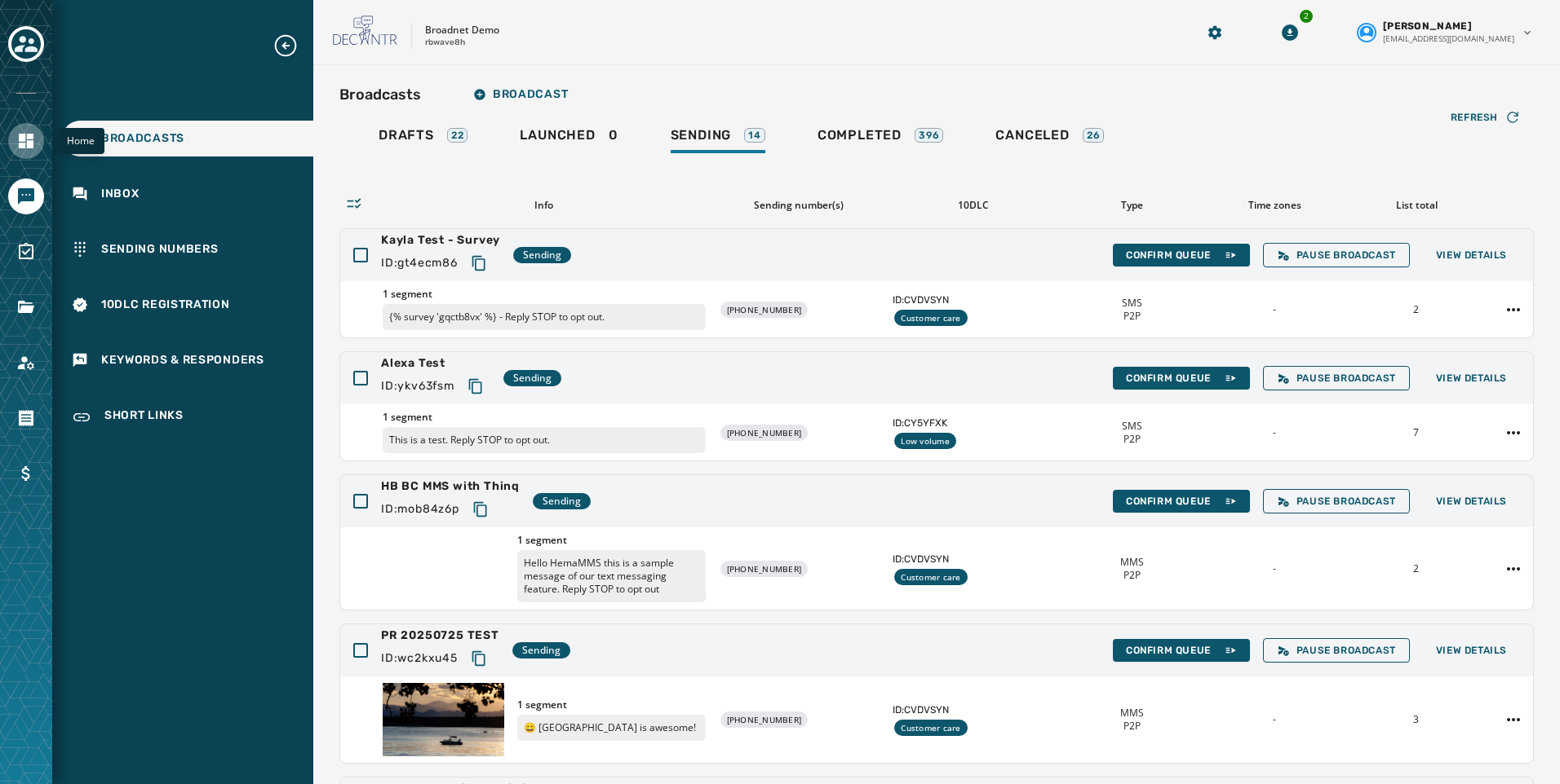
click at [23, 149] on icon "Navigate to Home" at bounding box center [26, 140] width 19 height 19
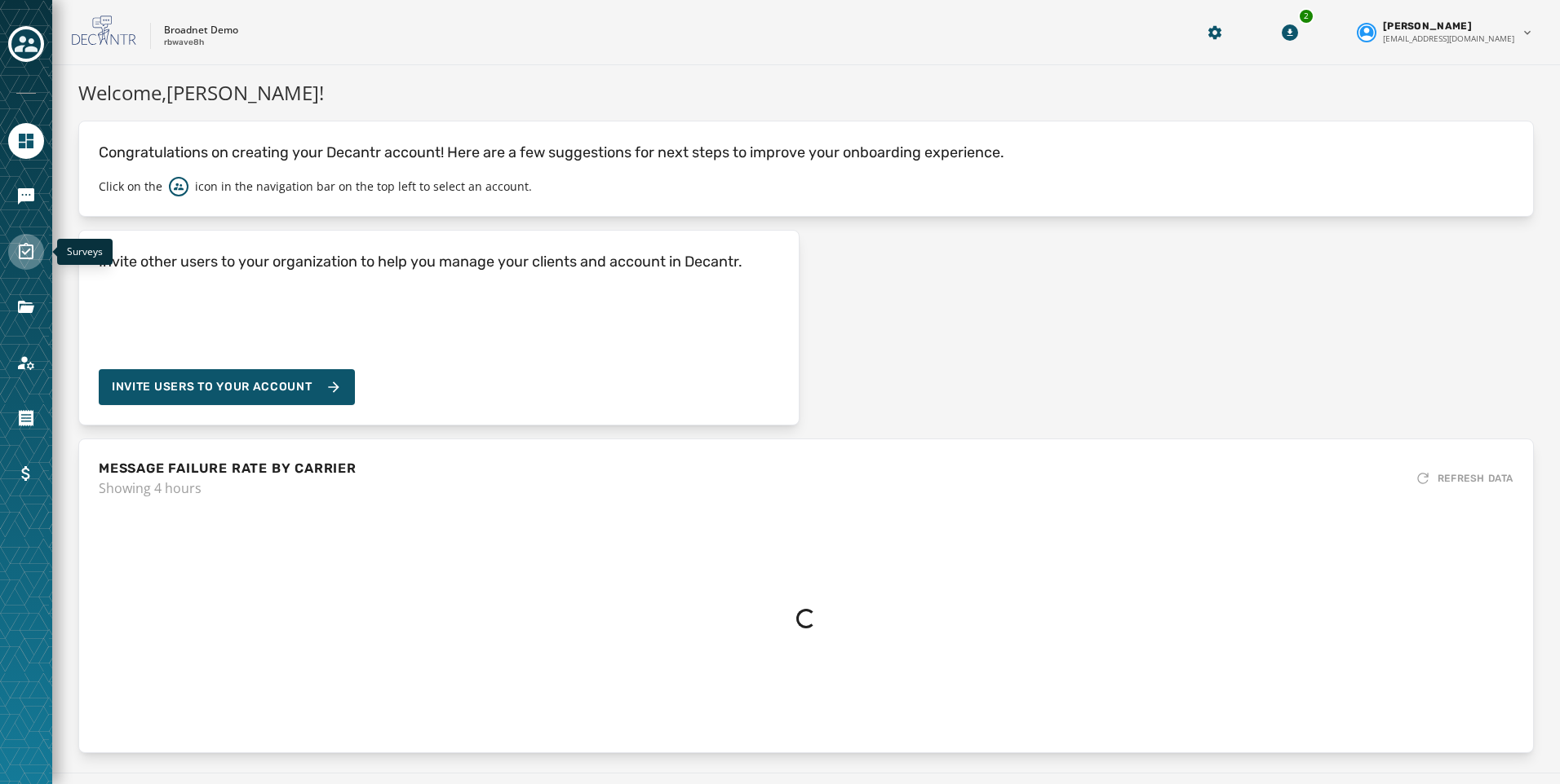
click at [18, 268] on link "Navigate to Surveys" at bounding box center [25, 251] width 36 height 36
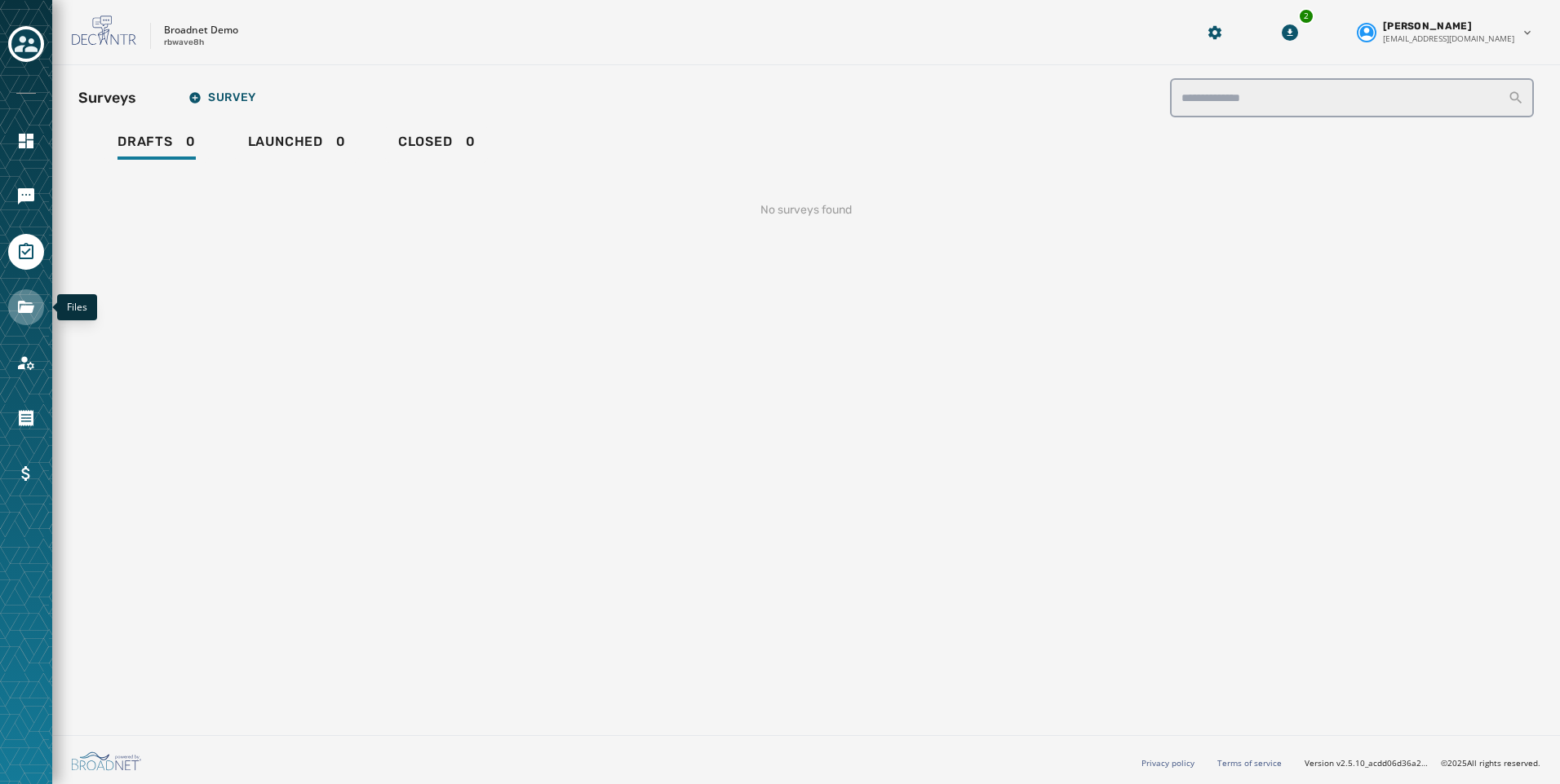
click at [43, 305] on link "Navigate to Files" at bounding box center [25, 307] width 36 height 36
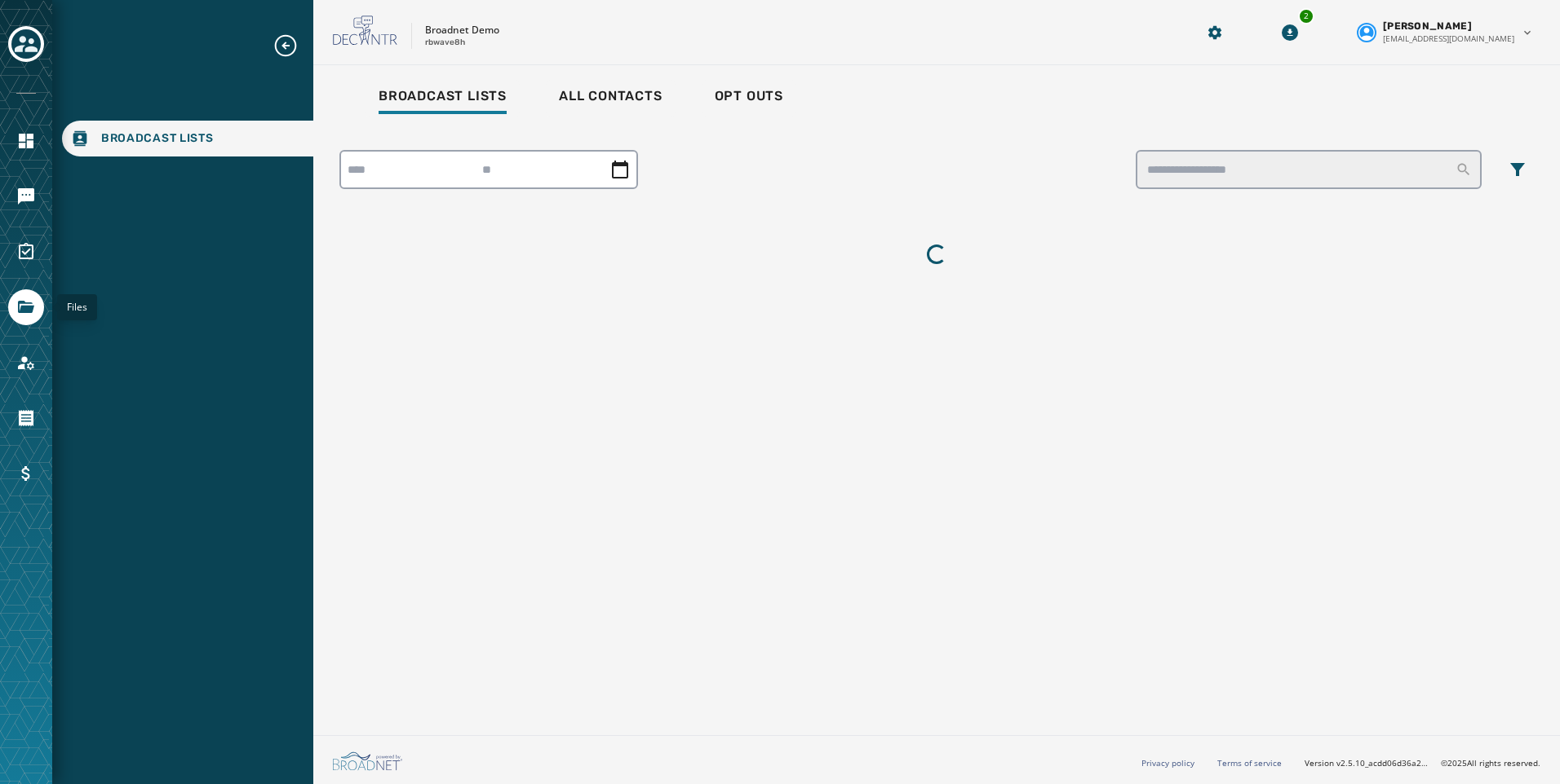
click at [40, 306] on link "Navigate to Files" at bounding box center [25, 307] width 36 height 36
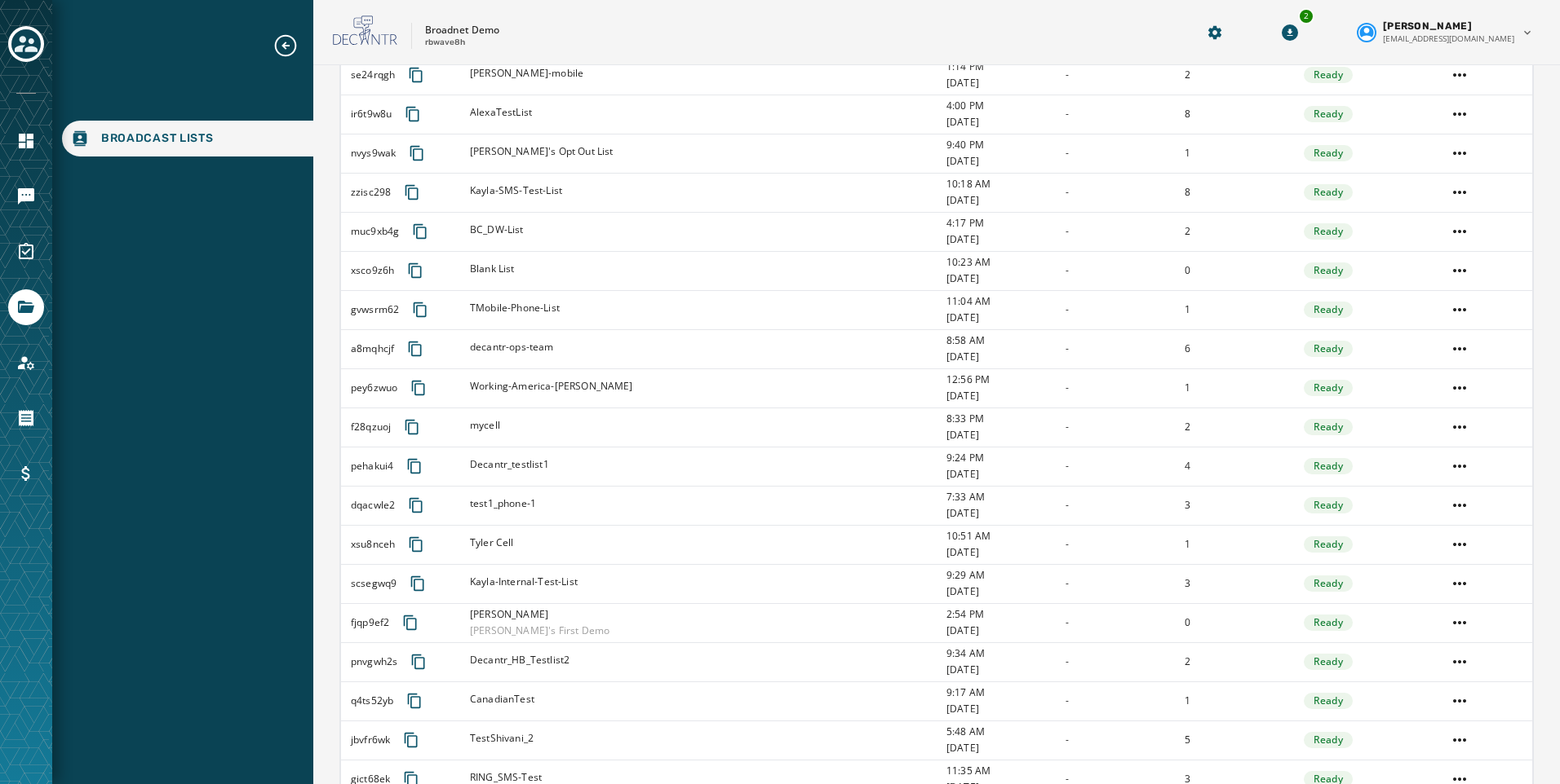
scroll to position [408, 0]
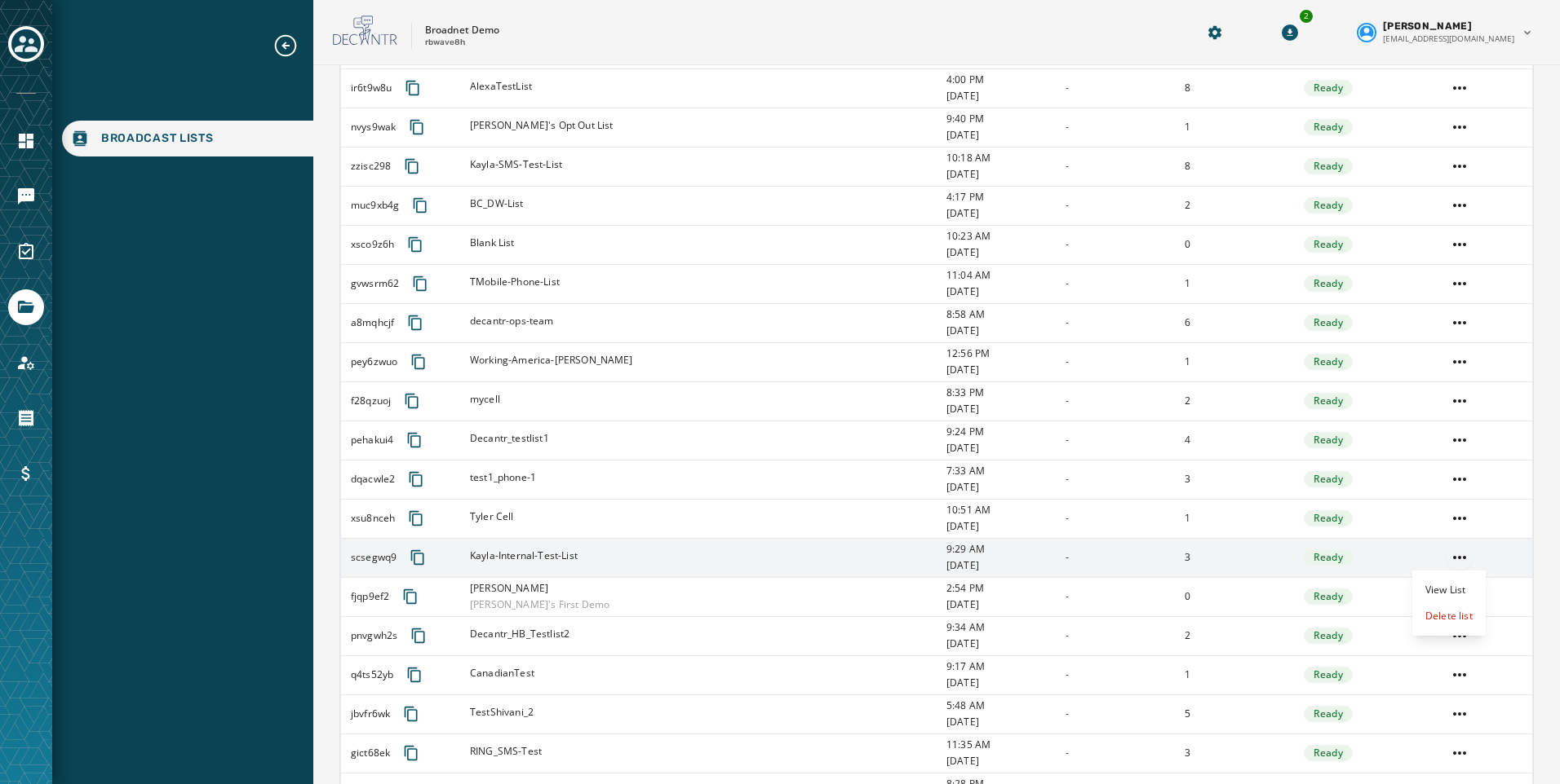
click at [1438, 555] on html "Broadcast Lists Skip To Main Content Broadnet Demo rbwave8h 2 Kayla Lloyd klloy…" at bounding box center [780, 392] width 1560 height 784
click at [1439, 580] on div "View List" at bounding box center [1448, 590] width 73 height 26
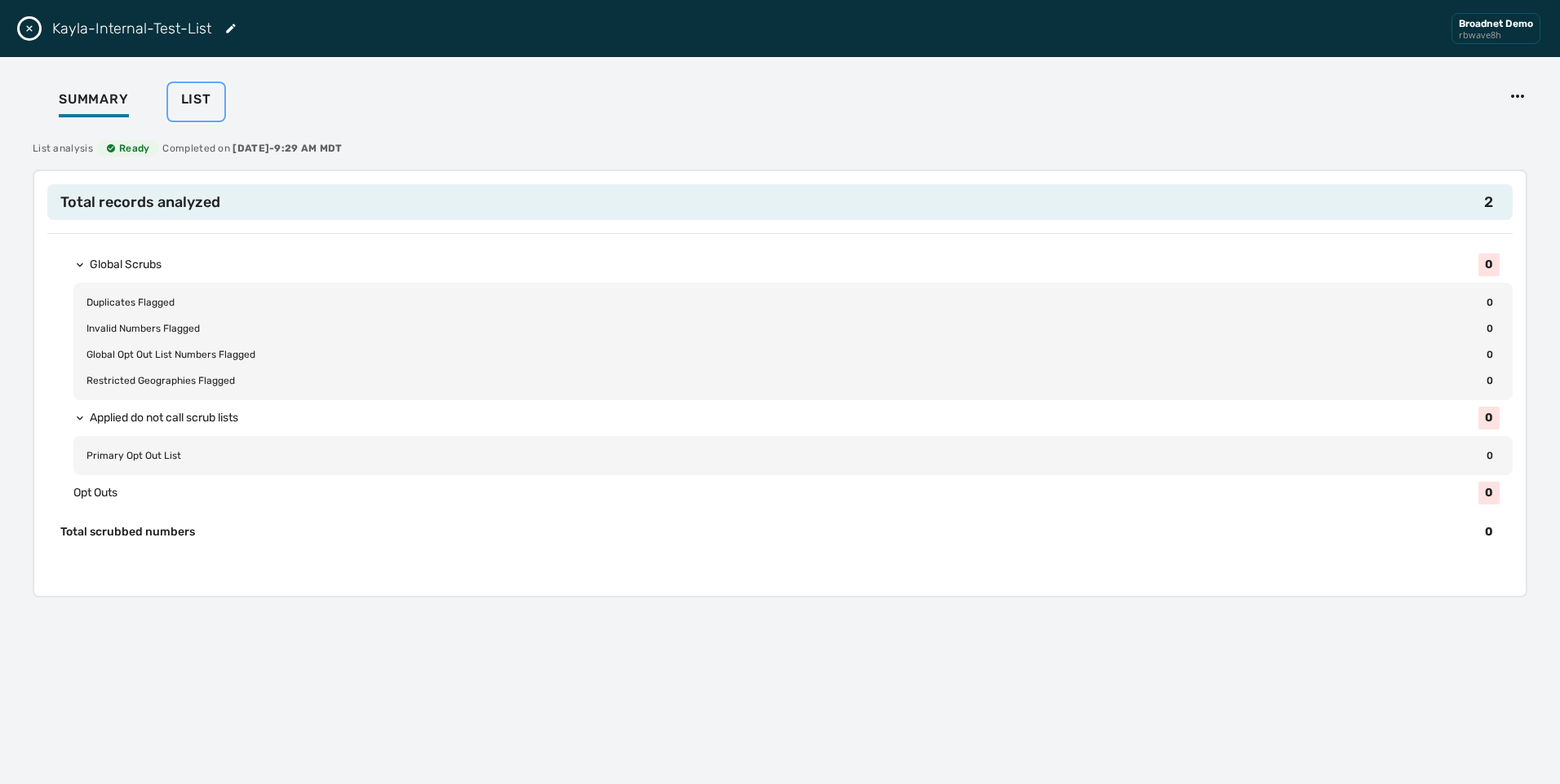
click at [190, 93] on span "List" at bounding box center [195, 99] width 30 height 16
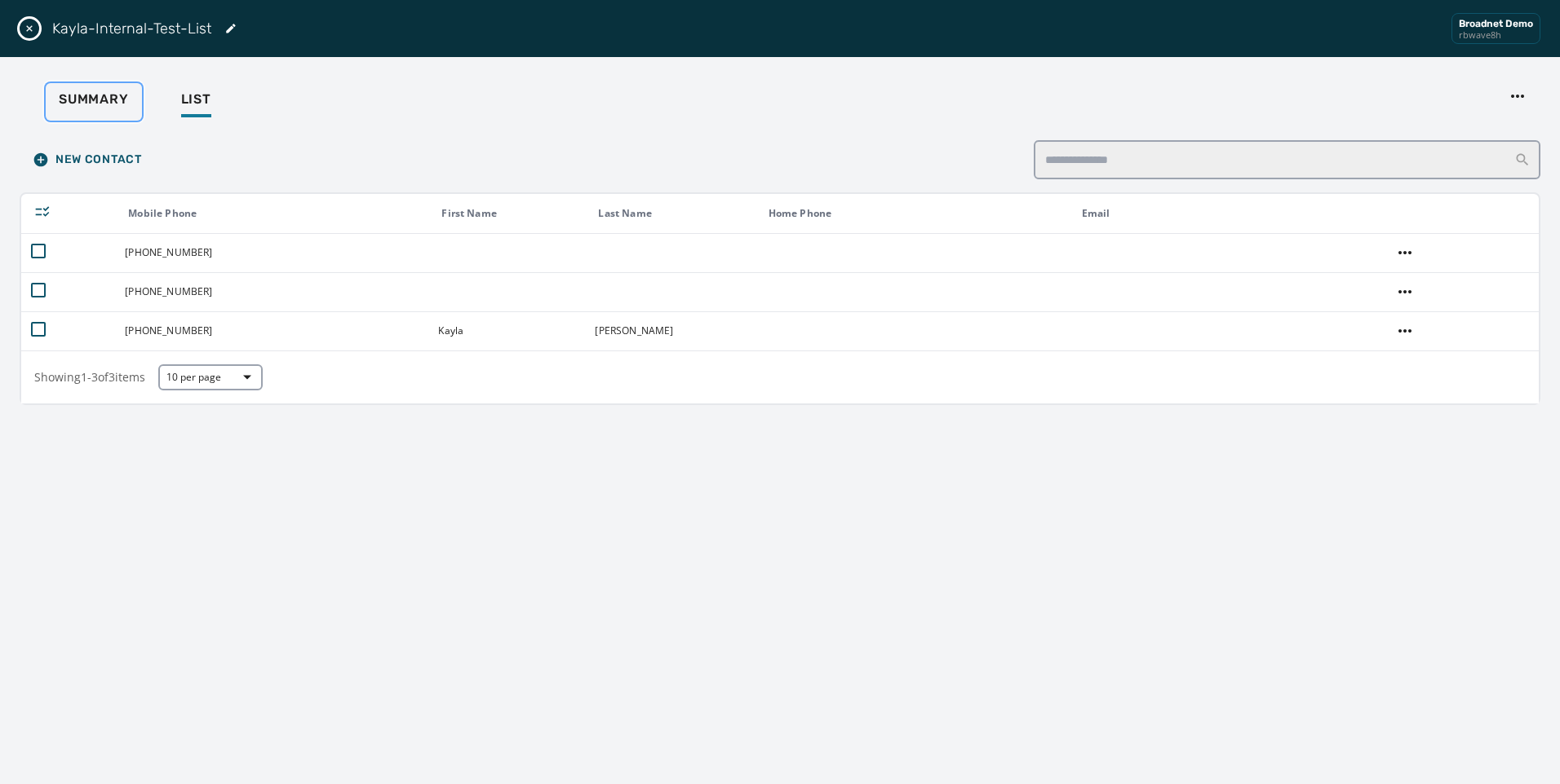
click at [83, 89] on button "Summary" at bounding box center [93, 101] width 96 height 38
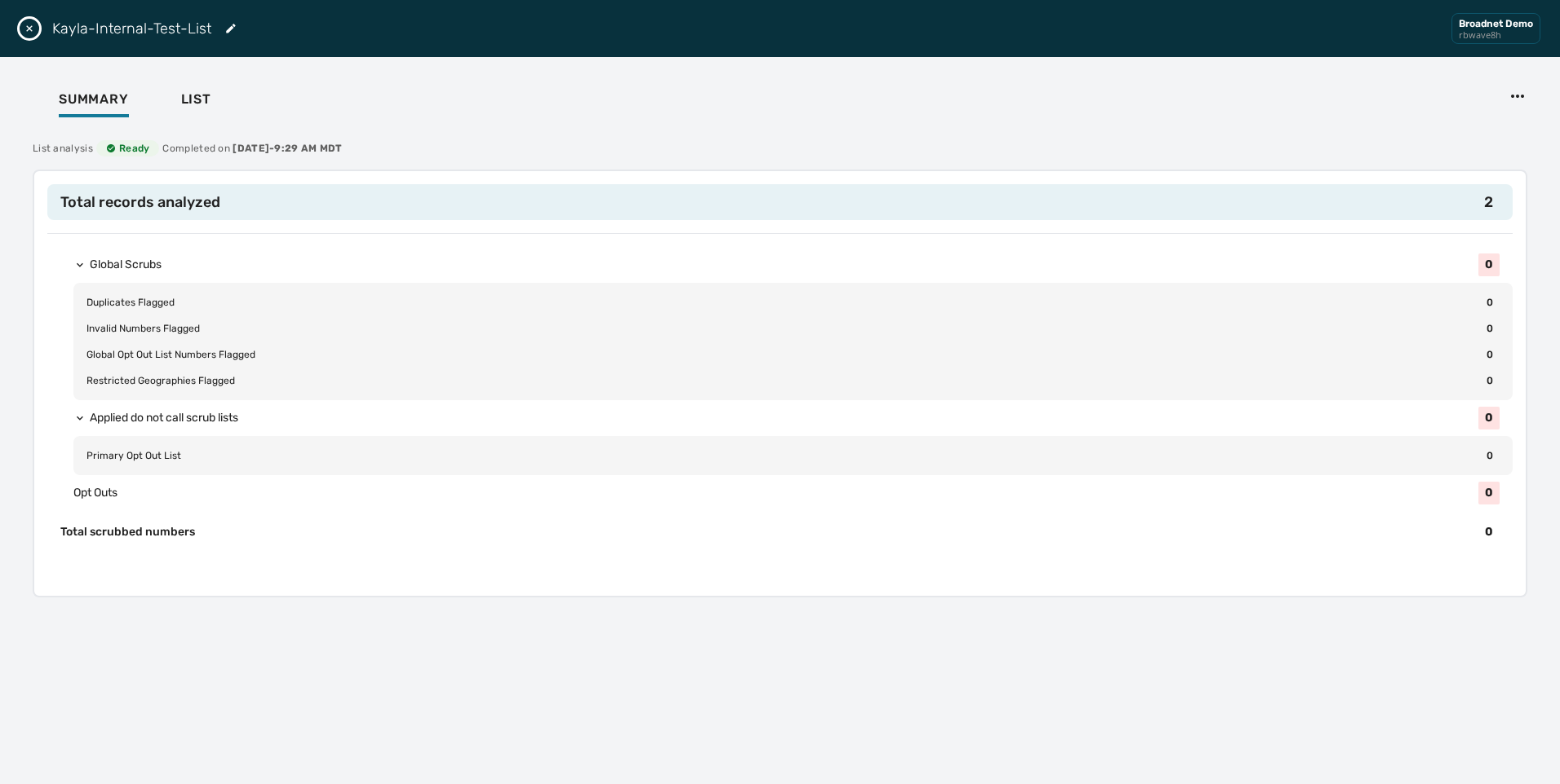
click at [35, 31] on icon "Close drawer" at bounding box center [30, 29] width 13 height 13
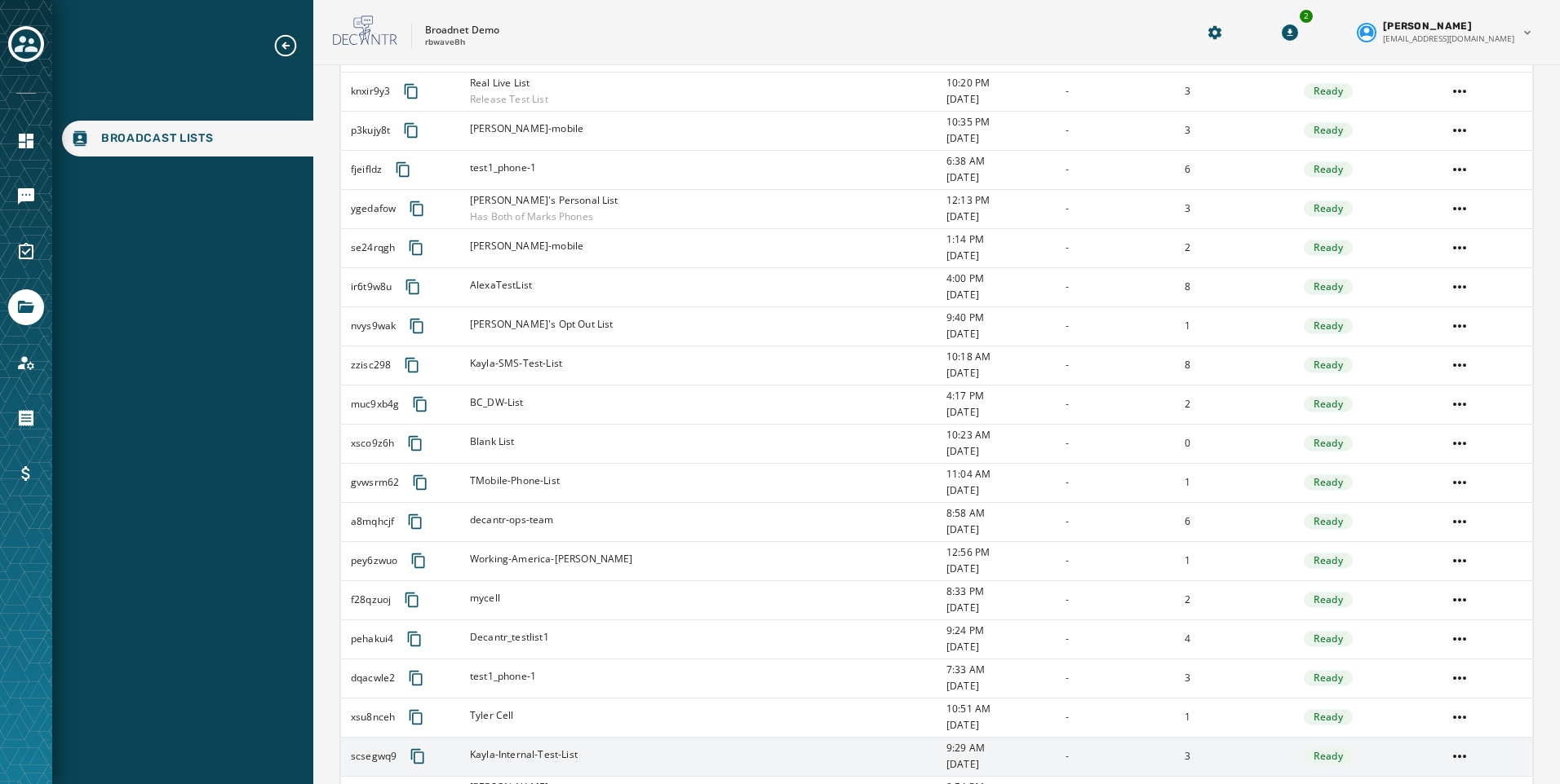
scroll to position [0, 0]
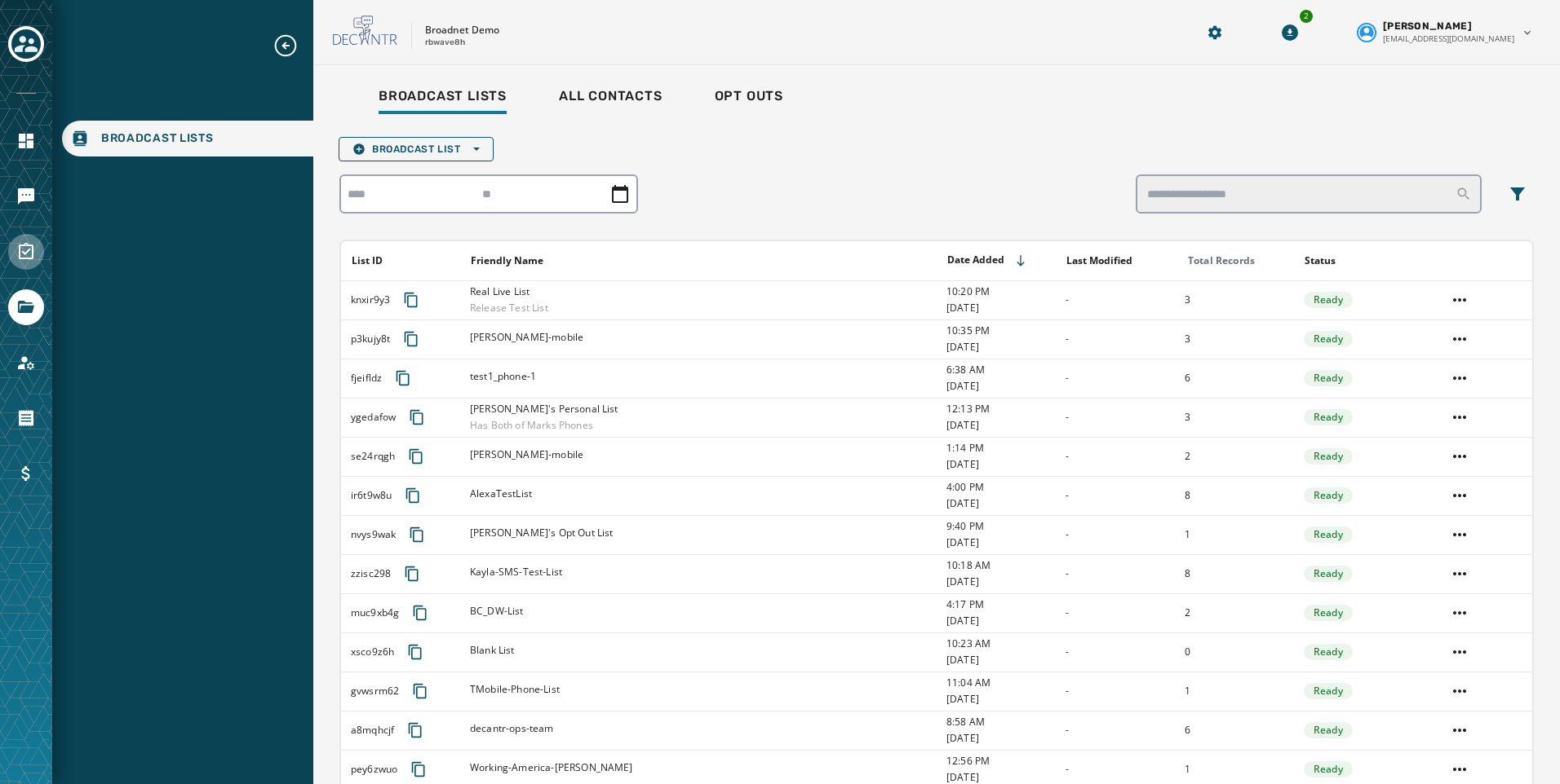
click at [23, 257] on icon "Navigate to Surveys" at bounding box center [26, 252] width 19 height 19
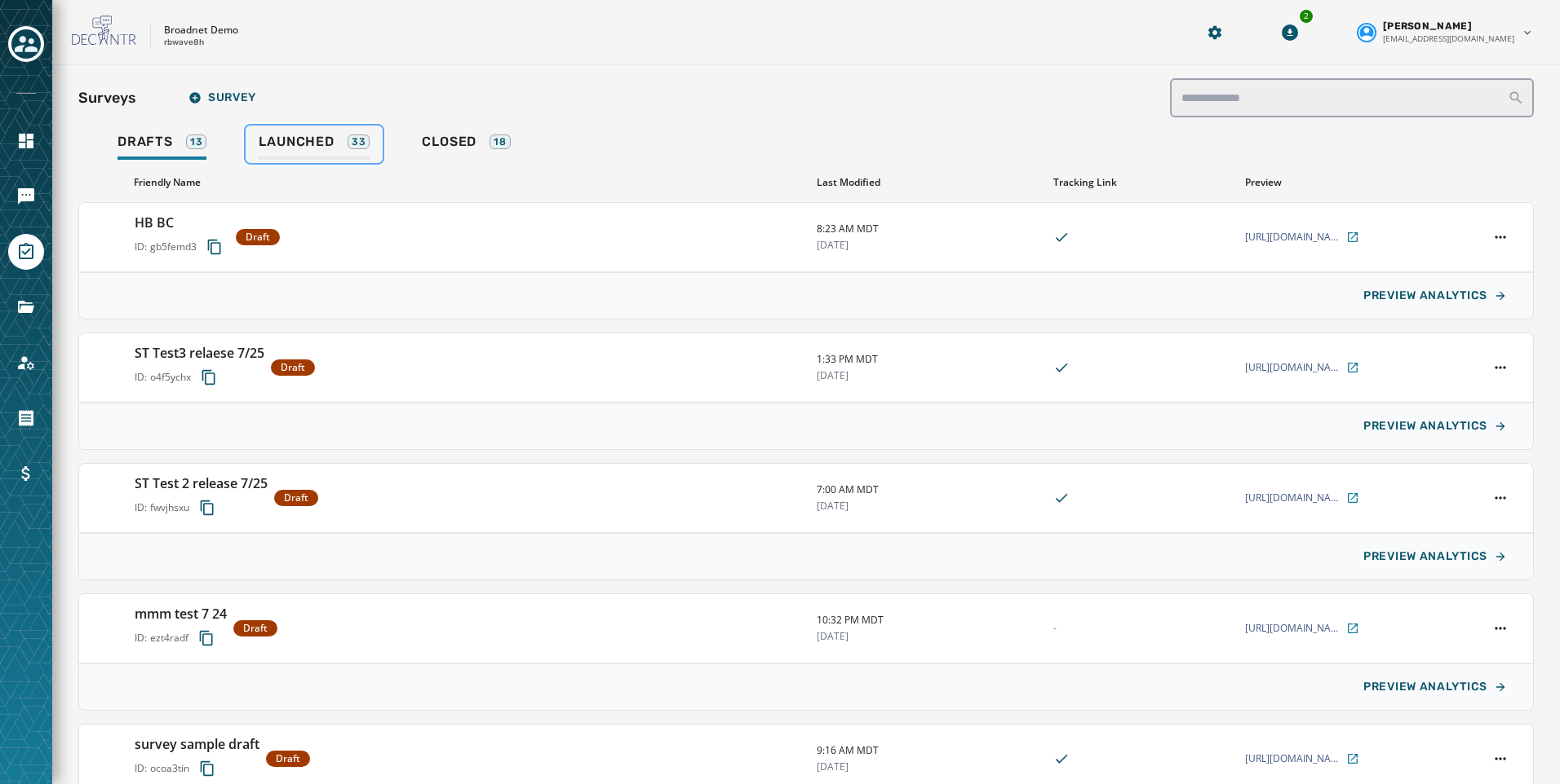
click at [309, 141] on span "Launched" at bounding box center [296, 141] width 75 height 16
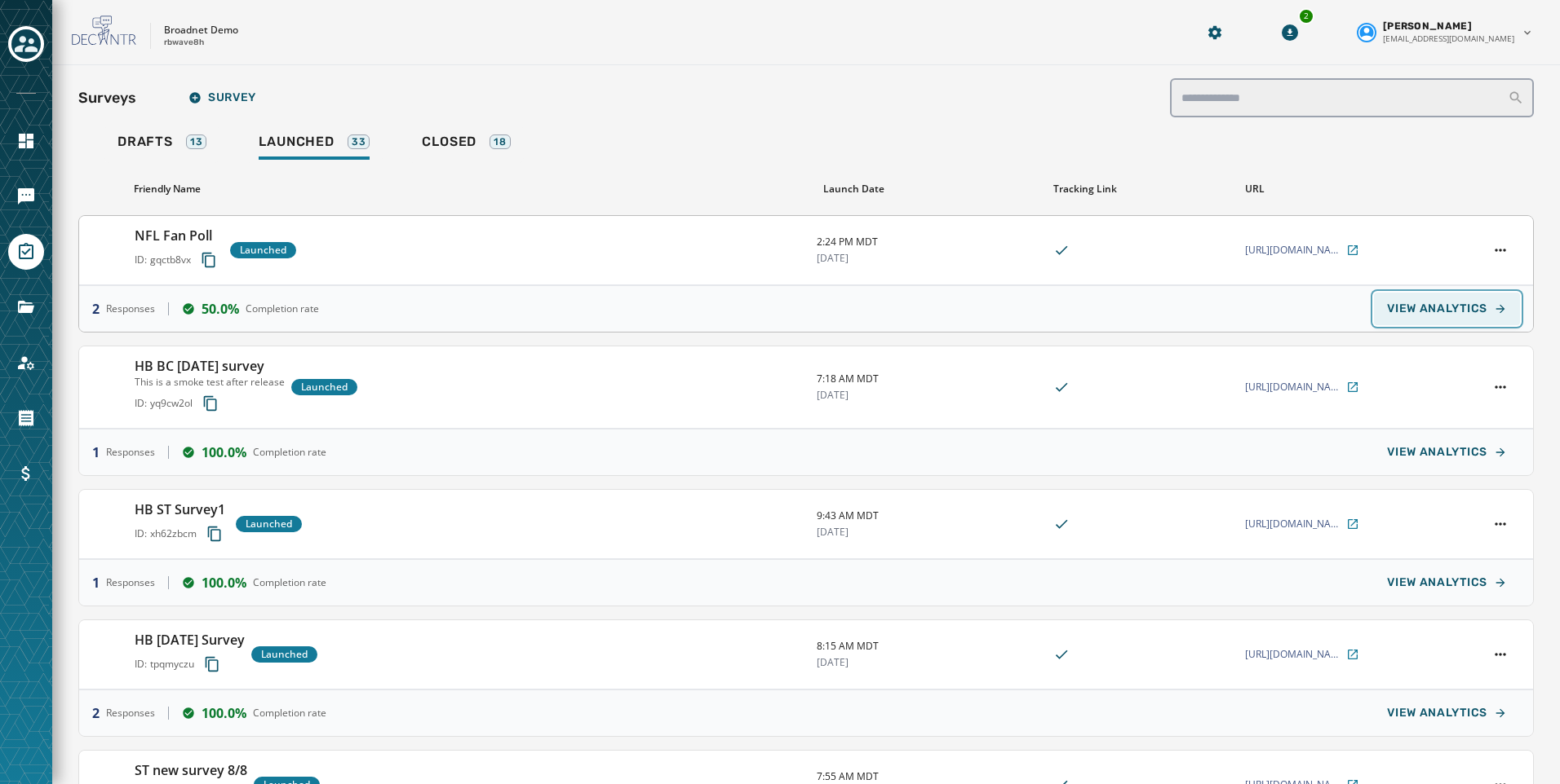
click at [1464, 313] on span "VIEW ANALYTICS" at bounding box center [1437, 309] width 100 height 13
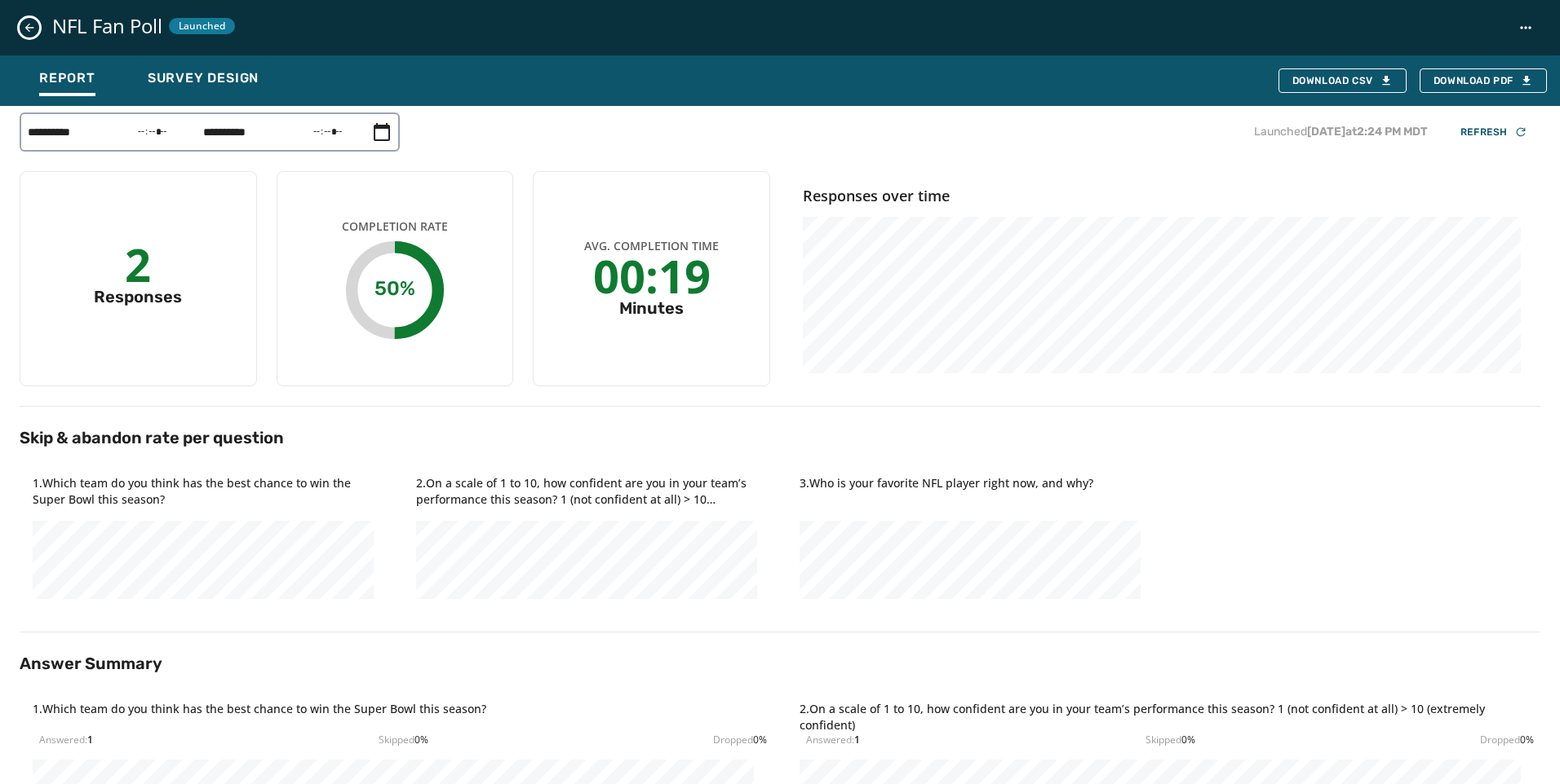
scroll to position [396, 0]
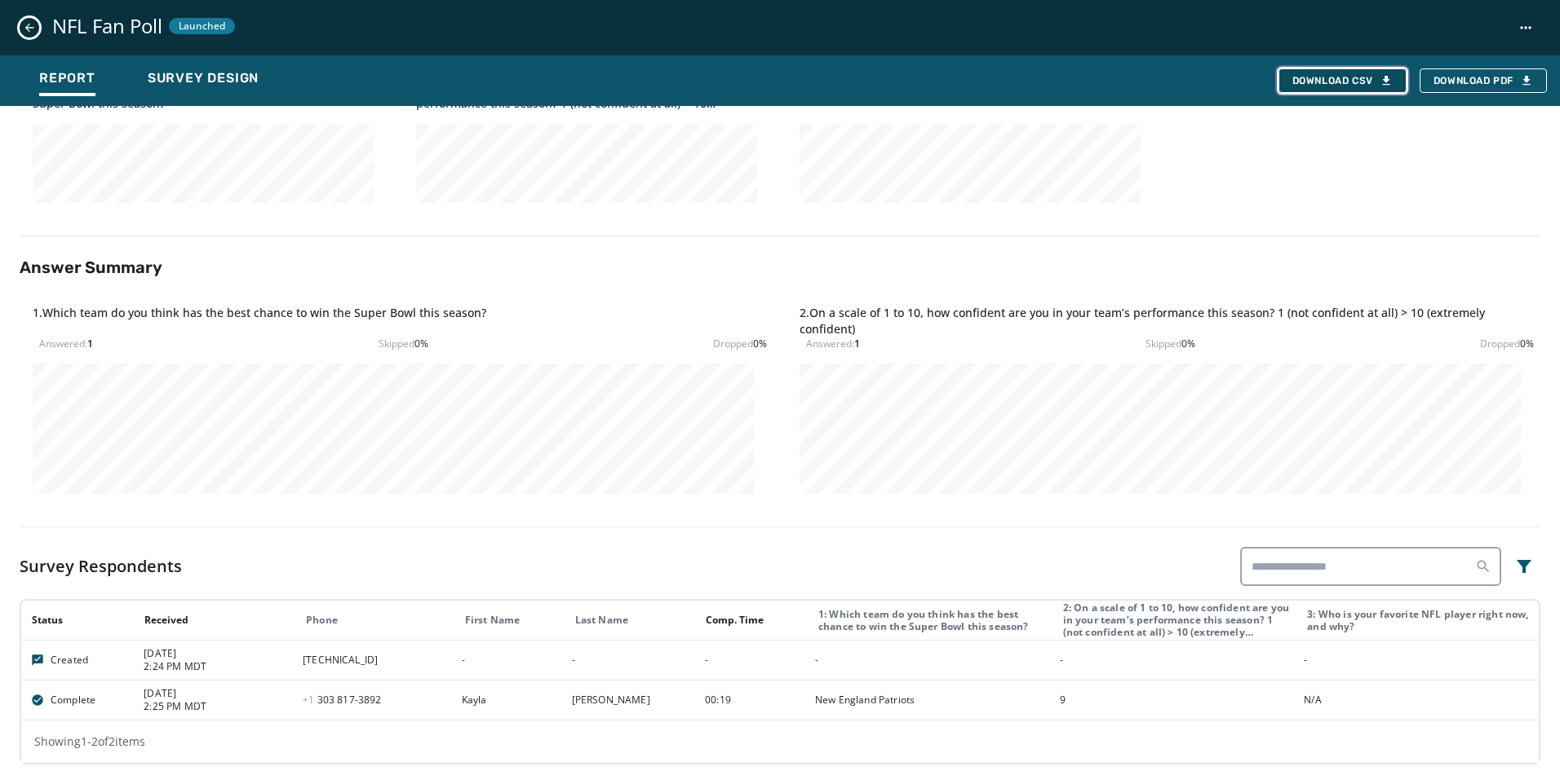
click at [1344, 80] on div "Download CSV" at bounding box center [1343, 81] width 100 height 13
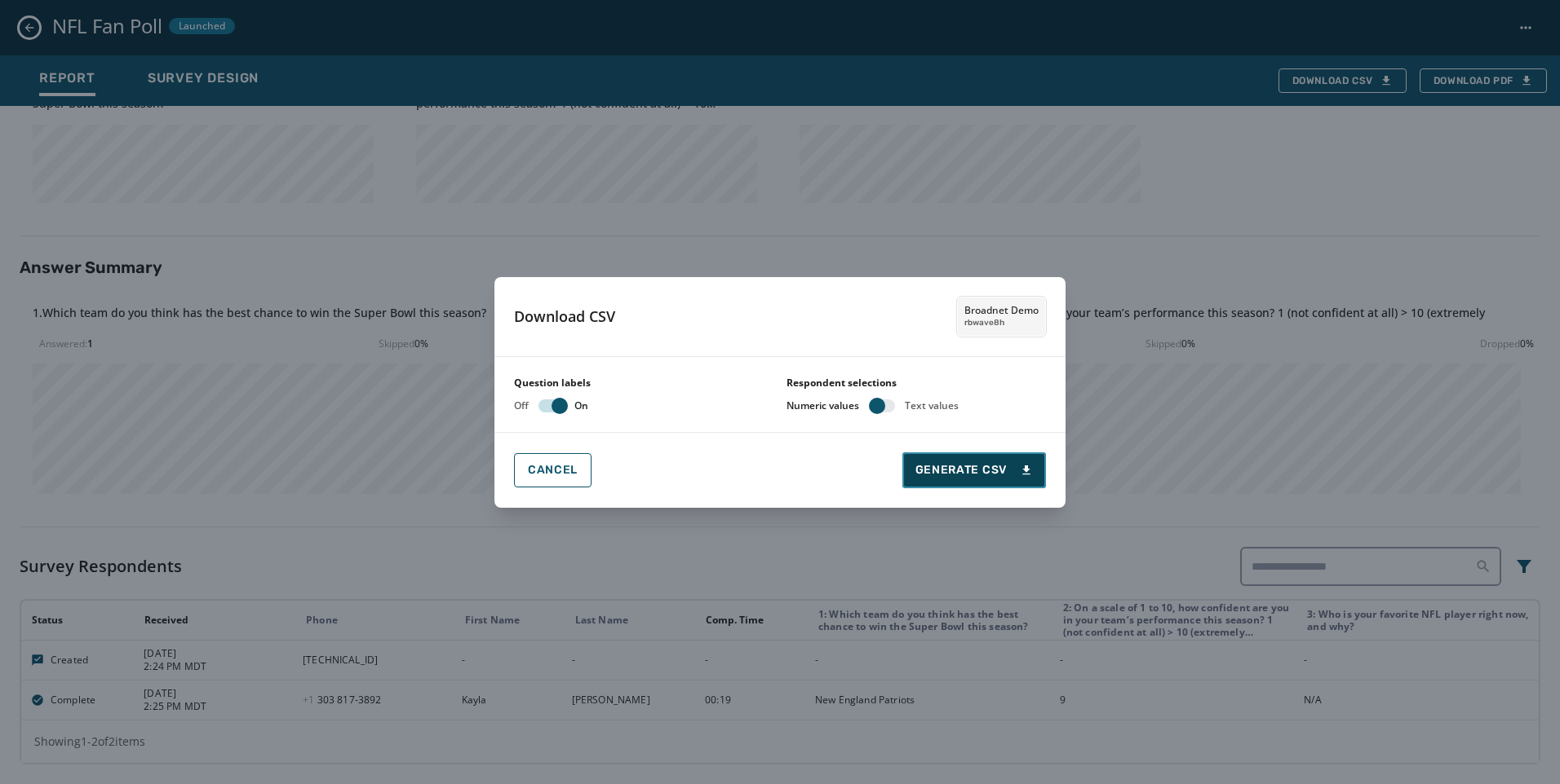
click at [977, 473] on span "Generate CSV" at bounding box center [974, 470] width 117 height 16
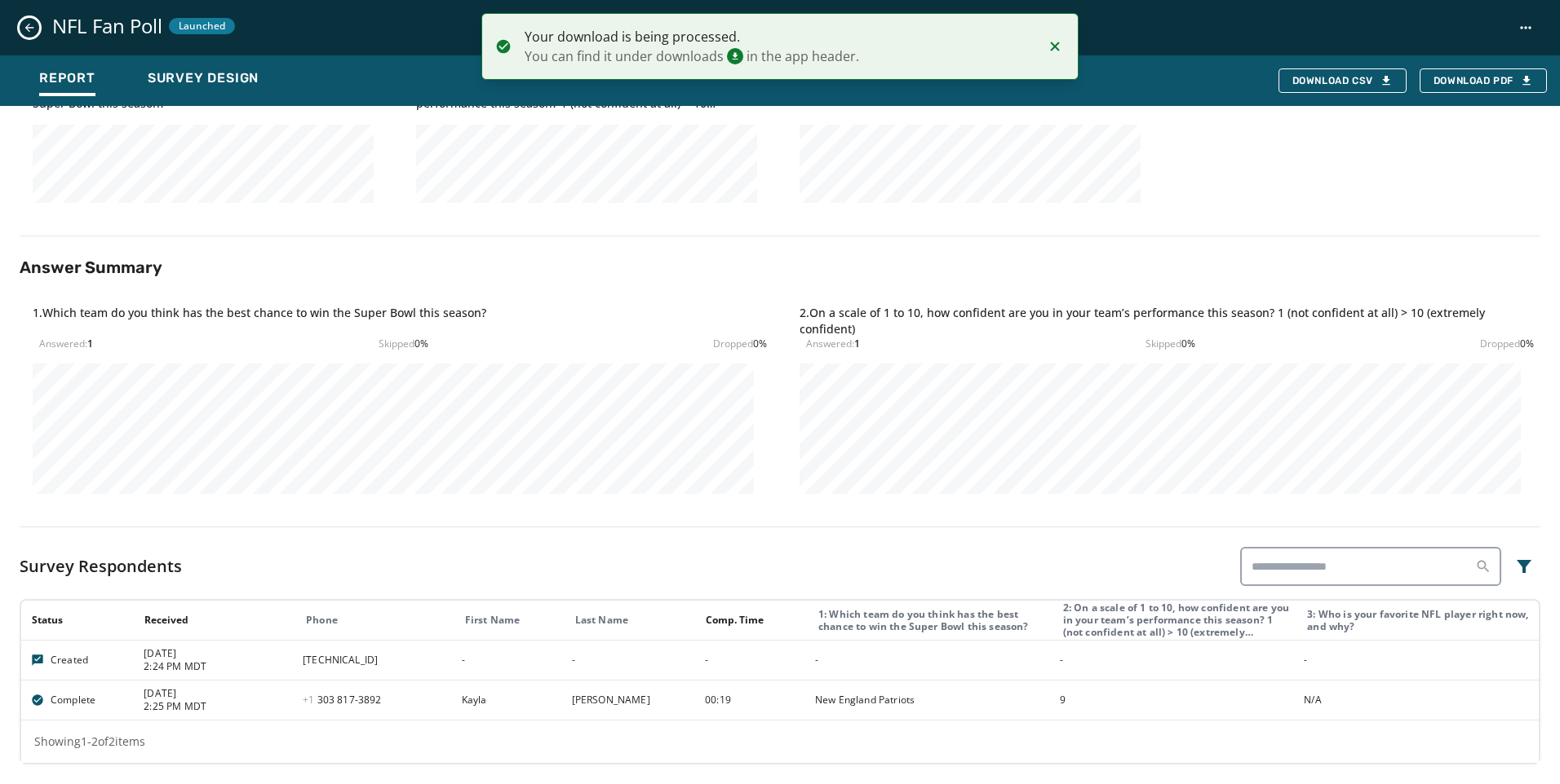
click at [17, 27] on div "NFL Fan Poll Launched" at bounding box center [780, 28] width 1560 height 56
click at [1062, 39] on icon "Notifications (F8)" at bounding box center [1055, 46] width 19 height 19
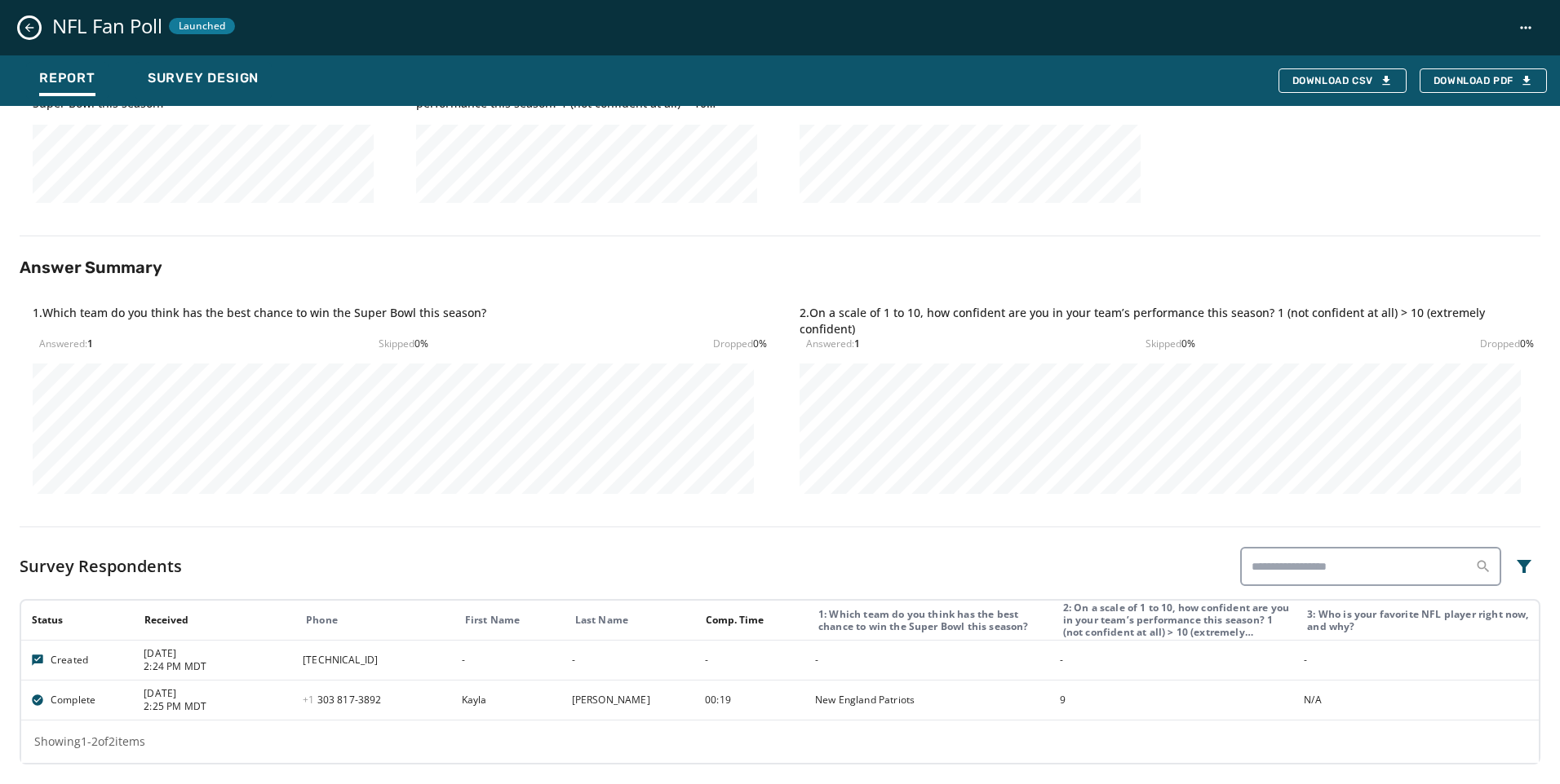
click at [33, 28] on icon "Close survey details drawer" at bounding box center [29, 28] width 9 height 9
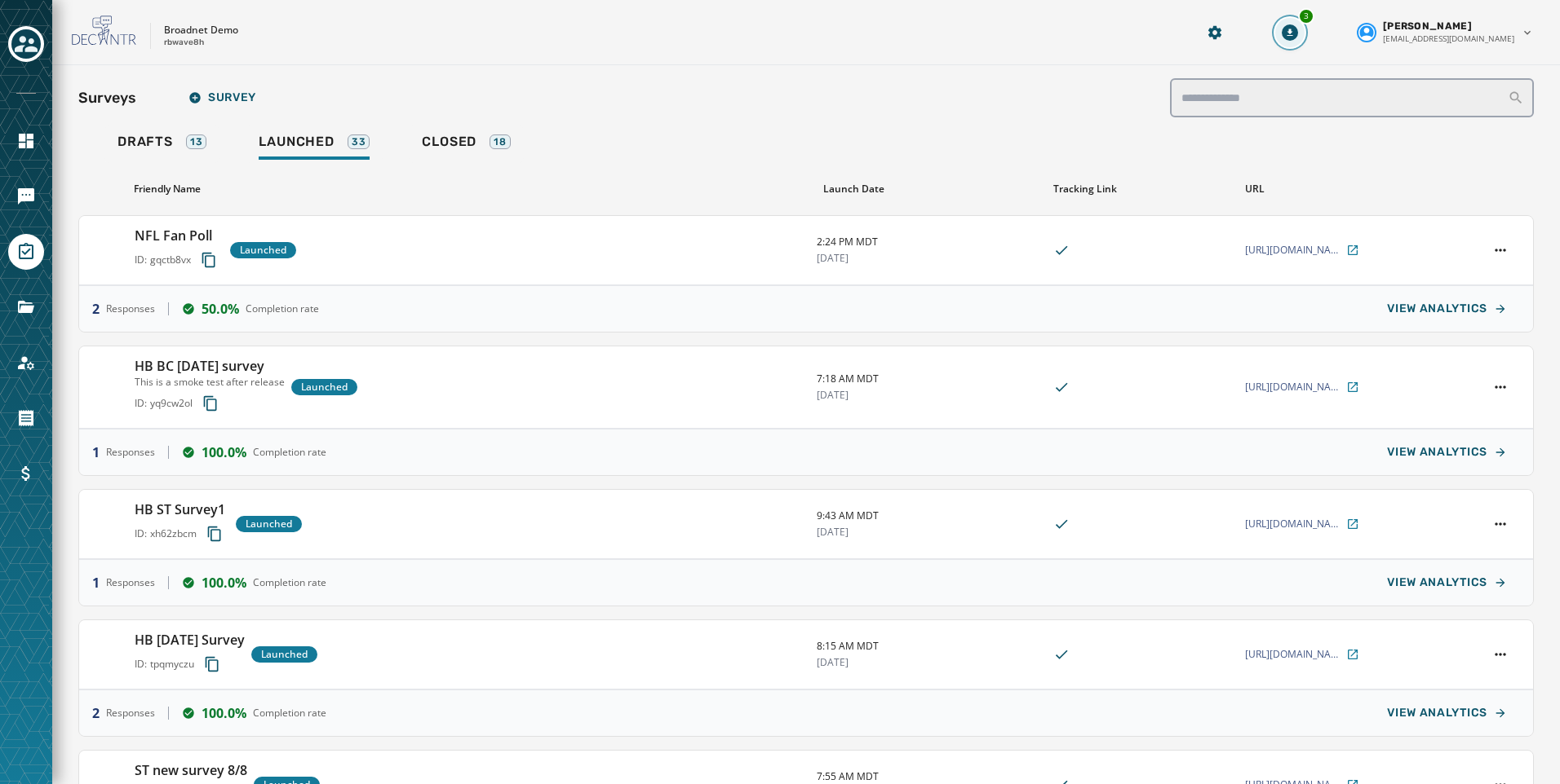
click at [1298, 28] on icon "Download Menu" at bounding box center [1290, 32] width 16 height 16
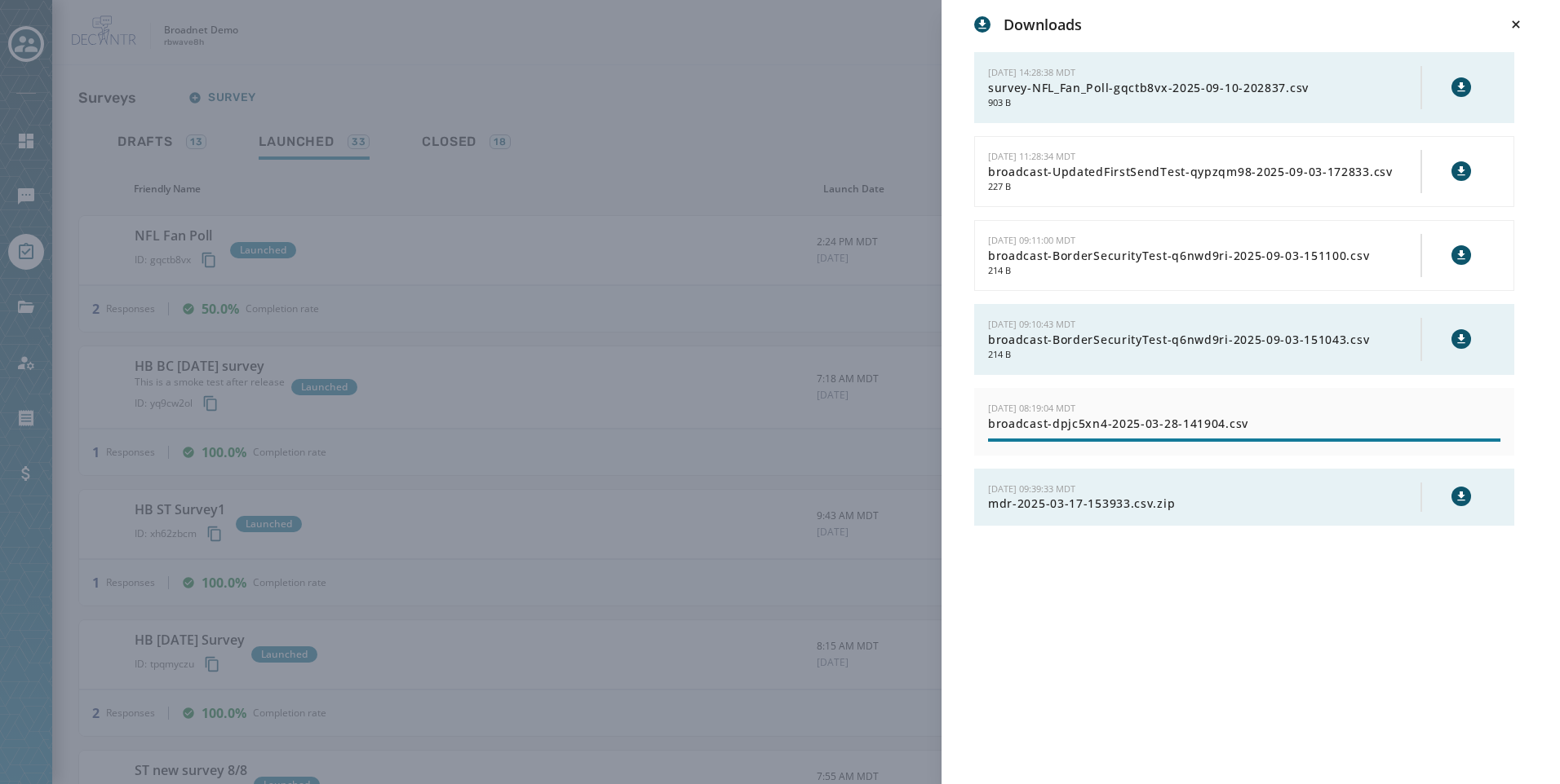
click at [1313, 80] on span "survey-NFL_Fan_Poll-gqctb8vx-2025-09-10-202837.csv" at bounding box center [1203, 88] width 432 height 16
click at [1463, 87] on icon at bounding box center [1461, 87] width 8 height 9
click at [703, 150] on div "Downloads 9/10/2025 - 14:28:38 MDT survey-NFL_Fan_Poll-gqctb8vx-2025-09-10-2028…" at bounding box center [780, 392] width 1560 height 784
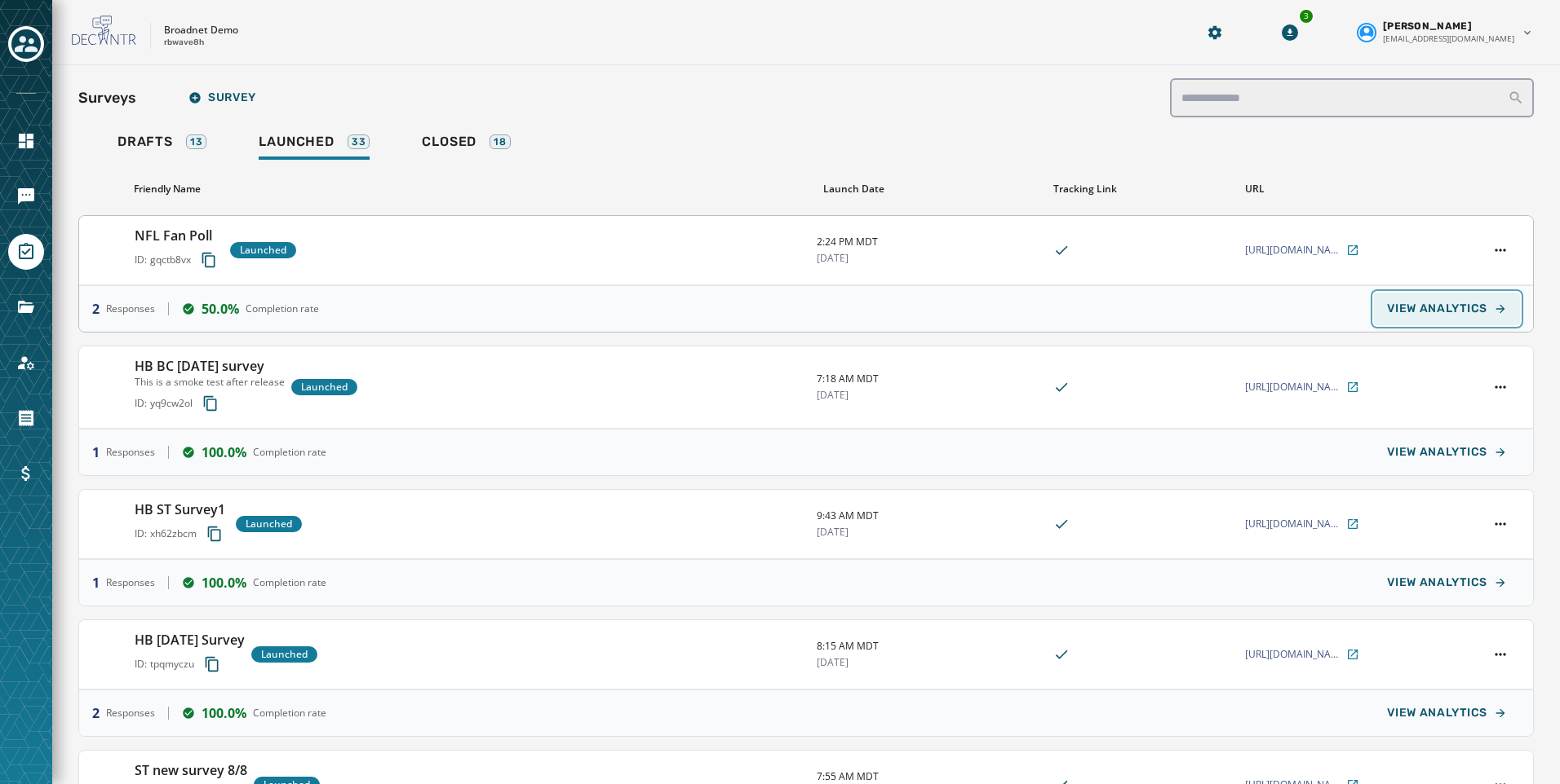
click at [1478, 300] on button "VIEW ANALYTICS" at bounding box center [1446, 309] width 146 height 33
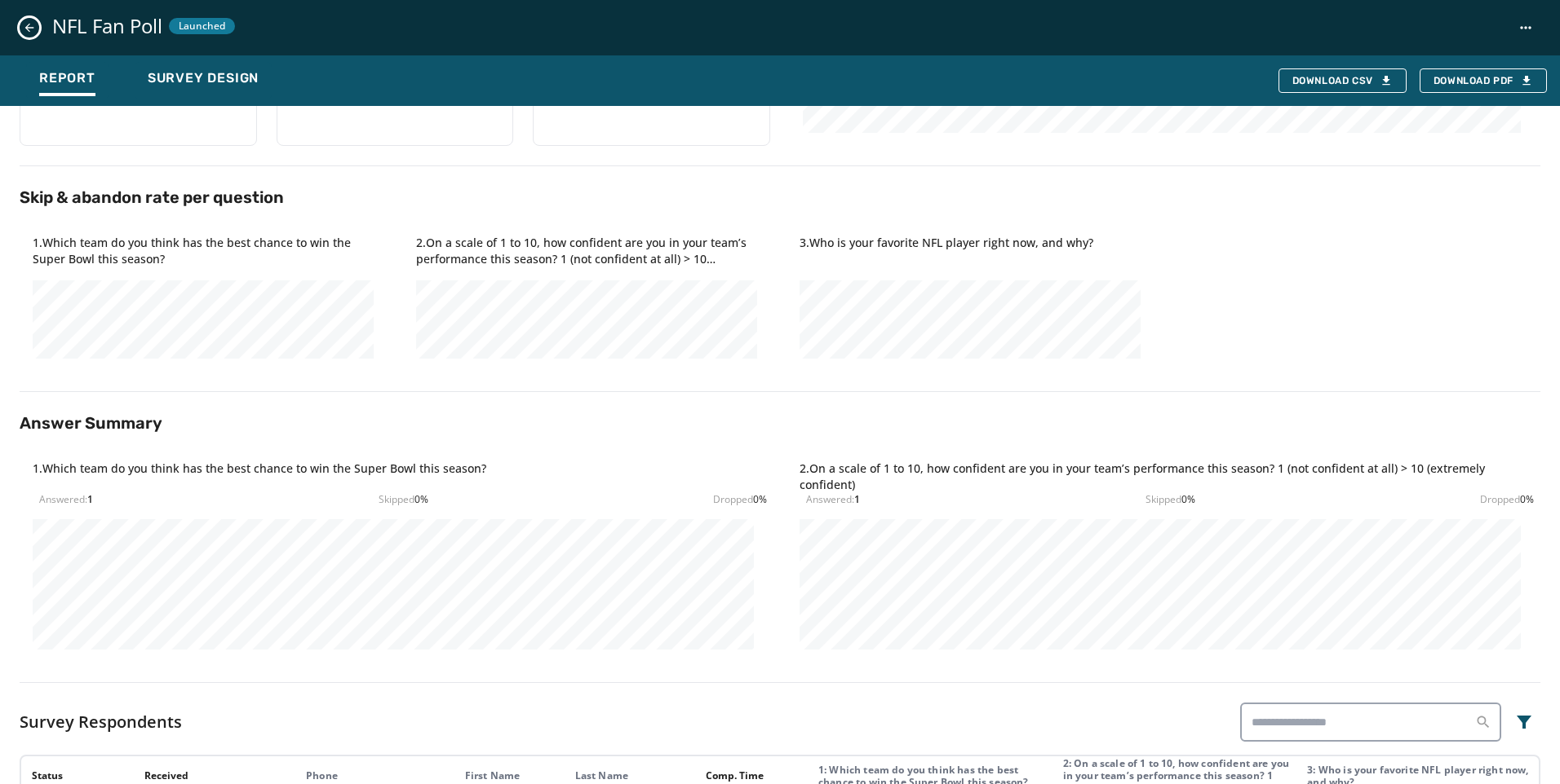
scroll to position [0, 0]
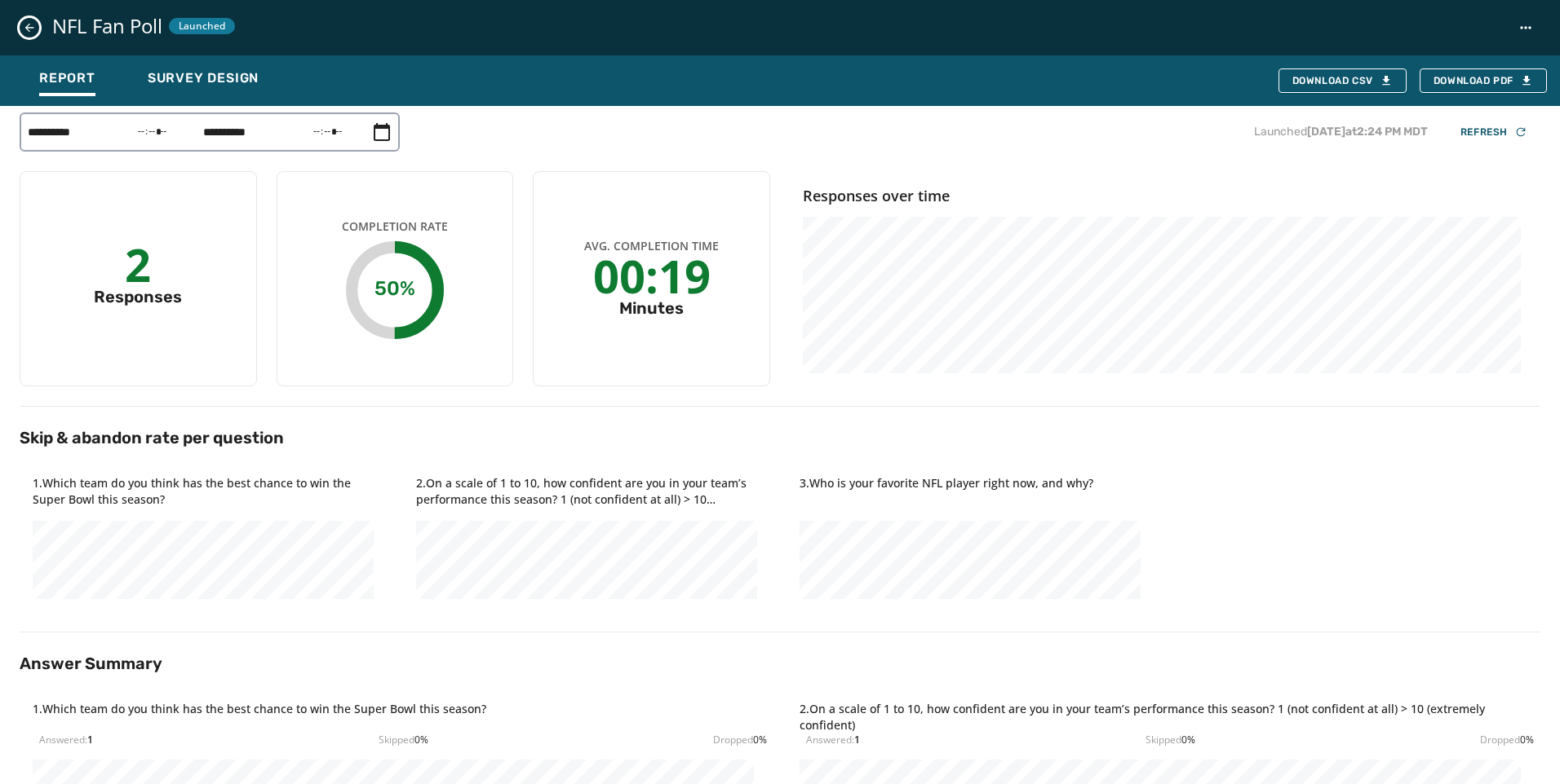
click at [38, 29] on button "Close survey details drawer" at bounding box center [29, 28] width 19 height 19
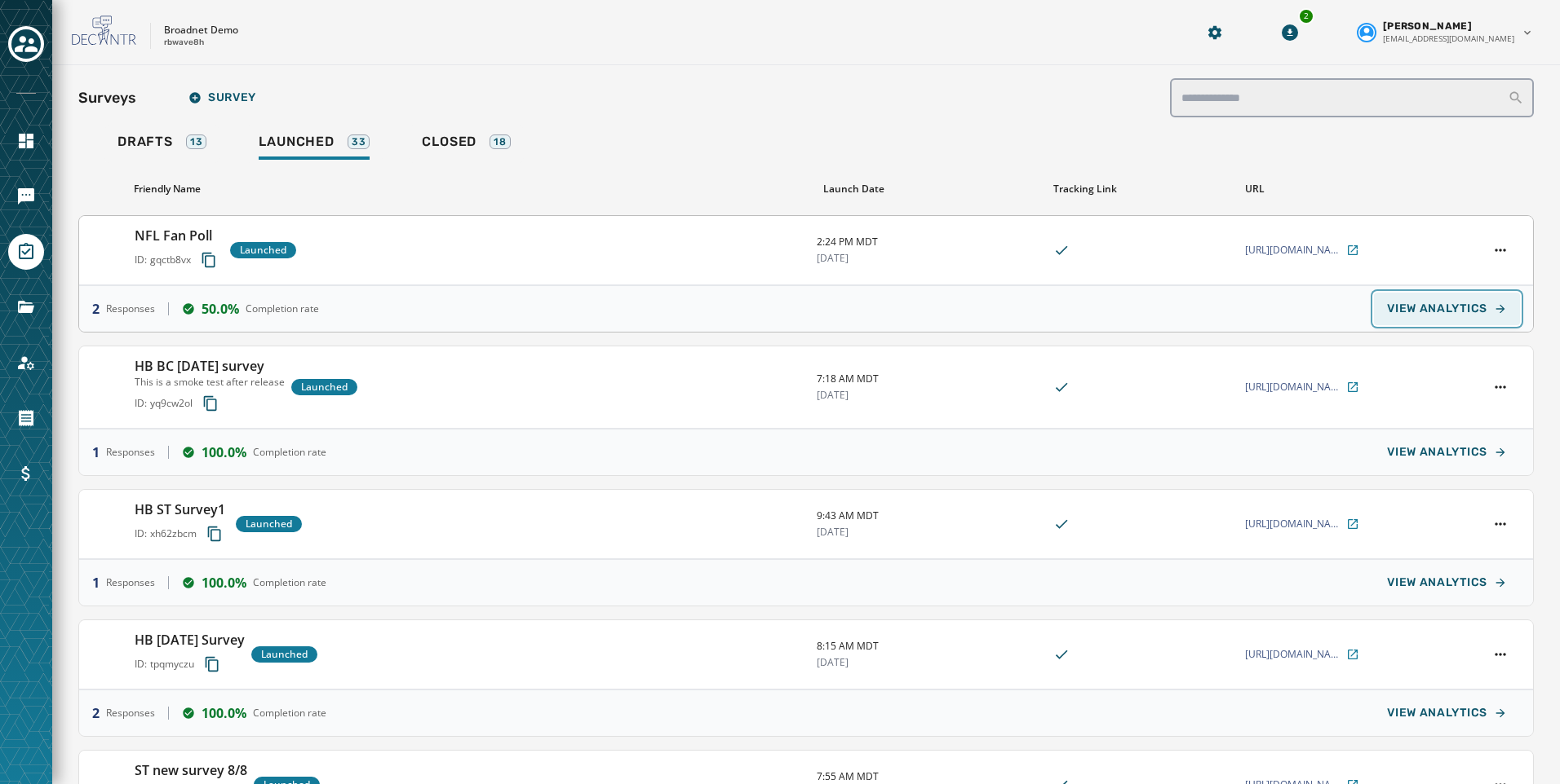
click at [1445, 308] on span "VIEW ANALYTICS" at bounding box center [1437, 309] width 100 height 13
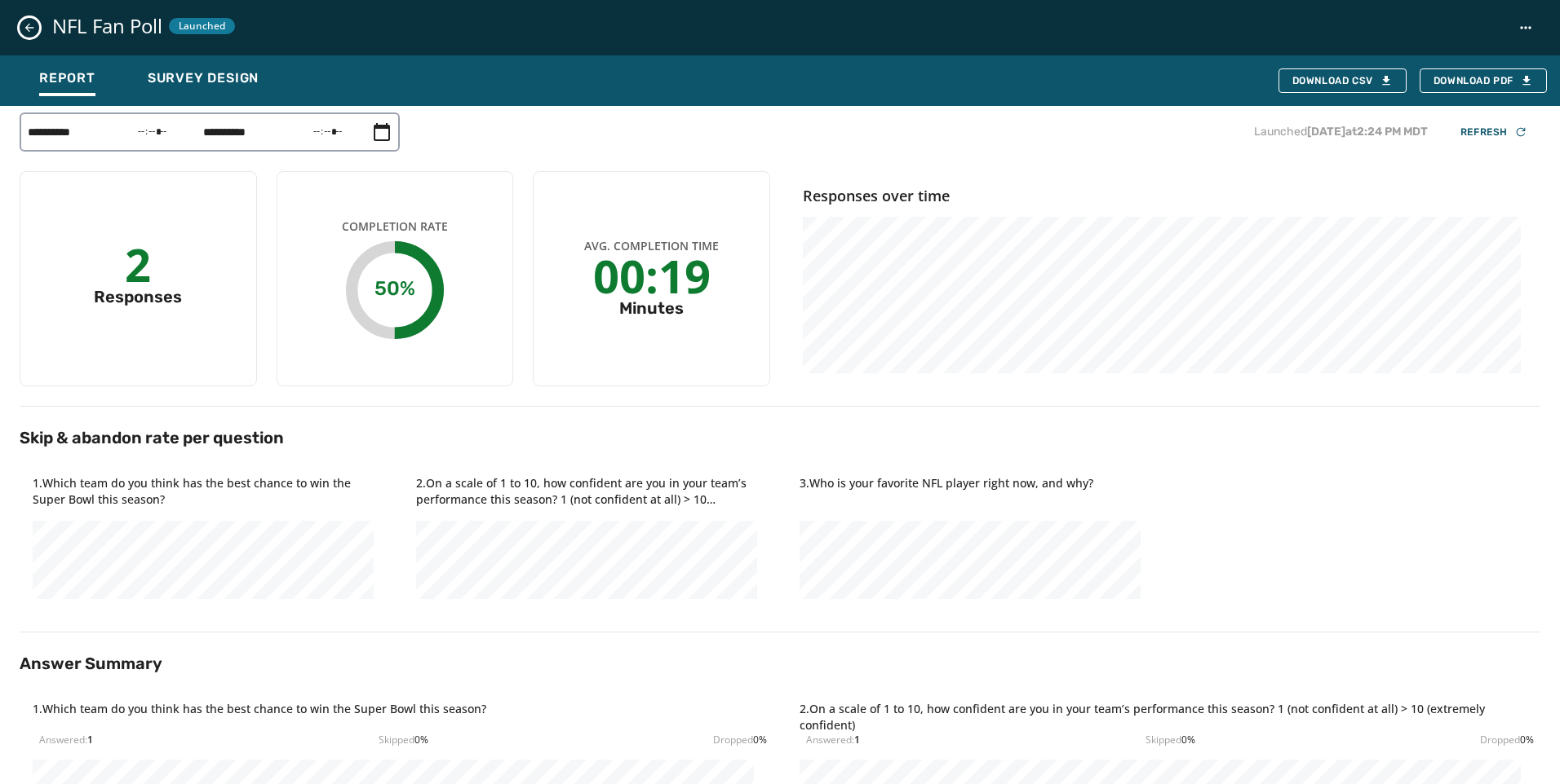
scroll to position [396, 0]
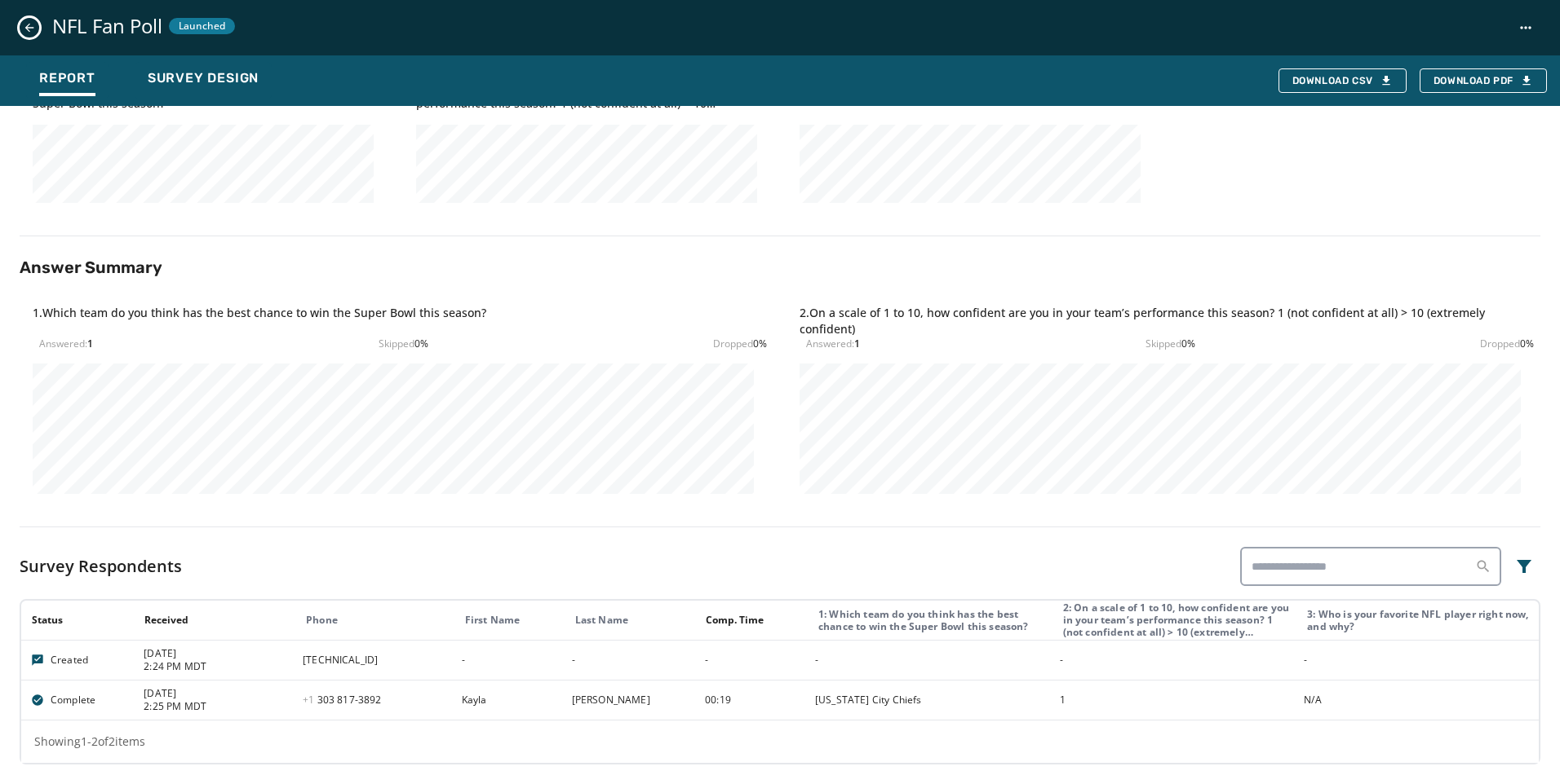
click at [27, 37] on button "Close survey details drawer" at bounding box center [29, 28] width 19 height 19
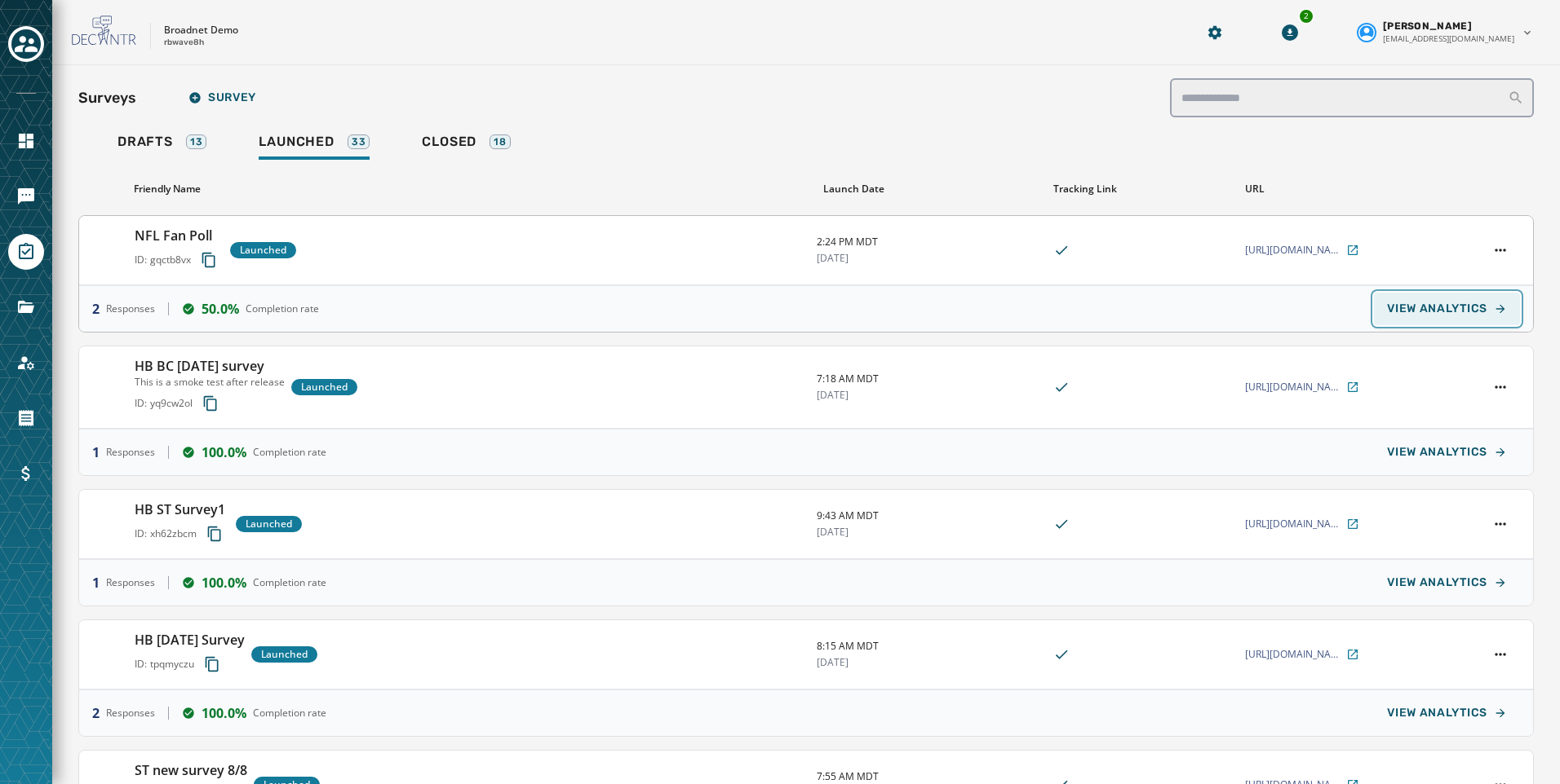
click at [1419, 296] on button "VIEW ANALYTICS" at bounding box center [1446, 309] width 146 height 33
